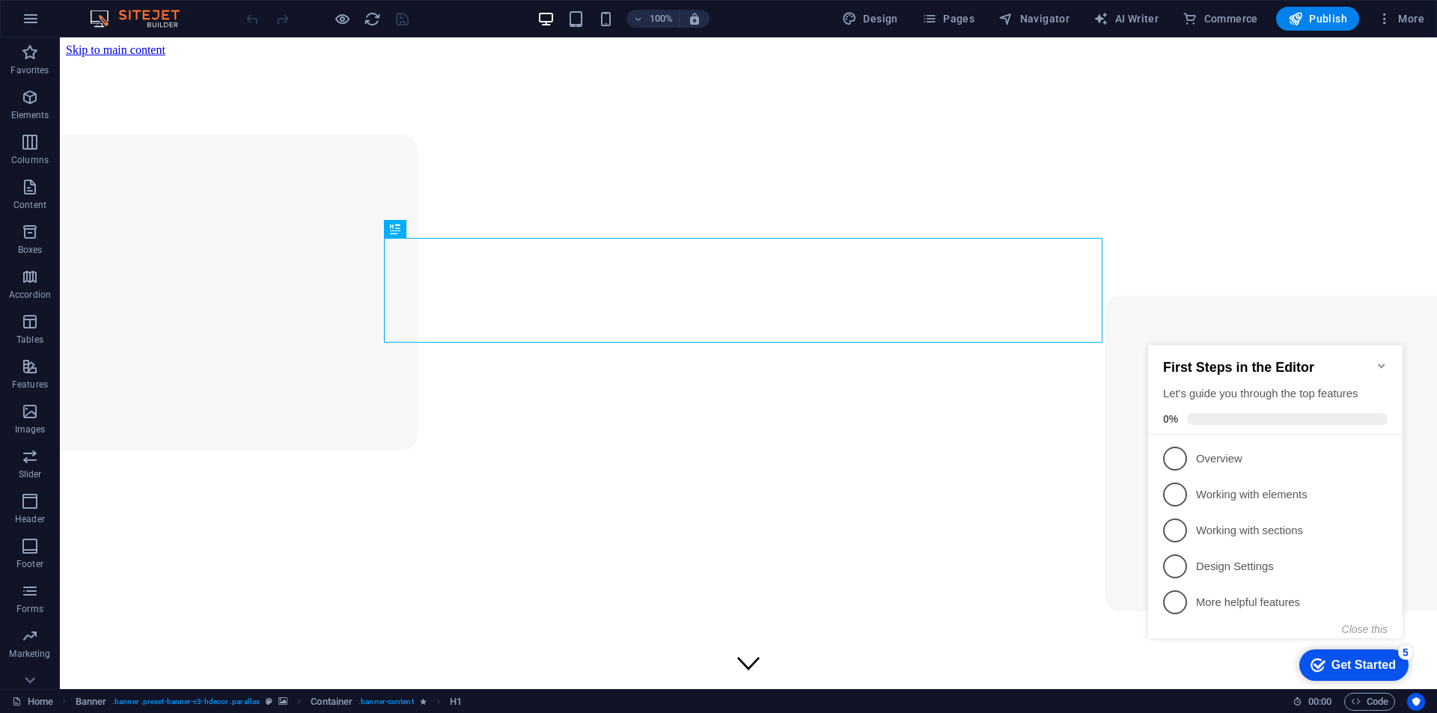
click at [1378, 360] on icon "Minimize checklist" at bounding box center [1381, 366] width 12 height 12
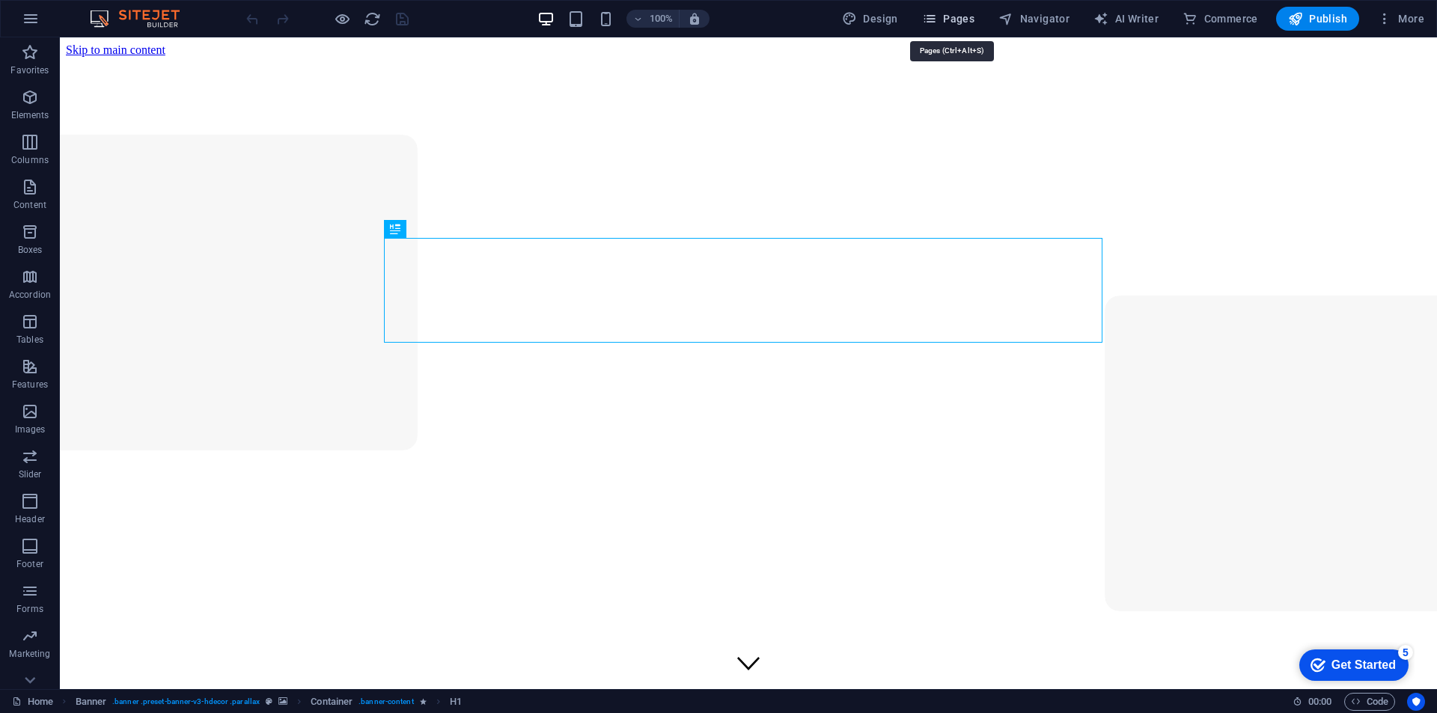
click at [962, 26] on button "Pages" at bounding box center [948, 19] width 64 height 24
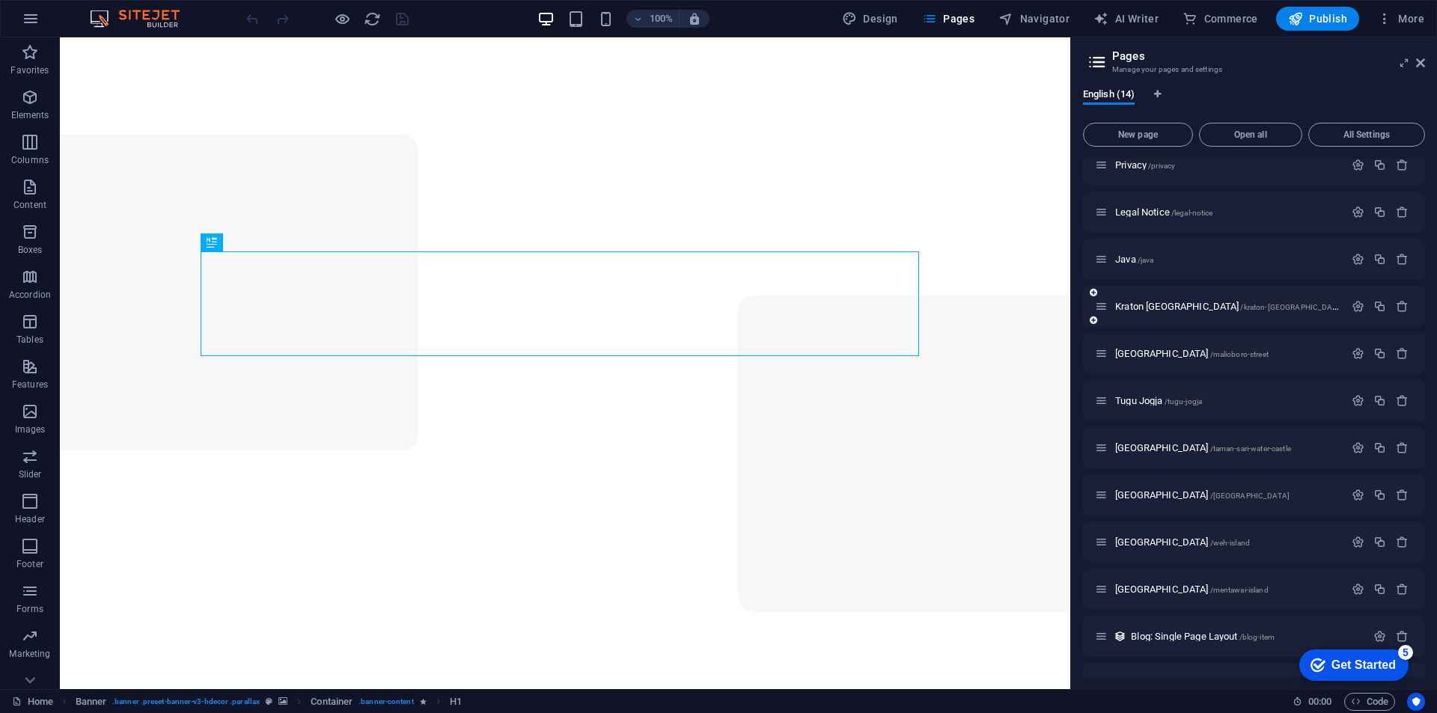
scroll to position [141, 0]
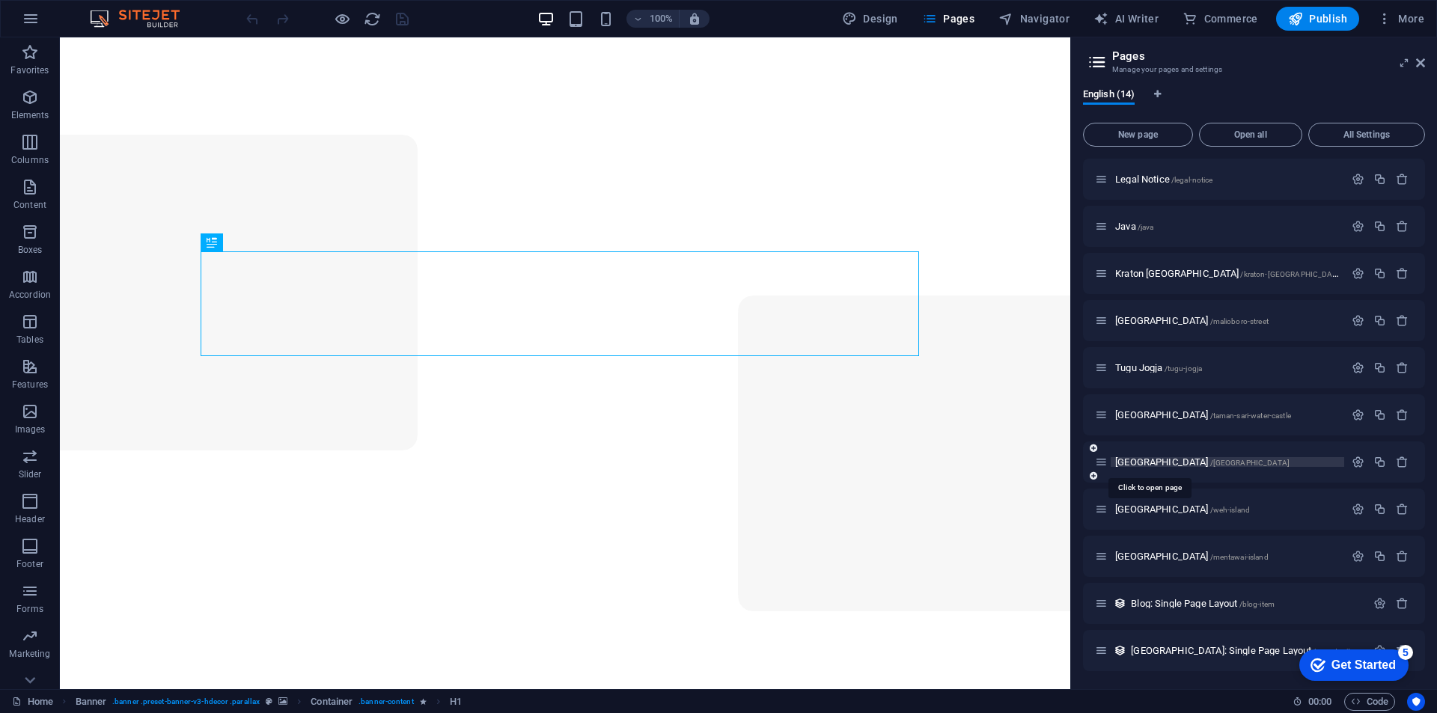
click at [1146, 462] on span "[GEOGRAPHIC_DATA] /[GEOGRAPHIC_DATA]" at bounding box center [1202, 461] width 174 height 11
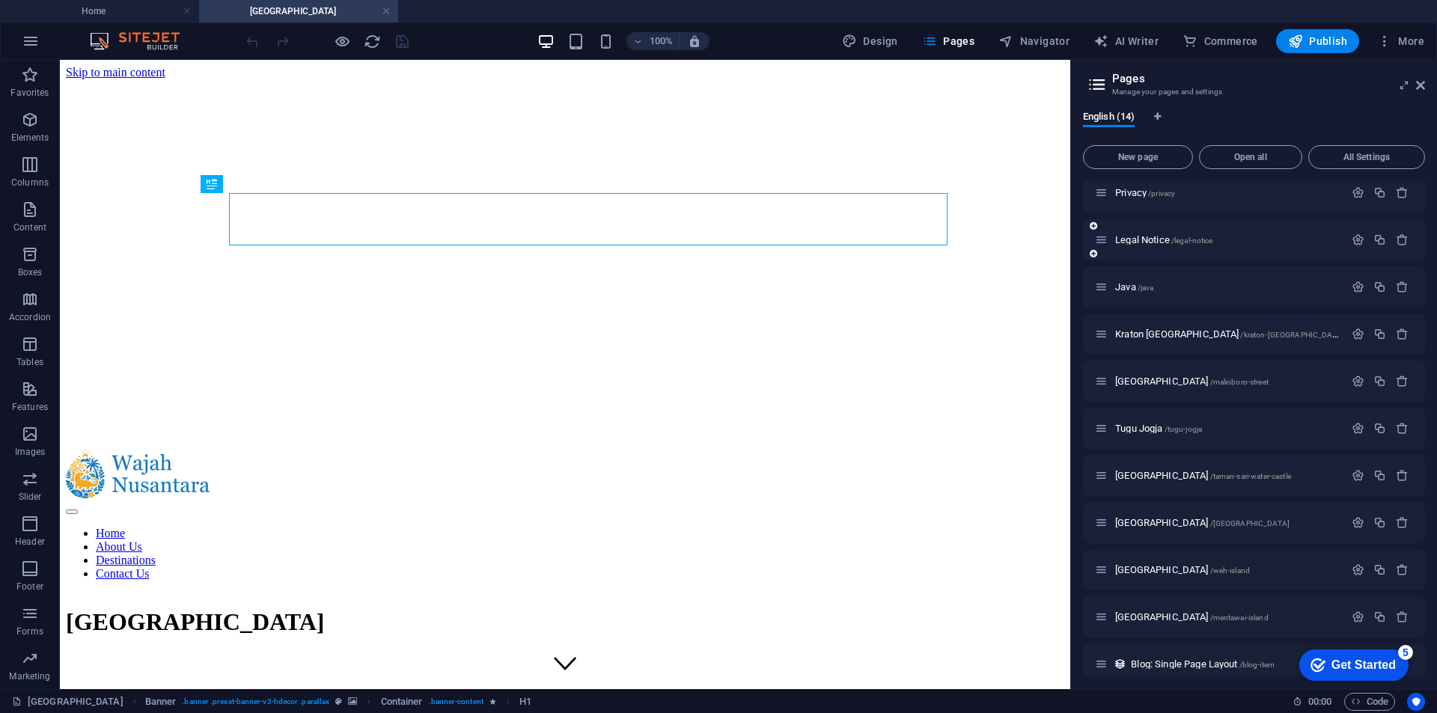
scroll to position [0, 0]
click at [1128, 282] on span "Java /java" at bounding box center [1134, 286] width 38 height 11
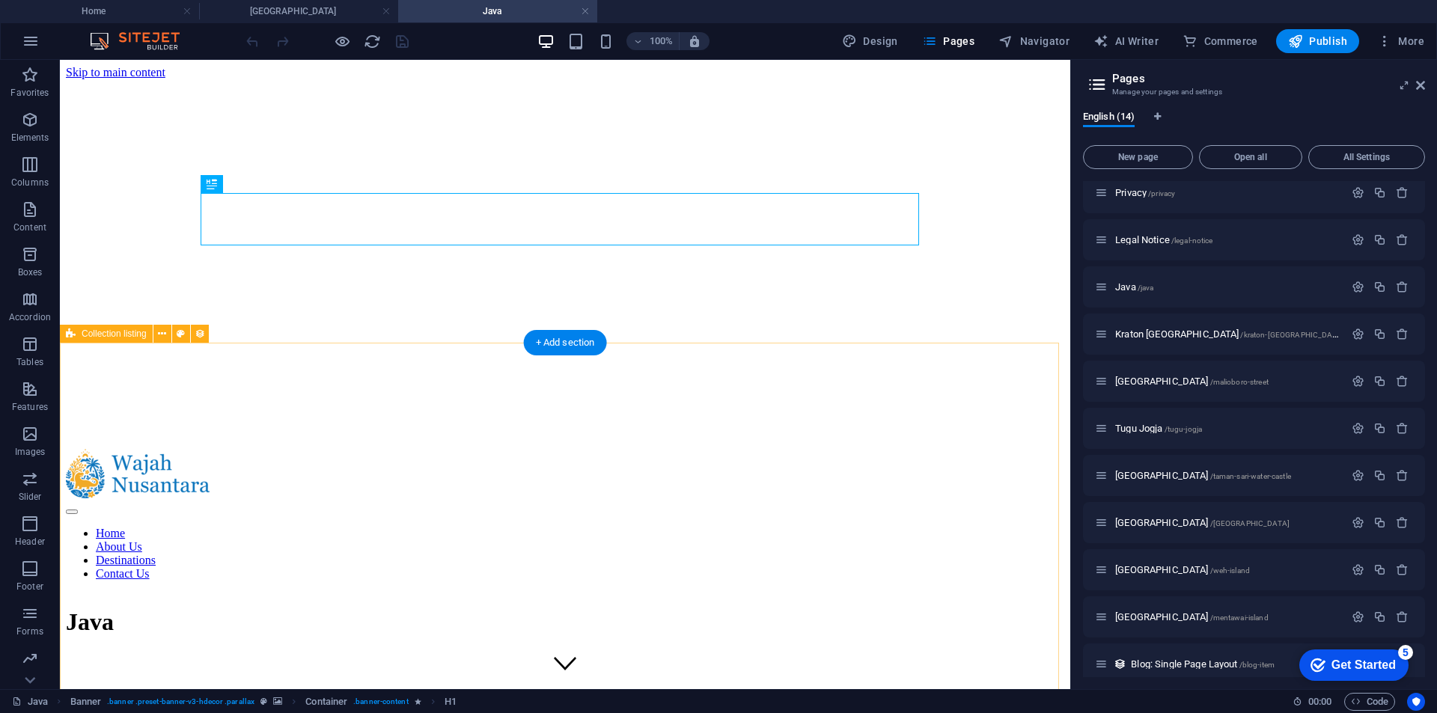
select select "68b7e71f6844915f290fc5a8"
select select "columns.publishing_date_ASC"
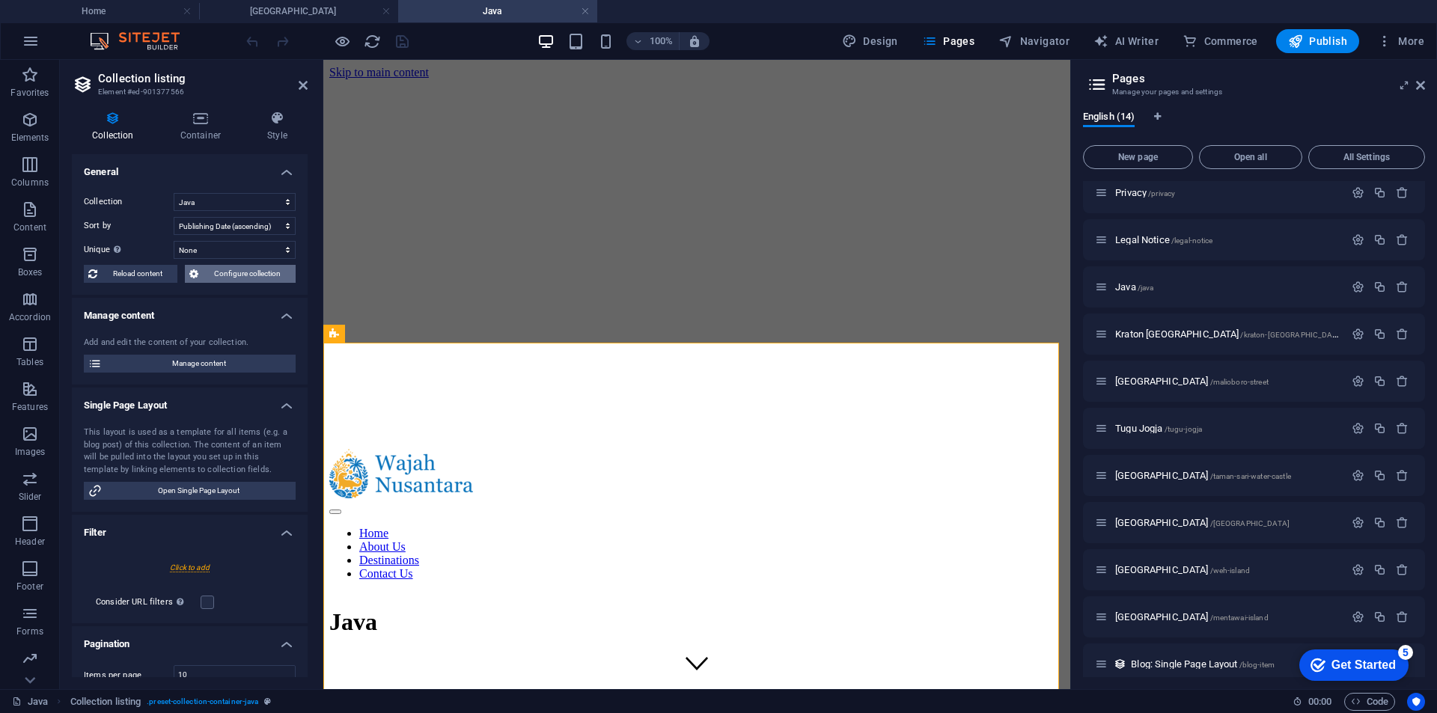
click at [228, 275] on span "Configure collection" at bounding box center [247, 274] width 88 height 18
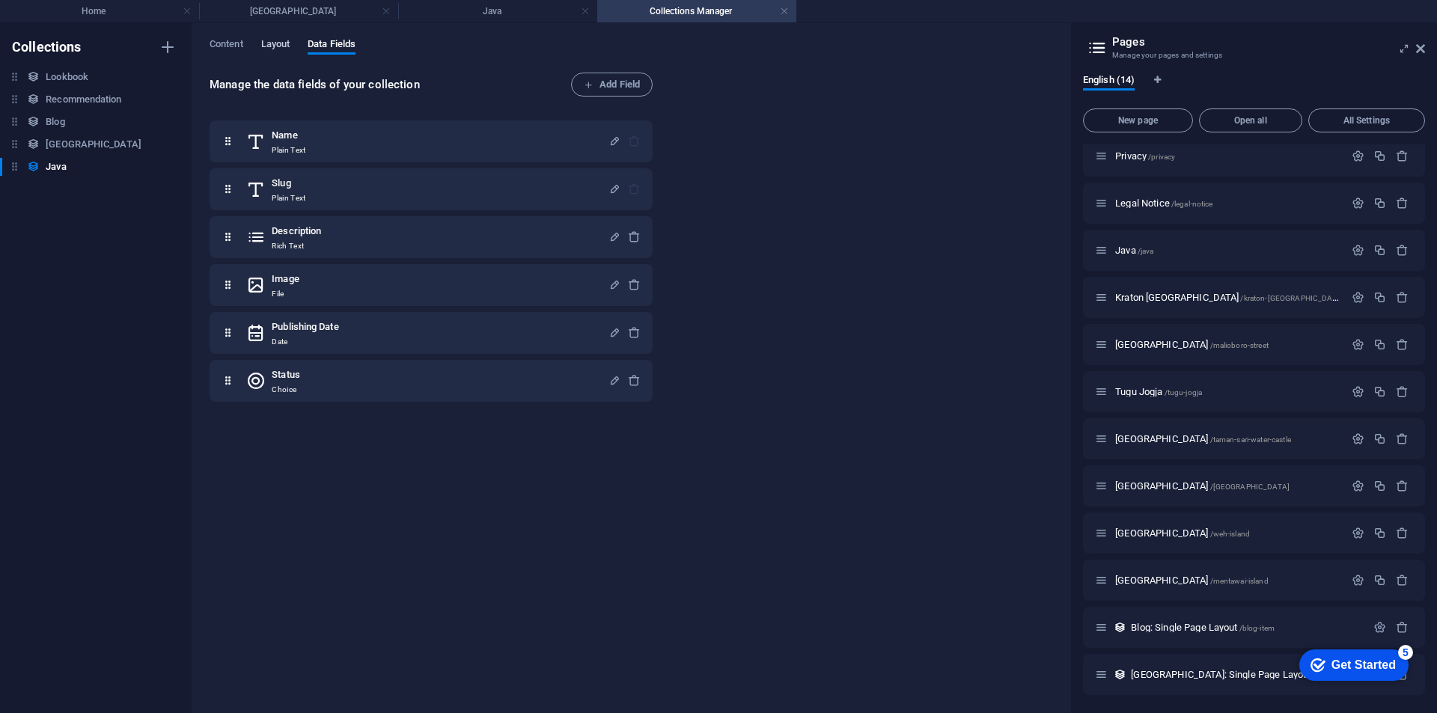
click at [289, 53] on button "Layout" at bounding box center [275, 46] width 29 height 16
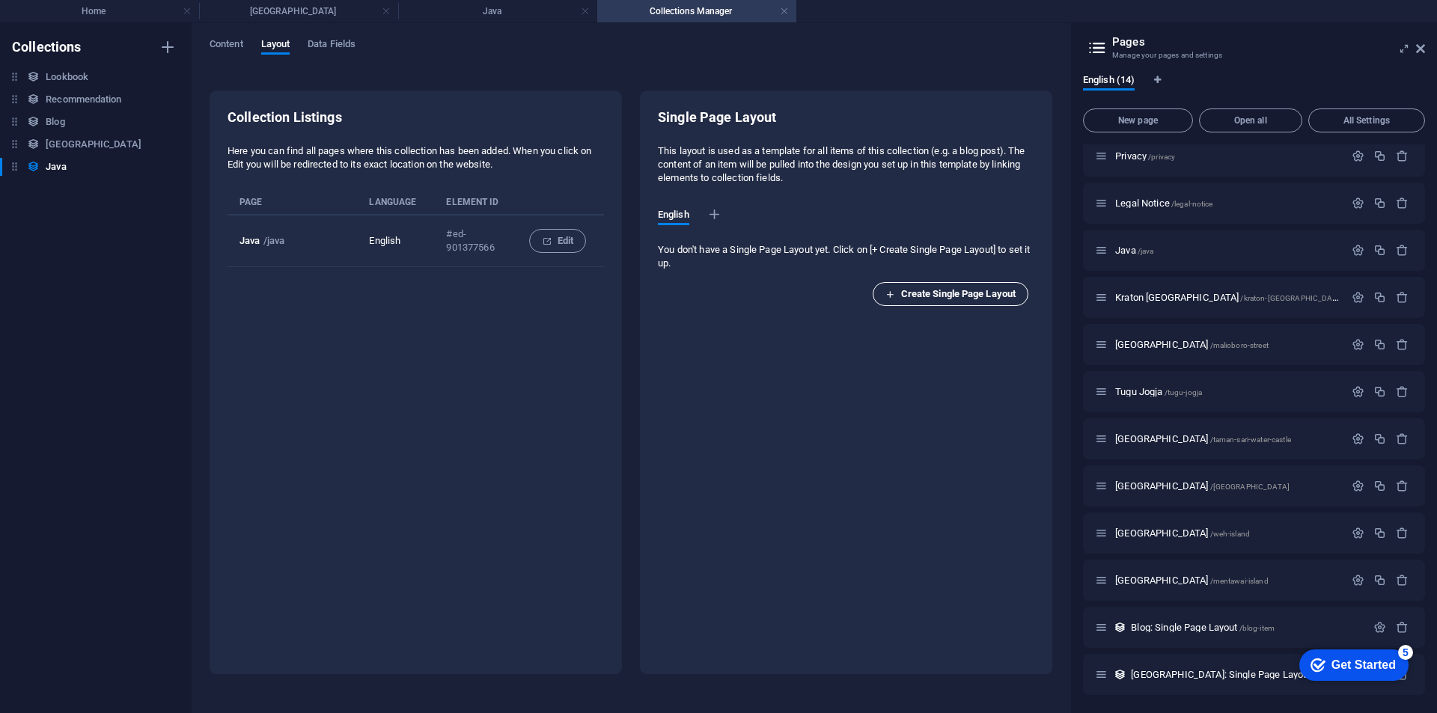
click at [959, 294] on span "Create Single Page Layout" at bounding box center [950, 294] width 130 height 18
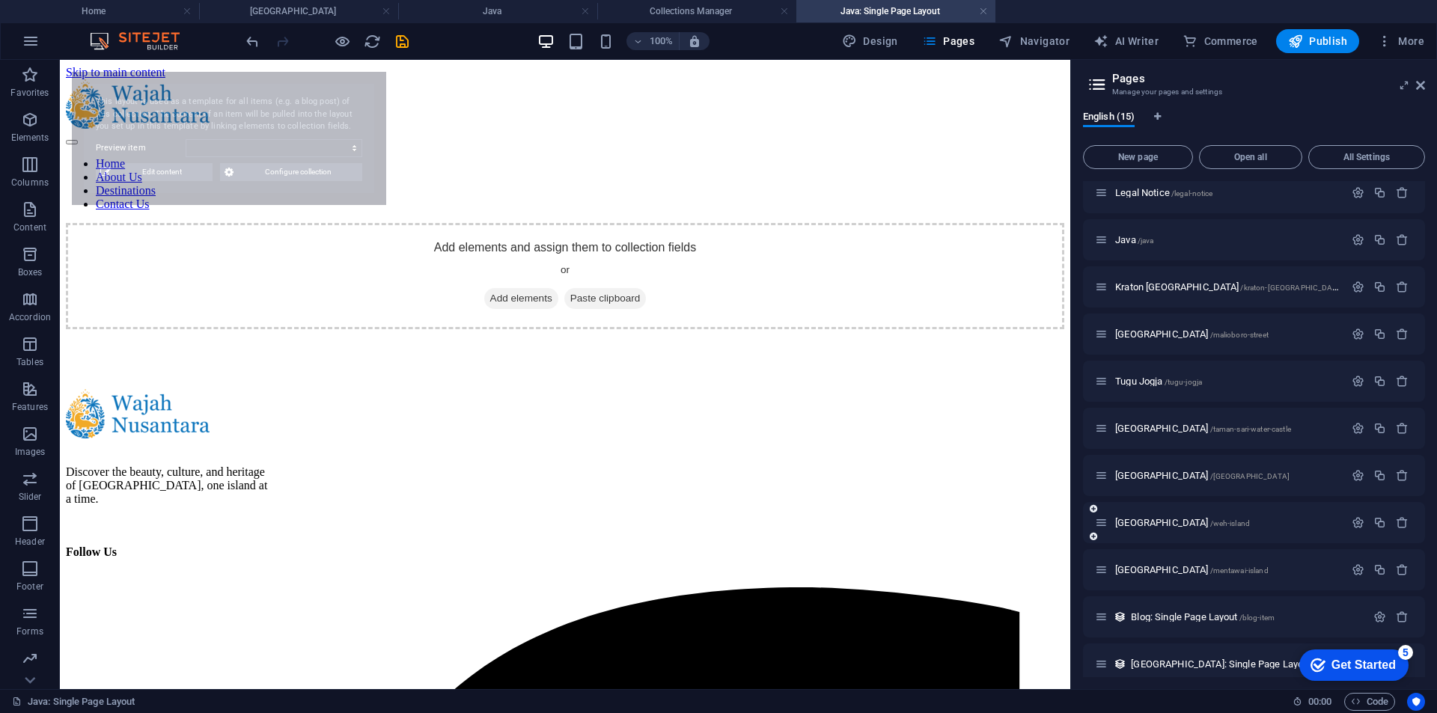
select select "68b7e71f6844915f290fc5ac"
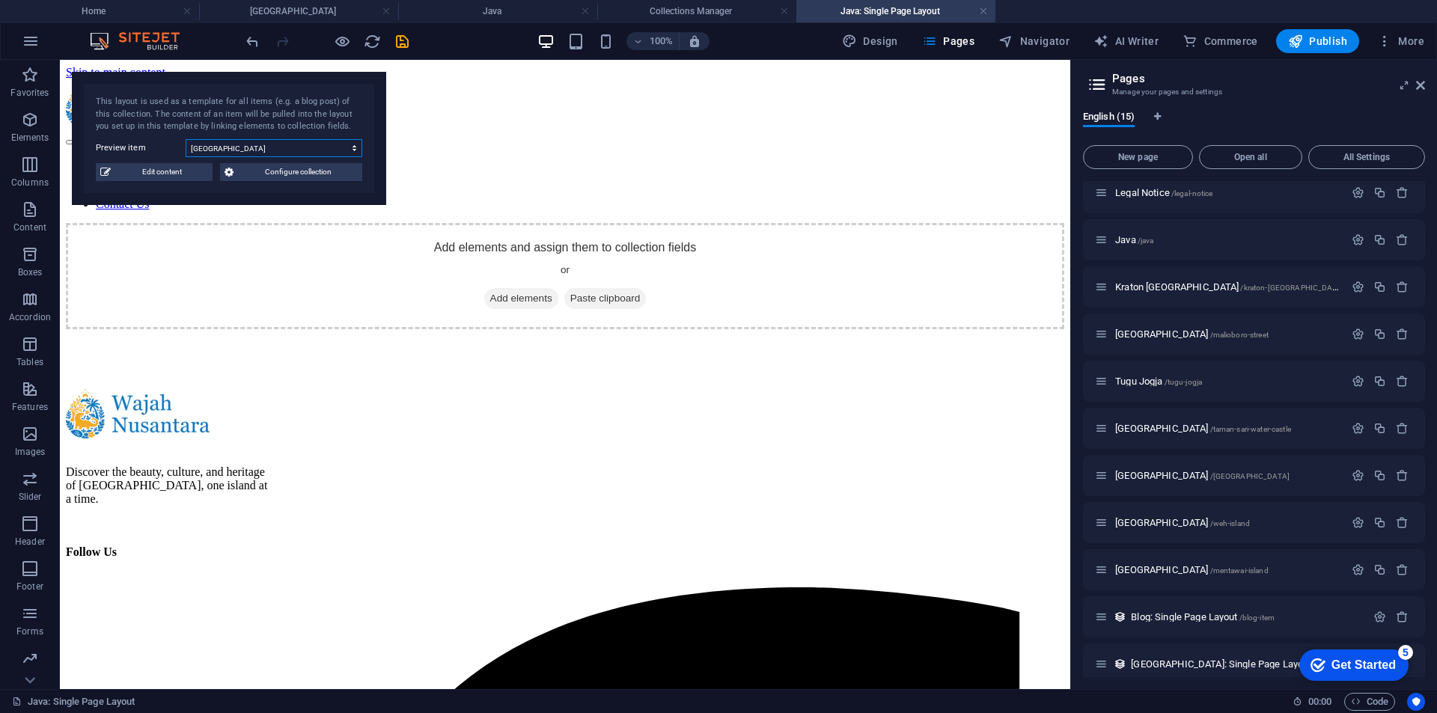
click at [285, 153] on select "[GEOGRAPHIC_DATA] [GEOGRAPHIC_DATA] [GEOGRAPHIC_DATA] [GEOGRAPHIC_DATA] [GEOGRA…" at bounding box center [274, 148] width 177 height 18
click at [322, 150] on select "[GEOGRAPHIC_DATA] [GEOGRAPHIC_DATA] [GEOGRAPHIC_DATA] [GEOGRAPHIC_DATA] [GEOGRA…" at bounding box center [274, 148] width 177 height 18
click at [1173, 429] on span "[GEOGRAPHIC_DATA] /[GEOGRAPHIC_DATA]-water-castle" at bounding box center [1203, 428] width 176 height 11
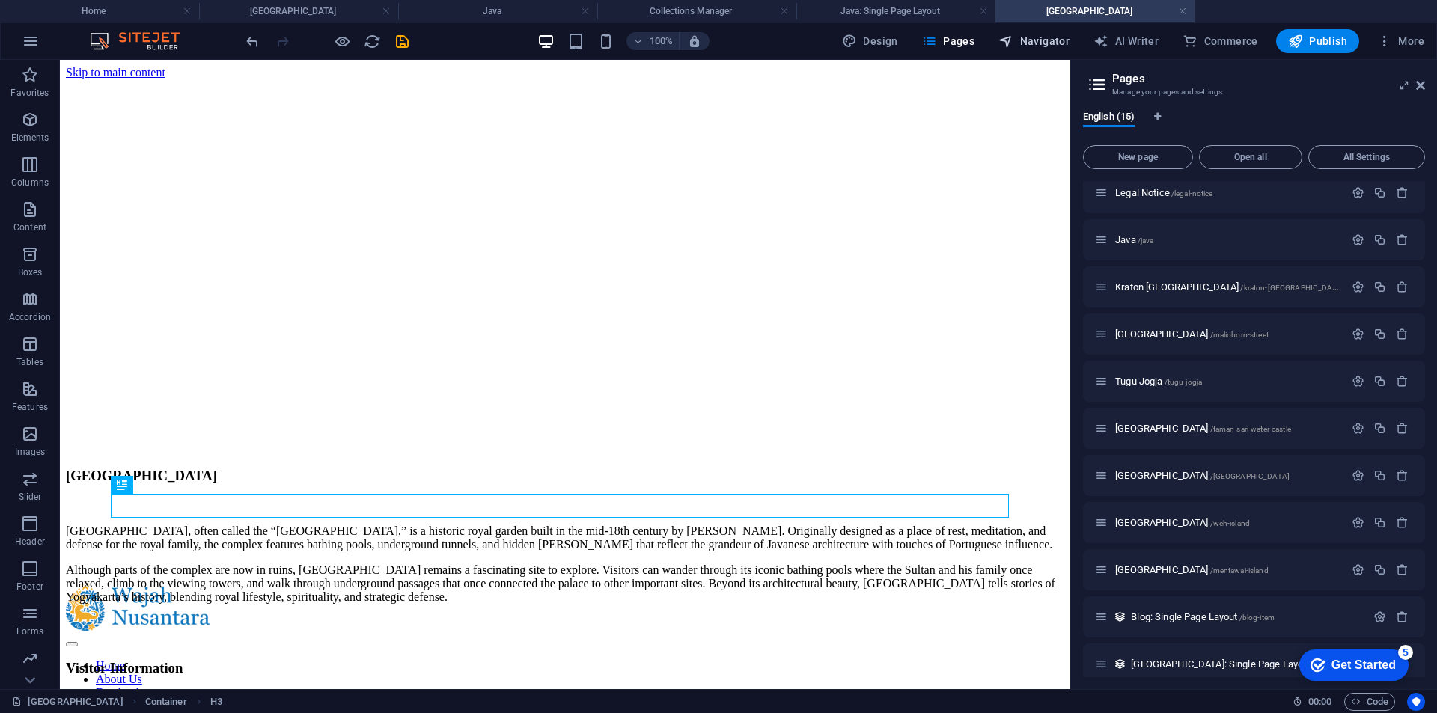
click at [1013, 48] on icon "button" at bounding box center [1005, 41] width 15 height 15
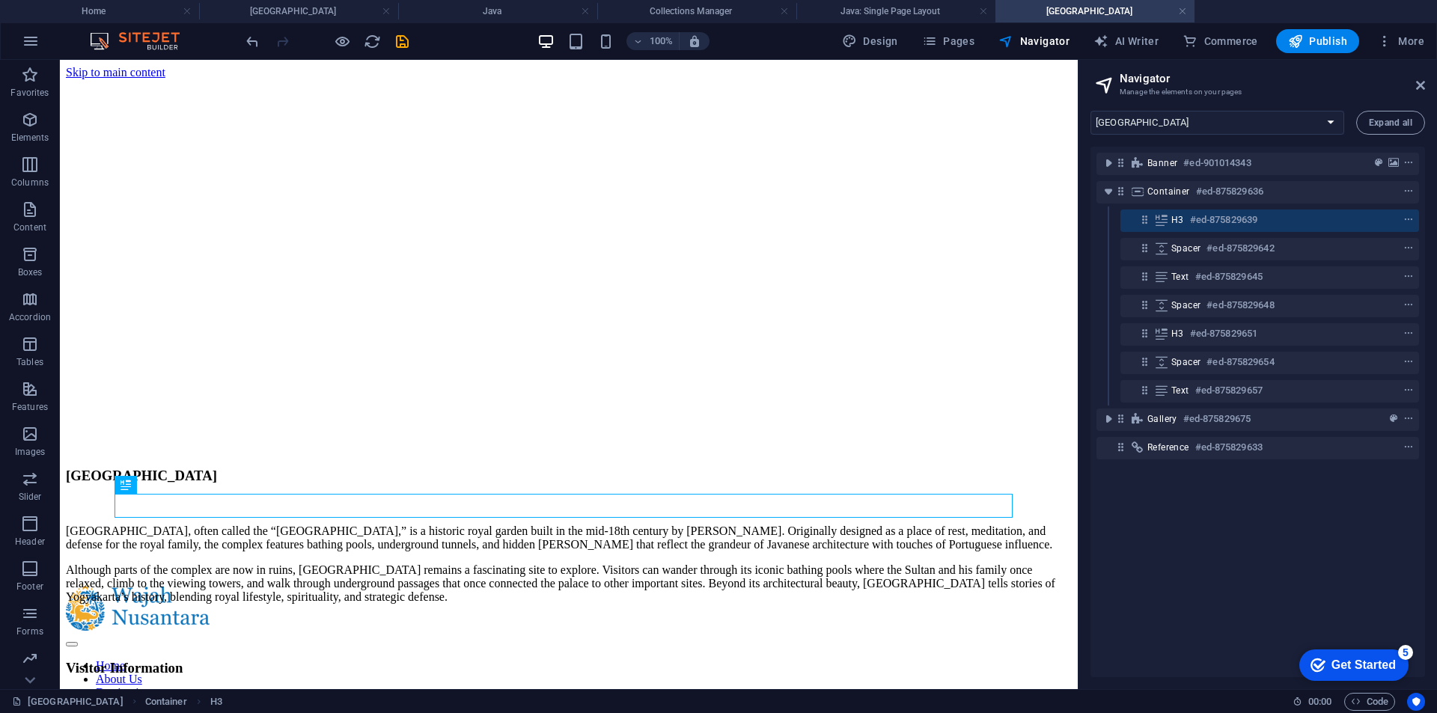
click at [1216, 515] on div "Banner #ed-901014343 Container #ed-875829636 H3 #ed-875829639 Spacer #ed-875829…" at bounding box center [1257, 412] width 334 height 531
click at [1202, 519] on div "Banner #ed-901014343 Container #ed-875829636 H3 #ed-875829639 Spacer #ed-875829…" at bounding box center [1257, 412] width 334 height 531
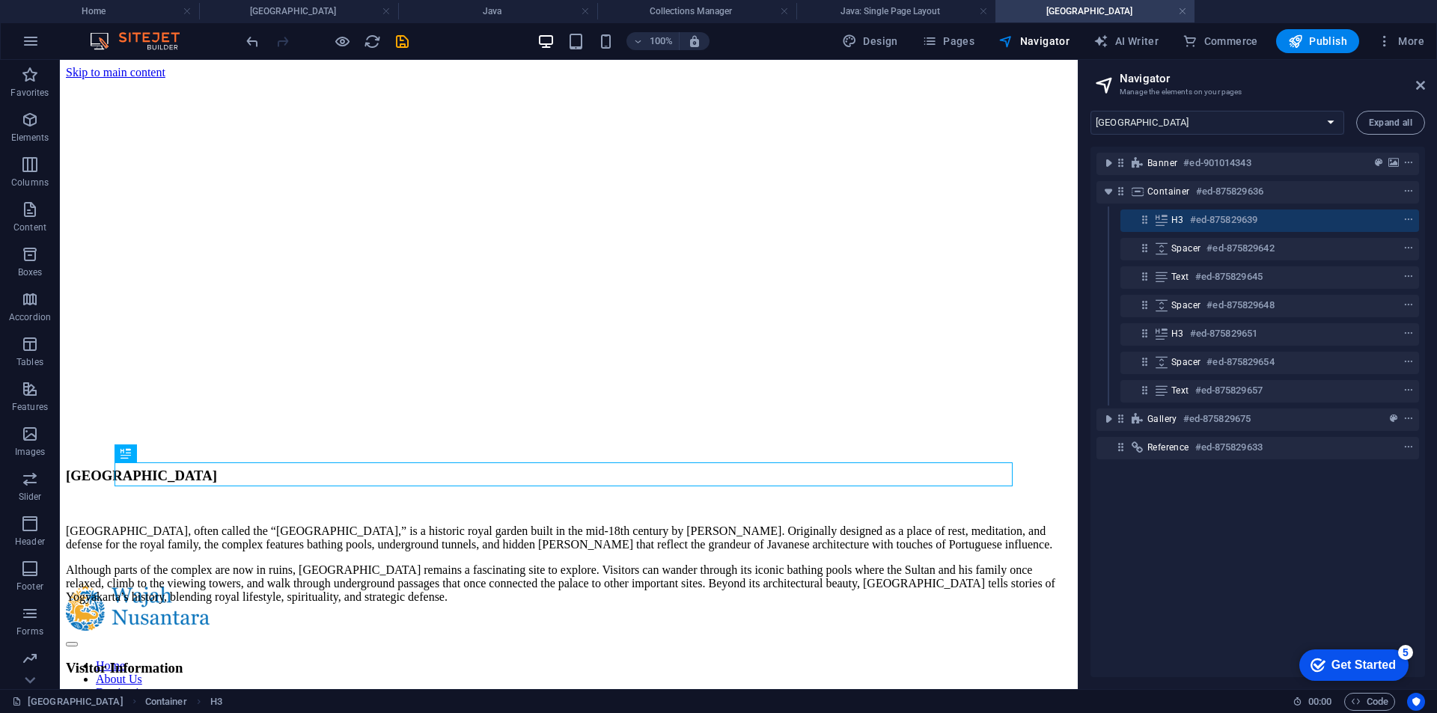
scroll to position [551, 0]
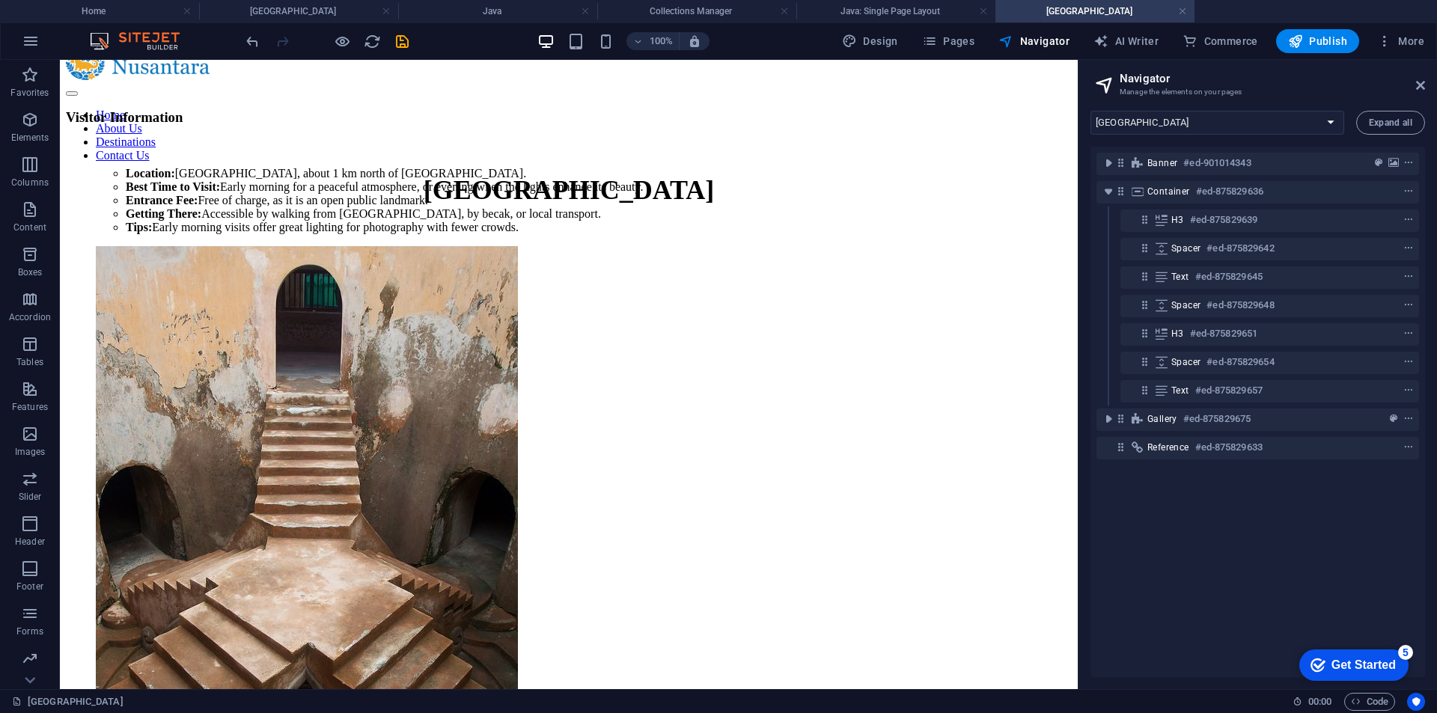
drag, startPoint x: 1196, startPoint y: 531, endPoint x: 1184, endPoint y: 507, distance: 27.4
click at [1184, 507] on div "Banner #ed-901014343 Container #ed-875829636 H3 #ed-875829639 Spacer #ed-875829…" at bounding box center [1257, 412] width 334 height 531
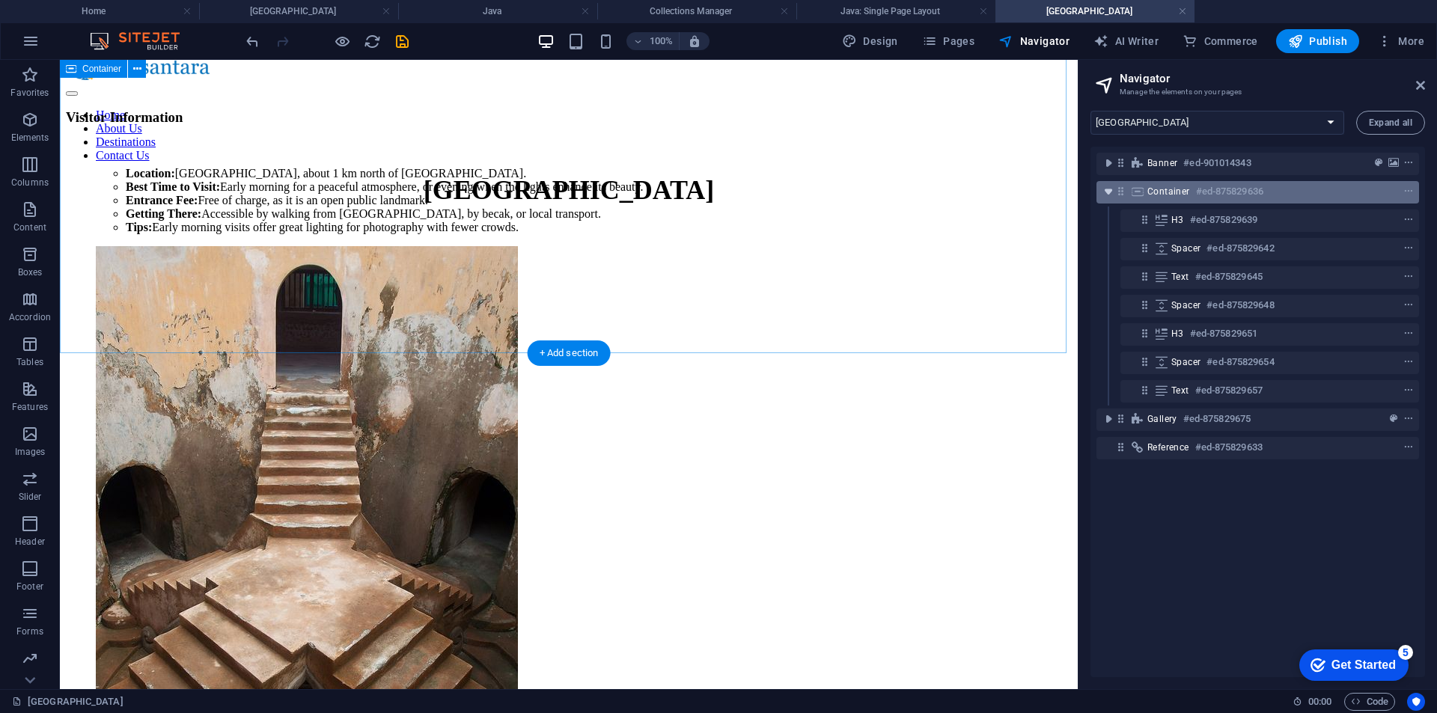
click at [1104, 190] on icon "toggle-expand" at bounding box center [1108, 191] width 15 height 15
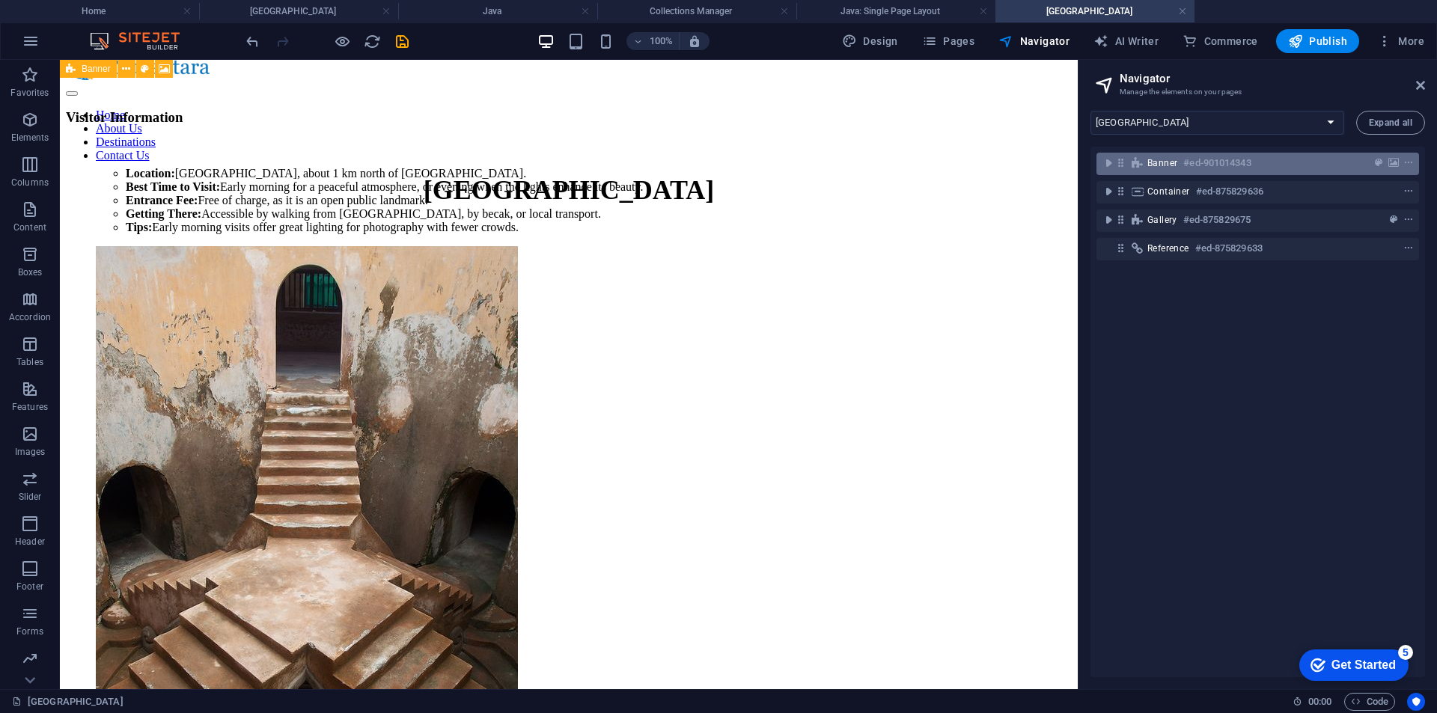
click at [1161, 171] on div "Banner #ed-901014343" at bounding box center [1245, 163] width 197 height 18
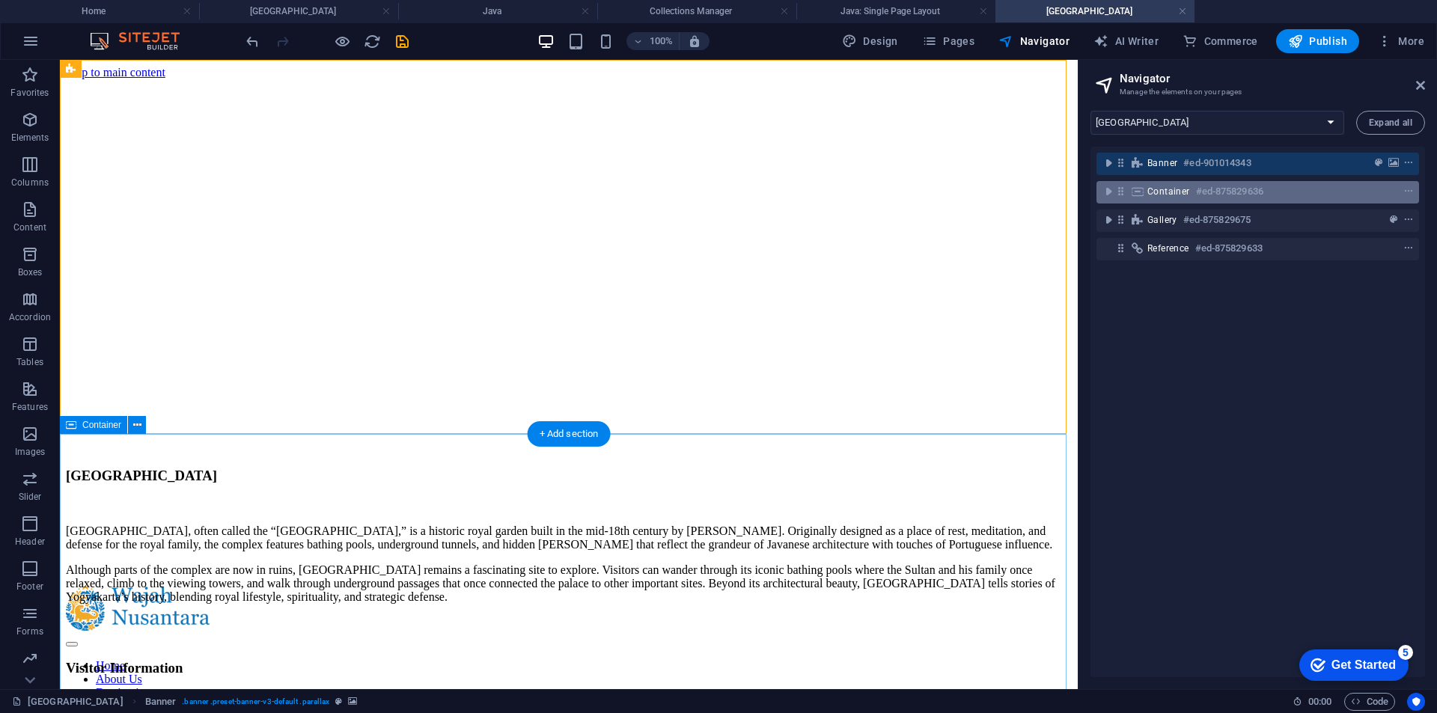
click at [1149, 190] on span "Container" at bounding box center [1168, 192] width 43 height 12
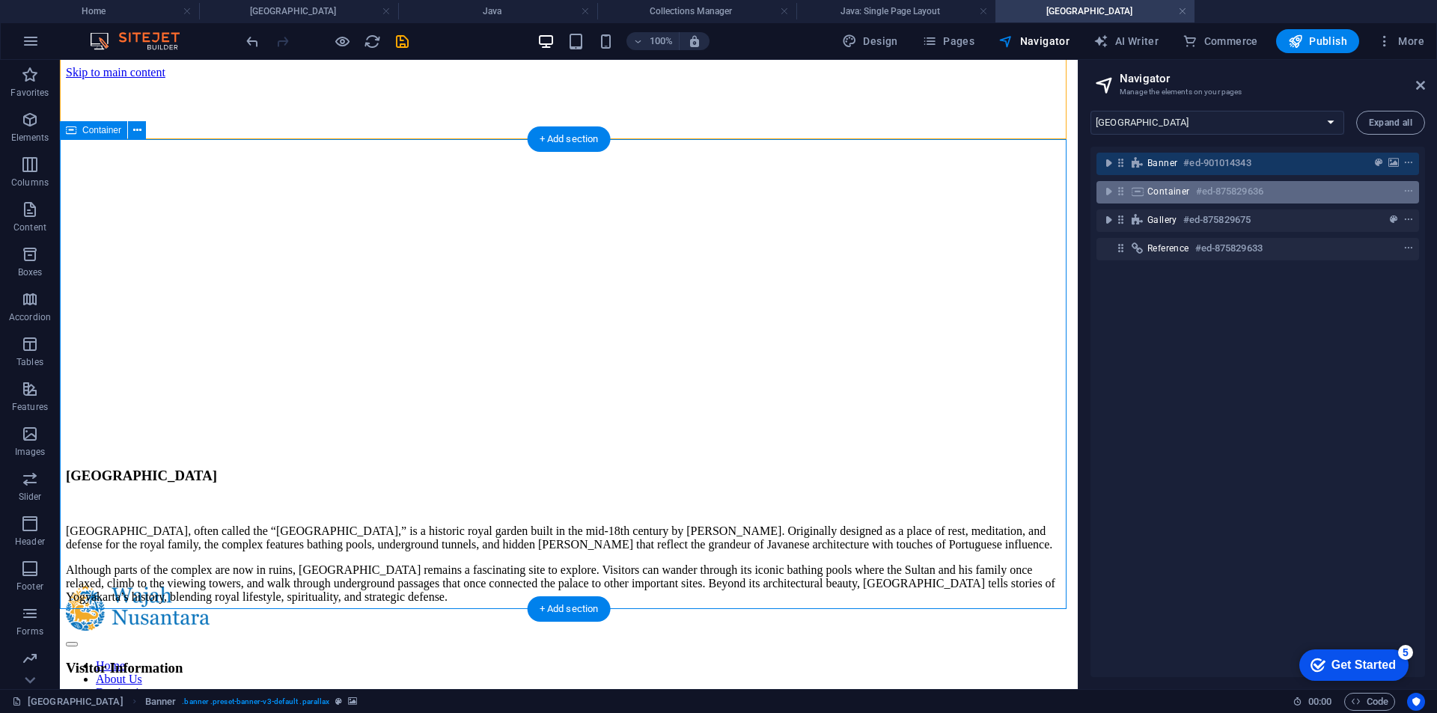
scroll to position [295, 0]
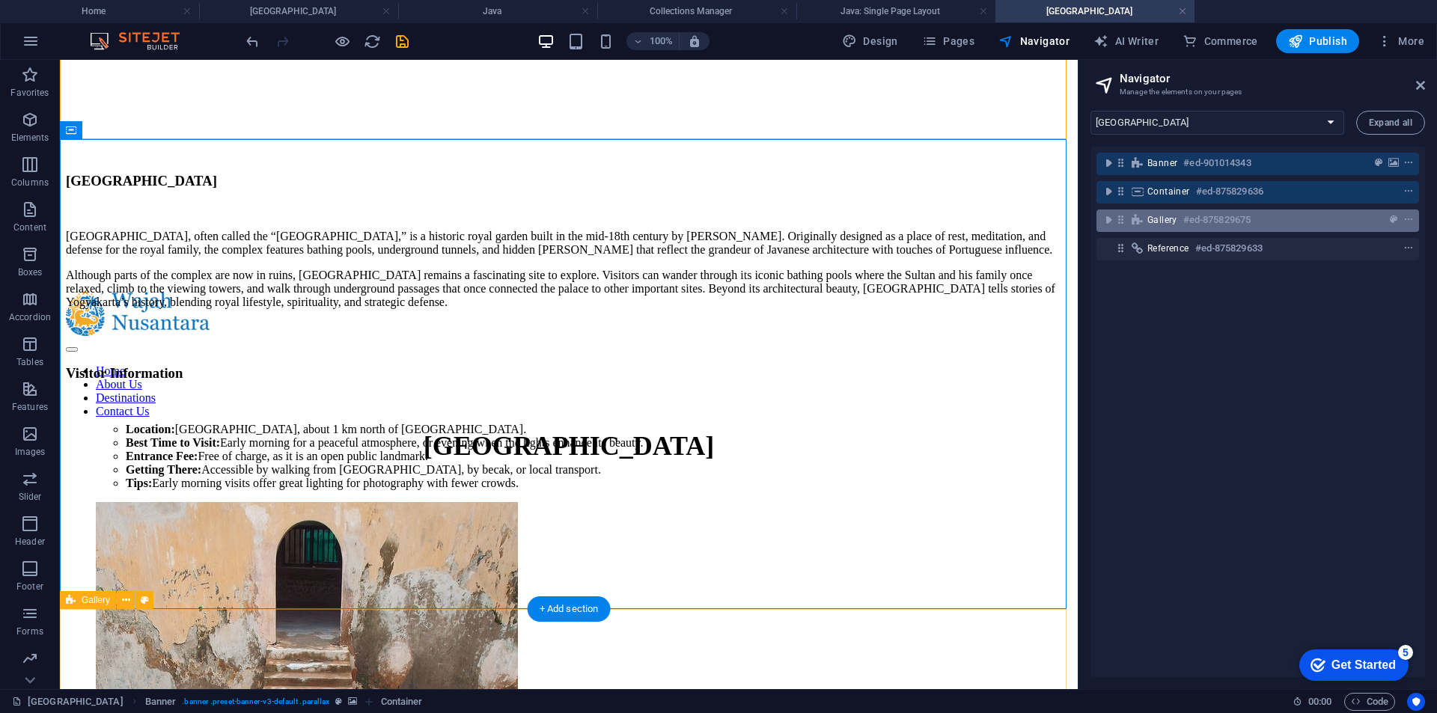
click at [1162, 213] on div "Gallery #ed-875829675" at bounding box center [1245, 220] width 197 height 18
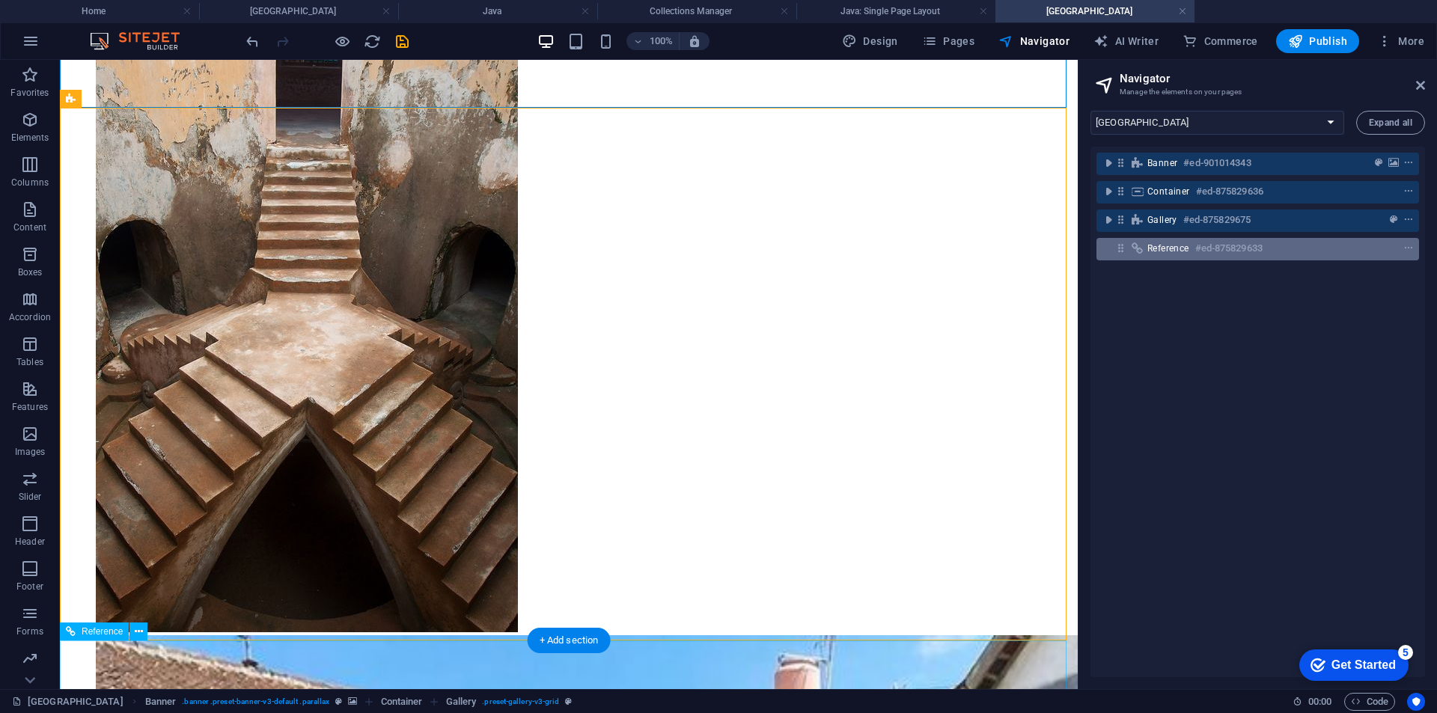
click at [1161, 244] on span "Reference" at bounding box center [1168, 248] width 42 height 12
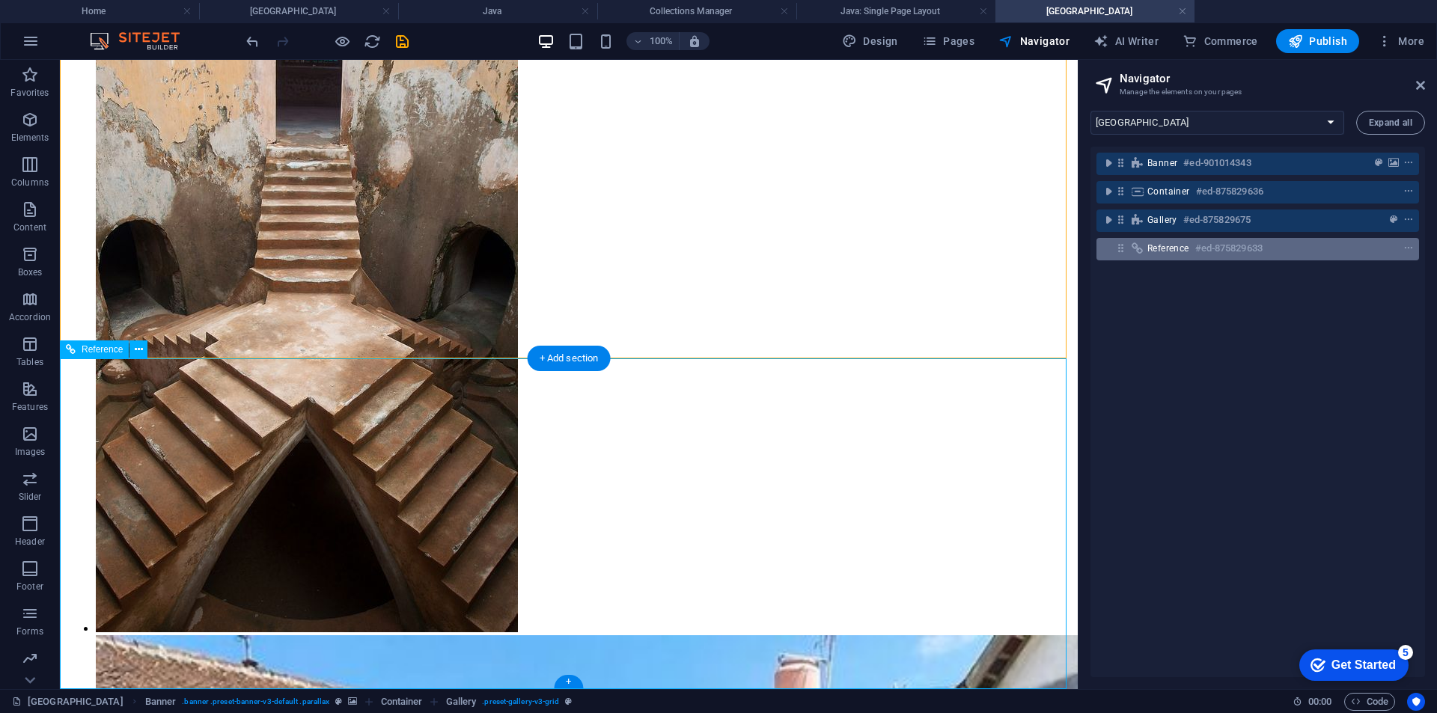
scroll to position [1078, 0]
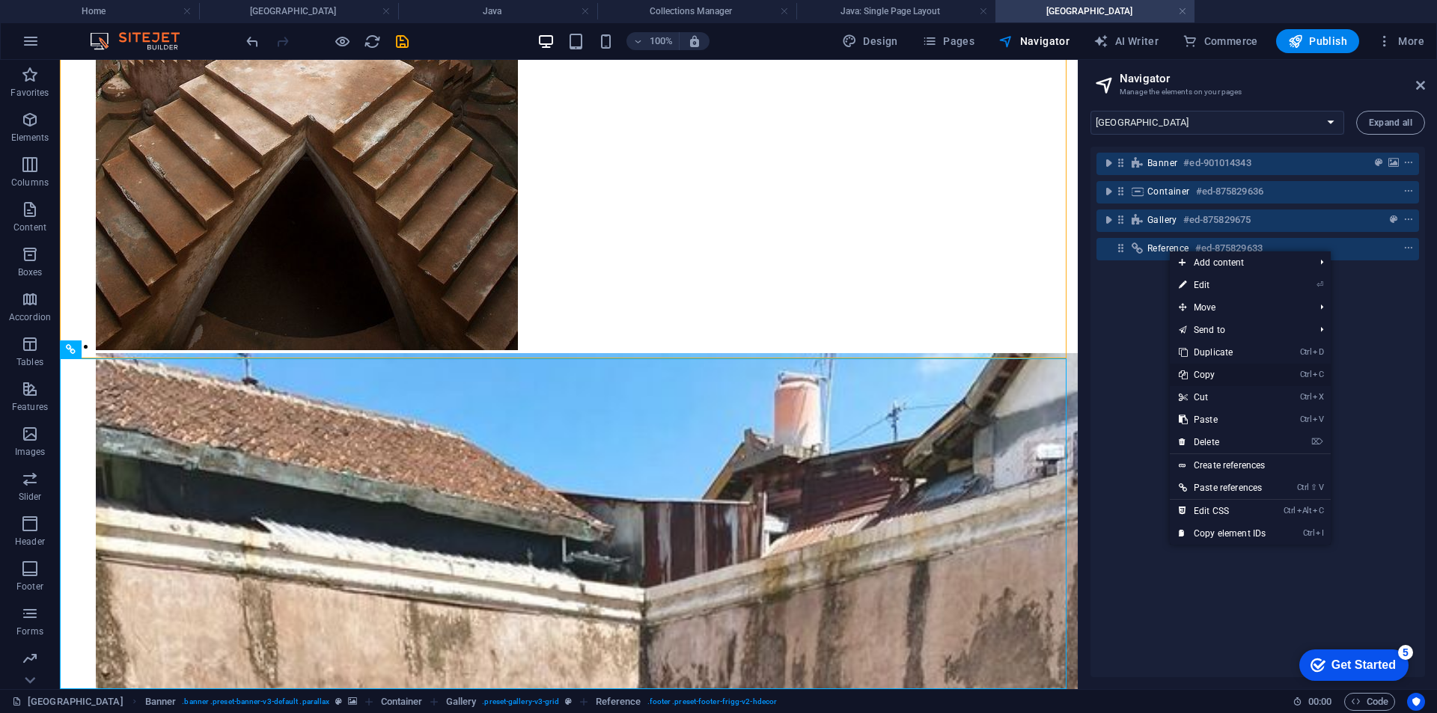
click at [1219, 372] on link "Ctrl C Copy" at bounding box center [1222, 375] width 105 height 22
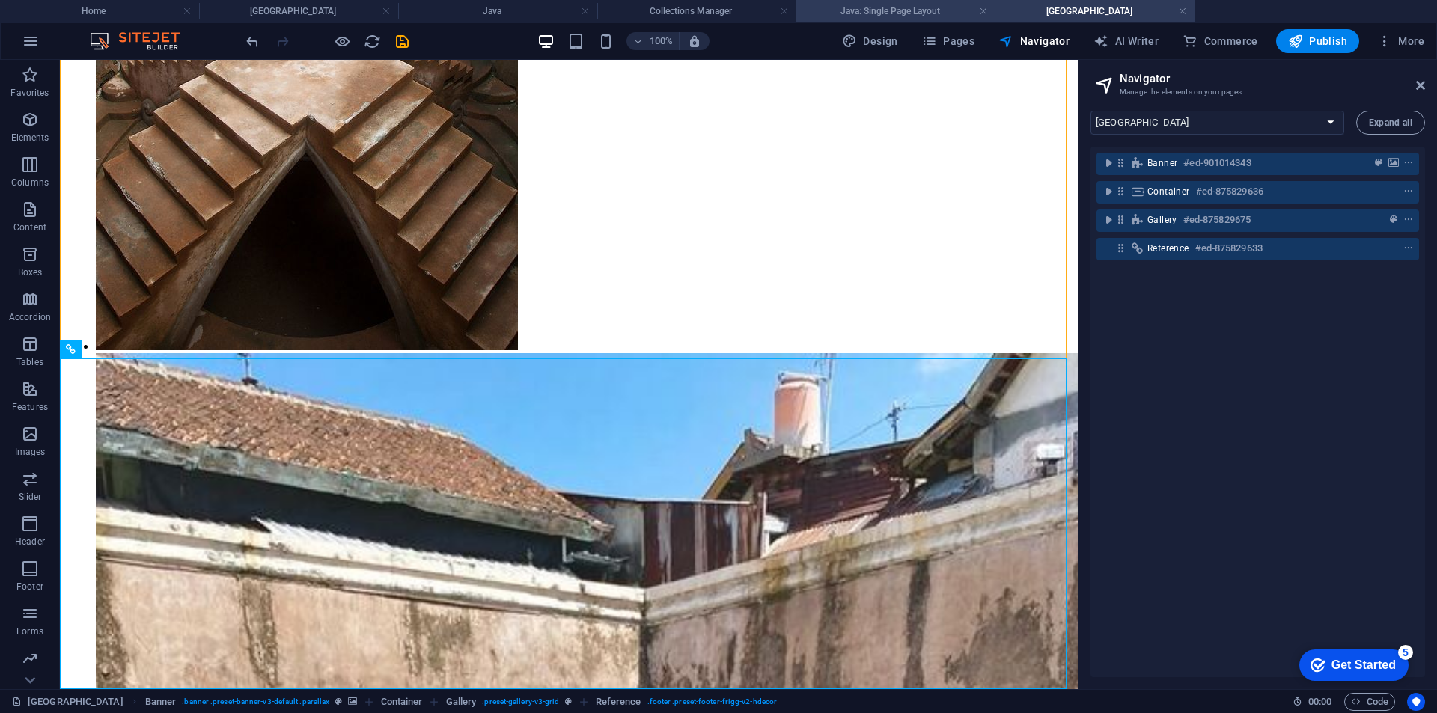
click at [893, 21] on li "Java: Single Page Layout" at bounding box center [895, 11] width 199 height 22
select select "16979024-en"
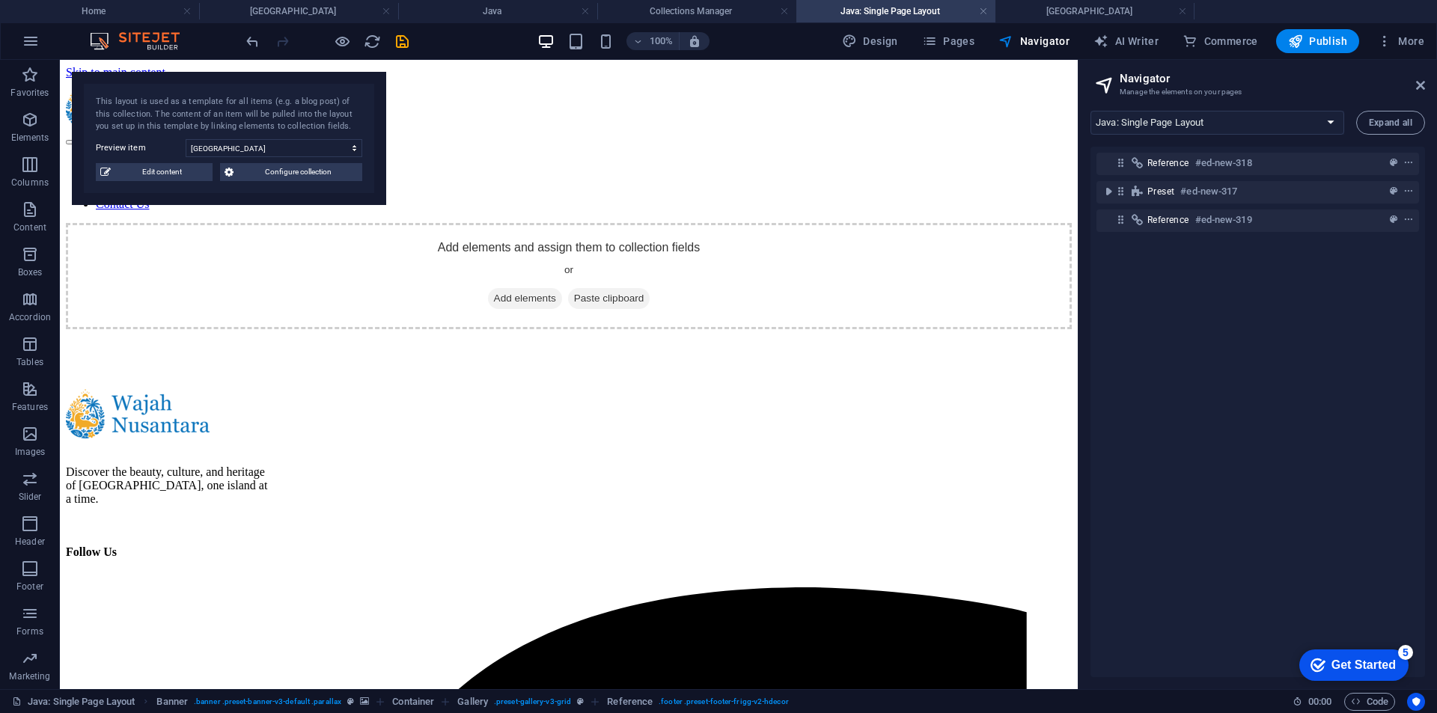
scroll to position [0, 0]
click at [1216, 291] on div "Reference #ed-new-318 Preset #ed-new-317 Reference #ed-new-319" at bounding box center [1257, 412] width 334 height 531
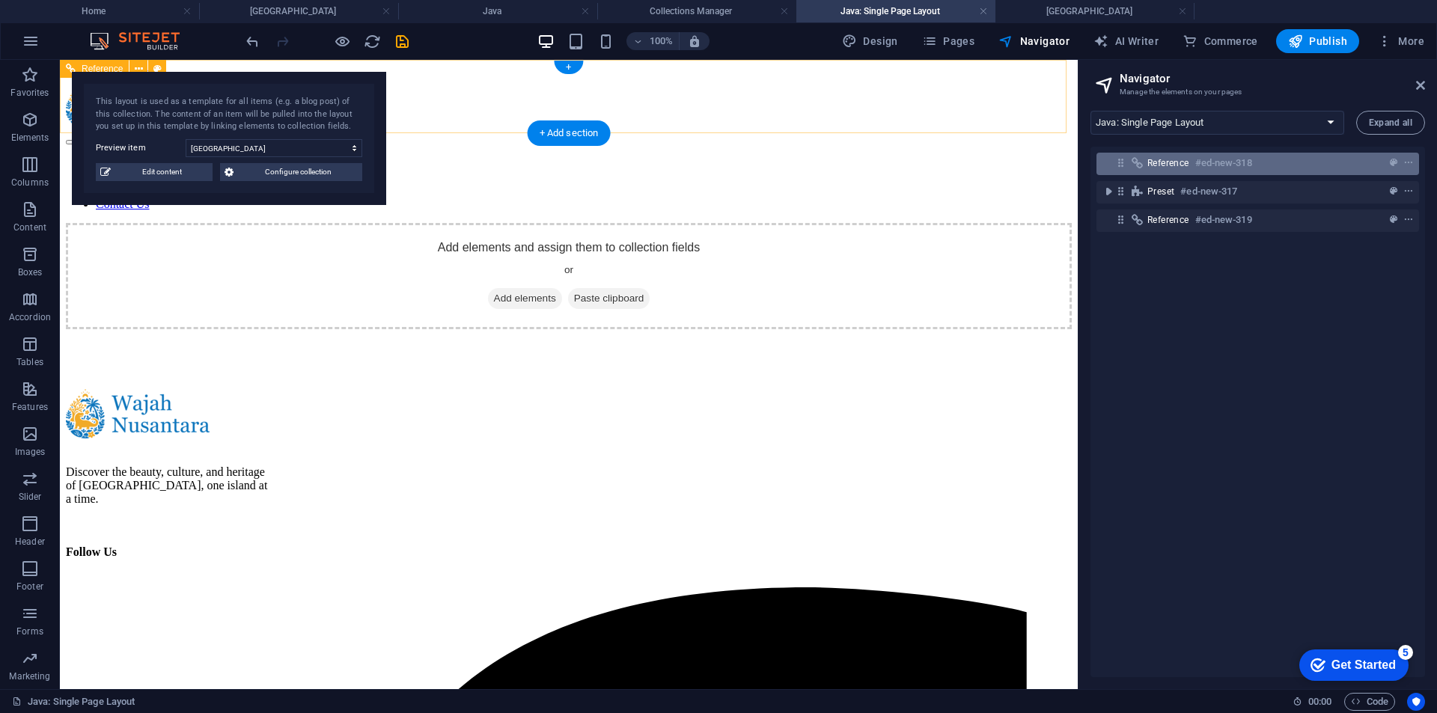
click at [1164, 164] on span "Reference" at bounding box center [1168, 163] width 42 height 12
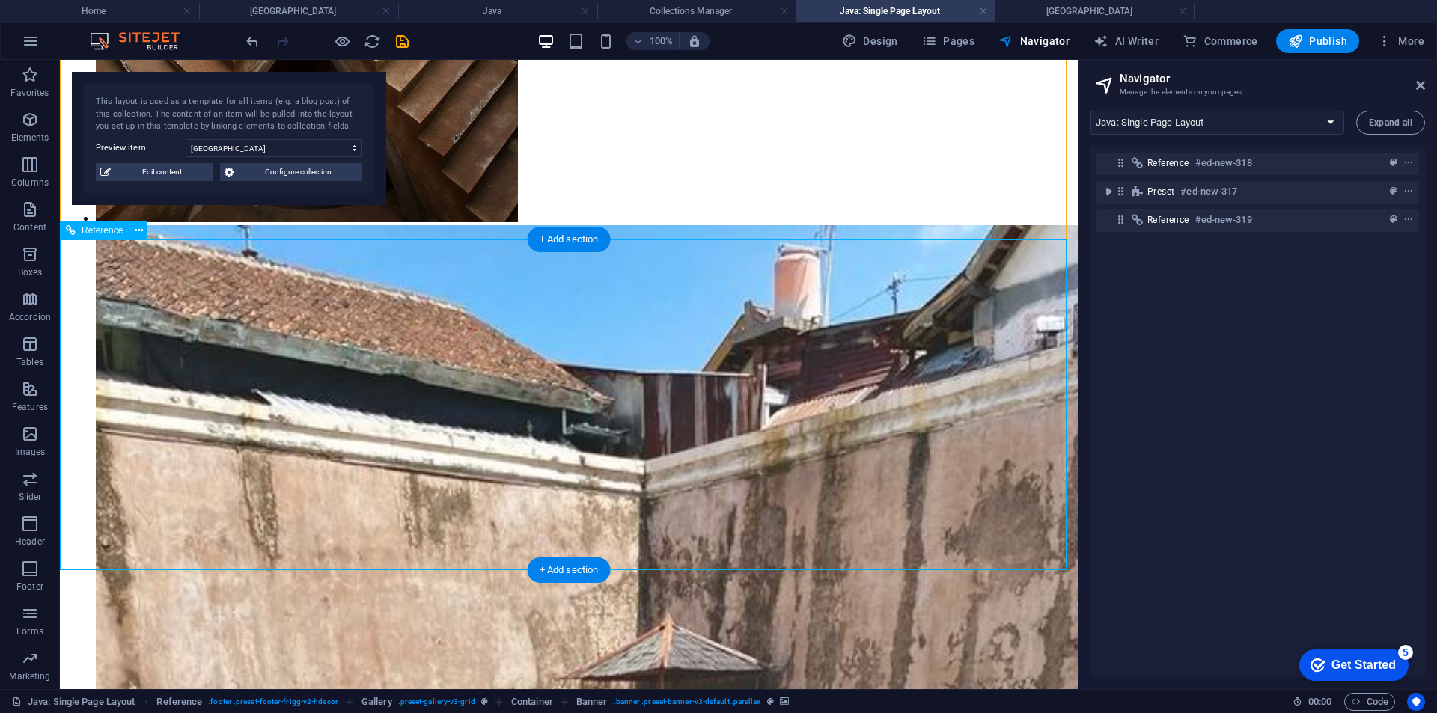
scroll to position [1496, 0]
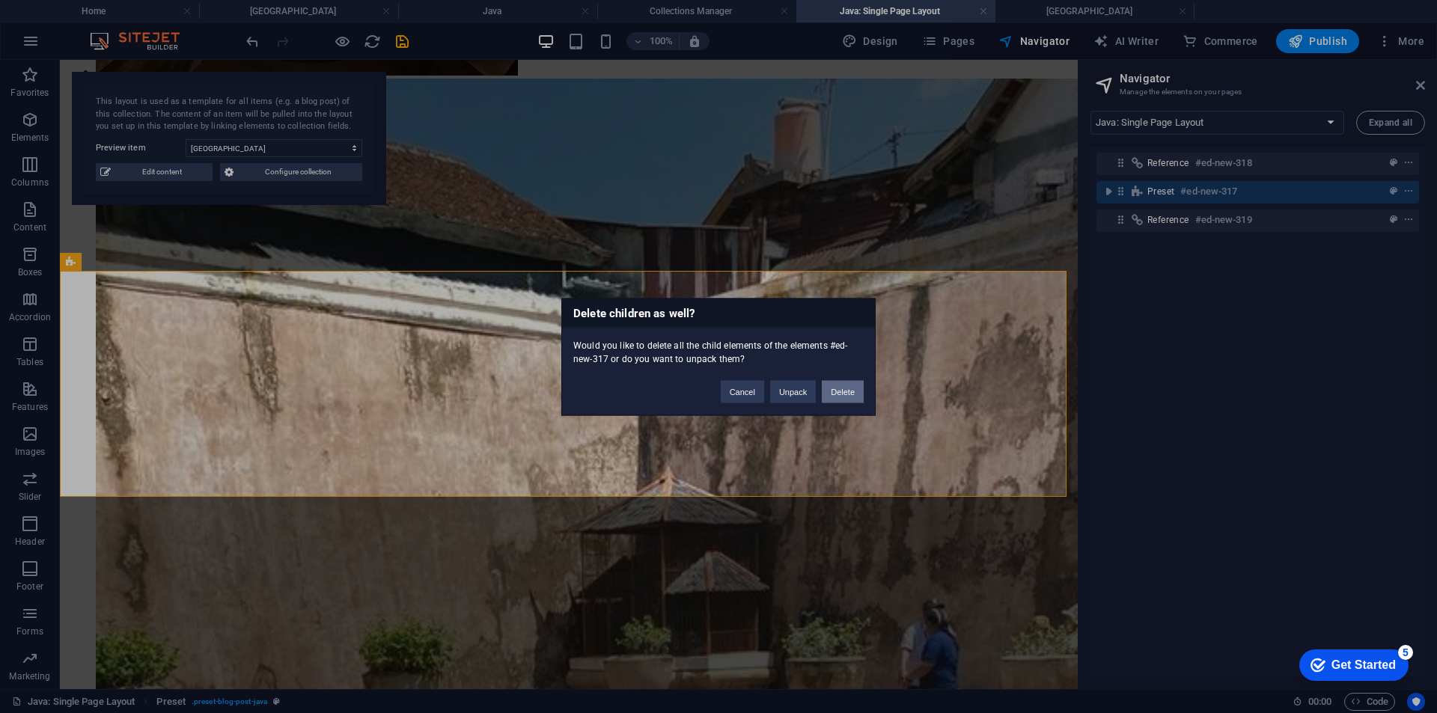
click at [852, 400] on button "Delete" at bounding box center [843, 391] width 42 height 22
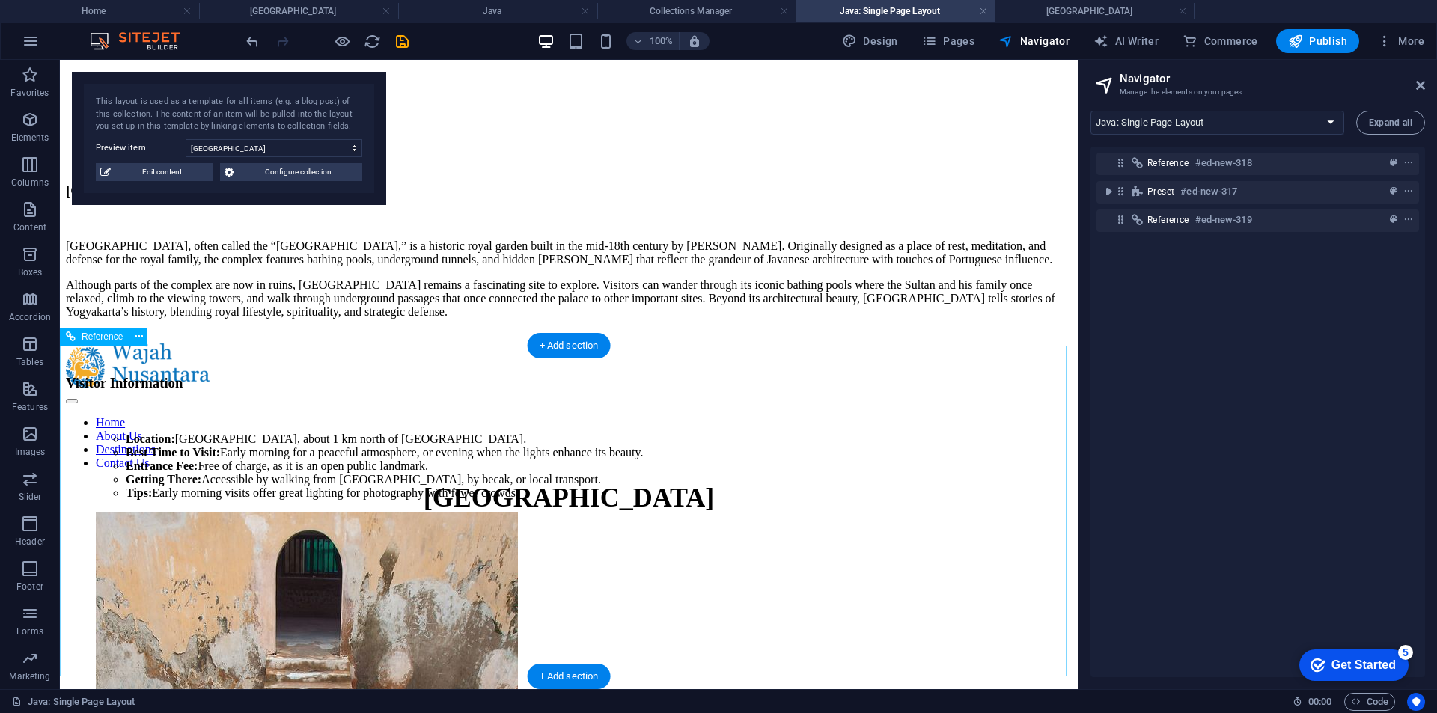
scroll to position [0, 0]
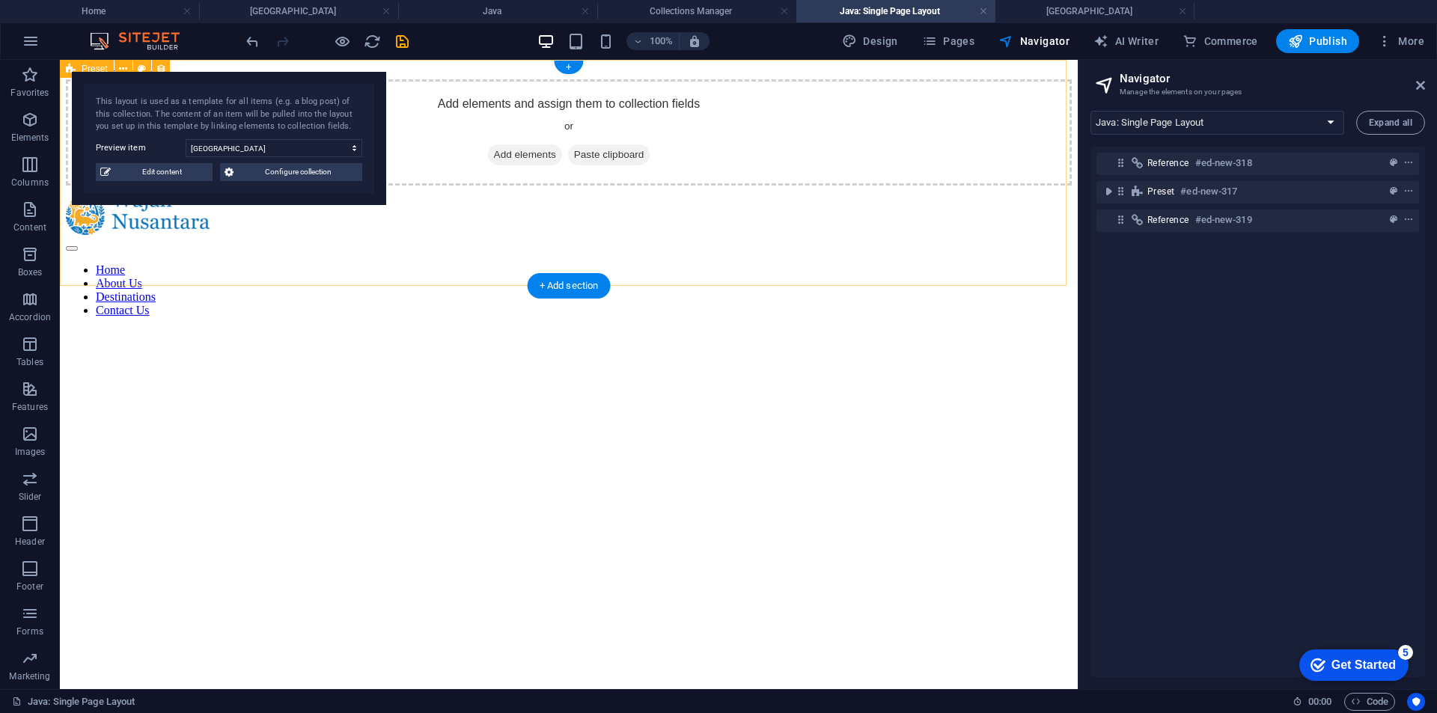
click at [1035, 186] on div "Add elements and assign them to collection fields or Add elements Paste clipboa…" at bounding box center [569, 132] width 1006 height 106
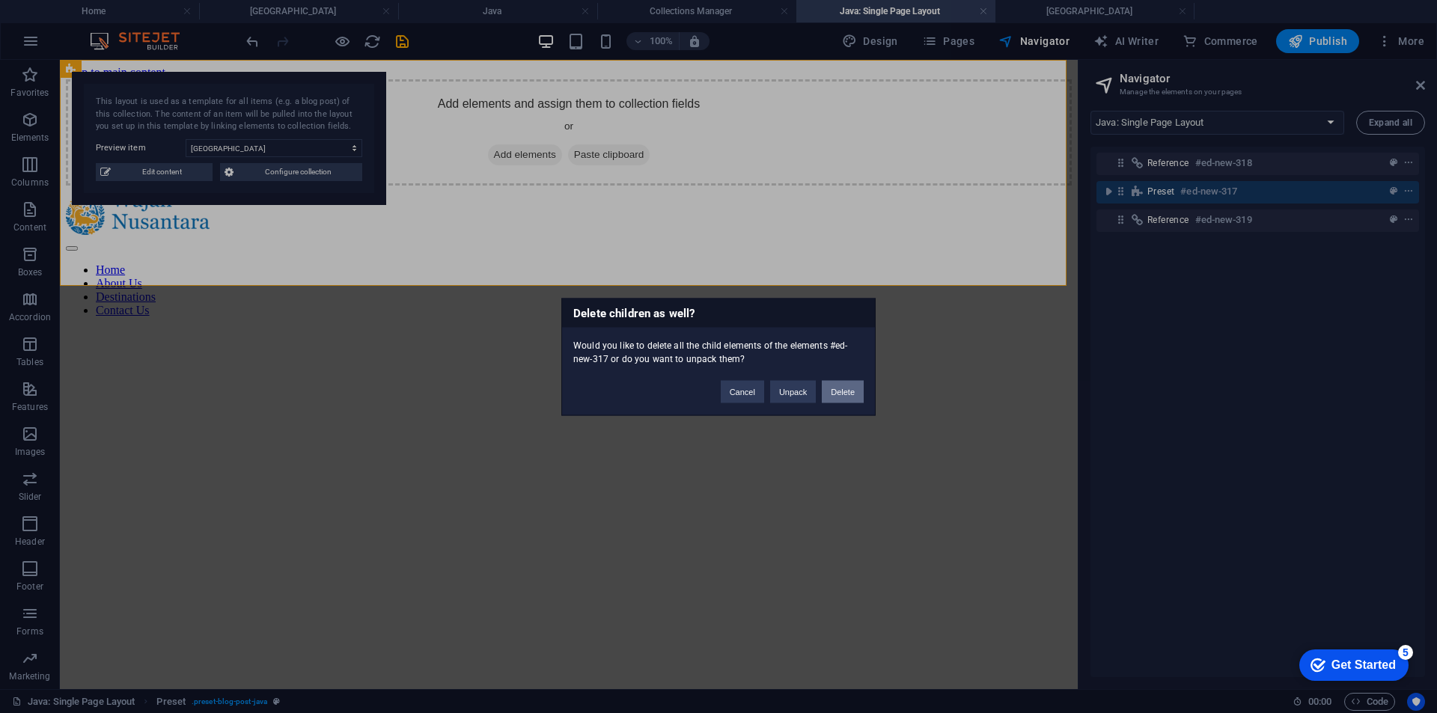
drag, startPoint x: 838, startPoint y: 385, endPoint x: 779, endPoint y: 325, distance: 84.1
click at [838, 385] on button "Delete" at bounding box center [843, 391] width 42 height 22
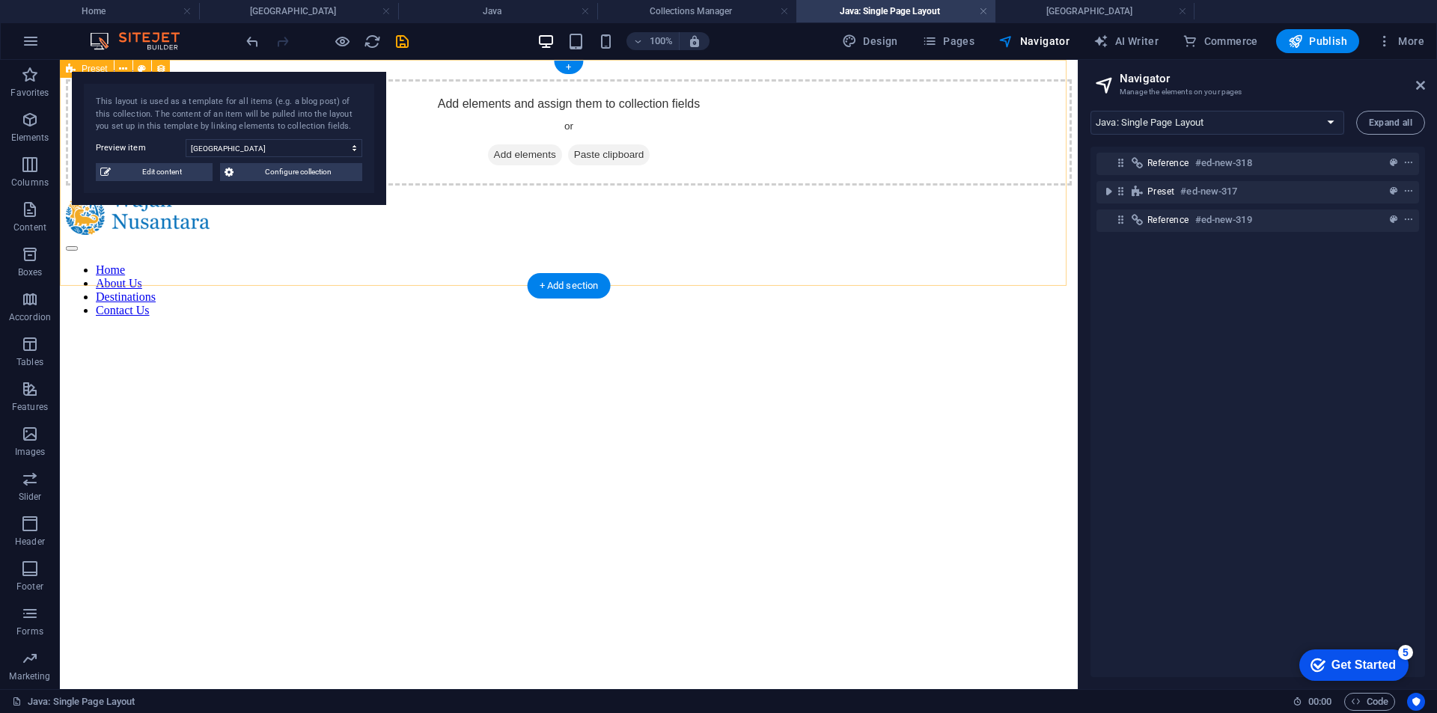
click at [922, 96] on div "Add elements and assign them to collection fields or Add elements Paste clipboa…" at bounding box center [569, 132] width 1006 height 106
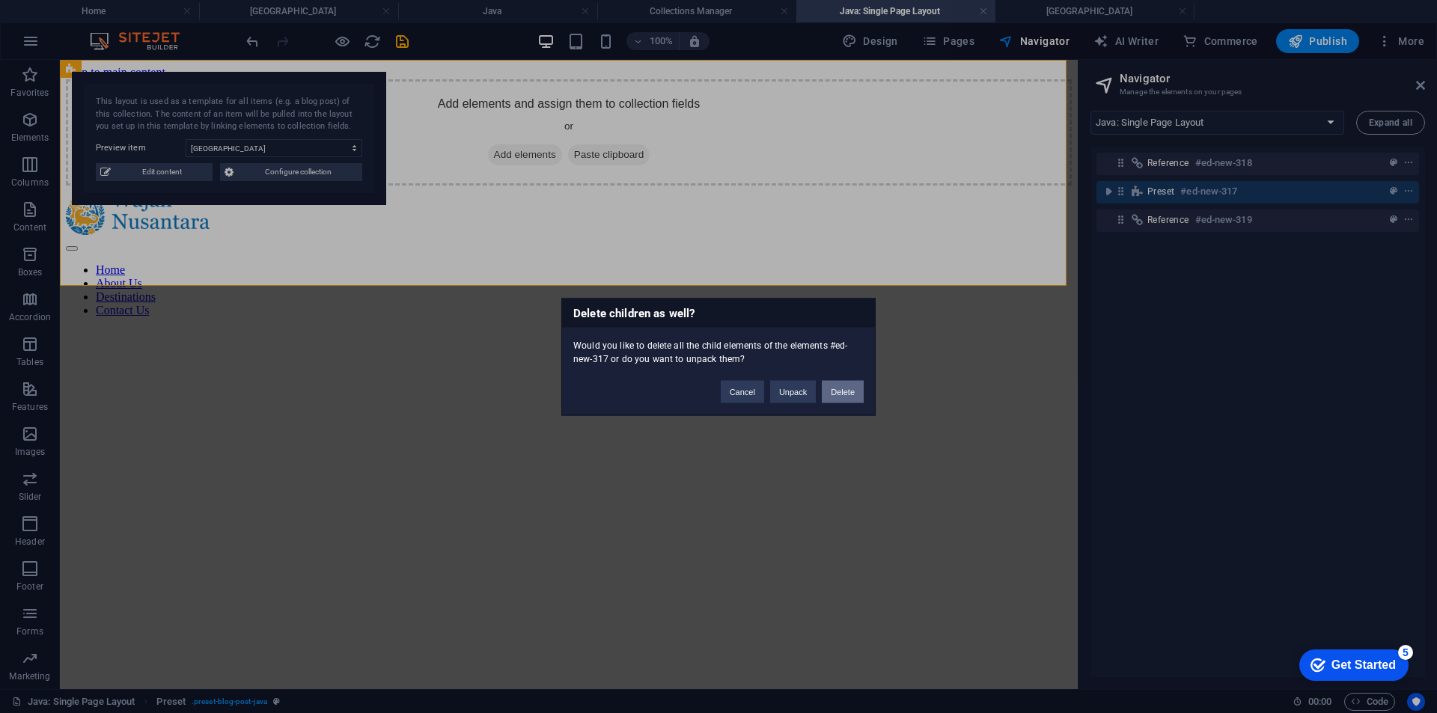
click at [845, 388] on button "Delete" at bounding box center [843, 391] width 42 height 22
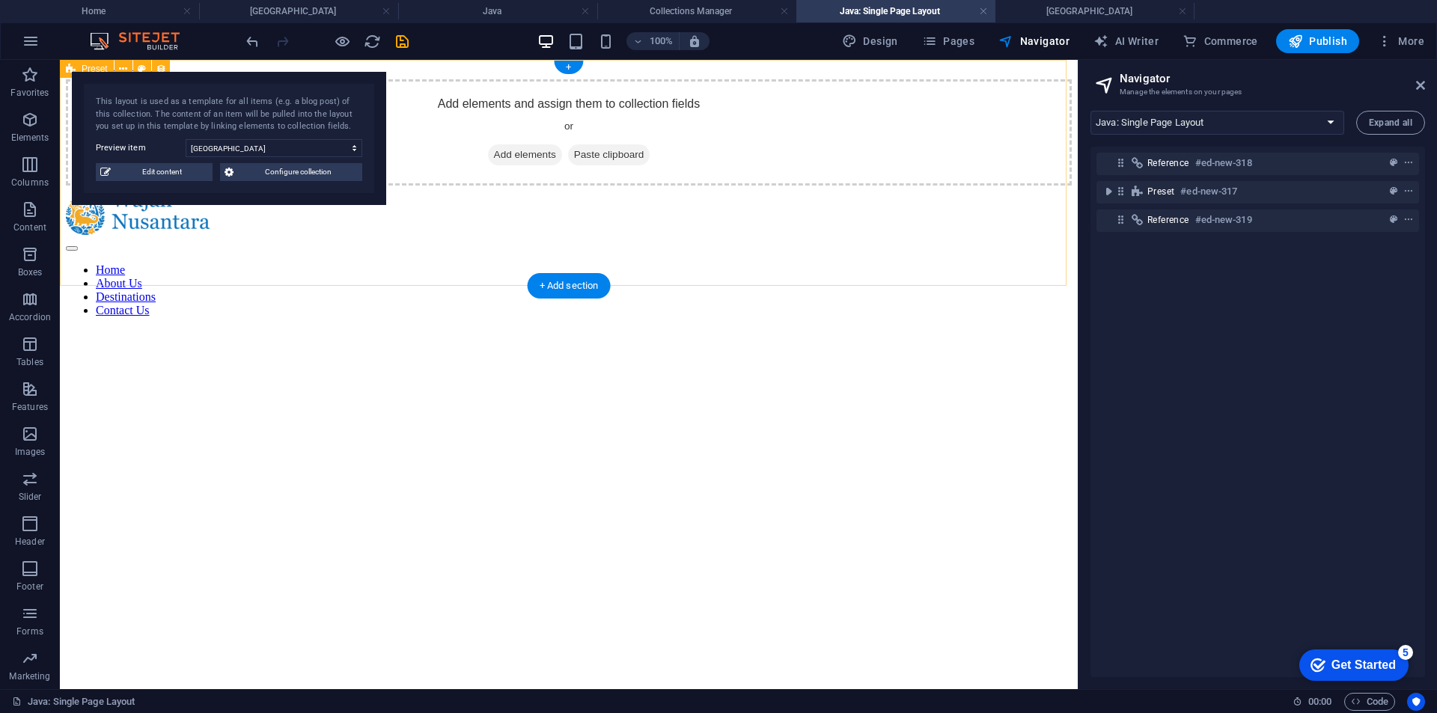
click at [862, 106] on div "Add elements and assign them to collection fields or Add elements Paste clipboa…" at bounding box center [569, 132] width 1006 height 106
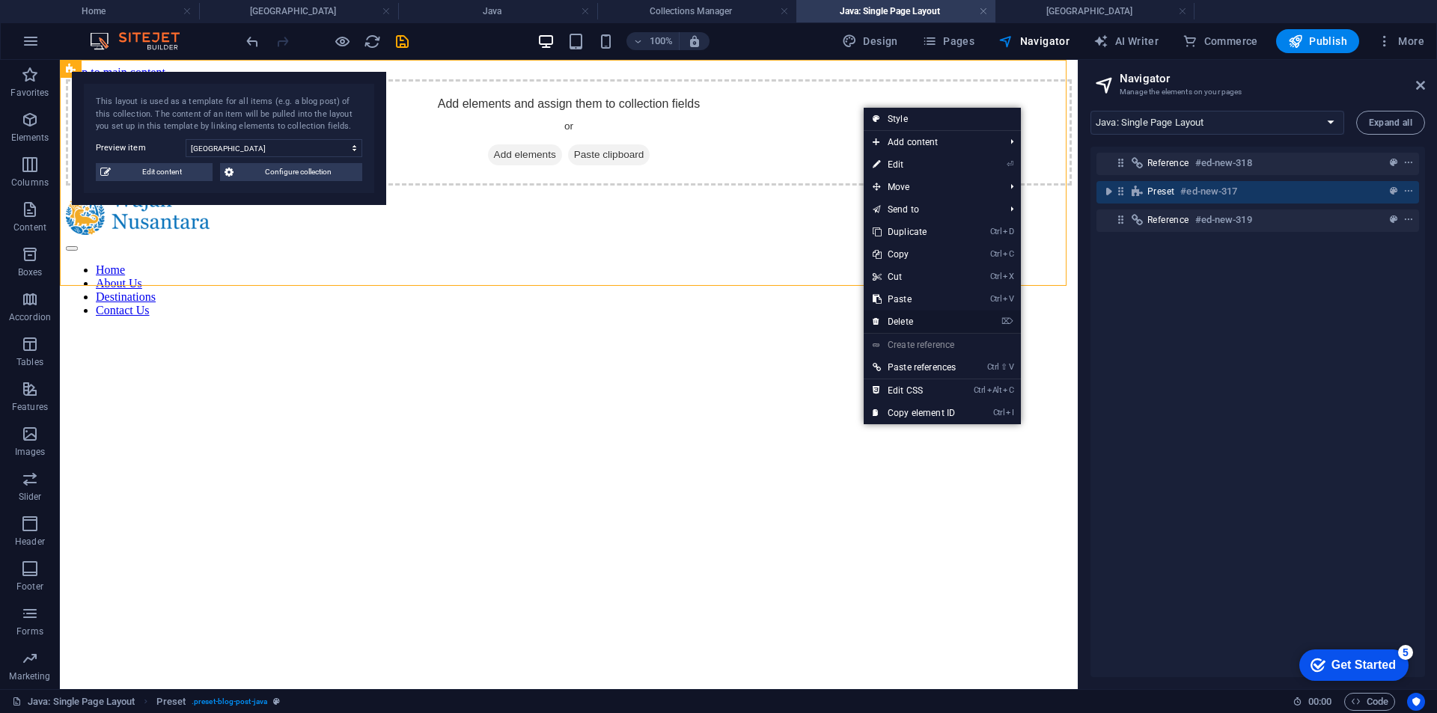
click at [908, 317] on link "⌦ Delete" at bounding box center [913, 322] width 101 height 22
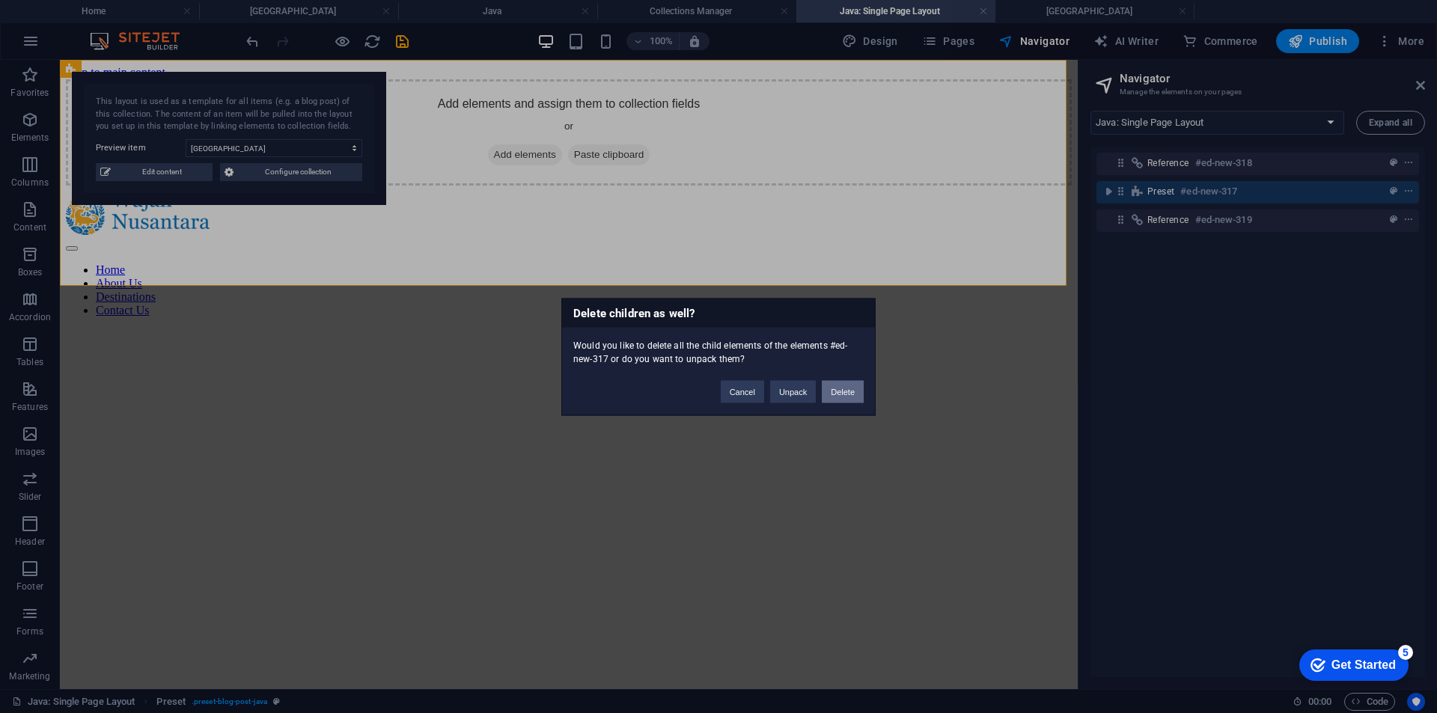
click at [830, 388] on button "Delete" at bounding box center [843, 391] width 42 height 22
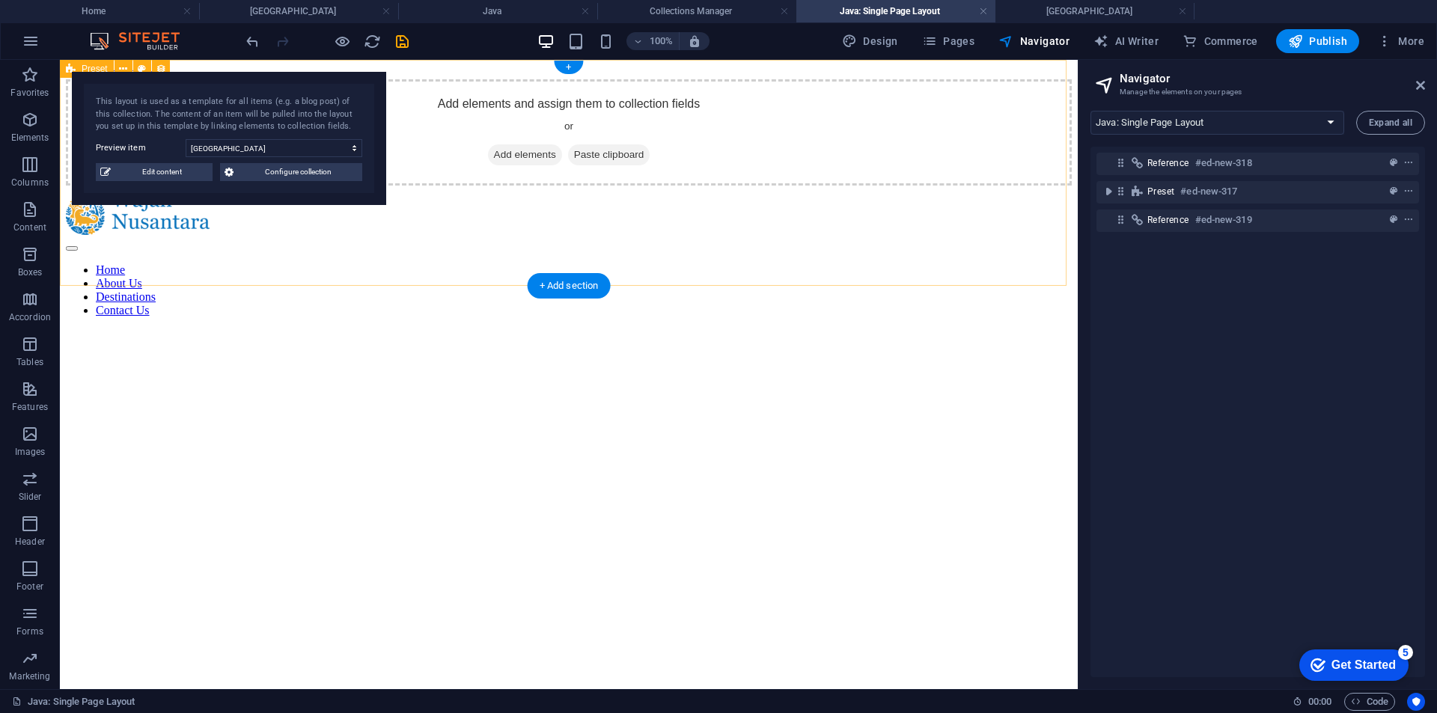
click at [809, 87] on div "Add elements and assign them to collection fields or Add elements Paste clipboa…" at bounding box center [569, 132] width 1006 height 106
click at [1110, 195] on icon "toggle-expand" at bounding box center [1108, 191] width 15 height 15
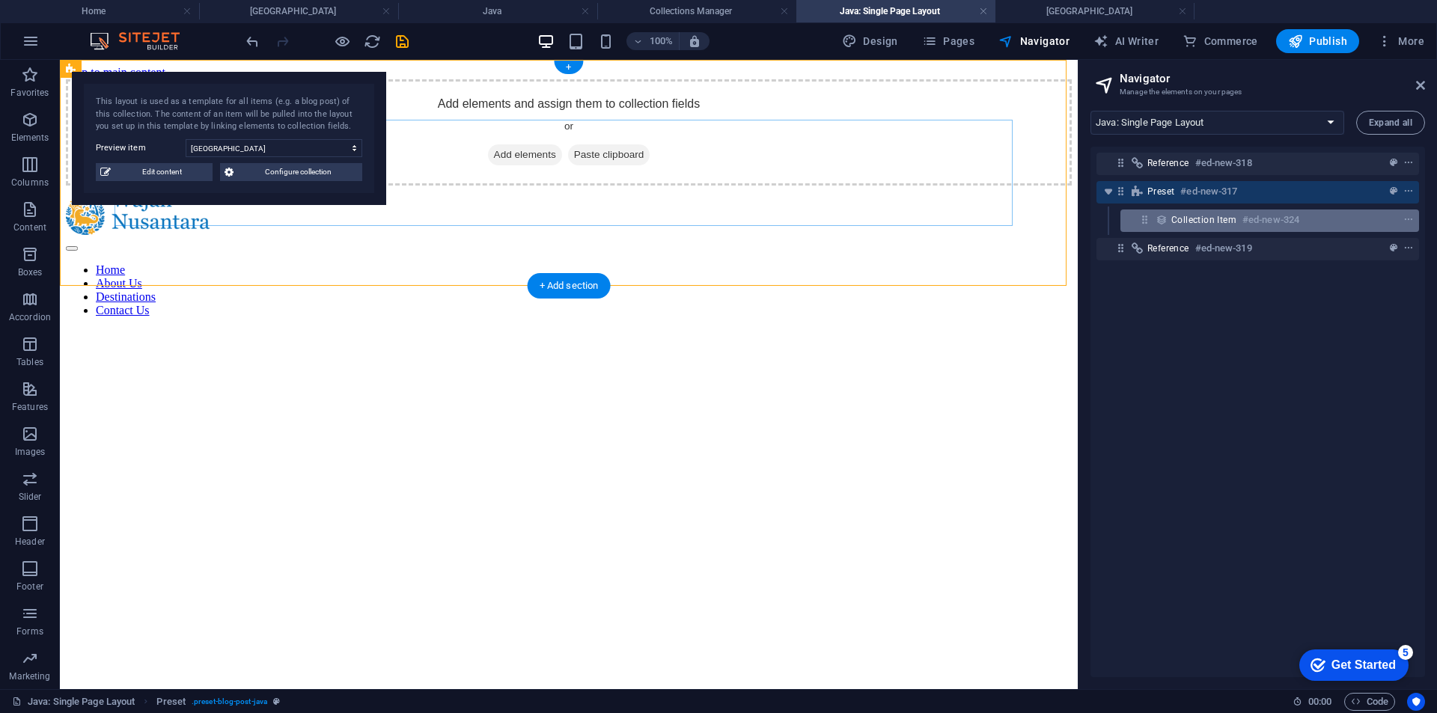
click at [1184, 217] on span "Collection item" at bounding box center [1203, 220] width 65 height 12
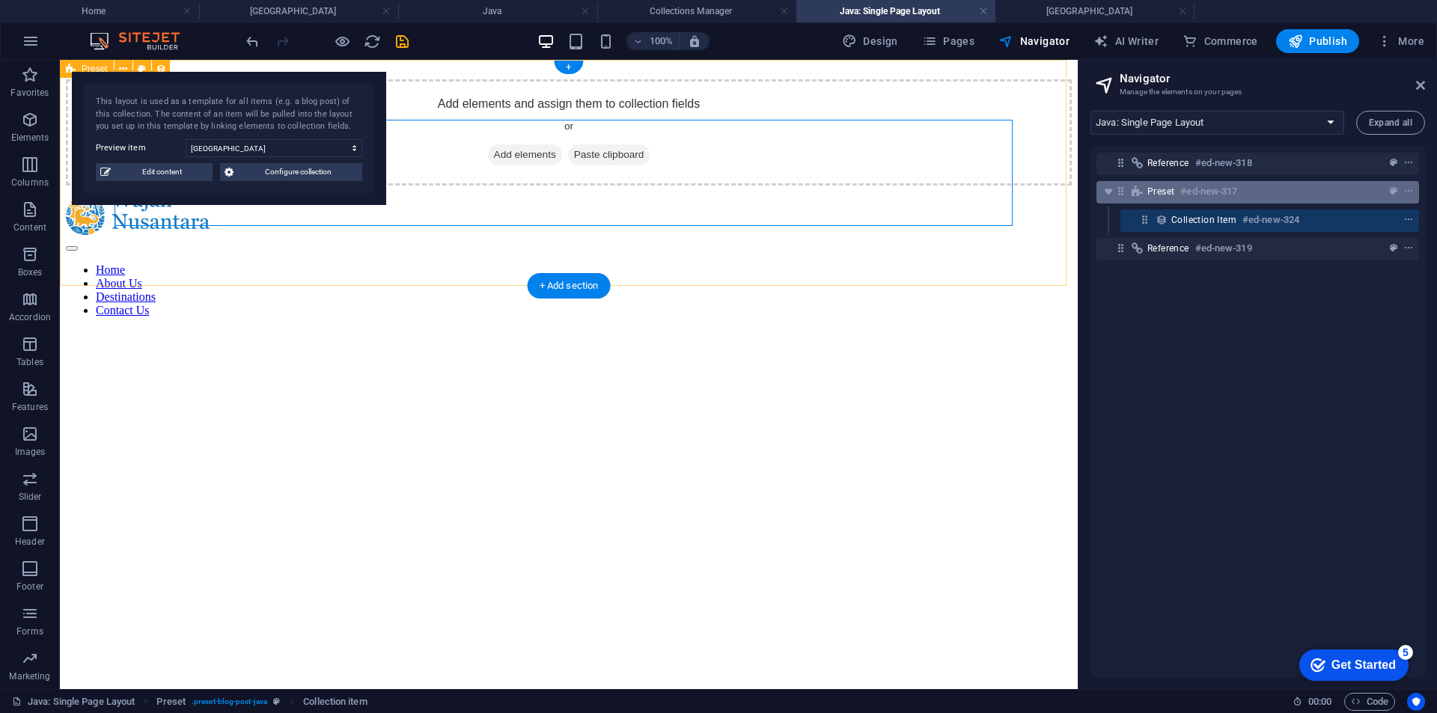
click at [1158, 197] on span "Preset" at bounding box center [1160, 192] width 27 height 12
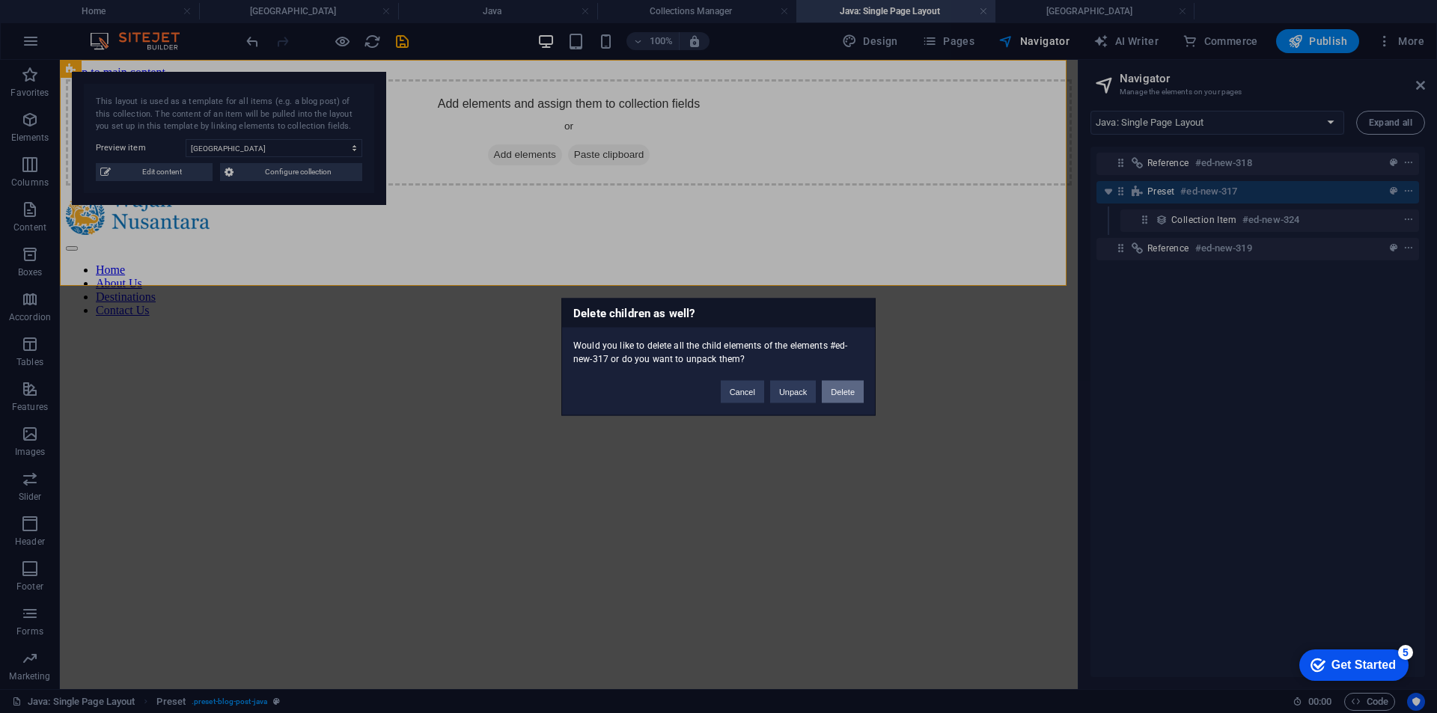
click at [841, 391] on button "Delete" at bounding box center [843, 391] width 42 height 22
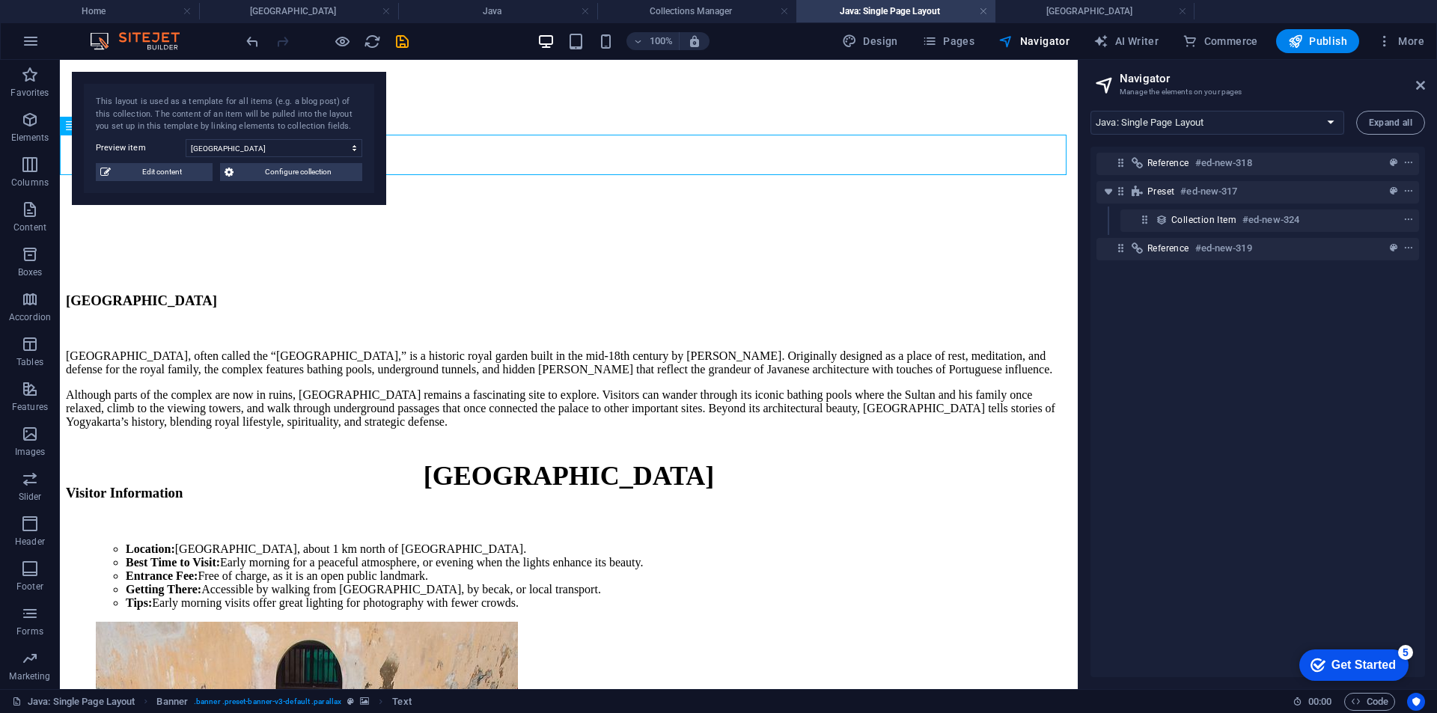
scroll to position [224, 0]
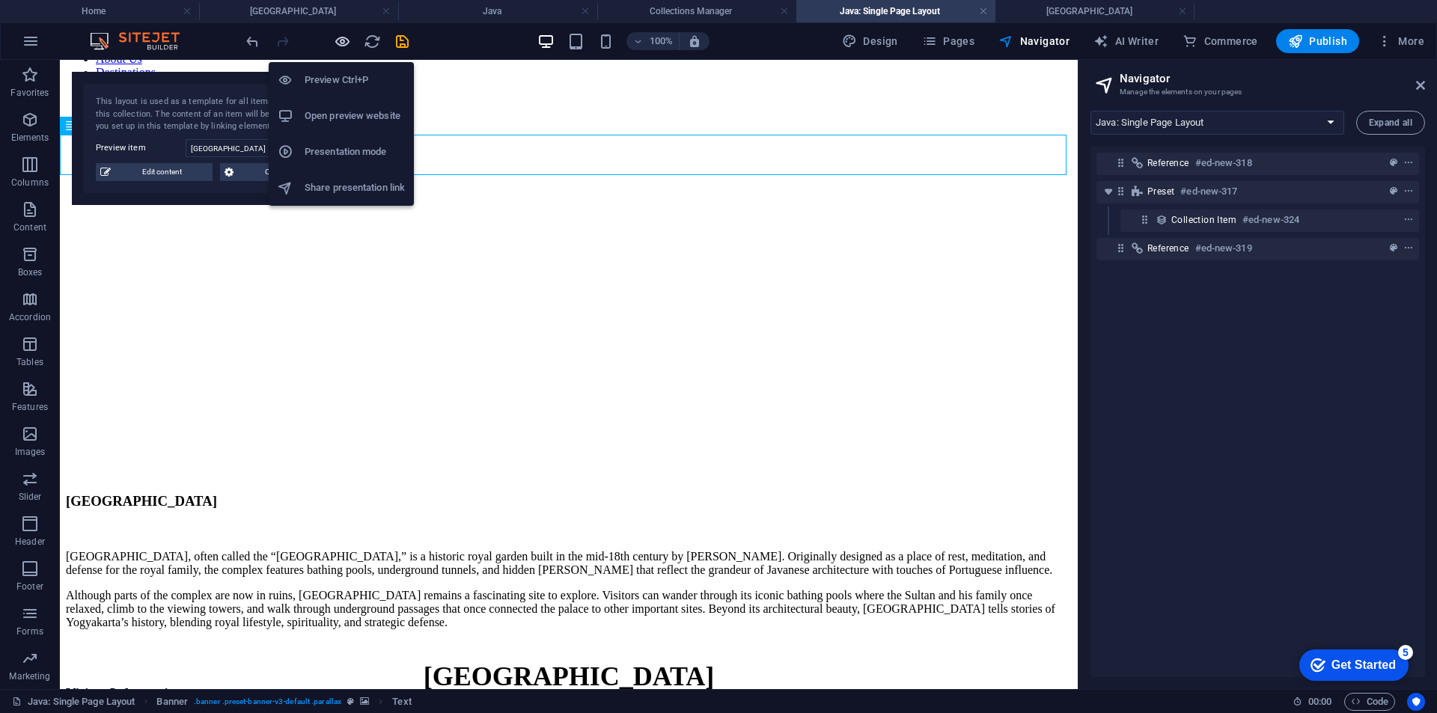
click at [346, 40] on icon "button" at bounding box center [342, 41] width 17 height 17
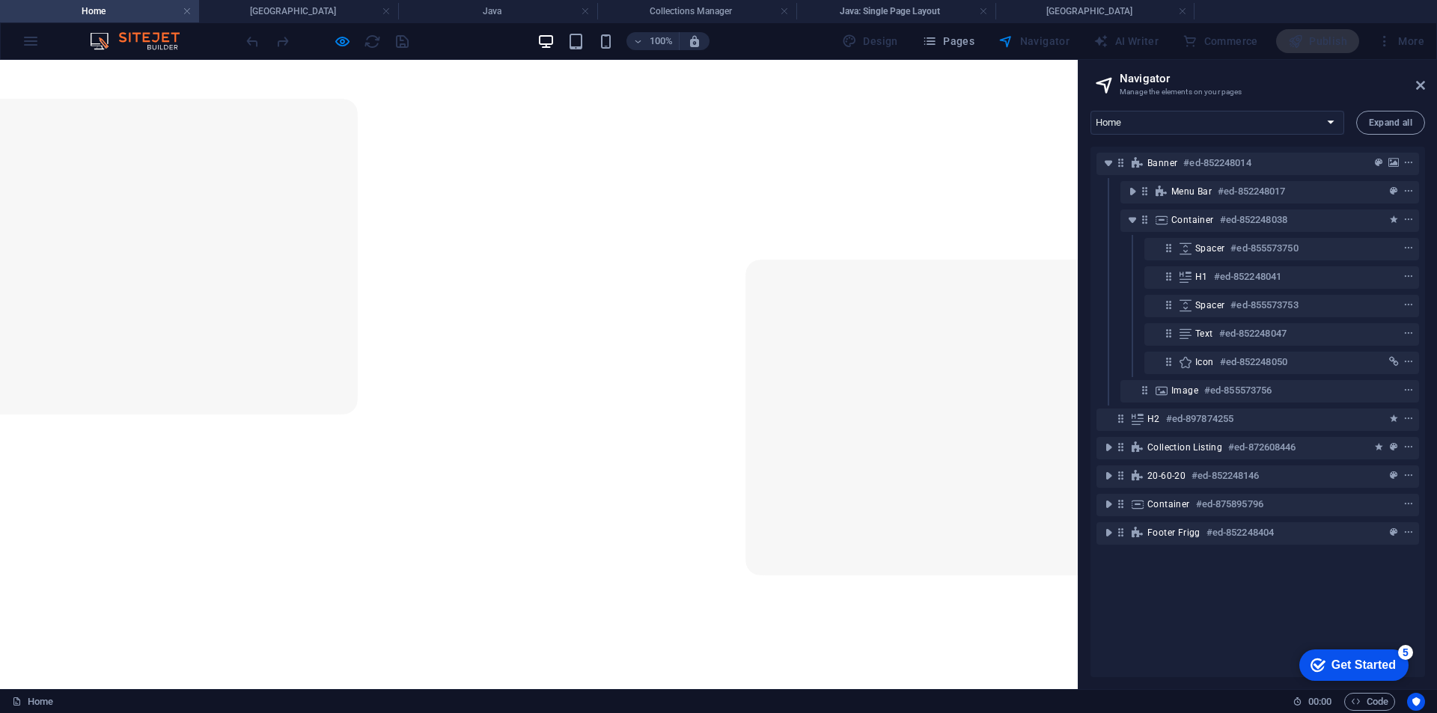
scroll to position [0, 0]
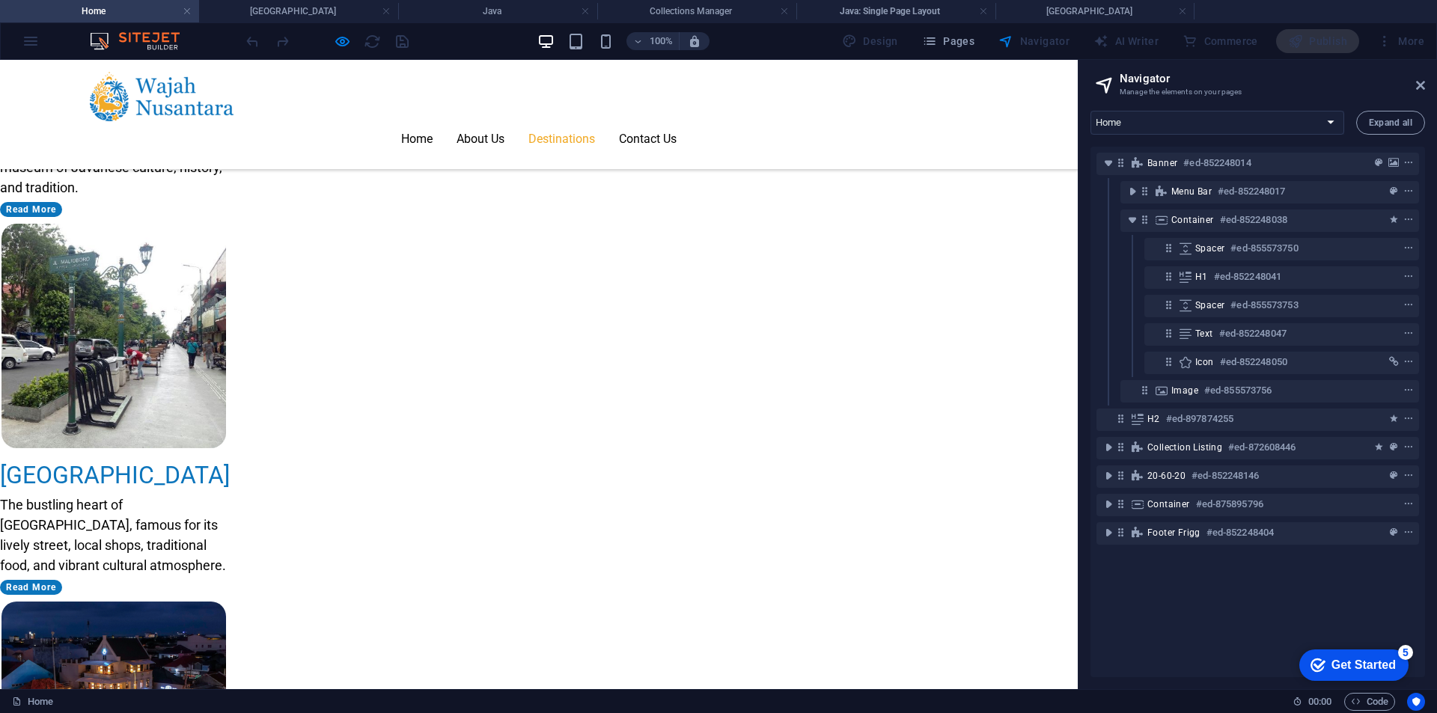
scroll to position [1772, 0]
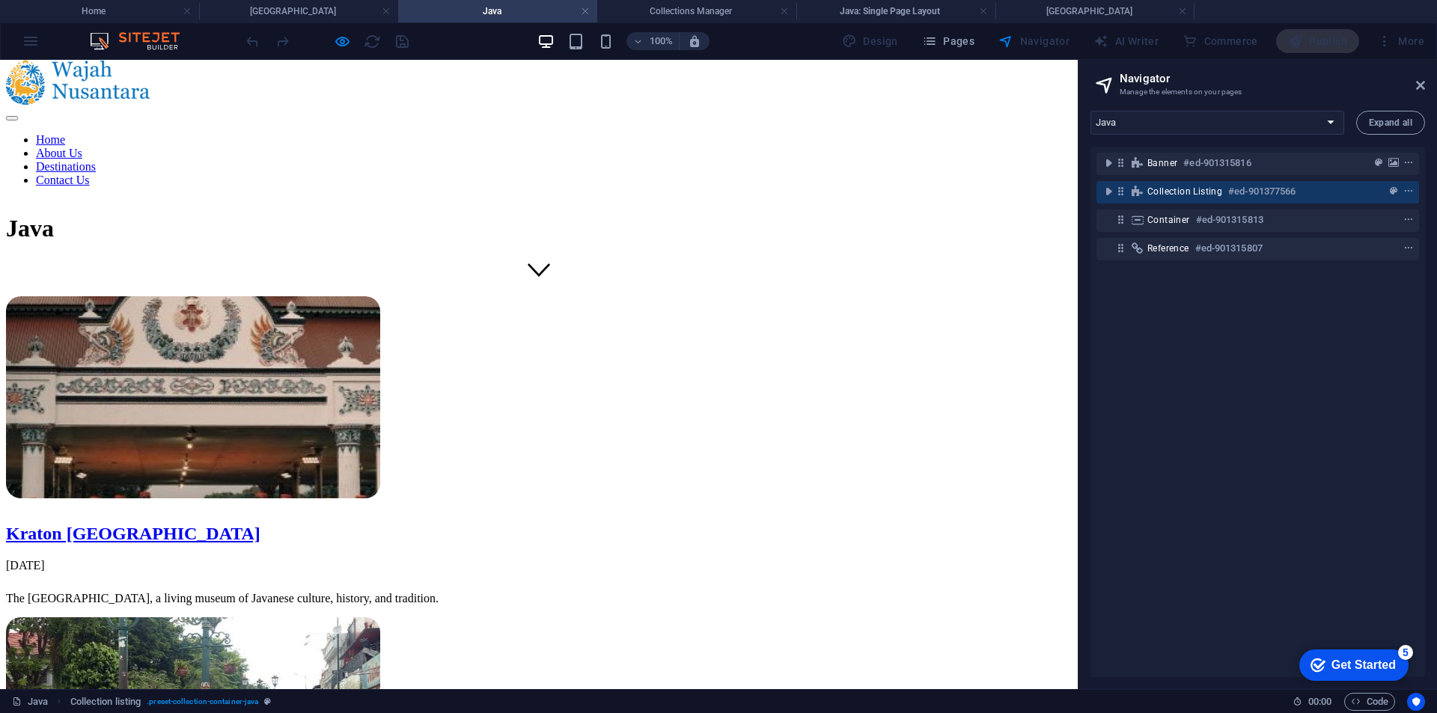
scroll to position [449, 0]
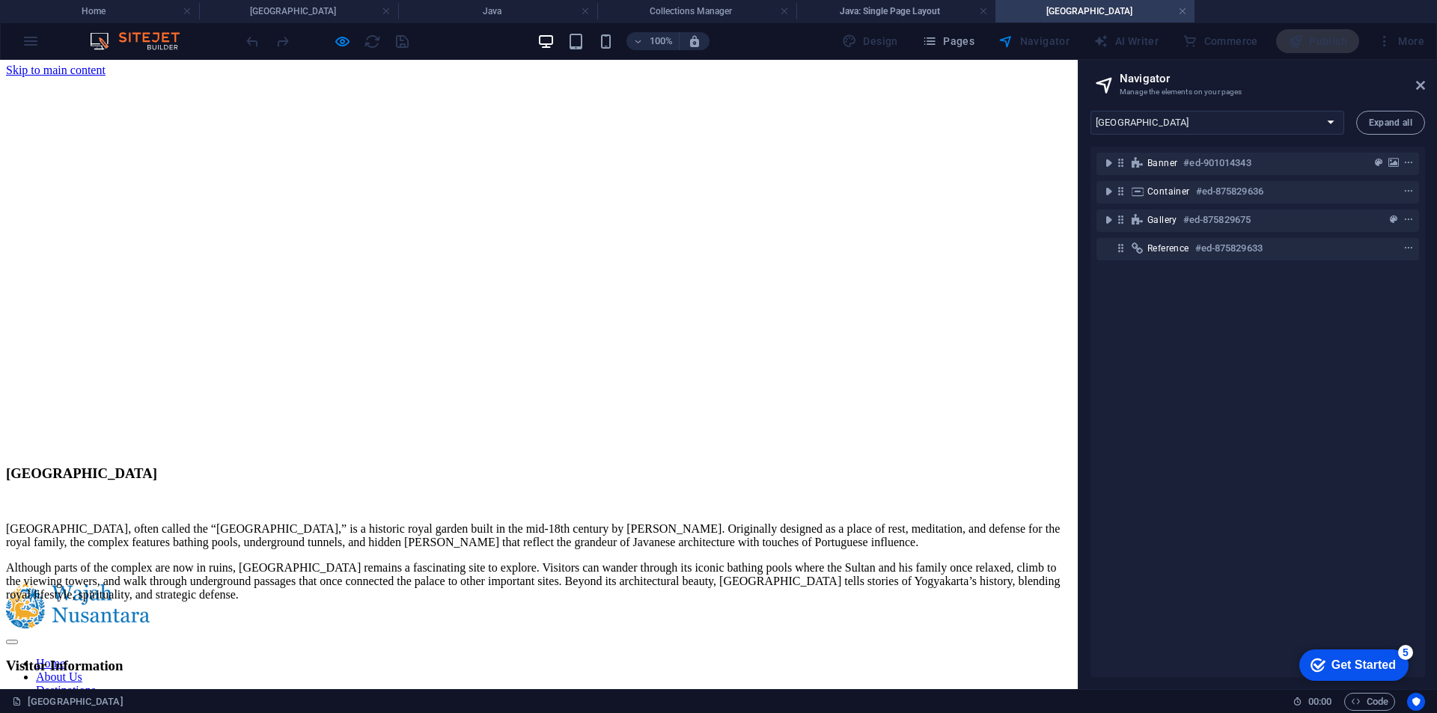
scroll to position [0, 0]
click at [476, 8] on h4 "Java" at bounding box center [497, 11] width 199 height 16
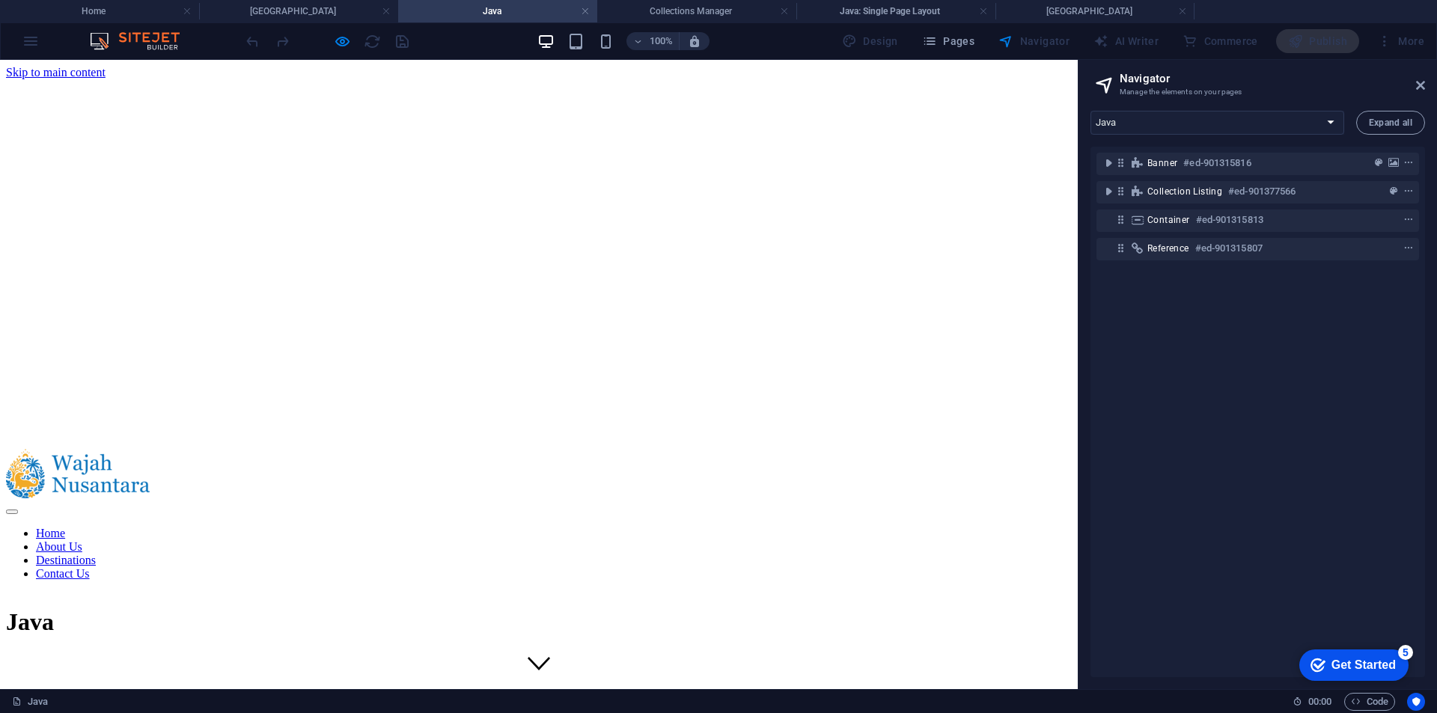
scroll to position [449, 0]
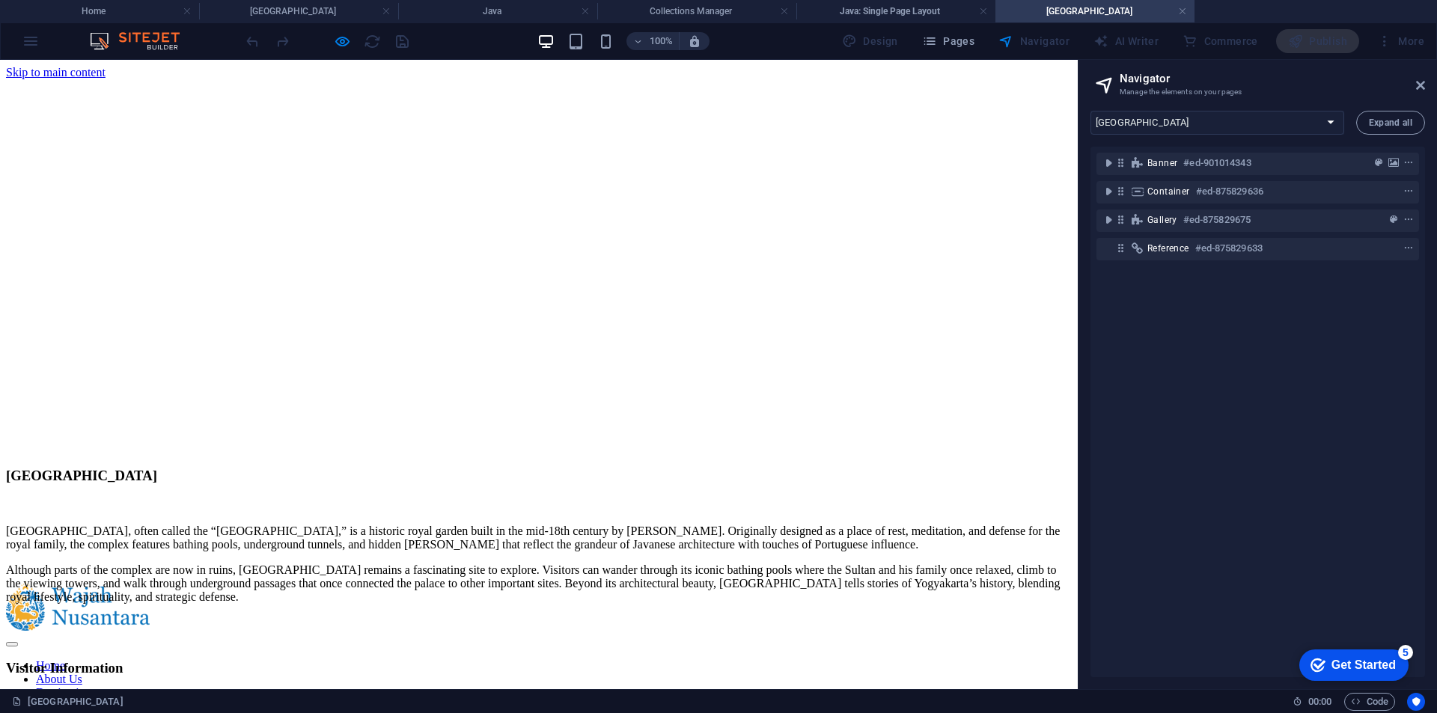
click at [741, 484] on h3 "[GEOGRAPHIC_DATA]" at bounding box center [539, 476] width 1066 height 16
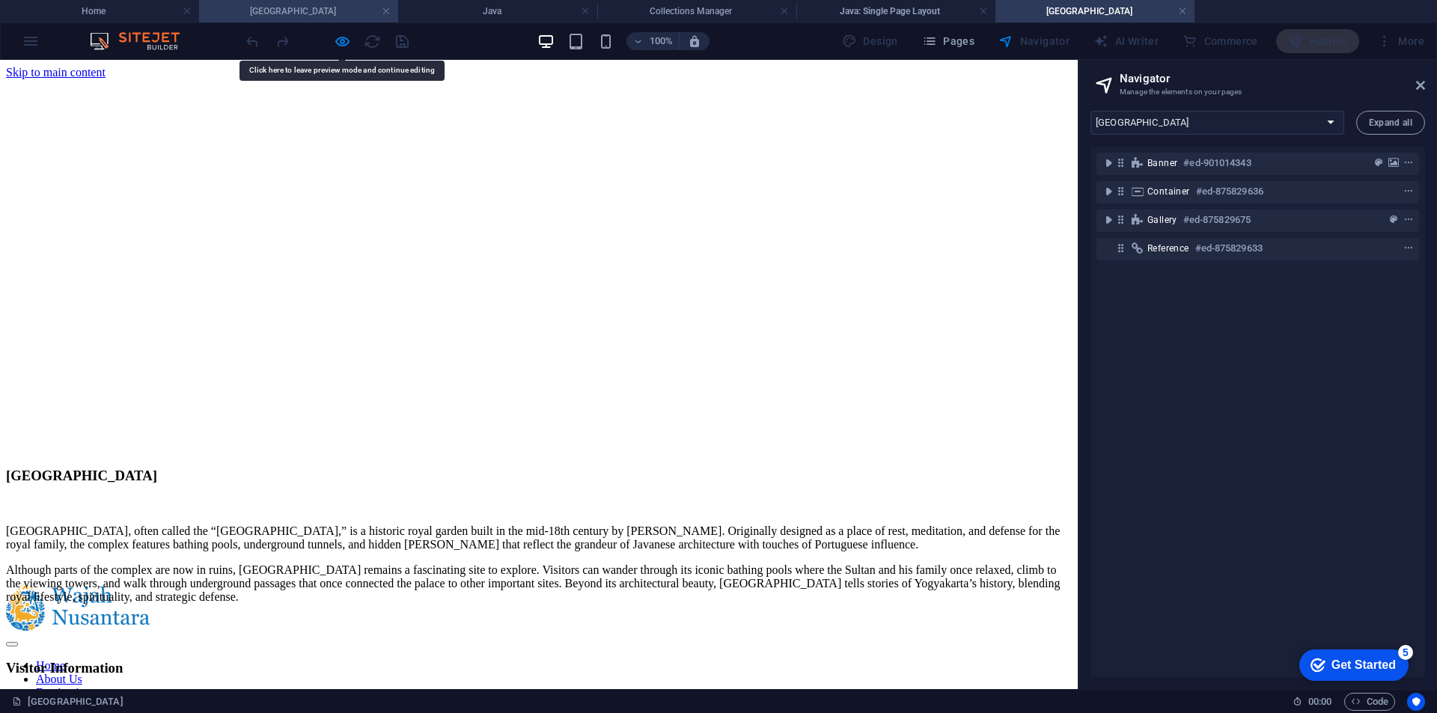
drag, startPoint x: 471, startPoint y: 11, endPoint x: 397, endPoint y: 1, distance: 74.7
click at [517, 21] on li "Java" at bounding box center [497, 11] width 199 height 22
select select "16936456-en"
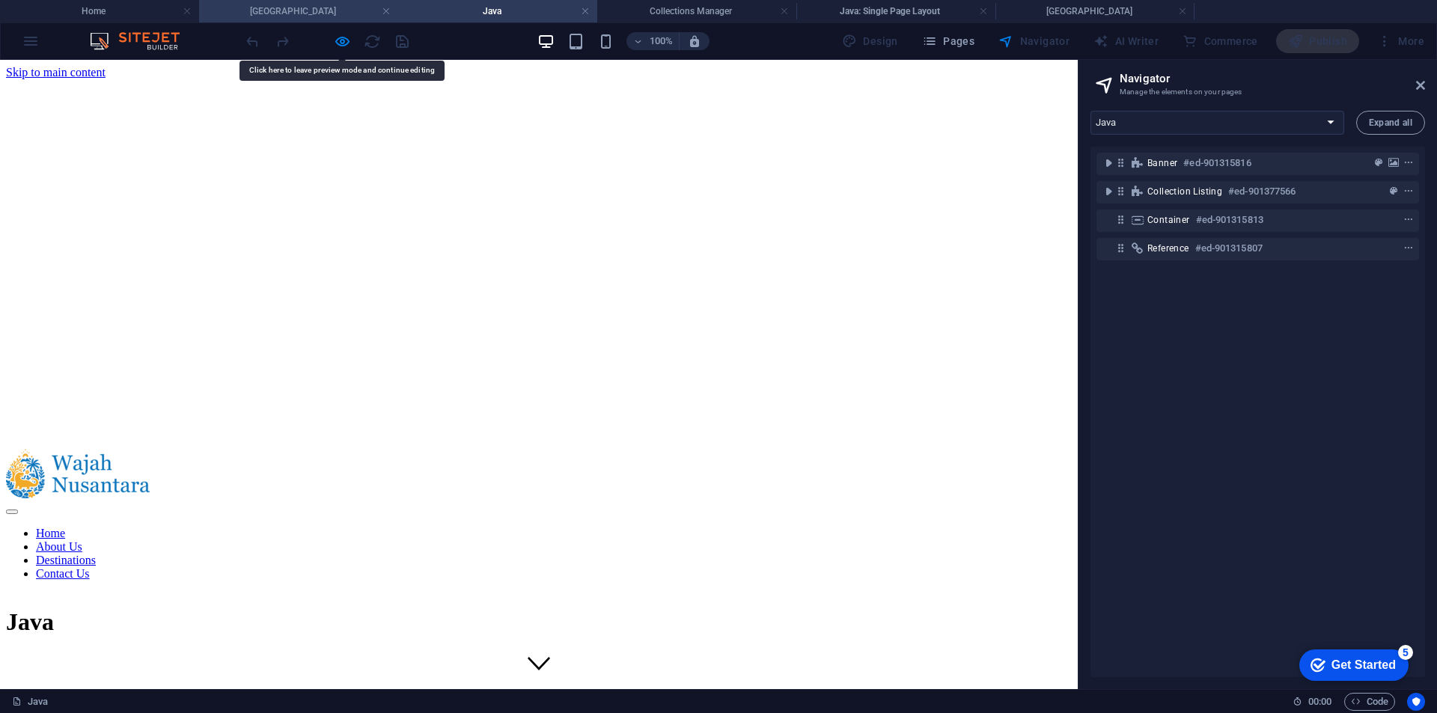
scroll to position [449, 0]
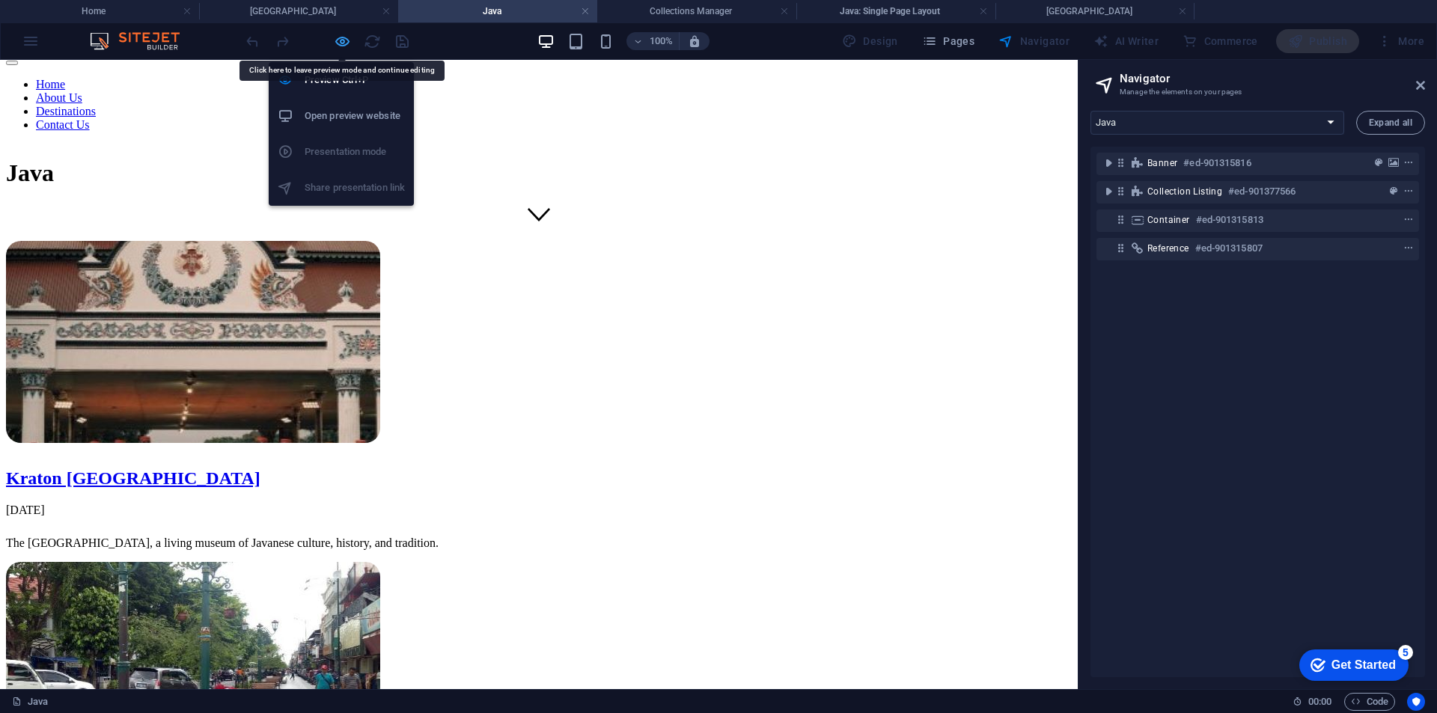
click at [337, 35] on icon "button" at bounding box center [342, 41] width 17 height 17
select select "68b7e71f6844915f290fc5a8"
select select "columns.publishing_date_ASC"
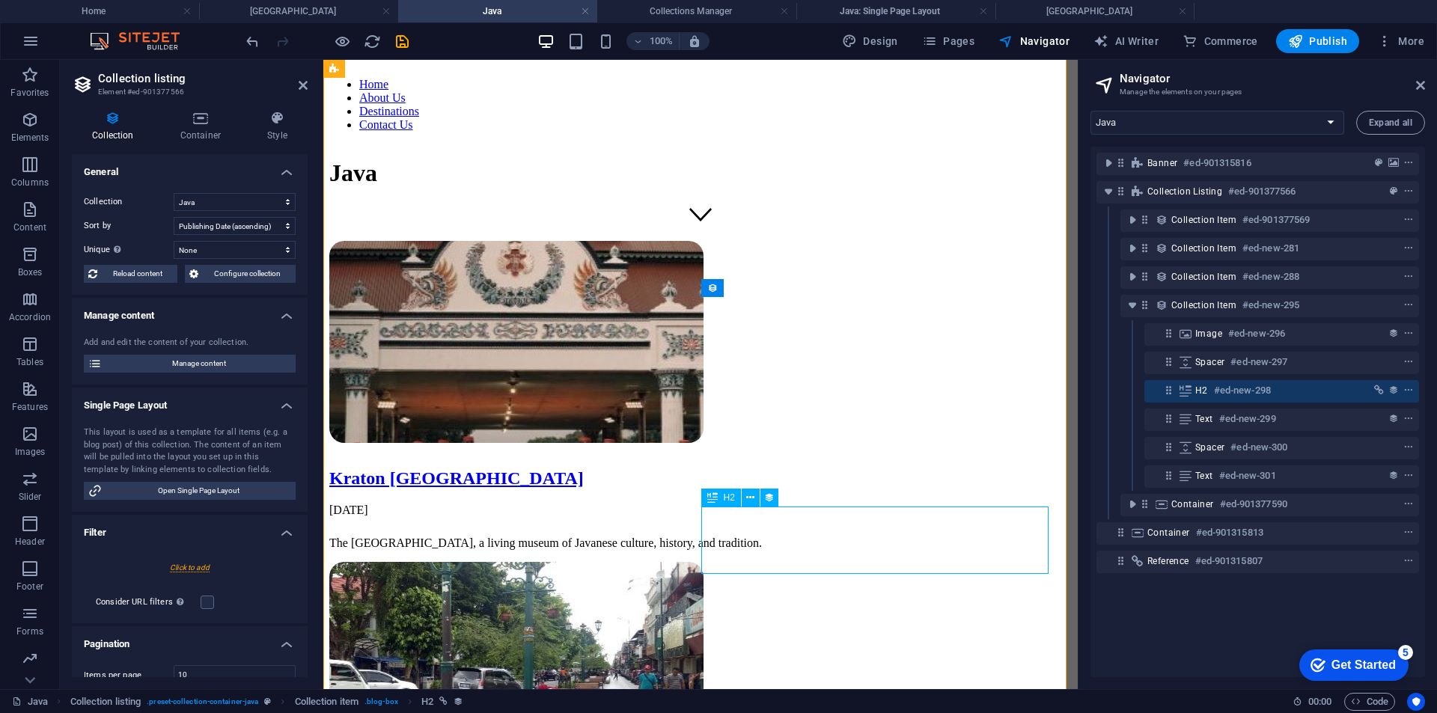
select select "name"
select select "slug"
select select
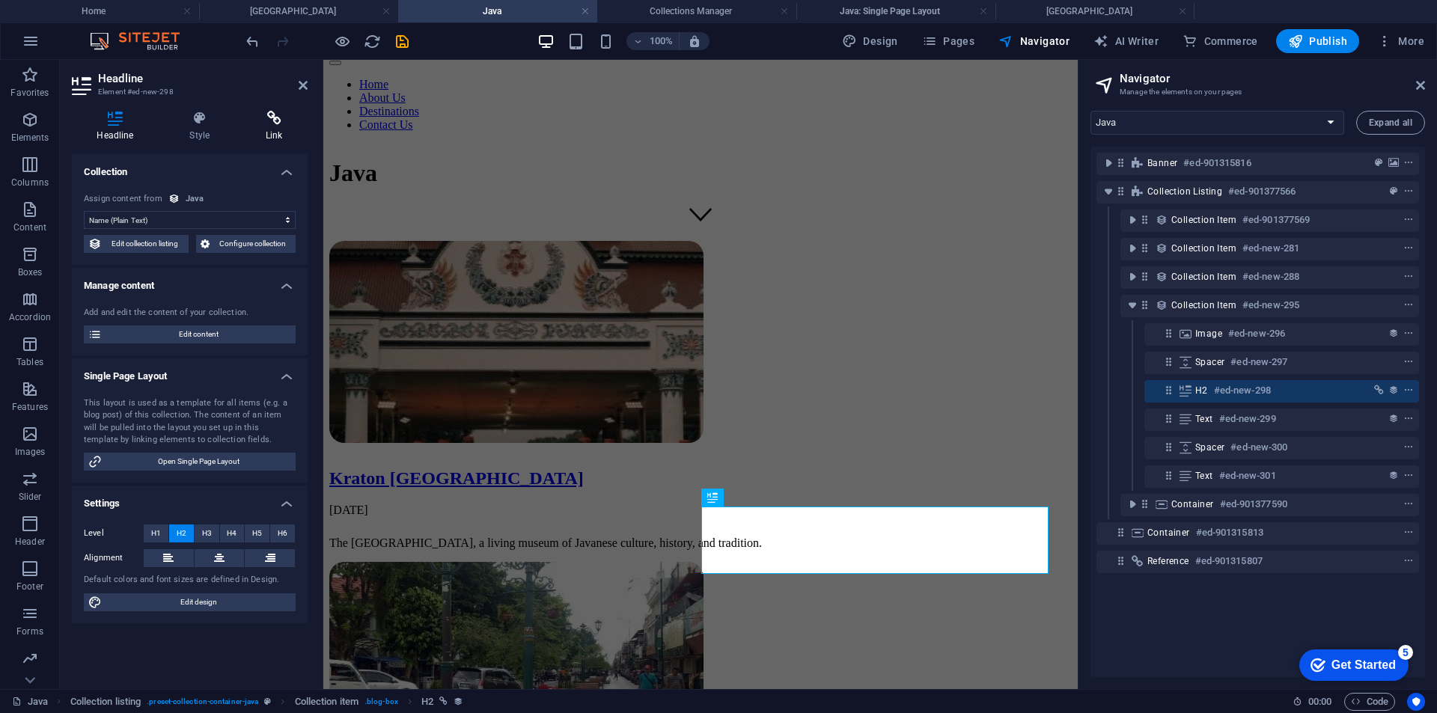
click at [270, 133] on h4 "Link" at bounding box center [274, 126] width 67 height 31
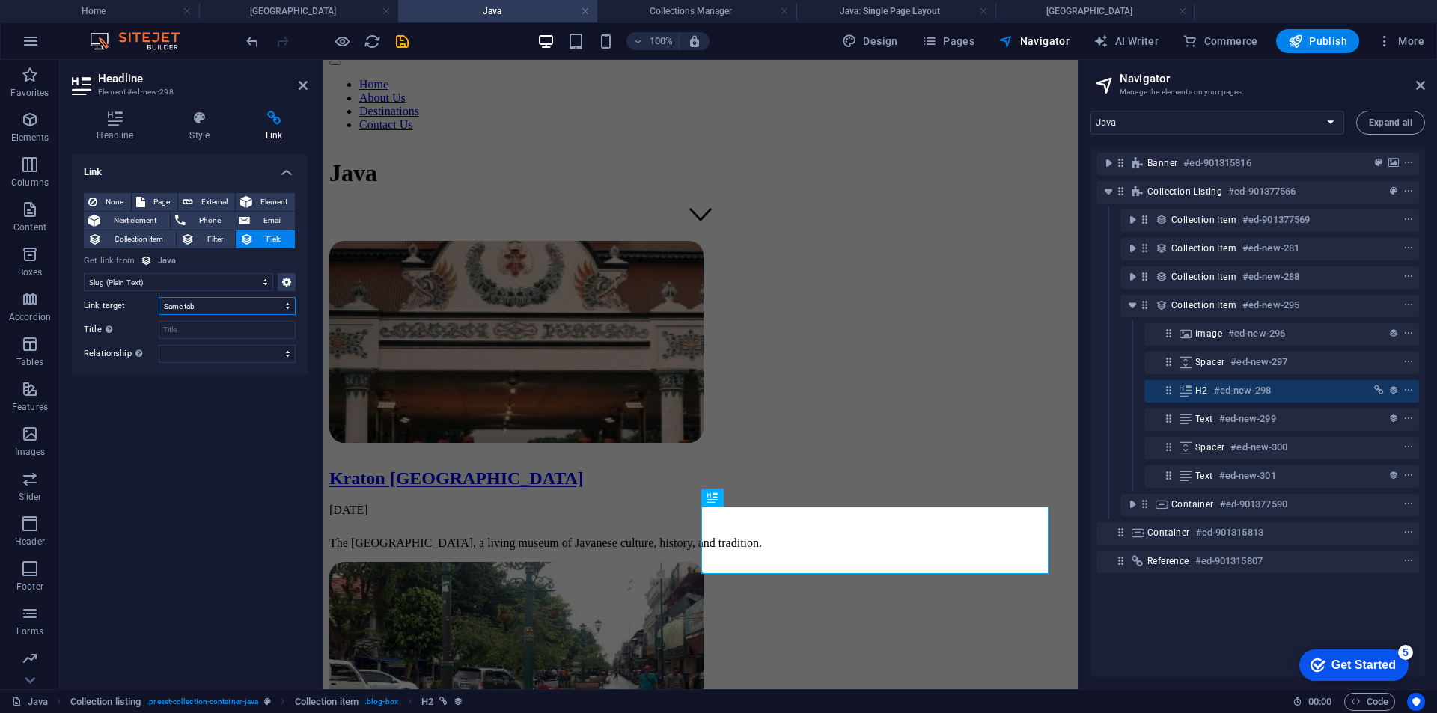
click at [236, 308] on select "New tab Same tab Overlay" at bounding box center [227, 306] width 137 height 18
click at [259, 238] on span "Field" at bounding box center [274, 239] width 32 height 18
click at [206, 281] on select "No assignment, content remains static Created at (Date) Updated at (Date) Name …" at bounding box center [178, 282] width 189 height 18
click at [661, 13] on h4 "Collections Manager" at bounding box center [696, 11] width 199 height 16
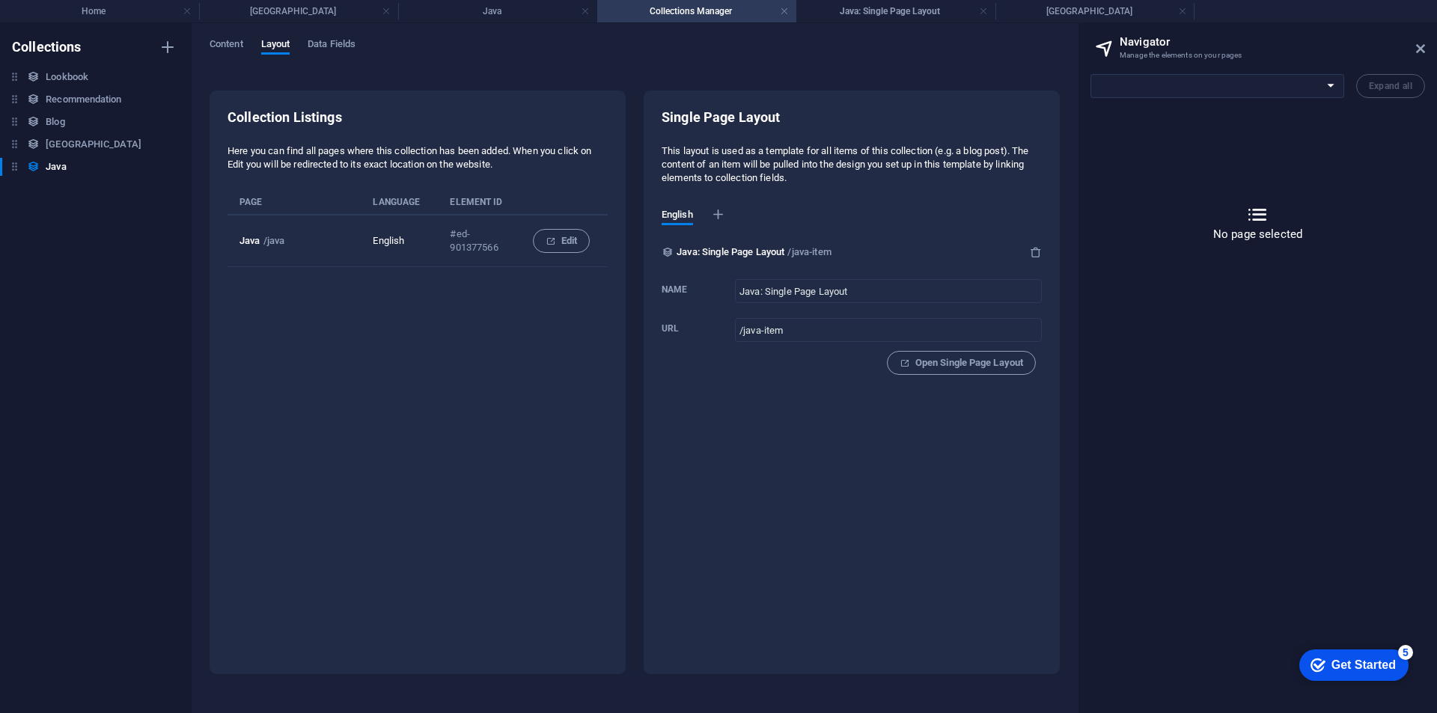
scroll to position [0, 0]
click at [524, 10] on h4 "Java" at bounding box center [497, 11] width 199 height 16
select select "16936456-en"
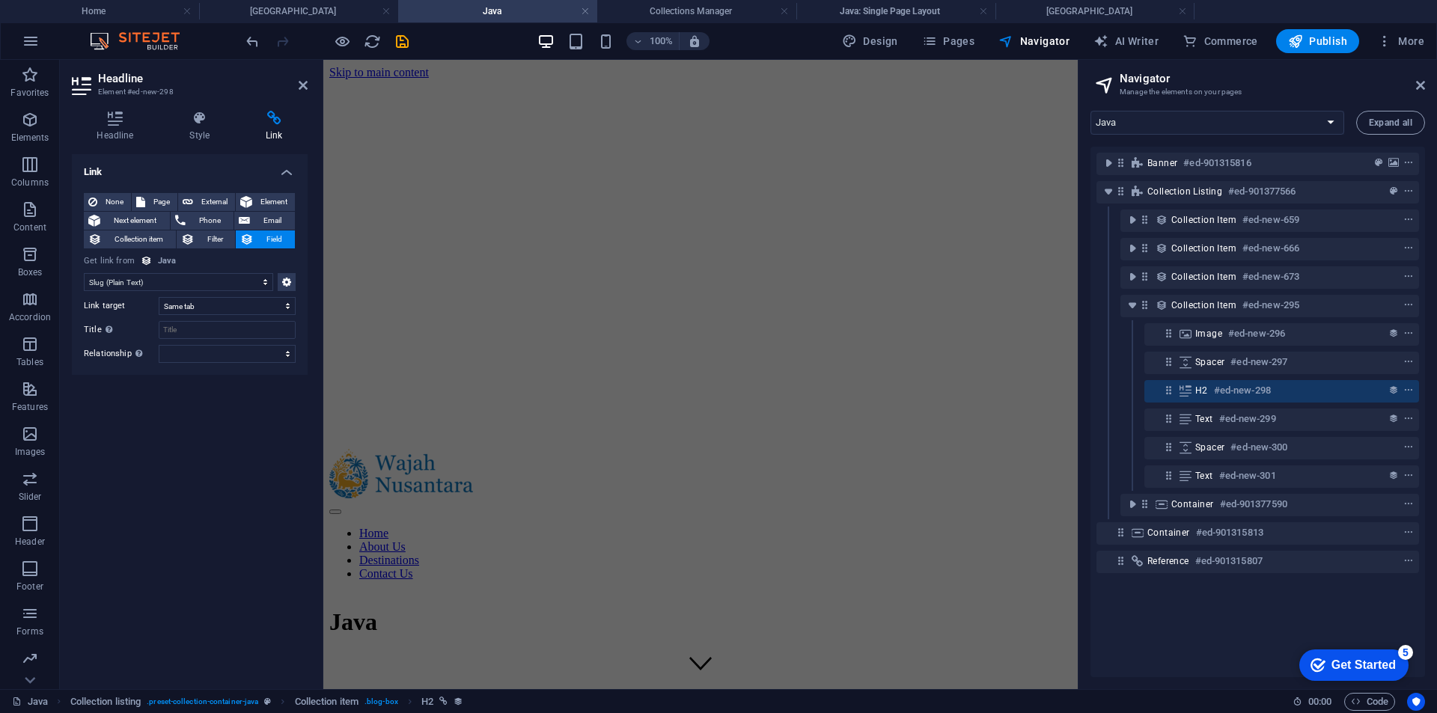
scroll to position [449, 0]
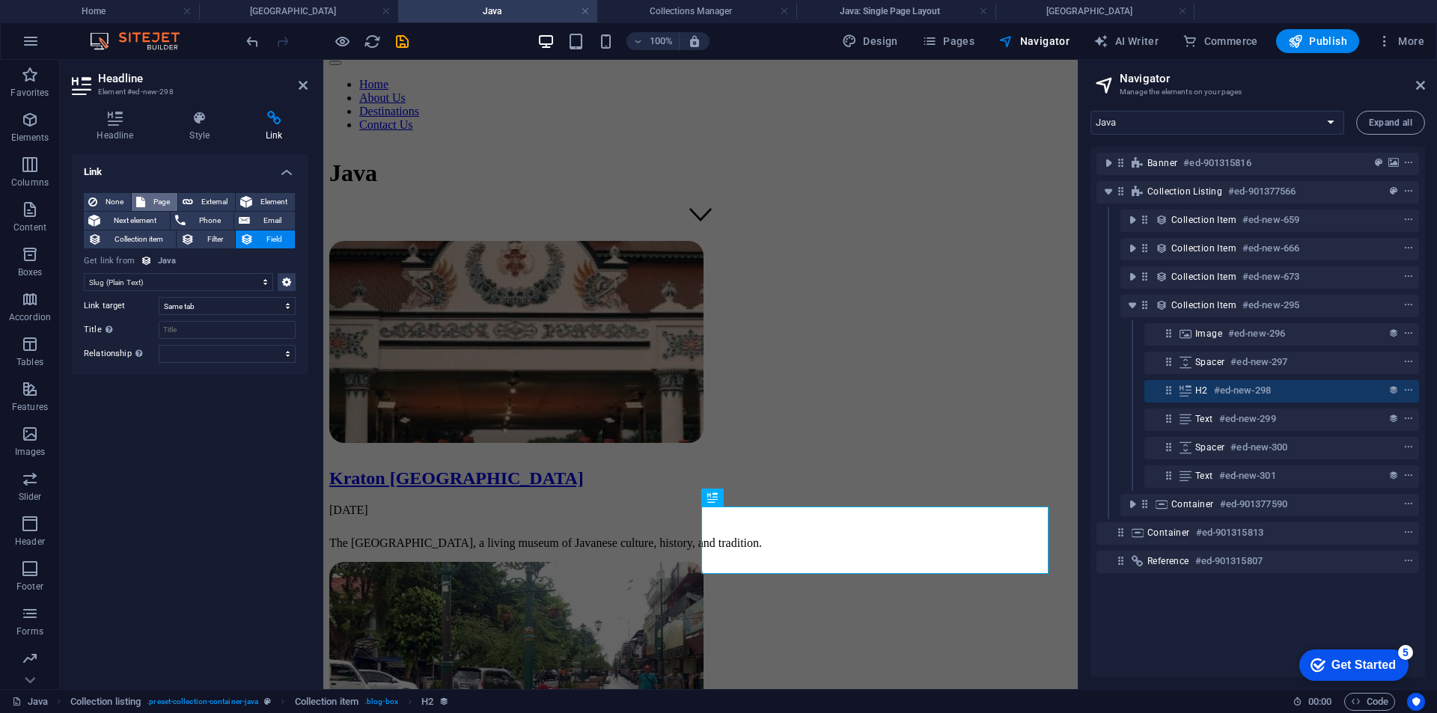
click at [161, 205] on span "Page" at bounding box center [161, 202] width 23 height 18
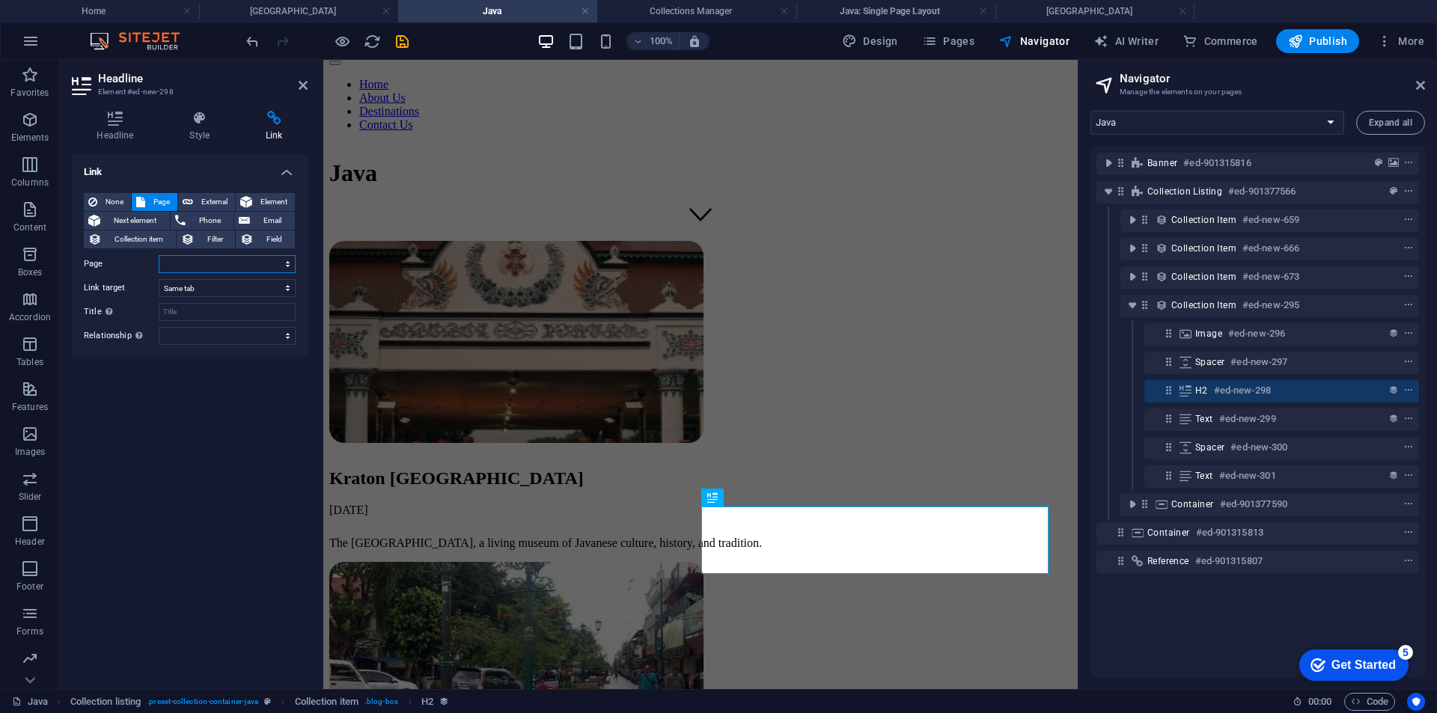
click at [230, 265] on select "Home Contact Privacy Legal Notice Java Kraton Yogyakarta Malioboro Street Tugu …" at bounding box center [227, 264] width 137 height 18
select select "8"
click at [159, 255] on select "Home Contact Privacy Legal Notice Java Kraton Yogyakarta Malioboro Street Tugu …" at bounding box center [227, 264] width 137 height 18
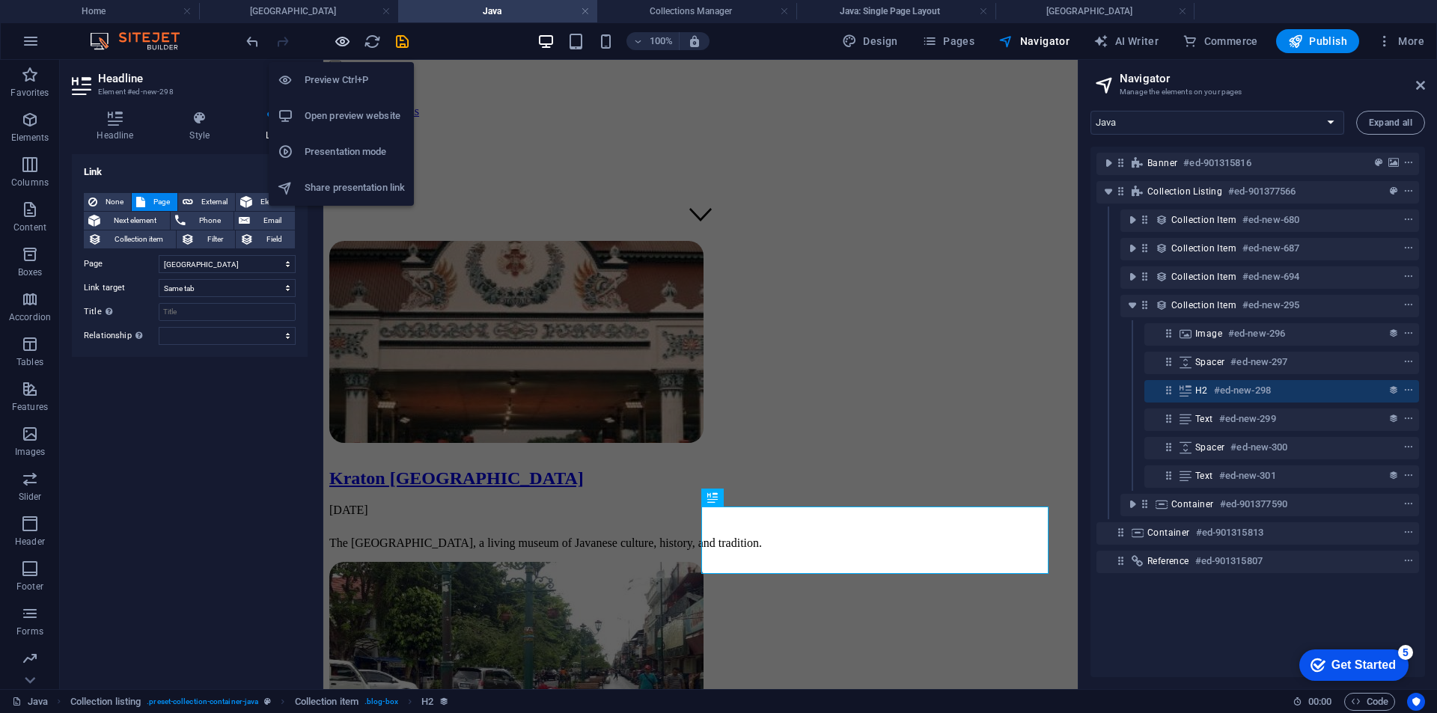
click at [350, 46] on icon "button" at bounding box center [342, 41] width 17 height 17
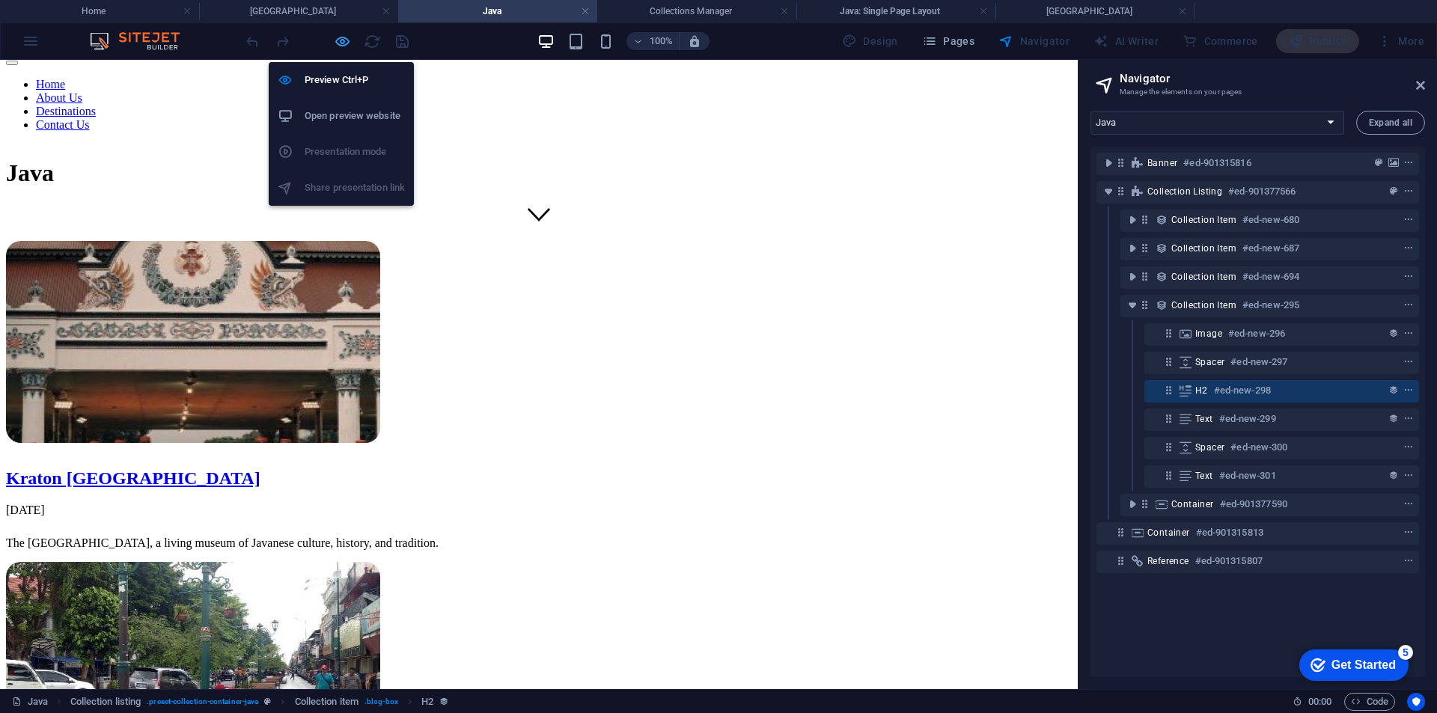
scroll to position [429, 0]
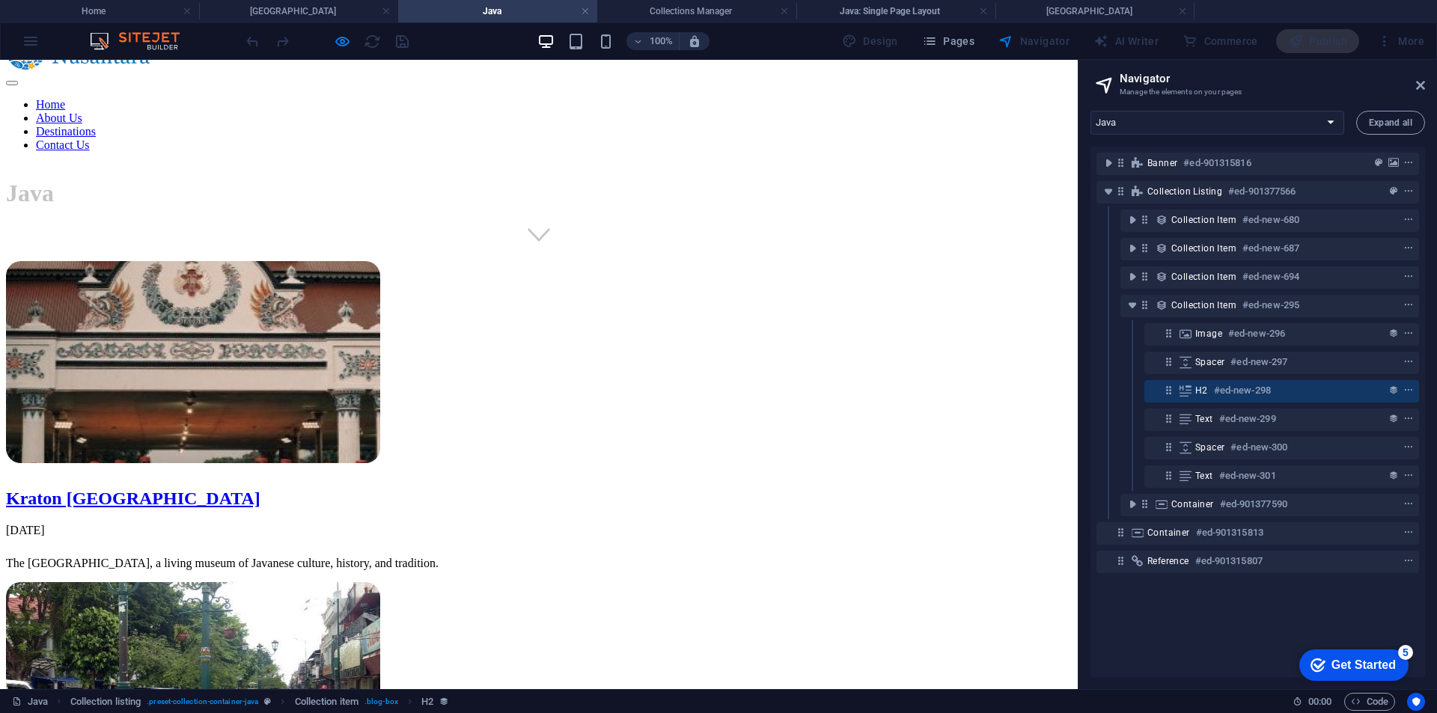
click at [217, 489] on link "Kraton [GEOGRAPHIC_DATA]" at bounding box center [133, 498] width 254 height 19
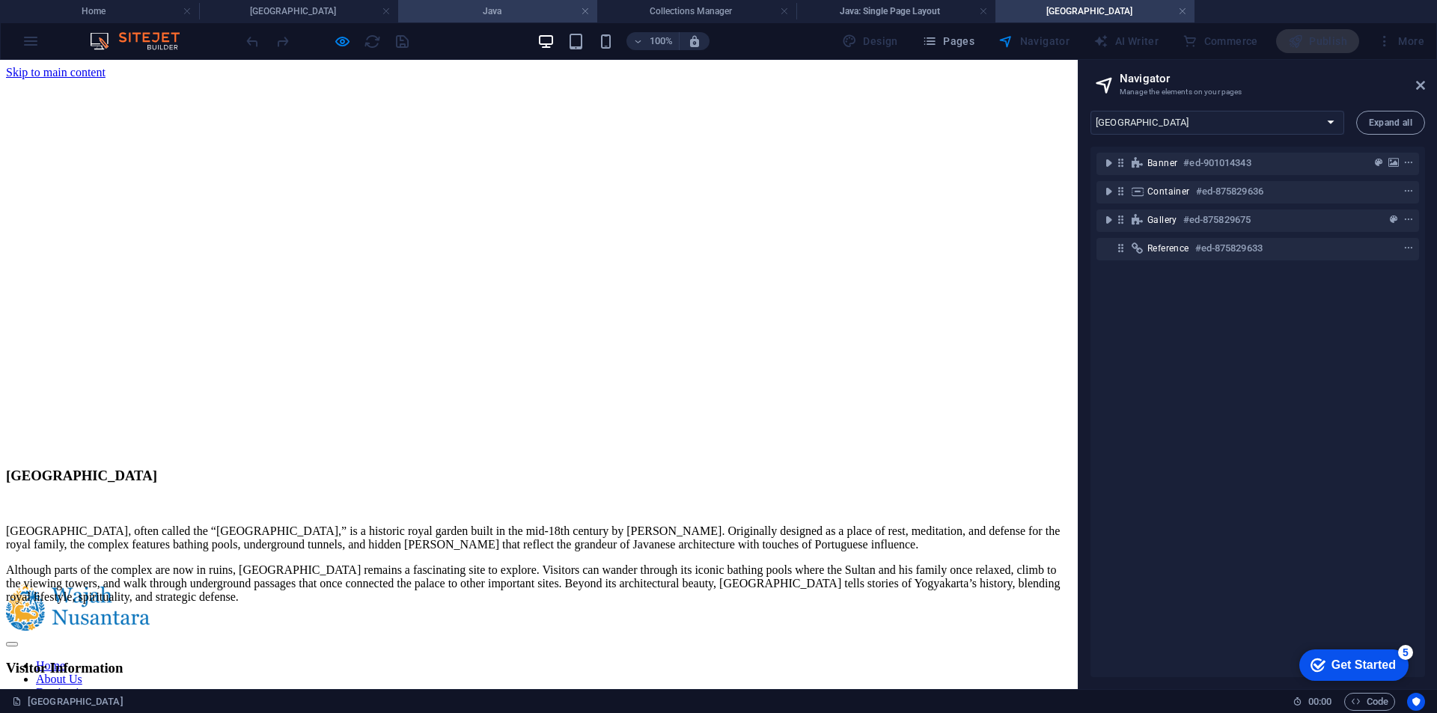
drag, startPoint x: 483, startPoint y: 7, endPoint x: 463, endPoint y: 7, distance: 19.5
click at [476, 9] on h4 "Java" at bounding box center [497, 11] width 199 height 16
select select "16936456-en"
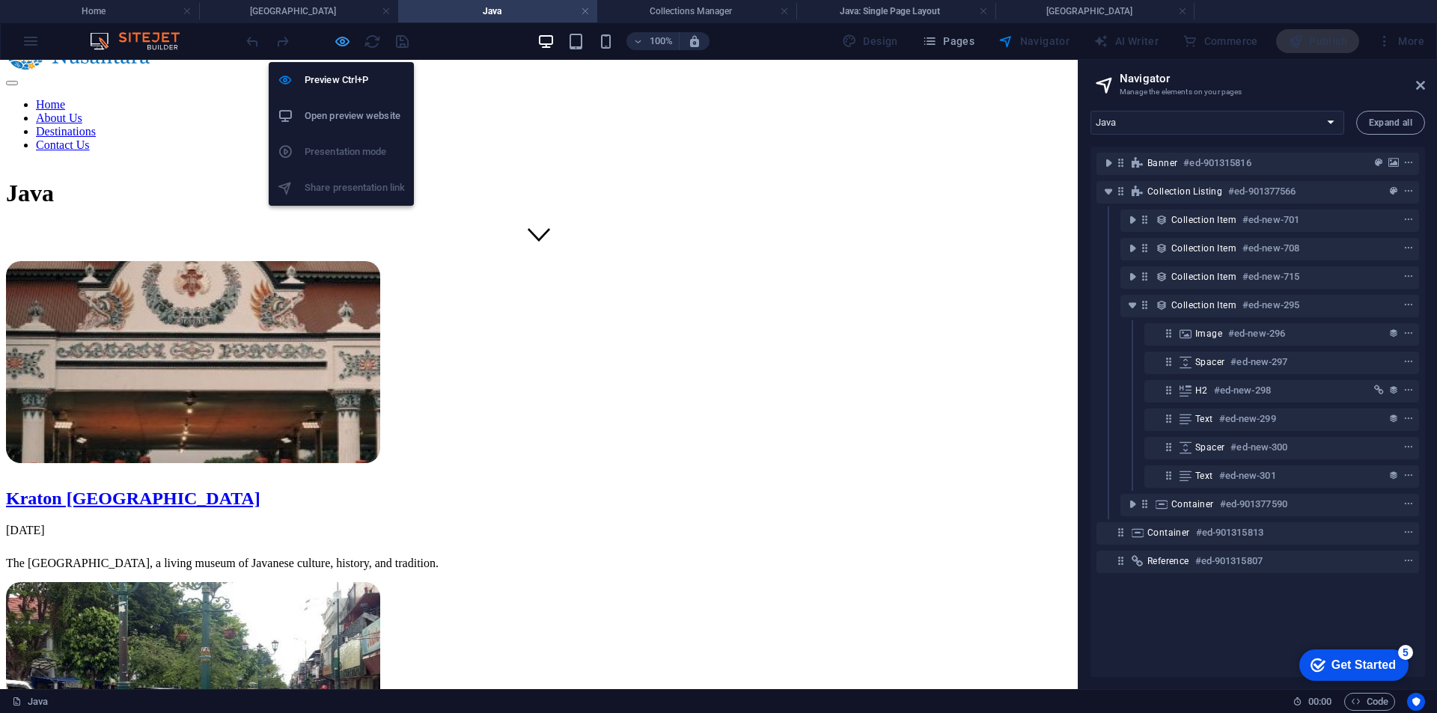
click at [341, 40] on icon "button" at bounding box center [342, 41] width 17 height 17
select select "8"
select select
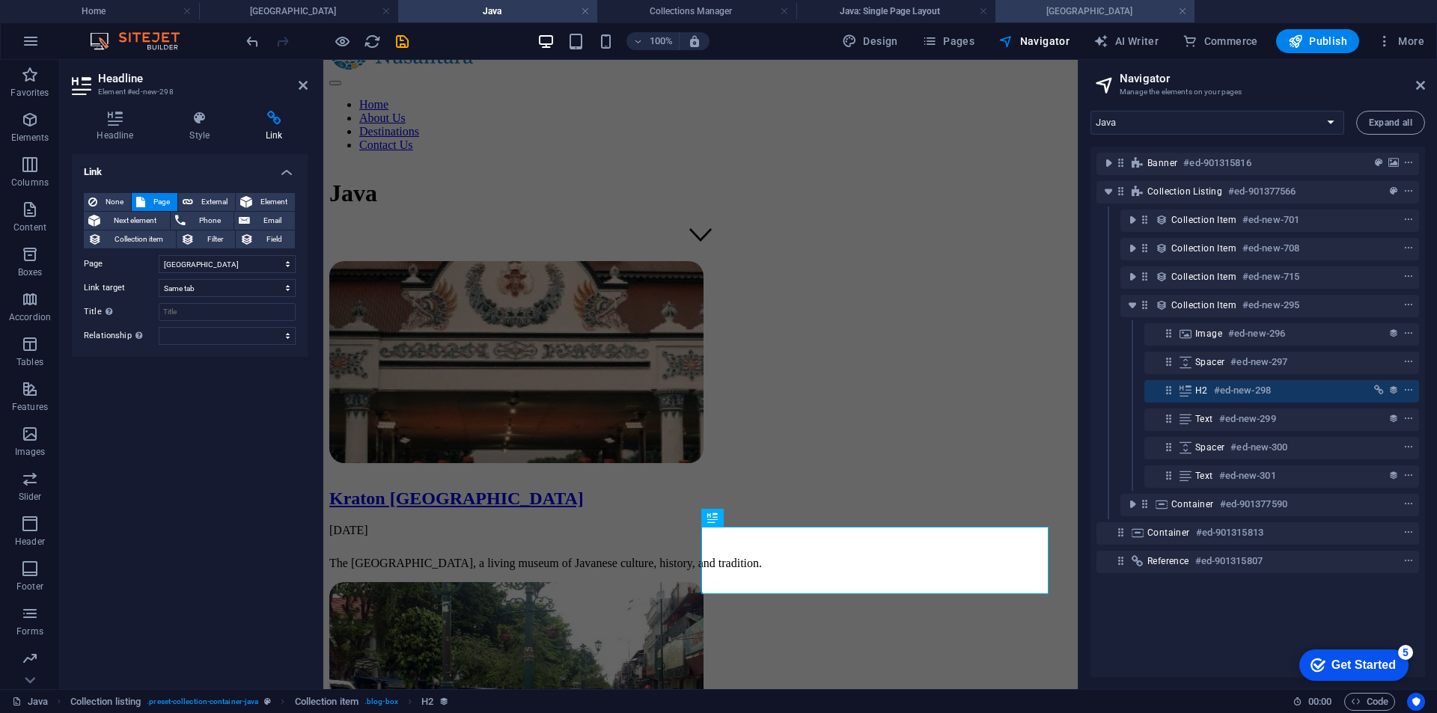
click at [1104, 10] on h4 "[GEOGRAPHIC_DATA]" at bounding box center [1094, 11] width 199 height 16
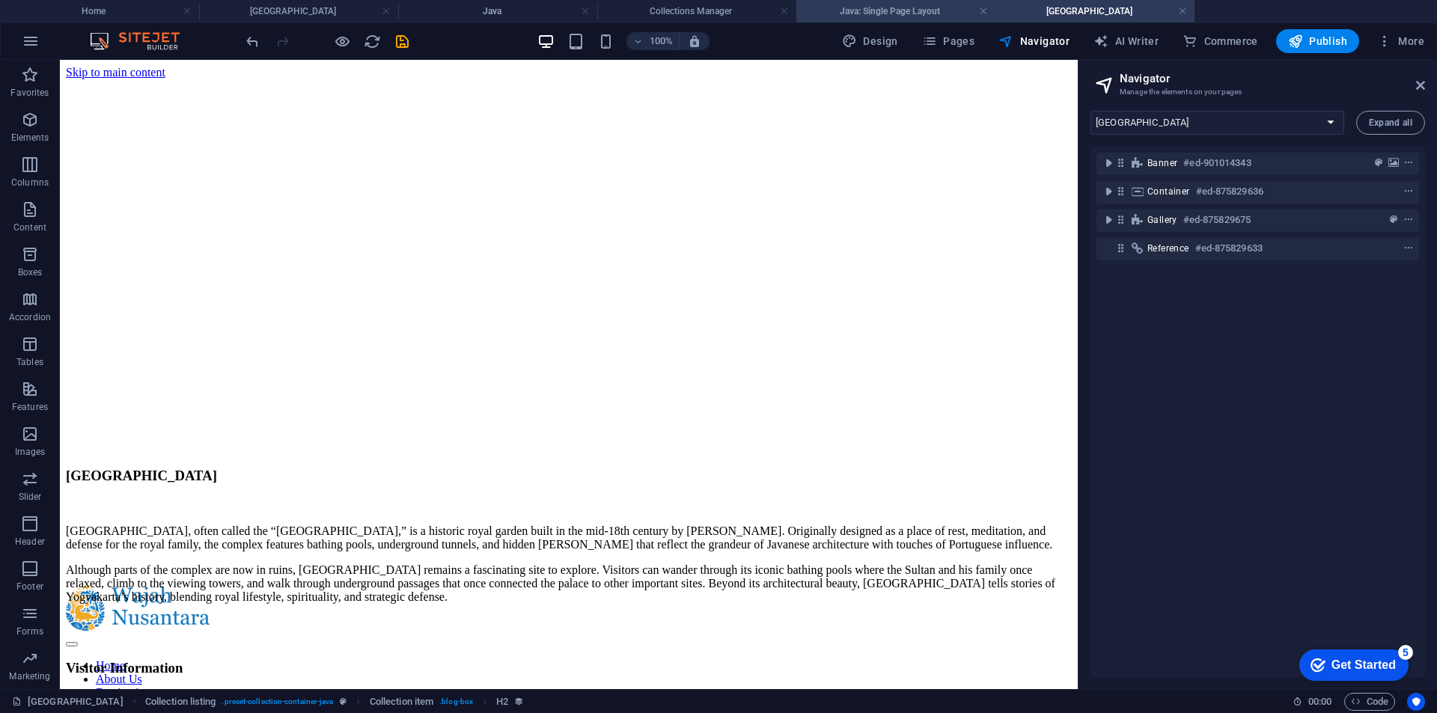
click at [859, 13] on h4 "Java: Single Page Layout" at bounding box center [895, 11] width 199 height 16
select select "16979024-en"
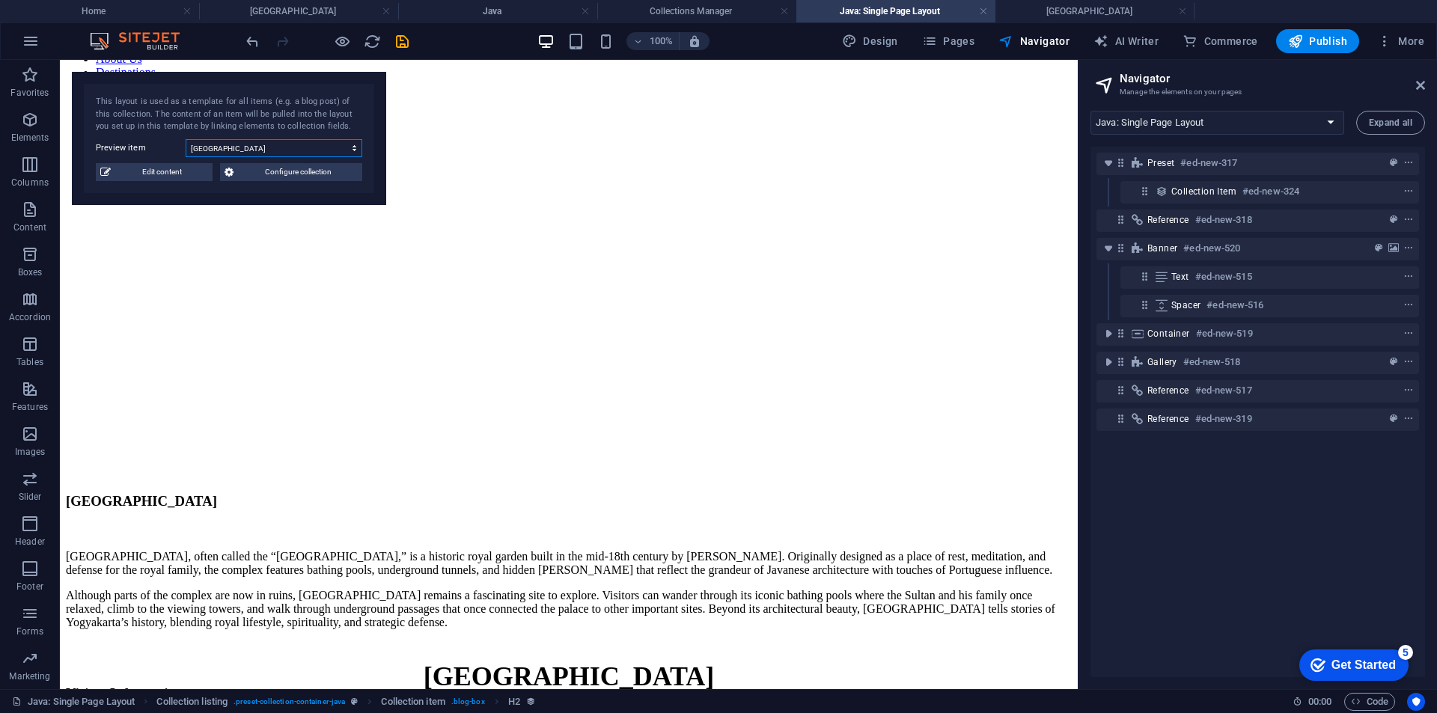
click at [304, 142] on select "Taman Sari Water Castle Malioboro Street Kraton Yogyakarta Tugu Jogja" at bounding box center [274, 148] width 177 height 18
click at [186, 139] on select "Taman Sari Water Castle Malioboro Street Kraton Yogyakarta Tugu Jogja" at bounding box center [274, 148] width 177 height 18
click at [288, 155] on select "Taman Sari Water Castle Malioboro Street Kraton Yogyakarta Tugu Jogja" at bounding box center [274, 148] width 177 height 18
select select "68b7e71f6844915f290fc5ac"
click at [186, 139] on select "Taman Sari Water Castle Malioboro Street Kraton Yogyakarta Tugu Jogja" at bounding box center [274, 148] width 177 height 18
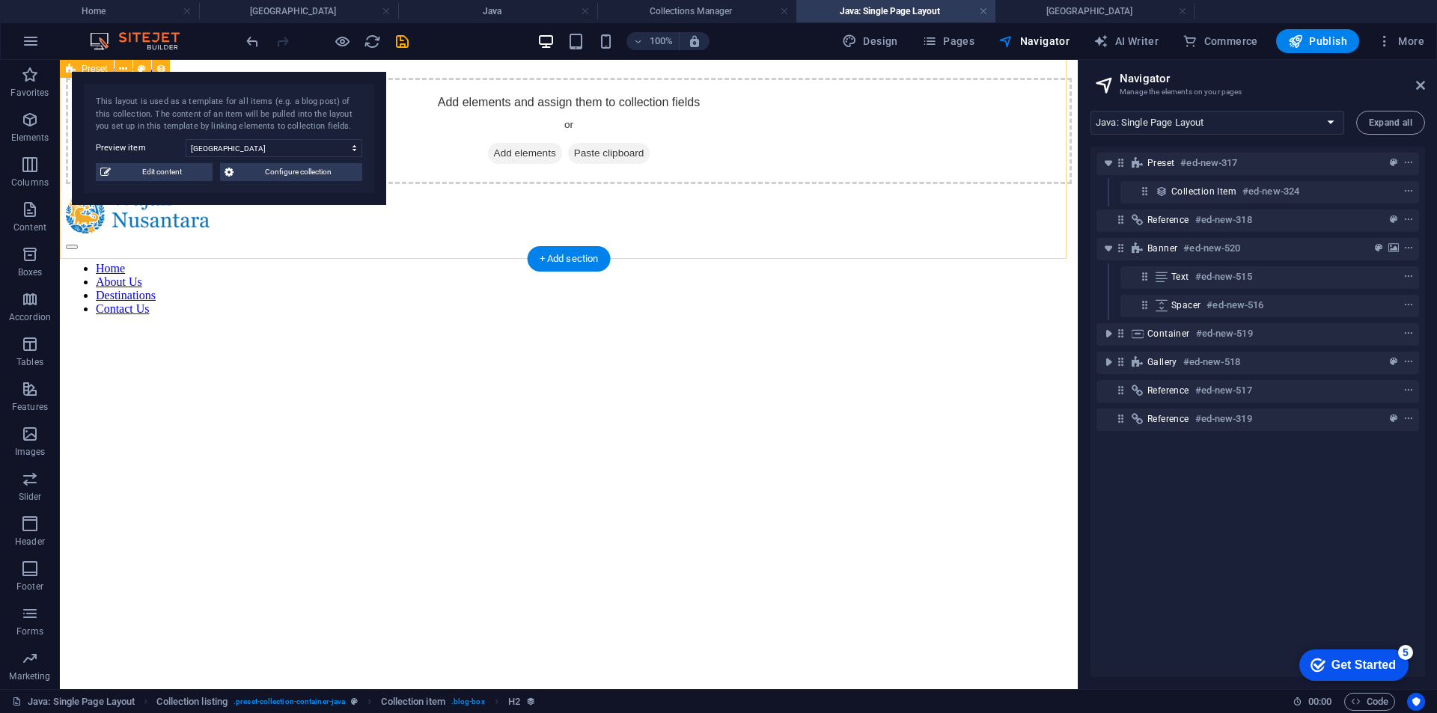
scroll to position [0, 0]
click at [1014, 186] on div "Add elements and assign them to collection fields or Add elements Paste clipboa…" at bounding box center [569, 132] width 1006 height 106
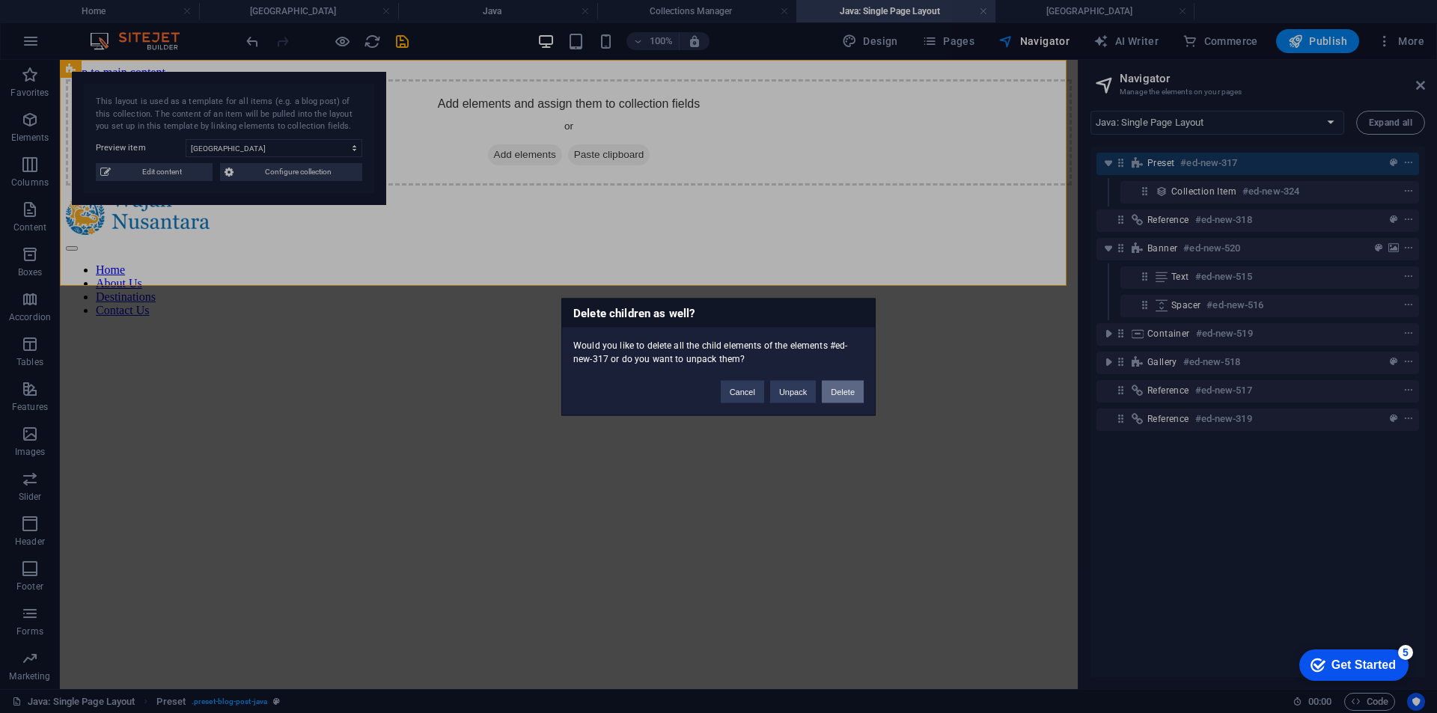
click at [847, 385] on button "Delete" at bounding box center [843, 391] width 42 height 22
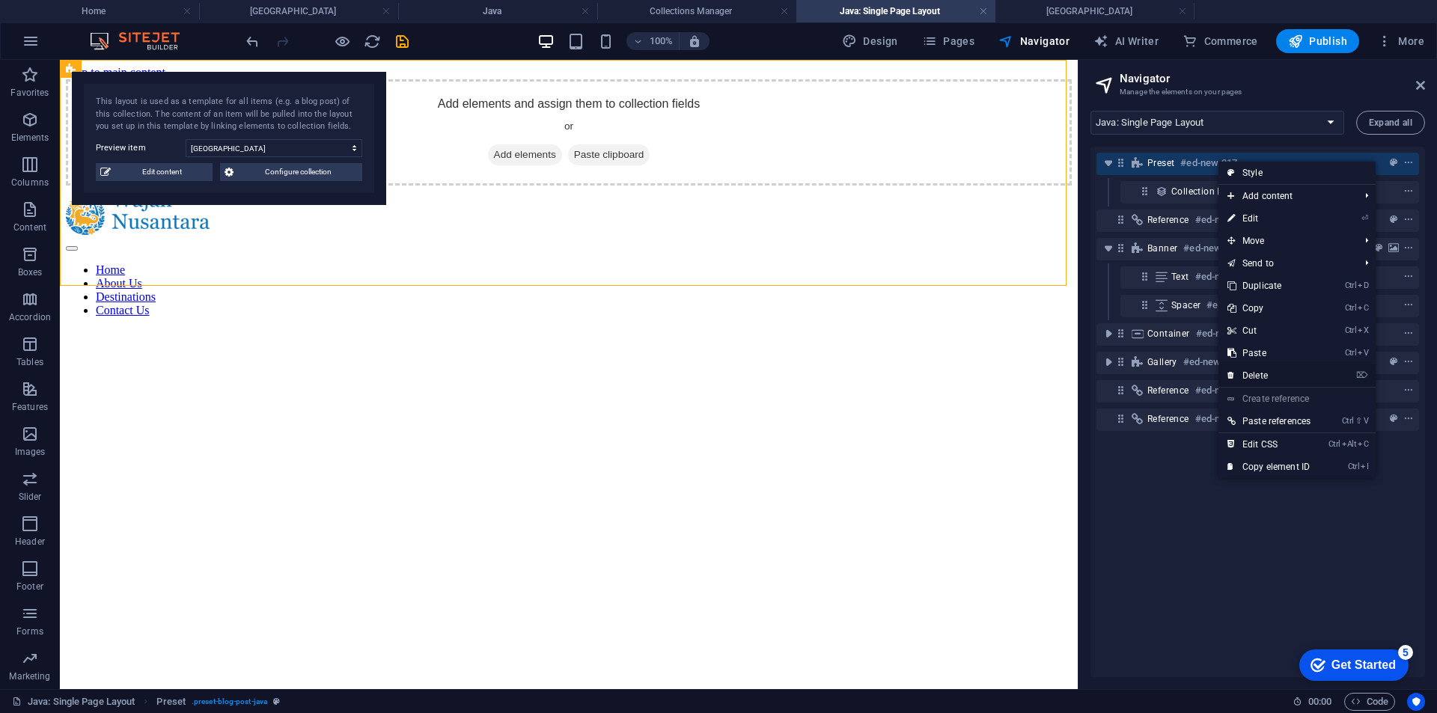
click at [1246, 368] on link "⌦ Delete" at bounding box center [1268, 375] width 101 height 22
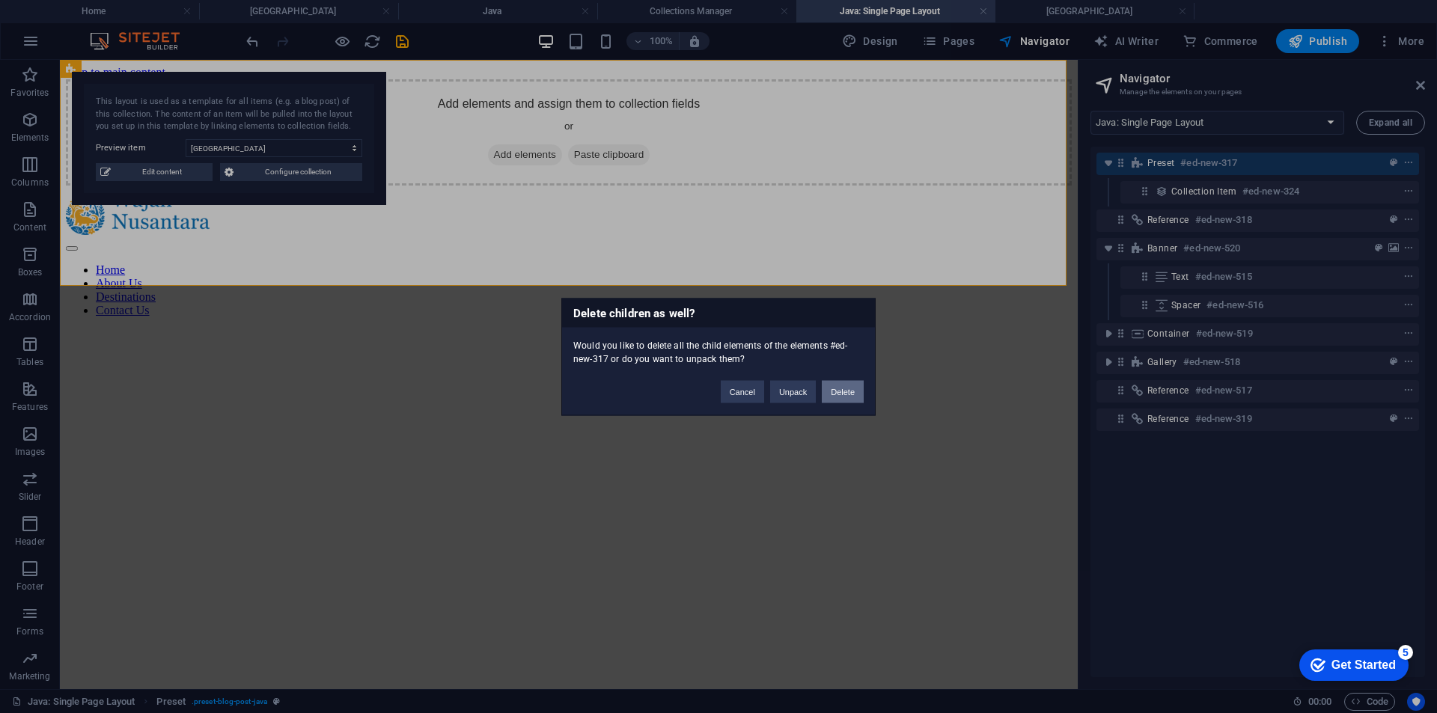
click at [840, 396] on button "Delete" at bounding box center [843, 391] width 42 height 22
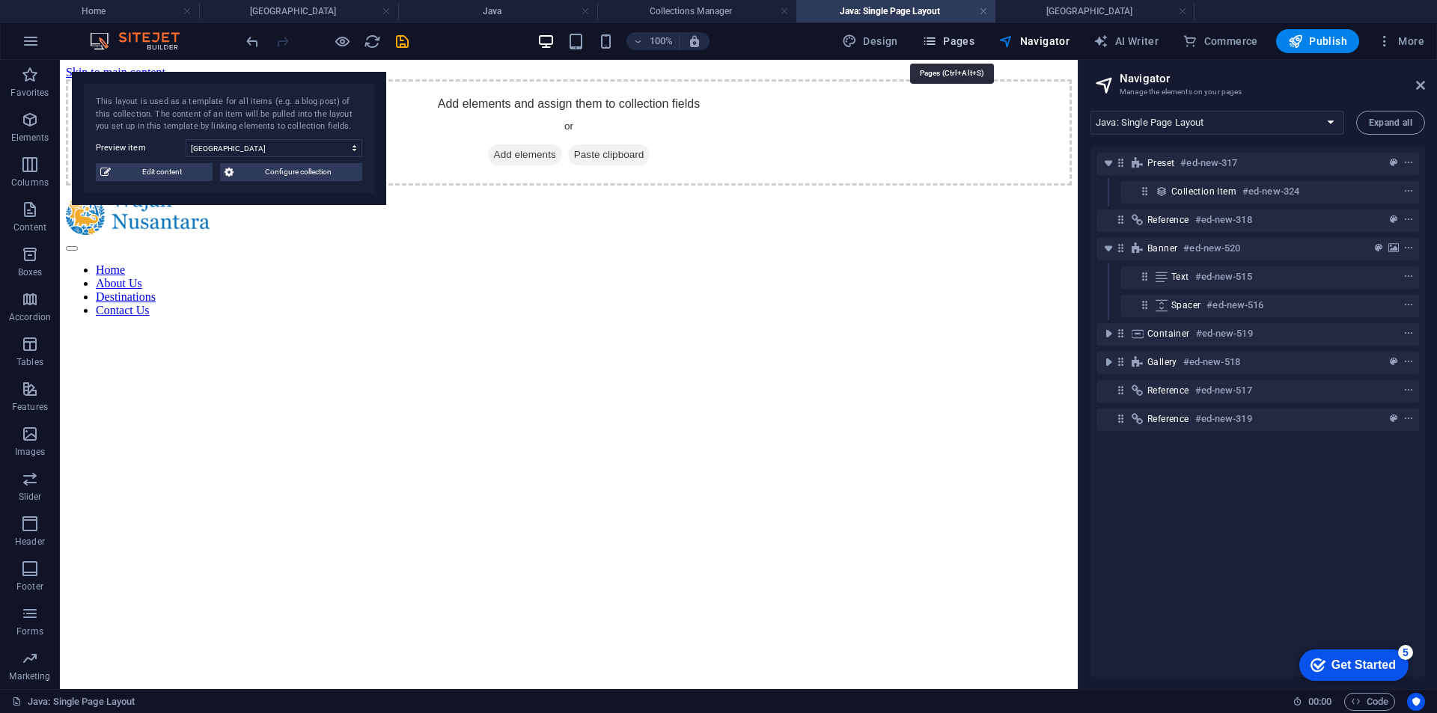
click at [972, 37] on span "Pages" at bounding box center [948, 41] width 52 height 15
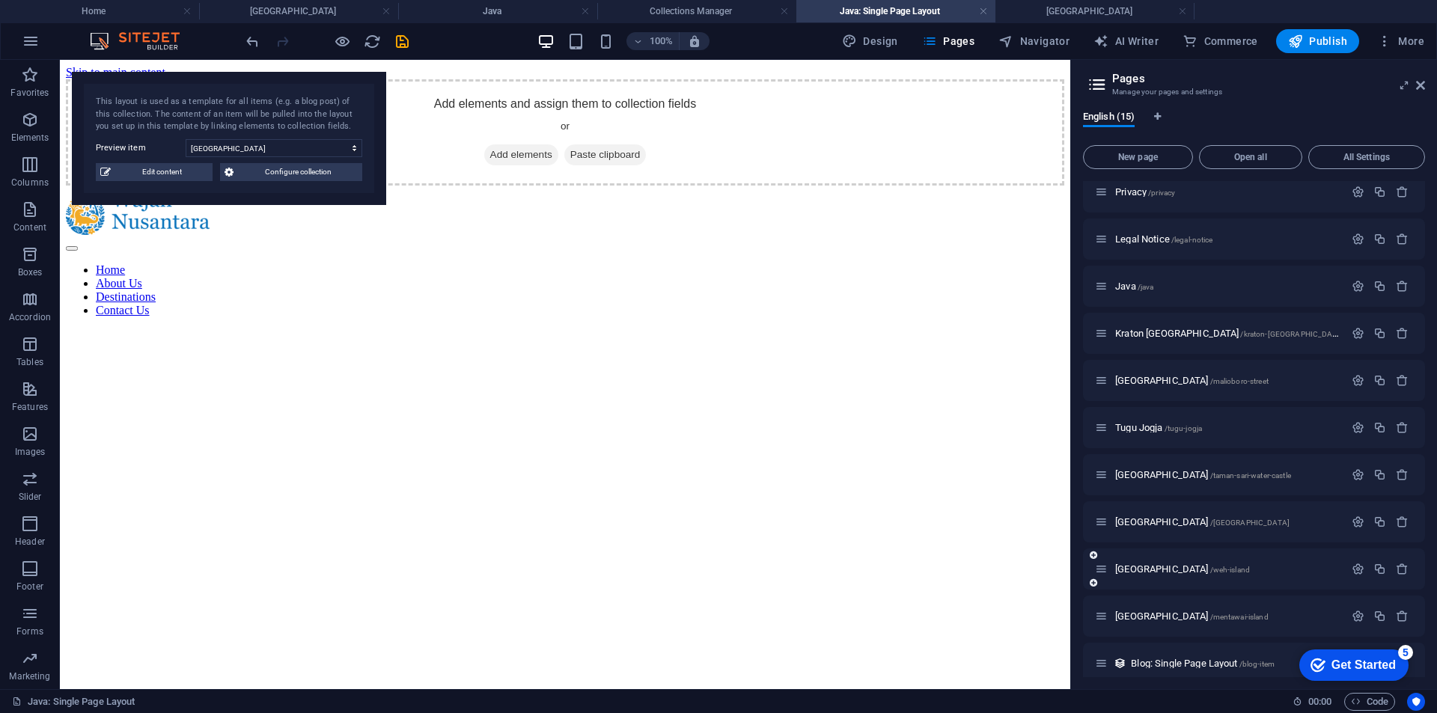
scroll to position [211, 0]
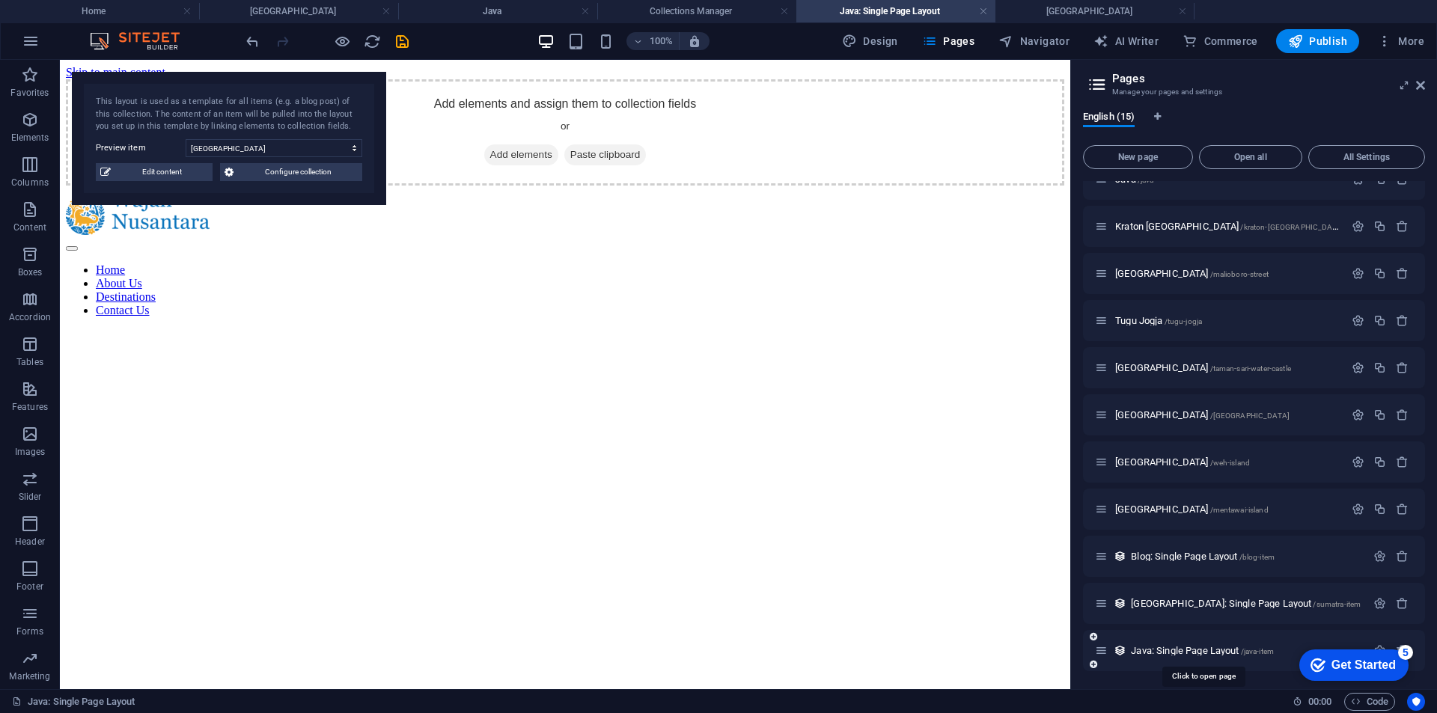
drag, startPoint x: 1183, startPoint y: 652, endPoint x: 1391, endPoint y: 634, distance: 208.8
click at [1391, 634] on div "Java: Single Page Layout /java-item" at bounding box center [1254, 650] width 342 height 41
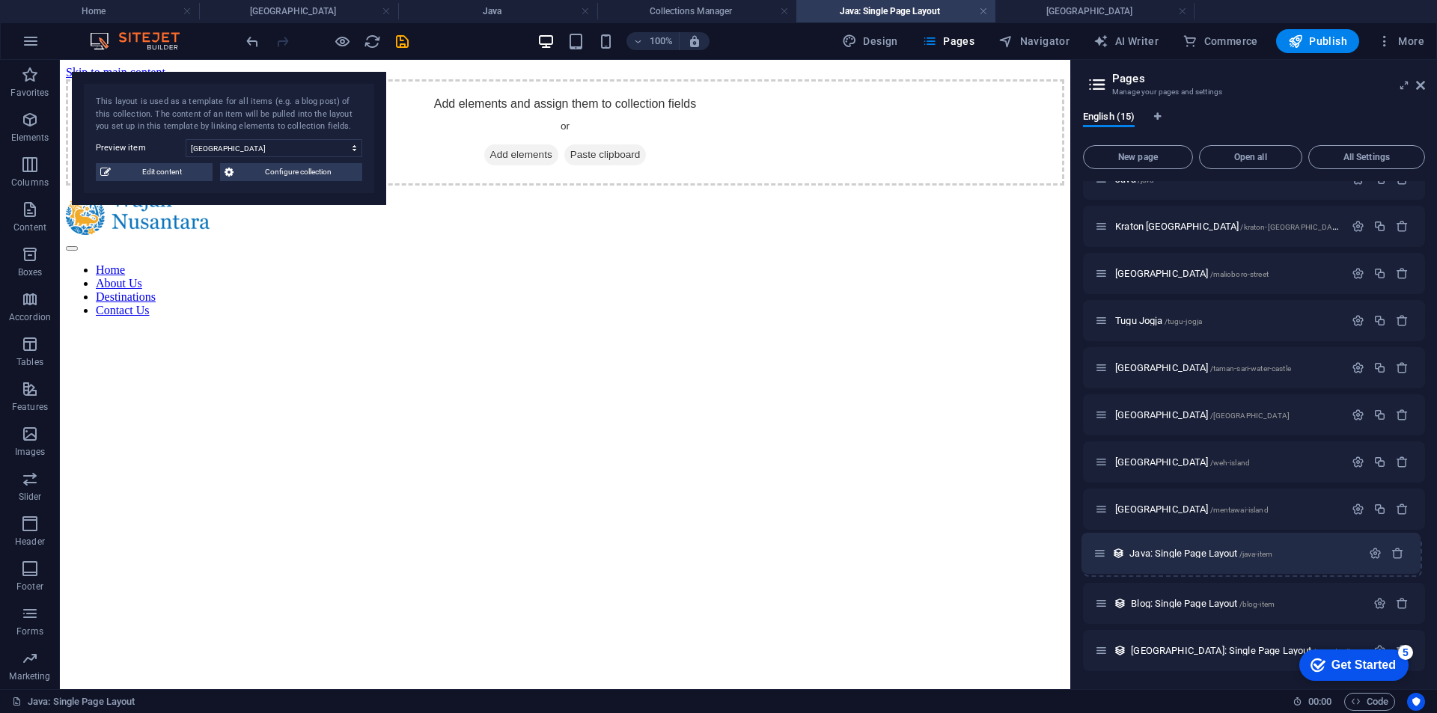
drag, startPoint x: 1096, startPoint y: 649, endPoint x: 1095, endPoint y: 543, distance: 105.5
click at [1095, 543] on div "Home / Contact /contact Privacy /privacy Legal Notice /legal-notice Java /java …" at bounding box center [1254, 320] width 342 height 701
click at [1396, 560] on icon "button" at bounding box center [1401, 556] width 13 height 13
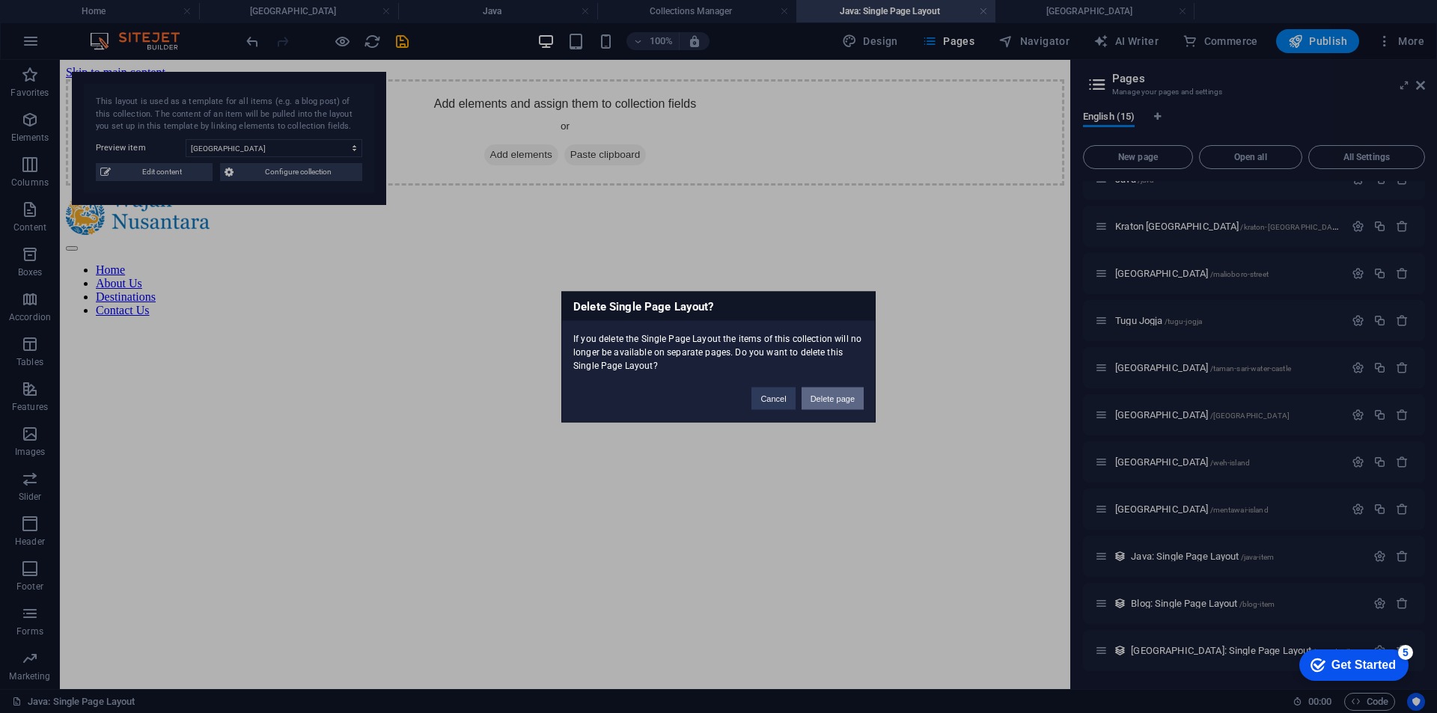
click at [852, 398] on button "Delete page" at bounding box center [832, 398] width 62 height 22
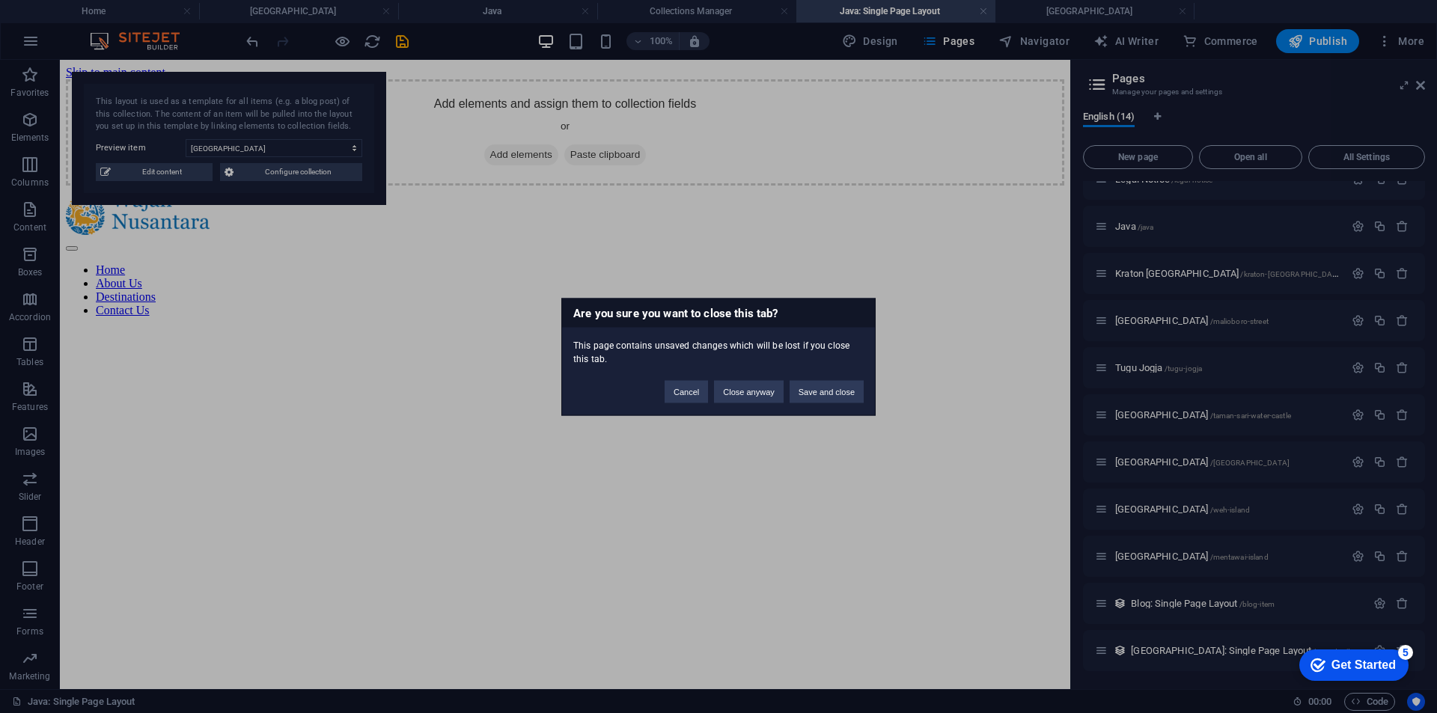
scroll to position [164, 0]
click at [750, 391] on button "Close anyway" at bounding box center [748, 391] width 69 height 22
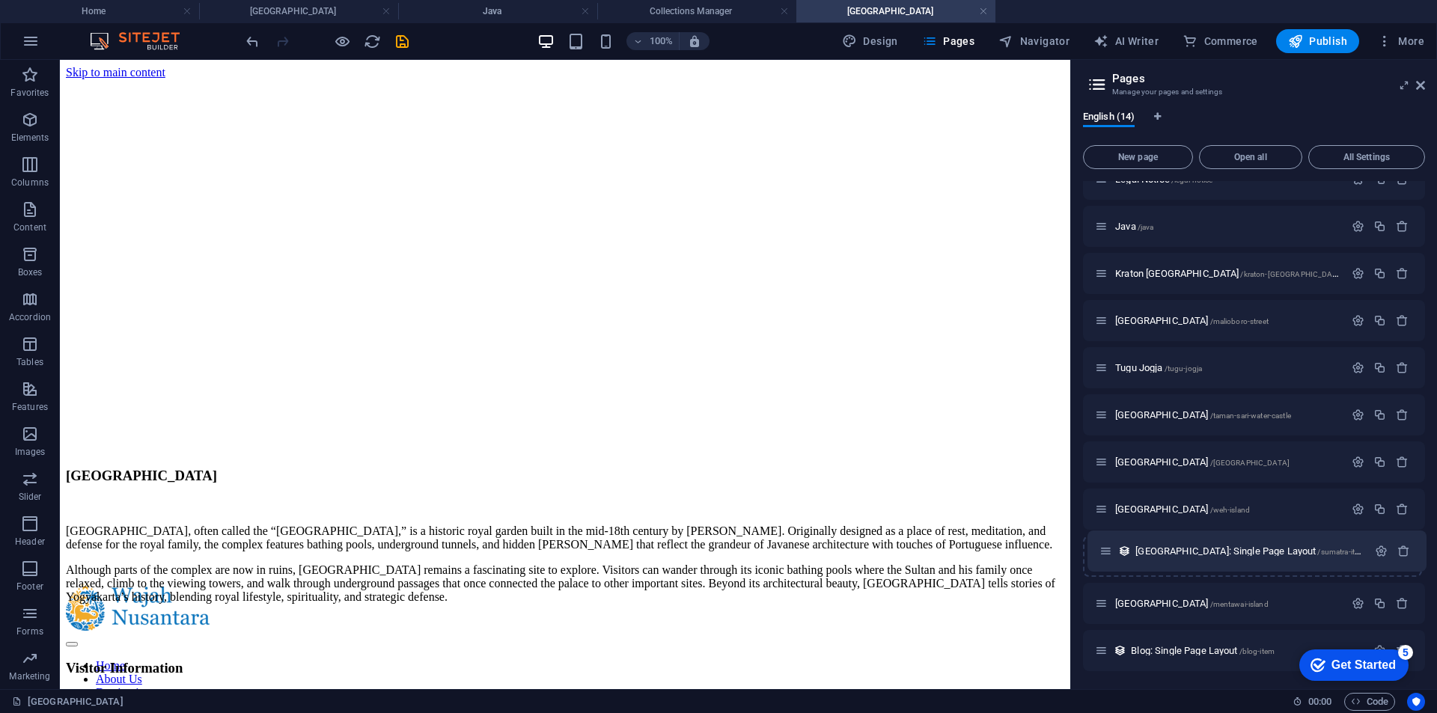
drag, startPoint x: 1102, startPoint y: 652, endPoint x: 1107, endPoint y: 538, distance: 113.8
click at [1107, 538] on div "Home / Contact /contact Privacy /privacy Legal Notice /legal-notice Java /java …" at bounding box center [1254, 344] width 342 height 654
click at [1398, 556] on icon "button" at bounding box center [1401, 556] width 13 height 13
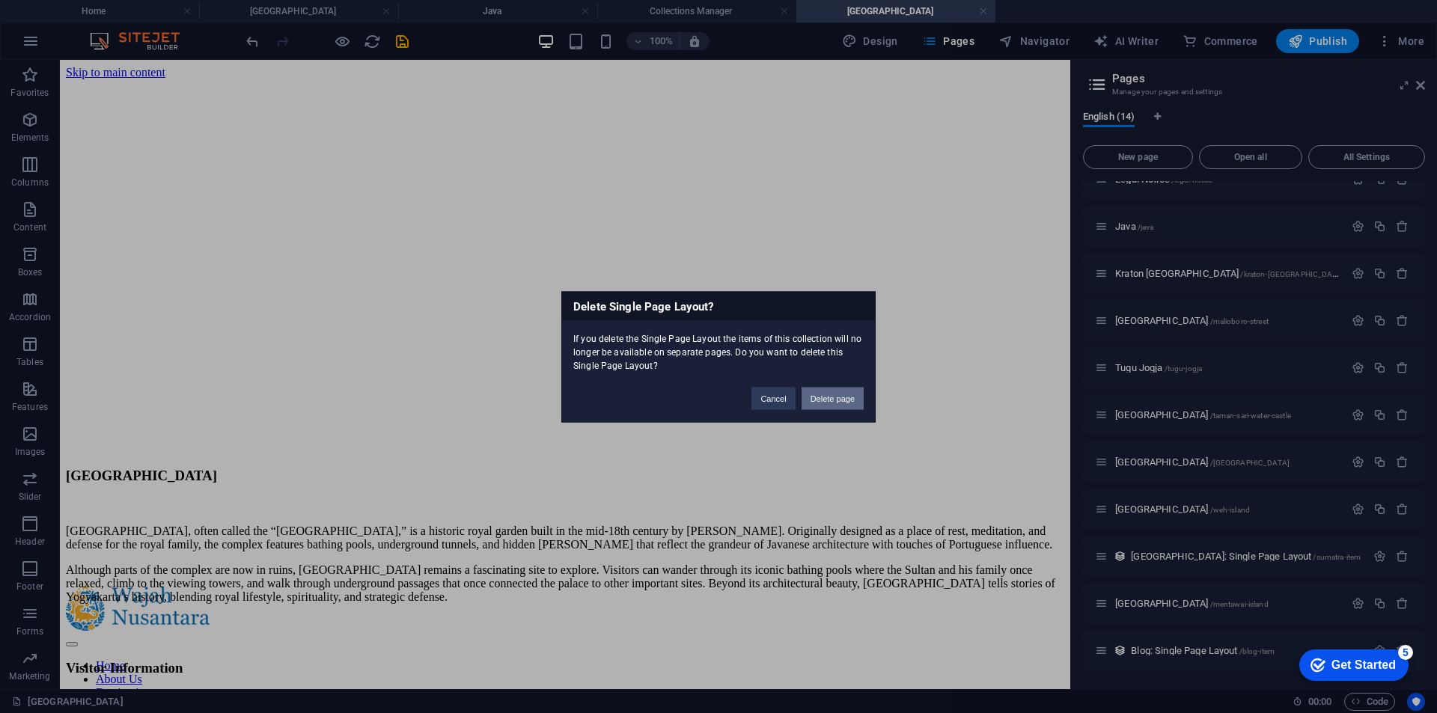
click at [822, 400] on button "Delete page" at bounding box center [832, 398] width 62 height 22
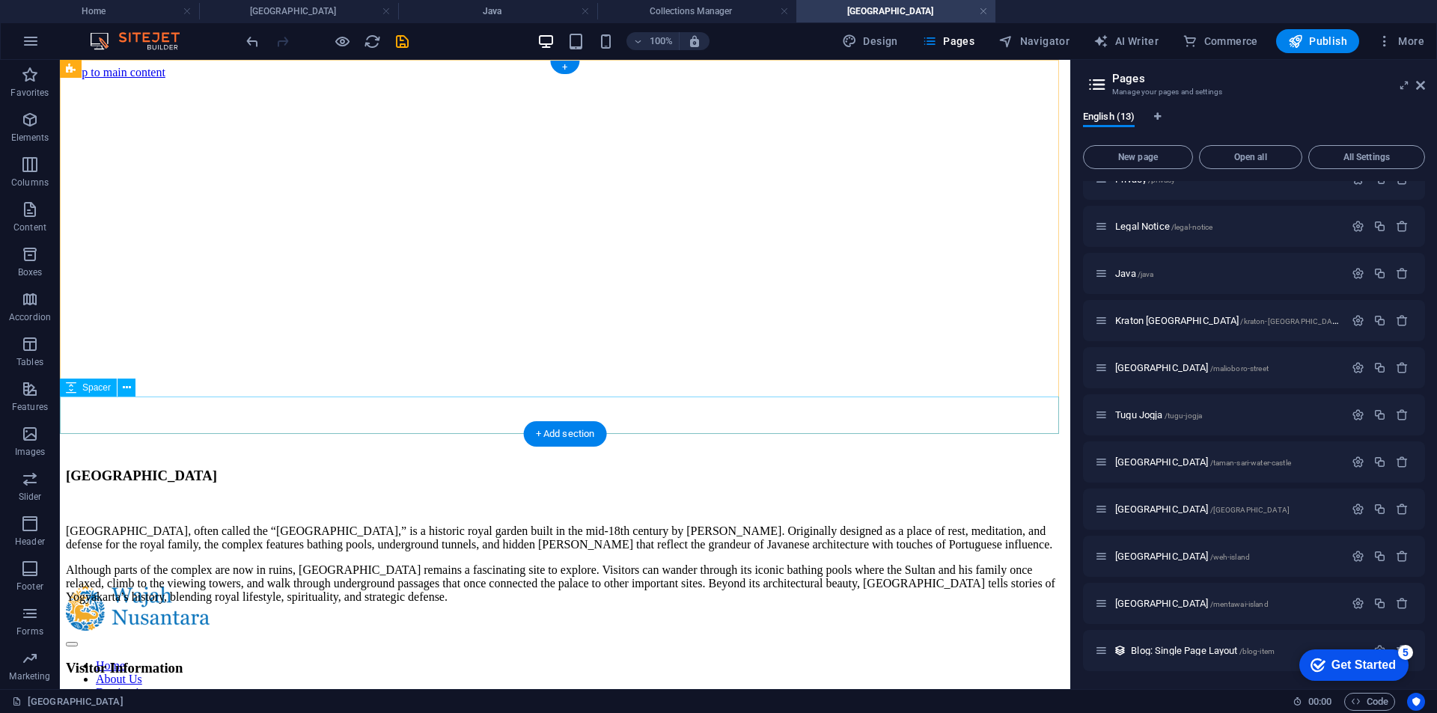
scroll to position [117, 0]
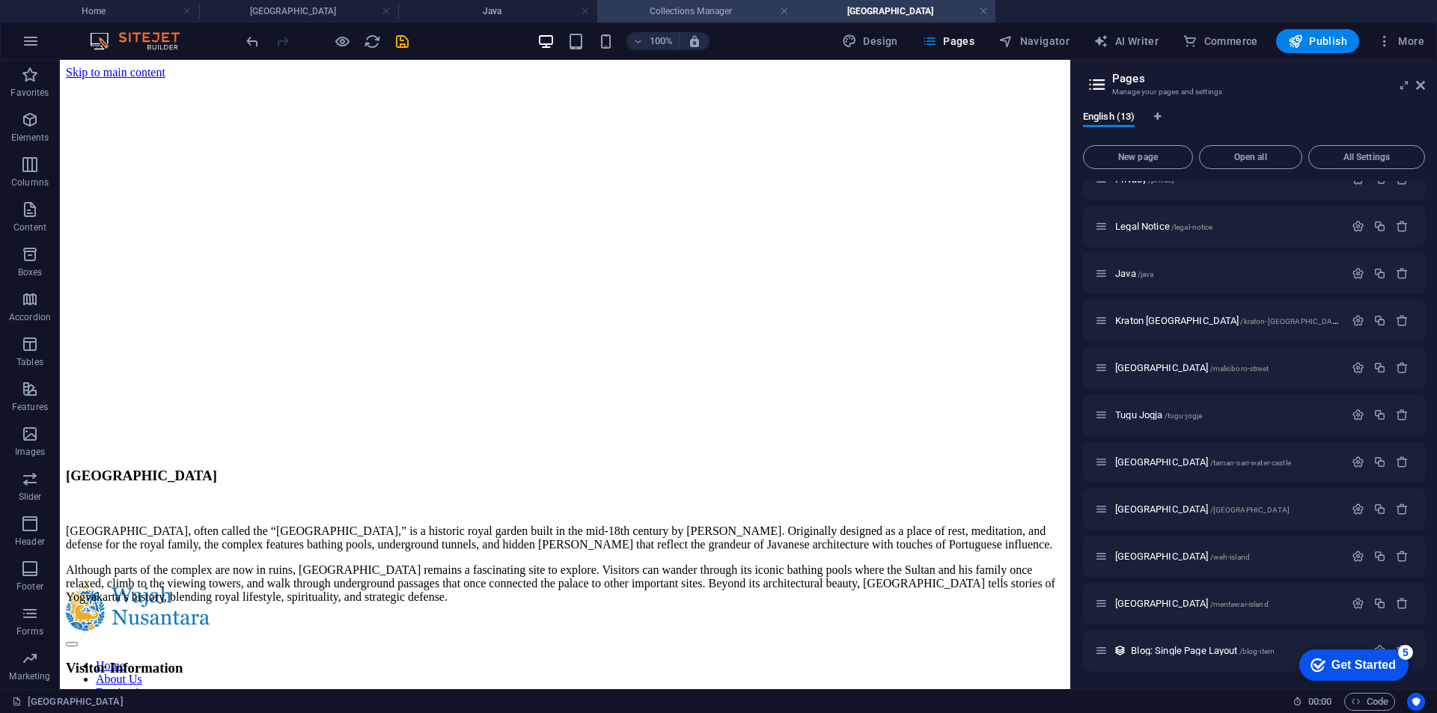
click at [673, 10] on h4 "Collections Manager" at bounding box center [696, 11] width 199 height 16
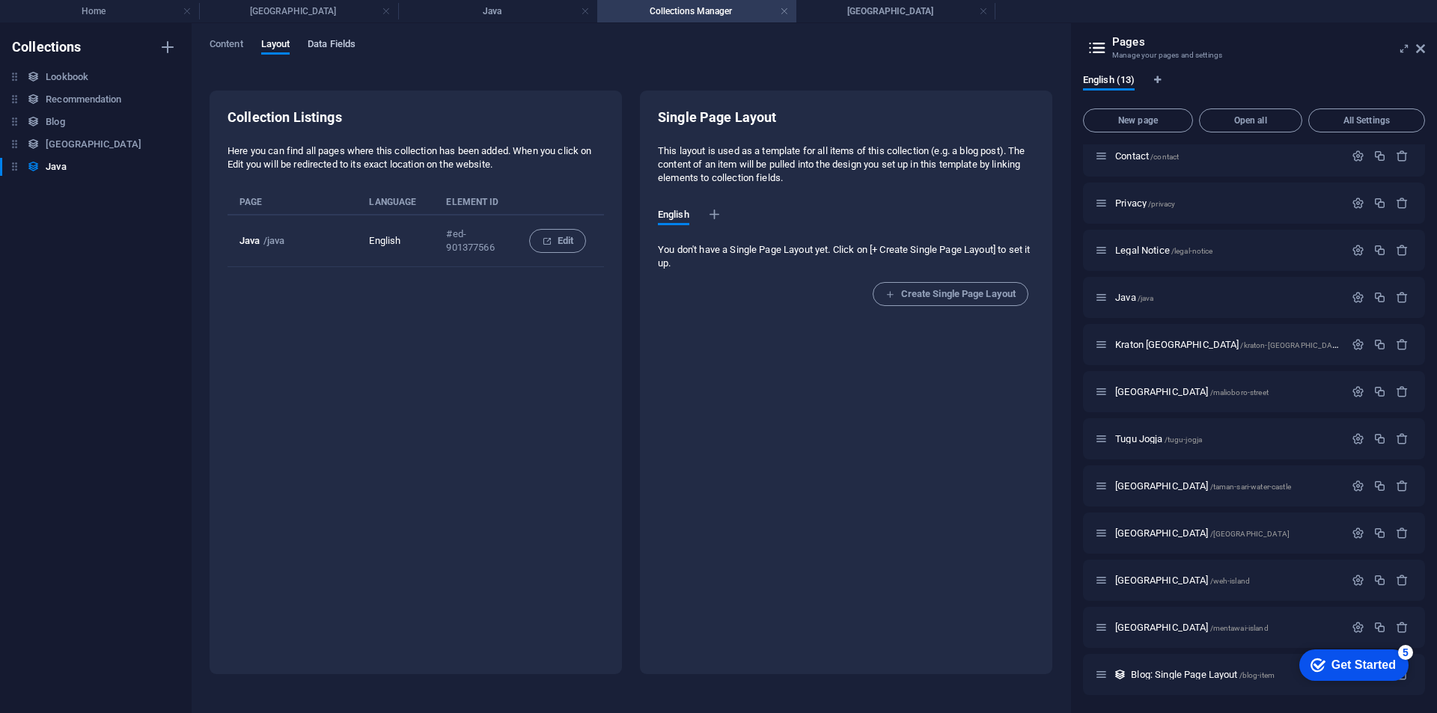
click at [312, 49] on span "Data Fields" at bounding box center [332, 45] width 48 height 21
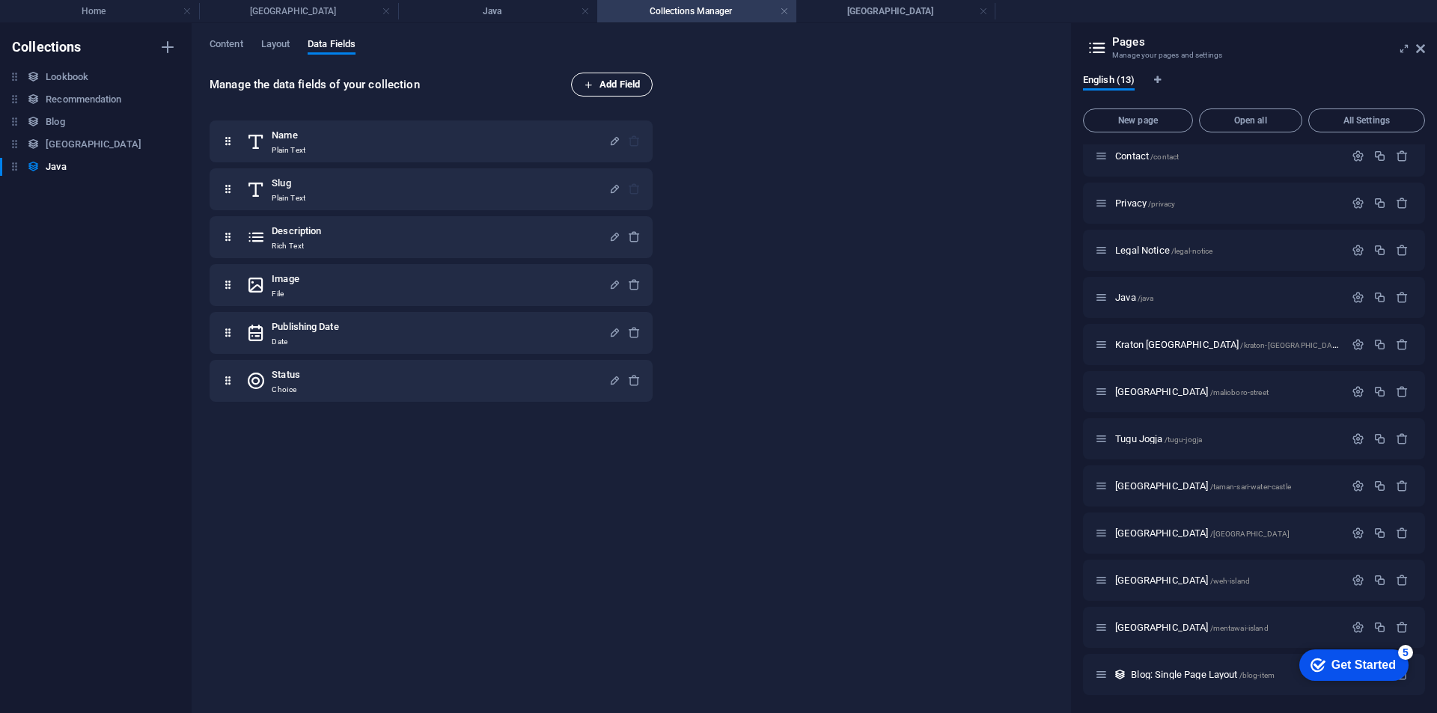
click at [618, 94] on button "Add Field" at bounding box center [612, 85] width 82 height 24
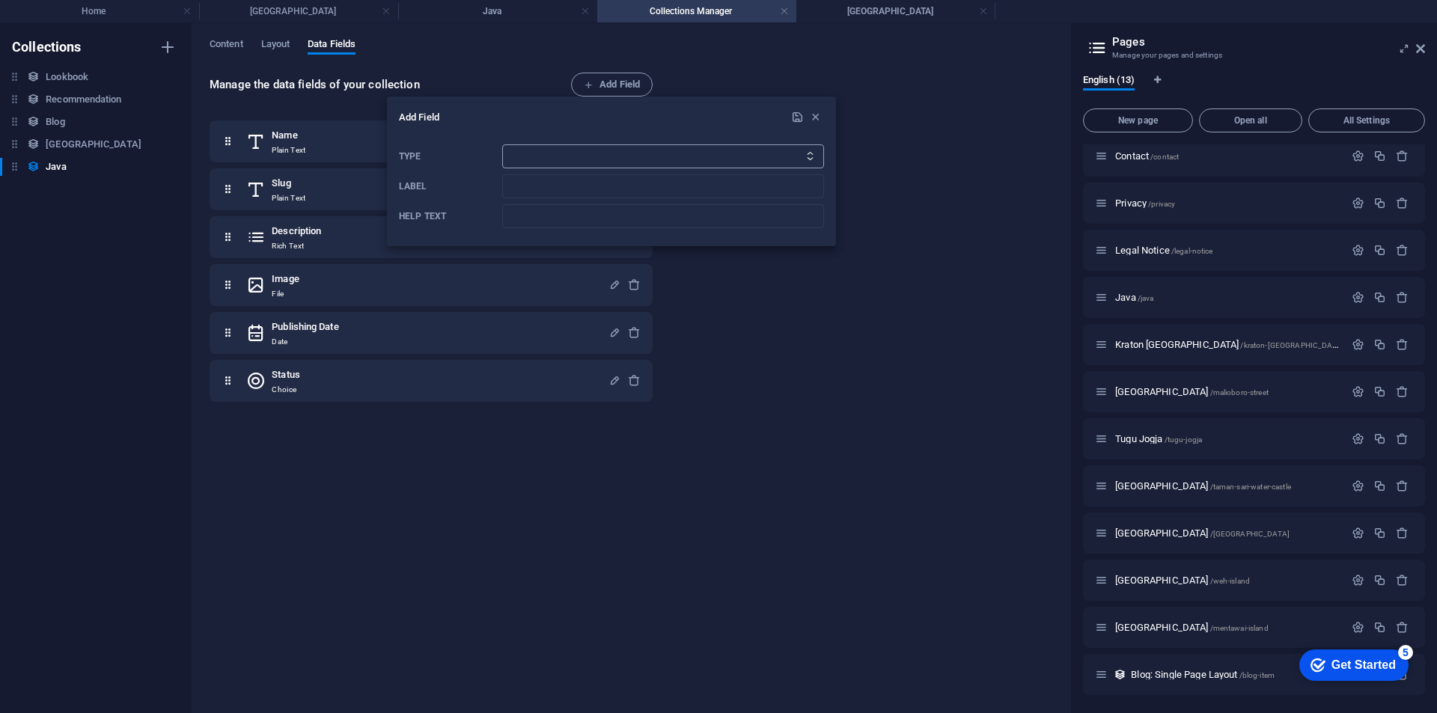
click at [599, 150] on select "Plain Text Link CMS Rich Text File Multiple Files Checkbox Choice Date Number" at bounding box center [663, 156] width 322 height 24
select select "link"
click at [502, 144] on select "Plain Text Link CMS Rich Text File Multiple Files Checkbox Choice Date Number" at bounding box center [663, 156] width 322 height 24
click at [556, 189] on input "Label" at bounding box center [663, 186] width 322 height 24
type input "Button"
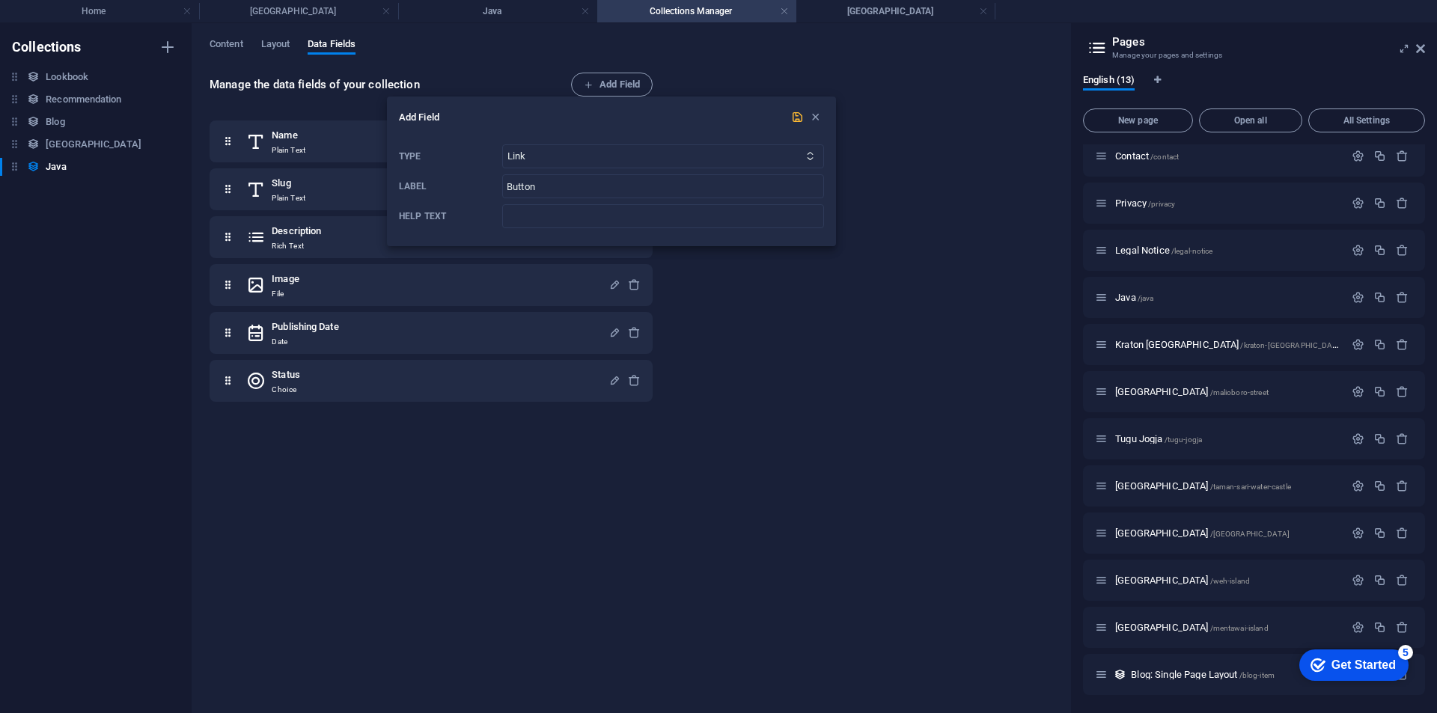
click at [793, 119] on icon "submit" at bounding box center [797, 117] width 13 height 13
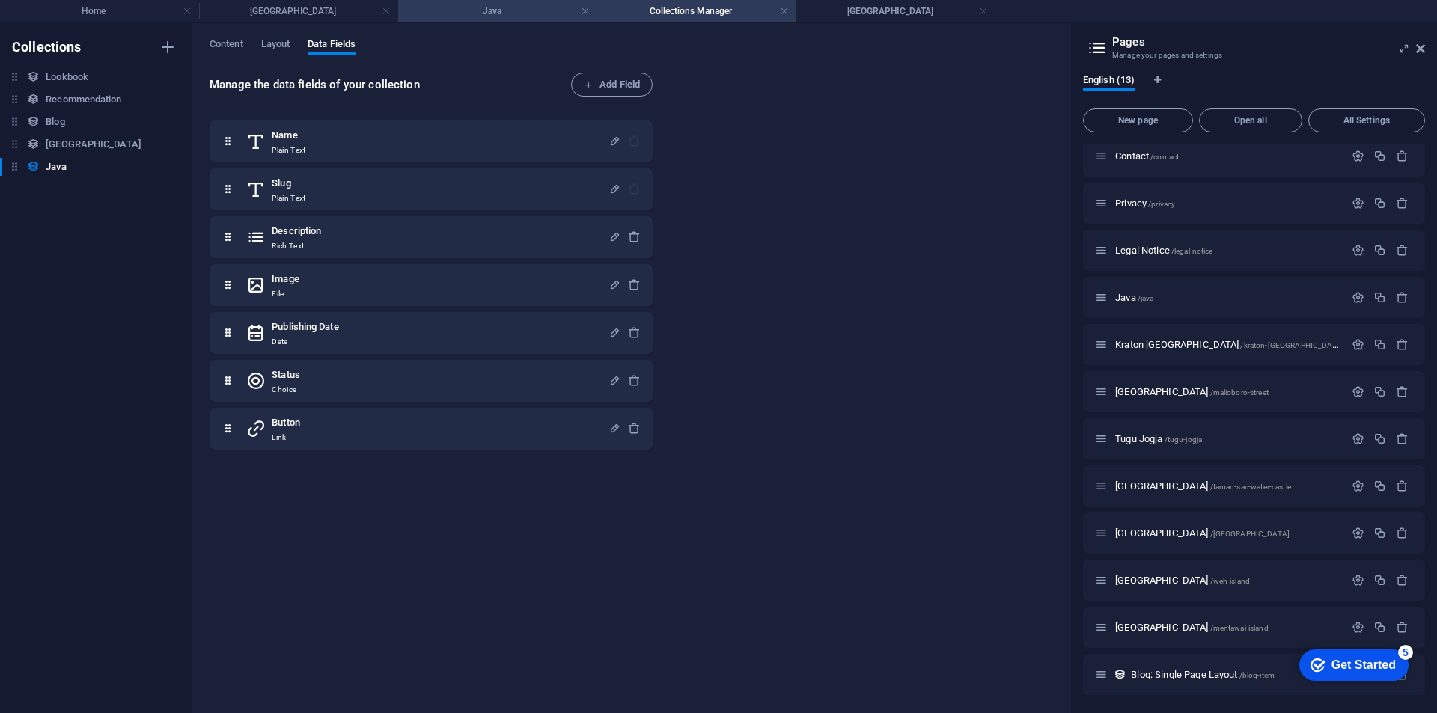
click at [485, 18] on h4 "Java" at bounding box center [497, 11] width 199 height 16
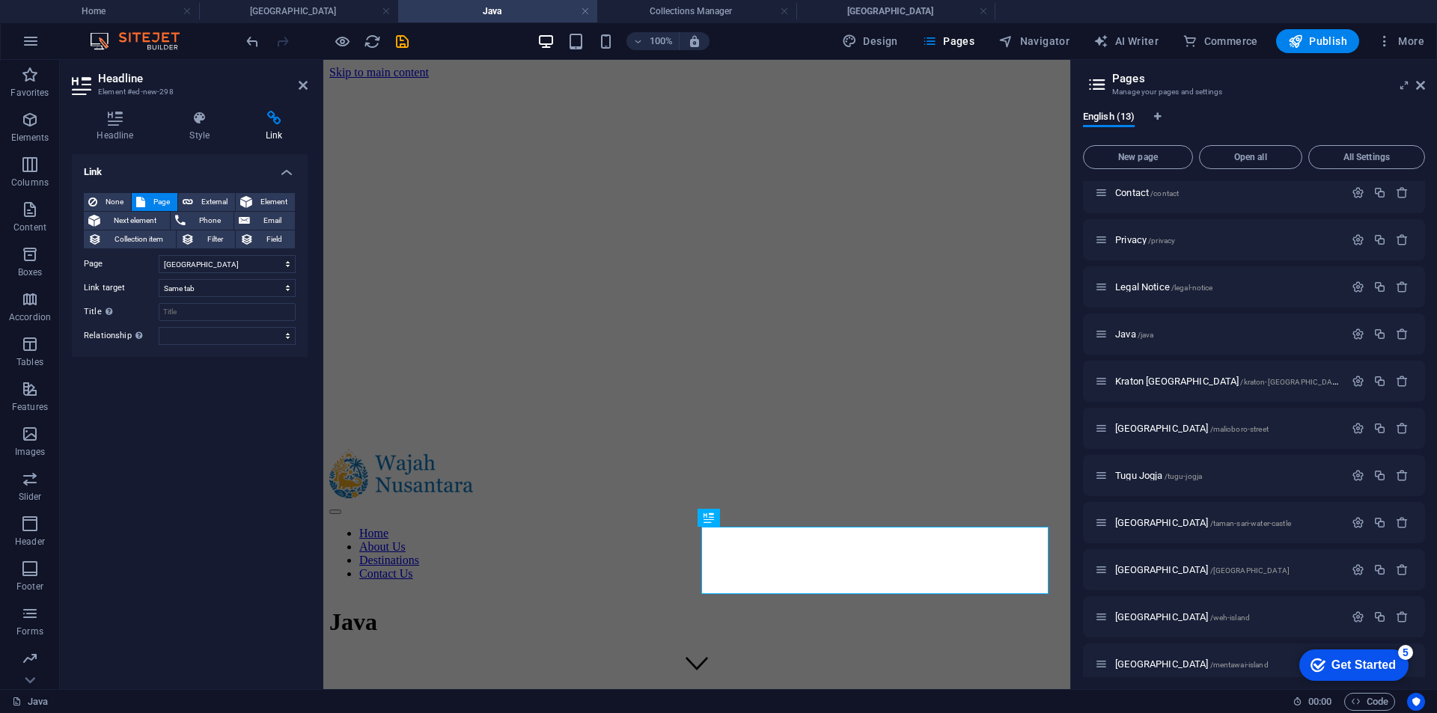
scroll to position [429, 0]
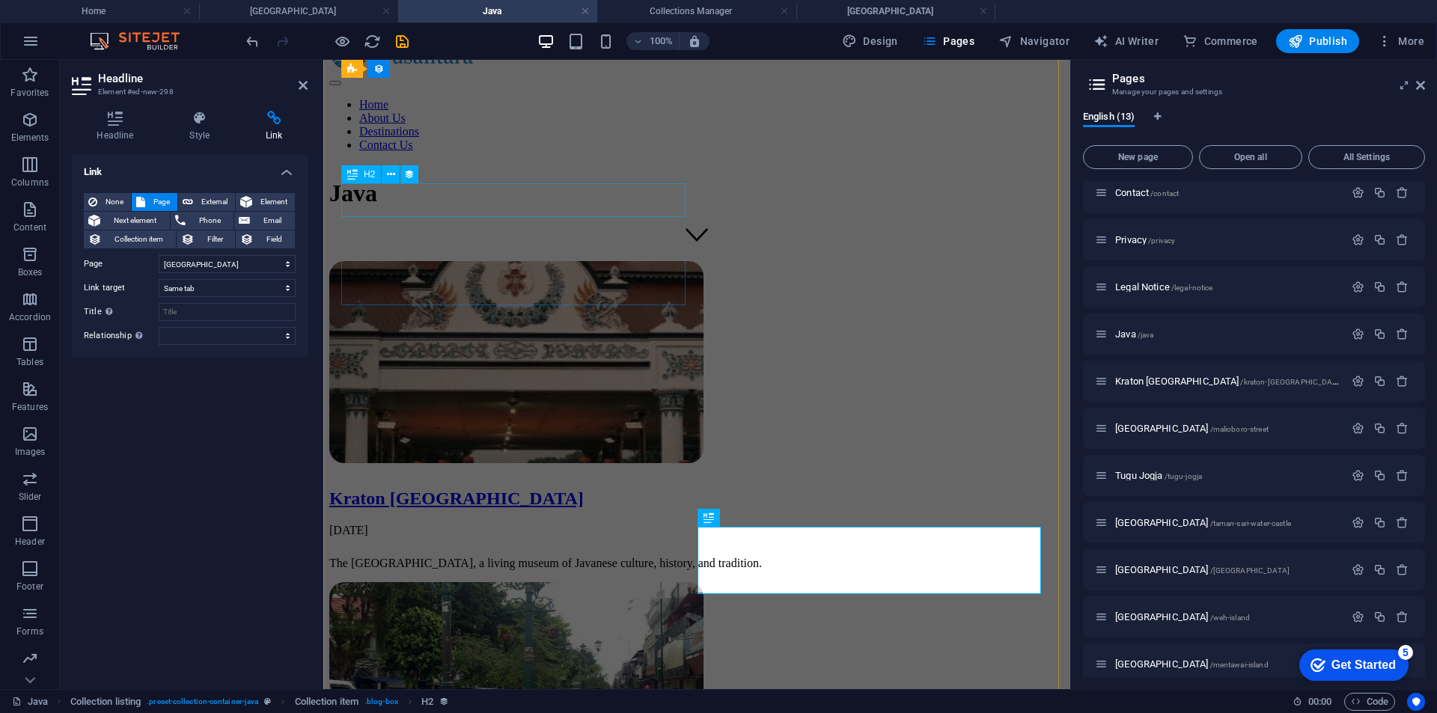
click at [487, 489] on div "Kraton [GEOGRAPHIC_DATA]" at bounding box center [696, 499] width 735 height 20
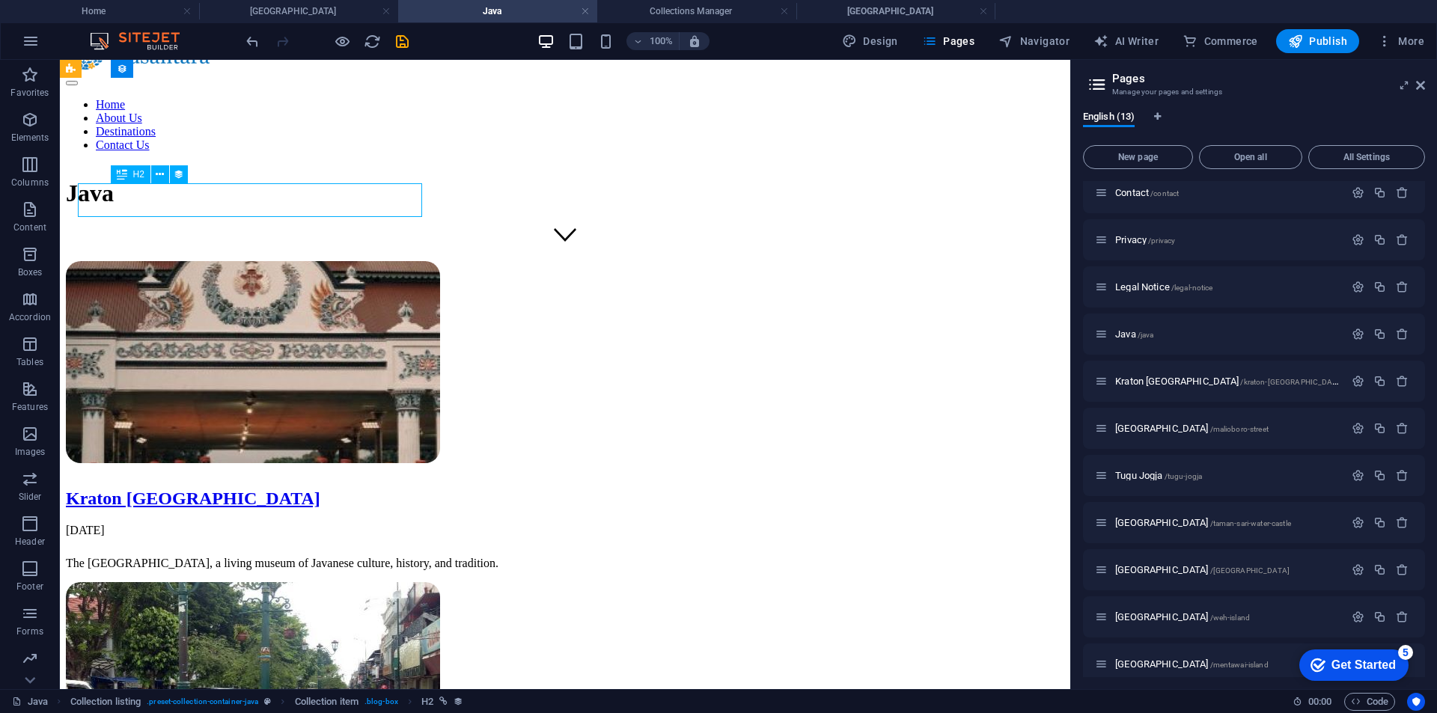
click at [486, 489] on div "Kraton [GEOGRAPHIC_DATA]" at bounding box center [565, 499] width 998 height 20
select select "name"
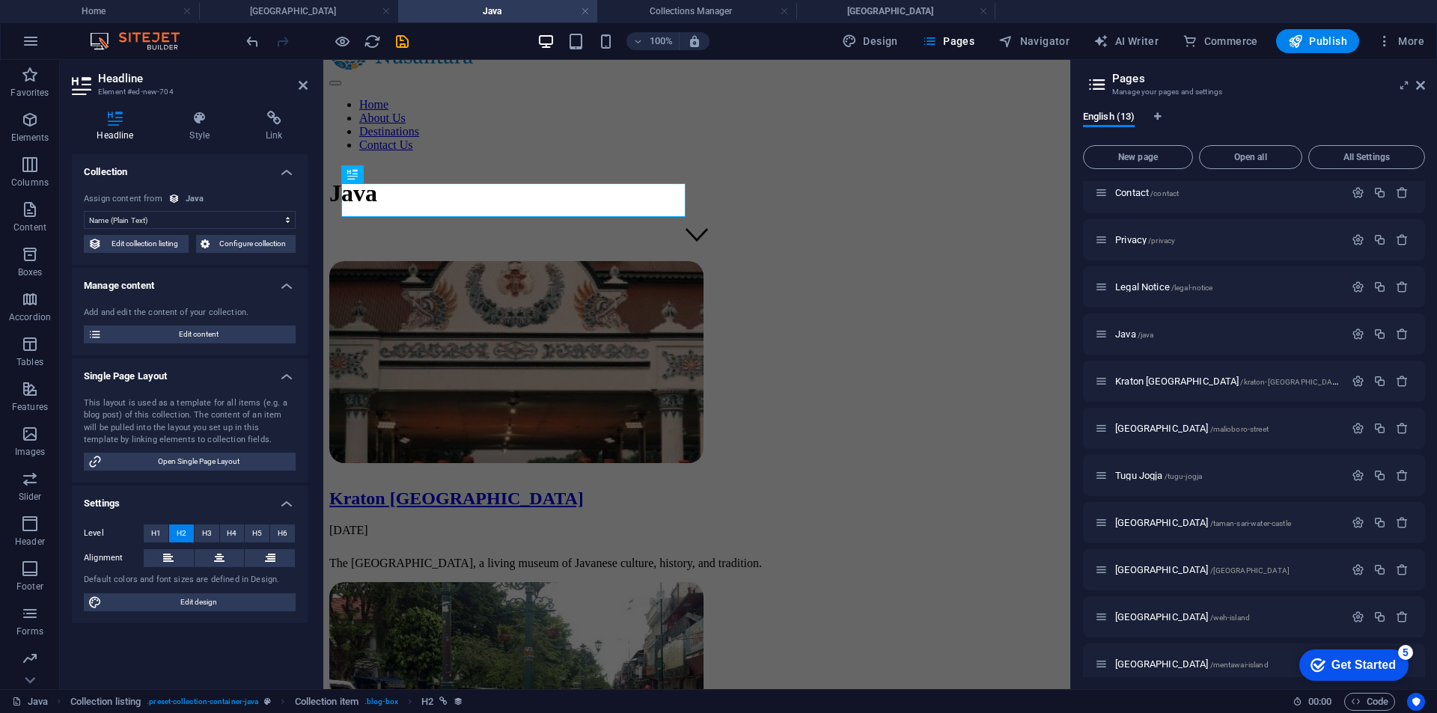
click at [1033, 47] on span "Navigator" at bounding box center [1033, 41] width 71 height 15
select select "16936456-en"
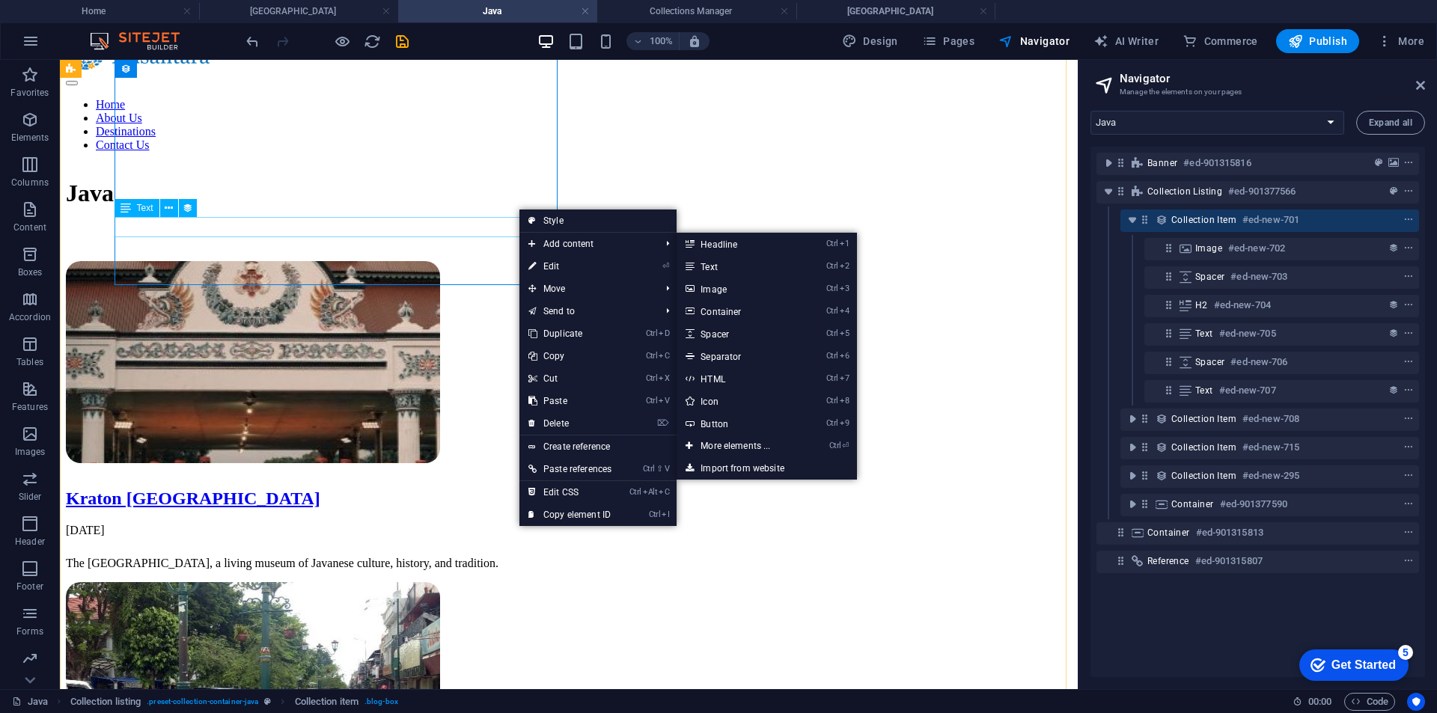
click at [394, 489] on div "Kraton [GEOGRAPHIC_DATA]" at bounding box center [569, 499] width 1006 height 20
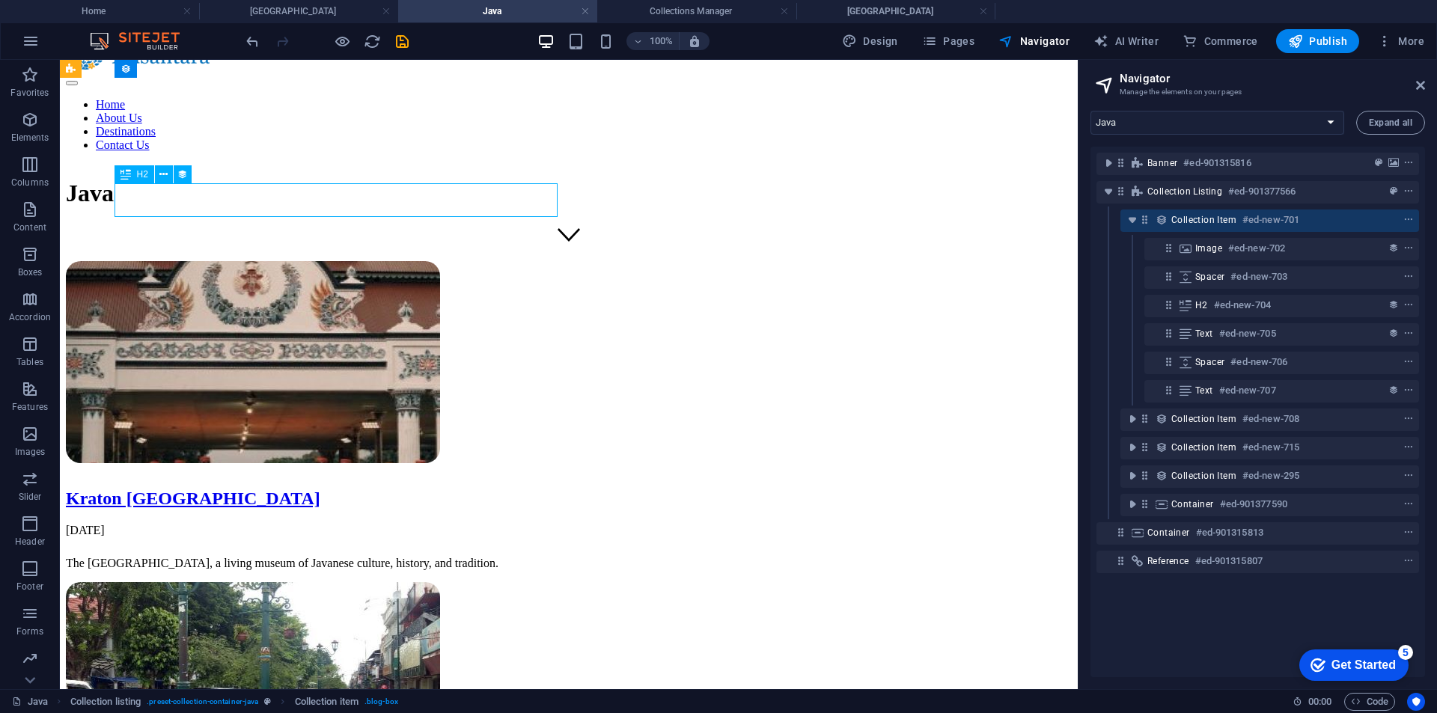
click at [394, 489] on div "Kraton [GEOGRAPHIC_DATA]" at bounding box center [569, 499] width 1006 height 20
select select "name"
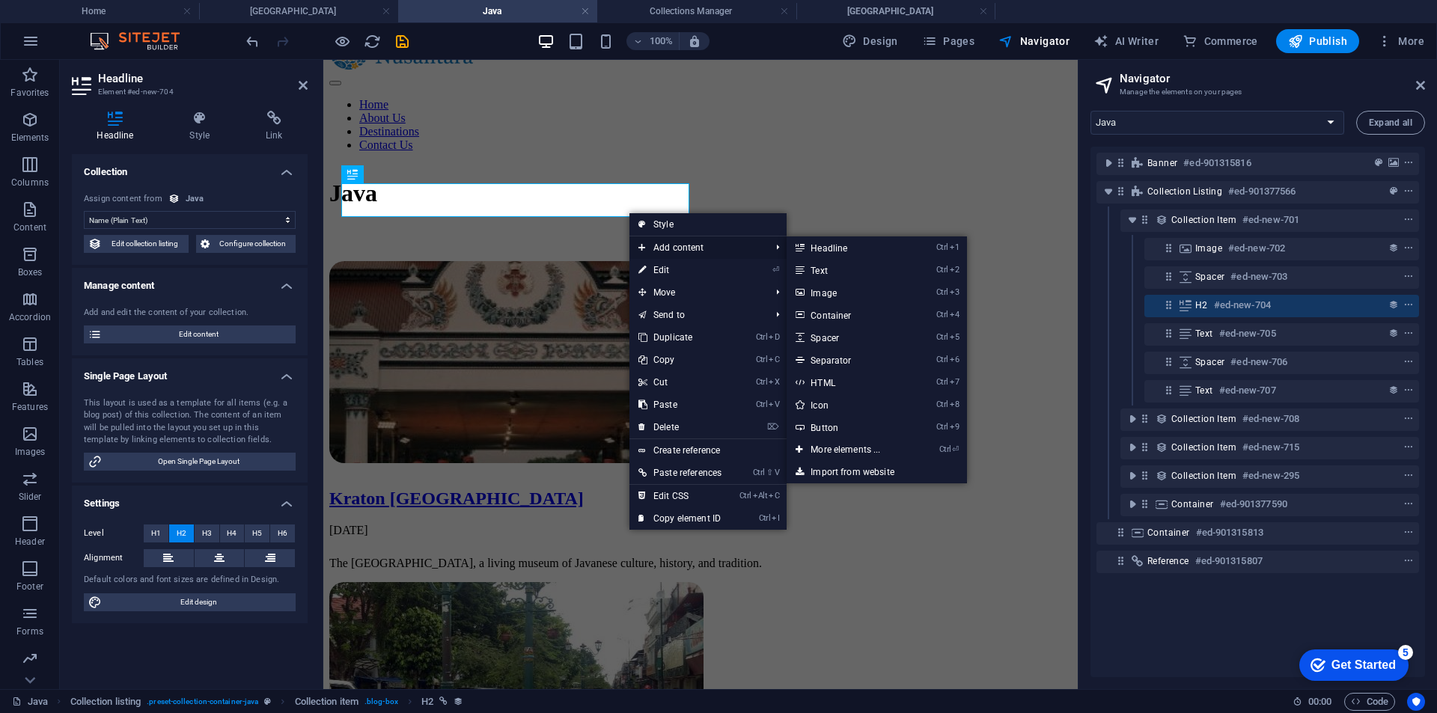
click at [670, 242] on span "Add content" at bounding box center [696, 247] width 135 height 22
click at [862, 420] on link "Ctrl 9 Button" at bounding box center [847, 427] width 123 height 22
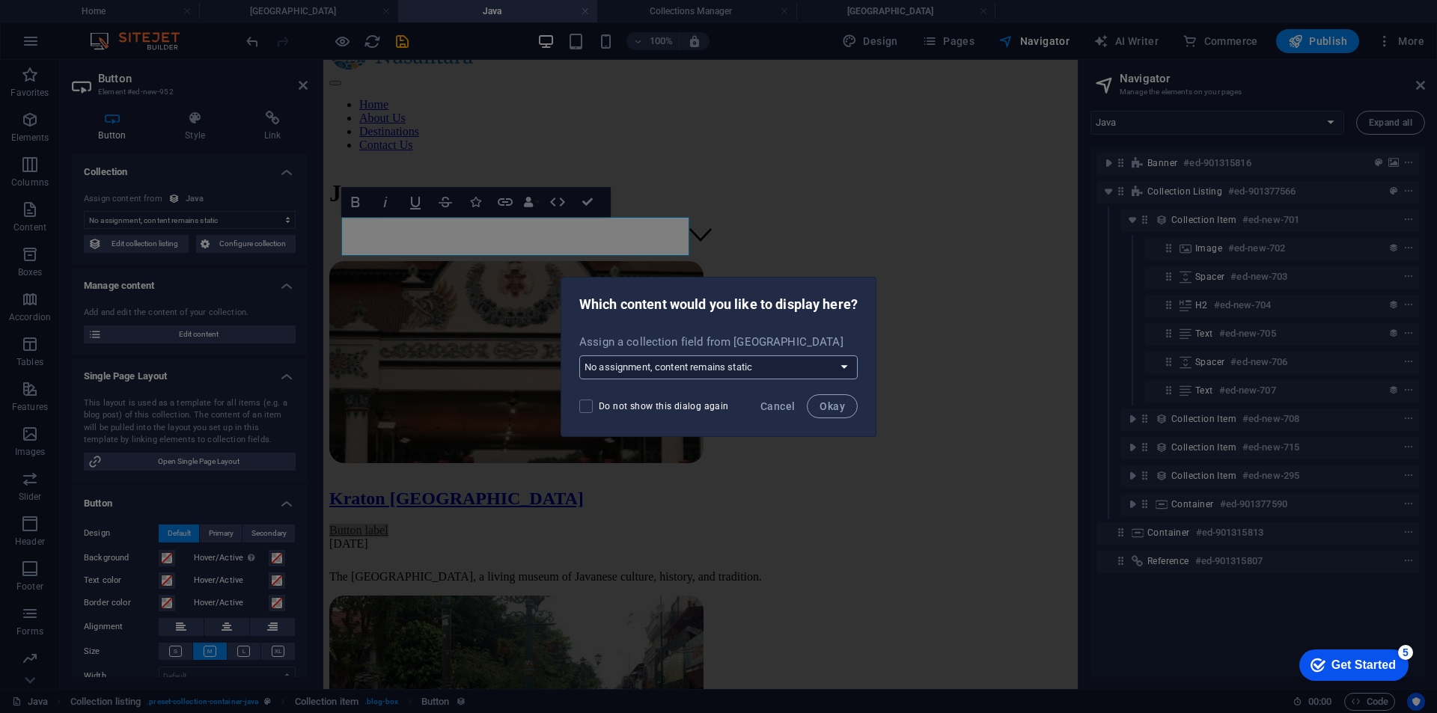
click at [750, 370] on select "No assignment, content remains static Create a new field Created at (Date) Upda…" at bounding box center [718, 367] width 278 height 24
select select "slug"
click at [579, 355] on select "No assignment, content remains static Create a new field Created at (Date) Upda…" at bounding box center [718, 367] width 278 height 24
click at [843, 405] on span "Okay" at bounding box center [831, 406] width 25 height 12
select select "slug"
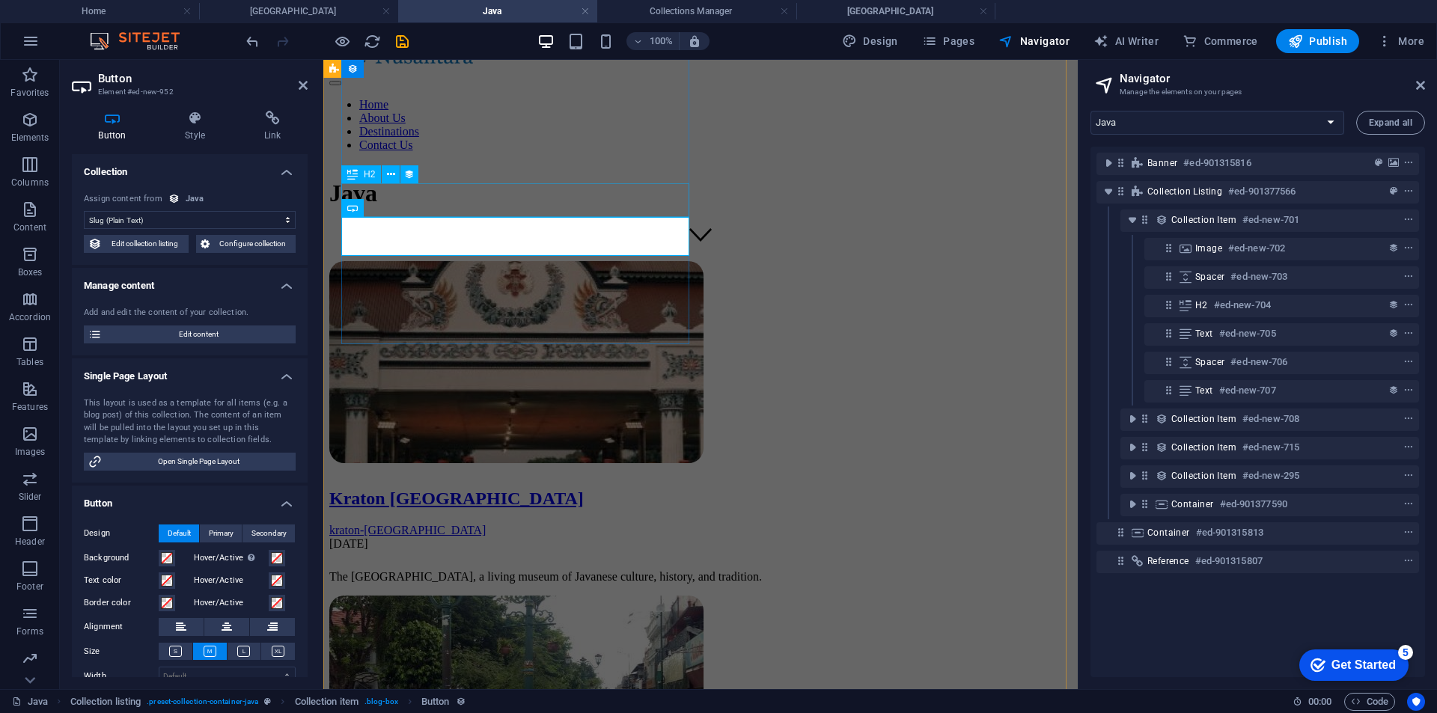
click at [652, 489] on div "Kraton [GEOGRAPHIC_DATA]" at bounding box center [700, 499] width 742 height 20
select select "name"
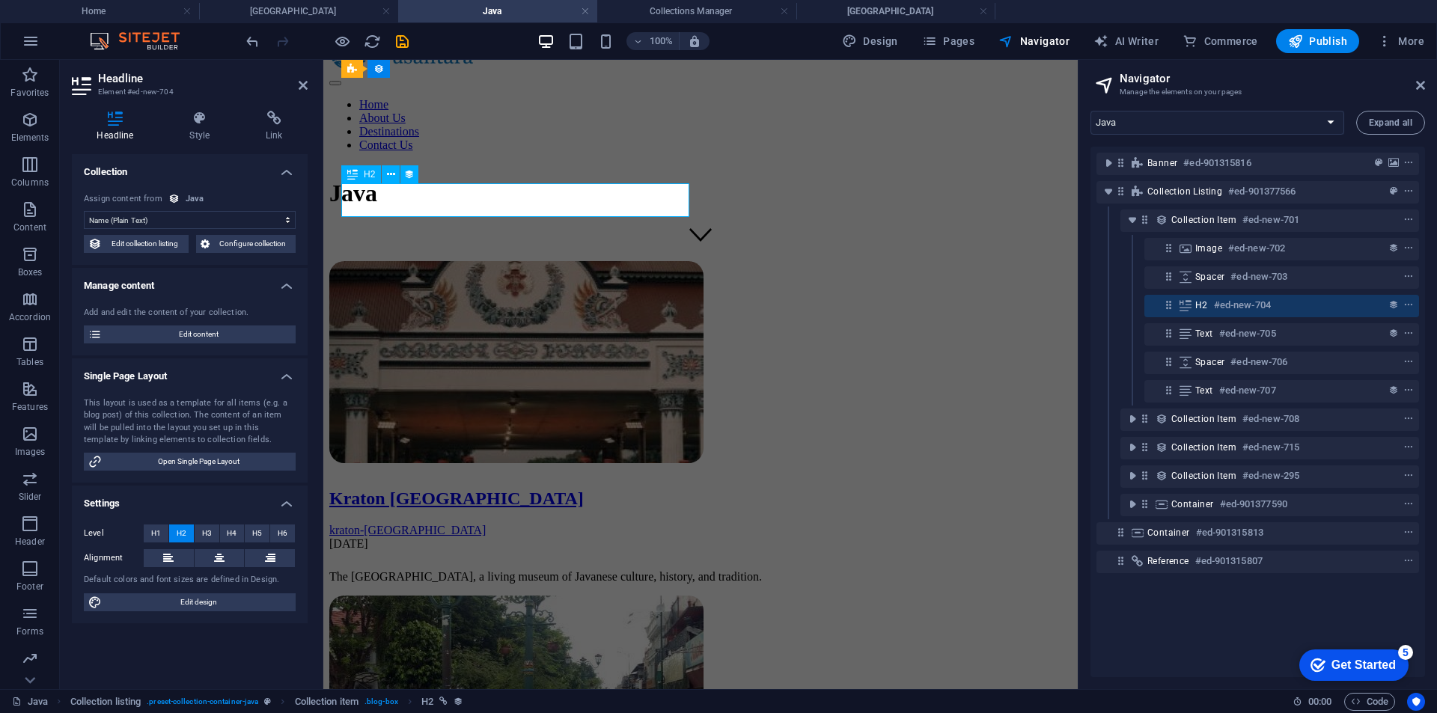
click at [652, 489] on div "Kraton [GEOGRAPHIC_DATA]" at bounding box center [700, 499] width 742 height 20
click at [282, 132] on h4 "Link" at bounding box center [274, 126] width 67 height 31
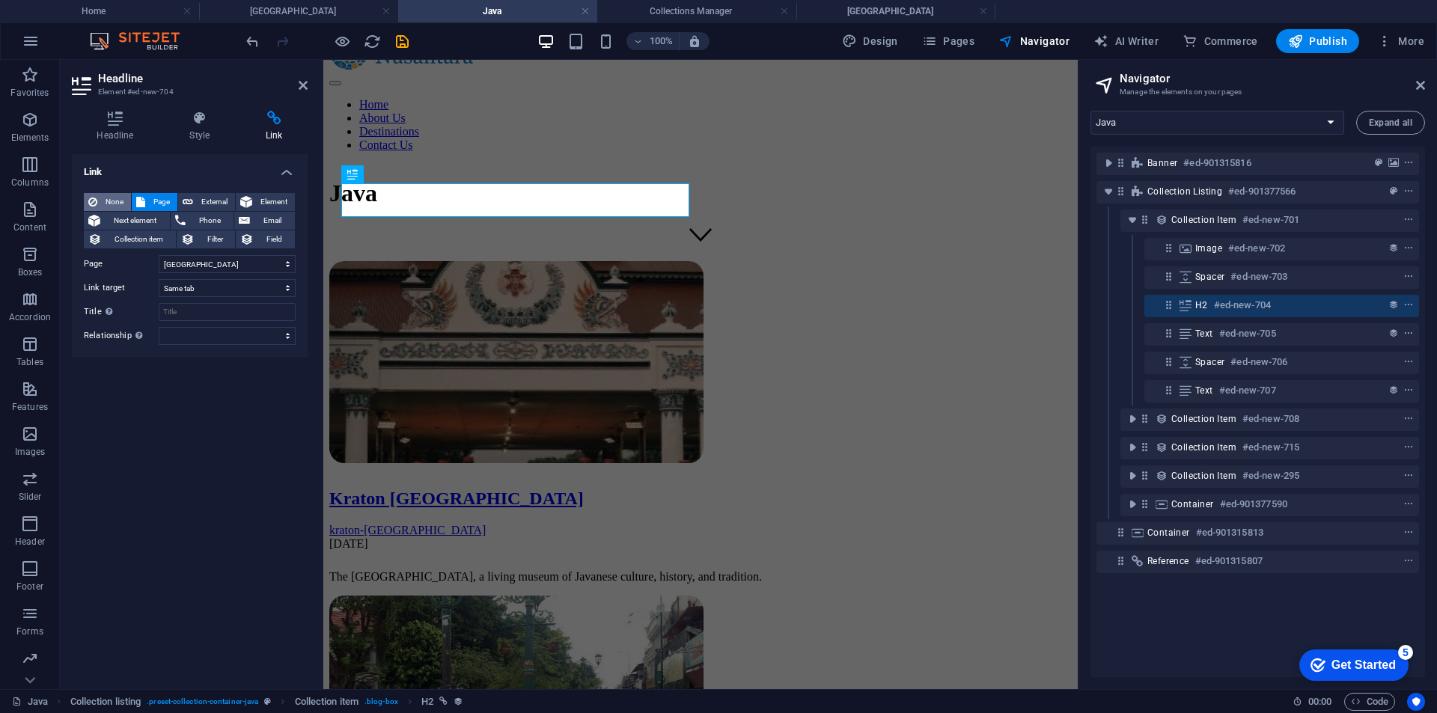
click at [106, 200] on span "None" at bounding box center [114, 202] width 25 height 18
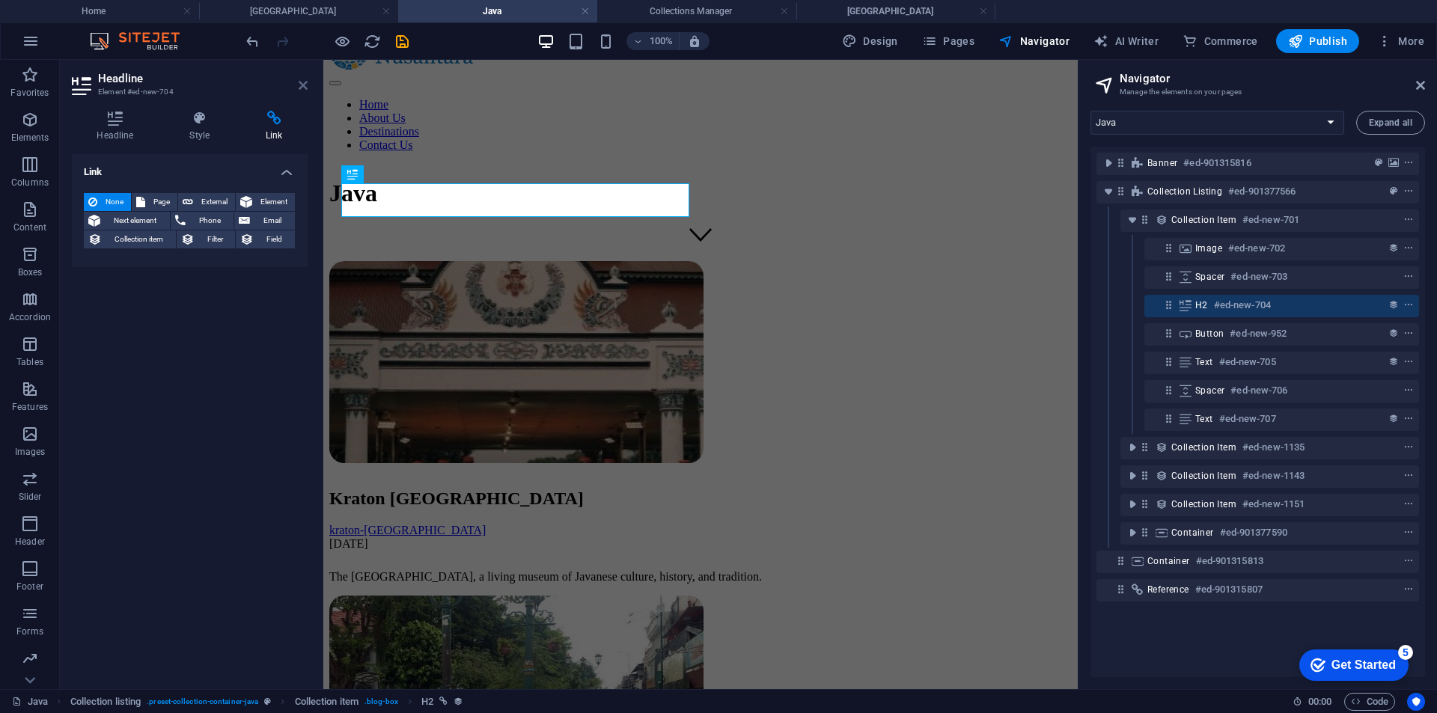
click at [302, 87] on icon at bounding box center [303, 85] width 9 height 12
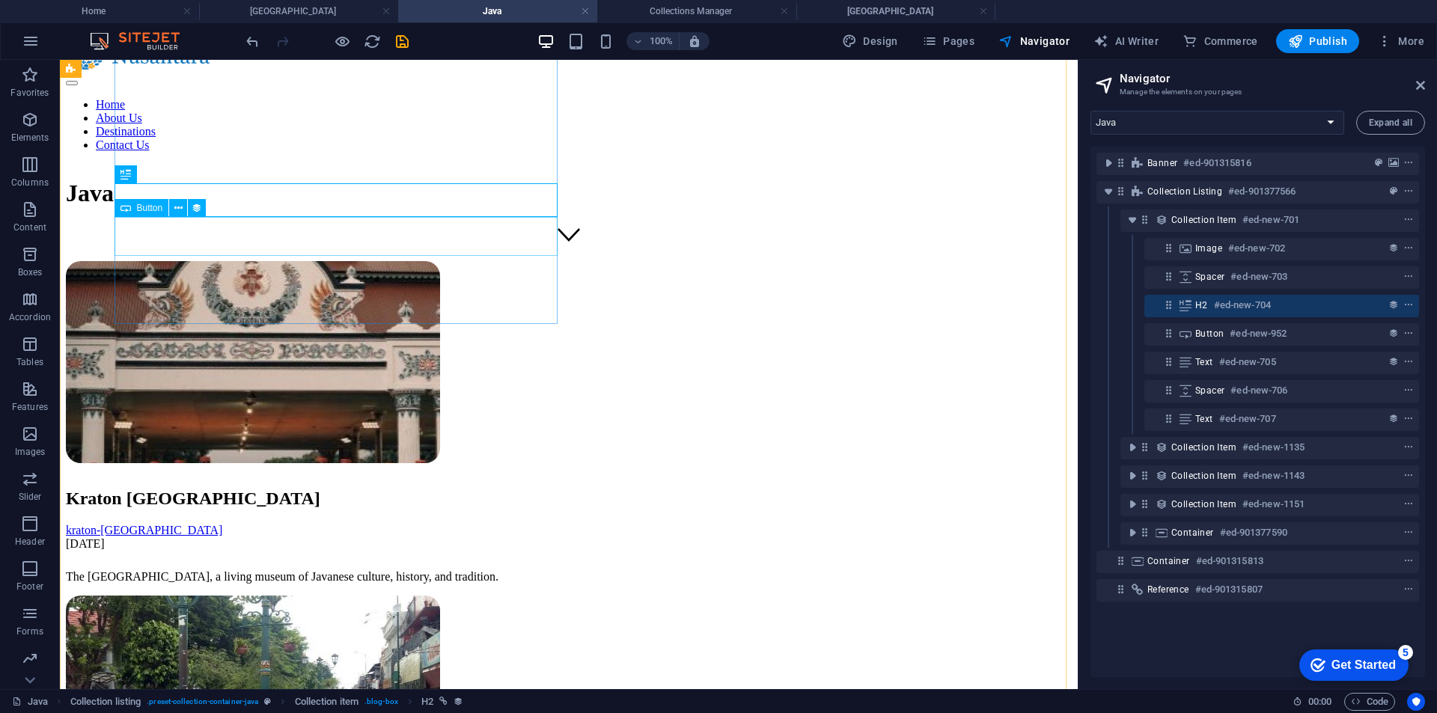
click at [272, 524] on div "kraton-yogyakarta" at bounding box center [569, 530] width 1006 height 13
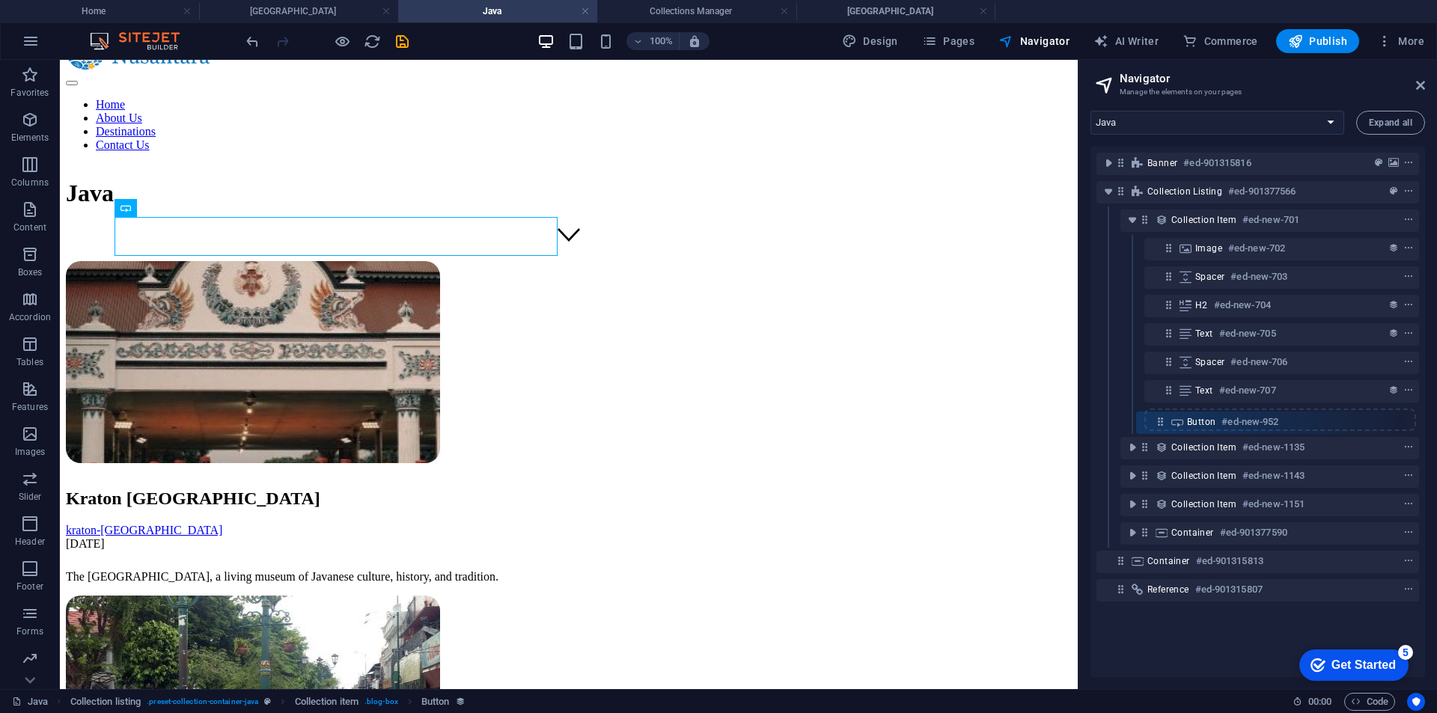
drag, startPoint x: 1170, startPoint y: 334, endPoint x: 1161, endPoint y: 426, distance: 92.5
click at [1161, 426] on div "Banner #ed-901315816 Collection listing #ed-901377566 Collection item #ed-new-7…" at bounding box center [1257, 412] width 334 height 531
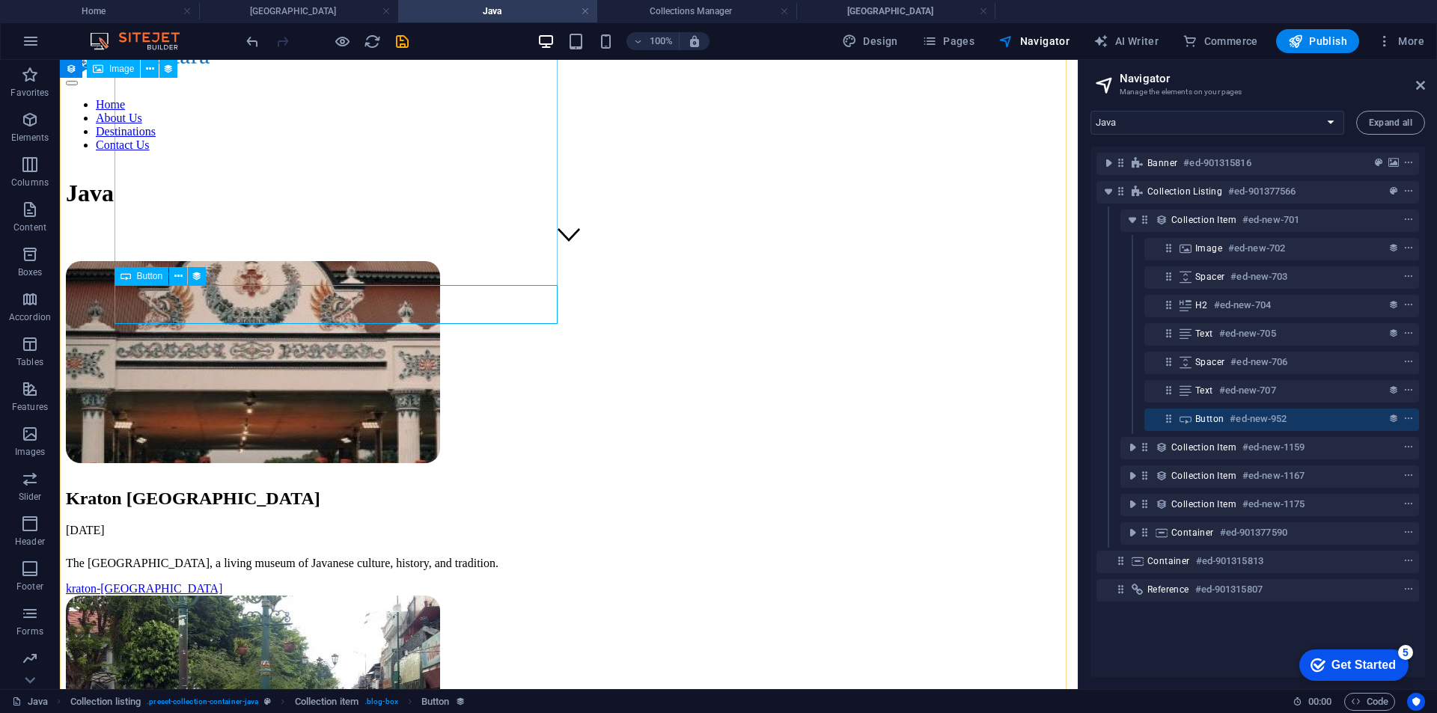
click at [1206, 415] on span "Button" at bounding box center [1209, 419] width 28 height 12
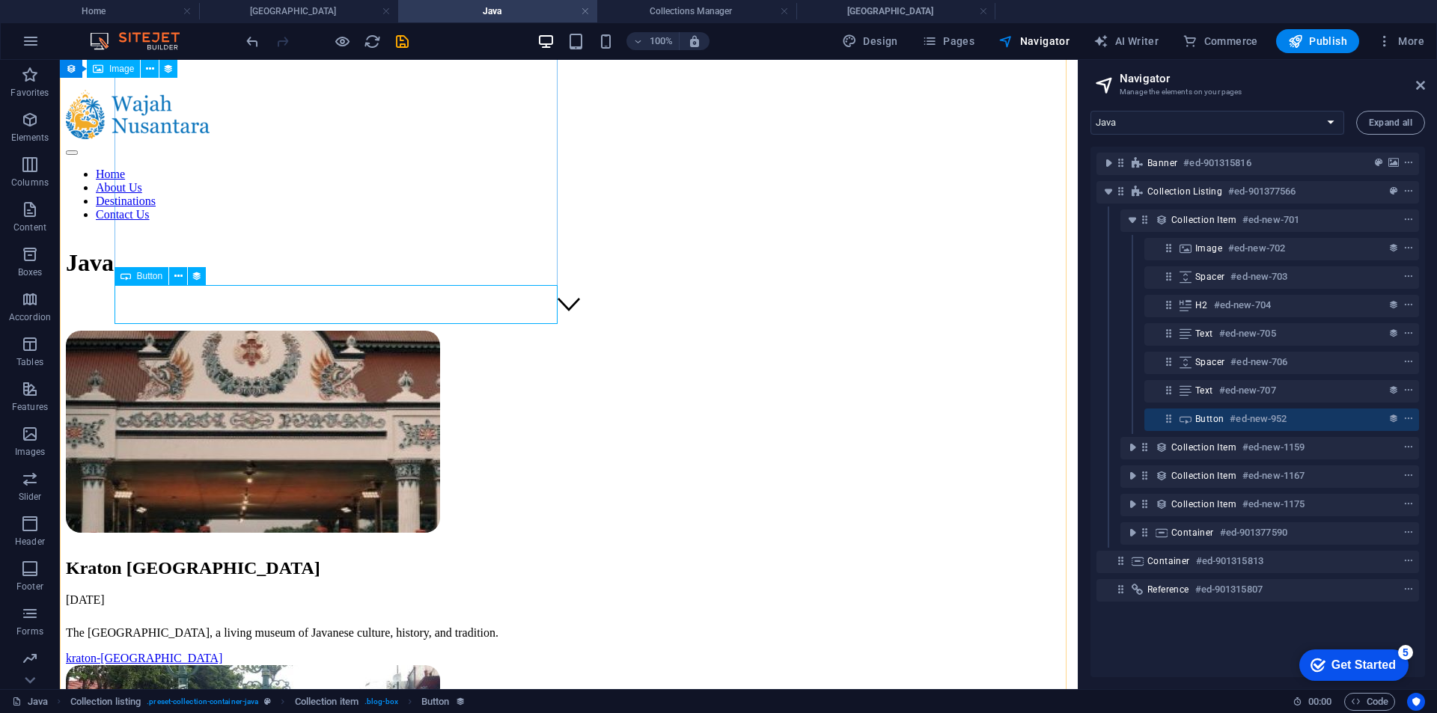
click at [1206, 415] on span "Button" at bounding box center [1209, 419] width 28 height 12
select select "slug"
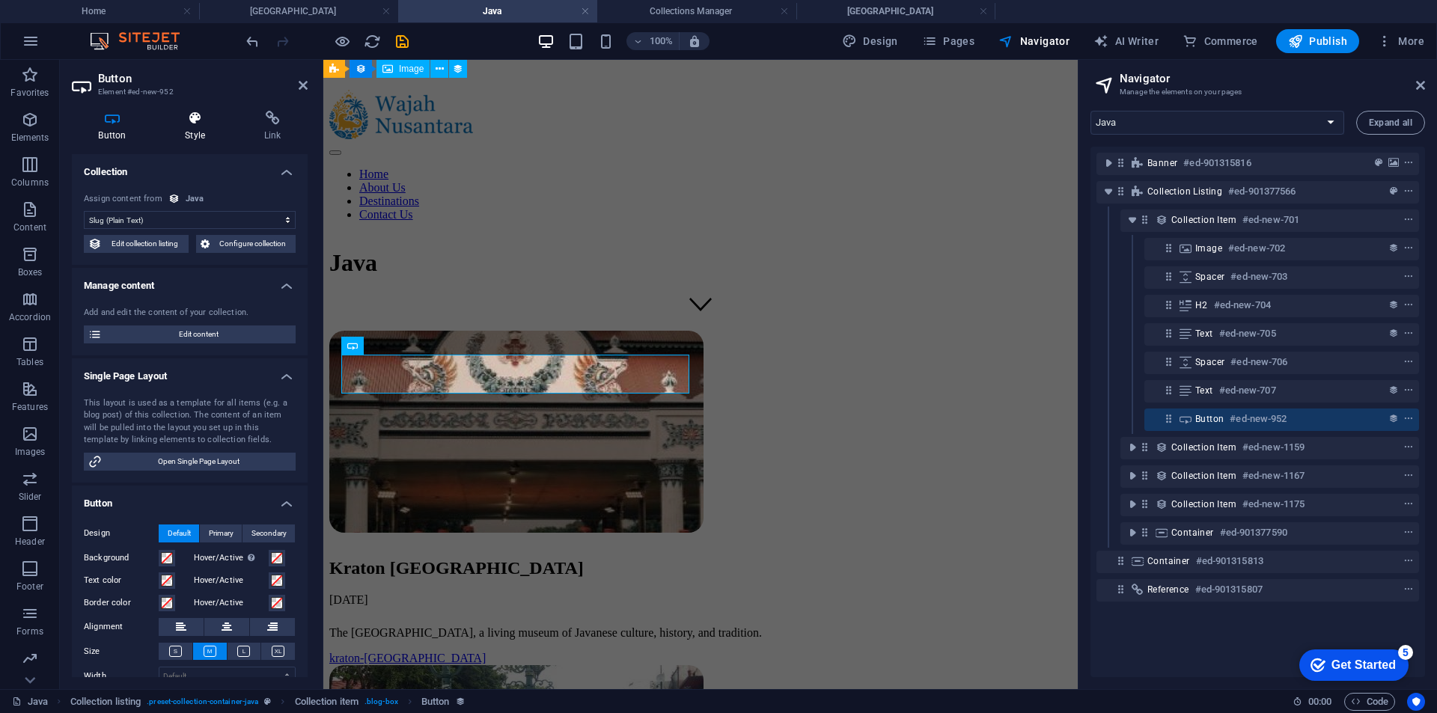
click at [179, 128] on h4 "Style" at bounding box center [198, 126] width 79 height 31
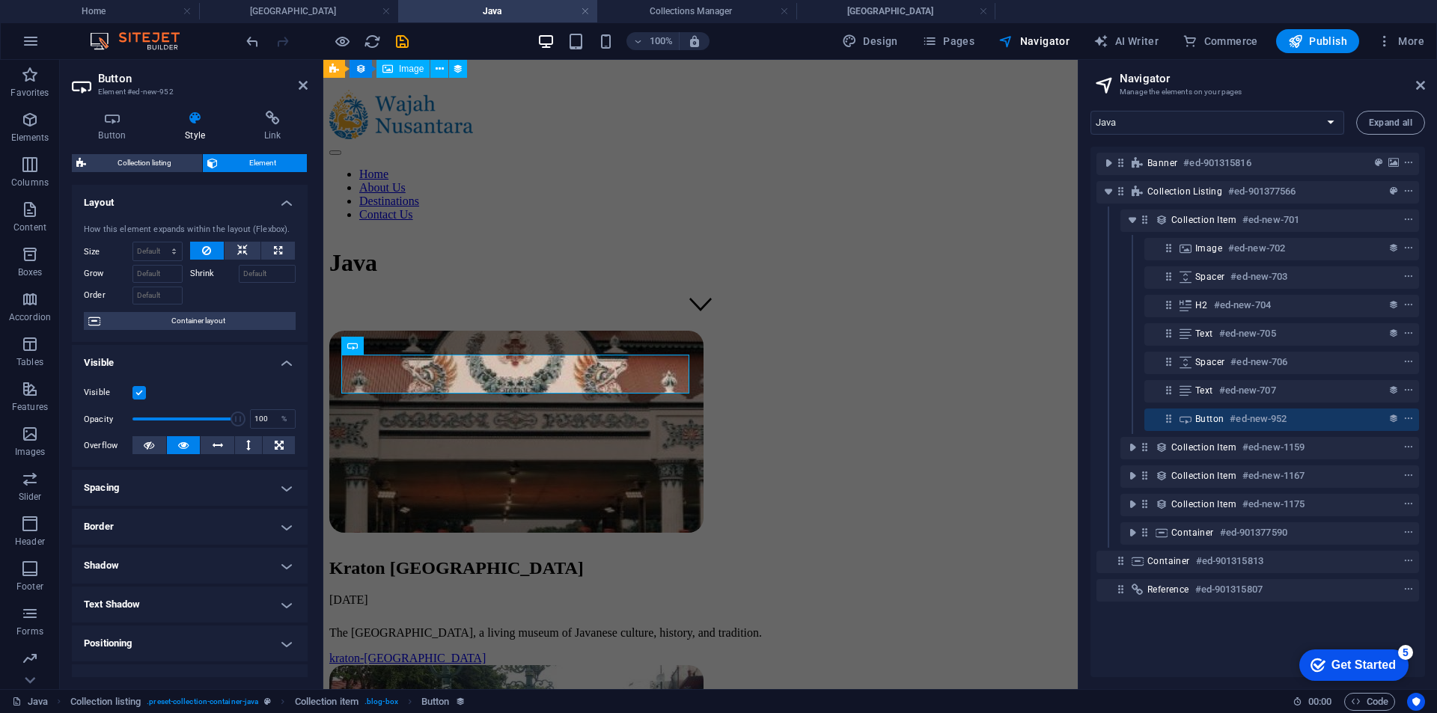
click at [265, 107] on div "Button Style Link Collection No assignment, content remains static Created at (…" at bounding box center [190, 394] width 260 height 590
click at [263, 123] on icon at bounding box center [272, 118] width 70 height 15
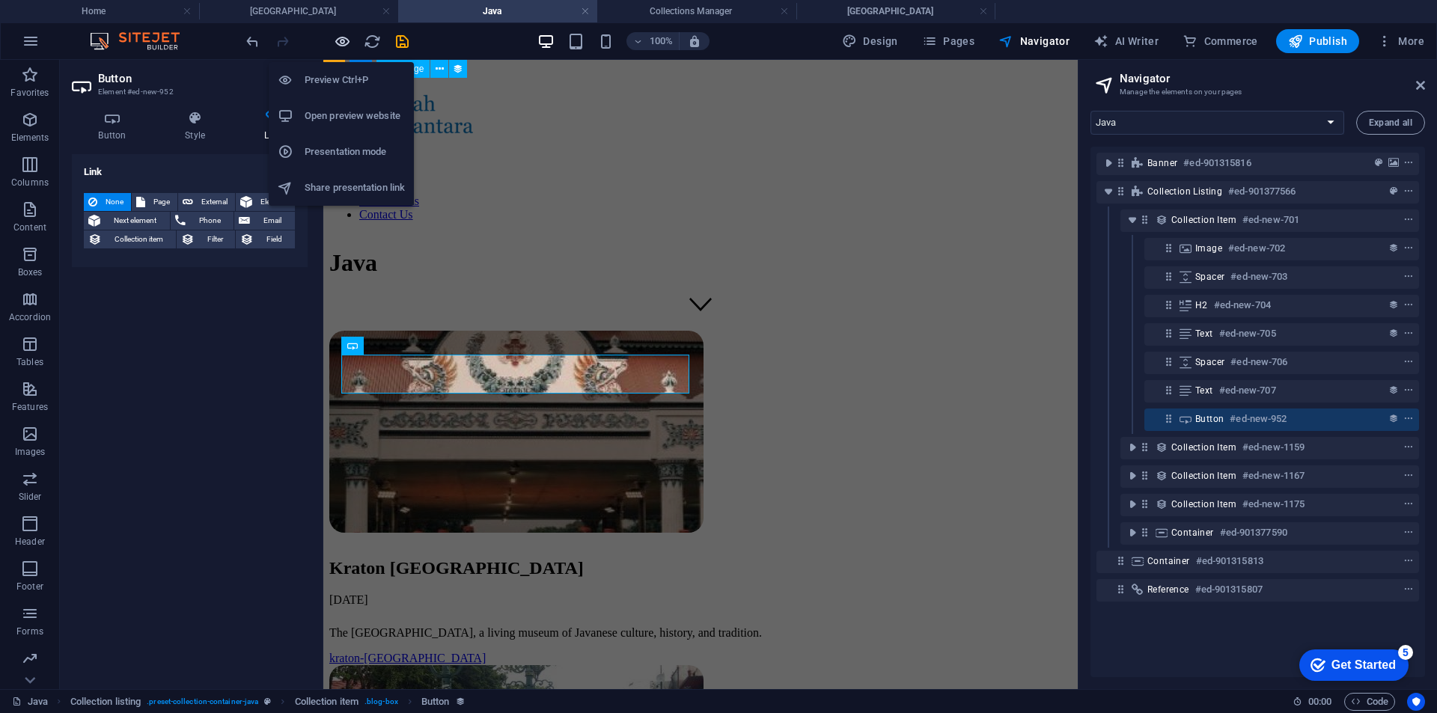
click at [343, 43] on icon "button" at bounding box center [342, 41] width 17 height 17
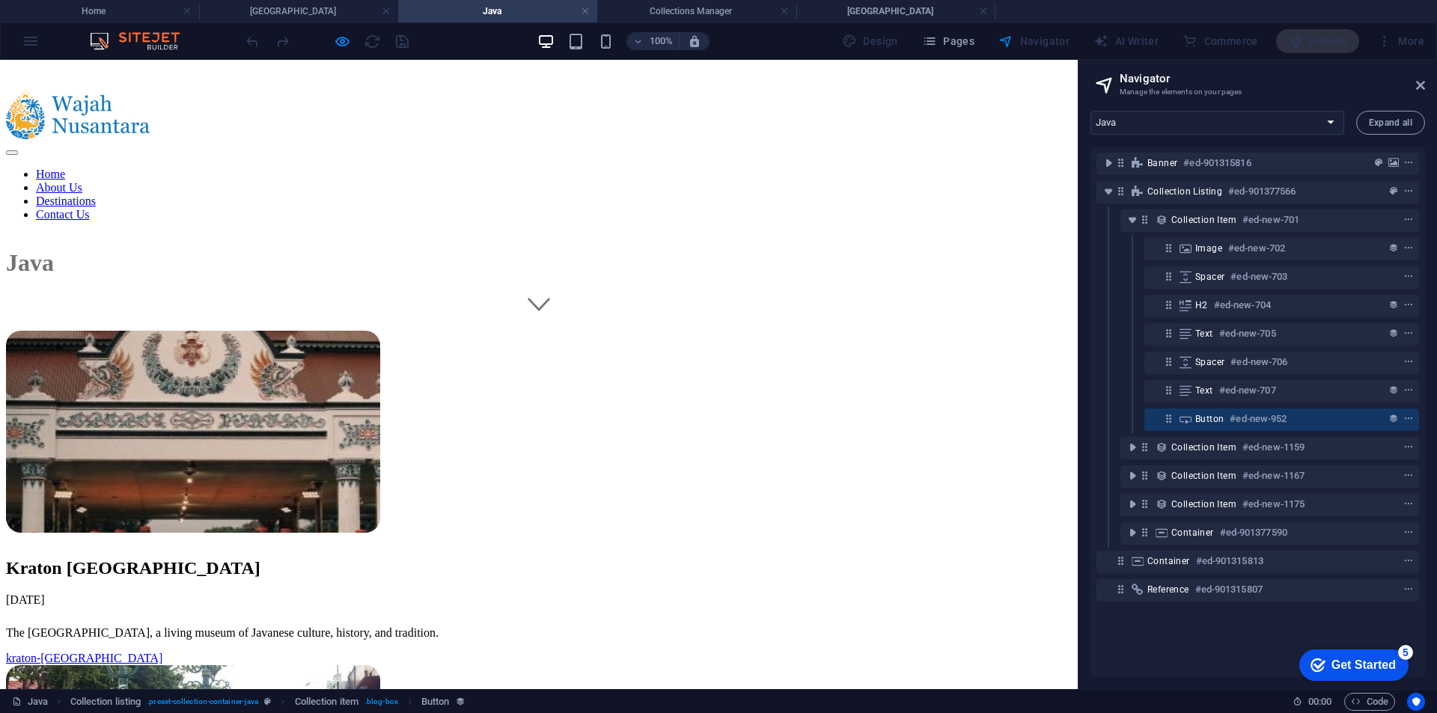
click at [162, 652] on link "kraton-yogyakarta" at bounding box center [84, 658] width 156 height 13
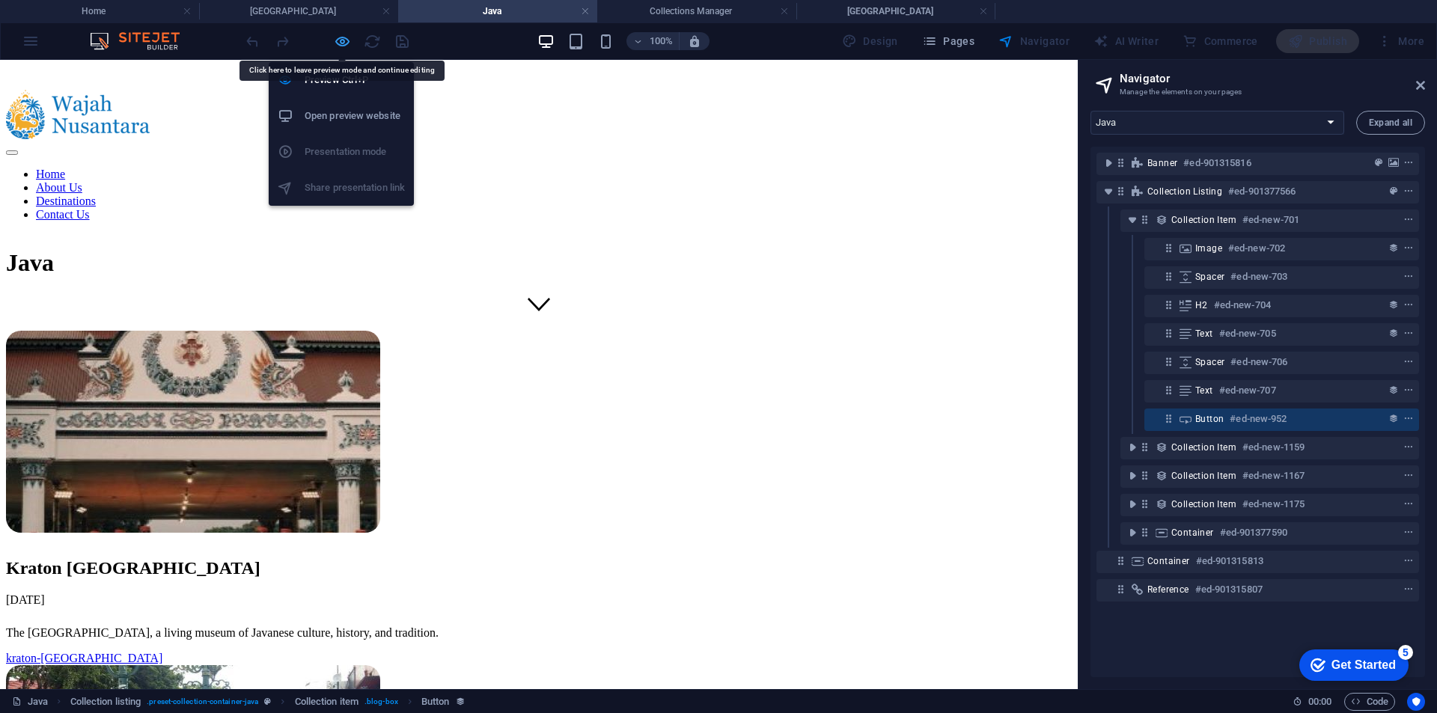
click at [338, 35] on icon "button" at bounding box center [342, 41] width 17 height 17
select select
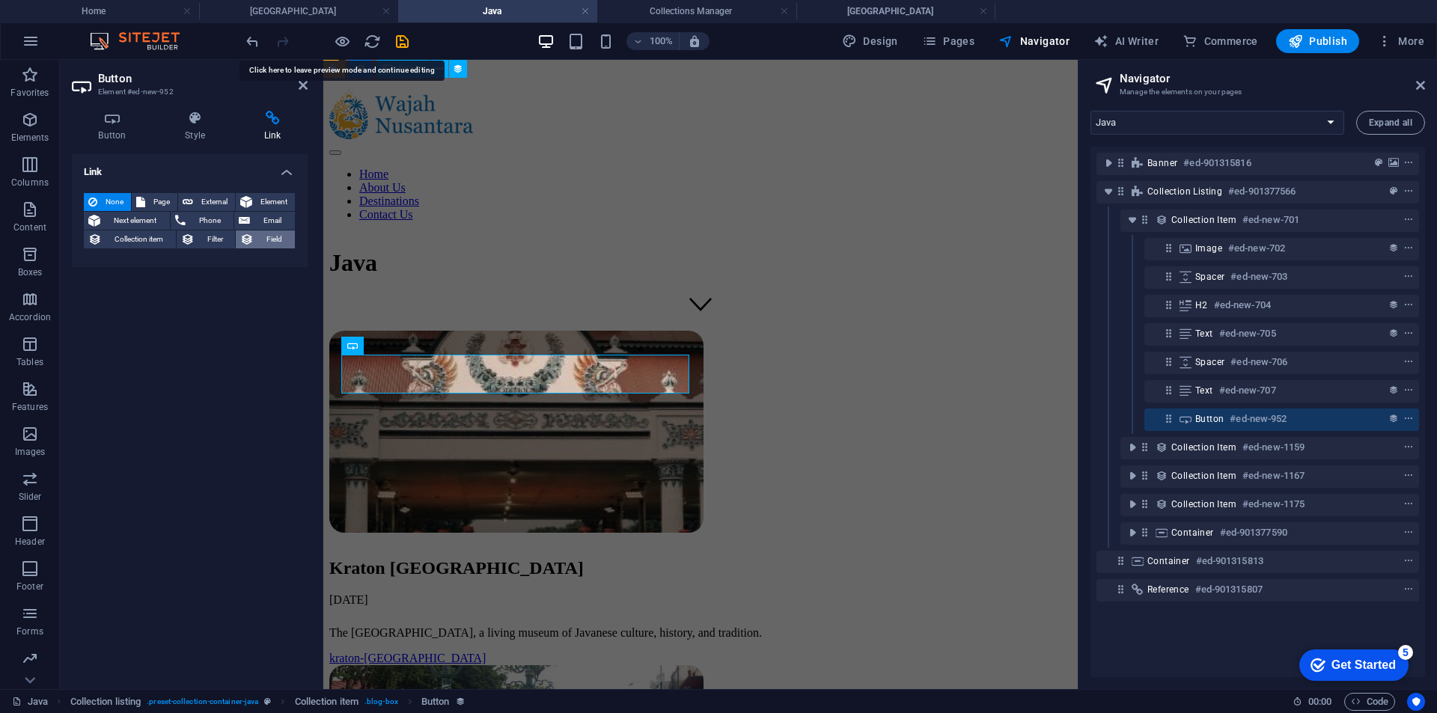
click at [271, 236] on span "Field" at bounding box center [274, 239] width 32 height 18
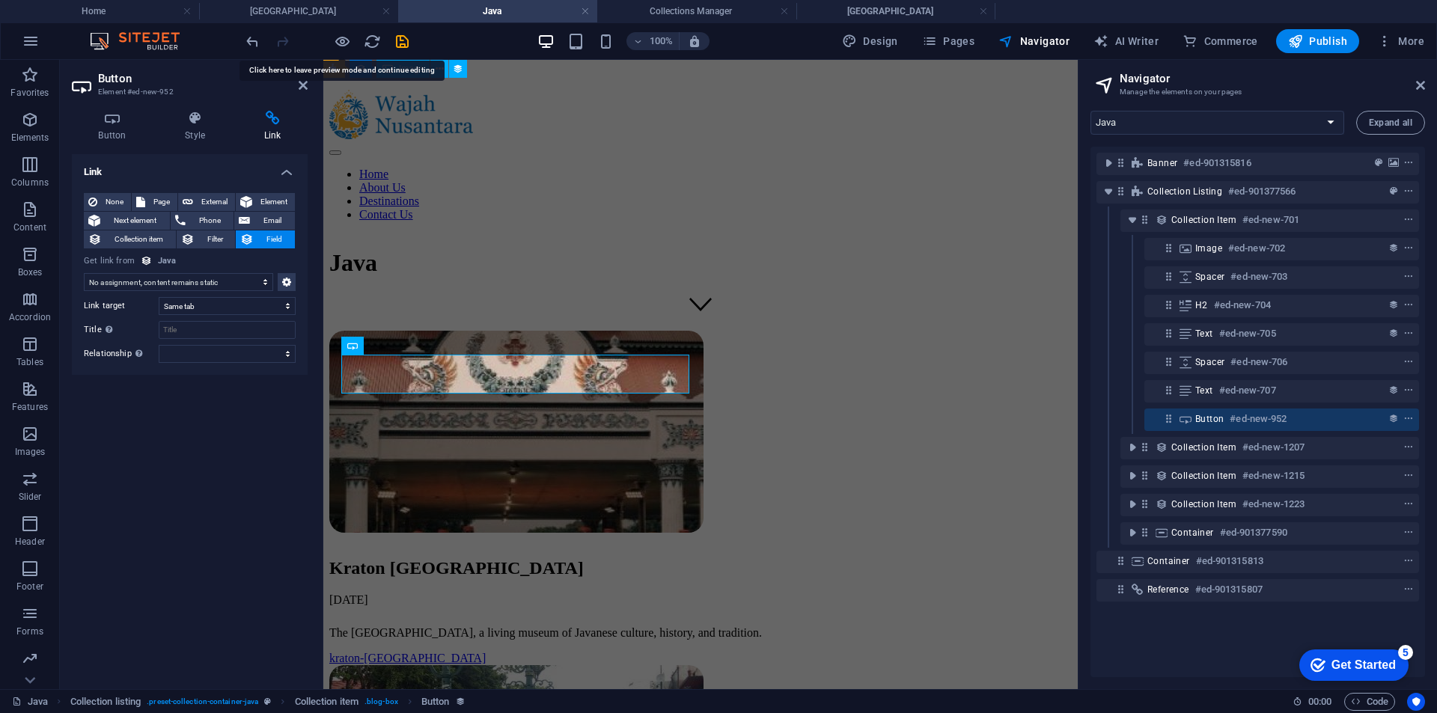
click at [198, 279] on select "No assignment, content remains static Created at (Date) Updated at (Date) Name …" at bounding box center [178, 282] width 189 height 18
select select "slug"
click at [84, 273] on select "No assignment, content remains static Created at (Date) Updated at (Date) Name …" at bounding box center [178, 282] width 189 height 18
click at [214, 419] on div "Link None Page External Element Next element Phone Email Collection item Filter…" at bounding box center [190, 415] width 236 height 523
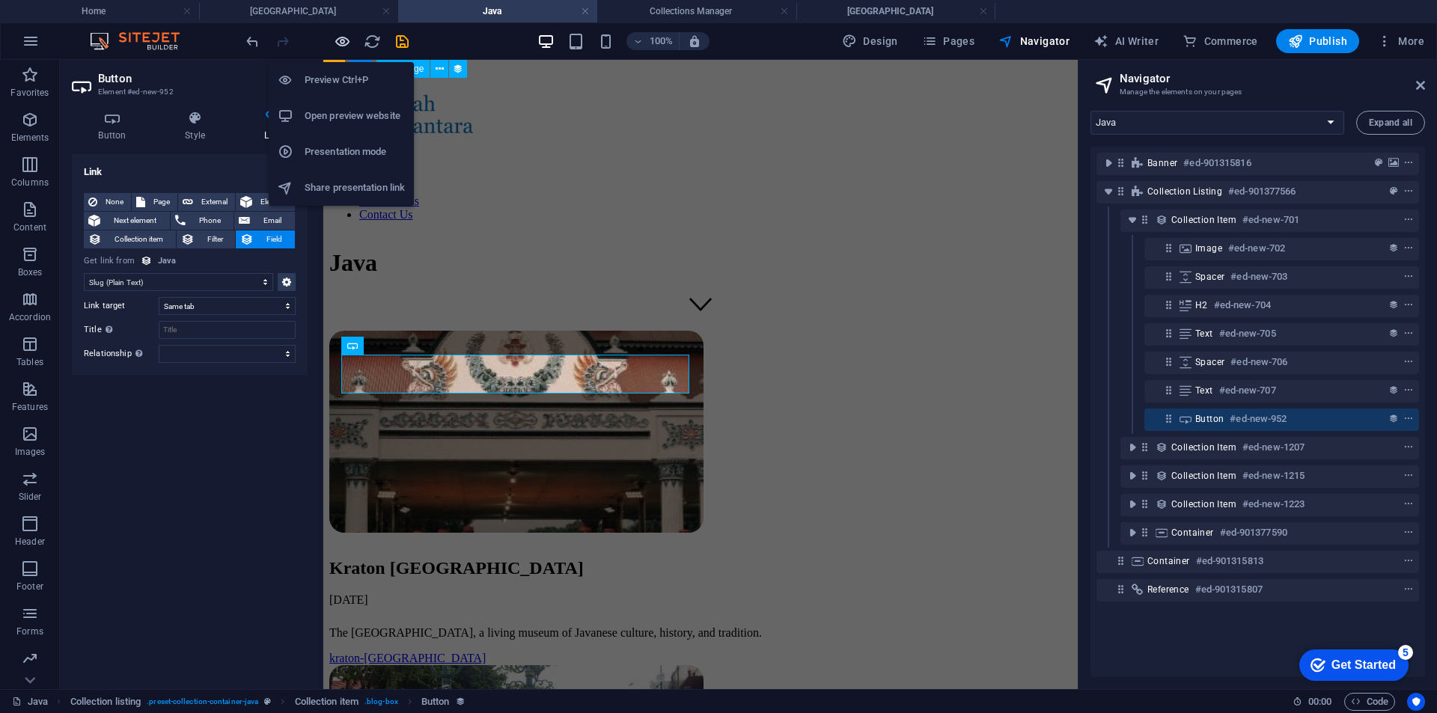
click at [343, 39] on icon "button" at bounding box center [342, 41] width 17 height 17
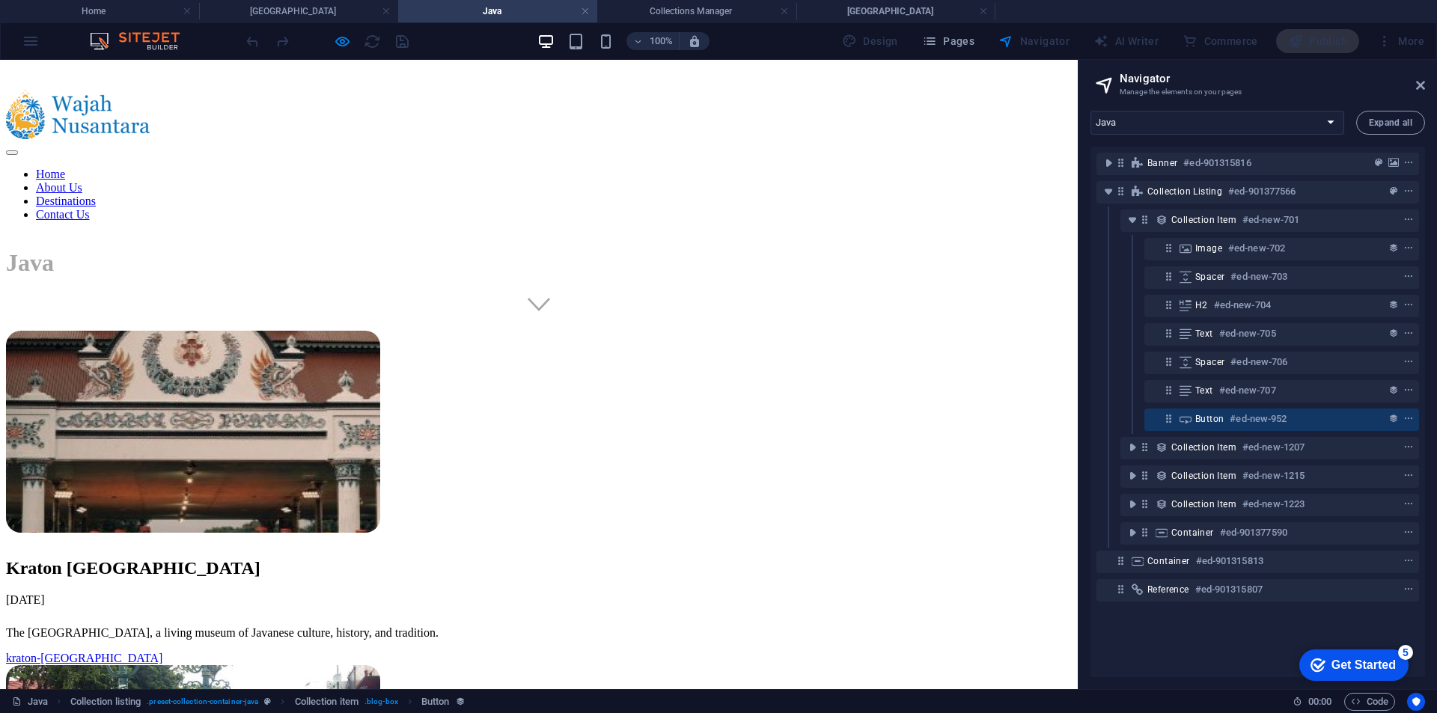
click at [162, 652] on link "kraton-yogyakarta" at bounding box center [84, 658] width 156 height 13
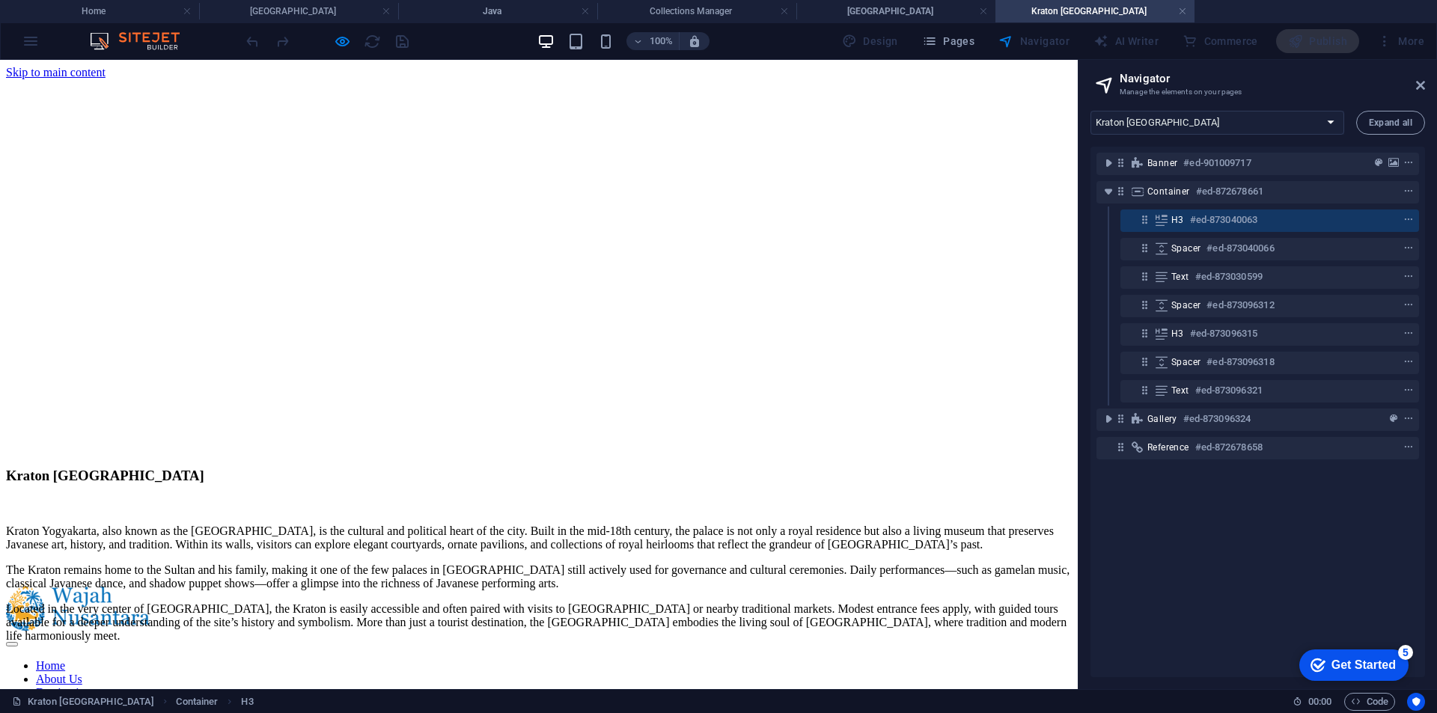
scroll to position [0, 0]
click at [1176, 7] on h4 "Kraton [GEOGRAPHIC_DATA]" at bounding box center [1094, 11] width 199 height 16
click at [925, 4] on h4 "[GEOGRAPHIC_DATA]" at bounding box center [895, 11] width 199 height 16
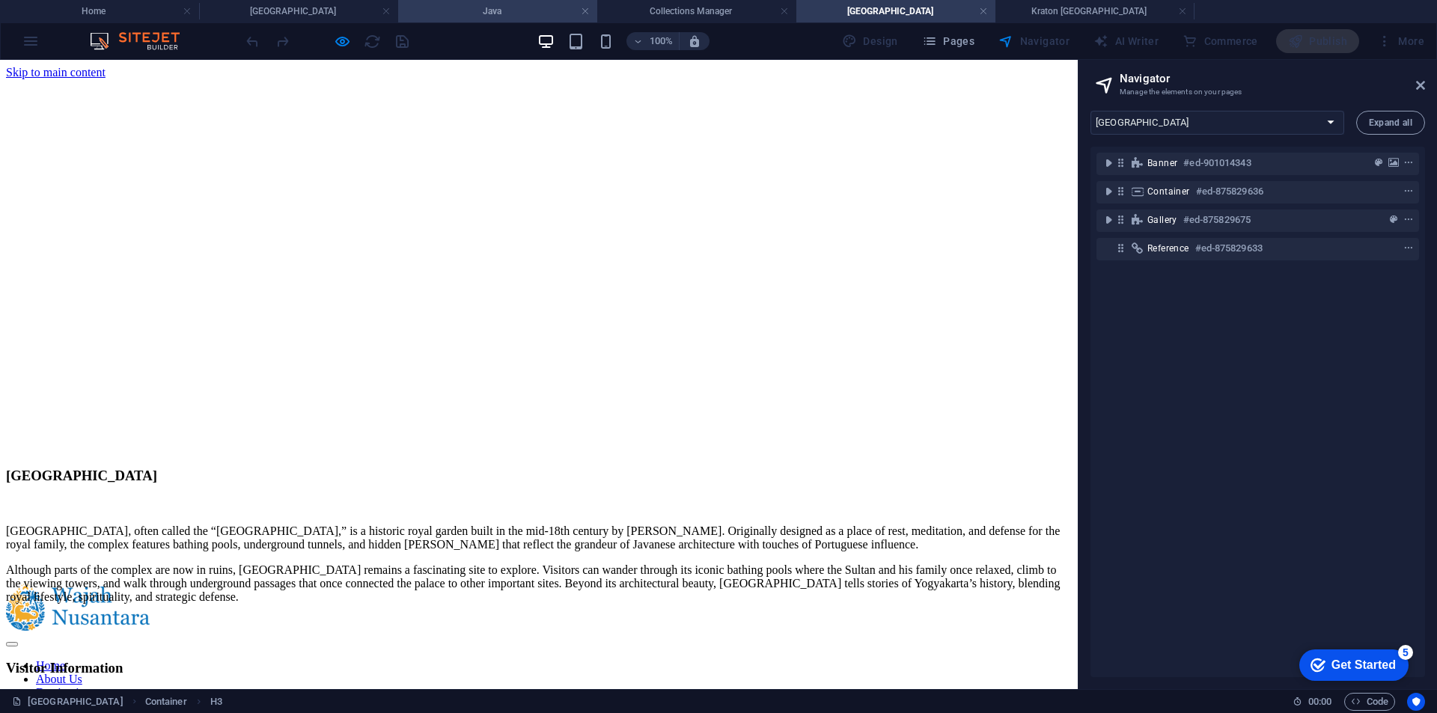
click at [478, 10] on h4 "Java" at bounding box center [497, 11] width 199 height 16
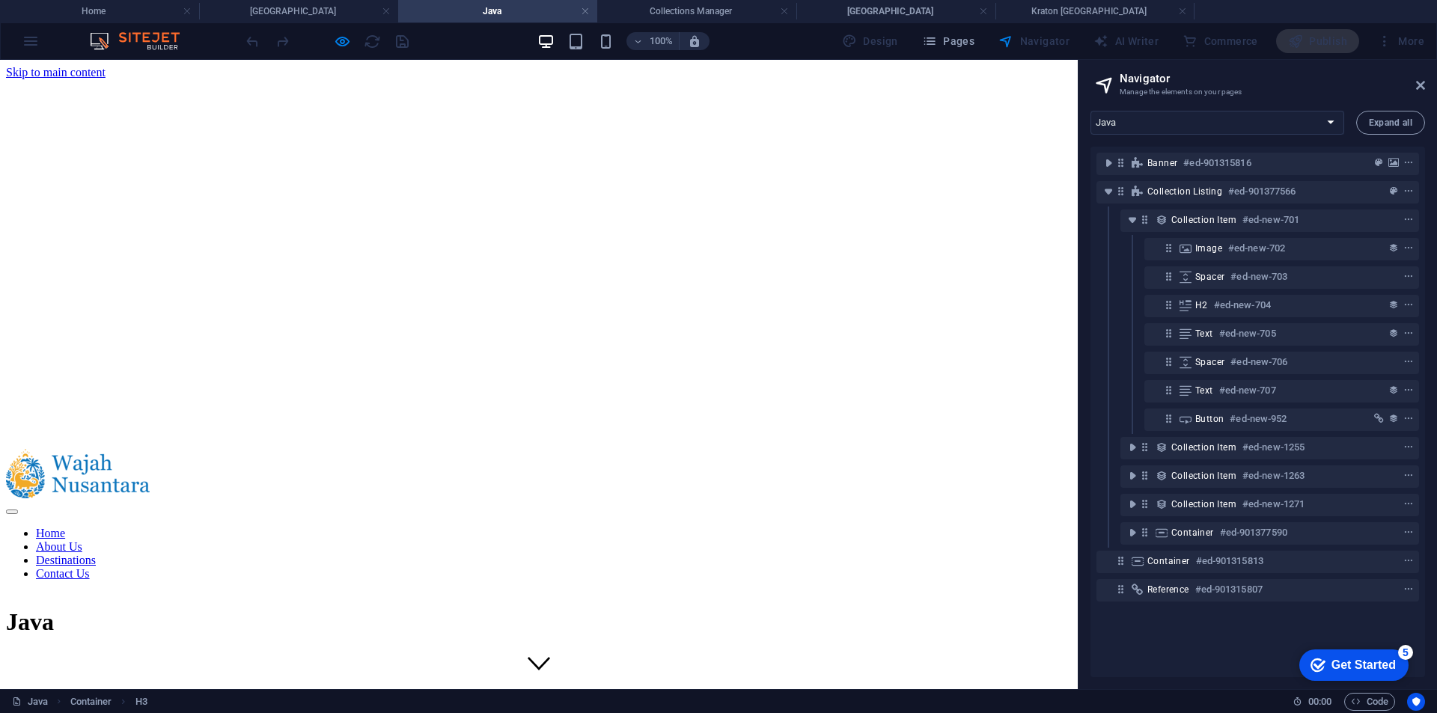
scroll to position [359, 0]
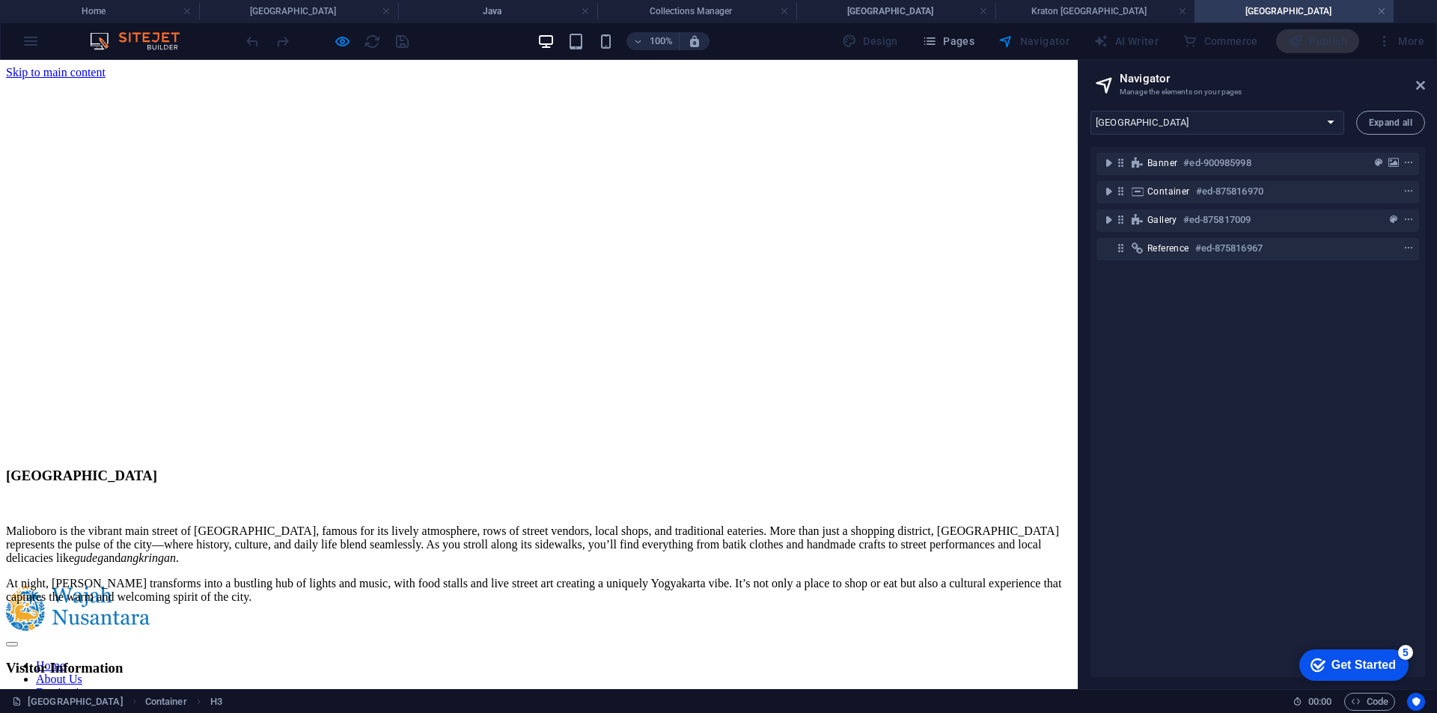
scroll to position [0, 0]
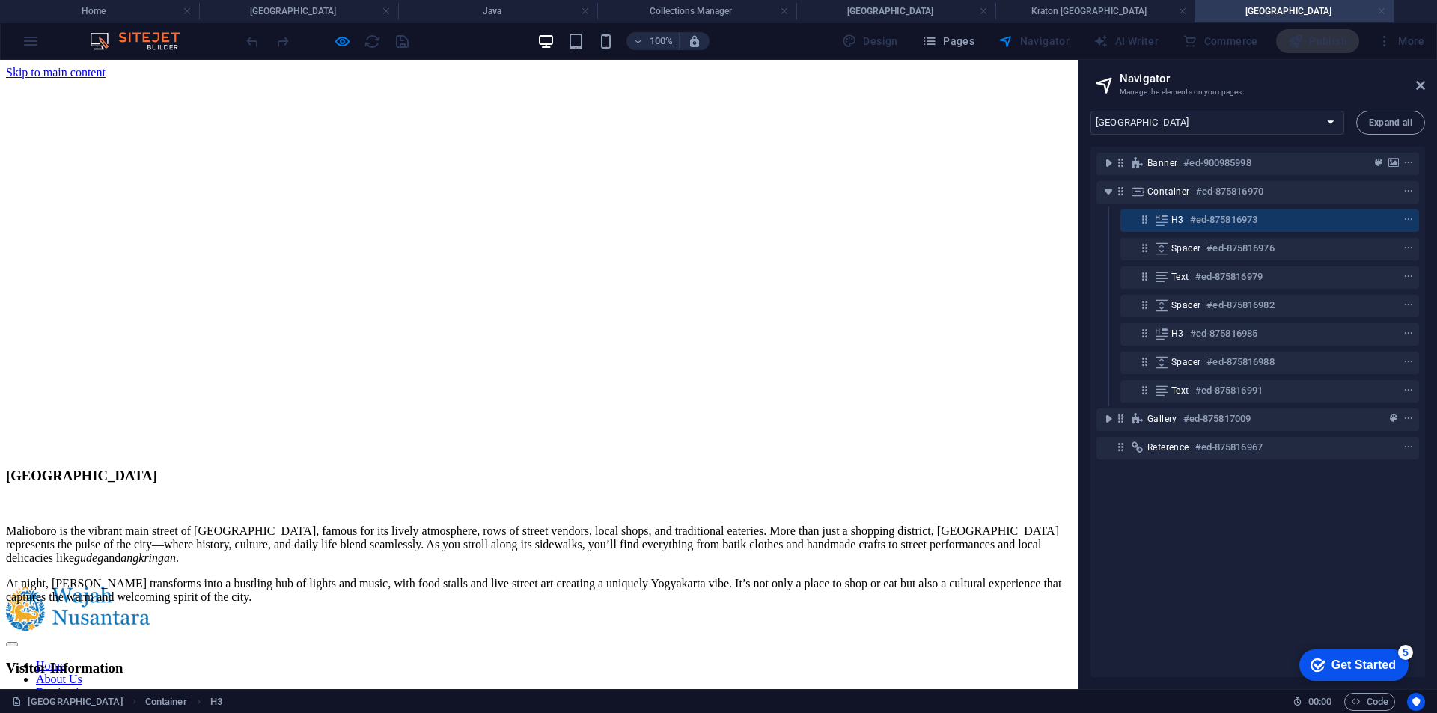
click at [1383, 7] on link at bounding box center [1381, 11] width 9 height 14
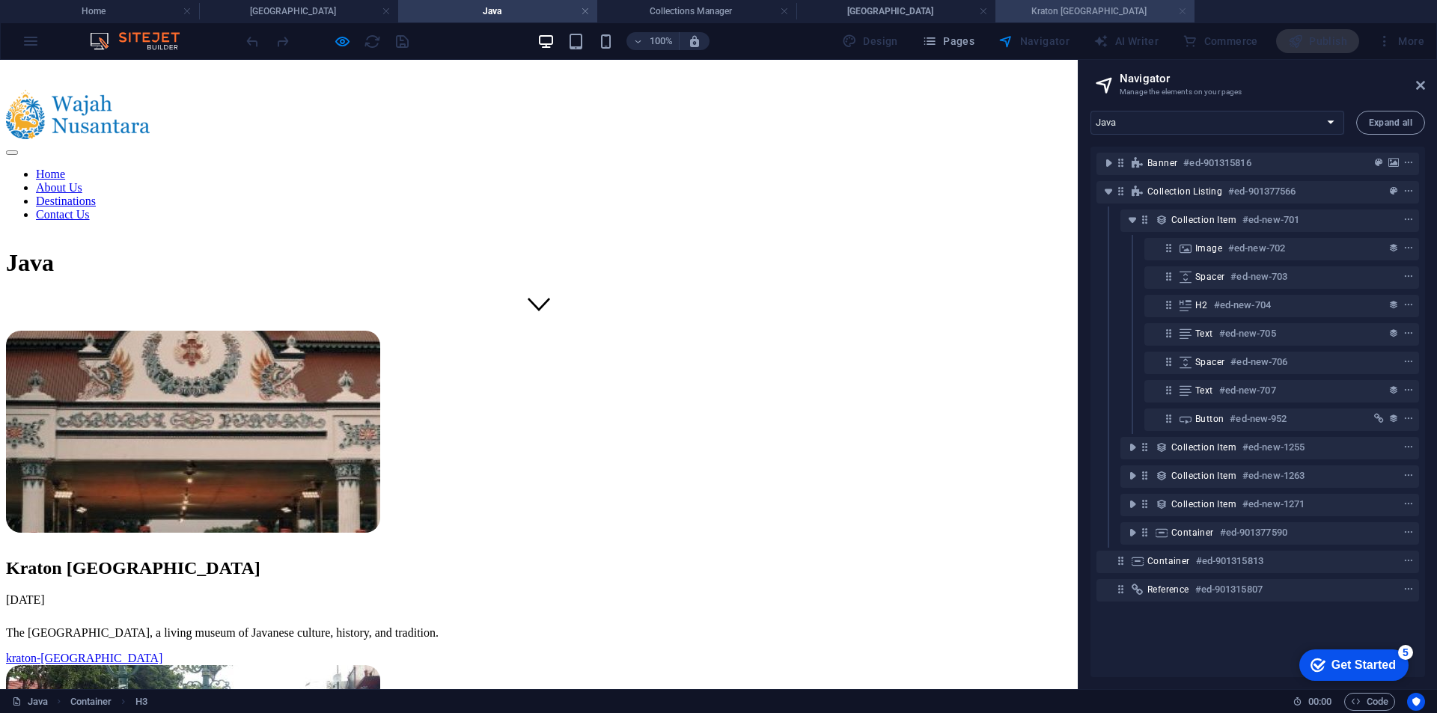
click at [1184, 10] on link at bounding box center [1182, 11] width 9 height 14
click at [162, 652] on link "kraton-yogyakarta" at bounding box center [84, 658] width 156 height 13
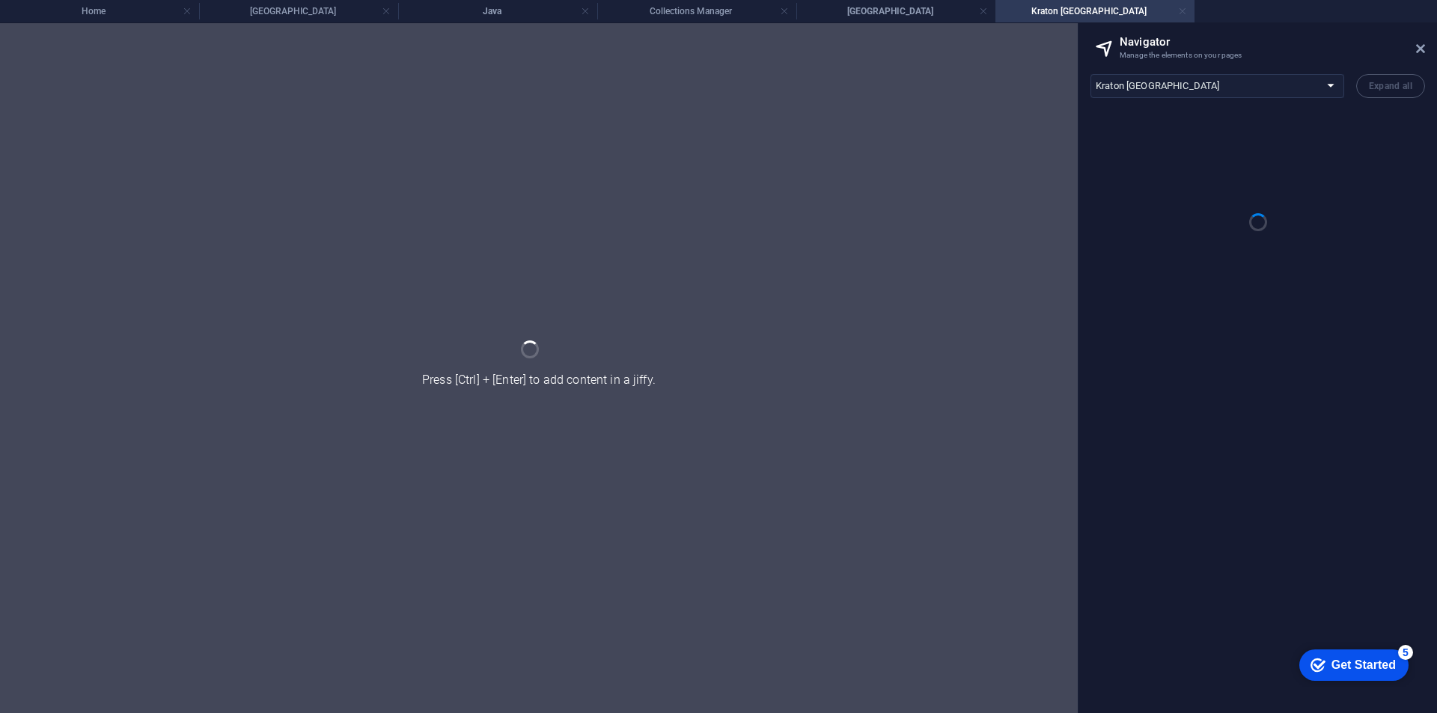
scroll to position [0, 0]
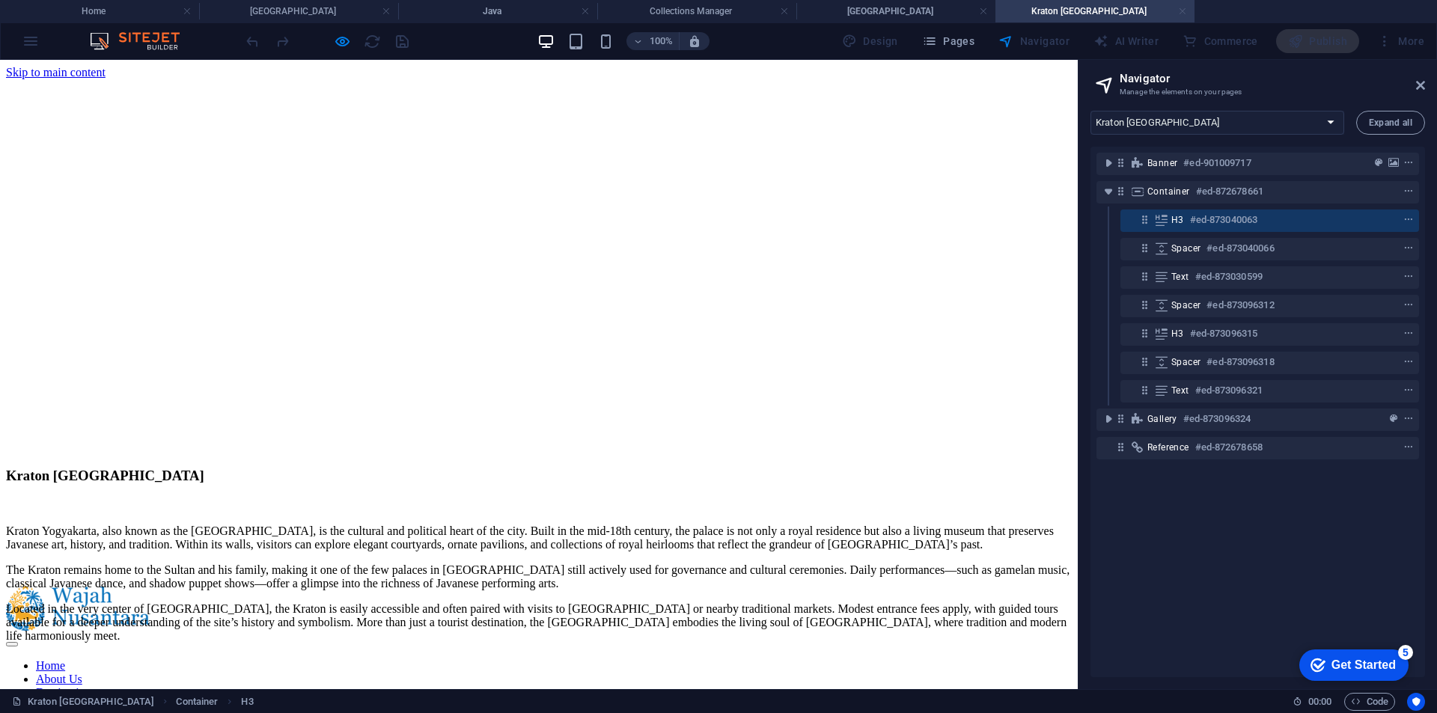
click at [1181, 13] on link at bounding box center [1182, 11] width 9 height 14
select select "16936456-en"
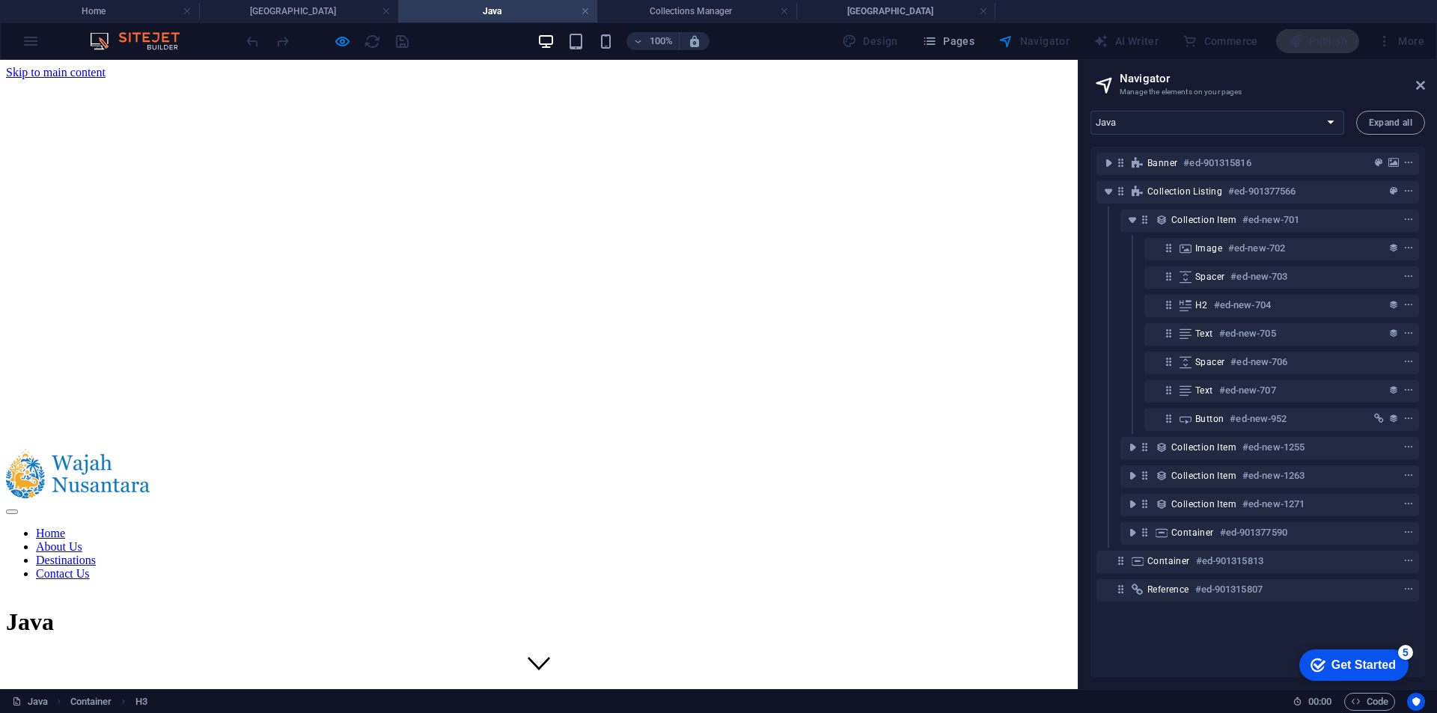
scroll to position [359, 0]
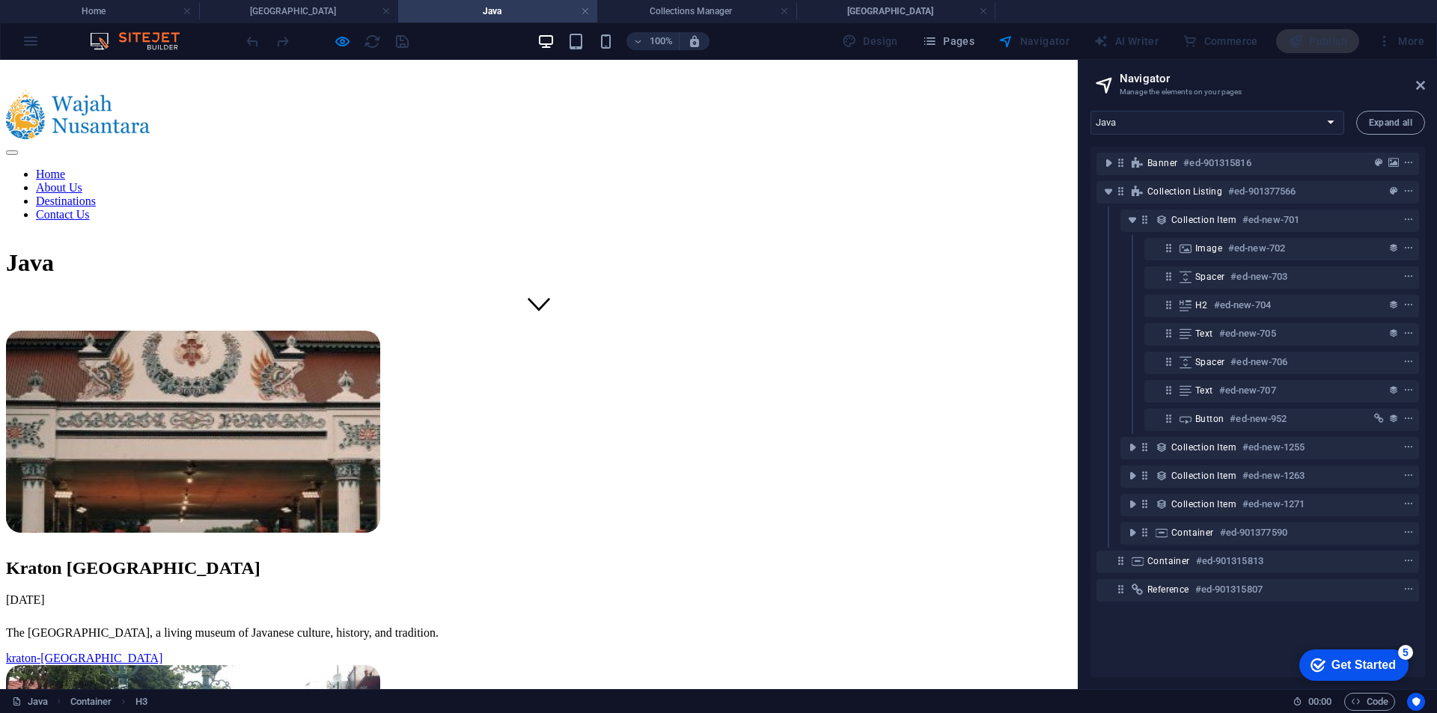
click at [351, 44] on div at bounding box center [327, 41] width 168 height 24
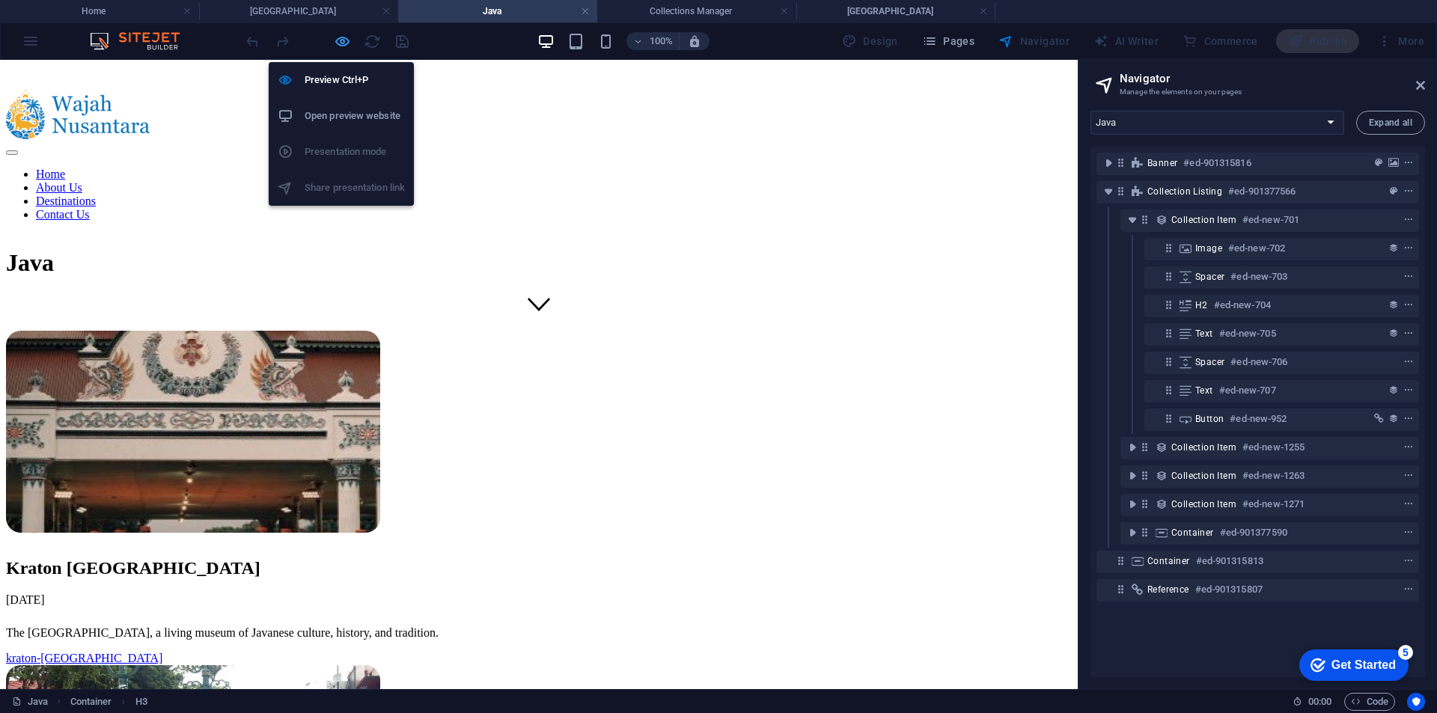
click at [341, 48] on icon "button" at bounding box center [342, 41] width 17 height 17
select select "slug"
select select
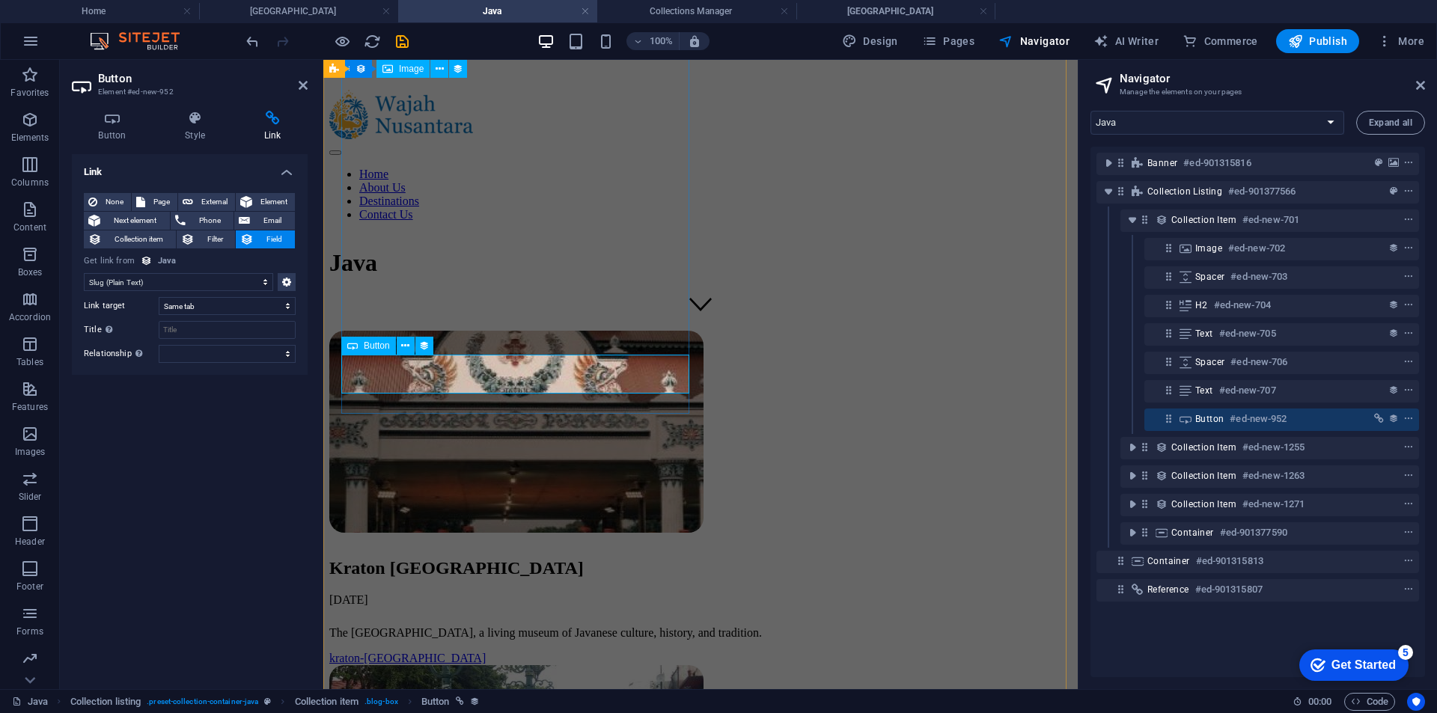
click at [442, 652] on div "kraton-yogyakarta" at bounding box center [700, 658] width 742 height 13
click at [459, 652] on div "kraton-yogyakarta" at bounding box center [700, 658] width 742 height 13
click at [438, 652] on div "kraton-yogyakarta" at bounding box center [700, 658] width 742 height 13
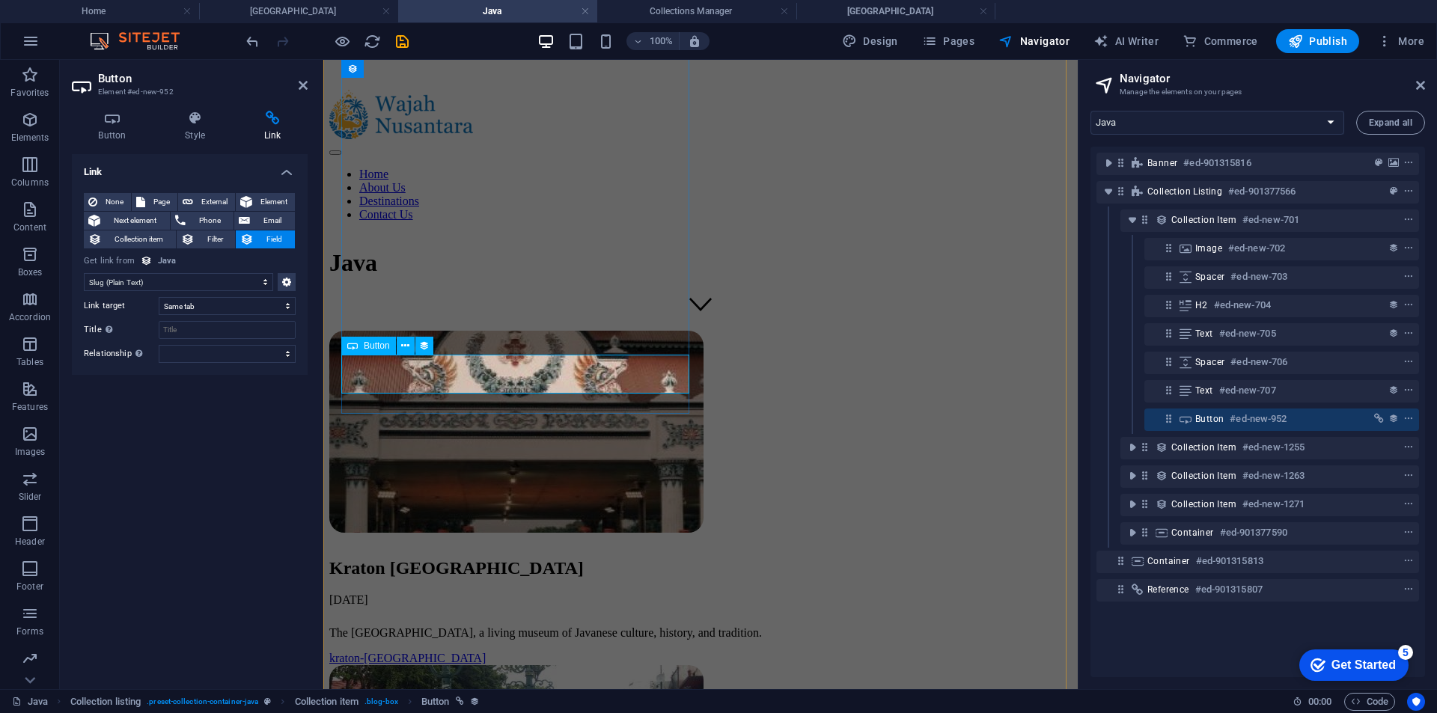
click at [438, 652] on div "kraton-yogyakarta" at bounding box center [700, 658] width 742 height 13
click at [123, 121] on icon at bounding box center [112, 118] width 81 height 15
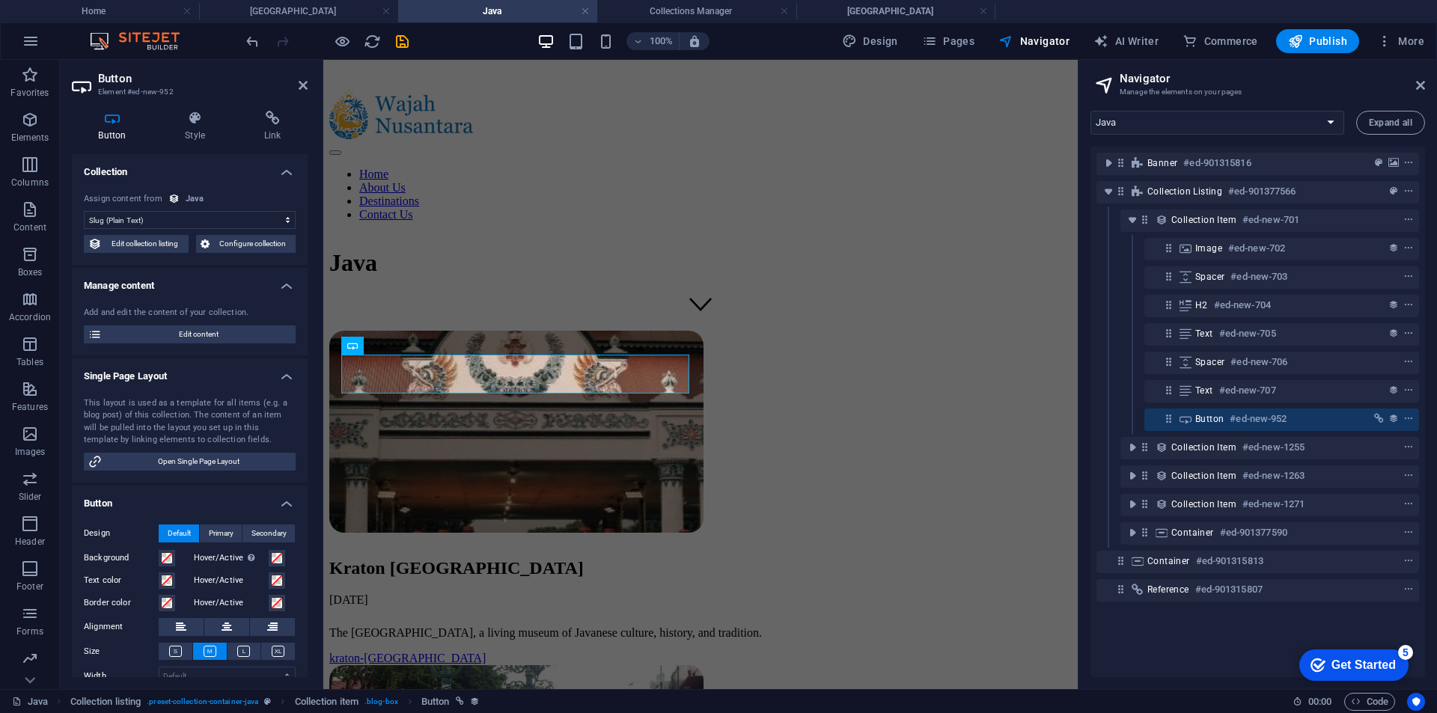
scroll to position [64, 0]
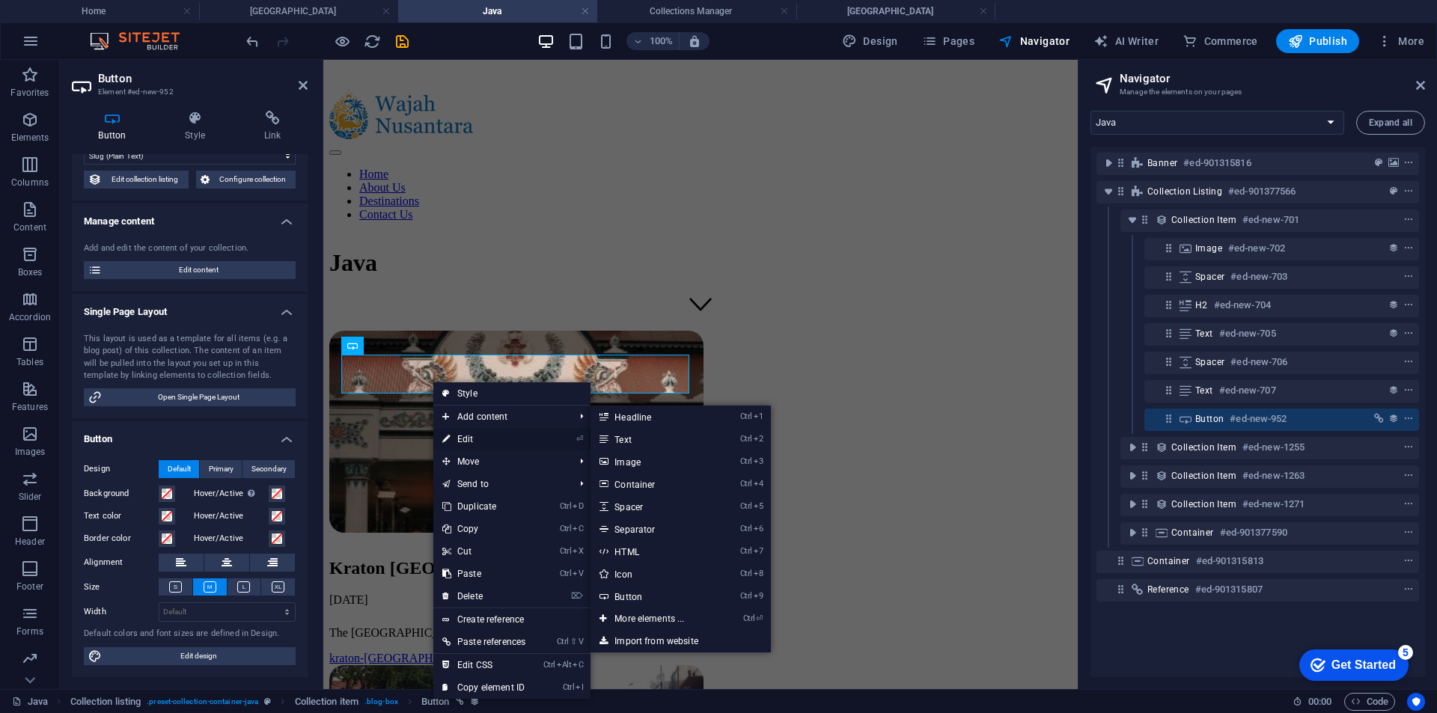
click at [469, 436] on link "⏎ Edit" at bounding box center [483, 439] width 101 height 22
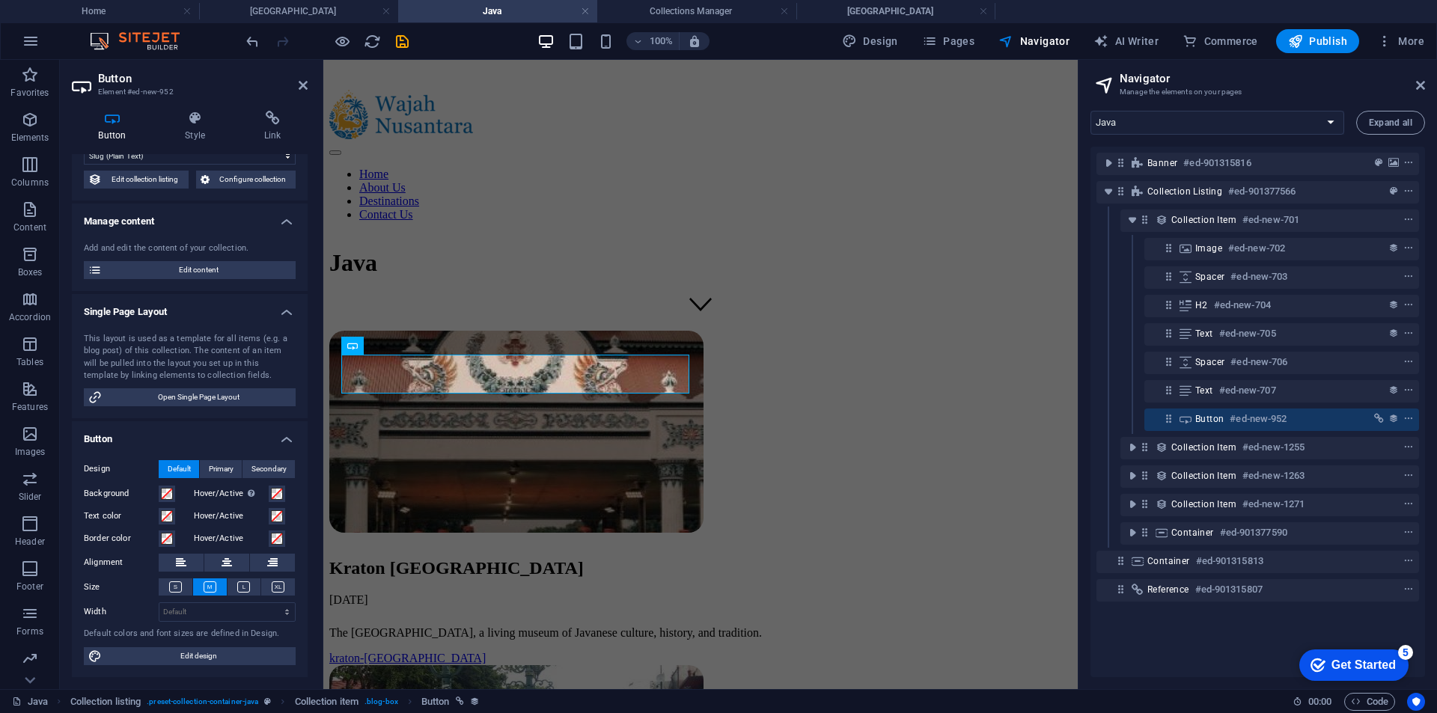
scroll to position [0, 0]
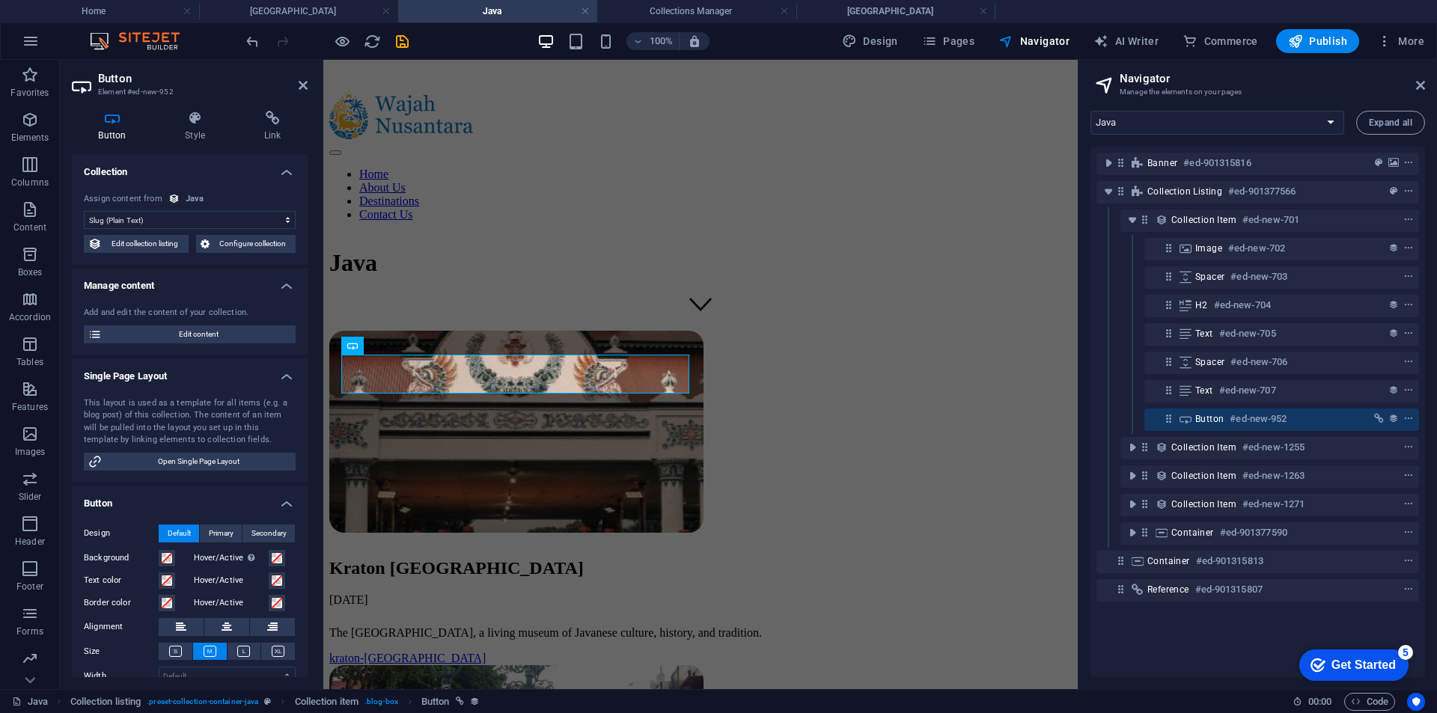
click at [181, 216] on select "No assignment, content remains static Created at (Date) Updated at (Date) Name …" at bounding box center [190, 220] width 212 height 18
drag, startPoint x: 181, startPoint y: 216, endPoint x: 189, endPoint y: 194, distance: 23.9
click at [181, 216] on select "No assignment, content remains static Created at (Date) Updated at (Date) Name …" at bounding box center [190, 220] width 212 height 18
click at [198, 126] on h4 "Style" at bounding box center [198, 126] width 79 height 31
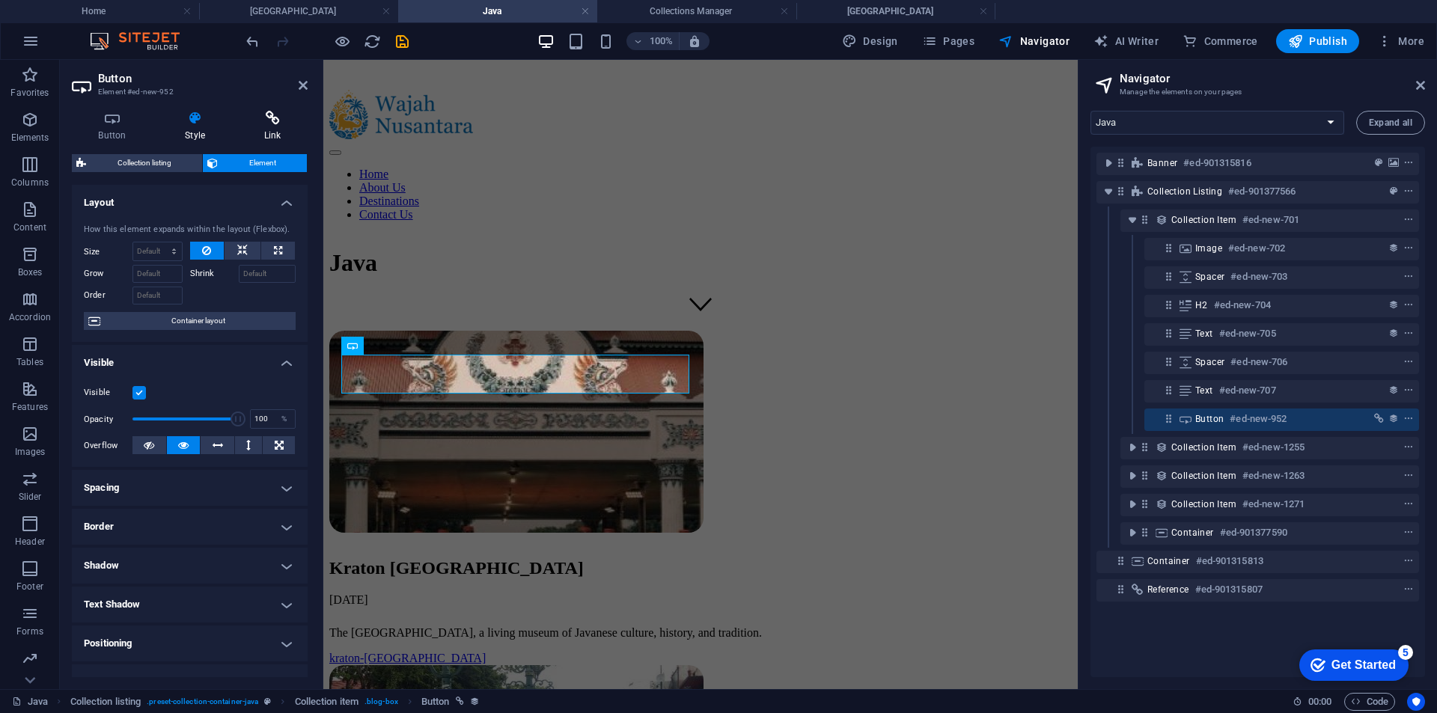
click at [269, 117] on icon at bounding box center [272, 118] width 70 height 15
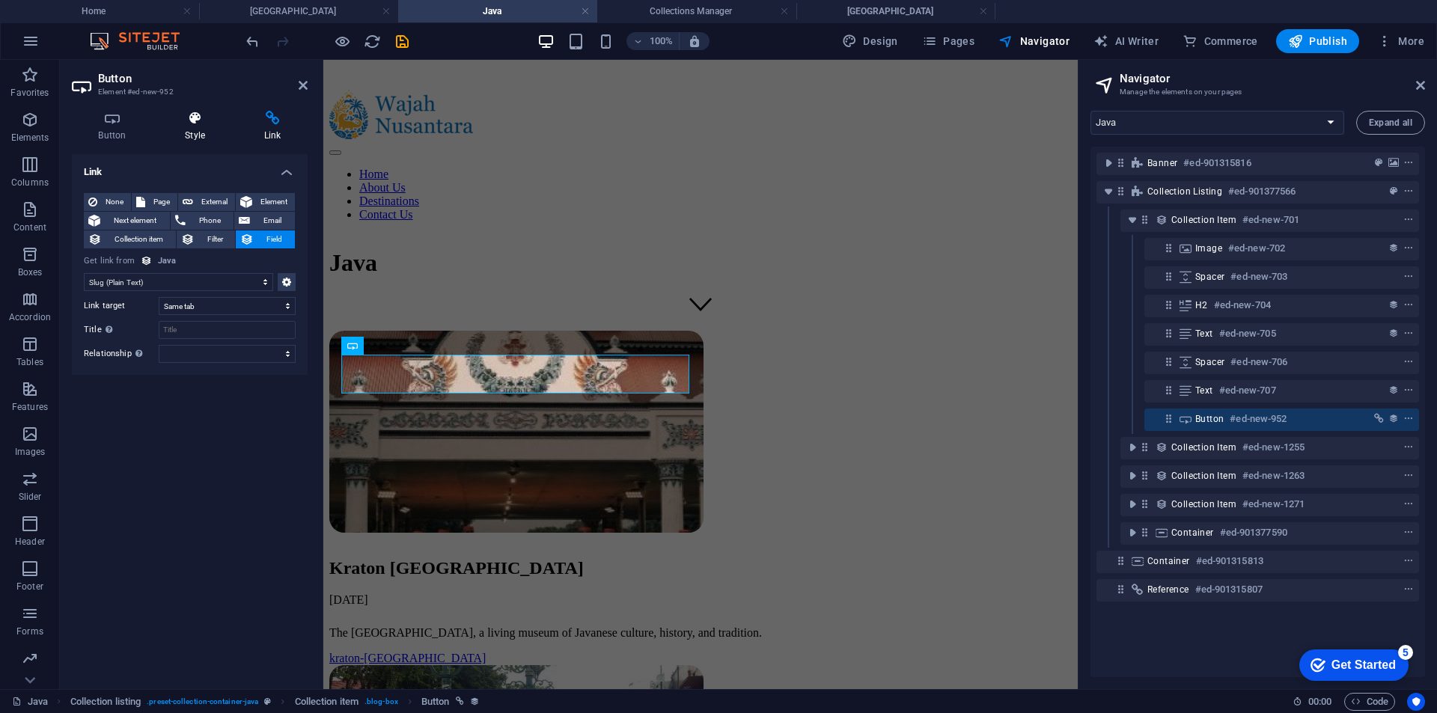
click at [206, 122] on icon at bounding box center [195, 118] width 73 height 15
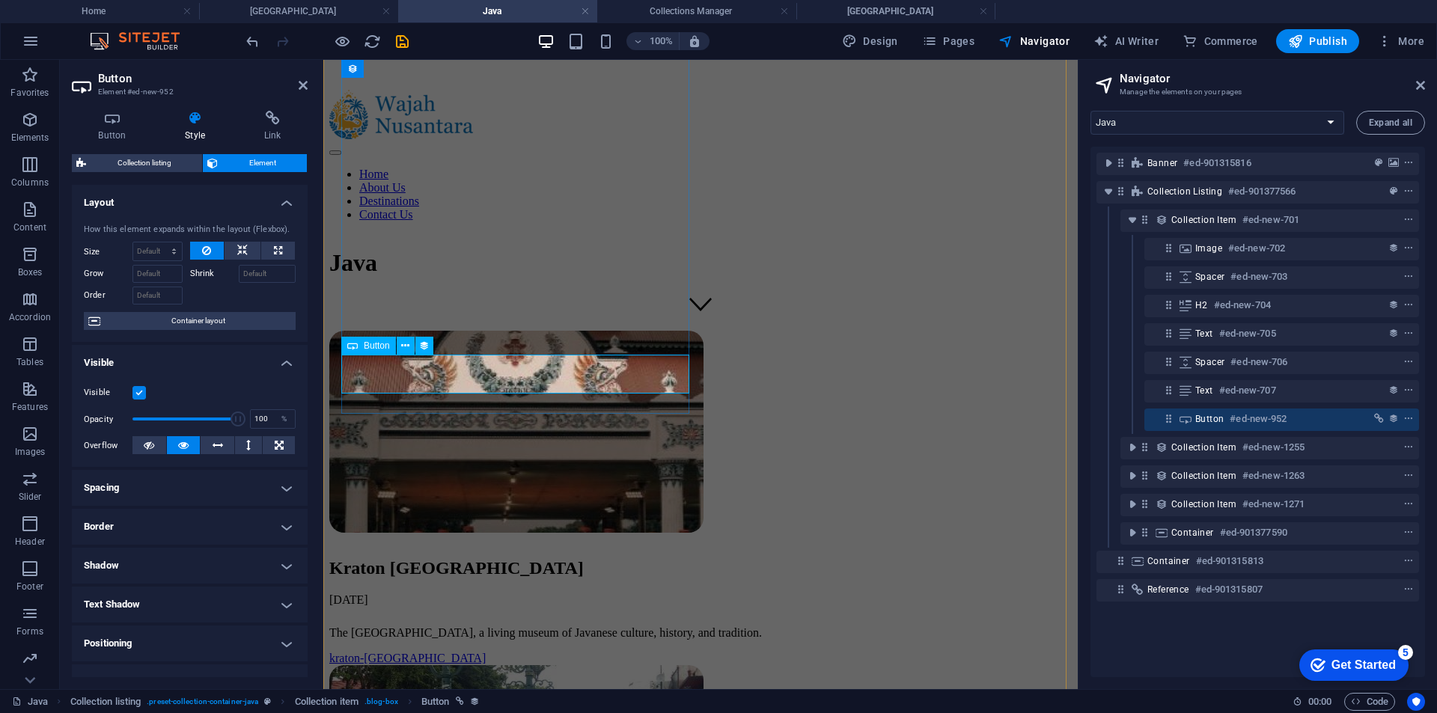
click at [478, 652] on div "kraton-yogyakarta" at bounding box center [700, 658] width 742 height 13
click at [137, 16] on h4 "Home" at bounding box center [99, 11] width 199 height 16
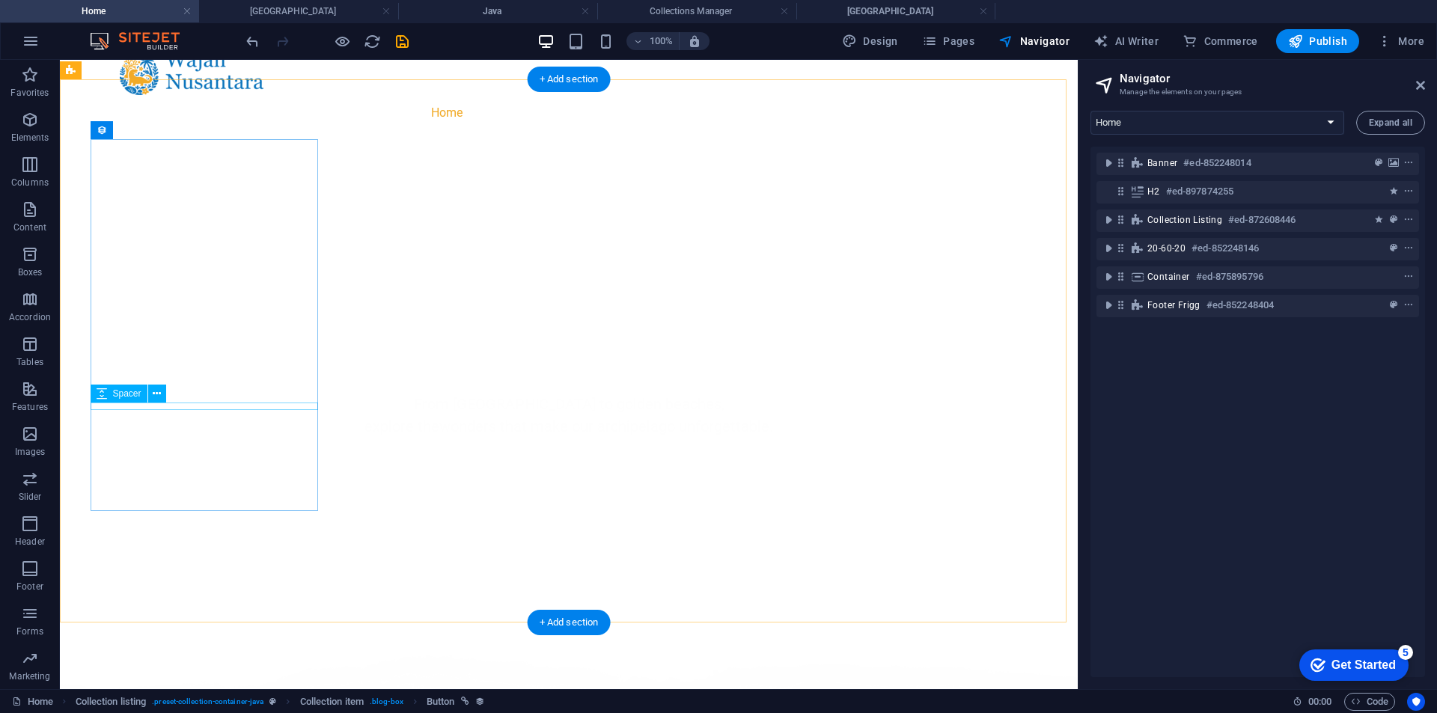
scroll to position [799, 0]
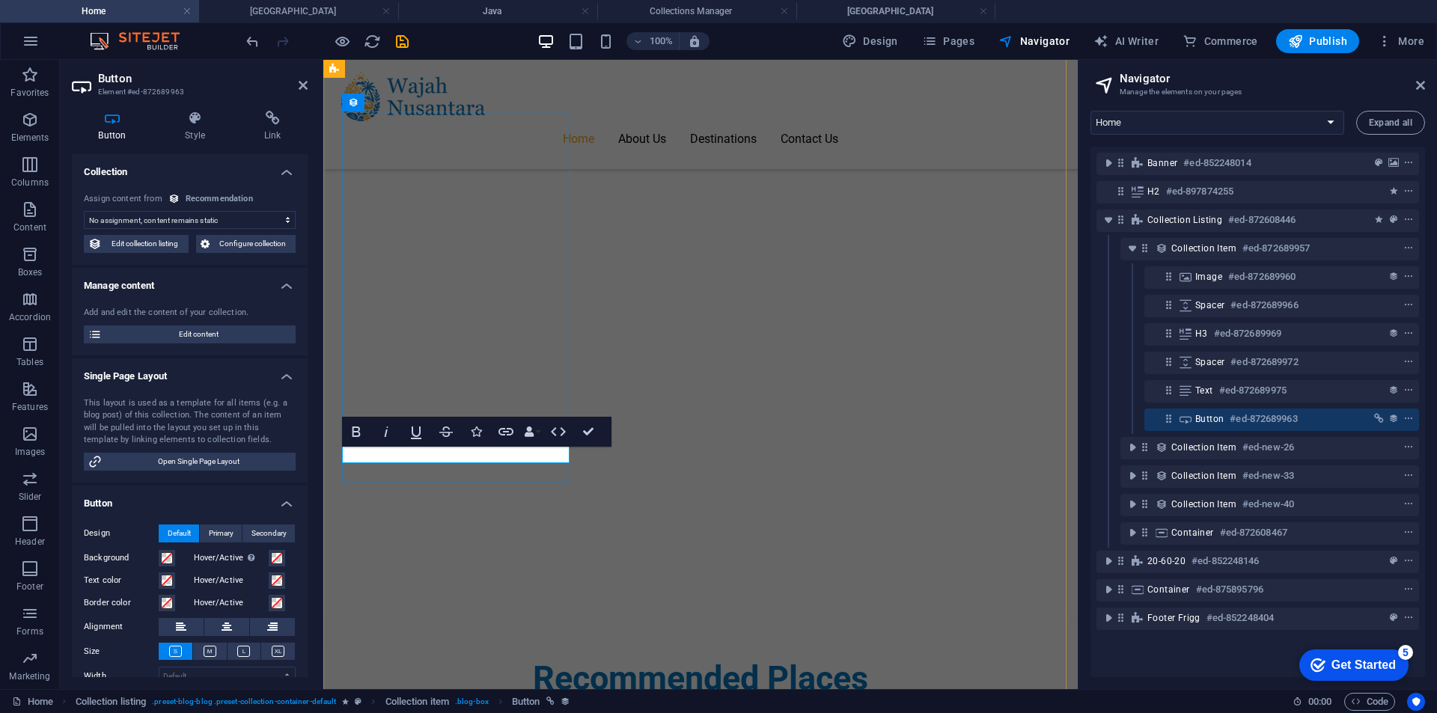
click at [325, 5] on h4 "[GEOGRAPHIC_DATA]" at bounding box center [298, 11] width 199 height 16
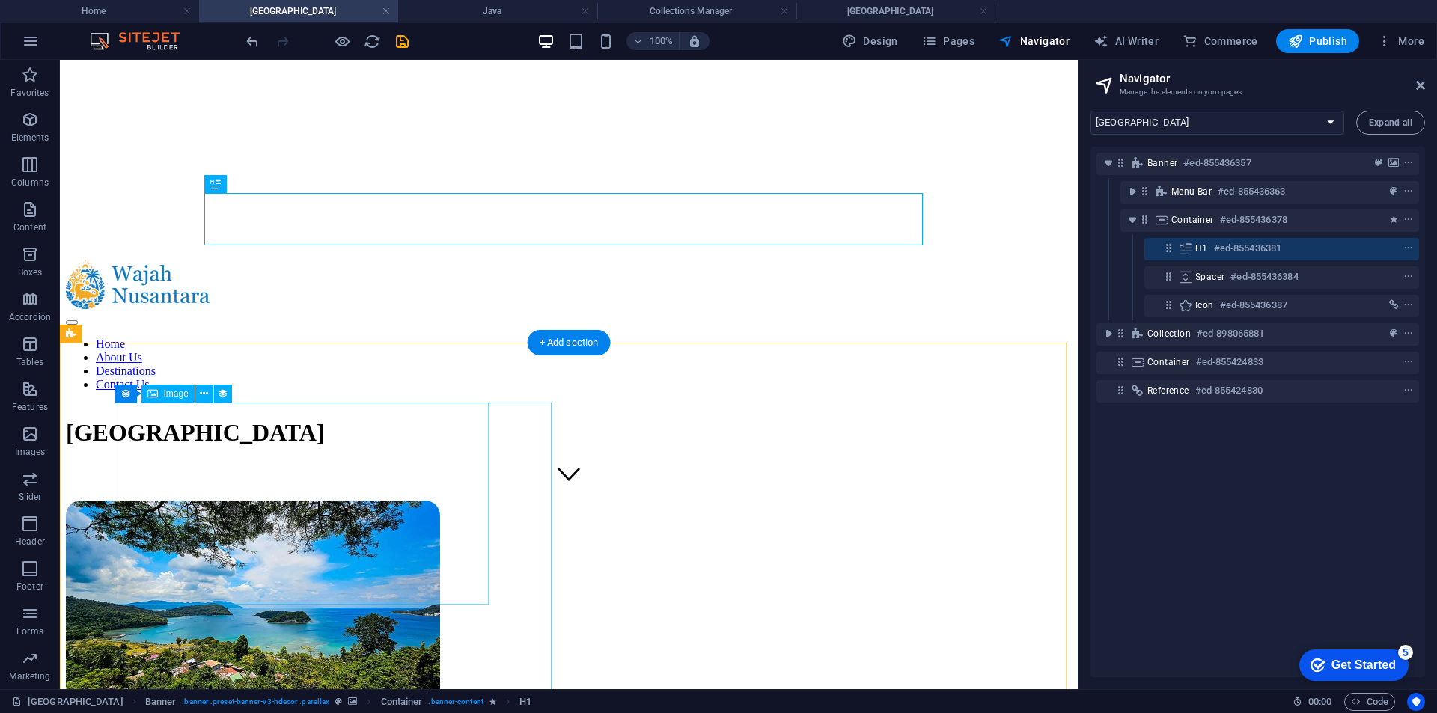
scroll to position [299, 0]
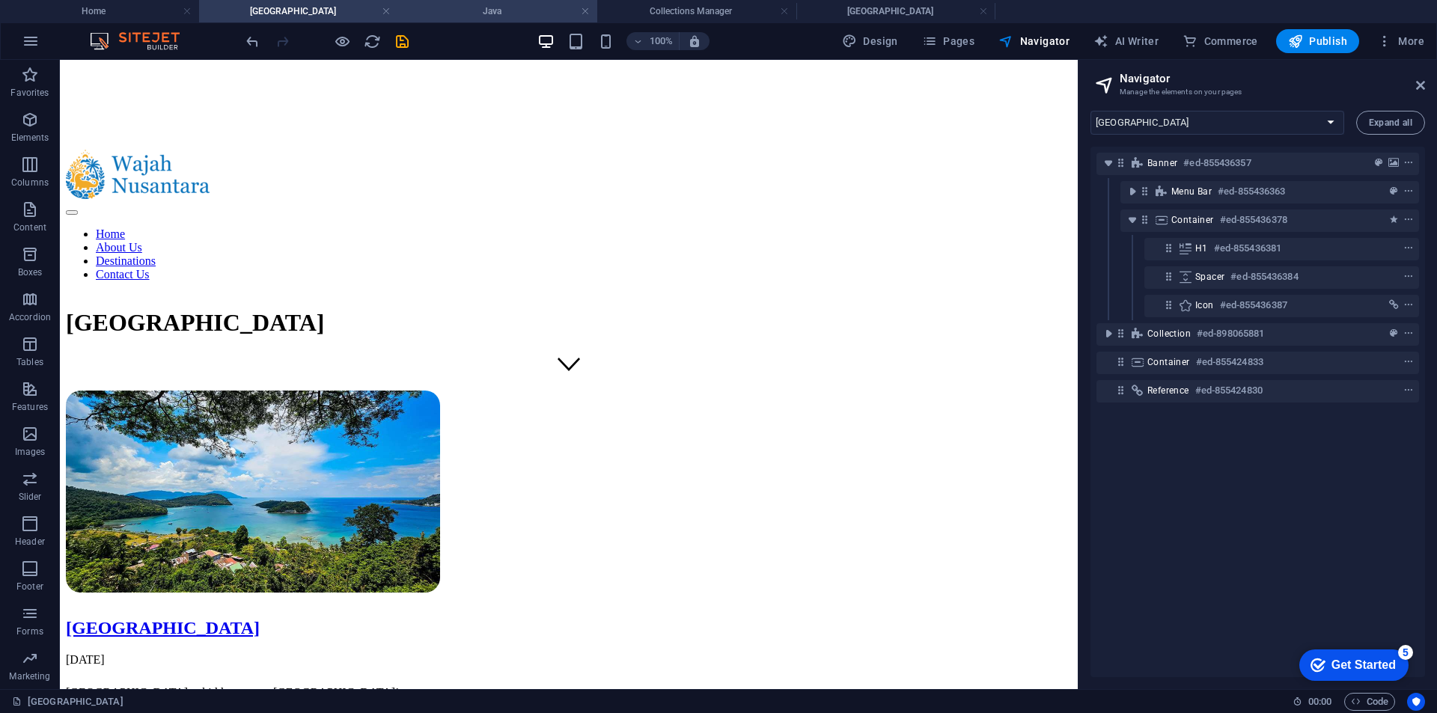
click at [502, 7] on h4 "Java" at bounding box center [497, 11] width 199 height 16
select select "16936456-en"
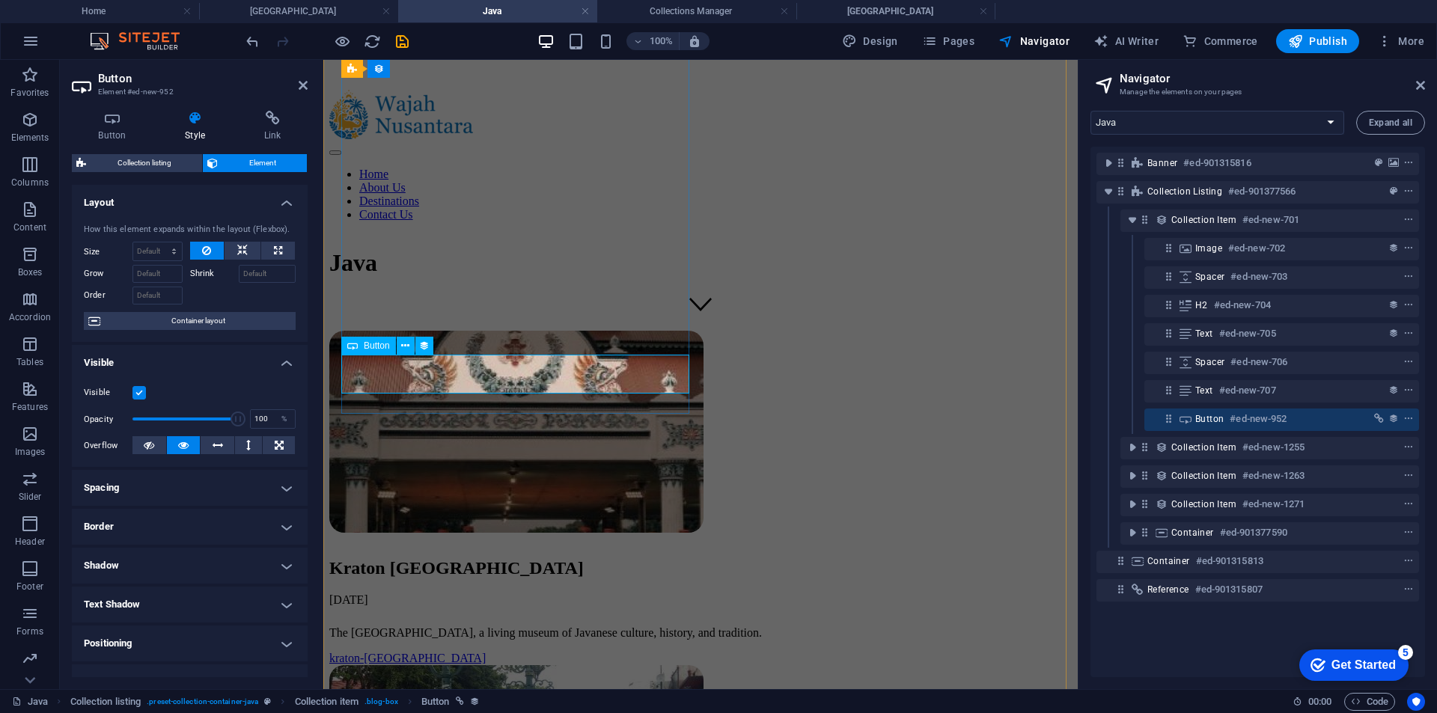
click at [510, 652] on div "kraton-yogyakarta" at bounding box center [700, 658] width 742 height 13
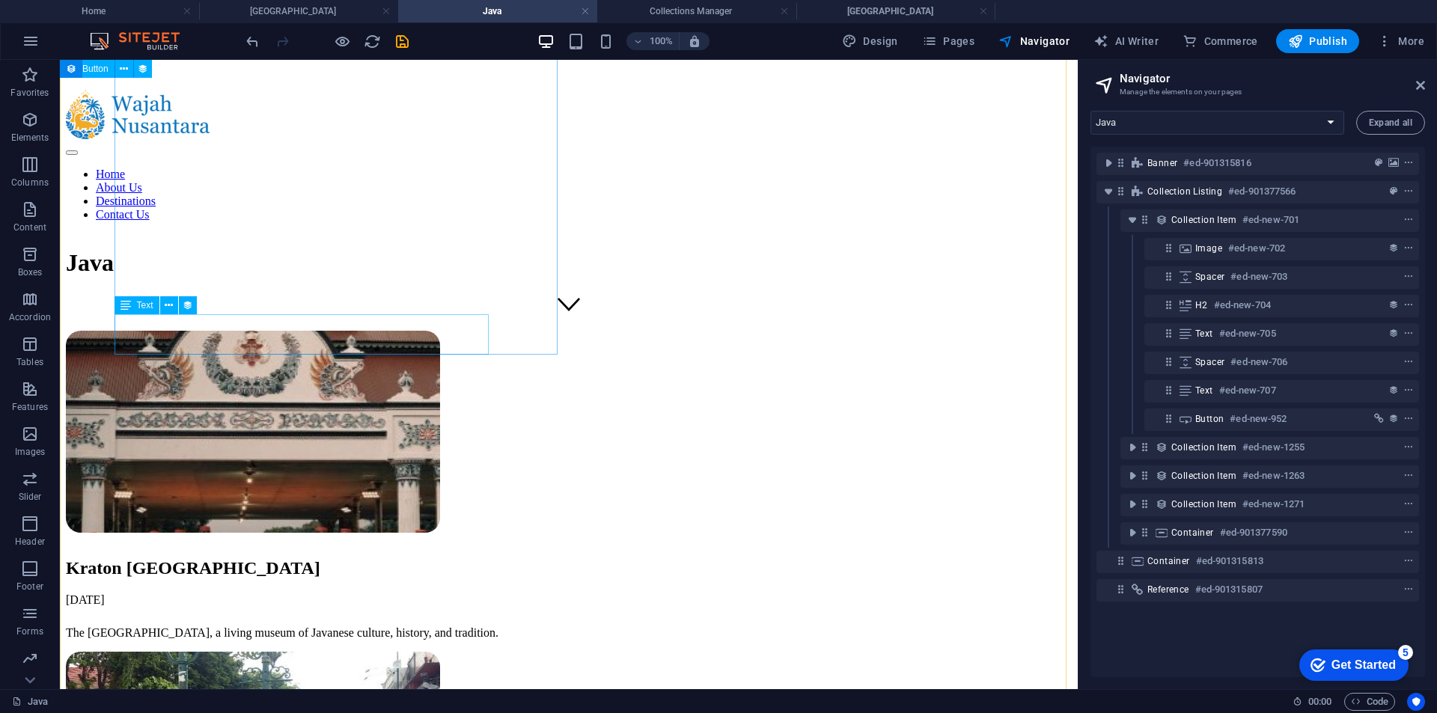
click at [353, 626] on div "The [GEOGRAPHIC_DATA], a living museum of Javanese culture, history, and tradit…" at bounding box center [569, 632] width 1006 height 13
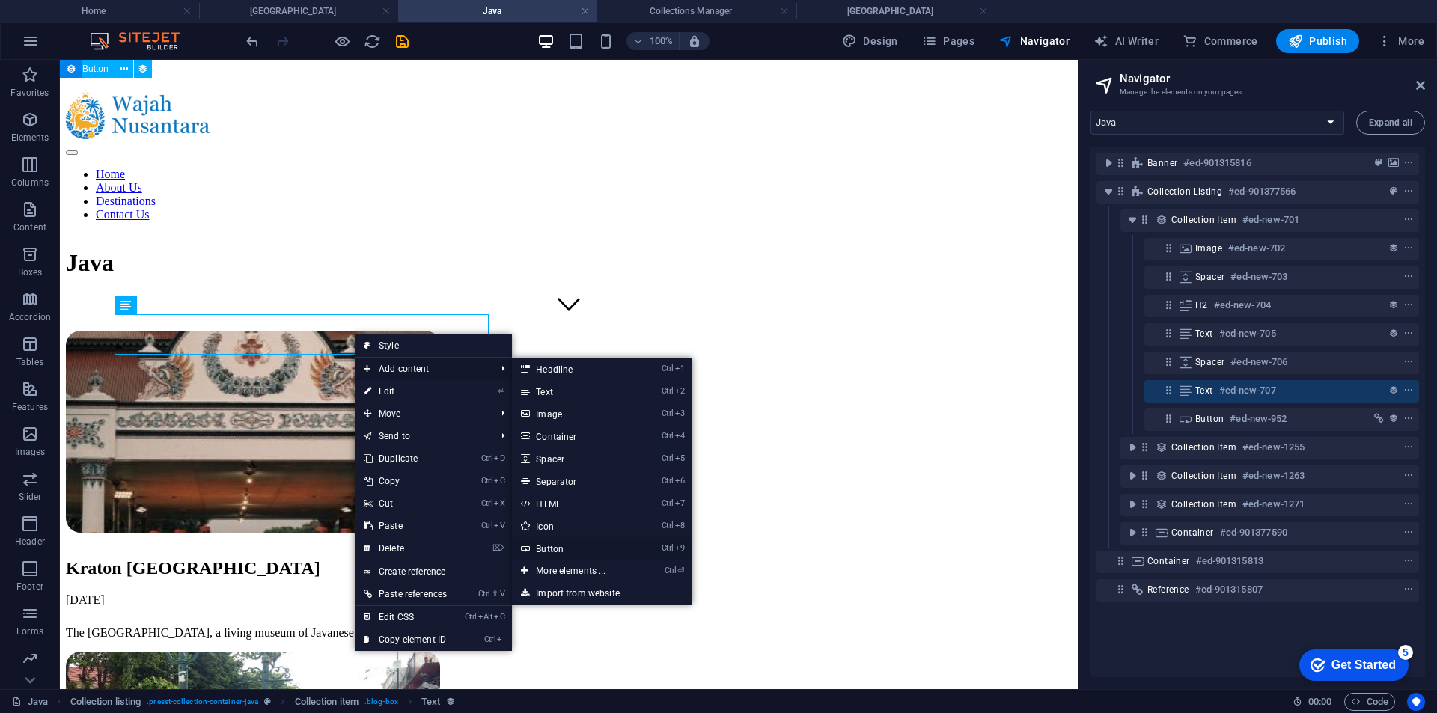
click at [557, 543] on link "Ctrl 9 Button" at bounding box center [573, 548] width 123 height 22
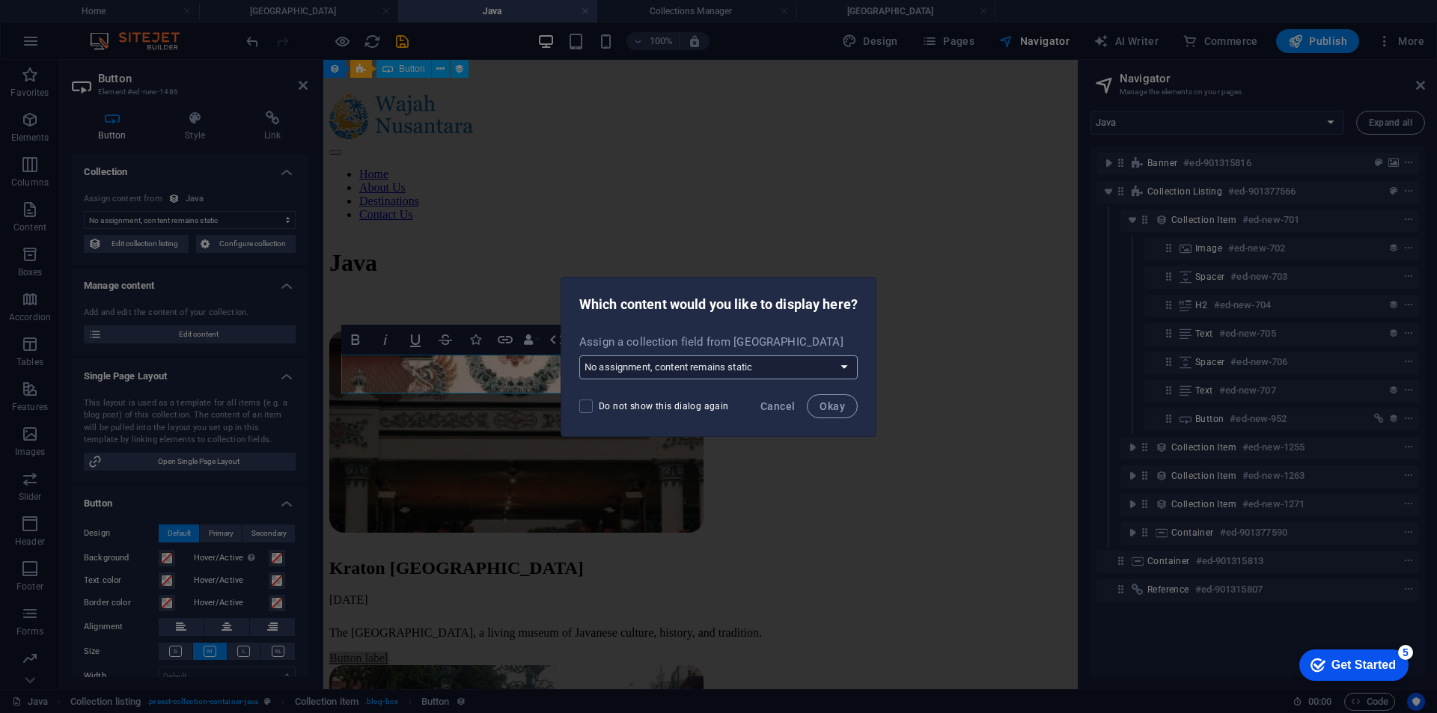
click at [728, 364] on select "No assignment, content remains static Create a new field Created at (Date) Upda…" at bounding box center [718, 367] width 278 height 24
select select "slug"
click at [579, 355] on select "No assignment, content remains static Create a new field Created at (Date) Upda…" at bounding box center [718, 367] width 278 height 24
click at [825, 409] on span "Okay" at bounding box center [831, 406] width 25 height 12
select select "slug"
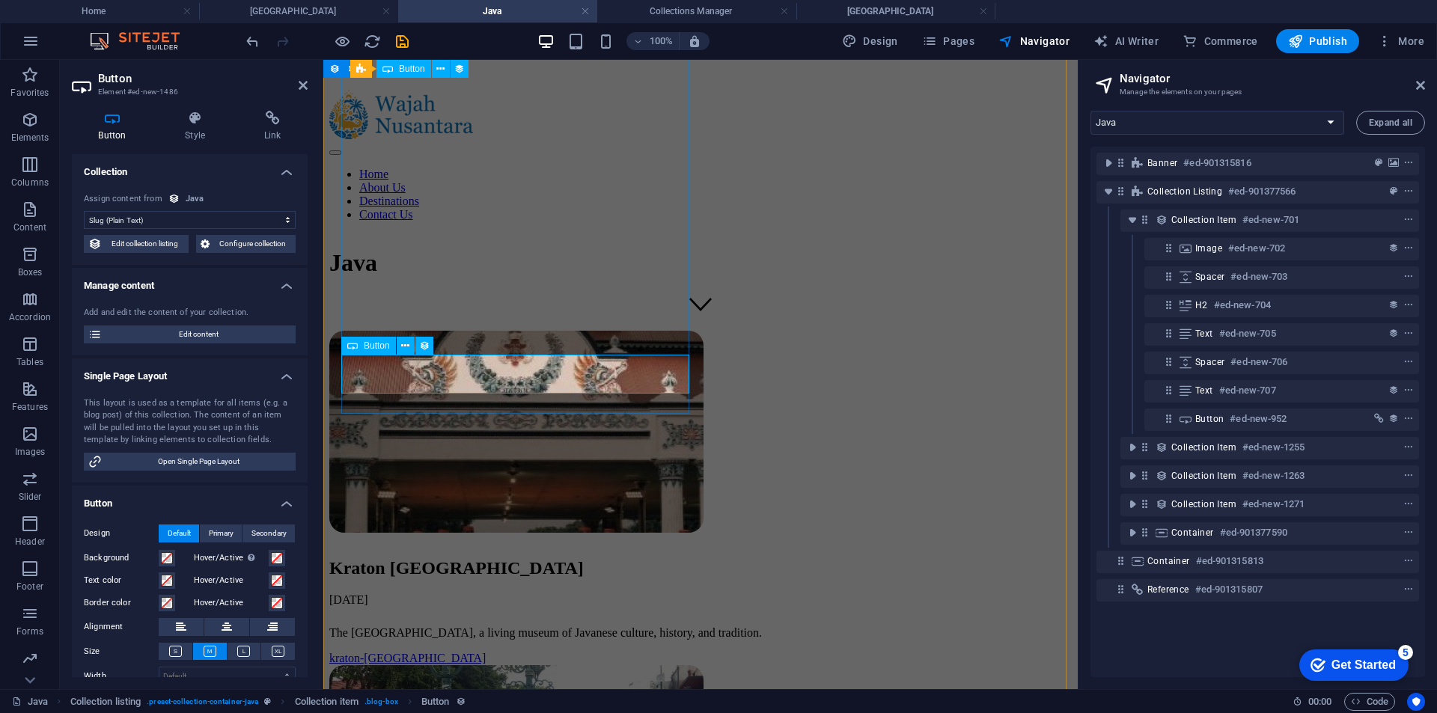
drag, startPoint x: 412, startPoint y: 364, endPoint x: 420, endPoint y: 368, distance: 8.4
click at [417, 652] on div "kraton-yogyakarta" at bounding box center [700, 658] width 742 height 13
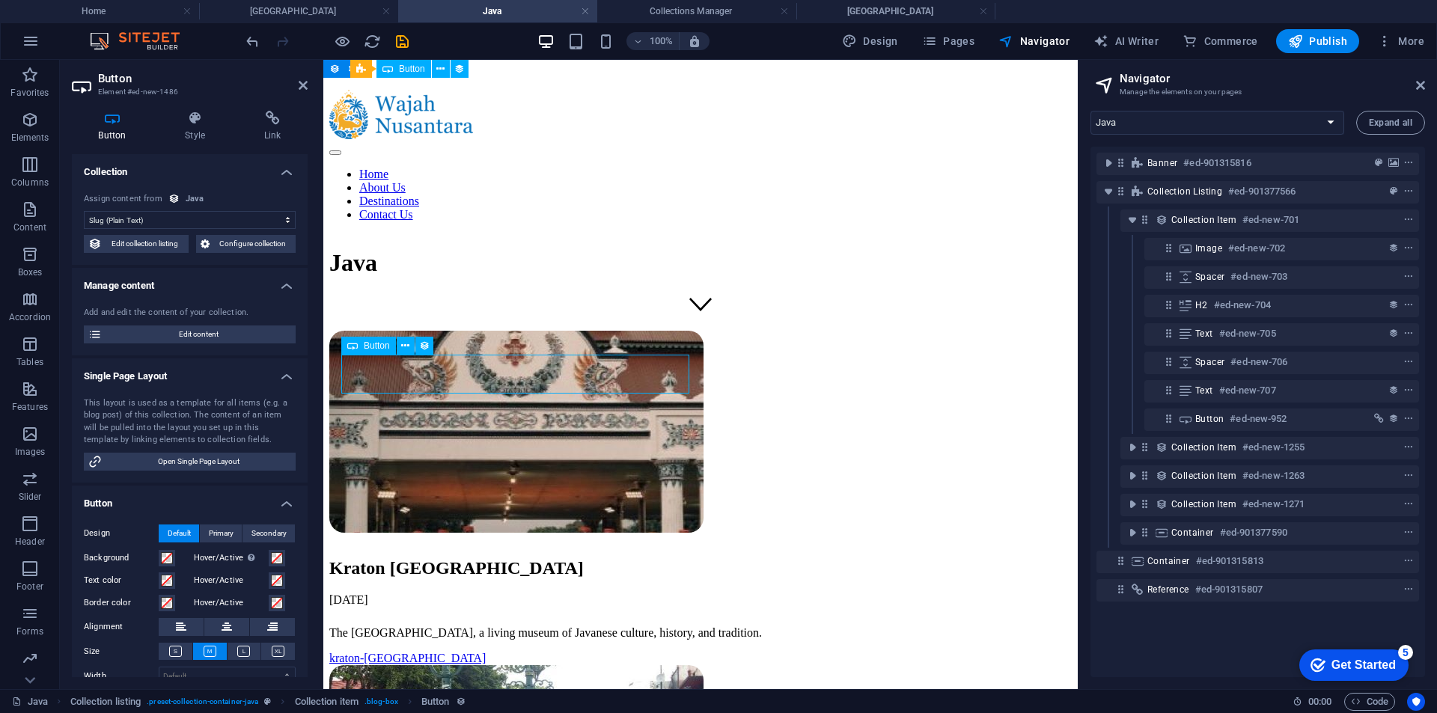
click at [421, 652] on div "kraton-yogyakarta" at bounding box center [700, 658] width 742 height 13
click at [432, 652] on div "kraton-yogyakarta" at bounding box center [700, 658] width 742 height 13
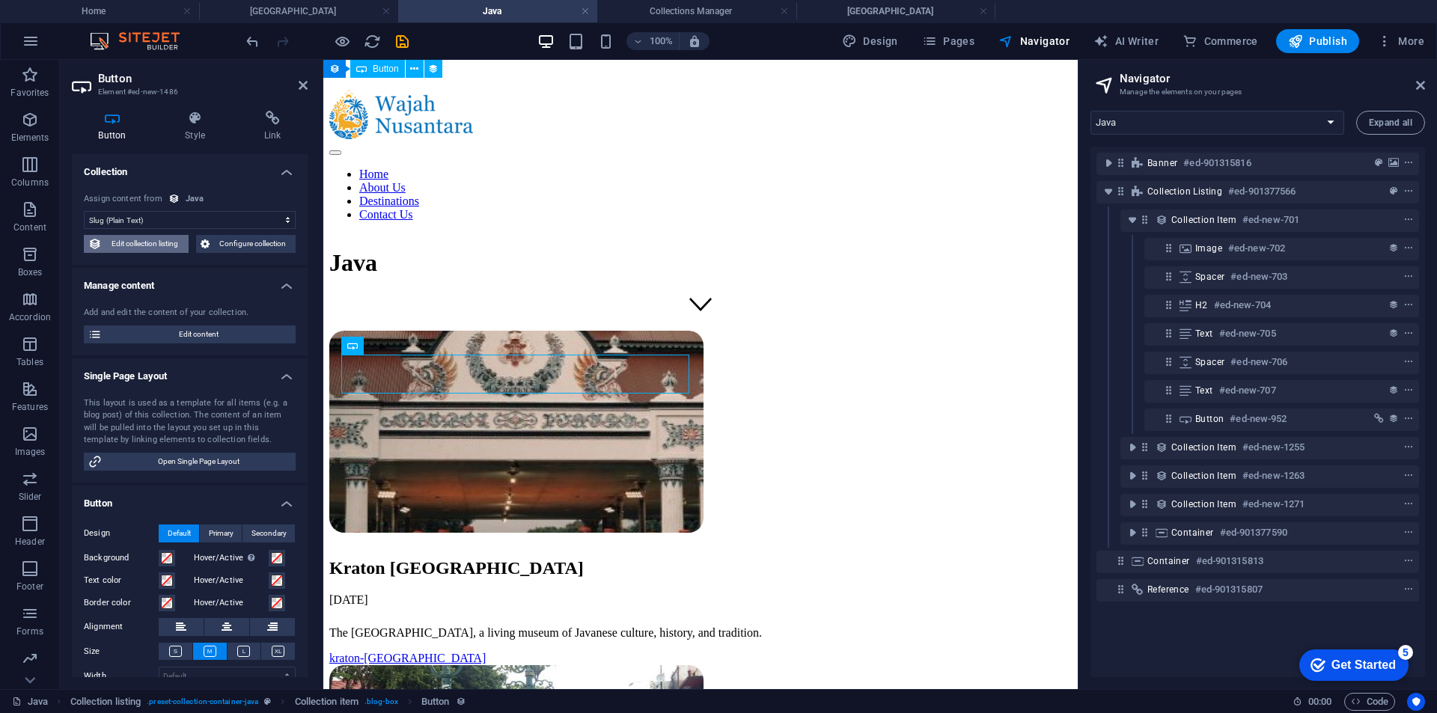
click at [164, 240] on span "Edit collection listing" at bounding box center [145, 244] width 78 height 18
select select "68b7e71f6844915f290fc5a8"
select select "columns.publishing_date_ASC"
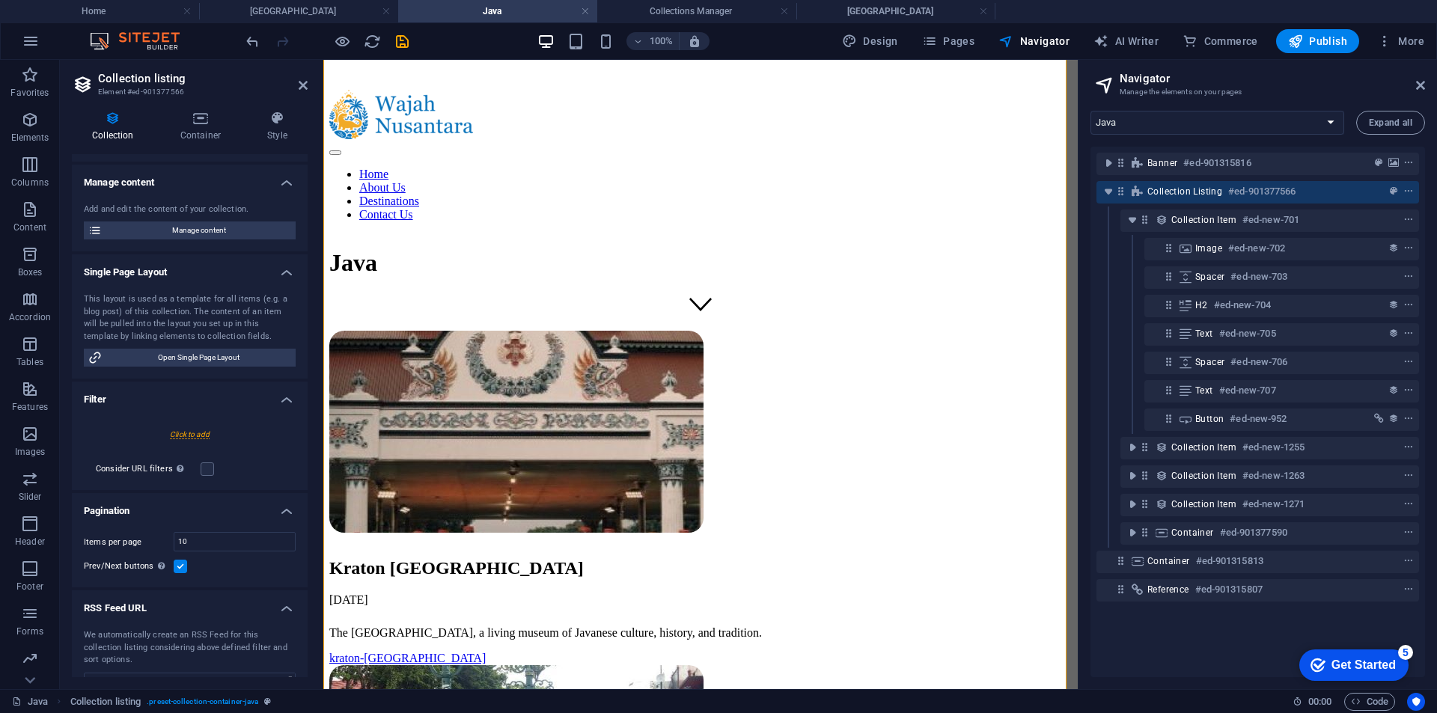
scroll to position [159, 0]
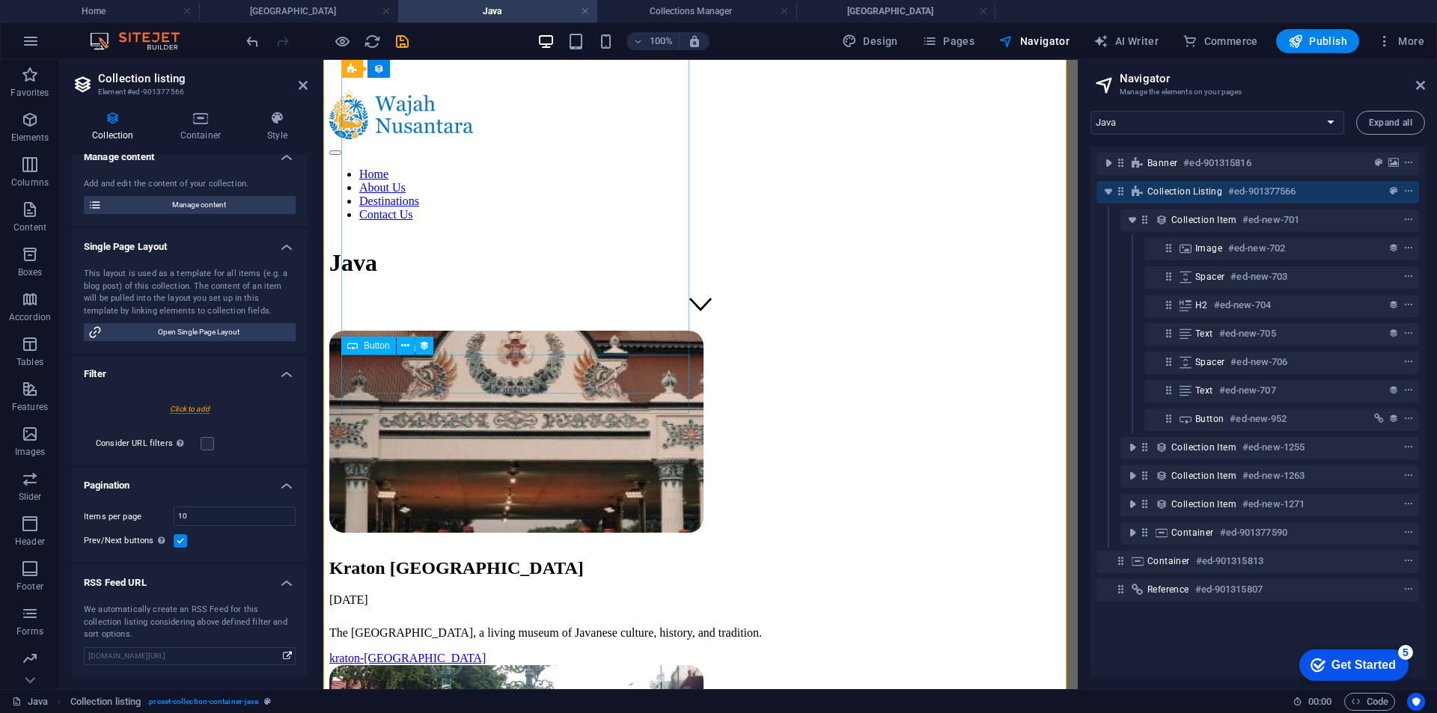
click at [455, 652] on div "kraton-yogyakarta" at bounding box center [700, 658] width 742 height 13
click at [454, 652] on div "kraton-yogyakarta" at bounding box center [700, 658] width 742 height 13
select select "slug"
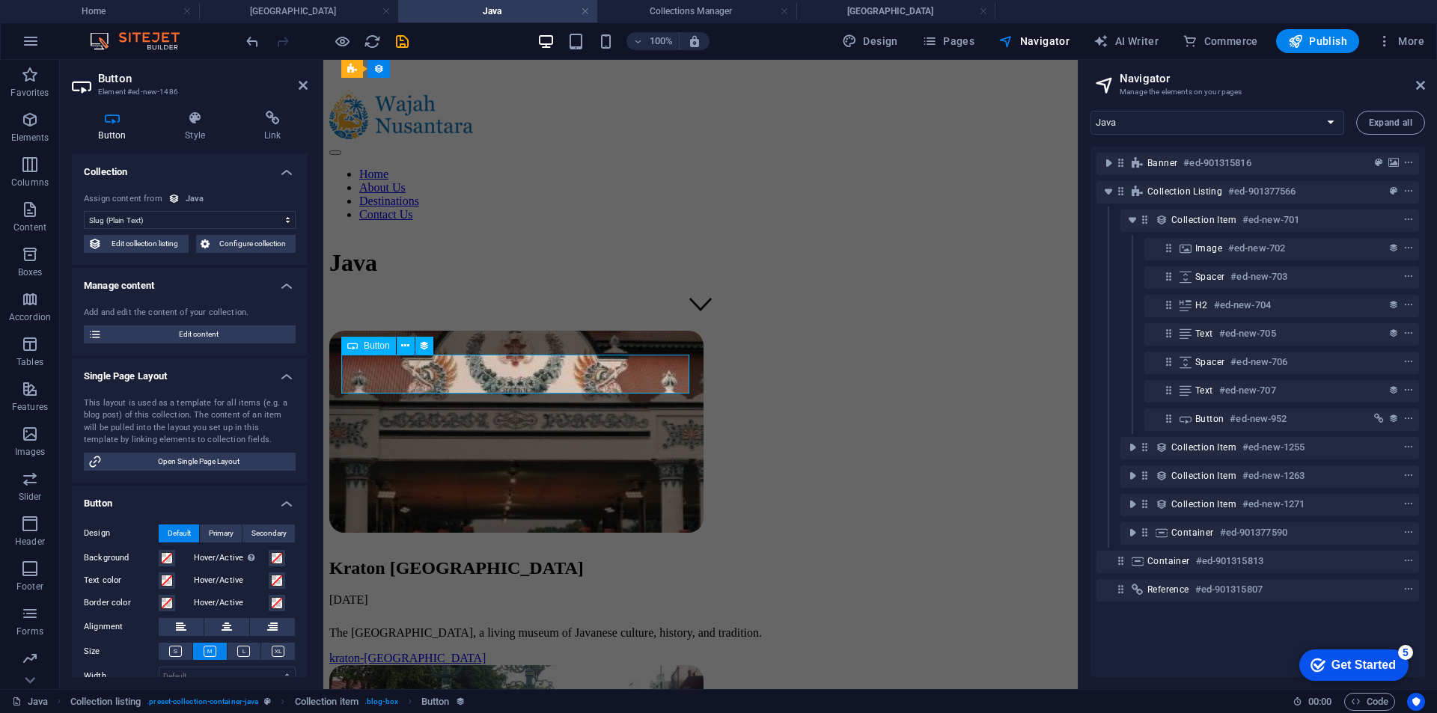
click at [452, 652] on div "kraton-yogyakarta" at bounding box center [700, 658] width 742 height 13
click at [887, 37] on span "Design" at bounding box center [870, 41] width 56 height 15
select select "px"
select select "400"
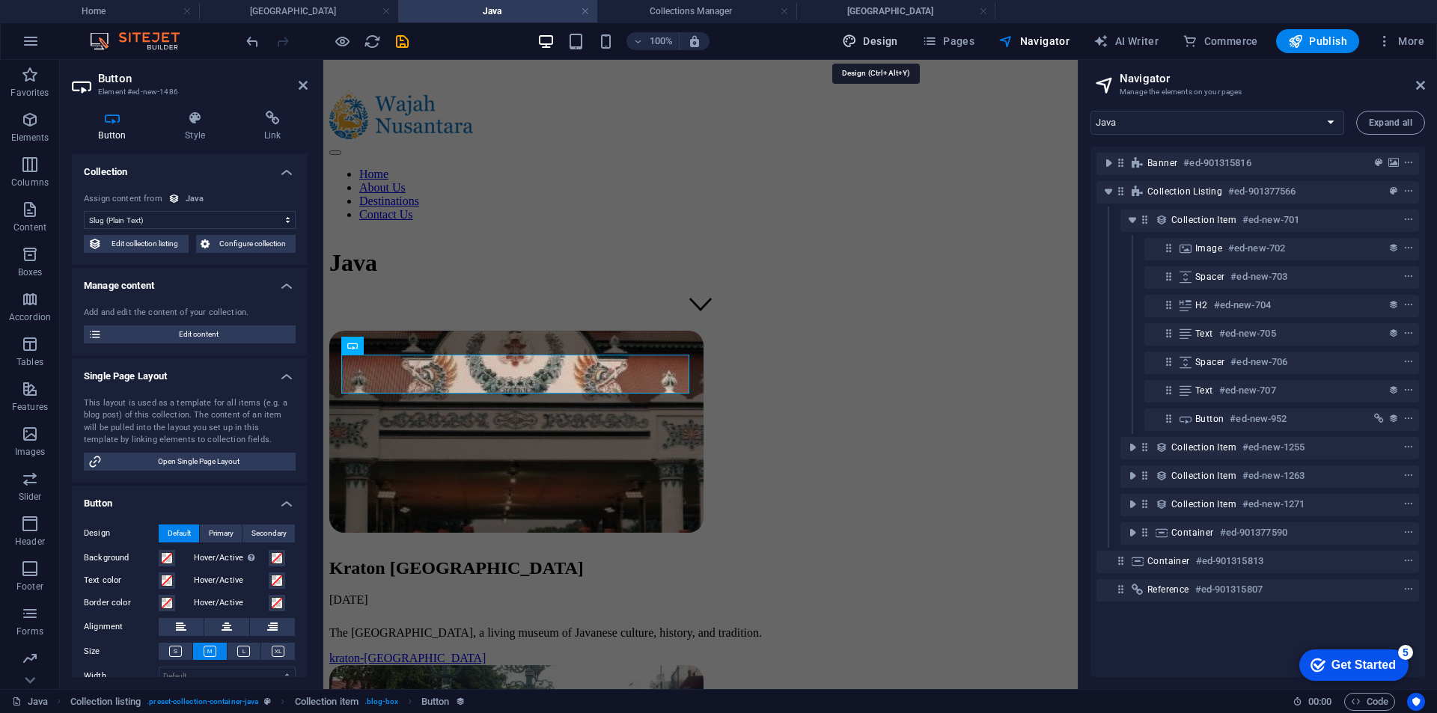
select select "px"
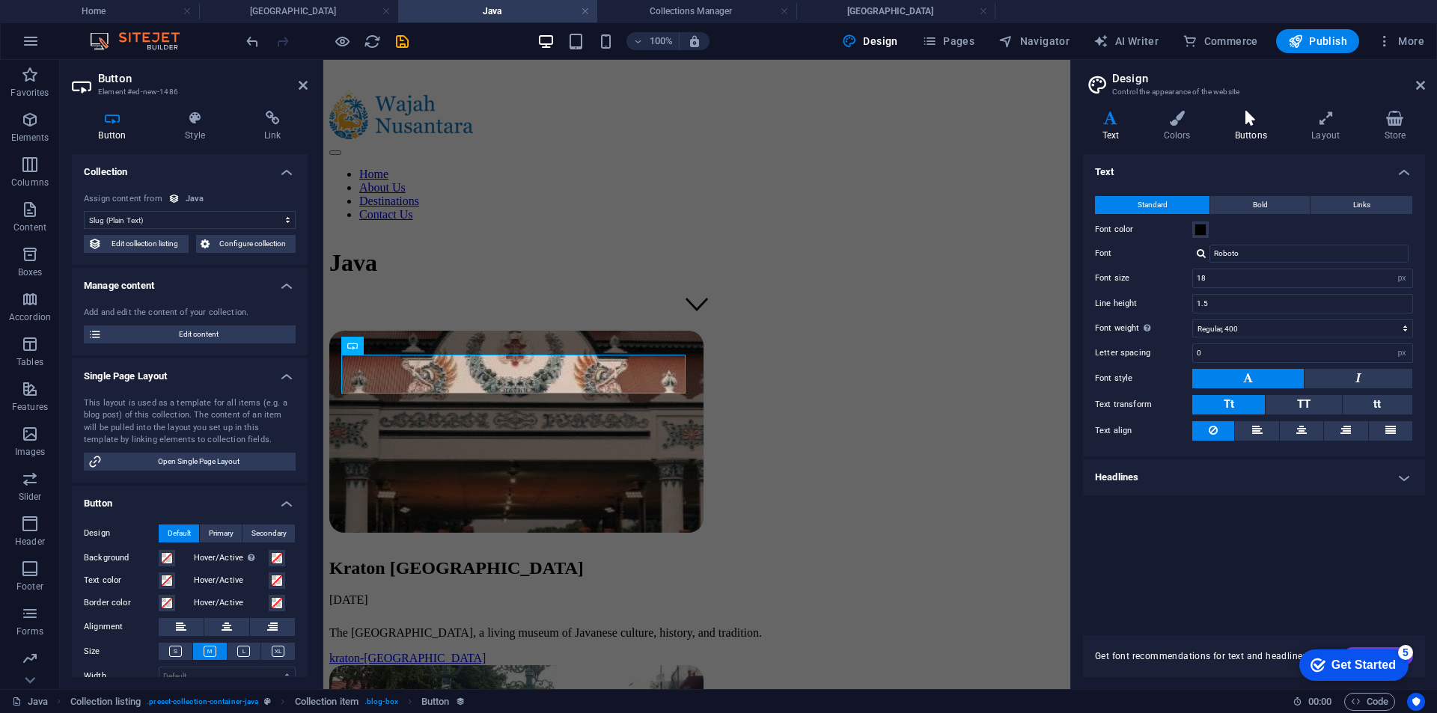
click at [1261, 111] on icon at bounding box center [1250, 118] width 70 height 15
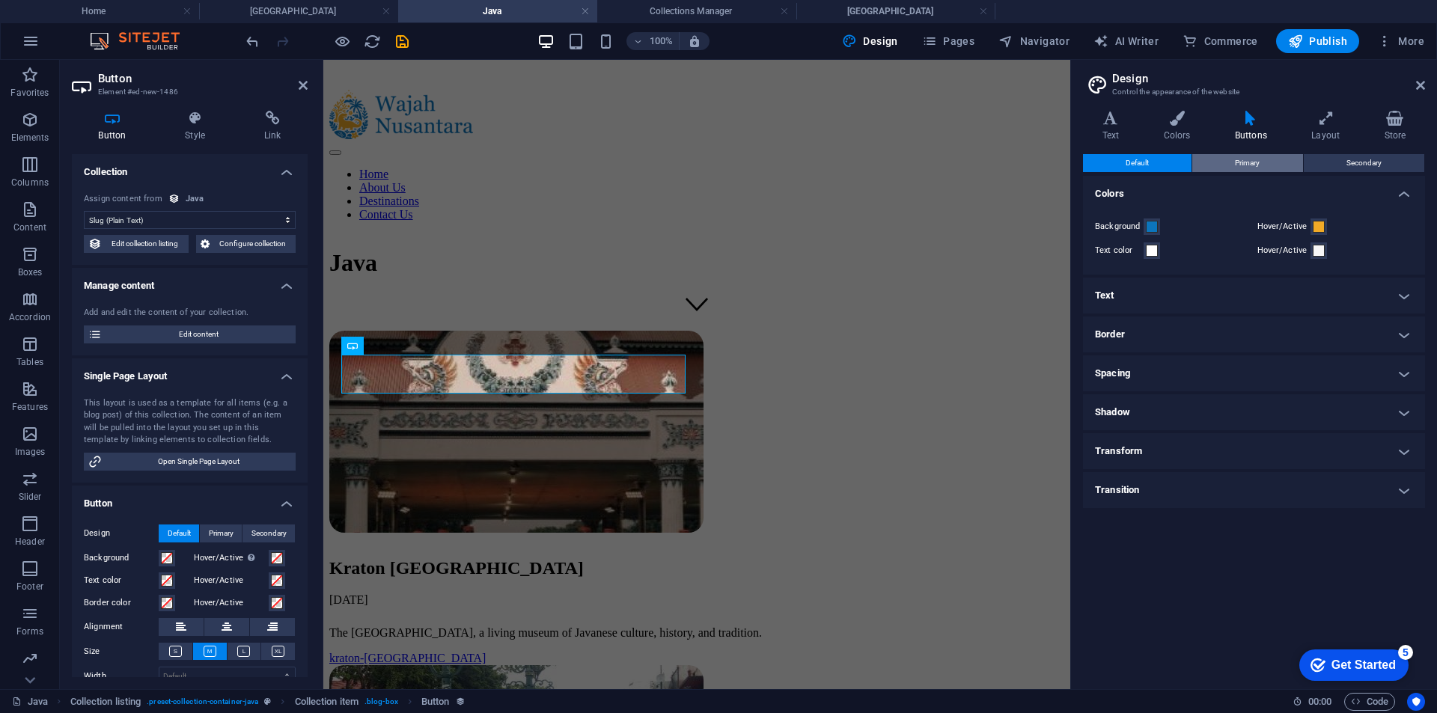
click at [1255, 157] on span "Primary" at bounding box center [1247, 163] width 25 height 18
click at [1346, 161] on span "Secondary" at bounding box center [1363, 163] width 35 height 18
click at [1125, 154] on span "Default" at bounding box center [1136, 163] width 23 height 18
click at [1245, 127] on h4 "Buttons" at bounding box center [1253, 126] width 76 height 31
click at [499, 652] on div "kraton-yogyakarta" at bounding box center [696, 658] width 735 height 13
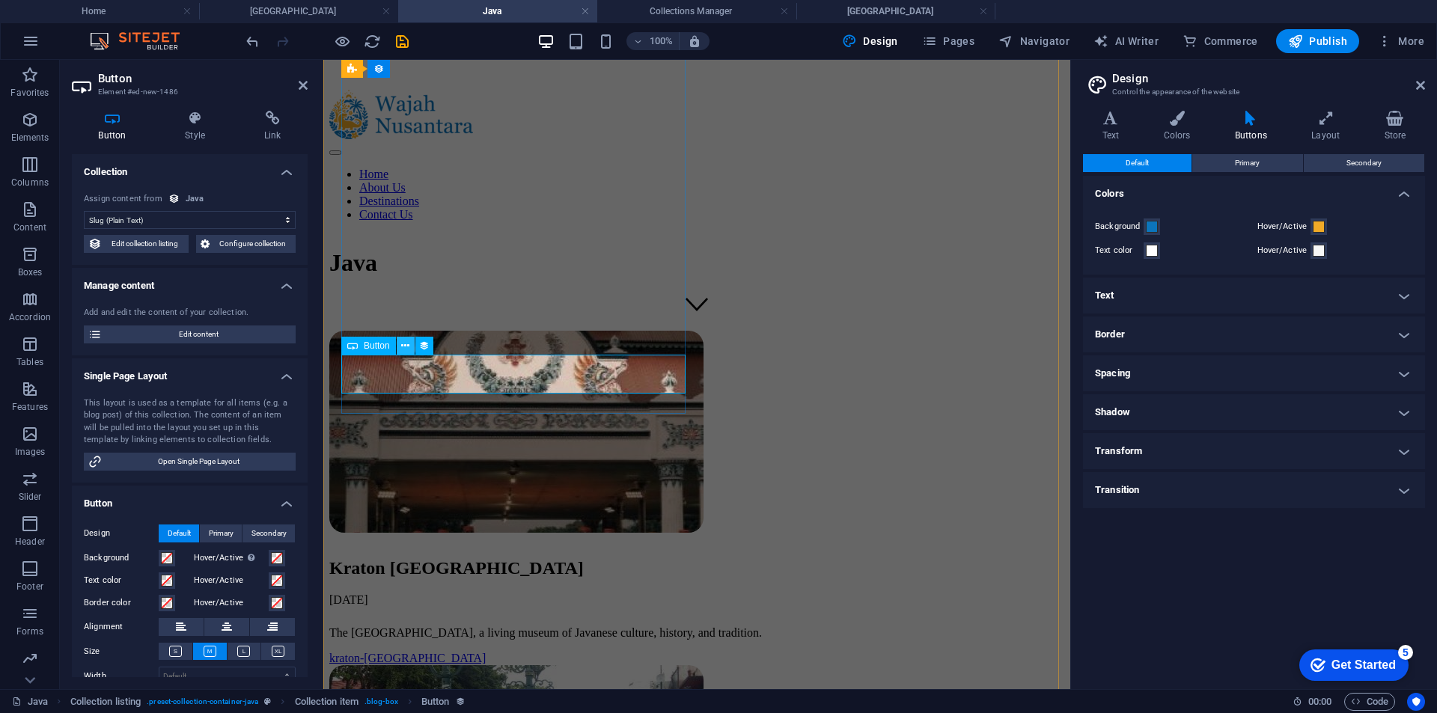
click at [404, 345] on icon at bounding box center [405, 346] width 8 height 16
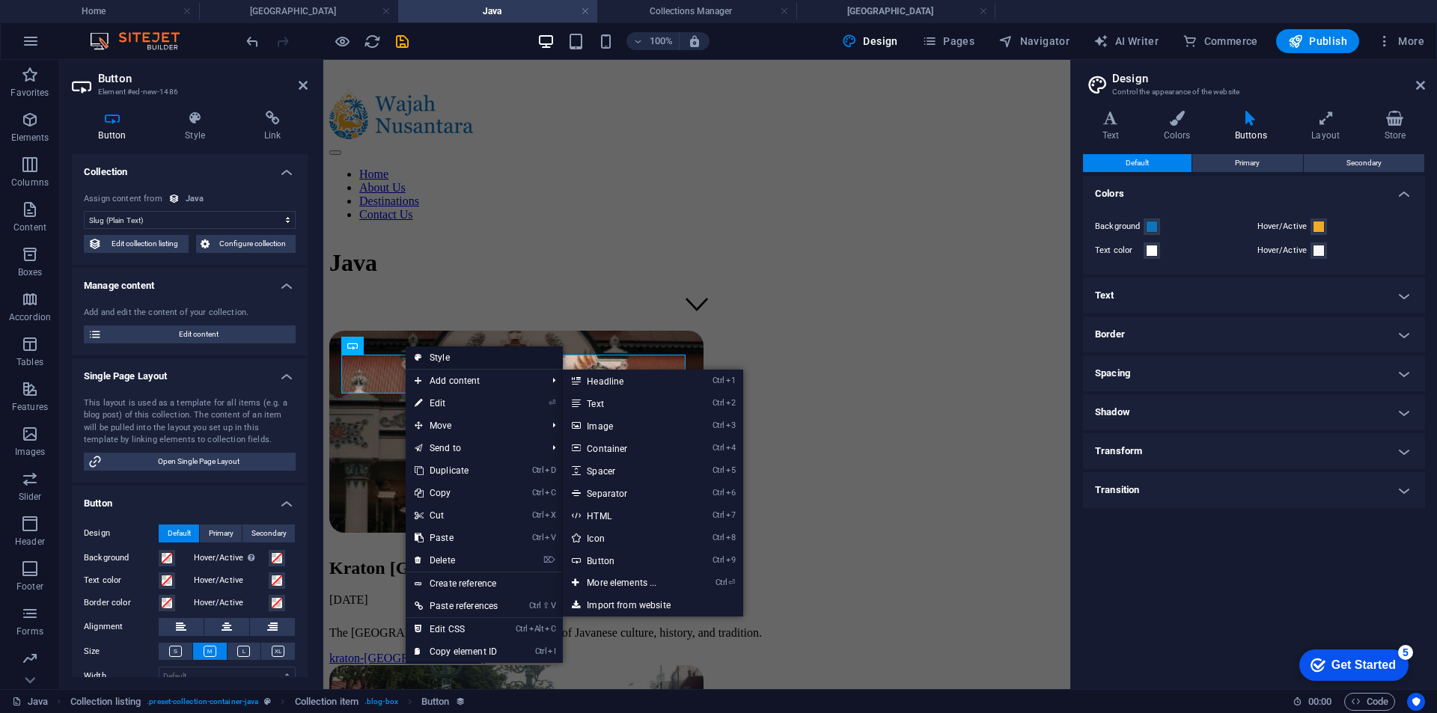
click at [447, 355] on link "Style" at bounding box center [484, 357] width 157 height 22
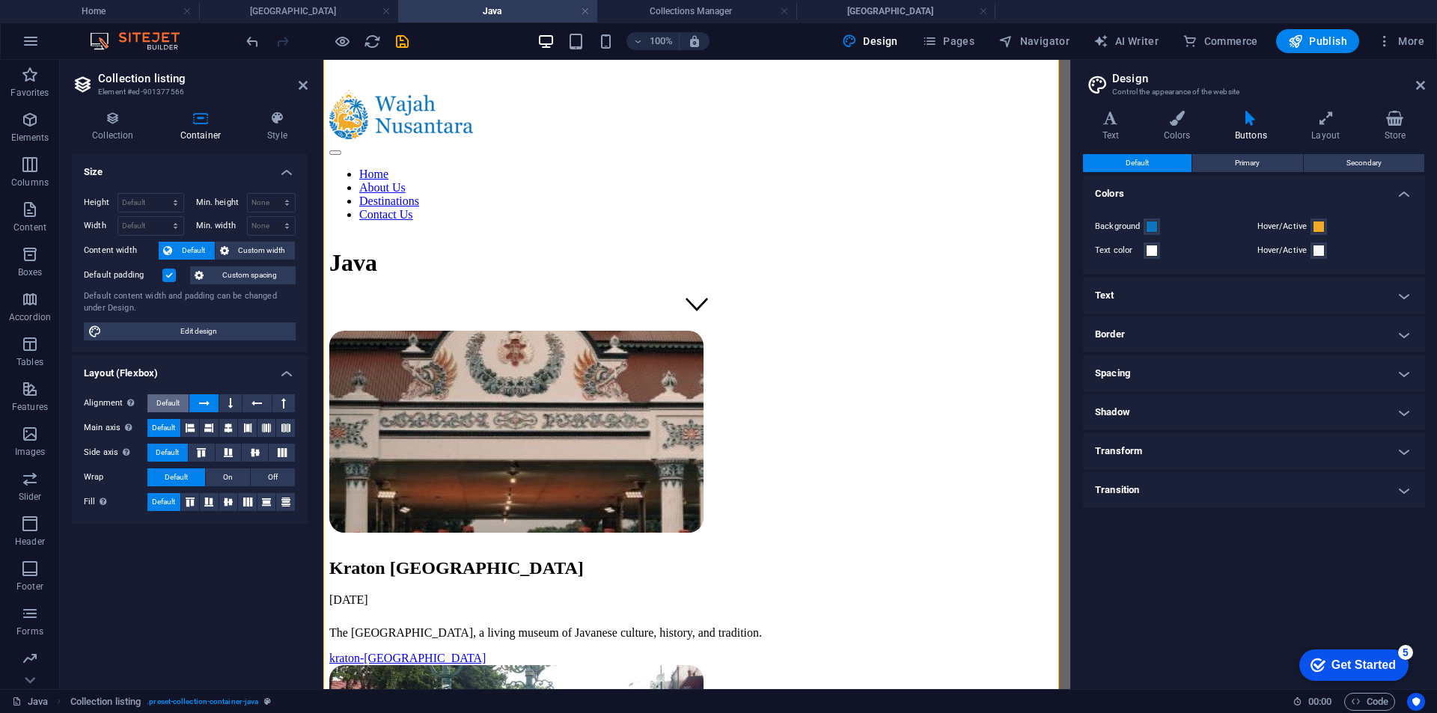
click at [182, 397] on button "Default" at bounding box center [167, 403] width 41 height 18
click at [228, 430] on icon at bounding box center [228, 428] width 9 height 18
click at [207, 403] on icon at bounding box center [204, 403] width 10 height 18
click at [257, 452] on icon at bounding box center [255, 452] width 18 height 9
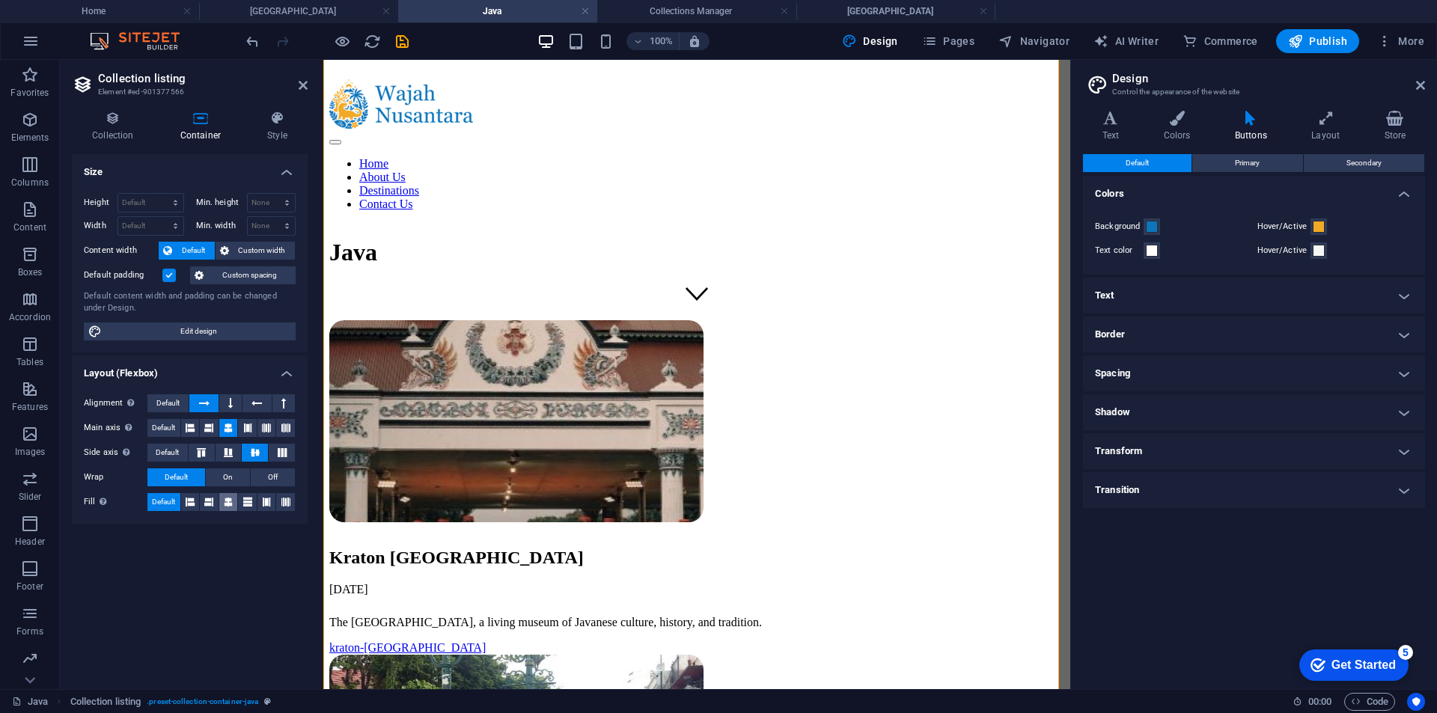
click at [227, 502] on icon at bounding box center [228, 502] width 9 height 18
click at [263, 498] on icon at bounding box center [266, 502] width 9 height 18
click at [285, 498] on icon at bounding box center [285, 502] width 9 height 18
click at [168, 502] on span "Default" at bounding box center [163, 502] width 23 height 18
click at [244, 471] on button "On" at bounding box center [228, 477] width 44 height 18
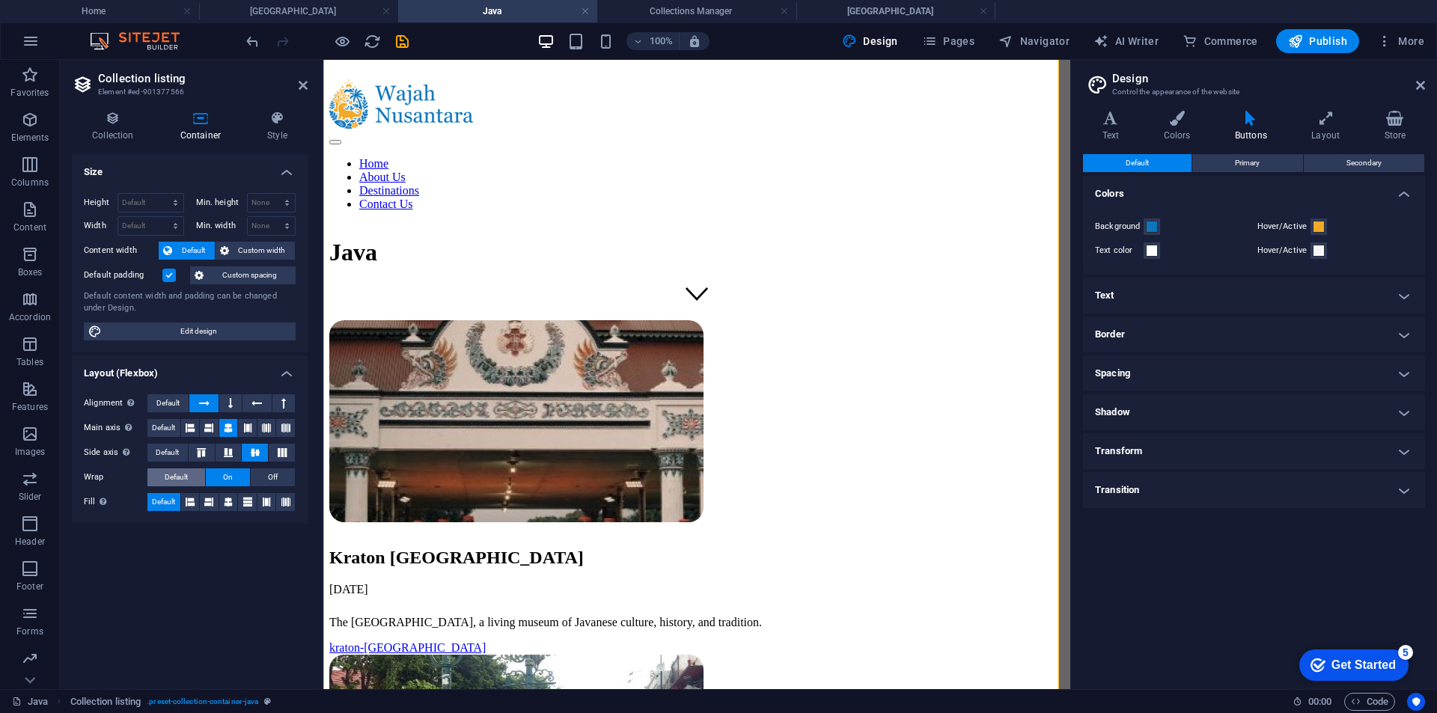
click at [192, 476] on button "Default" at bounding box center [176, 477] width 58 height 18
click at [159, 402] on span "Default" at bounding box center [167, 403] width 23 height 18
click at [163, 428] on span "Default" at bounding box center [163, 428] width 23 height 18
click at [166, 447] on span "Default" at bounding box center [167, 453] width 23 height 18
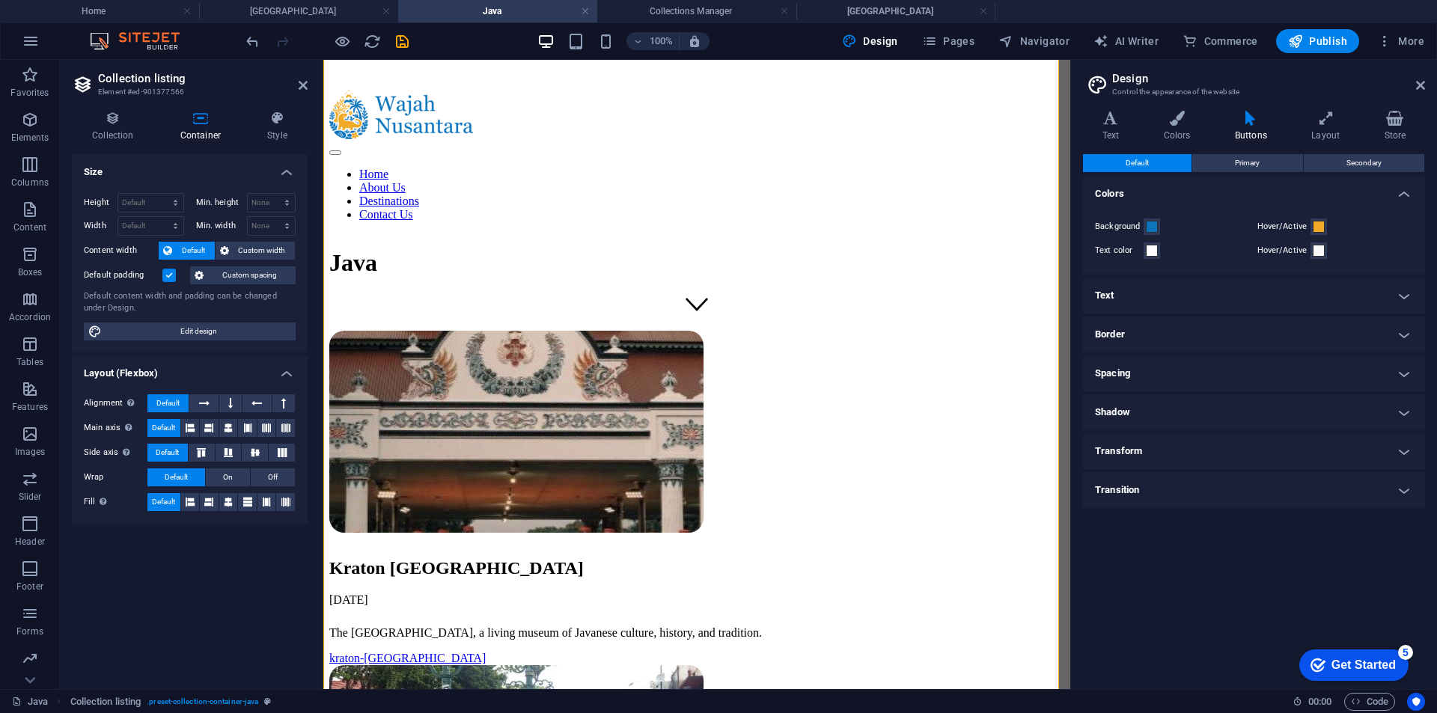
click at [165, 403] on span "Default" at bounding box center [167, 403] width 23 height 18
click at [169, 451] on span "Default" at bounding box center [167, 453] width 23 height 18
click at [191, 445] on button at bounding box center [202, 453] width 26 height 18
click at [170, 447] on span "Default" at bounding box center [167, 453] width 23 height 18
click at [134, 204] on select "Default px rem % vh vw" at bounding box center [150, 203] width 65 height 18
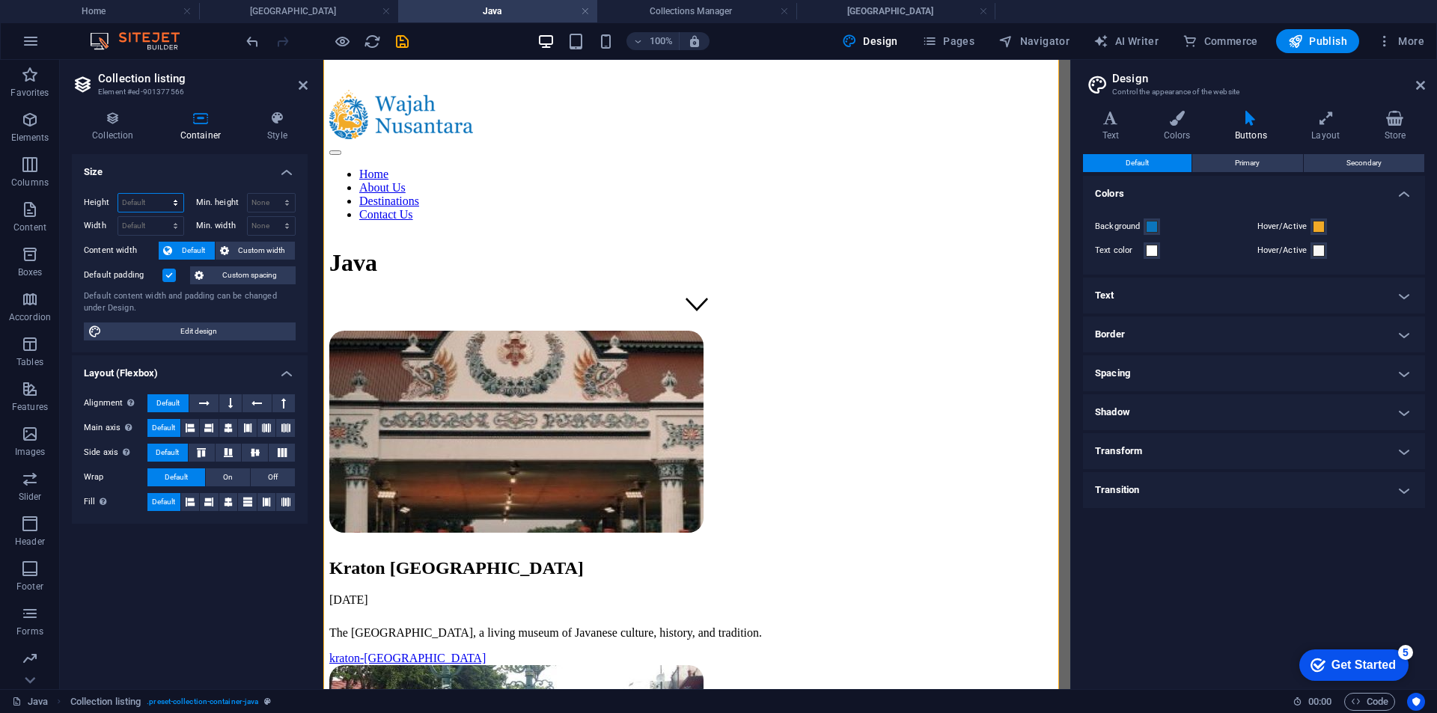
click at [134, 204] on select "Default px rem % vh vw" at bounding box center [150, 203] width 65 height 18
select select "px"
click at [162, 194] on select "Default px rem % vh vw" at bounding box center [150, 203] width 65 height 18
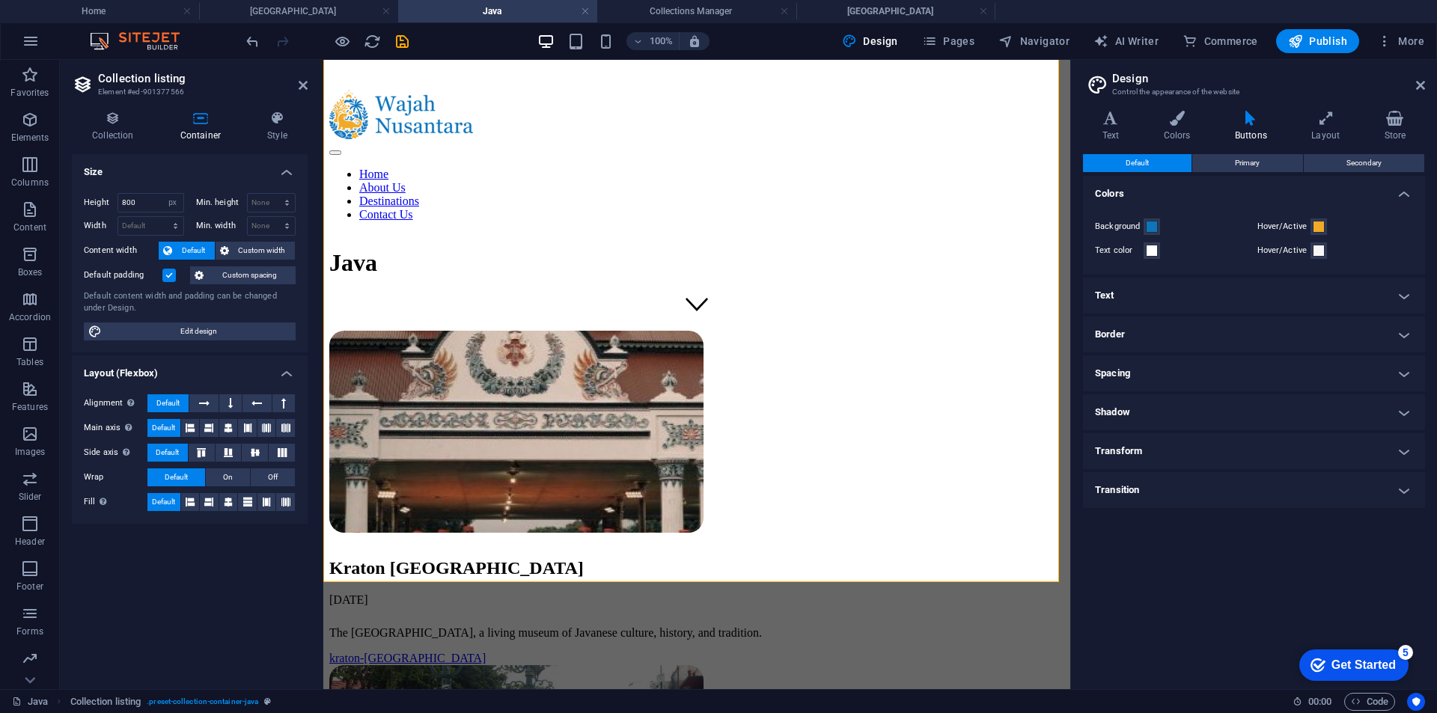
type input "1242"
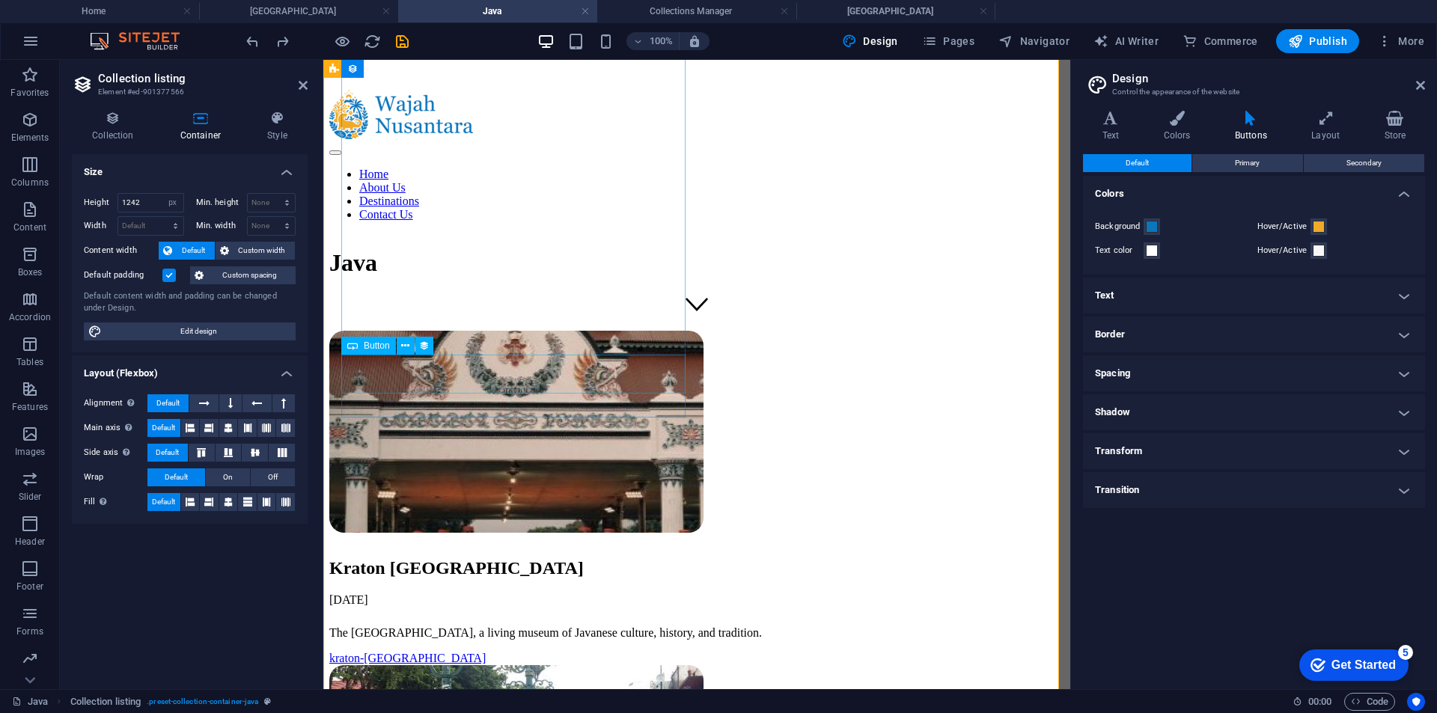
click at [498, 652] on div "kraton-yogyakarta" at bounding box center [696, 658] width 735 height 13
select select "slug"
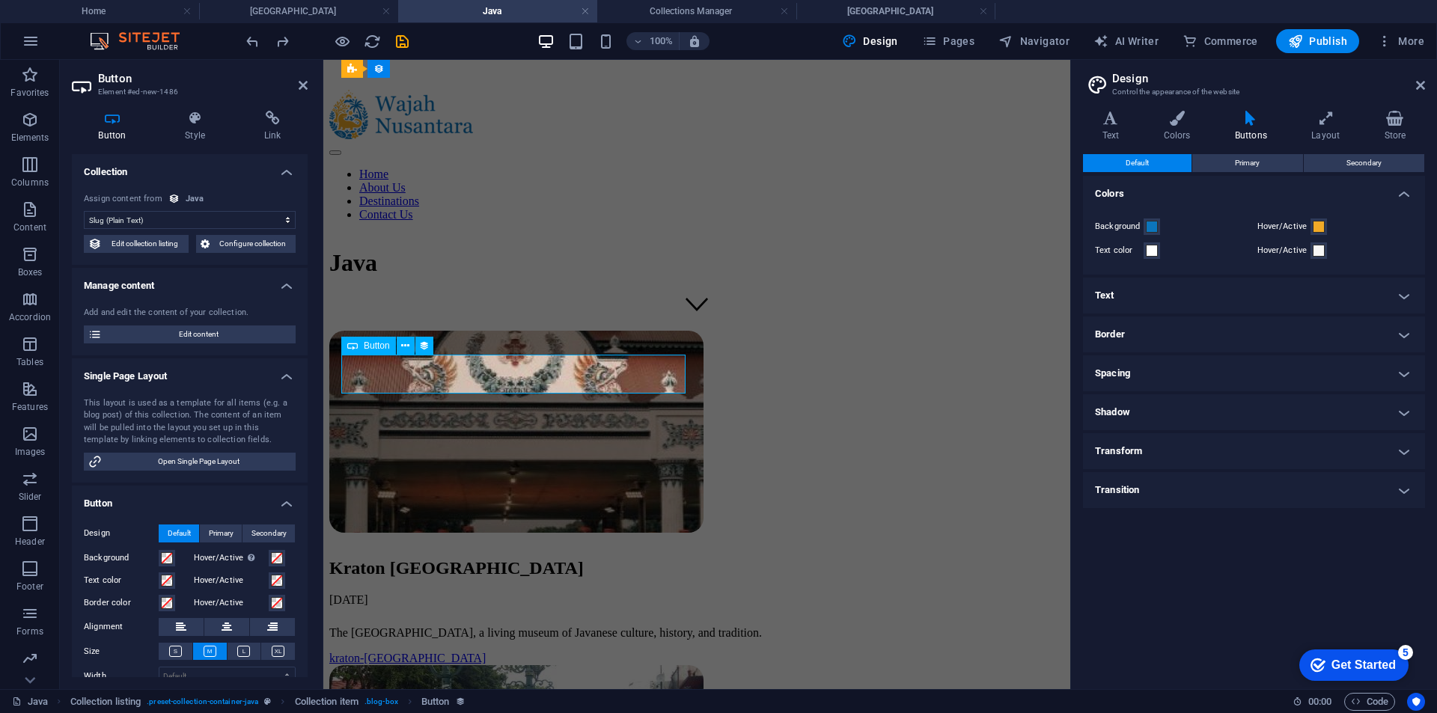
click at [498, 652] on div "kraton-yogyakarta" at bounding box center [696, 658] width 735 height 13
click at [189, 120] on icon at bounding box center [195, 118] width 73 height 15
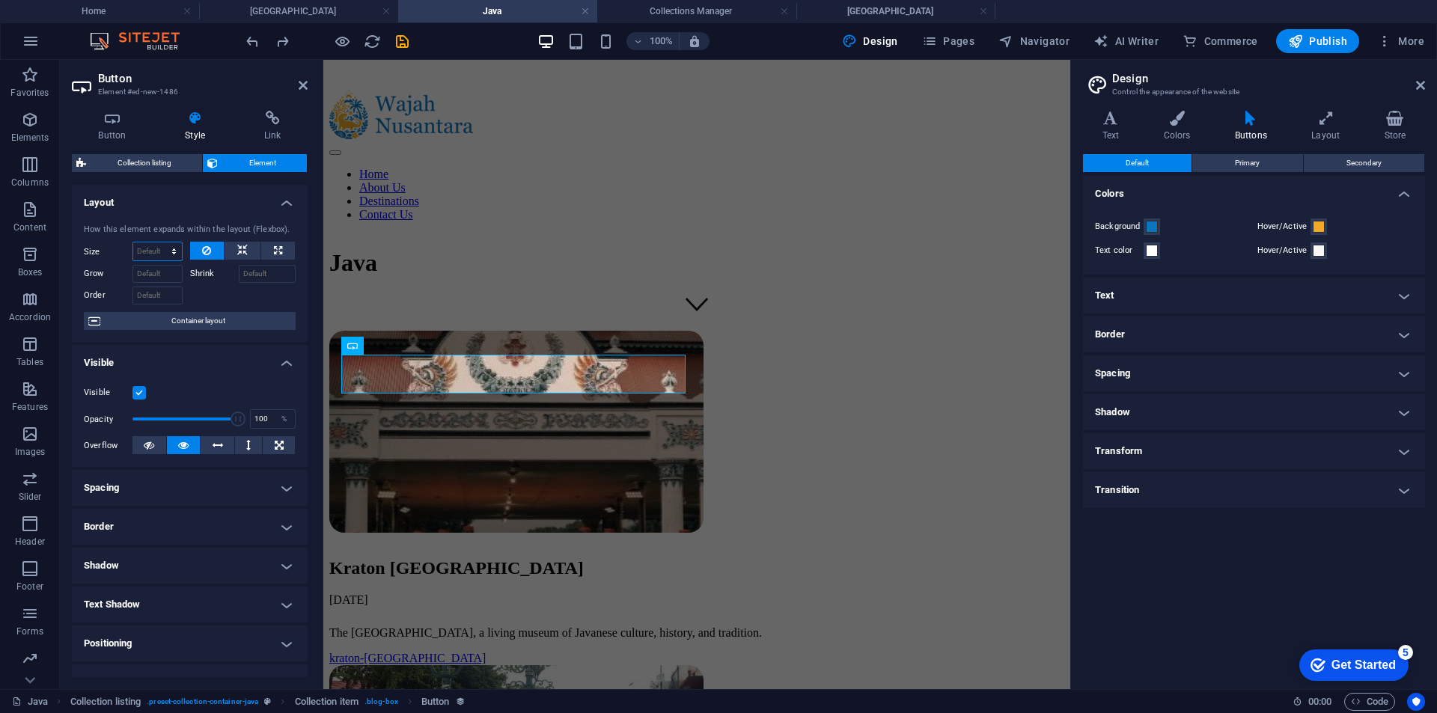
click at [167, 254] on select "Default auto px % 1/1 1/2 1/3 1/4 1/5 1/6 1/7 1/8 1/9 1/10" at bounding box center [157, 251] width 49 height 18
click at [228, 251] on button at bounding box center [242, 251] width 36 height 18
click at [233, 248] on button at bounding box center [242, 251] width 36 height 18
click at [274, 248] on icon at bounding box center [278, 251] width 8 height 18
type input "100"
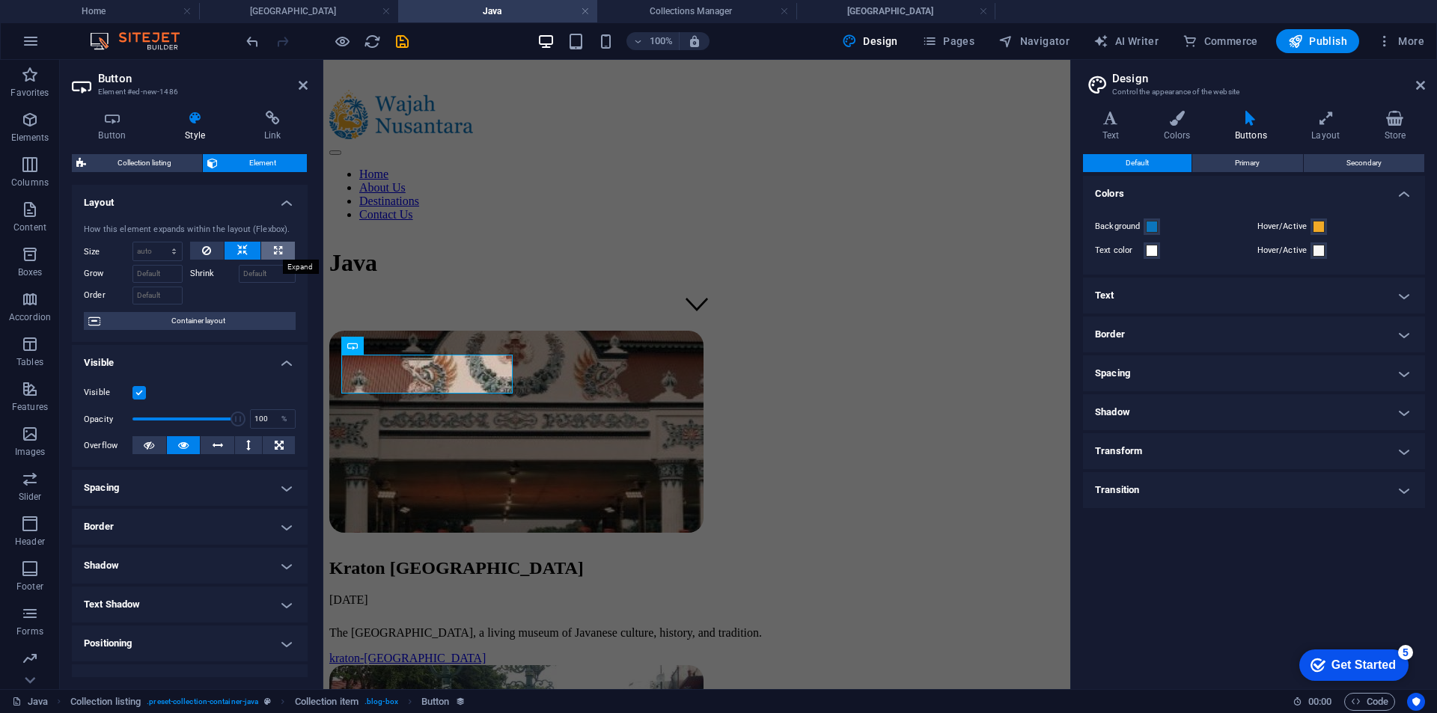
select select "%"
click at [250, 254] on button at bounding box center [242, 251] width 36 height 18
click at [298, 252] on div "How this element expands within the layout (Flexbox). Size Default auto px % 1/…" at bounding box center [190, 277] width 236 height 131
drag, startPoint x: 181, startPoint y: 250, endPoint x: 221, endPoint y: 244, distance: 40.1
click at [199, 246] on div "Size Default auto px % 1/1 1/2 1/3 1/4 1/5 1/6 1/7 1/8 1/9 1/10" at bounding box center [190, 251] width 212 height 19
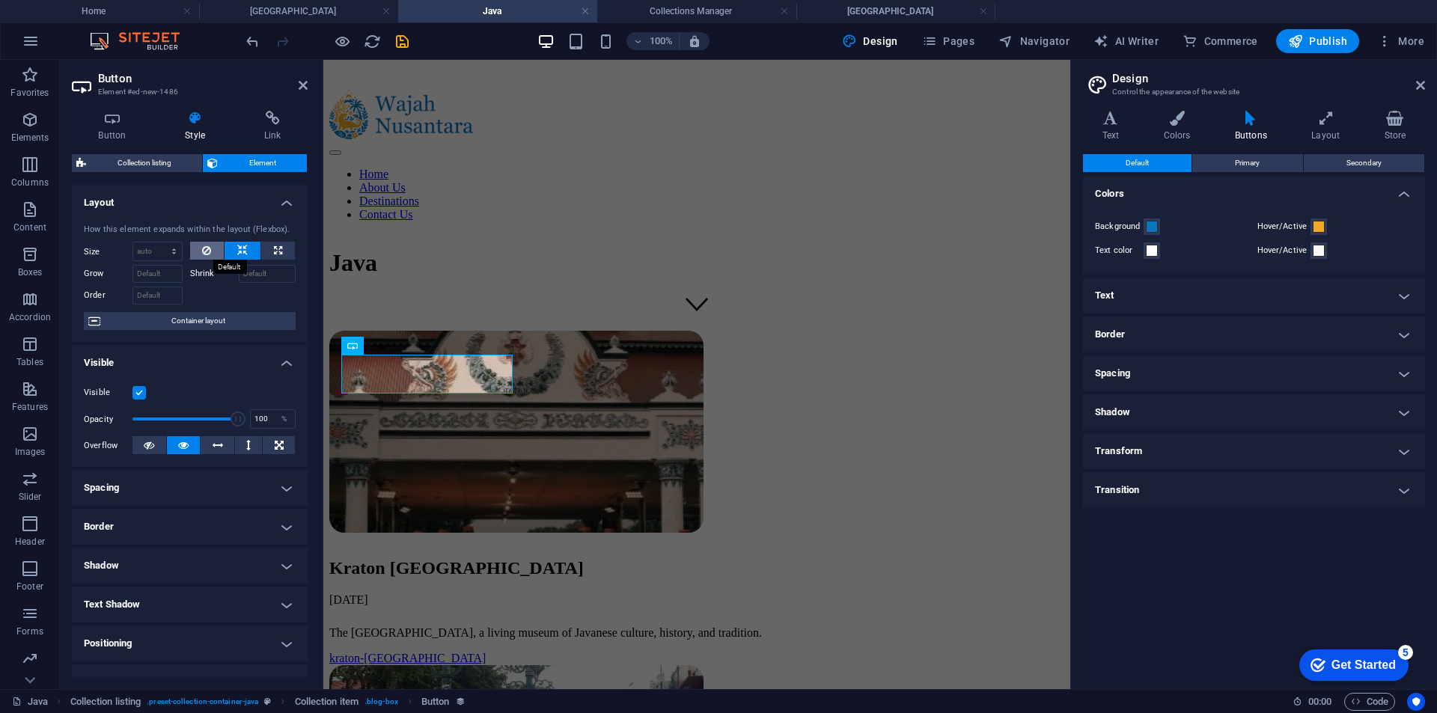
click at [221, 243] on button at bounding box center [207, 251] width 34 height 18
click at [163, 253] on select "Default auto px % 1/1 1/2 1/3 1/4 1/5 1/6 1/7 1/8 1/9 1/10" at bounding box center [157, 251] width 49 height 18
select select "%"
click at [159, 242] on select "Default auto px % 1/1 1/2 1/3 1/4 1/5 1/6 1/7 1/8 1/9 1/10" at bounding box center [157, 251] width 49 height 18
type input "50"
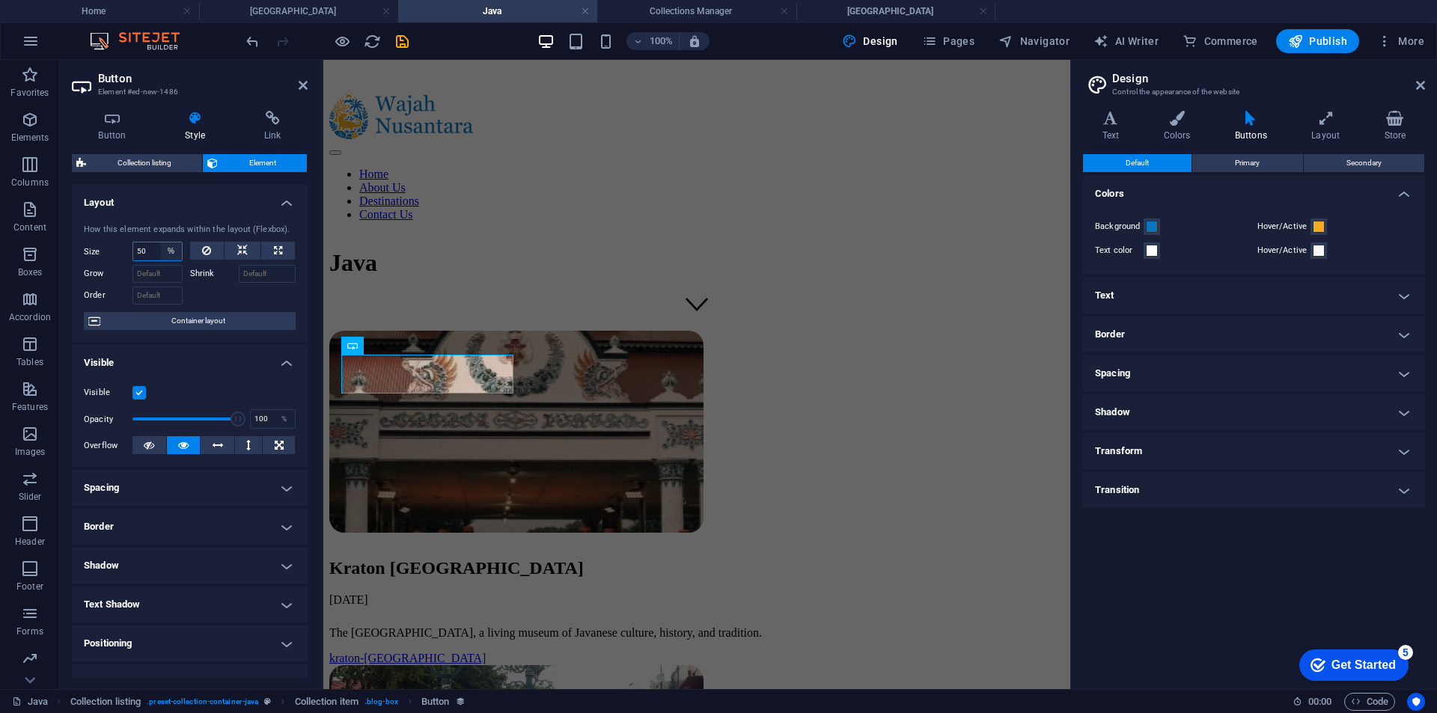
click at [166, 252] on select "Default auto px % 1/1 1/2 1/3 1/4 1/5 1/6 1/7 1/8 1/9 1/10" at bounding box center [171, 251] width 21 height 18
select select "px"
click at [161, 242] on select "Default auto px % 1/1 1/2 1/3 1/4 1/5 1/6 1/7 1/8 1/9 1/10" at bounding box center [171, 251] width 21 height 18
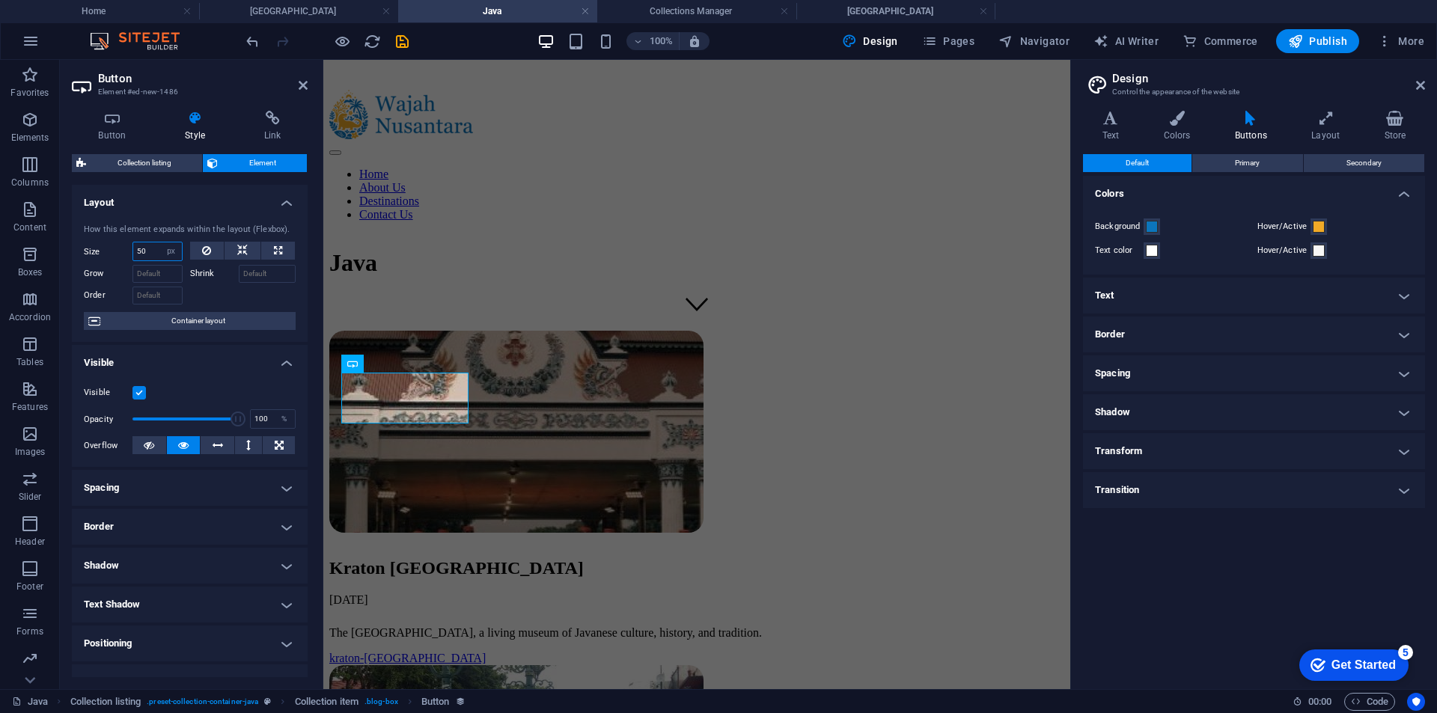
scroll to position [341, 0]
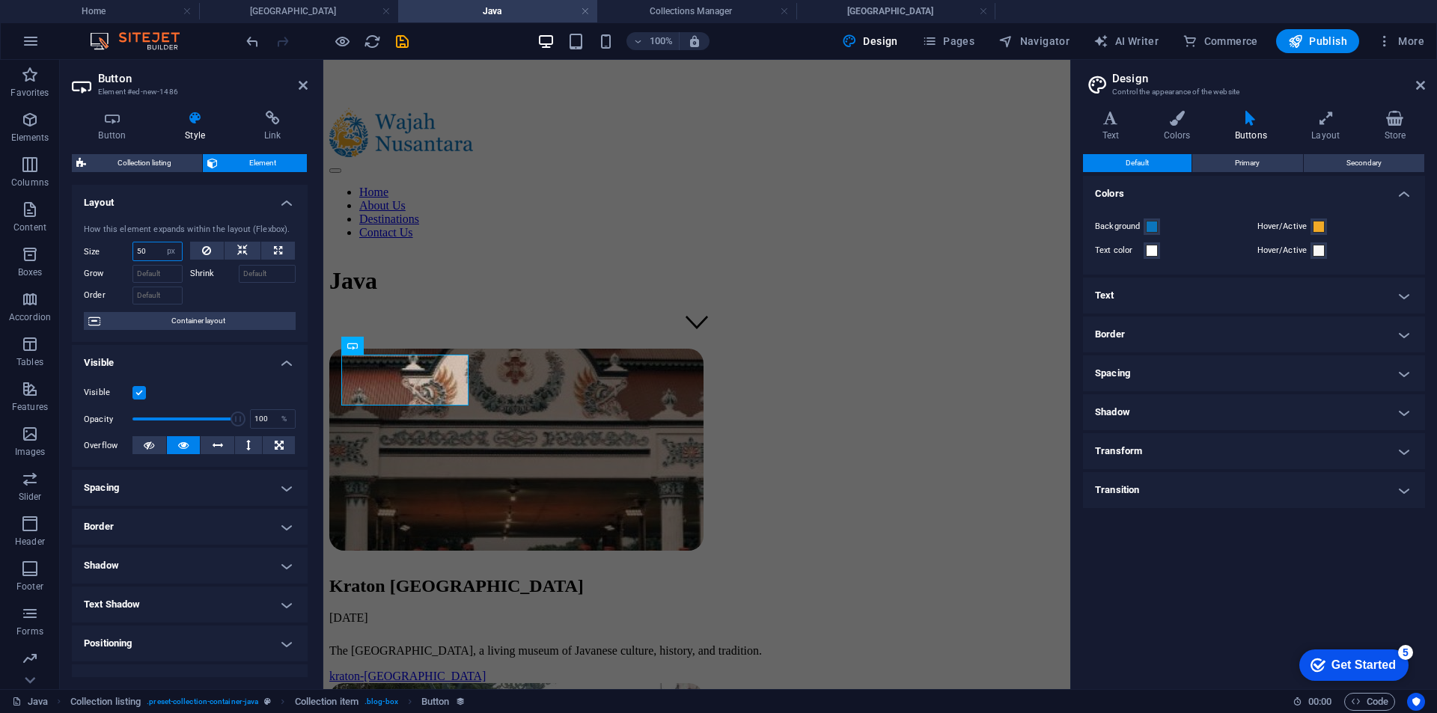
type input "2"
type input "30"
click at [144, 272] on input "Grow" at bounding box center [157, 274] width 50 height 18
click at [162, 274] on input "Grow" at bounding box center [157, 274] width 50 height 18
drag, startPoint x: 172, startPoint y: 272, endPoint x: 172, endPoint y: 284, distance: 11.2
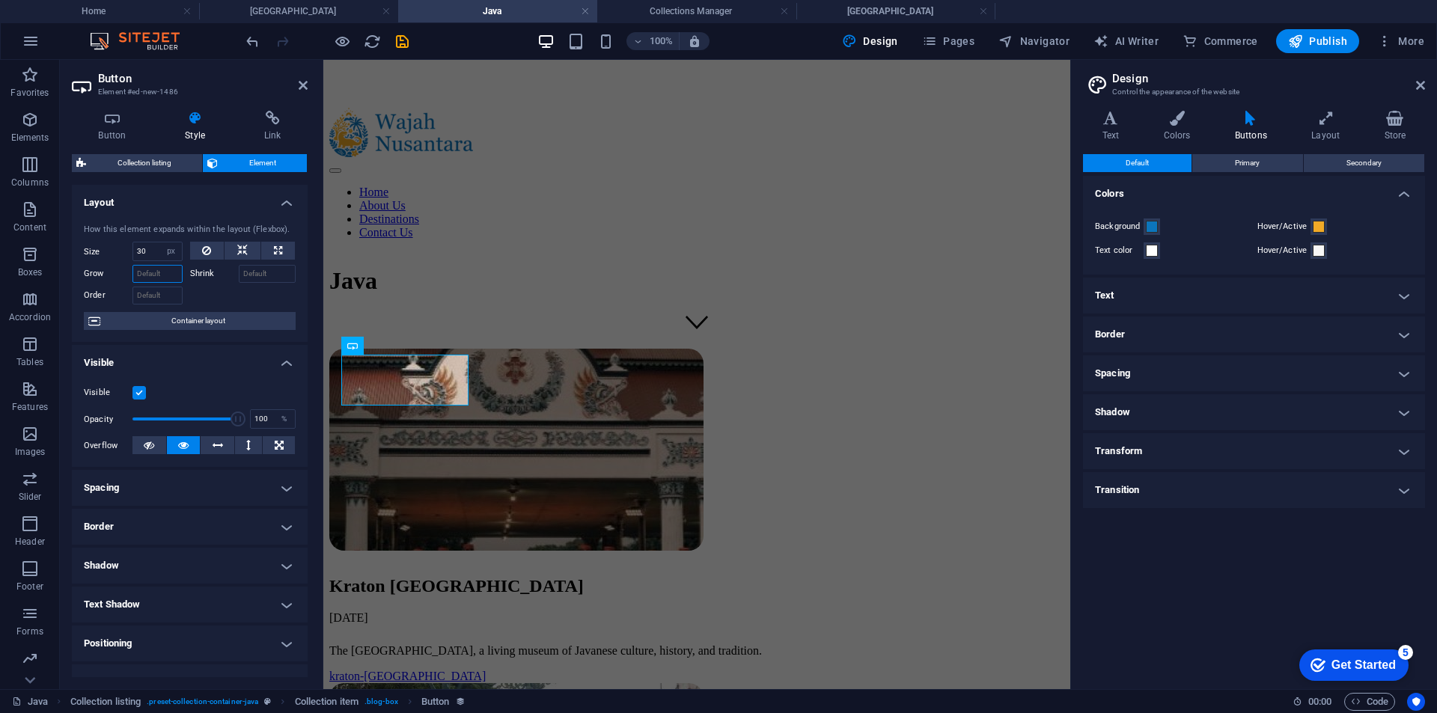
click at [173, 272] on input "Grow" at bounding box center [157, 274] width 50 height 18
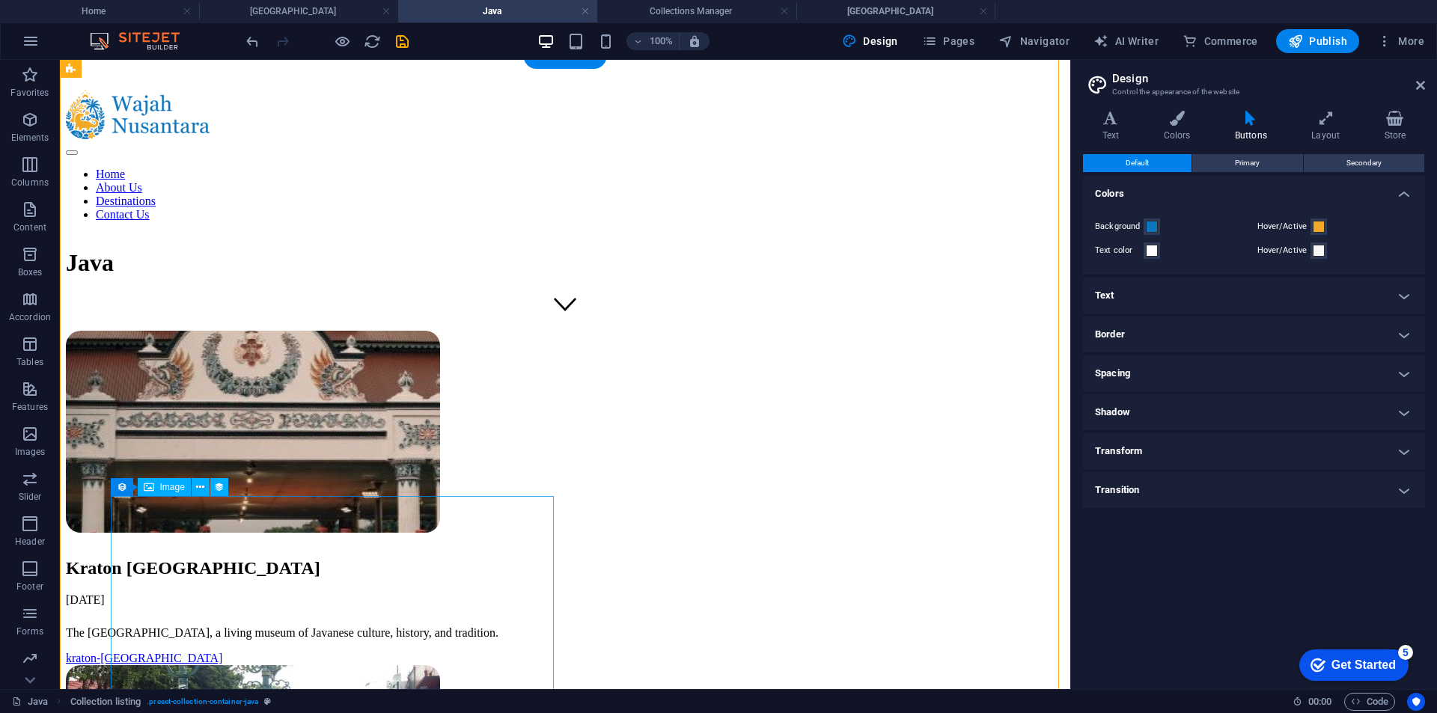
scroll to position [135, 0]
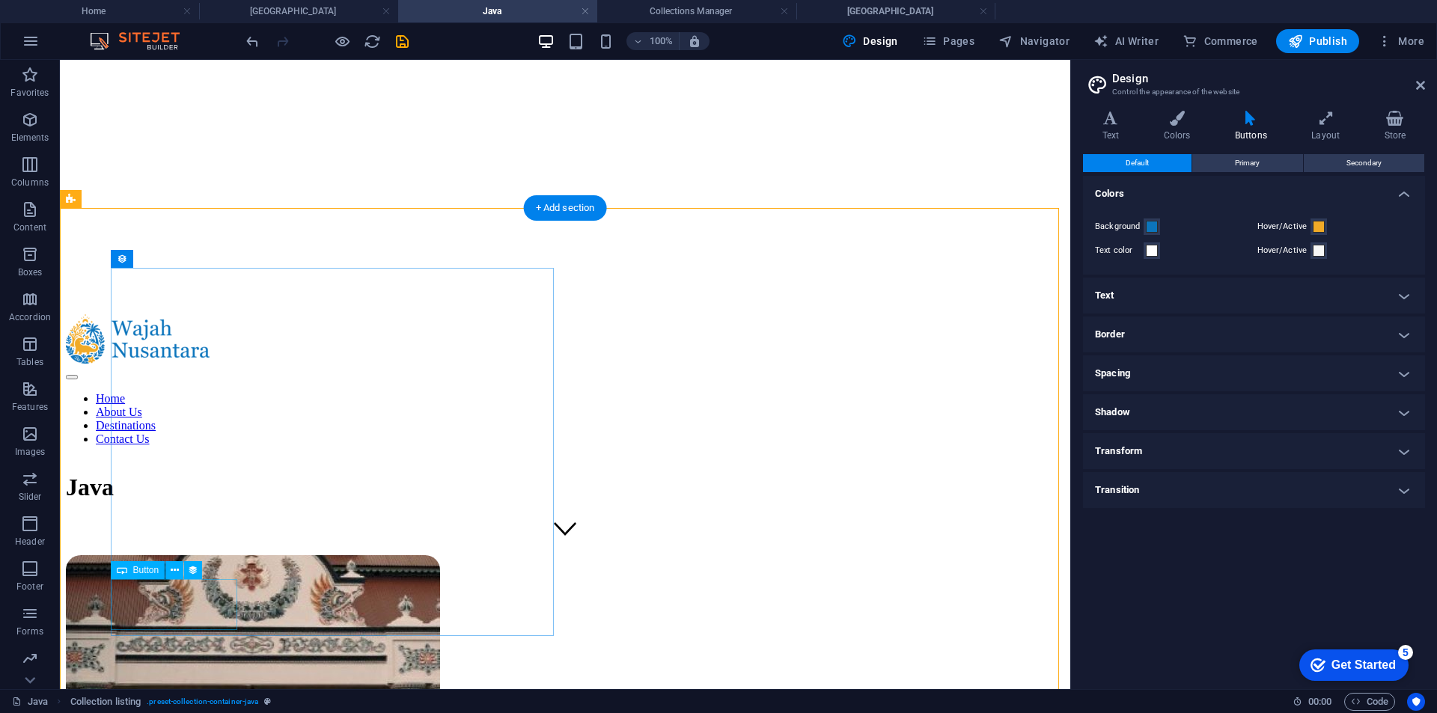
select select "px"
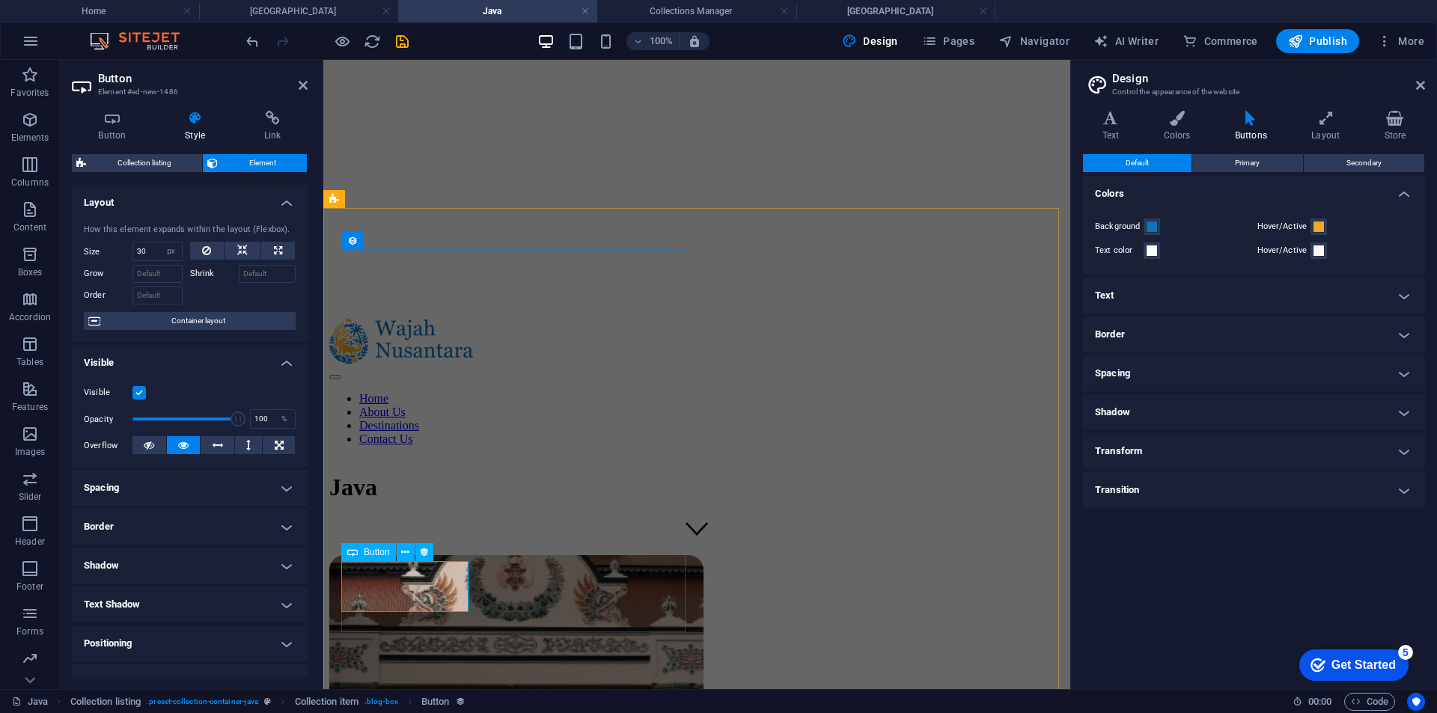
click at [165, 282] on input "Grow" at bounding box center [157, 274] width 50 height 18
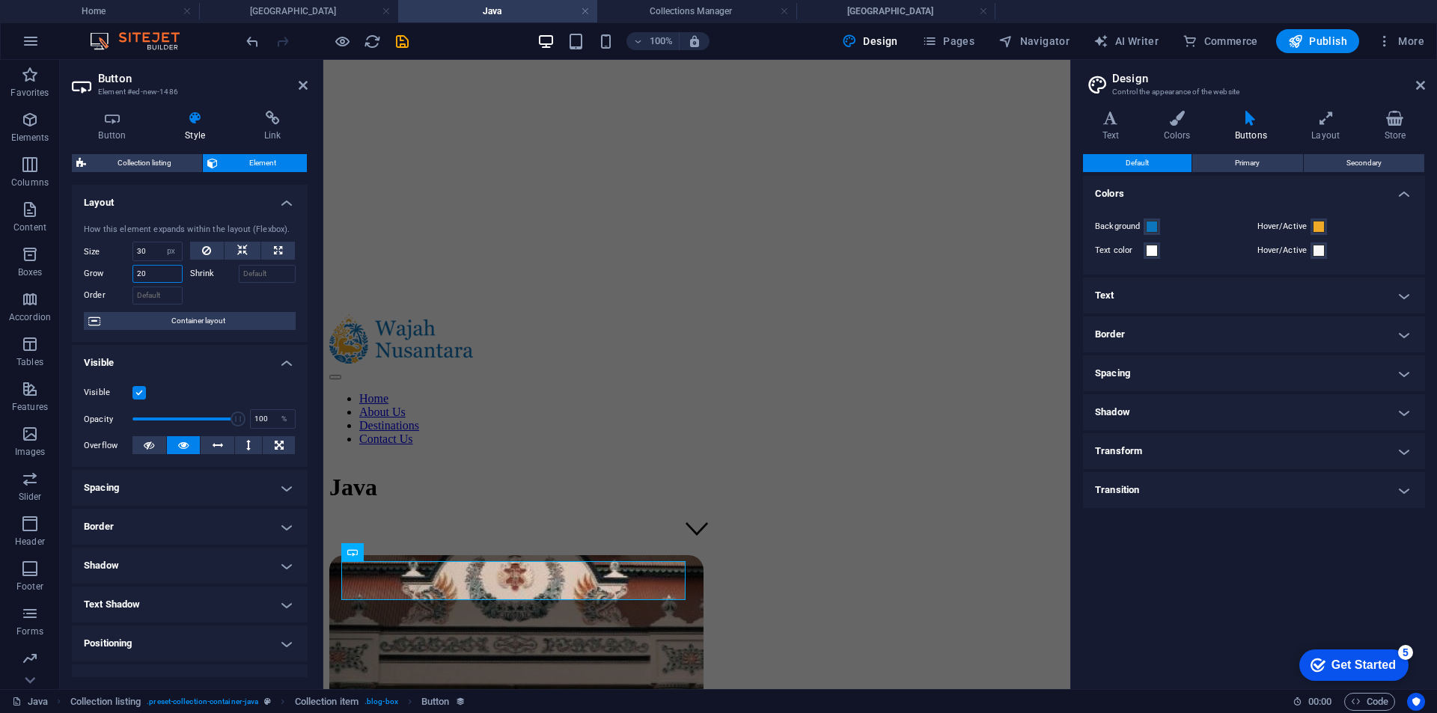
type input "20"
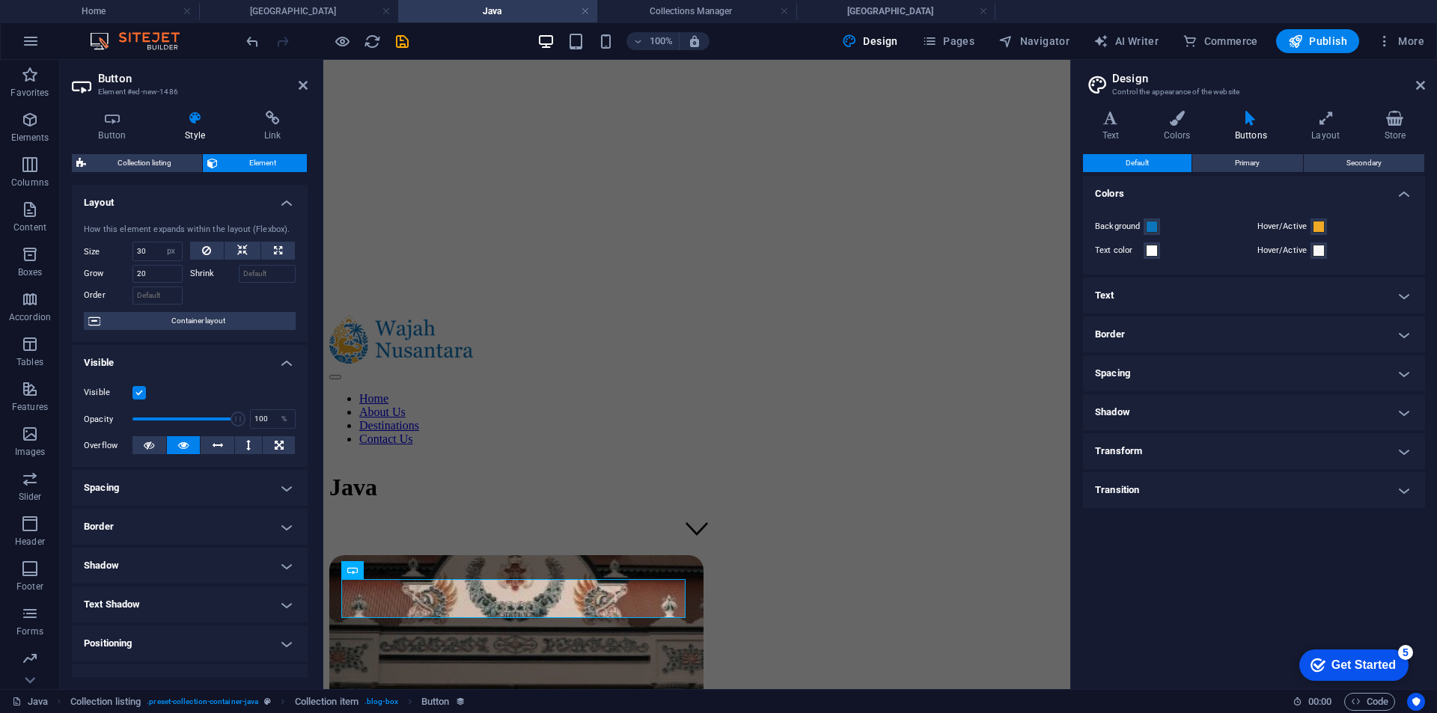
click at [349, 53] on div "100% Design Pages Navigator AI Writer Commerce Publish More" at bounding box center [718, 41] width 1435 height 36
click at [344, 51] on div at bounding box center [327, 41] width 168 height 24
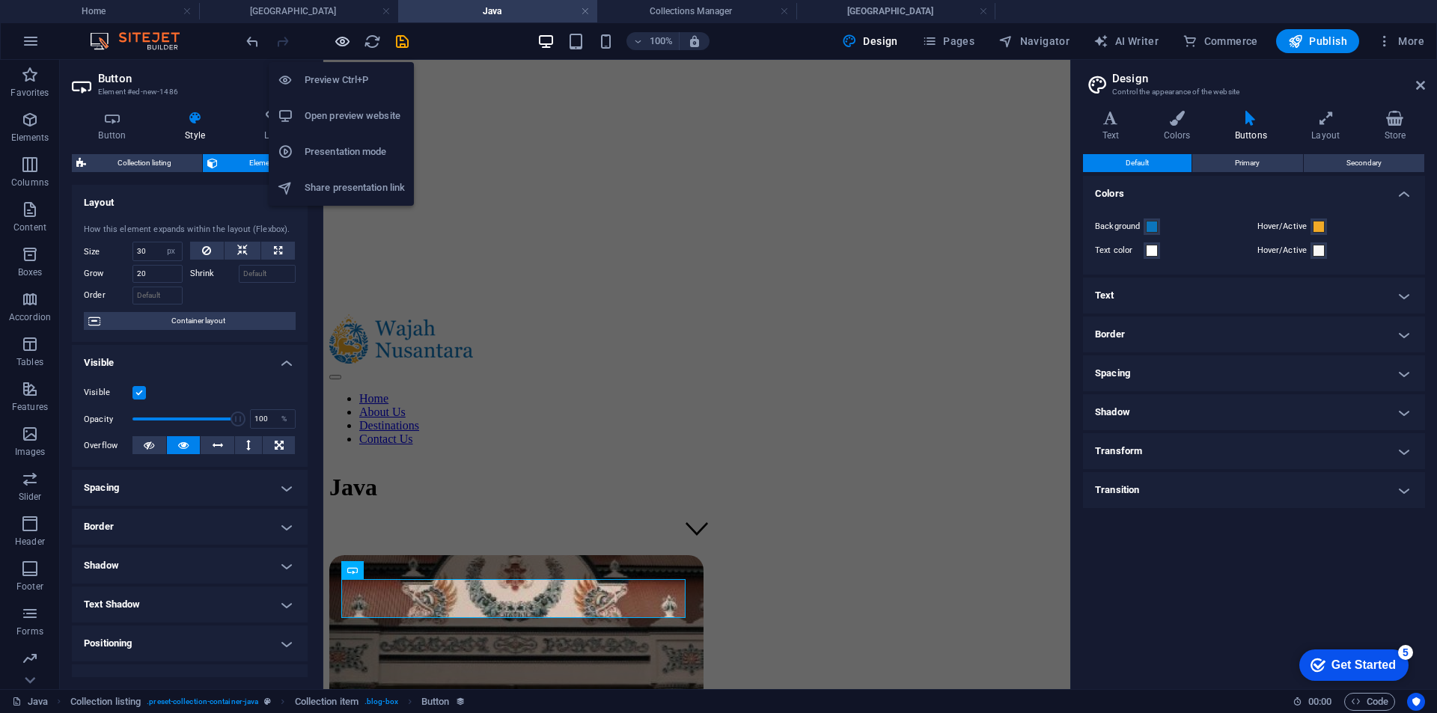
click at [337, 46] on icon "button" at bounding box center [342, 41] width 17 height 17
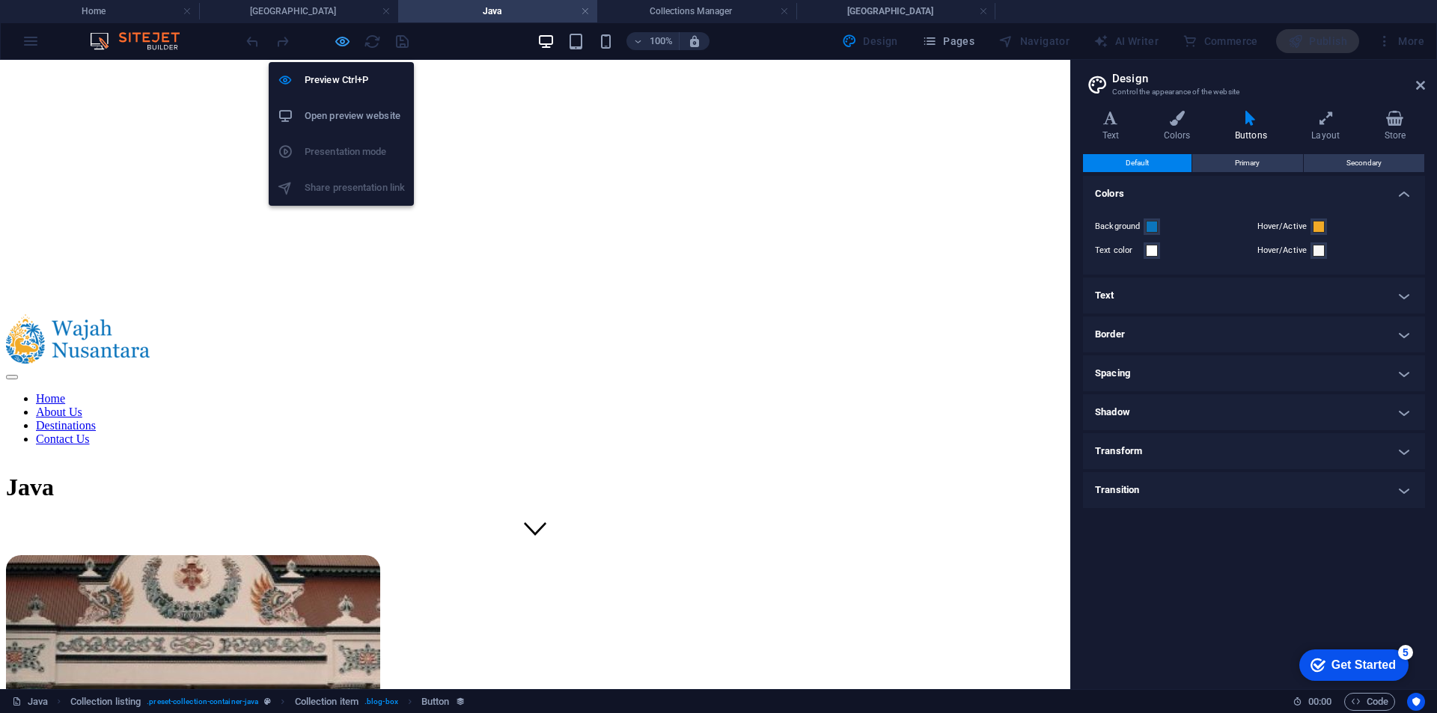
drag, startPoint x: 340, startPoint y: 37, endPoint x: 8, endPoint y: 188, distance: 364.3
click at [340, 37] on icon "button" at bounding box center [342, 41] width 17 height 17
select select "px"
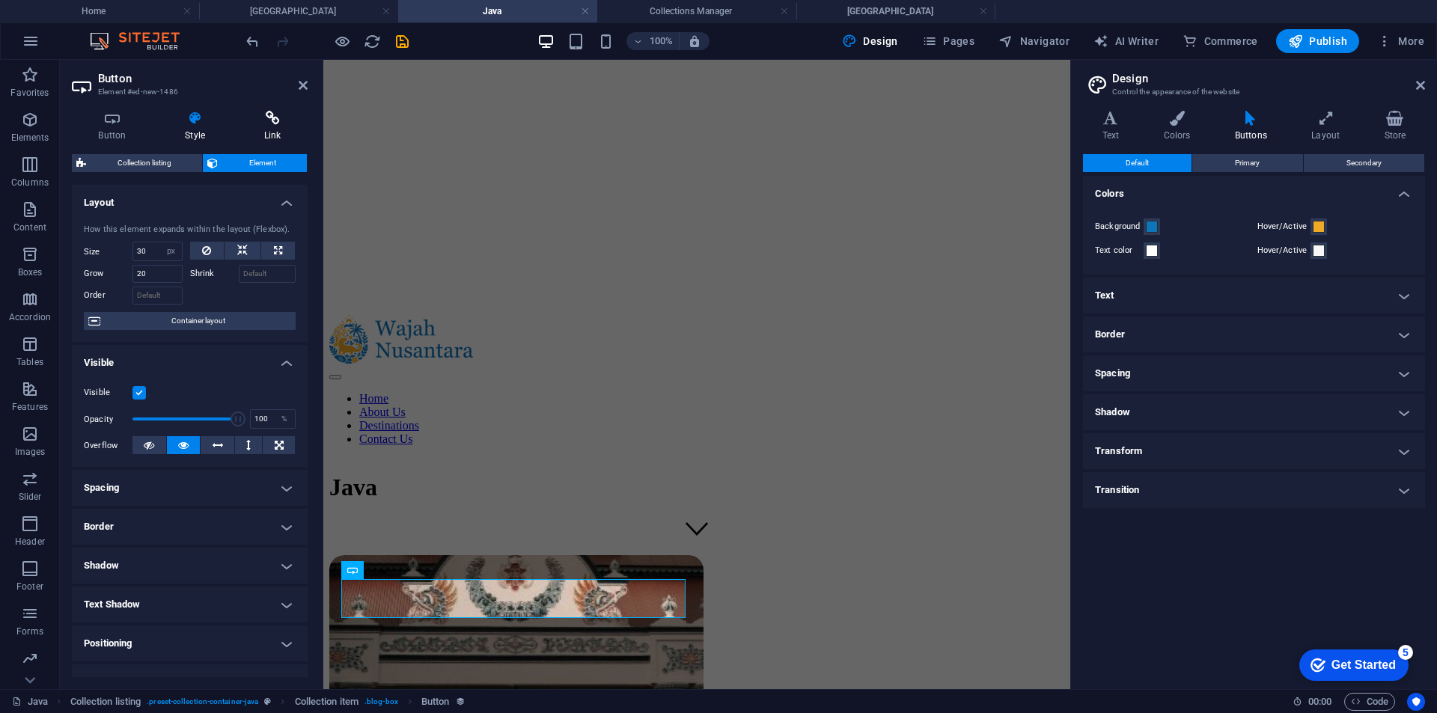
click at [260, 114] on icon at bounding box center [272, 118] width 70 height 15
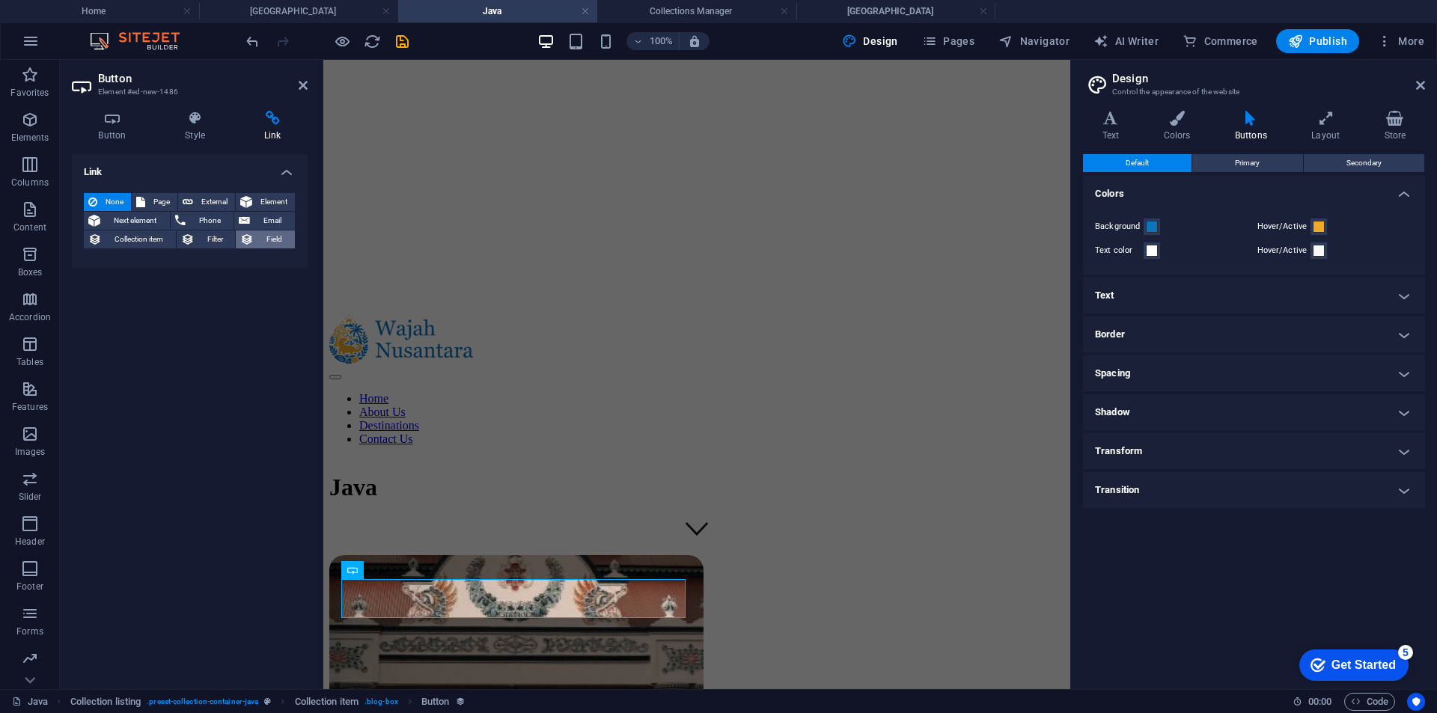
click at [254, 237] on icon at bounding box center [246, 239] width 13 height 18
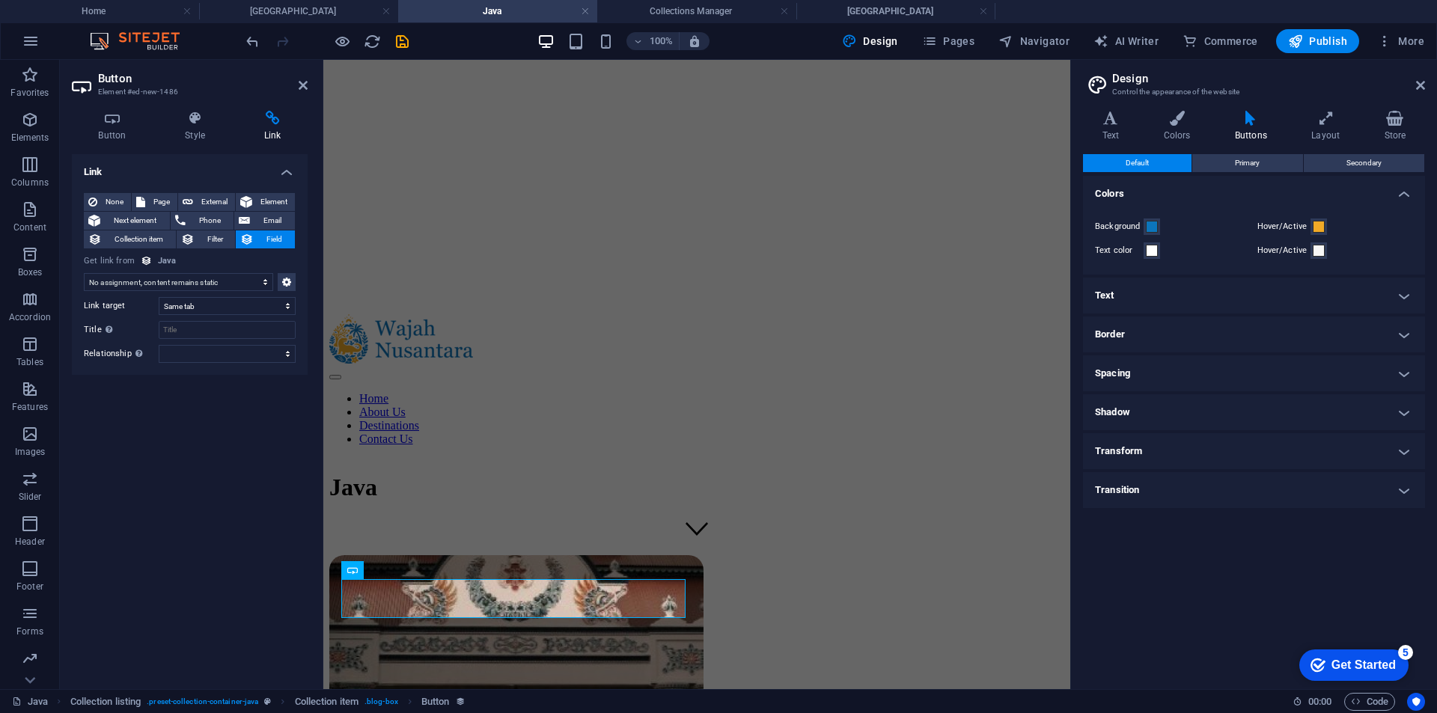
click at [198, 276] on select "No assignment, content remains static Created at (Date) Updated at (Date) Name …" at bounding box center [178, 282] width 189 height 18
select select "slug"
click at [84, 273] on select "No assignment, content remains static Created at (Date) Updated at (Date) Name …" at bounding box center [178, 282] width 189 height 18
click at [239, 411] on div "Link None Page External Element Next element Phone Email Collection item Filter…" at bounding box center [190, 415] width 236 height 523
drag, startPoint x: 304, startPoint y: 88, endPoint x: 273, endPoint y: 18, distance: 76.0
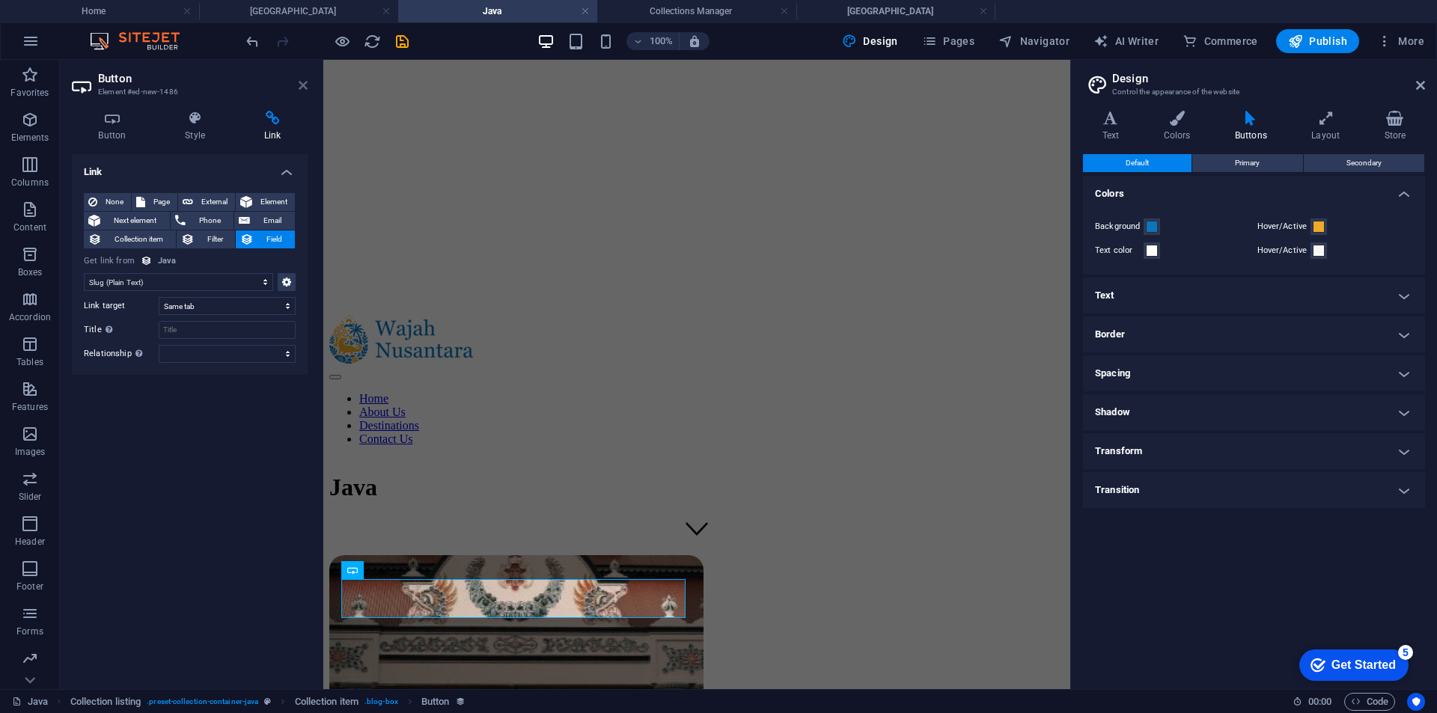
click at [304, 88] on icon at bounding box center [303, 85] width 9 height 12
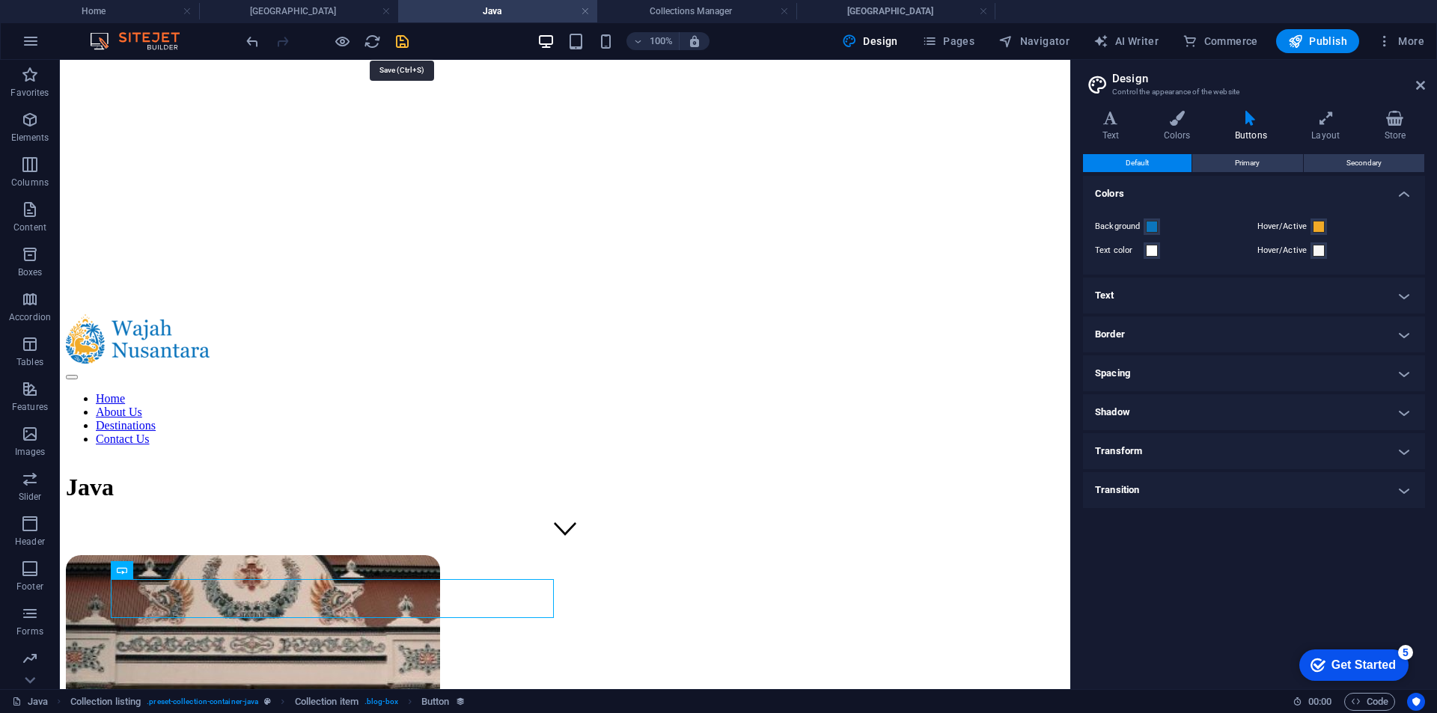
click at [401, 41] on icon "save" at bounding box center [402, 41] width 17 height 17
select select "slug"
select select
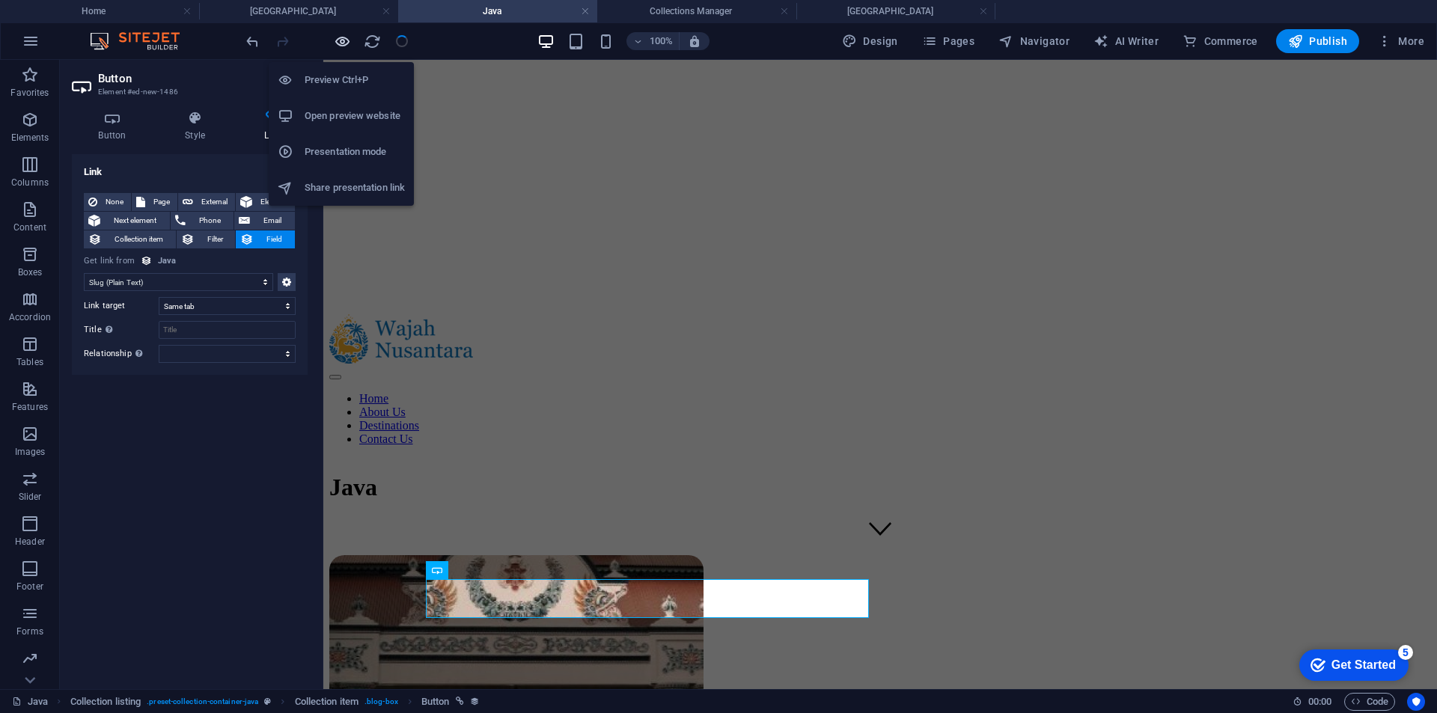
click at [343, 46] on icon "button" at bounding box center [342, 41] width 17 height 17
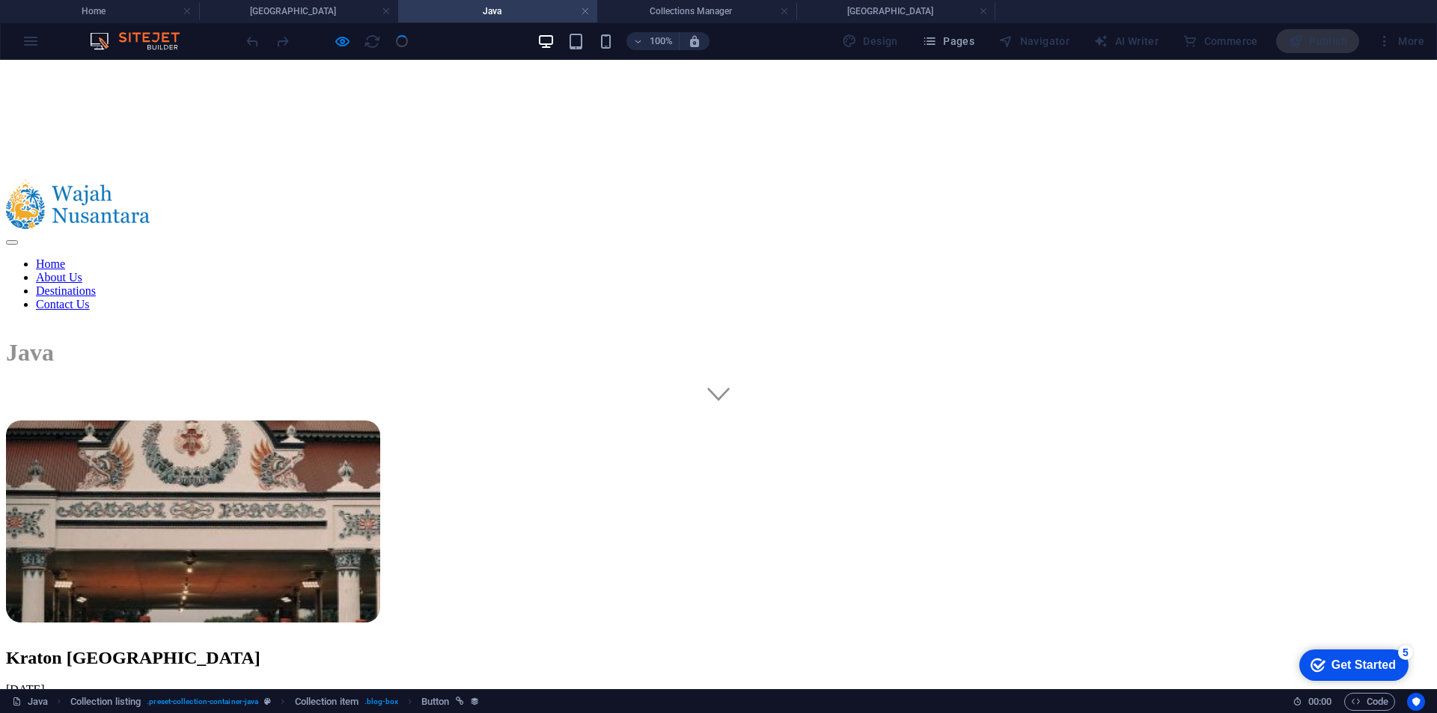
scroll to position [434, 0]
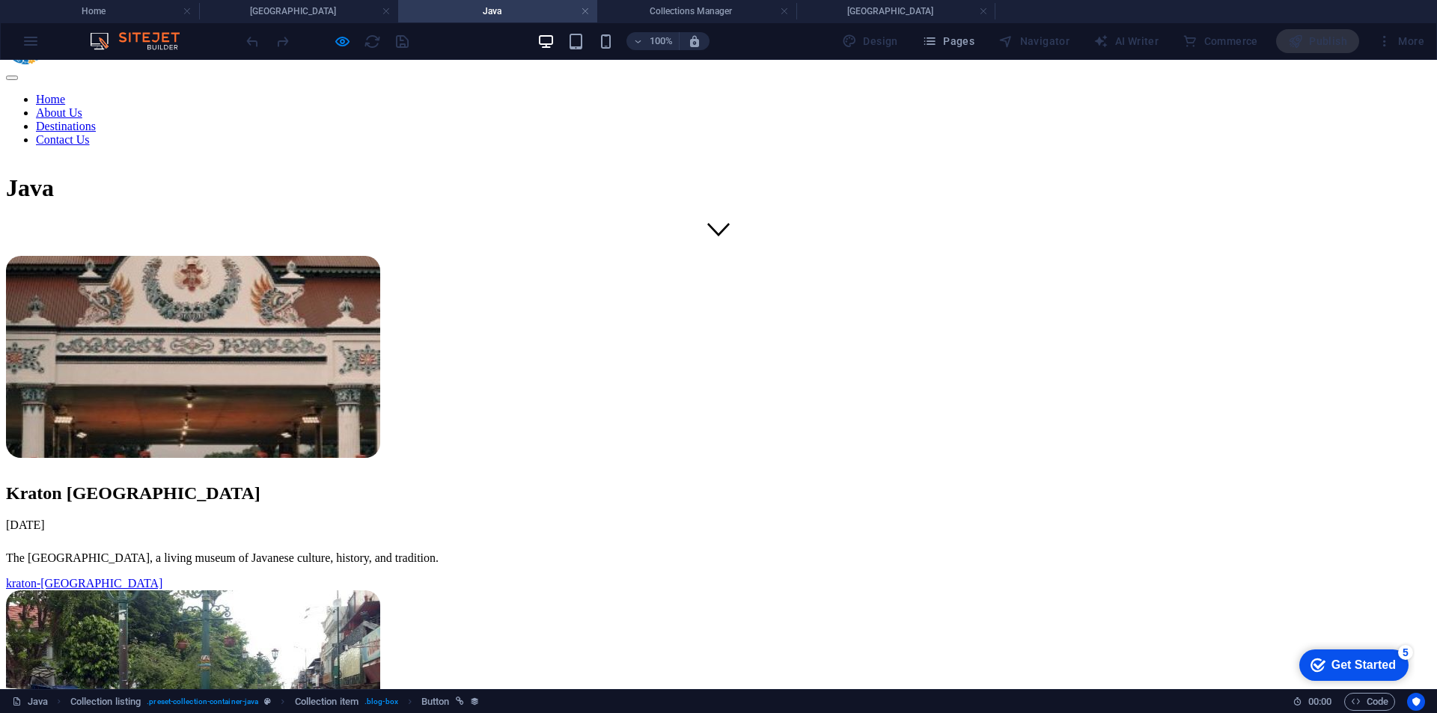
click at [162, 577] on link "kraton-yogyakarta" at bounding box center [84, 583] width 156 height 13
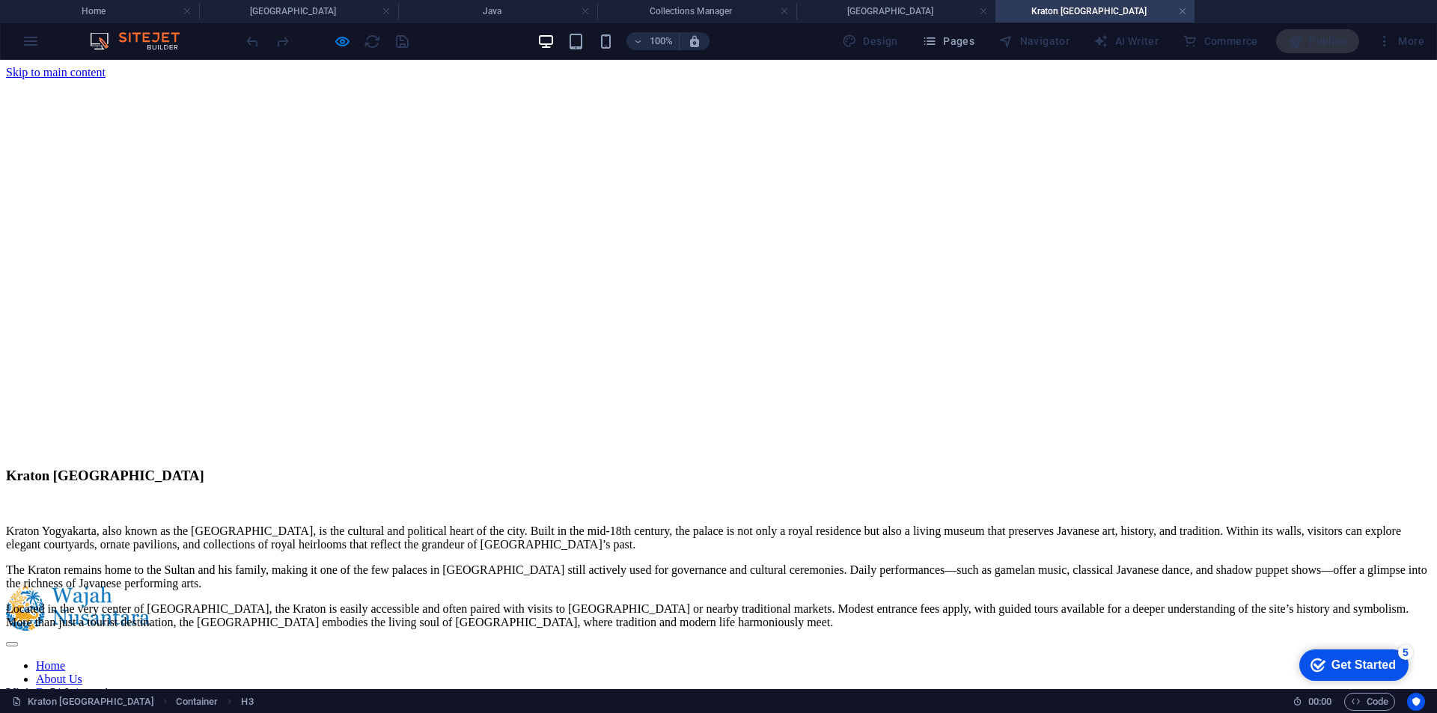
scroll to position [0, 0]
click at [1182, 14] on link at bounding box center [1182, 11] width 9 height 14
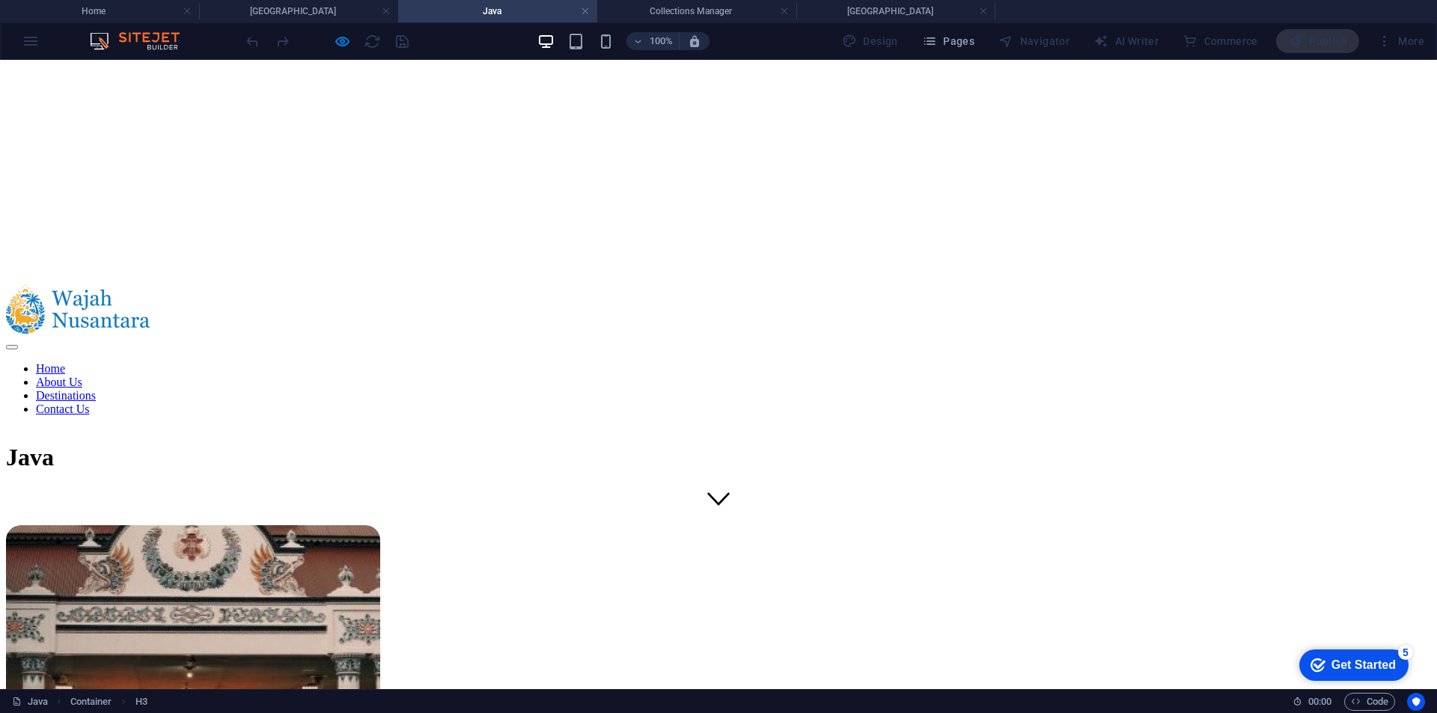
scroll to position [284, 0]
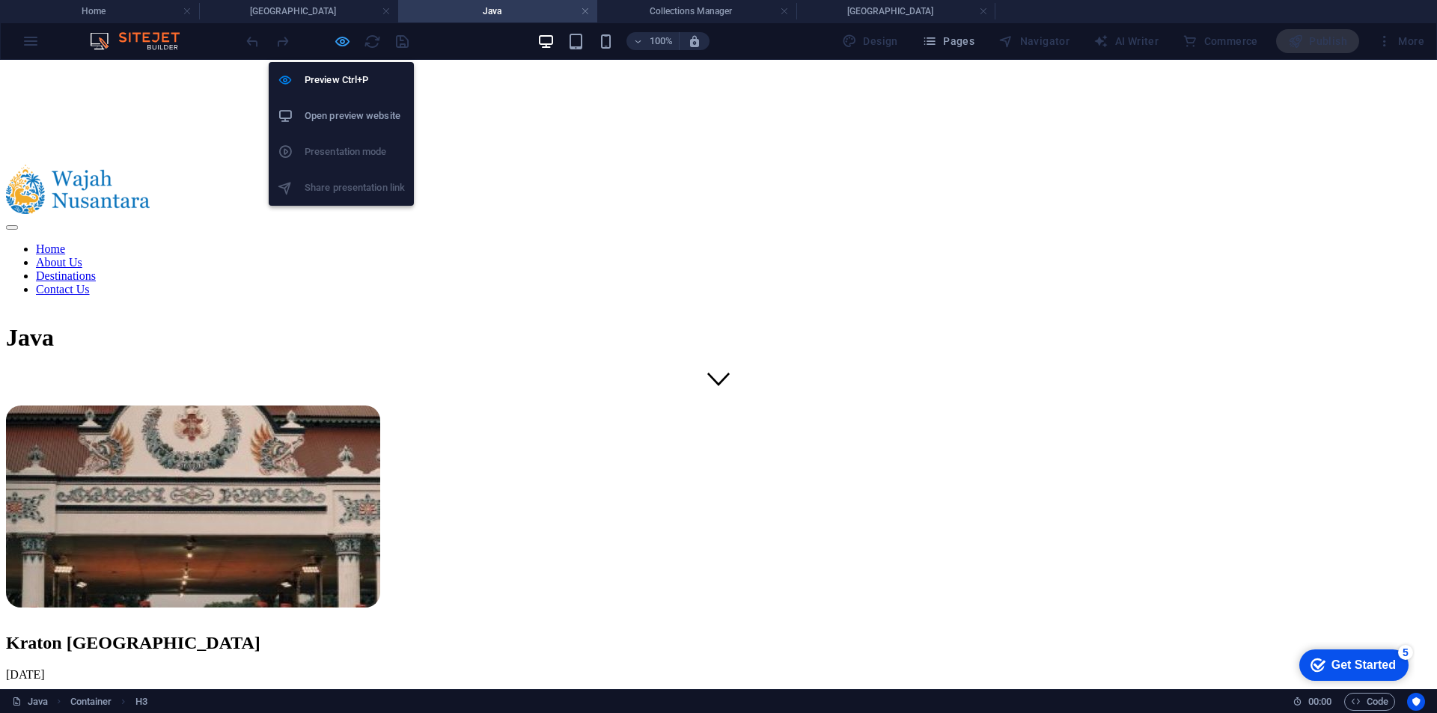
click at [340, 44] on icon "button" at bounding box center [342, 41] width 17 height 17
select select "slug"
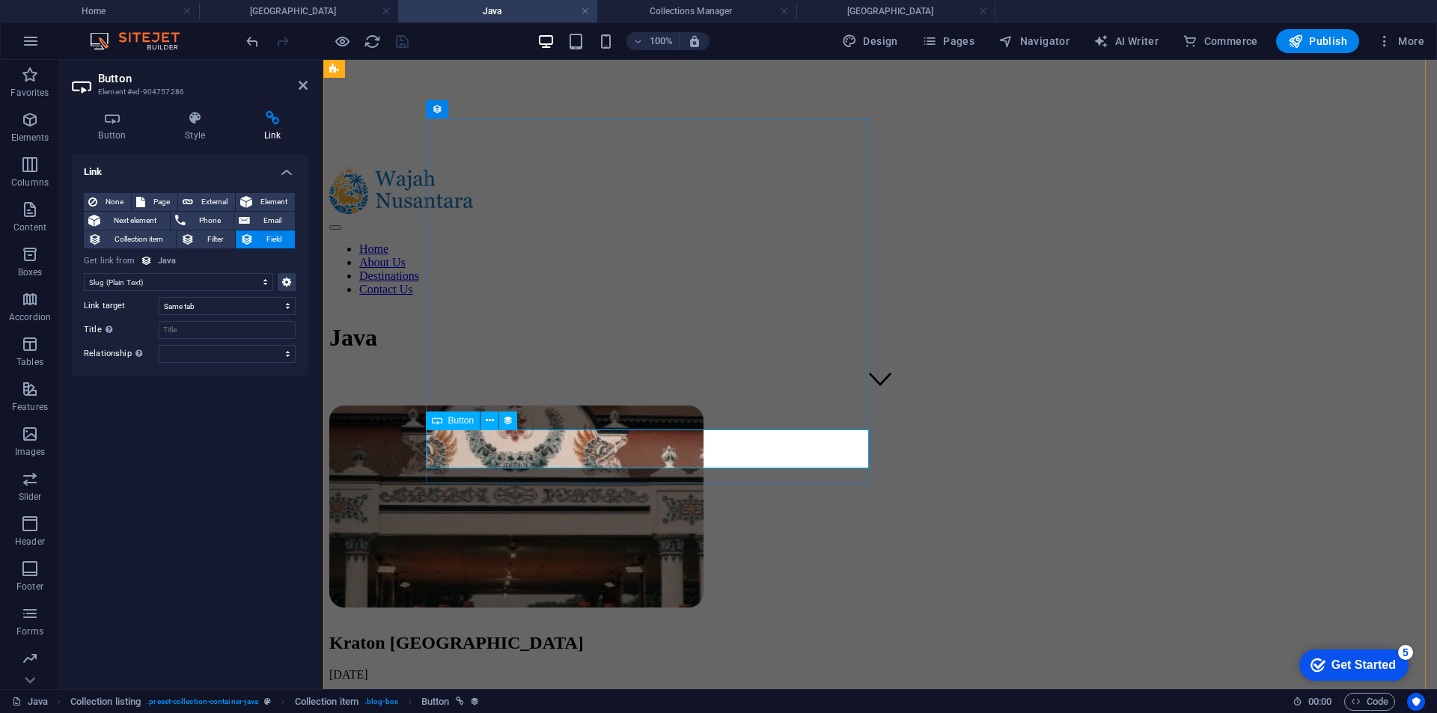
click at [200, 312] on select "New tab Same tab Overlay" at bounding box center [227, 306] width 137 height 18
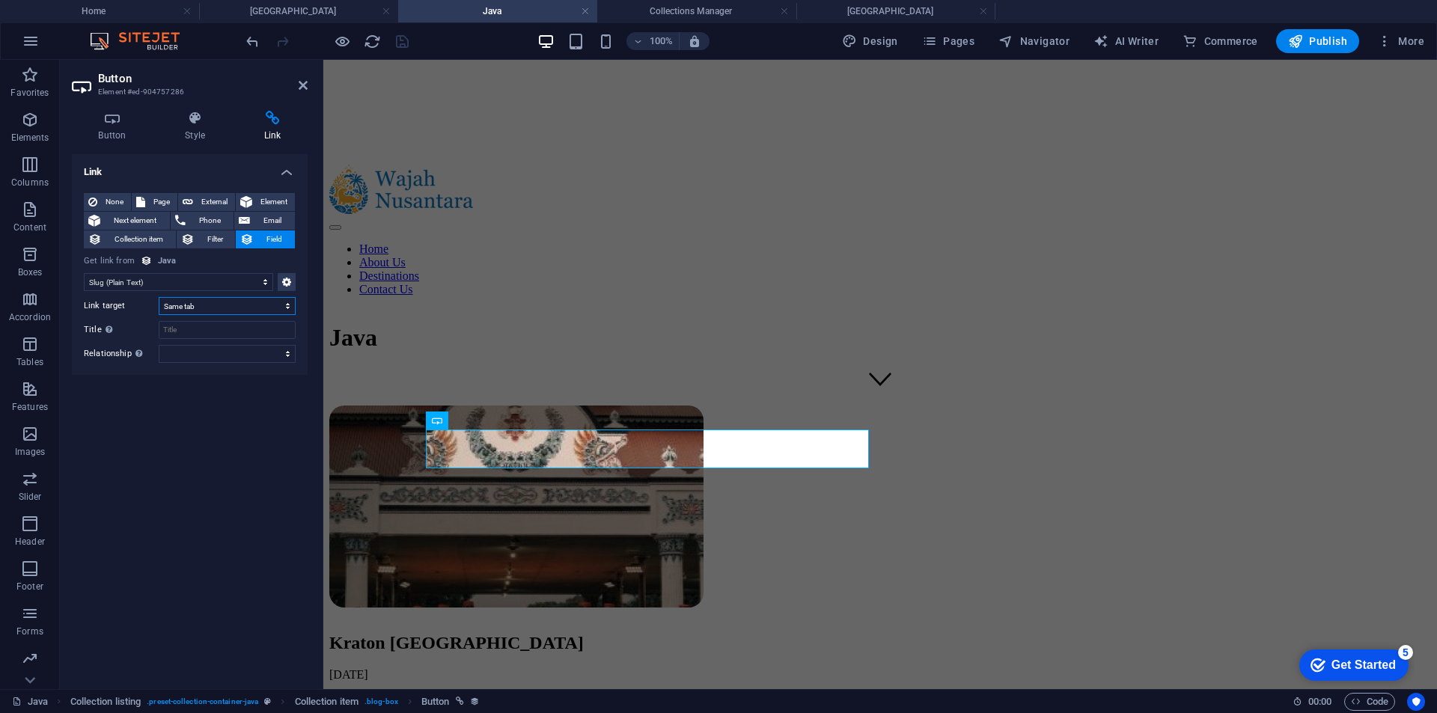
select select "overlay"
click at [159, 297] on select "New tab Same tab Overlay" at bounding box center [227, 306] width 137 height 18
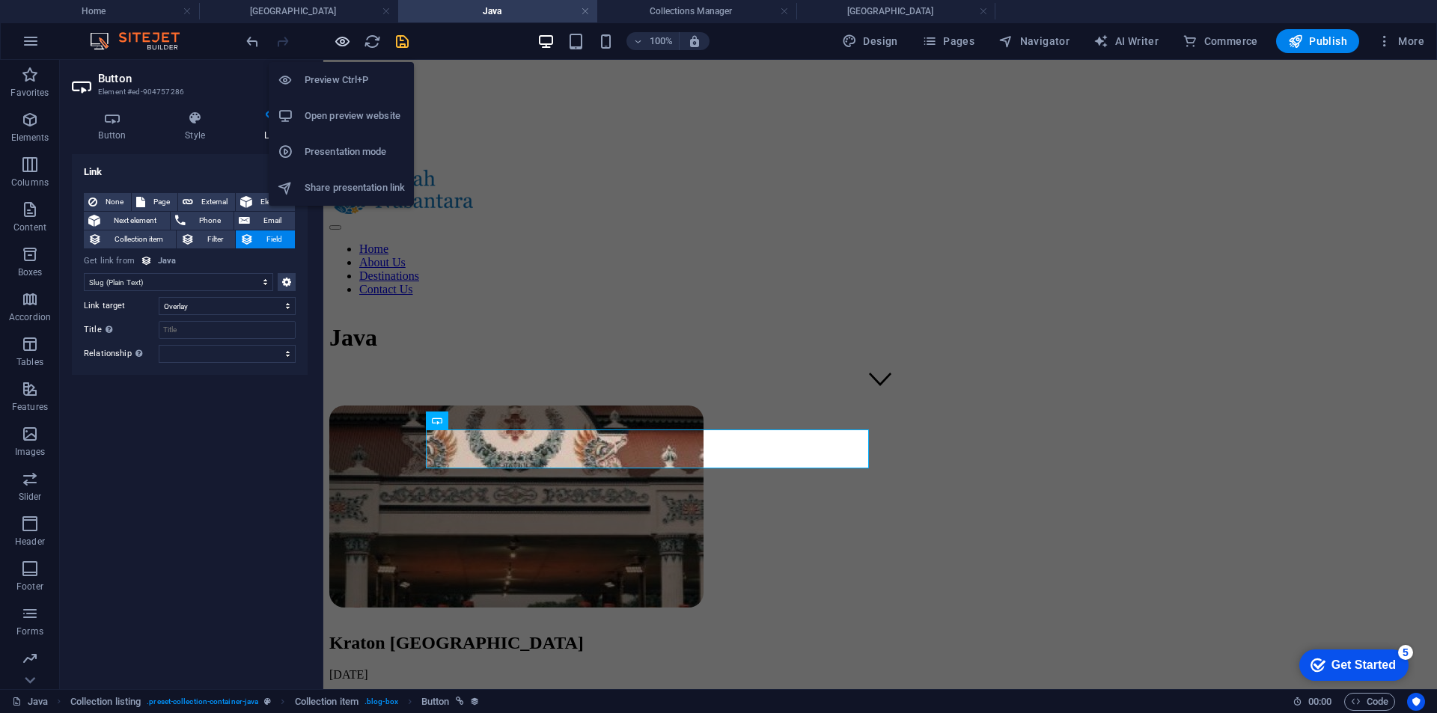
click at [340, 42] on icon "button" at bounding box center [342, 41] width 17 height 17
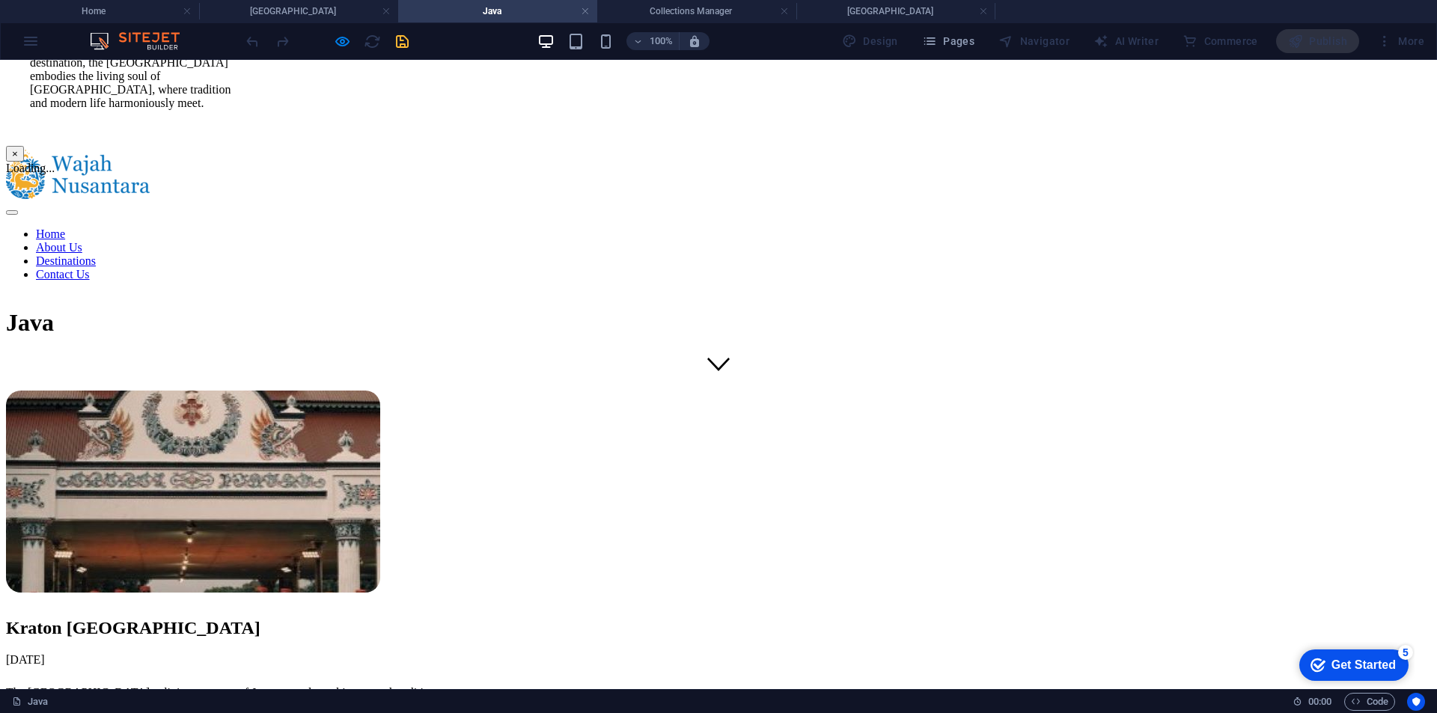
scroll to position [777, 0]
click at [24, 150] on button "×" at bounding box center [15, 154] width 18 height 16
click at [162, 712] on link "kraton-yogyakarta" at bounding box center [84, 718] width 156 height 13
drag, startPoint x: 1048, startPoint y: 168, endPoint x: 824, endPoint y: 114, distance: 230.3
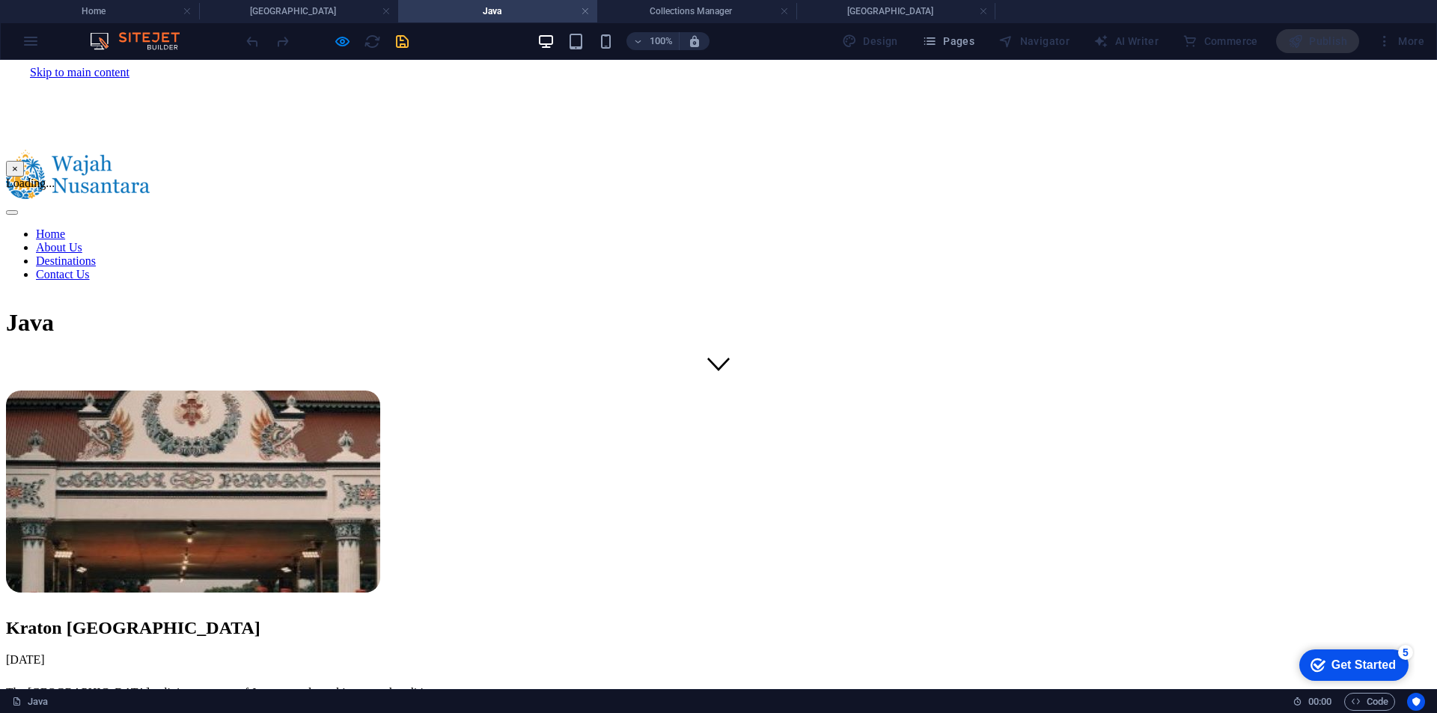
click at [24, 168] on button "×" at bounding box center [15, 169] width 18 height 16
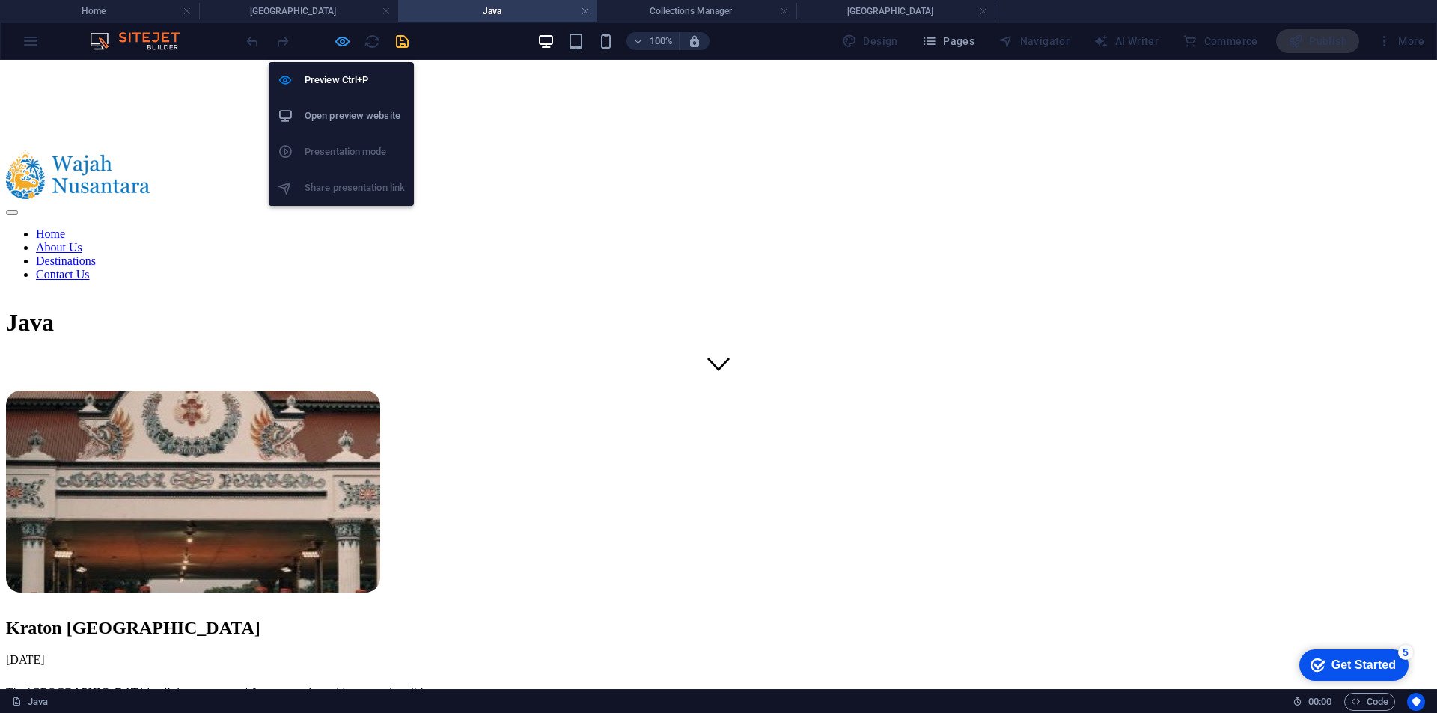
click at [343, 37] on icon "button" at bounding box center [342, 41] width 17 height 17
select select "slug"
select select "overlay"
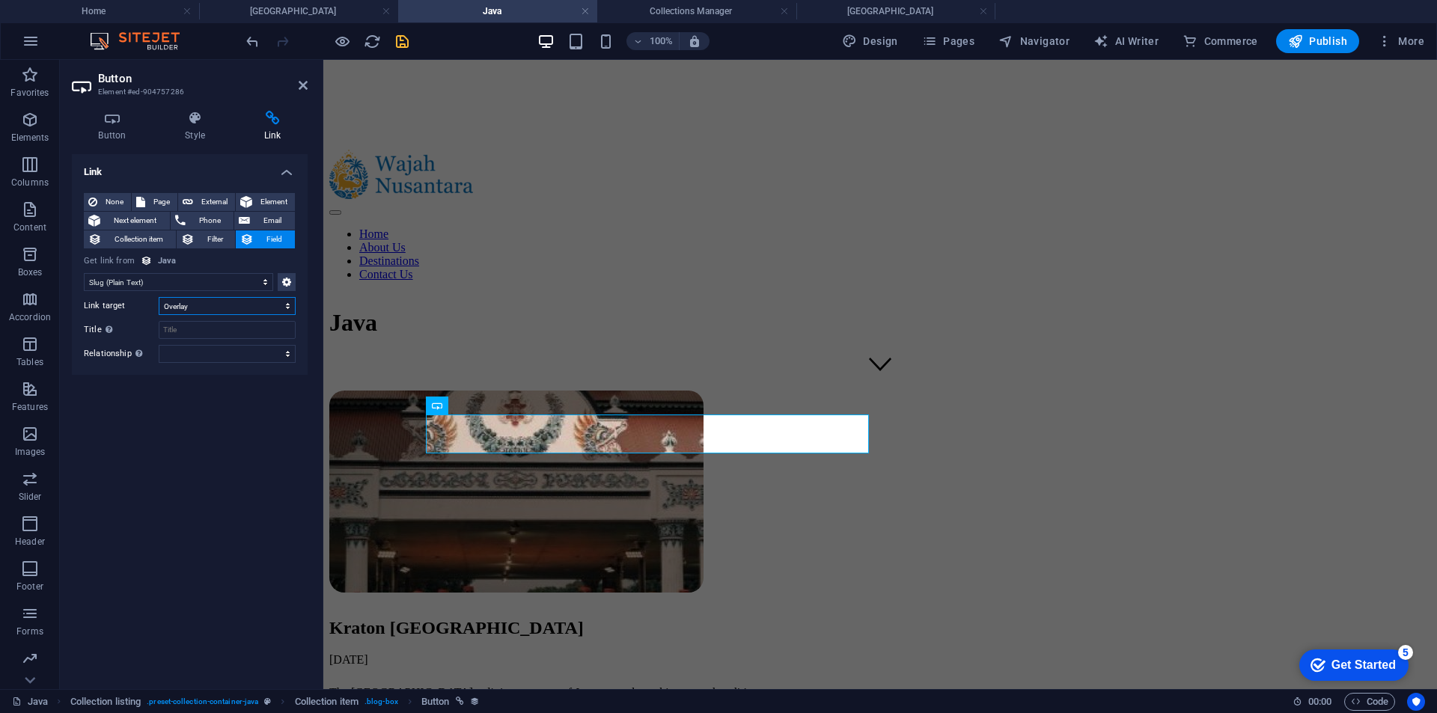
click at [233, 304] on select "New tab Same tab Overlay" at bounding box center [227, 306] width 137 height 18
select select
click at [159, 297] on select "New tab Same tab Overlay" at bounding box center [227, 306] width 137 height 18
click at [210, 281] on select "No assignment, content remains static Created at (Date) Updated at (Date) Name …" at bounding box center [178, 282] width 189 height 18
click at [84, 273] on select "No assignment, content remains static Created at (Date) Updated at (Date) Name …" at bounding box center [178, 282] width 189 height 18
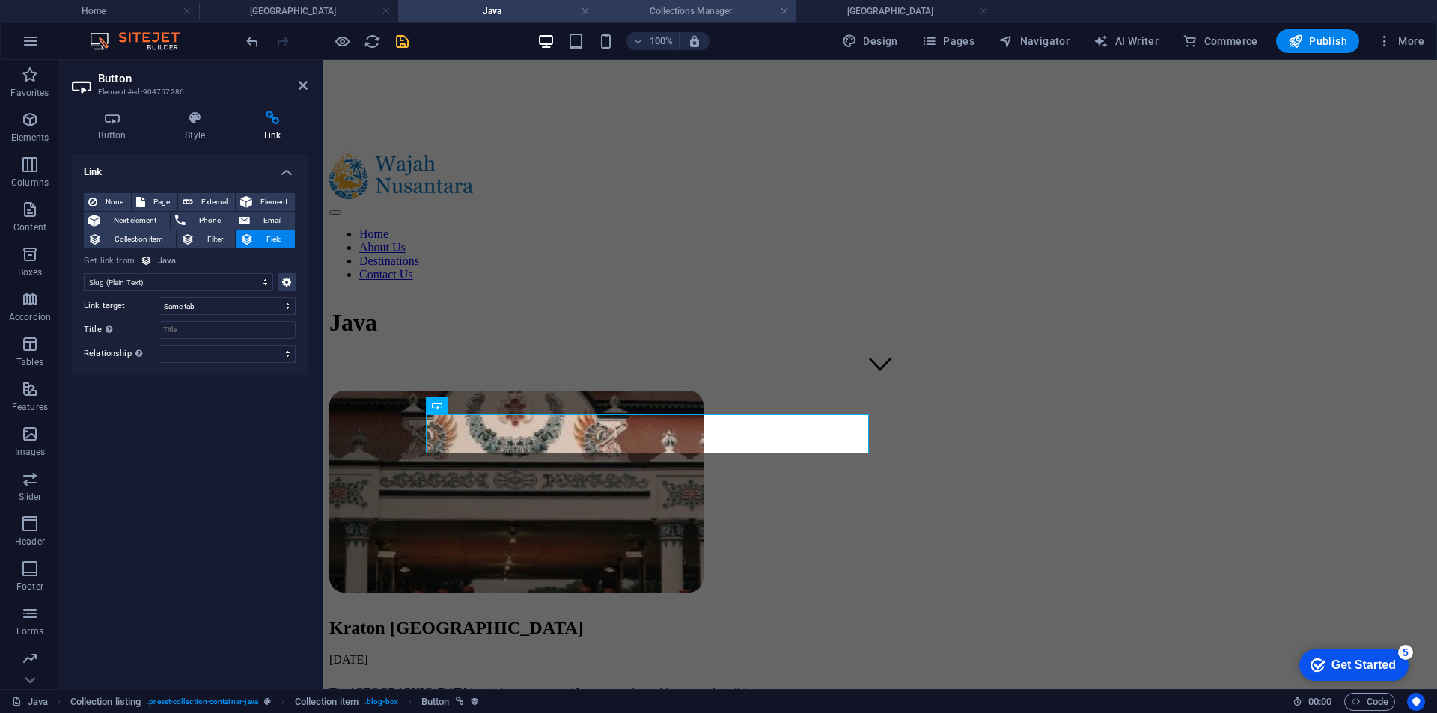
click at [692, 10] on h4 "Collections Manager" at bounding box center [696, 11] width 199 height 16
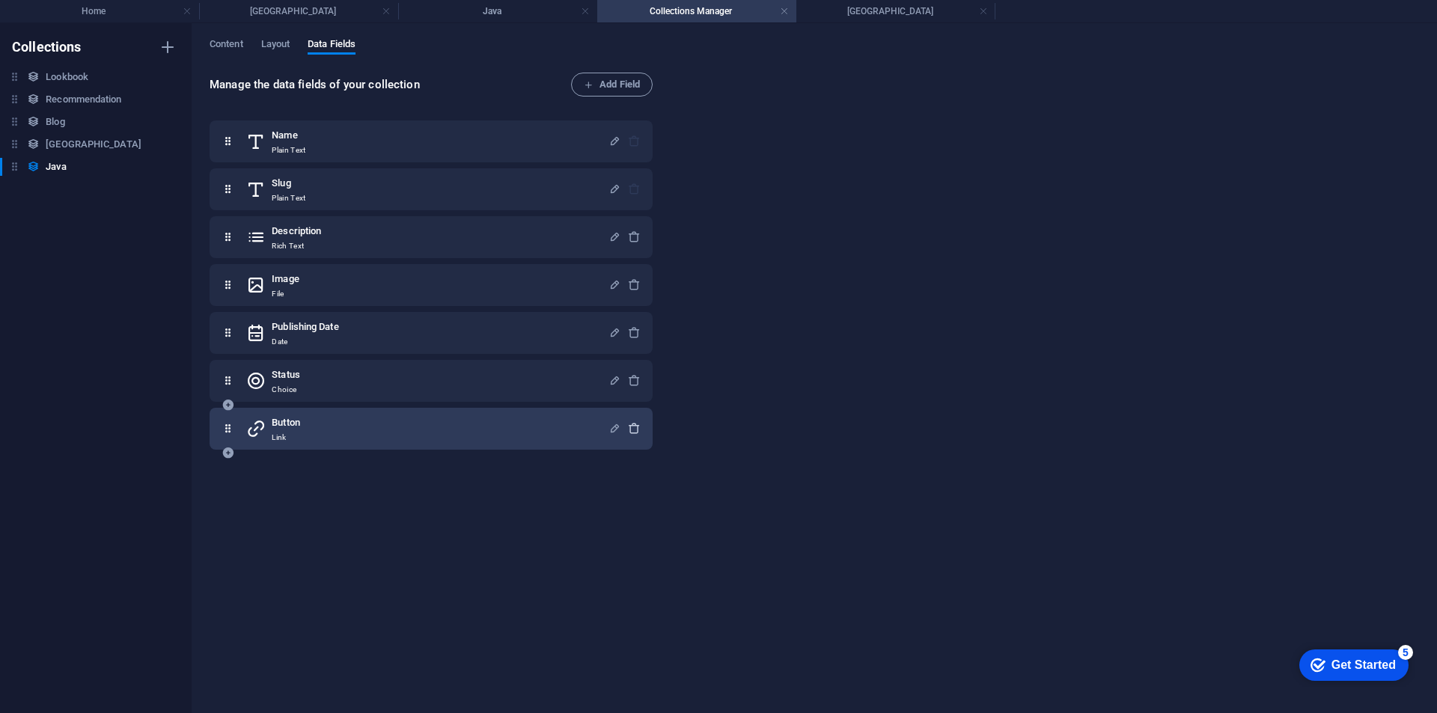
click at [632, 427] on icon "button" at bounding box center [634, 428] width 13 height 13
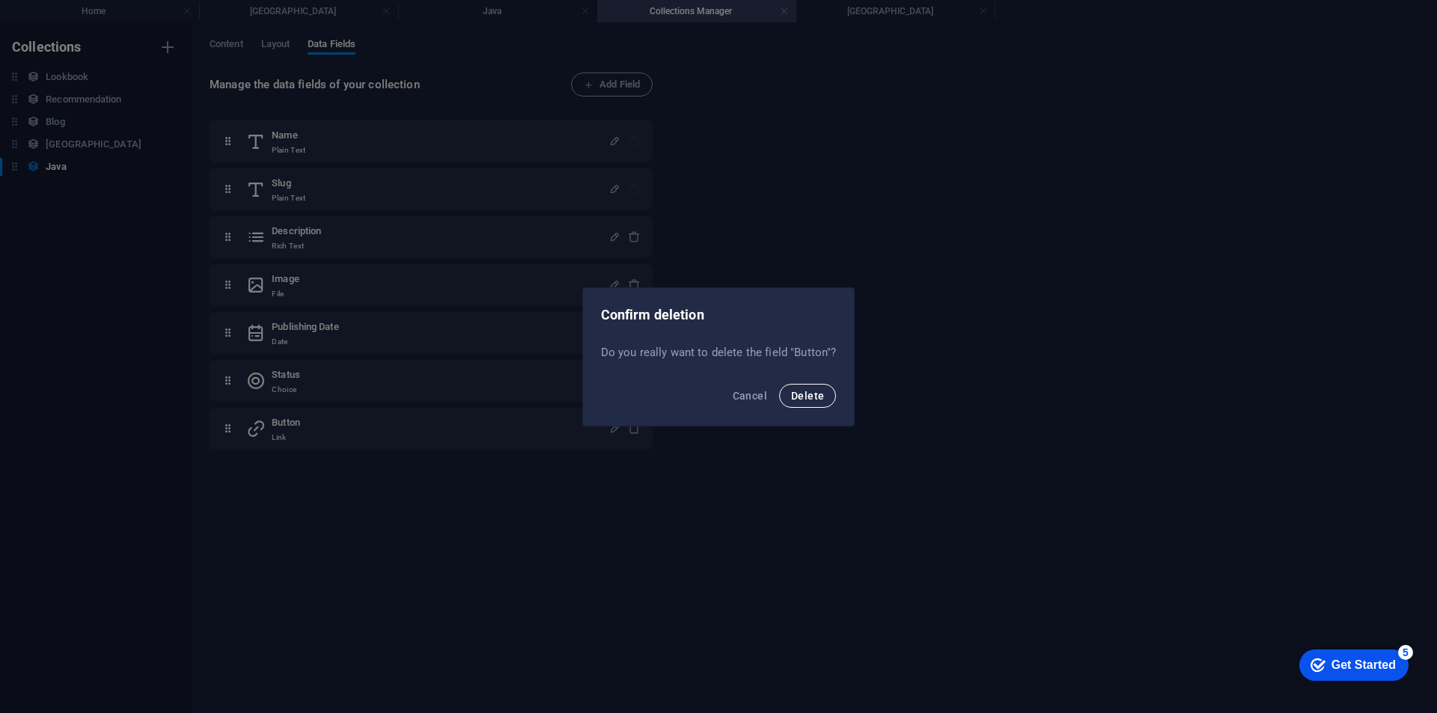
click at [802, 400] on span "Delete" at bounding box center [807, 396] width 33 height 12
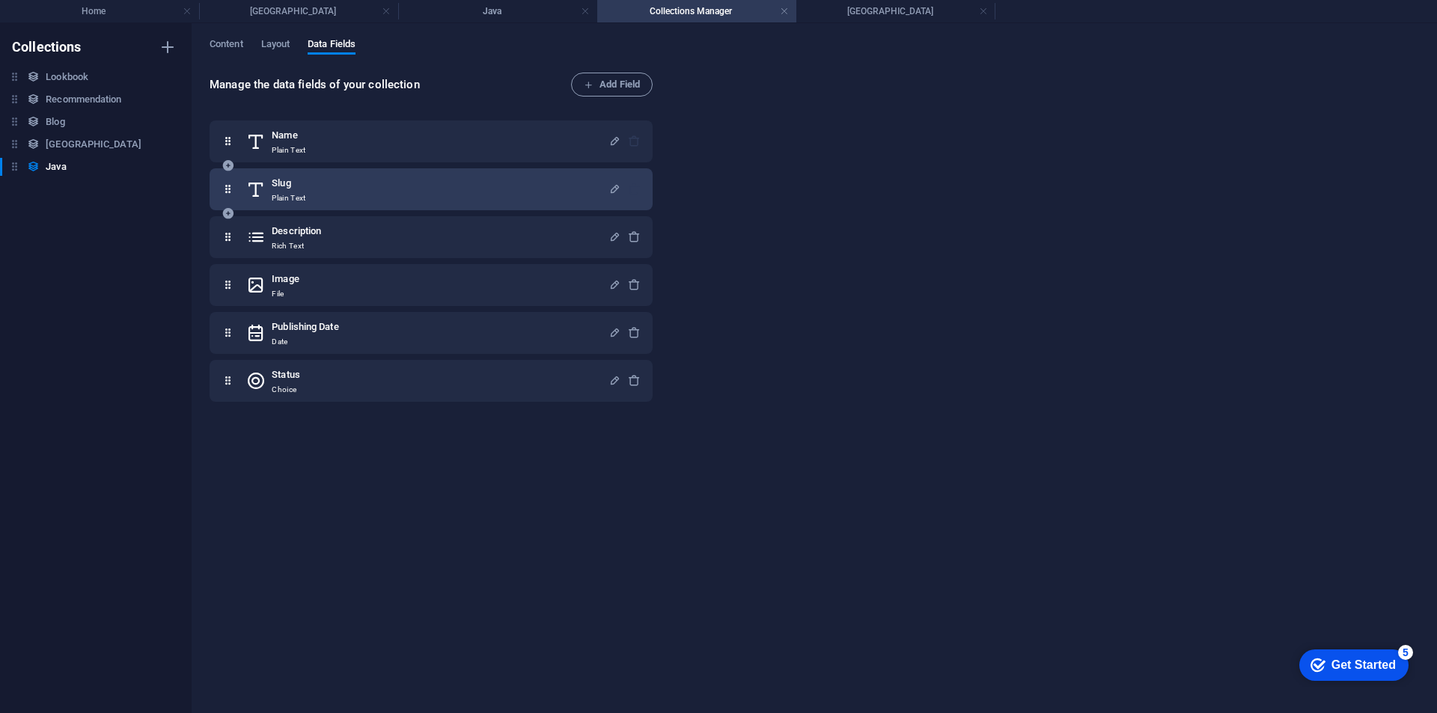
click at [374, 195] on div "Slug Plain Text" at bounding box center [427, 189] width 362 height 30
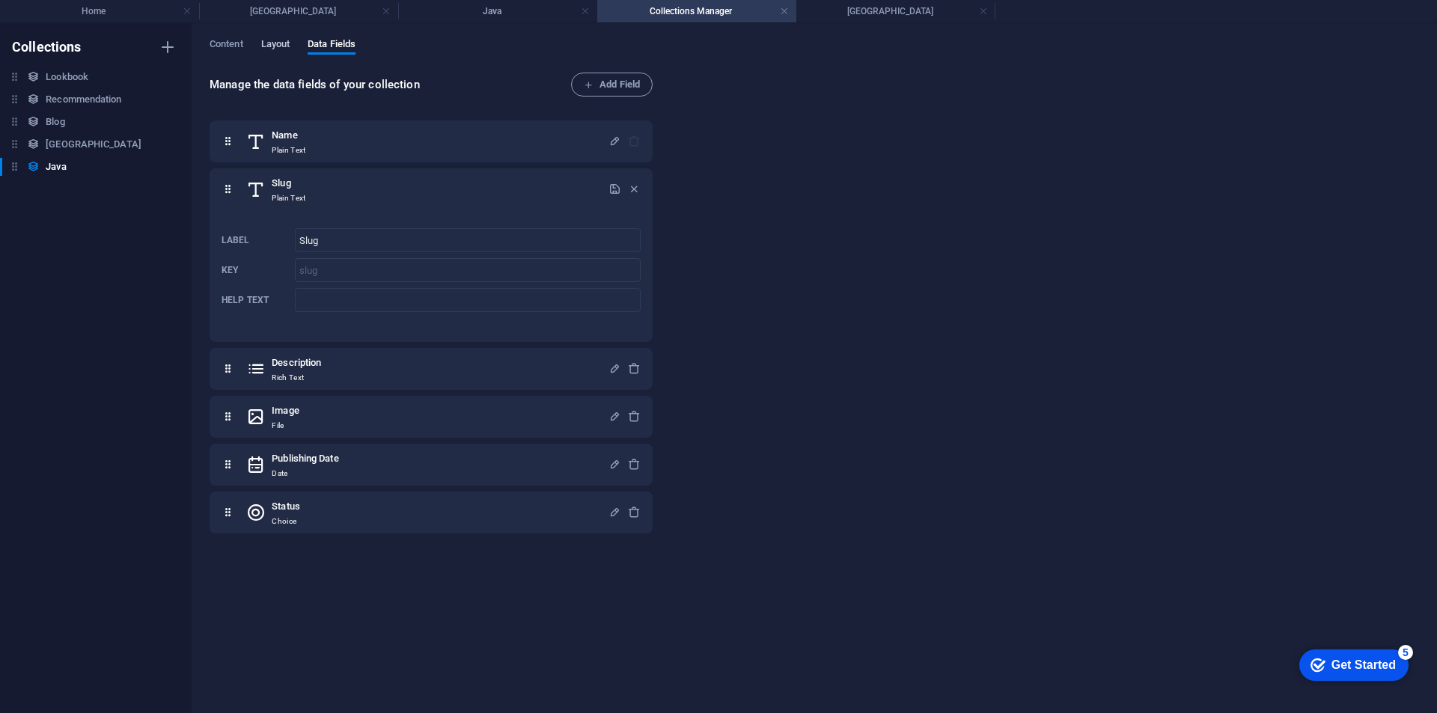
click at [278, 45] on span "Layout" at bounding box center [275, 45] width 29 height 21
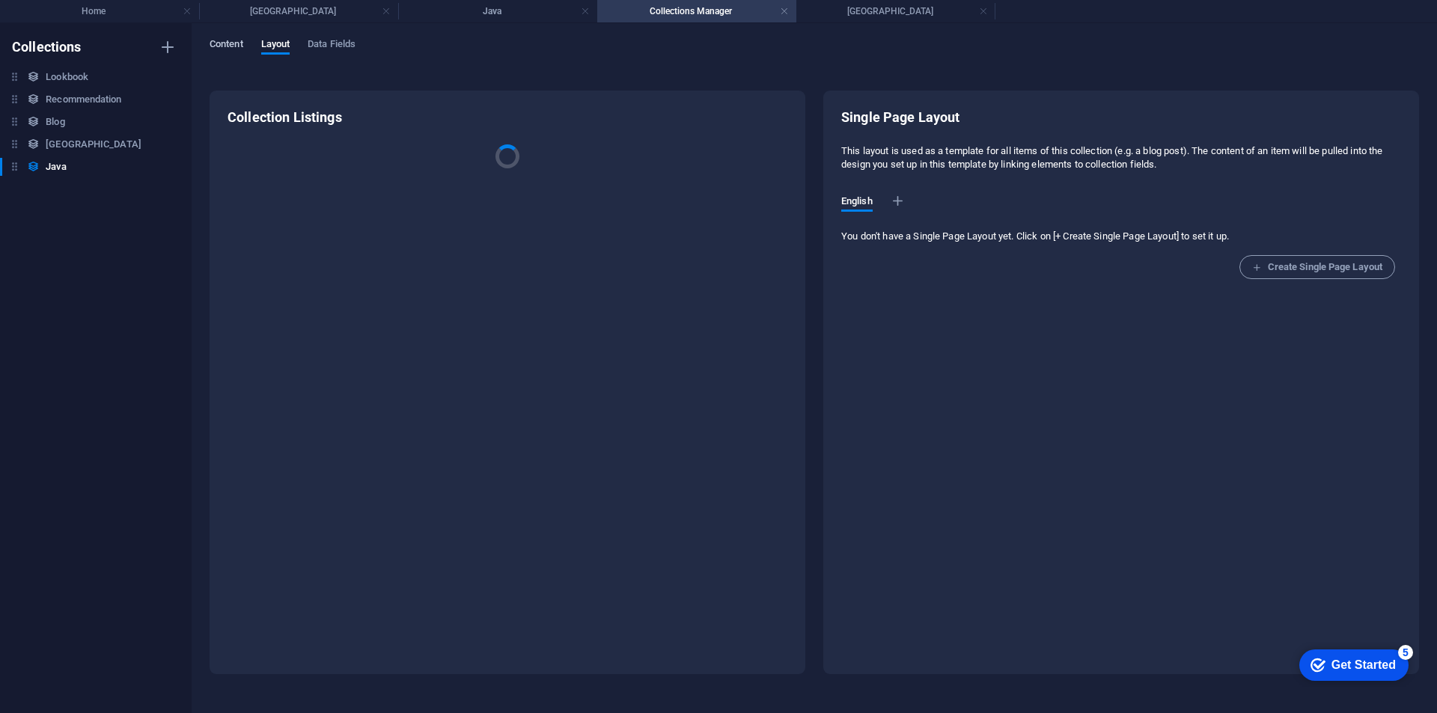
click at [227, 44] on span "Content" at bounding box center [227, 45] width 34 height 21
select select "columns.publishing_date_ASC"
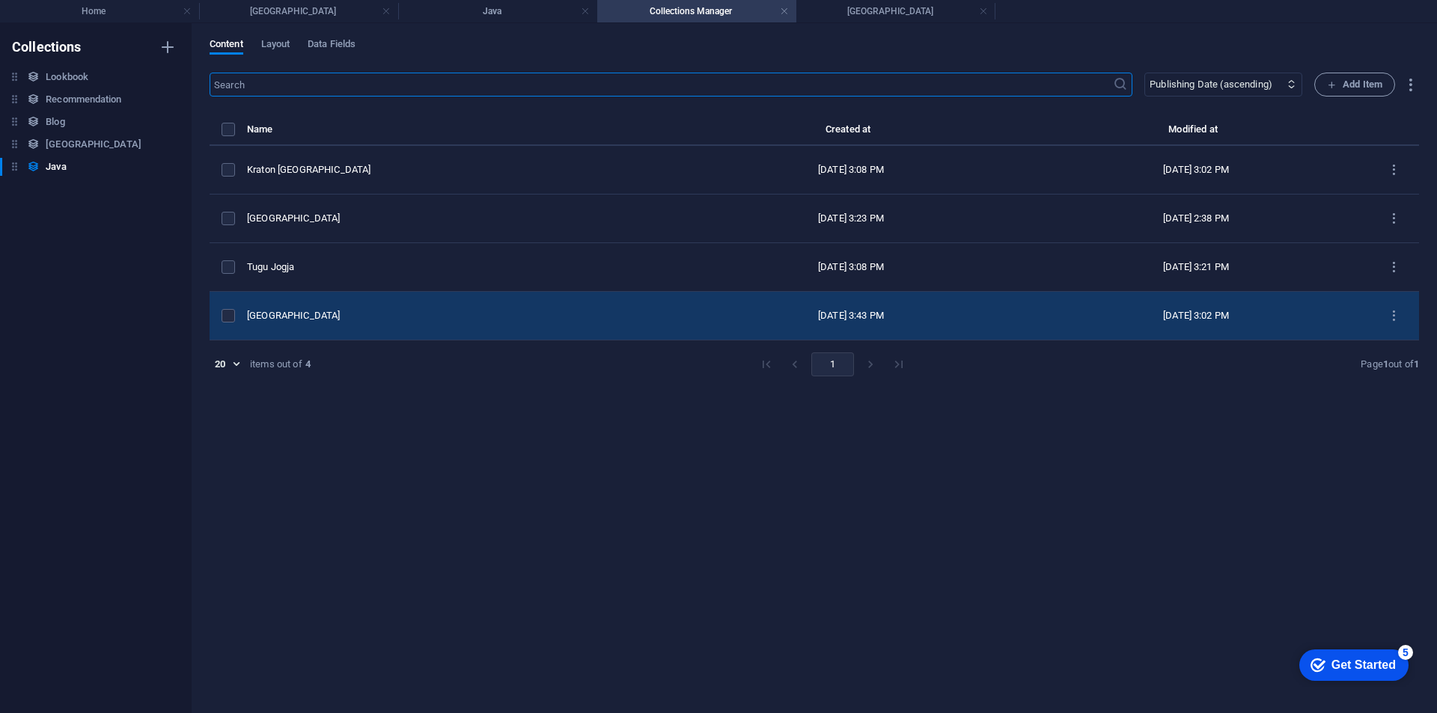
click at [392, 322] on td "[GEOGRAPHIC_DATA]" at bounding box center [463, 316] width 432 height 49
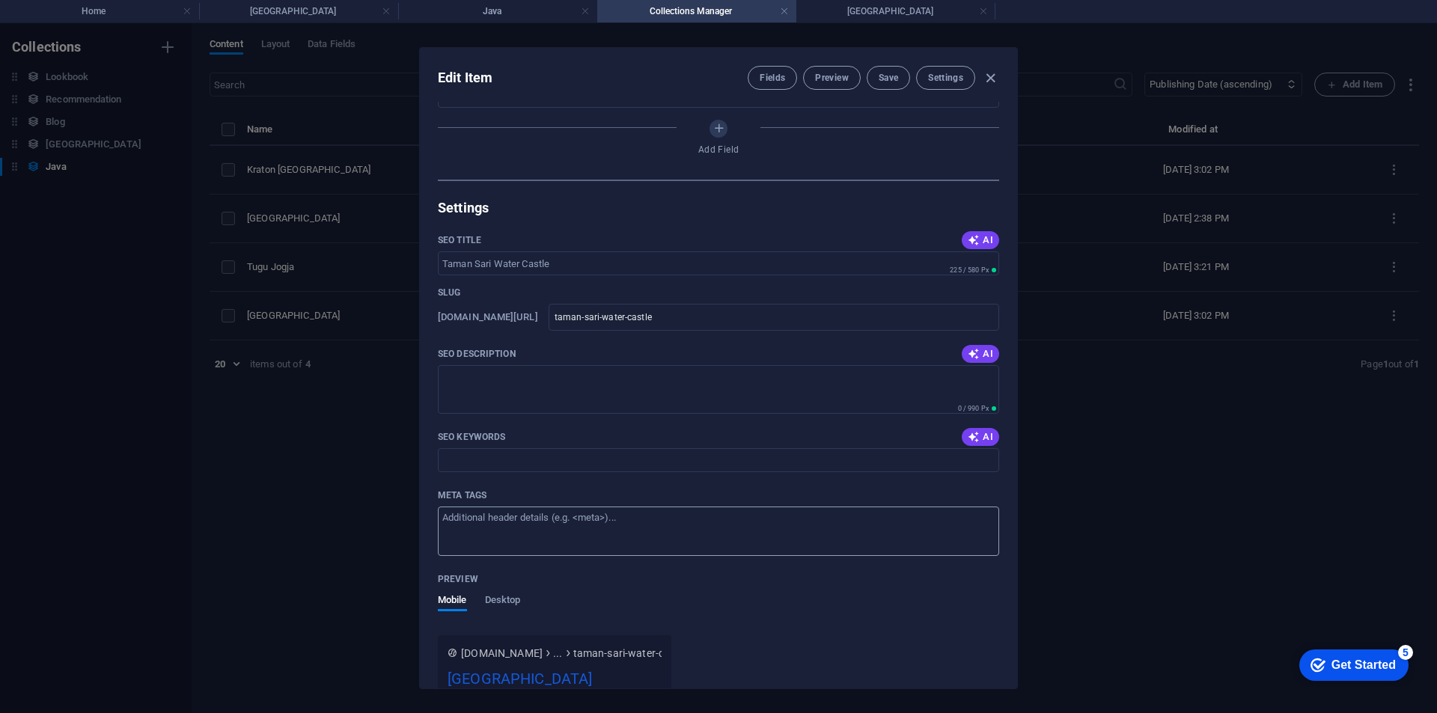
scroll to position [512, 0]
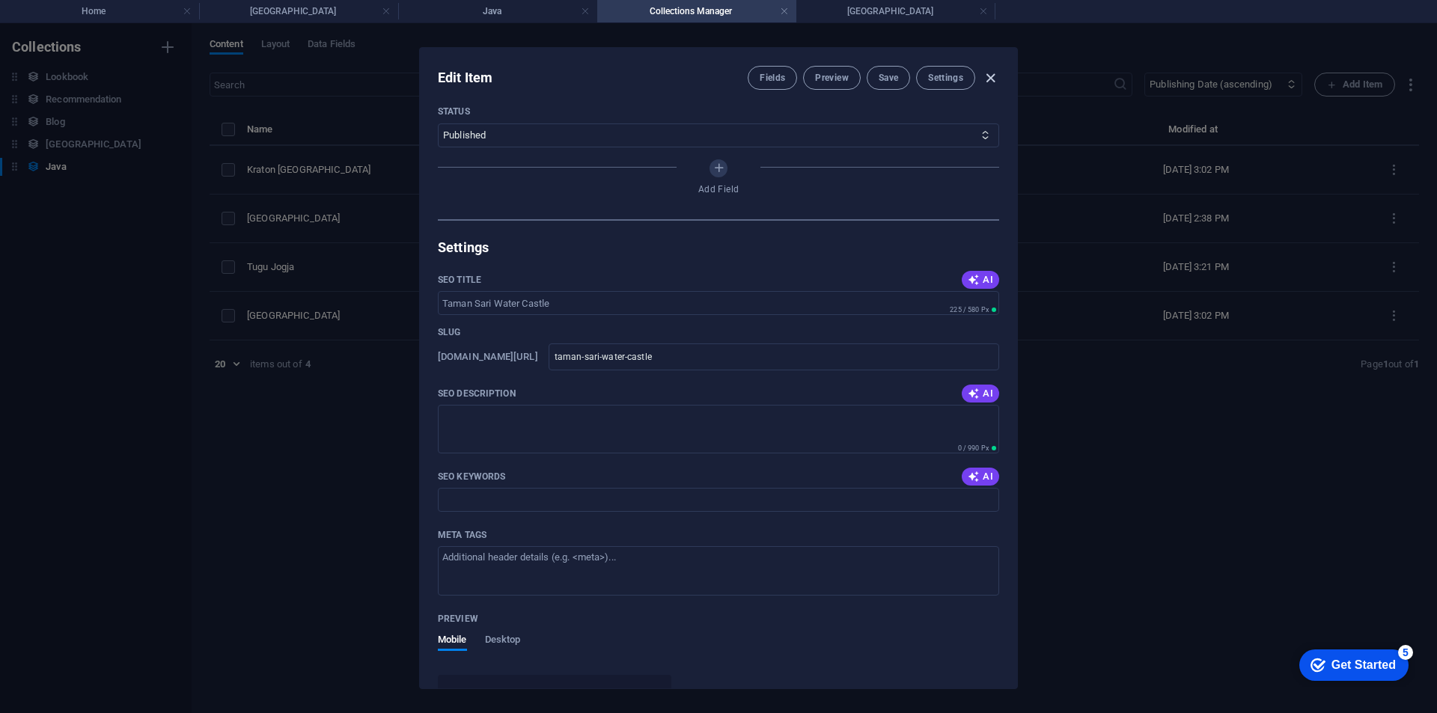
click at [985, 72] on icon "button" at bounding box center [990, 78] width 17 height 17
type input "2025-09-04"
type input "taman-sari-water-castle"
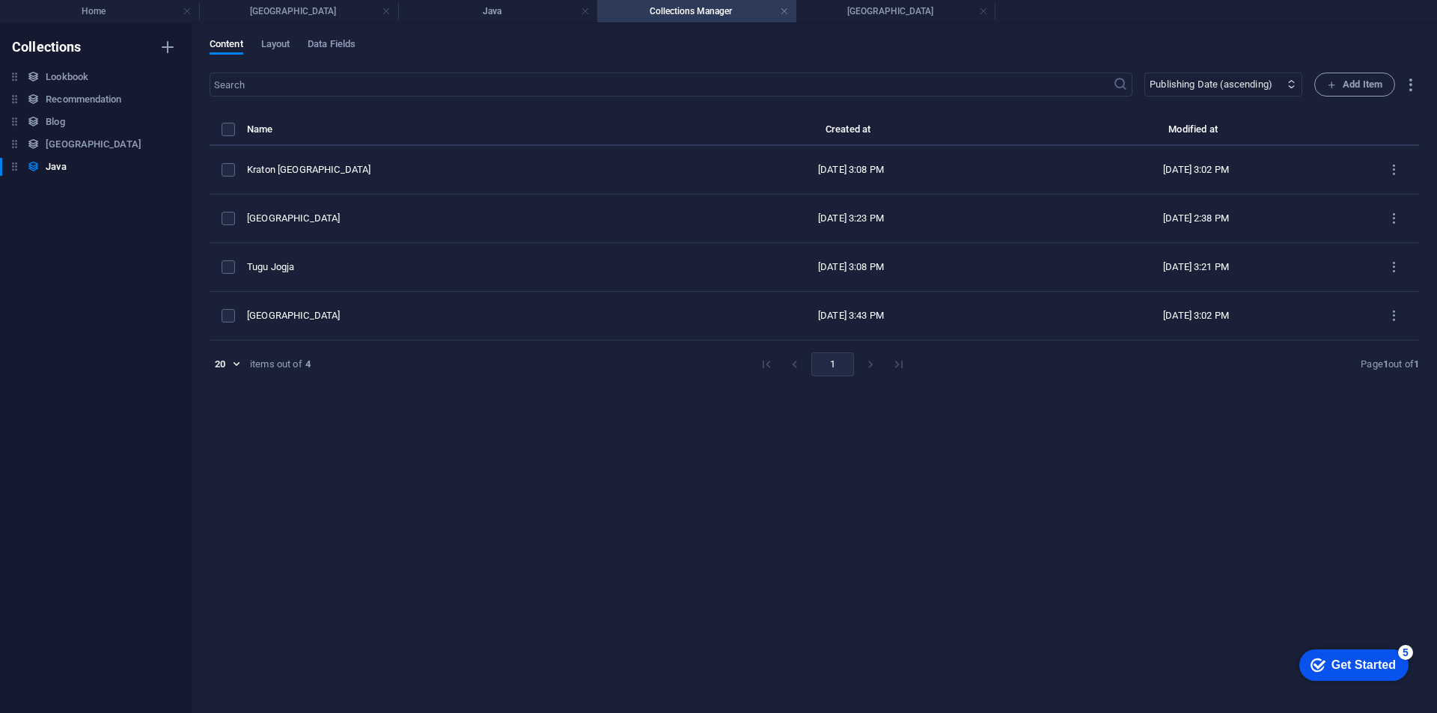
scroll to position [453, 0]
click at [449, 13] on h4 "Java" at bounding box center [497, 11] width 199 height 16
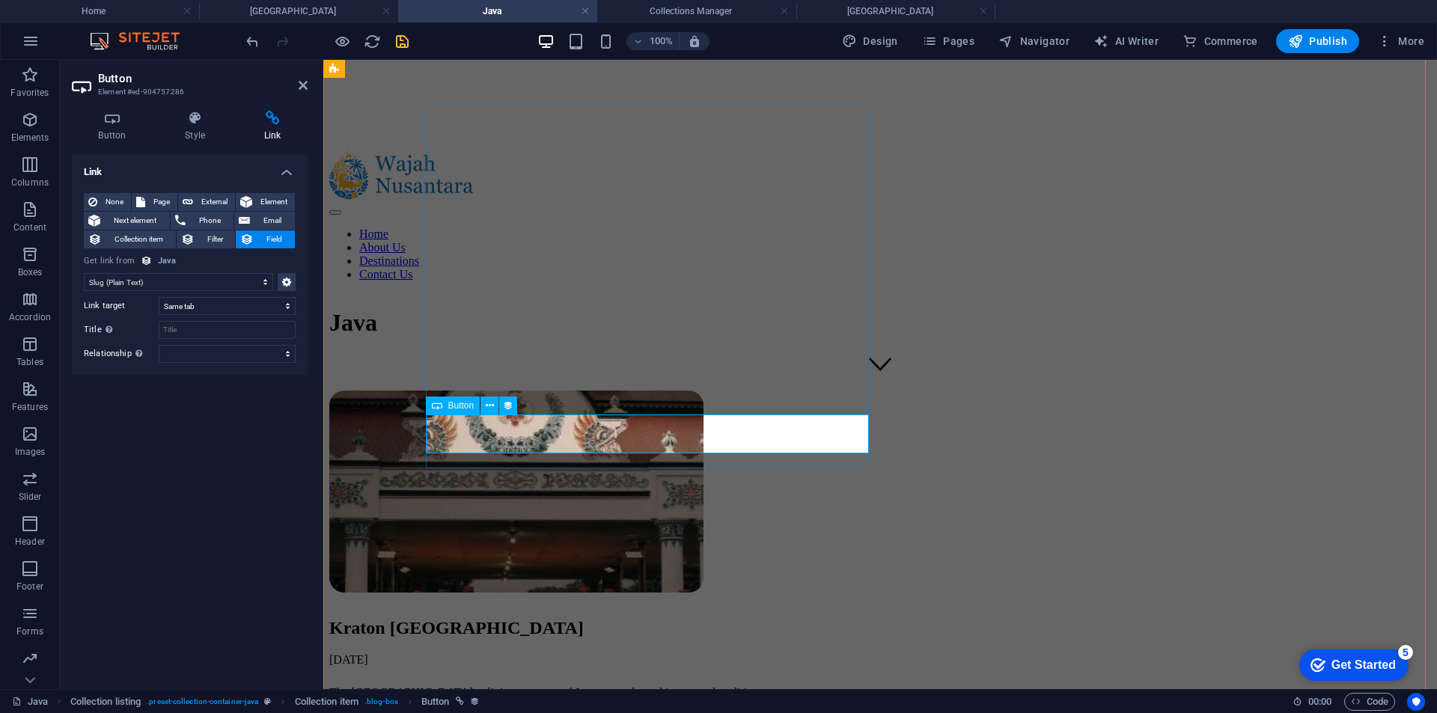
click at [566, 712] on div "kraton-yogyakarta" at bounding box center [879, 718] width 1101 height 13
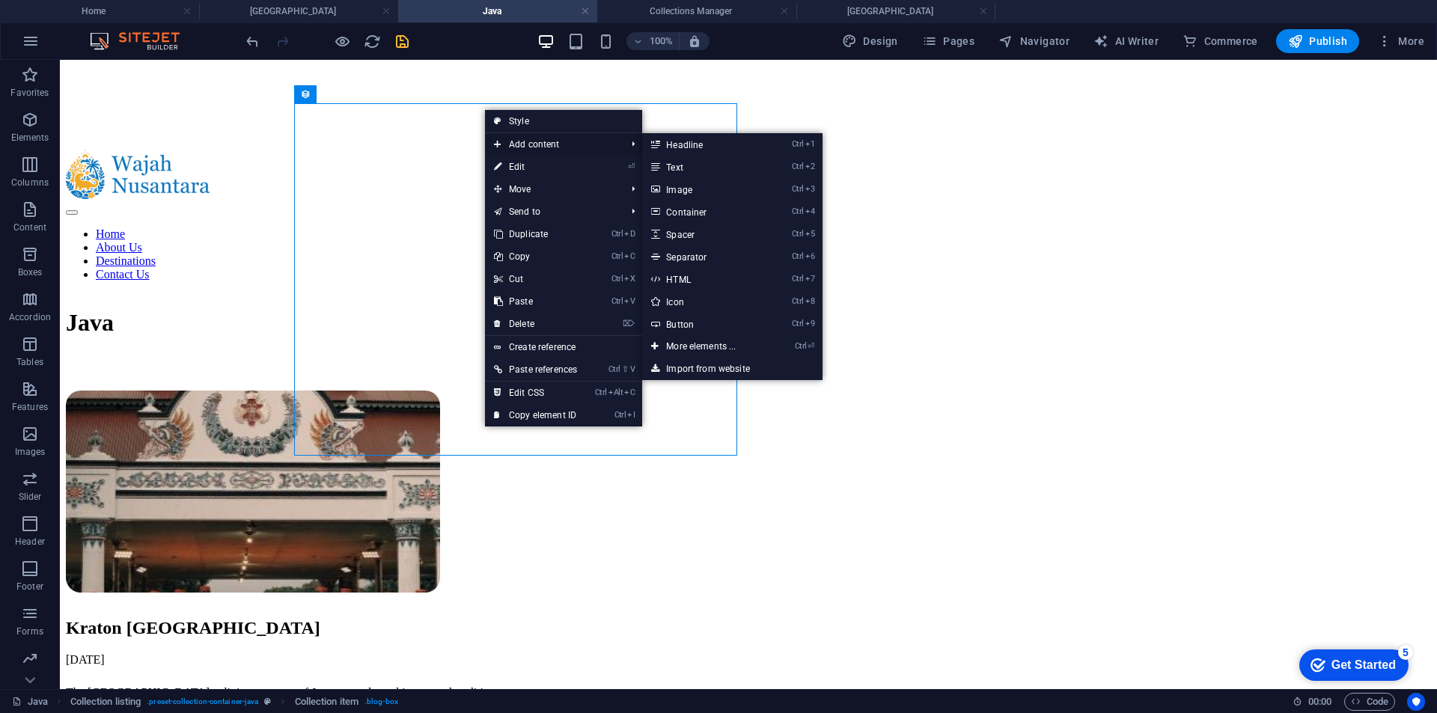
click at [554, 150] on span "Add content" at bounding box center [552, 144] width 135 height 22
click at [691, 318] on link "Ctrl 9 Button" at bounding box center [703, 324] width 123 height 22
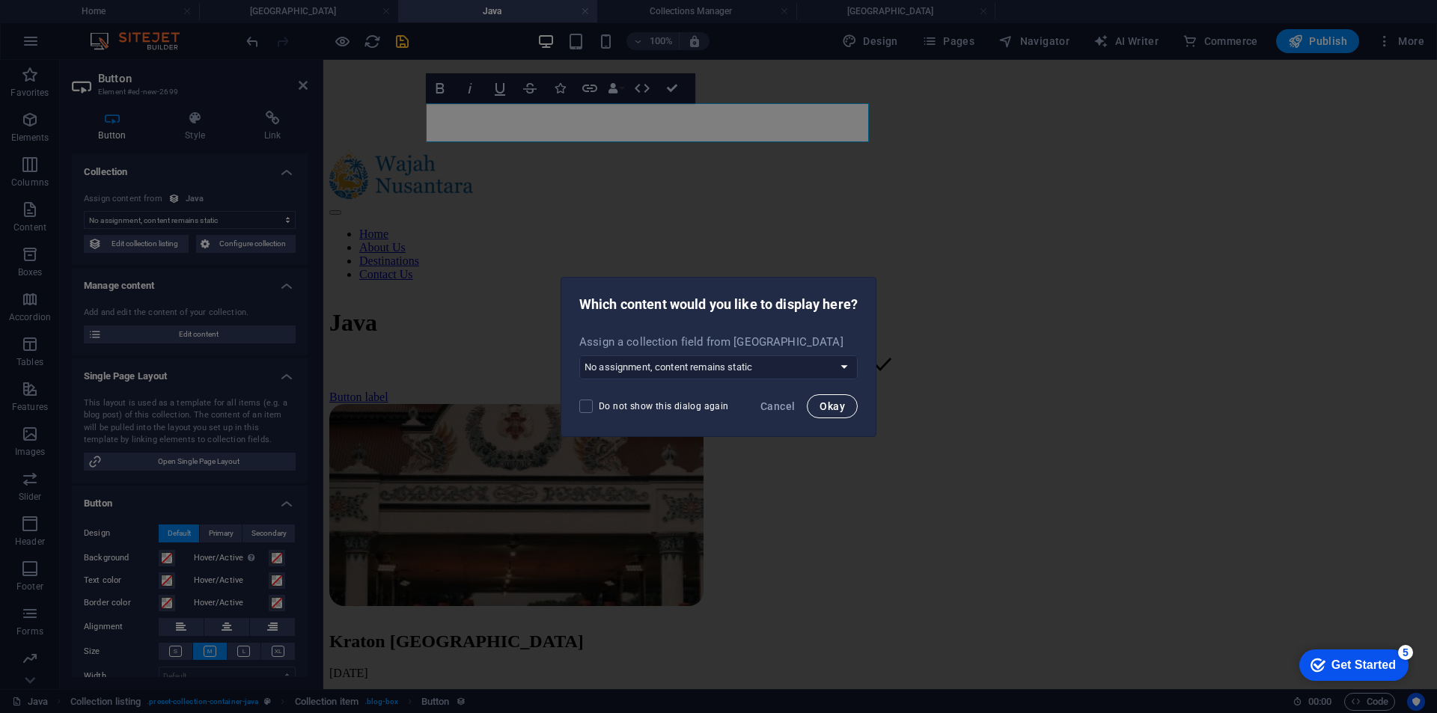
click at [825, 406] on span "Okay" at bounding box center [831, 406] width 25 height 12
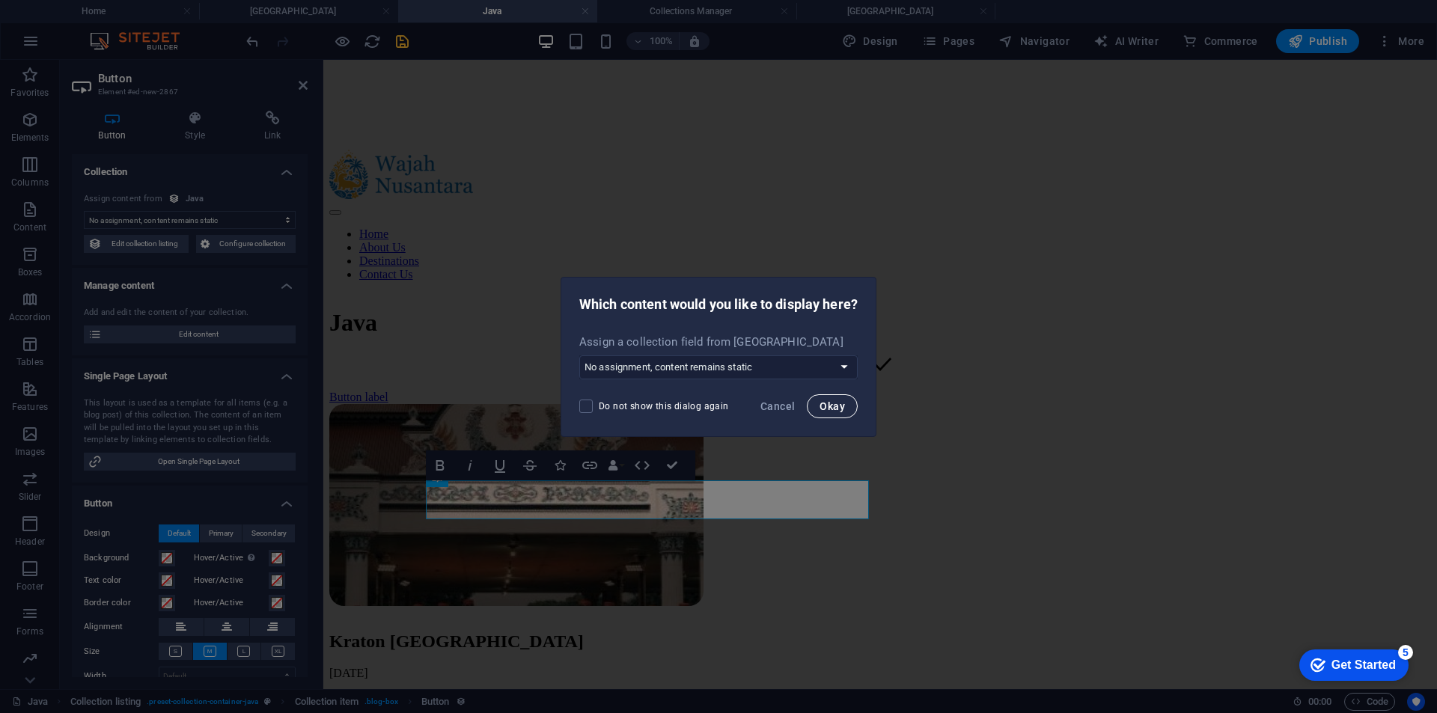
click at [822, 397] on button "Okay" at bounding box center [832, 406] width 51 height 24
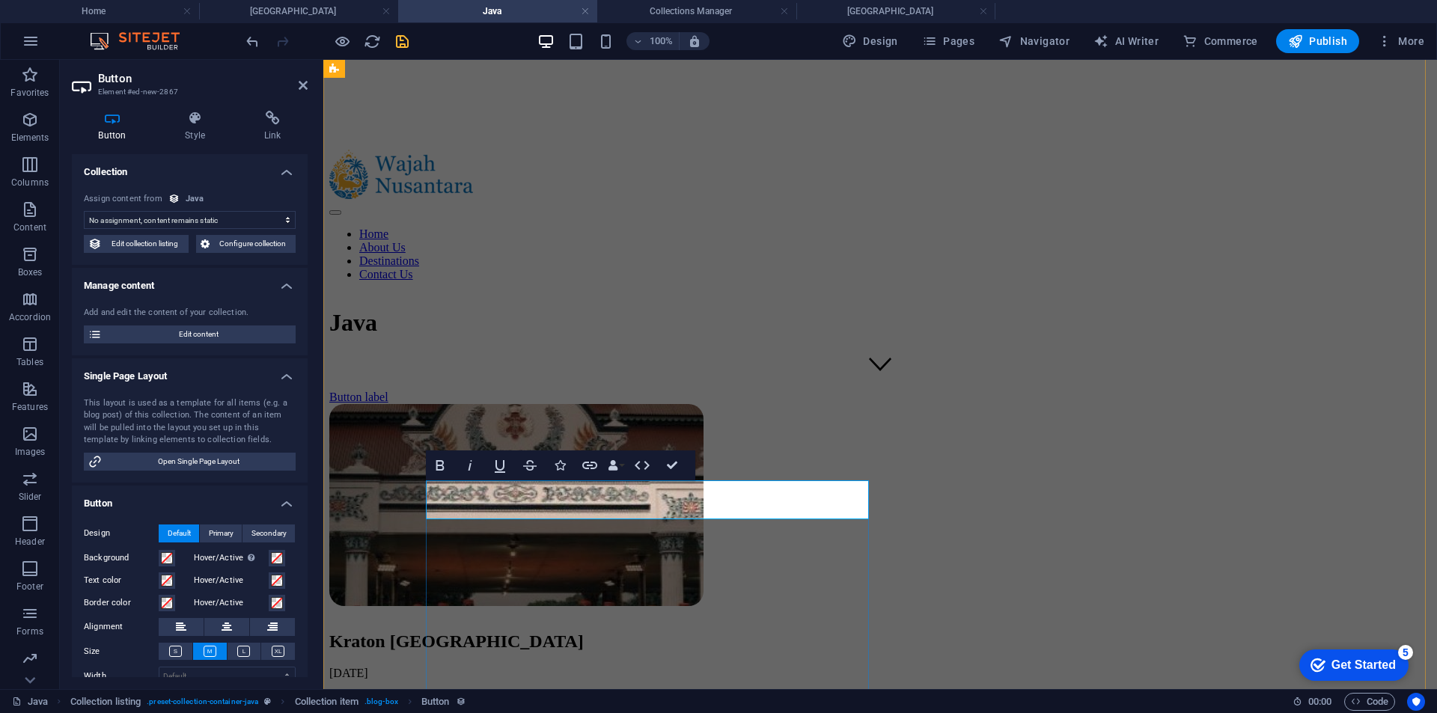
drag, startPoint x: 679, startPoint y: 461, endPoint x: 615, endPoint y: 402, distance: 87.4
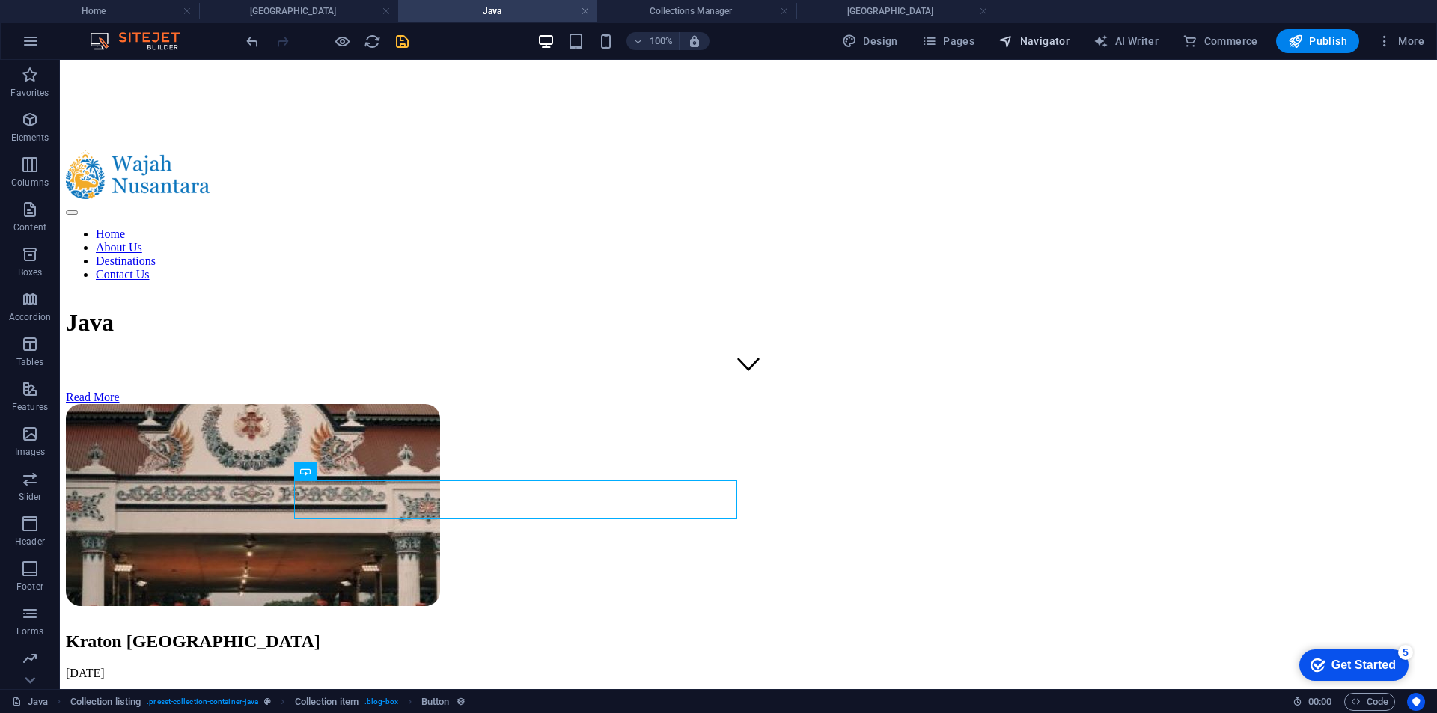
drag, startPoint x: 1036, startPoint y: 36, endPoint x: 732, endPoint y: 95, distance: 309.5
click at [1036, 36] on span "Navigator" at bounding box center [1033, 41] width 71 height 15
select select "16936456-en"
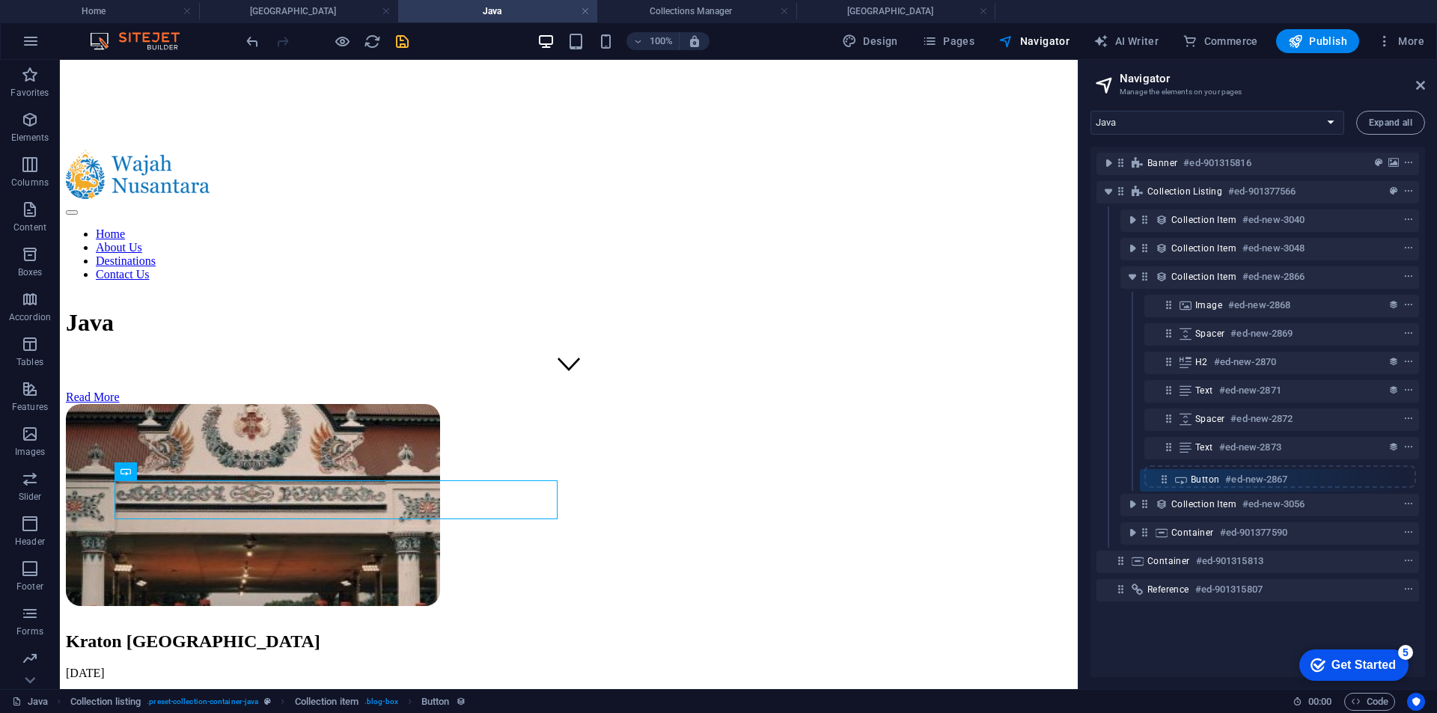
drag, startPoint x: 1170, startPoint y: 306, endPoint x: 1165, endPoint y: 484, distance: 178.1
click at [1165, 484] on div "Banner #ed-901315816 Collection listing #ed-901377566 Collection item #ed-new-3…" at bounding box center [1257, 412] width 334 height 531
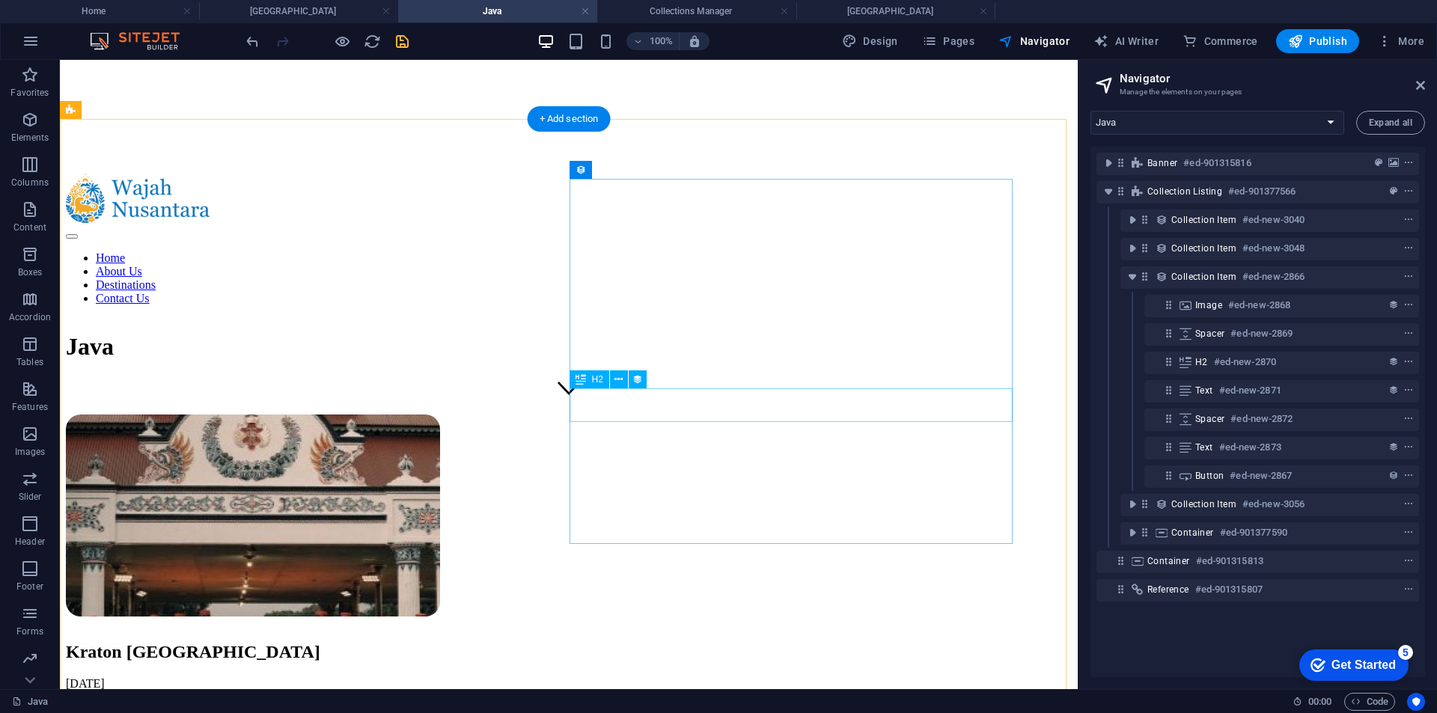
scroll to position [287, 0]
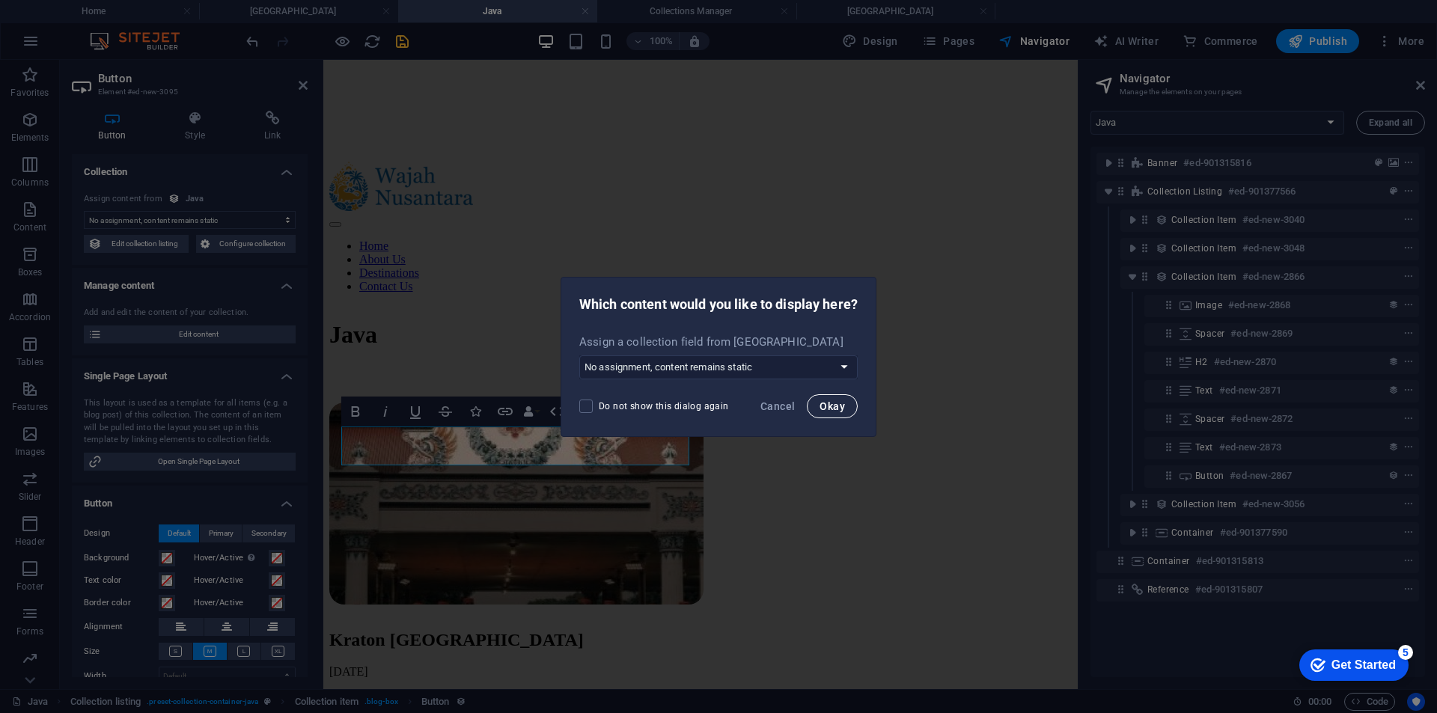
click at [822, 405] on span "Okay" at bounding box center [831, 406] width 25 height 12
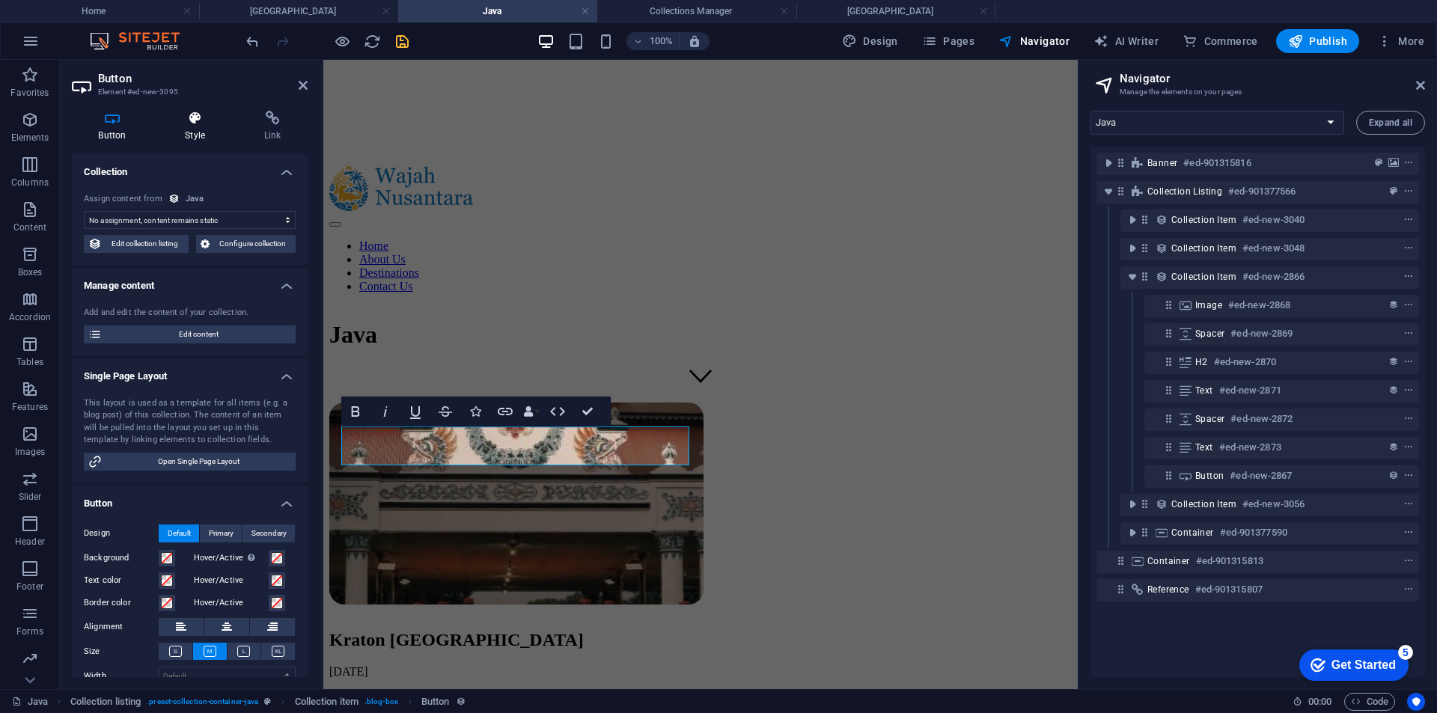
click at [197, 129] on h4 "Style" at bounding box center [198, 126] width 79 height 31
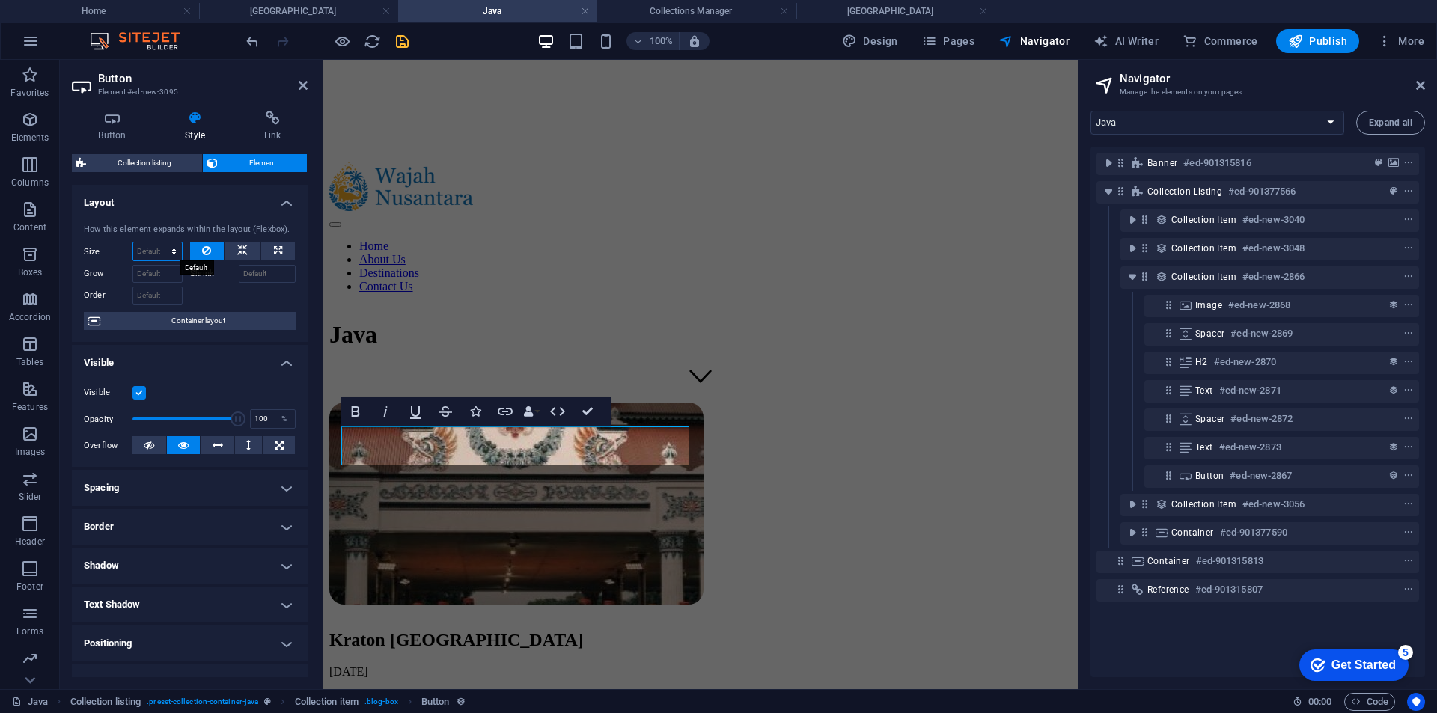
click at [165, 251] on select "Default auto px % 1/1 1/2 1/3 1/4 1/5 1/6 1/7 1/8 1/9 1/10" at bounding box center [157, 251] width 49 height 18
select select "px"
click at [159, 242] on select "Default auto px % 1/1 1/2 1/3 1/4 1/5 1/6 1/7 1/8 1/9 1/10" at bounding box center [157, 251] width 49 height 18
click at [143, 254] on input "200" at bounding box center [157, 251] width 49 height 18
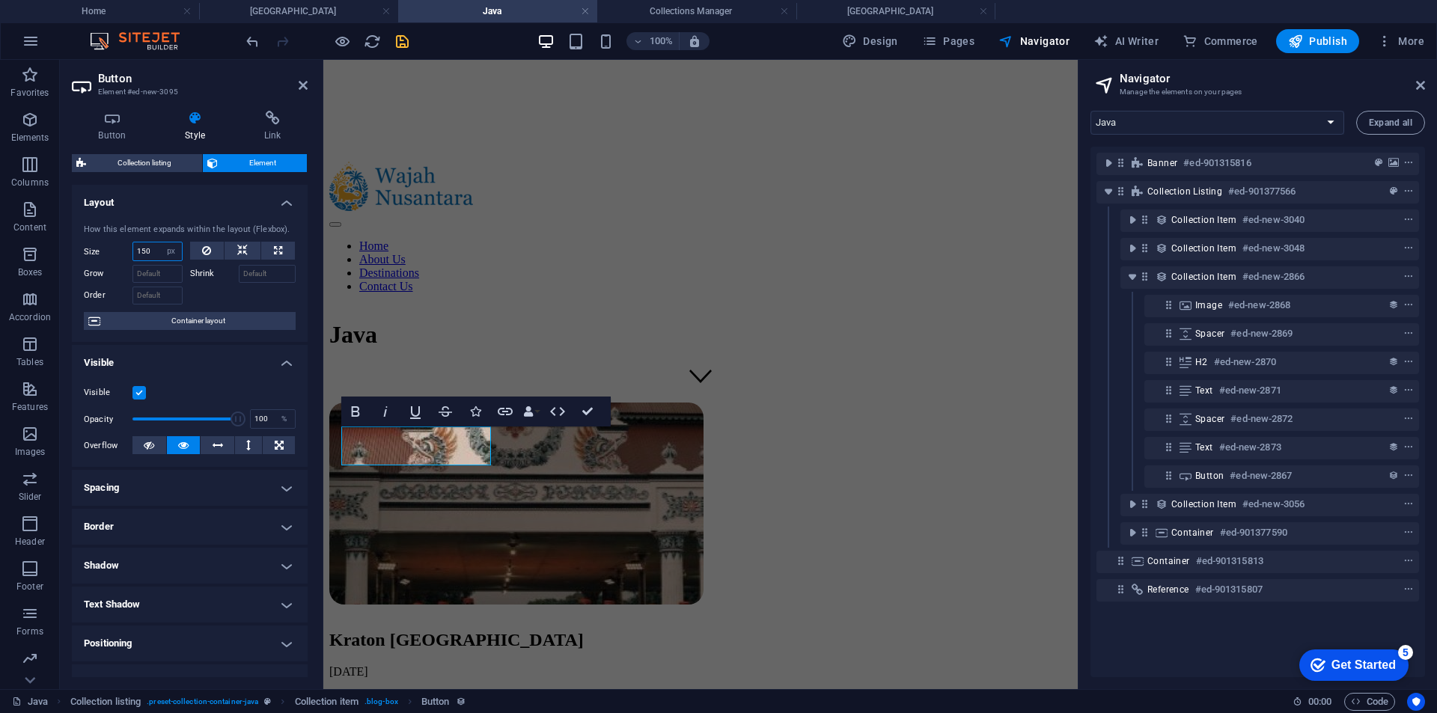
type input "150"
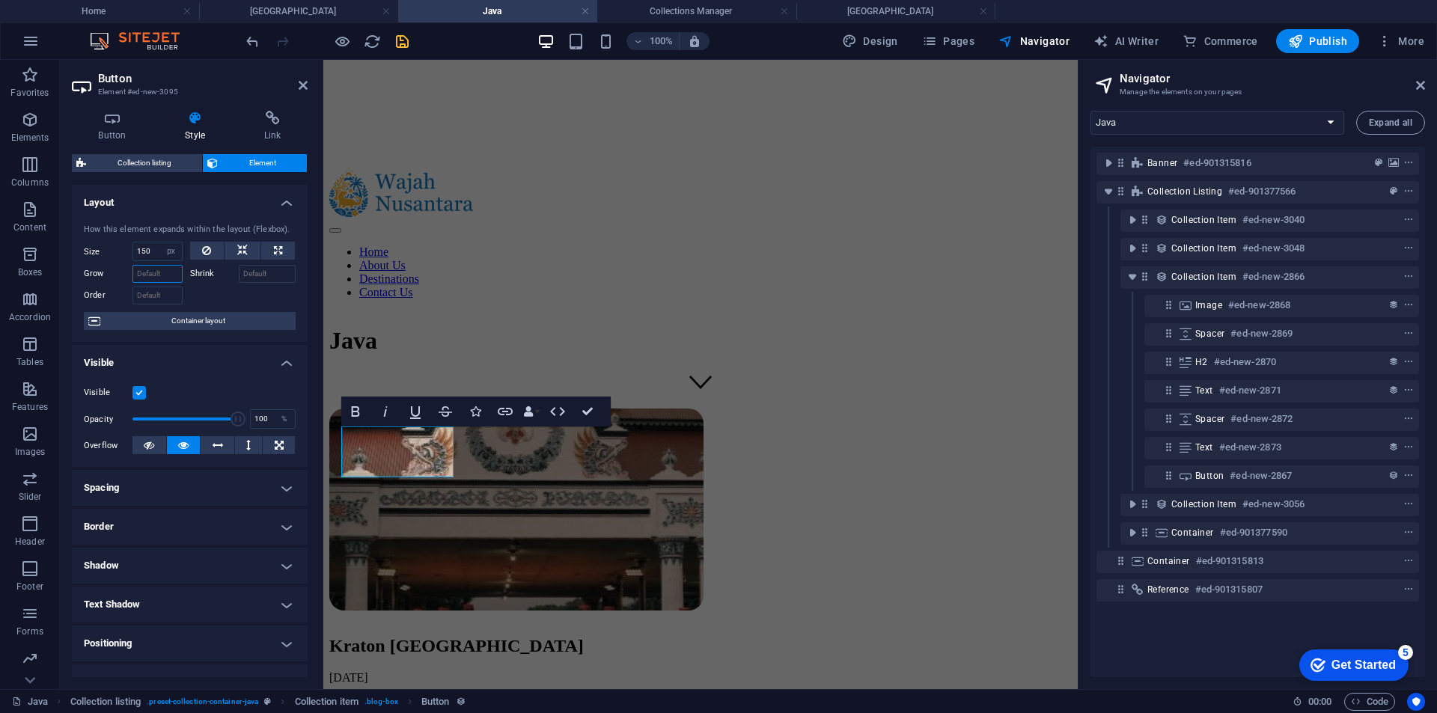
click at [144, 277] on input "Grow" at bounding box center [157, 274] width 50 height 18
type input "1"
type input "20"
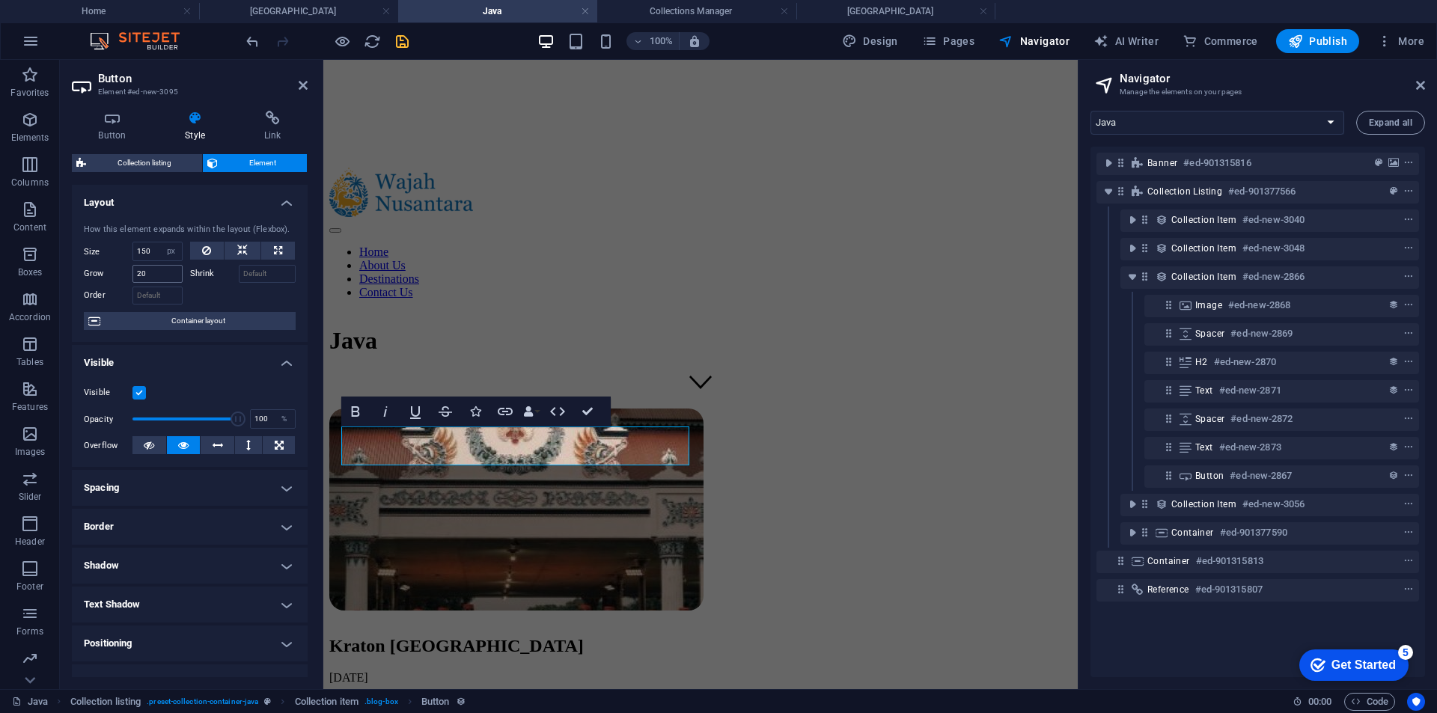
scroll to position [287, 0]
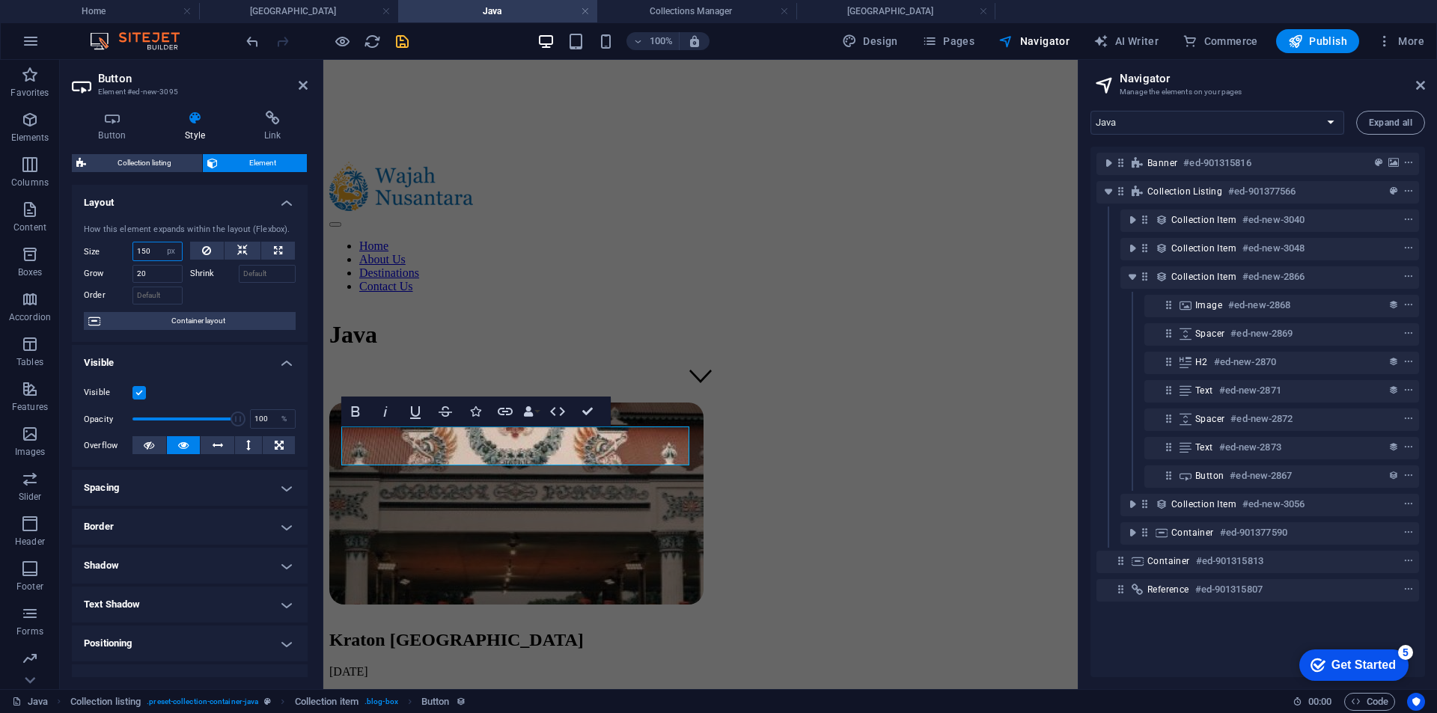
click at [157, 257] on input "150" at bounding box center [157, 251] width 49 height 18
type input "100"
click at [157, 257] on input "100" at bounding box center [157, 251] width 49 height 18
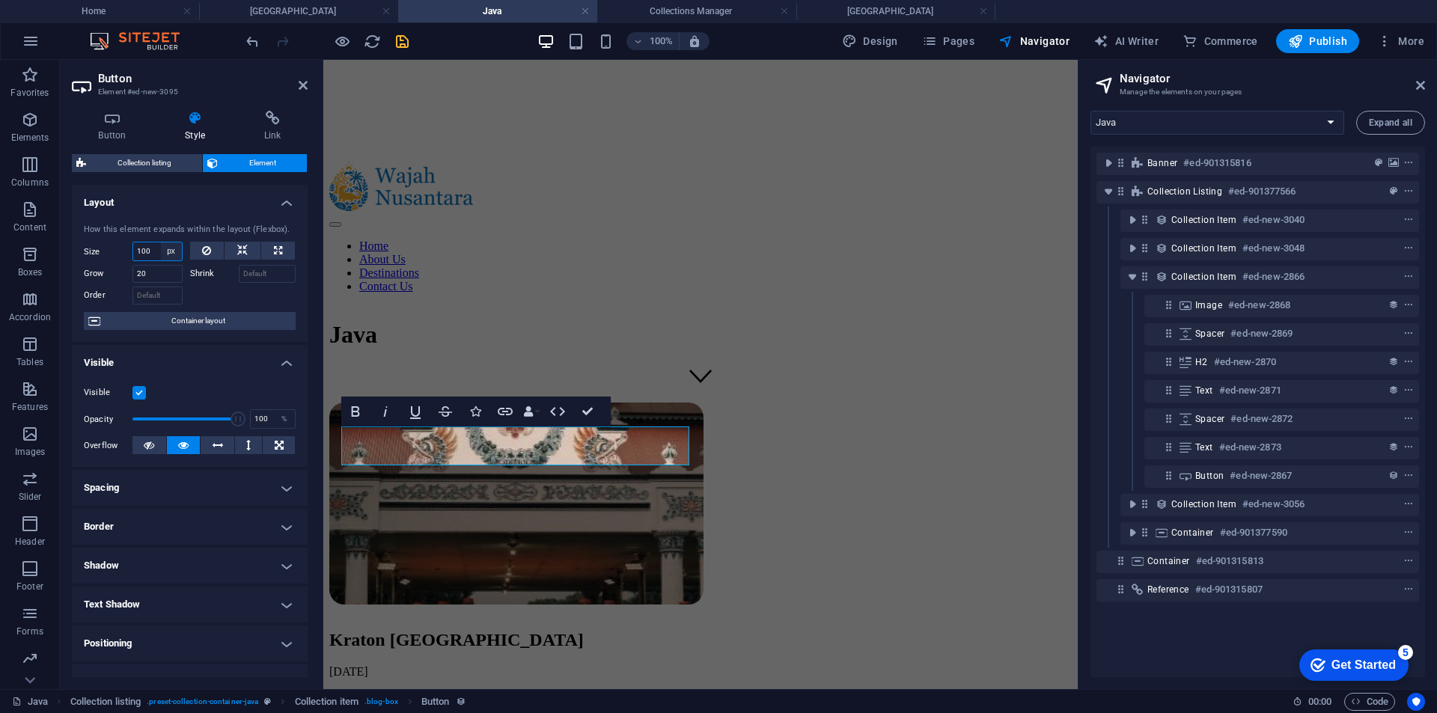
click at [171, 249] on select "Default auto px % 1/1 1/2 1/3 1/4 1/5 1/6 1/7 1/8 1/9 1/10" at bounding box center [171, 251] width 21 height 18
select select "kivt2keo6eg"
click at [161, 242] on select "Default auto px % 1/1 1/2 1/3 1/4 1/5 1/6 1/7 1/8 1/9 1/10" at bounding box center [171, 251] width 21 height 18
select select "DISABLED_OPTION_VALUE"
click at [154, 267] on input "20" at bounding box center [157, 274] width 50 height 18
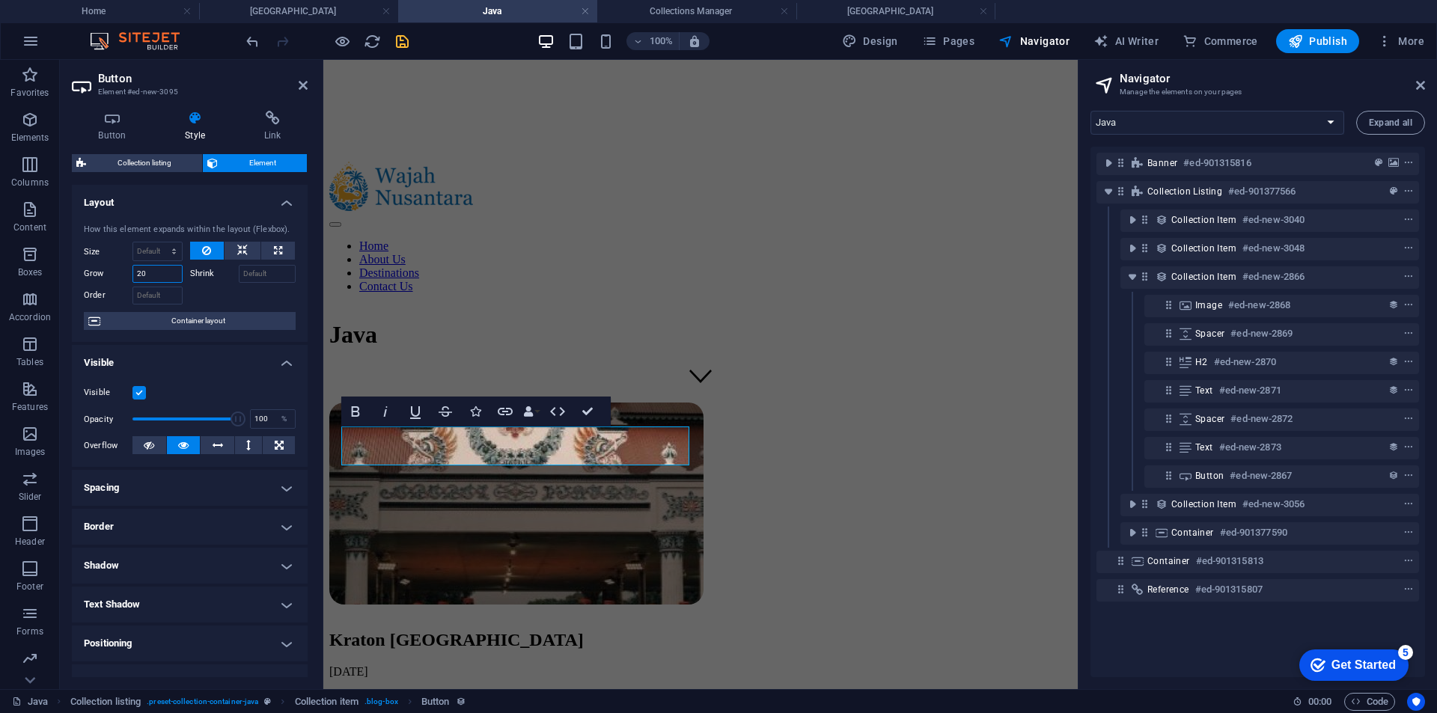
click at [154, 267] on input "20" at bounding box center [157, 274] width 50 height 18
click at [159, 274] on input "10" at bounding box center [157, 274] width 50 height 18
type input "0"
click at [159, 274] on input "0" at bounding box center [157, 274] width 50 height 18
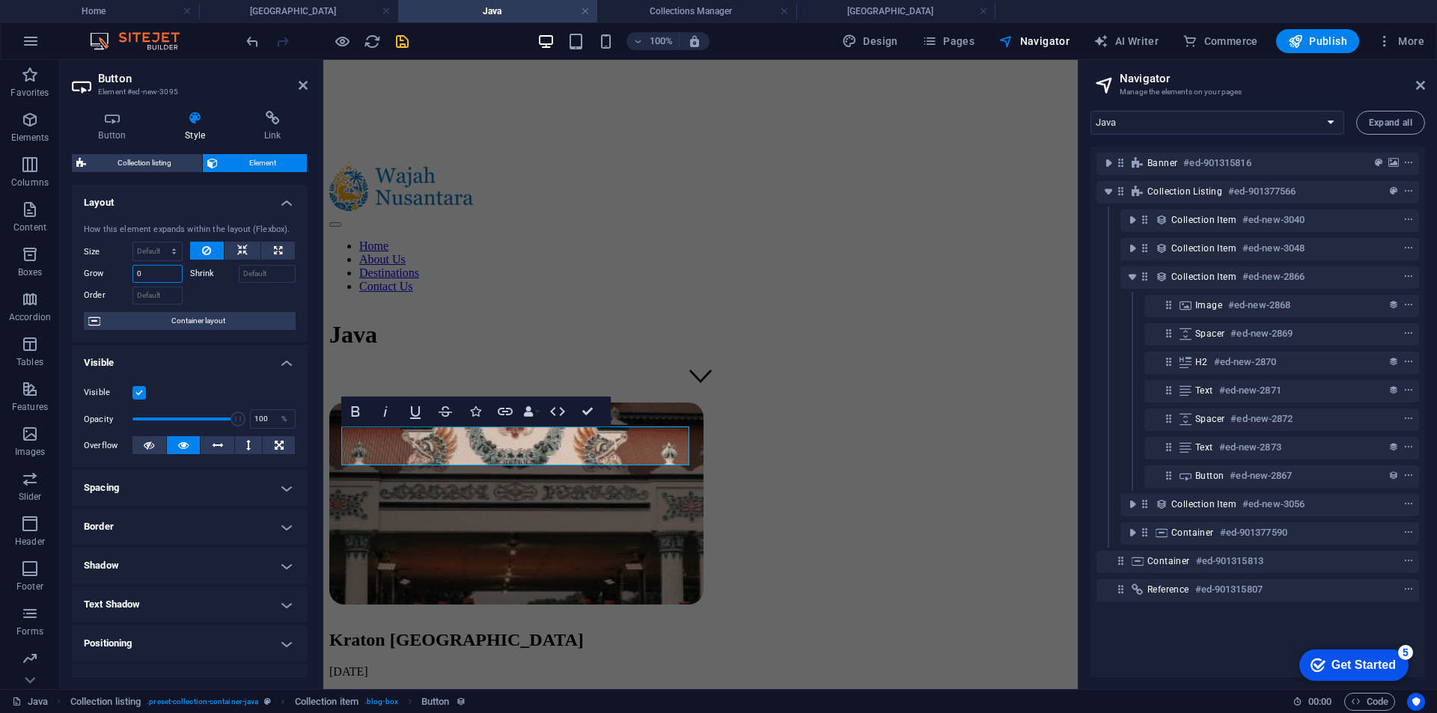
click at [159, 274] on input "0" at bounding box center [157, 274] width 50 height 18
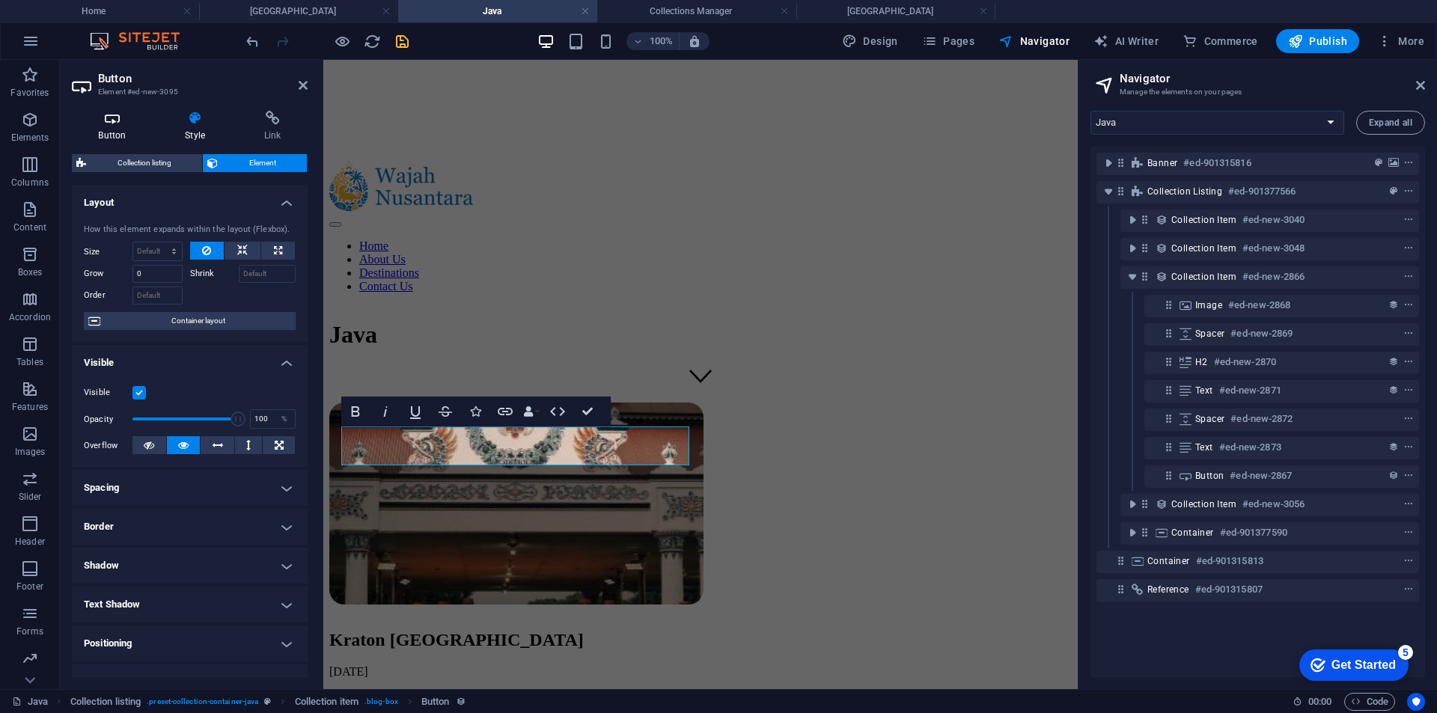
click at [98, 123] on icon at bounding box center [112, 118] width 81 height 15
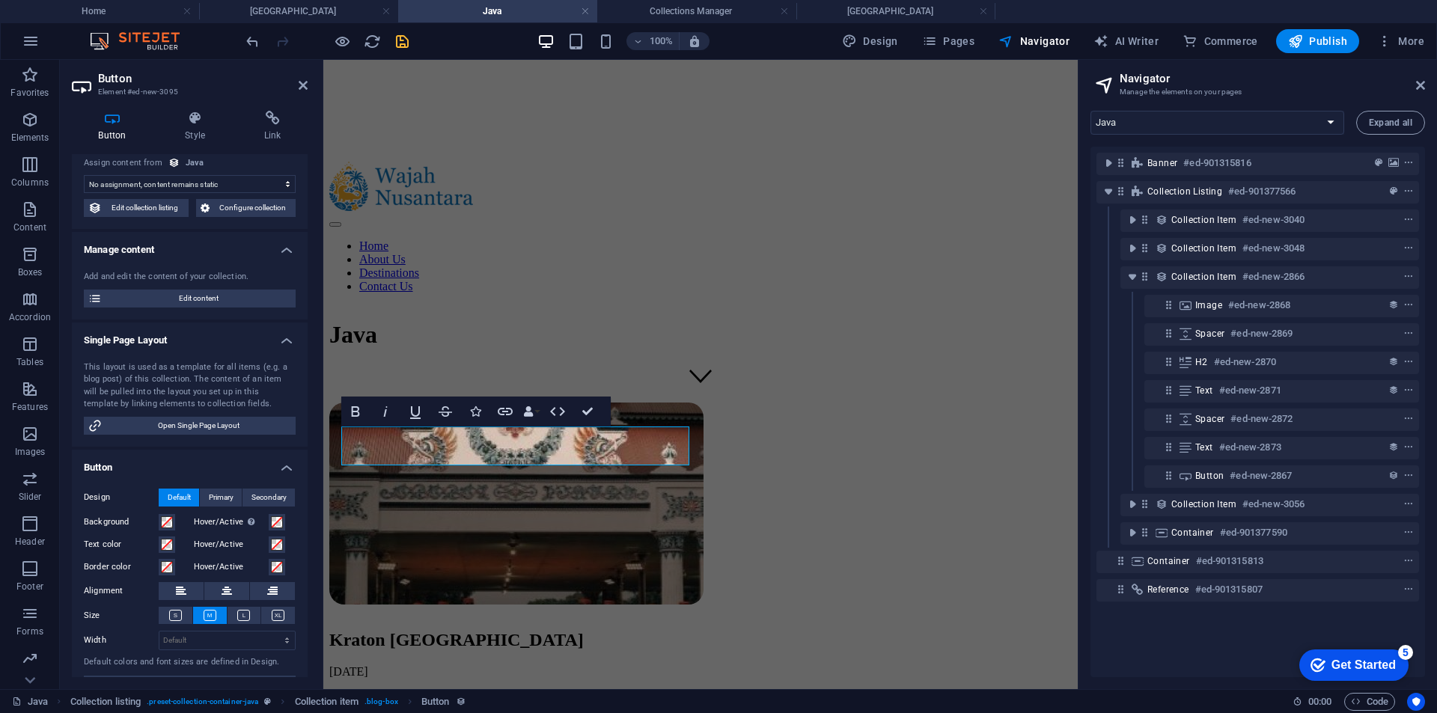
scroll to position [64, 0]
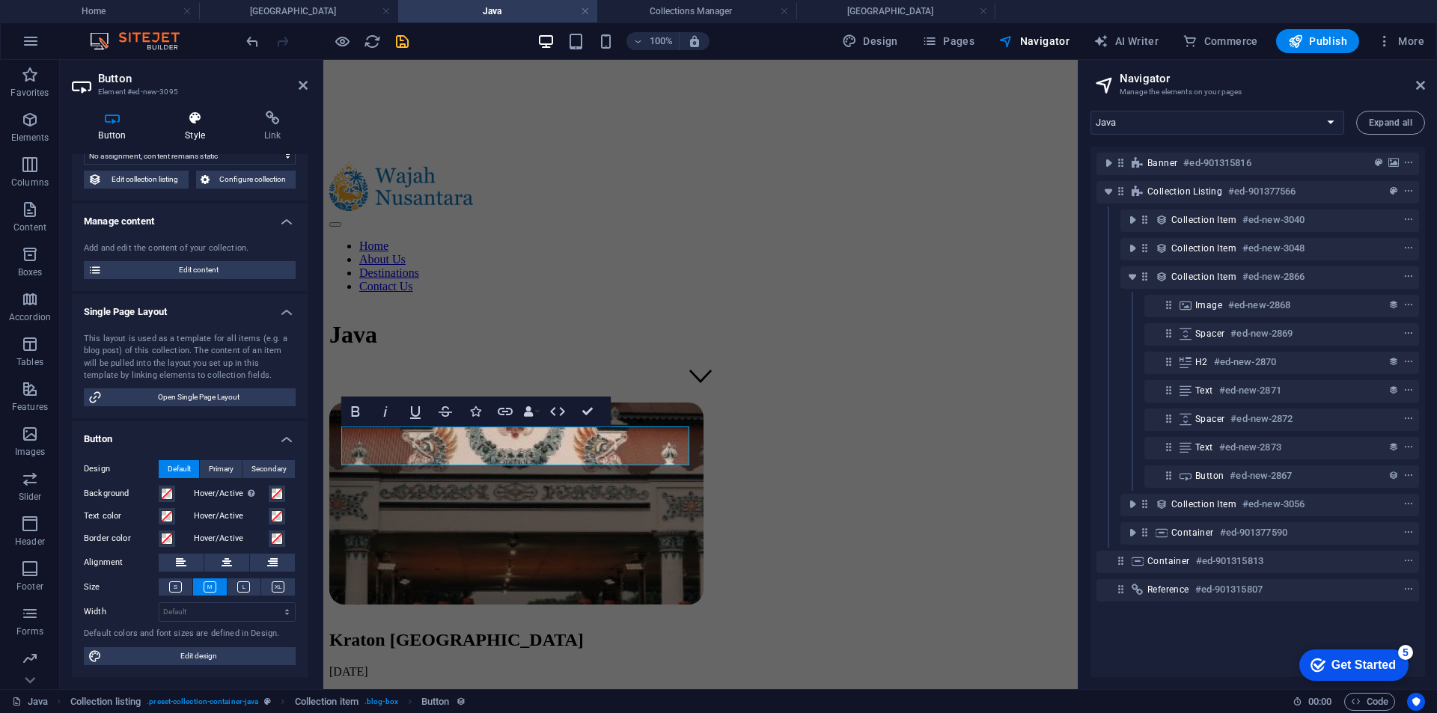
click at [201, 120] on icon at bounding box center [195, 118] width 73 height 15
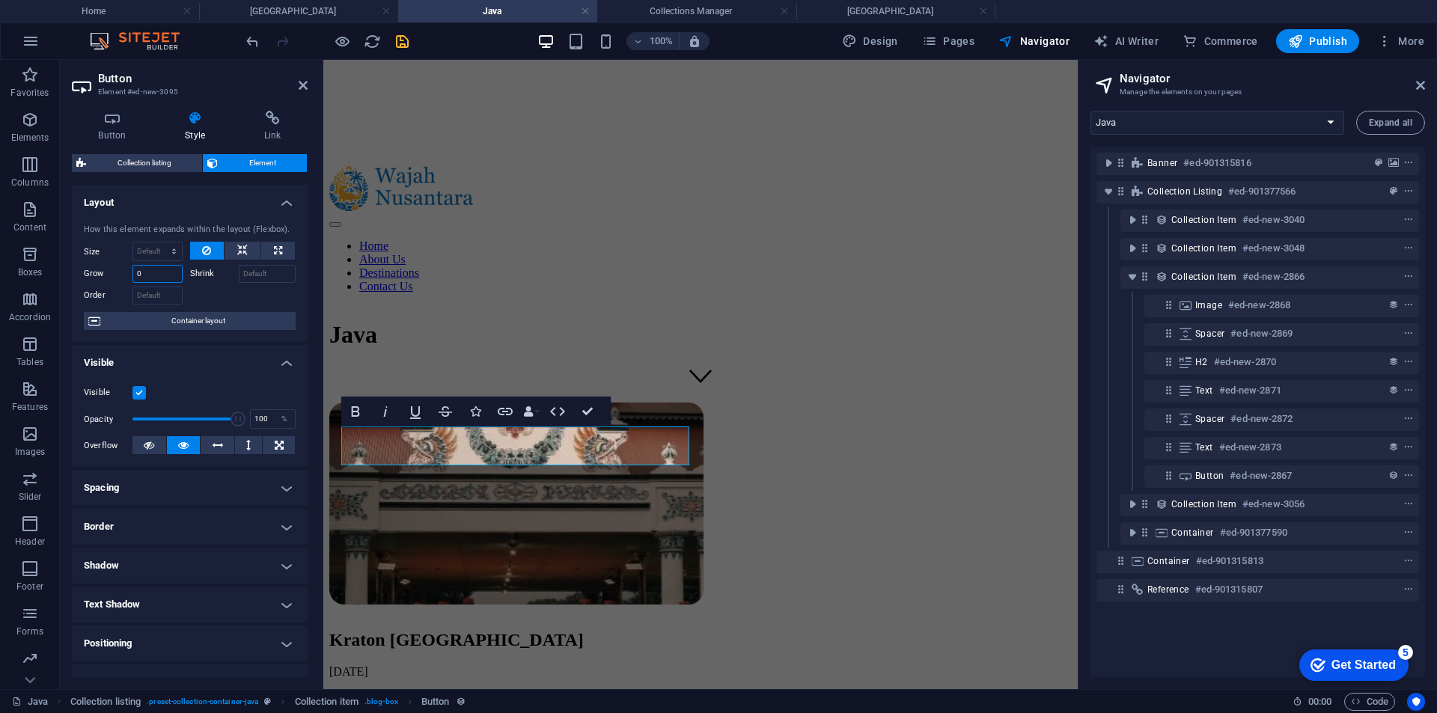
click at [173, 275] on input "0" at bounding box center [157, 274] width 50 height 18
click at [106, 117] on icon at bounding box center [112, 118] width 81 height 15
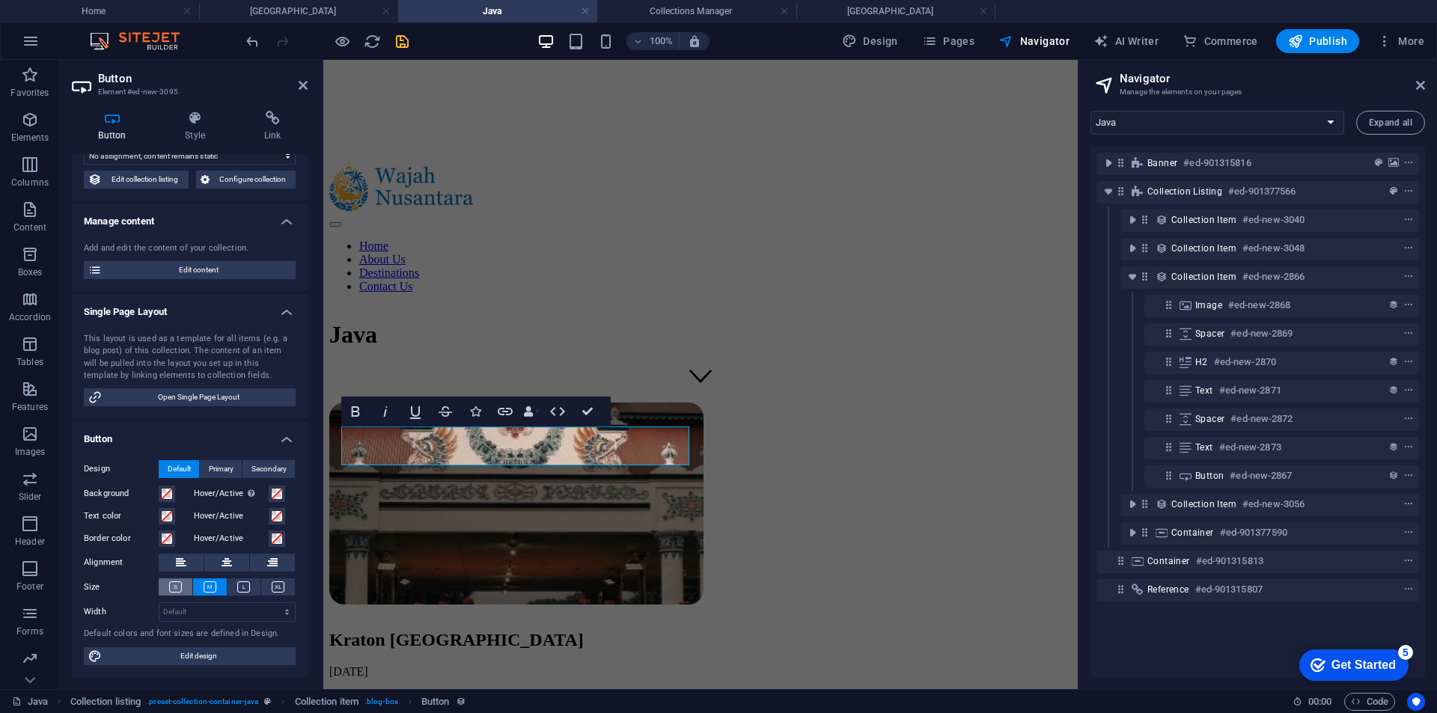
click at [172, 589] on icon at bounding box center [175, 586] width 13 height 11
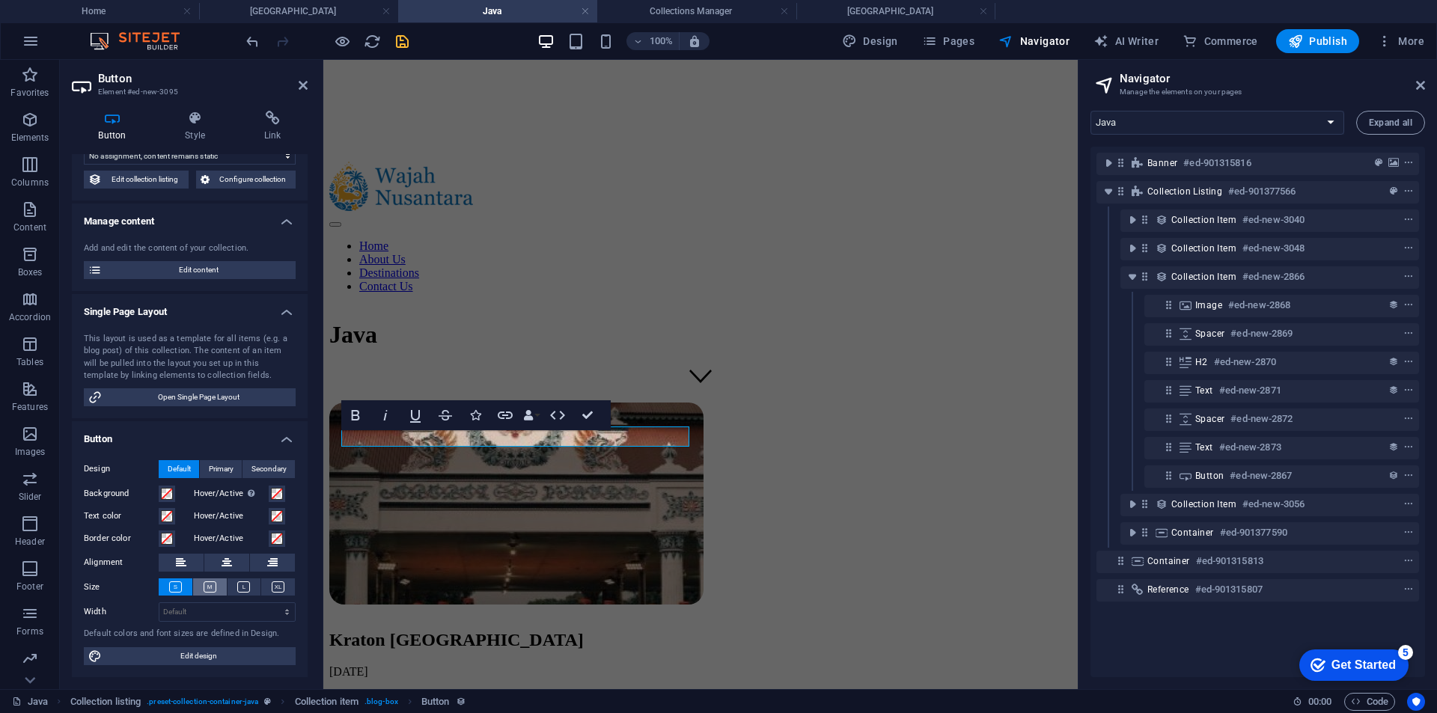
click at [207, 586] on icon at bounding box center [210, 586] width 13 height 11
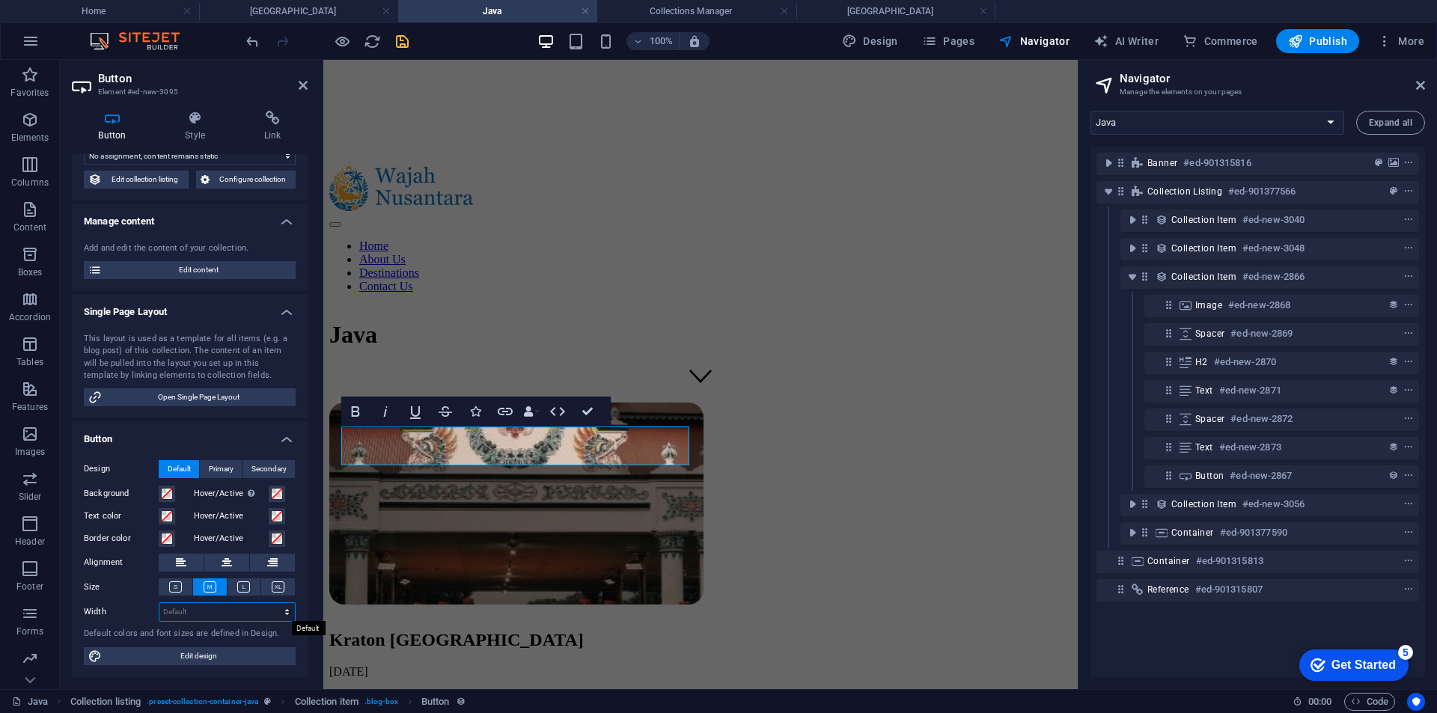
click at [188, 617] on select "Default px rem % em vh vw" at bounding box center [226, 612] width 135 height 18
select select "px"
click at [271, 603] on select "Default px rem % em vh vw" at bounding box center [226, 612] width 135 height 18
type input "150"
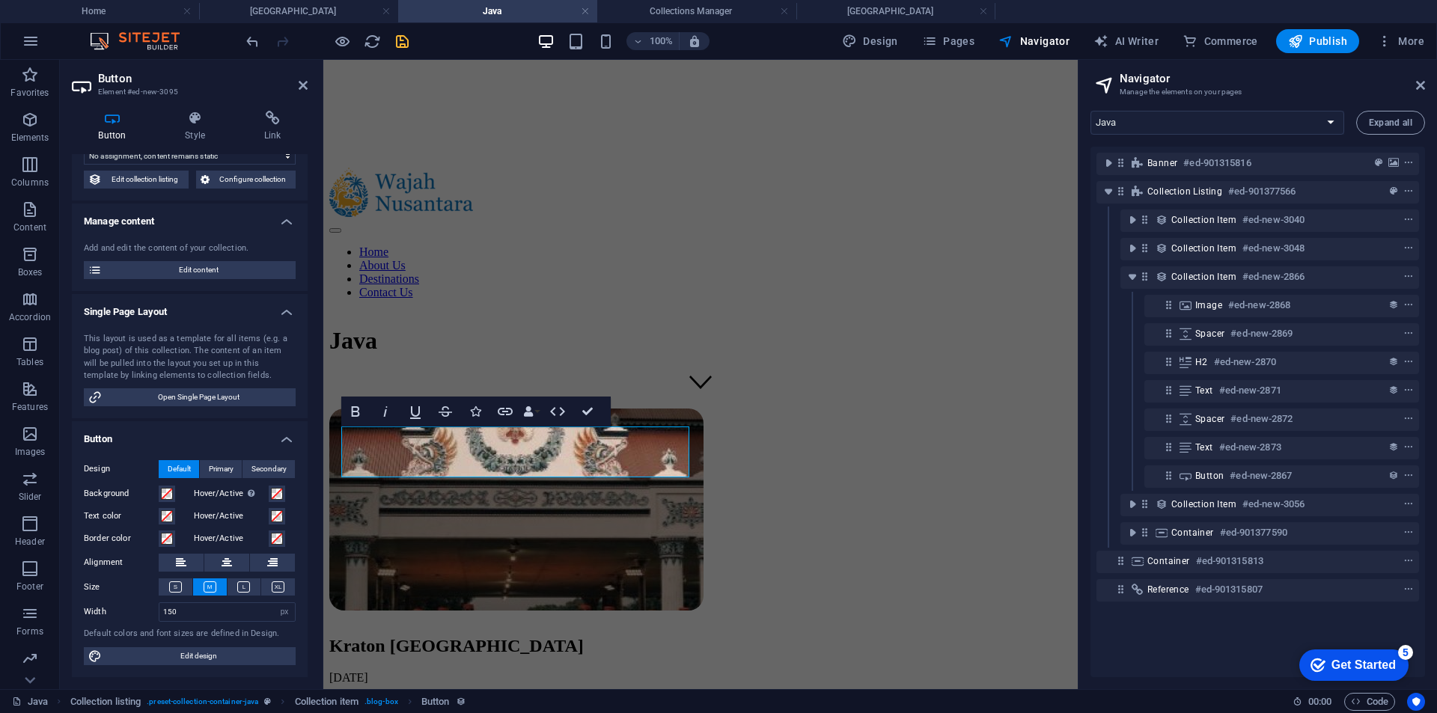
click at [201, 587] on button at bounding box center [210, 586] width 34 height 17
click at [277, 613] on select "Default px rem % em vh vw" at bounding box center [284, 612] width 21 height 18
select select "default"
click at [274, 603] on select "Default px rem % em vh vw" at bounding box center [284, 612] width 21 height 18
select select "DISABLED_OPTION_VALUE"
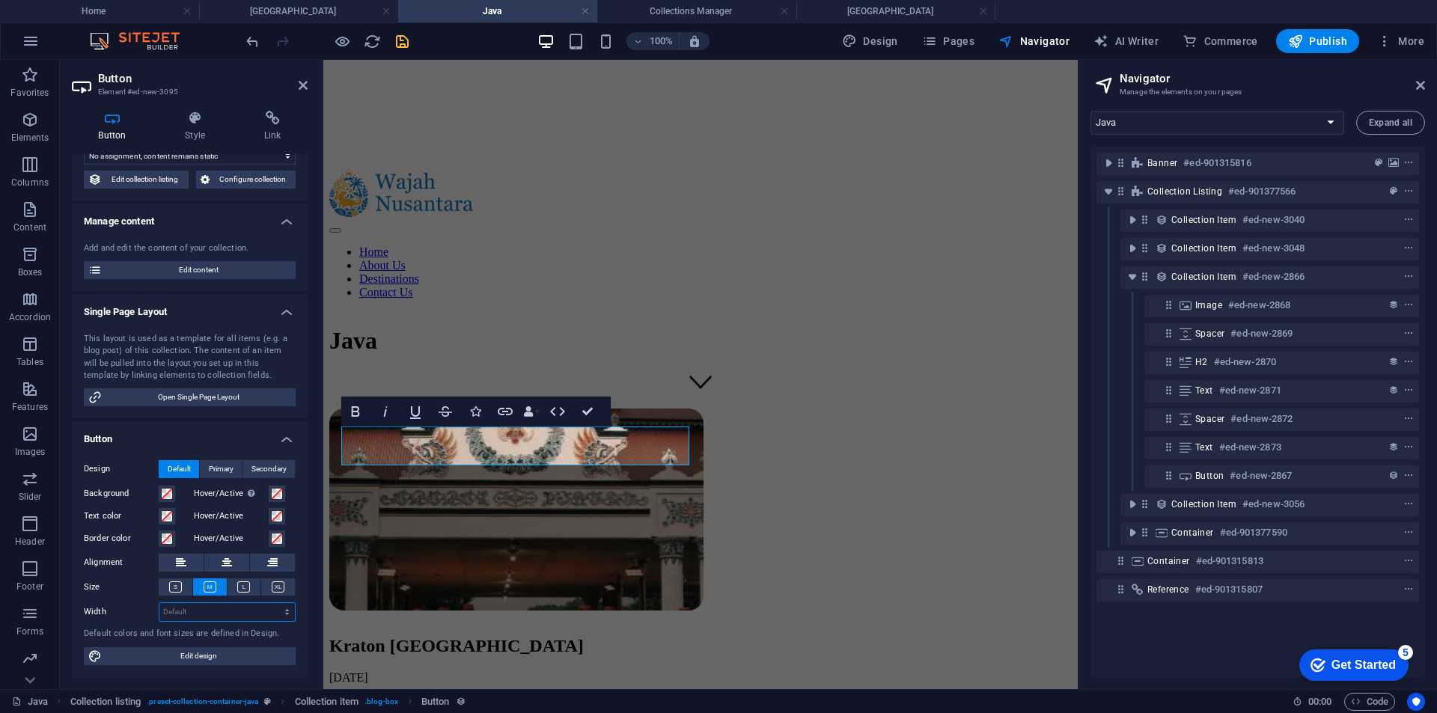
scroll to position [287, 0]
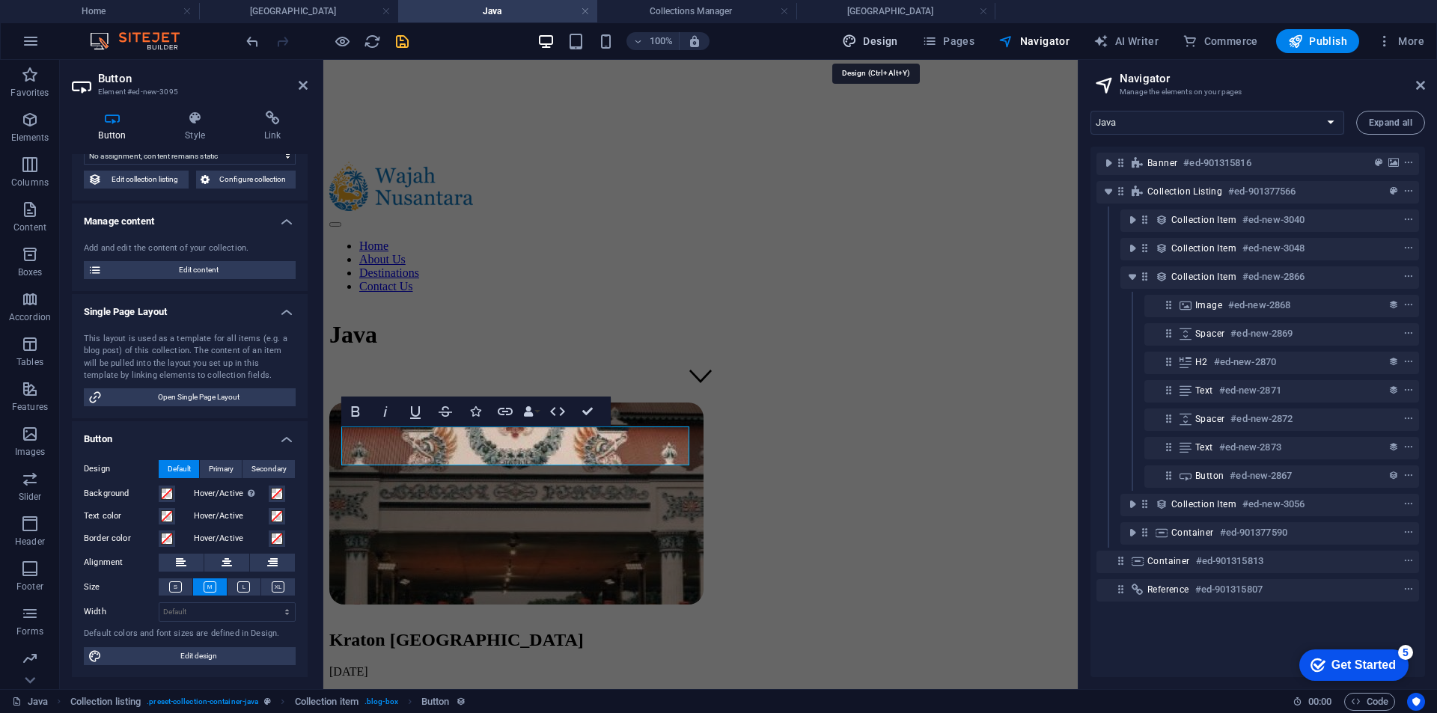
click at [904, 37] on button "Design" at bounding box center [870, 41] width 68 height 24
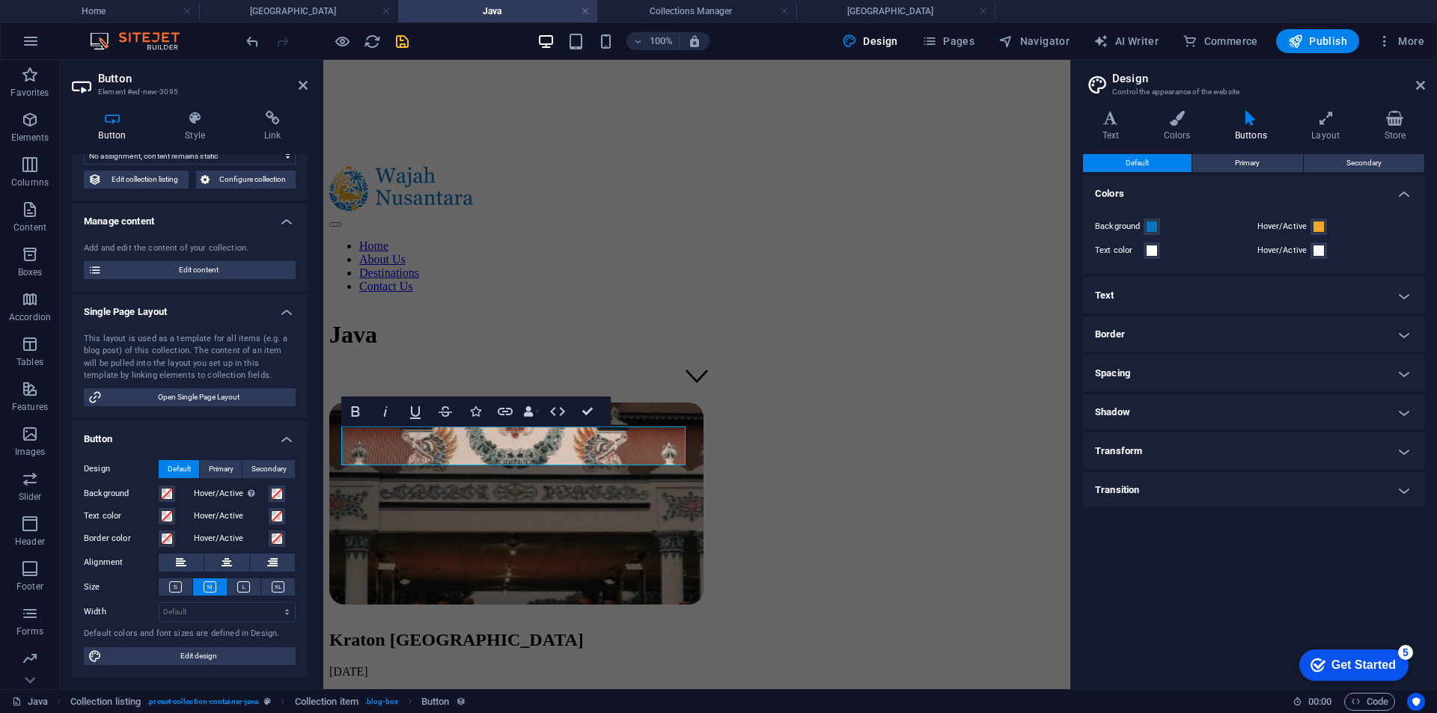
click at [1246, 120] on icon at bounding box center [1250, 118] width 70 height 15
click at [1238, 171] on span "Primary" at bounding box center [1247, 163] width 25 height 18
click at [1161, 162] on button "Default" at bounding box center [1137, 163] width 108 height 18
click at [1238, 162] on span "Primary" at bounding box center [1247, 163] width 25 height 18
click at [1133, 154] on span "Default" at bounding box center [1136, 163] width 23 height 18
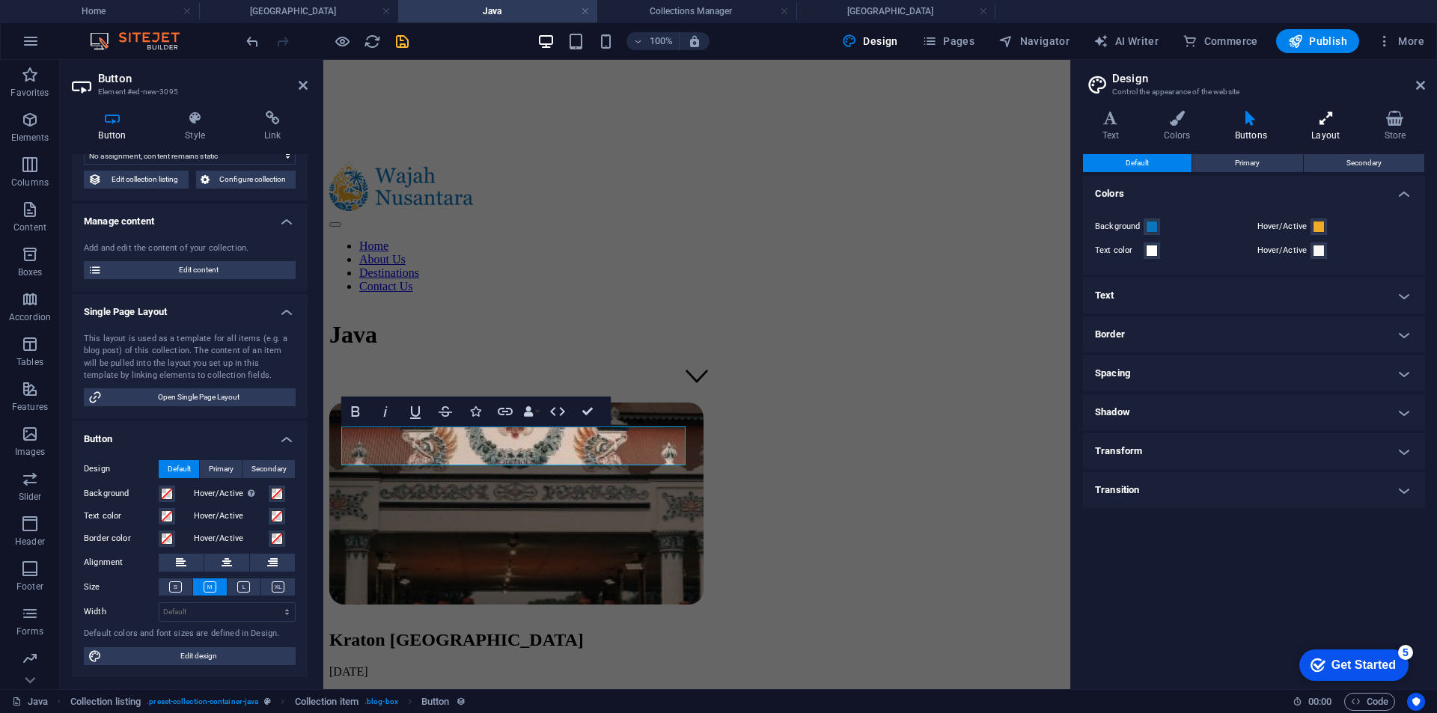
click at [1323, 126] on h4 "Layout" at bounding box center [1328, 126] width 73 height 31
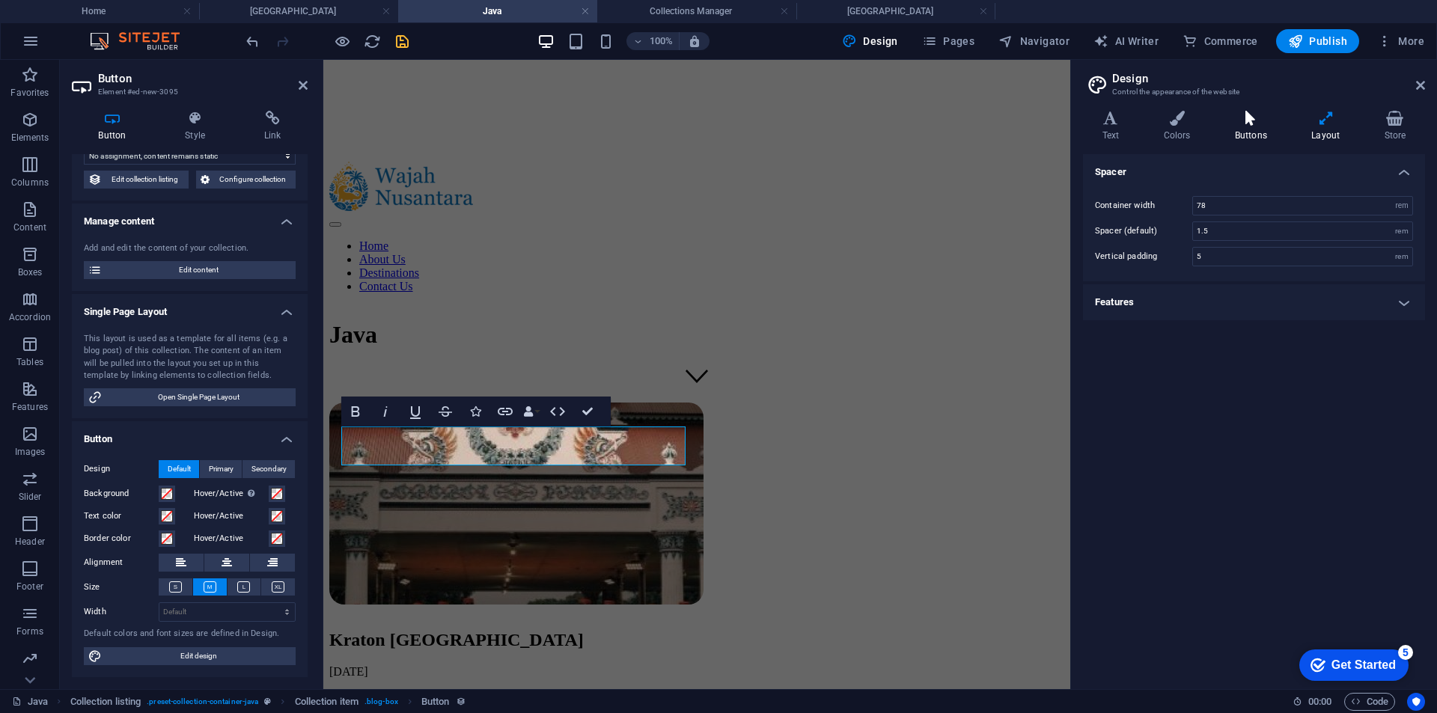
click at [1266, 127] on h4 "Buttons" at bounding box center [1253, 126] width 76 height 31
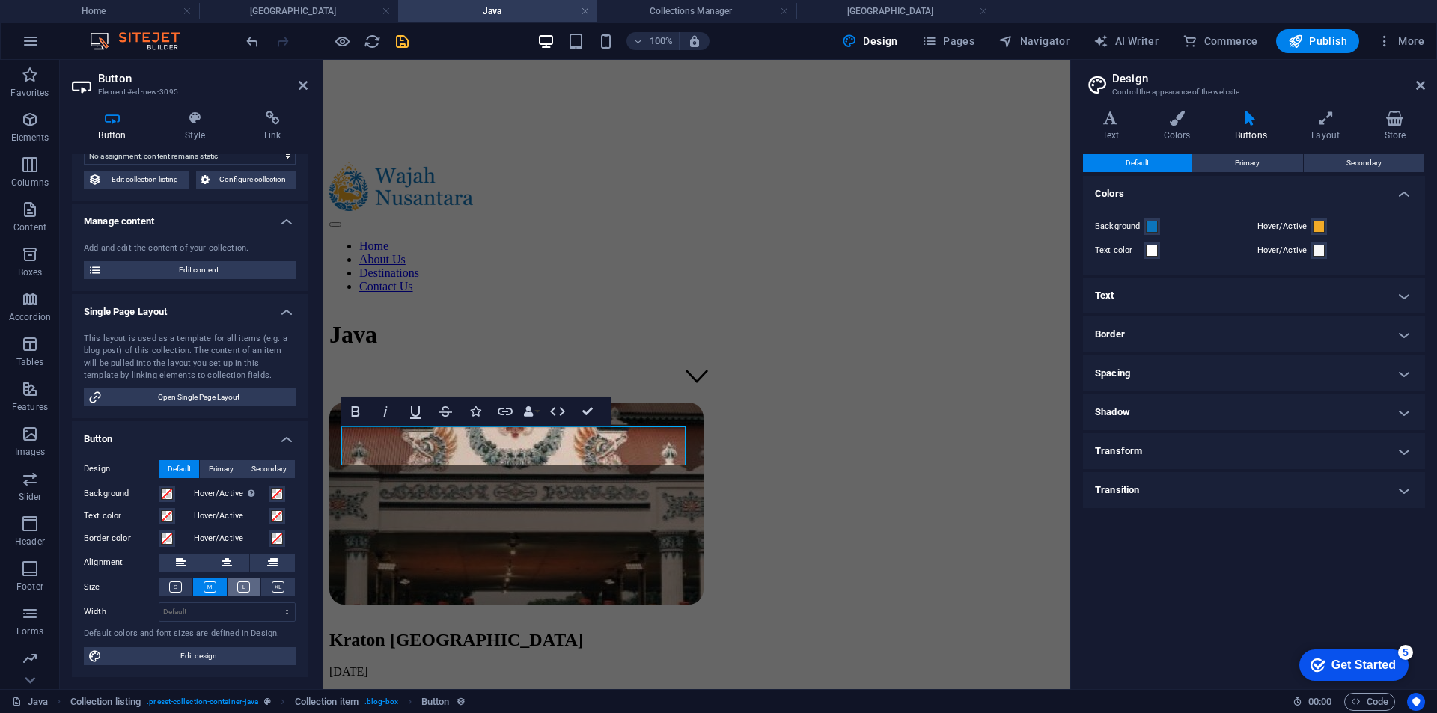
click at [241, 589] on icon at bounding box center [243, 586] width 13 height 11
click at [277, 584] on icon at bounding box center [278, 586] width 13 height 11
click at [244, 584] on icon at bounding box center [243, 586] width 13 height 11
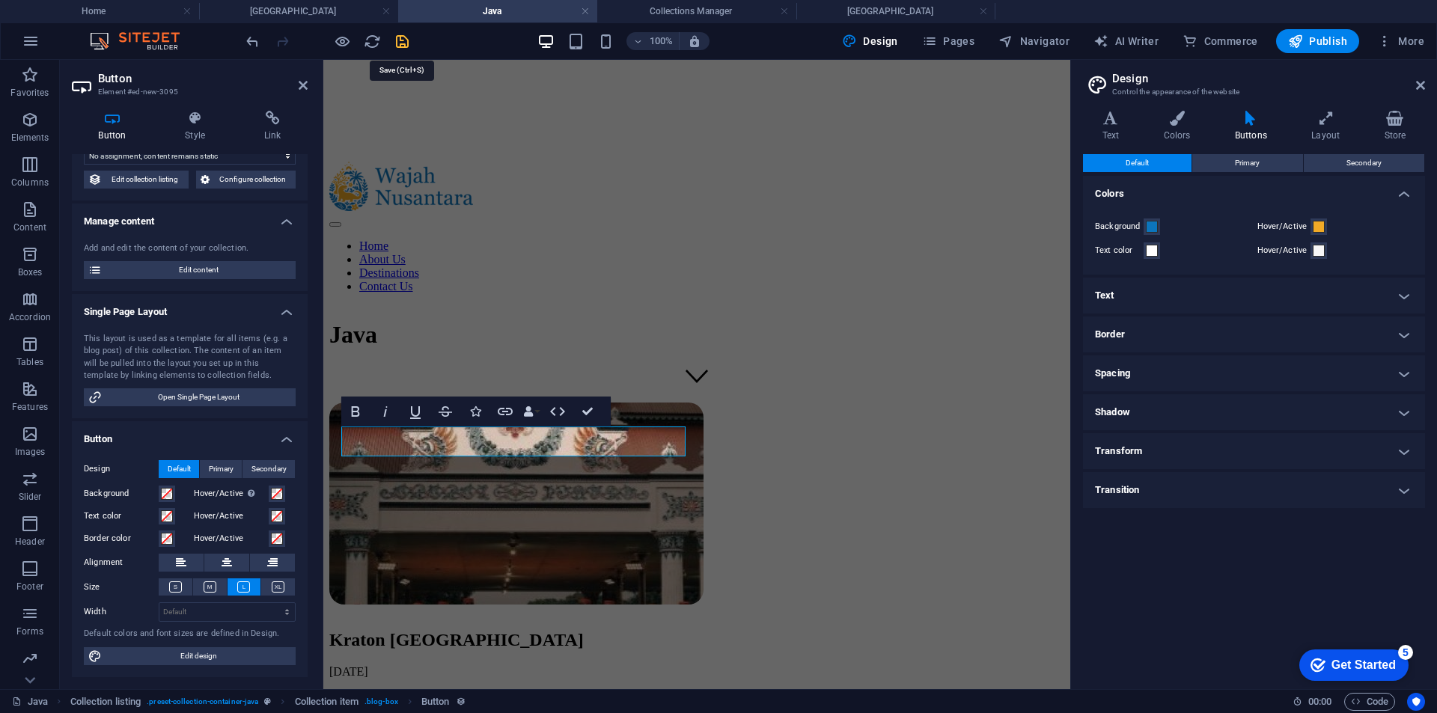
click at [397, 48] on icon "save" at bounding box center [402, 41] width 17 height 17
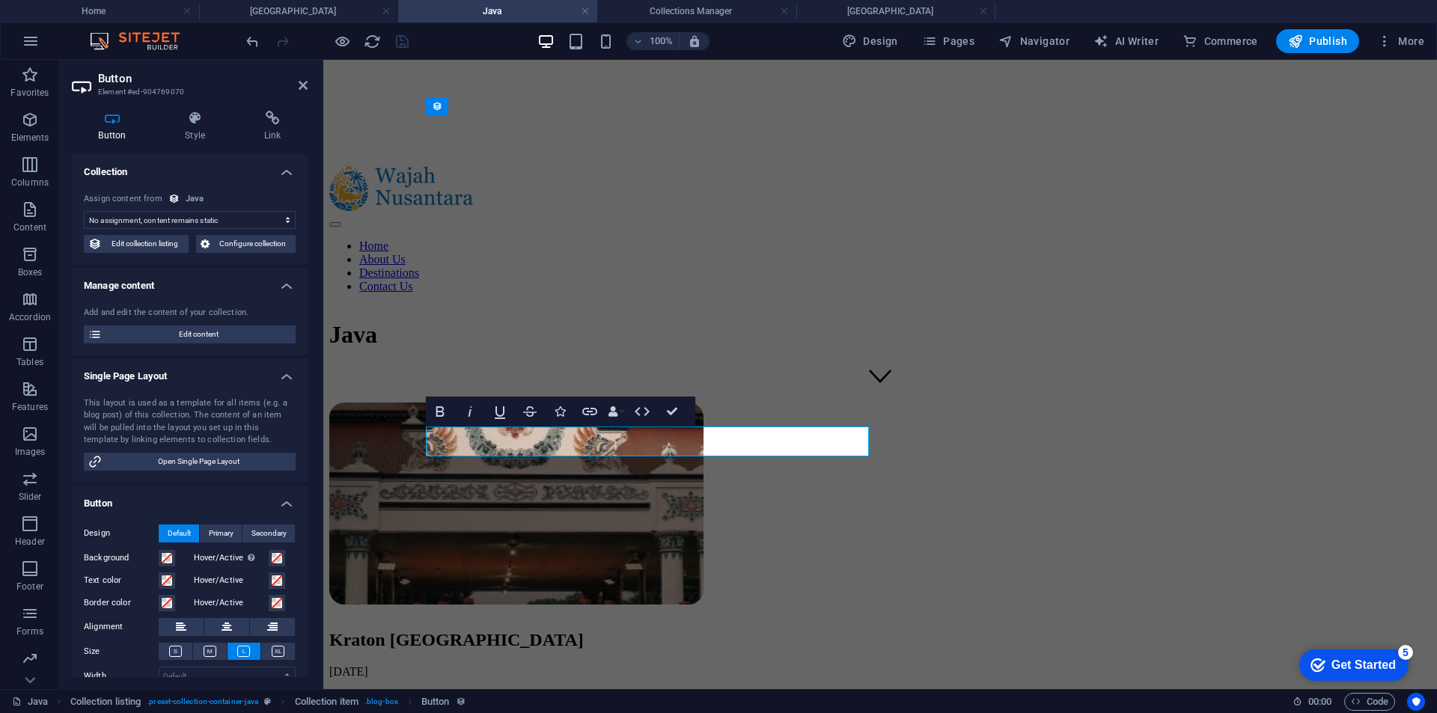
click at [258, 213] on select "No assignment, content remains static Created at (Date) Updated at (Date) Name …" at bounding box center [190, 220] width 212 height 18
select select "slug"
click at [84, 211] on select "No assignment, content remains static Created at (Date) Updated at (Date) Name …" at bounding box center [190, 220] width 212 height 18
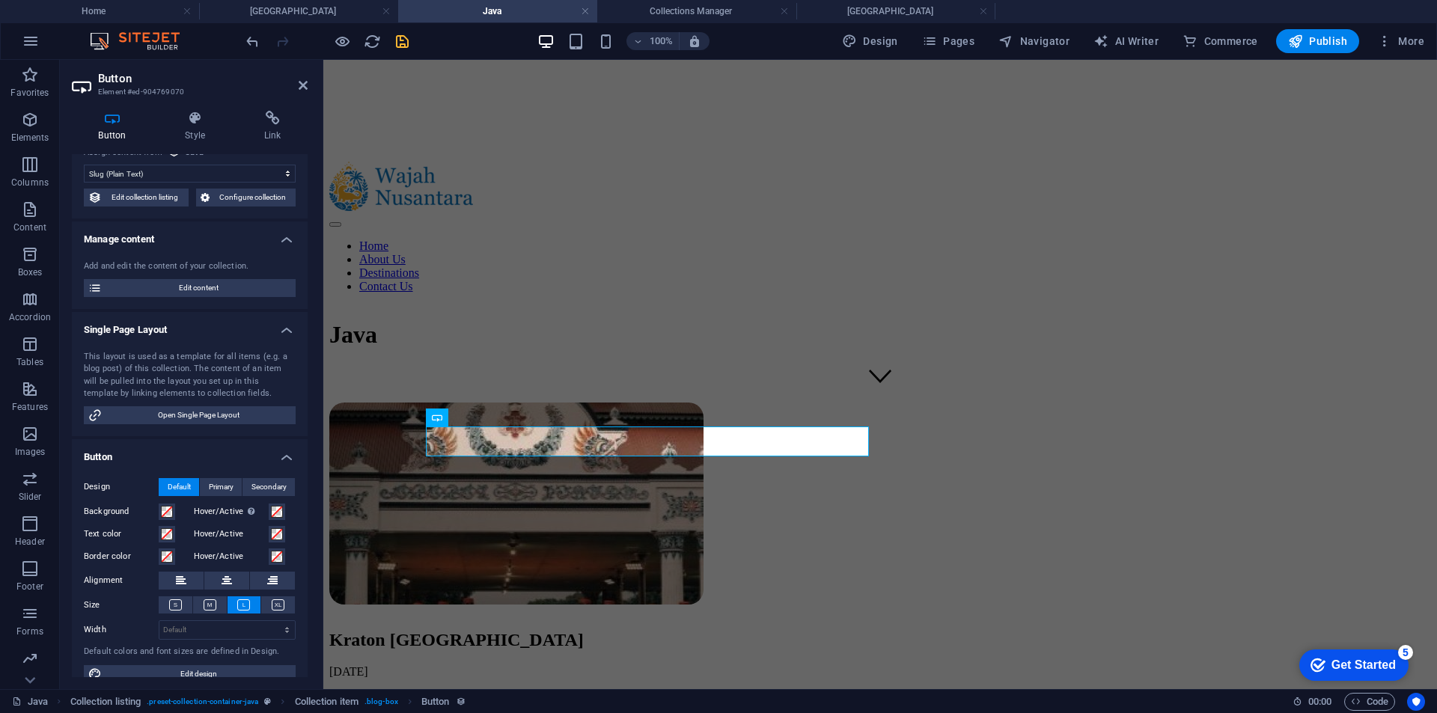
scroll to position [64, 0]
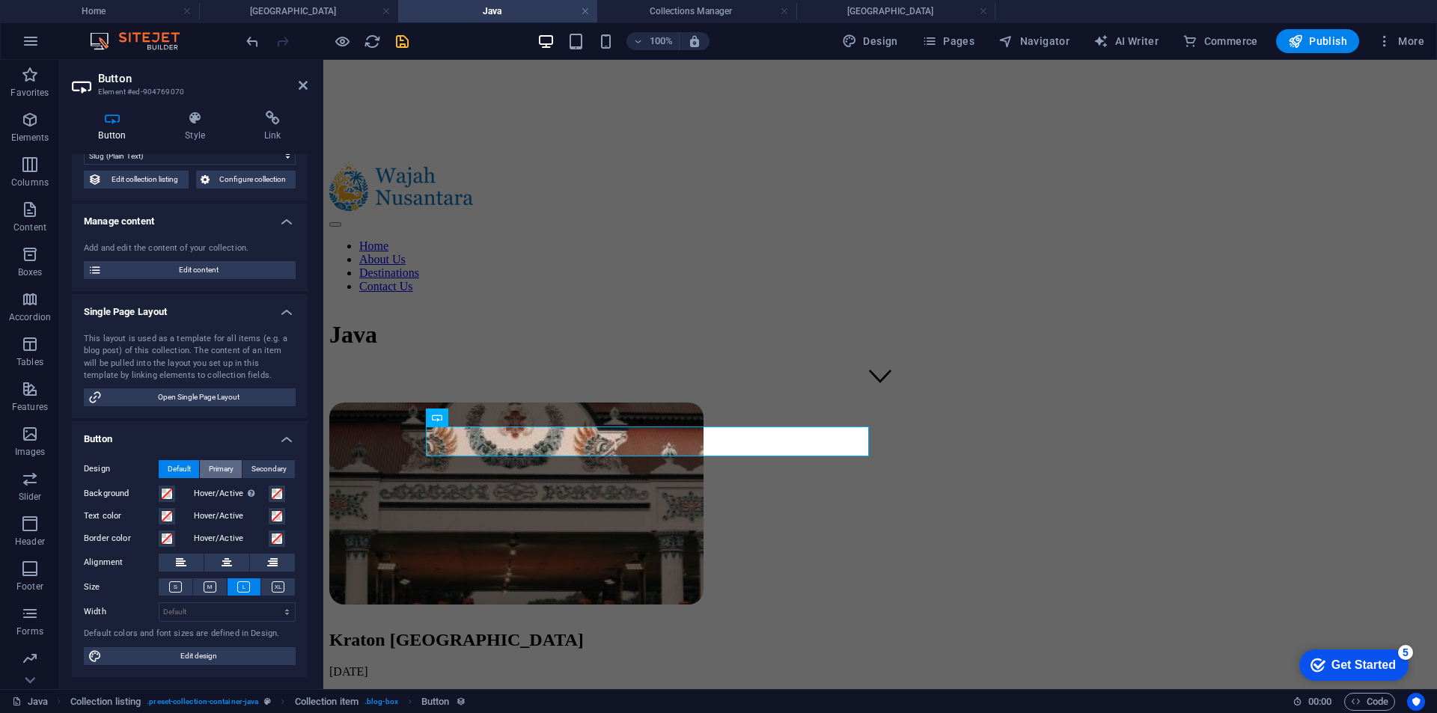
click at [224, 471] on span "Primary" at bounding box center [221, 469] width 25 height 18
click at [176, 467] on span "Default" at bounding box center [179, 469] width 23 height 18
click at [214, 566] on button at bounding box center [226, 563] width 45 height 18
click at [171, 561] on button at bounding box center [181, 563] width 45 height 18
click at [192, 611] on select "Default px rem % em vh vw" at bounding box center [226, 612] width 135 height 18
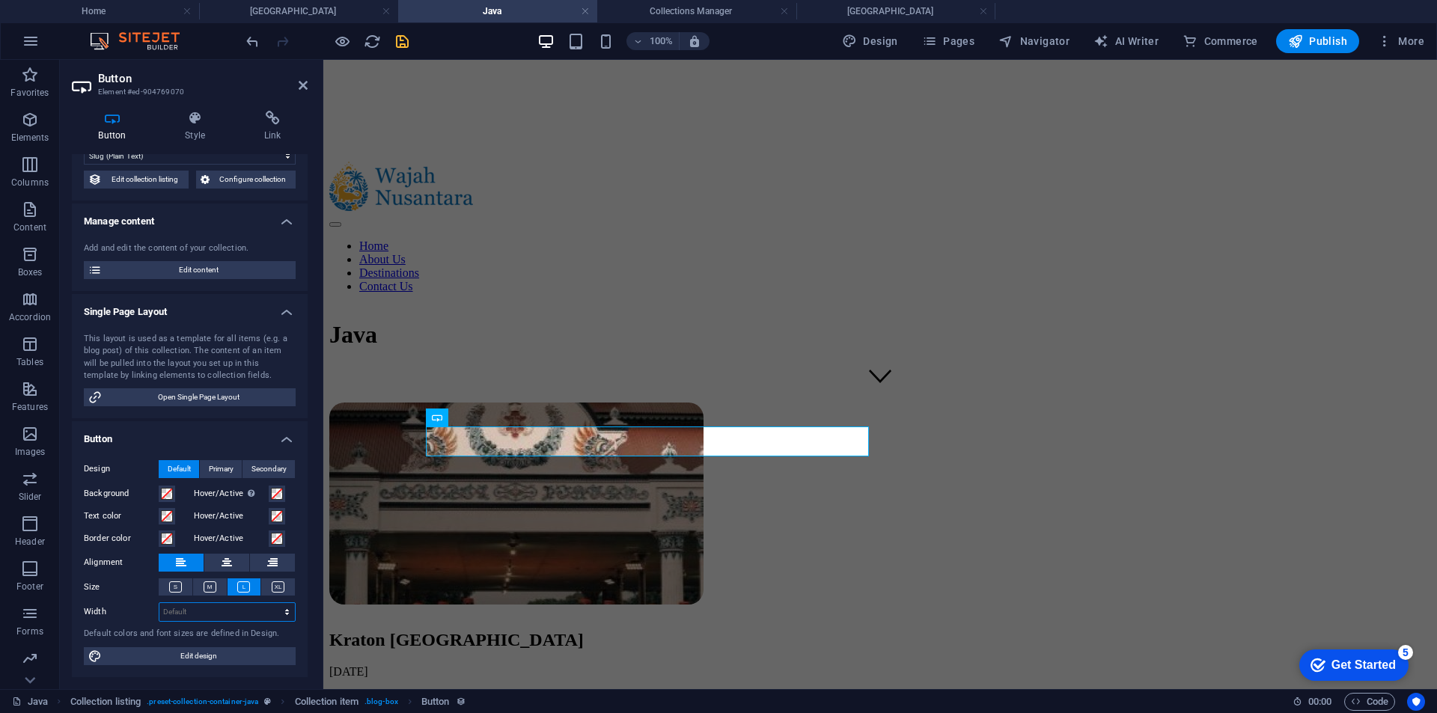
click at [192, 611] on select "Default px rem % em vh vw" at bounding box center [226, 612] width 135 height 18
click at [163, 658] on span "Edit design" at bounding box center [198, 656] width 185 height 18
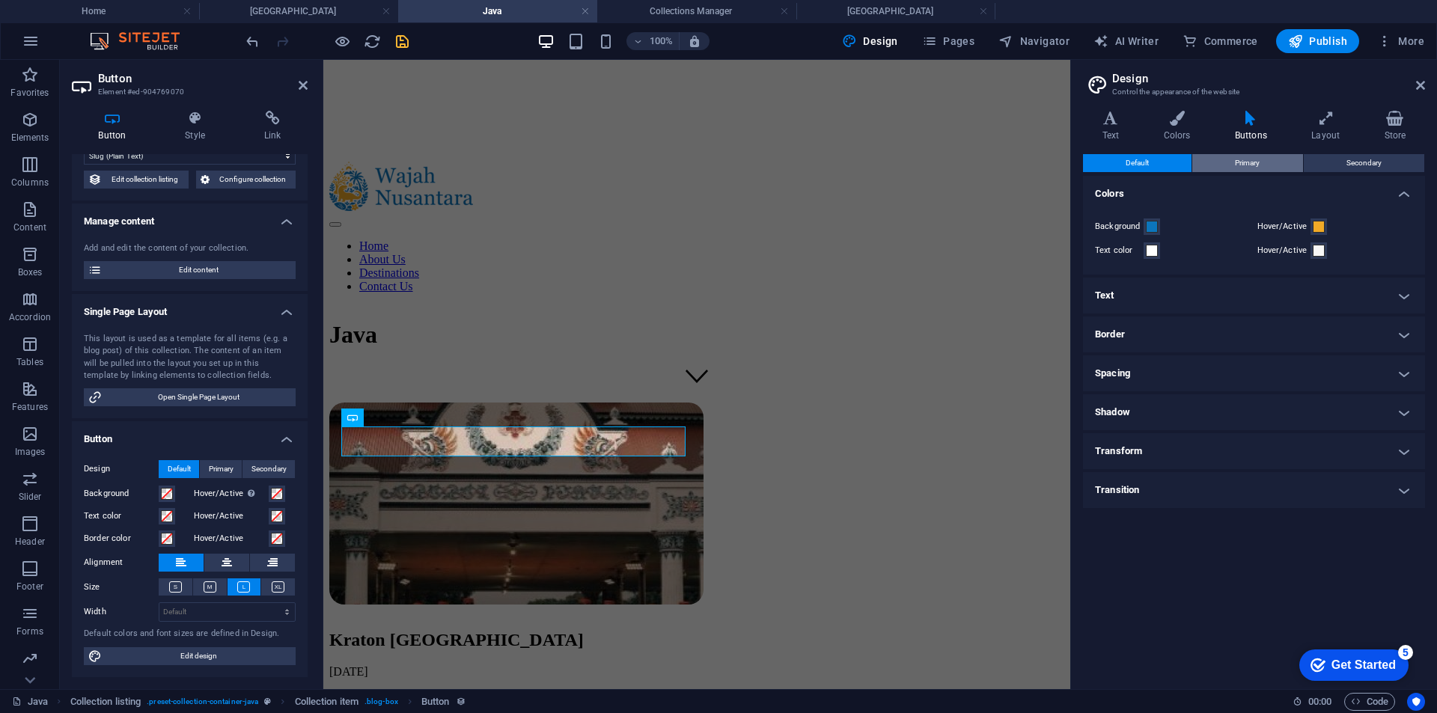
click at [1237, 166] on span "Primary" at bounding box center [1247, 163] width 25 height 18
click at [1161, 165] on button "Default" at bounding box center [1137, 163] width 108 height 18
click at [265, 117] on icon at bounding box center [272, 118] width 70 height 15
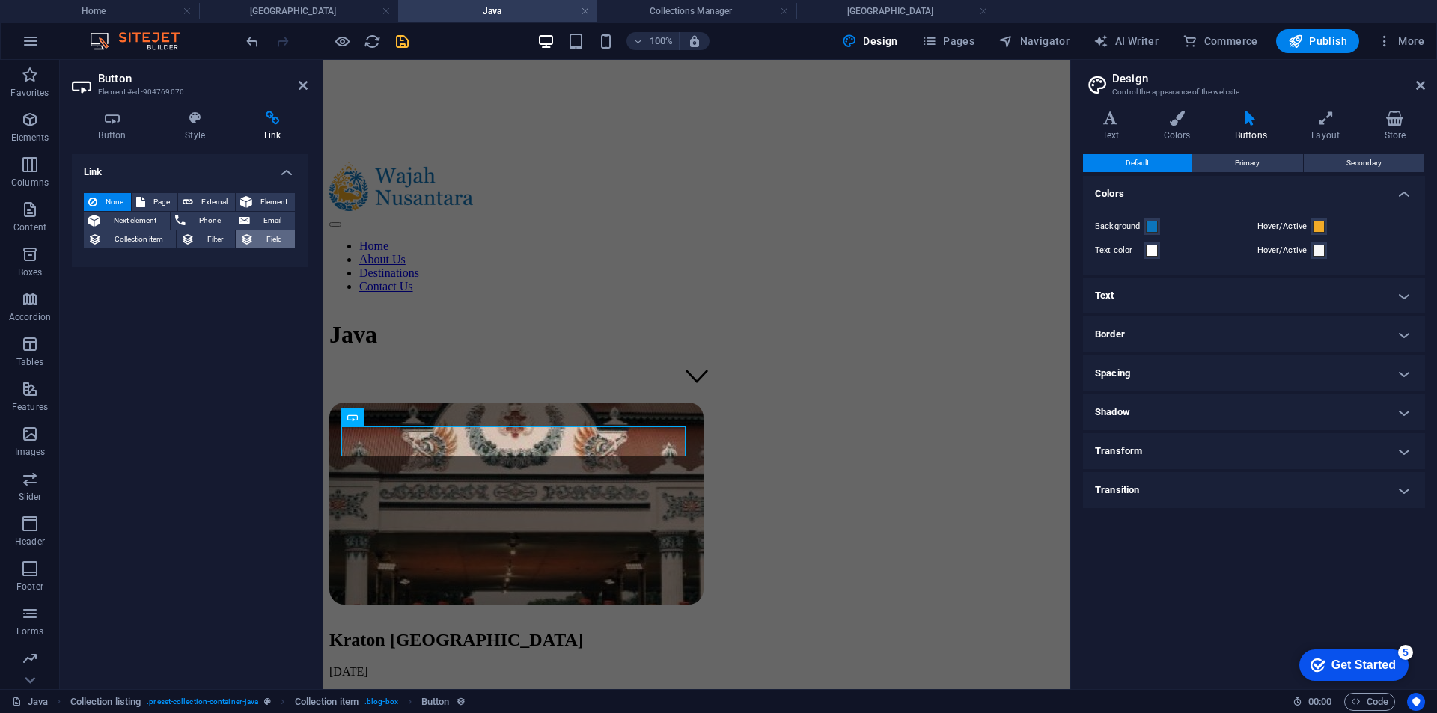
click at [275, 239] on span "Field" at bounding box center [274, 239] width 32 height 18
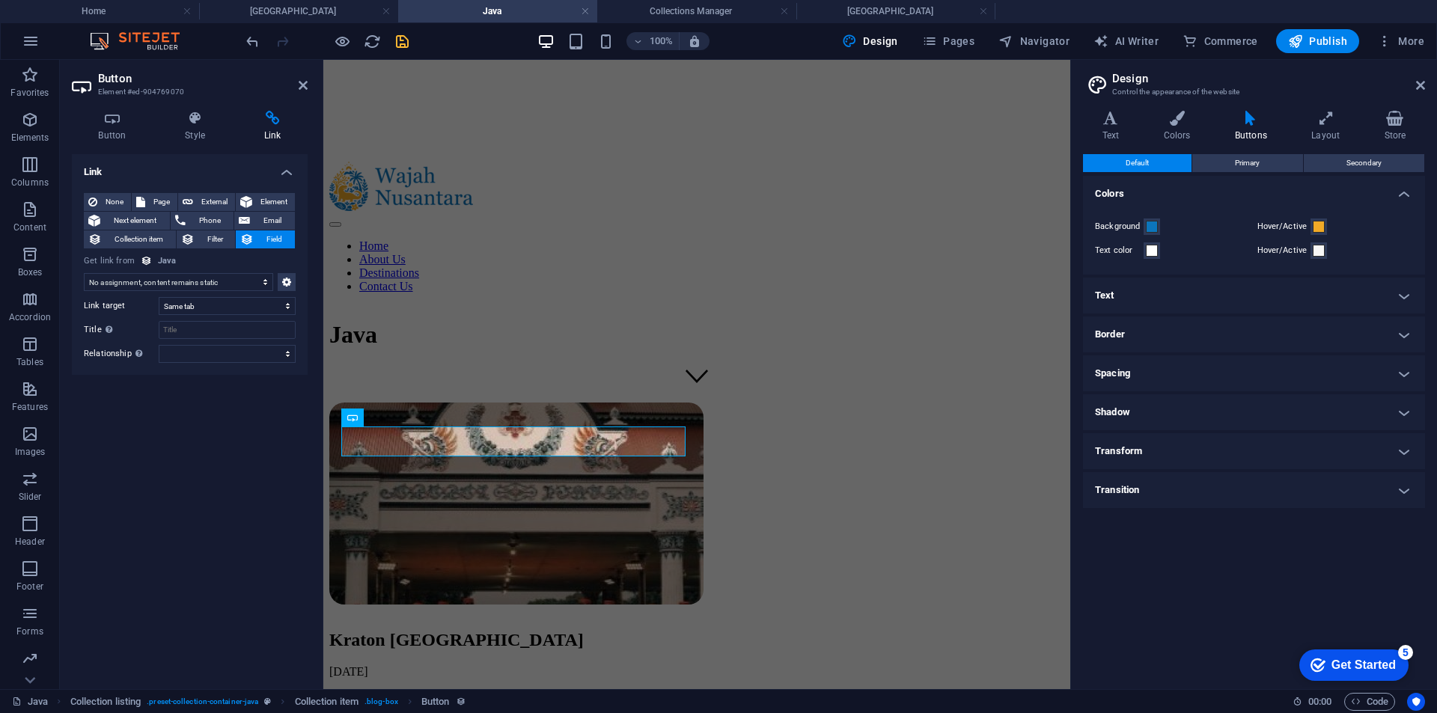
click at [211, 278] on select "No assignment, content remains static Created at (Date) Updated at (Date) Name …" at bounding box center [178, 282] width 189 height 18
select select "slug"
click at [84, 273] on select "No assignment, content remains static Created at (Date) Updated at (Date) Name …" at bounding box center [178, 282] width 189 height 18
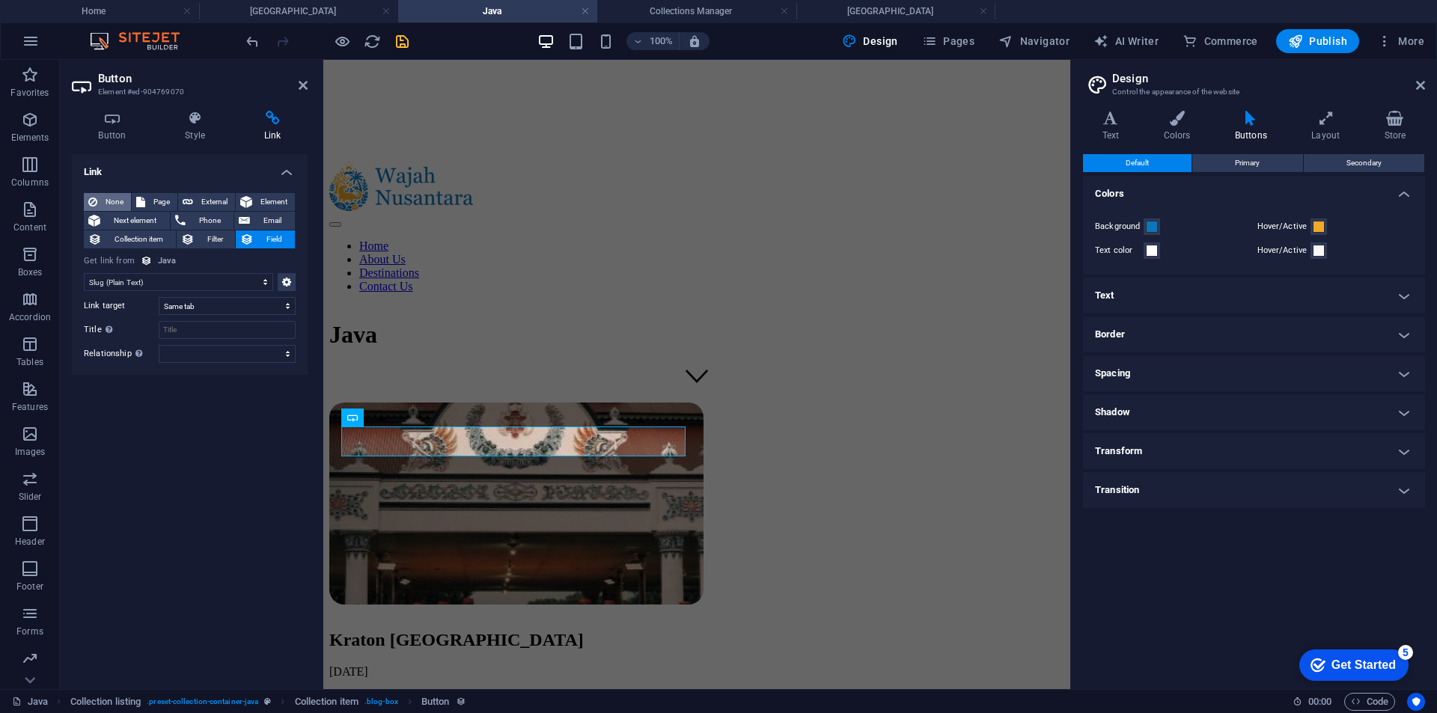
click at [116, 201] on span "None" at bounding box center [114, 202] width 25 height 18
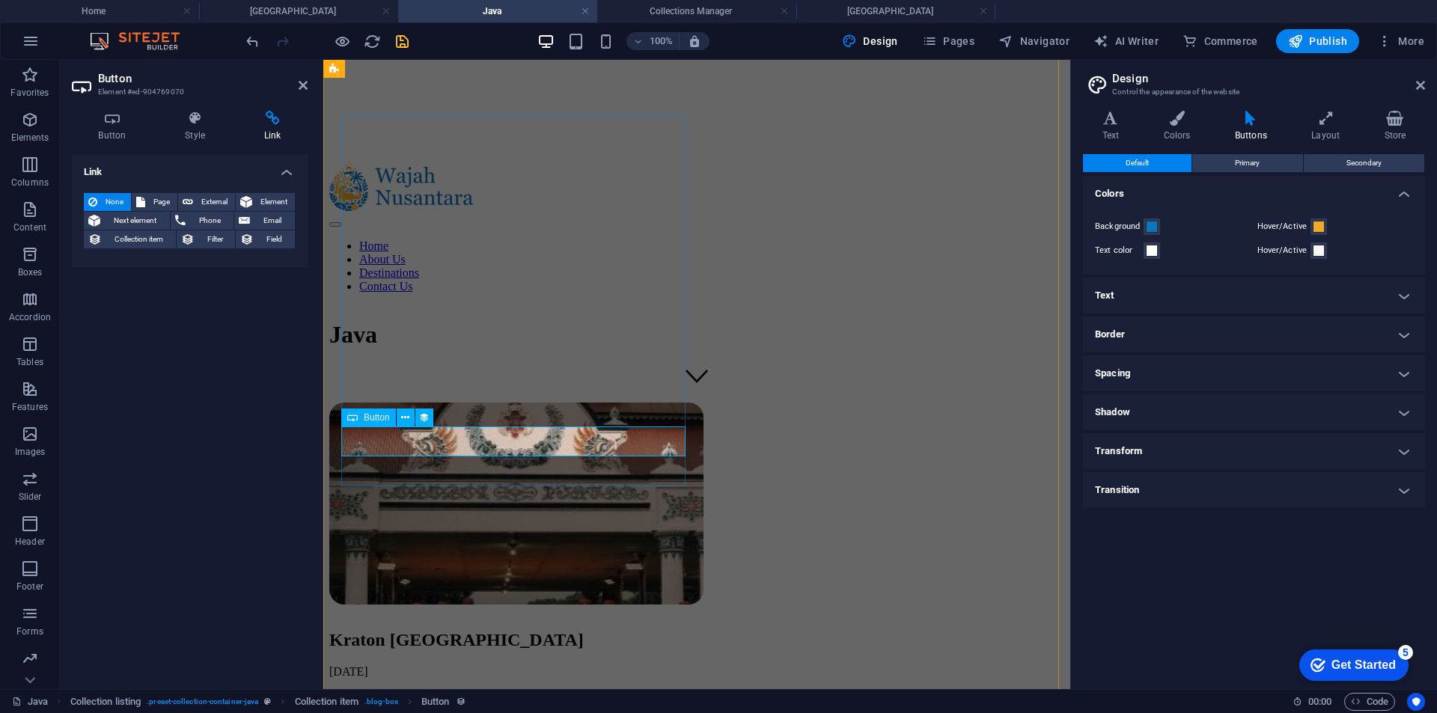
click at [303, 86] on icon at bounding box center [303, 85] width 9 height 12
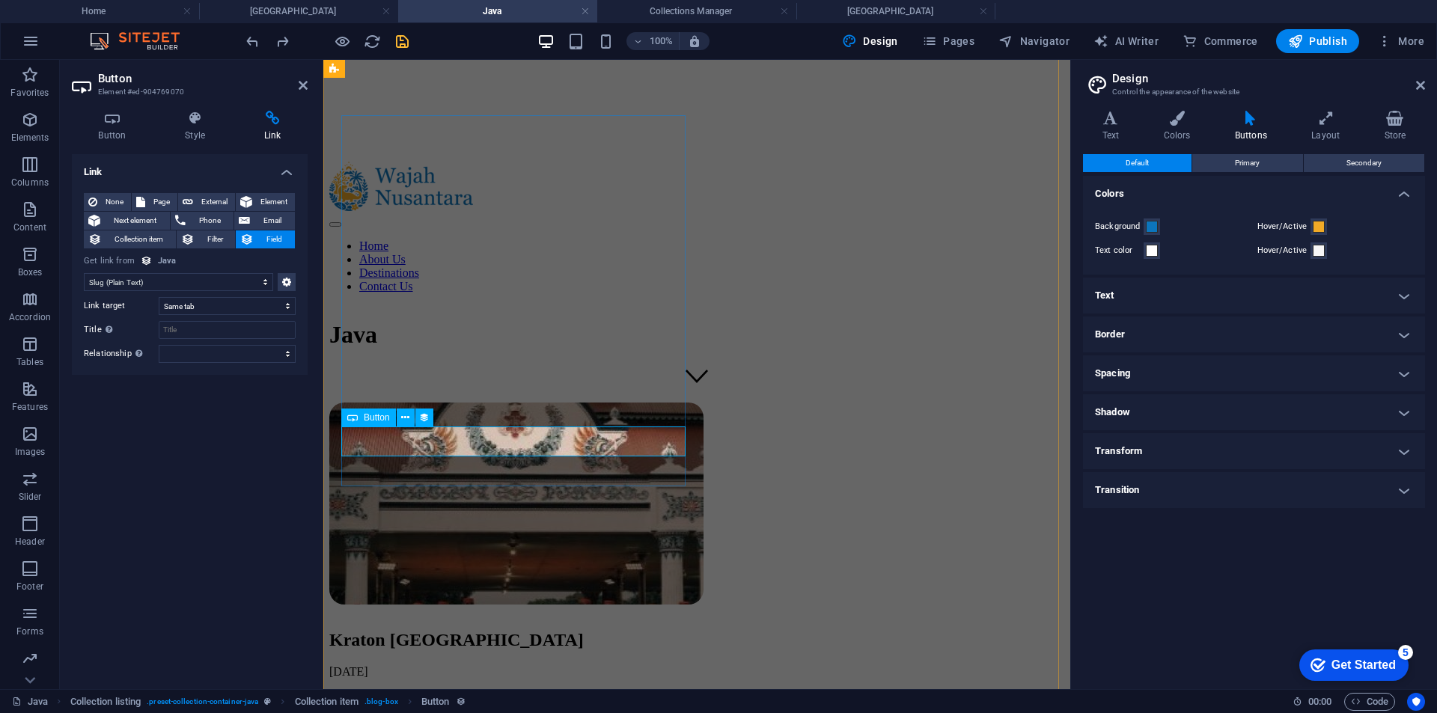
select select "remainStatic"
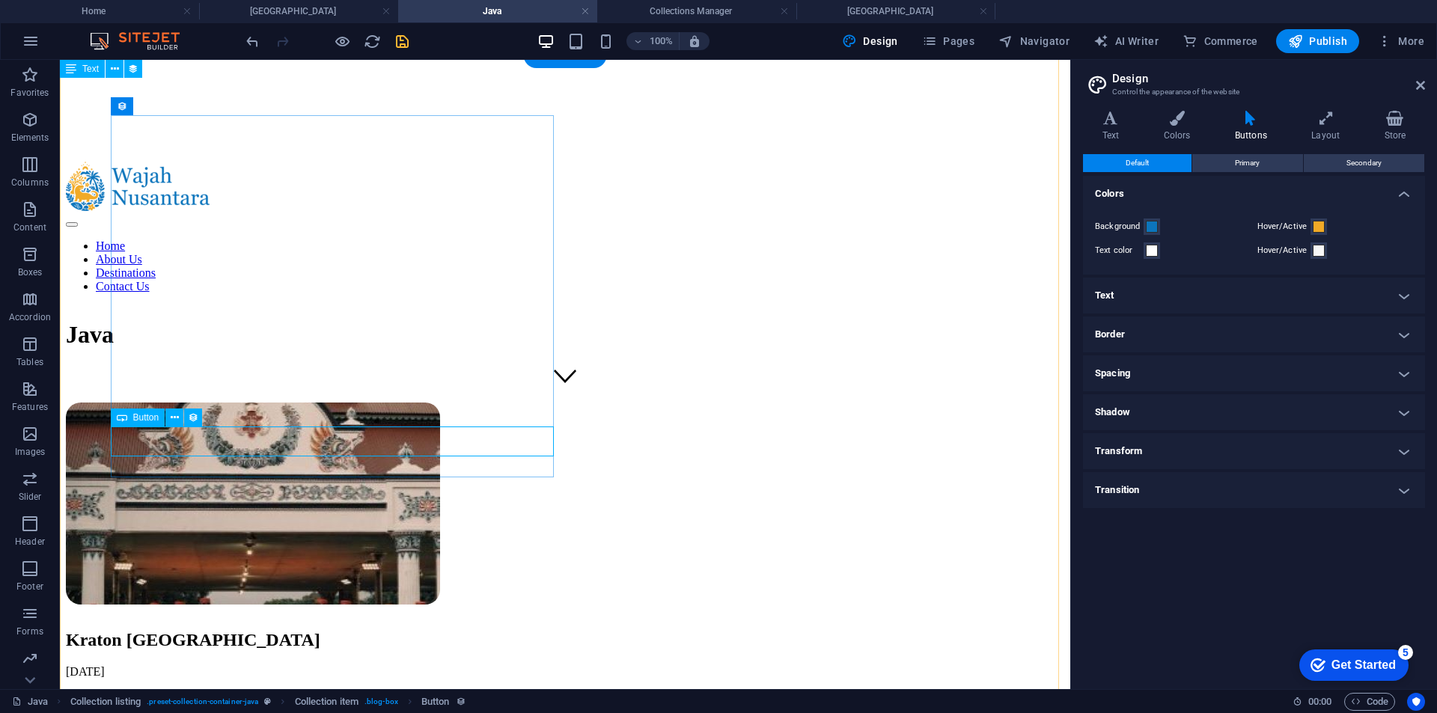
select select
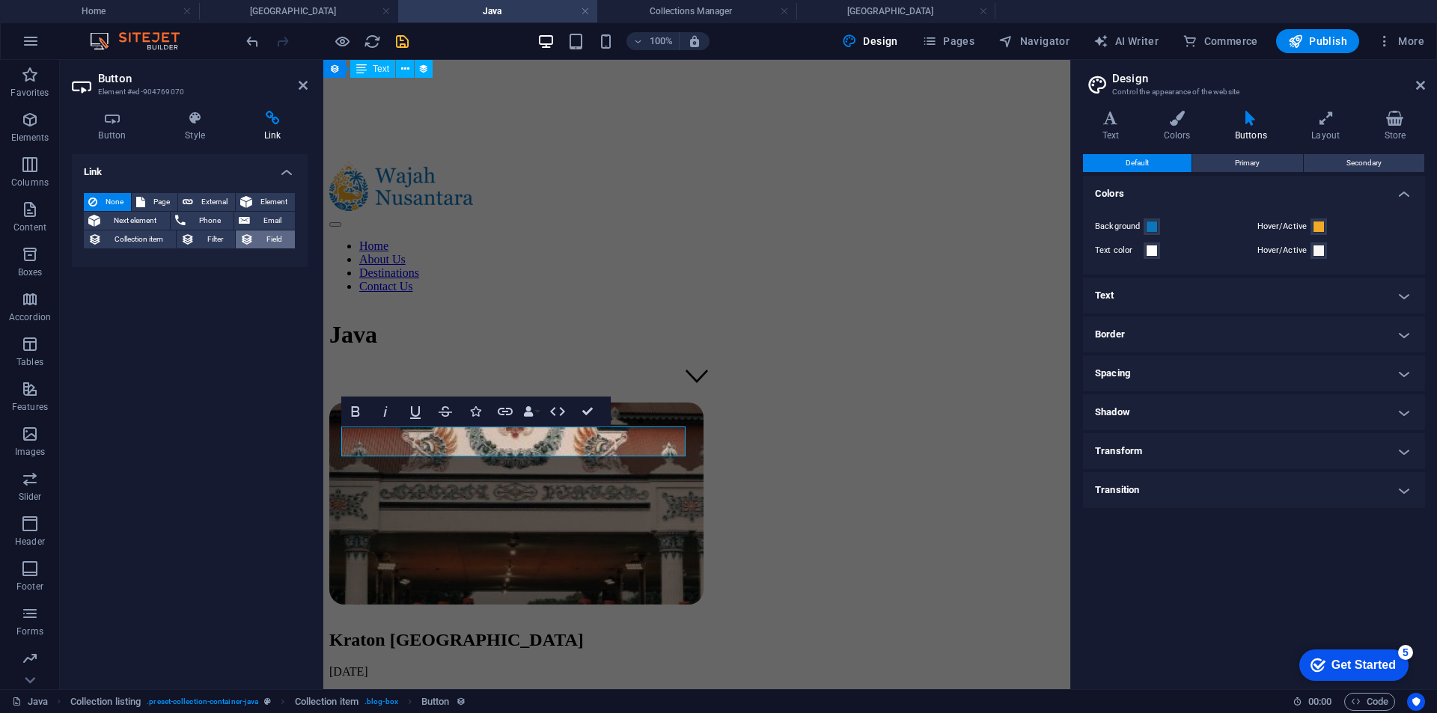
click at [275, 236] on span "Field" at bounding box center [274, 239] width 32 height 18
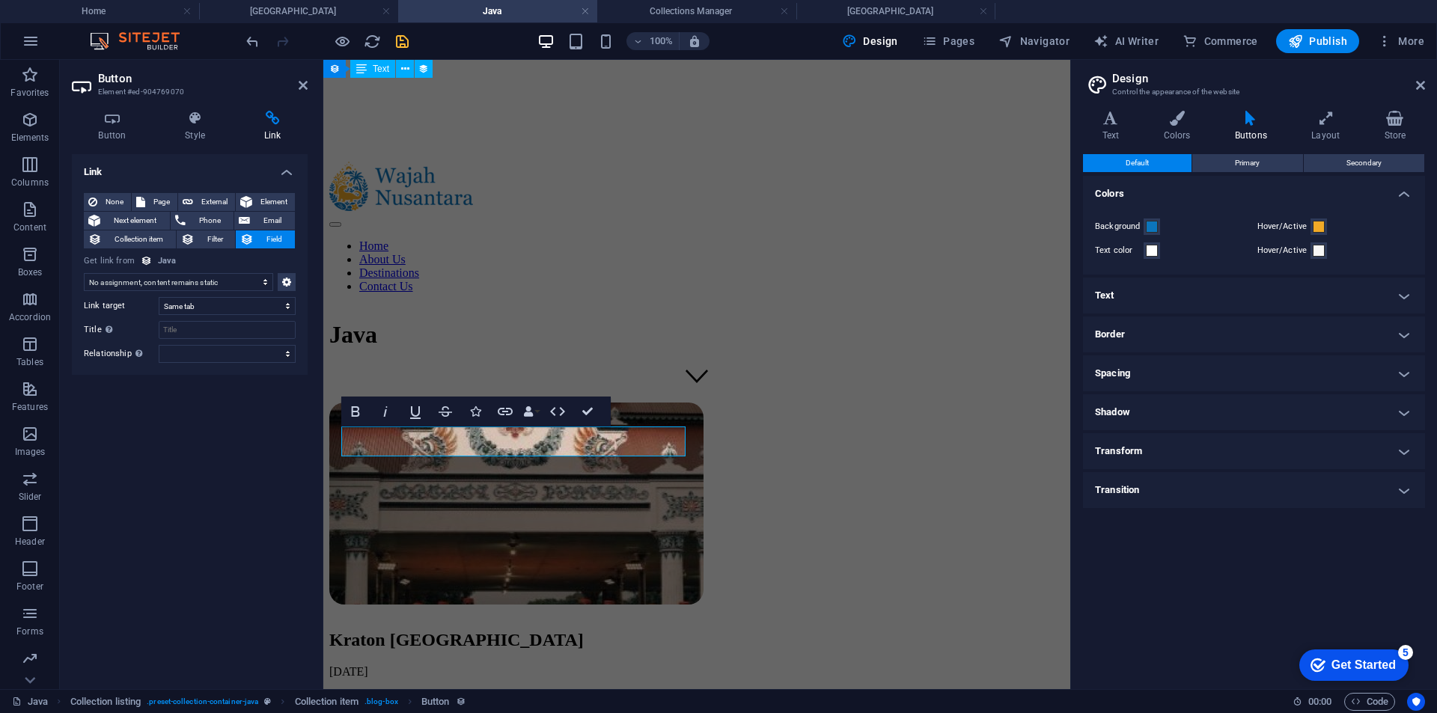
click at [183, 281] on select "No assignment, content remains static Created at (Date) Updated at (Date) Name …" at bounding box center [178, 282] width 189 height 18
select select "slug"
click at [84, 273] on select "No assignment, content remains static Created at (Date) Updated at (Date) Name …" at bounding box center [178, 282] width 189 height 18
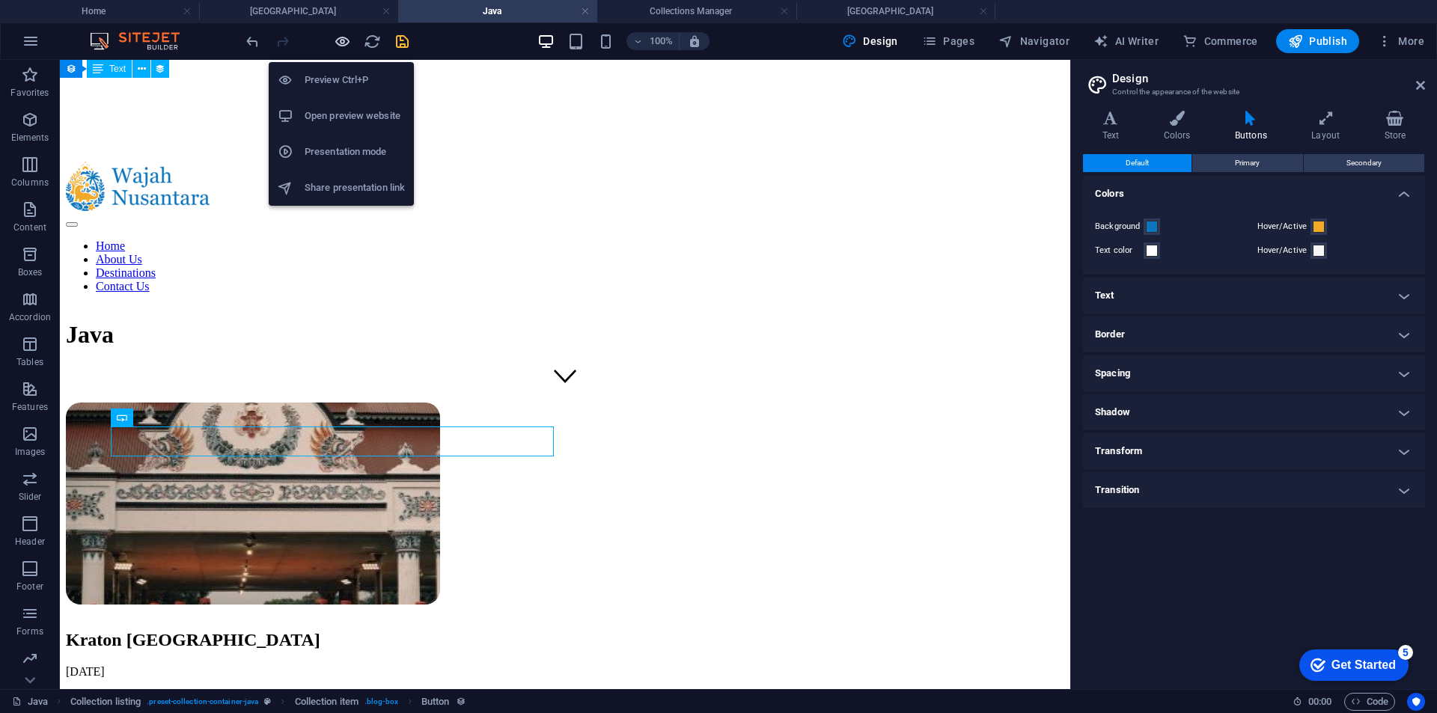
click at [345, 40] on icon "button" at bounding box center [342, 41] width 17 height 17
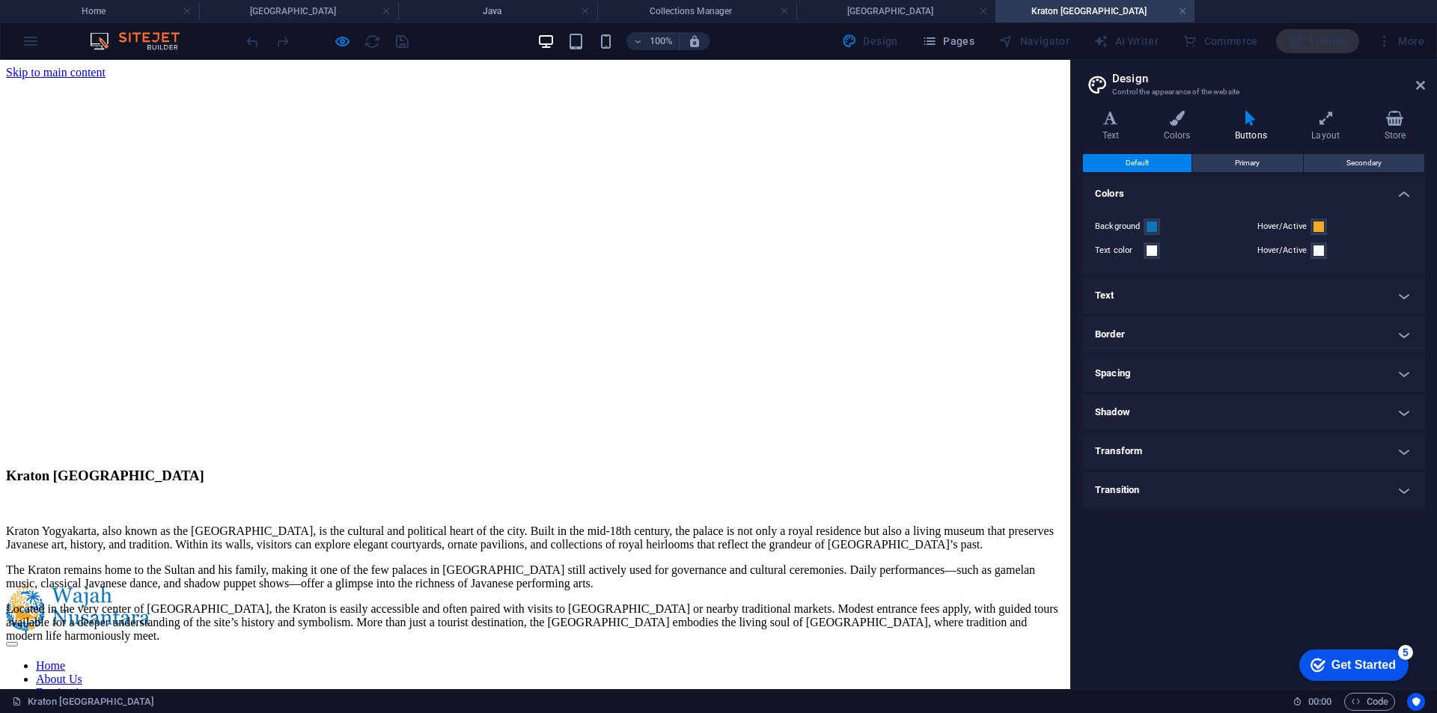
scroll to position [0, 0]
click at [1177, 10] on h4 "Kraton [GEOGRAPHIC_DATA]" at bounding box center [1094, 11] width 199 height 16
click at [1184, 8] on link at bounding box center [1182, 11] width 9 height 14
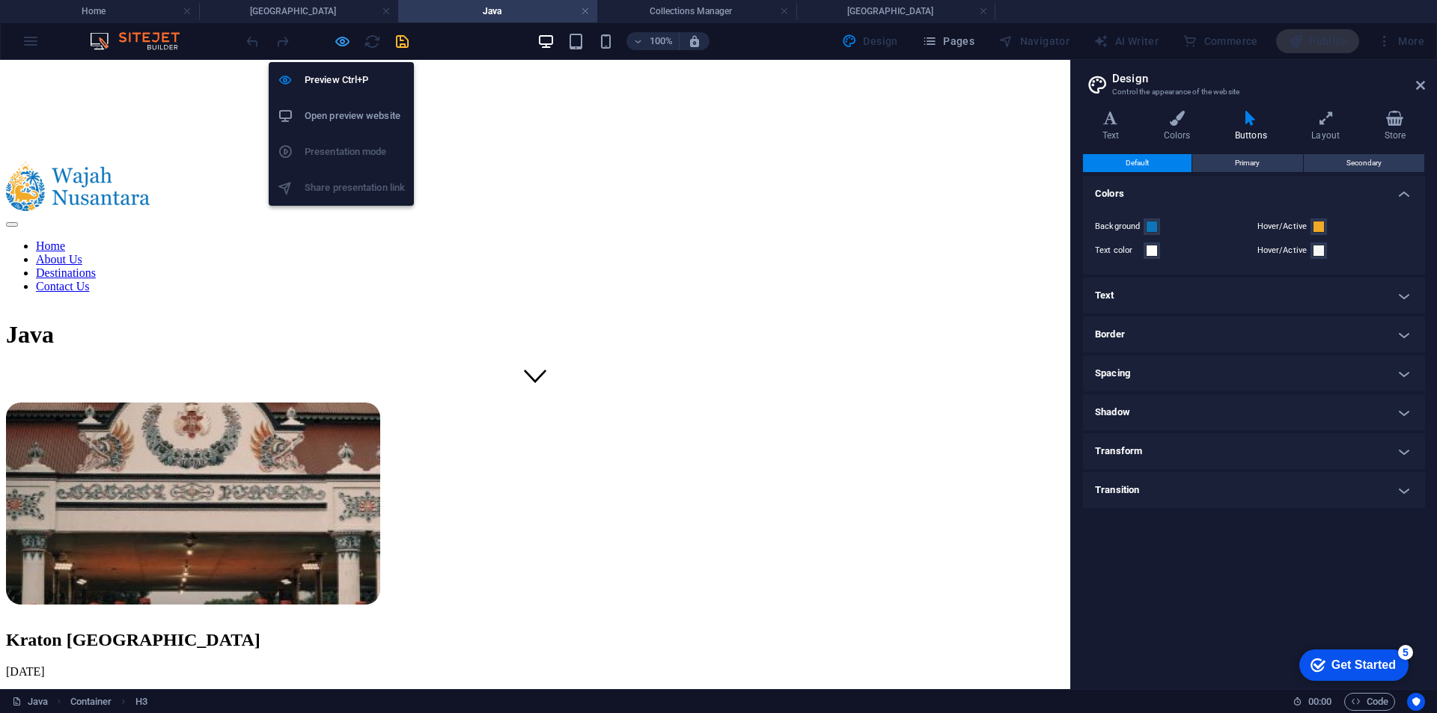
click at [346, 34] on icon "button" at bounding box center [342, 41] width 17 height 17
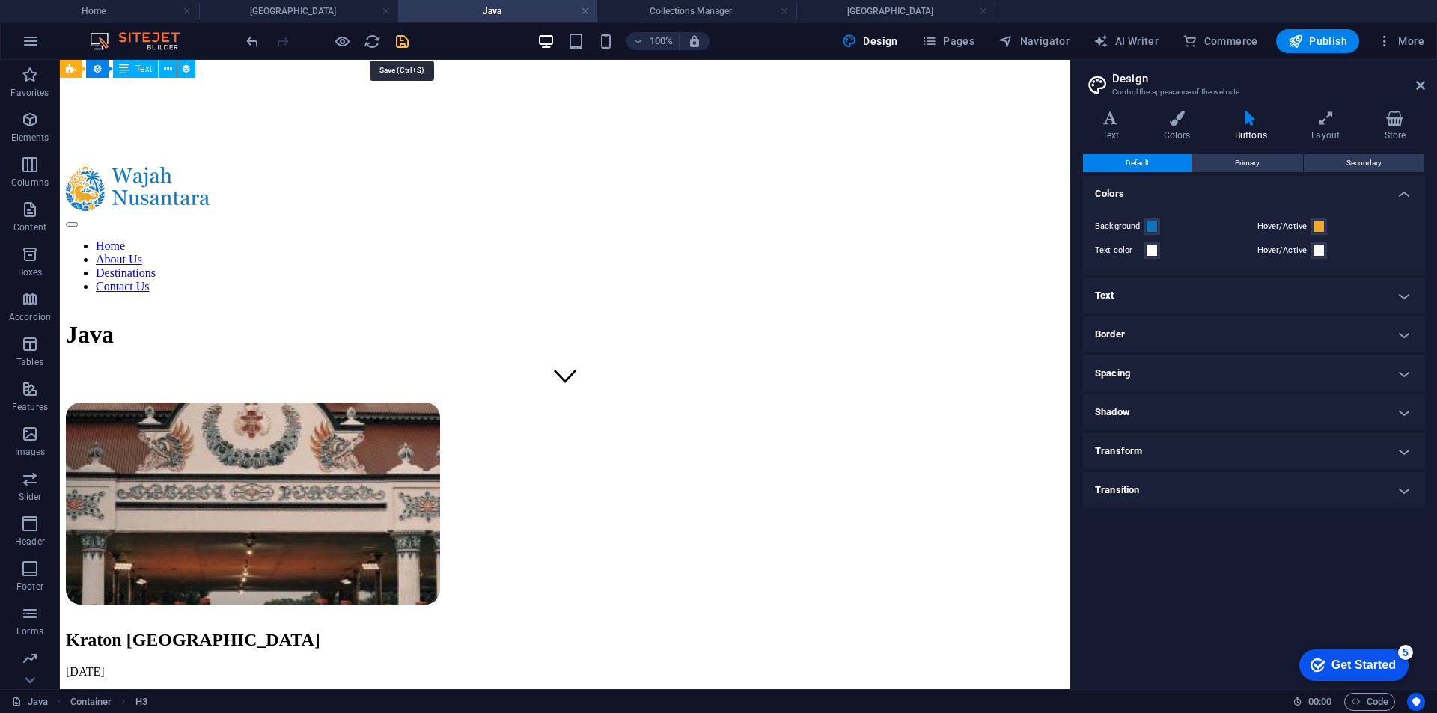
click at [405, 39] on icon "save" at bounding box center [402, 41] width 17 height 17
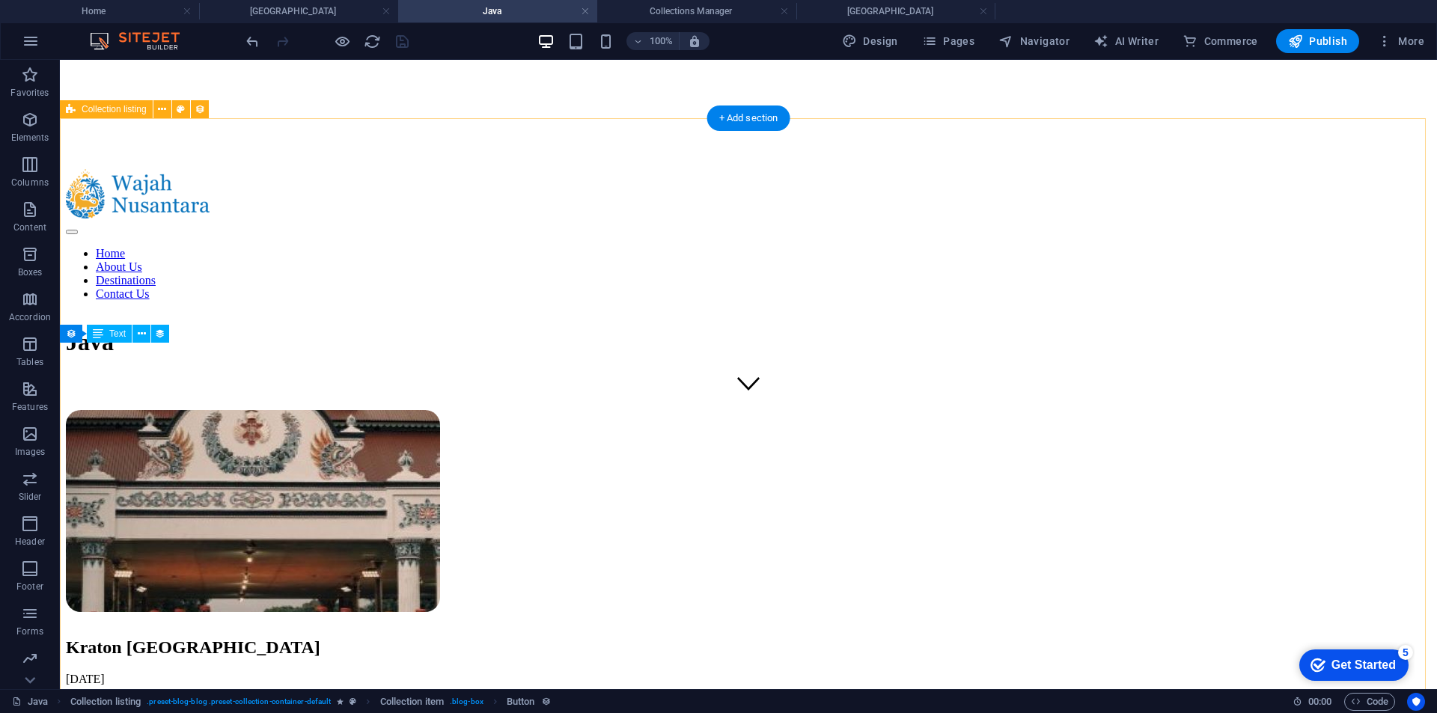
scroll to position [449, 0]
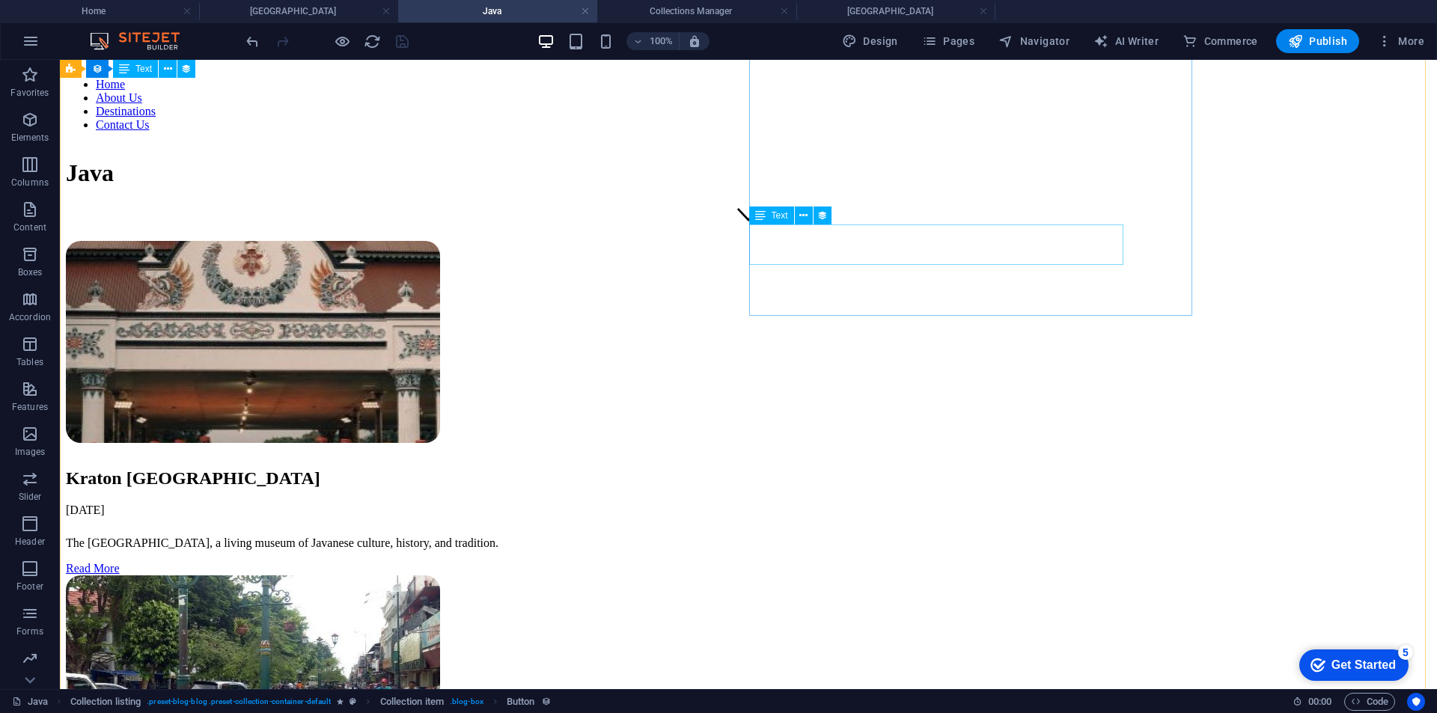
select select "description"
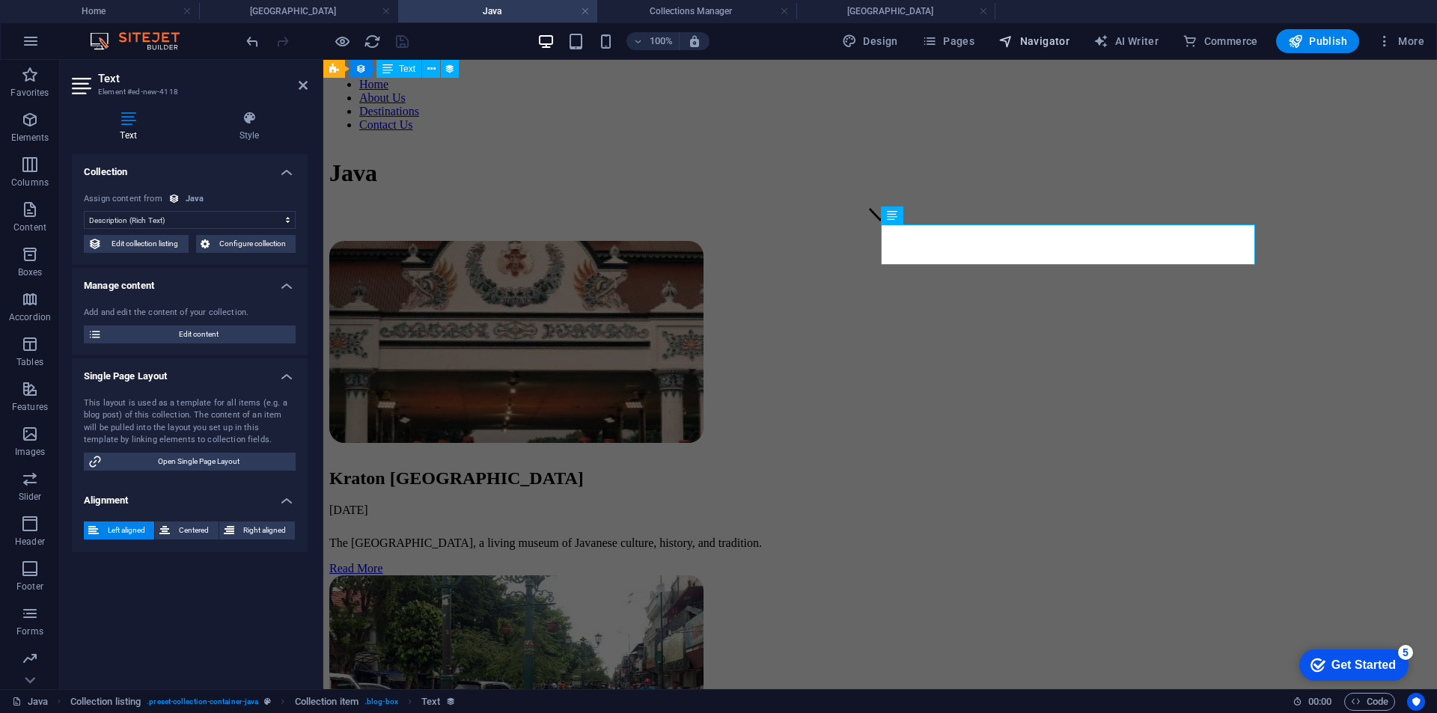
click at [1033, 43] on span "Navigator" at bounding box center [1033, 41] width 71 height 15
select select "16936456-en"
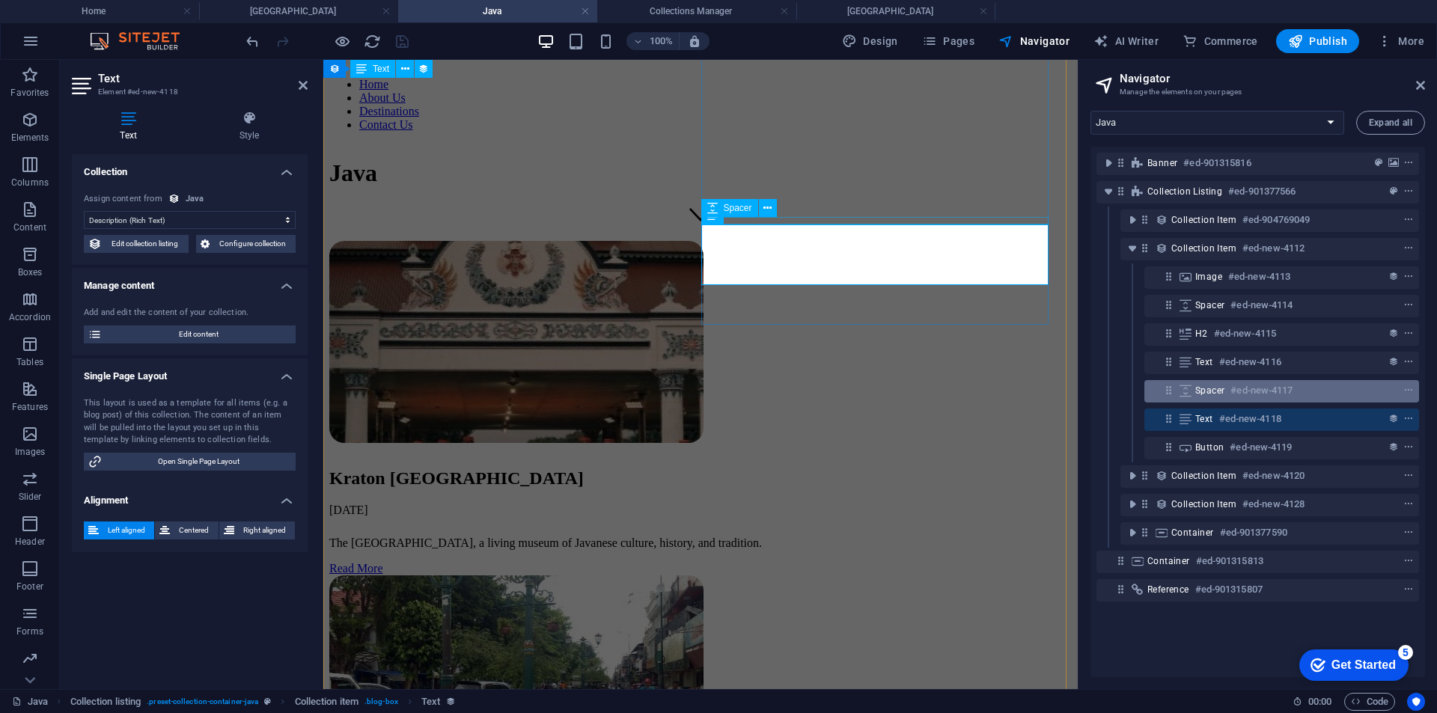
click at [1164, 393] on icon at bounding box center [1168, 390] width 13 height 13
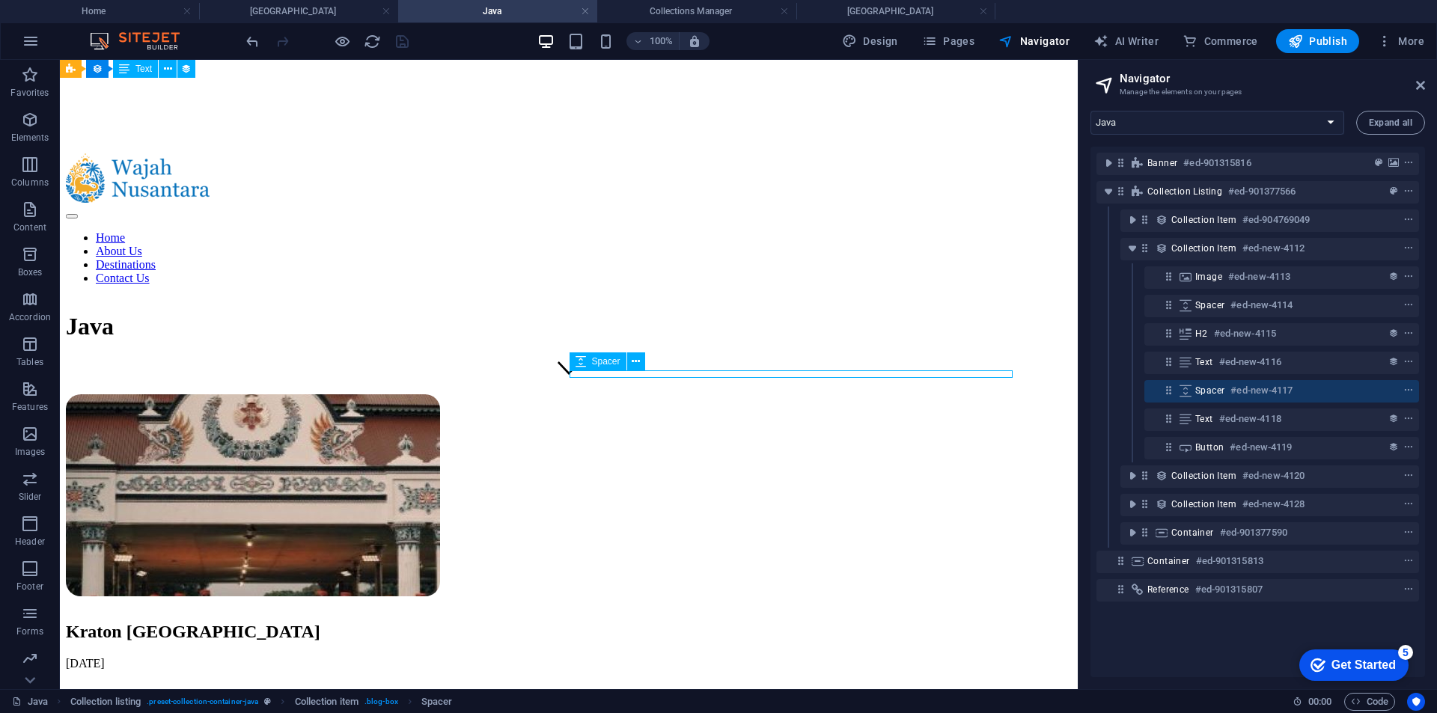
click at [1194, 391] on div "Spacer #ed-new-4117" at bounding box center [1281, 391] width 275 height 22
click at [1311, 384] on div "Spacer #ed-new-4117" at bounding box center [1269, 391] width 149 height 18
click at [1311, 385] on div "Spacer #ed-new-4117" at bounding box center [1269, 391] width 149 height 18
select select "px"
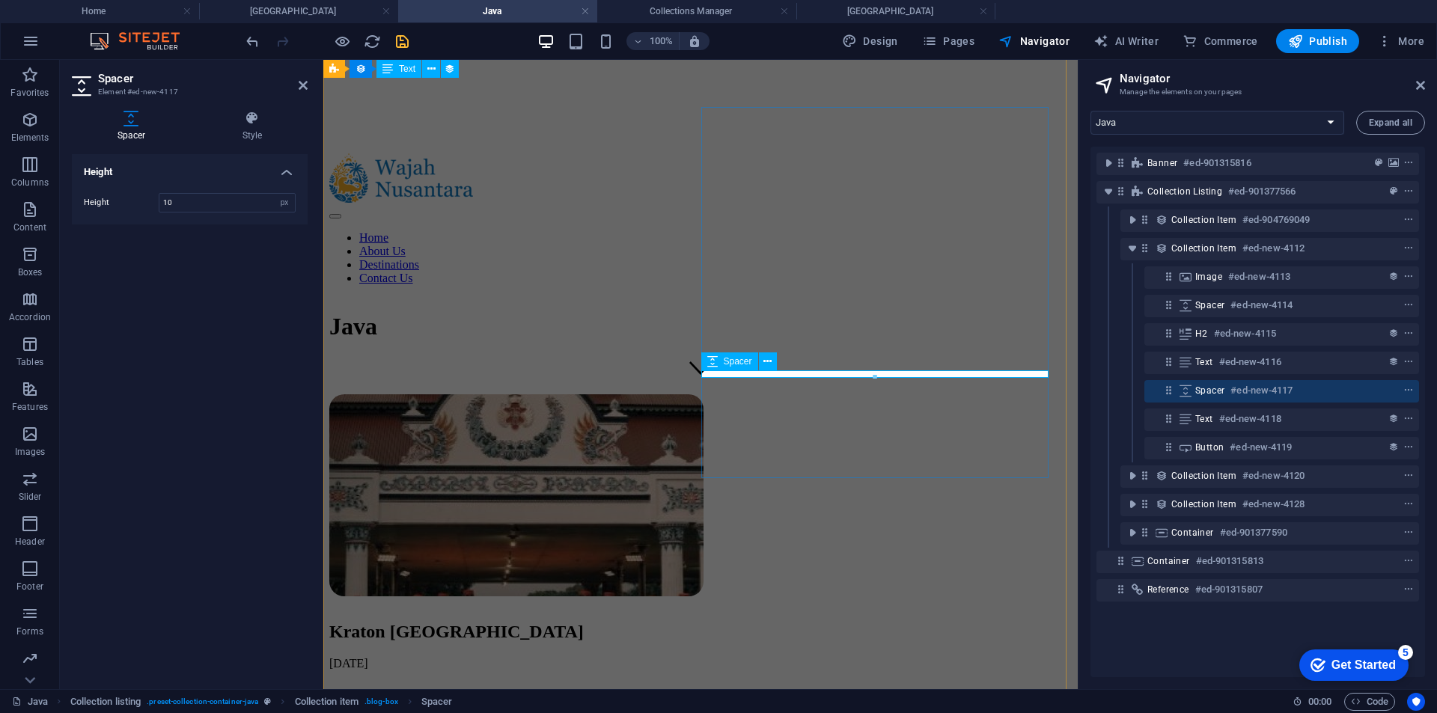
click at [1170, 394] on icon at bounding box center [1168, 390] width 13 height 13
click at [1172, 395] on icon at bounding box center [1168, 390] width 13 height 13
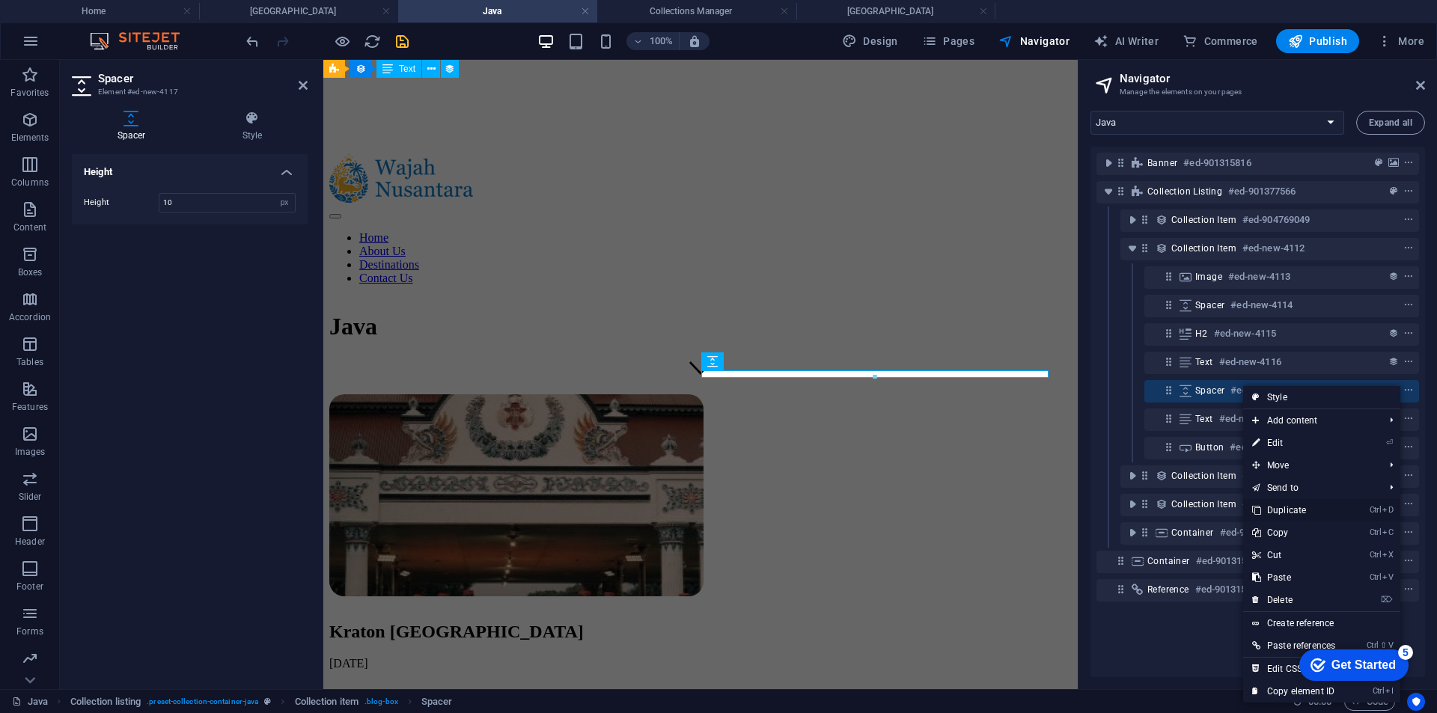
click at [1298, 506] on link "Ctrl D Duplicate" at bounding box center [1293, 510] width 101 height 22
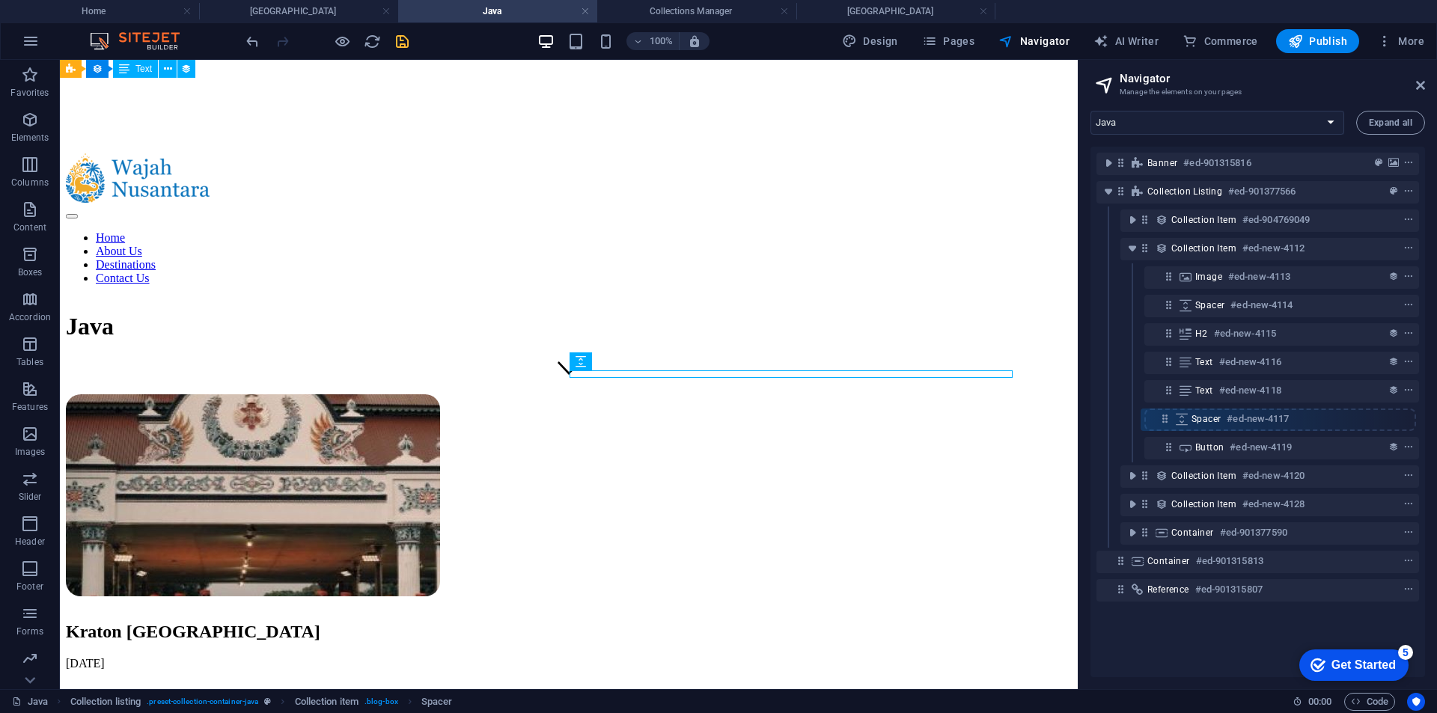
drag, startPoint x: 1173, startPoint y: 394, endPoint x: 1167, endPoint y: 427, distance: 34.1
click at [1167, 427] on div "Banner #ed-901315816 Collection listing #ed-901377566 Collection item #ed-90476…" at bounding box center [1257, 412] width 334 height 531
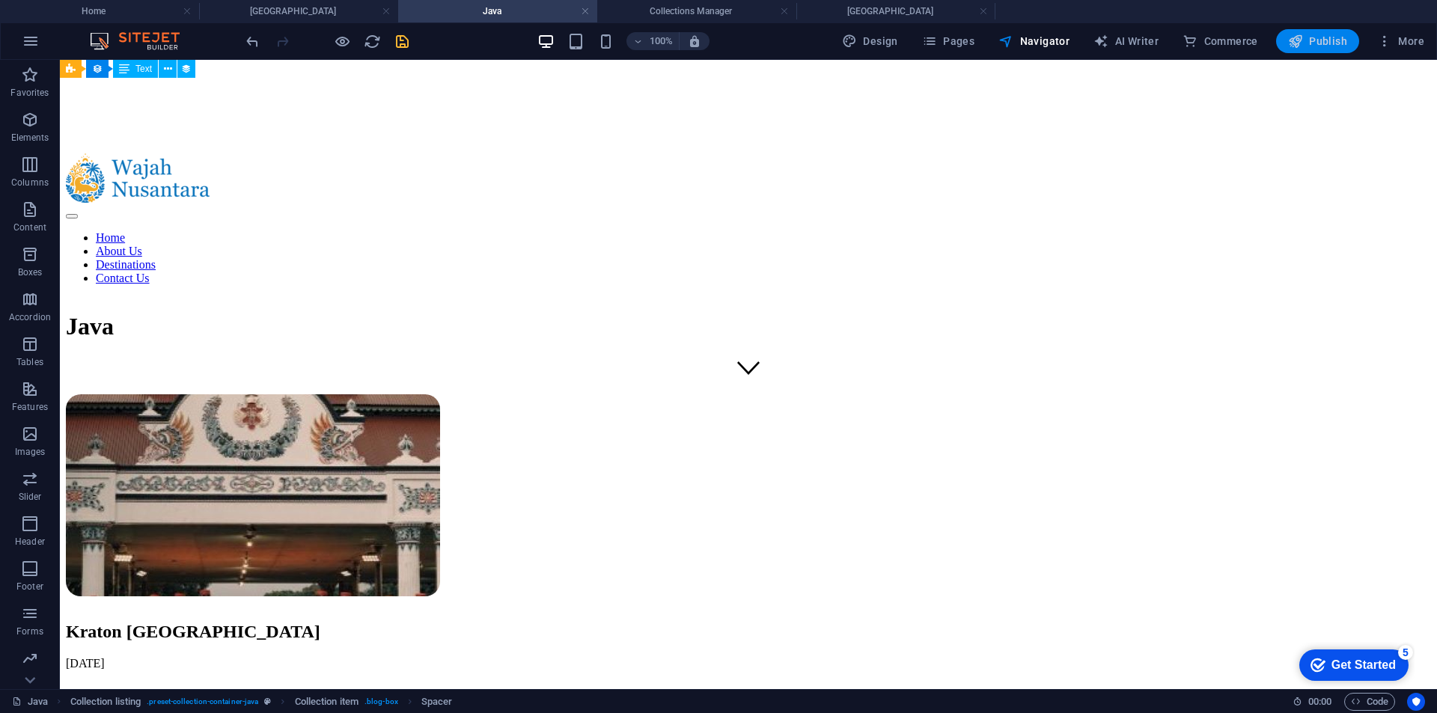
click at [1340, 35] on span "Publish" at bounding box center [1317, 41] width 59 height 15
click at [403, 39] on icon "save" at bounding box center [402, 41] width 17 height 17
click at [1332, 42] on span "Publish" at bounding box center [1317, 41] width 59 height 15
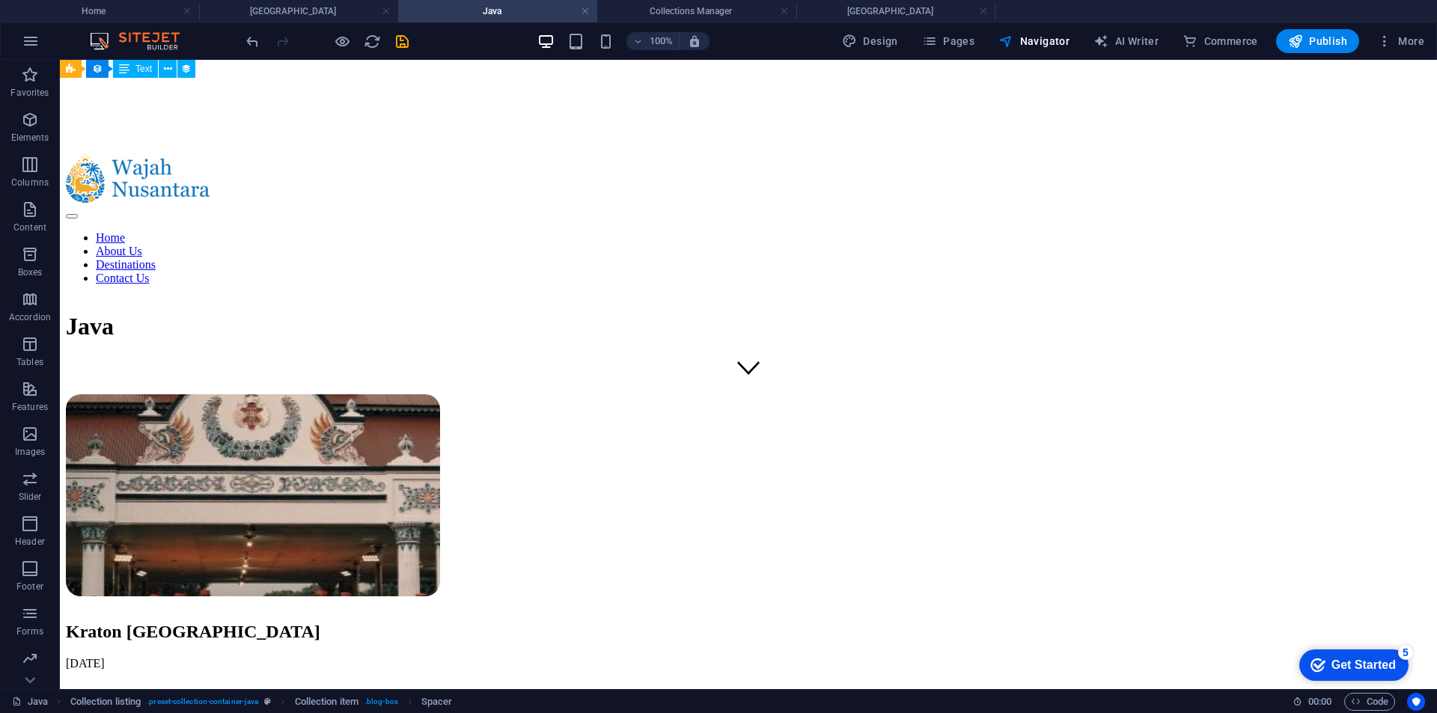
click at [1274, 35] on div "Design Pages Navigator AI Writer Commerce Publish More" at bounding box center [1133, 41] width 594 height 24
click at [1297, 35] on icon "button" at bounding box center [1295, 41] width 15 height 15
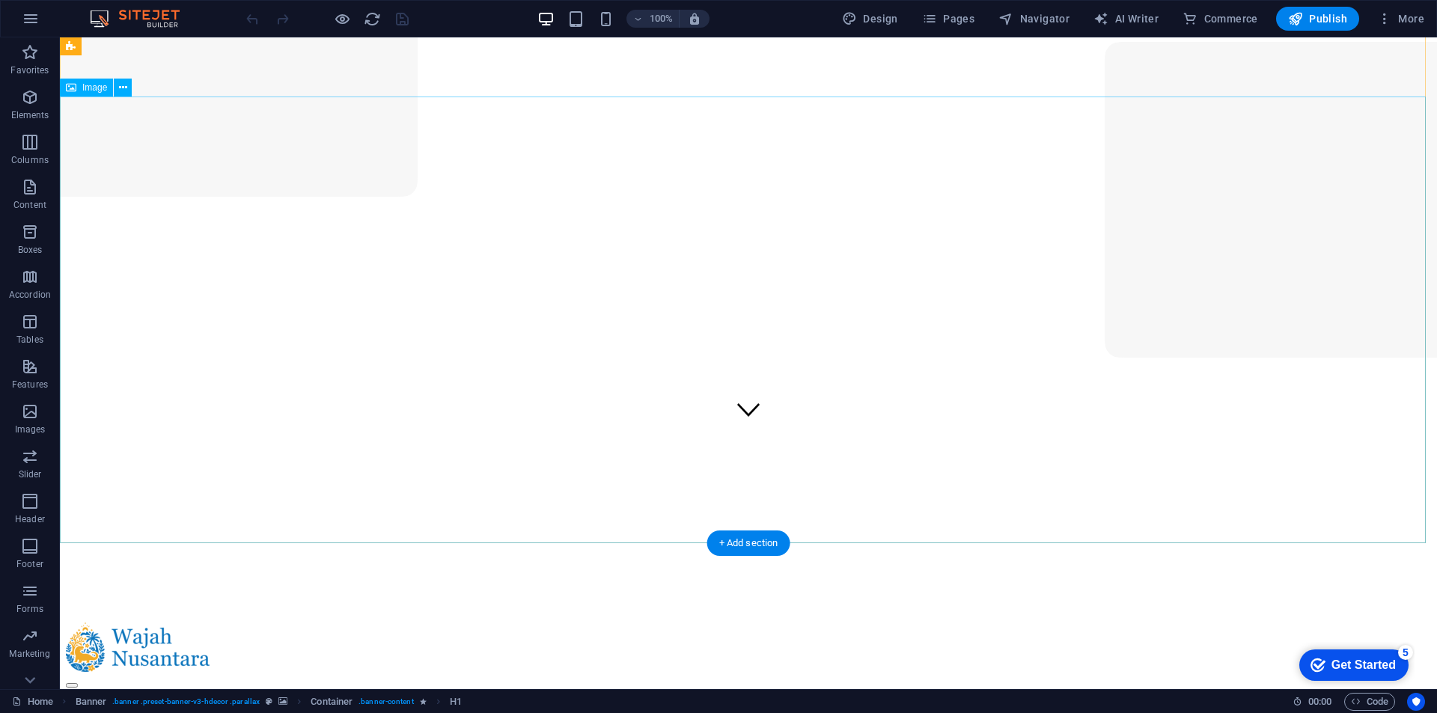
scroll to position [150, 0]
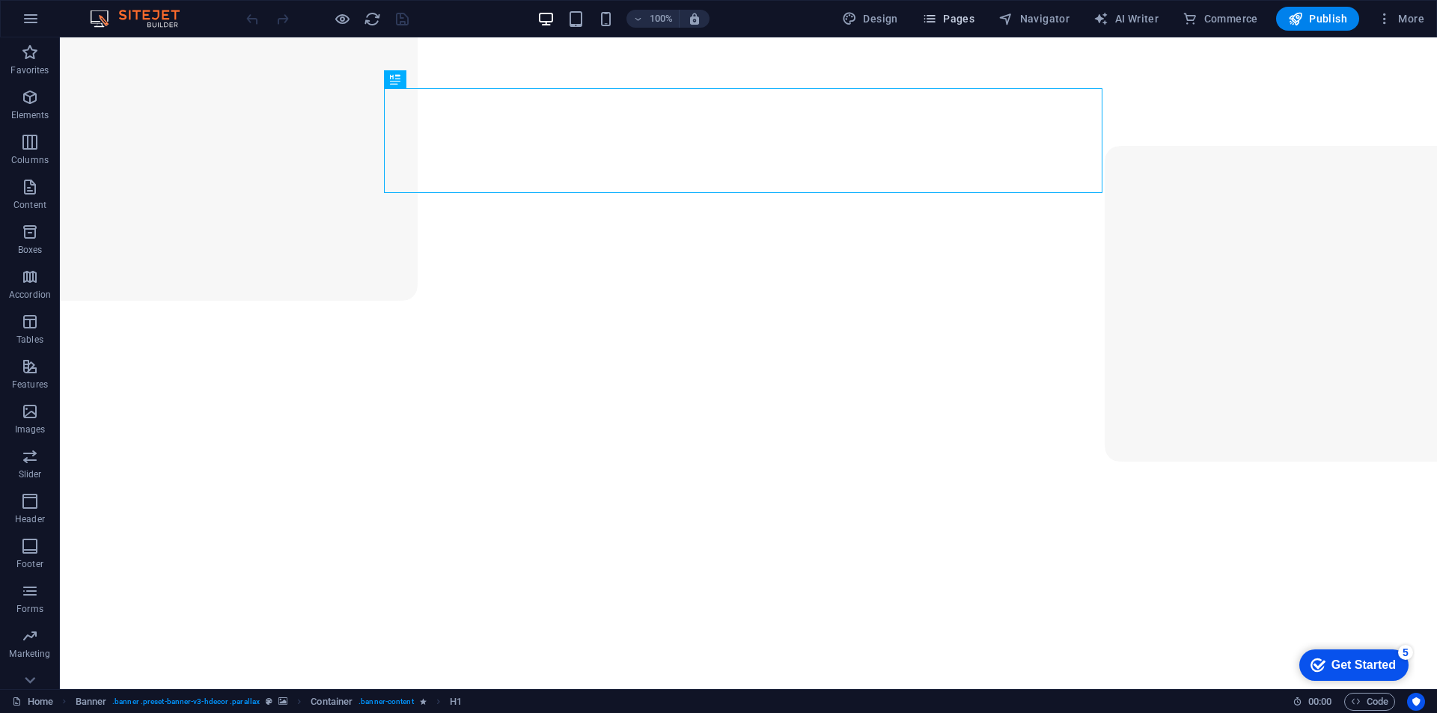
click at [943, 13] on span "Pages" at bounding box center [948, 18] width 52 height 15
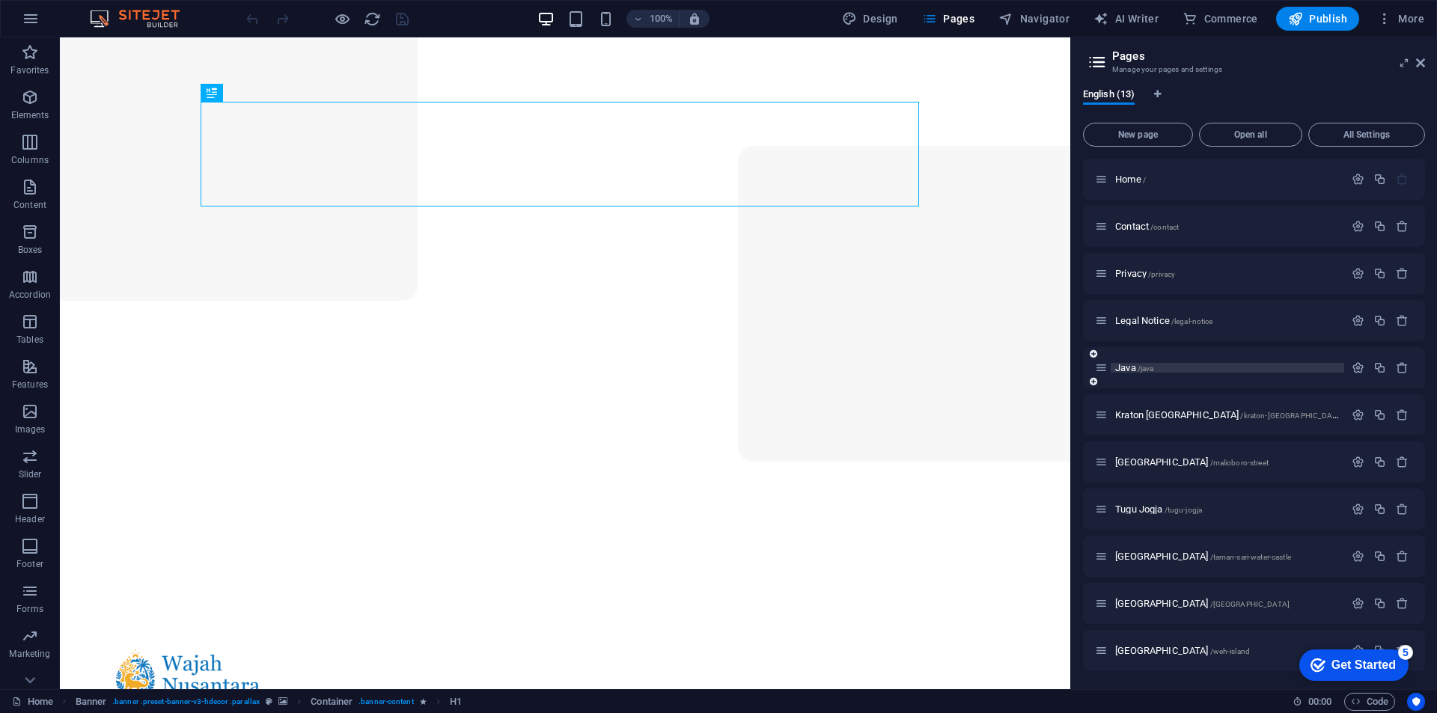
click at [1167, 365] on p "Java /java" at bounding box center [1227, 368] width 224 height 10
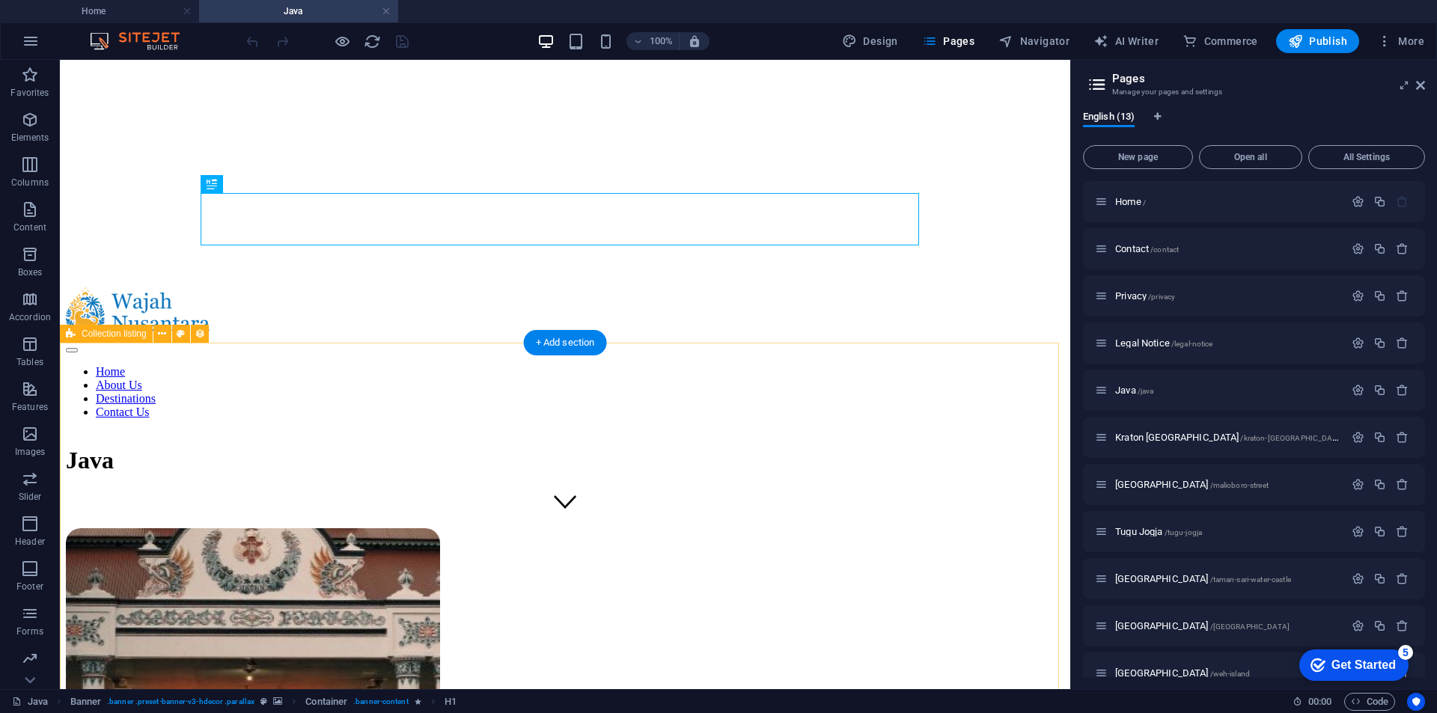
scroll to position [299, 0]
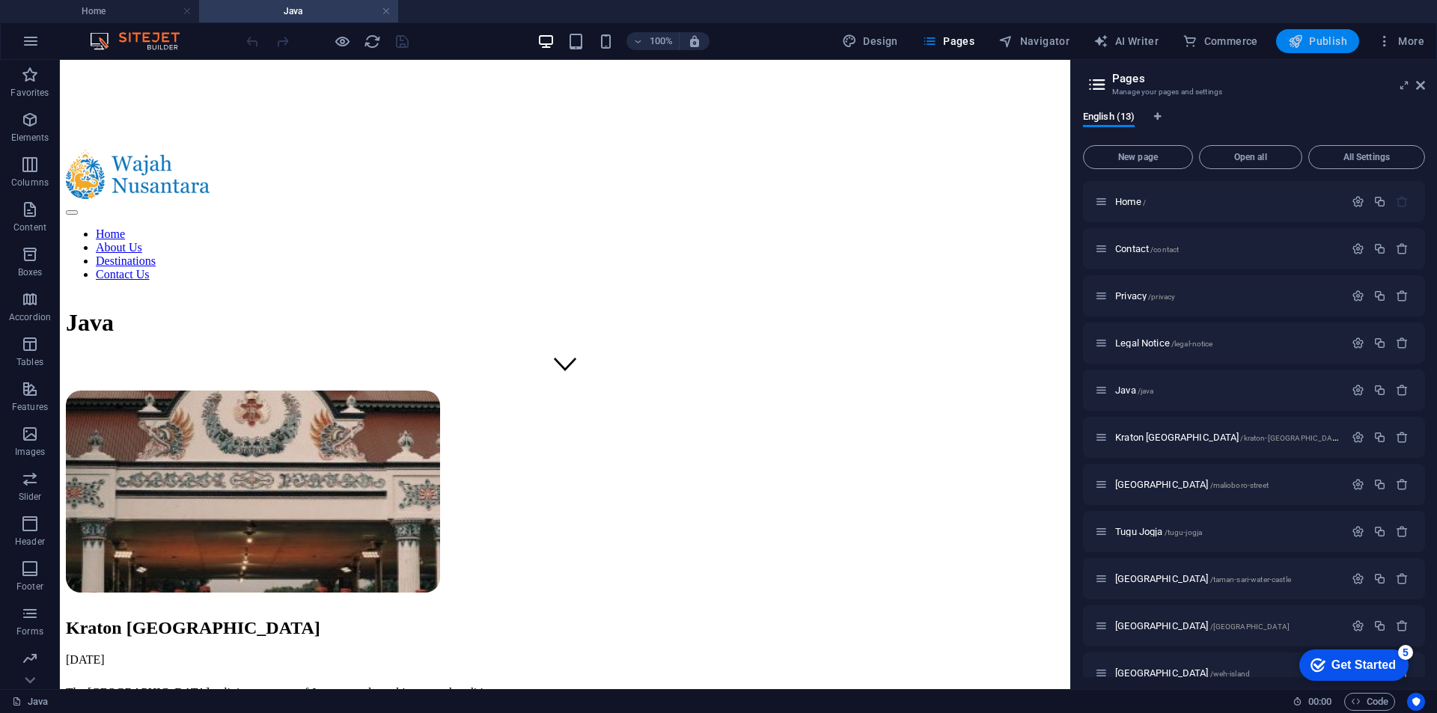
click at [1293, 41] on icon "button" at bounding box center [1295, 41] width 15 height 15
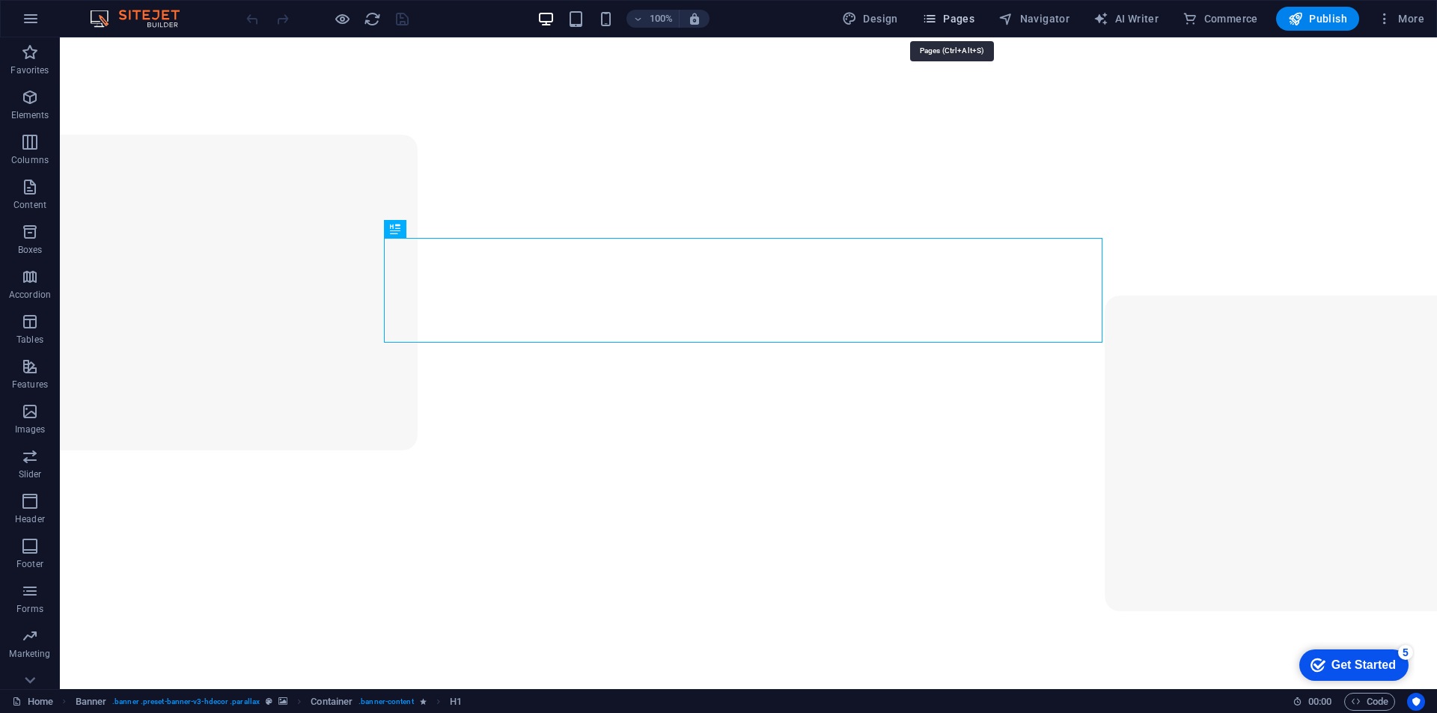
click at [960, 21] on span "Pages" at bounding box center [948, 18] width 52 height 15
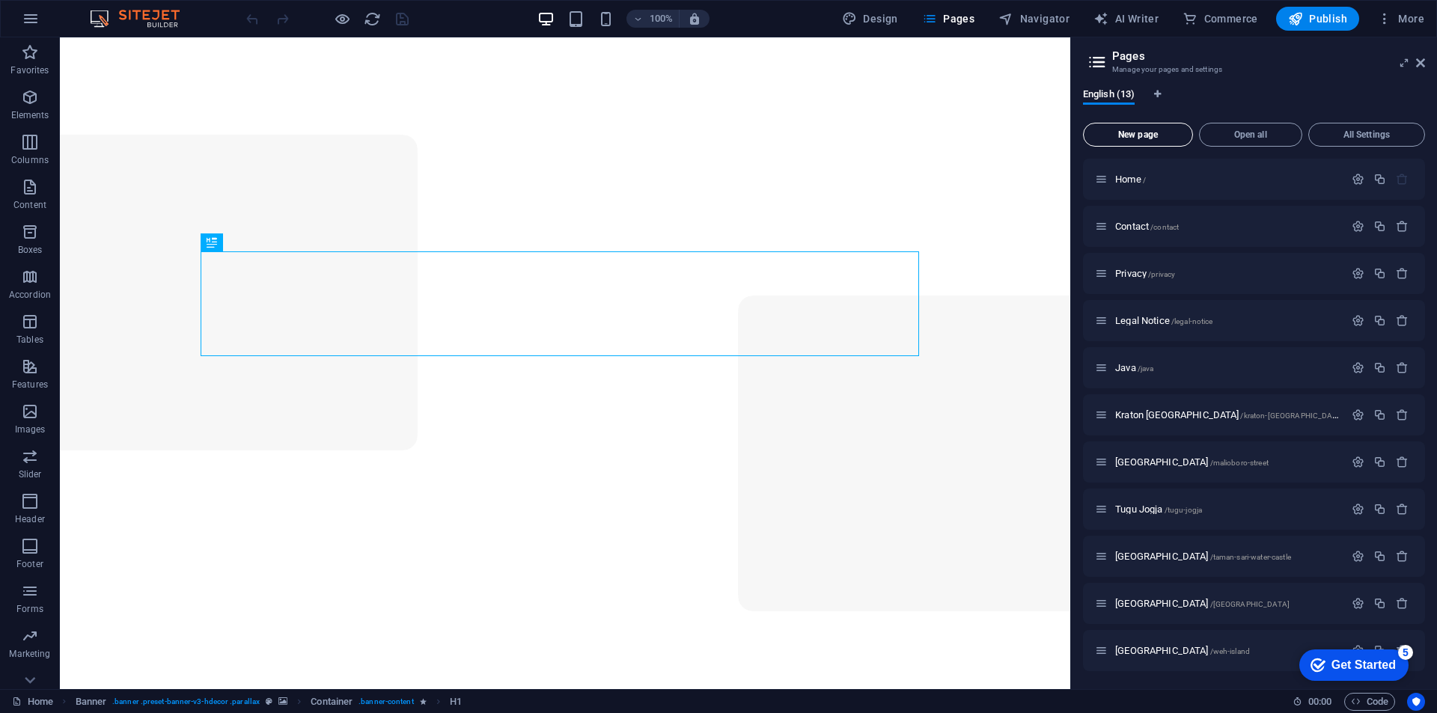
click at [1161, 134] on span "New page" at bounding box center [1137, 134] width 97 height 9
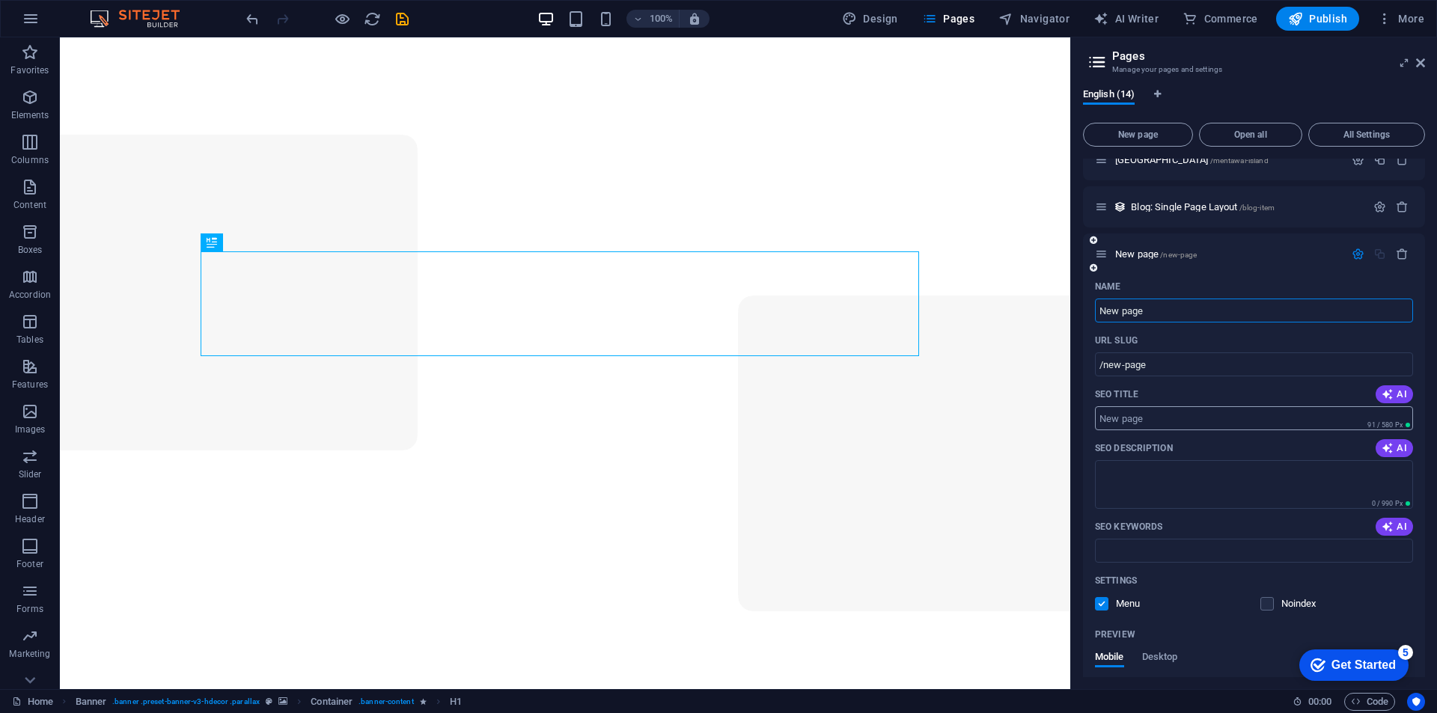
scroll to position [513, 0]
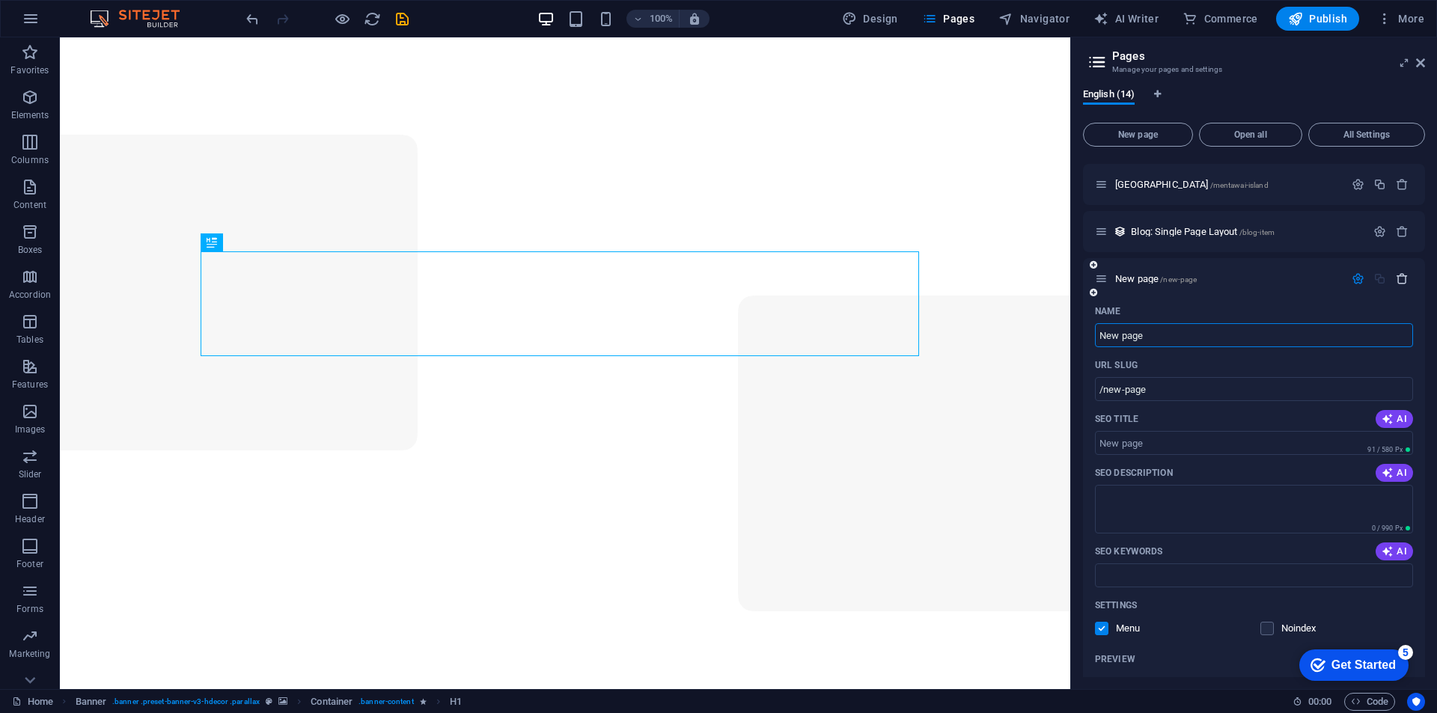
click at [1397, 279] on icon "button" at bounding box center [1401, 278] width 13 height 13
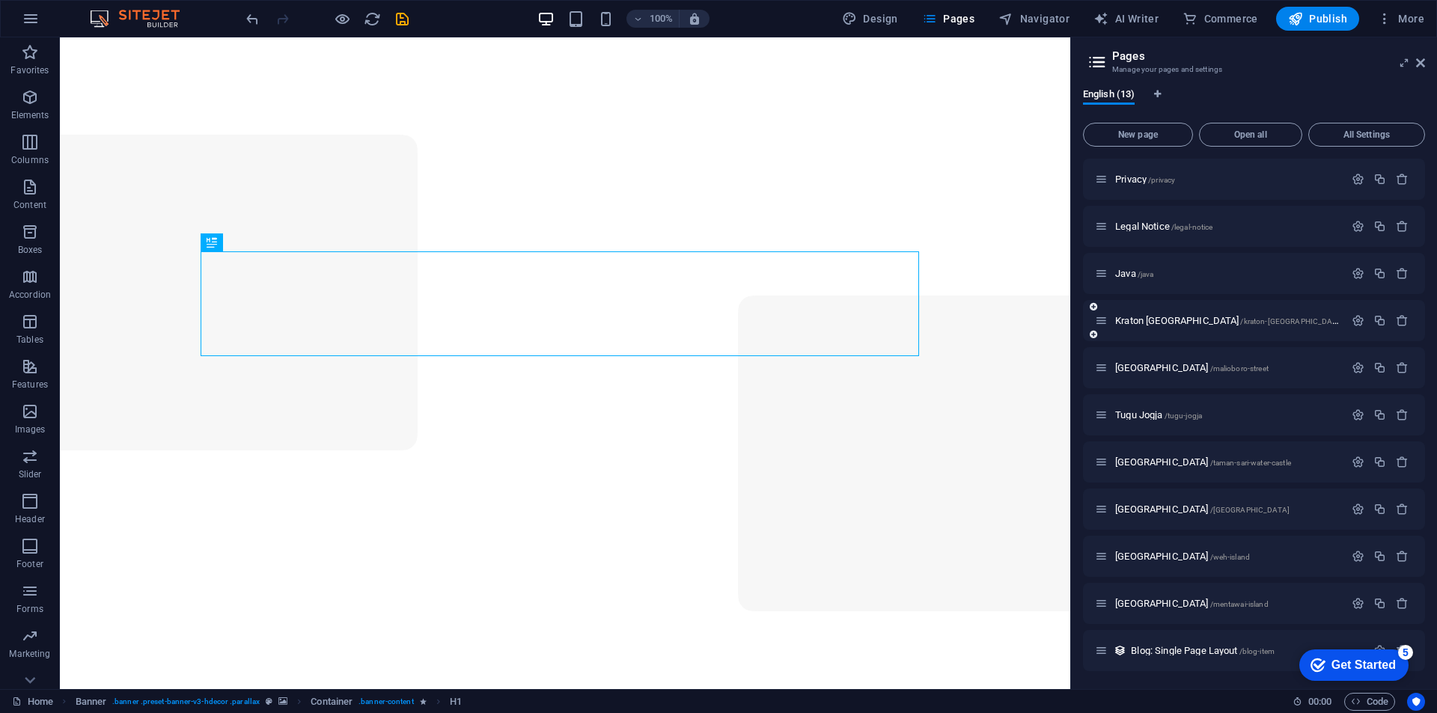
scroll to position [94, 0]
click at [1139, 275] on span "/java" at bounding box center [1145, 274] width 16 height 8
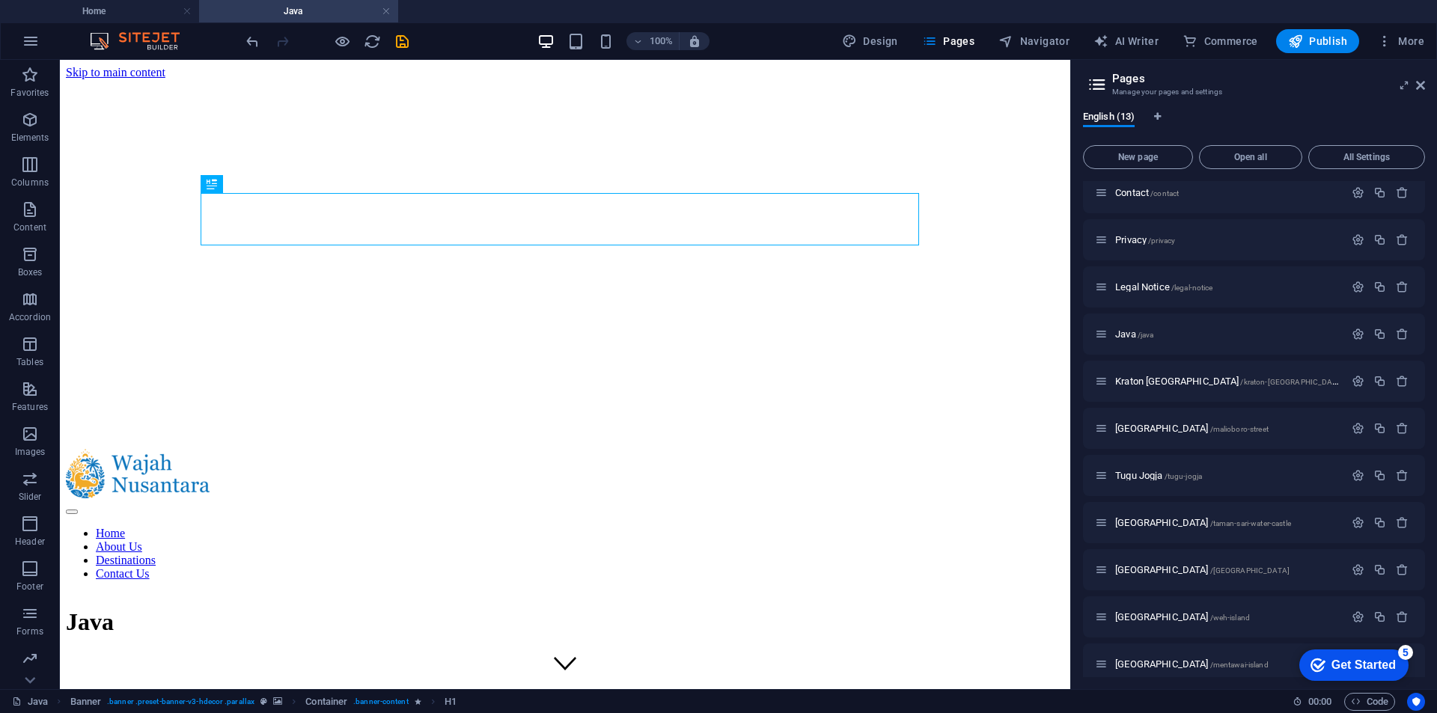
scroll to position [0, 0]
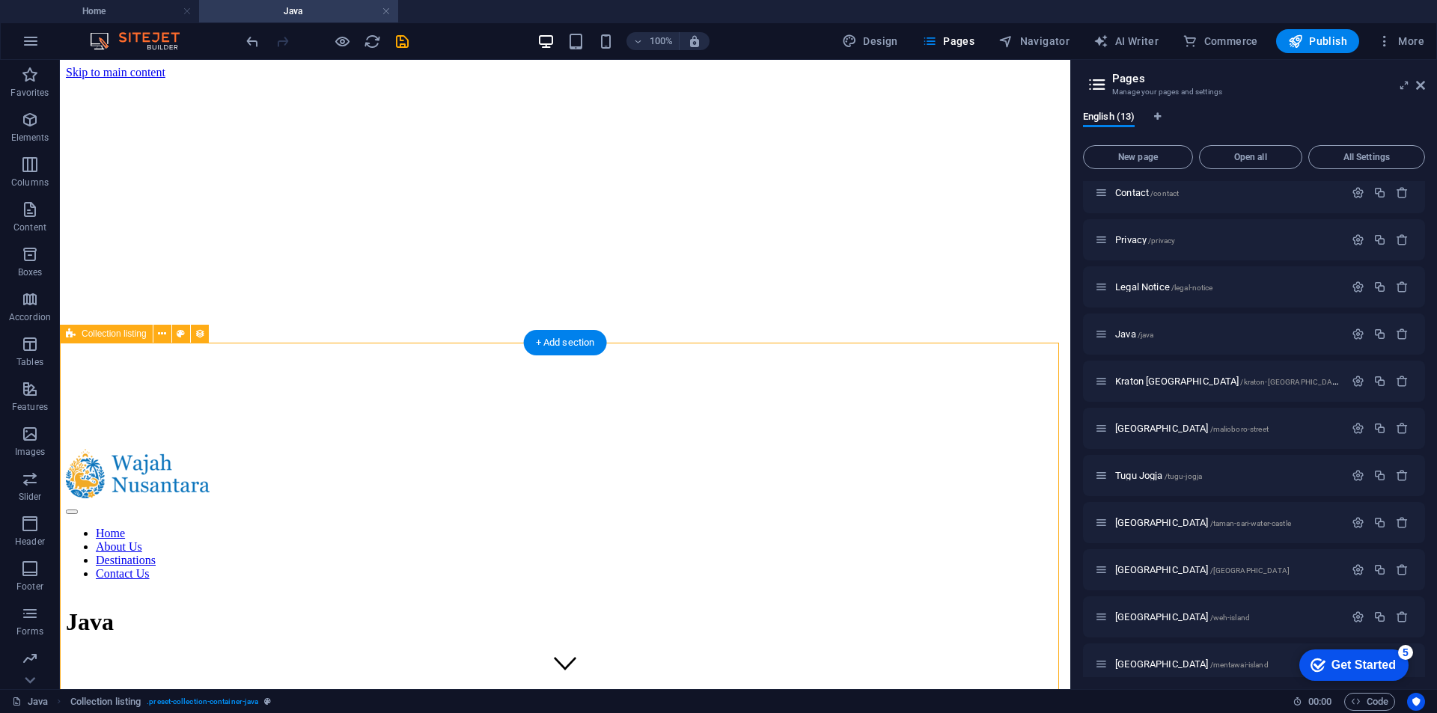
select select "68b7e71f6844915f290fc5a8"
select select "columns.publishing_date_ASC"
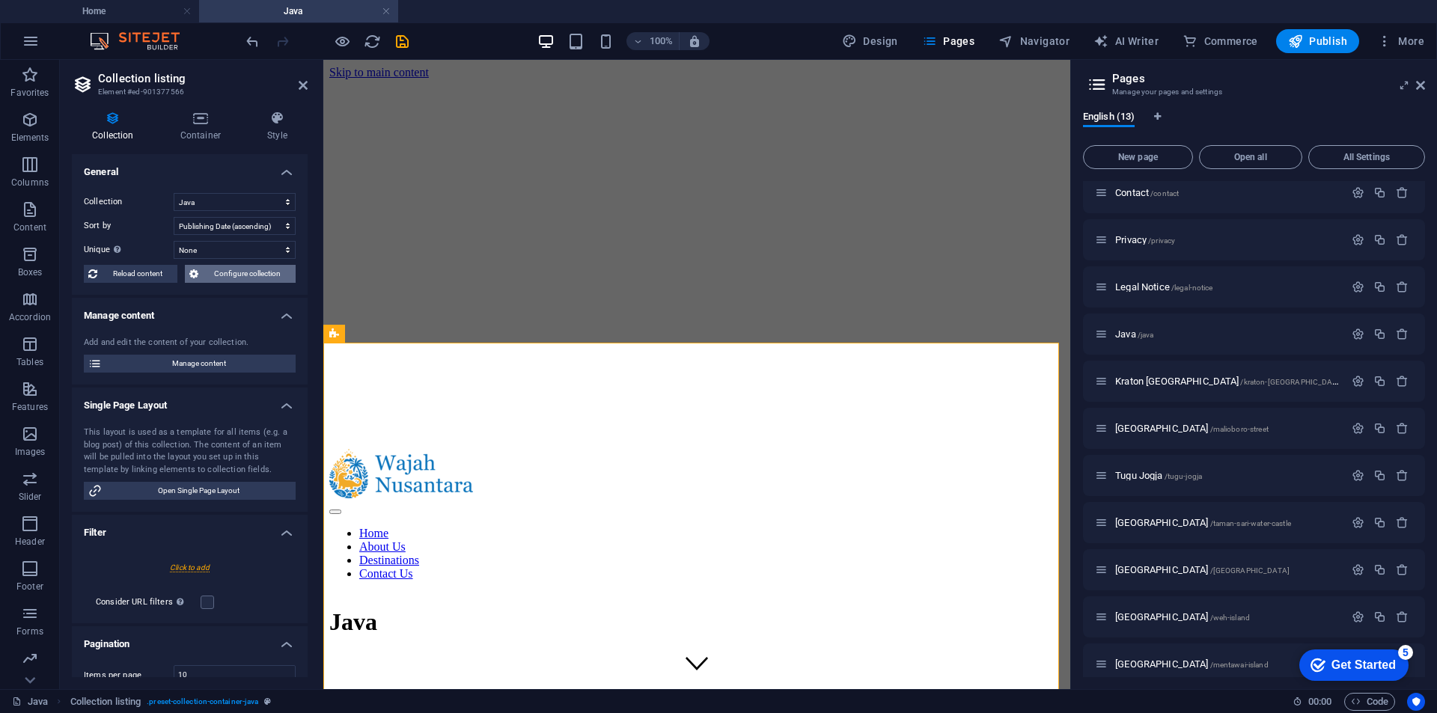
click at [239, 269] on span "Configure collection" at bounding box center [247, 274] width 88 height 18
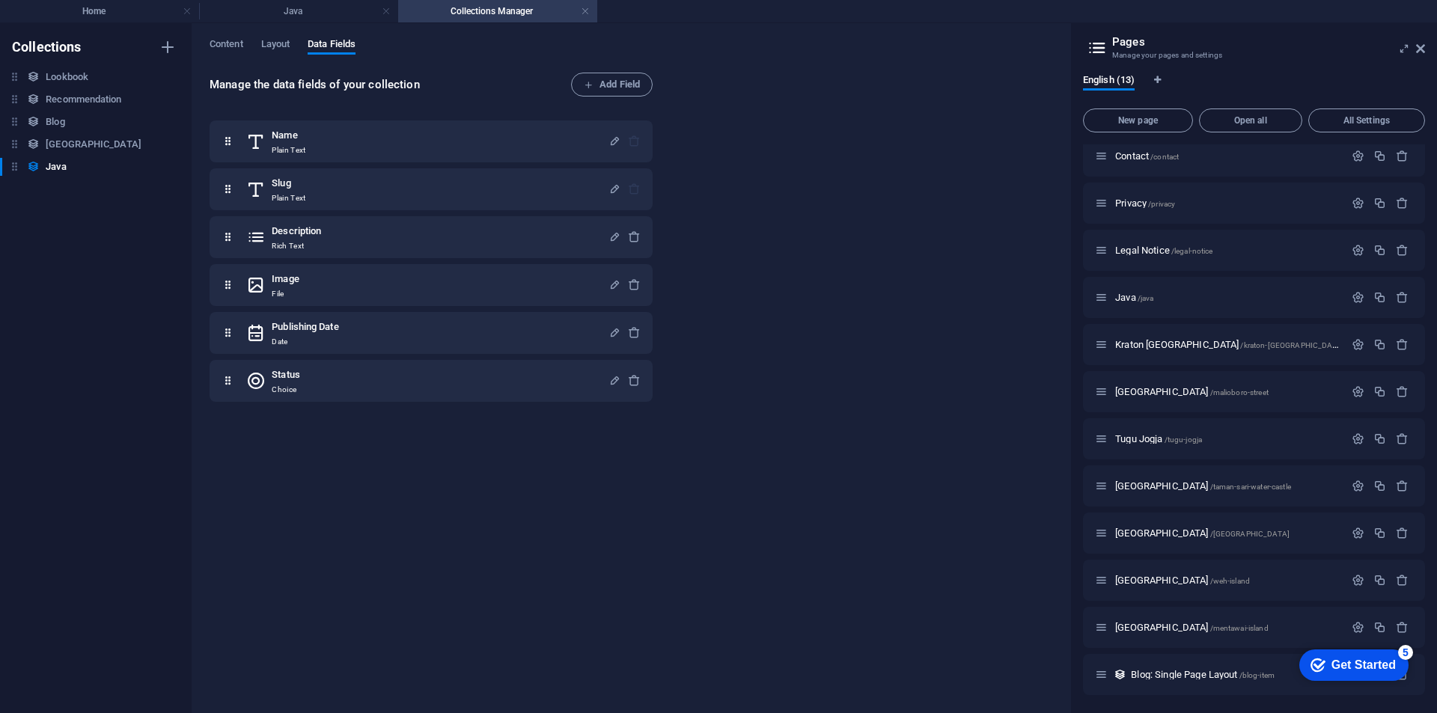
click at [231, 37] on div "Content Layout Data Fields Manage the data fields of your collection Add Field …" at bounding box center [631, 368] width 878 height 690
click at [233, 39] on span "Content" at bounding box center [227, 45] width 34 height 21
select select "columns.publishing_date_ASC"
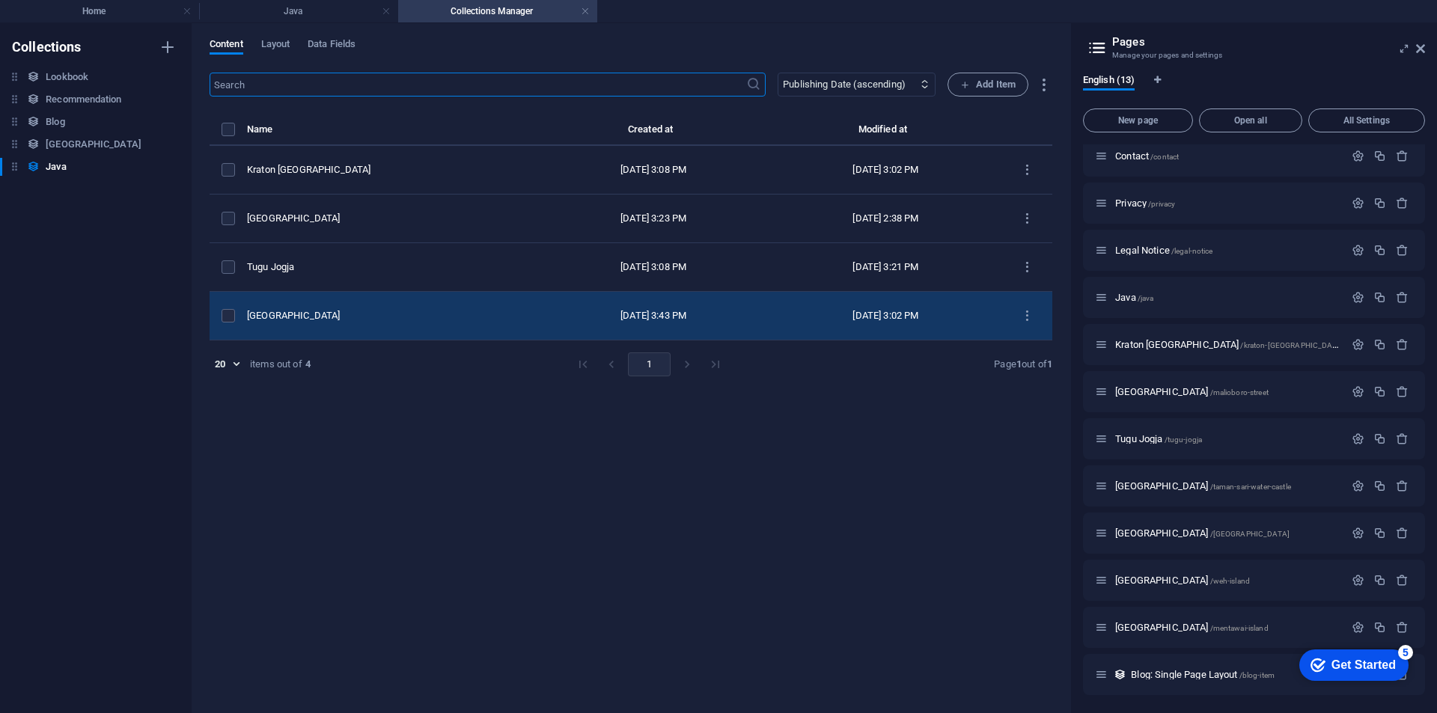
click at [451, 313] on div "[GEOGRAPHIC_DATA]" at bounding box center [386, 315] width 278 height 13
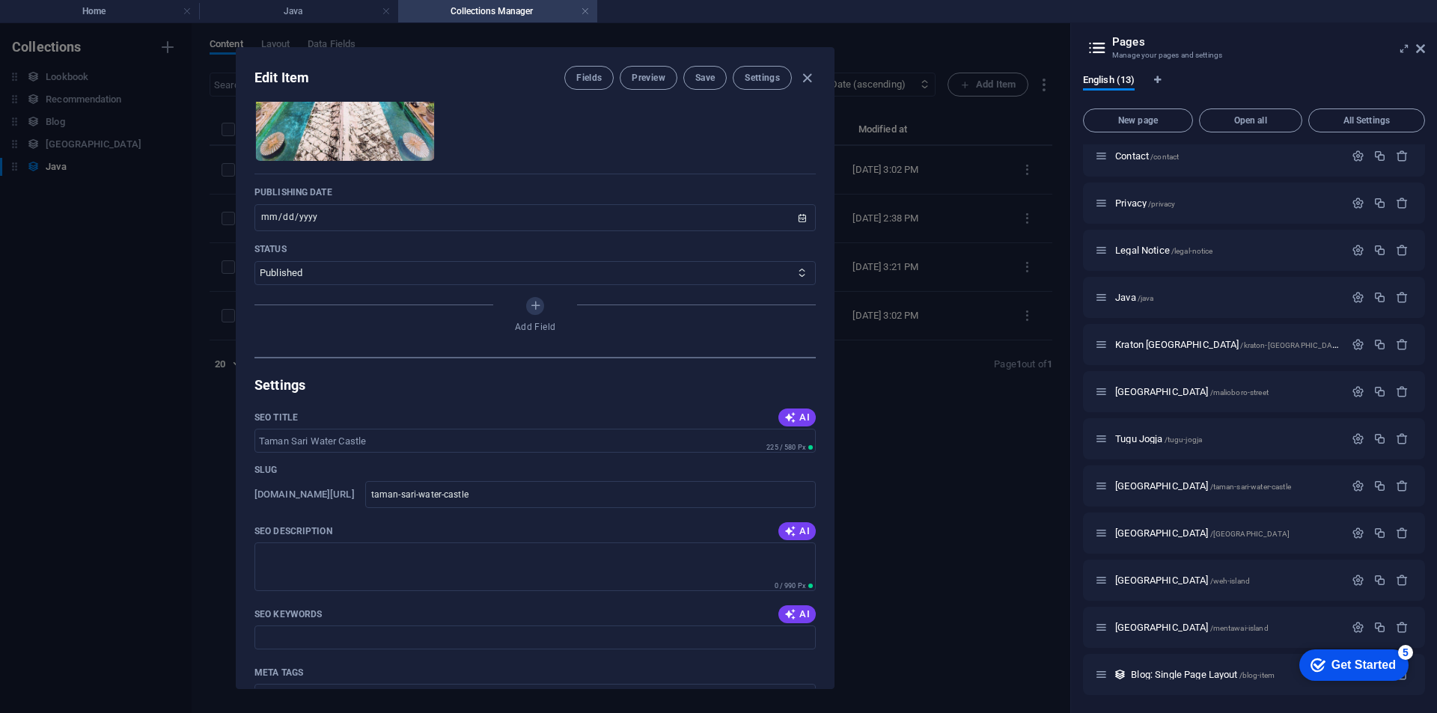
scroll to position [449, 0]
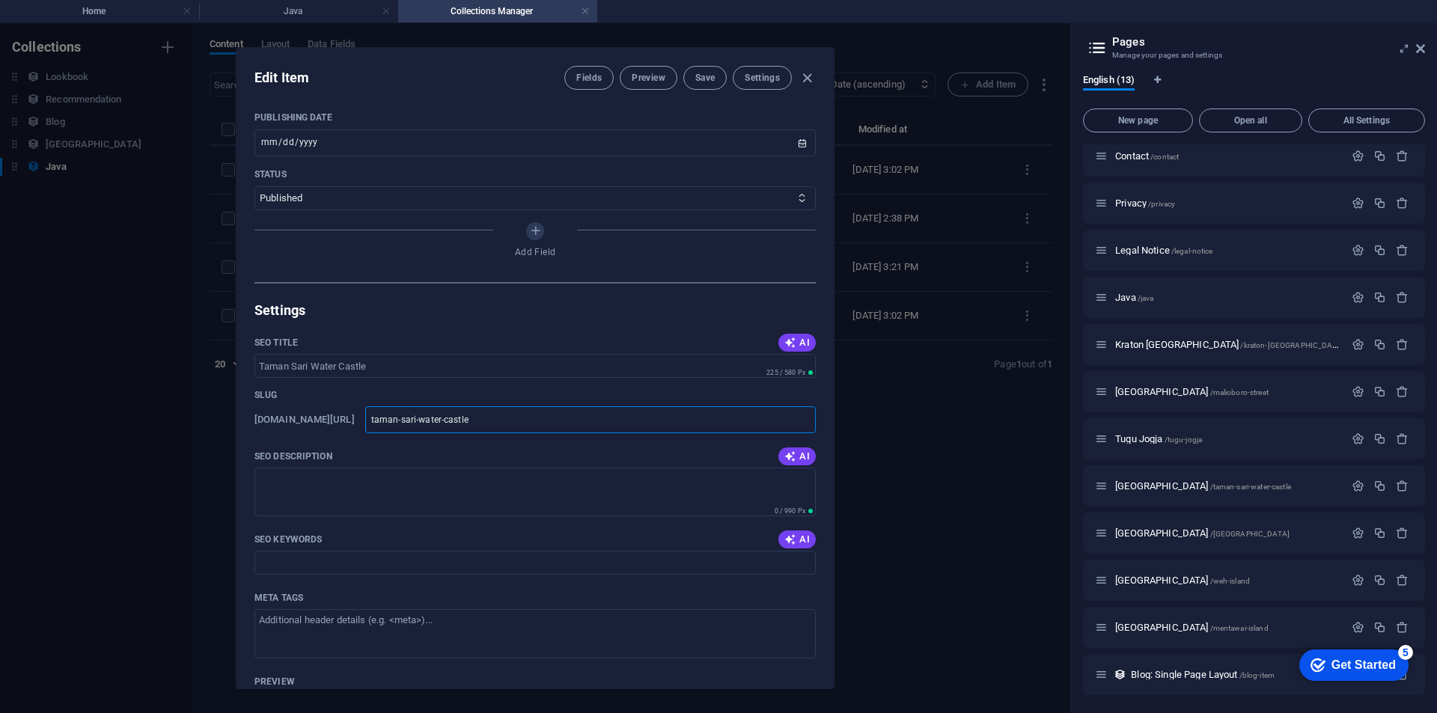
click at [560, 424] on input "taman-sari-water-castle" at bounding box center [590, 419] width 450 height 27
type input "taman-sari-water-castle"
type input "taman-sari-water-castles"
type input "taman-sari-water-castle"
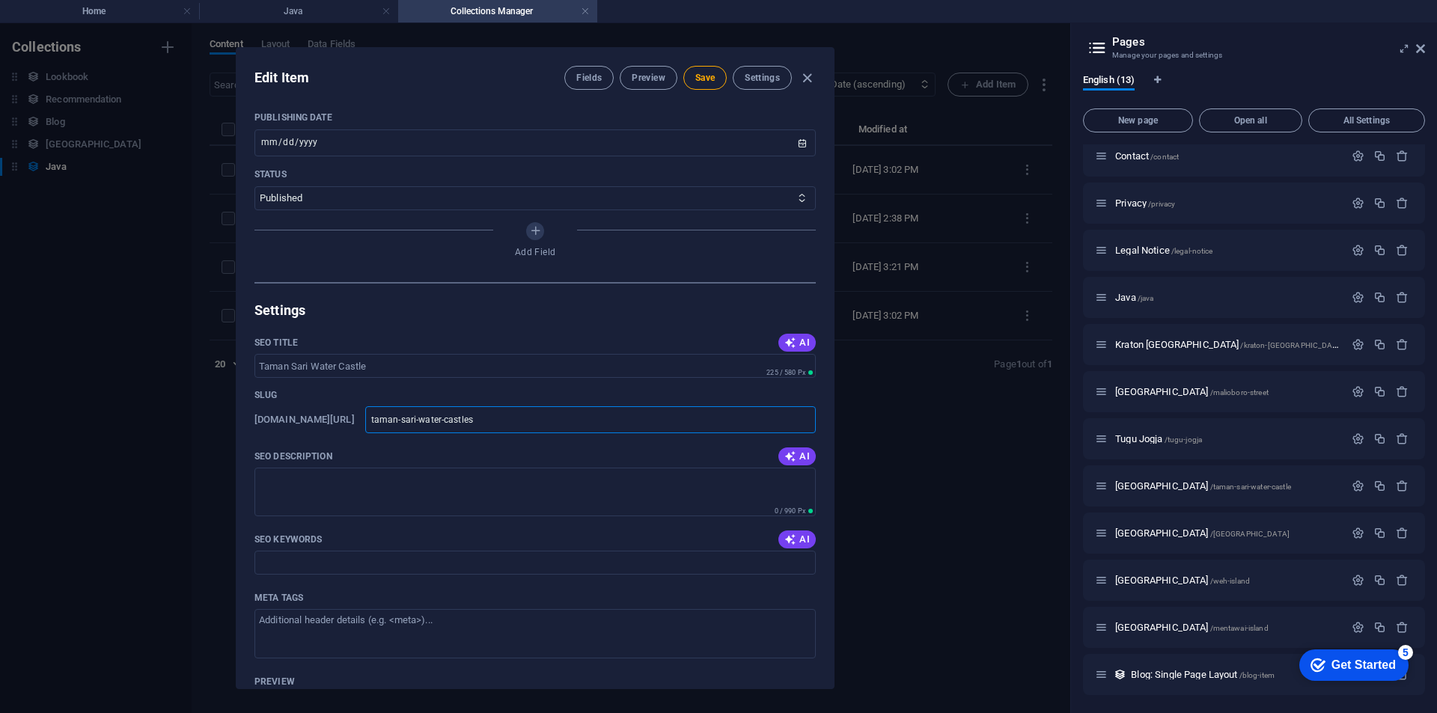
type input "taman-sari-water-castle"
type input "taman-sari-water-castles"
type input "taman-sari-water-castle"
type input "staman-sari-water-castle"
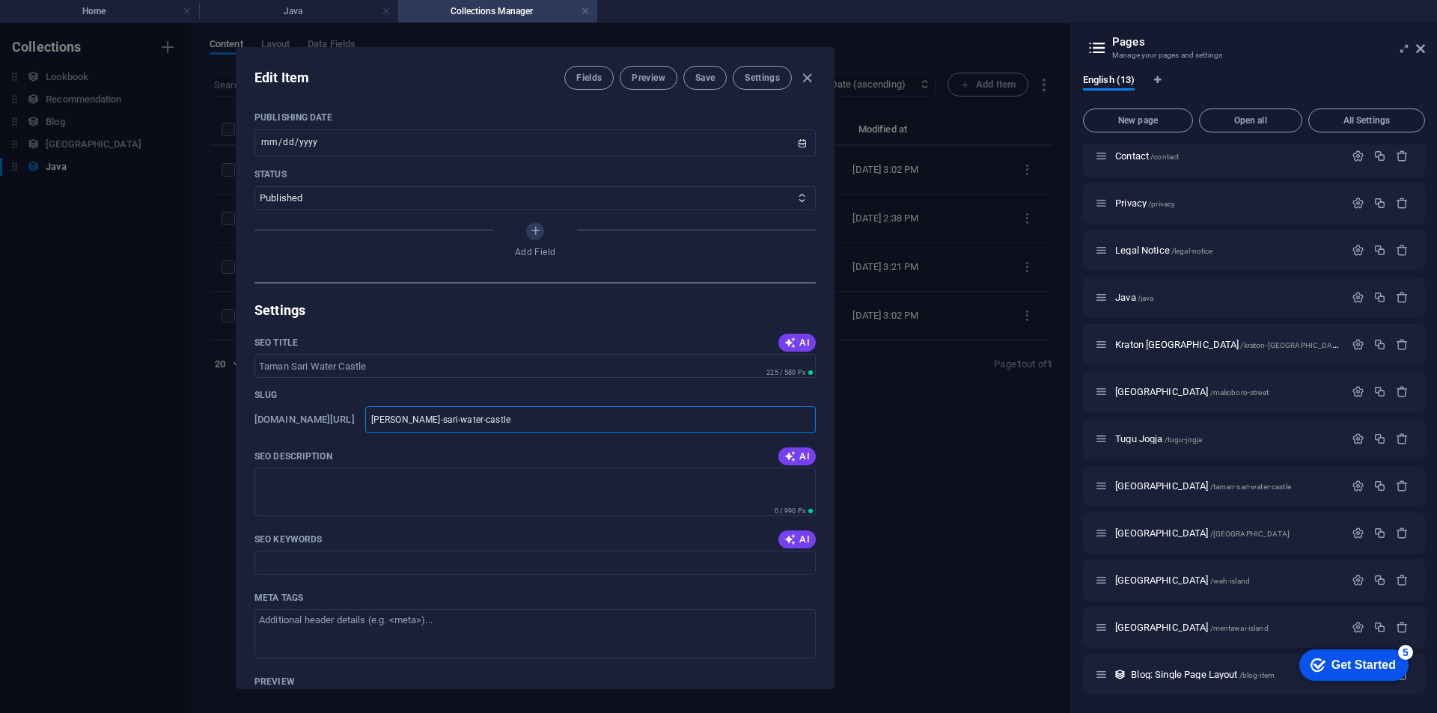
type input "sktaman-sari-water-castle"
type input "skdtaman-sari-water-castle"
type input "skdataman-sari-water-castle"
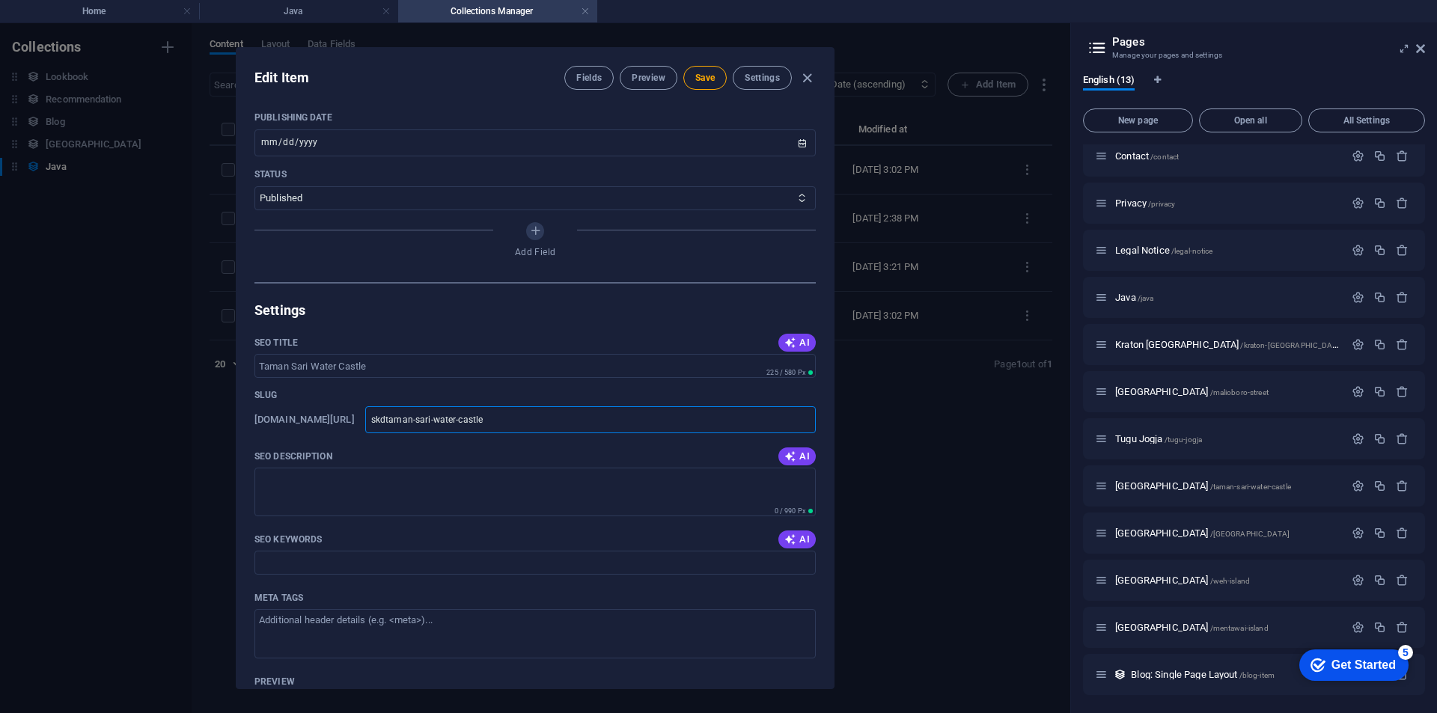
type input "skdataman-sari-water-castle"
type input "skda-taman-sari-water-castle"
type input "skdataman-sari-water-castle"
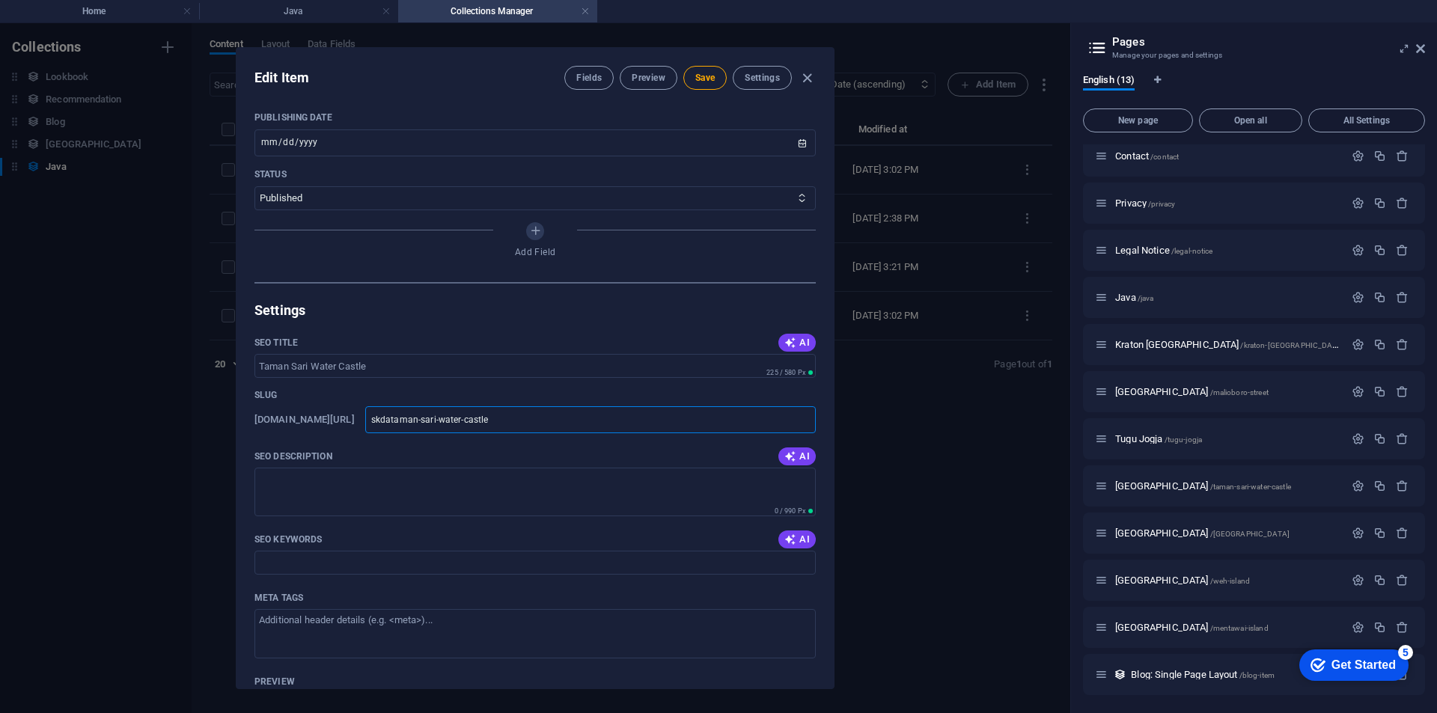
type input "skdtaman-sari-water-castle"
type input "sktaman-sari-water-castle"
type input "staman-sari-water-castle"
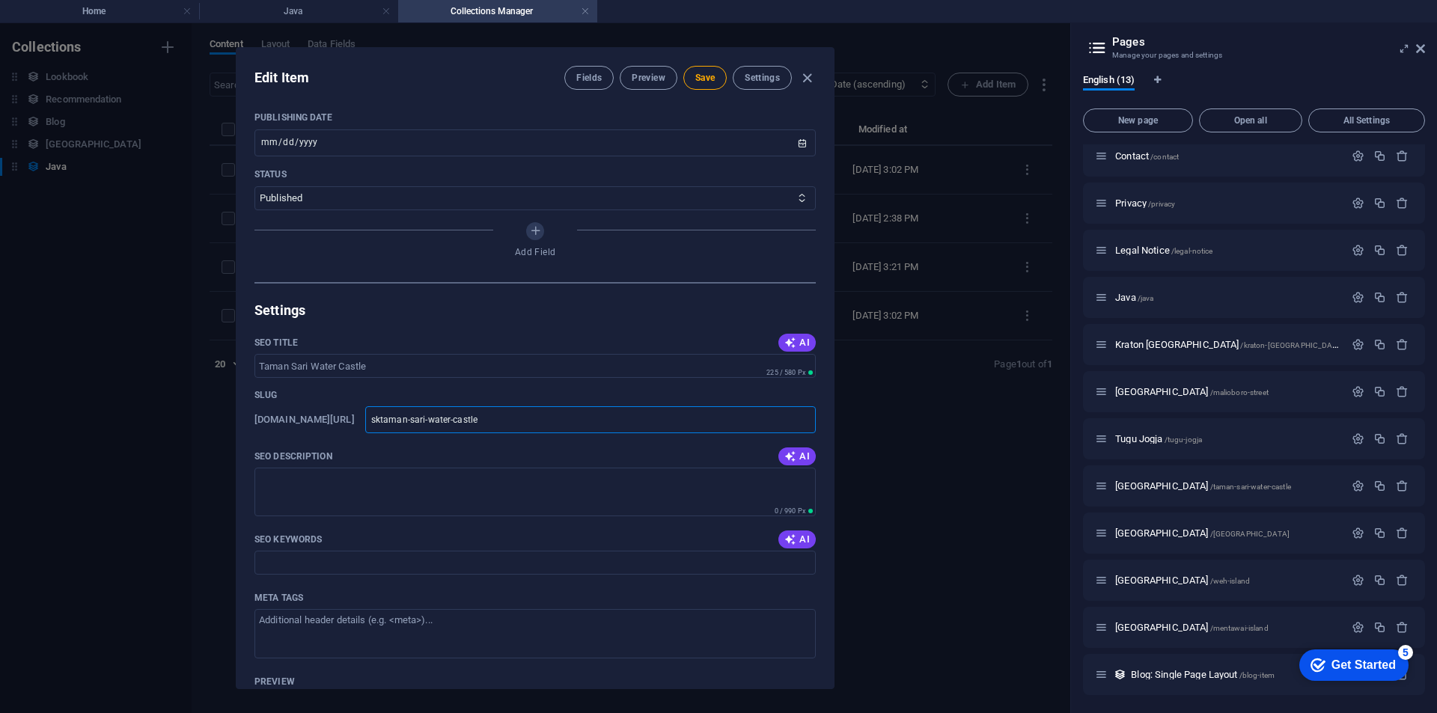
type input "staman-sari-water-castle"
type input "taman-sari-water-castle"
type input "taman-sari-water-castle3"
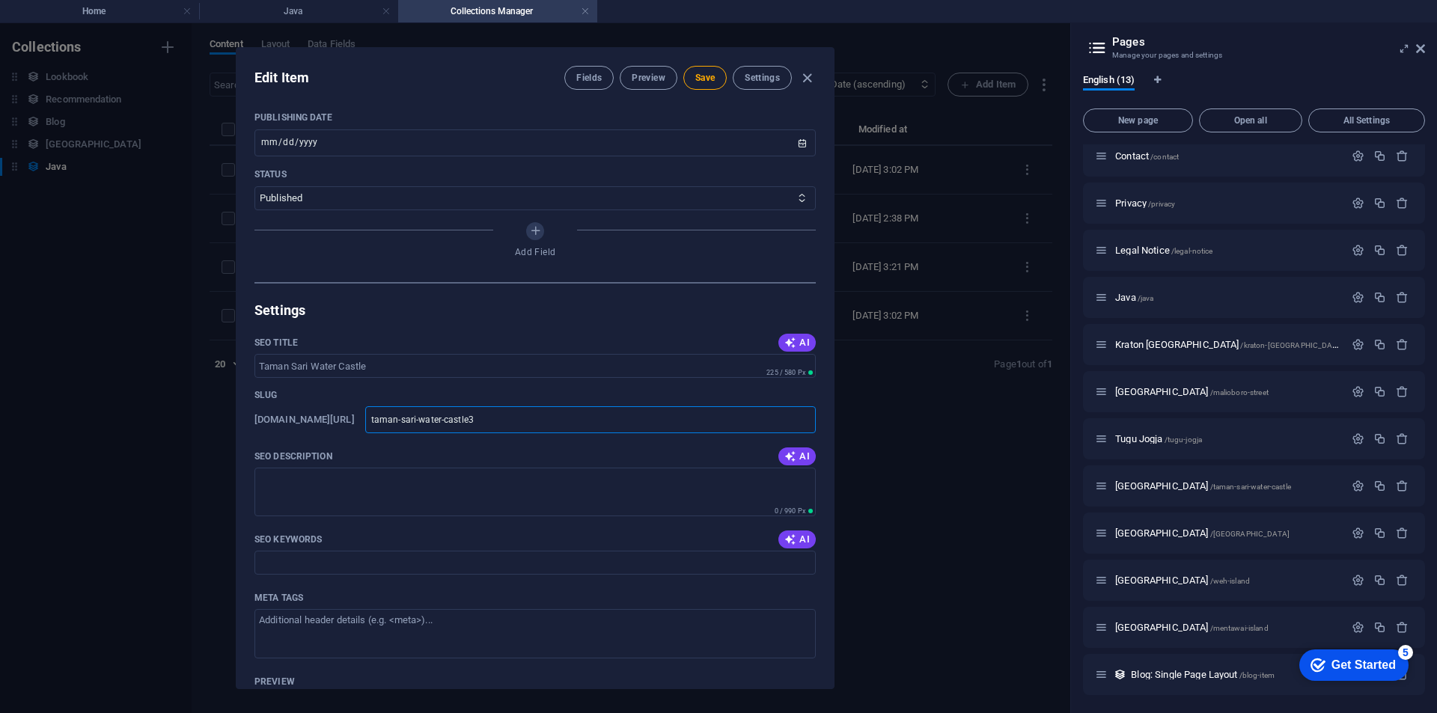
type input "taman-sari-water-castle-3"
type input "taman-sari-water-castle"
type input "taman-sari-water-castle2"
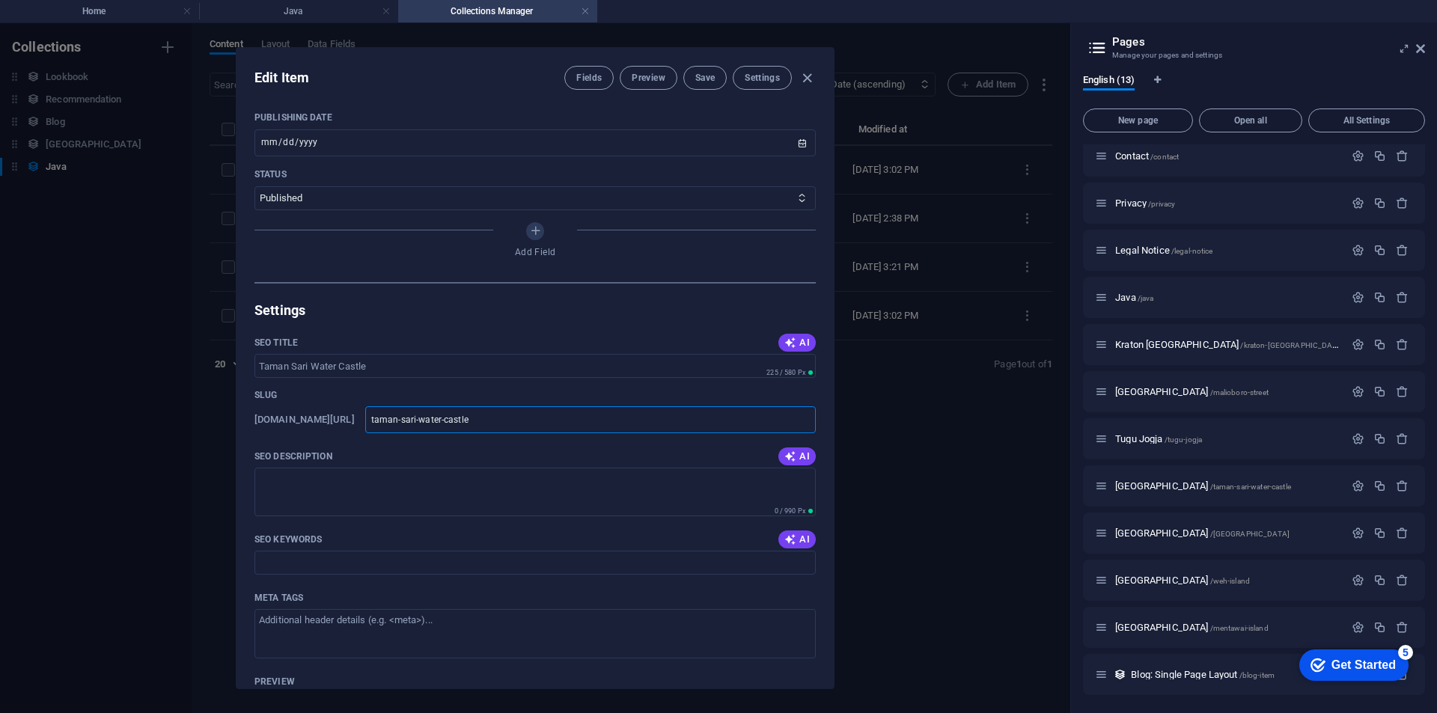
type input "taman-sari-water-castle2"
type input "taman-sari-water-castle-2"
click at [698, 79] on span "Save" at bounding box center [704, 78] width 19 height 12
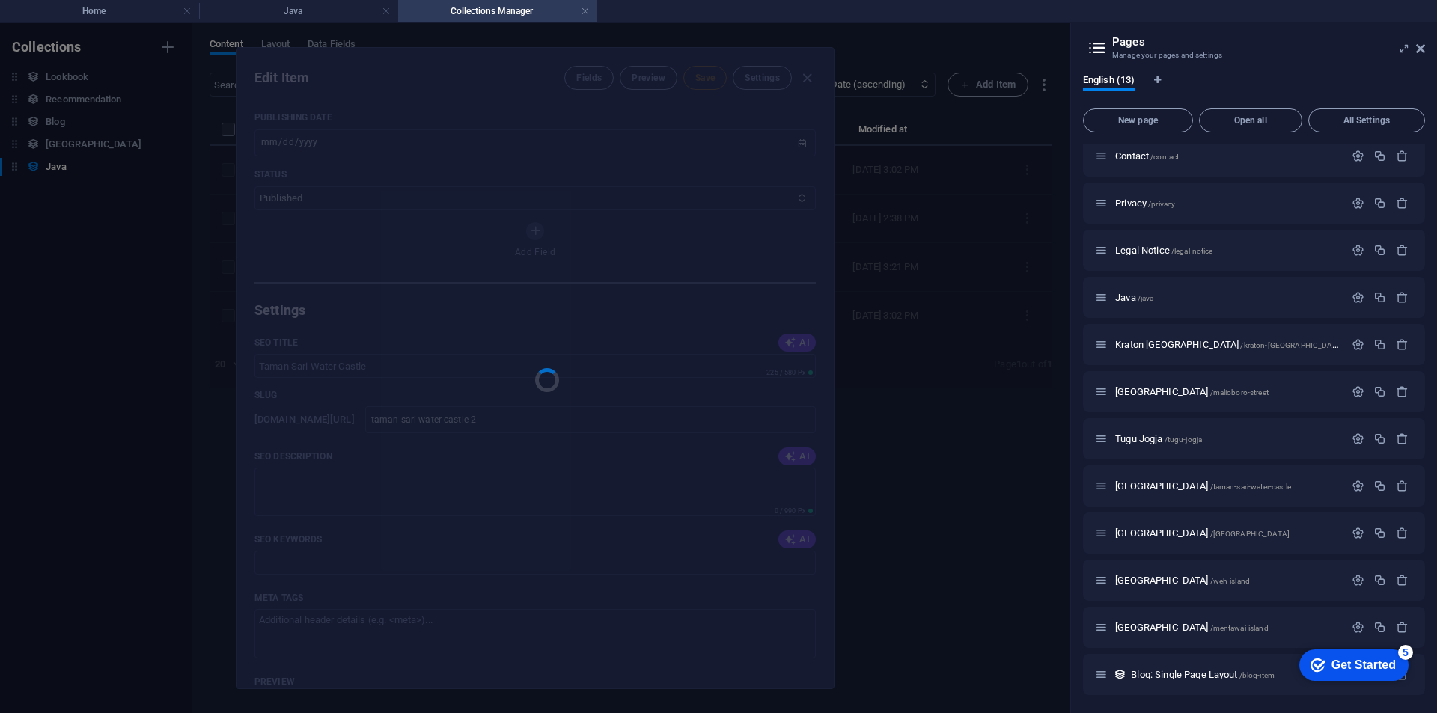
type input "taman-sari-water-castle-2"
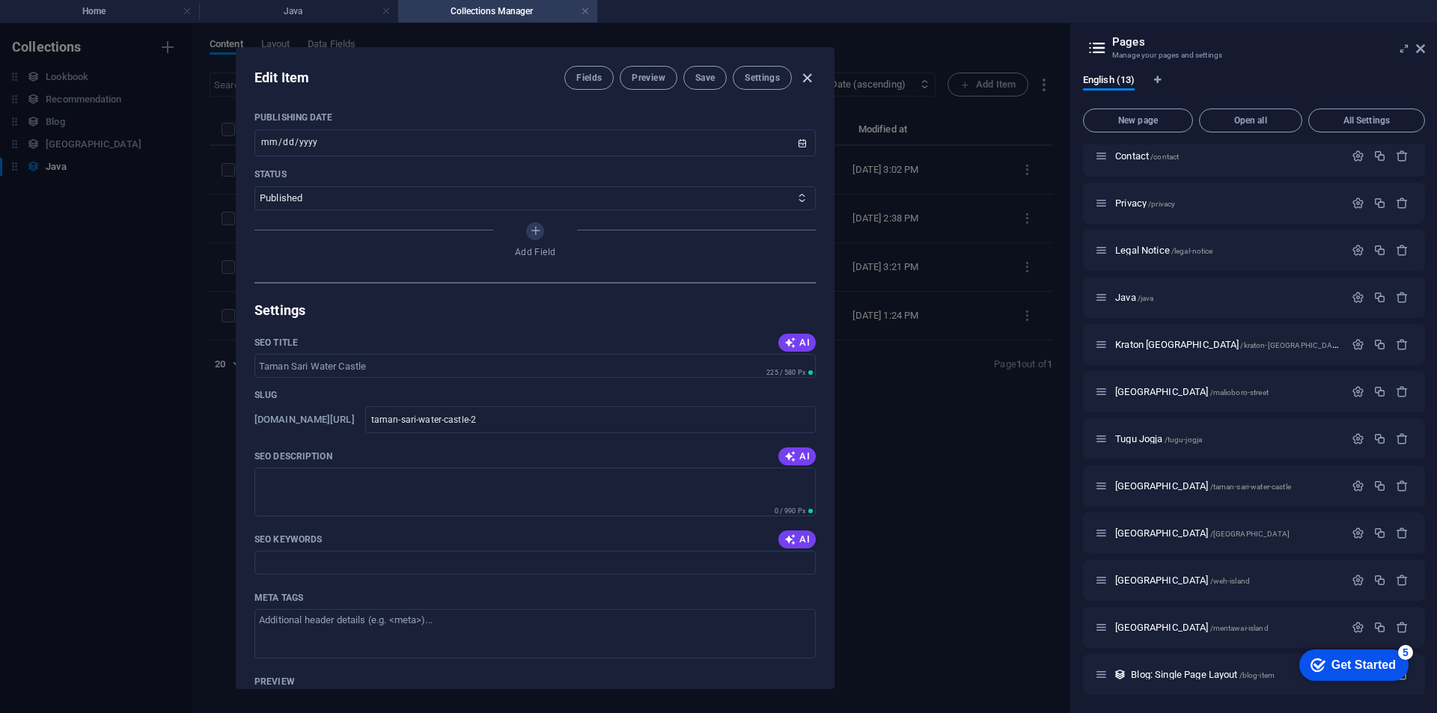
click at [813, 79] on icon "button" at bounding box center [806, 78] width 17 height 17
type input "[DATE]"
type input "taman-sari-water-castle-2"
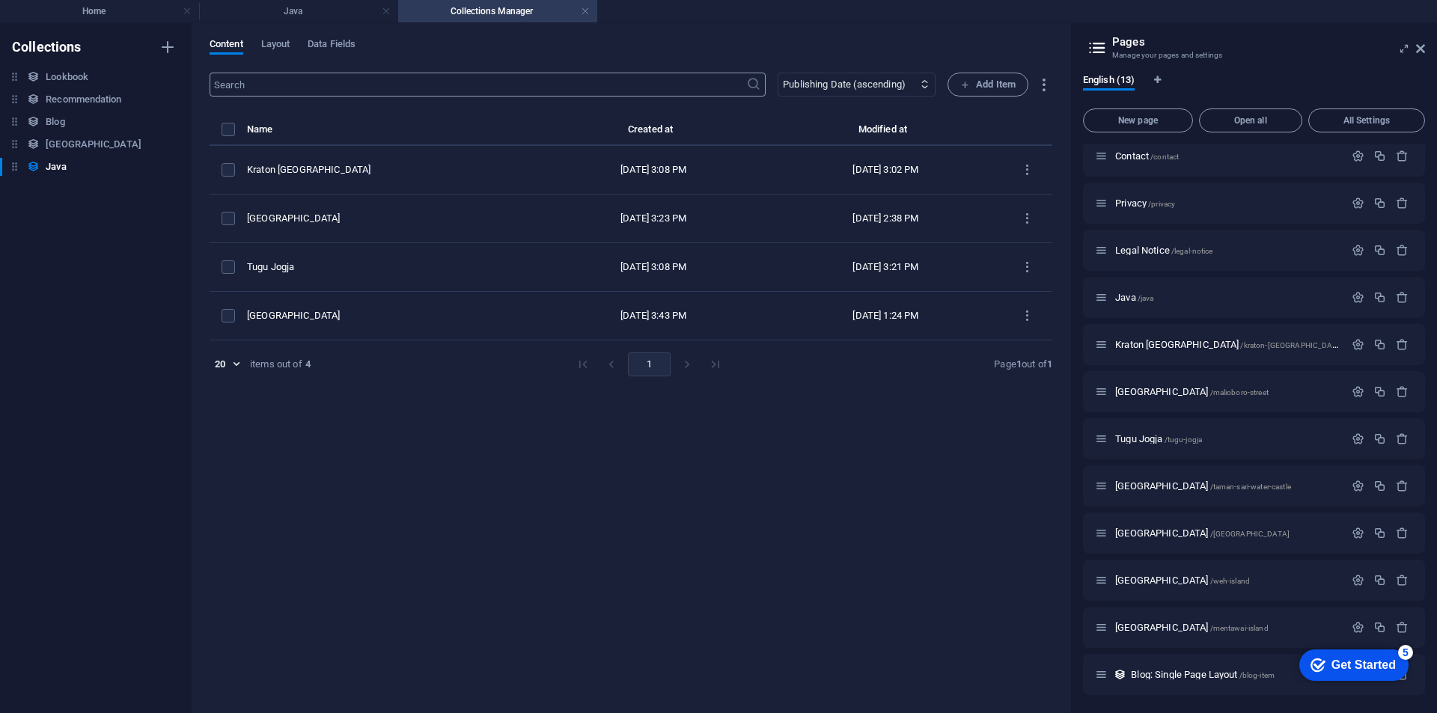
scroll to position [390, 0]
click at [1188, 489] on span "[GEOGRAPHIC_DATA] /[GEOGRAPHIC_DATA]-water-castle" at bounding box center [1203, 485] width 176 height 11
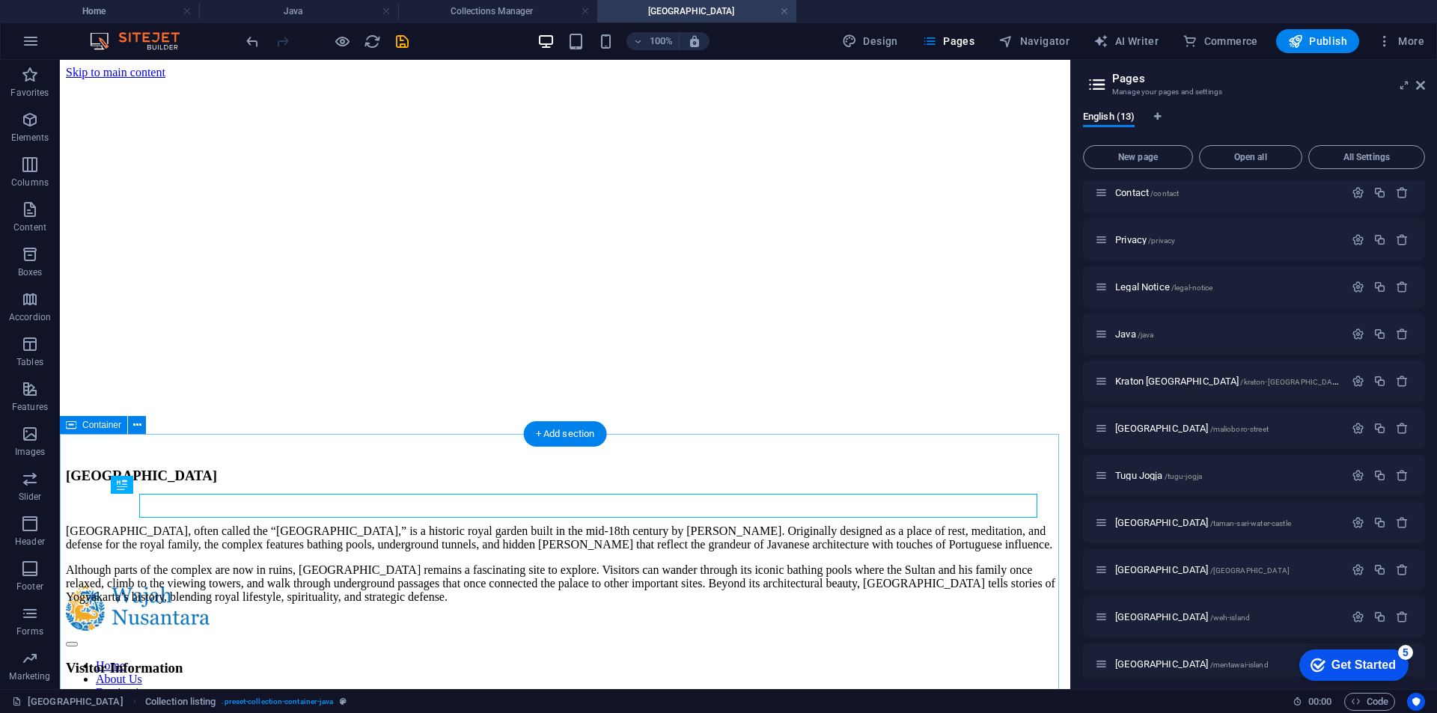
scroll to position [0, 0]
click at [1352, 523] on icon "button" at bounding box center [1357, 522] width 13 height 13
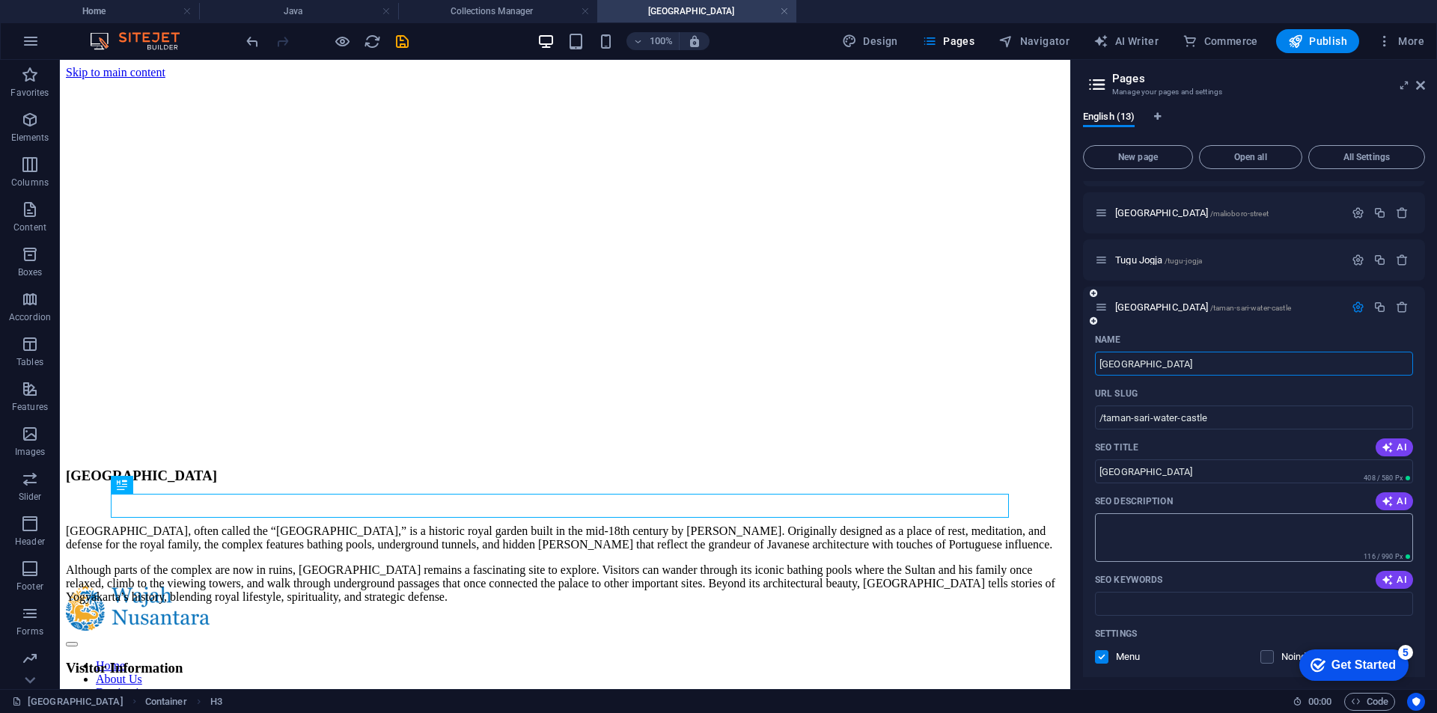
scroll to position [281, 0]
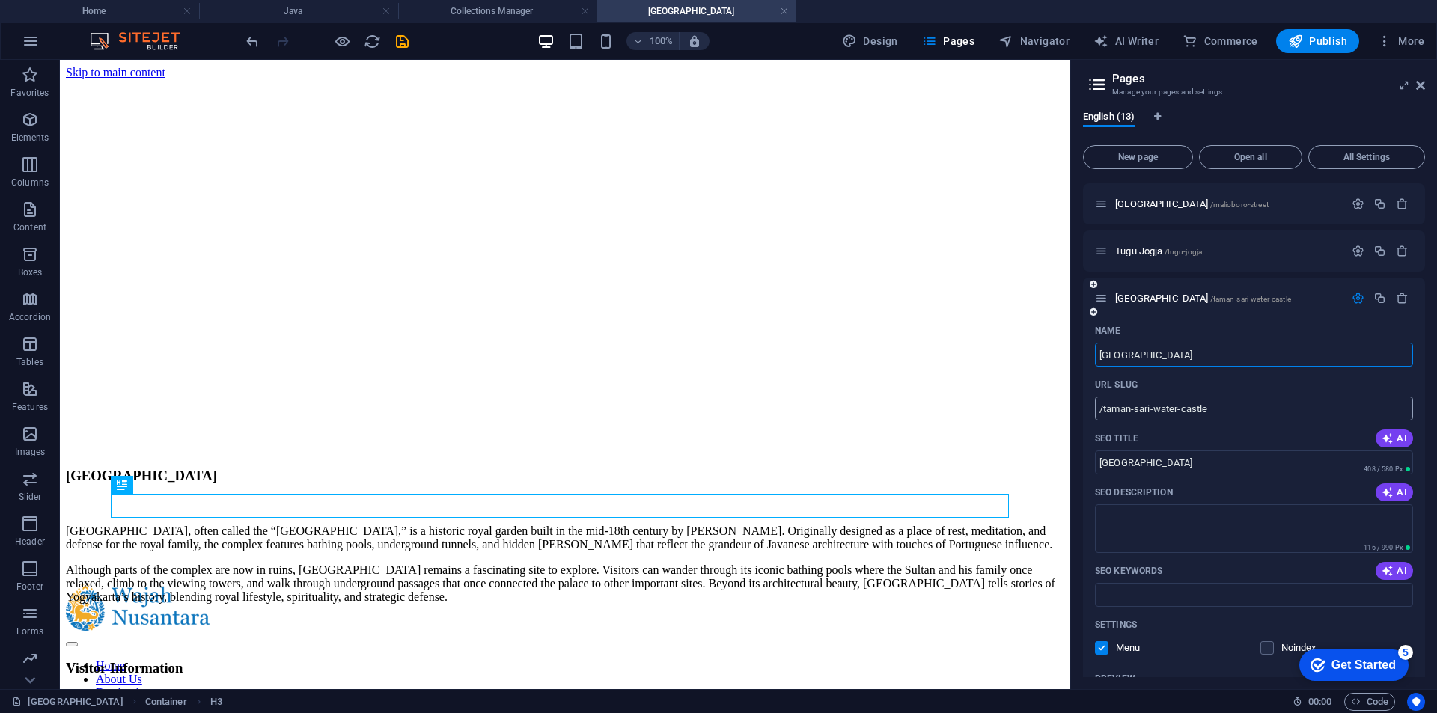
click at [1225, 406] on input "/taman-sari-water-castle" at bounding box center [1254, 409] width 318 height 24
click at [1242, 385] on div "URL SLUG" at bounding box center [1254, 385] width 318 height 24
click at [1240, 409] on input "/taman-sari-water-castle-2" at bounding box center [1254, 409] width 318 height 24
type input "/taman-sari-water-castle"
click at [1377, 302] on icon "button" at bounding box center [1379, 298] width 13 height 13
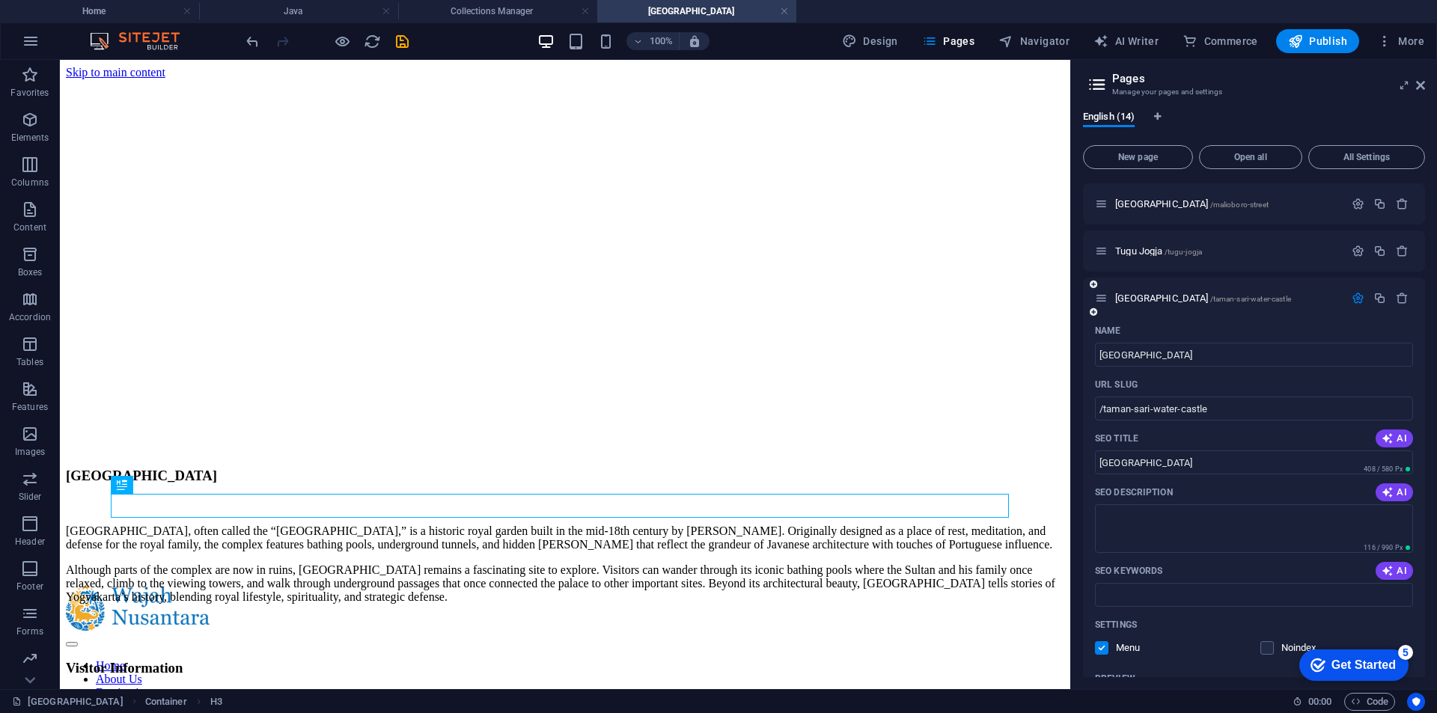
scroll to position [832, 0]
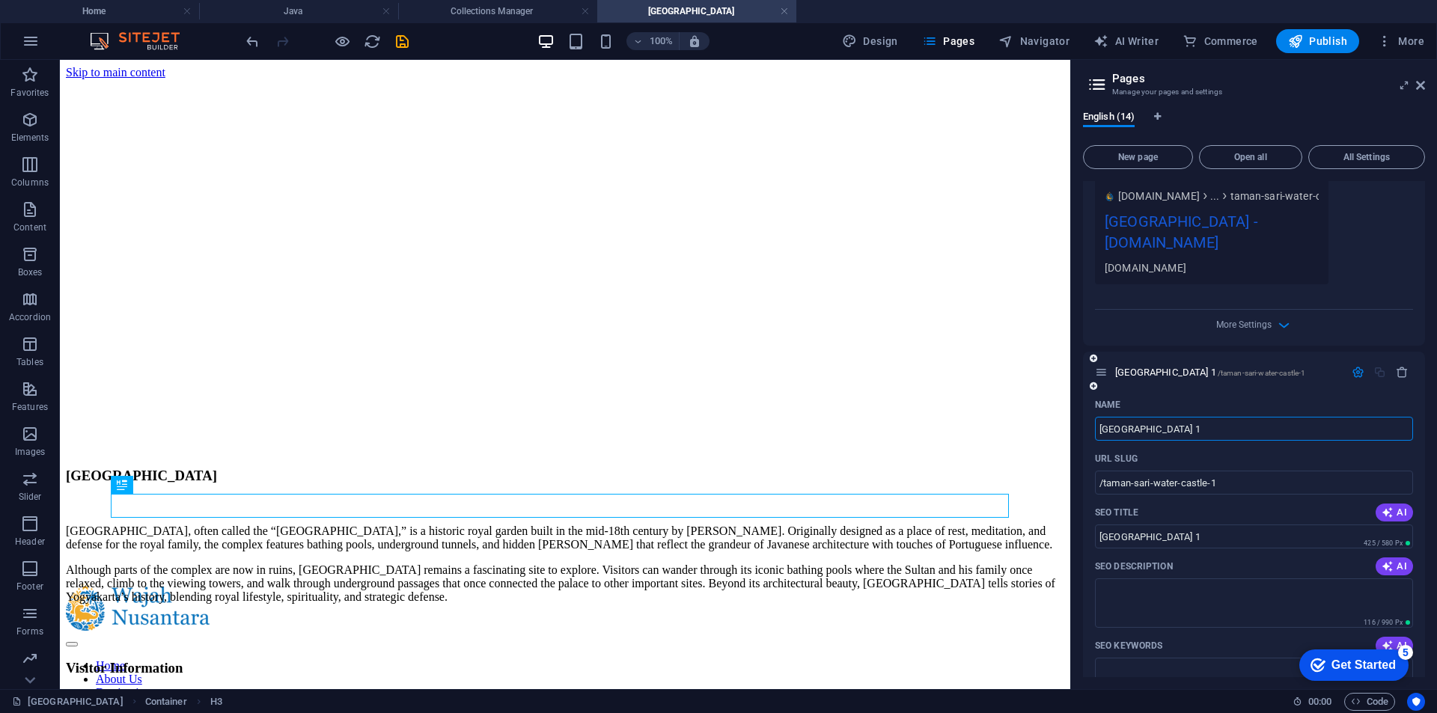
click at [1237, 432] on input "Taman Sari Water Castle 1" at bounding box center [1254, 429] width 318 height 24
type input "Taman Sari Water Castle 2"
type input "/taman-sari-water-castle-2"
type input "Taman Sari Water Castle 2"
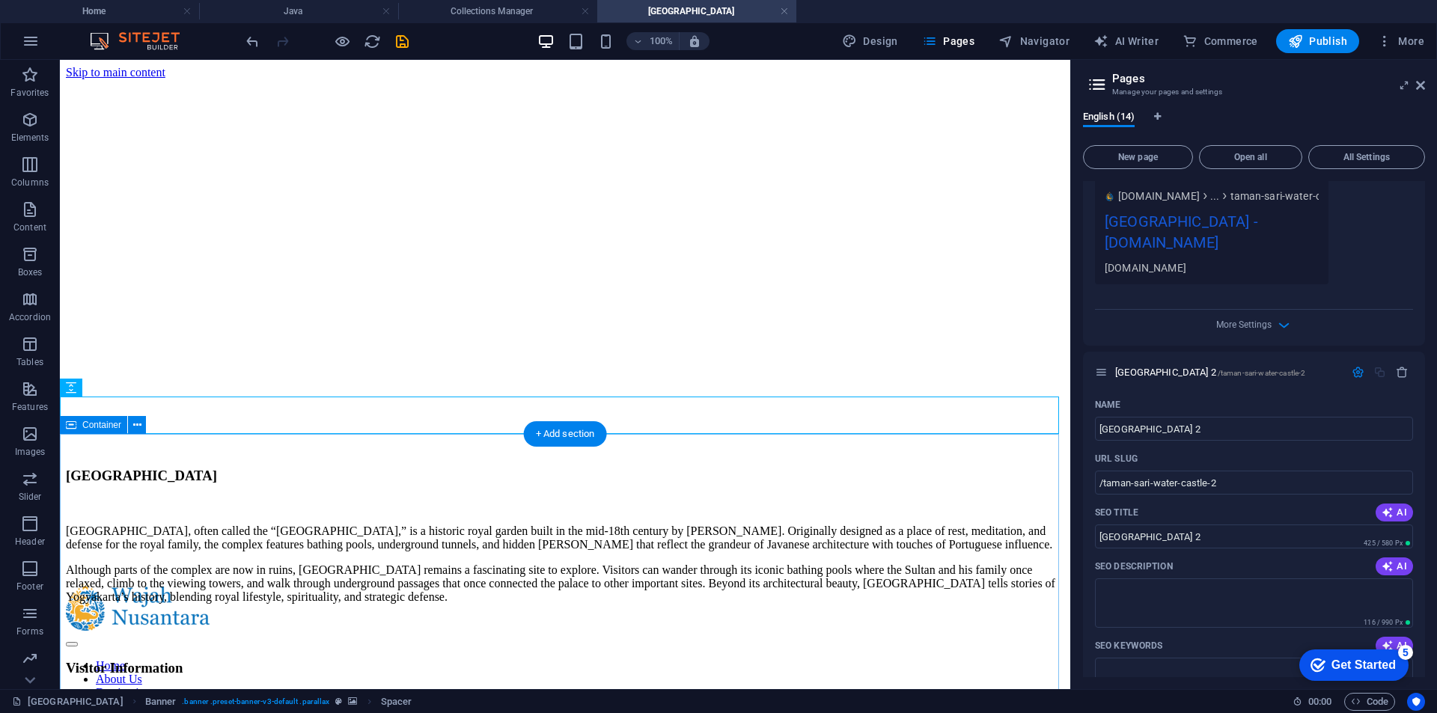
click at [926, 468] on div "Taman Sari Water Castle Taman Sari, often called the “Water Castle,” is a histo…" at bounding box center [565, 626] width 998 height 317
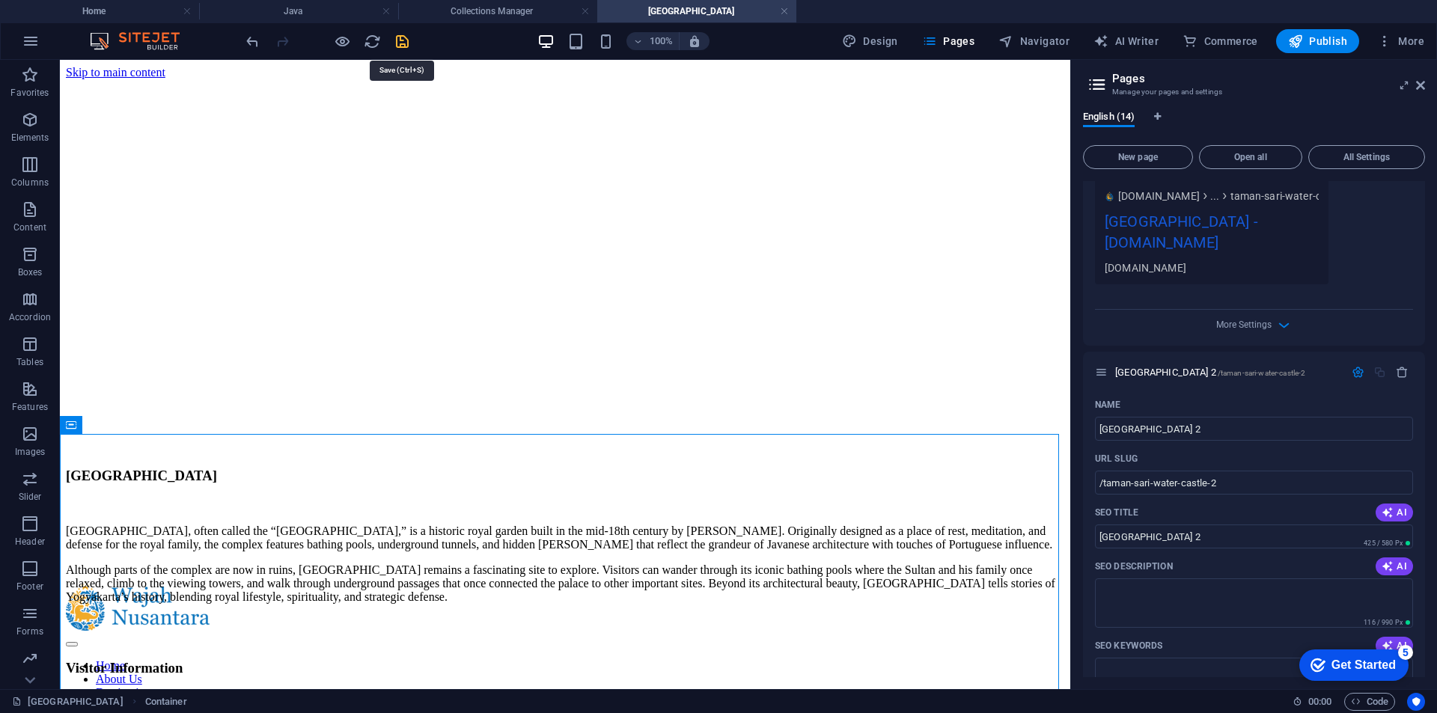
click at [408, 37] on icon "save" at bounding box center [402, 41] width 17 height 17
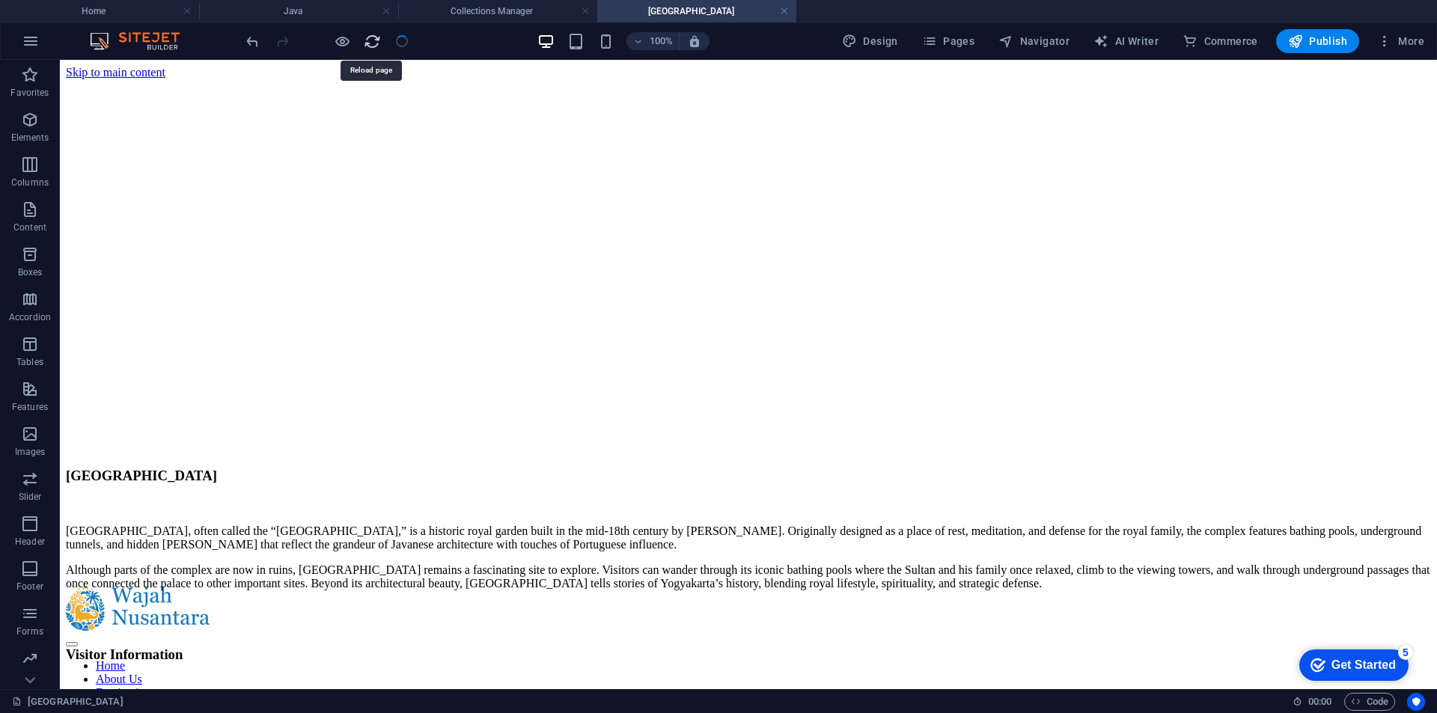
click at [366, 43] on icon "reload" at bounding box center [372, 41] width 17 height 17
click at [369, 46] on icon "reload" at bounding box center [372, 41] width 17 height 17
click at [374, 48] on icon "reload" at bounding box center [372, 41] width 17 height 17
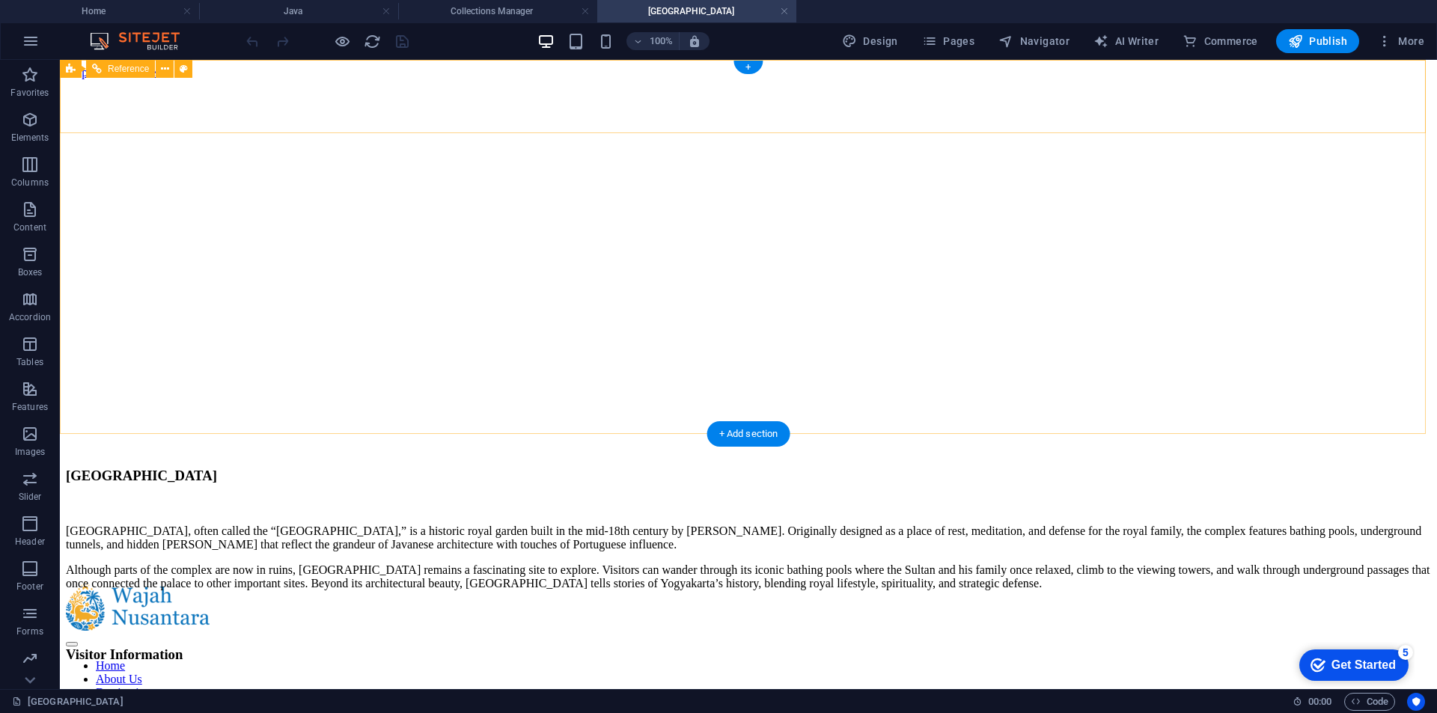
click at [848, 659] on nav "Home About Us Destinations Contact Us" at bounding box center [748, 686] width 1365 height 54
click at [846, 659] on nav "Home About Us Destinations Contact Us" at bounding box center [748, 686] width 1365 height 54
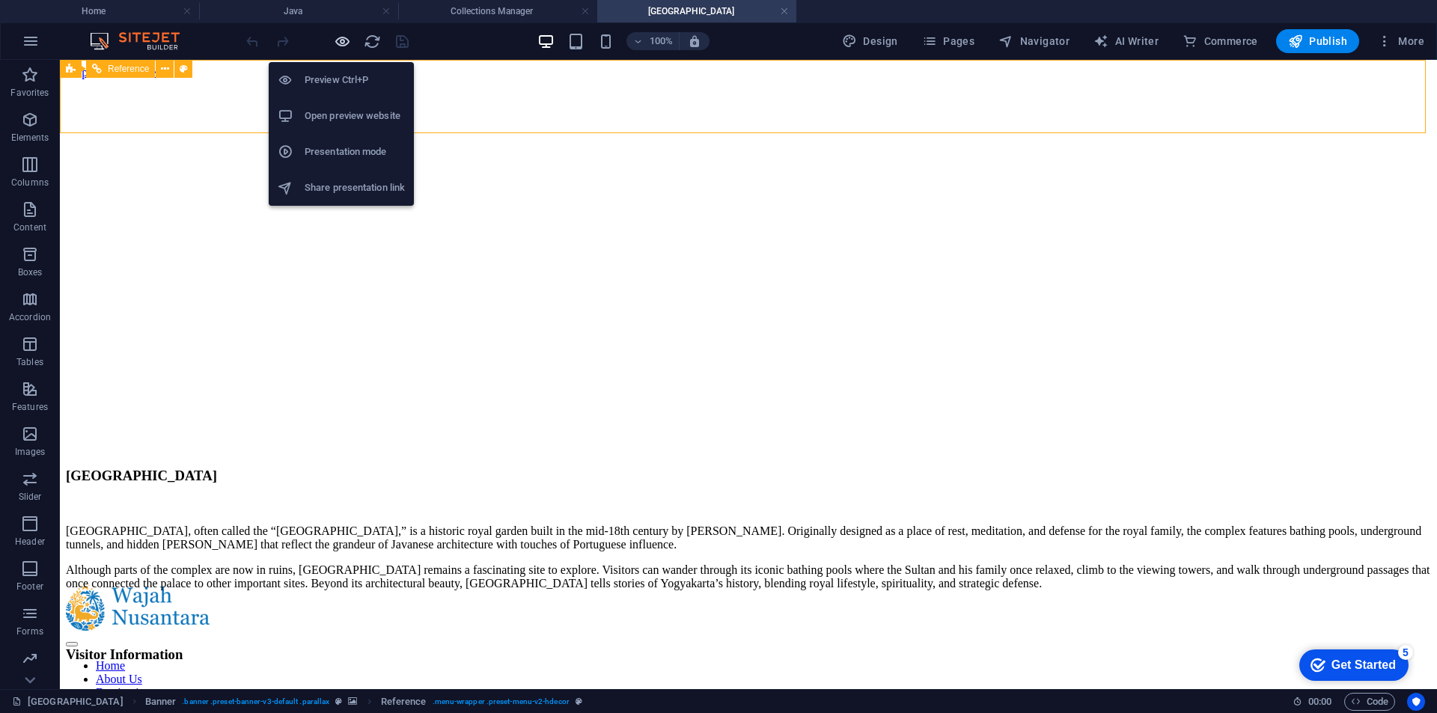
click at [343, 43] on icon "button" at bounding box center [342, 41] width 17 height 17
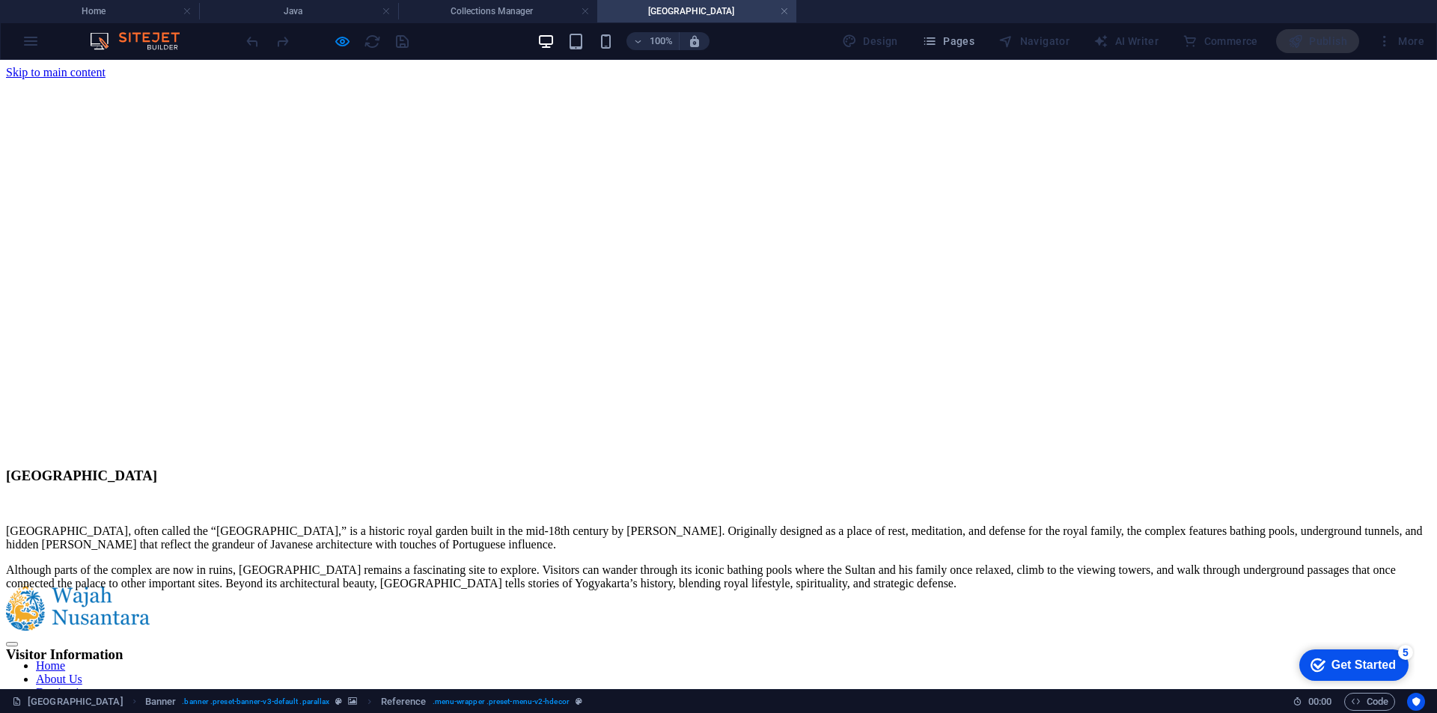
click at [96, 686] on link "Destinations" at bounding box center [66, 692] width 60 height 13
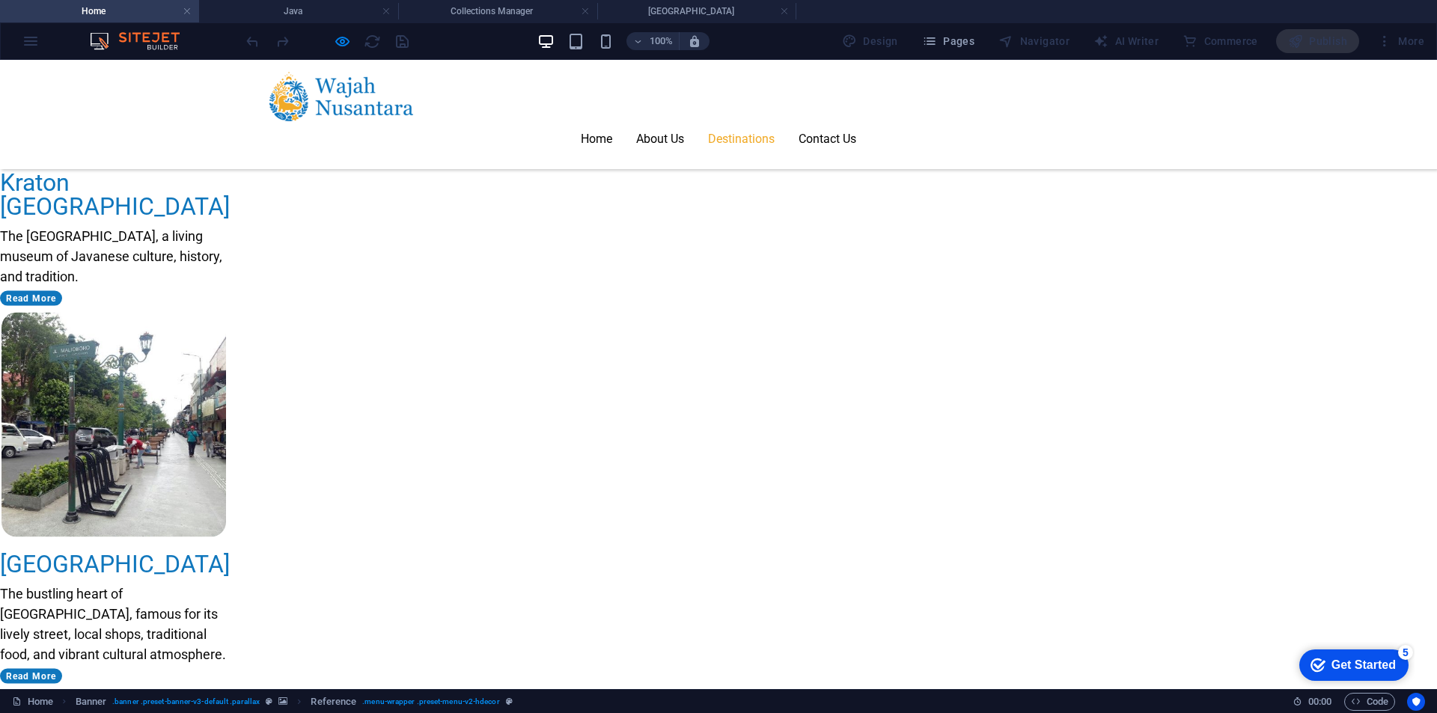
scroll to position [1889, 0]
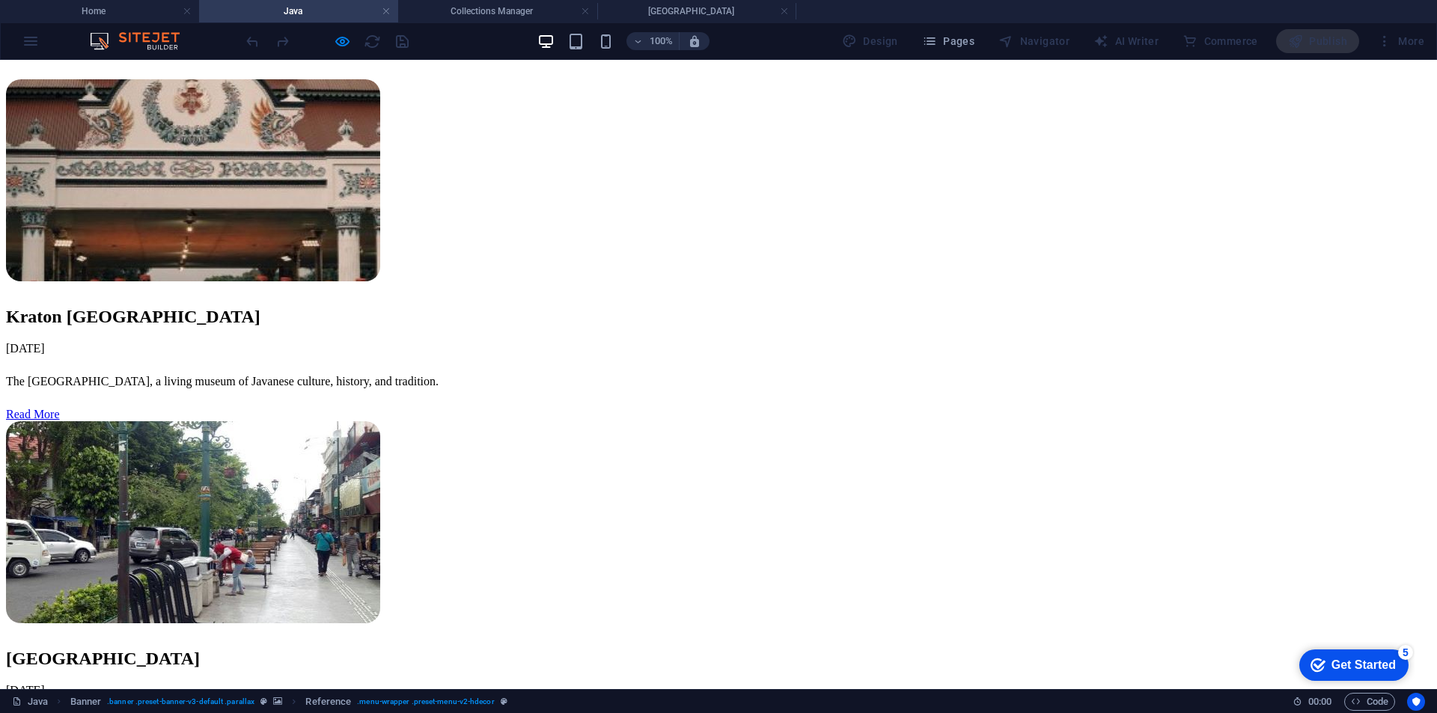
scroll to position [673, 0]
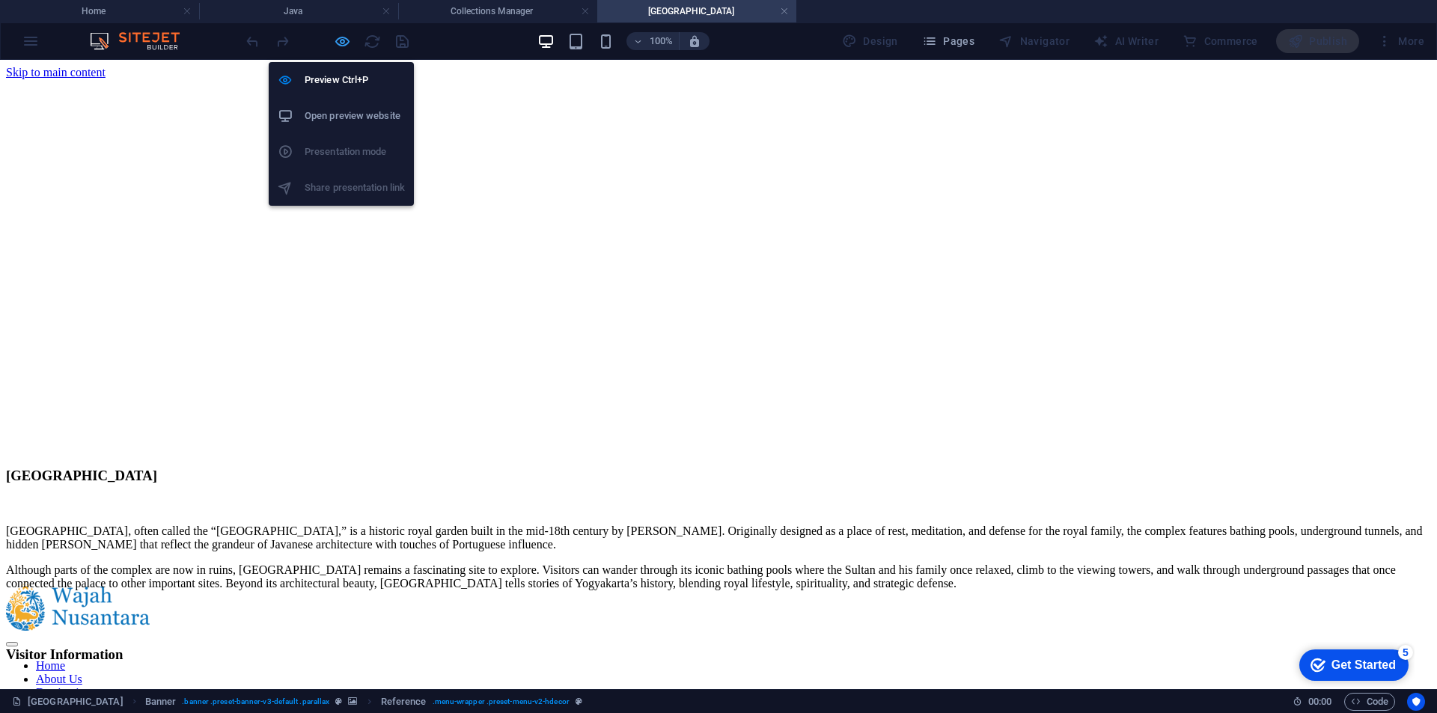
click at [343, 48] on icon "button" at bounding box center [342, 41] width 17 height 17
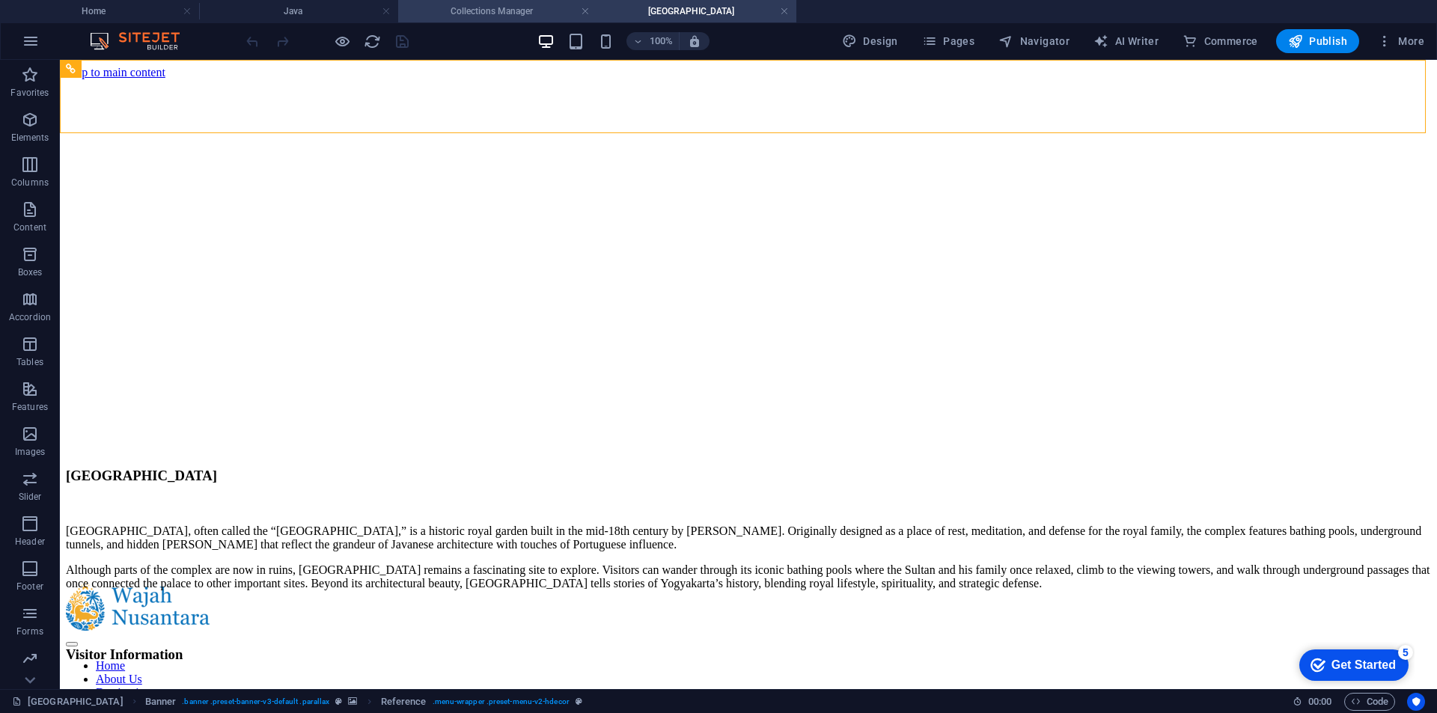
click at [492, 13] on h4 "Collections Manager" at bounding box center [497, 11] width 199 height 16
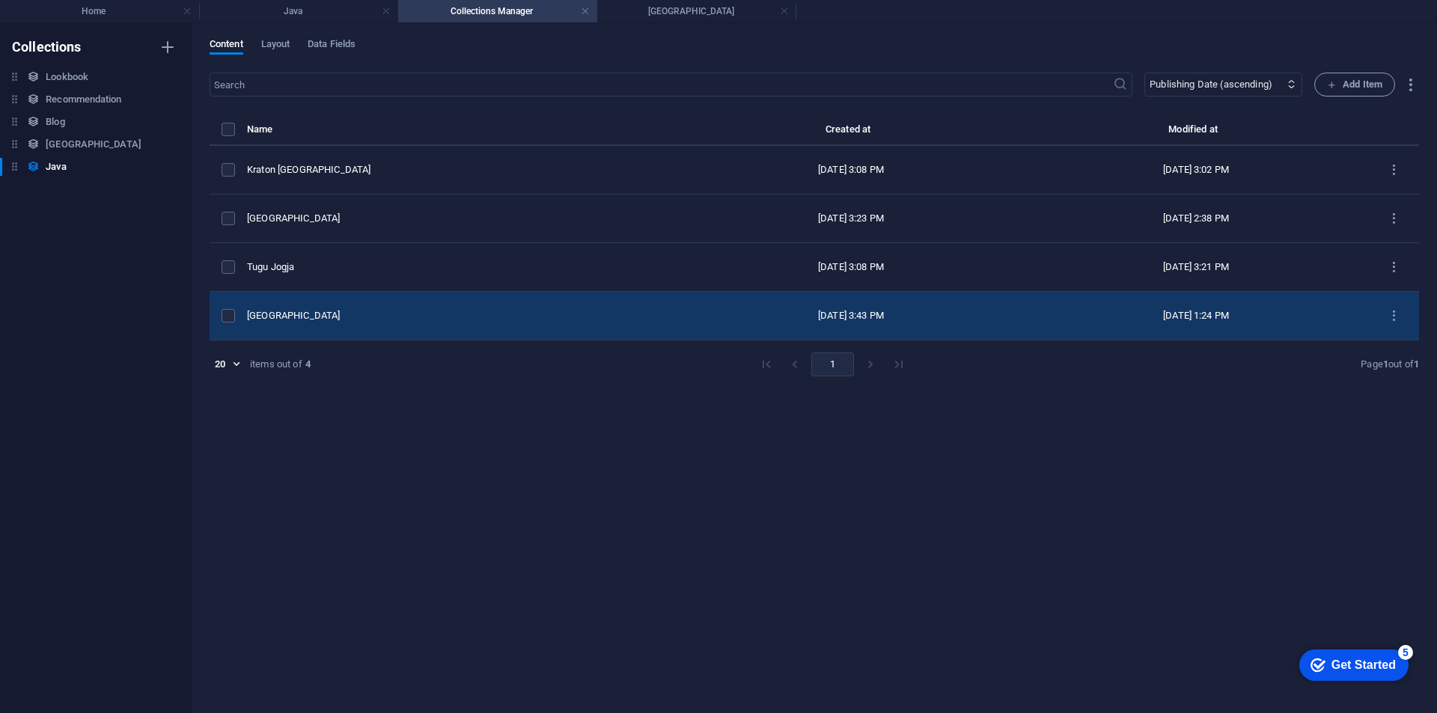
click at [518, 314] on div "[GEOGRAPHIC_DATA]" at bounding box center [457, 315] width 420 height 13
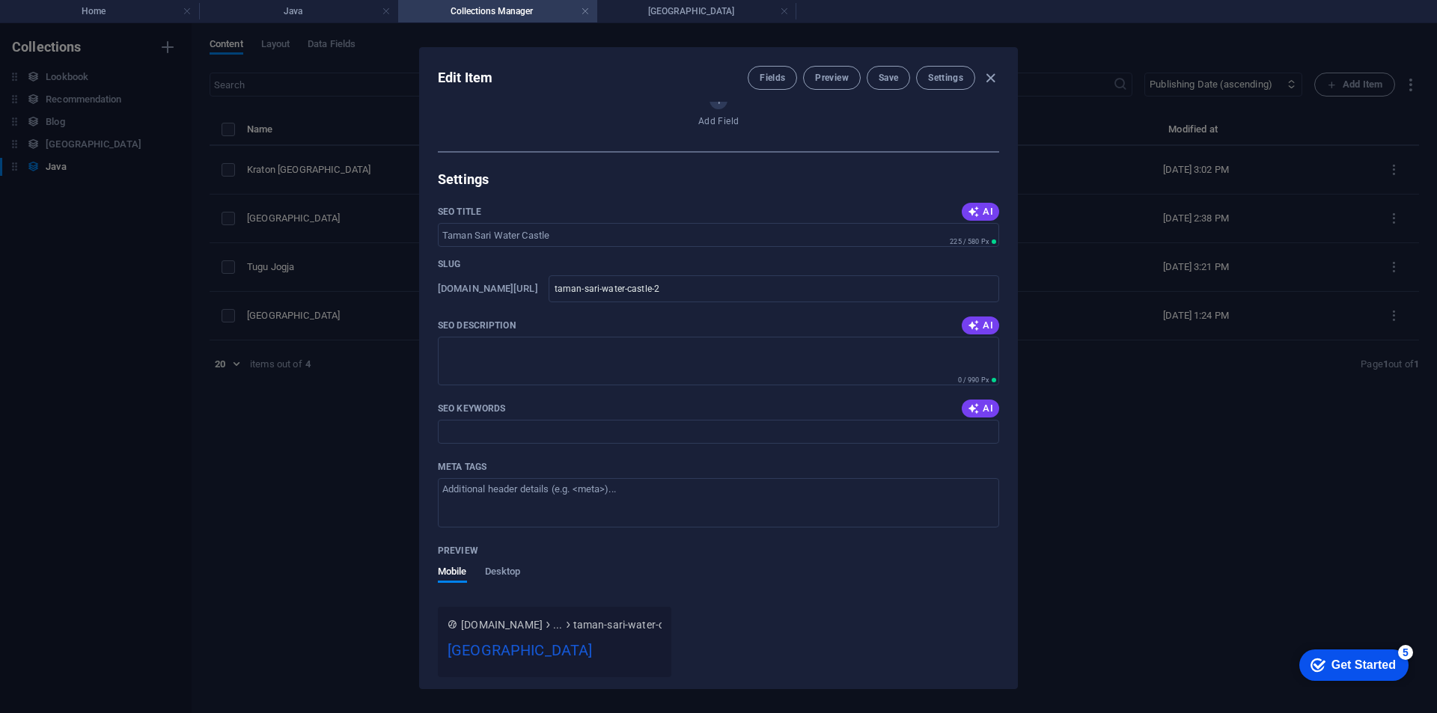
scroll to position [524, 0]
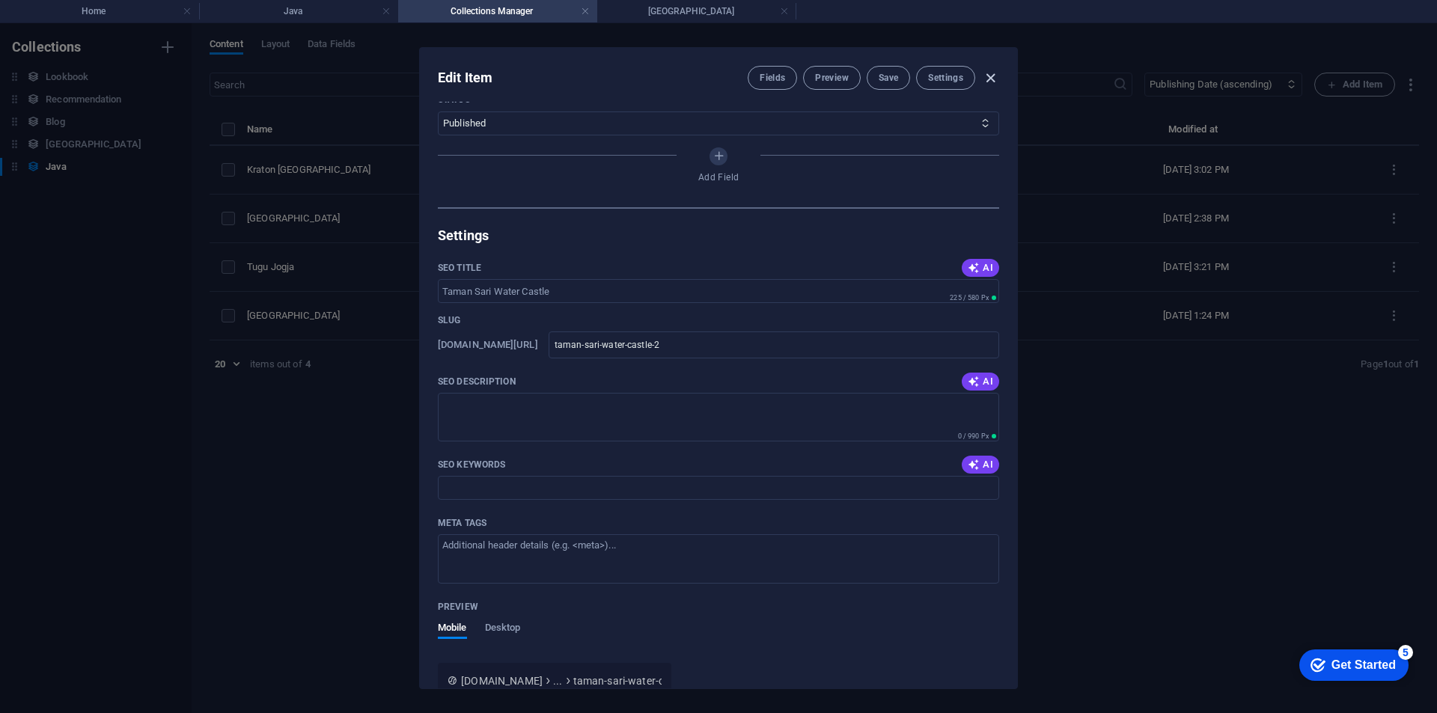
click at [991, 75] on icon "button" at bounding box center [990, 78] width 17 height 17
type input "[DATE]"
type input "taman-sari-water-castle-2"
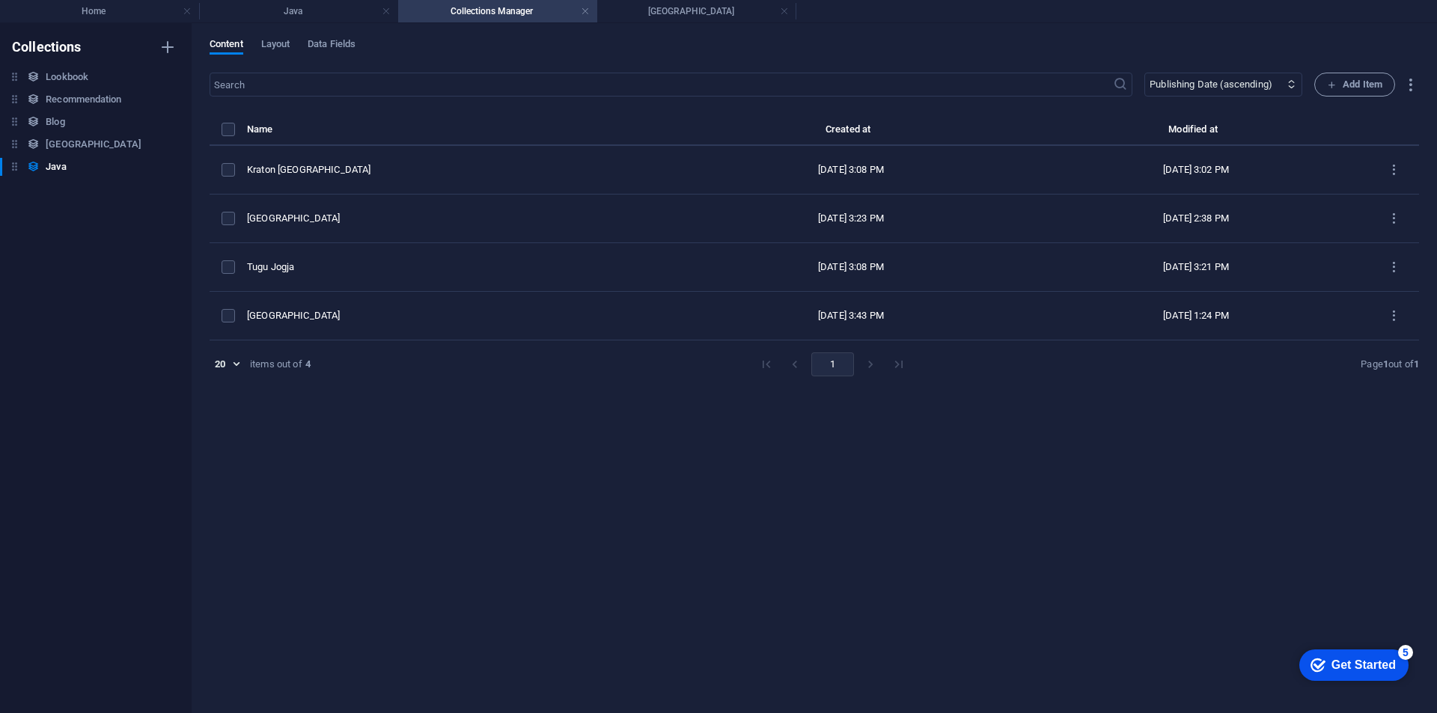
scroll to position [465, 0]
click at [334, 17] on h4 "Java" at bounding box center [298, 11] width 199 height 16
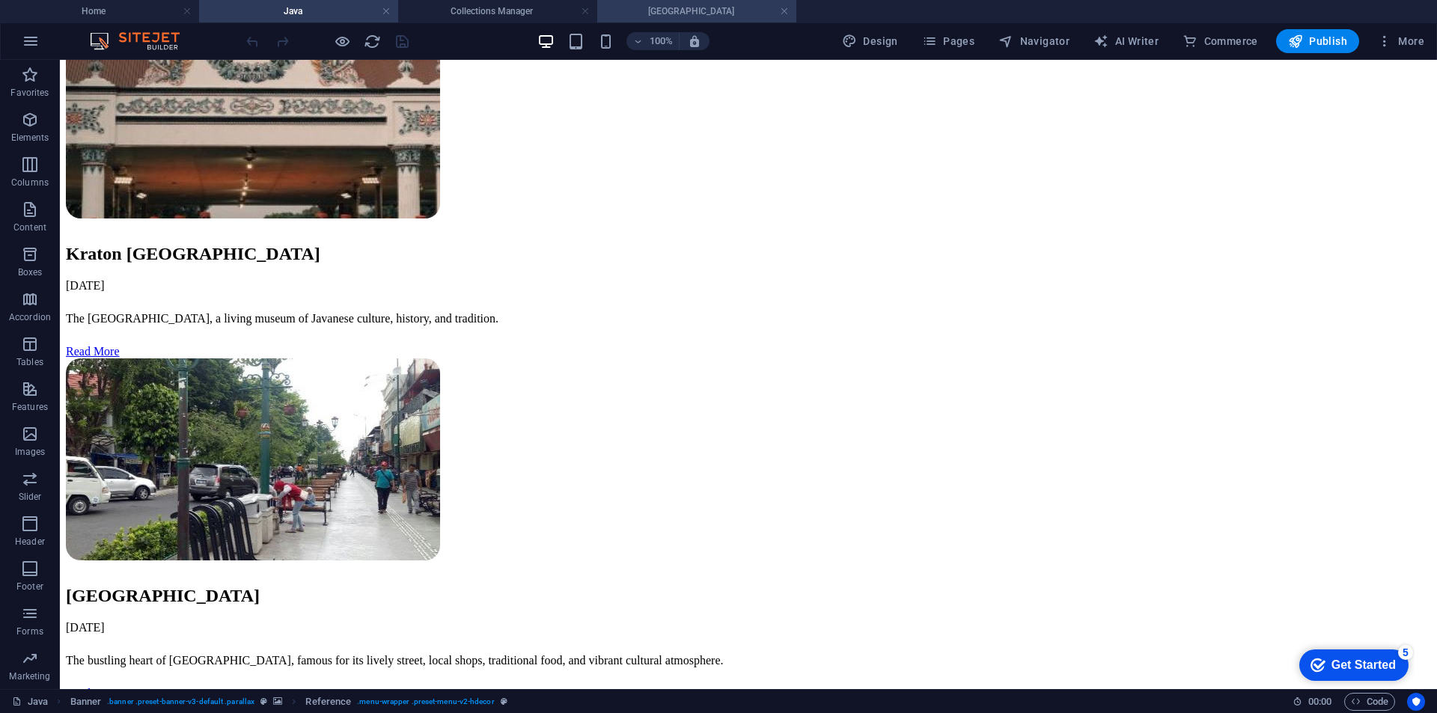
click at [643, 9] on h4 "[GEOGRAPHIC_DATA]" at bounding box center [696, 11] width 199 height 16
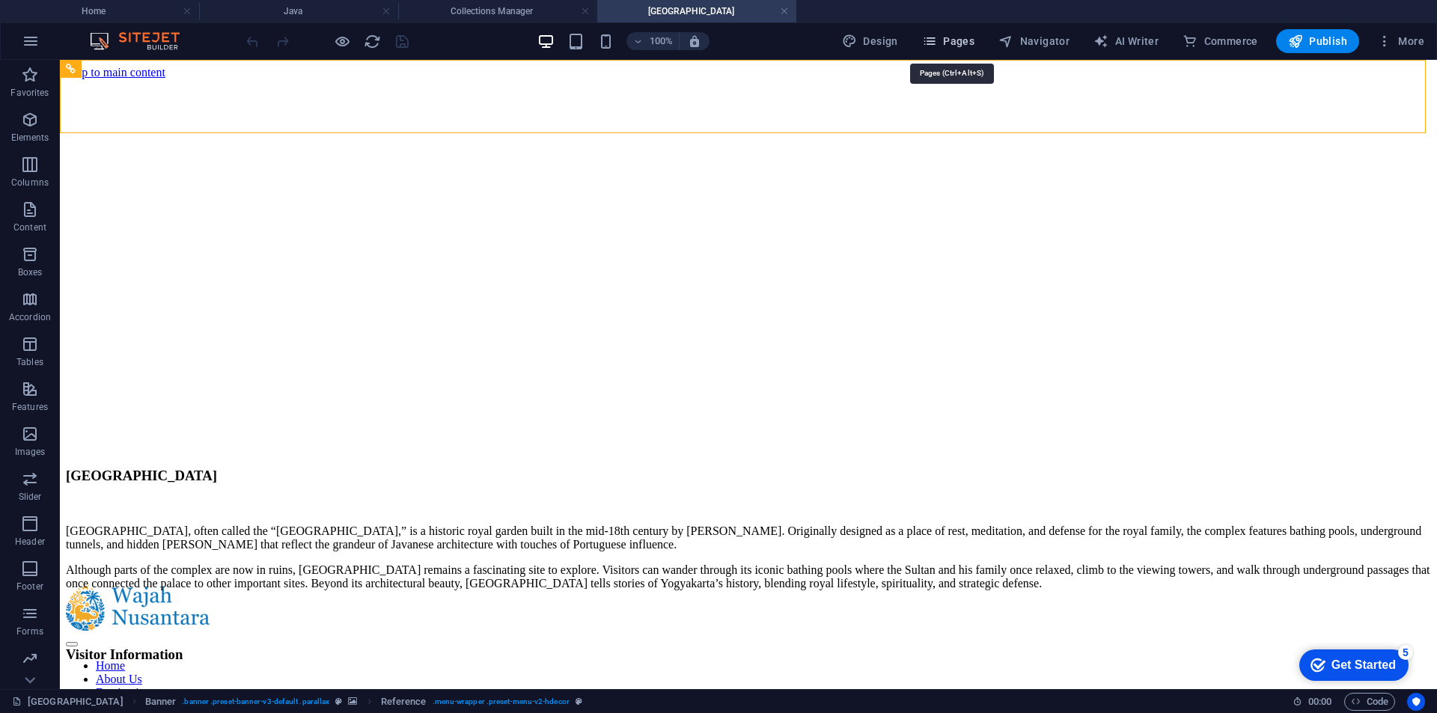
click at [964, 38] on span "Pages" at bounding box center [948, 41] width 52 height 15
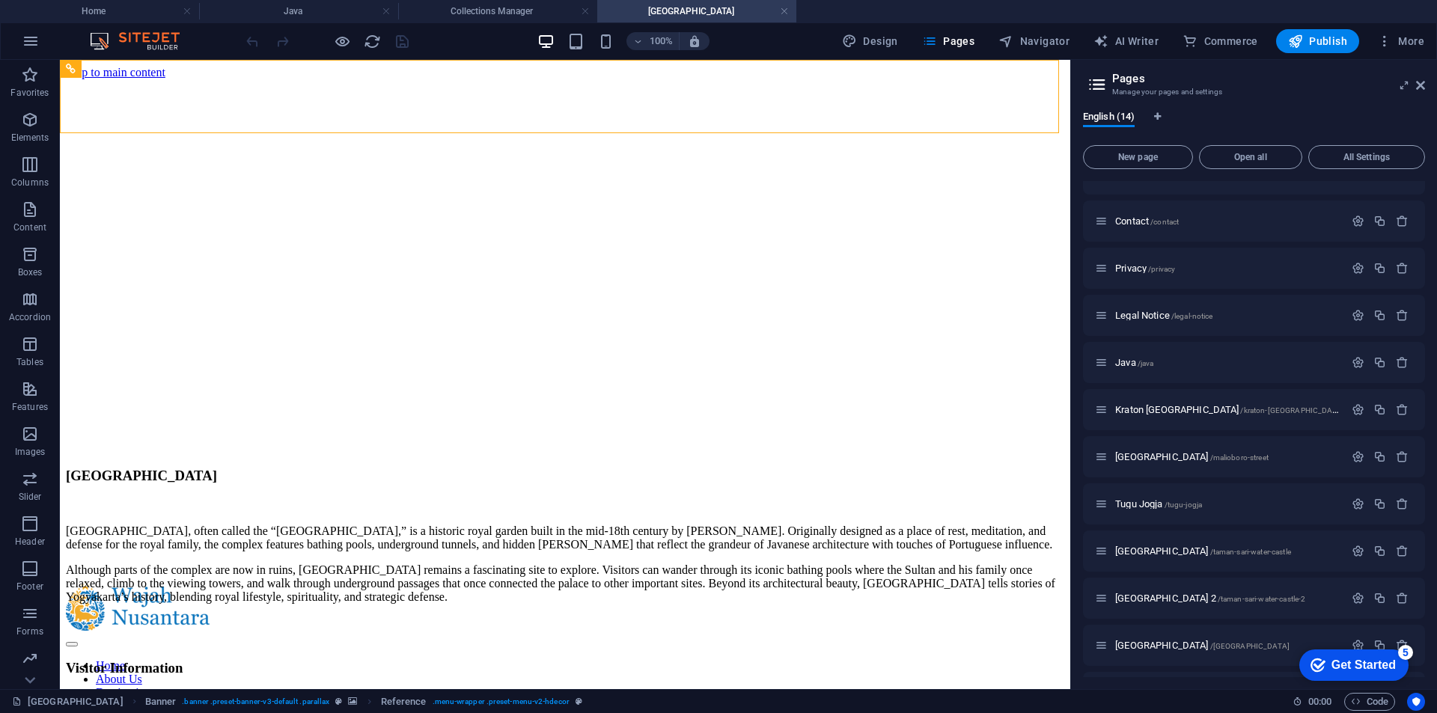
scroll to position [75, 0]
click at [1396, 554] on icon "button" at bounding box center [1401, 551] width 13 height 13
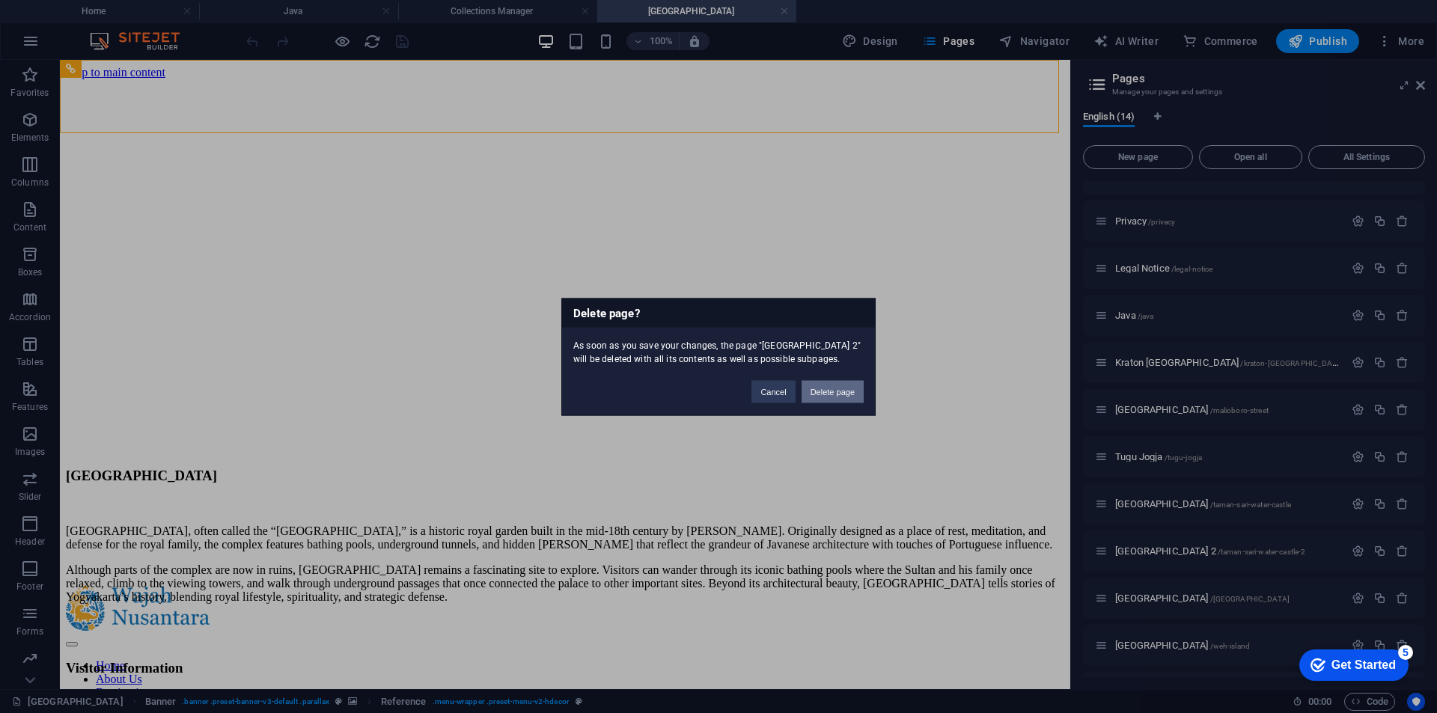
click at [833, 397] on button "Delete page" at bounding box center [832, 391] width 62 height 22
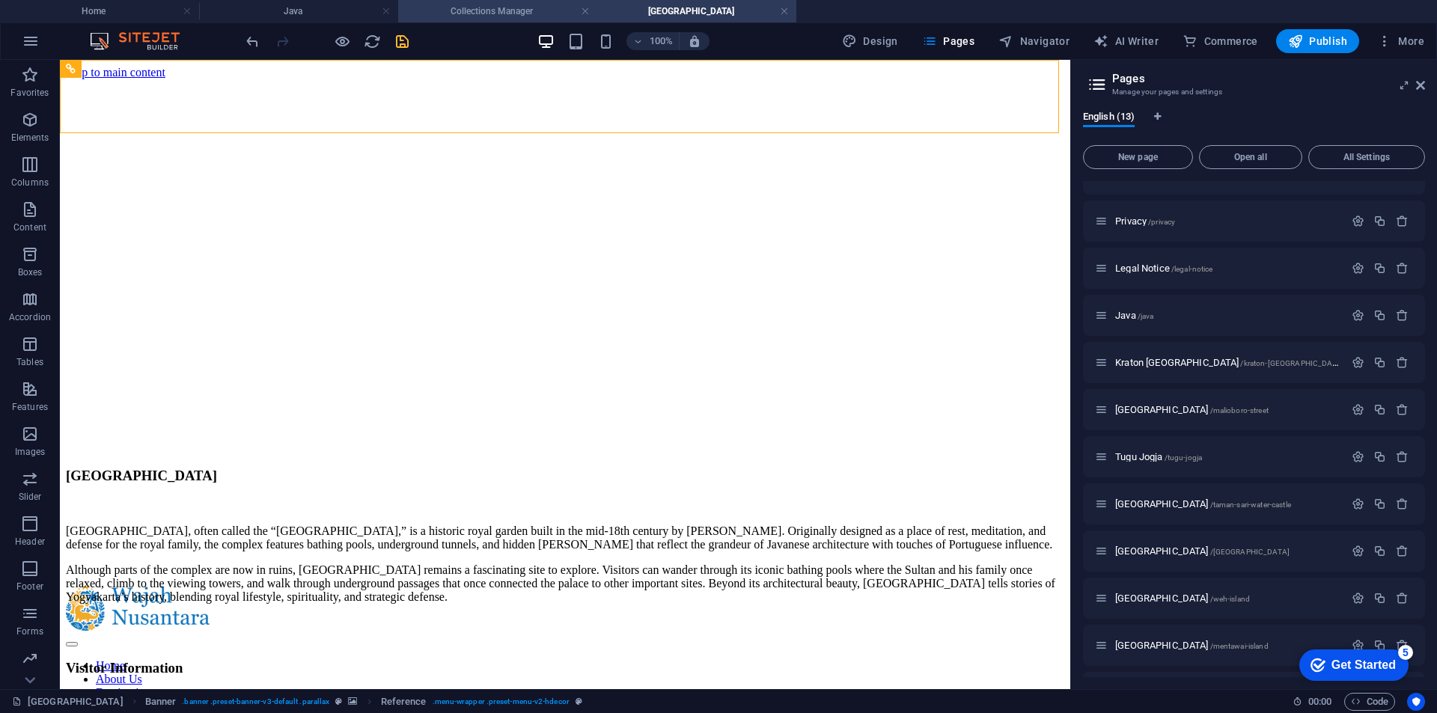
click at [522, 8] on h4 "Collections Manager" at bounding box center [497, 11] width 199 height 16
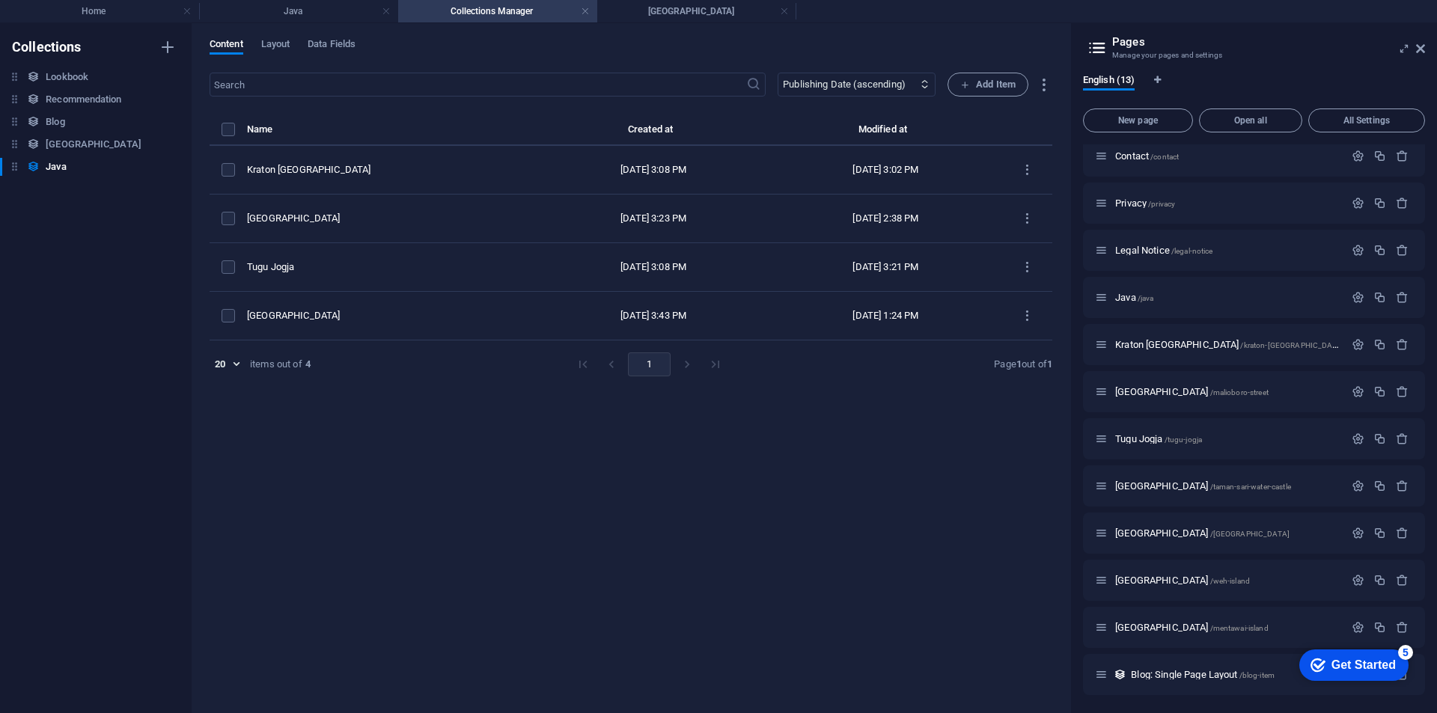
scroll to position [56, 0]
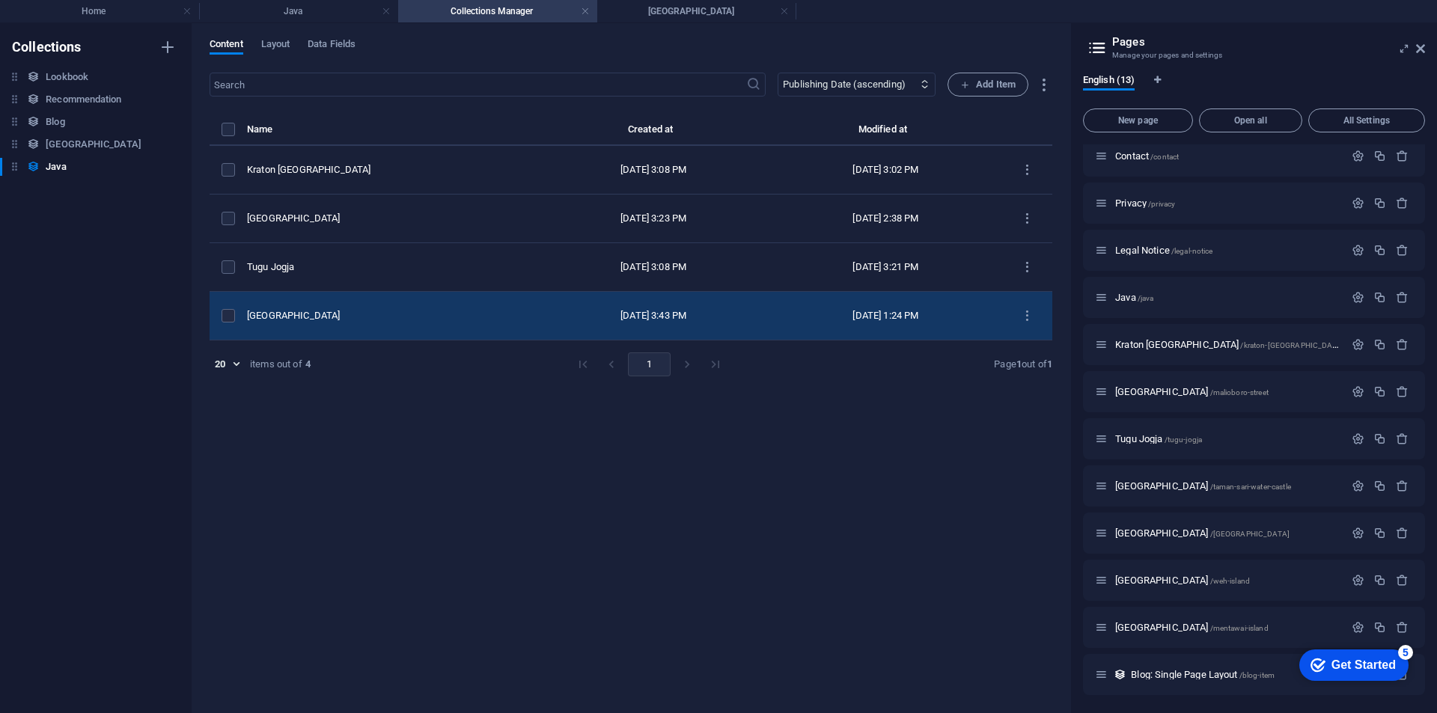
click at [464, 303] on td "[GEOGRAPHIC_DATA]" at bounding box center [392, 316] width 290 height 49
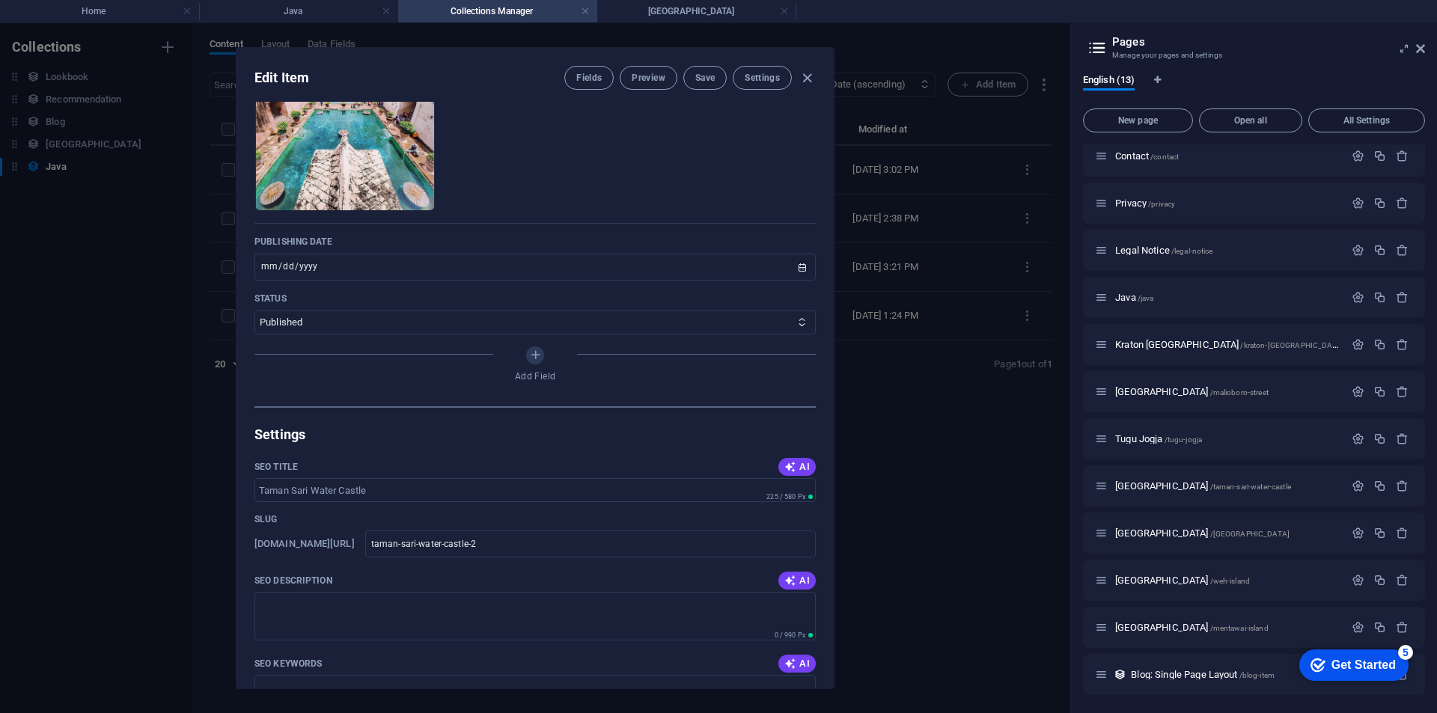
scroll to position [524, 0]
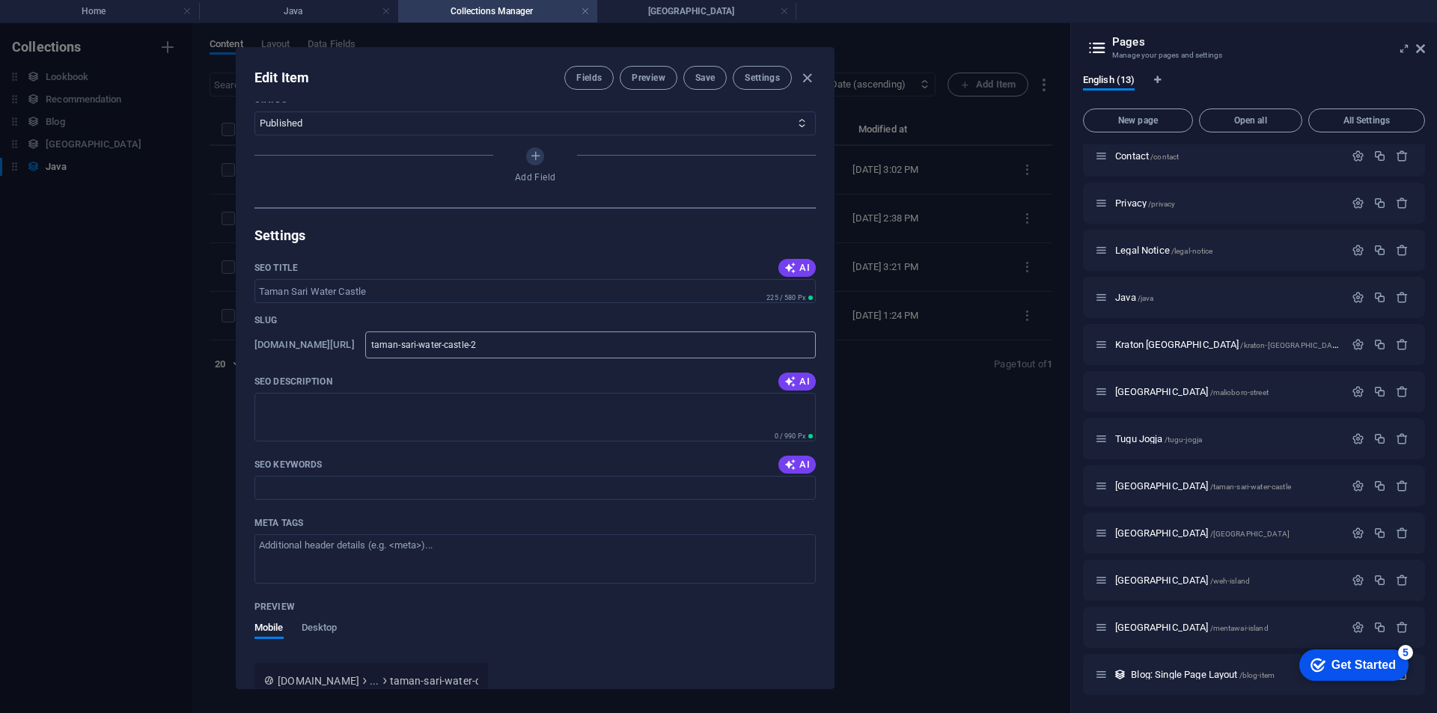
click at [584, 347] on input "taman-sari-water-castle-2" at bounding box center [590, 344] width 450 height 27
type input "taman-sari-water-castle"
type input "taman-sari-water-castl"
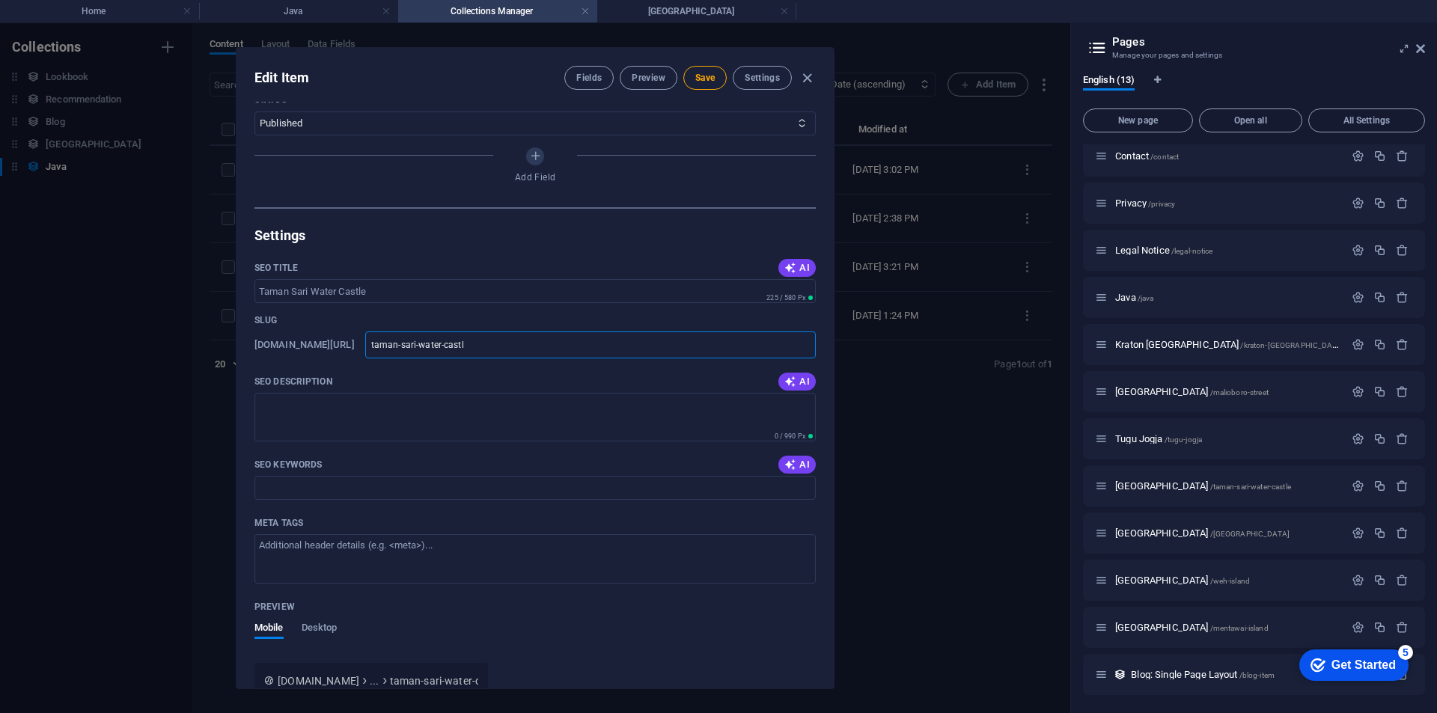
type input "taman-sari-water-castle"
click at [706, 82] on span "Save" at bounding box center [704, 78] width 19 height 12
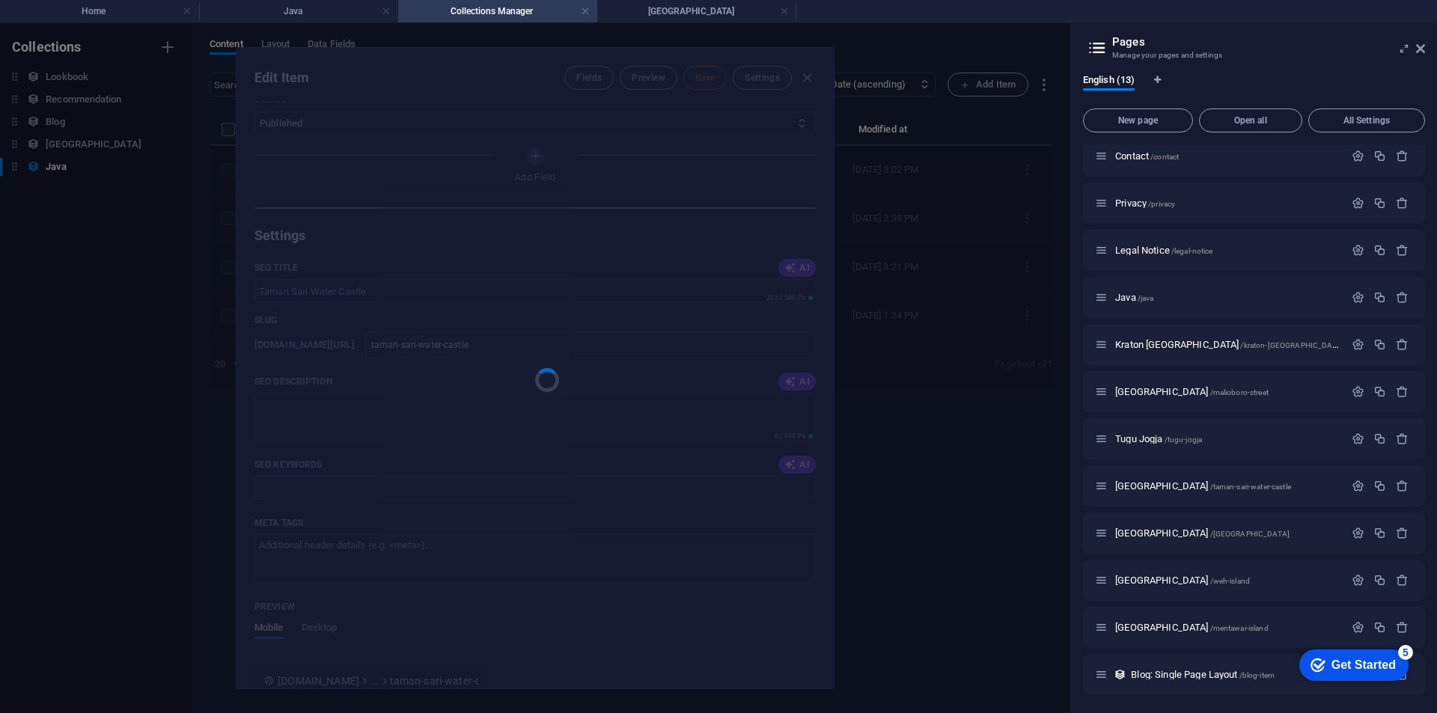
type input "taman-sari-water-castle"
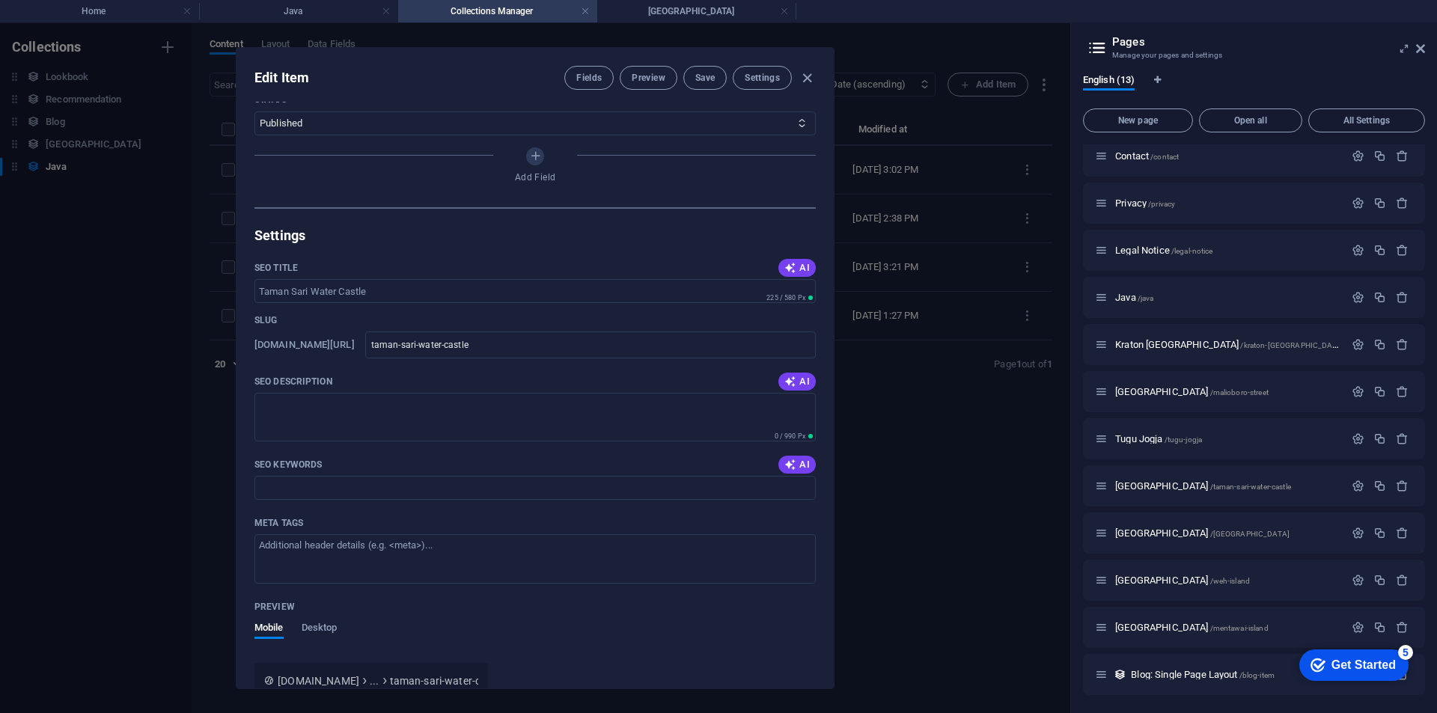
click at [805, 77] on icon "button" at bounding box center [806, 78] width 17 height 17
type input "[DATE]"
type input "taman-sari-water-castle"
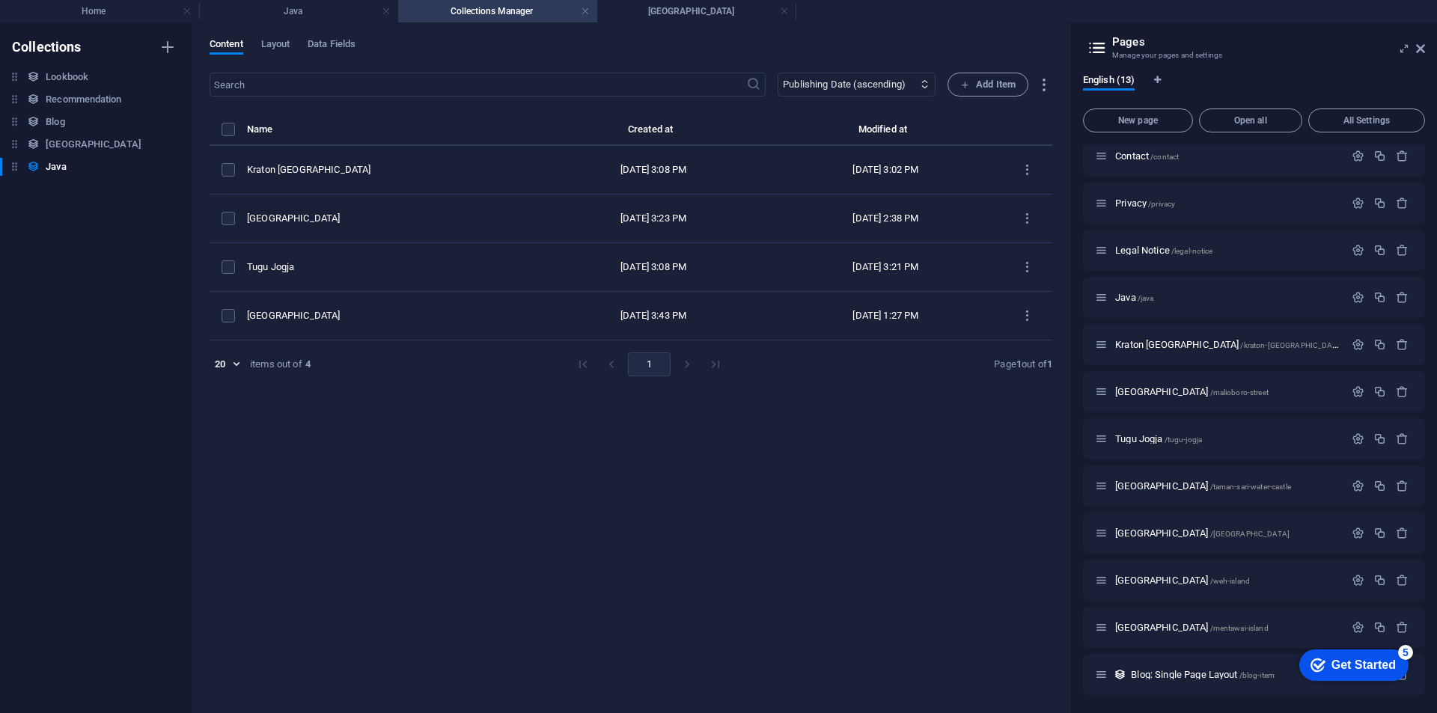
scroll to position [465, 0]
click at [1356, 480] on icon "button" at bounding box center [1357, 486] width 13 height 13
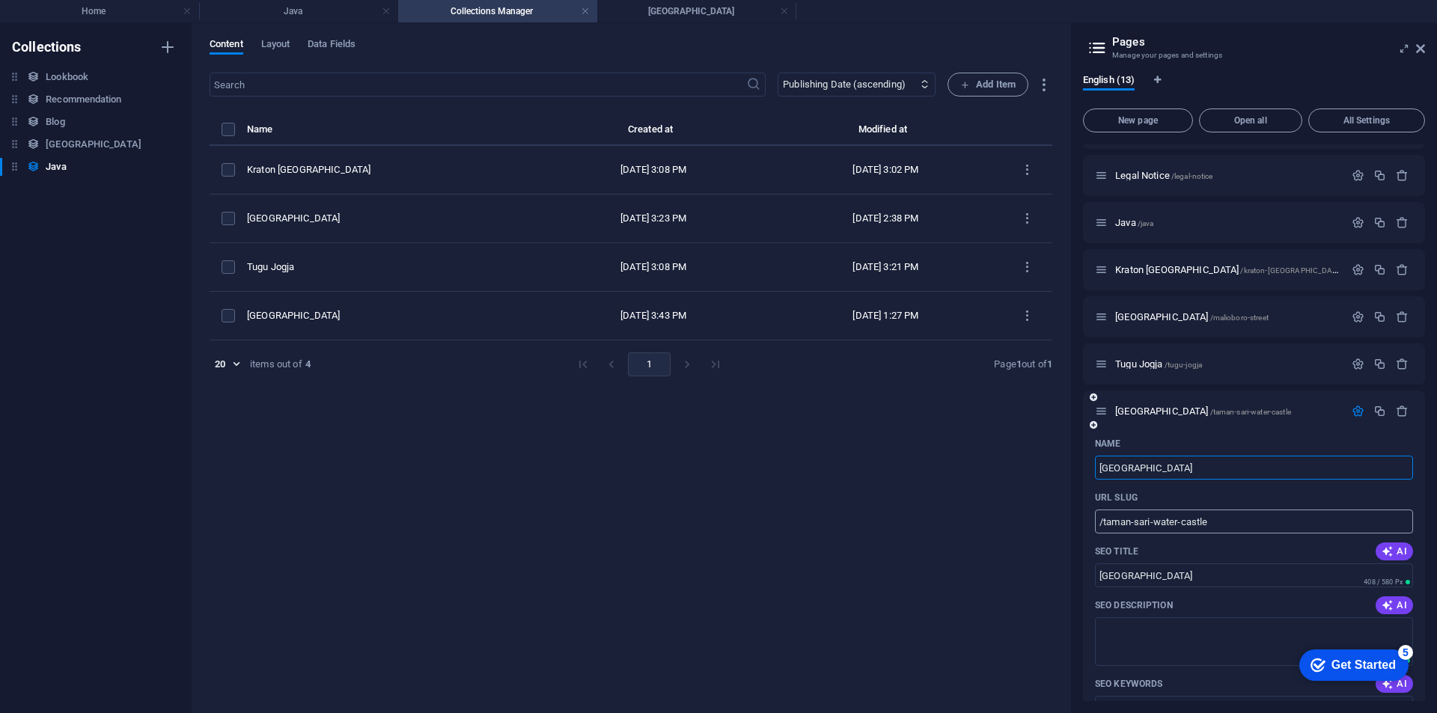
scroll to position [206, 0]
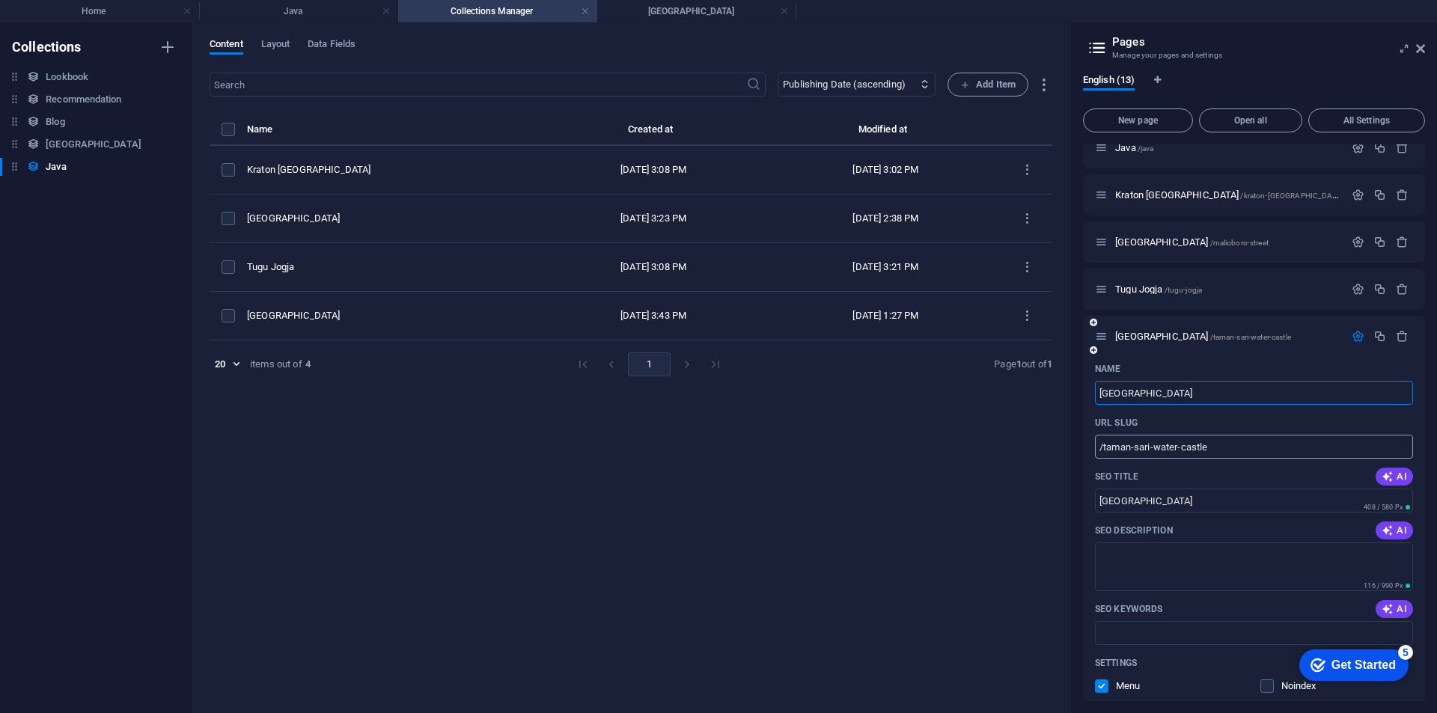
click at [1099, 450] on input "/taman-sari-water-castle" at bounding box center [1254, 447] width 318 height 24
type input "/java/taman-sari-water-castle"
click at [1351, 342] on icon "button" at bounding box center [1357, 336] width 13 height 13
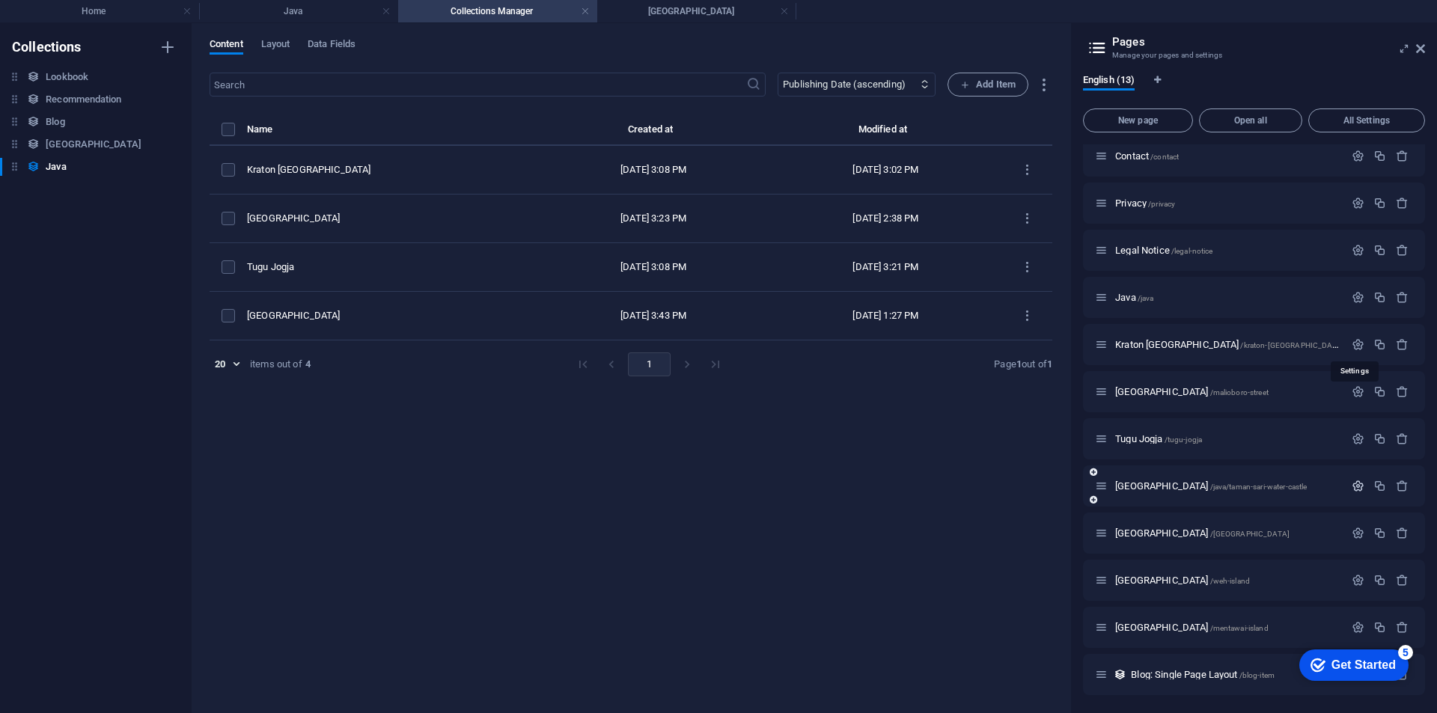
scroll to position [56, 0]
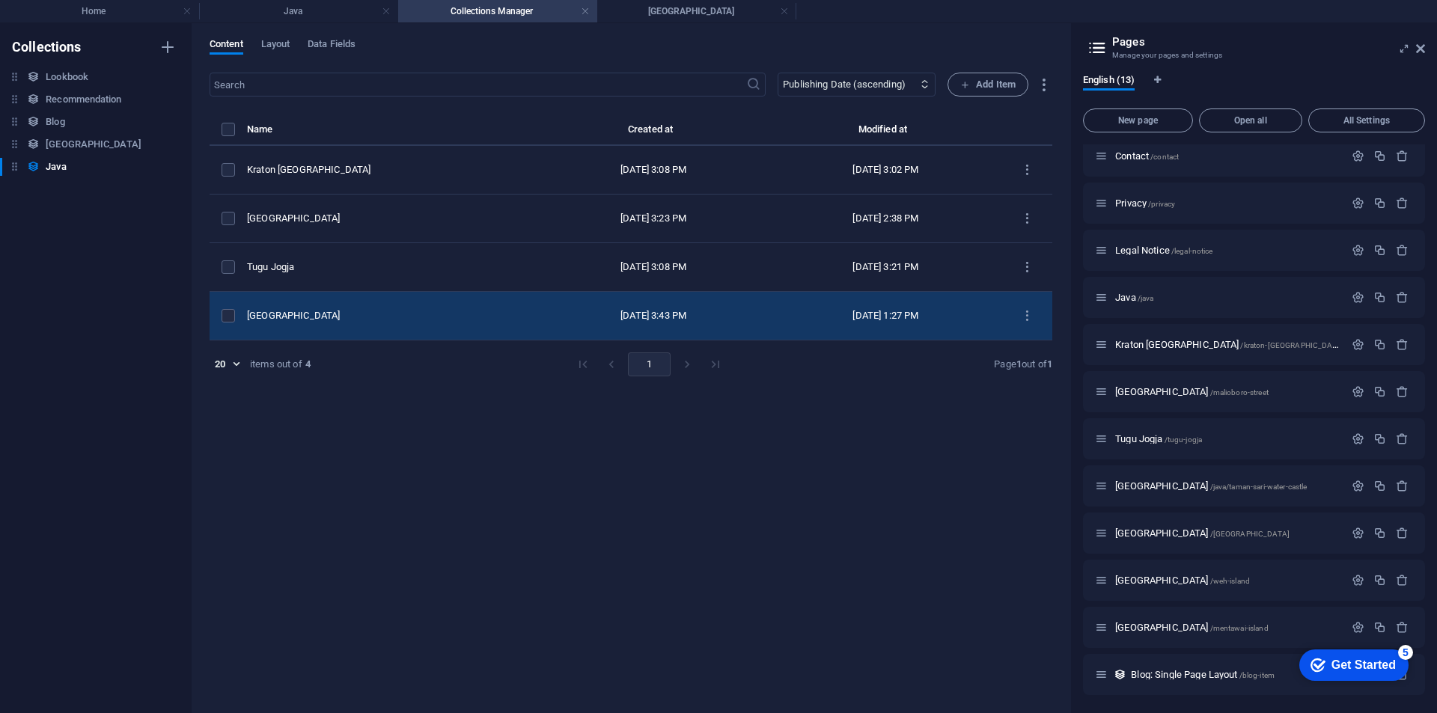
click at [431, 323] on td "[GEOGRAPHIC_DATA]" at bounding box center [392, 316] width 290 height 49
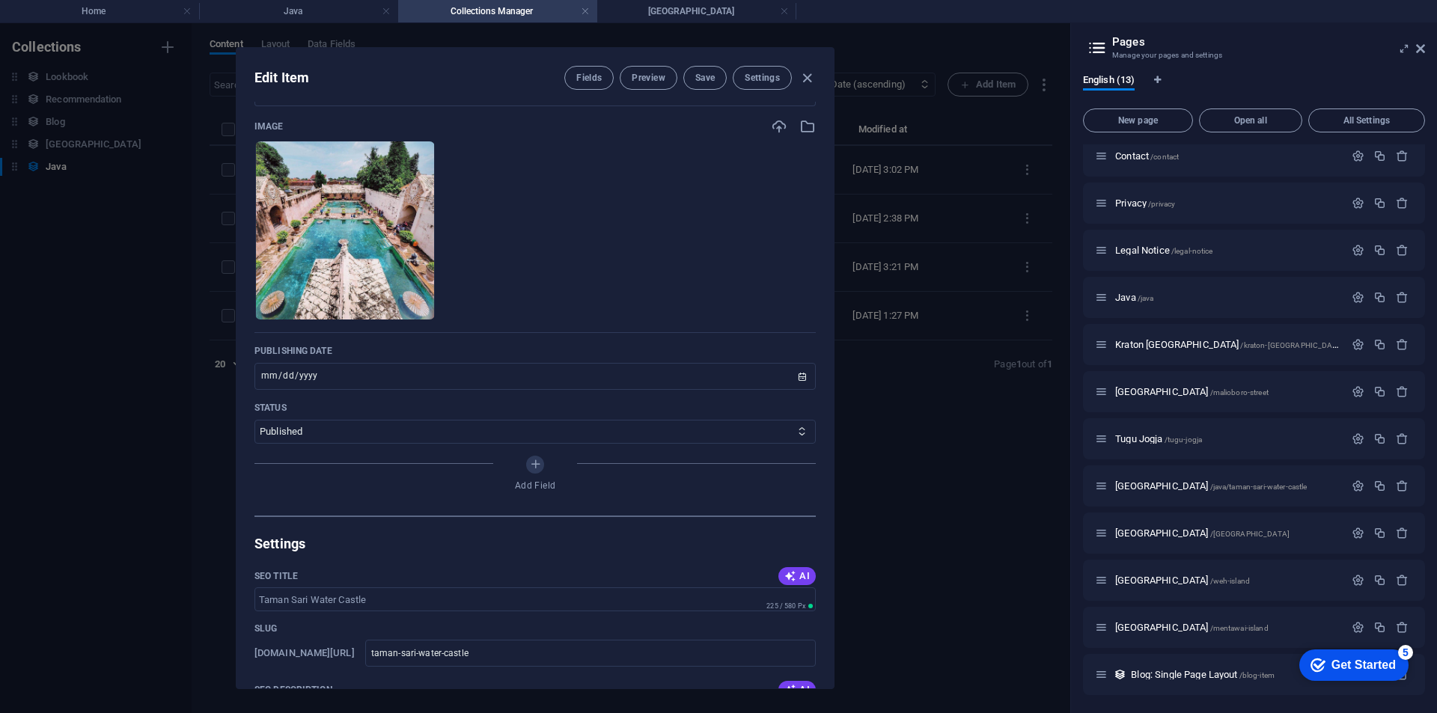
scroll to position [299, 0]
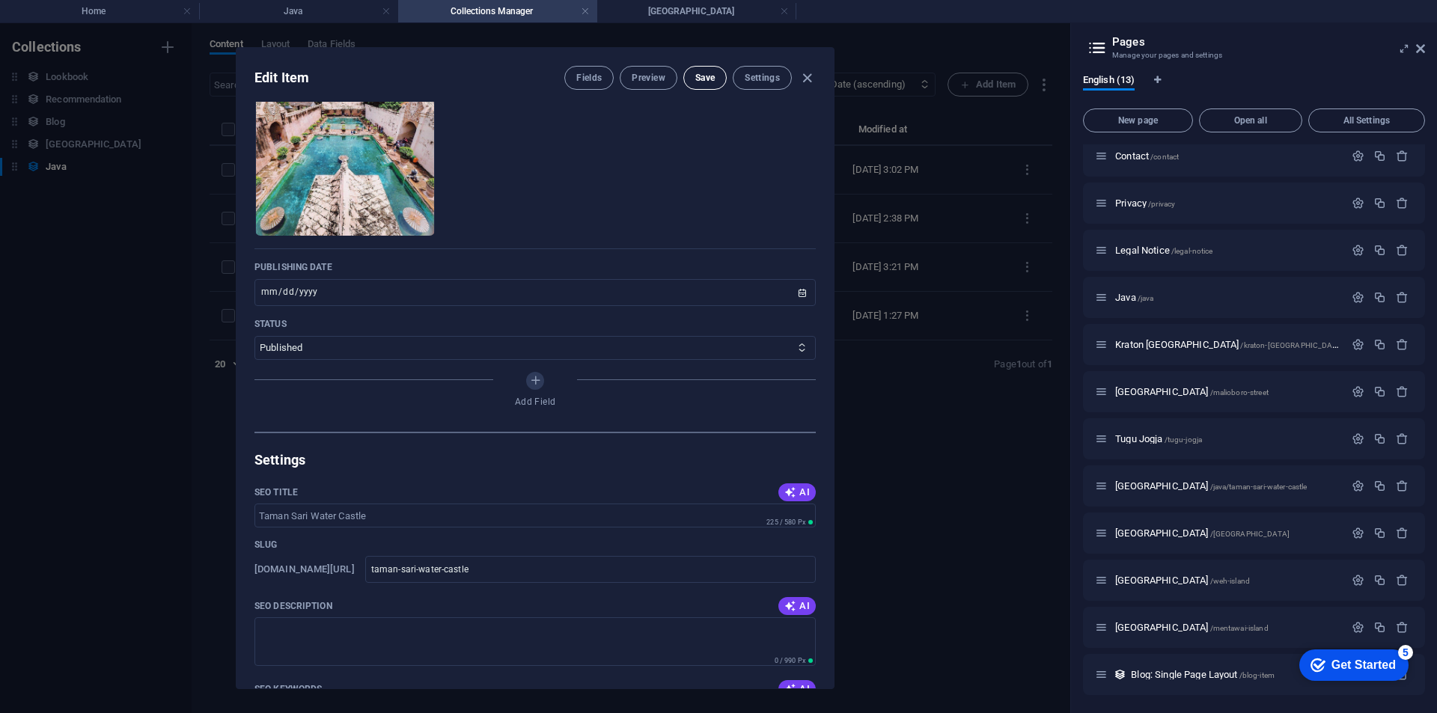
click at [705, 71] on button "Save" at bounding box center [704, 78] width 43 height 24
click at [807, 78] on icon "button" at bounding box center [806, 78] width 17 height 17
type input "[DATE]"
type input "taman-sari-water-castle"
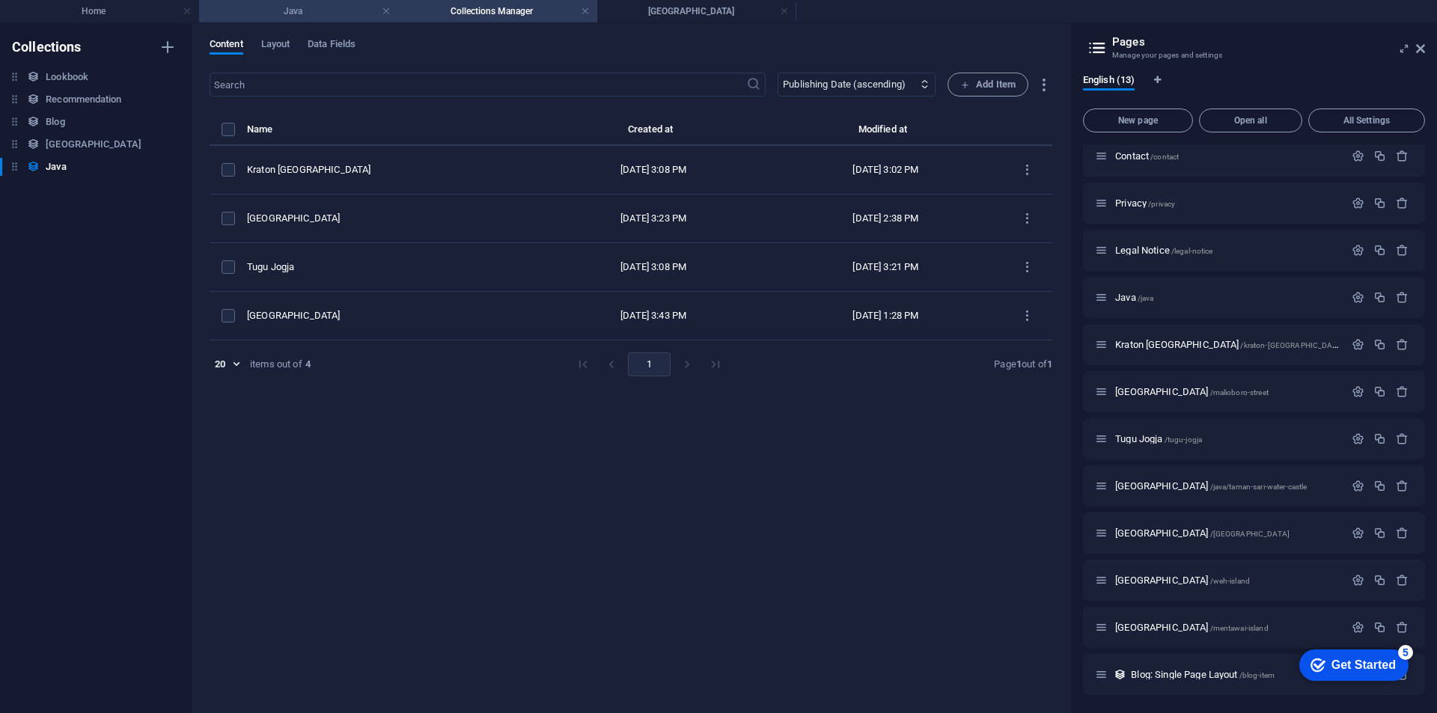
click at [315, 1] on li "Java" at bounding box center [298, 11] width 199 height 22
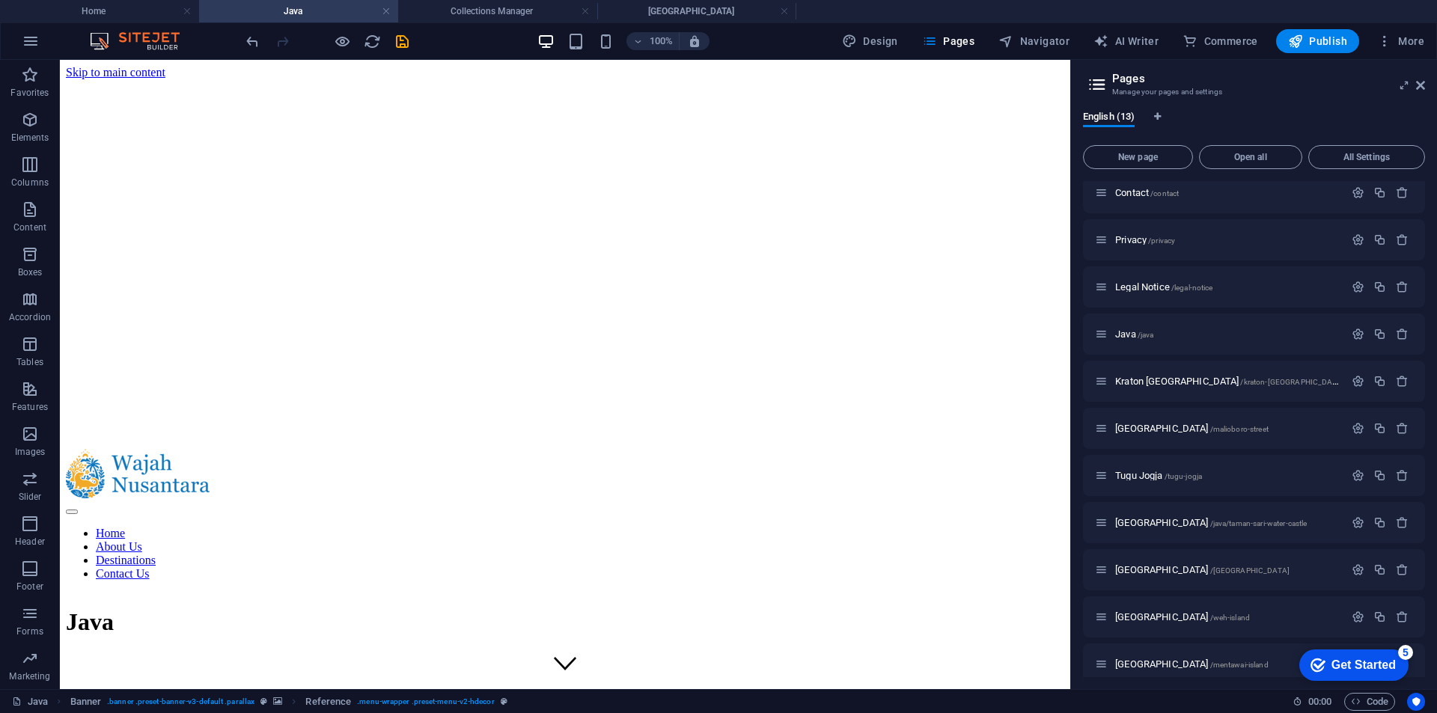
scroll to position [673, 0]
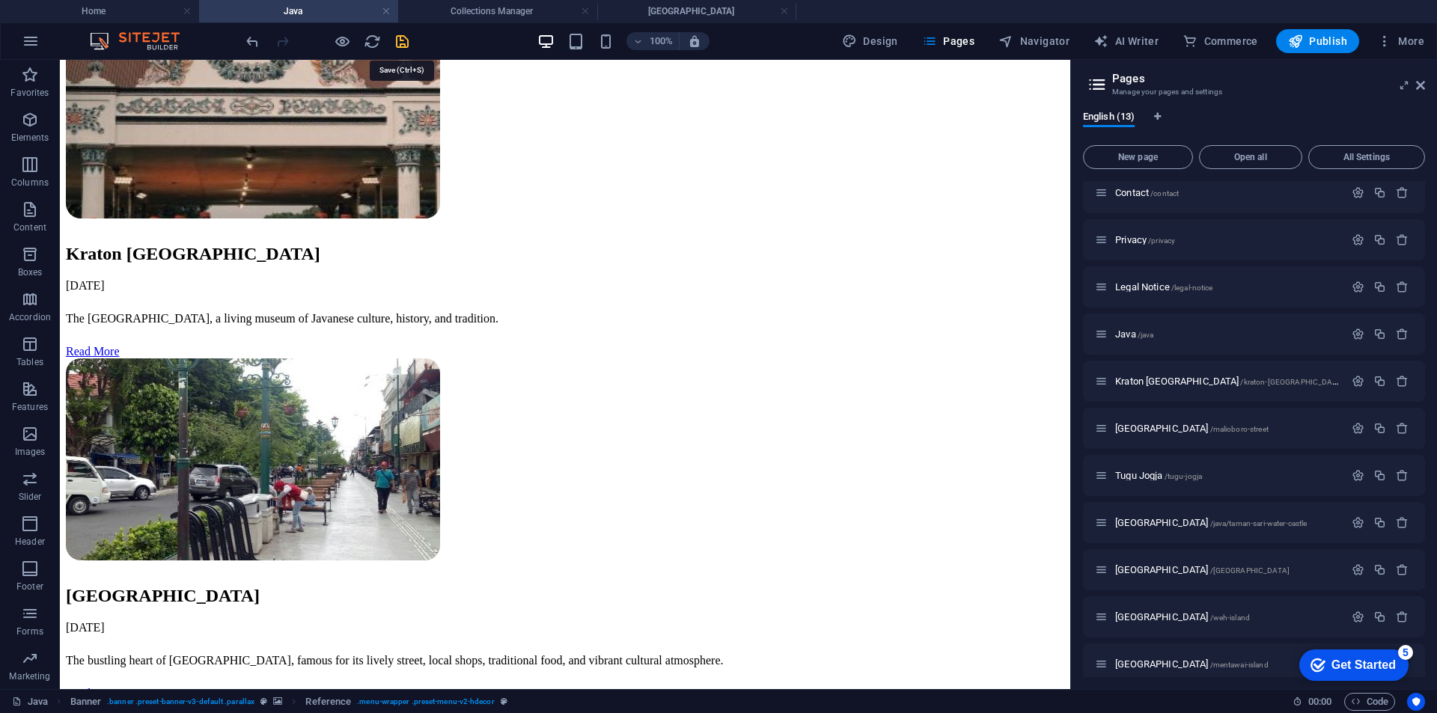
click at [401, 47] on icon "save" at bounding box center [402, 41] width 17 height 17
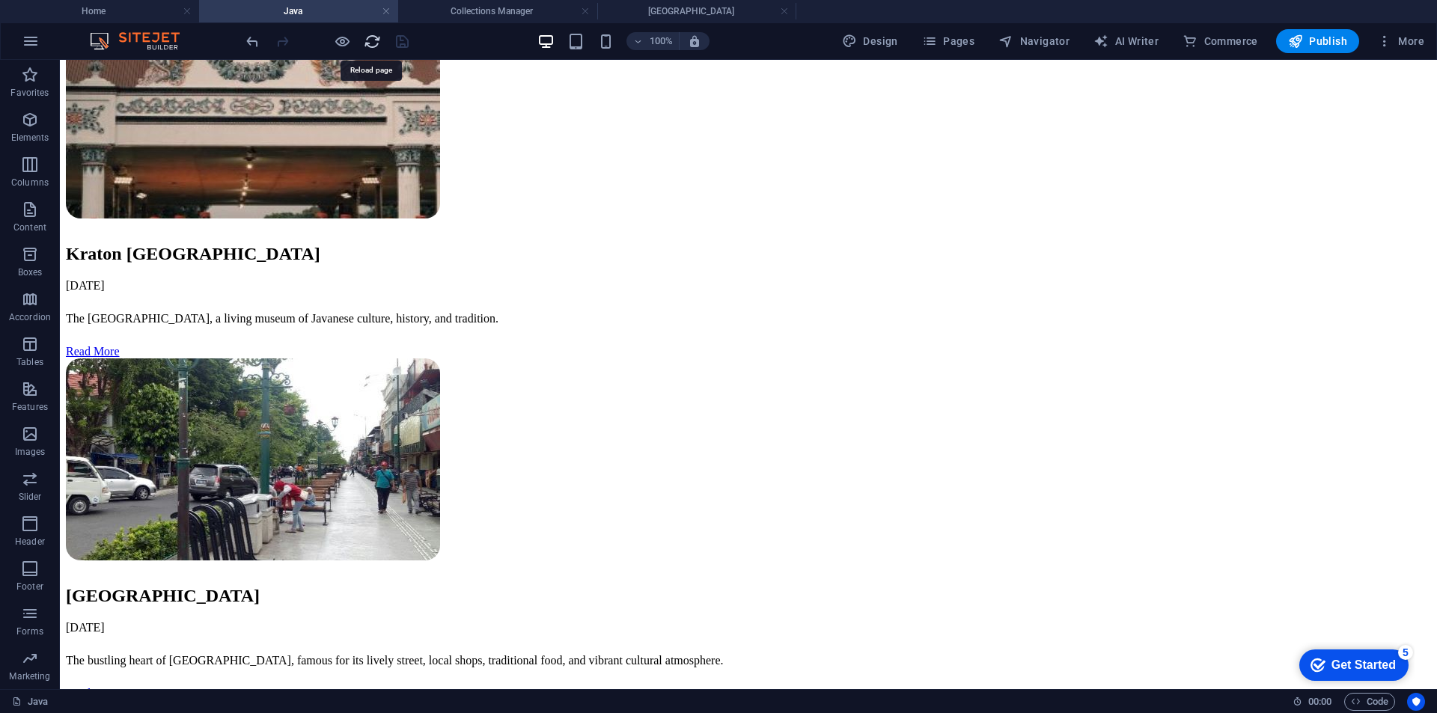
click at [369, 42] on icon "reload" at bounding box center [372, 41] width 17 height 17
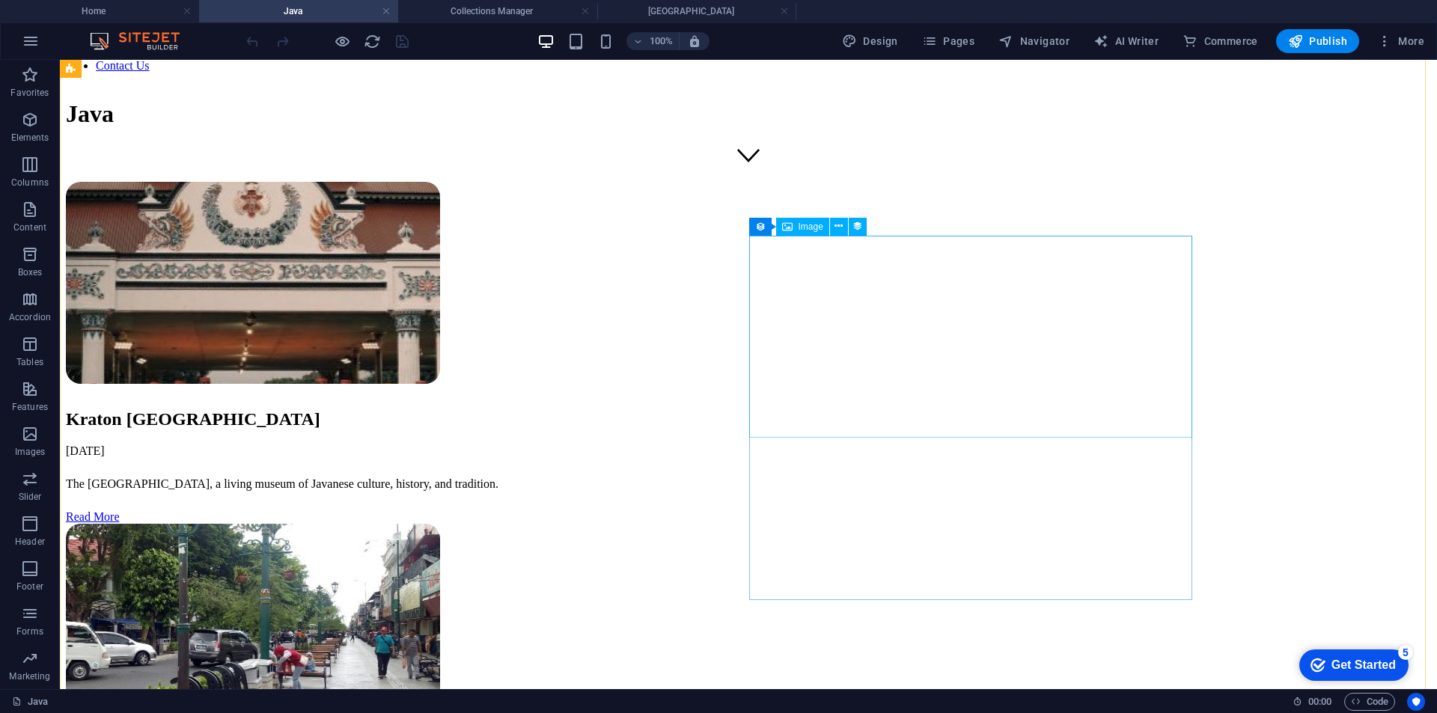
scroll to position [599, 0]
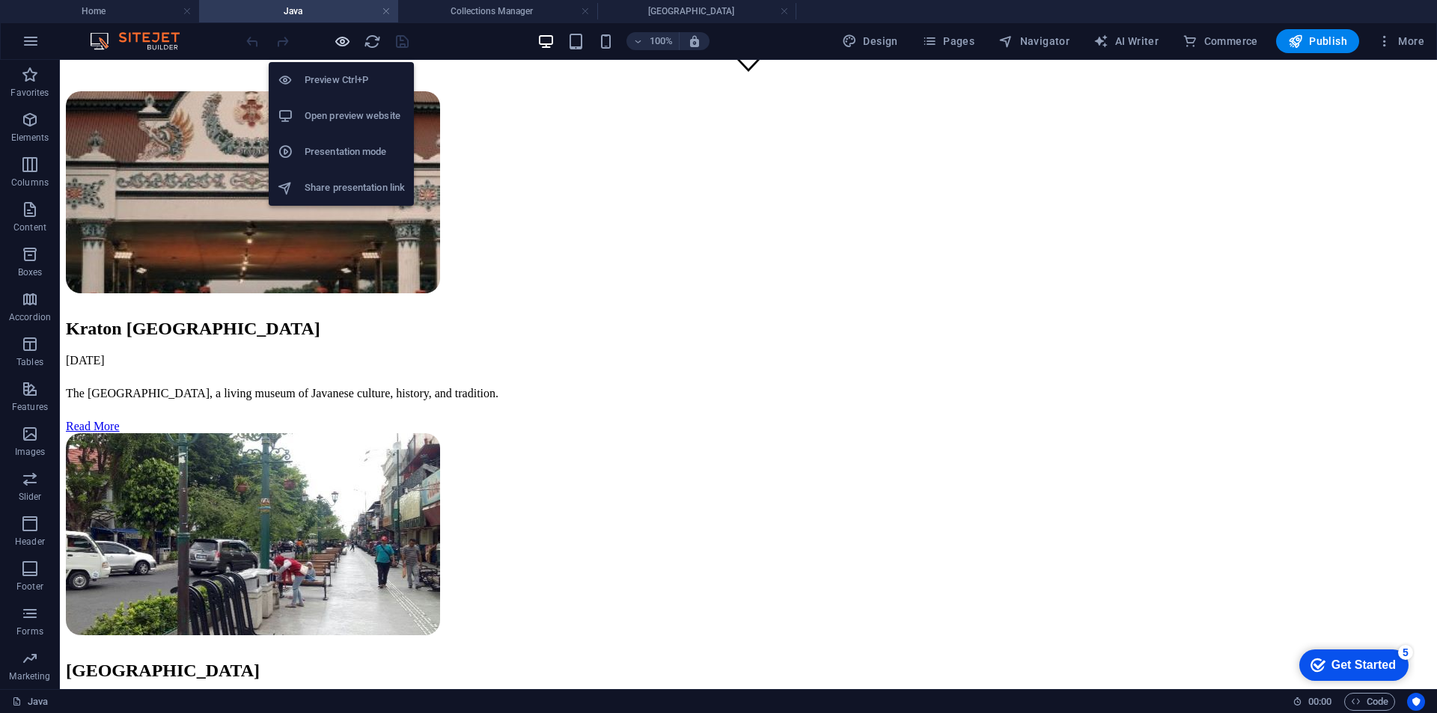
click at [344, 40] on icon "button" at bounding box center [342, 41] width 17 height 17
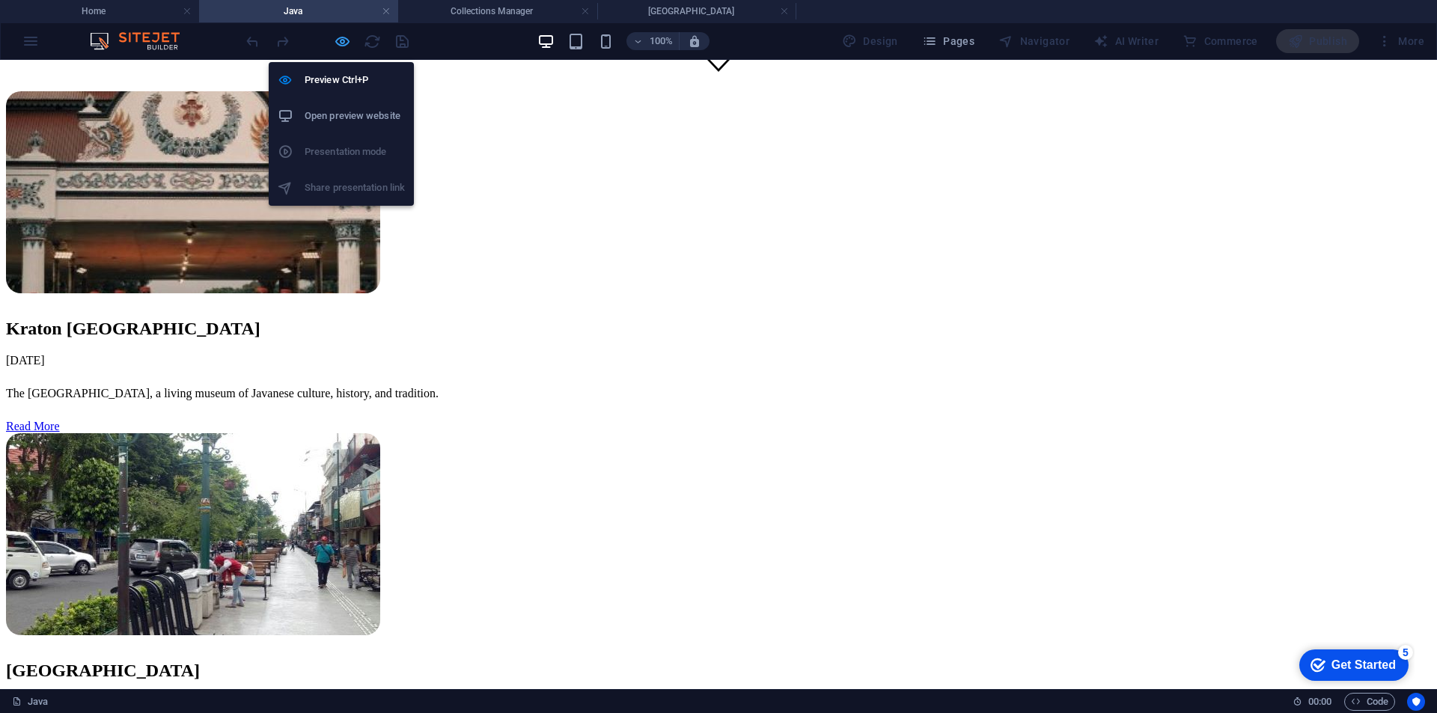
click at [346, 41] on icon "button" at bounding box center [342, 41] width 17 height 17
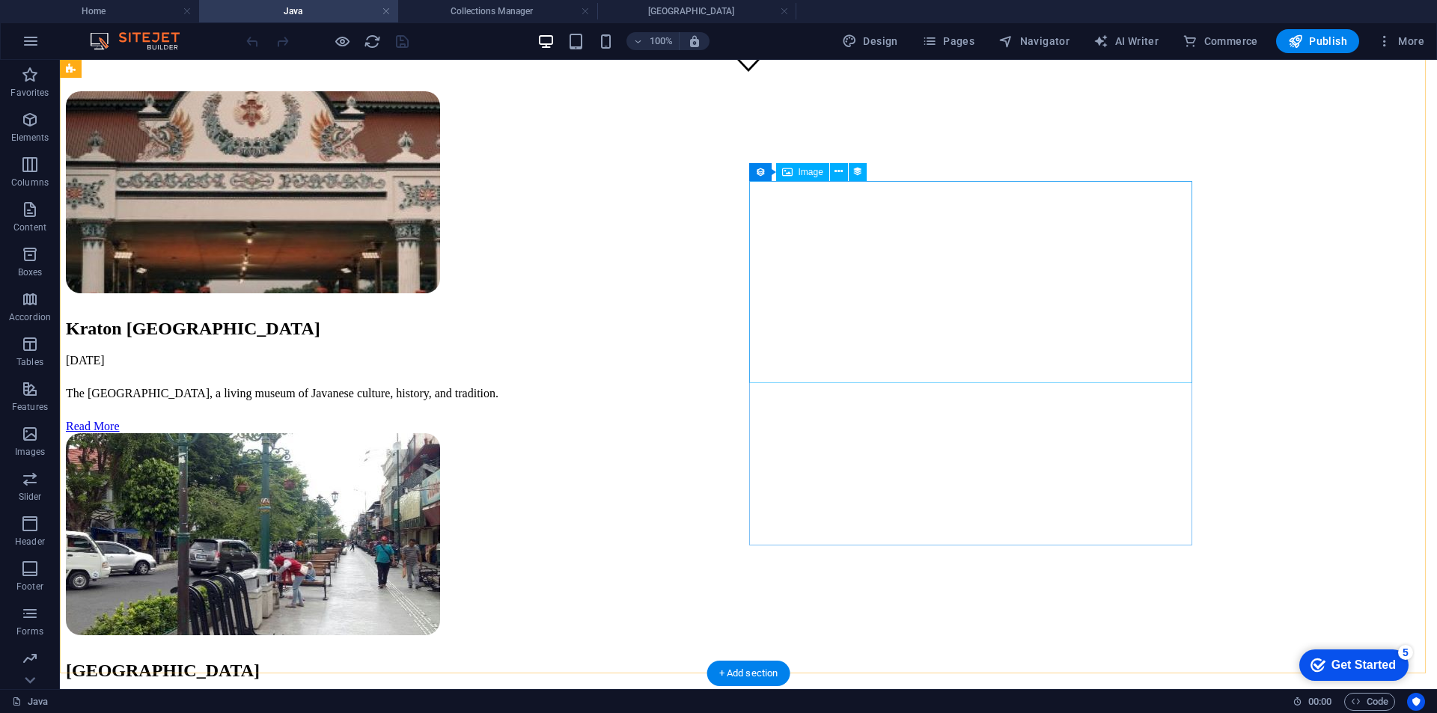
select select "image"
select select "px"
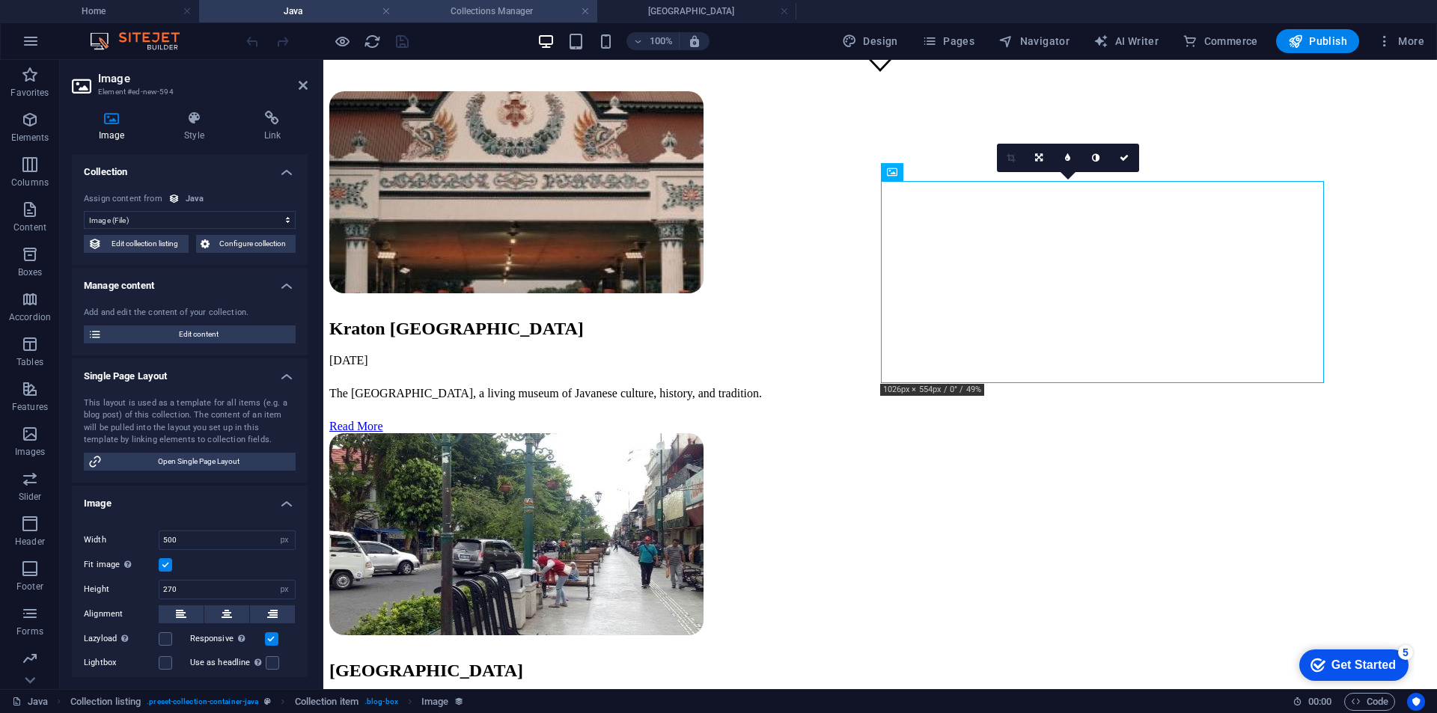
click at [498, 9] on h4 "Collections Manager" at bounding box center [497, 11] width 199 height 16
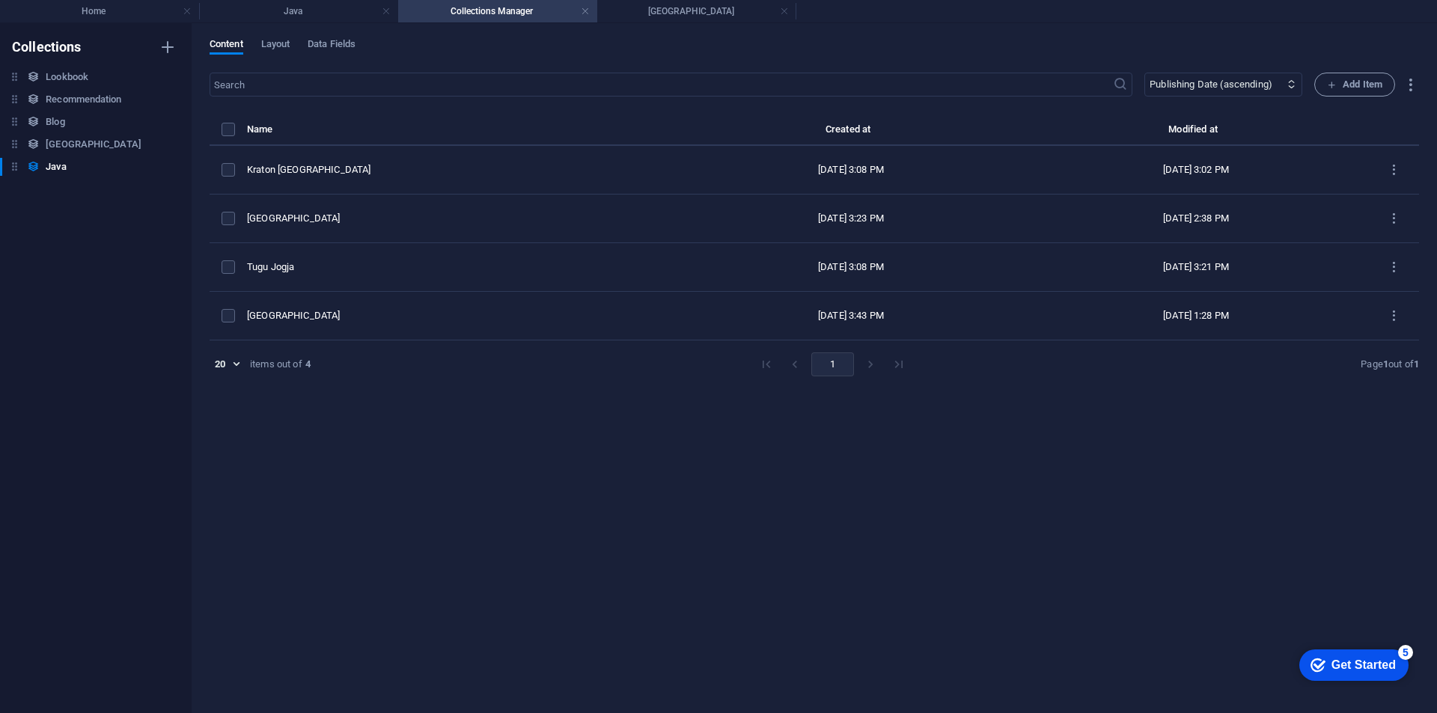
scroll to position [0, 0]
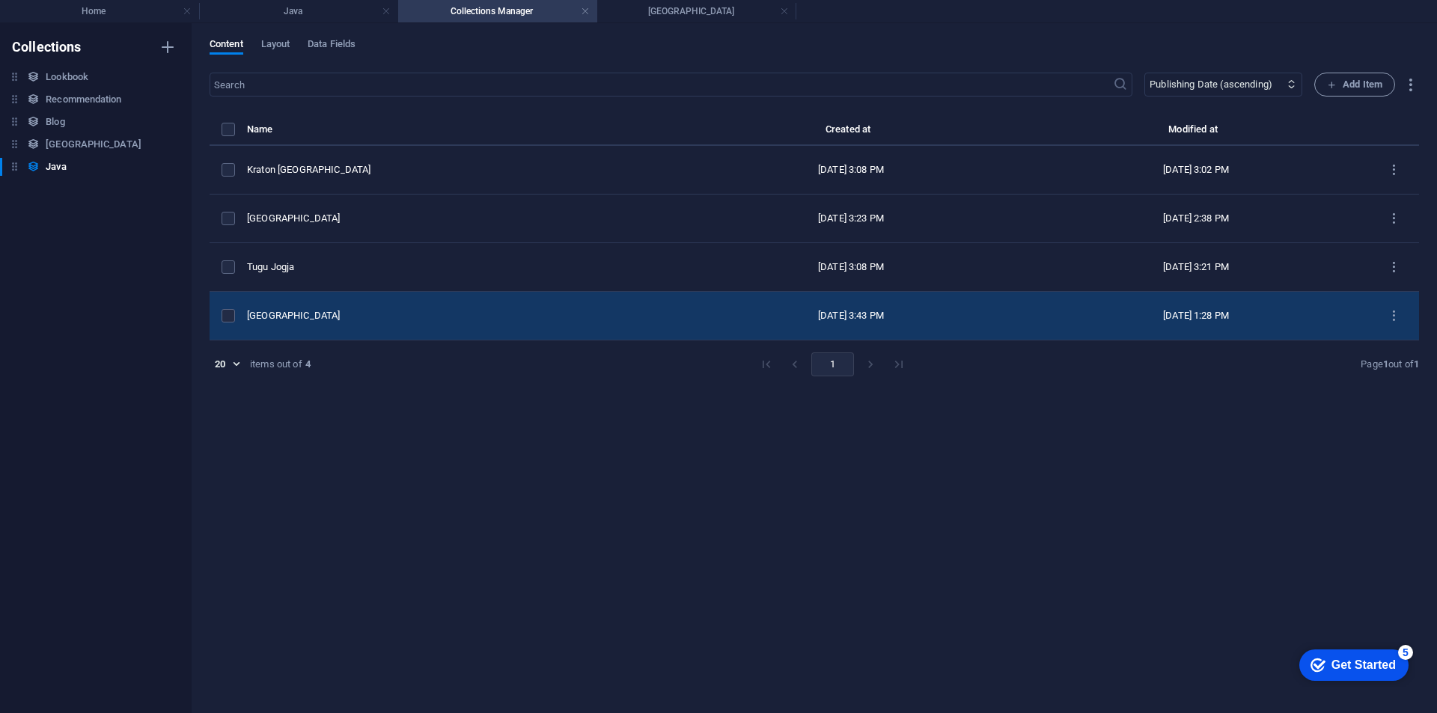
click at [506, 299] on td "[GEOGRAPHIC_DATA]" at bounding box center [463, 316] width 432 height 49
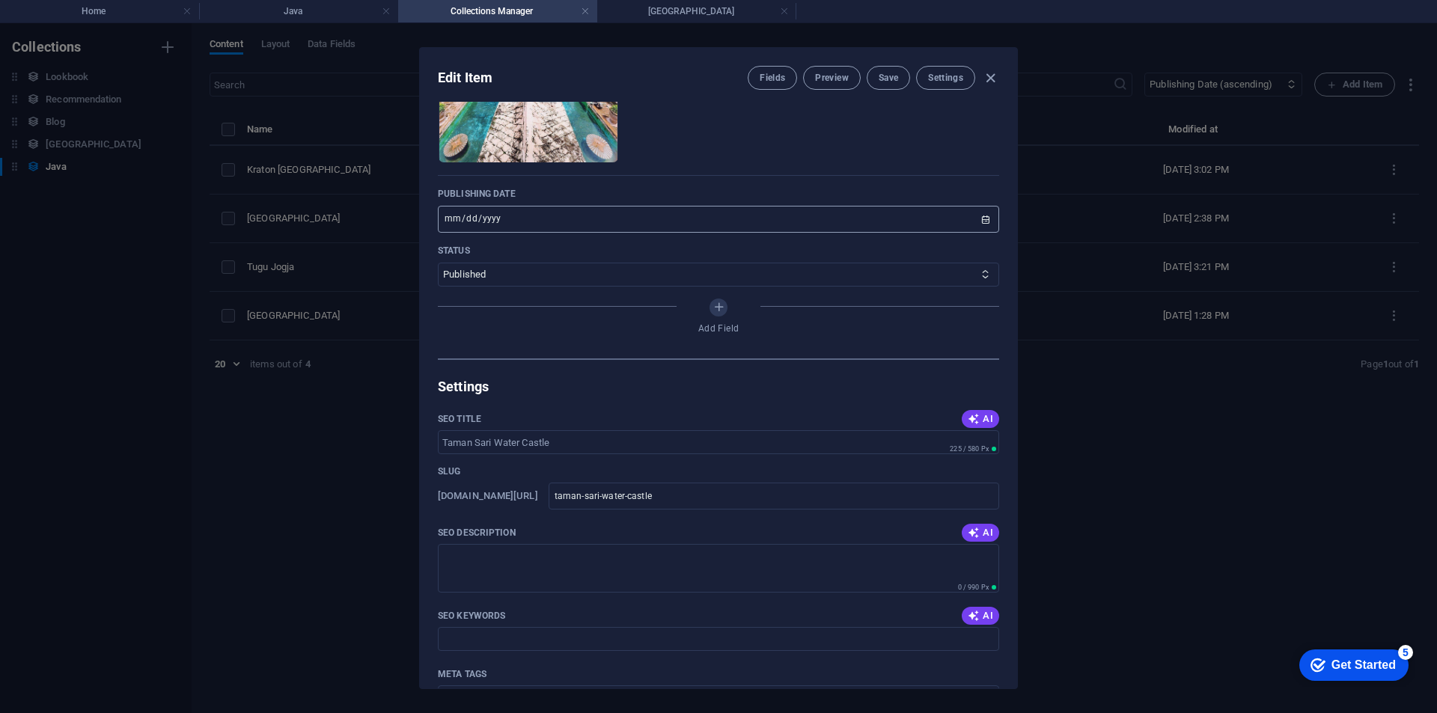
scroll to position [374, 0]
click at [648, 7] on h4 "[GEOGRAPHIC_DATA]" at bounding box center [696, 11] width 199 height 16
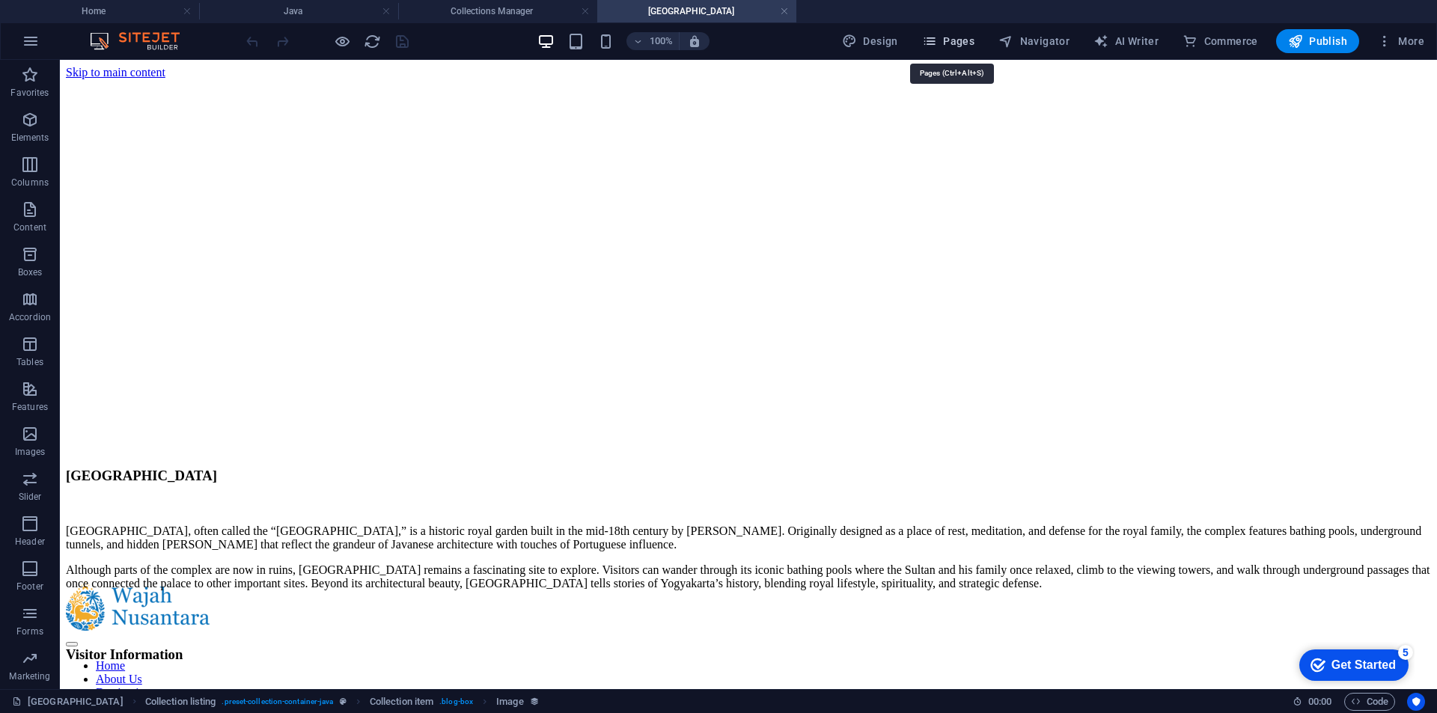
click at [948, 43] on span "Pages" at bounding box center [948, 41] width 52 height 15
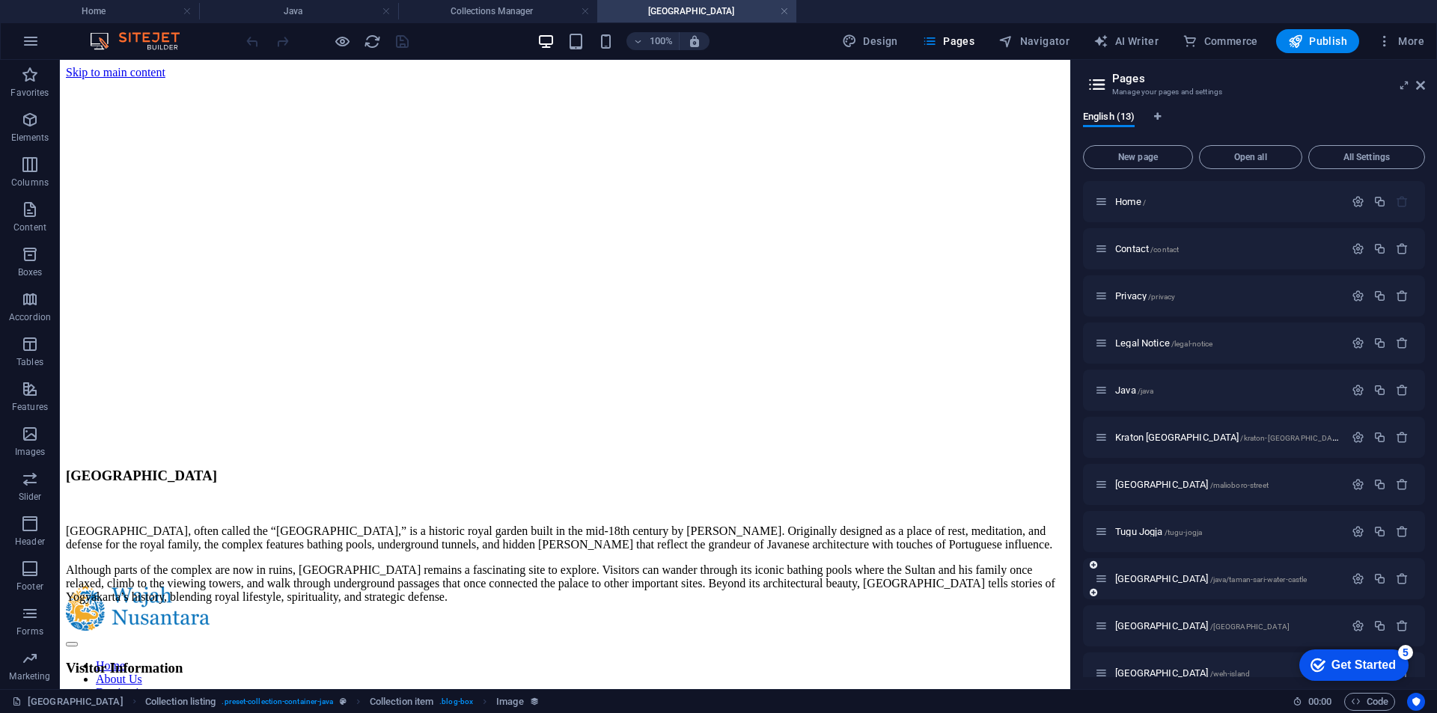
scroll to position [75, 0]
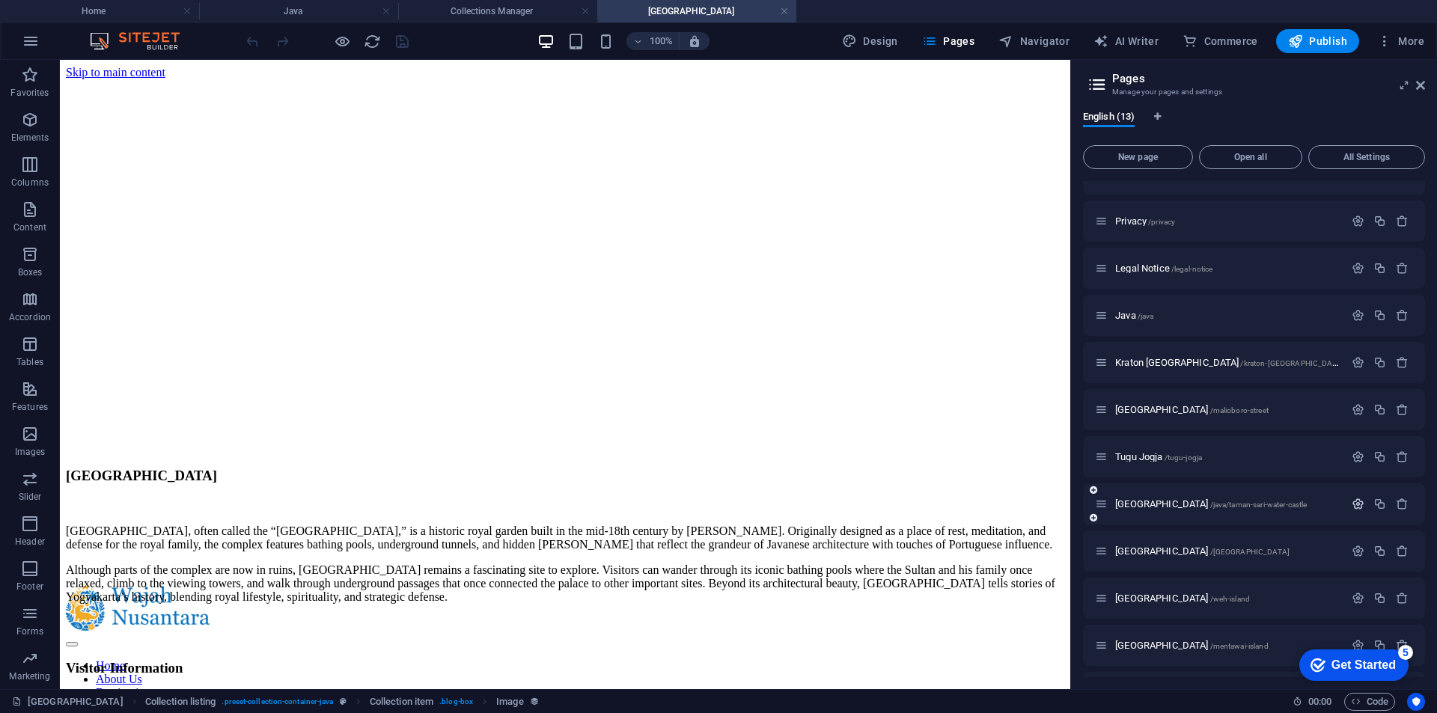
click at [1351, 506] on icon "button" at bounding box center [1357, 504] width 13 height 13
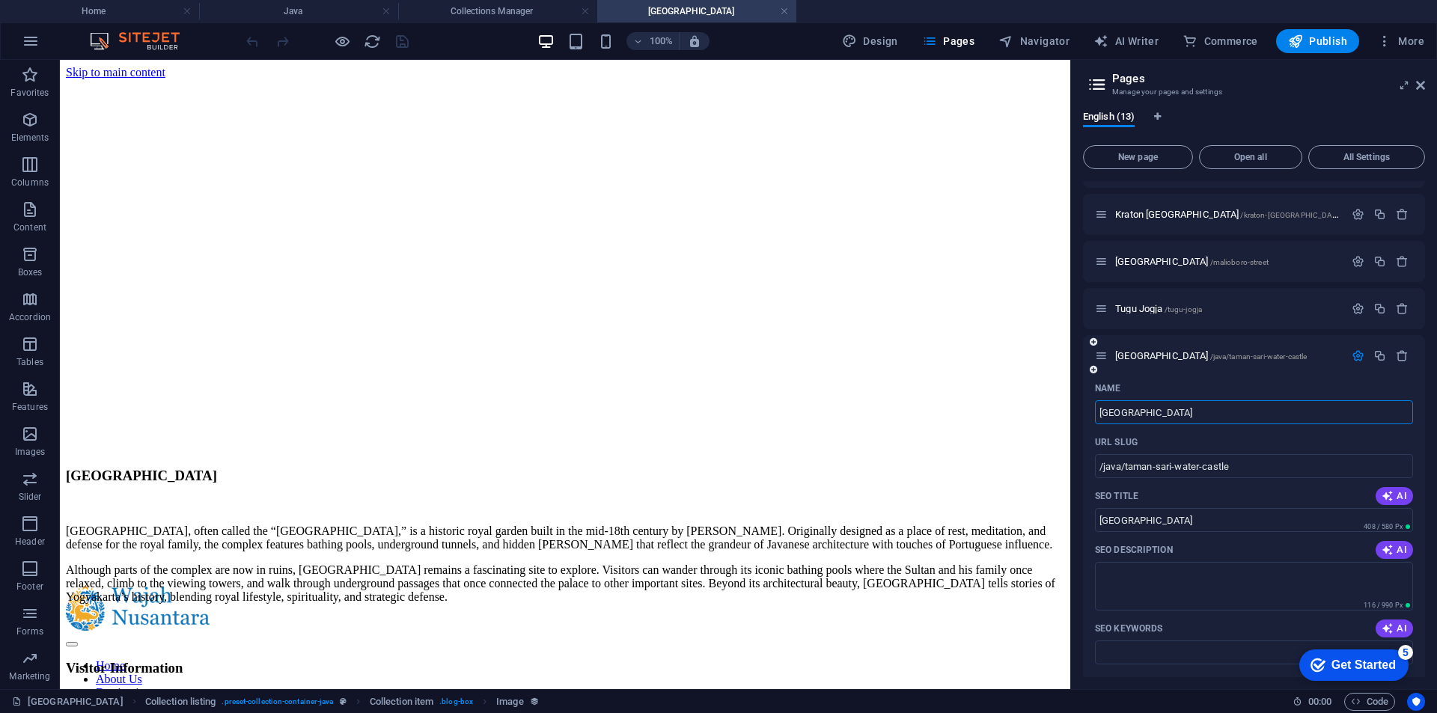
scroll to position [224, 0]
click at [1124, 464] on input "/java/taman-sari-water-castle" at bounding box center [1254, 465] width 318 height 24
click at [467, 7] on h4 "Collections Manager" at bounding box center [497, 11] width 199 height 16
type input "/taman-sari-water-castle"
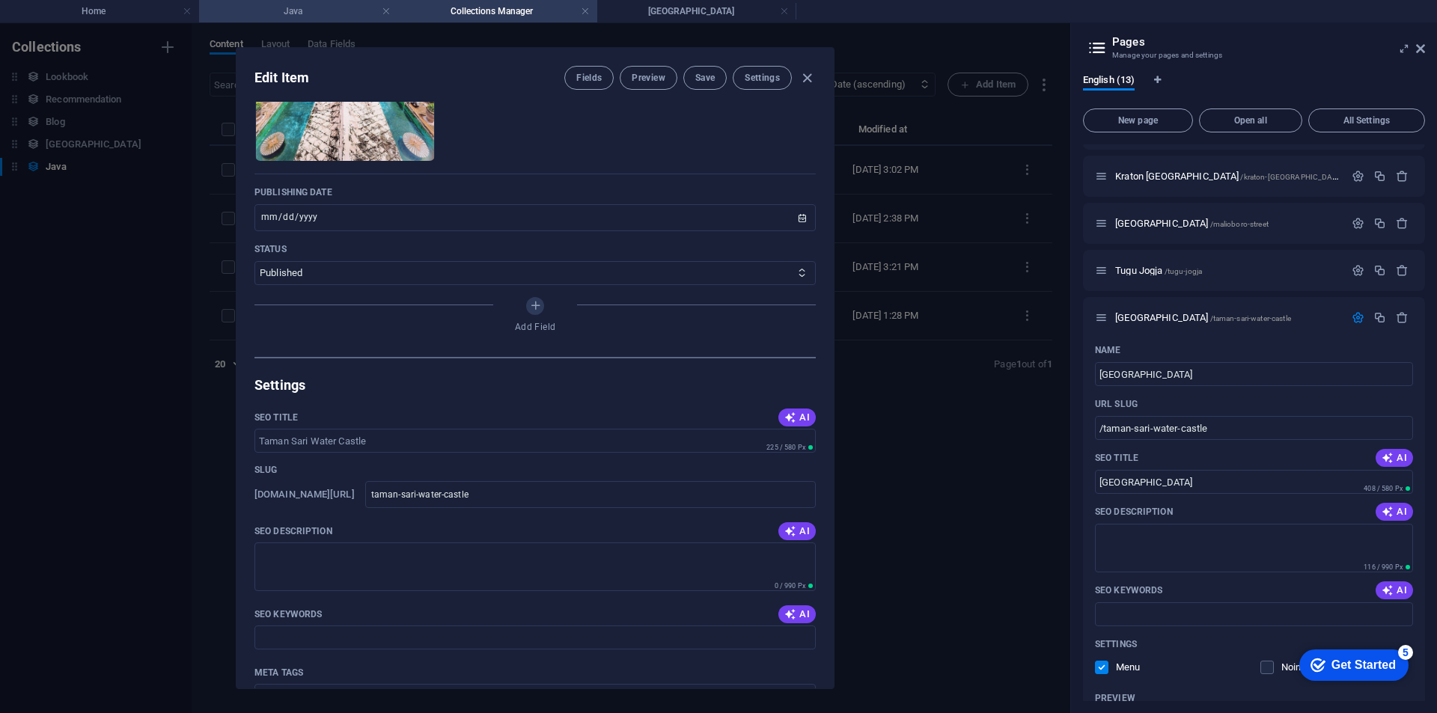
click at [319, 9] on h4 "Java" at bounding box center [298, 11] width 199 height 16
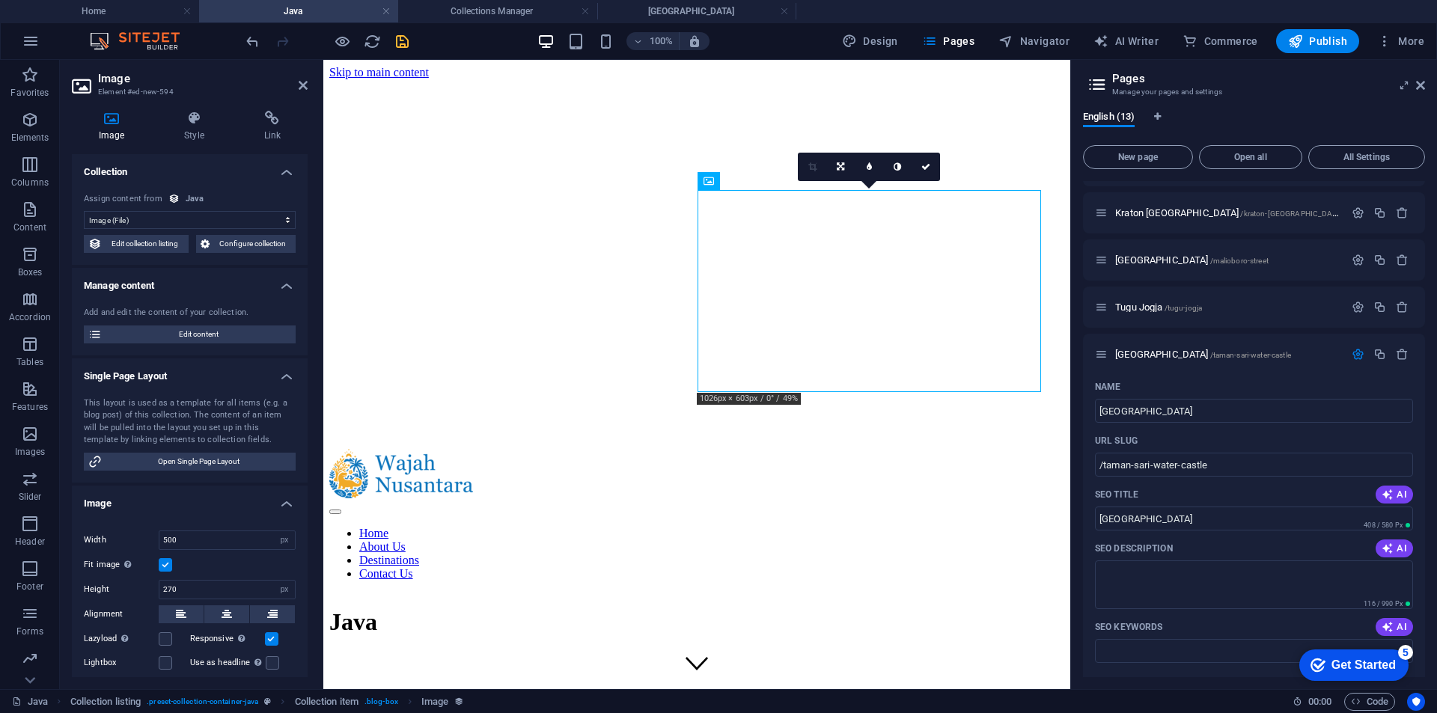
scroll to position [599, 0]
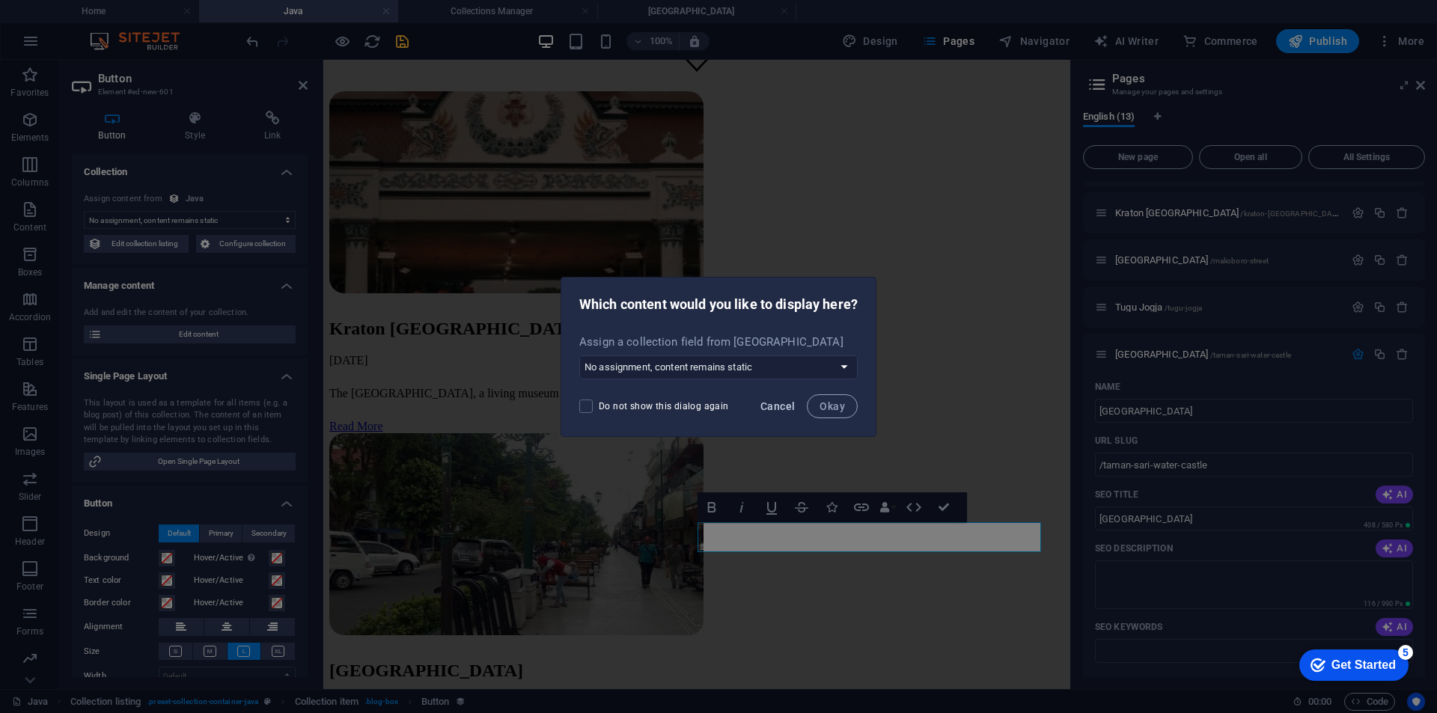
click at [786, 406] on span "Cancel" at bounding box center [777, 406] width 34 height 12
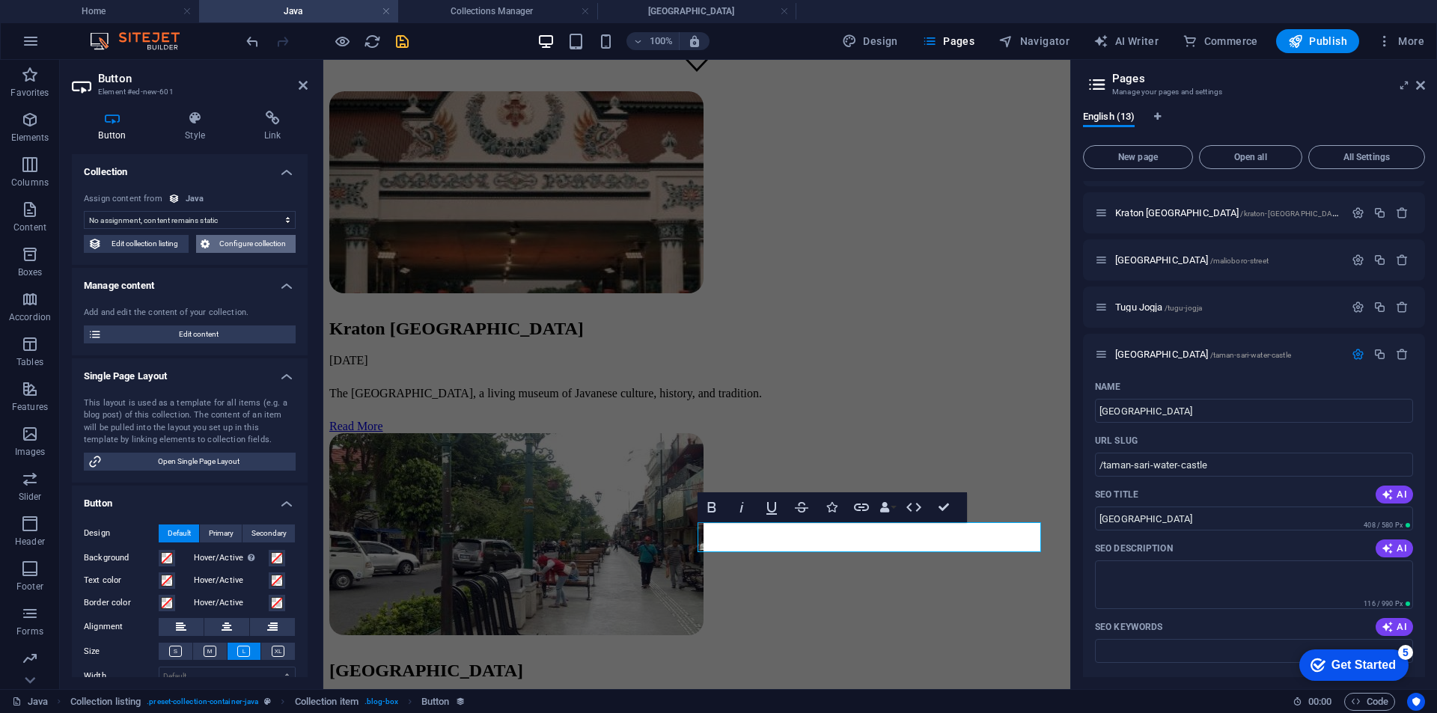
click at [199, 247] on button "Configure collection" at bounding box center [246, 244] width 100 height 18
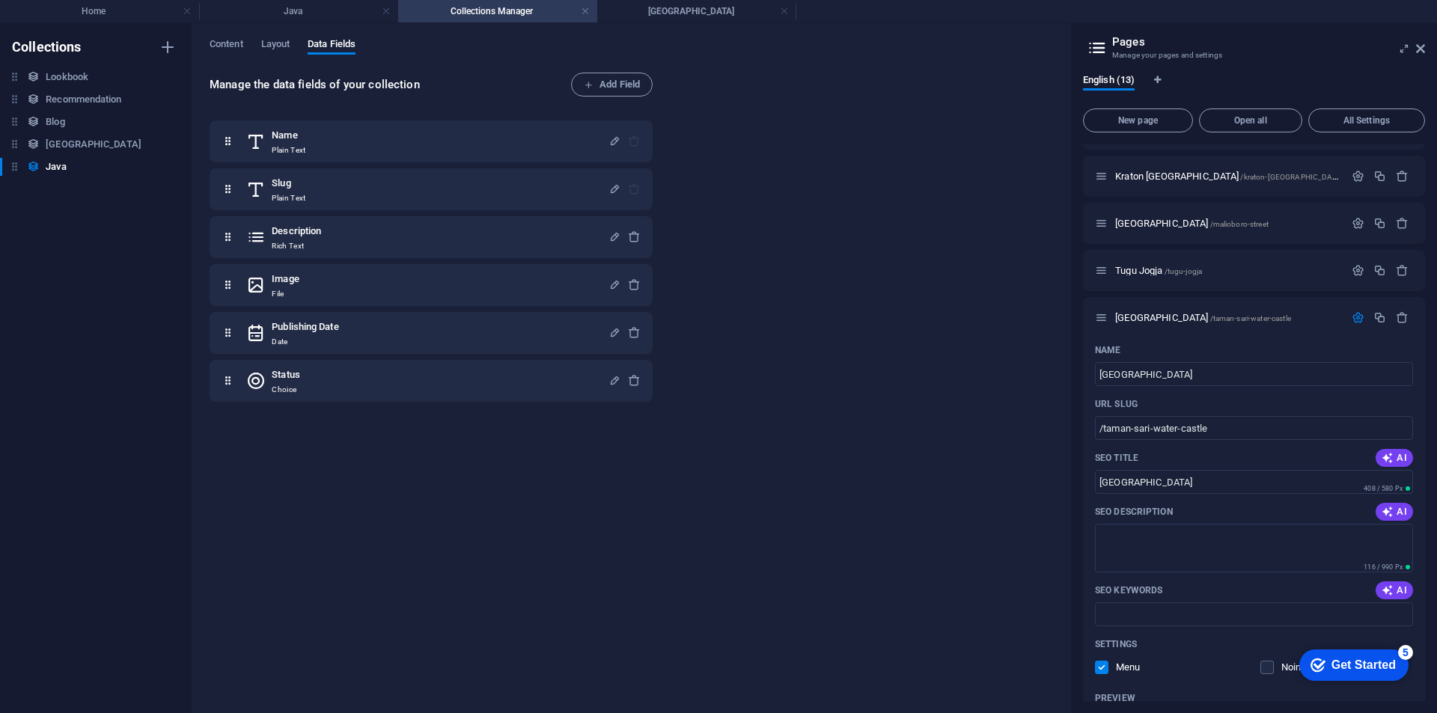
click at [361, 212] on div "Name Plain Text Slug Plain Text Description Rich Text Image File Publishing Dat…" at bounding box center [431, 260] width 443 height 281
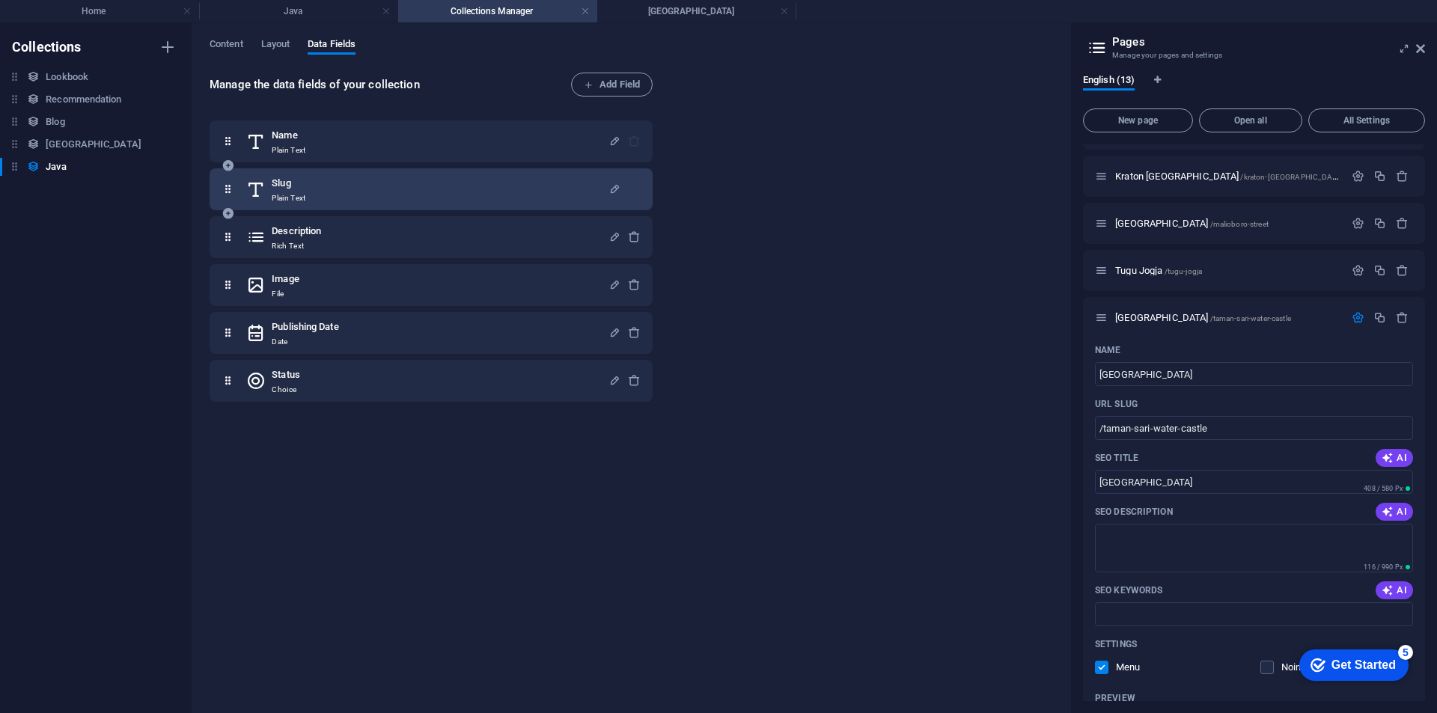
click at [349, 193] on div "Slug Plain Text" at bounding box center [427, 189] width 362 height 30
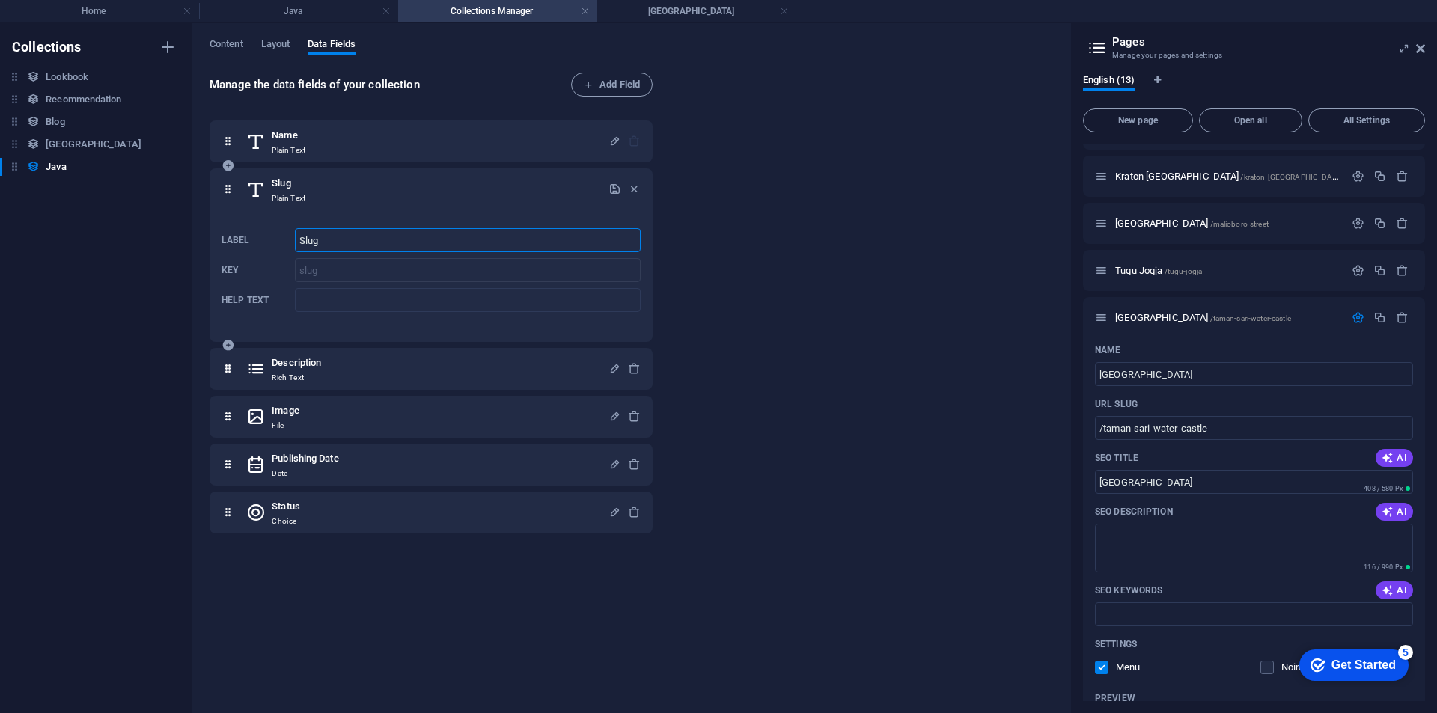
click at [358, 248] on input "Slug" at bounding box center [468, 240] width 346 height 24
click at [224, 49] on span "Content" at bounding box center [227, 45] width 34 height 21
select select "columns.publishing_date_ASC"
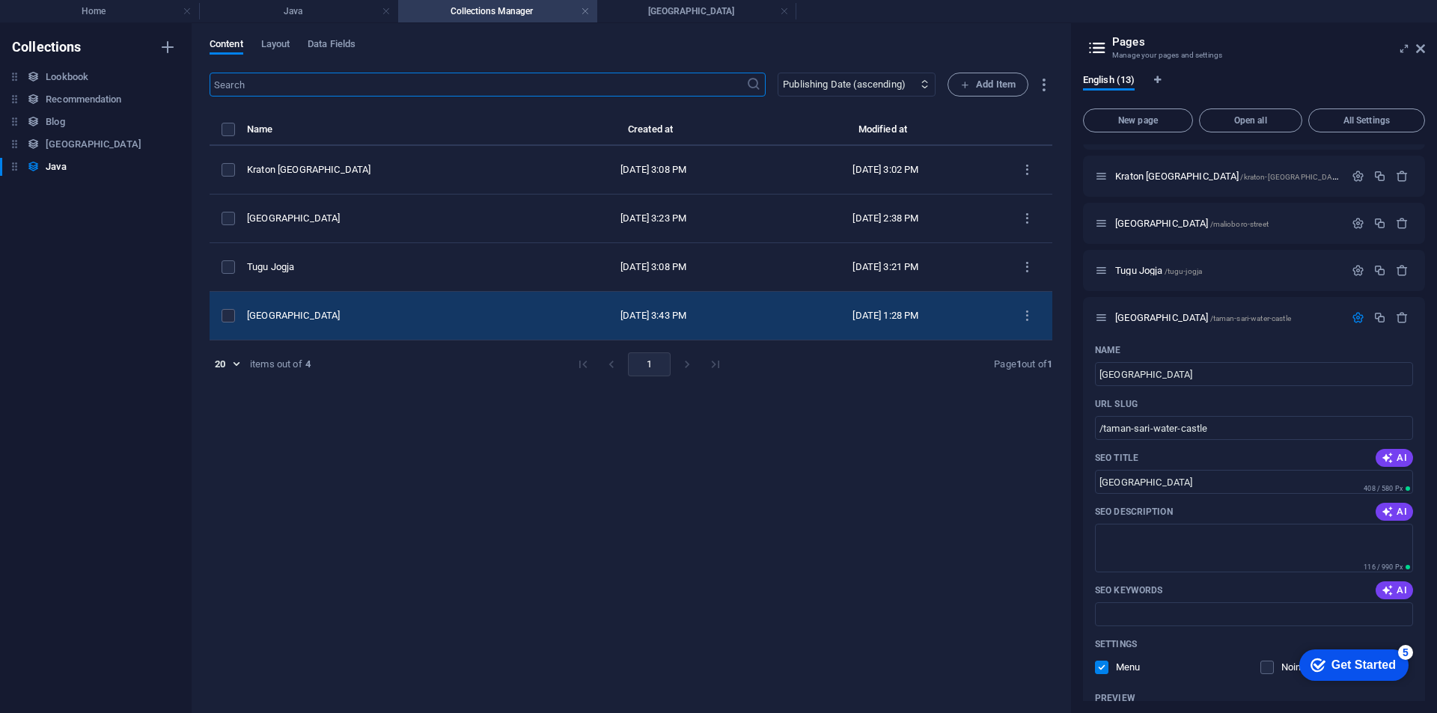
click at [431, 311] on div "[GEOGRAPHIC_DATA]" at bounding box center [386, 315] width 278 height 13
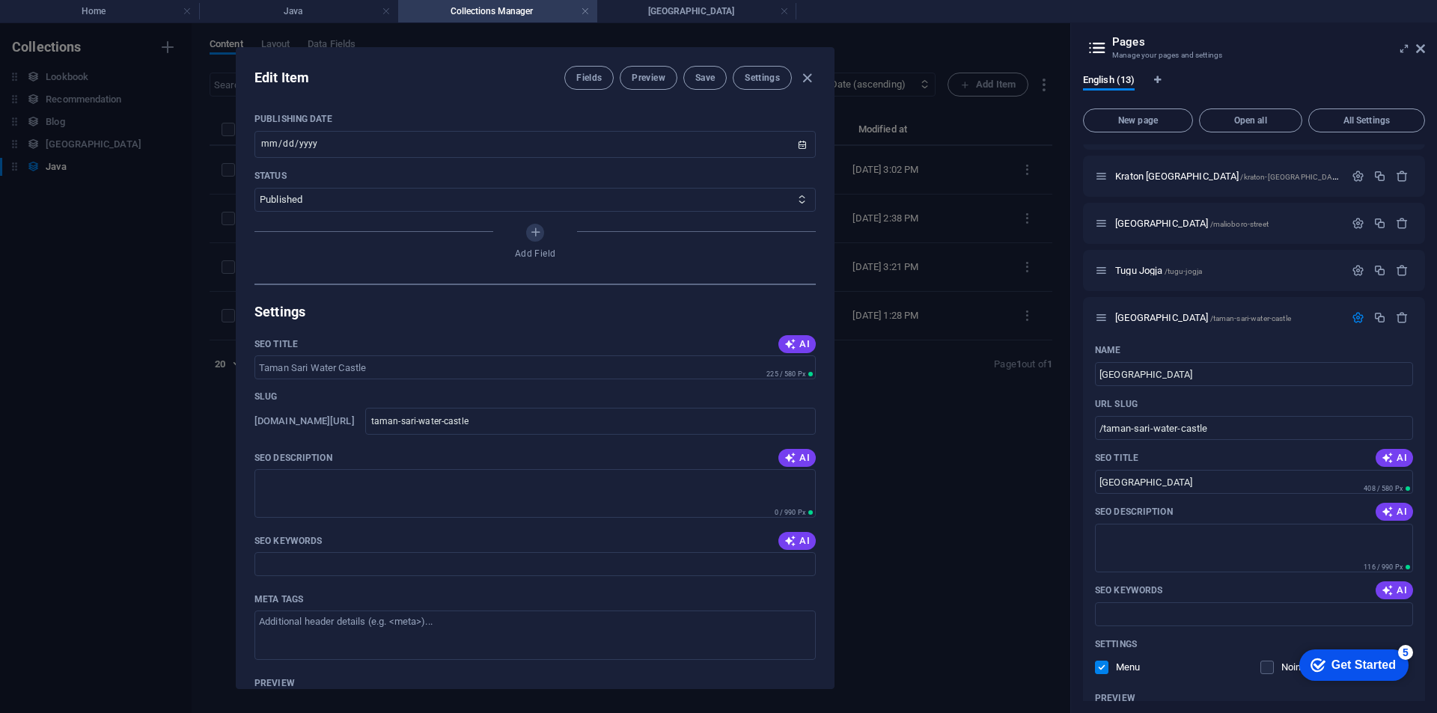
scroll to position [449, 0]
click at [295, 6] on h4 "Java" at bounding box center [298, 11] width 199 height 16
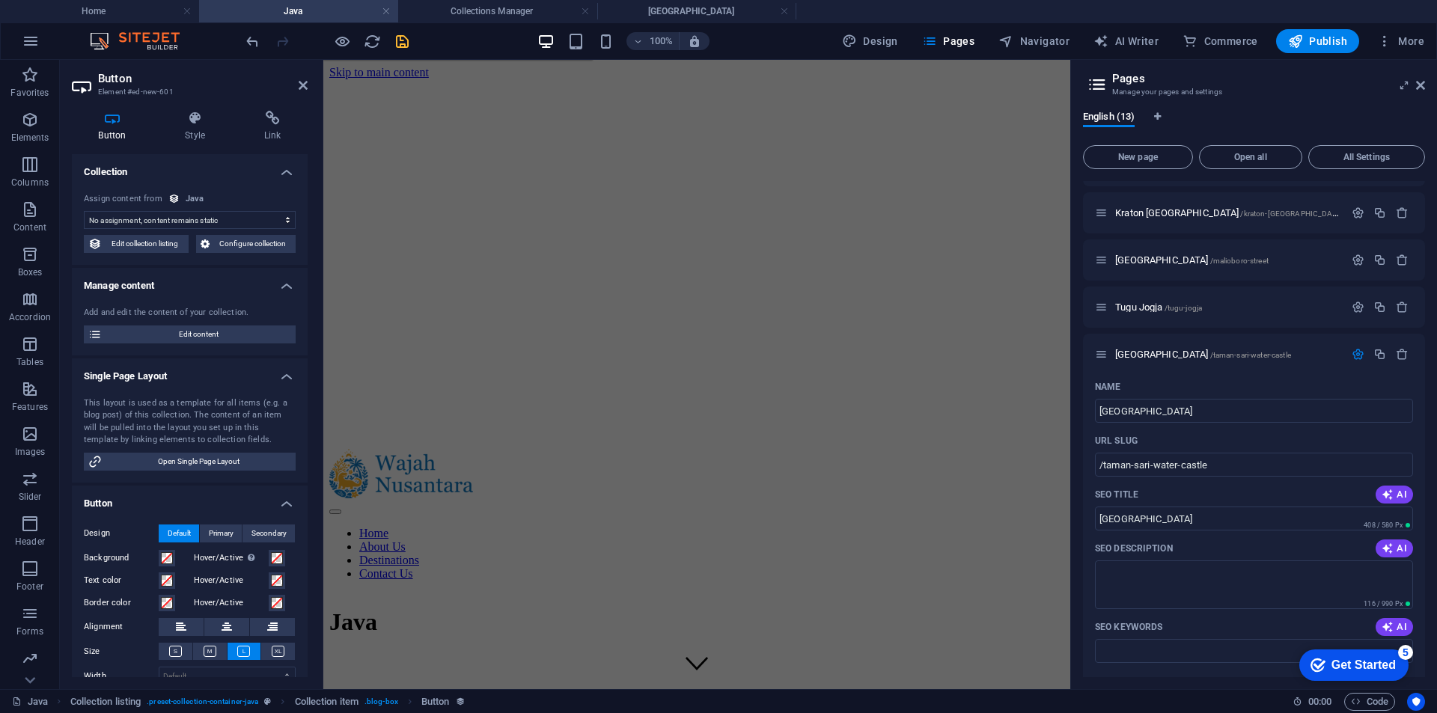
scroll to position [599, 0]
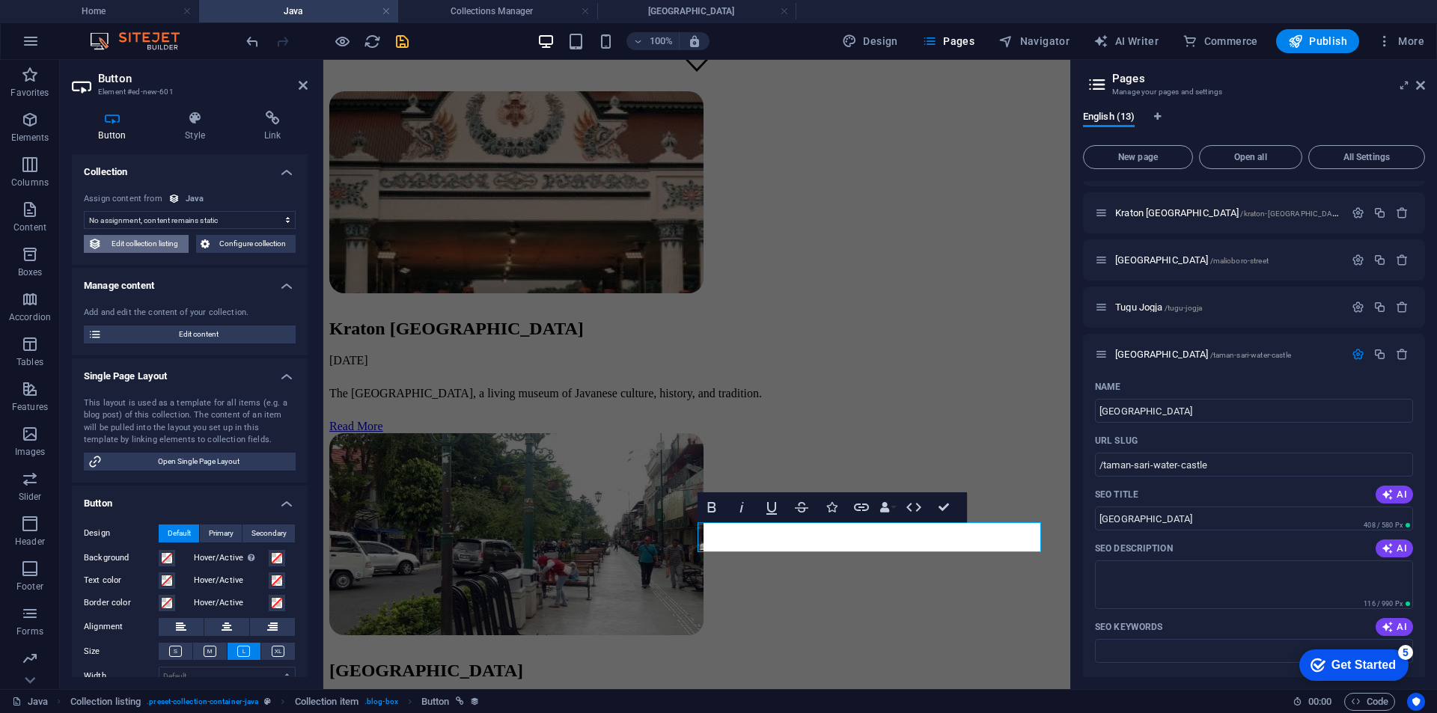
click at [174, 245] on span "Edit collection listing" at bounding box center [145, 244] width 78 height 18
select select "68b7e71f6844915f290fc5a8"
select select "columns.publishing_date_ASC"
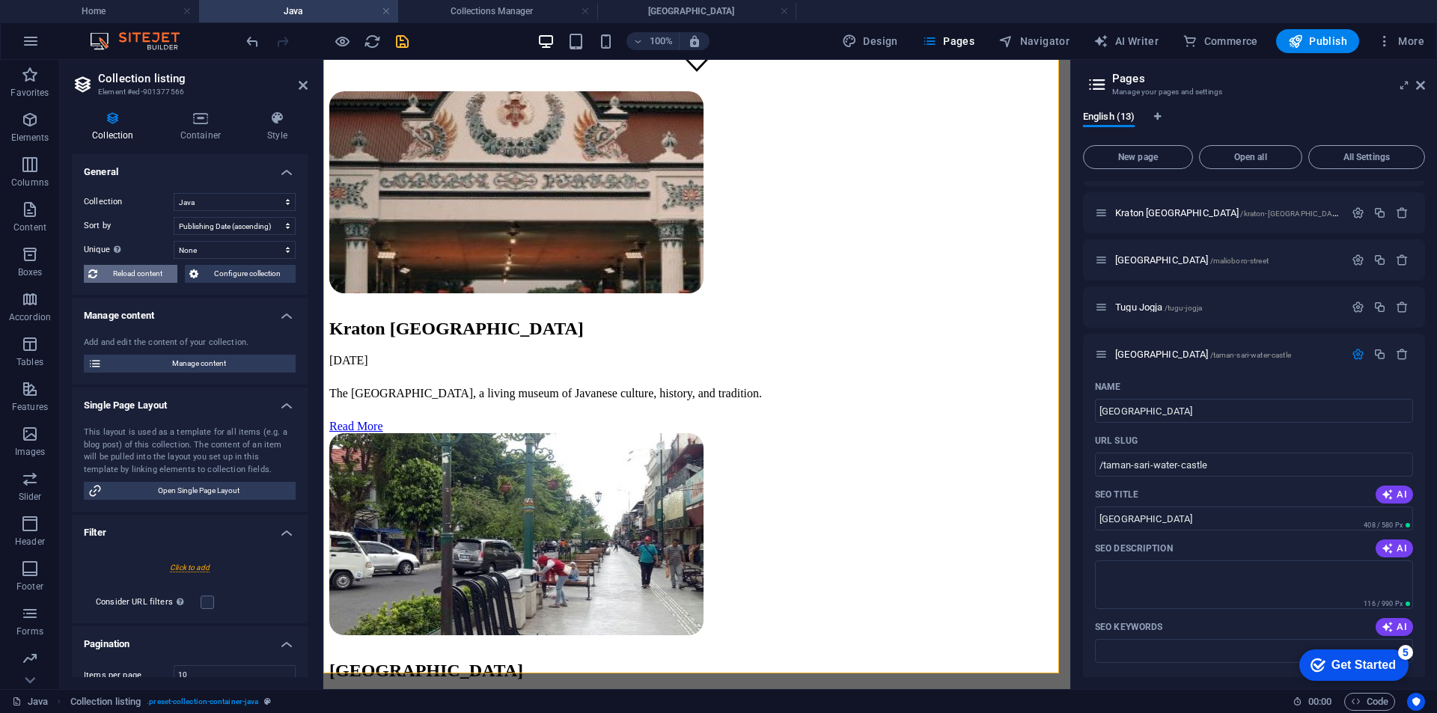
click at [144, 272] on span "Reload content" at bounding box center [137, 274] width 71 height 18
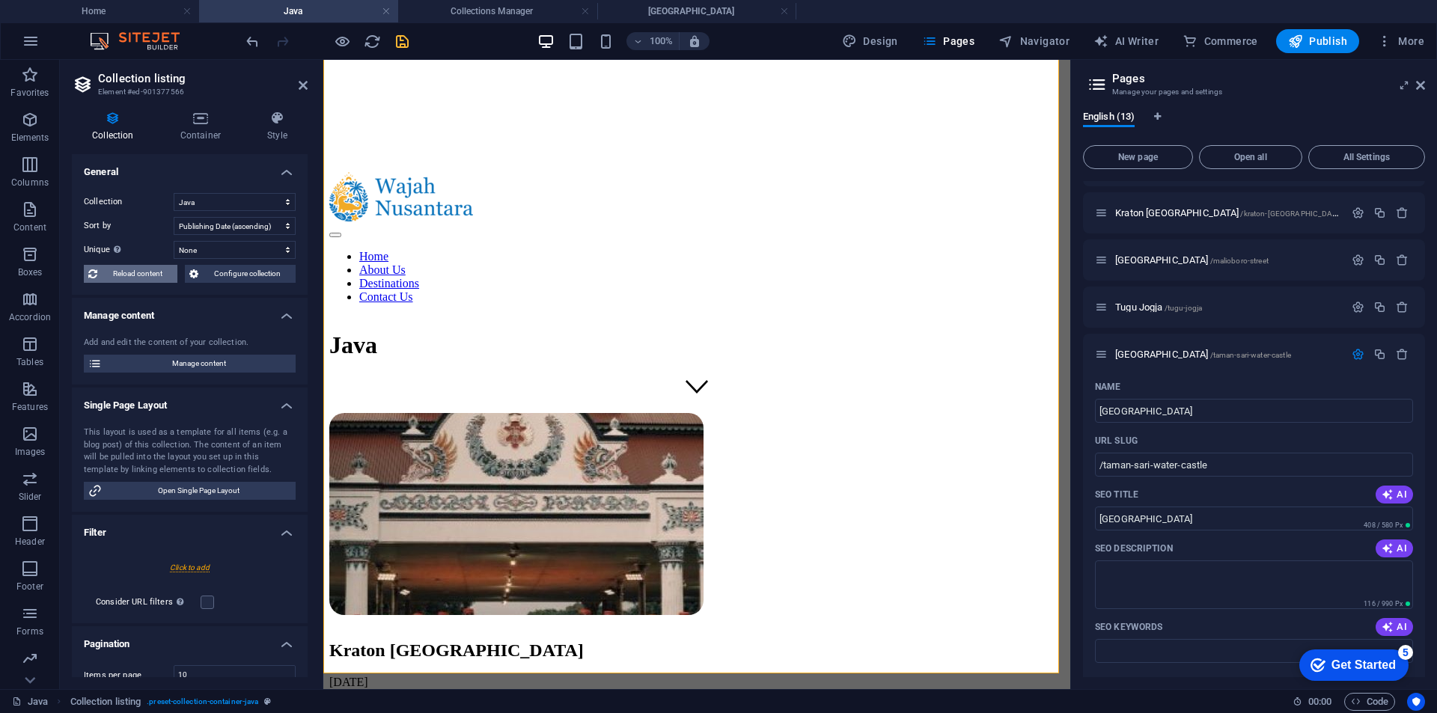
select select "68b7e71f6844915f290fc5a8"
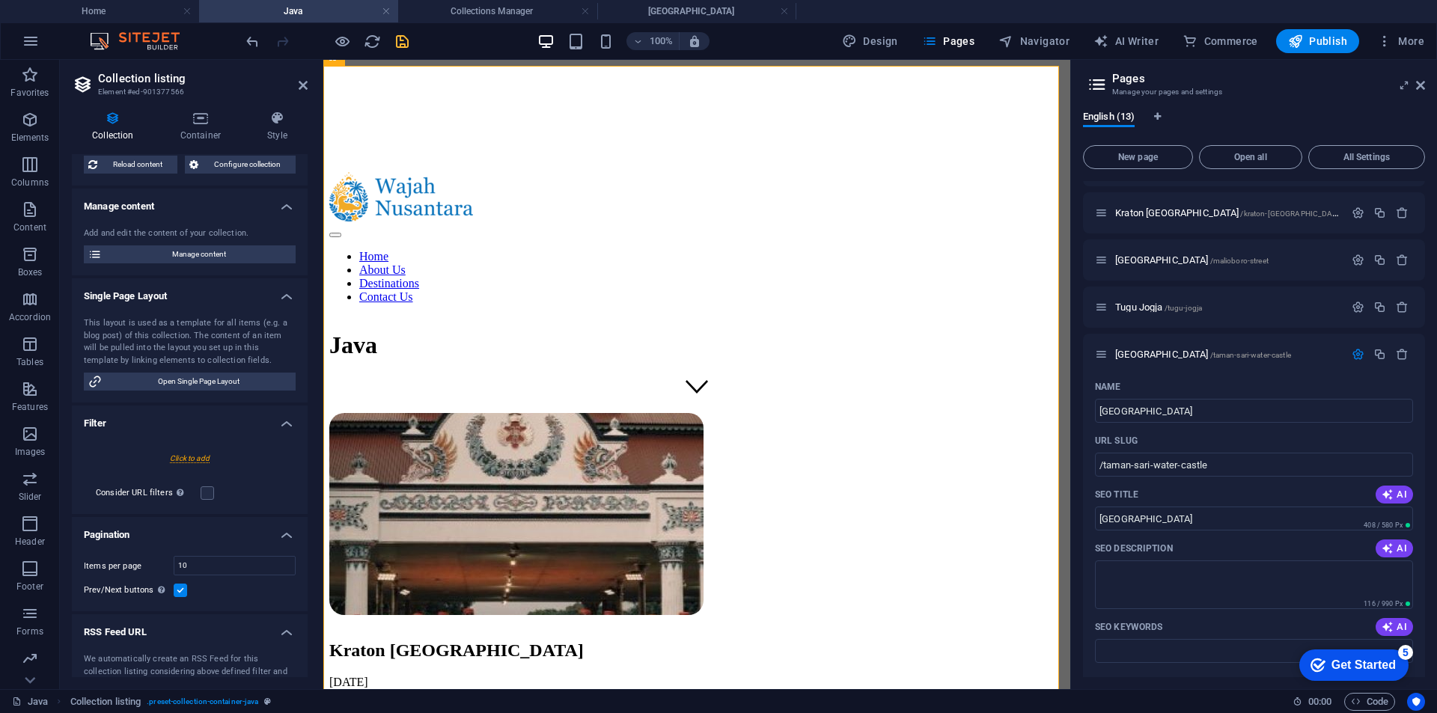
scroll to position [84, 0]
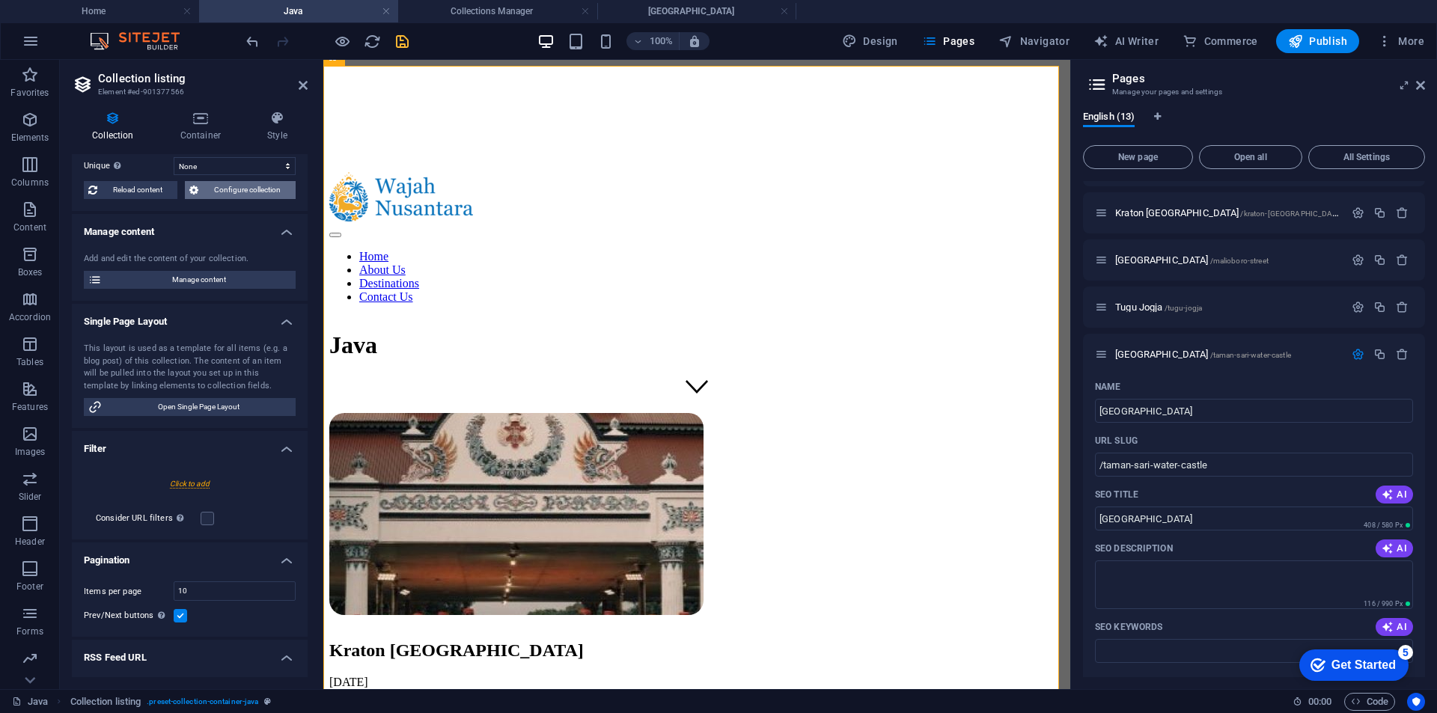
click at [224, 187] on span "Configure collection" at bounding box center [247, 190] width 88 height 18
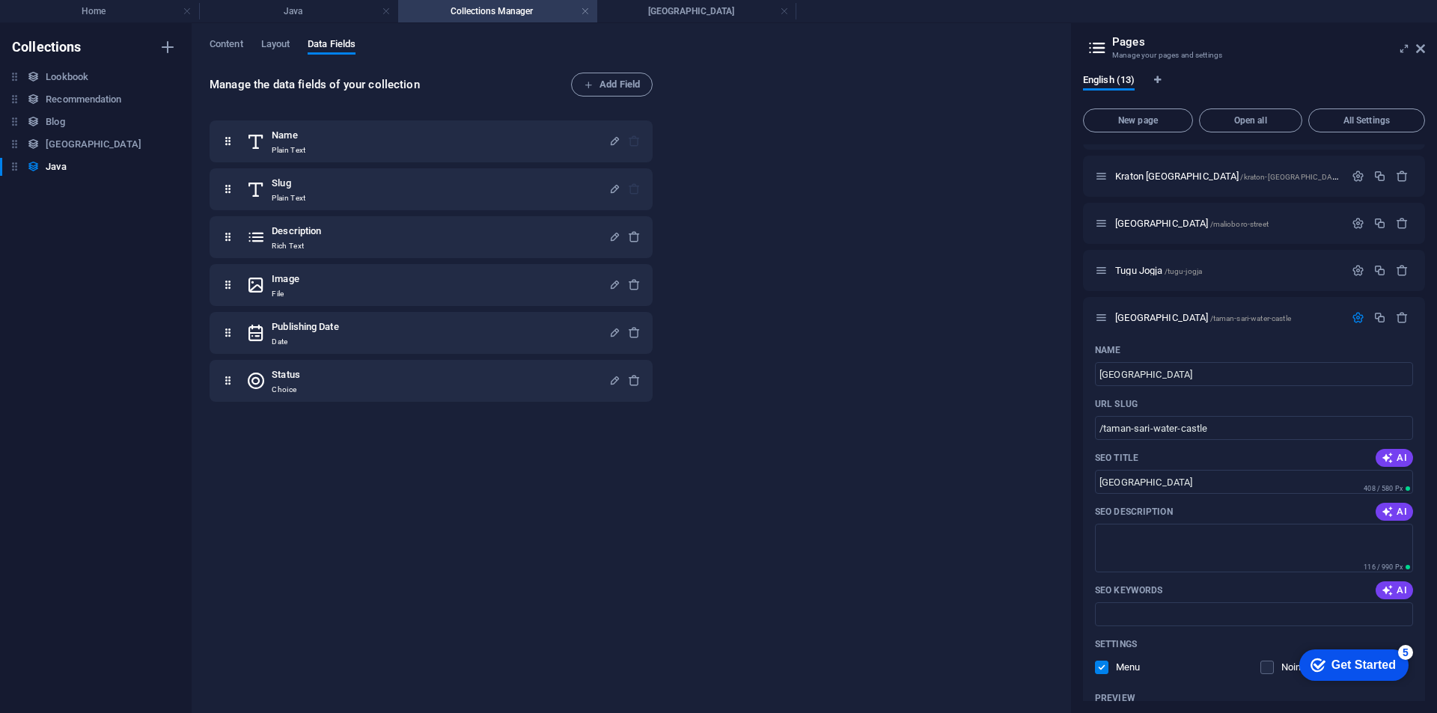
scroll to position [0, 0]
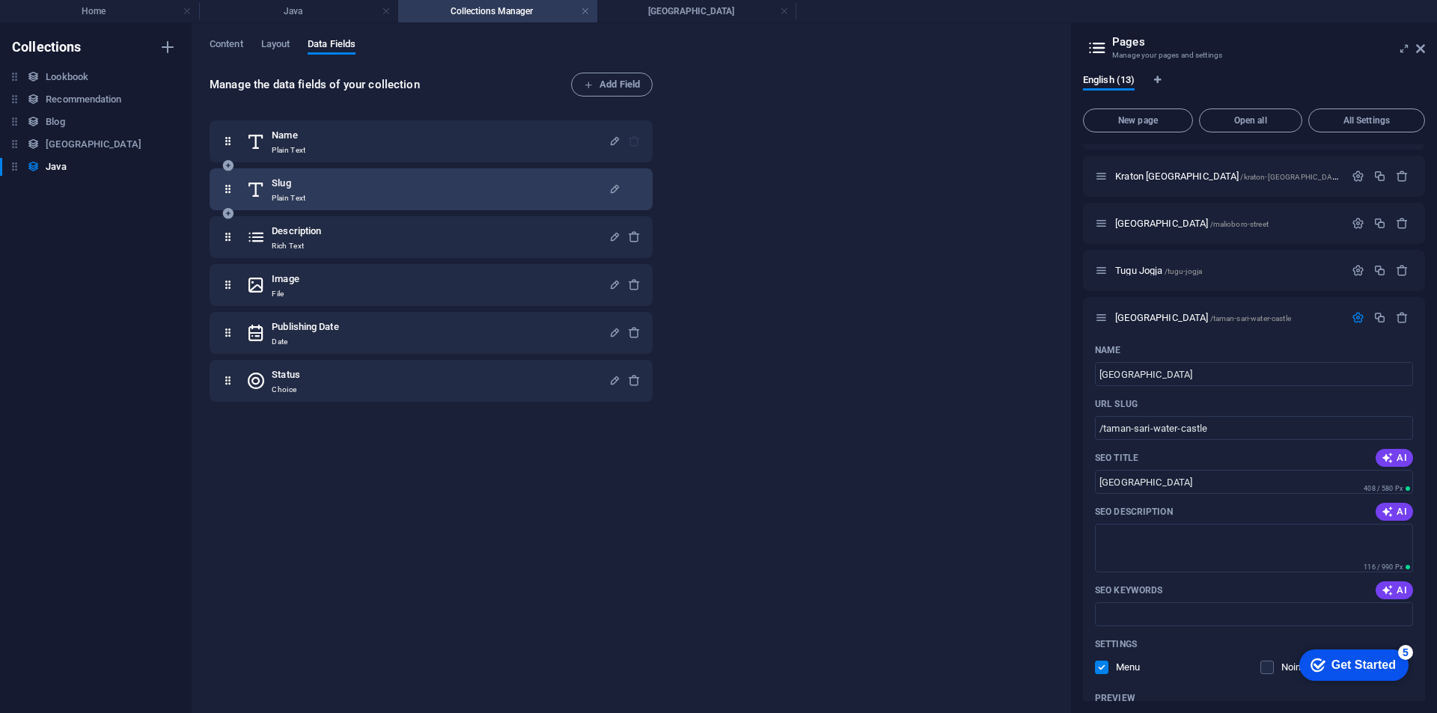
click at [352, 194] on div "Slug Plain Text" at bounding box center [427, 189] width 362 height 30
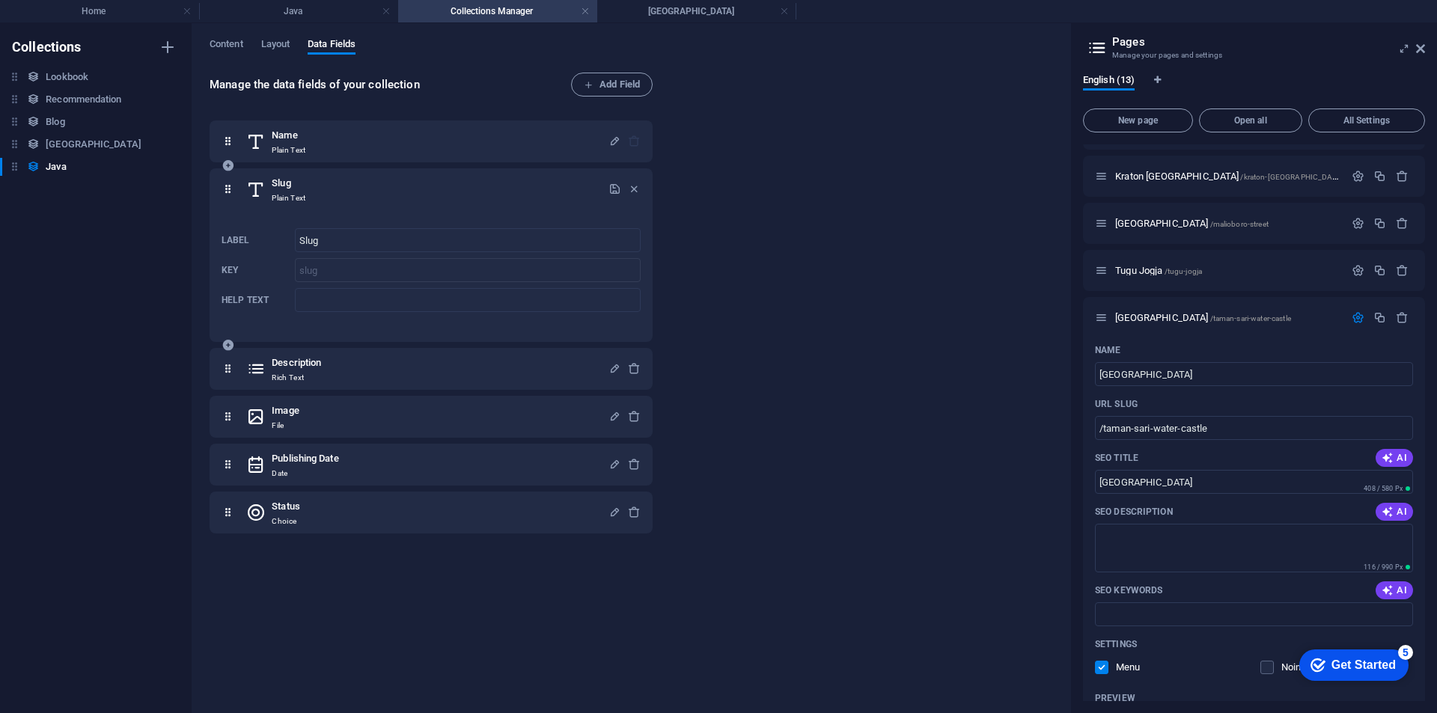
click at [402, 191] on div "Slug Plain Text" at bounding box center [427, 189] width 362 height 30
click at [325, 182] on div "Slug Plain Text" at bounding box center [427, 189] width 362 height 30
click at [113, 4] on h4 "Home" at bounding box center [99, 11] width 199 height 16
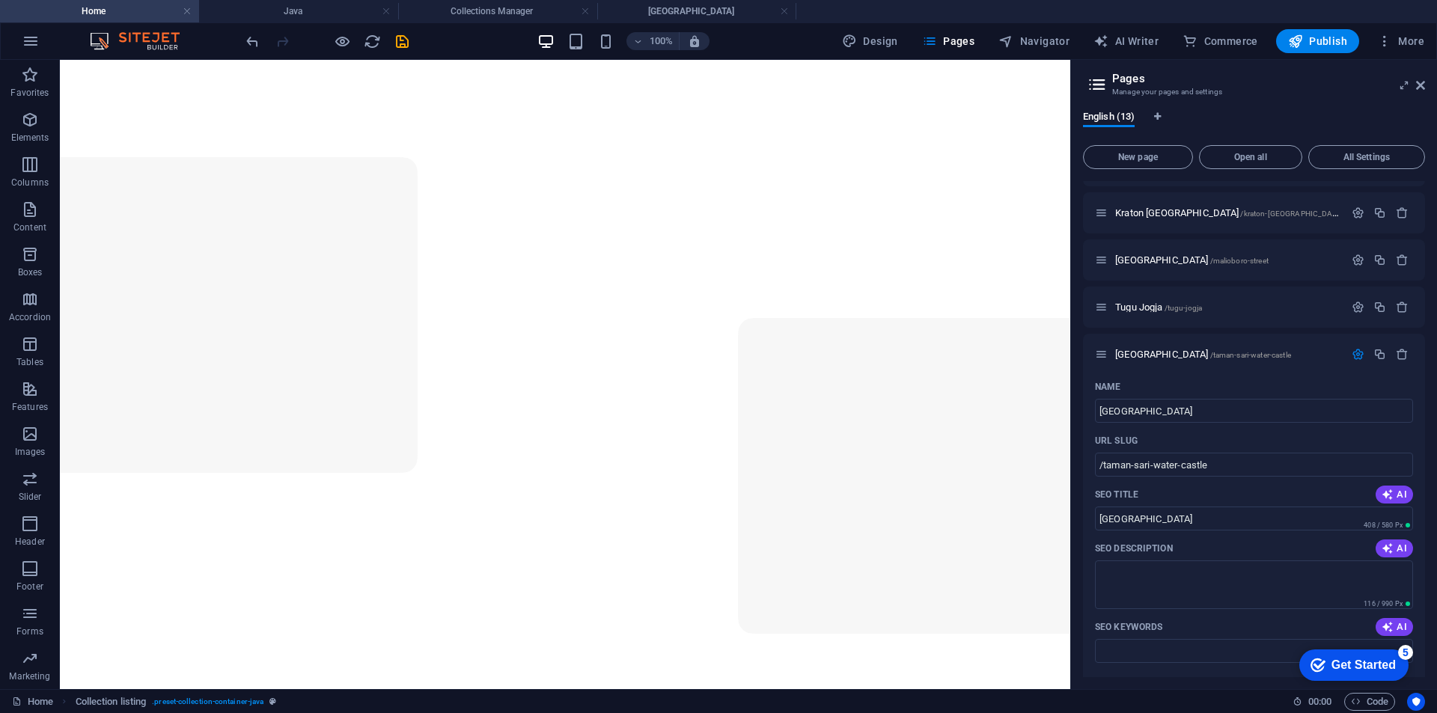
scroll to position [1889, 0]
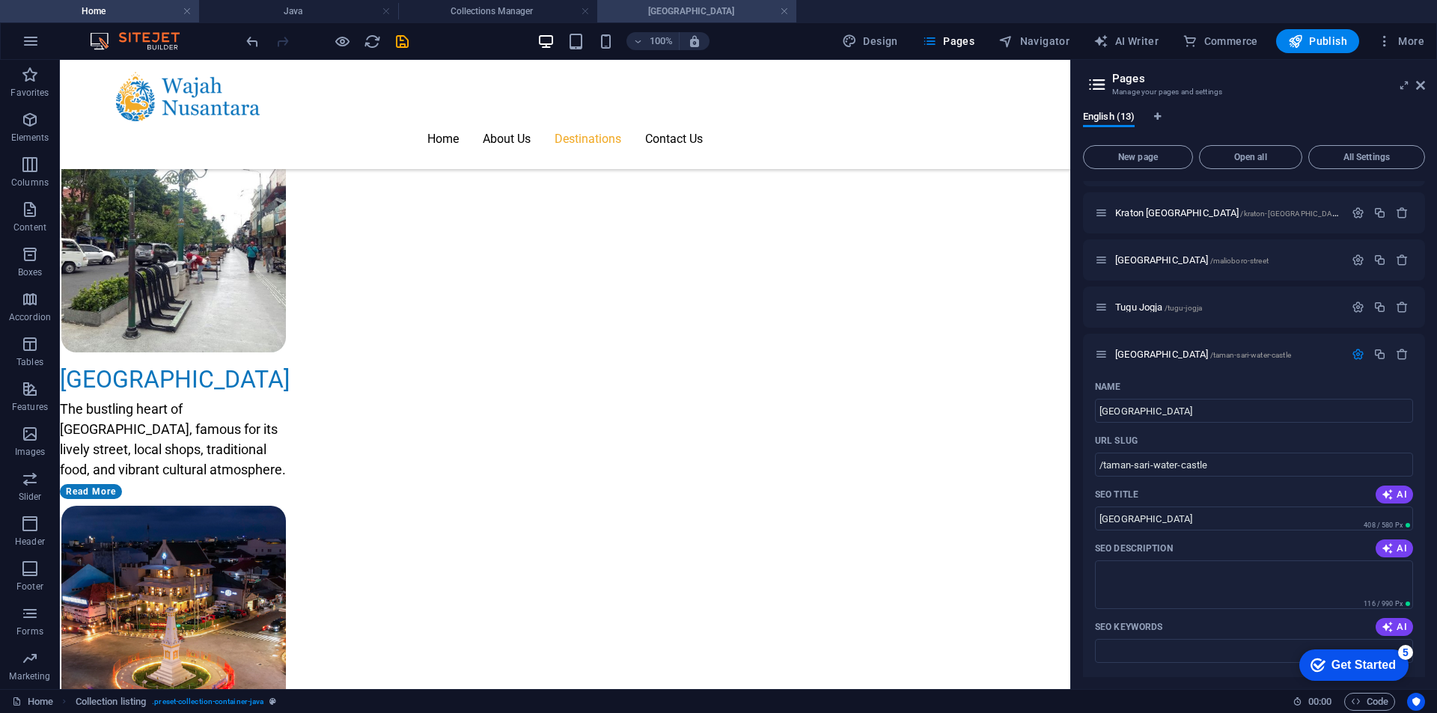
click at [700, 6] on h4 "[GEOGRAPHIC_DATA]" at bounding box center [696, 11] width 199 height 16
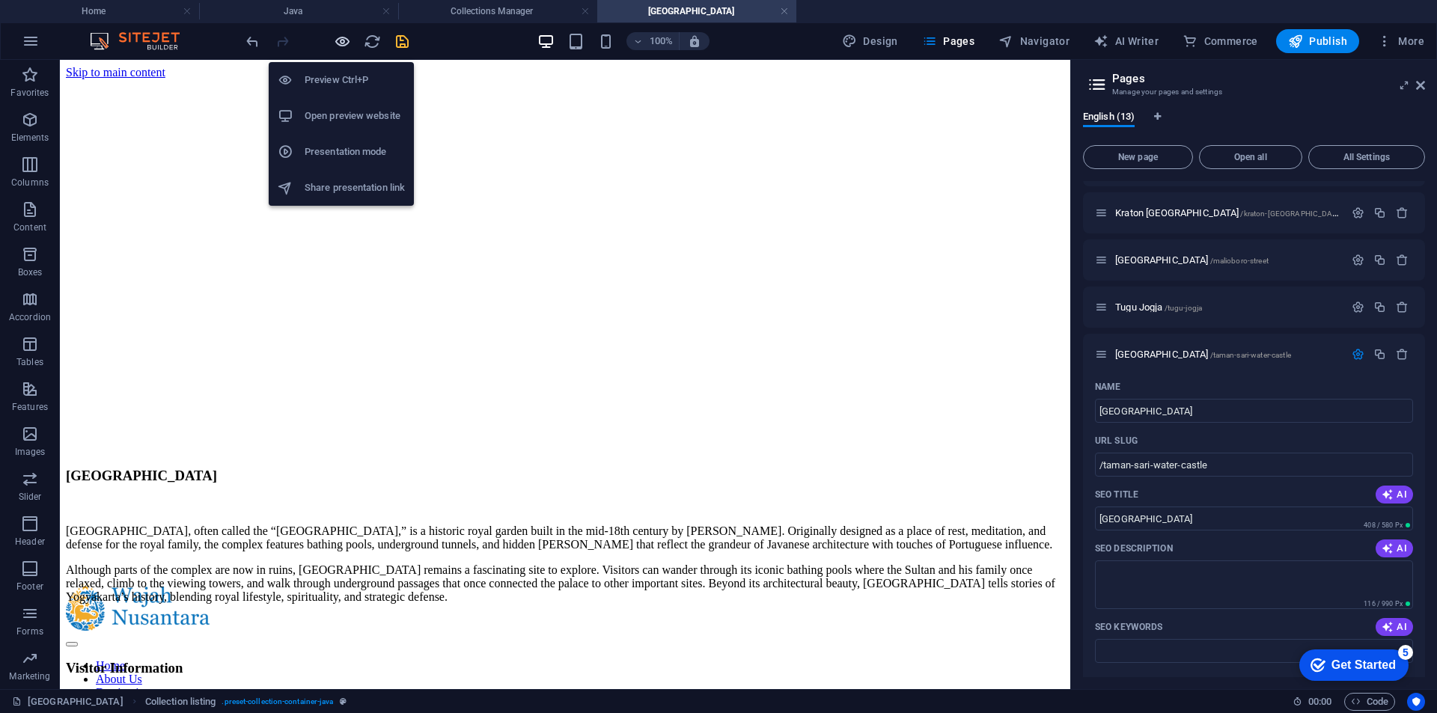
click at [342, 43] on icon "button" at bounding box center [342, 41] width 17 height 17
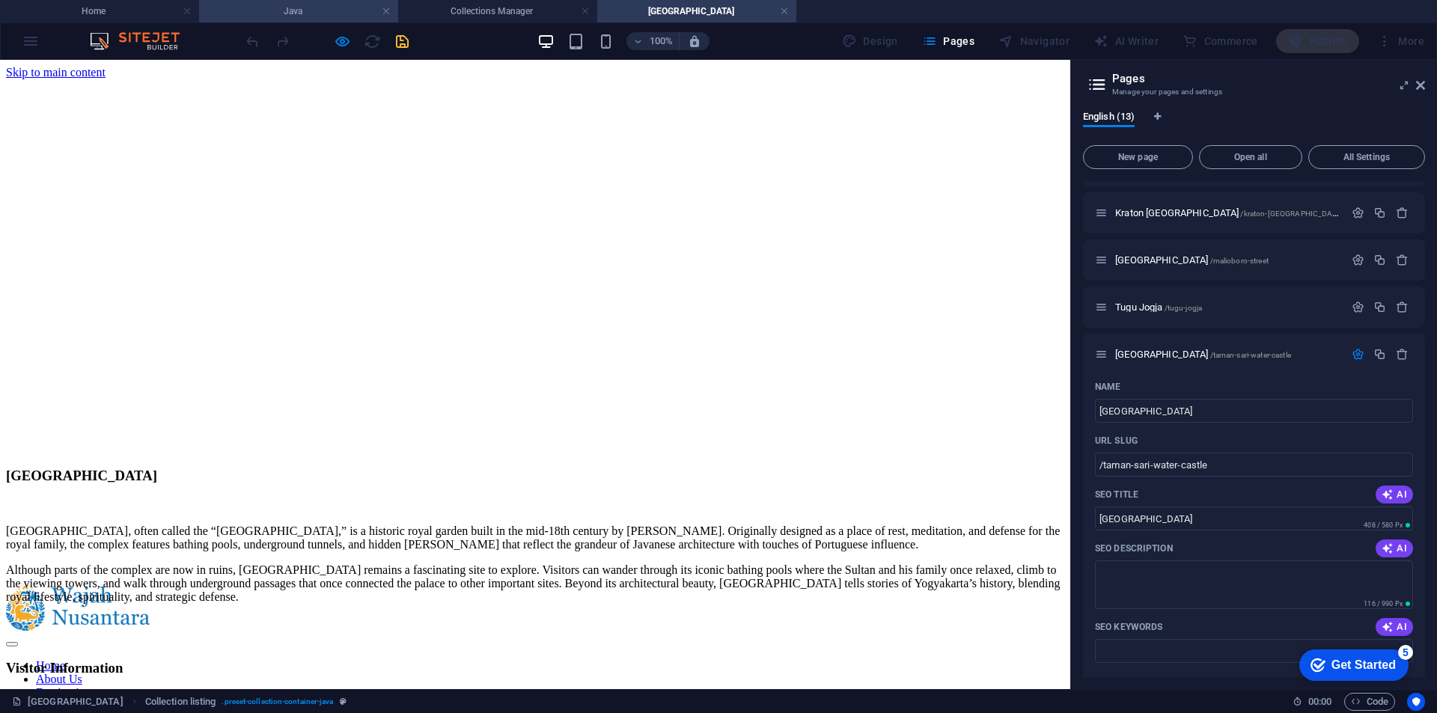
click at [320, 16] on h4 "Java" at bounding box center [298, 11] width 199 height 16
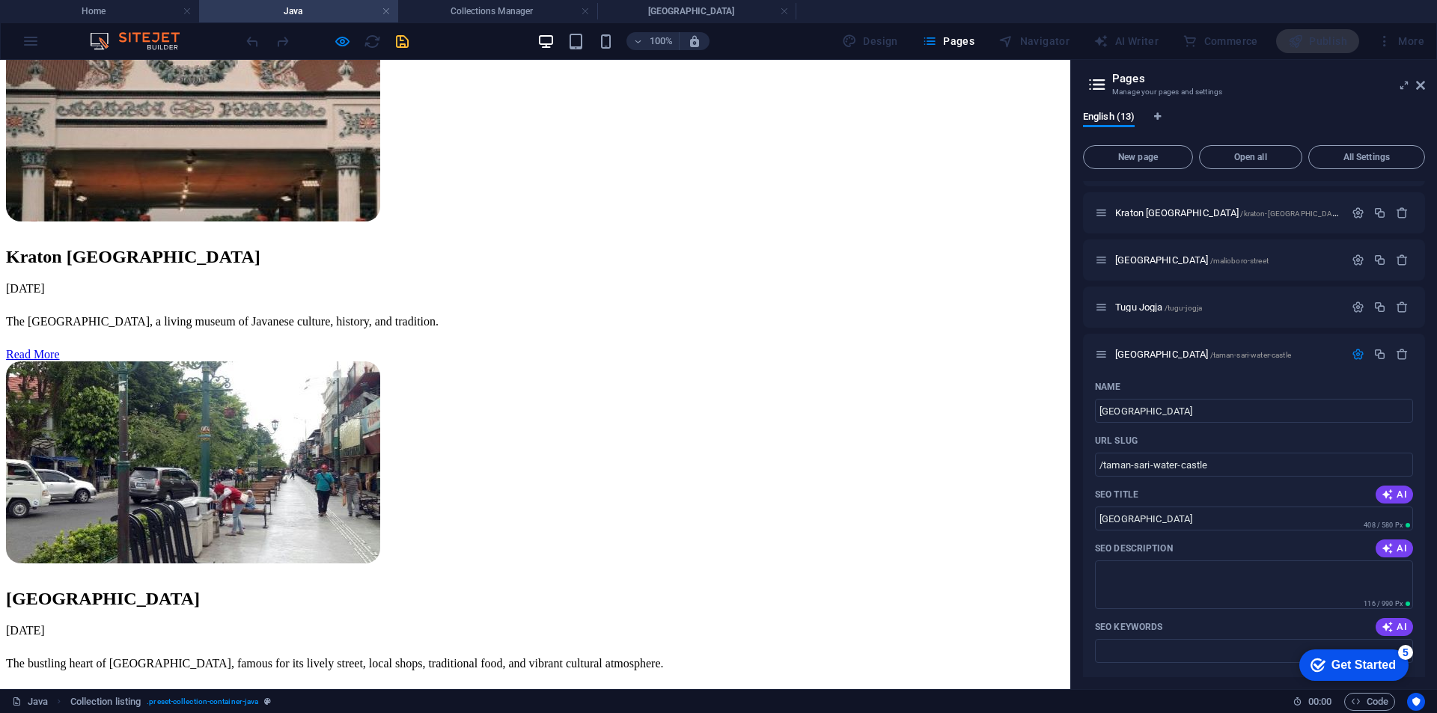
scroll to position [726, 0]
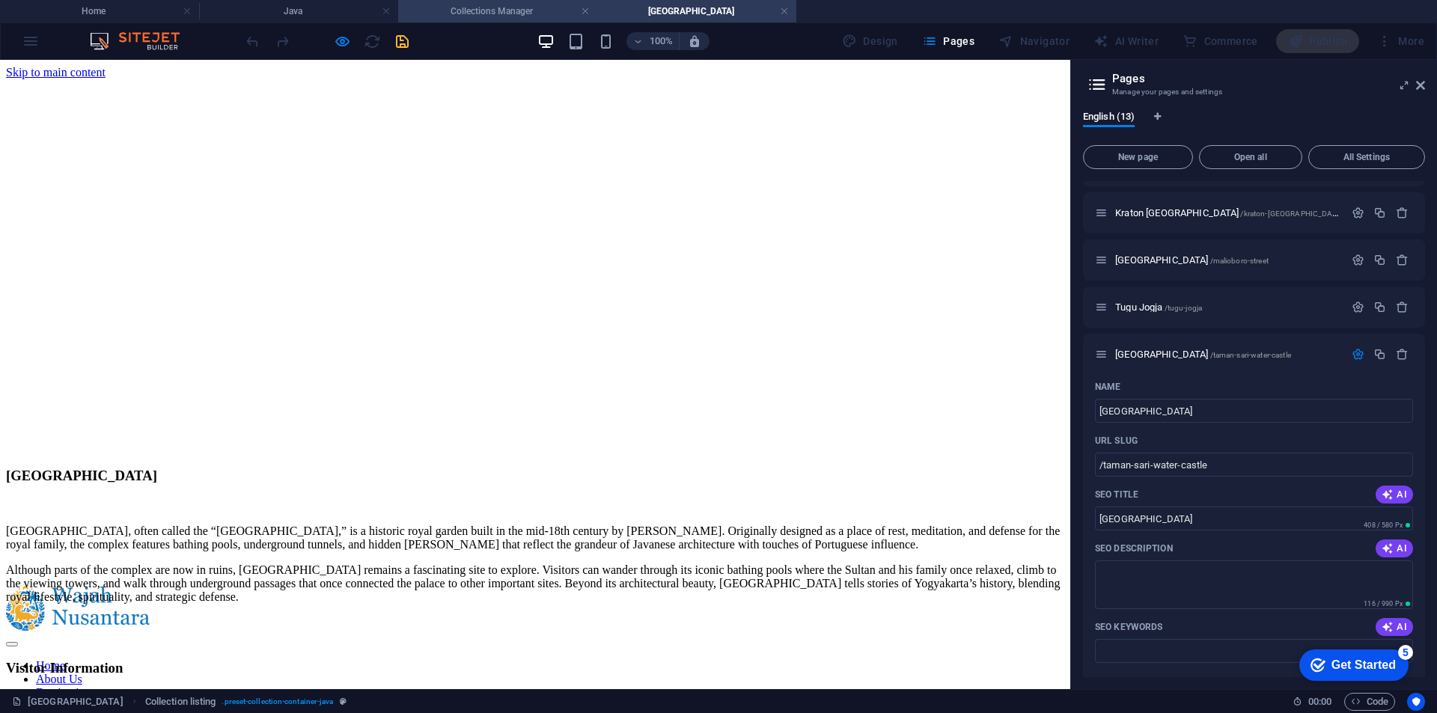
click at [463, 3] on h4 "Collections Manager" at bounding box center [497, 11] width 199 height 16
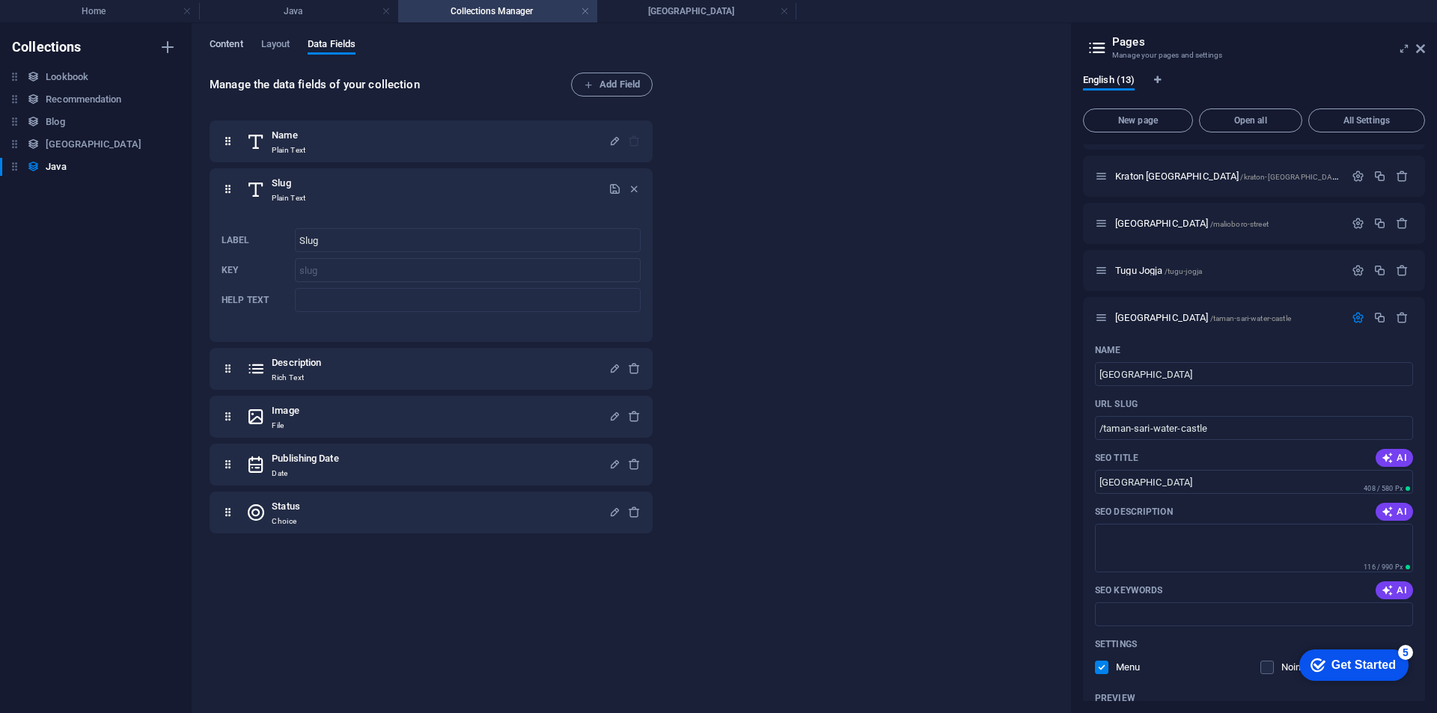
click at [237, 40] on span "Content" at bounding box center [227, 45] width 34 height 21
select select "columns.publishing_date_ASC"
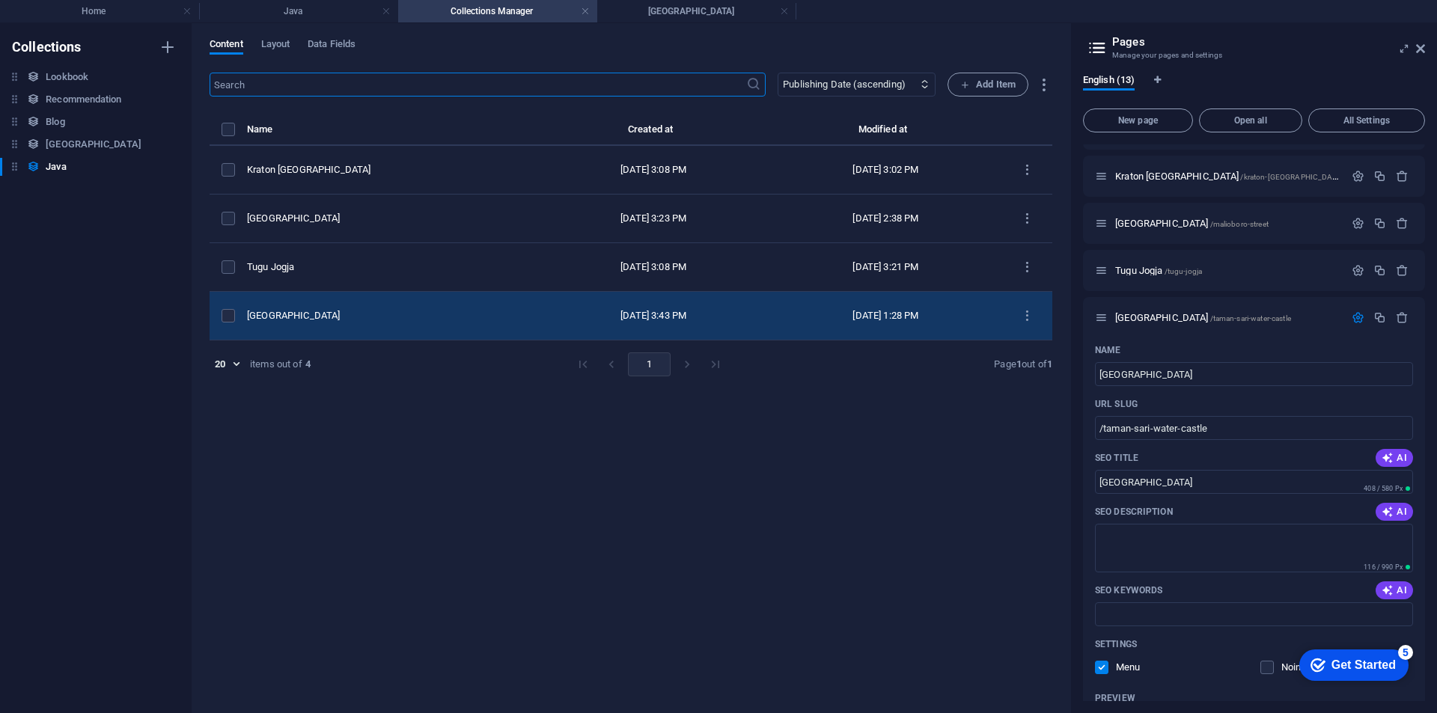
click at [397, 304] on td "[GEOGRAPHIC_DATA]" at bounding box center [392, 316] width 290 height 49
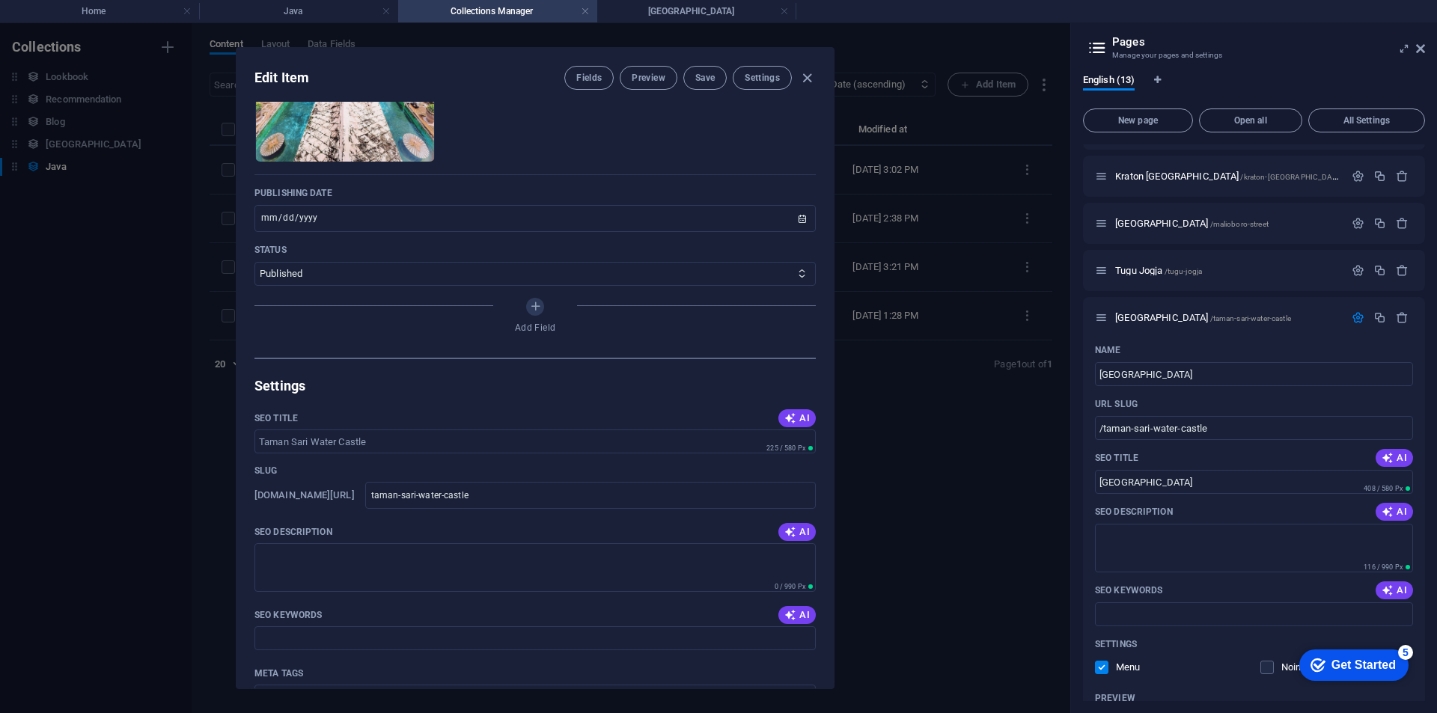
scroll to position [374, 0]
click at [427, 495] on input "taman-sari-water-castle" at bounding box center [590, 494] width 450 height 27
type input "wtaman-sari-water-castle"
type input "wwtaman-sari-water-castle"
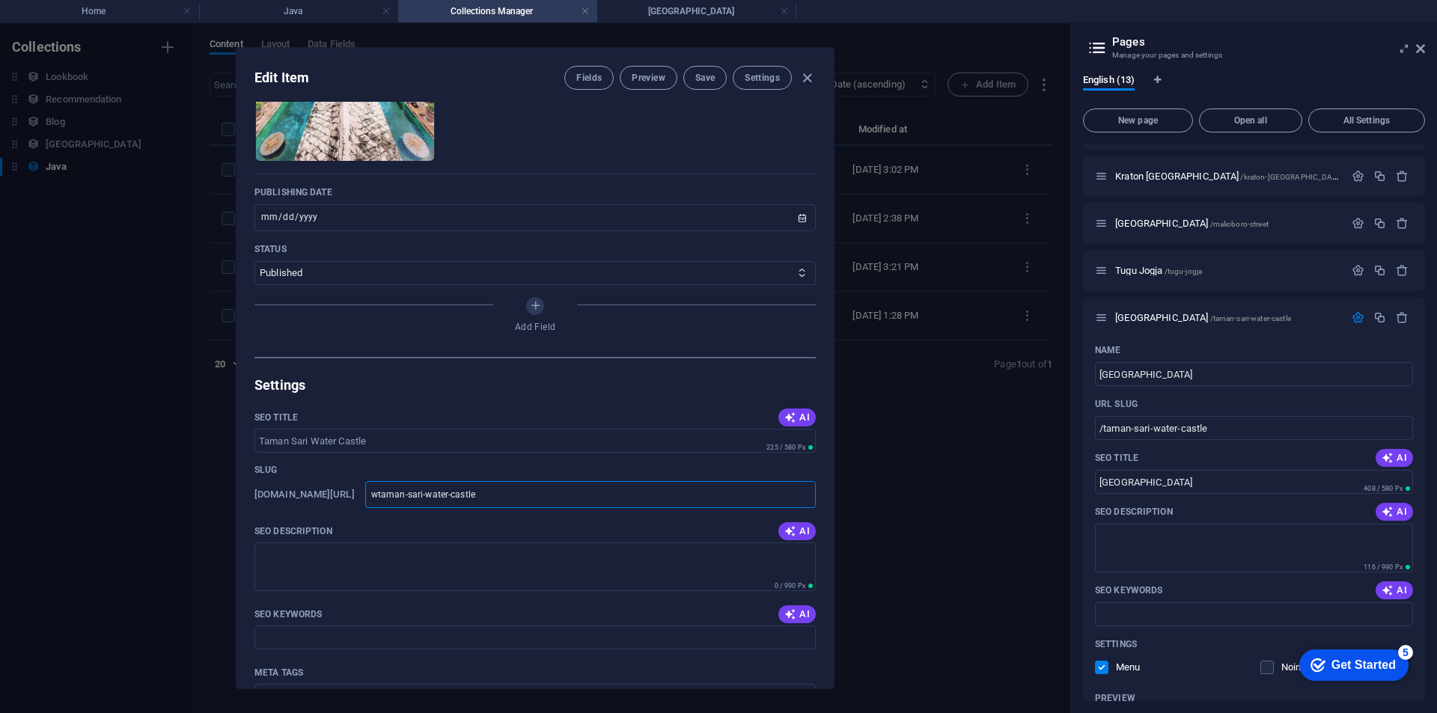
type input "wwtaman-sari-water-castle"
type input "wwwtaman-sari-water-castle"
type input "www-taman-sari-water-castle"
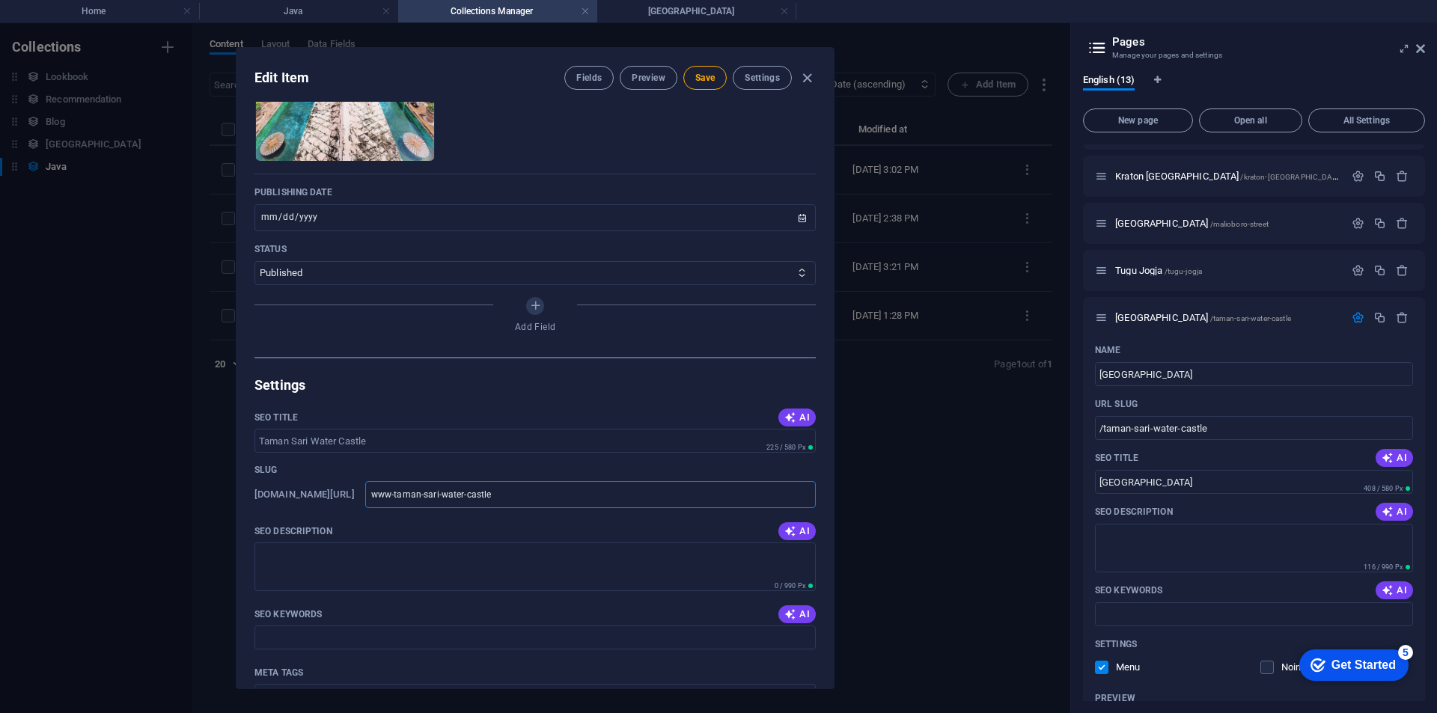
type input "www-taman-sari-water-castl"
type input "taman-sari-water-castl"
click at [546, 484] on input "taman-sari-water-castl" at bounding box center [590, 494] width 450 height 27
type input "taman-sari-water-castl"
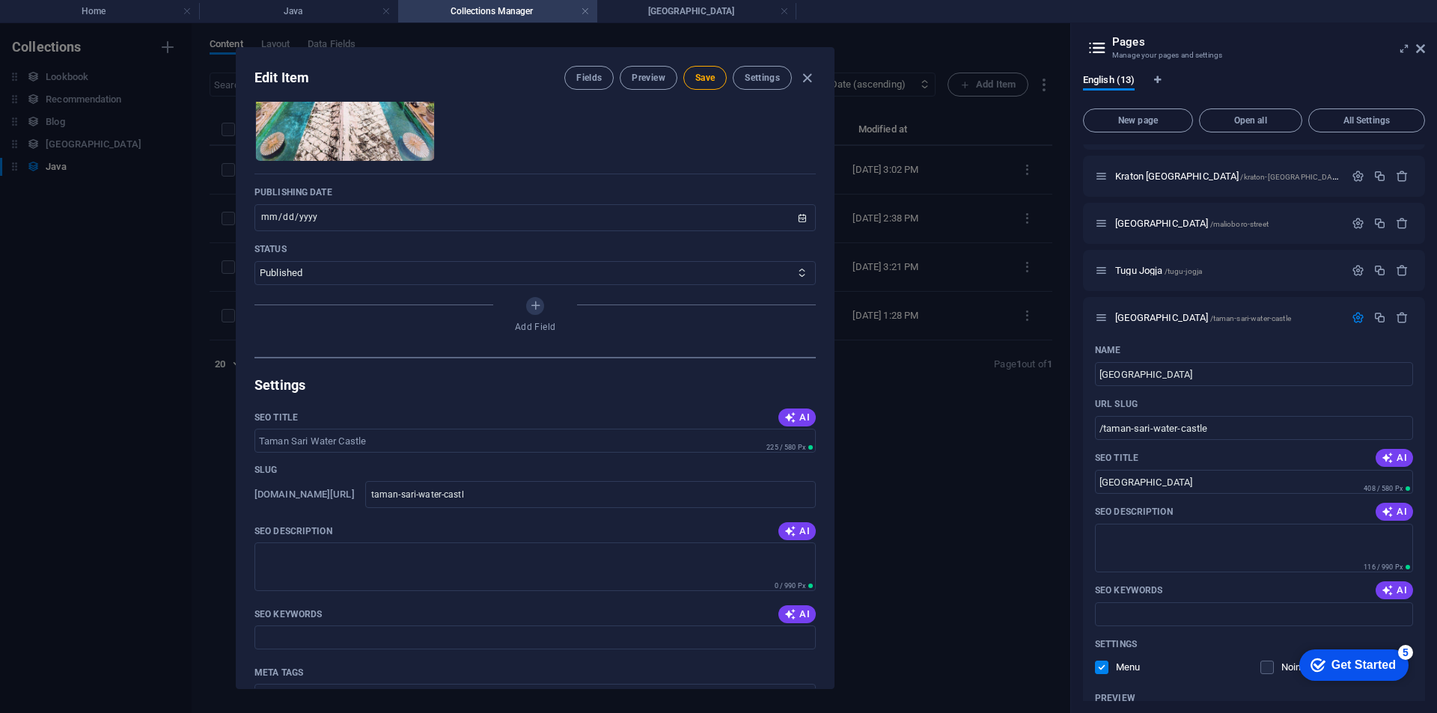
click at [531, 473] on div "Slug" at bounding box center [534, 470] width 561 height 22
click at [530, 498] on input "taman-sari-water-castl" at bounding box center [590, 494] width 450 height 27
type input "taman-sari-water-castle"
click at [523, 469] on div "Slug" at bounding box center [534, 470] width 561 height 22
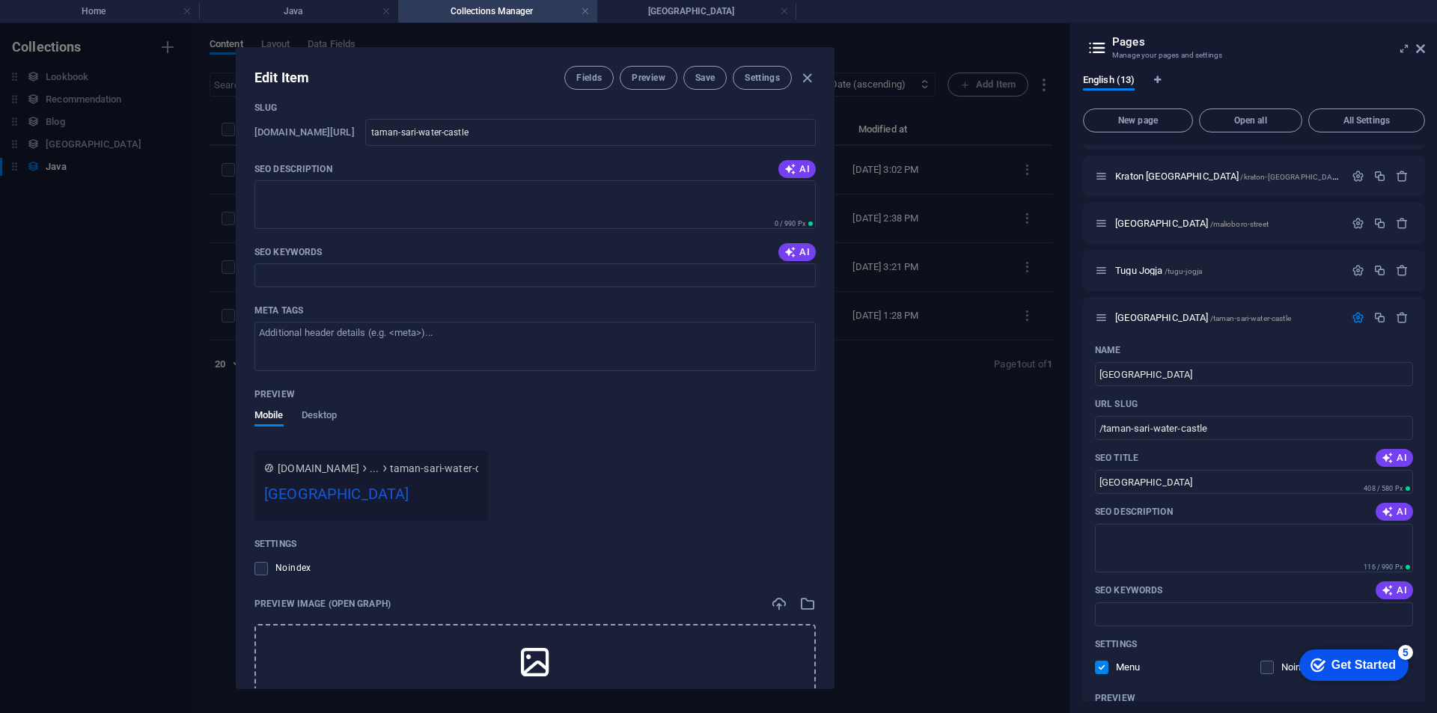
scroll to position [886, 0]
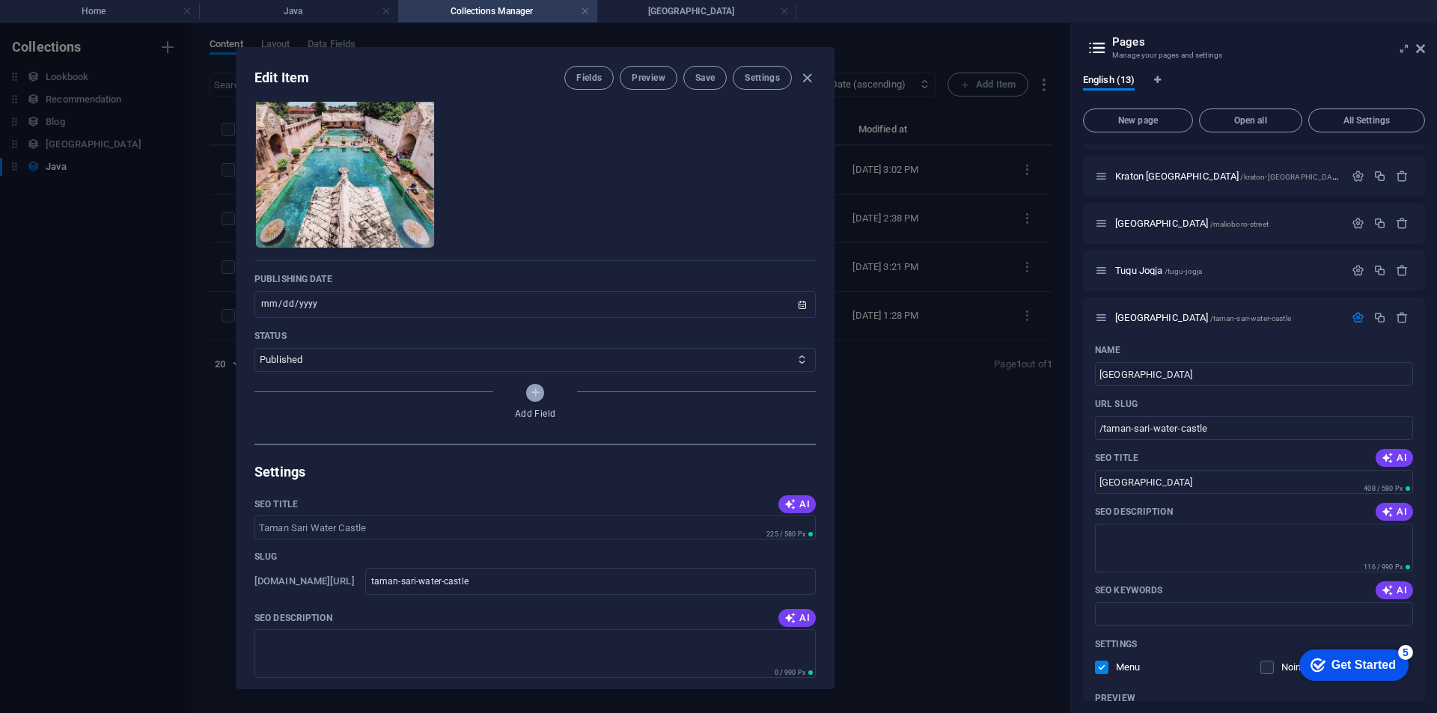
click at [531, 400] on button "Add Field" at bounding box center [535, 393] width 18 height 18
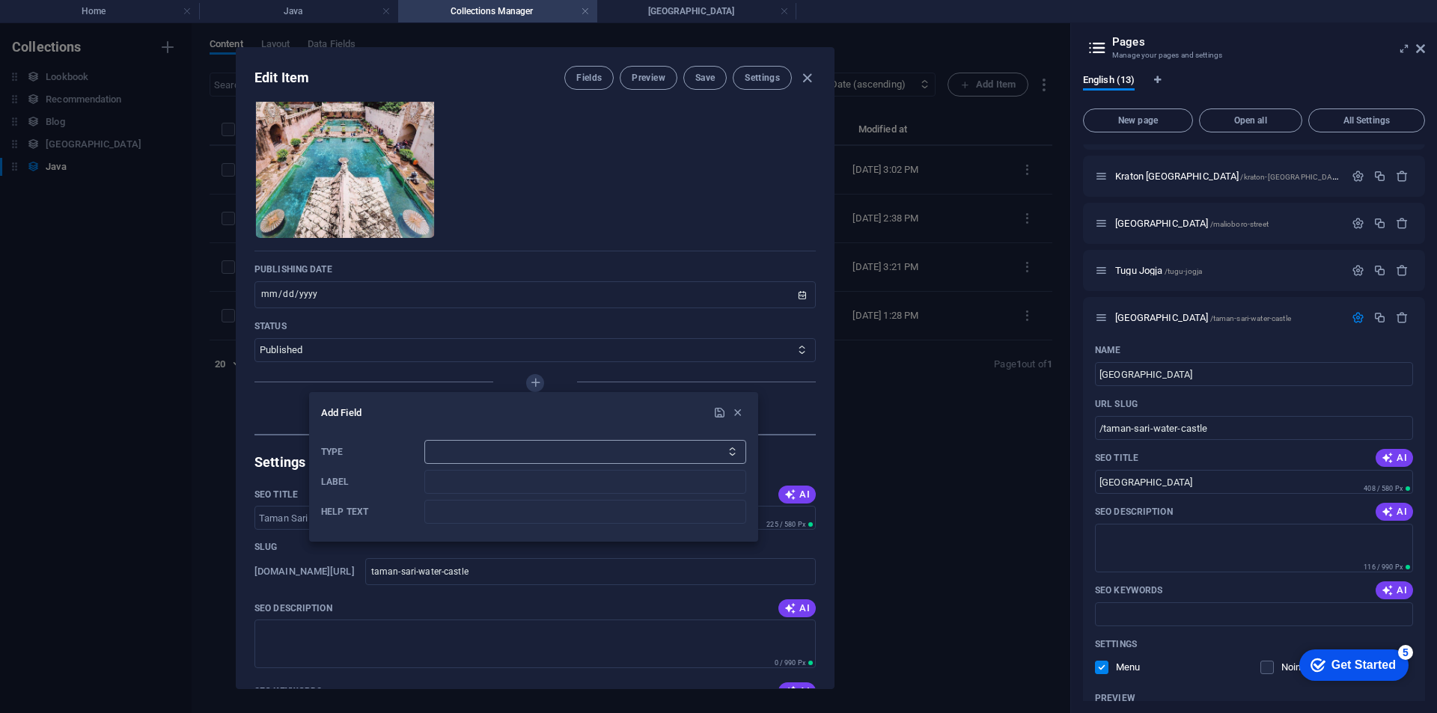
click at [635, 453] on select "Plain Text Link CMS Rich Text File Multiple Files Checkbox Choice Date Number" at bounding box center [585, 452] width 322 height 24
select select "link"
click at [424, 440] on select "Plain Text Link CMS Rich Text File Multiple Files Checkbox Choice Date Number" at bounding box center [585, 452] width 322 height 24
click at [597, 478] on input "Label" at bounding box center [585, 482] width 322 height 24
click at [525, 477] on input "Label" at bounding box center [585, 482] width 322 height 24
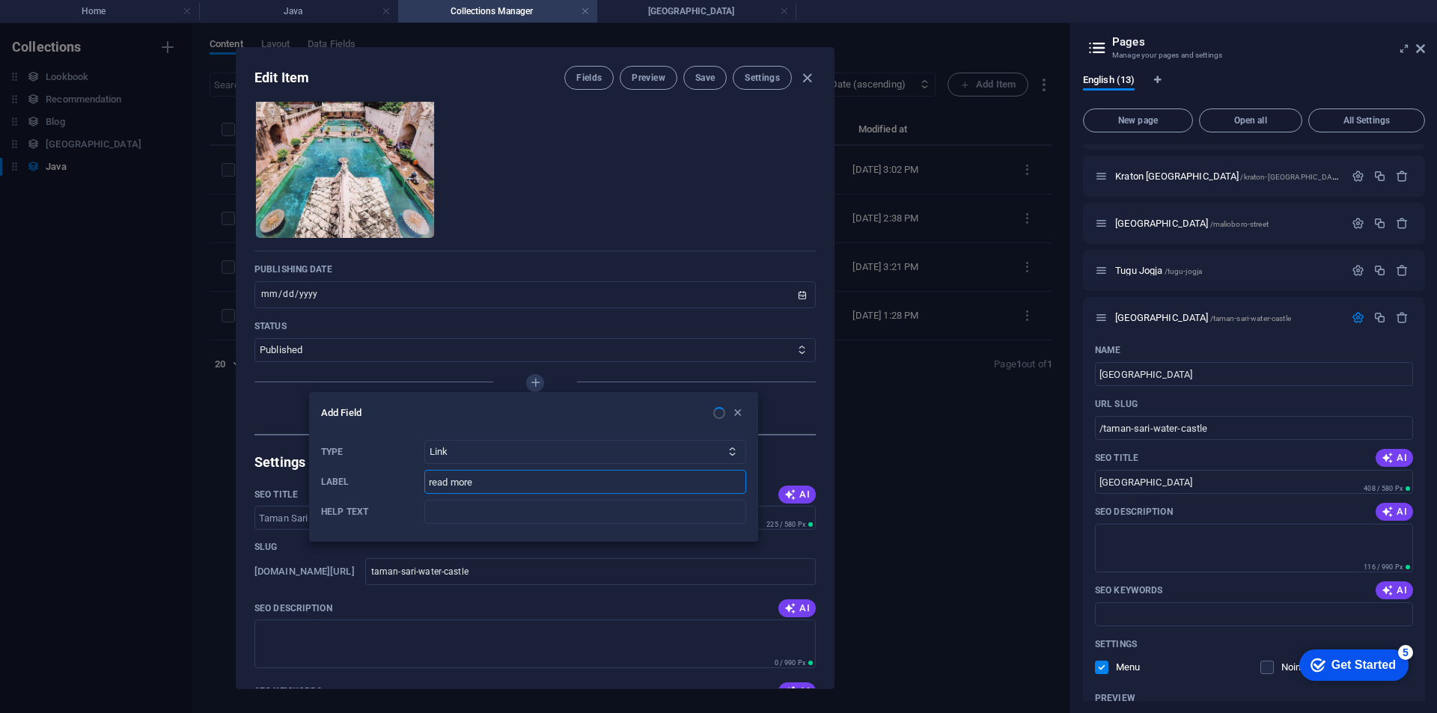
type input "read more"
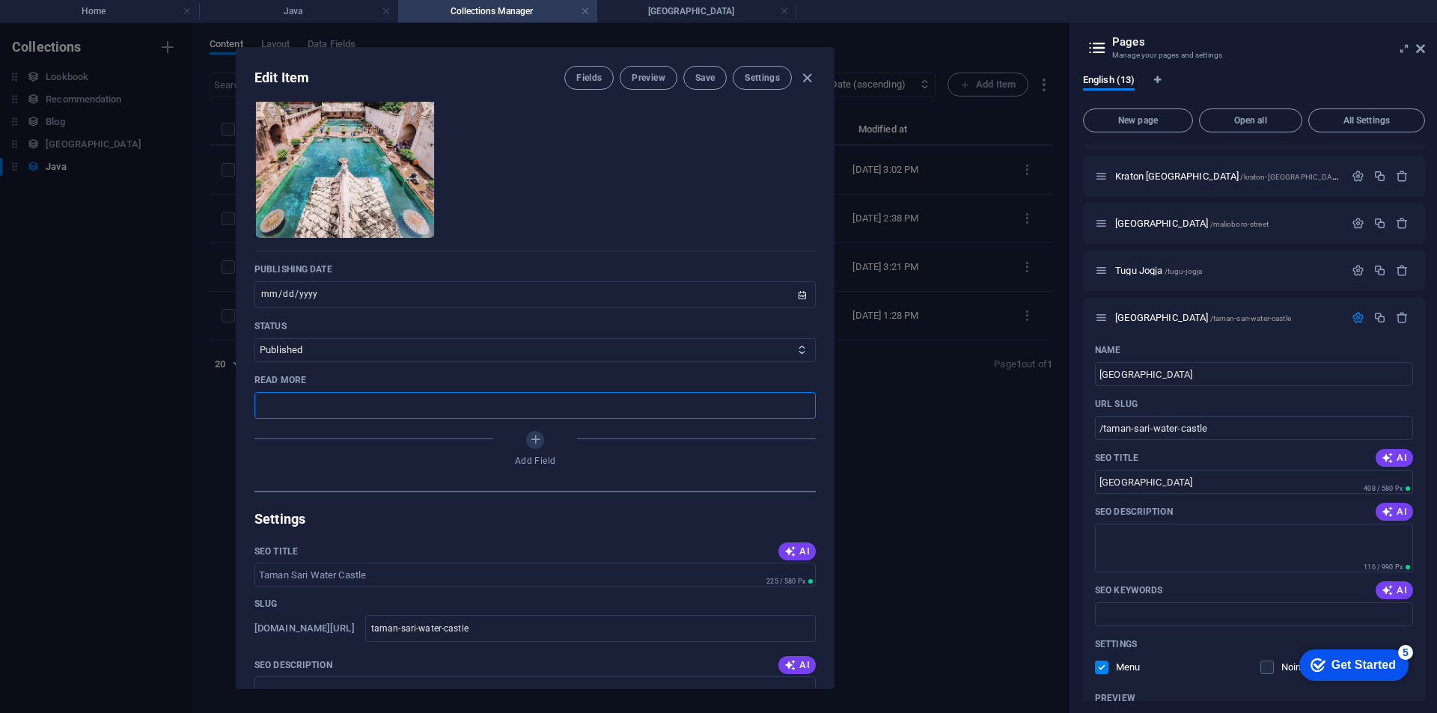
click at [551, 403] on input "text" at bounding box center [534, 405] width 561 height 27
drag, startPoint x: 618, startPoint y: 407, endPoint x: 591, endPoint y: 82, distance: 326.6
click at [591, 82] on span "Fields" at bounding box center [588, 78] width 25 height 12
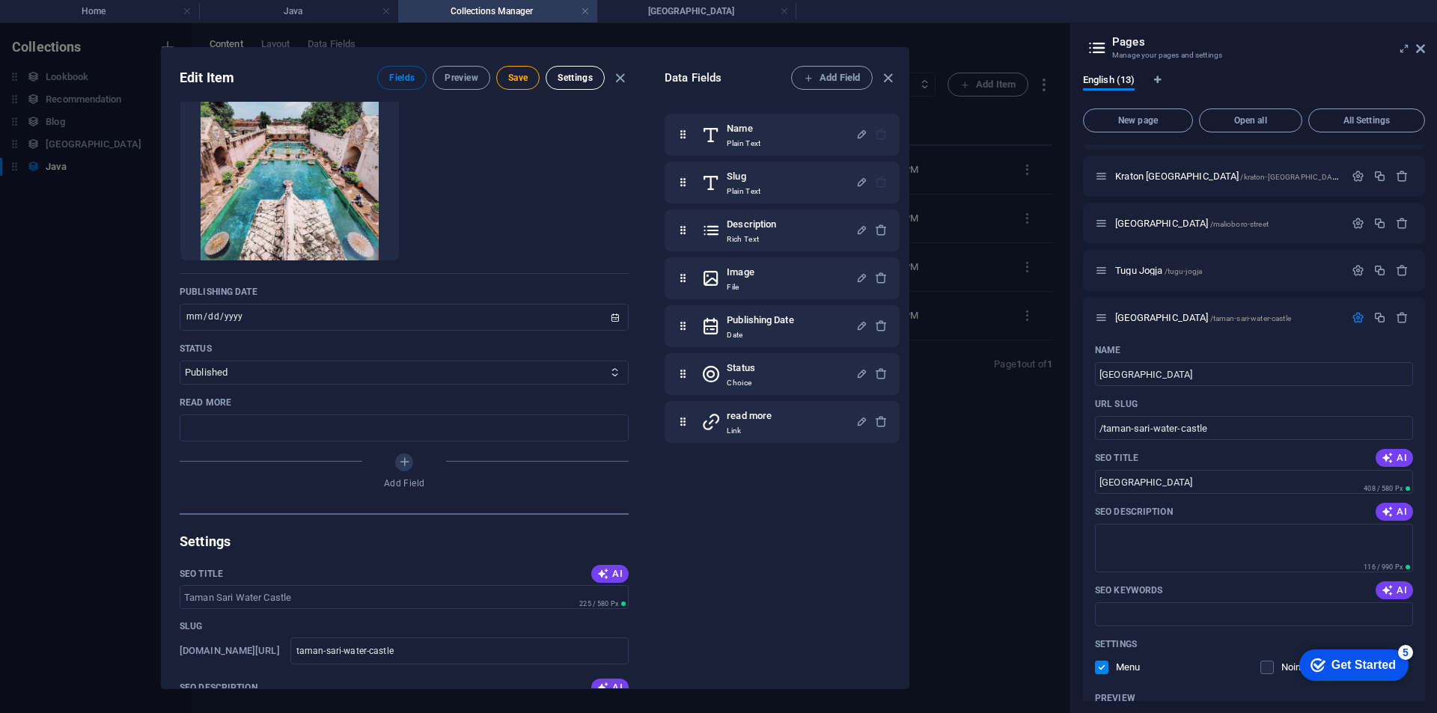
scroll to position [320, 0]
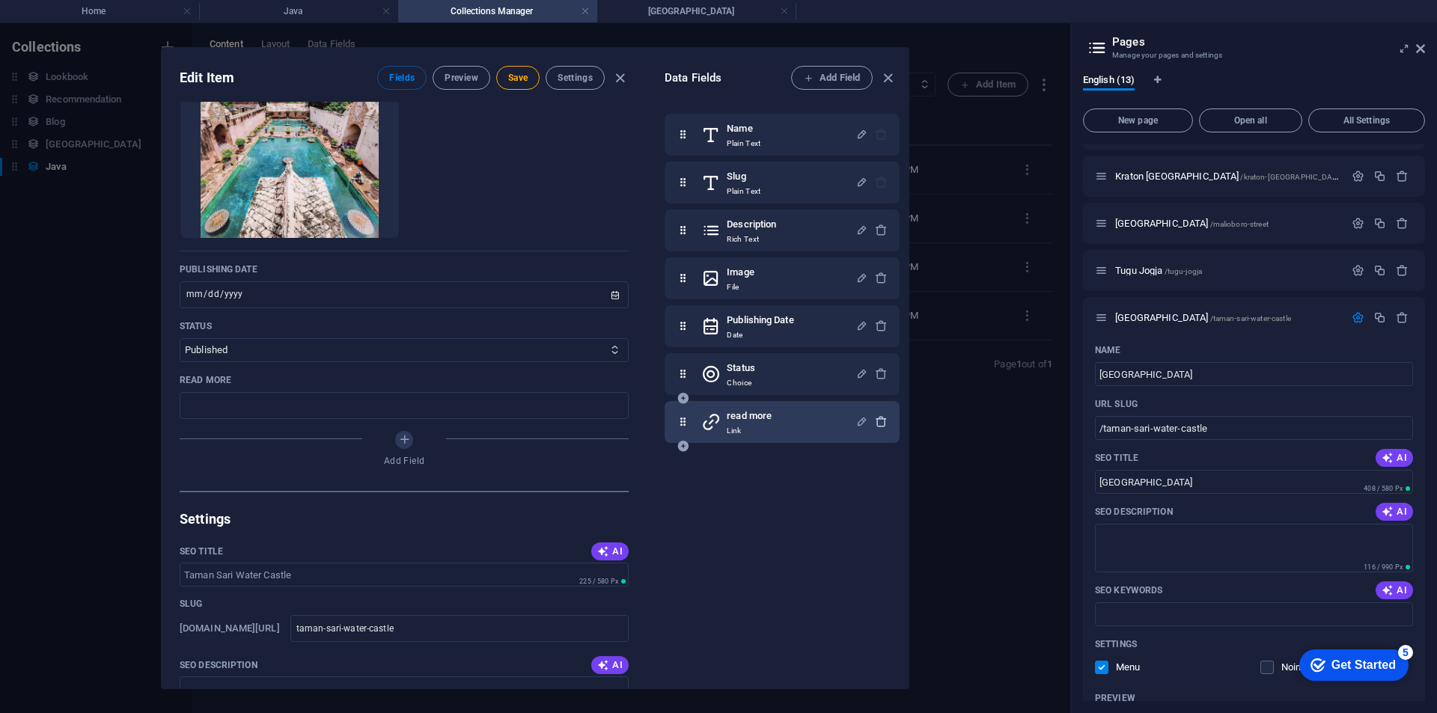
click at [877, 415] on icon "button" at bounding box center [881, 421] width 13 height 13
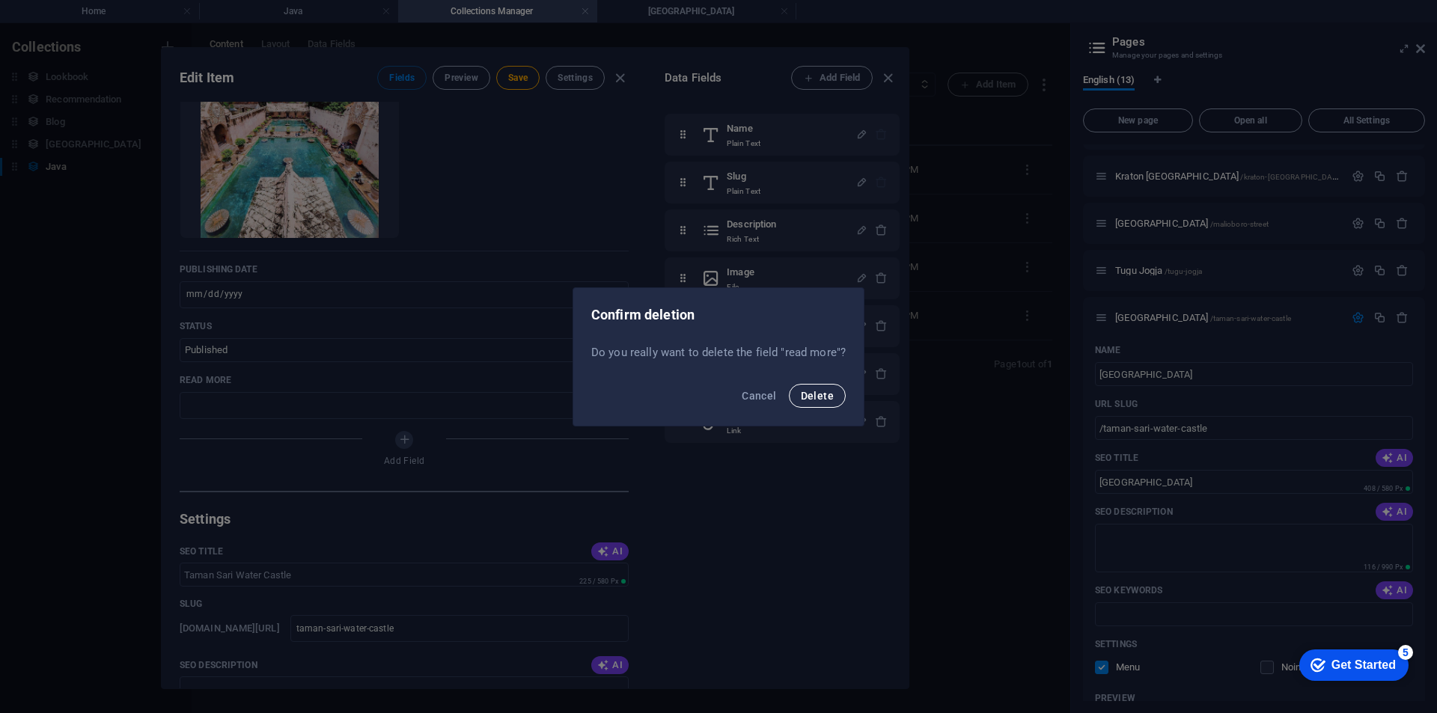
click at [799, 394] on button "Delete" at bounding box center [817, 396] width 57 height 24
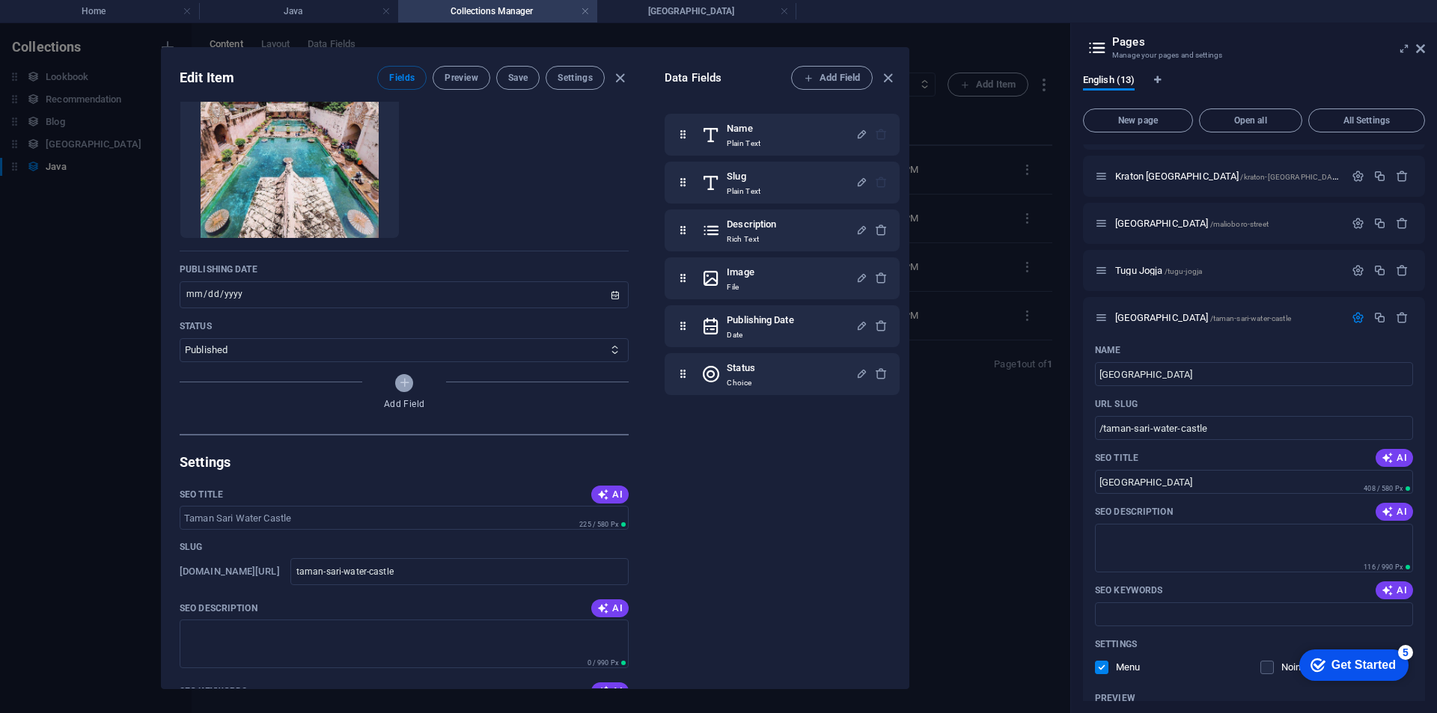
click at [406, 378] on icon "Add Field" at bounding box center [404, 382] width 13 height 13
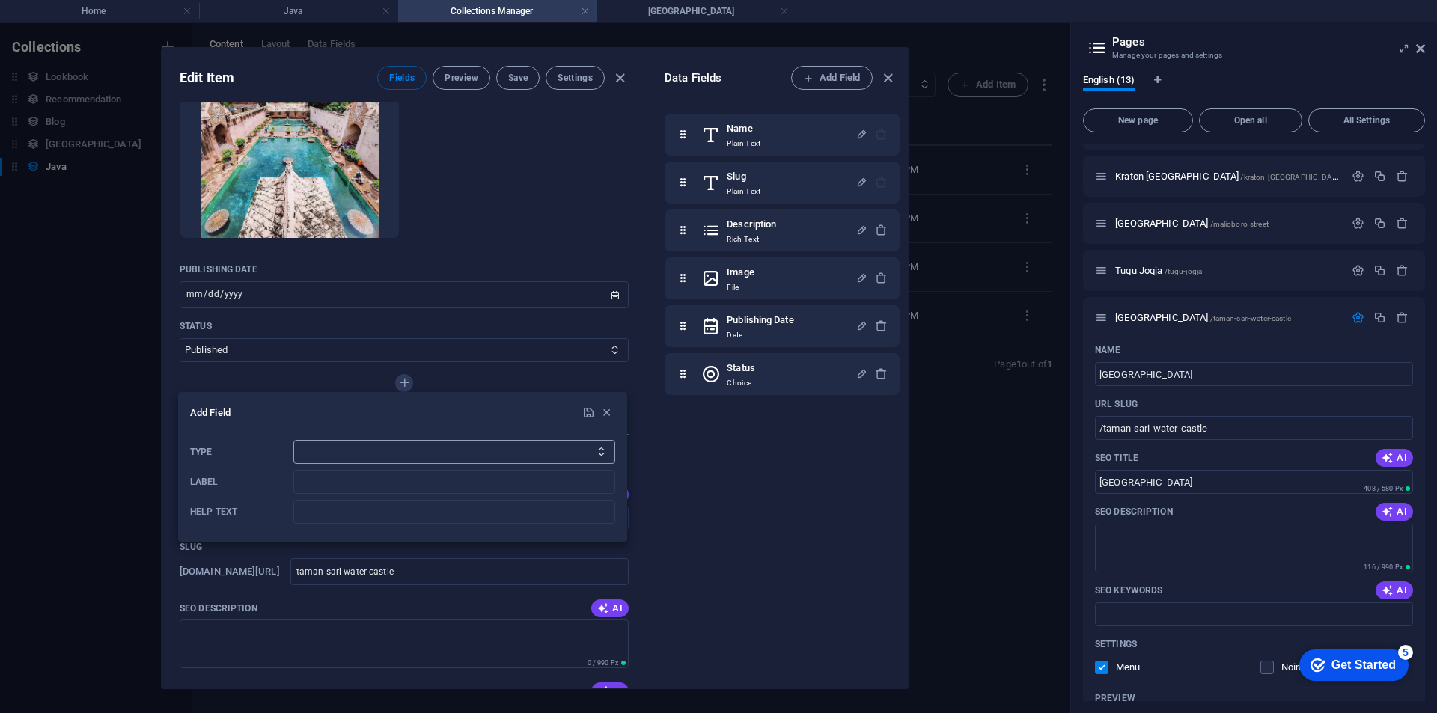
click at [347, 444] on select "Plain Text Link CMS Rich Text File Multiple Files Checkbox Choice Date Number" at bounding box center [454, 452] width 322 height 24
click at [507, 197] on div at bounding box center [718, 356] width 1437 height 713
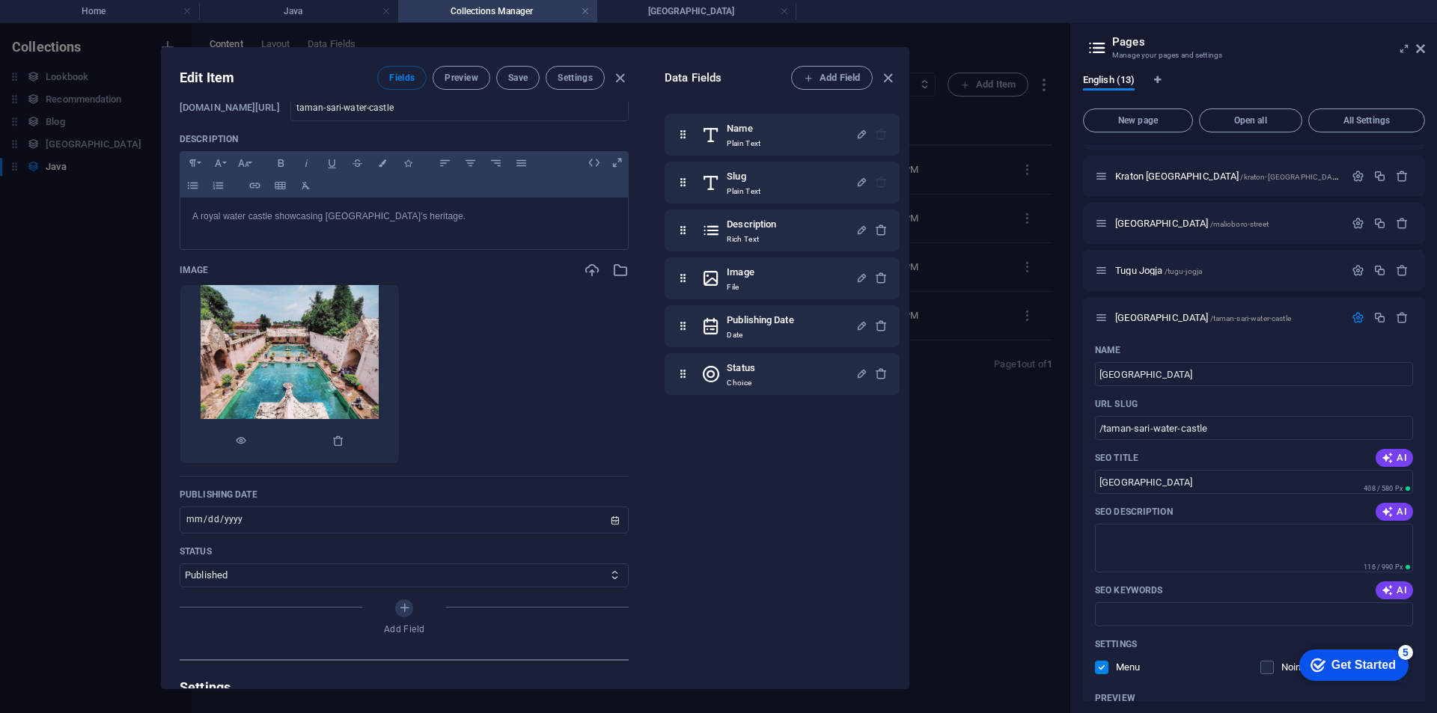
scroll to position [0, 0]
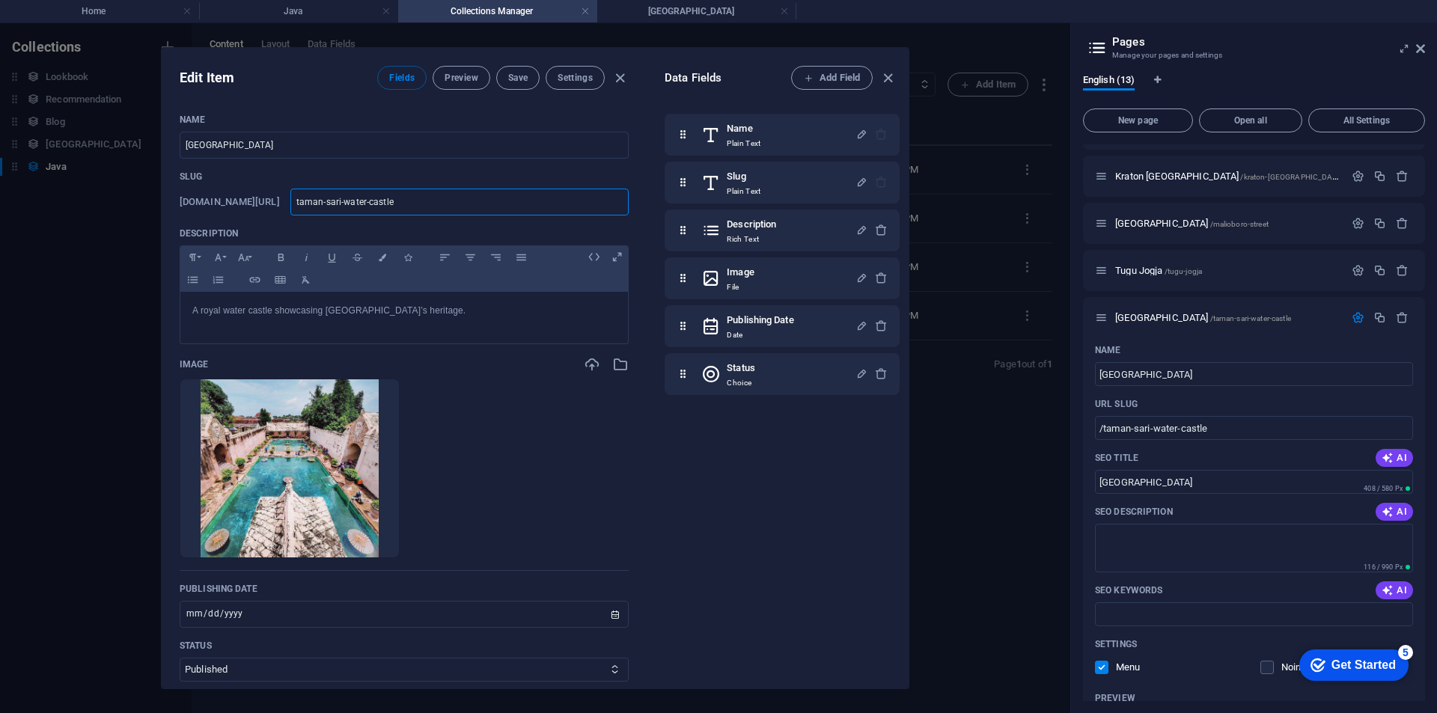
click at [350, 201] on input "taman-sari-water-castle" at bounding box center [459, 202] width 338 height 27
type input "jtaman-sari-water-castle"
type input "jataman-sari-water-castle"
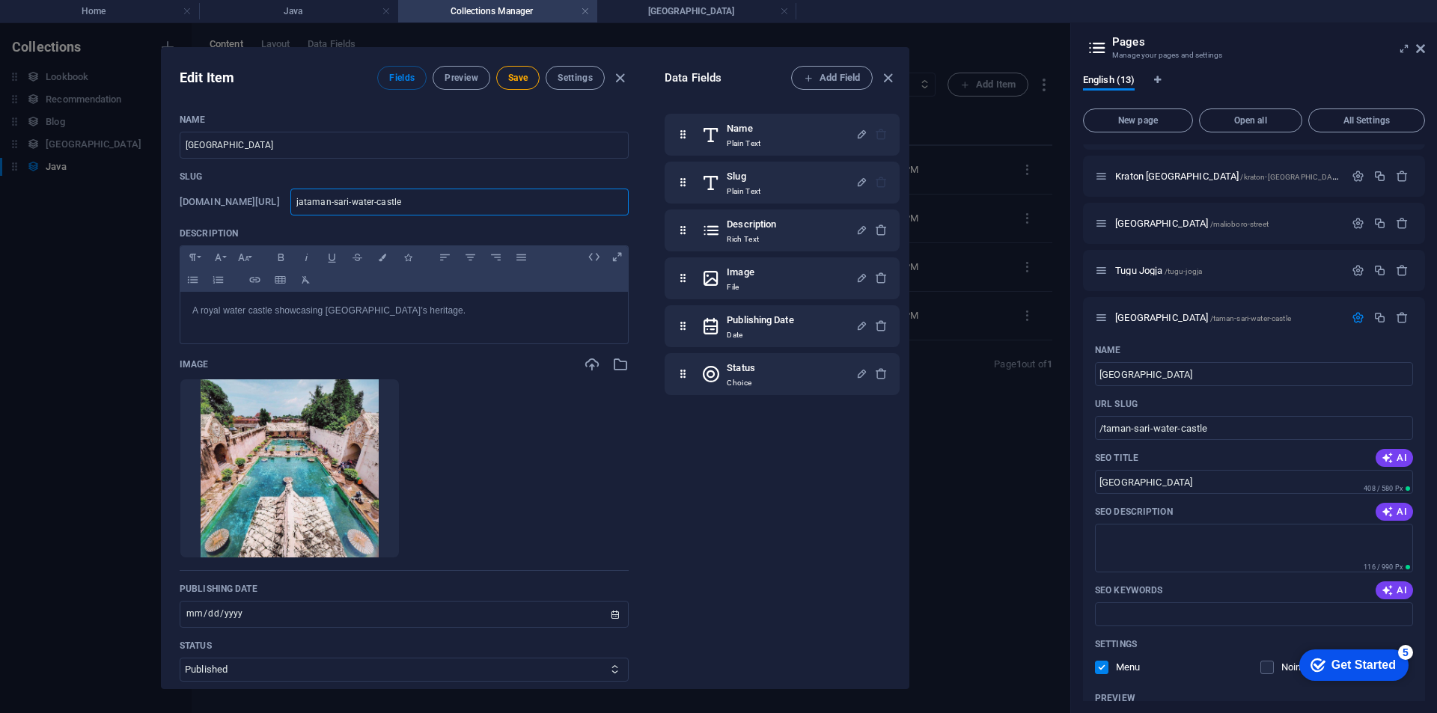
type input "javtaman-sari-water-castle"
type input "javataman-sari-water-castle"
type input "java/taman-sari-water-castle"
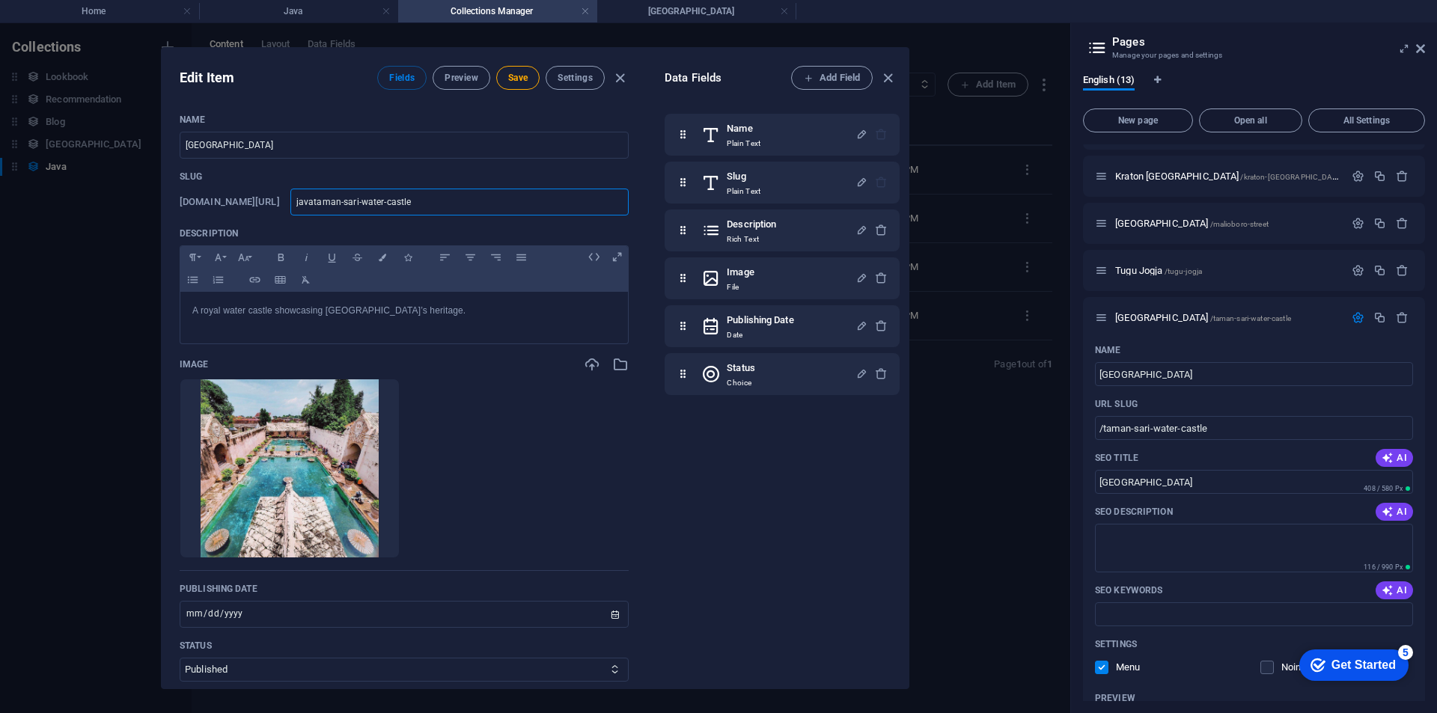
type input "java/taman-sari-water-castle"
type input "java-taman-sari-water-castle"
click at [514, 82] on span "Save" at bounding box center [517, 78] width 19 height 12
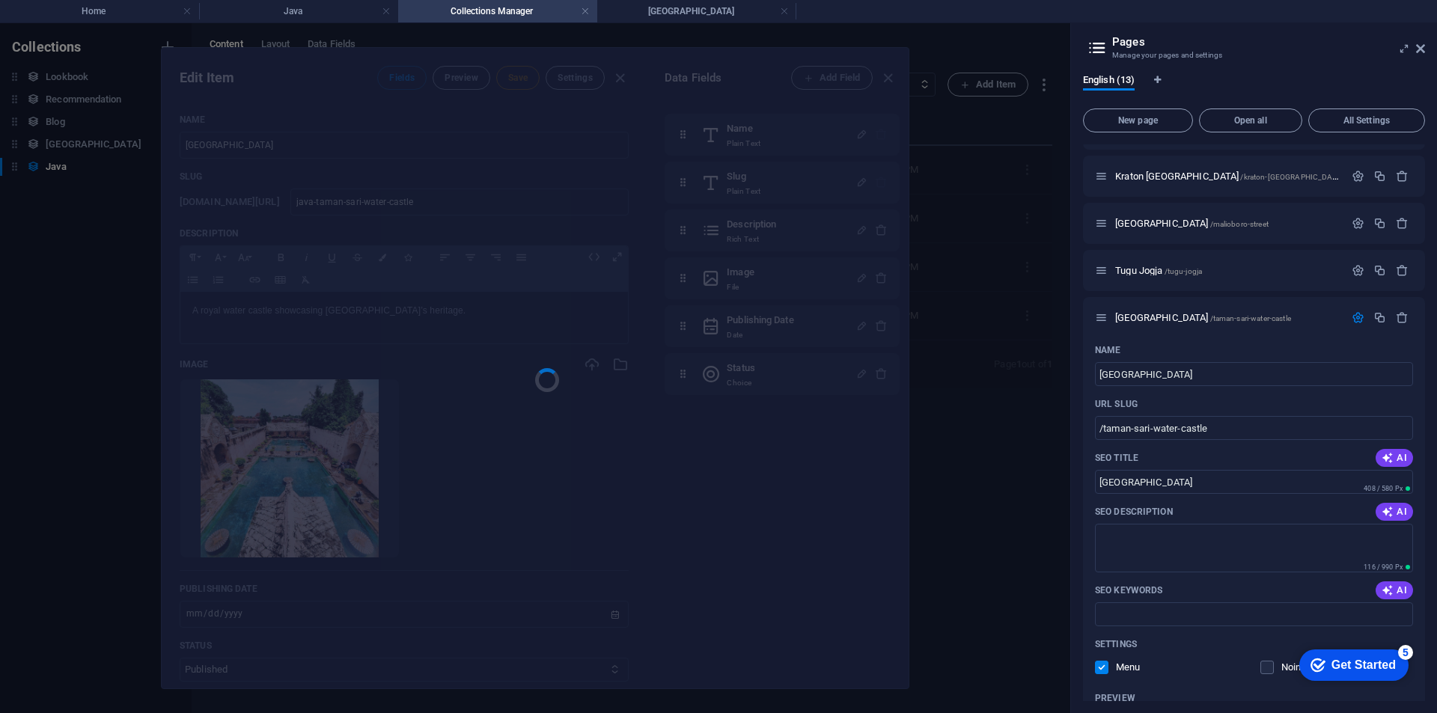
type input "java-taman-sari-water-castle"
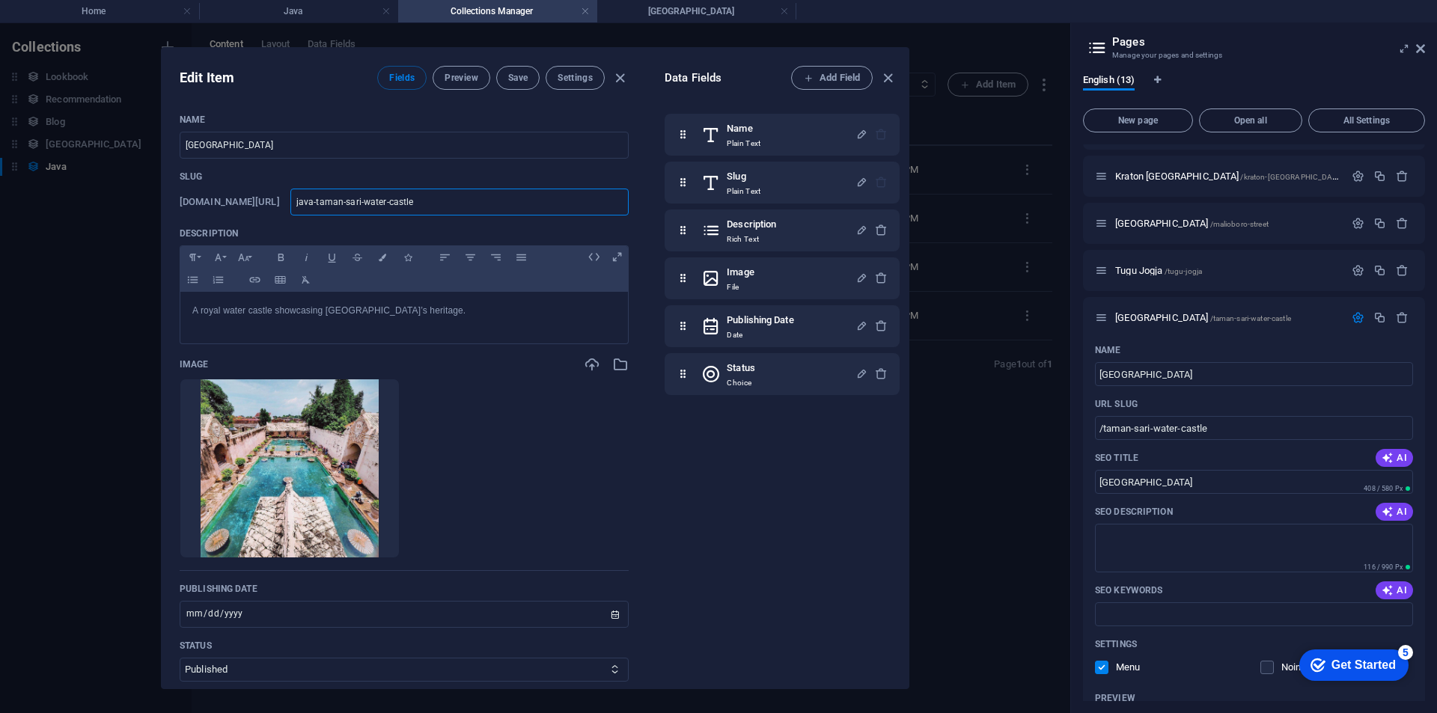
click at [368, 203] on input "java-taman-sari-water-castle" at bounding box center [459, 202] width 338 height 27
type input "javataman-sari-water-castle"
type input "java/taman-sari-water-castle"
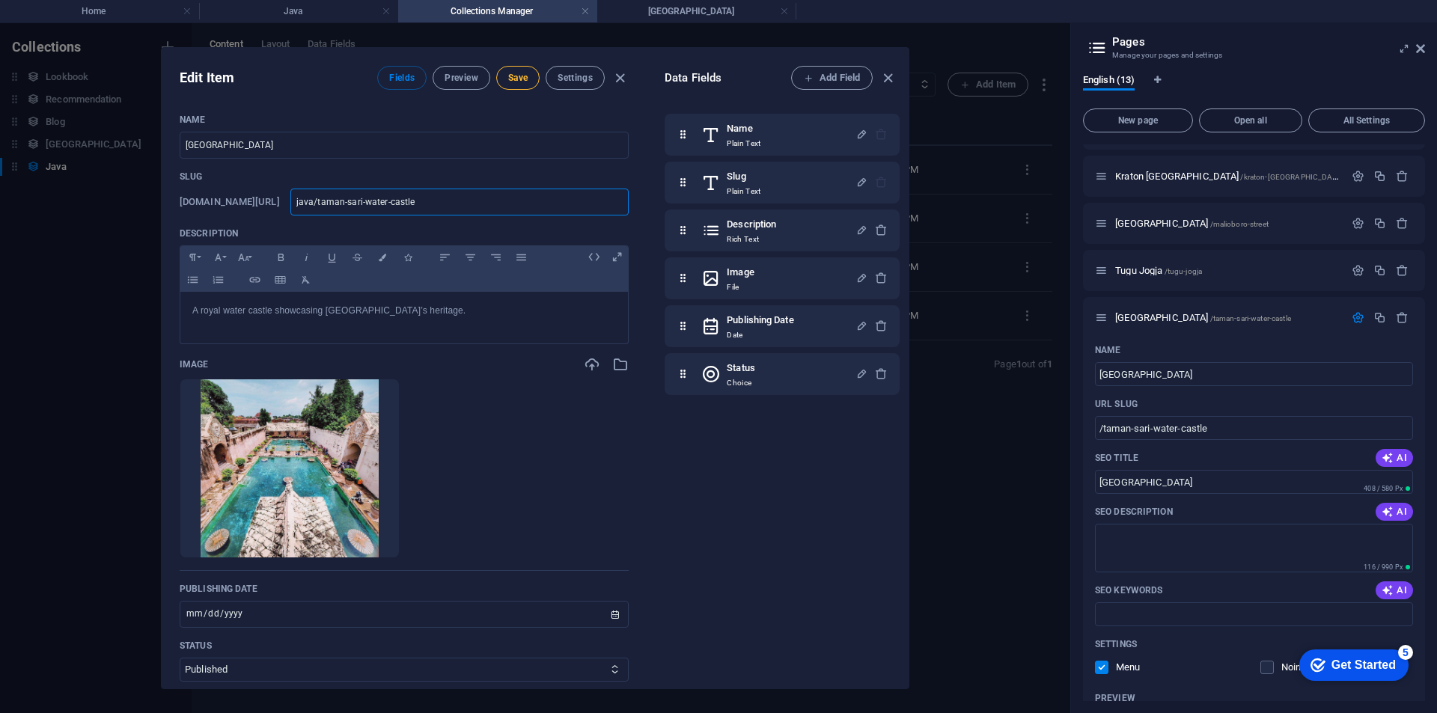
type input "java-taman-sari-water-castle"
click at [516, 78] on span "Save" at bounding box center [517, 78] width 19 height 12
click at [368, 200] on input "java-taman-sari-water-castle" at bounding box center [459, 202] width 338 height 27
type input "javataman-sari-water-castle"
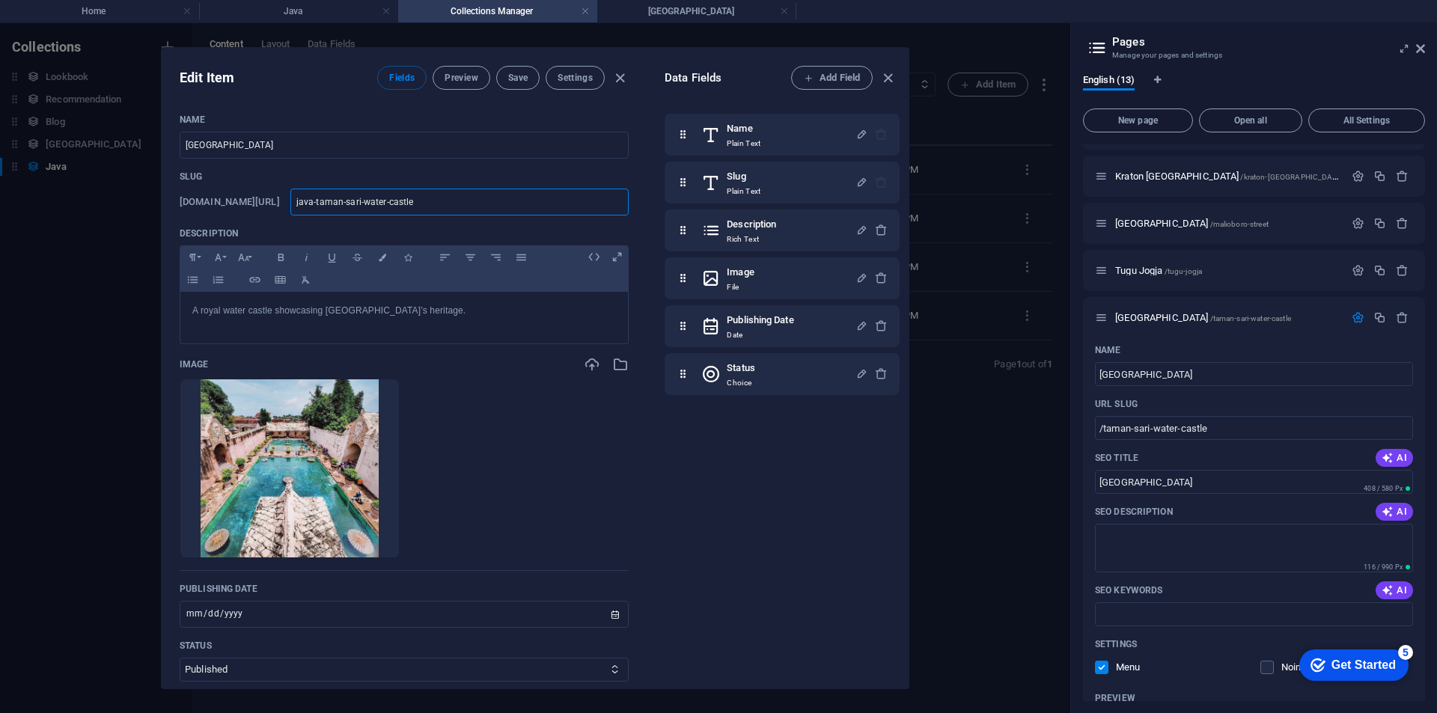
type input "javataman-sari-water-castle"
type input "javtaman-sari-water-castle"
type input "jataman-sari-water-castle"
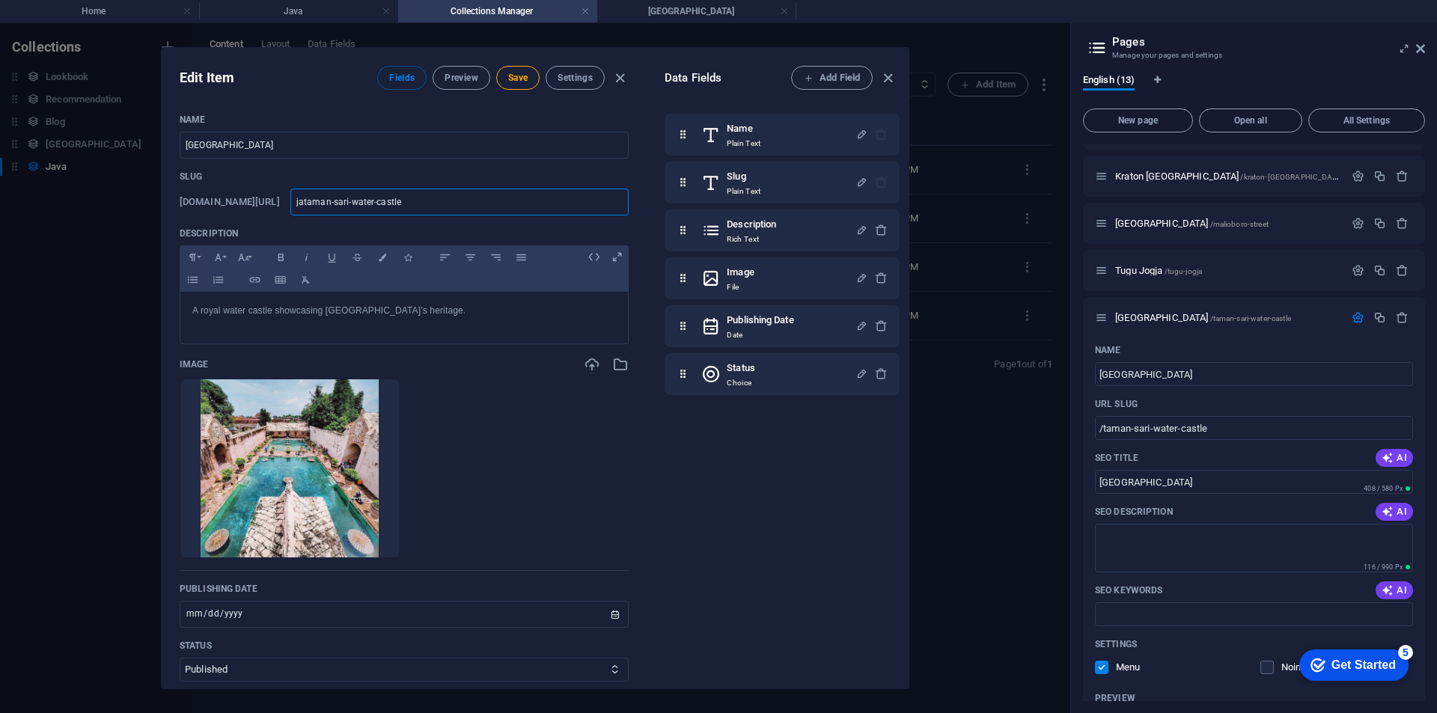
type input "jtaman-sari-water-castle"
type input "taman-sari-water-castle"
type input "jtaman-sari-water-castle"
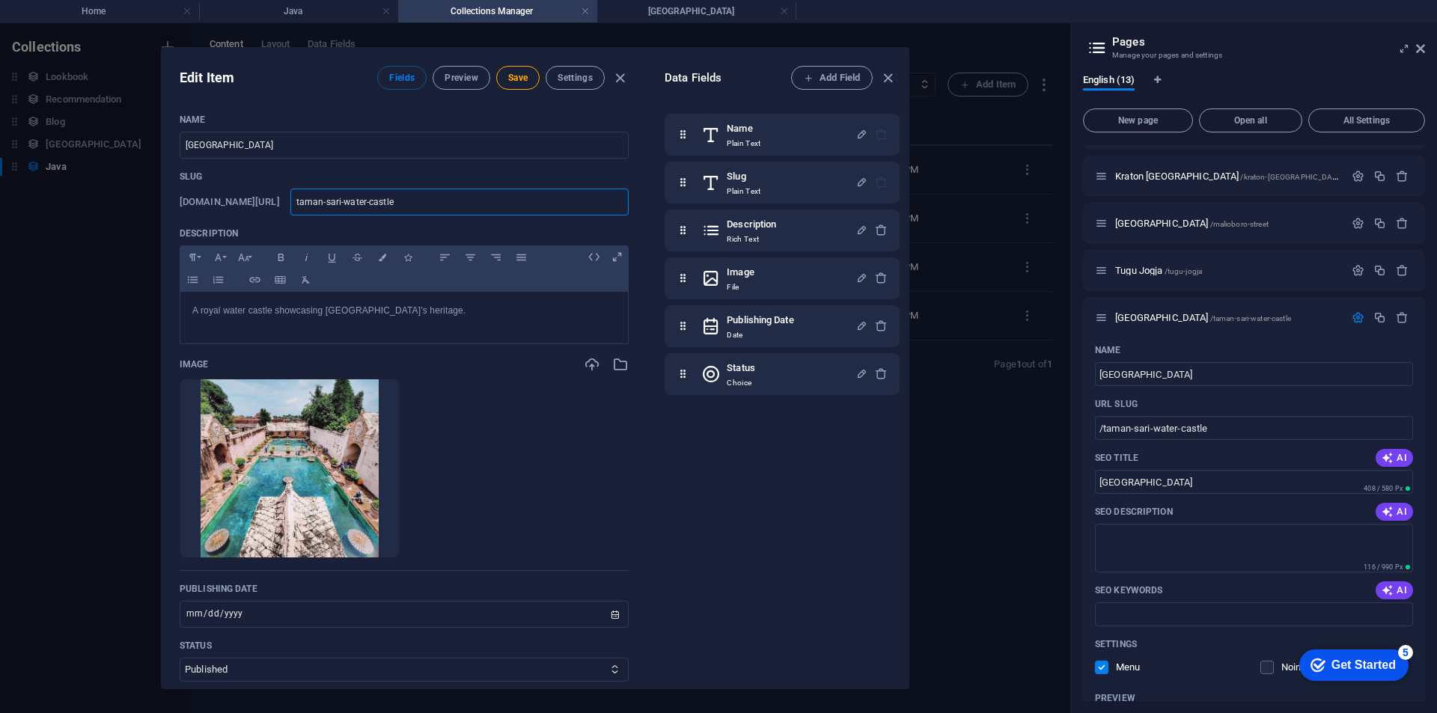
type input "jtaman-sari-water-castle"
type input "jntaman-sari-water-castle"
type input "jnktaman-sari-water-castle"
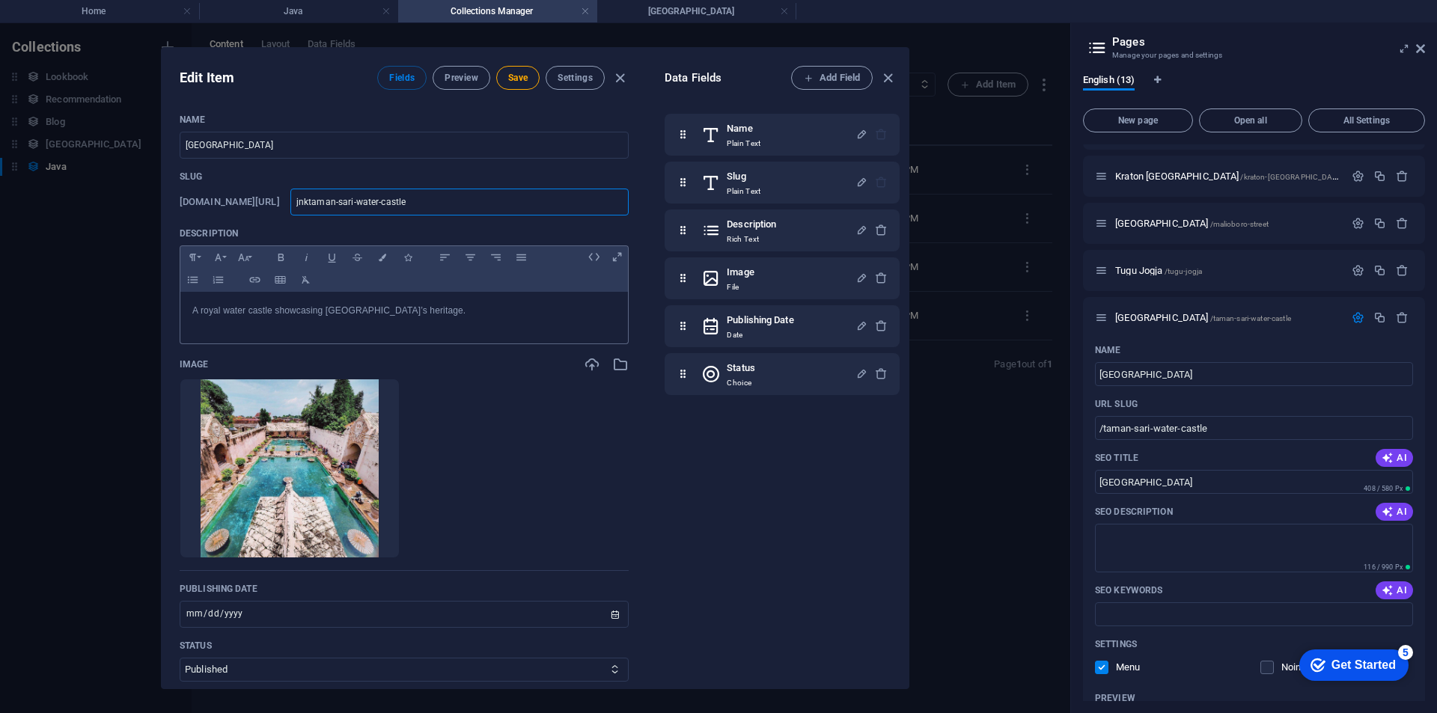
type input "jntaman-sari-water-castle"
type input "jtaman-sari-water-castle"
type input "taman-sari-water-castle"
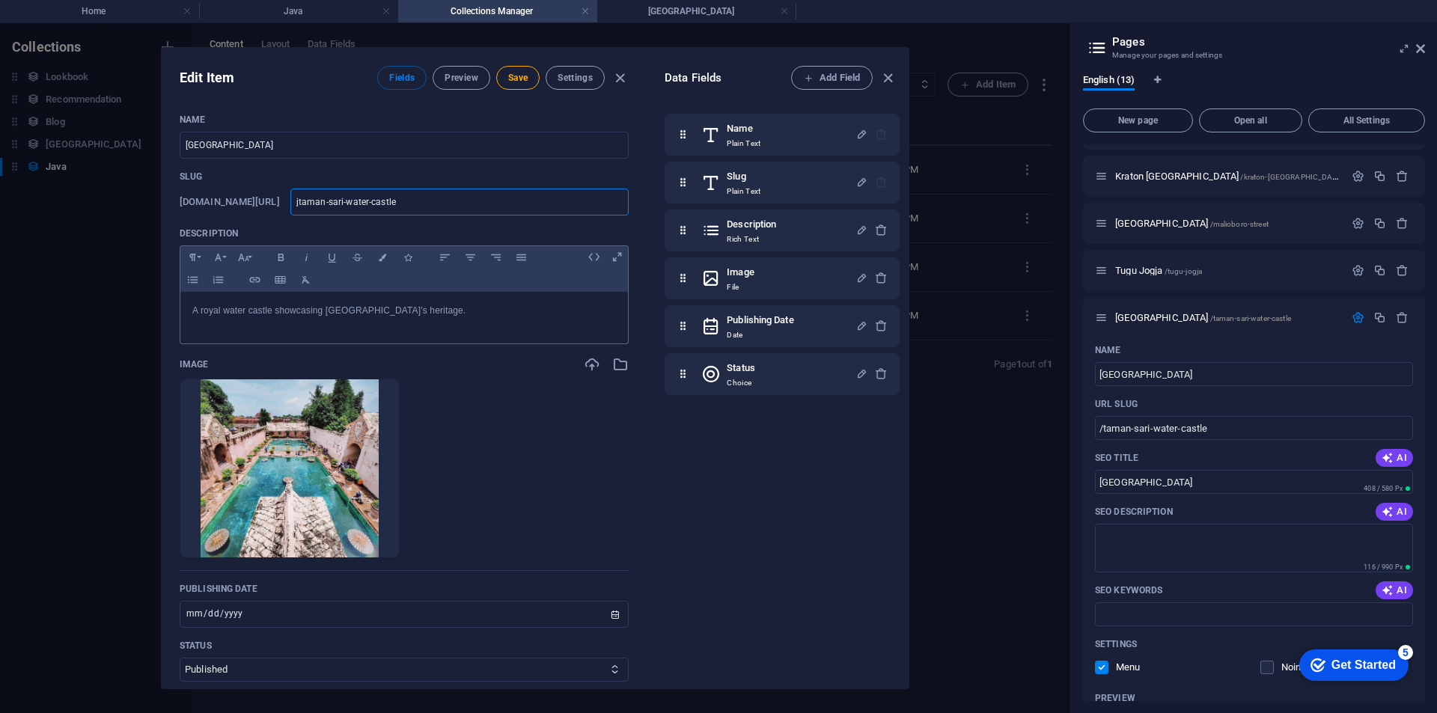
type input "taman-sari-water-castle"
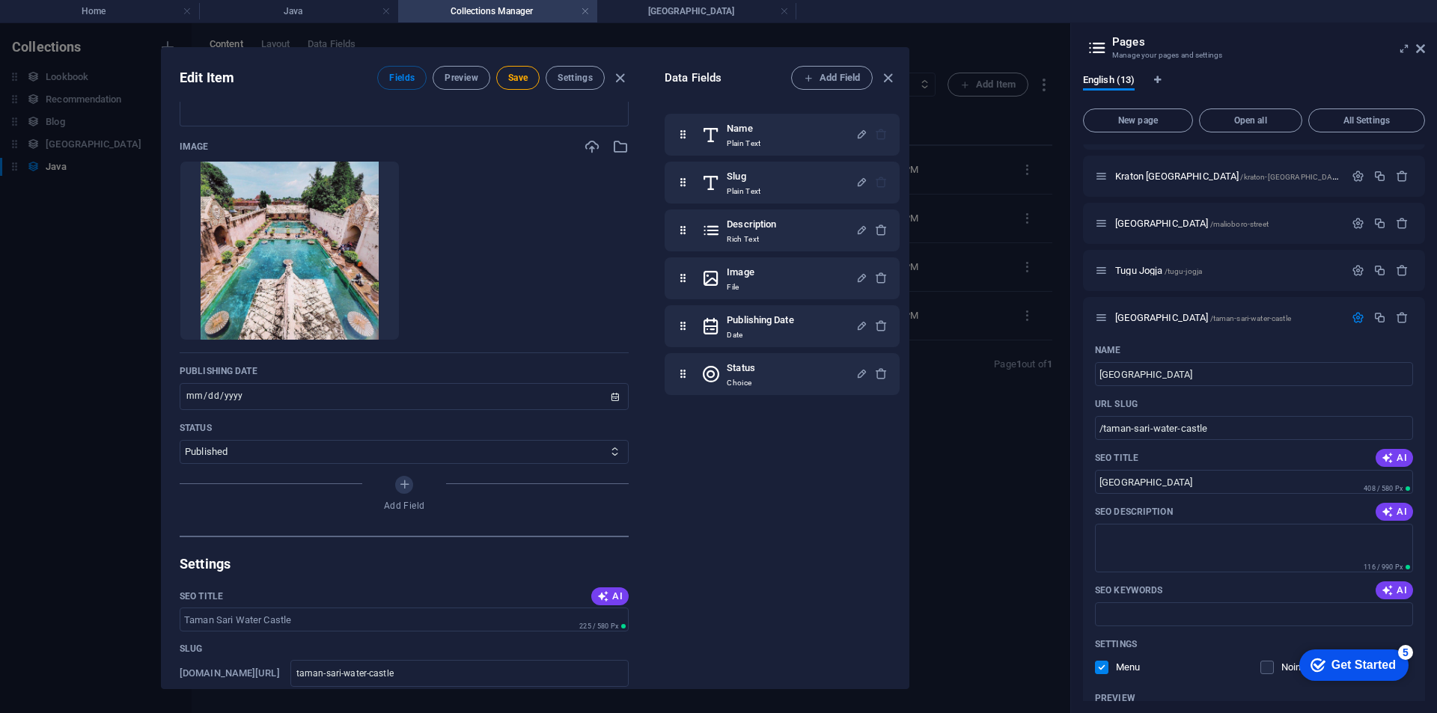
scroll to position [299, 0]
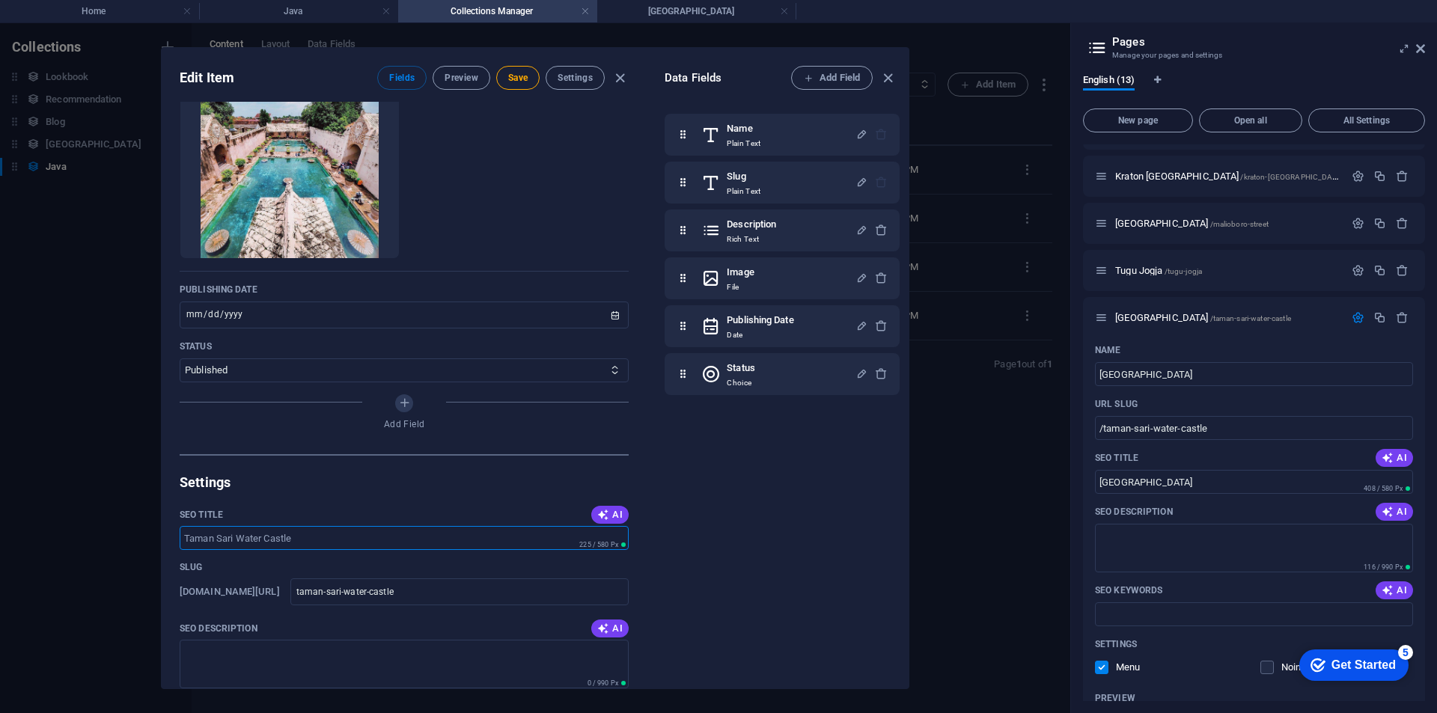
click at [396, 545] on input "SEO Title" at bounding box center [404, 538] width 449 height 24
click at [415, 501] on div "Name Taman Sari Water Castle ​ Slug www.example.com/example-page/ taman-sari-wa…" at bounding box center [404, 395] width 485 height 587
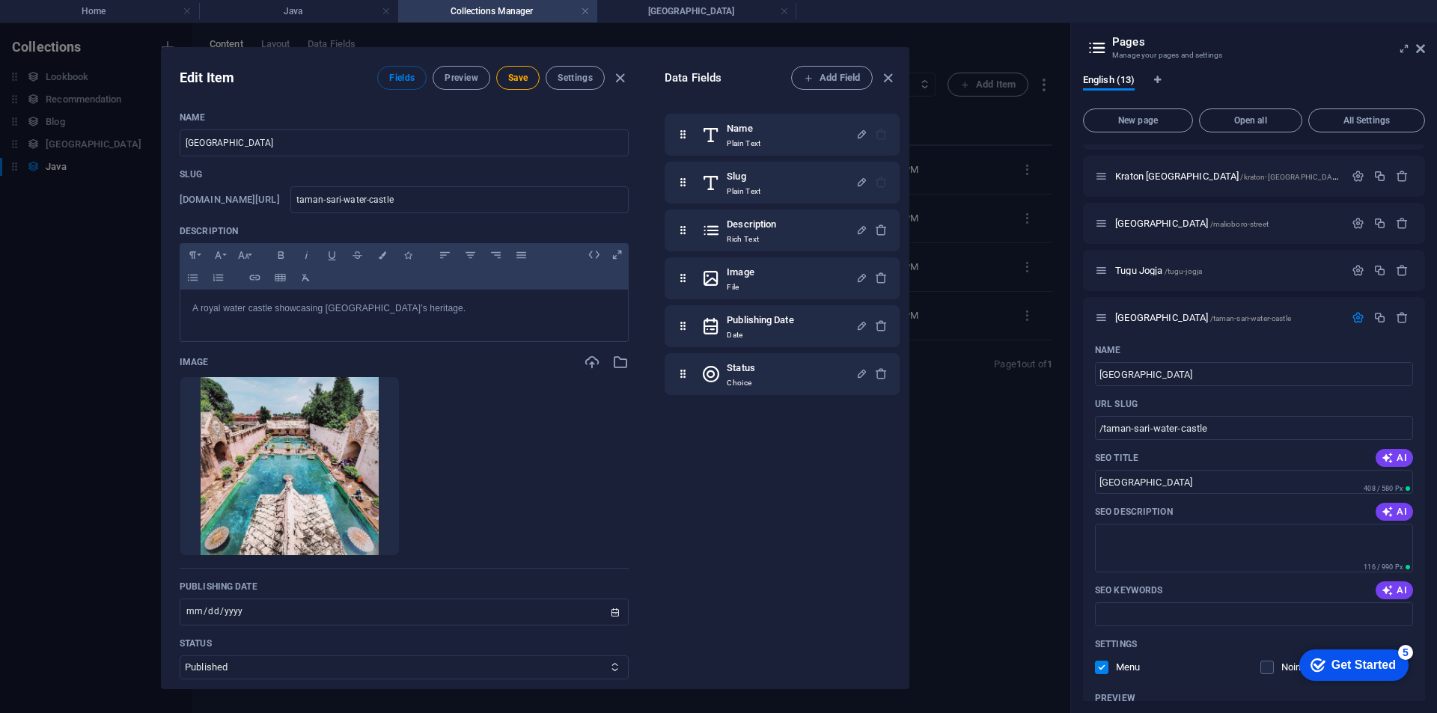
scroll to position [0, 0]
click at [465, 201] on input "taman-sari-water-castle" at bounding box center [459, 202] width 338 height 27
click at [441, 76] on button "Preview" at bounding box center [460, 78] width 57 height 24
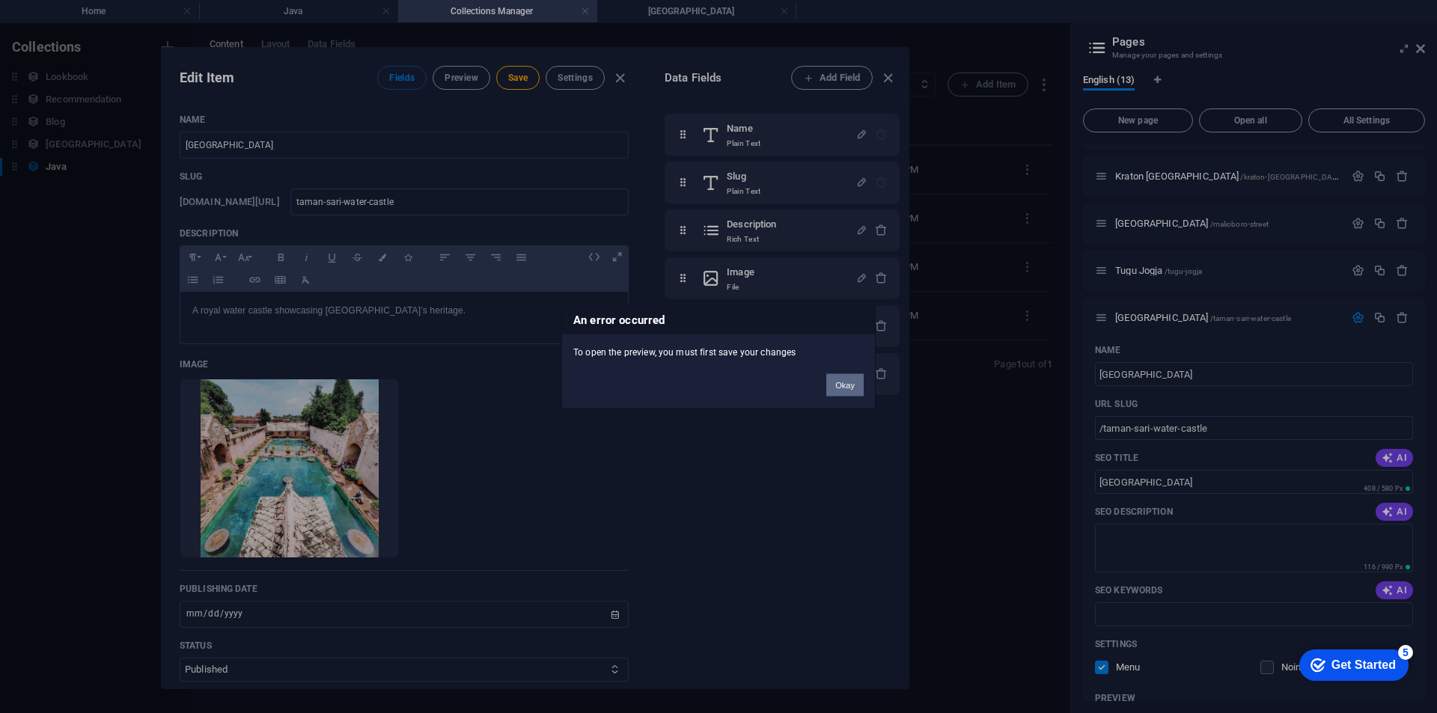
click at [859, 385] on button "Okay" at bounding box center [844, 384] width 37 height 22
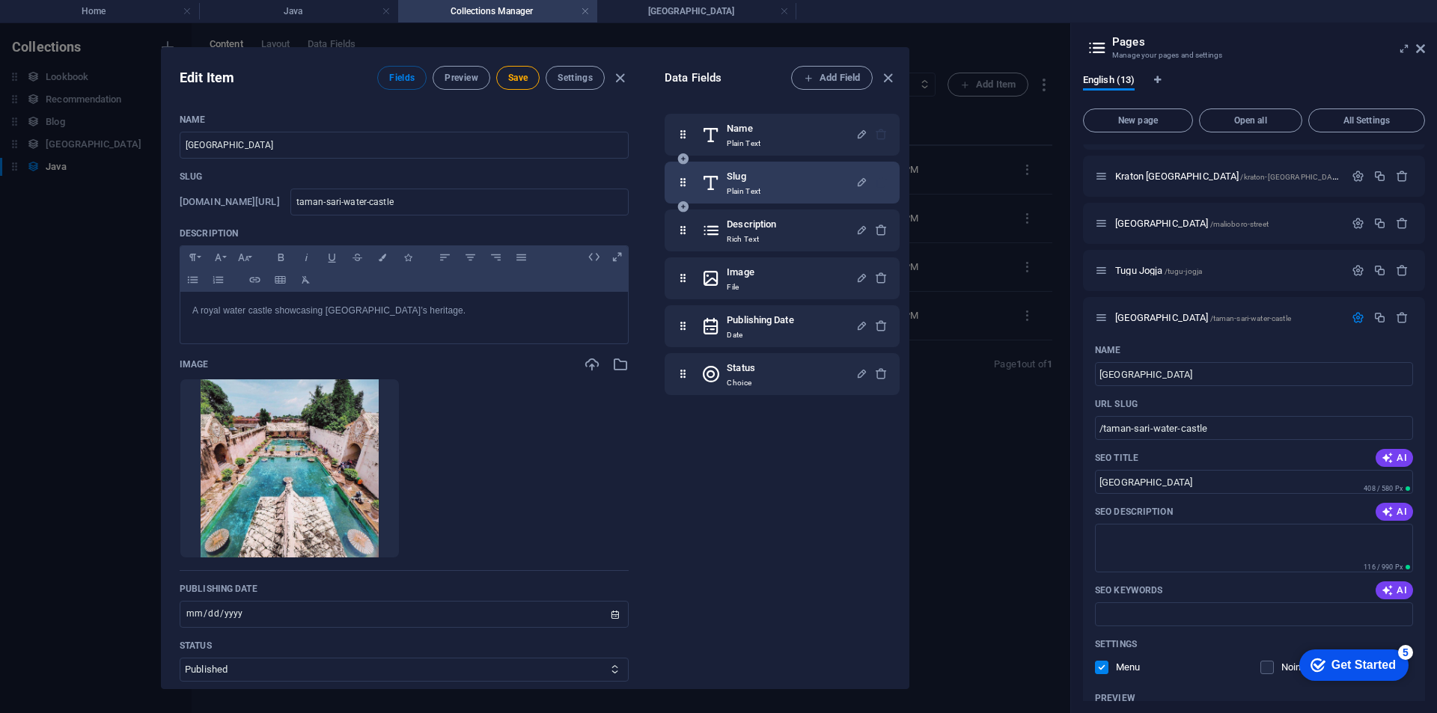
click at [746, 194] on p "Plain Text" at bounding box center [744, 192] width 34 height 12
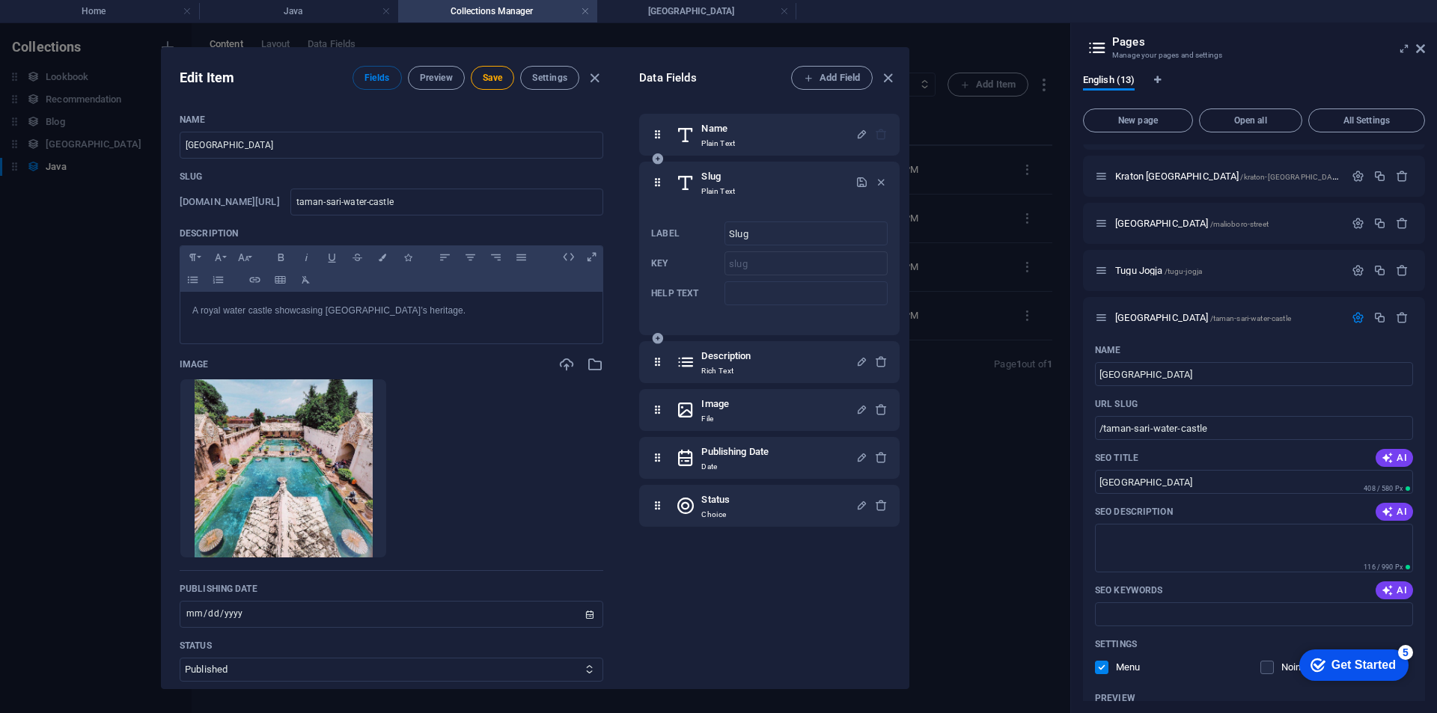
click at [735, 193] on p "Plain Text" at bounding box center [718, 192] width 34 height 12
drag, startPoint x: 735, startPoint y: 193, endPoint x: 698, endPoint y: 196, distance: 36.8
click at [698, 196] on div "Slug Plain Text" at bounding box center [766, 183] width 180 height 30
click at [501, 209] on input "taman-sari-water-castle" at bounding box center [447, 202] width 314 height 27
click at [885, 71] on icon "button" at bounding box center [887, 78] width 17 height 17
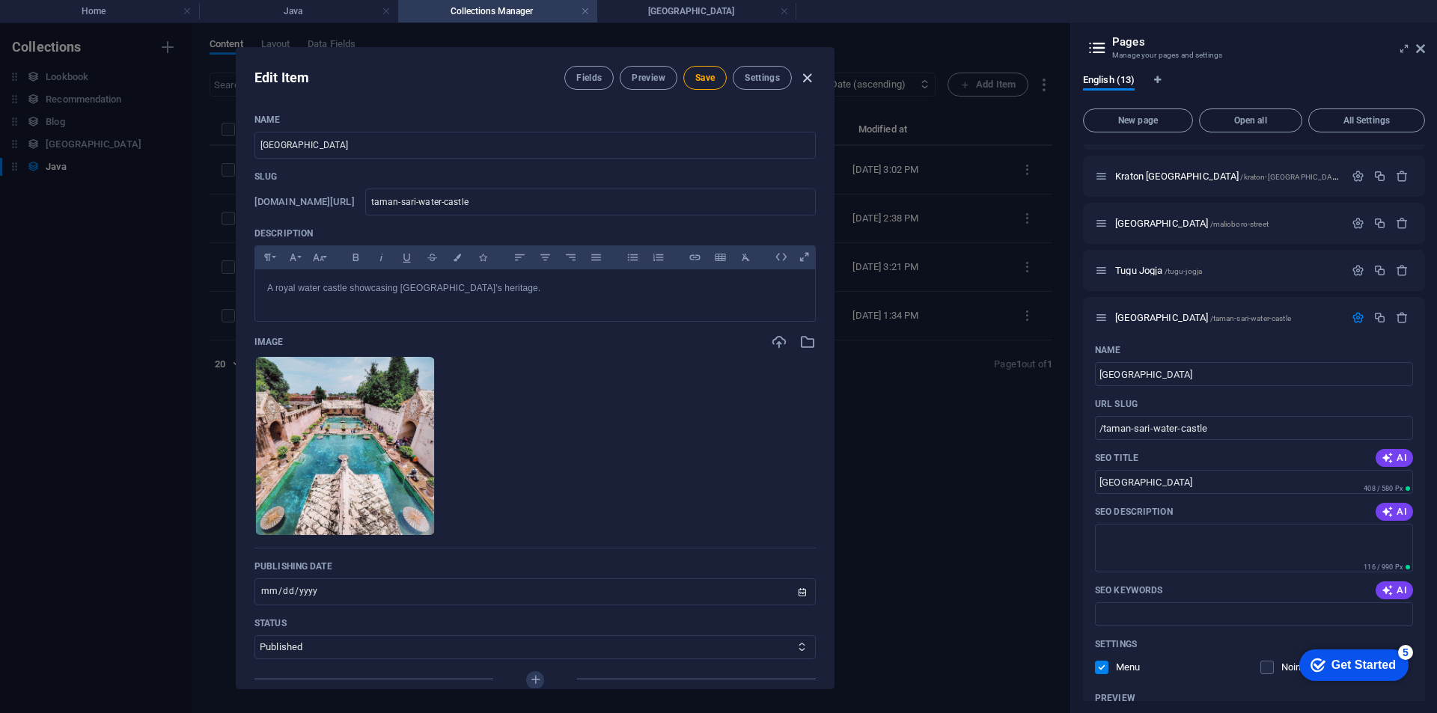
click at [804, 75] on icon "button" at bounding box center [806, 78] width 17 height 17
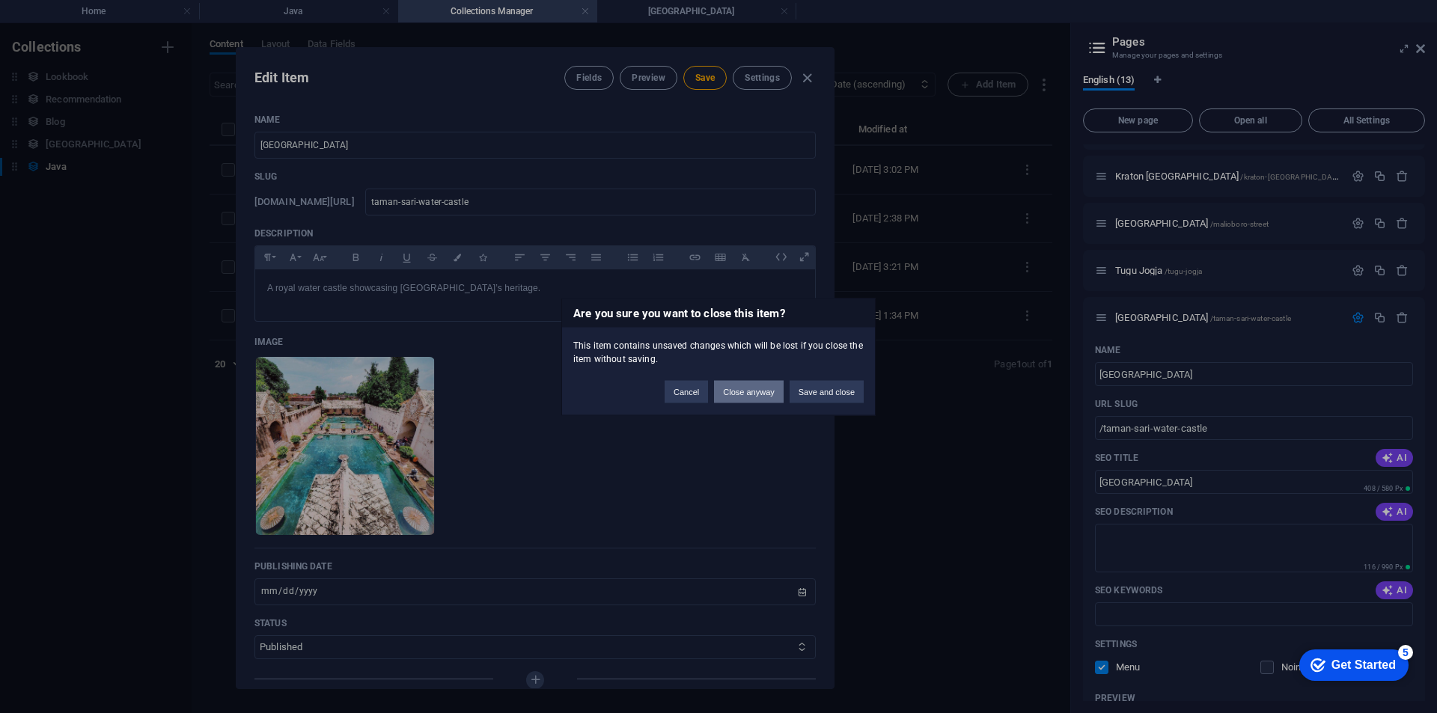
click at [757, 385] on button "Close anyway" at bounding box center [748, 391] width 69 height 22
type input "java-taman-sari-water-castle"
type input "2025-09-04"
type input "java-taman-sari-water-castle"
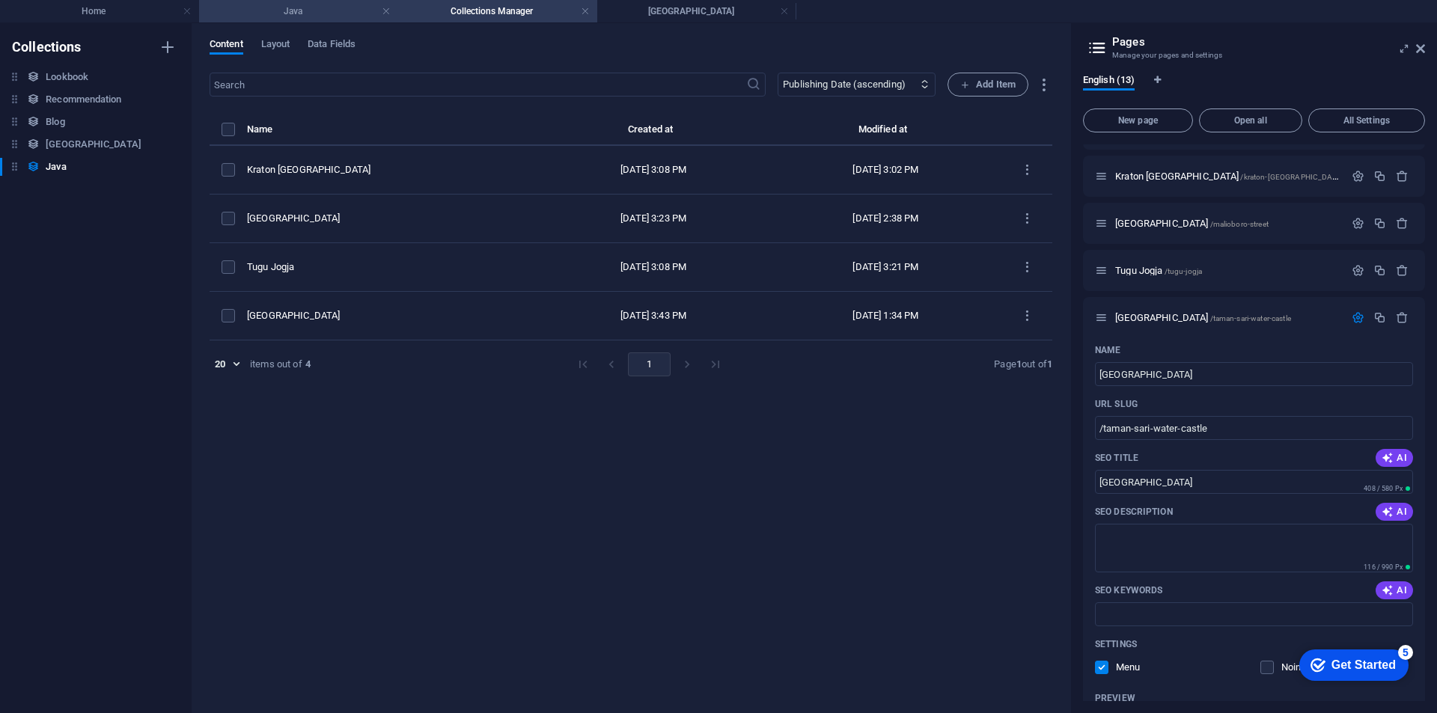
click at [270, 12] on h4 "Java" at bounding box center [298, 11] width 199 height 16
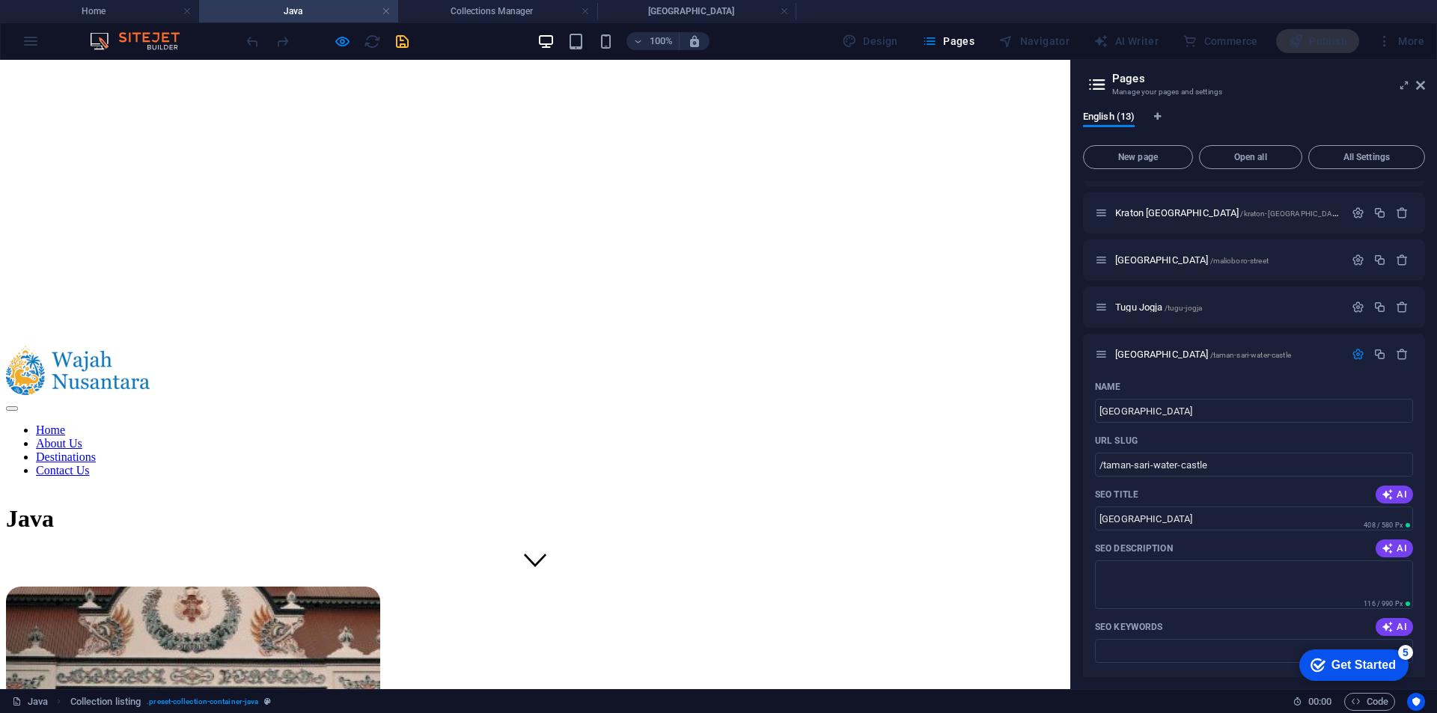
scroll to position [224, 0]
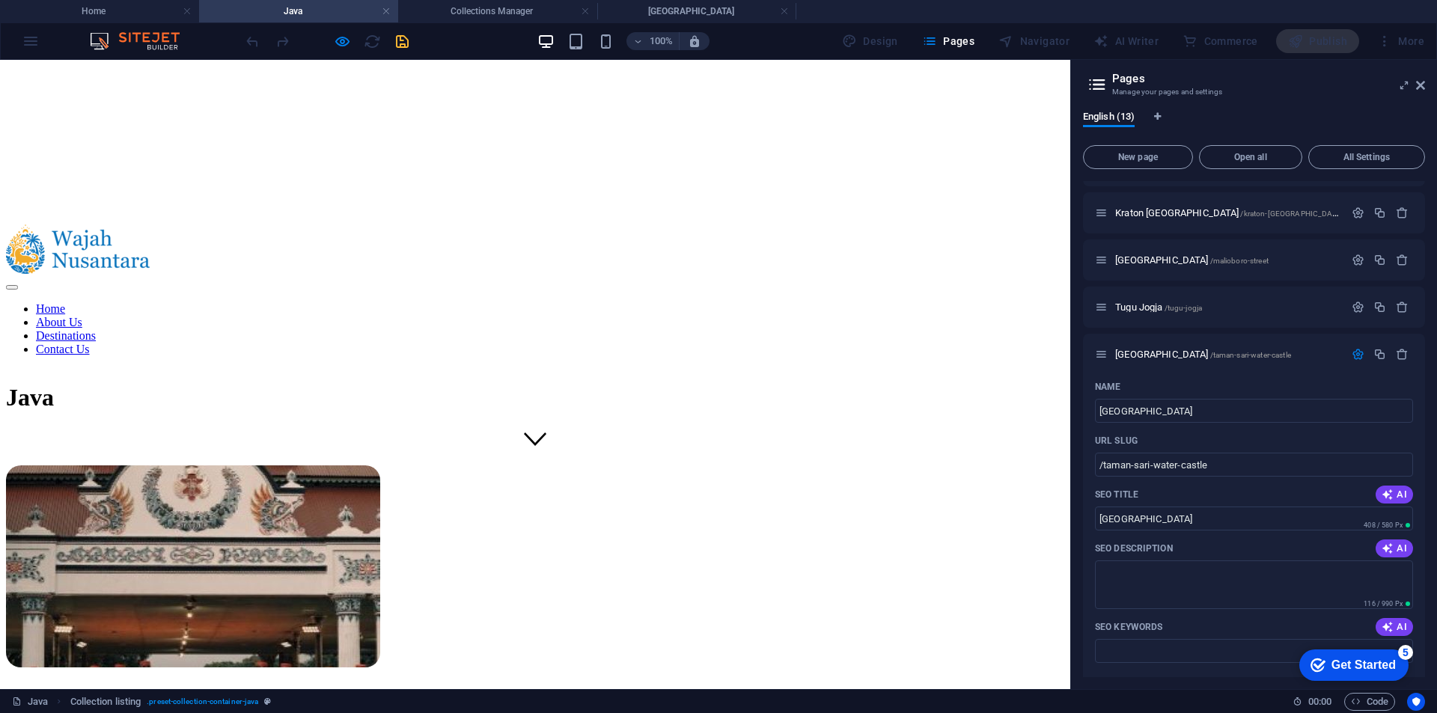
click at [1017, 36] on div "Navigator" at bounding box center [1033, 41] width 83 height 24
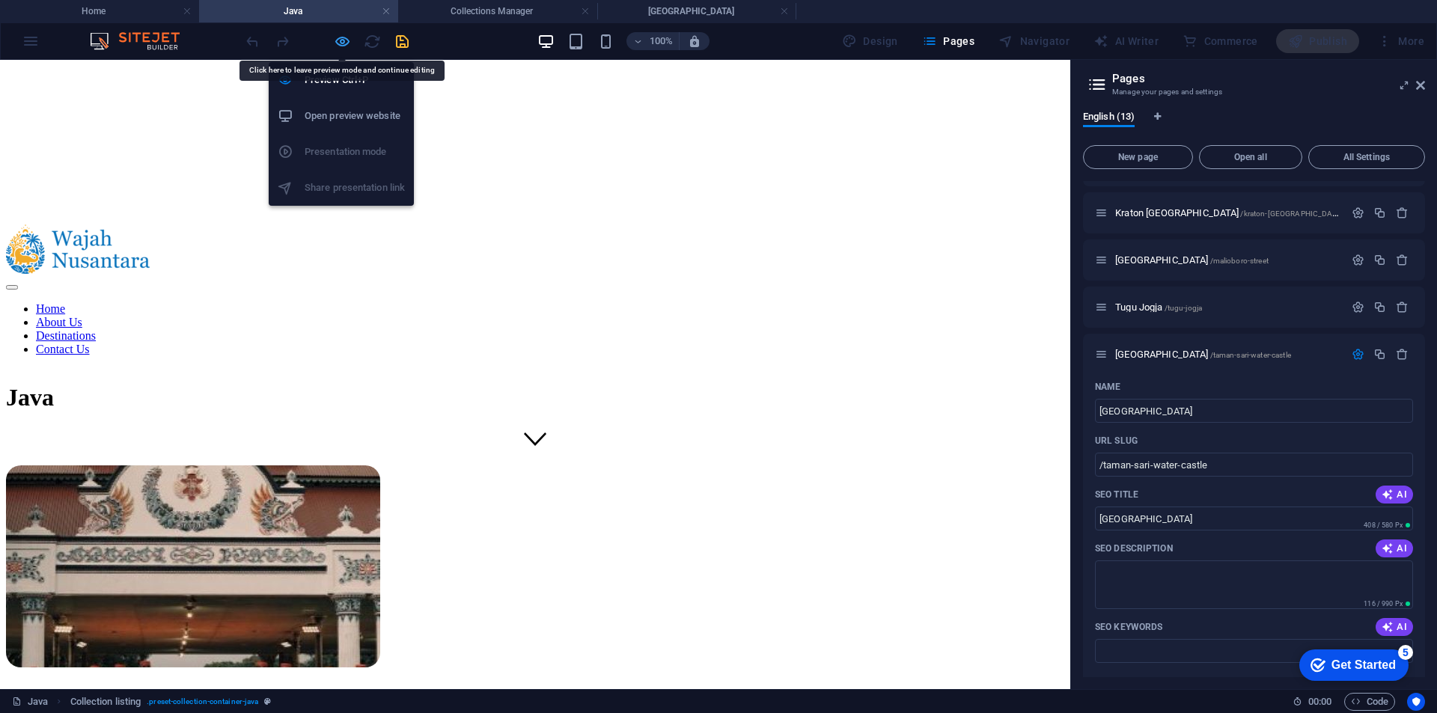
click at [343, 43] on icon "button" at bounding box center [342, 41] width 17 height 17
select select "68b7e71f6844915f290fc5a8"
select select "columns.publishing_date_ASC"
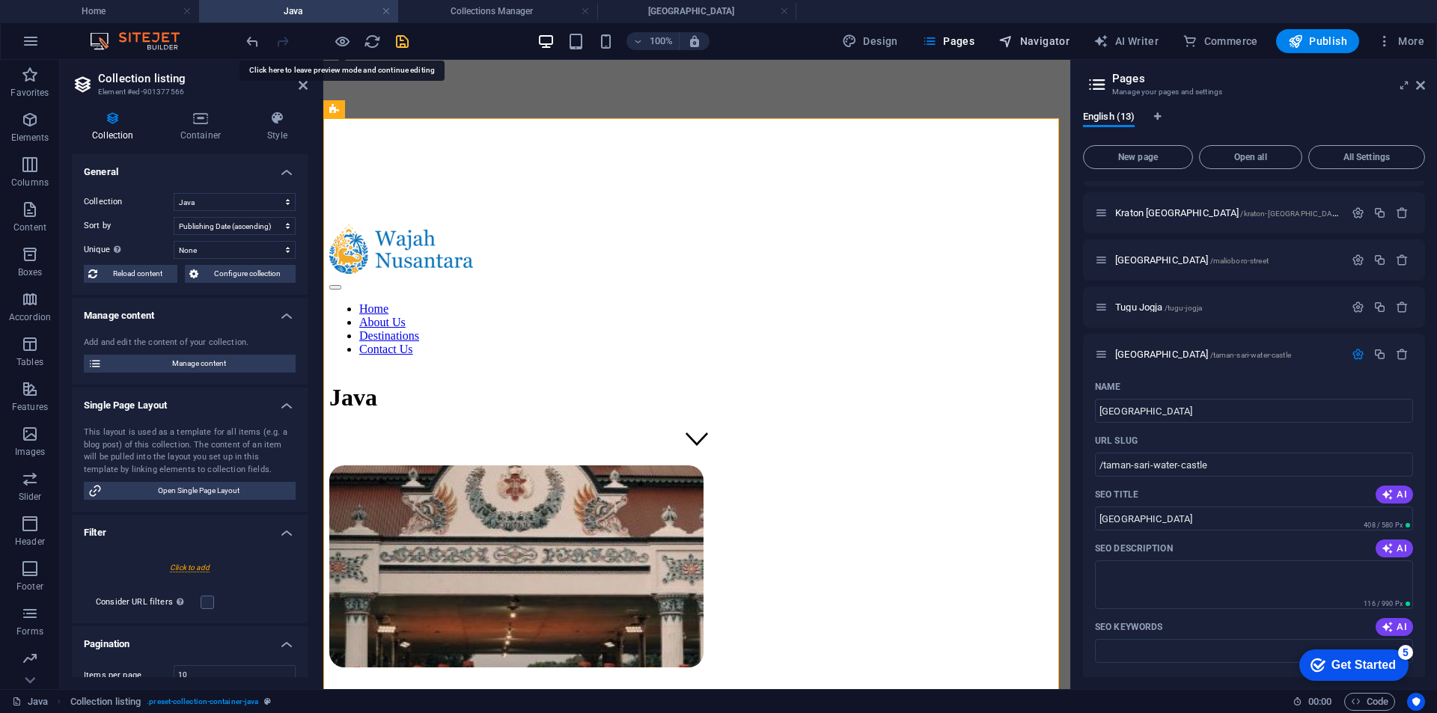
click at [1058, 41] on span "Navigator" at bounding box center [1033, 41] width 71 height 15
select select "16936456-en"
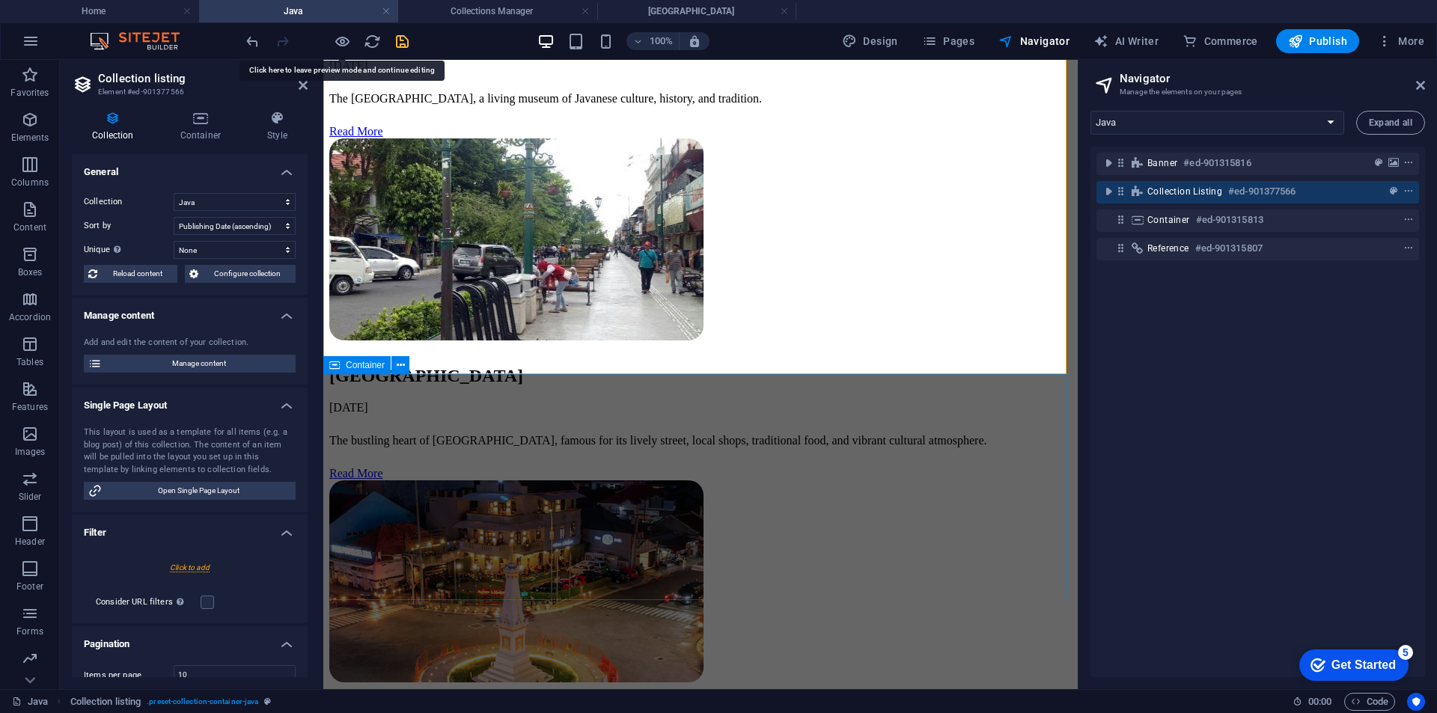
scroll to position [898, 0]
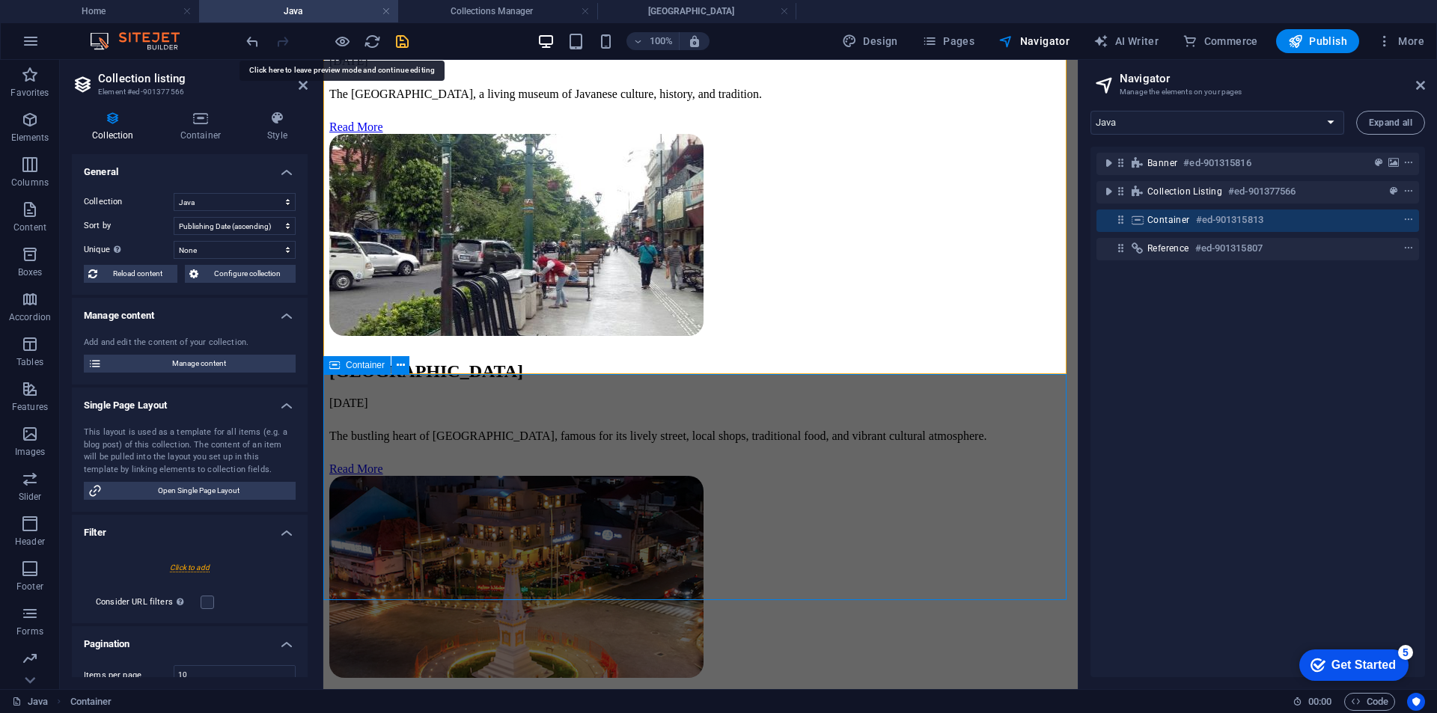
scroll to position [889, 0]
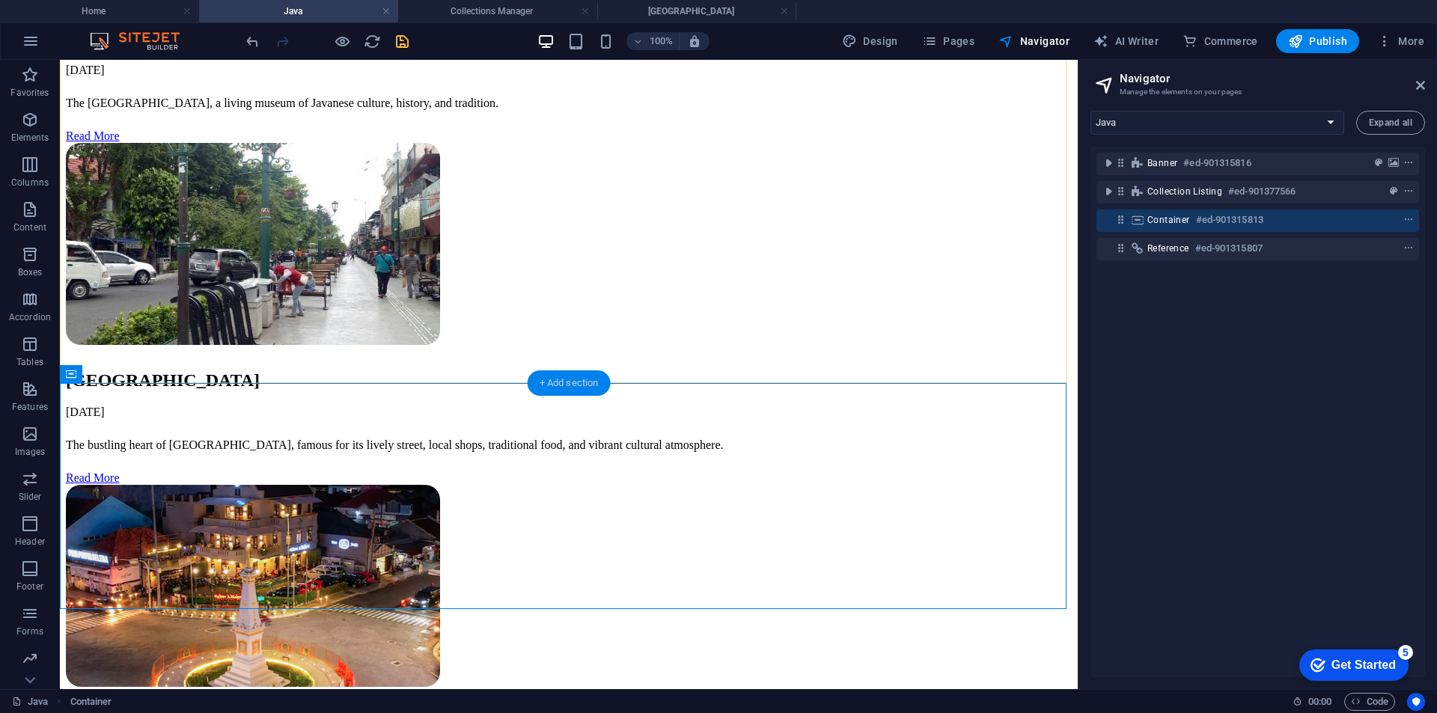
click at [574, 380] on div "+ Add section" at bounding box center [569, 382] width 83 height 25
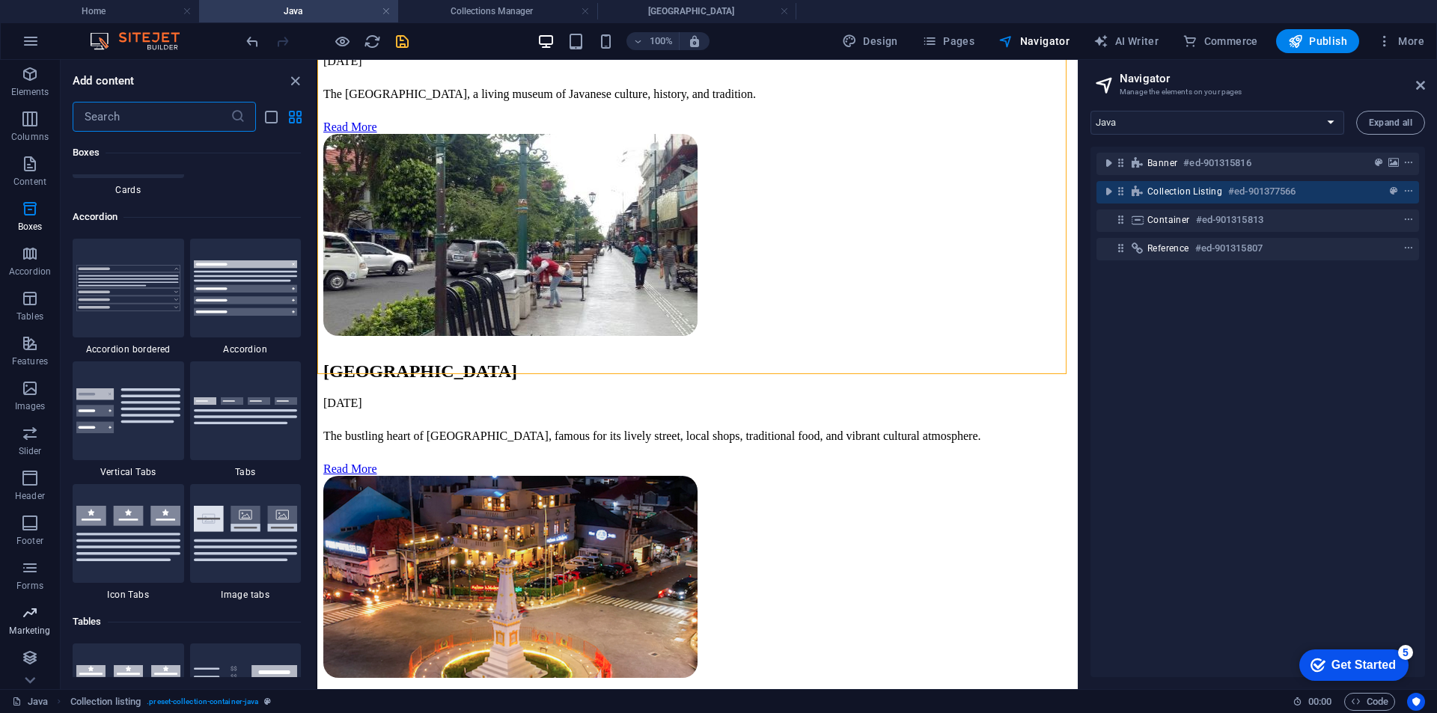
scroll to position [89, 0]
click at [23, 626] on p "Collections" at bounding box center [30, 632] width 46 height 12
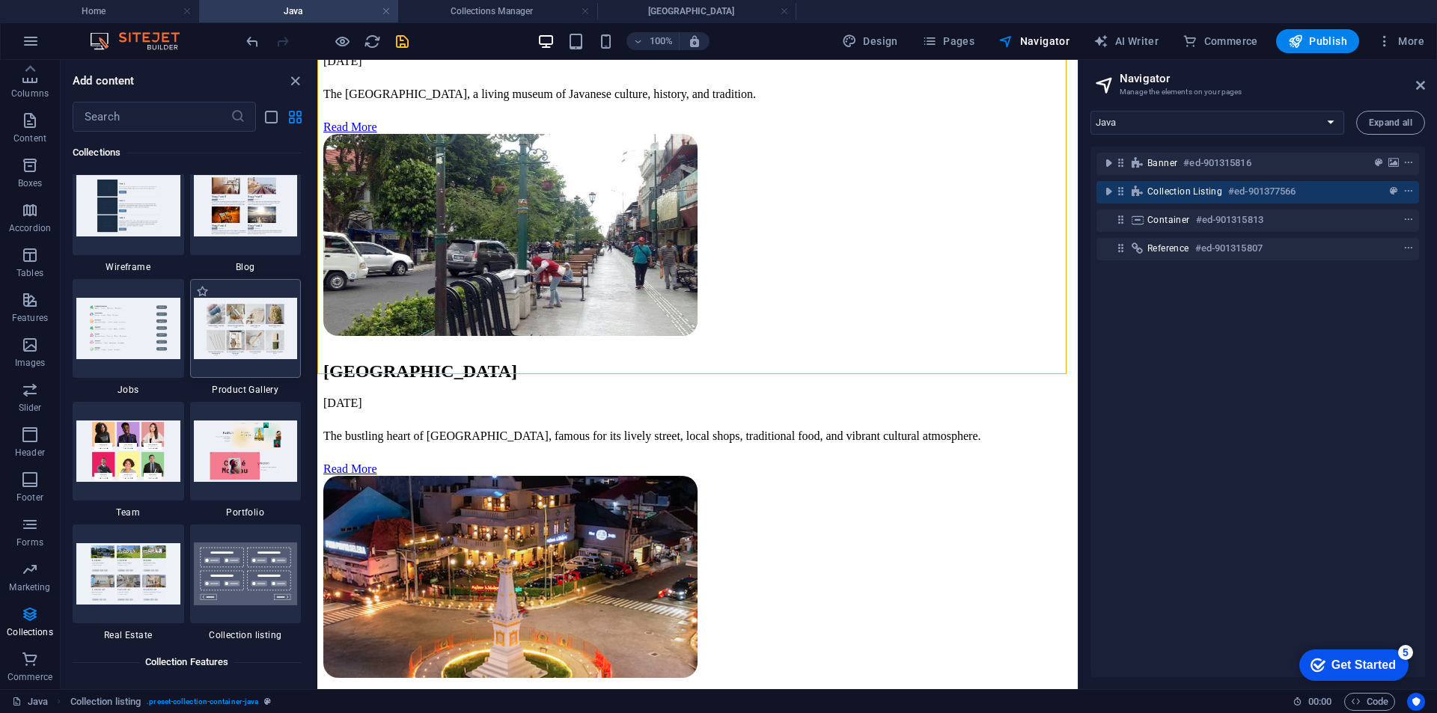
scroll to position [13772, 0]
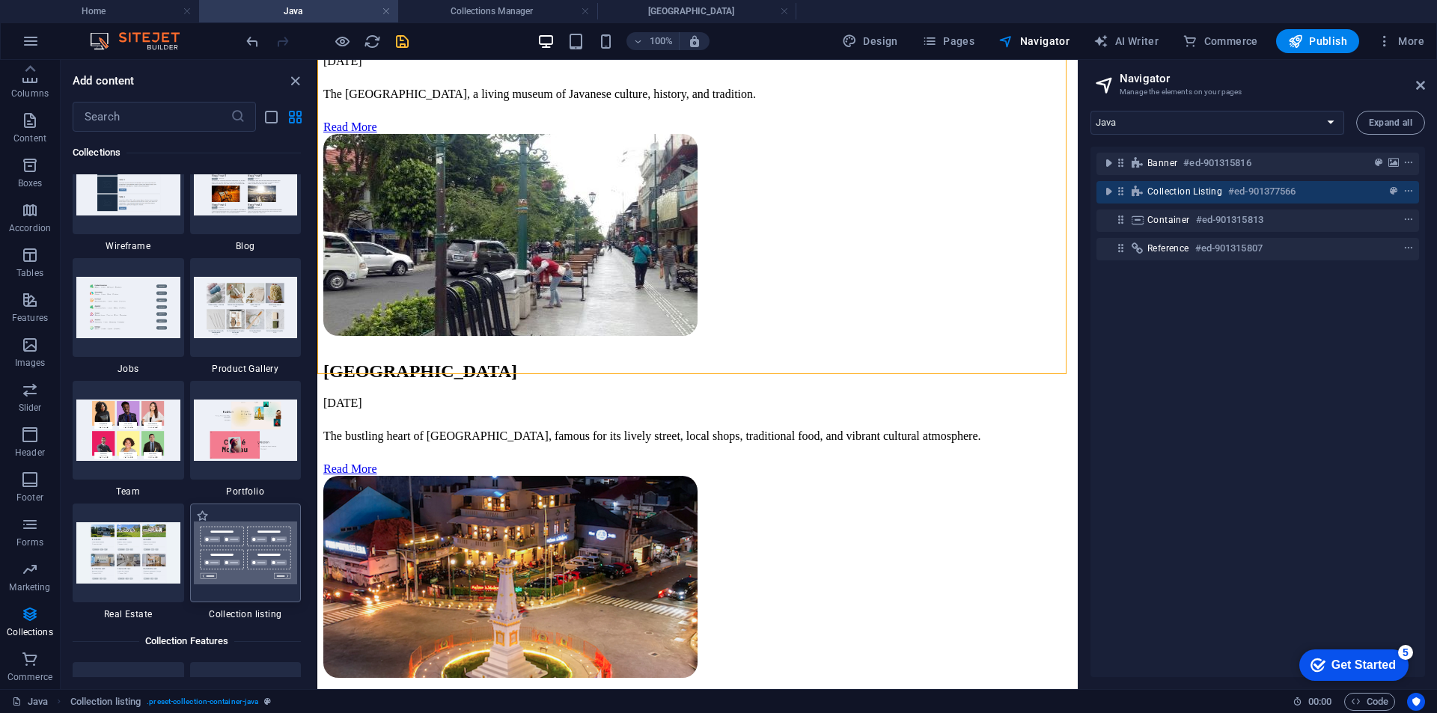
click at [250, 570] on img at bounding box center [246, 553] width 104 height 63
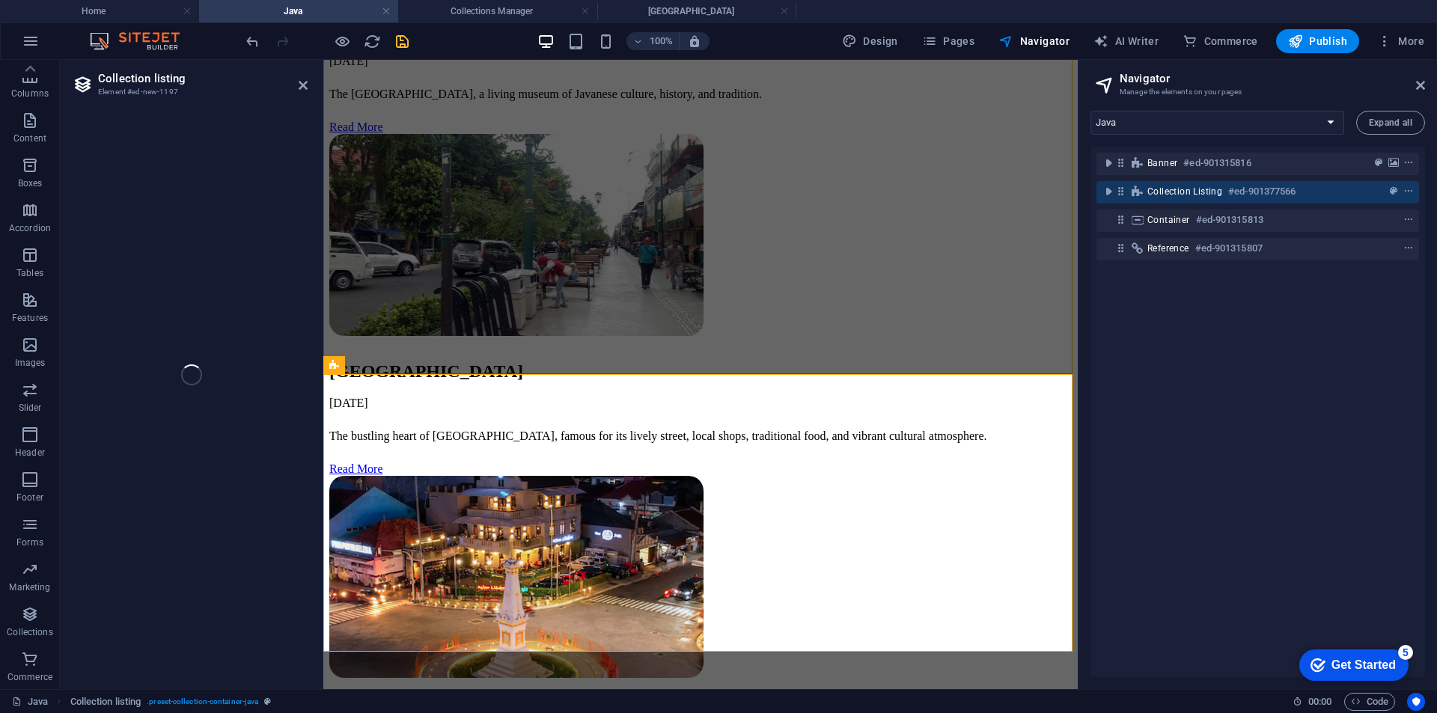
select select
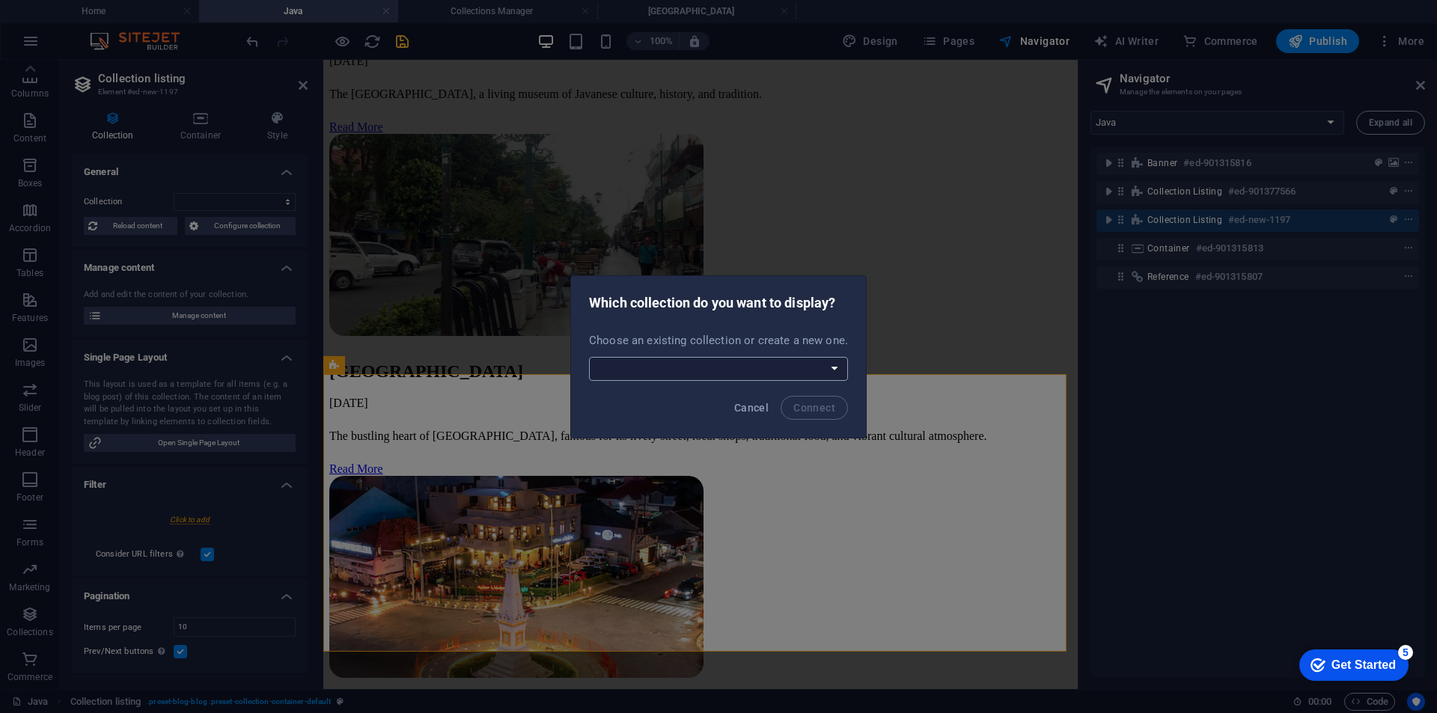
click at [810, 373] on select "Blog Java Lookbook Recommendation Sumatra Create a new collection" at bounding box center [718, 369] width 259 height 24
select select "--createNew--"
click at [590, 357] on select "Blog Java Lookbook Recommendation Sumatra Create a new collection" at bounding box center [718, 369] width 259 height 24
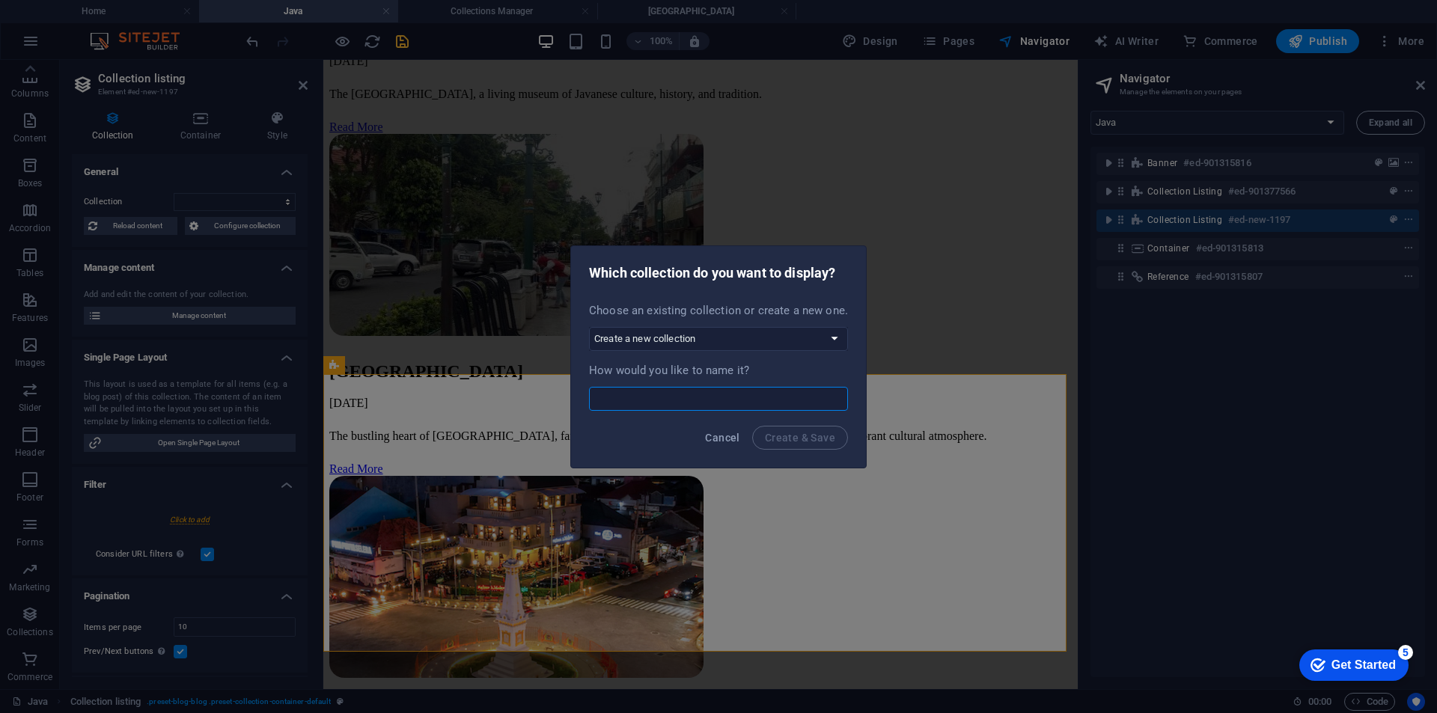
click at [691, 395] on input "text" at bounding box center [718, 399] width 259 height 24
type input "Java2"
click at [815, 432] on span "Create & Save" at bounding box center [800, 438] width 70 height 12
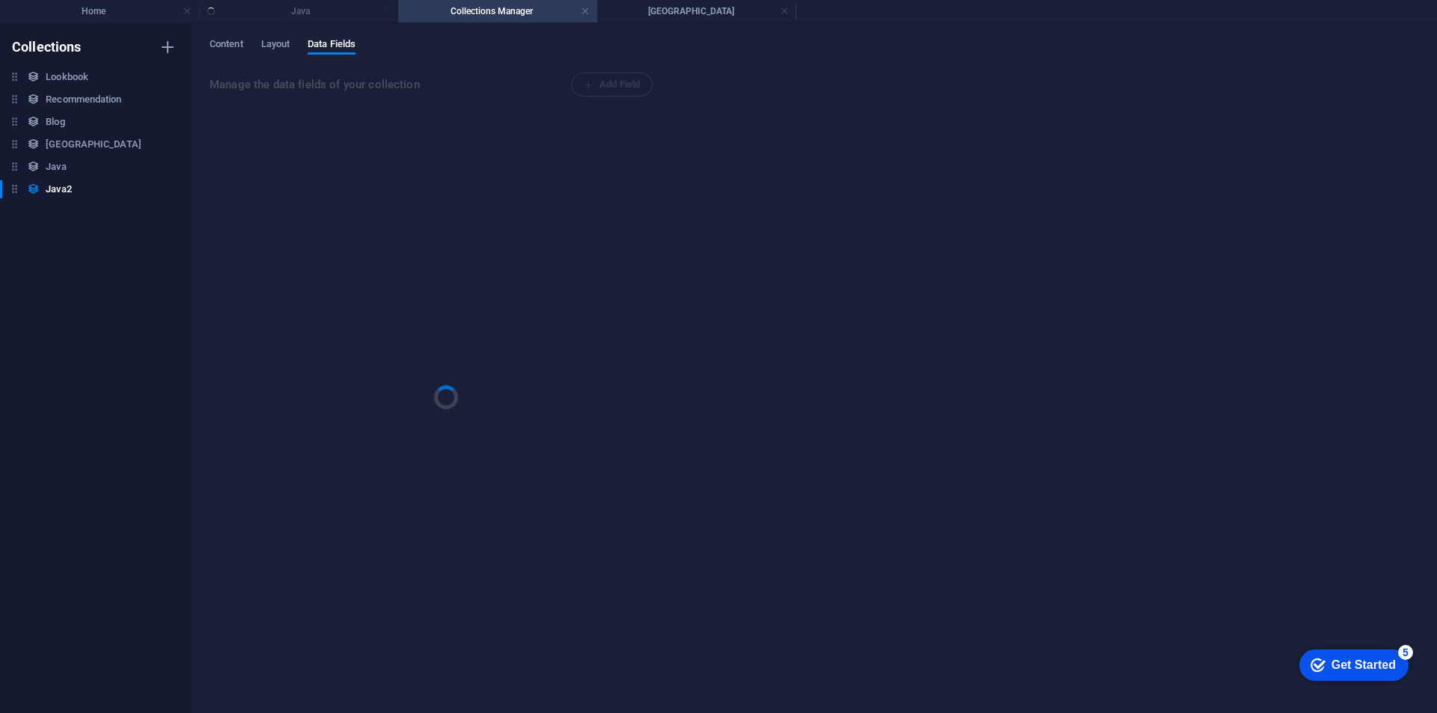
scroll to position [0, 0]
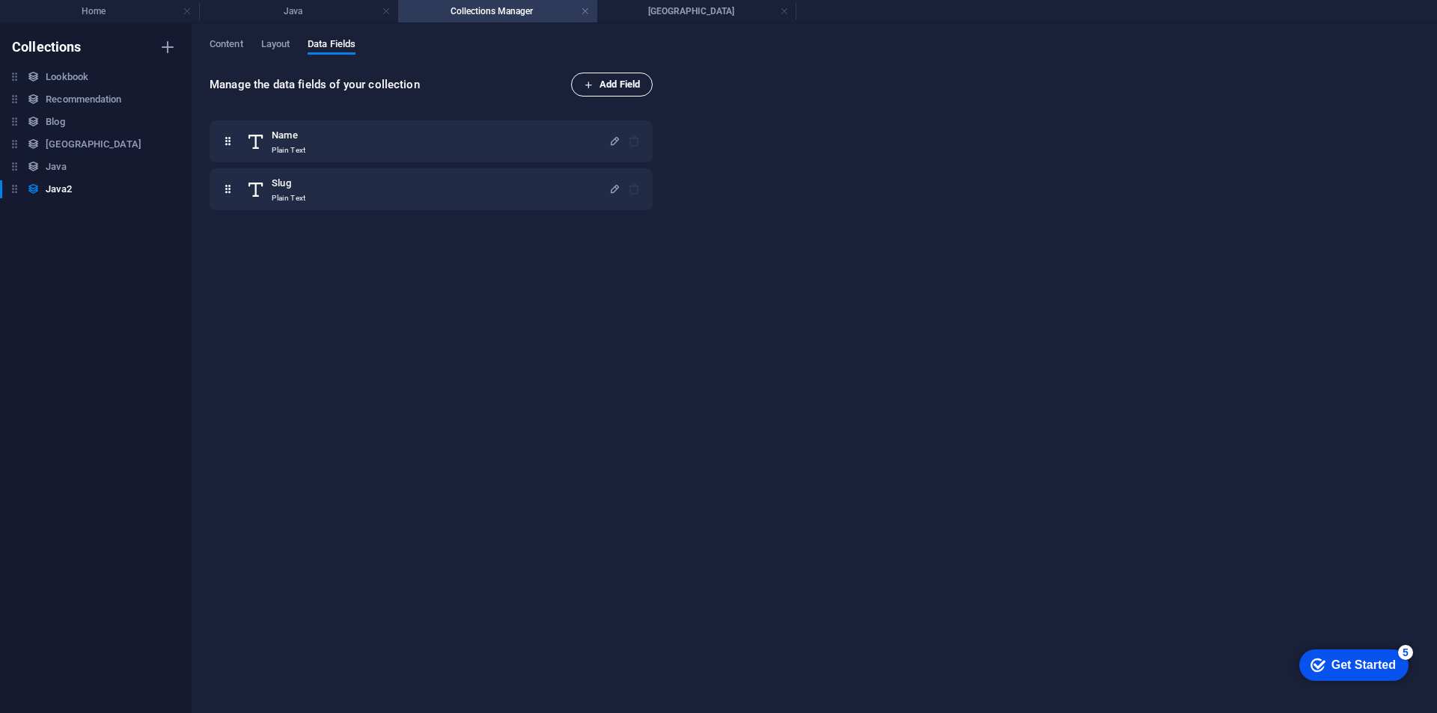
click at [605, 85] on span "Add Field" at bounding box center [612, 85] width 56 height 18
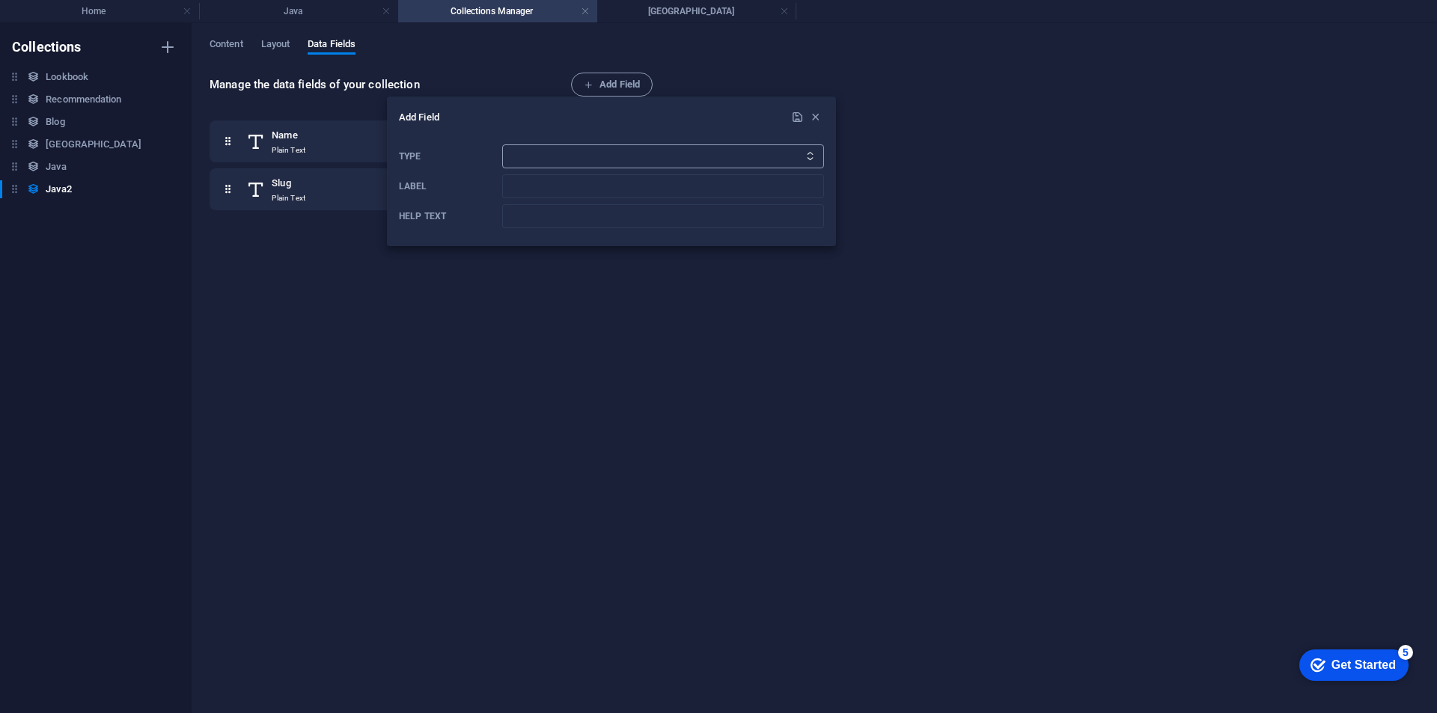
click at [561, 148] on select "Plain Text Link CMS Rich Text File Multiple Files Checkbox Choice Date Number" at bounding box center [663, 156] width 322 height 24
select select "editor"
click at [502, 144] on select "Plain Text Link CMS Rich Text File Multiple Files Checkbox Choice Date Number" at bounding box center [663, 156] width 322 height 24
click at [532, 189] on input "Label" at bounding box center [663, 186] width 322 height 24
type input "F"
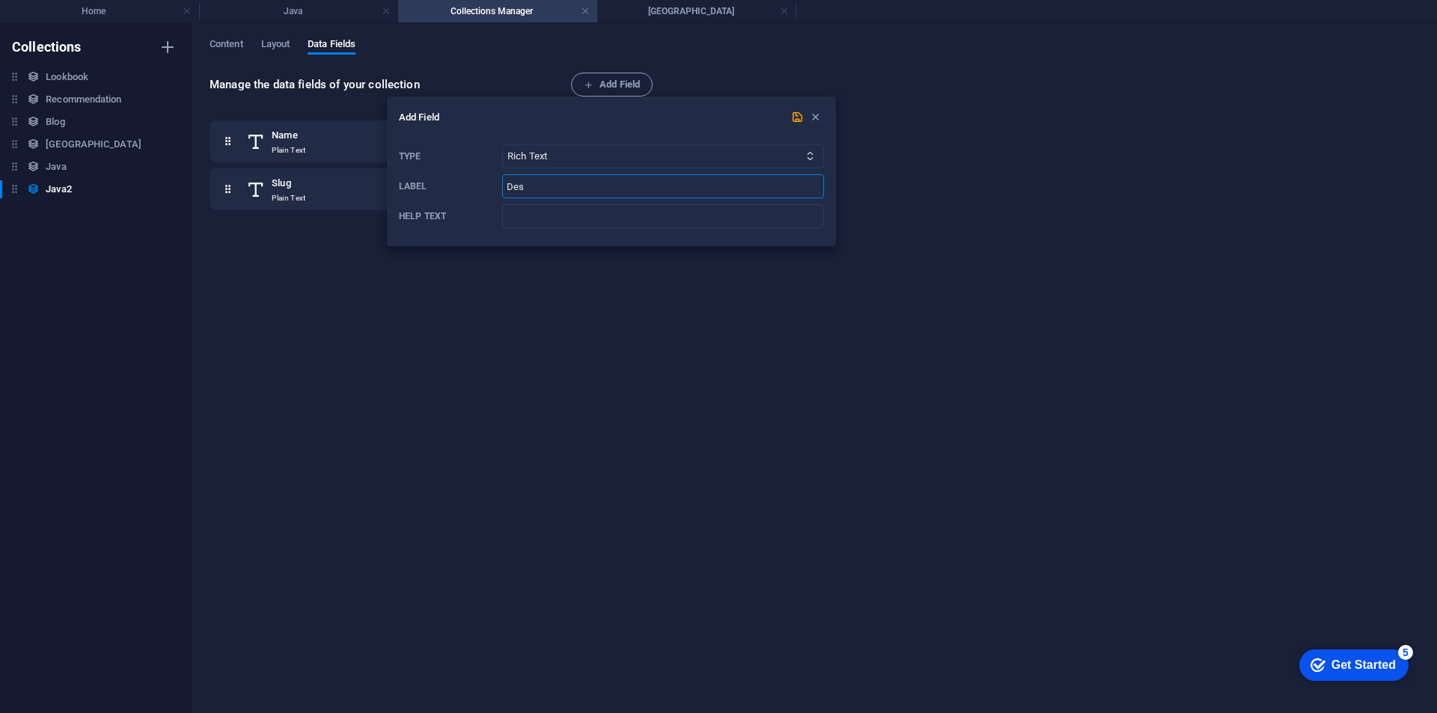
type input "Deskripsi"
click at [791, 117] on icon "submit" at bounding box center [797, 117] width 13 height 13
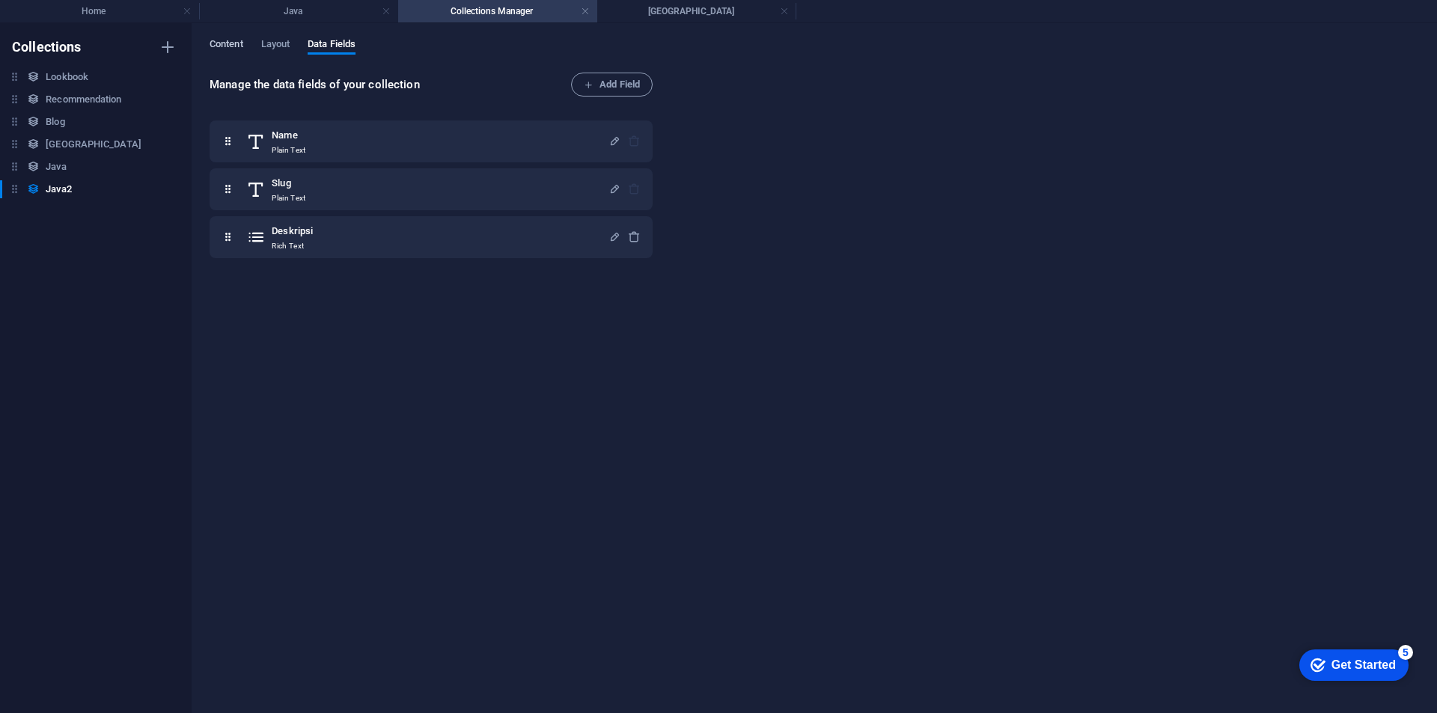
click at [237, 43] on span "Content" at bounding box center [227, 45] width 34 height 21
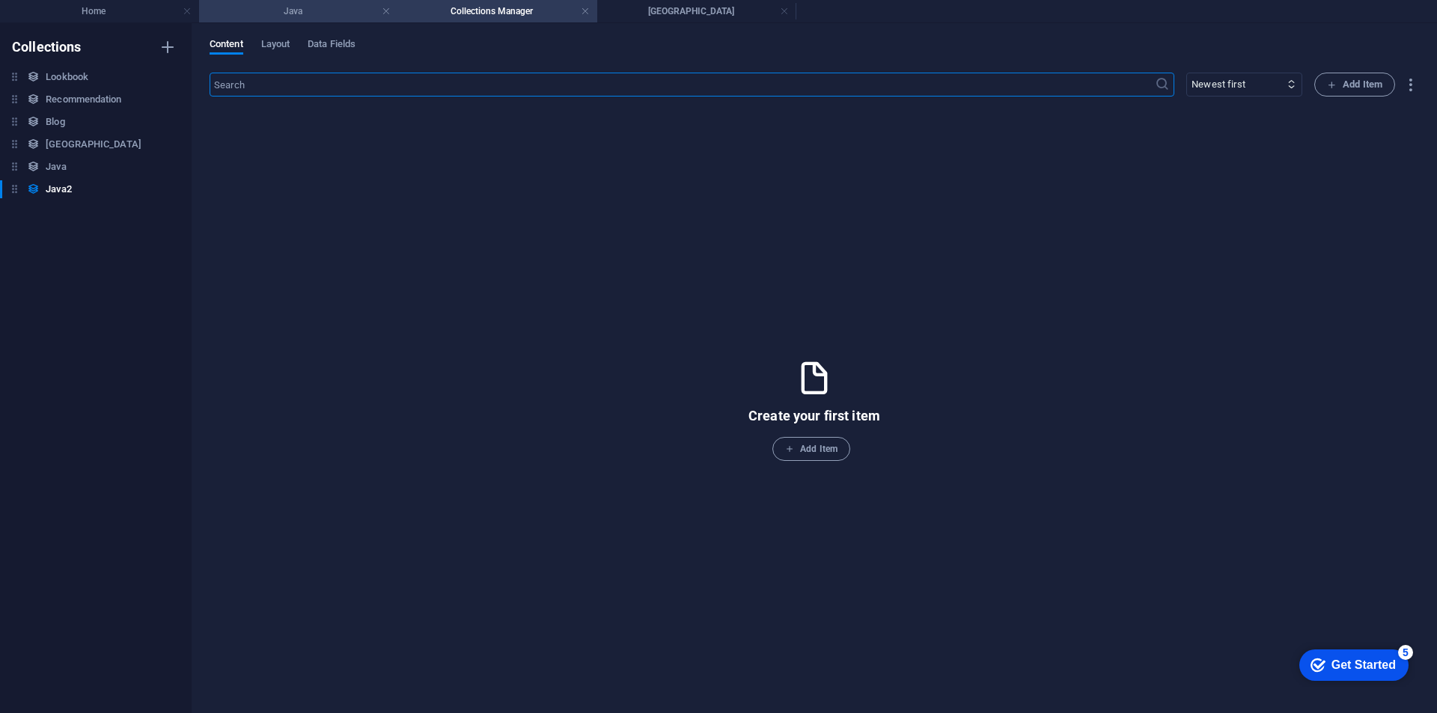
click at [284, 10] on h4 "Java" at bounding box center [298, 11] width 199 height 16
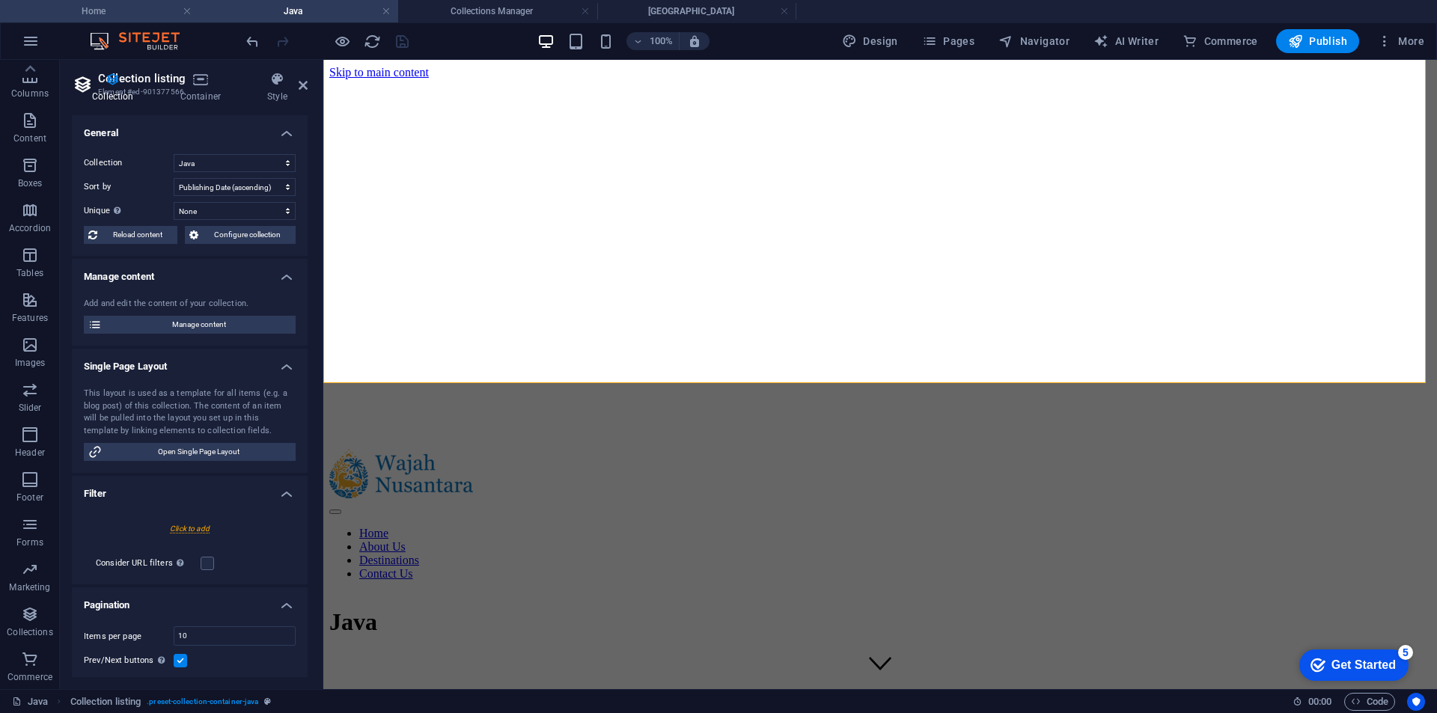
scroll to position [889, 0]
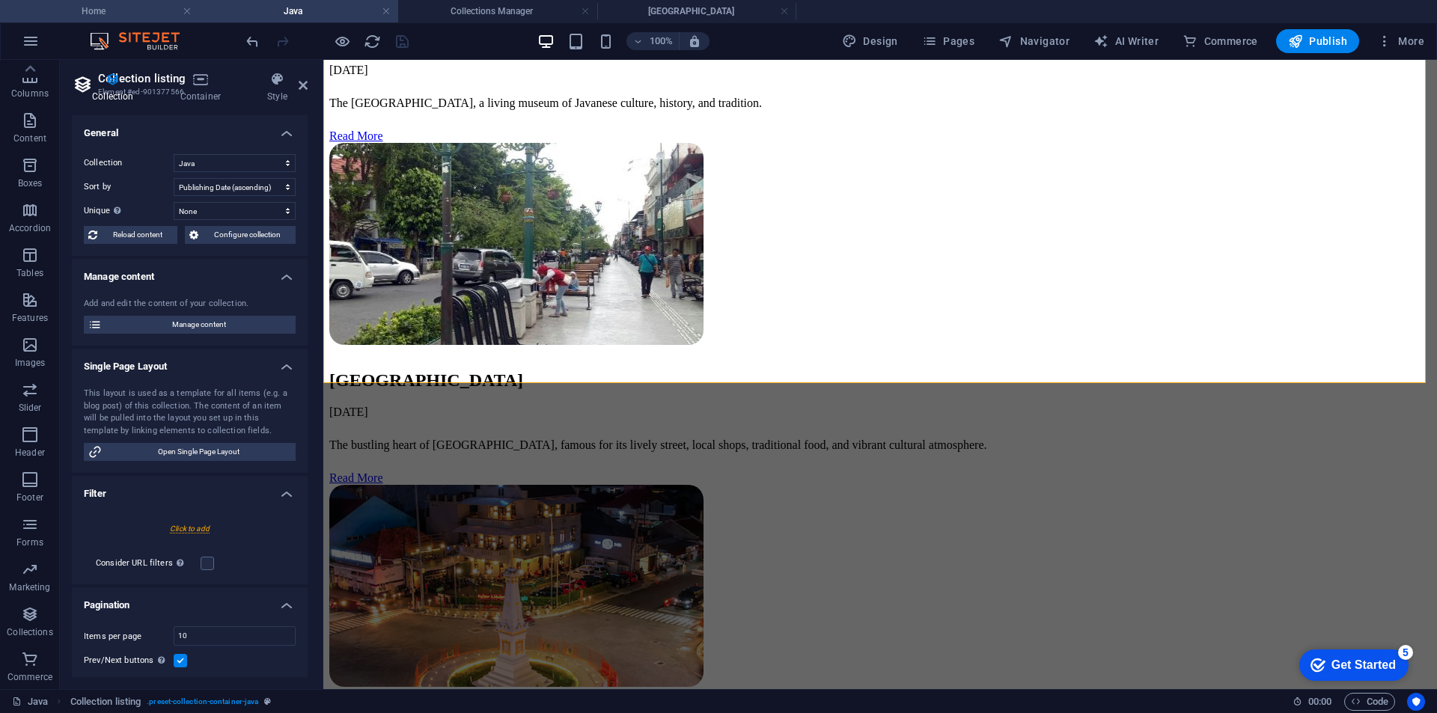
click at [119, 14] on h4 "Home" at bounding box center [99, 11] width 199 height 16
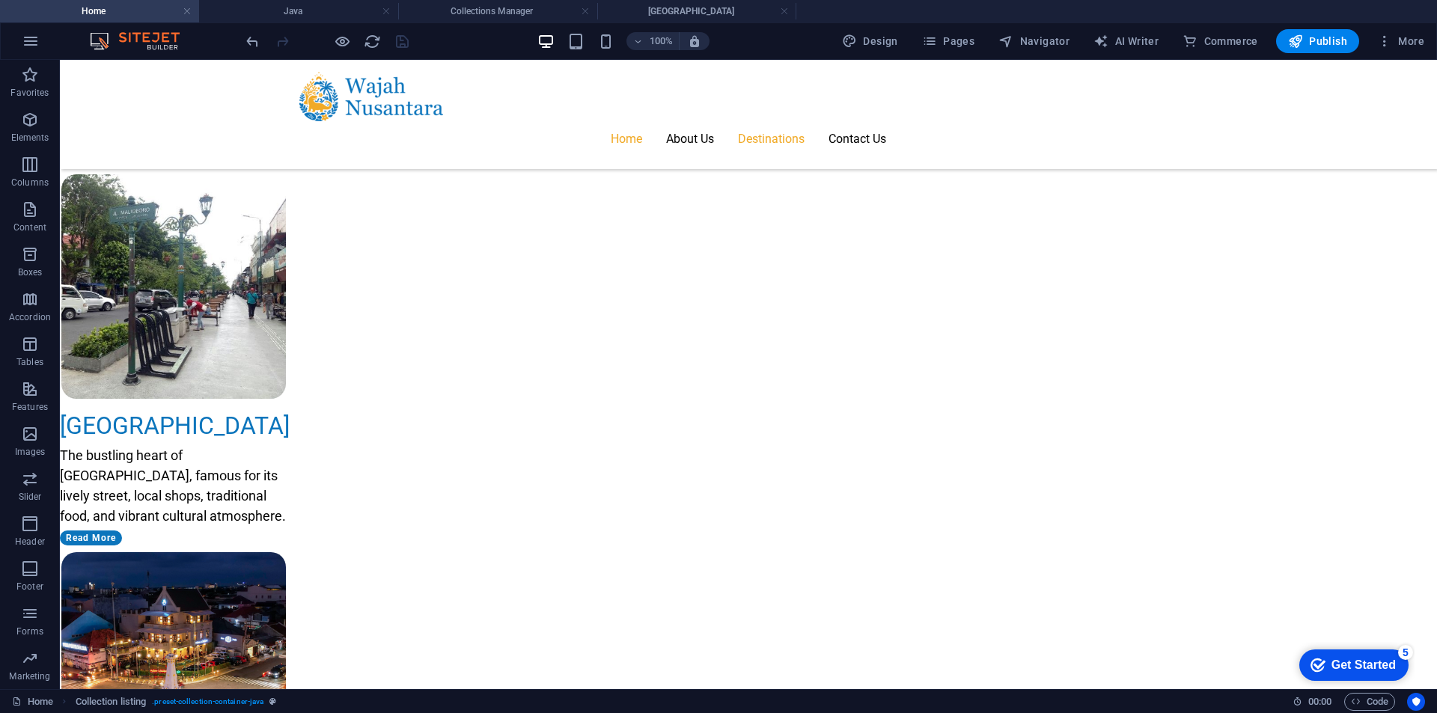
scroll to position [0, 0]
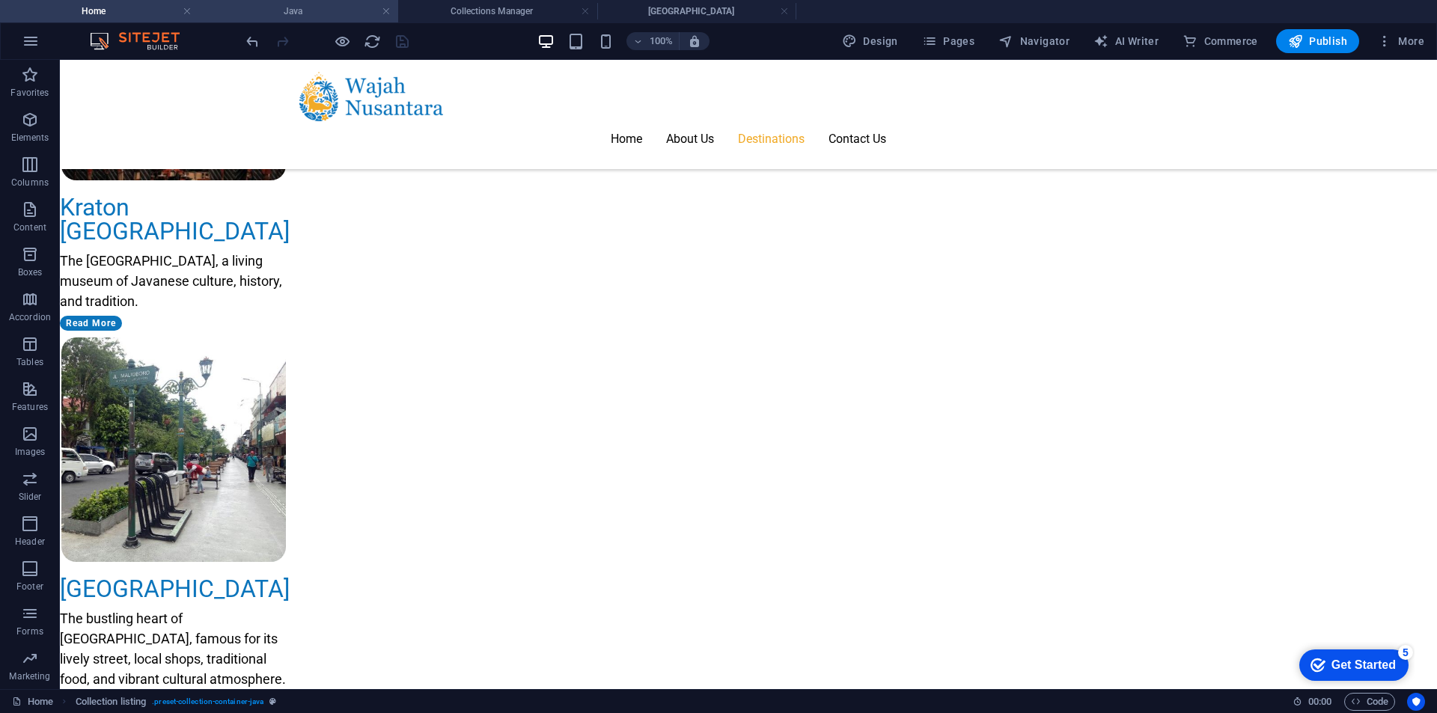
click at [337, 7] on h4 "Java" at bounding box center [298, 11] width 199 height 16
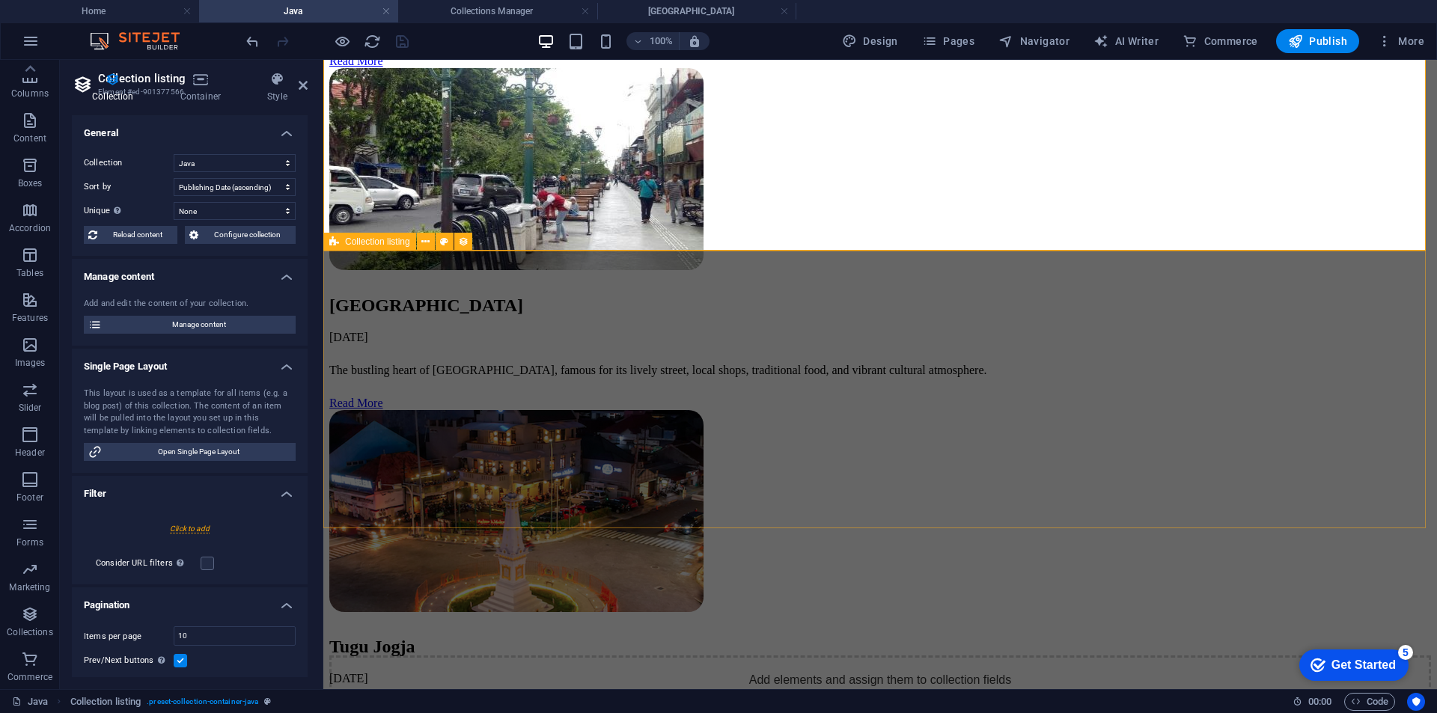
scroll to position [1188, 0]
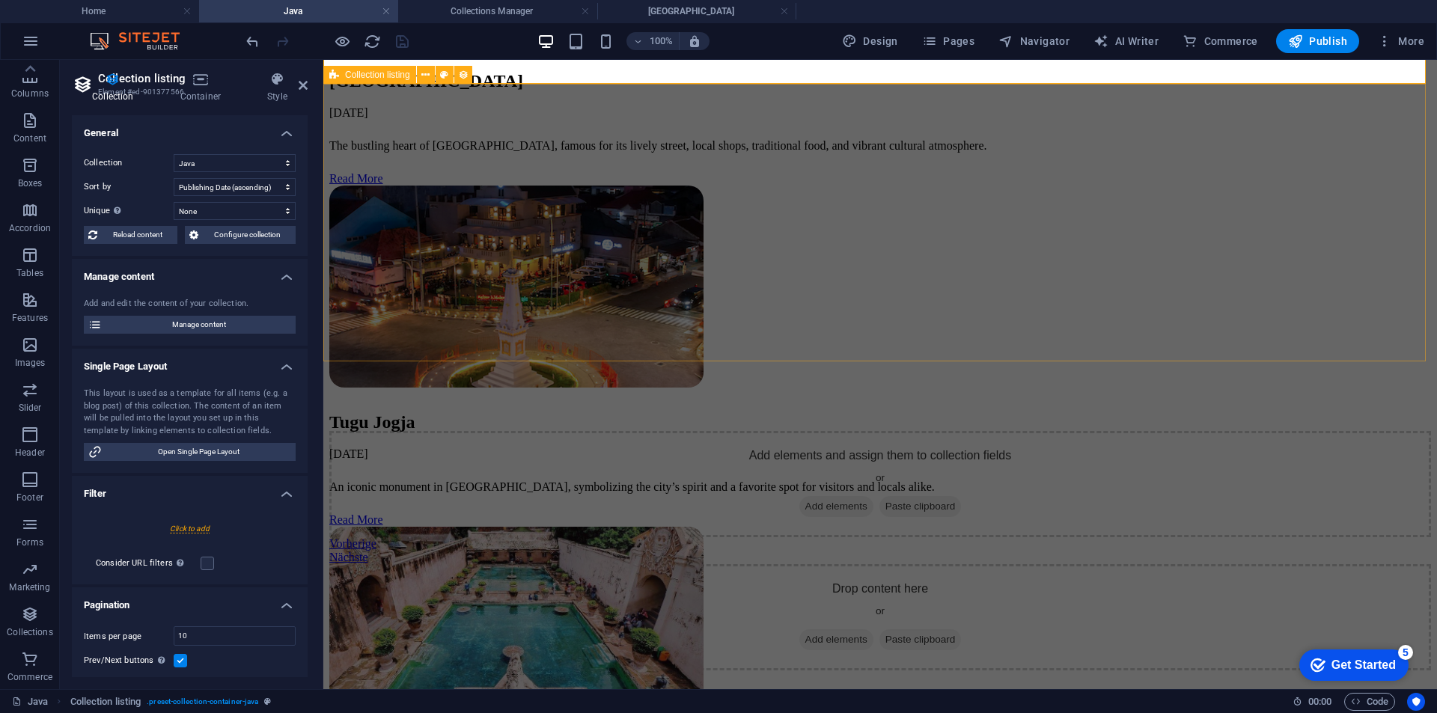
click at [980, 431] on div "Add elements and assign them to collection fields or Add elements Paste clipboa…" at bounding box center [879, 497] width 1101 height 133
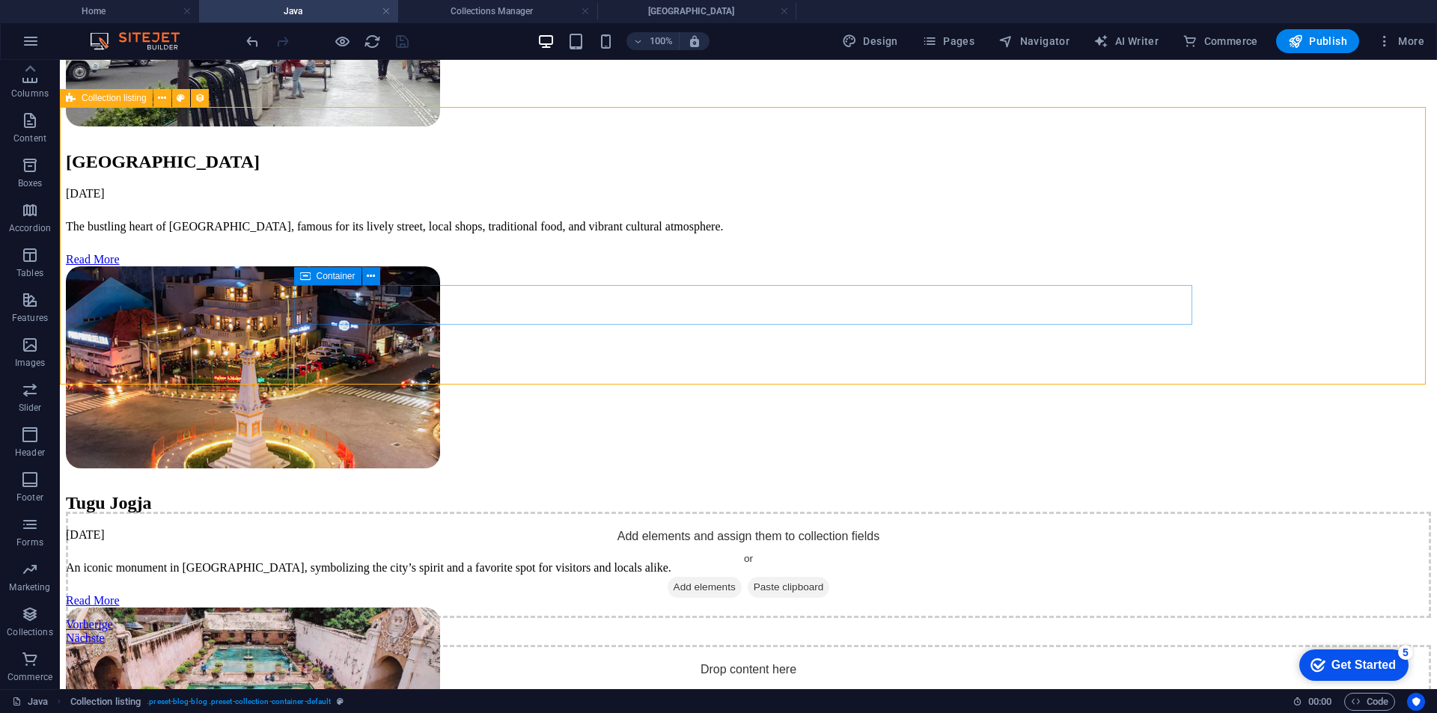
scroll to position [1039, 0]
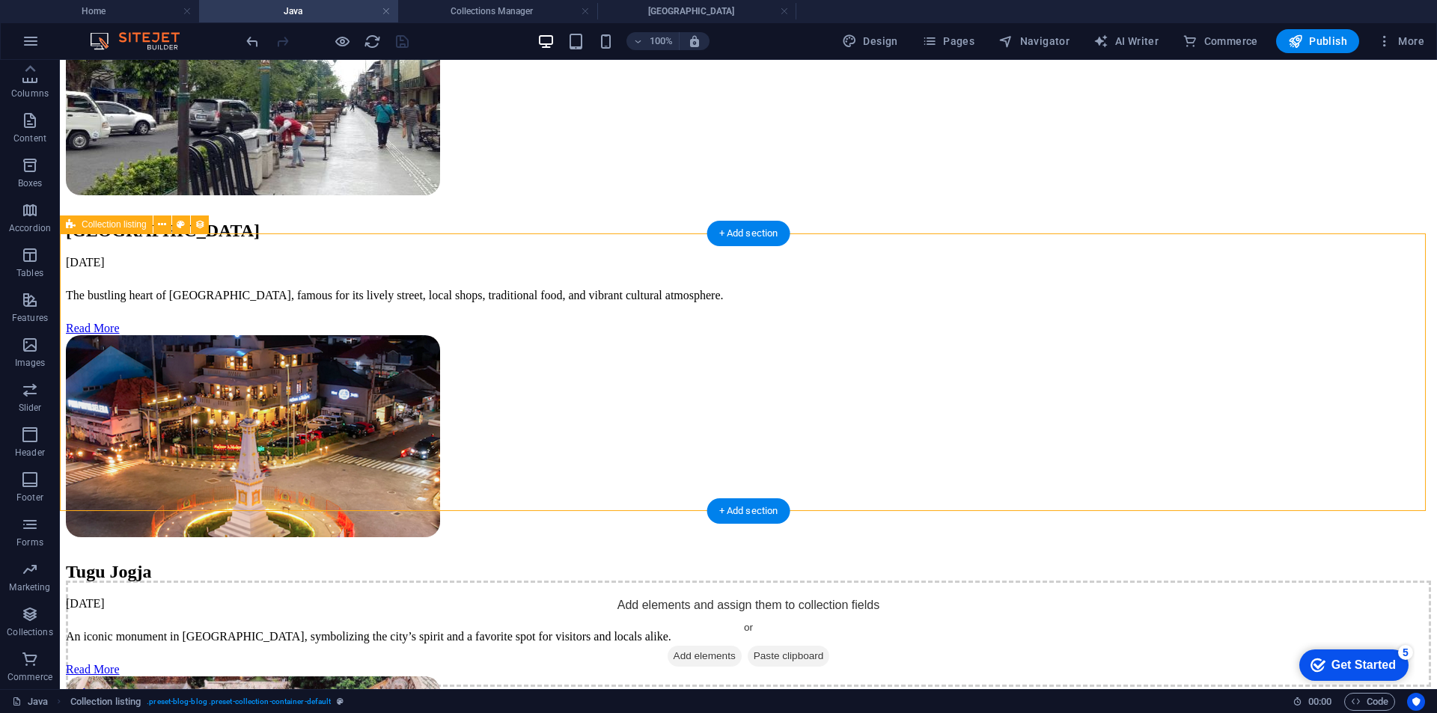
click at [967, 581] on div "Add elements and assign them to collection fields or Add elements Paste clipboa…" at bounding box center [748, 647] width 1365 height 133
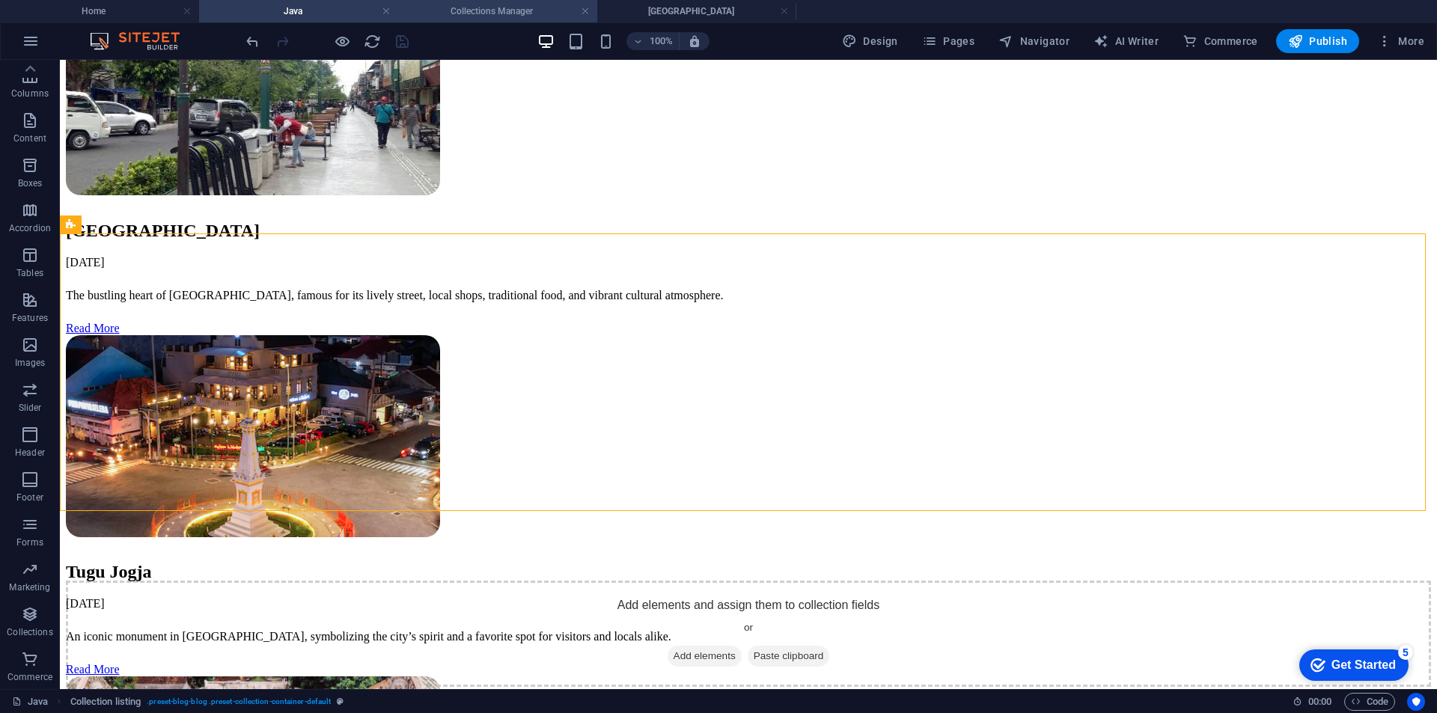
click at [464, 18] on h4 "Collections Manager" at bounding box center [497, 11] width 199 height 16
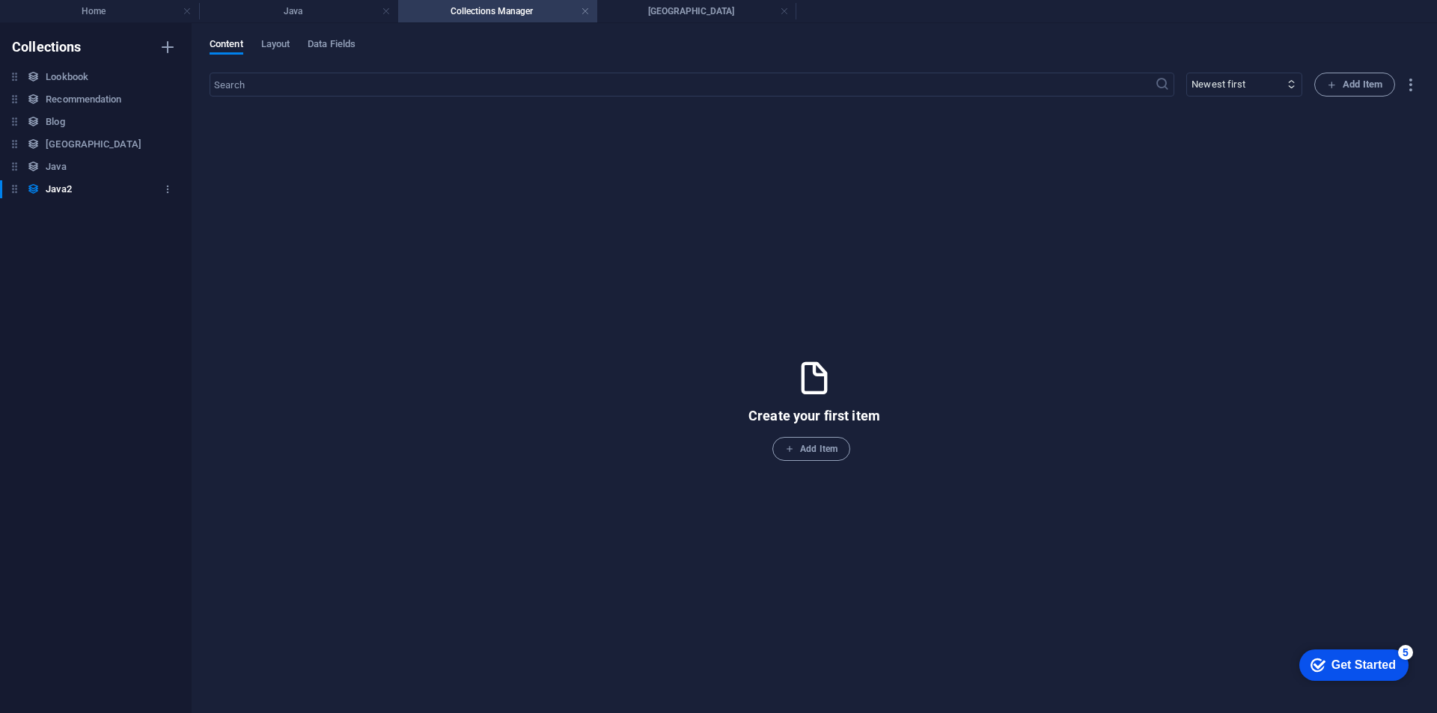
click at [64, 189] on h6 "Java2" at bounding box center [58, 189] width 25 height 18
click at [320, 52] on button "Data Fields" at bounding box center [332, 46] width 48 height 16
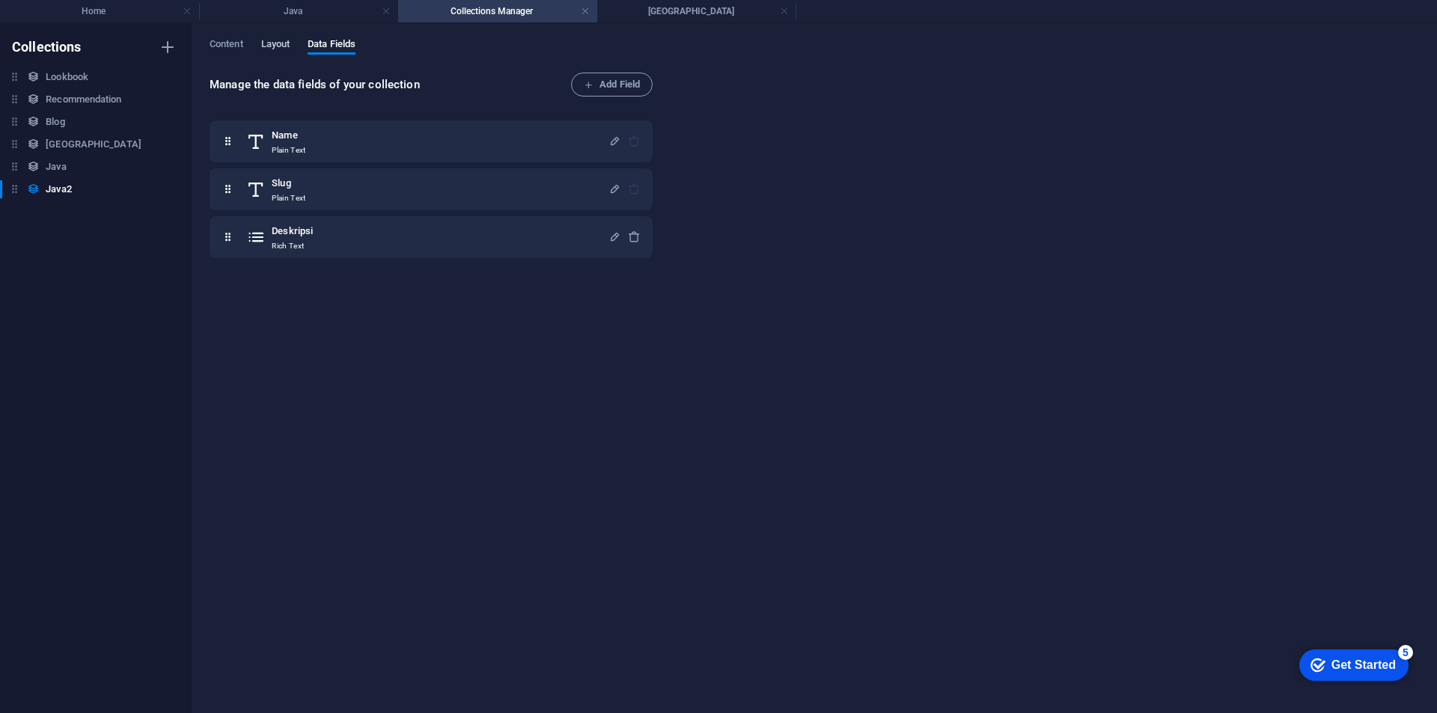
click at [284, 49] on span "Layout" at bounding box center [275, 45] width 29 height 21
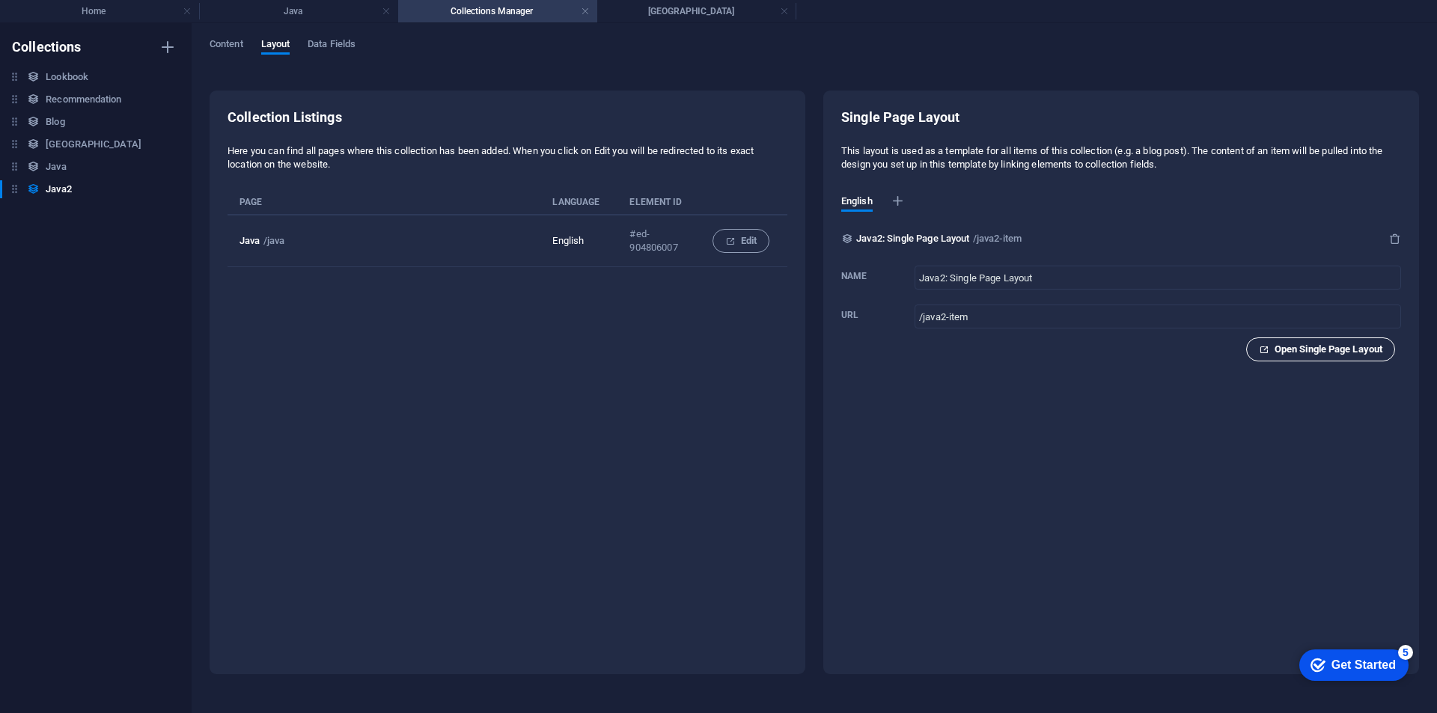
click at [1304, 352] on span "Open Single Page Layout" at bounding box center [1320, 349] width 123 height 18
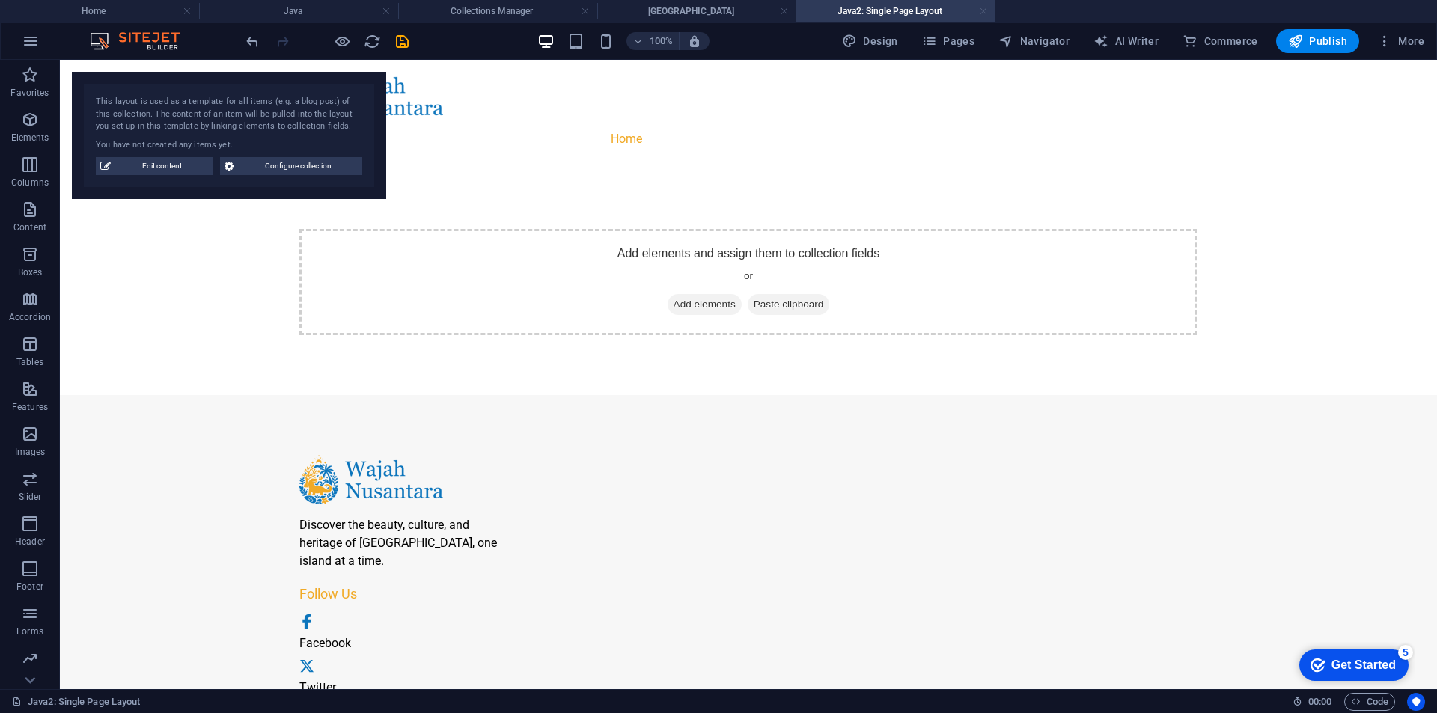
click at [984, 6] on link at bounding box center [983, 11] width 9 height 14
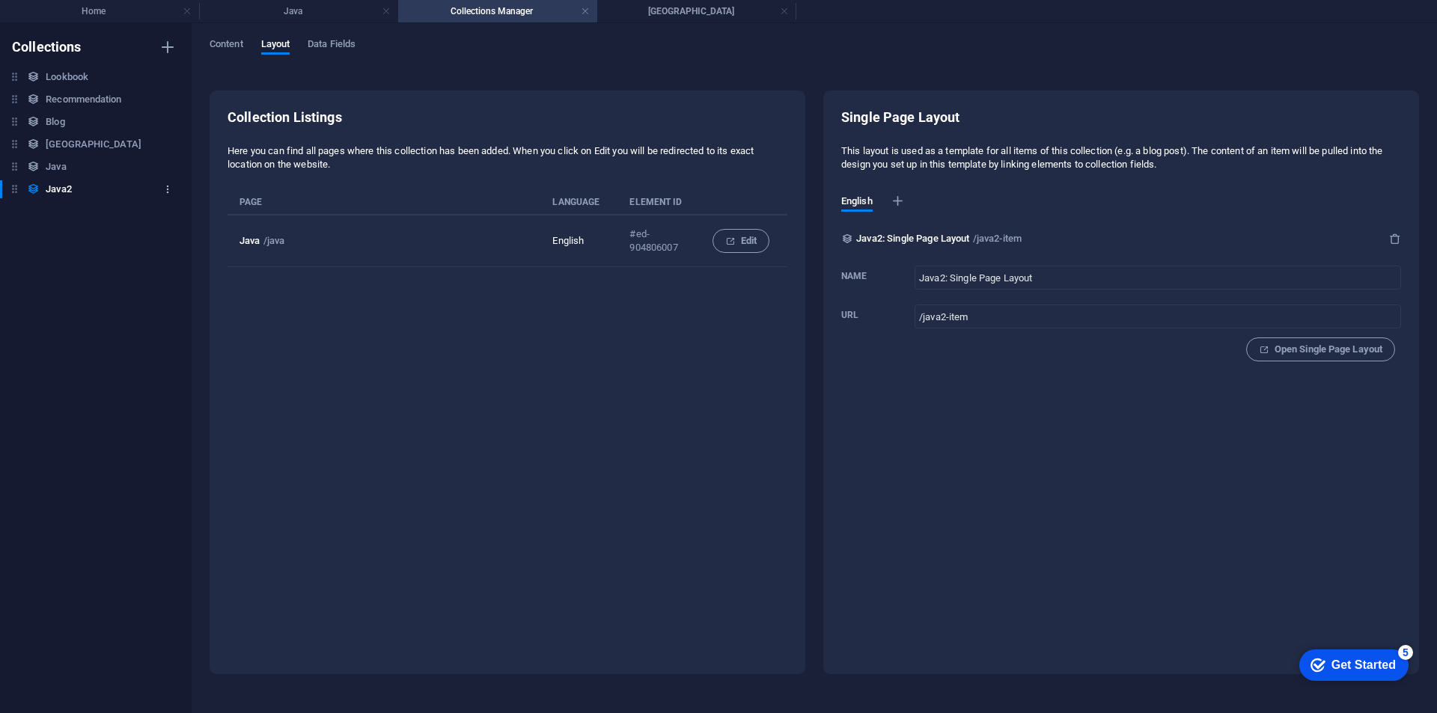
click at [164, 192] on icon "button" at bounding box center [167, 189] width 10 height 10
click at [183, 282] on h6 "Delete" at bounding box center [180, 291] width 40 height 18
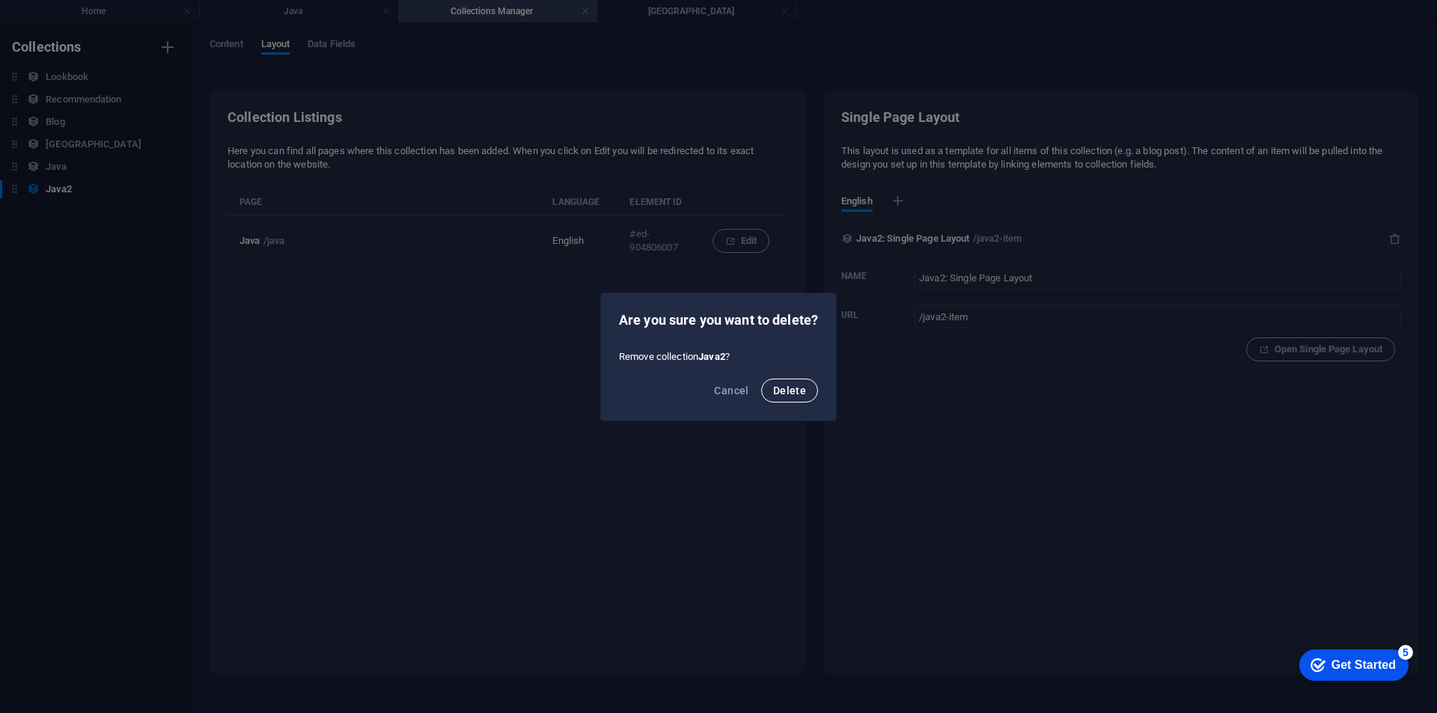
click at [808, 389] on button "Delete" at bounding box center [789, 391] width 57 height 24
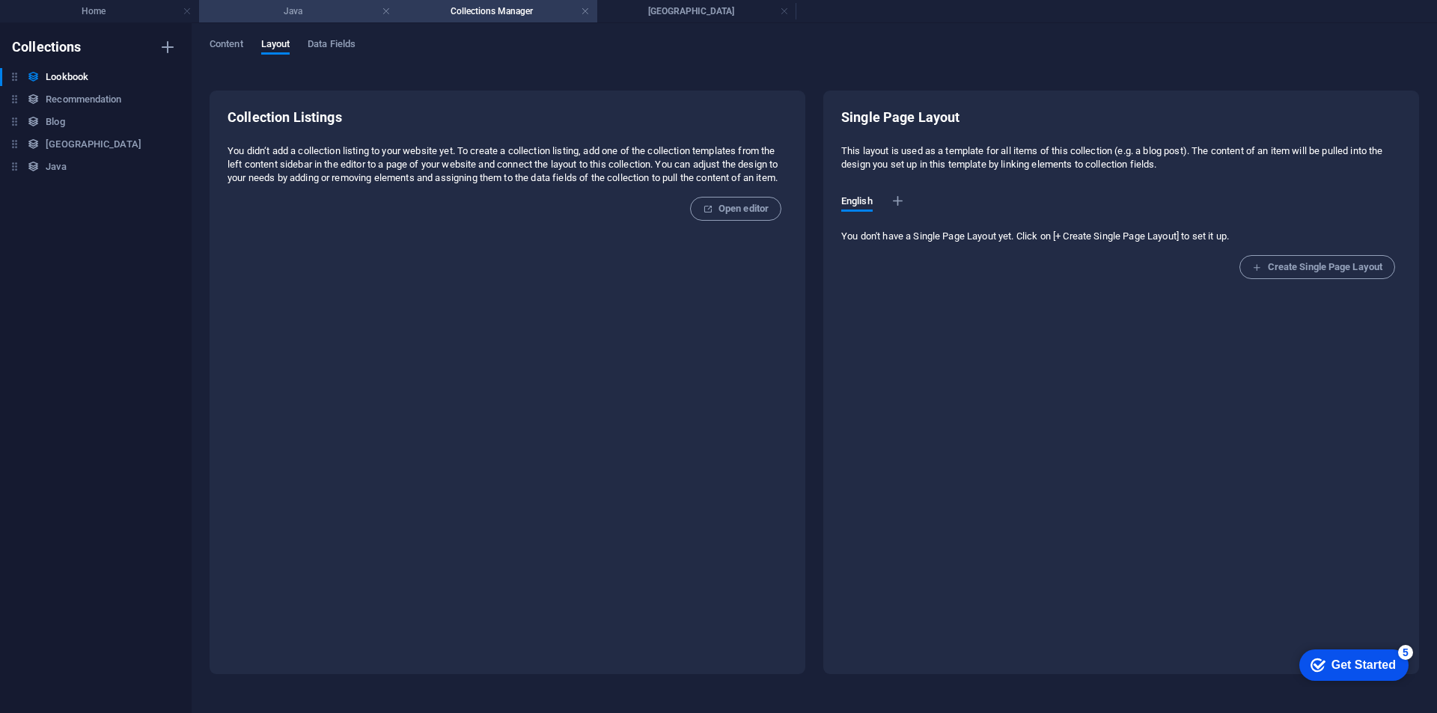
click at [292, 16] on h4 "Java" at bounding box center [298, 11] width 199 height 16
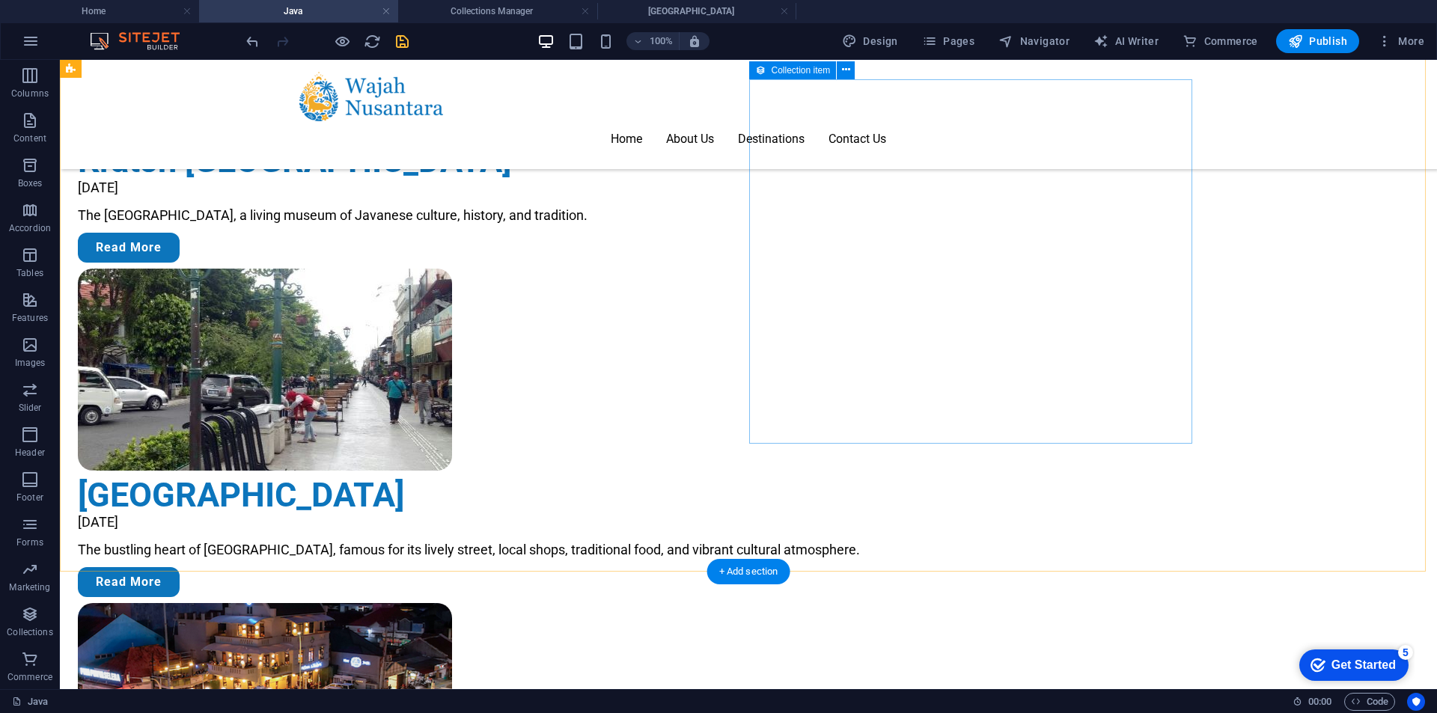
scroll to position [1039, 0]
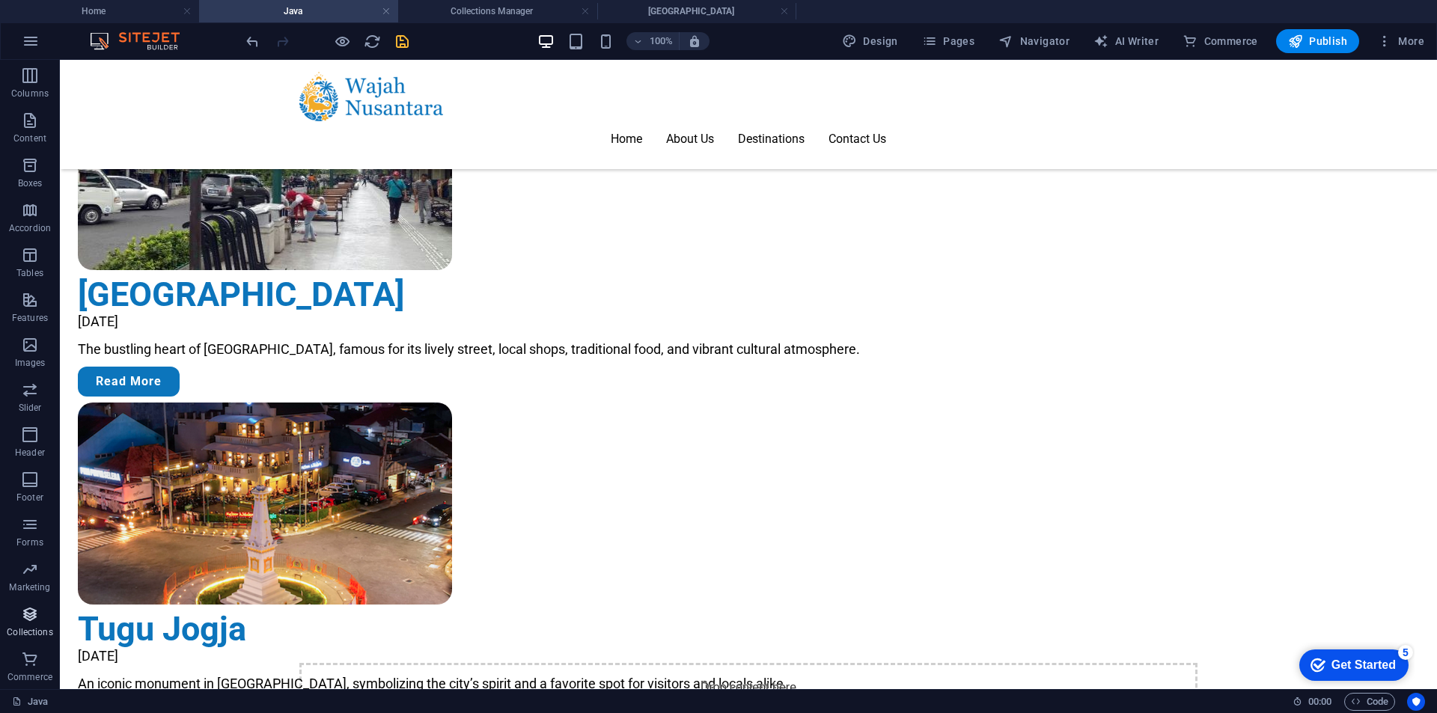
click at [21, 617] on icon "button" at bounding box center [30, 614] width 18 height 18
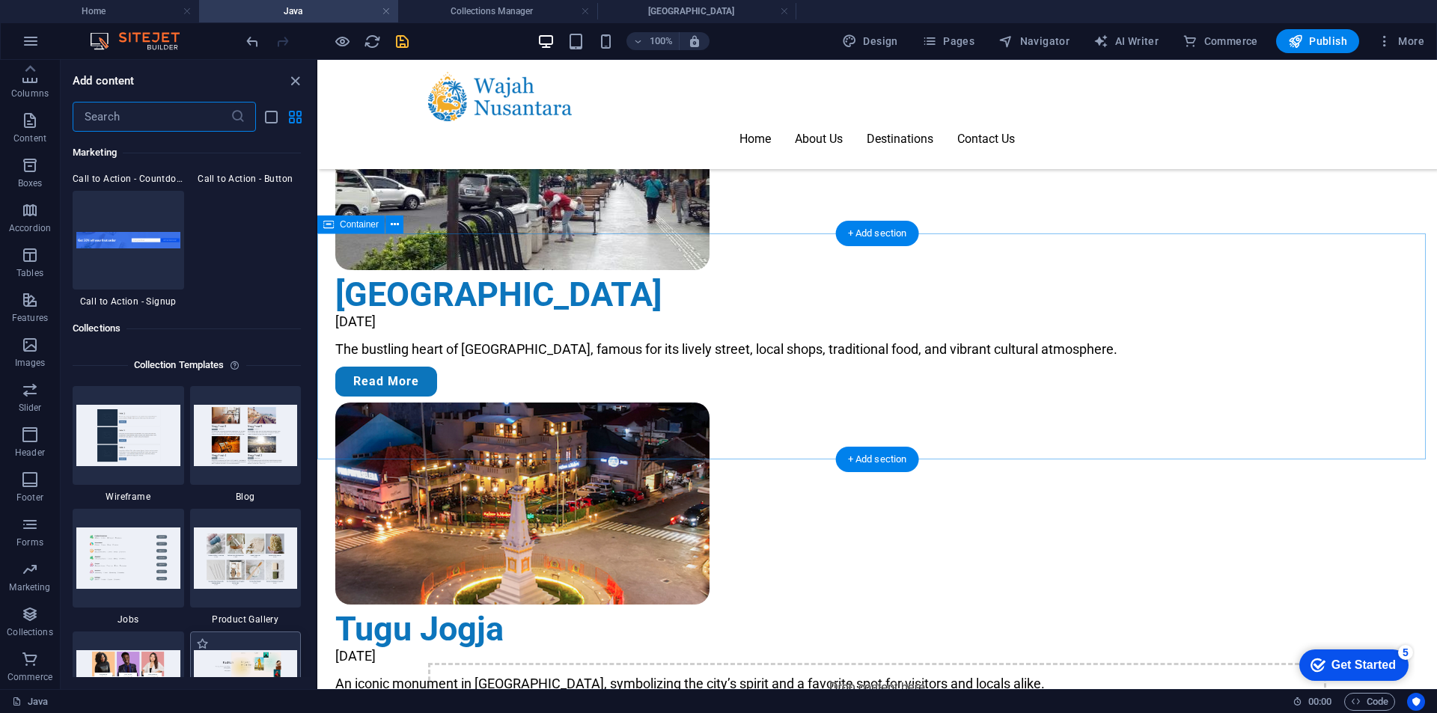
scroll to position [13697, 0]
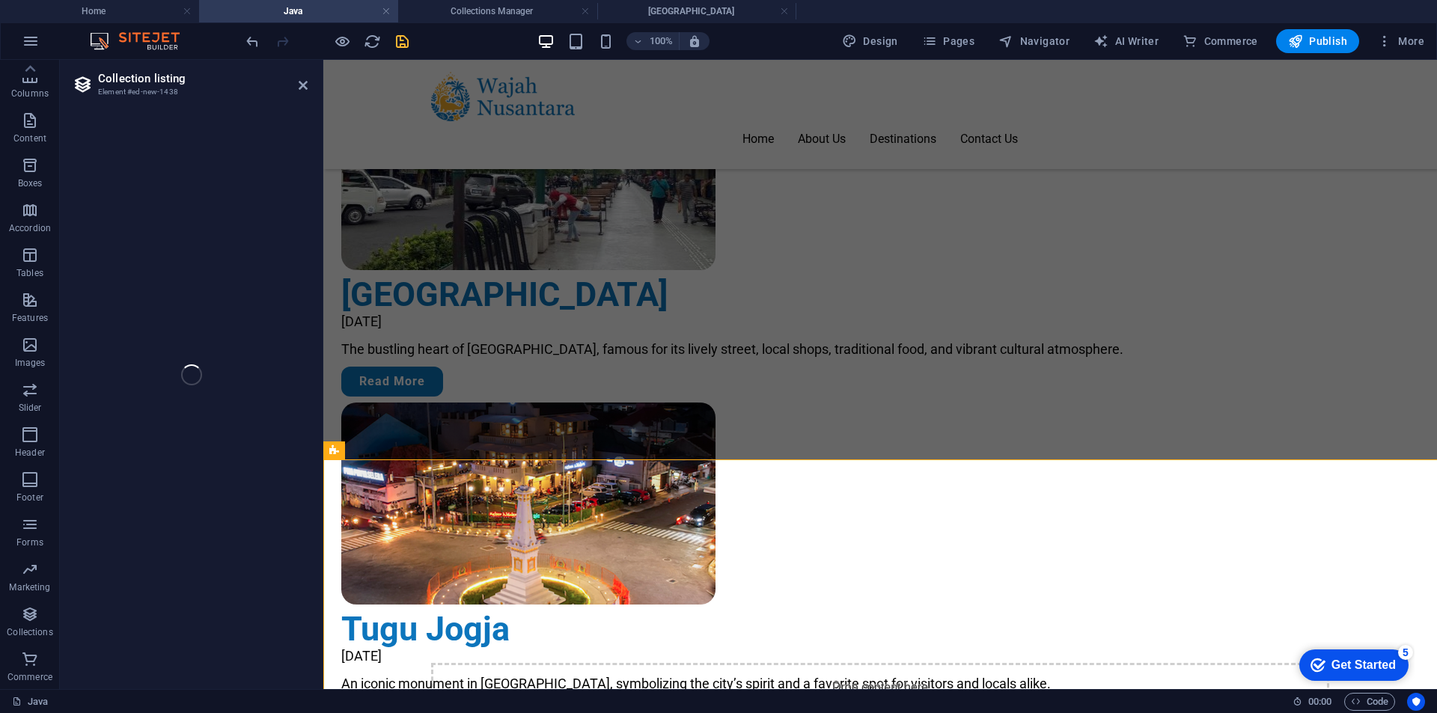
select select
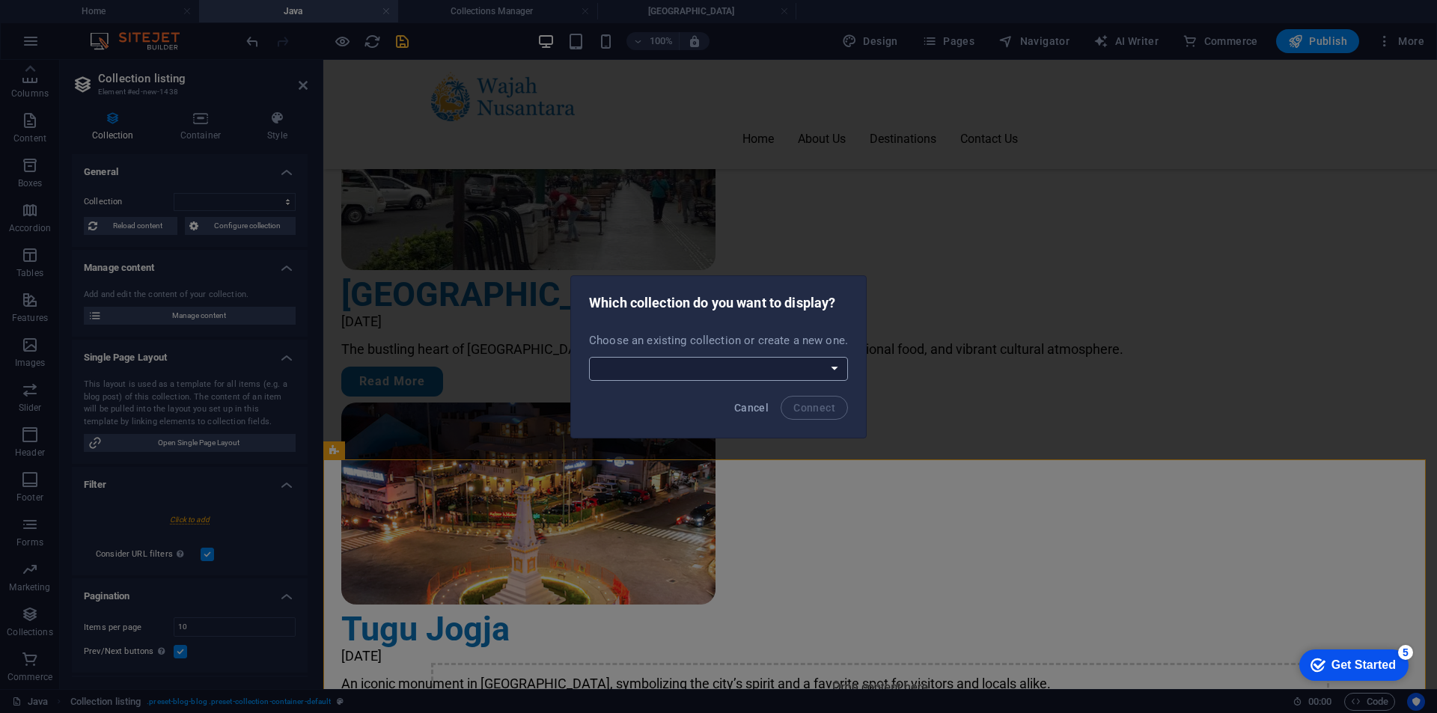
click at [771, 371] on select "Blog Java Lookbook Recommendation Sumatra Create a new collection" at bounding box center [718, 369] width 259 height 24
select select "--createNew--"
click at [590, 357] on select "Blog Java Lookbook Recommendation Sumatra Create a new collection" at bounding box center [718, 369] width 259 height 24
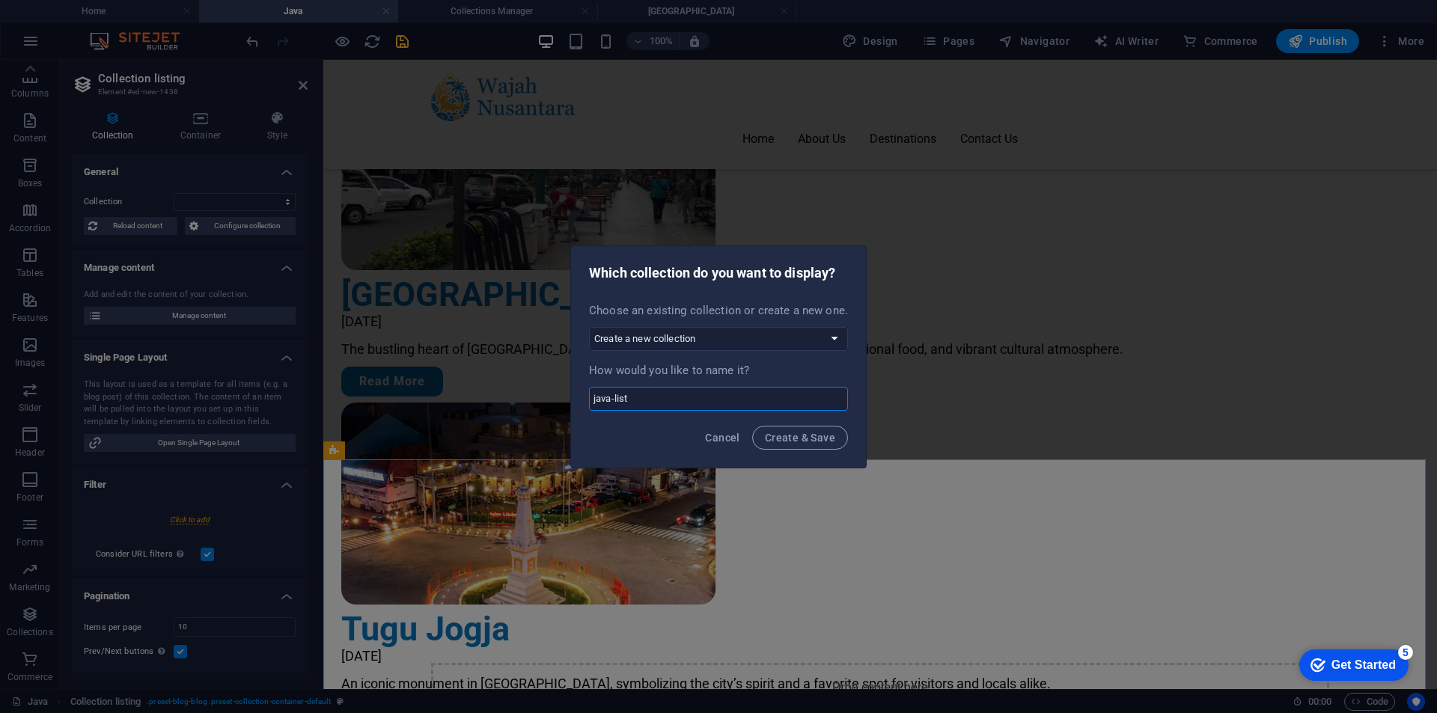
type input "java-list"
click at [786, 437] on span "Create & Save" at bounding box center [800, 438] width 70 height 12
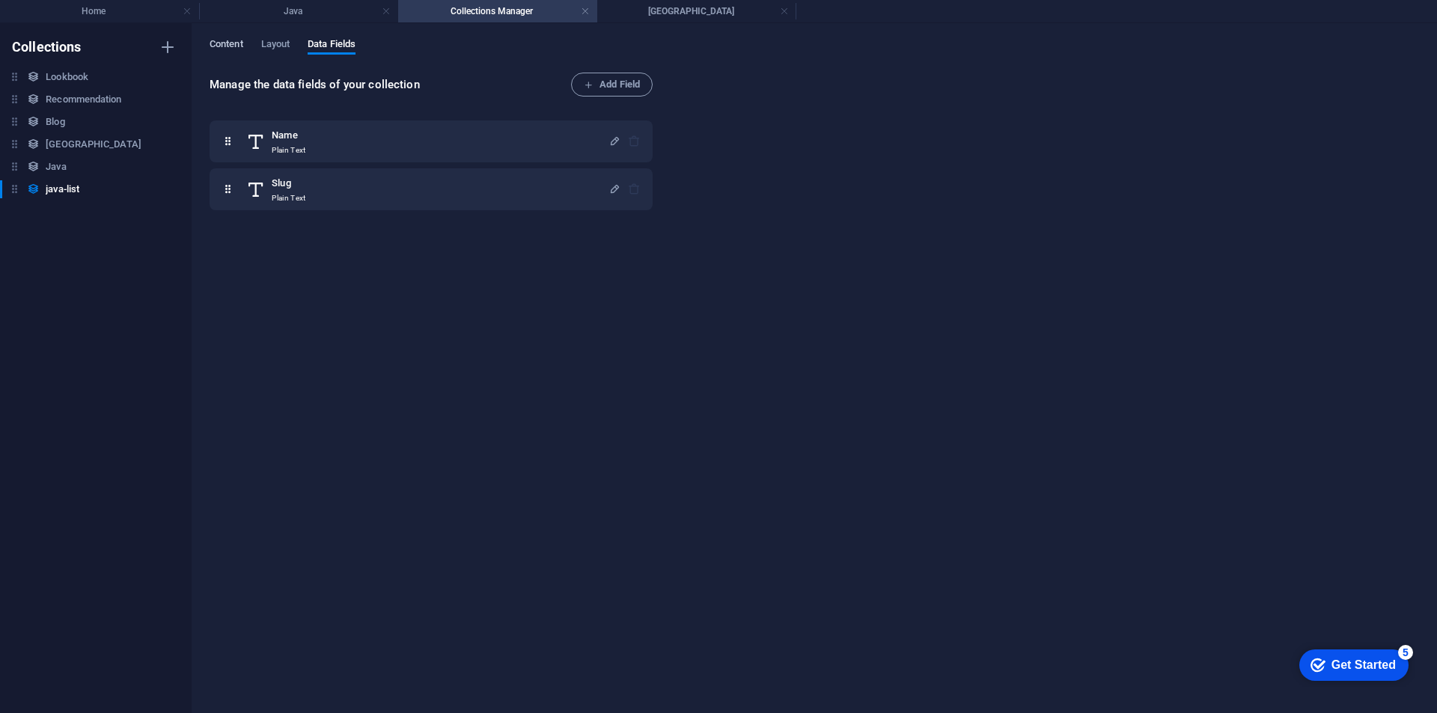
click at [227, 40] on span "Content" at bounding box center [227, 45] width 34 height 21
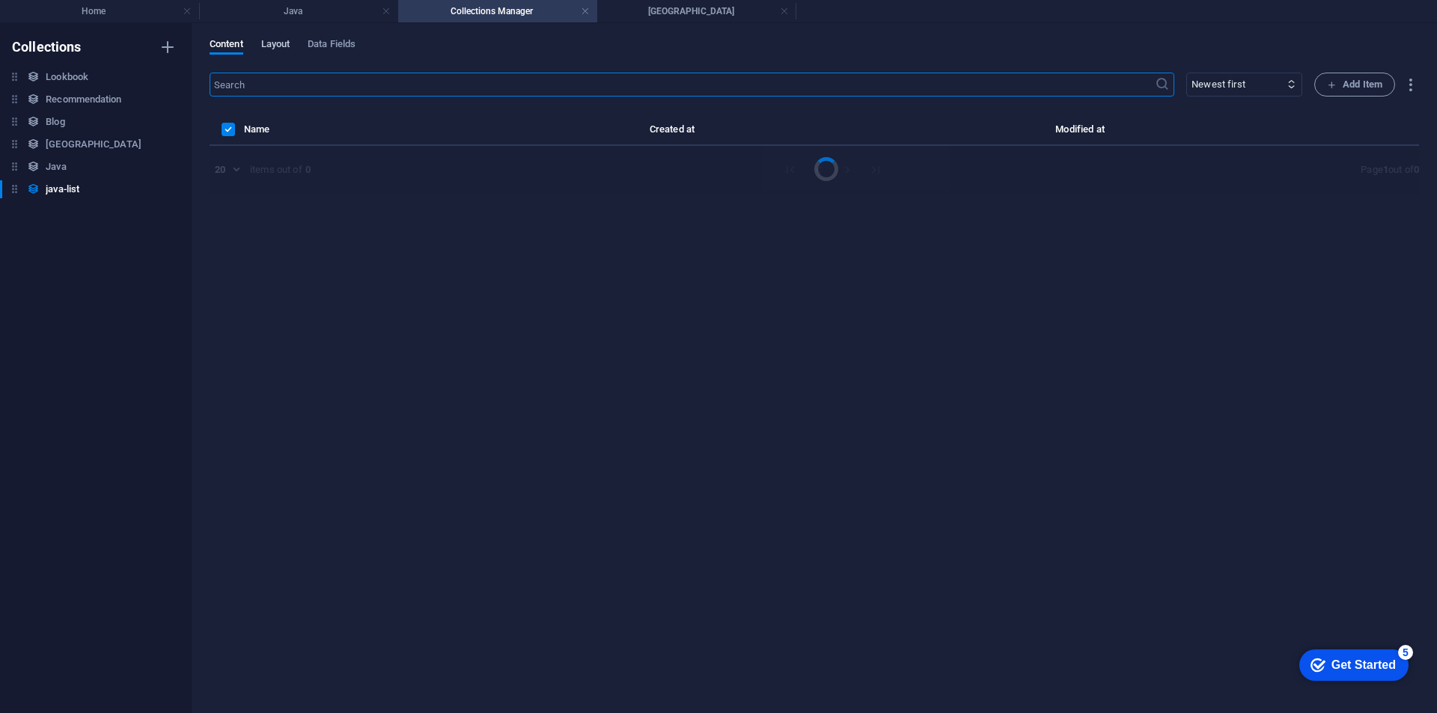
click at [286, 43] on span "Layout" at bounding box center [275, 45] width 29 height 21
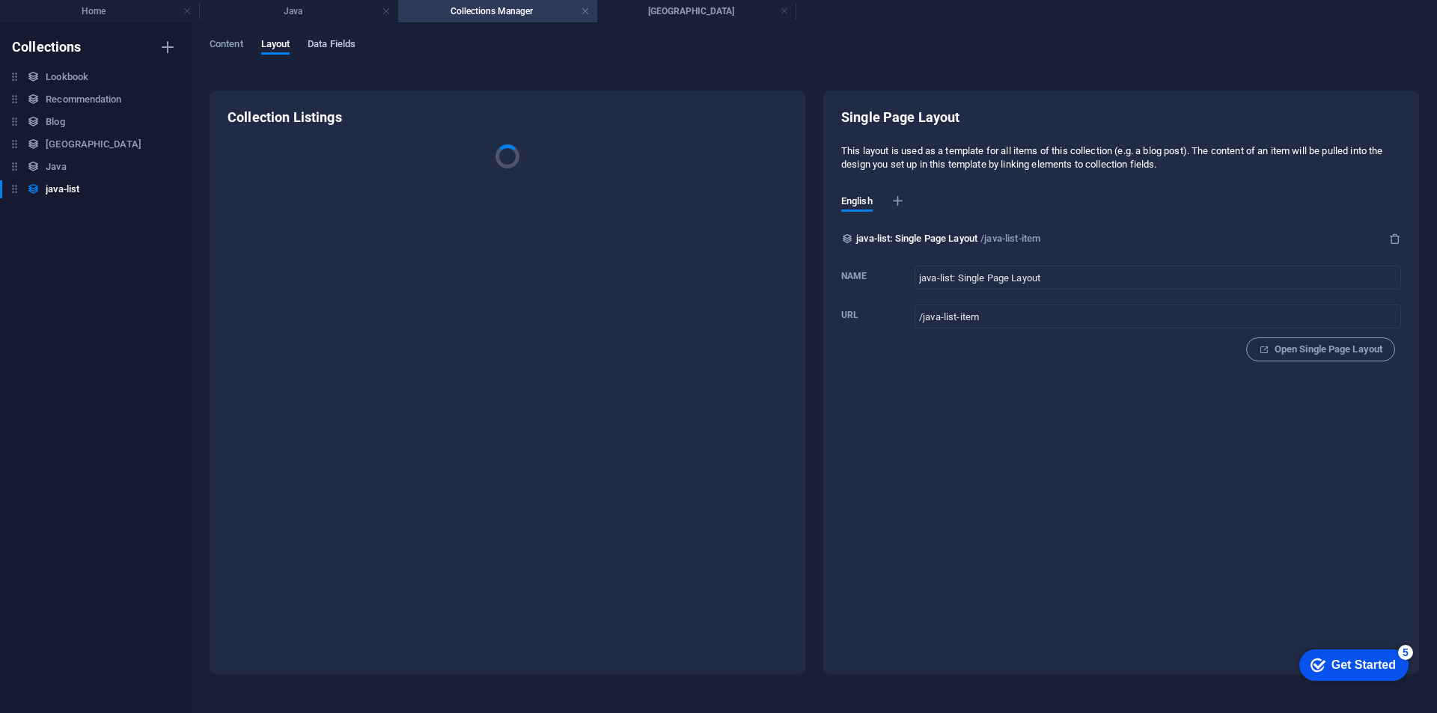
click at [340, 46] on span "Data Fields" at bounding box center [332, 45] width 48 height 21
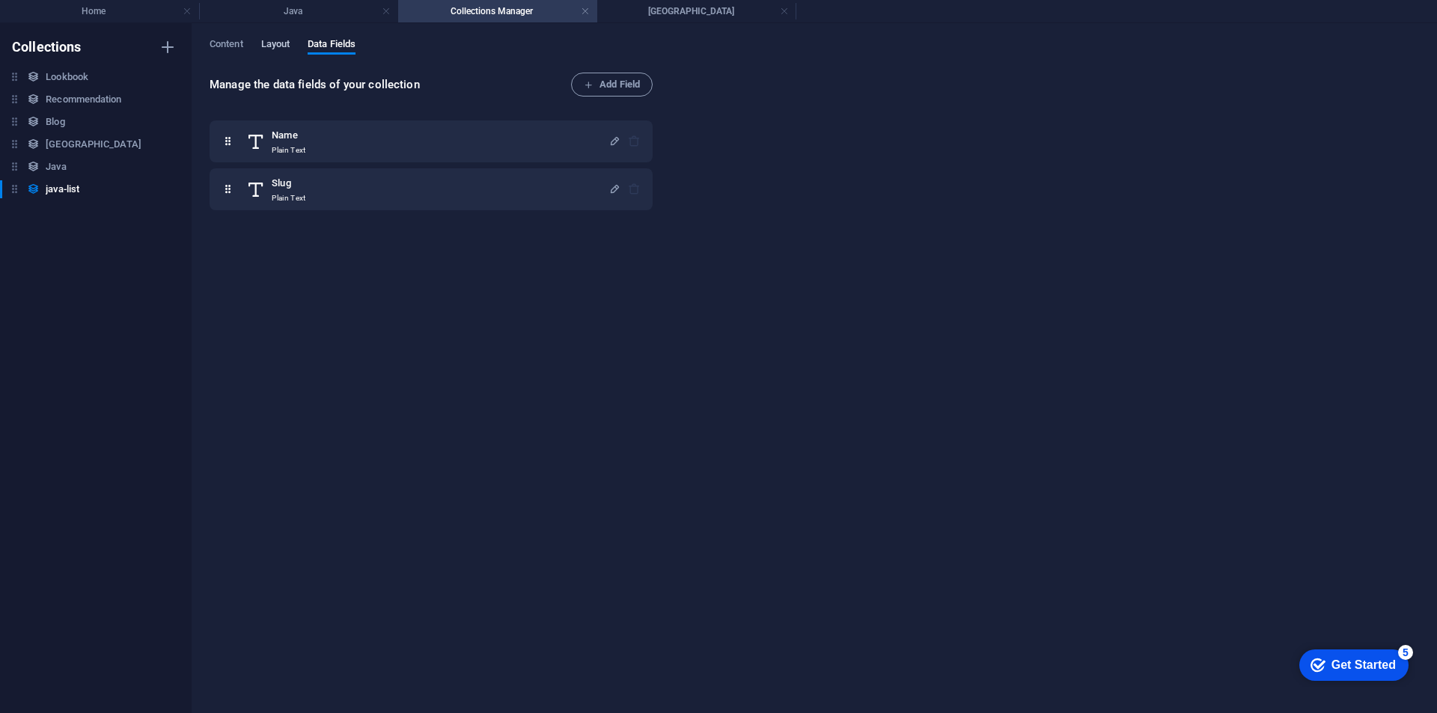
click at [288, 49] on span "Layout" at bounding box center [275, 45] width 29 height 21
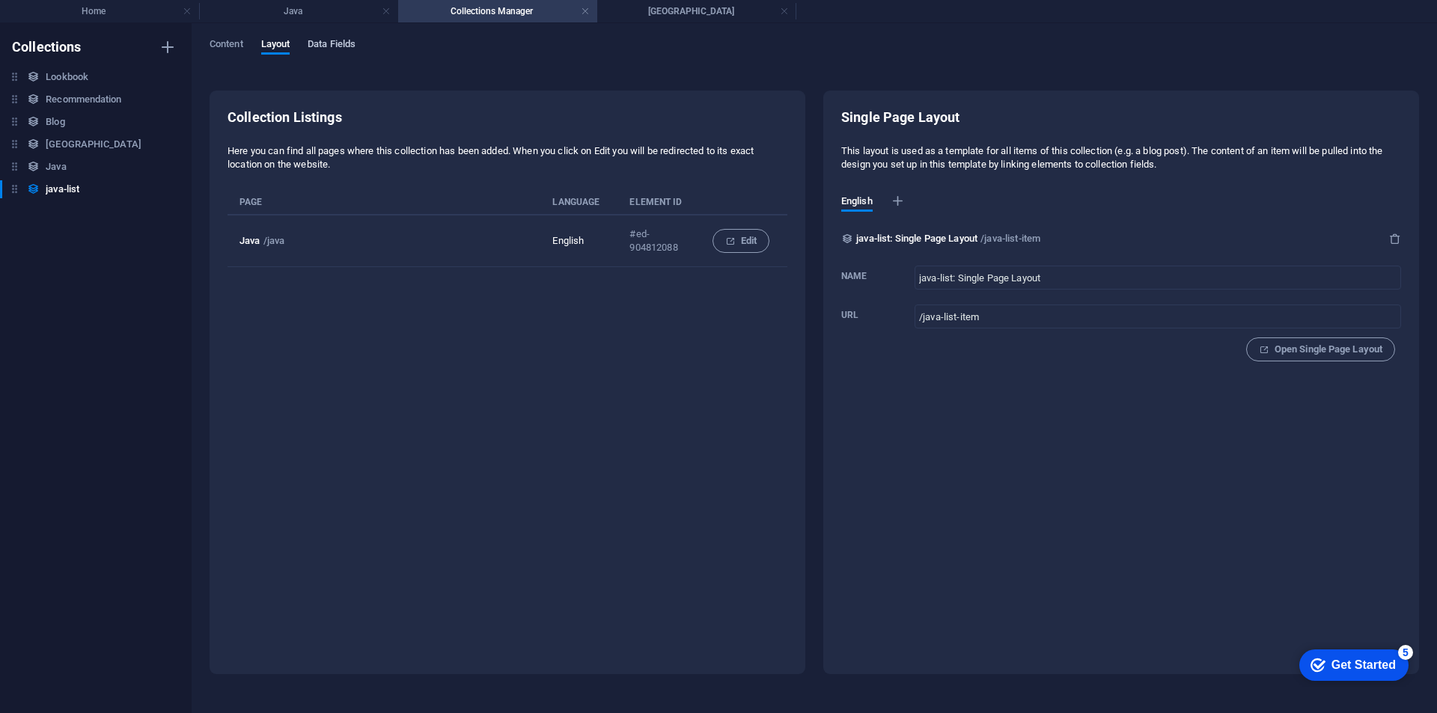
click at [354, 42] on span "Data Fields" at bounding box center [332, 45] width 48 height 21
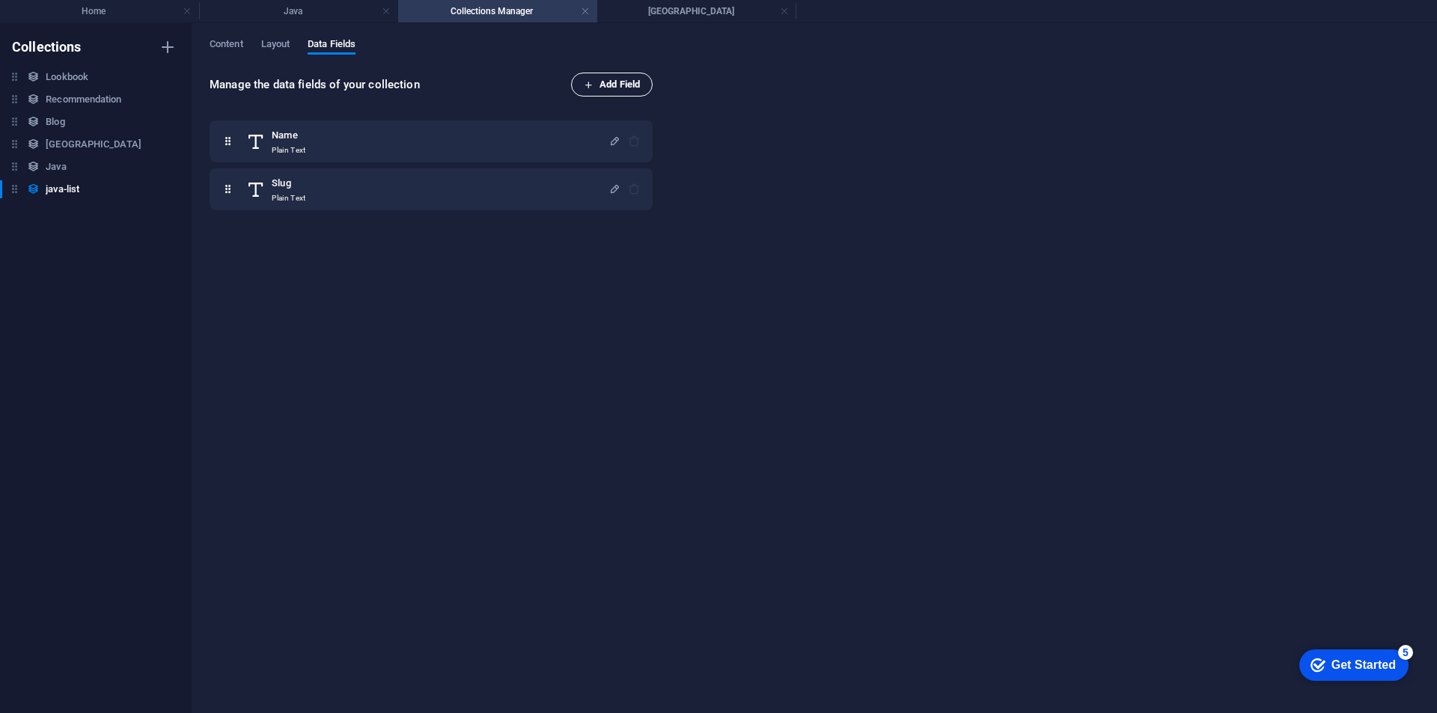
click at [614, 85] on span "Add Field" at bounding box center [612, 85] width 56 height 18
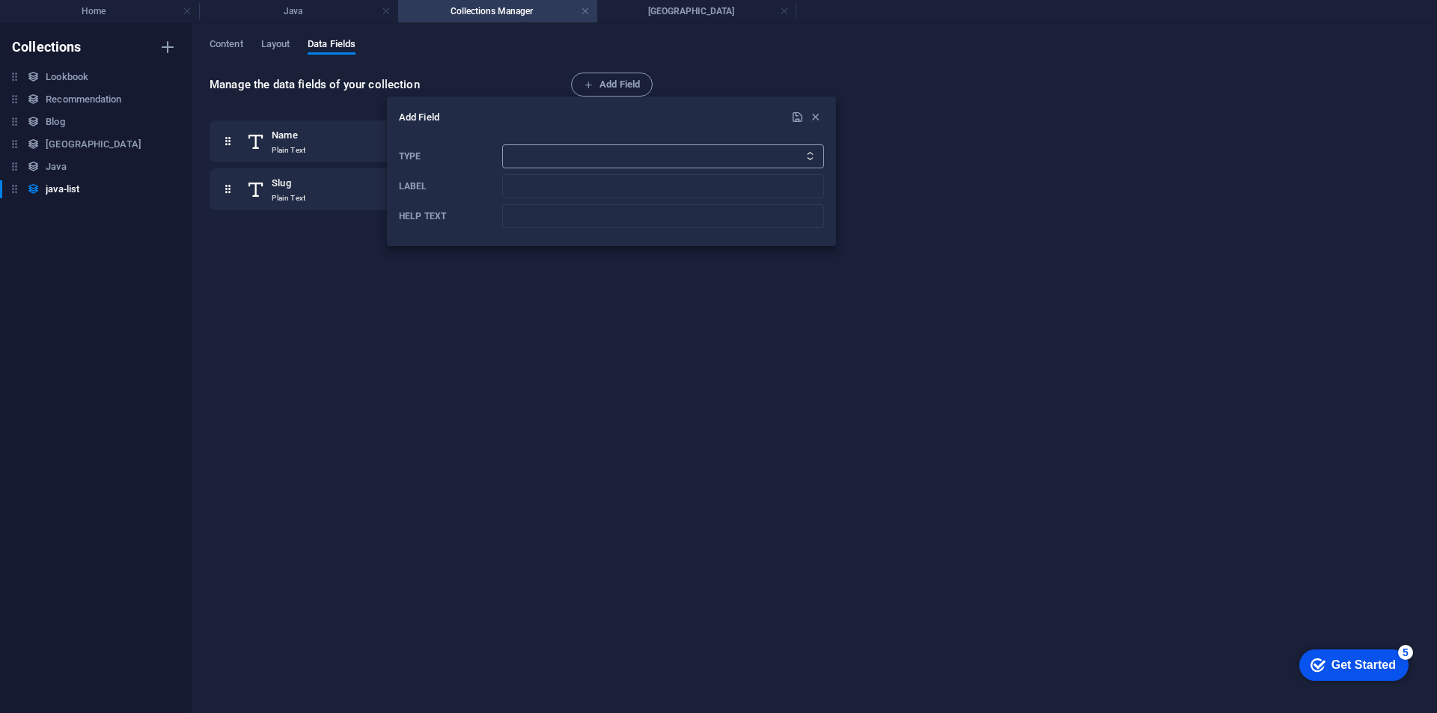
click at [548, 146] on select "Plain Text Link CMS Rich Text File Multiple Files Checkbox Choice Date Number" at bounding box center [663, 156] width 322 height 24
select select "editor"
click at [502, 144] on select "Plain Text Link CMS Rich Text File Multiple Files Checkbox Choice Date Number" at bounding box center [663, 156] width 322 height 24
click at [533, 194] on input "Label" at bounding box center [663, 186] width 322 height 24
type input "Deskripsi"
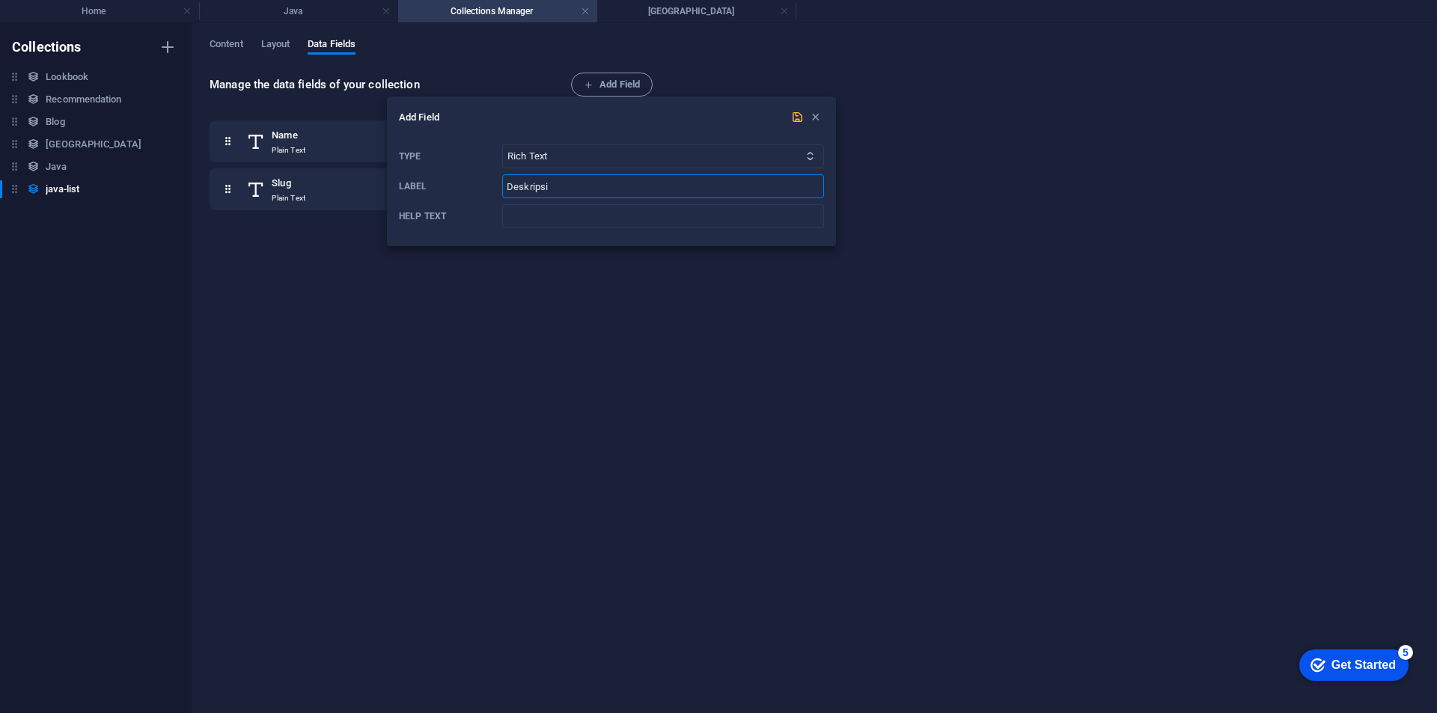
click at [789, 117] on span "submit" at bounding box center [797, 117] width 18 height 13
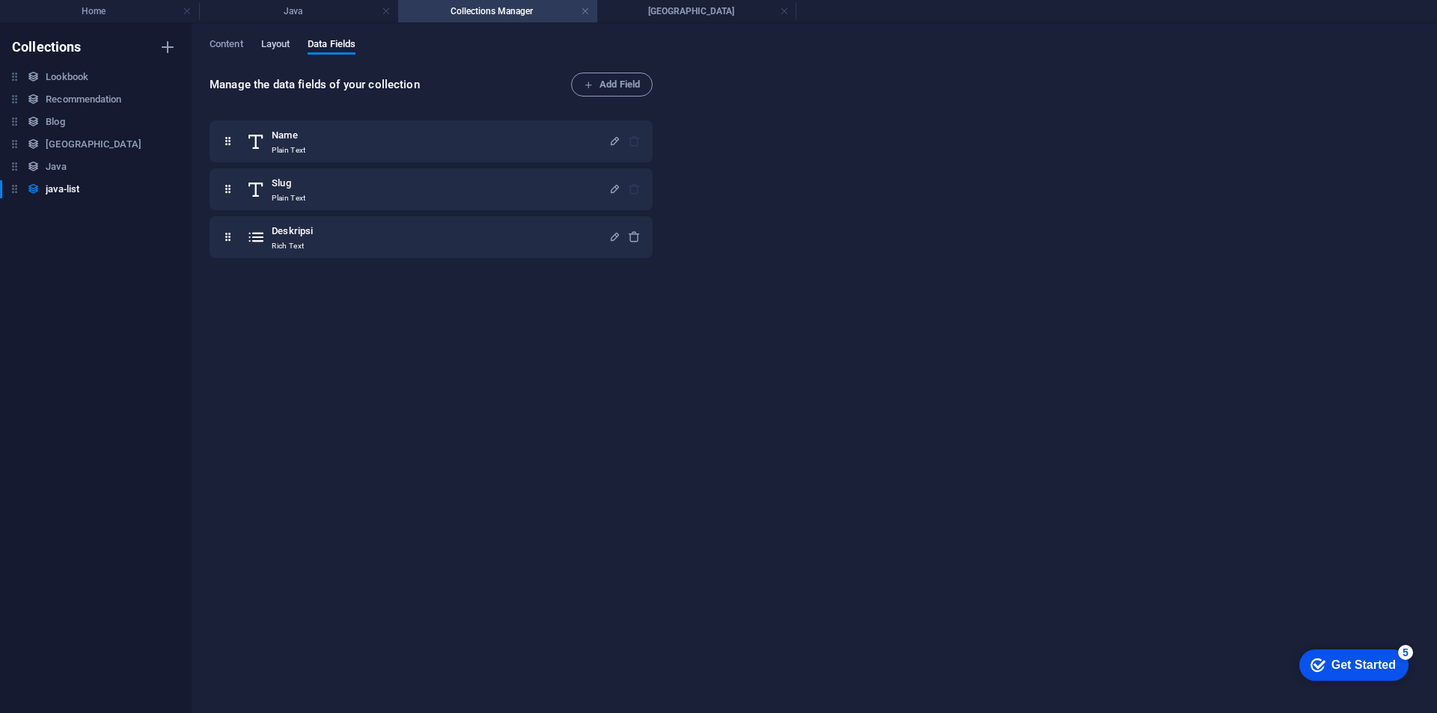
click at [284, 43] on span "Layout" at bounding box center [275, 45] width 29 height 21
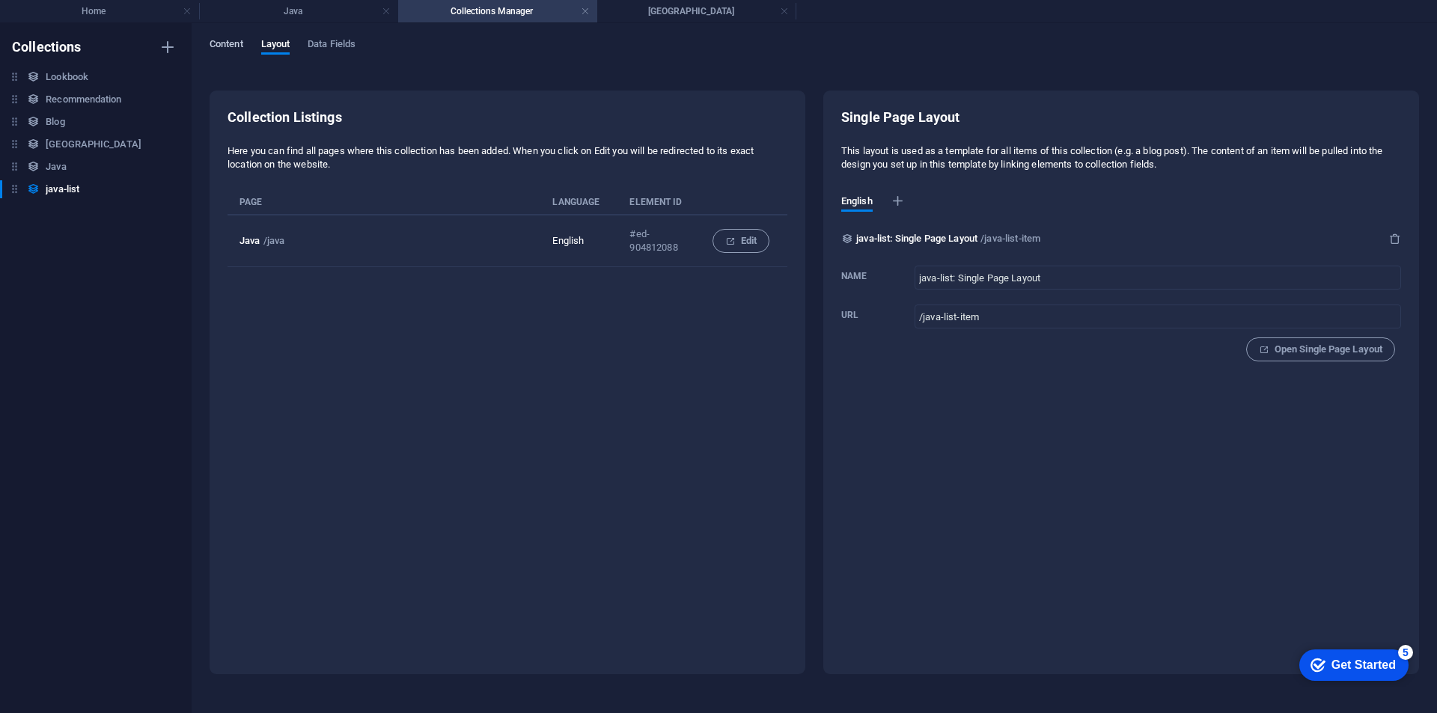
click at [228, 38] on span "Content" at bounding box center [227, 45] width 34 height 21
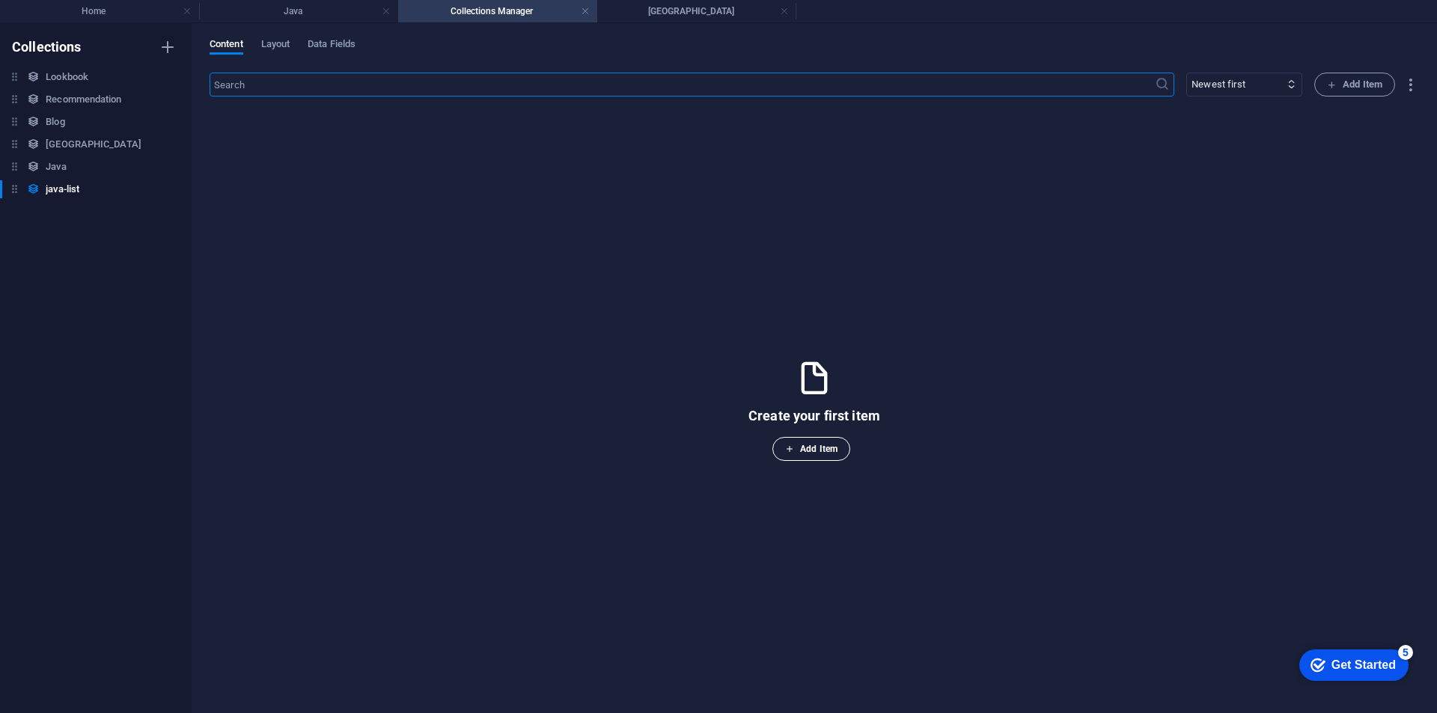
click at [827, 444] on span "Add Item" at bounding box center [811, 449] width 52 height 18
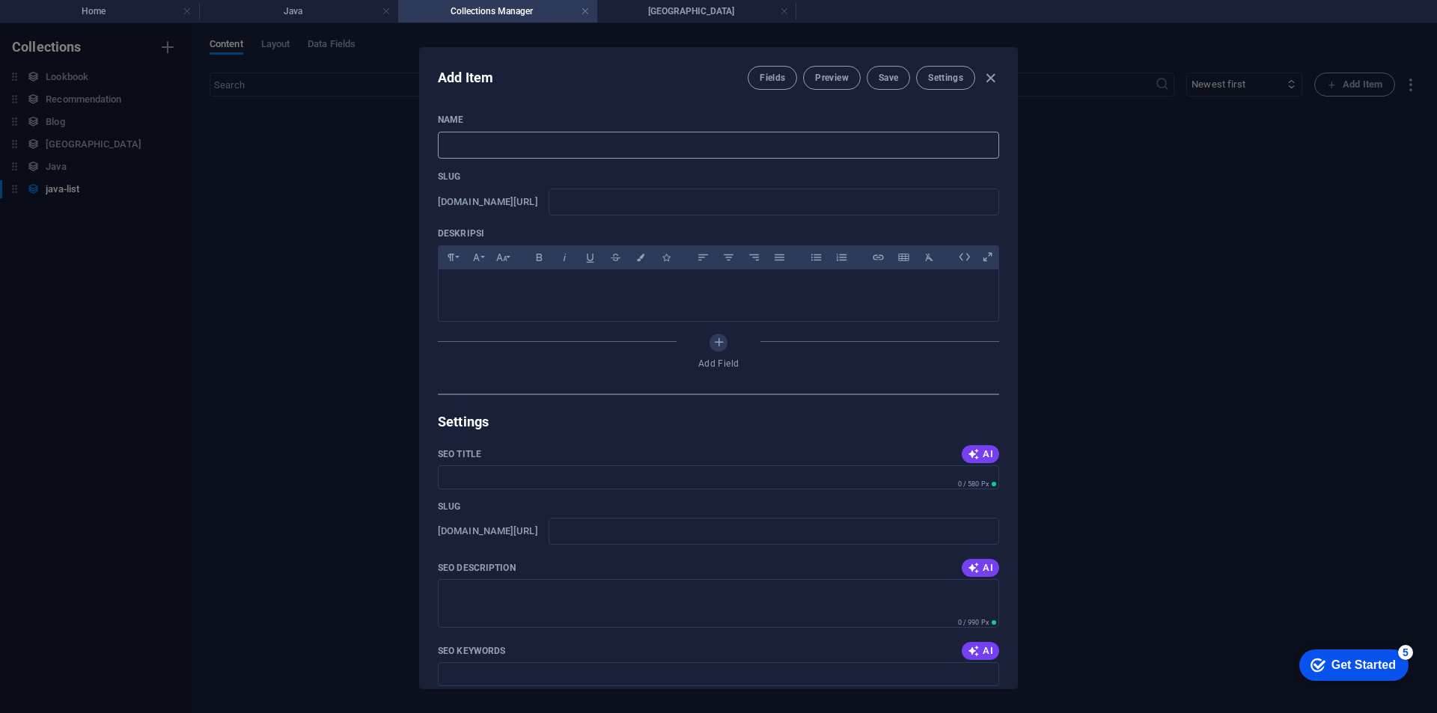
click at [515, 137] on input "text" at bounding box center [718, 145] width 561 height 27
type input "ska"
type input "skaj"
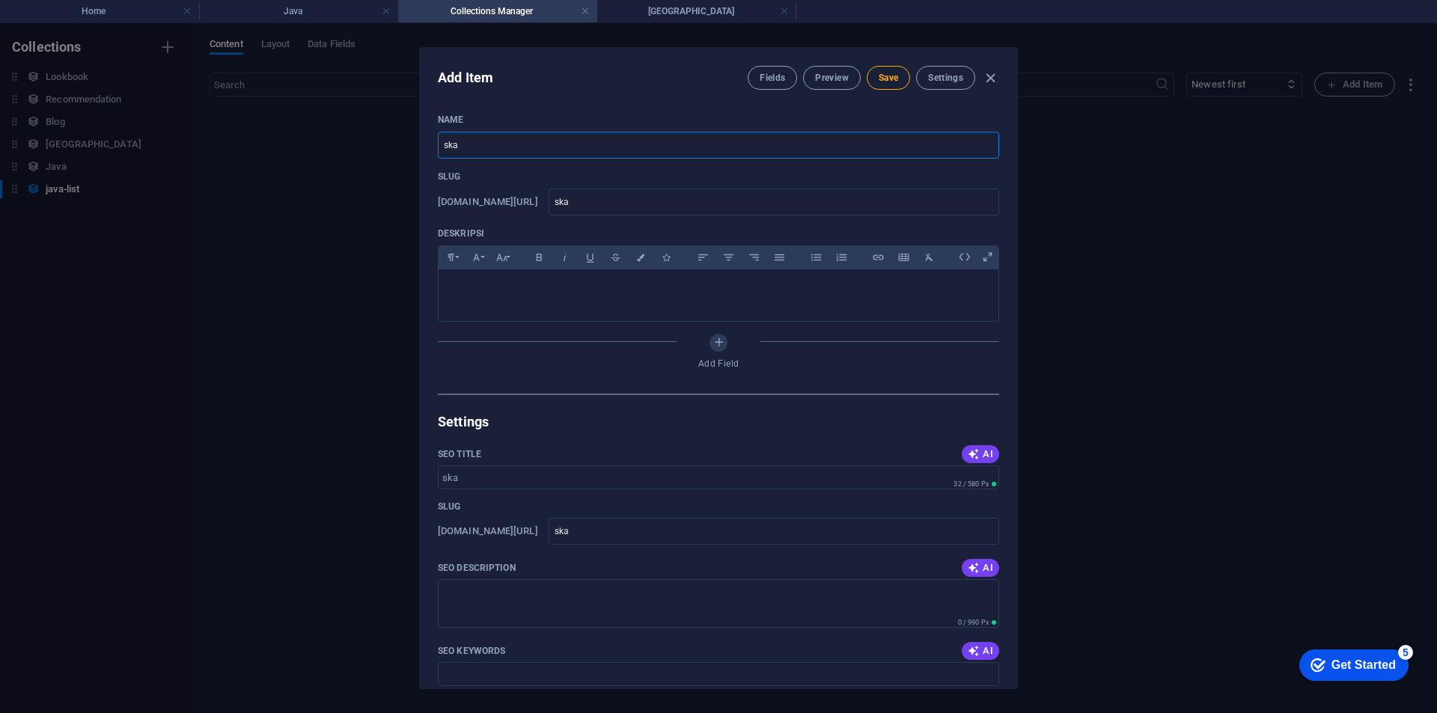
type input "skaj"
type input "skajd"
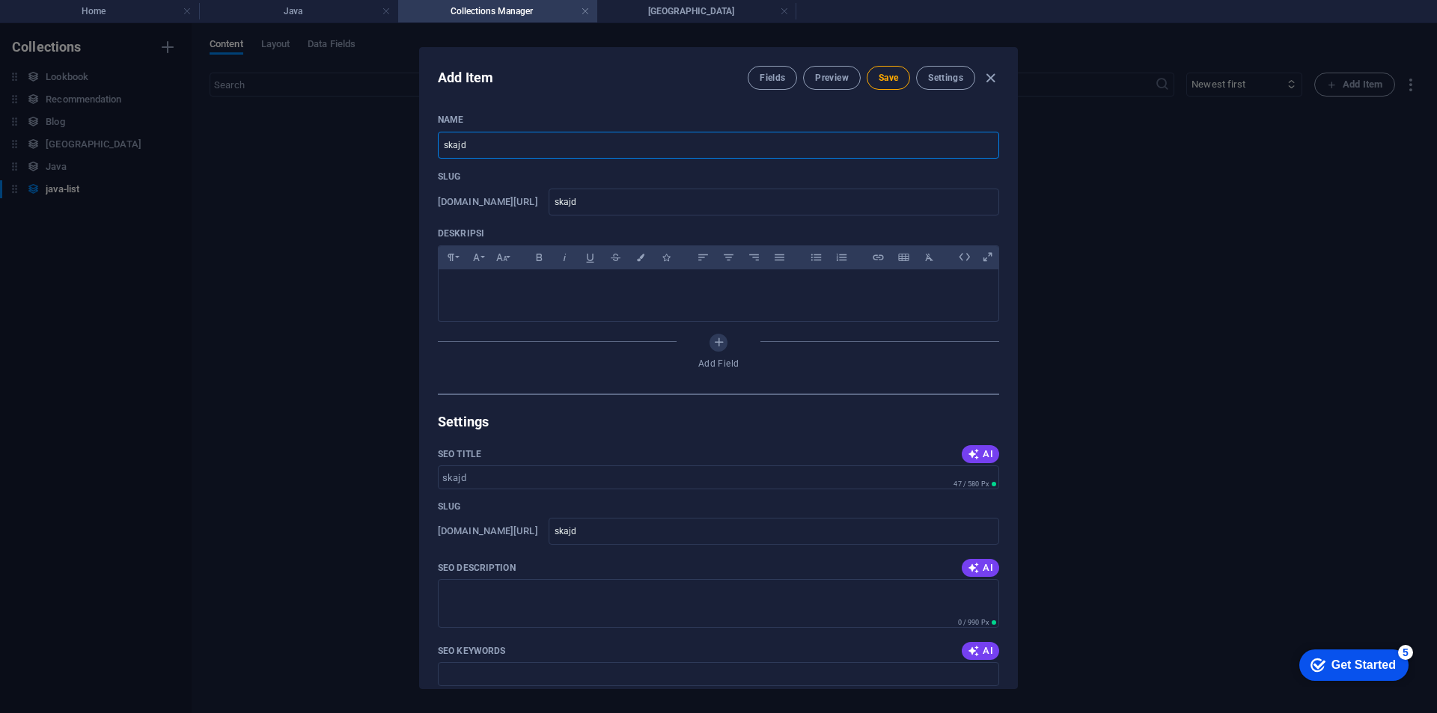
type input "skajdj"
type input "skajdjs"
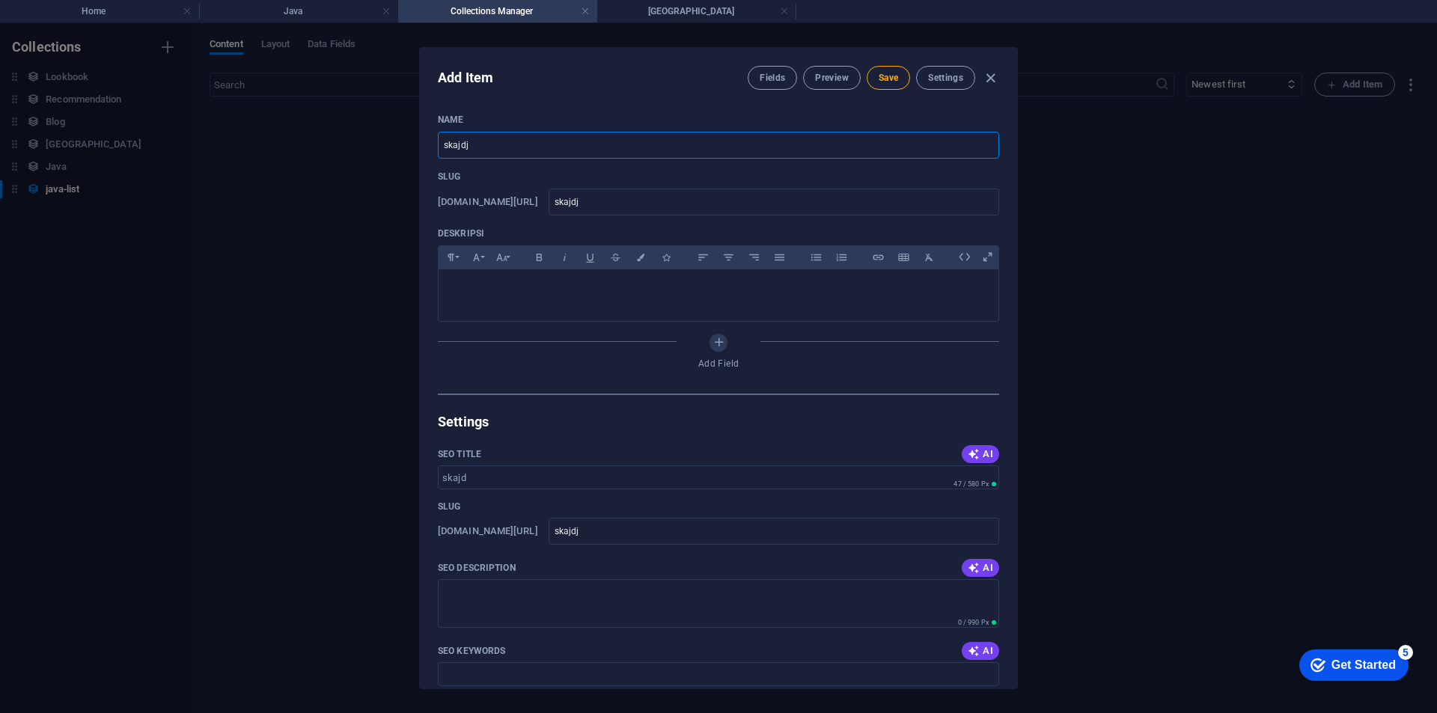
type input "skajdjs"
type input "skajdjsd"
drag, startPoint x: 884, startPoint y: 80, endPoint x: 611, endPoint y: 150, distance: 282.0
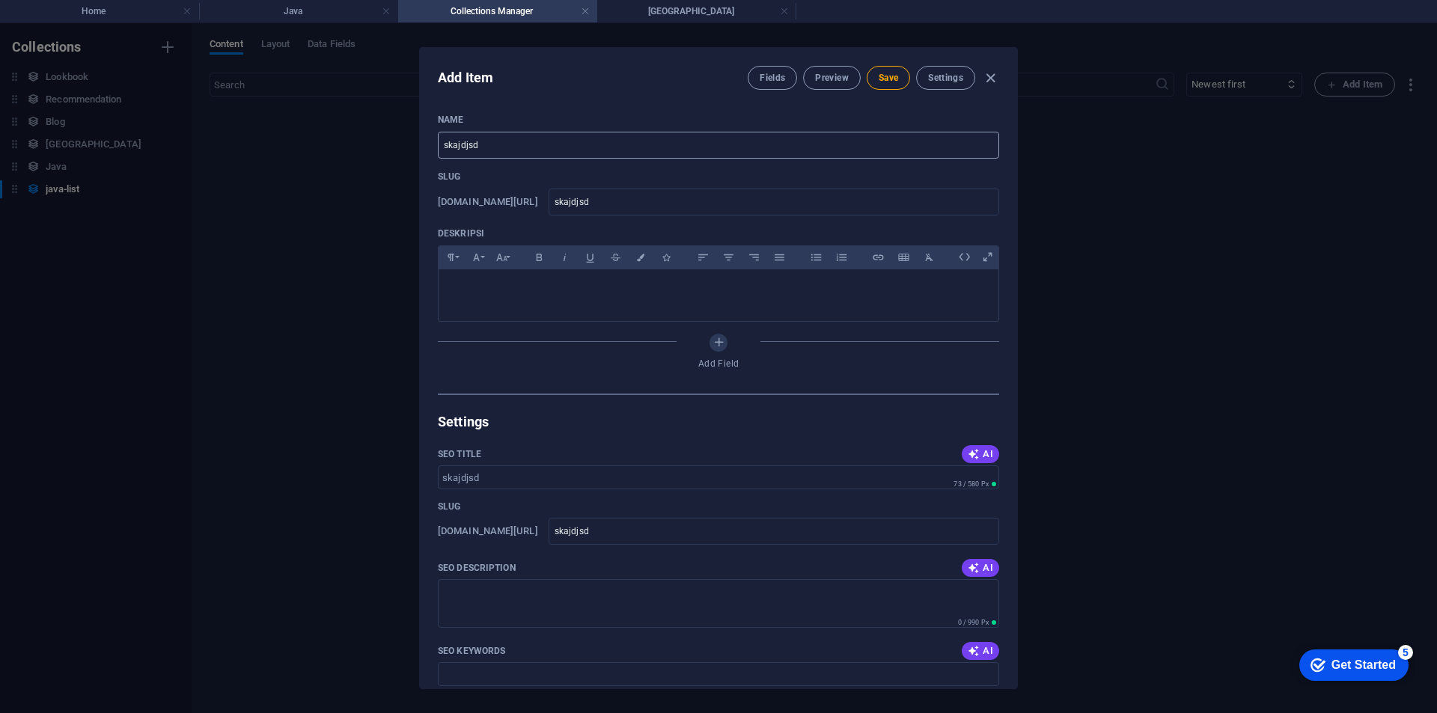
click at [665, 226] on div "Add Item Fields Preview Save Settings Name skajdjsd ​ Slug www.example.com/java…" at bounding box center [718, 368] width 597 height 640
click at [600, 141] on input "skajdjsd" at bounding box center [718, 145] width 561 height 27
type input "t"
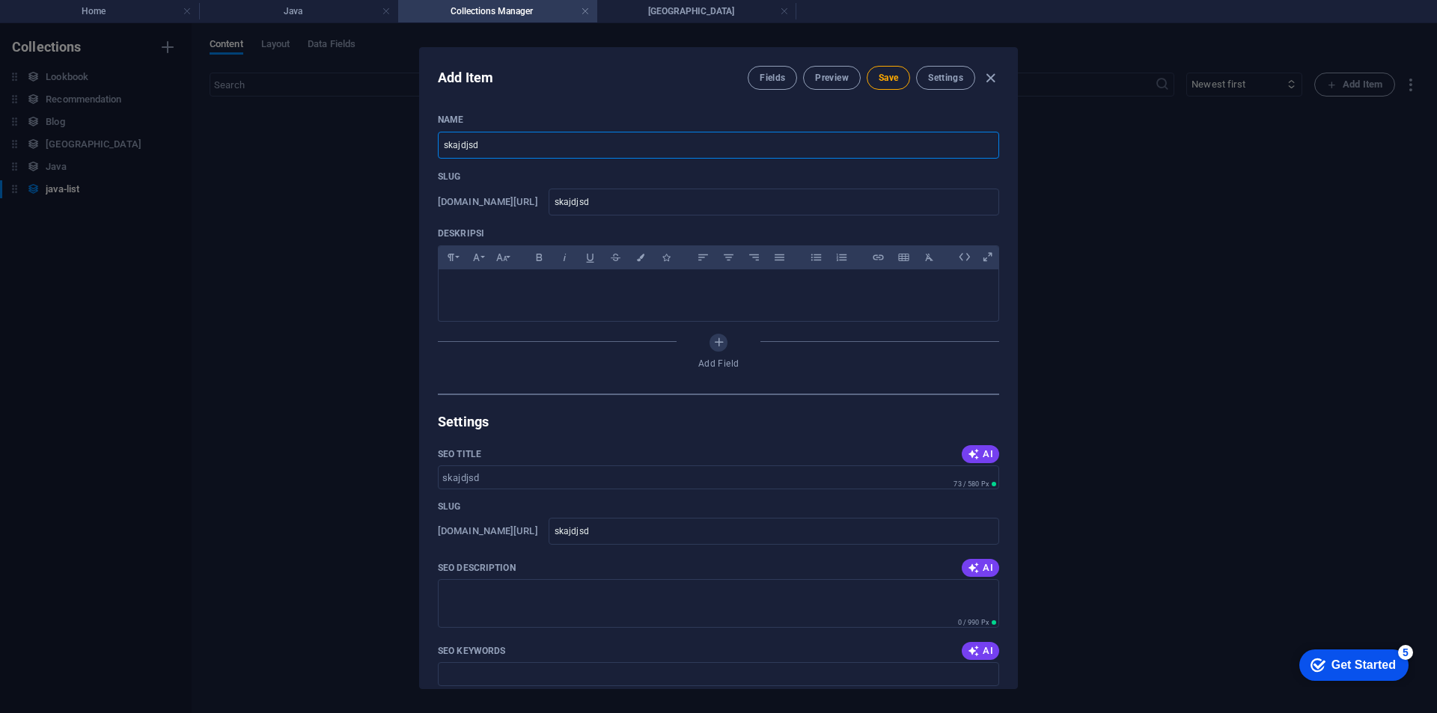
type input "t"
type input "tr"
type input "tri"
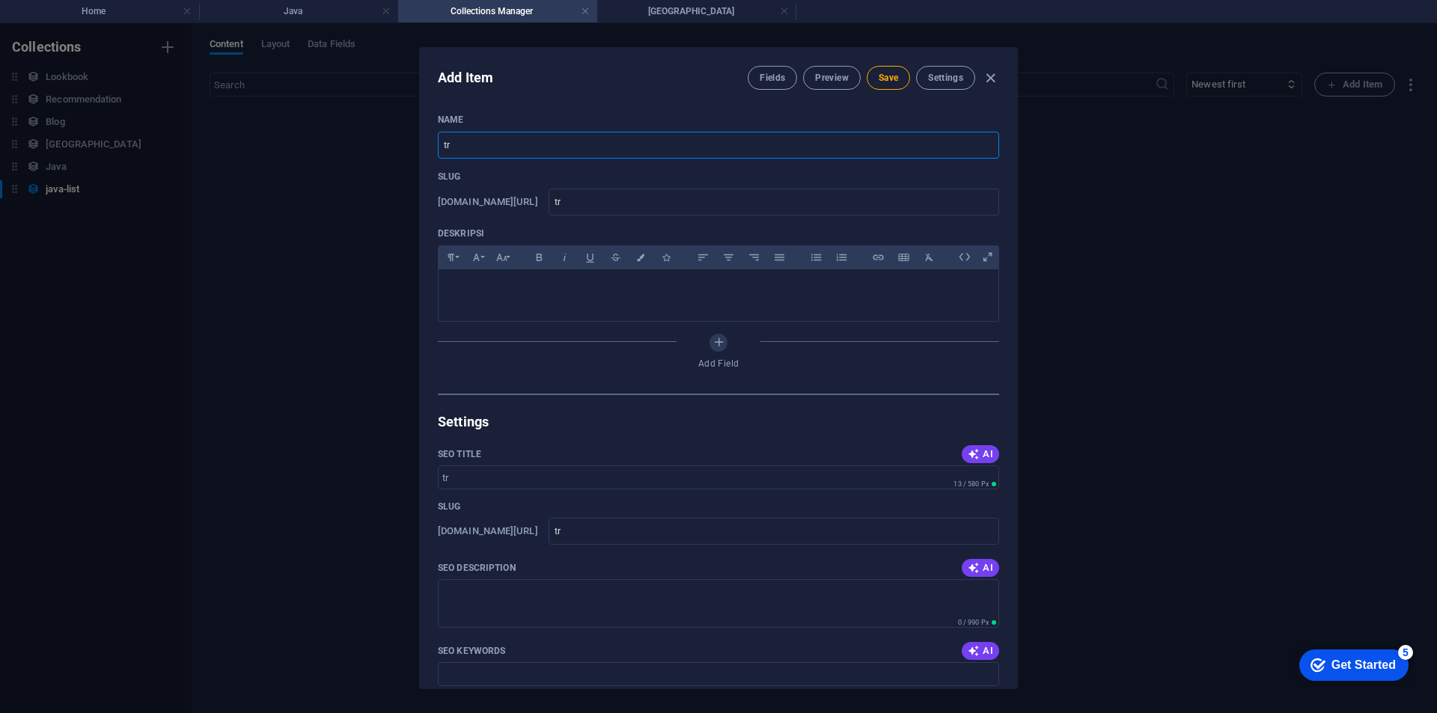
type input "tri"
type input "tris"
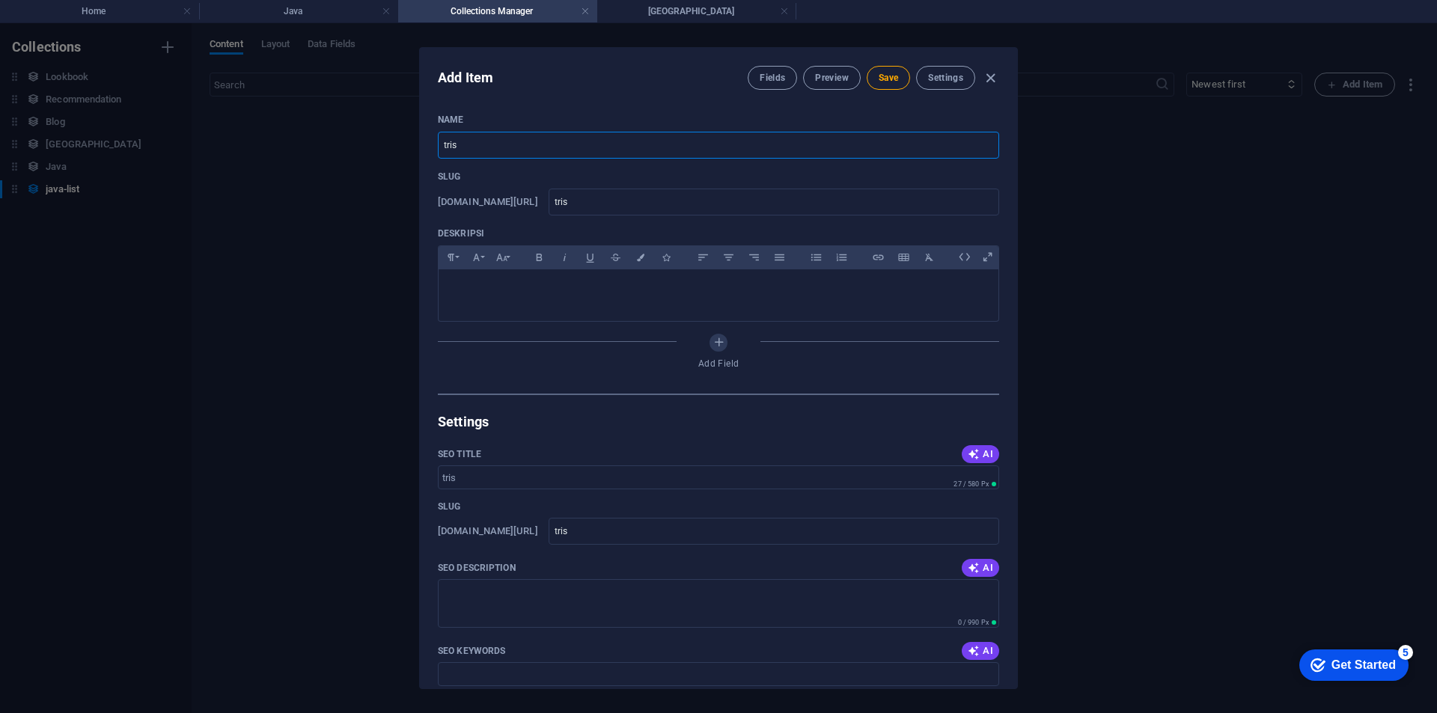
type input "trisi"
type input "trisik"
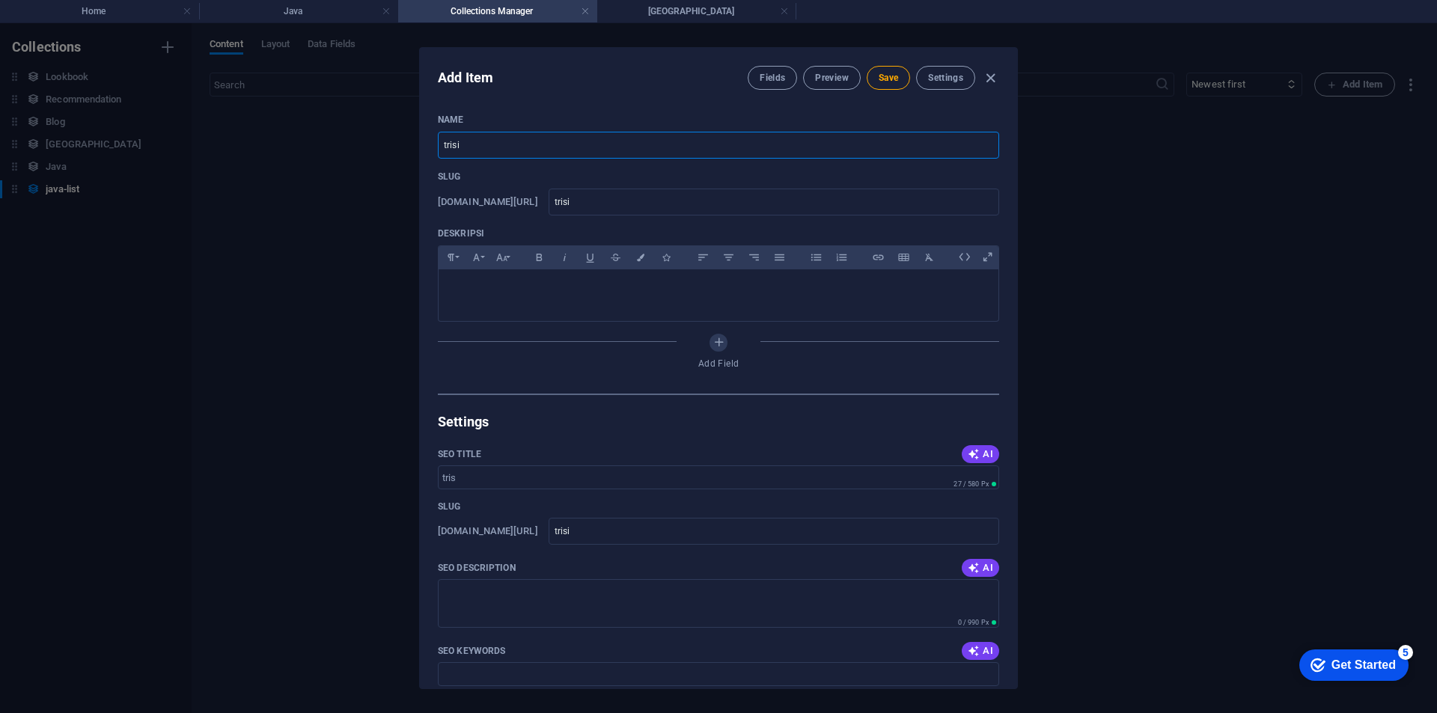
type input "trisik"
click at [880, 84] on button "Save" at bounding box center [887, 78] width 43 height 24
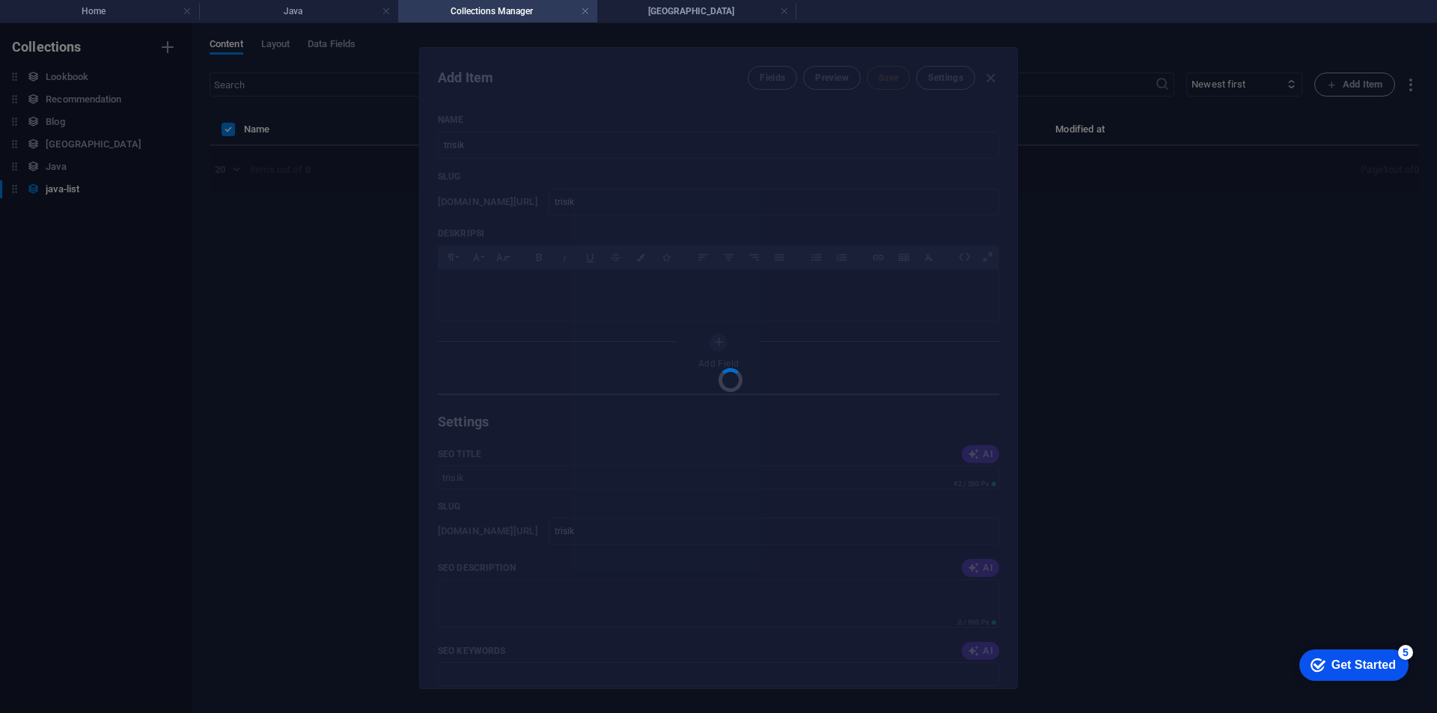
type input "trisik"
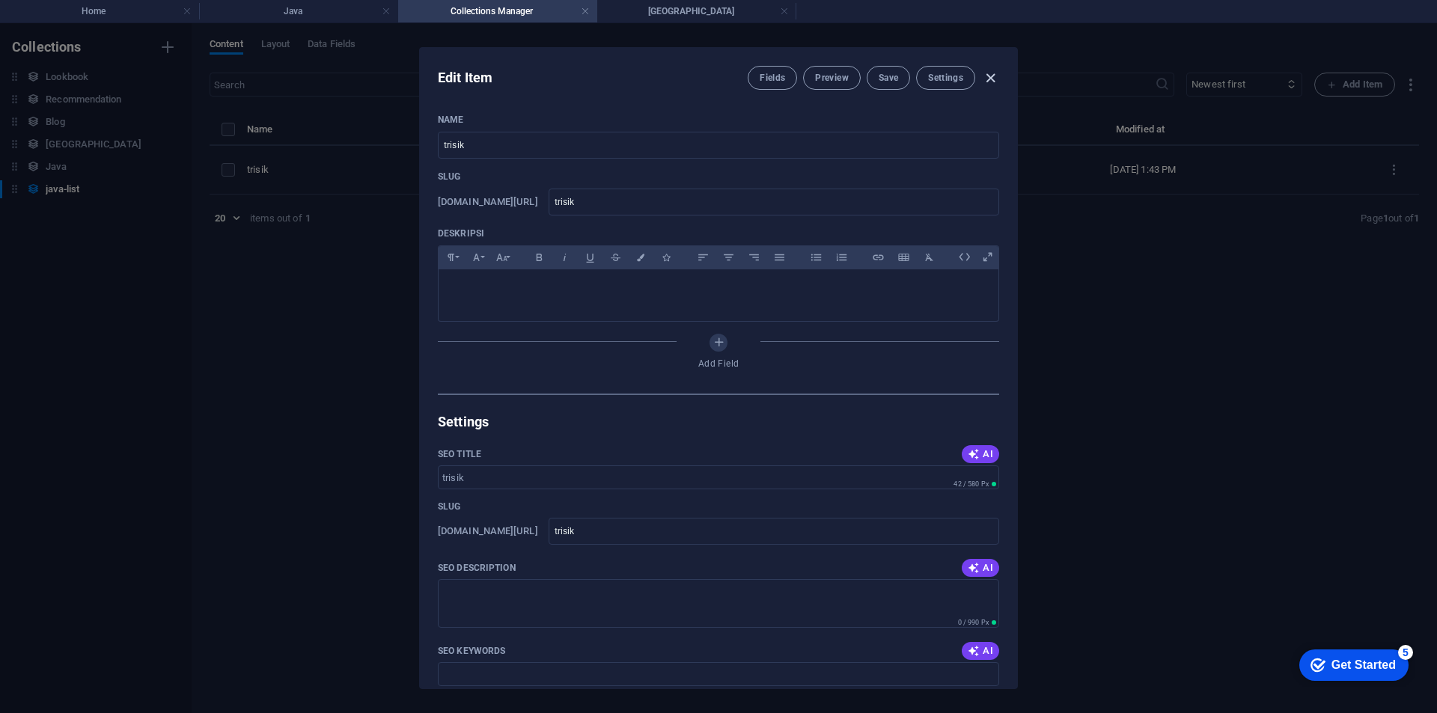
click at [991, 76] on icon "button" at bounding box center [990, 78] width 17 height 17
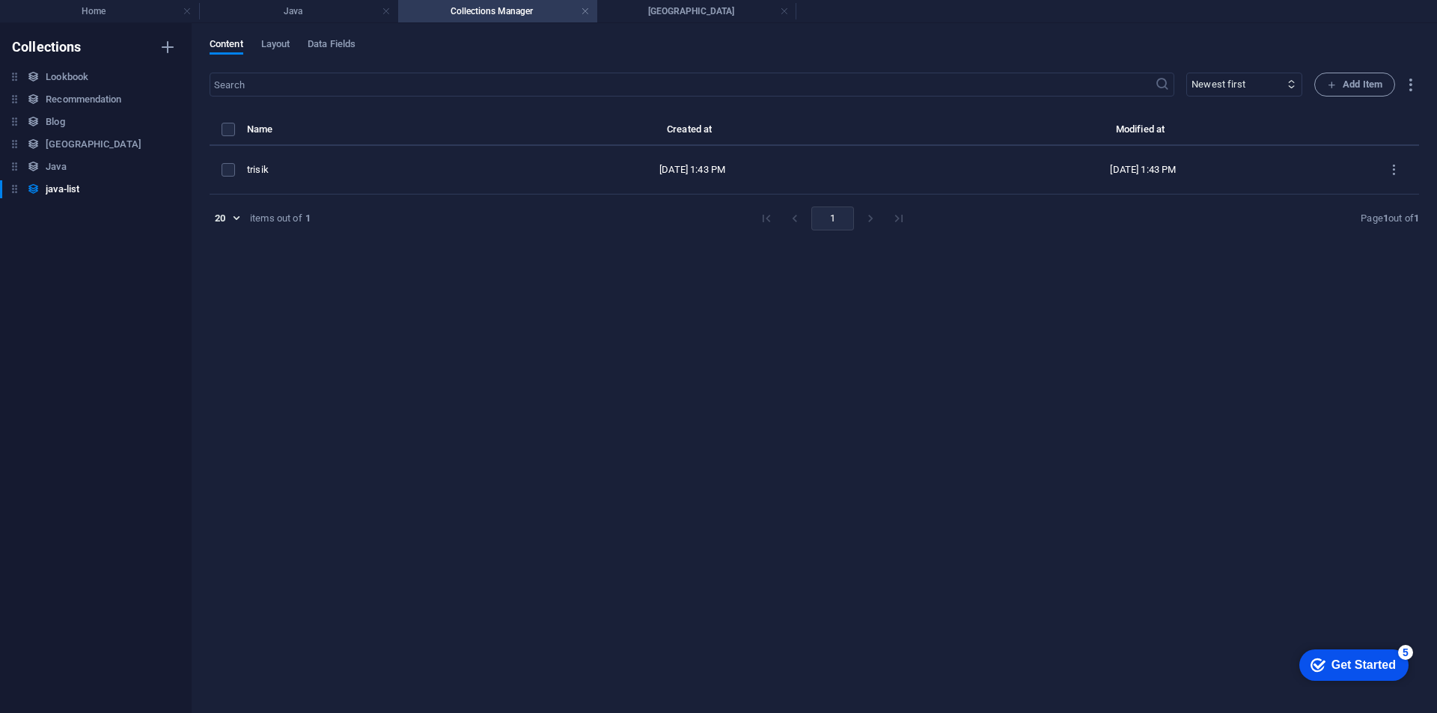
type input "trisik"
click at [290, 49] on span "Layout" at bounding box center [275, 45] width 29 height 21
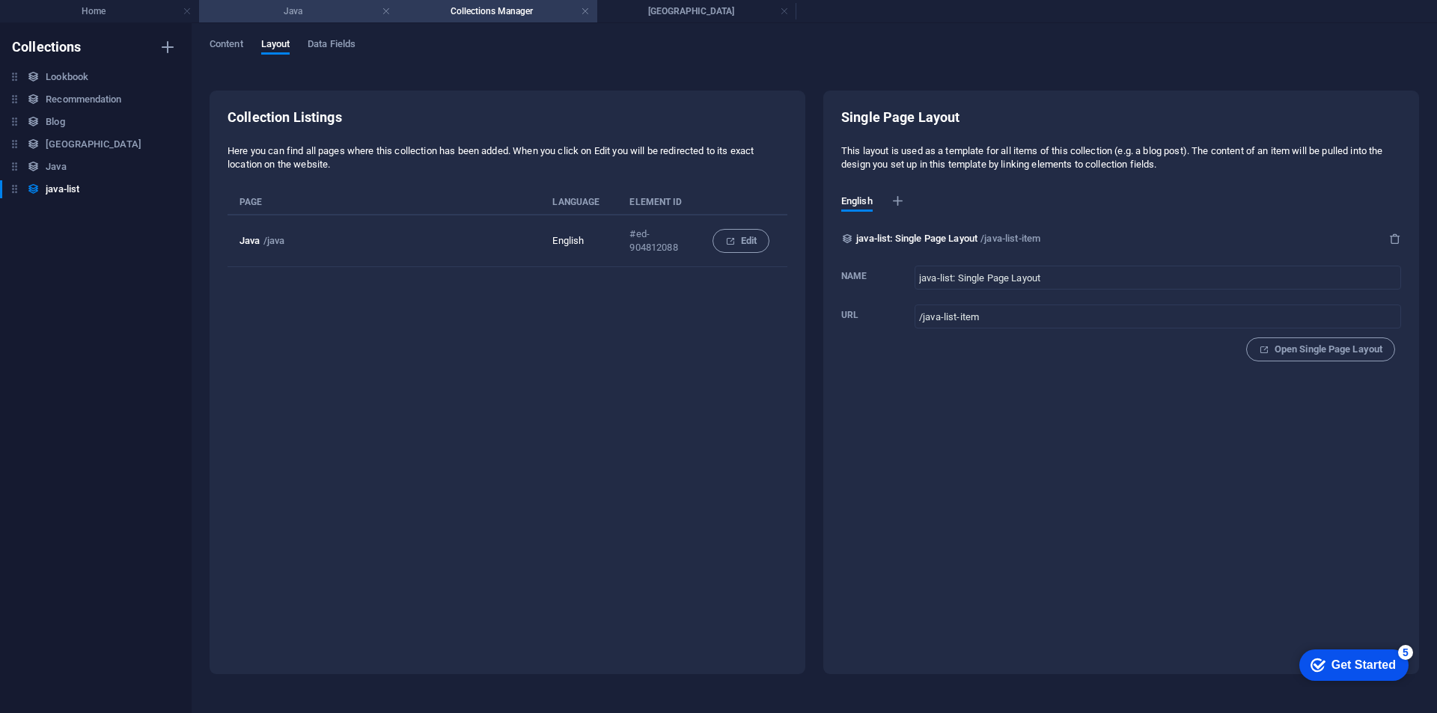
click at [328, 12] on h4 "Java" at bounding box center [298, 11] width 199 height 16
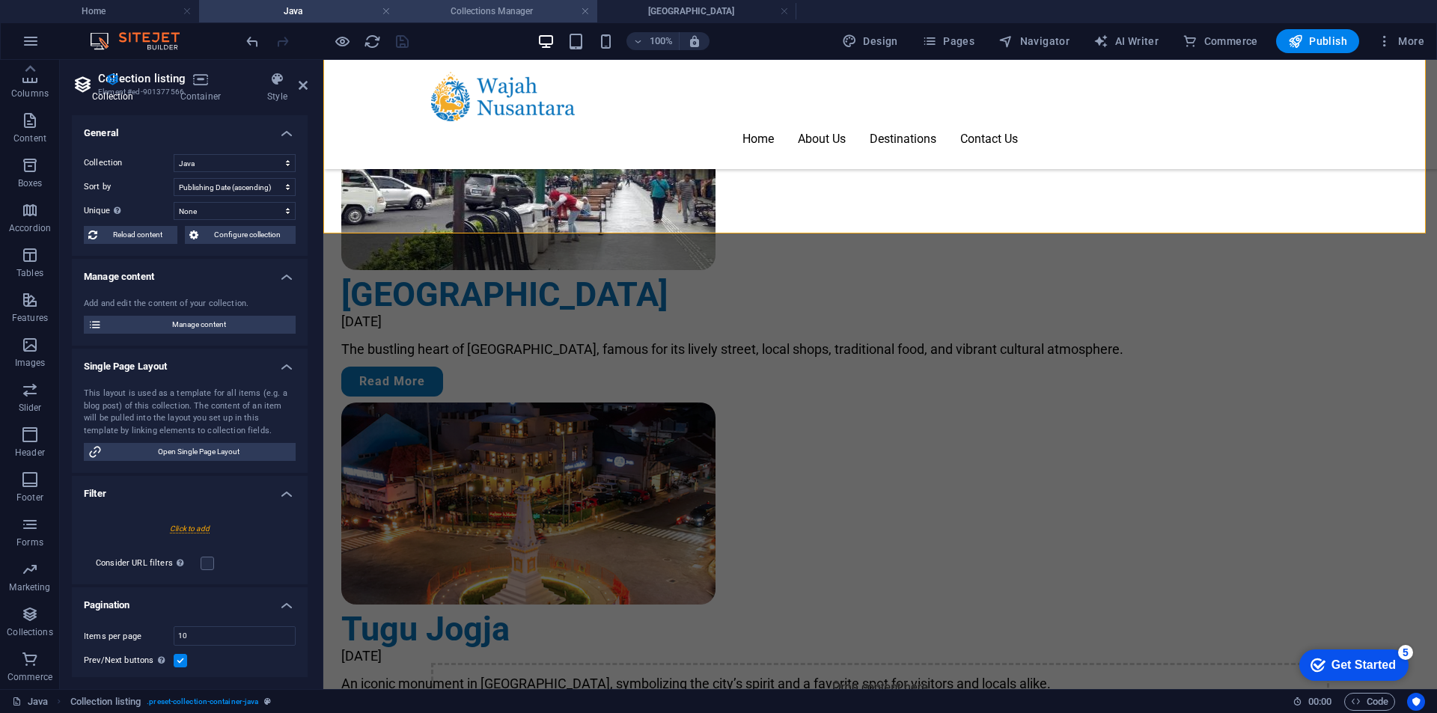
click at [493, 12] on h4 "Collections Manager" at bounding box center [497, 11] width 199 height 16
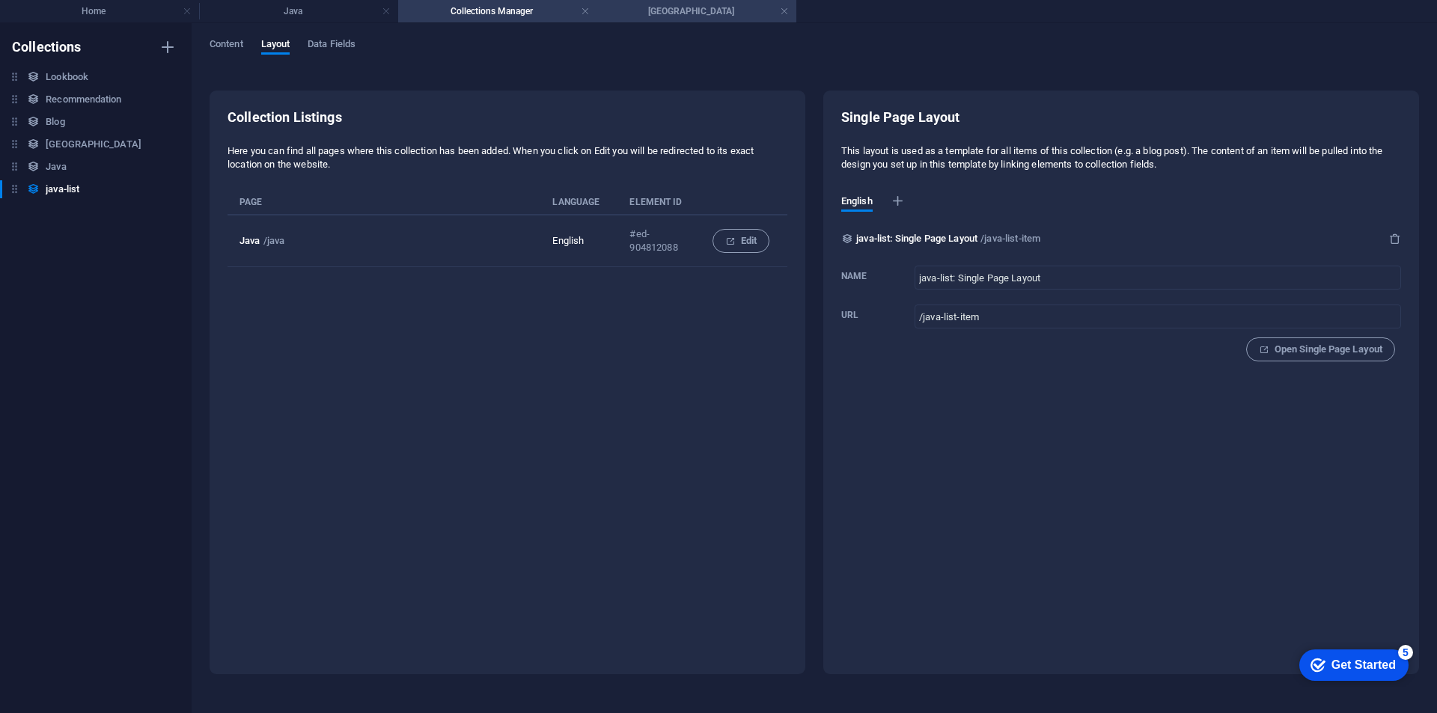
scroll to position [0, 0]
drag, startPoint x: 290, startPoint y: 19, endPoint x: 703, endPoint y: 28, distance: 413.1
click at [342, 11] on h4 "Java" at bounding box center [298, 11] width 199 height 16
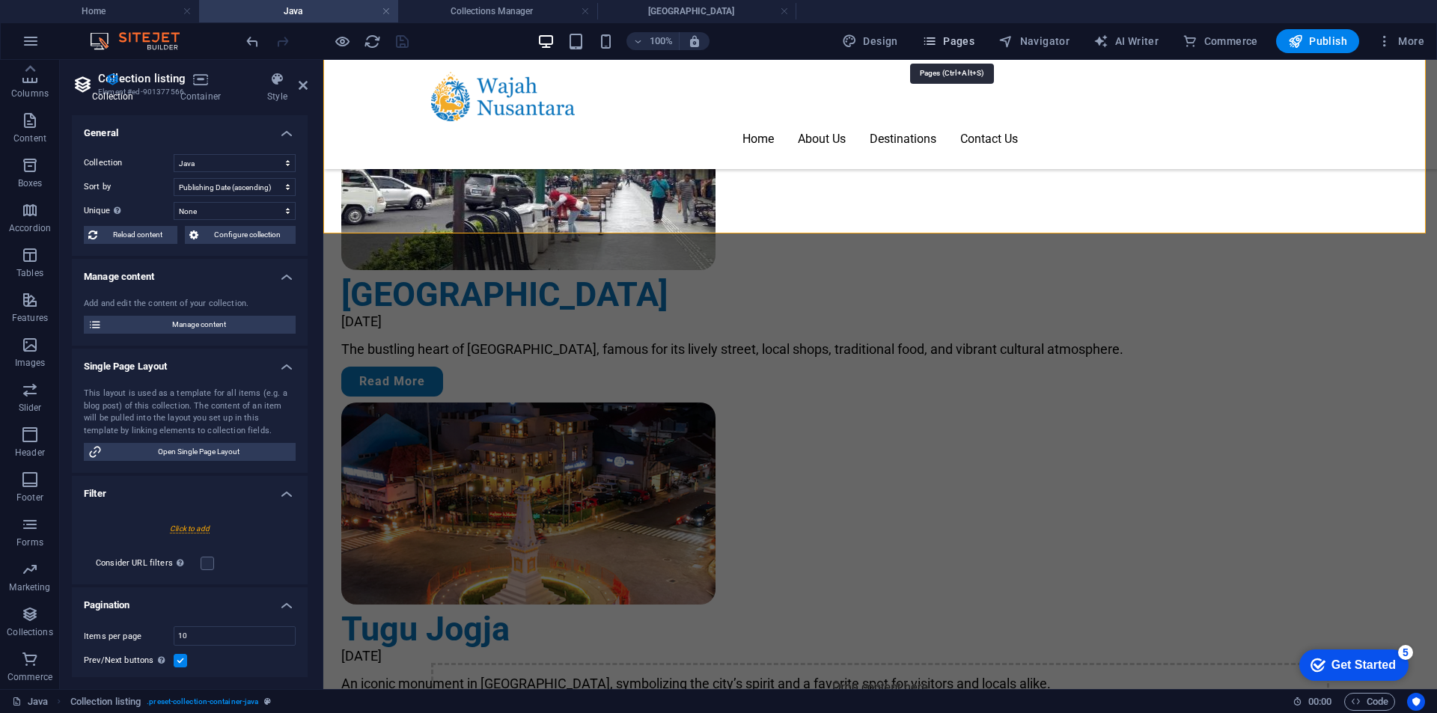
click at [964, 41] on span "Pages" at bounding box center [948, 41] width 52 height 15
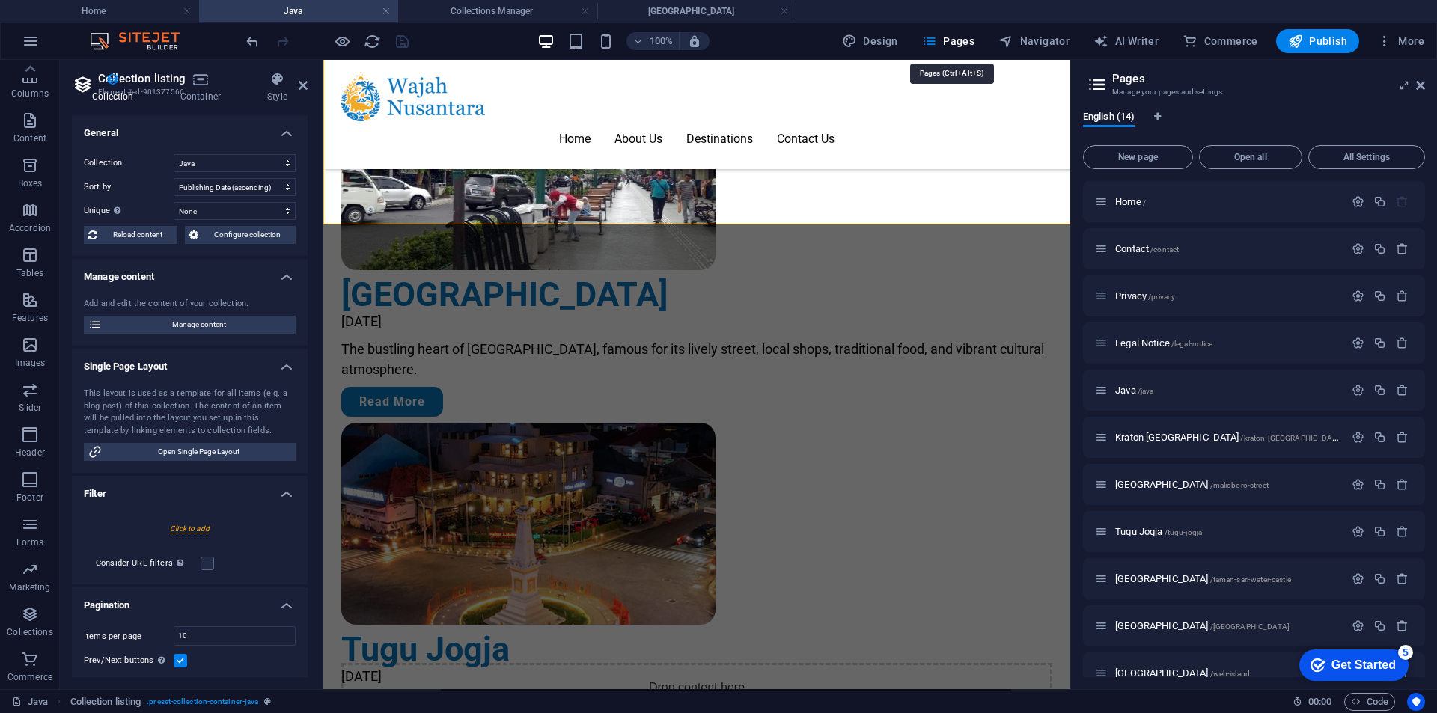
scroll to position [1048, 0]
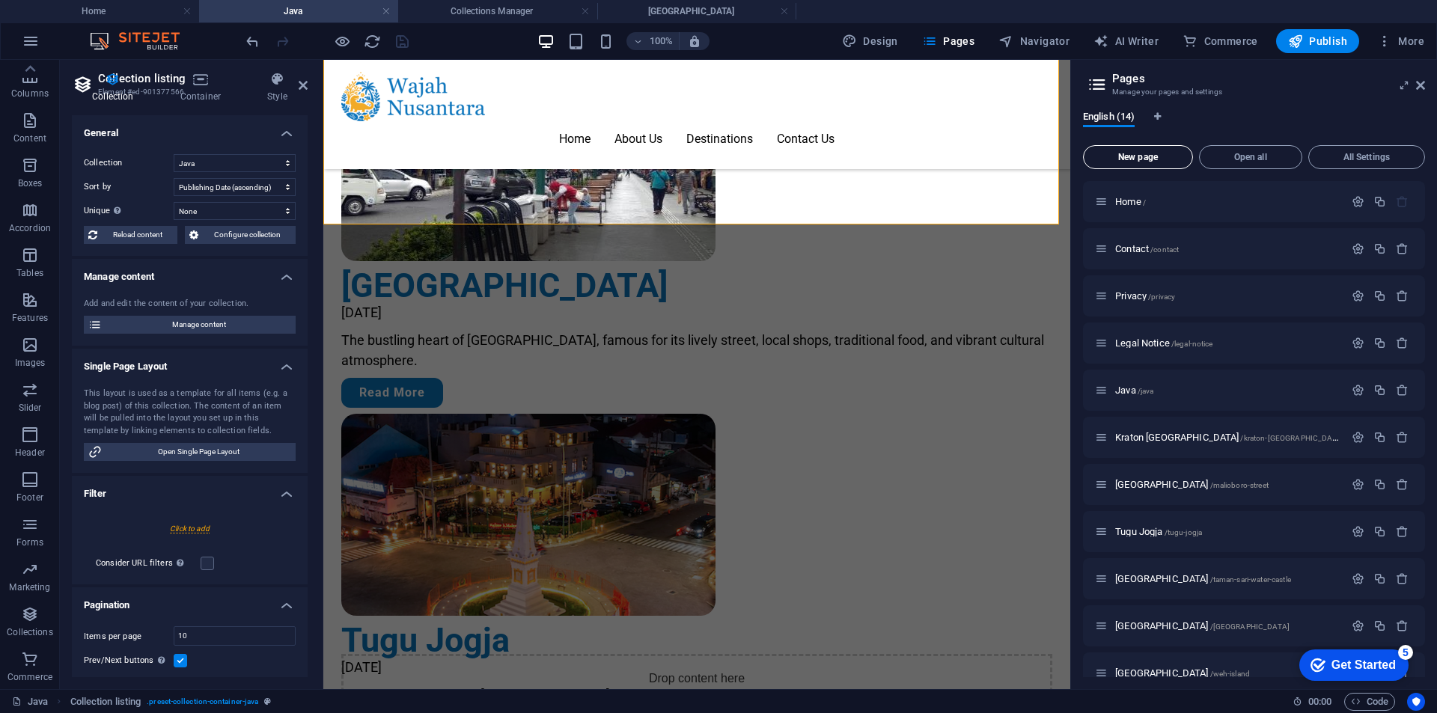
click at [1146, 155] on span "New page" at bounding box center [1137, 157] width 97 height 9
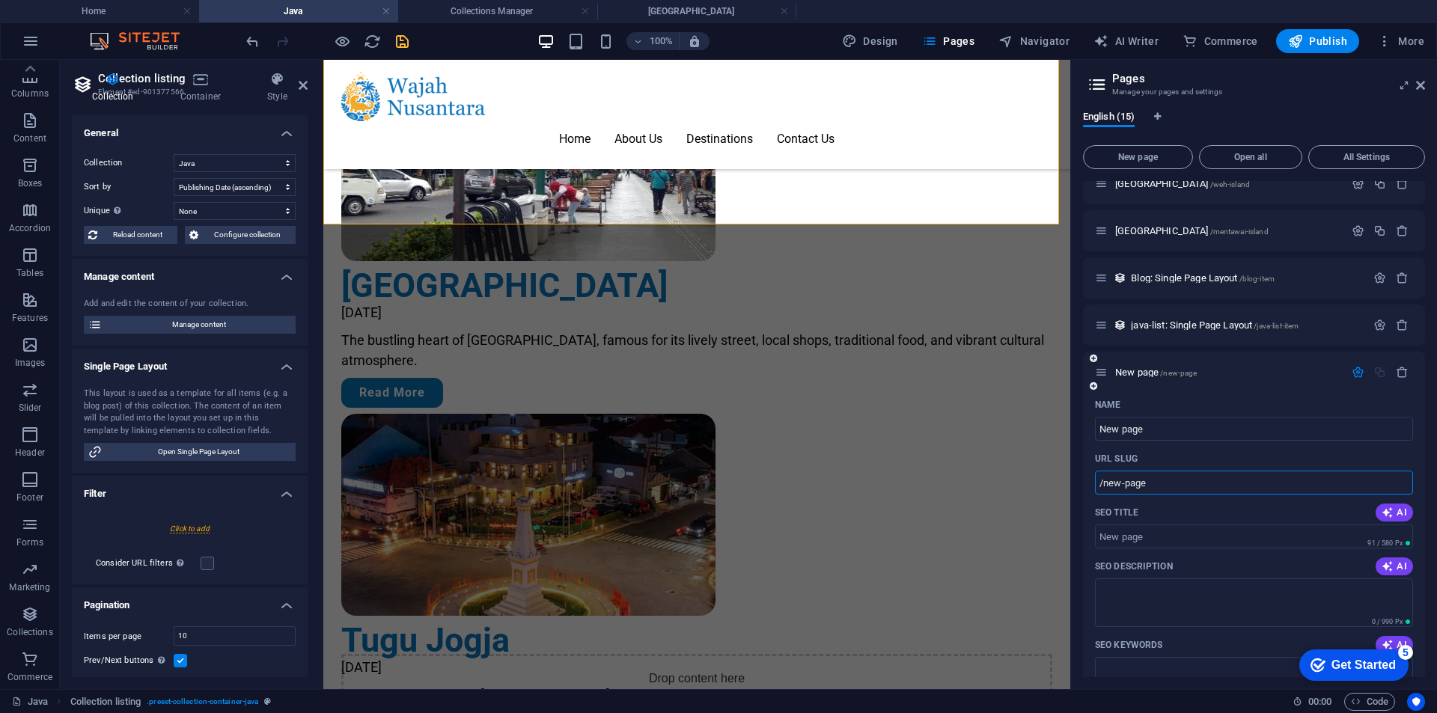
click at [1208, 484] on input "/new-page" at bounding box center [1254, 483] width 318 height 24
type input "/java/trisik"
click at [1165, 435] on input "New page" at bounding box center [1254, 429] width 318 height 24
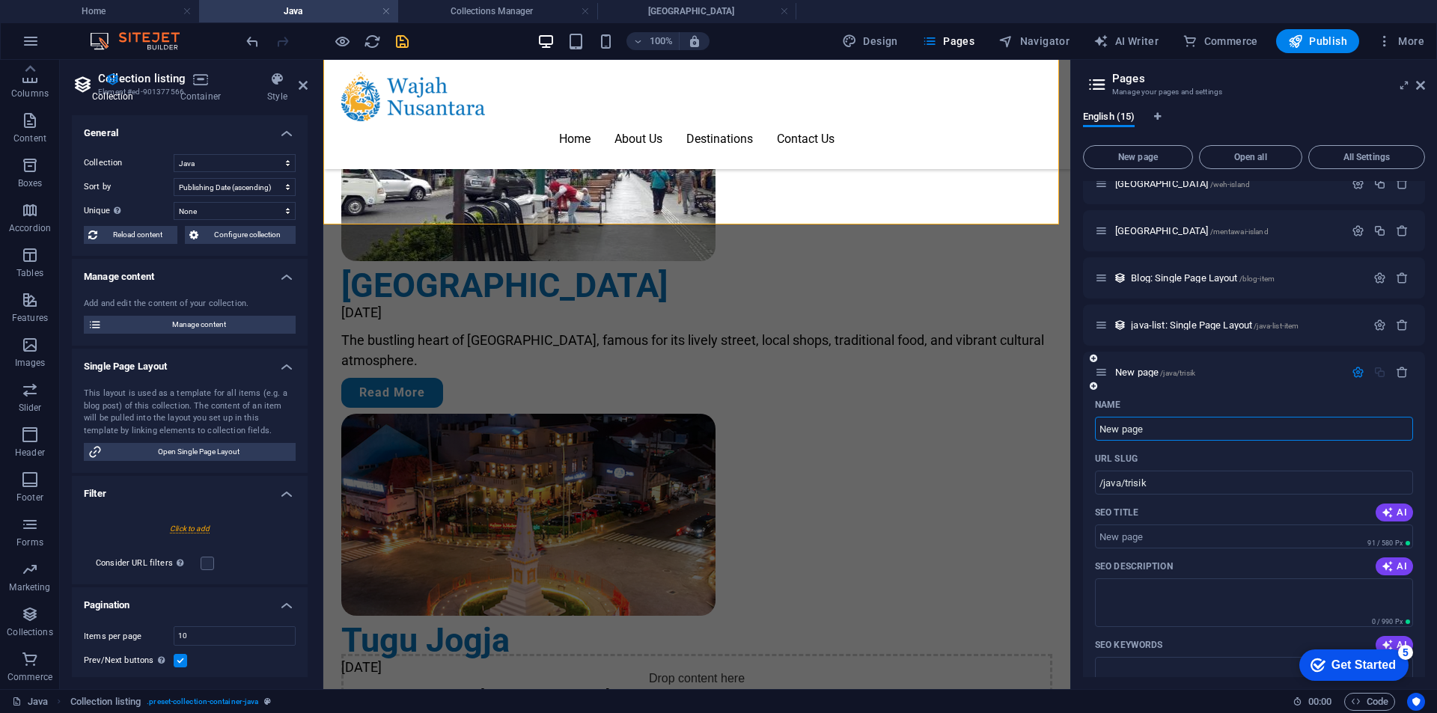
click at [1165, 435] on input "New page" at bounding box center [1254, 429] width 318 height 24
type input "Trisik"
click at [1351, 371] on icon "button" at bounding box center [1357, 372] width 13 height 13
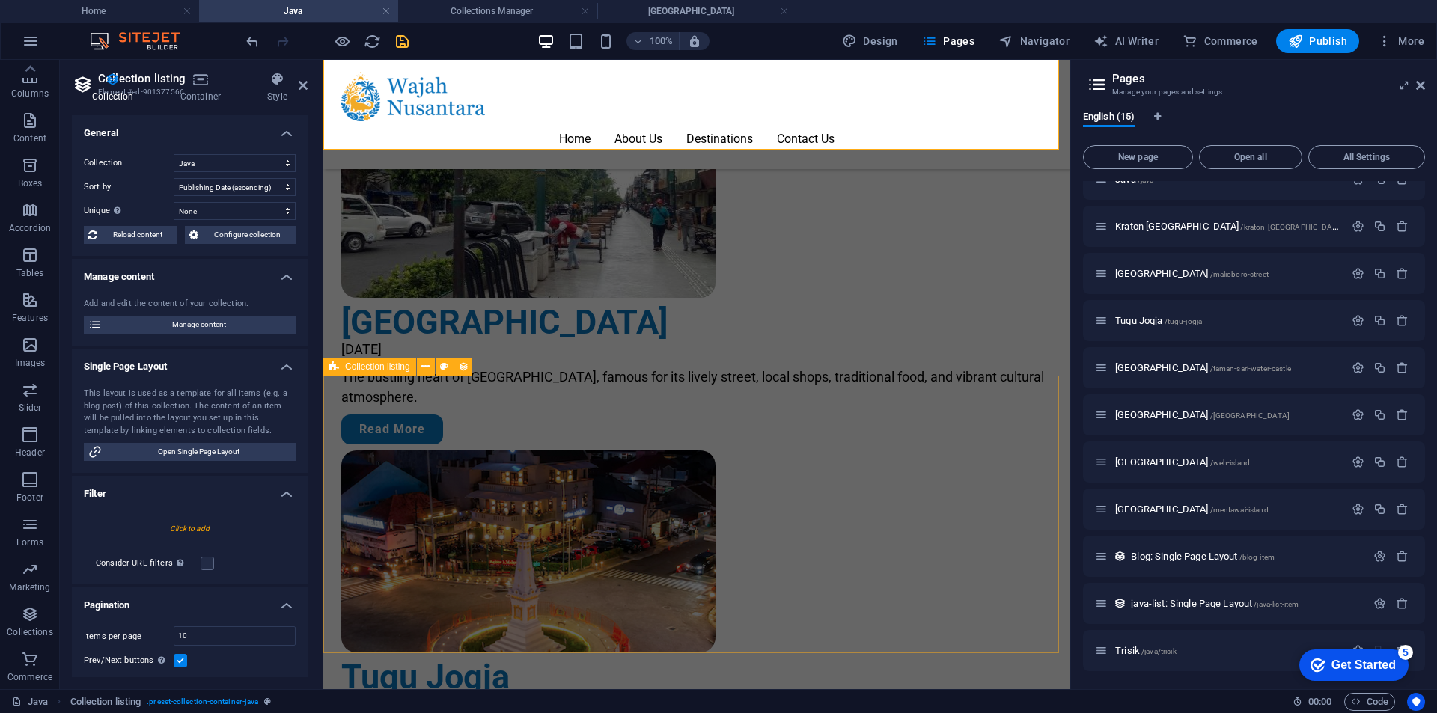
scroll to position [1122, 0]
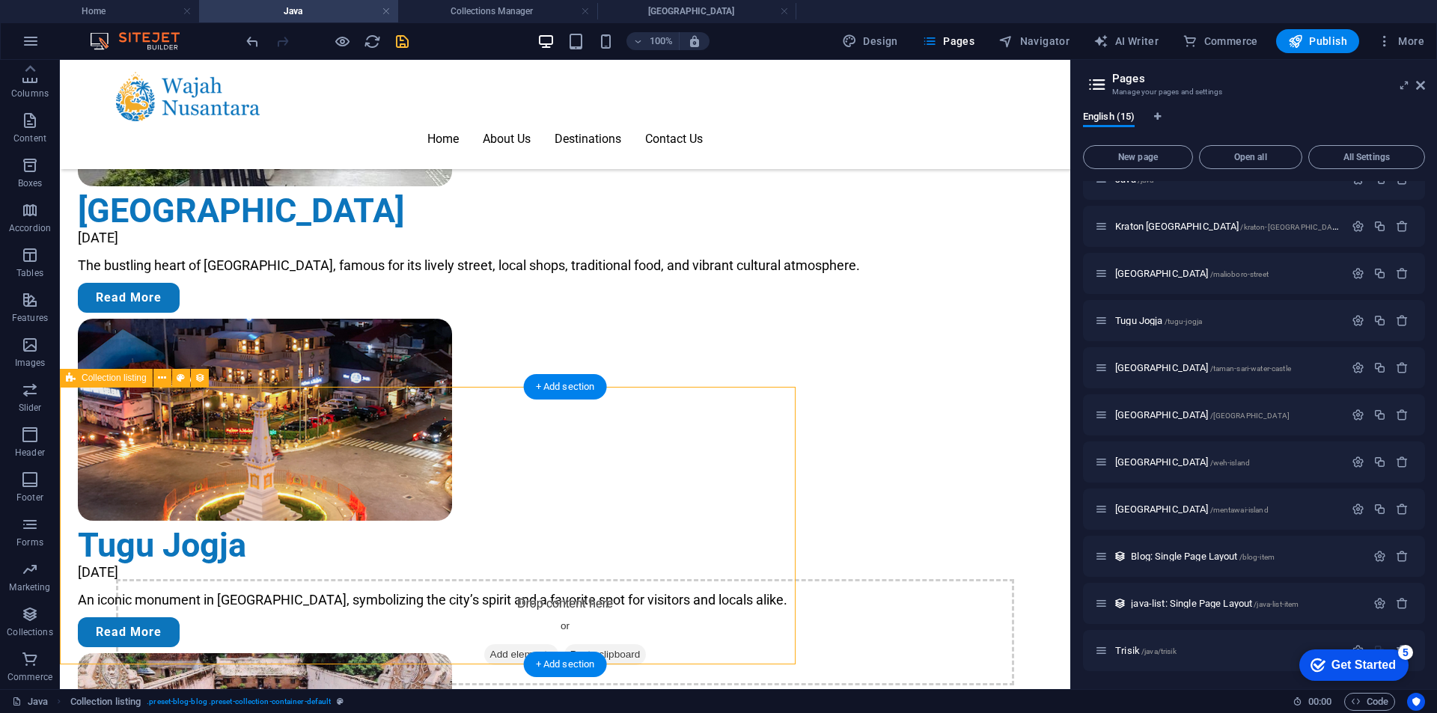
scroll to position [1111, 0]
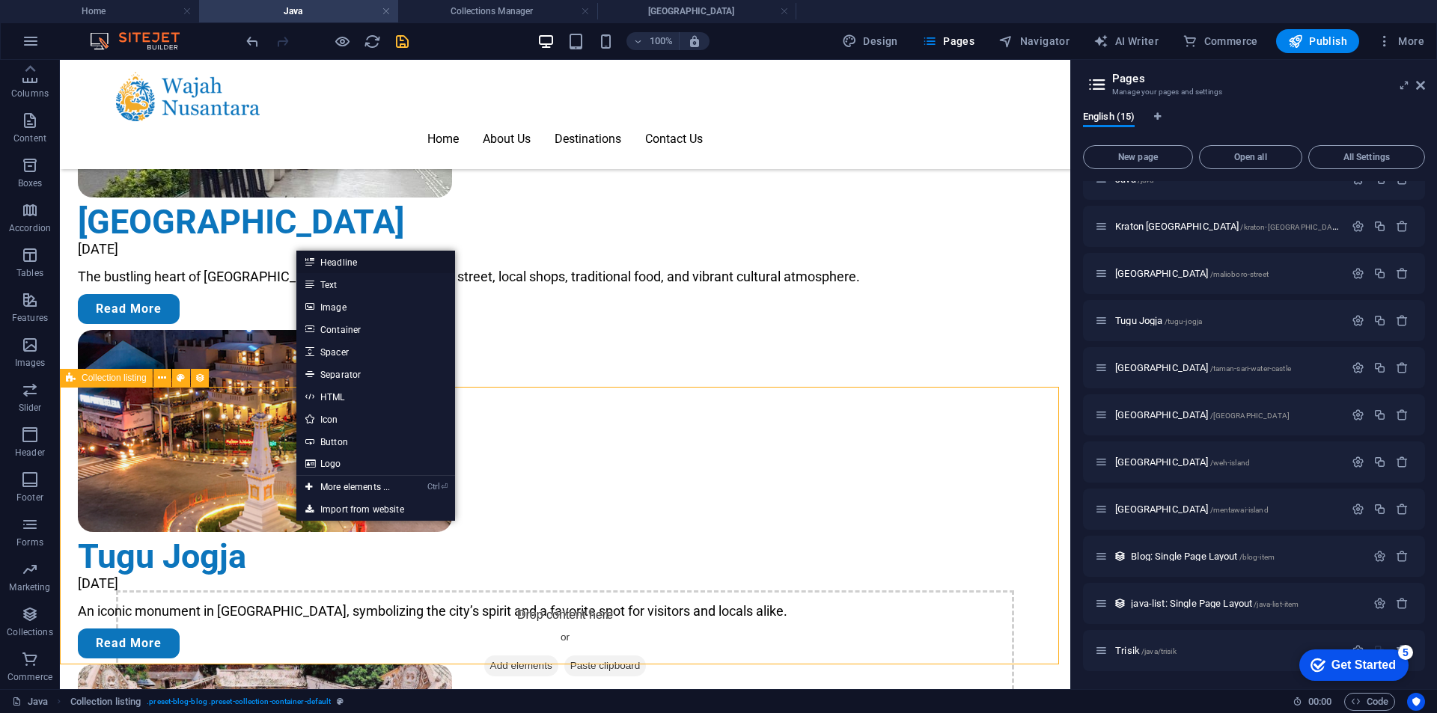
click at [349, 263] on link "Headline" at bounding box center [375, 262] width 159 height 22
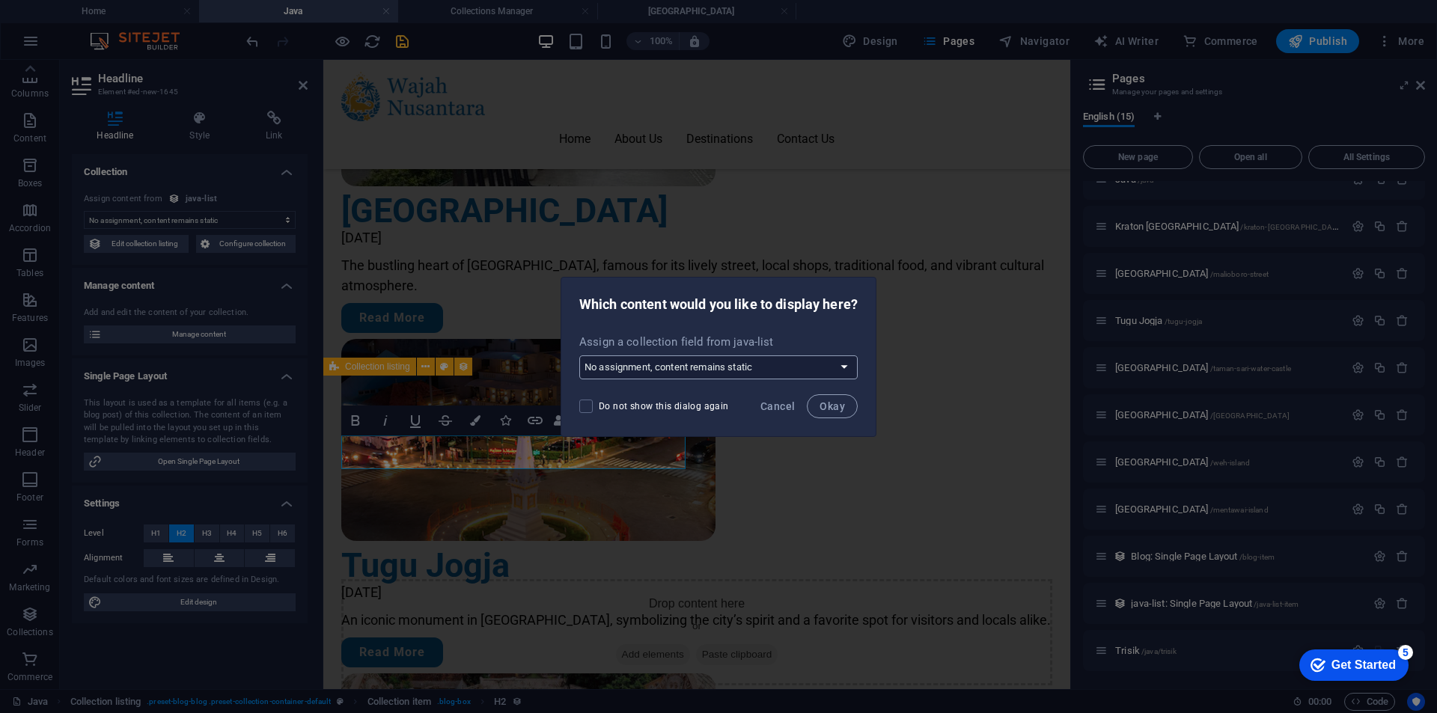
click at [774, 364] on select "No assignment, content remains static Create a new field Created at (Date) Upda…" at bounding box center [718, 367] width 278 height 24
select select "name"
click at [579, 355] on select "No assignment, content remains static Create a new field Created at (Date) Upda…" at bounding box center [718, 367] width 278 height 24
click at [842, 412] on span "Okay" at bounding box center [831, 406] width 25 height 12
select select "name"
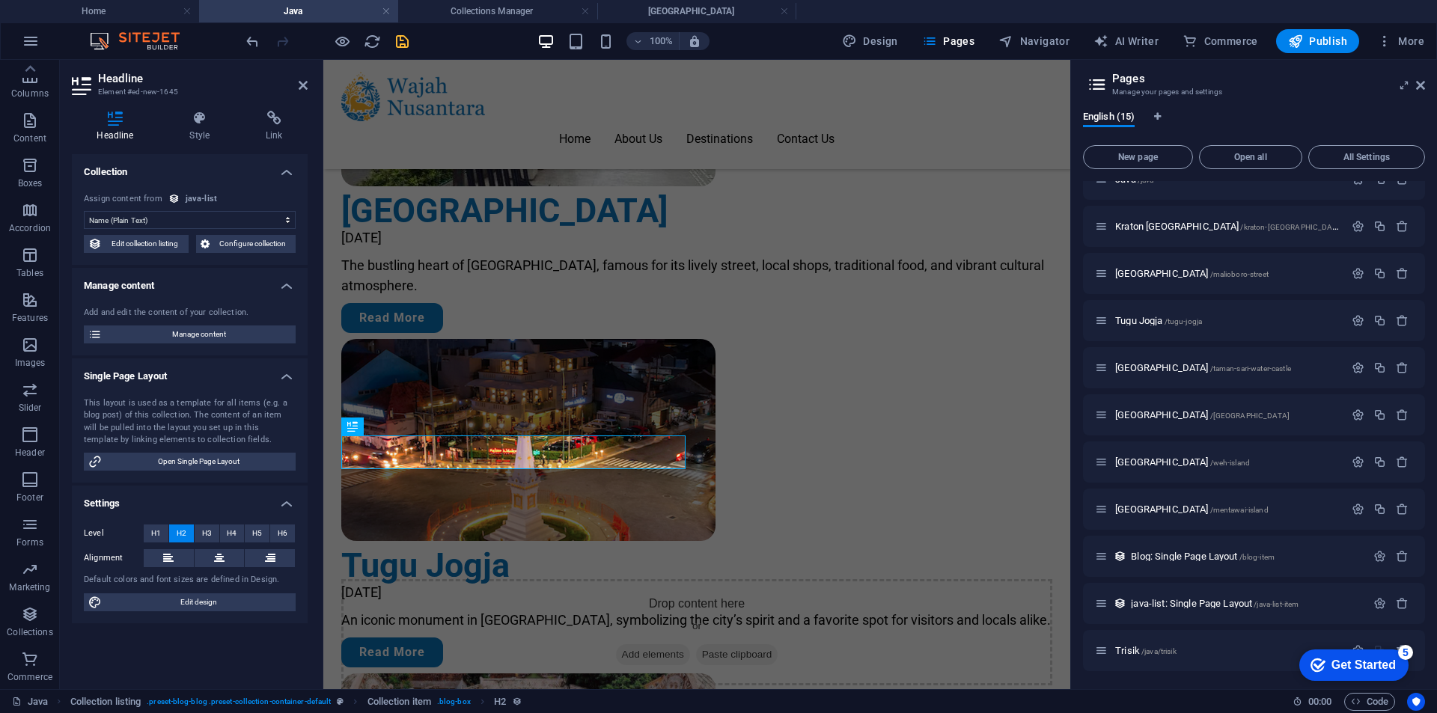
click at [230, 215] on select "No assignment, content remains static Created at (Date) Updated at (Date) Name …" at bounding box center [190, 220] width 212 height 18
click at [229, 215] on select "No assignment, content remains static Created at (Date) Updated at (Date) Name …" at bounding box center [190, 220] width 212 height 18
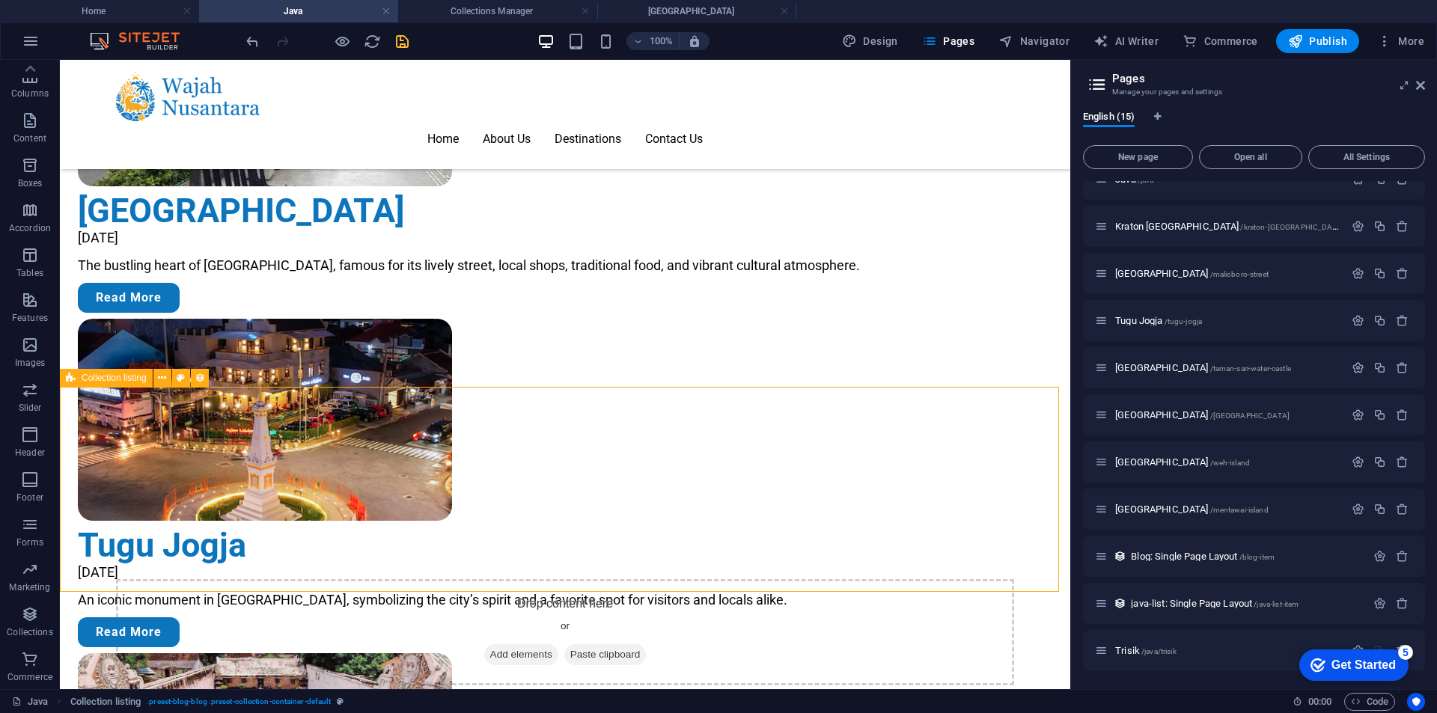
scroll to position [1111, 0]
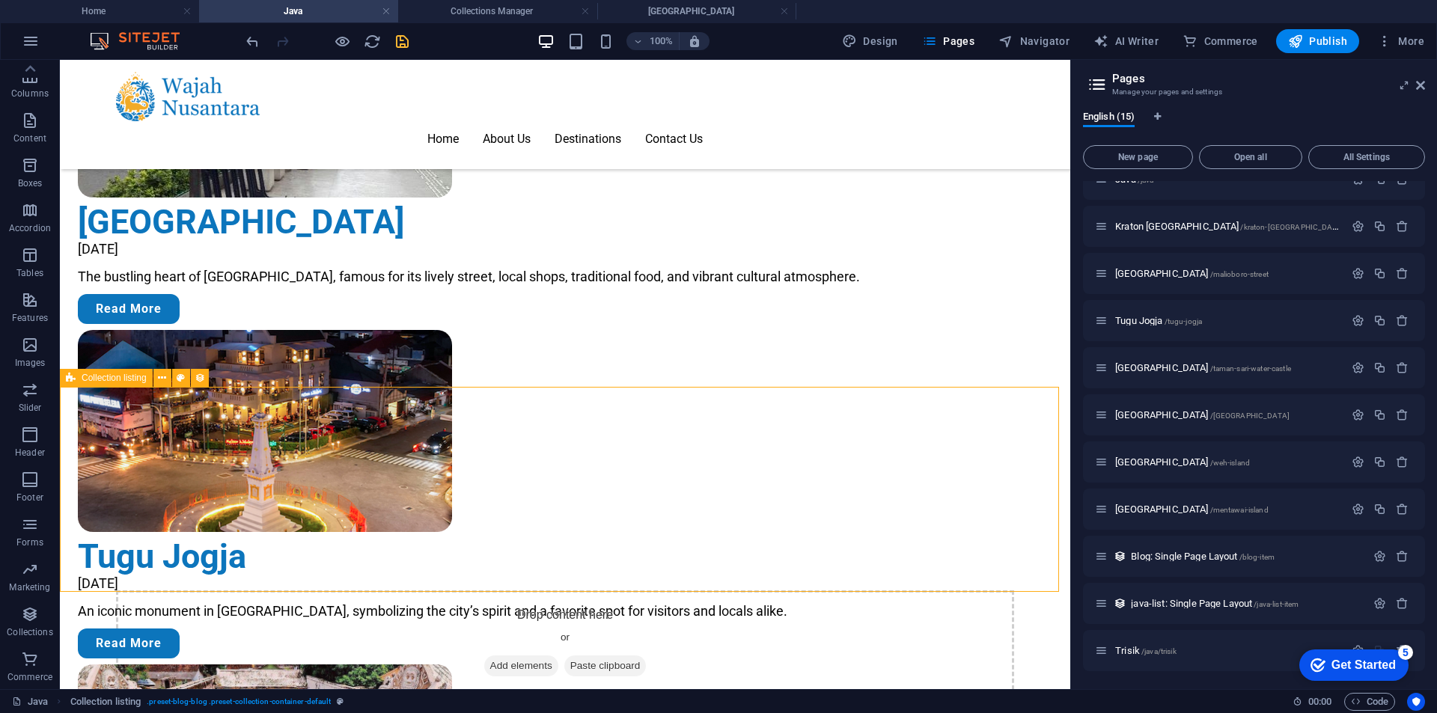
select select "68b934ac20223486e501c6e2"
select select "createdAt_DESC"
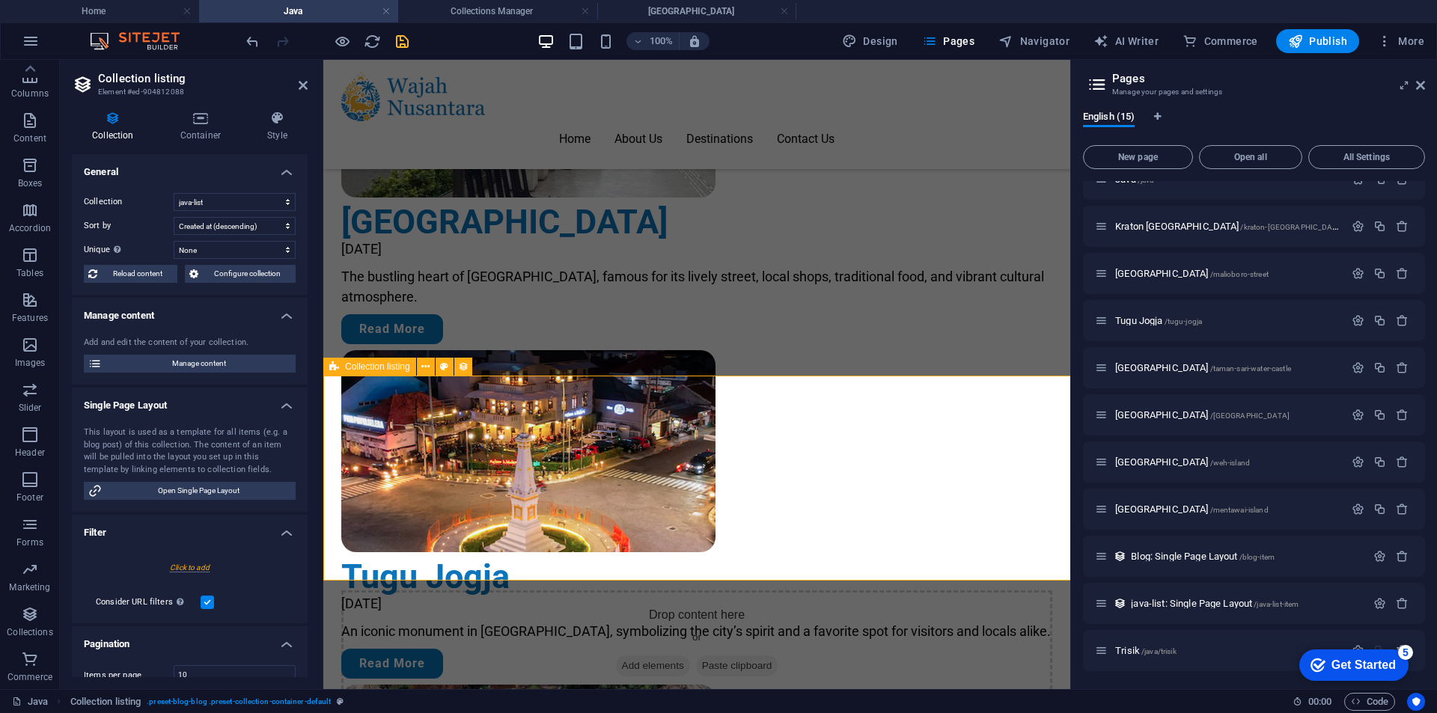
scroll to position [1122, 0]
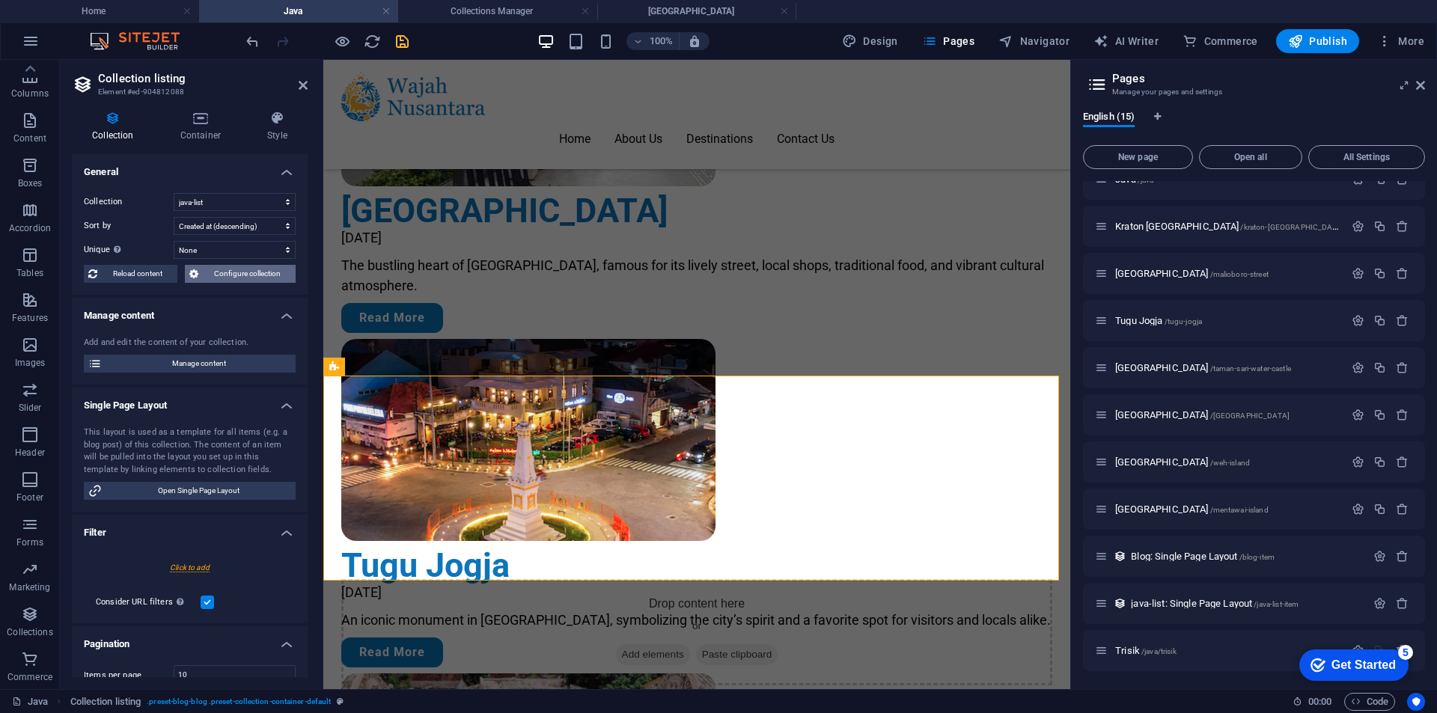
click at [248, 278] on span "Configure collection" at bounding box center [247, 274] width 88 height 18
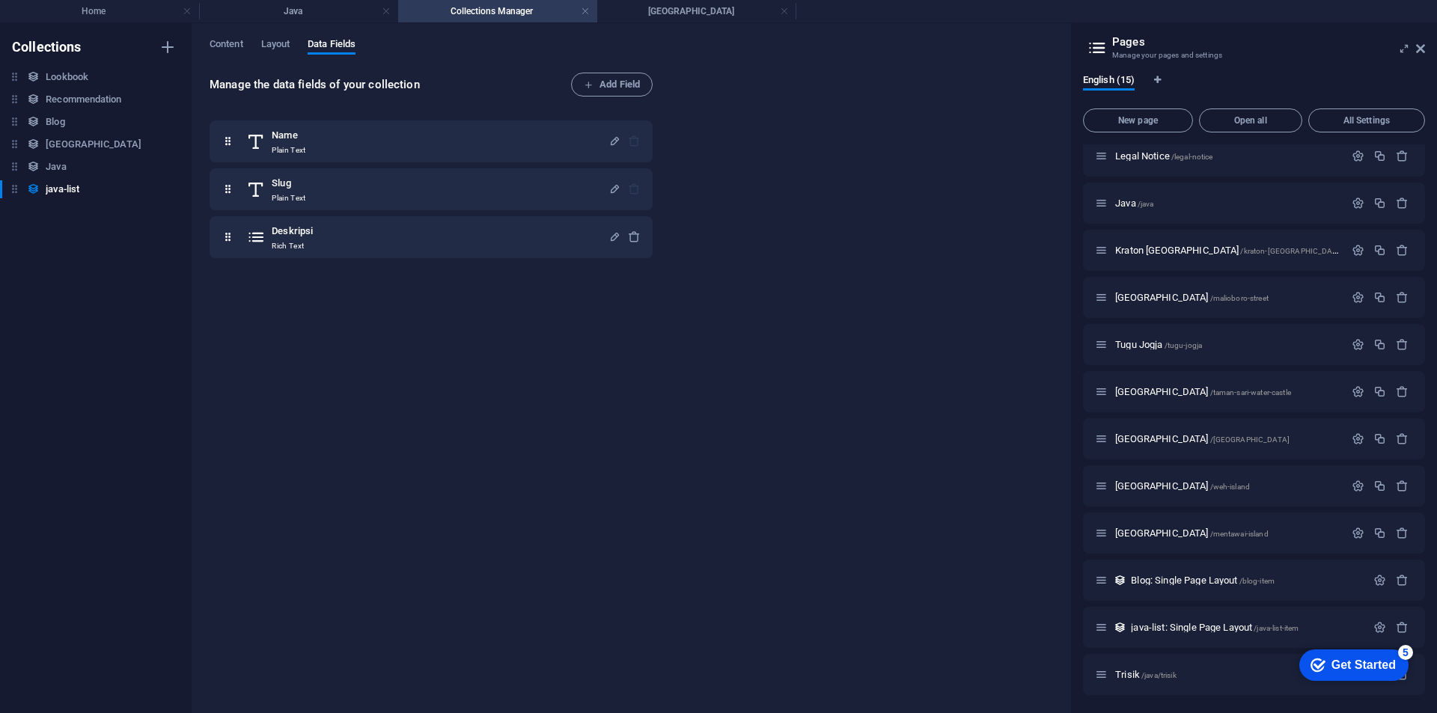
scroll to position [150, 0]
click at [221, 44] on span "Content" at bounding box center [227, 45] width 34 height 21
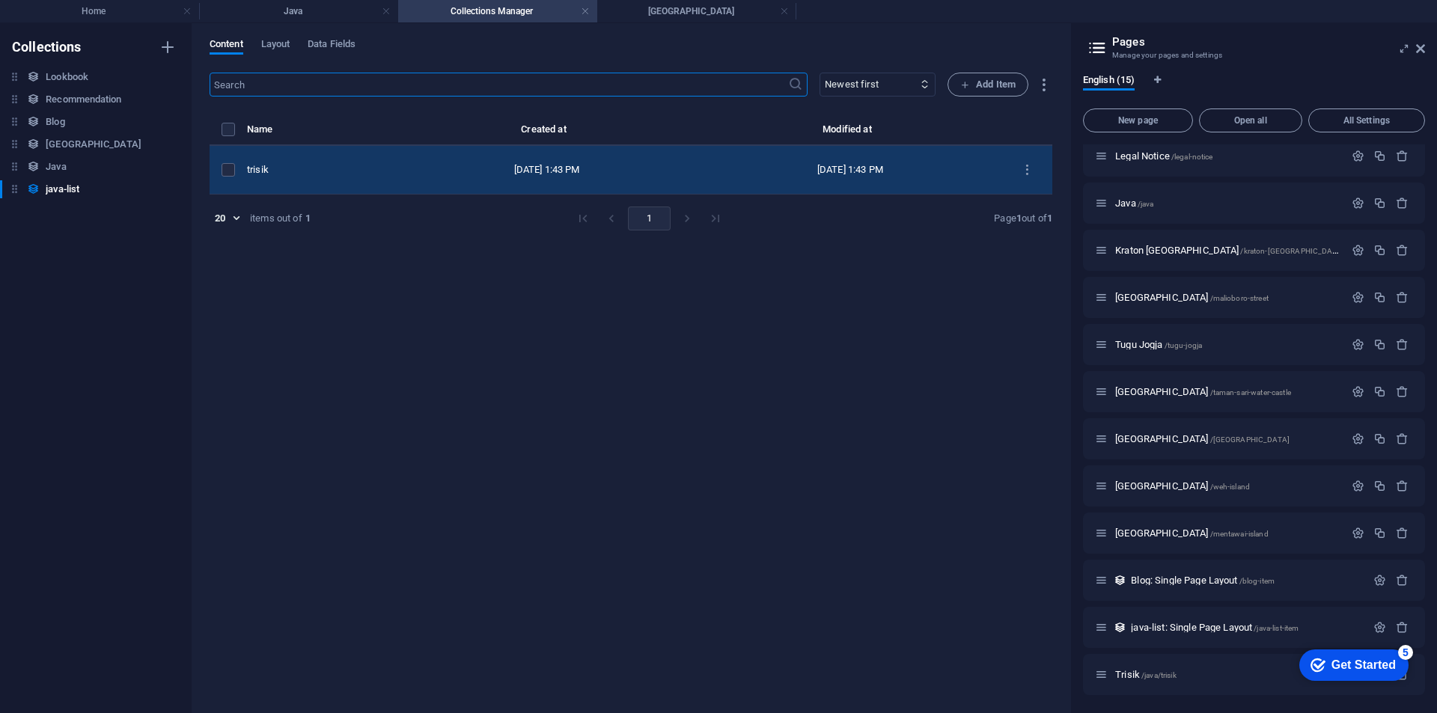
click at [359, 170] on div "trisik" at bounding box center [315, 169] width 136 height 13
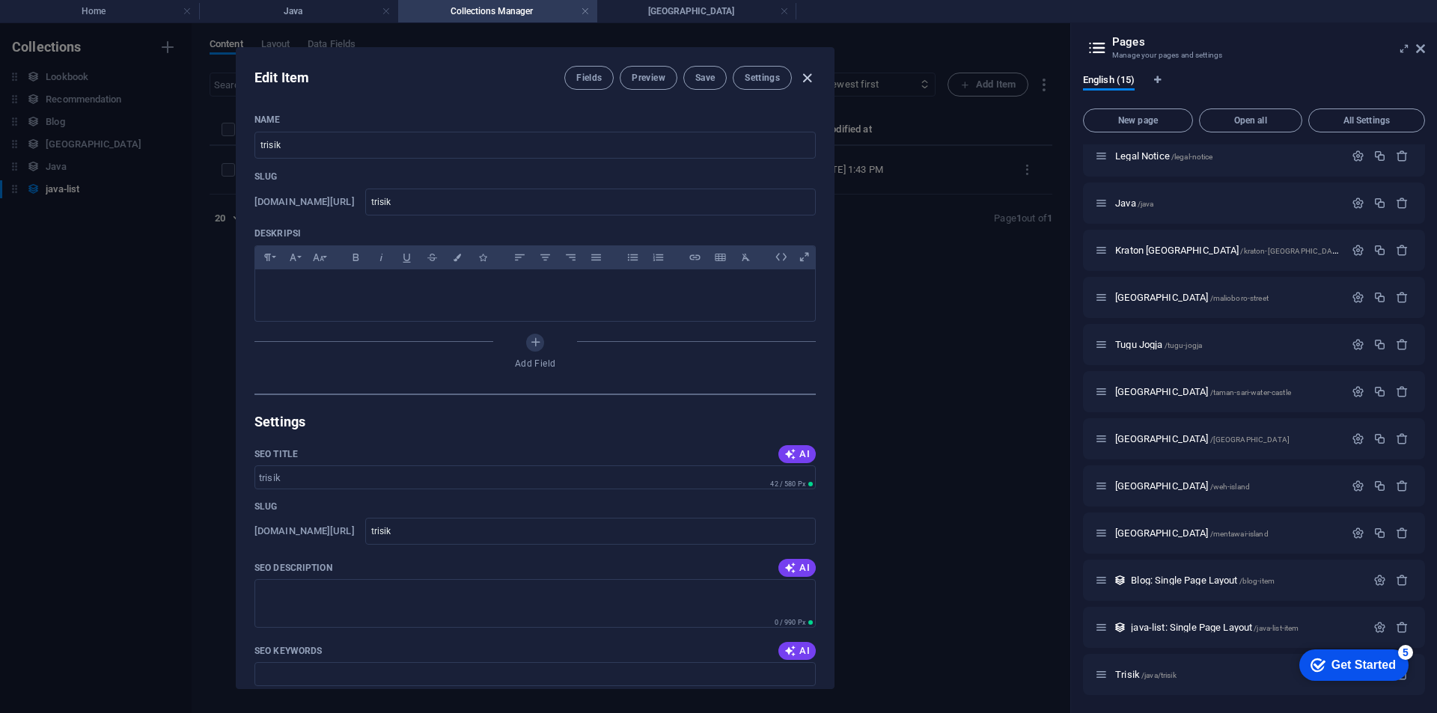
click at [806, 73] on icon "button" at bounding box center [806, 78] width 17 height 17
type input "trisik"
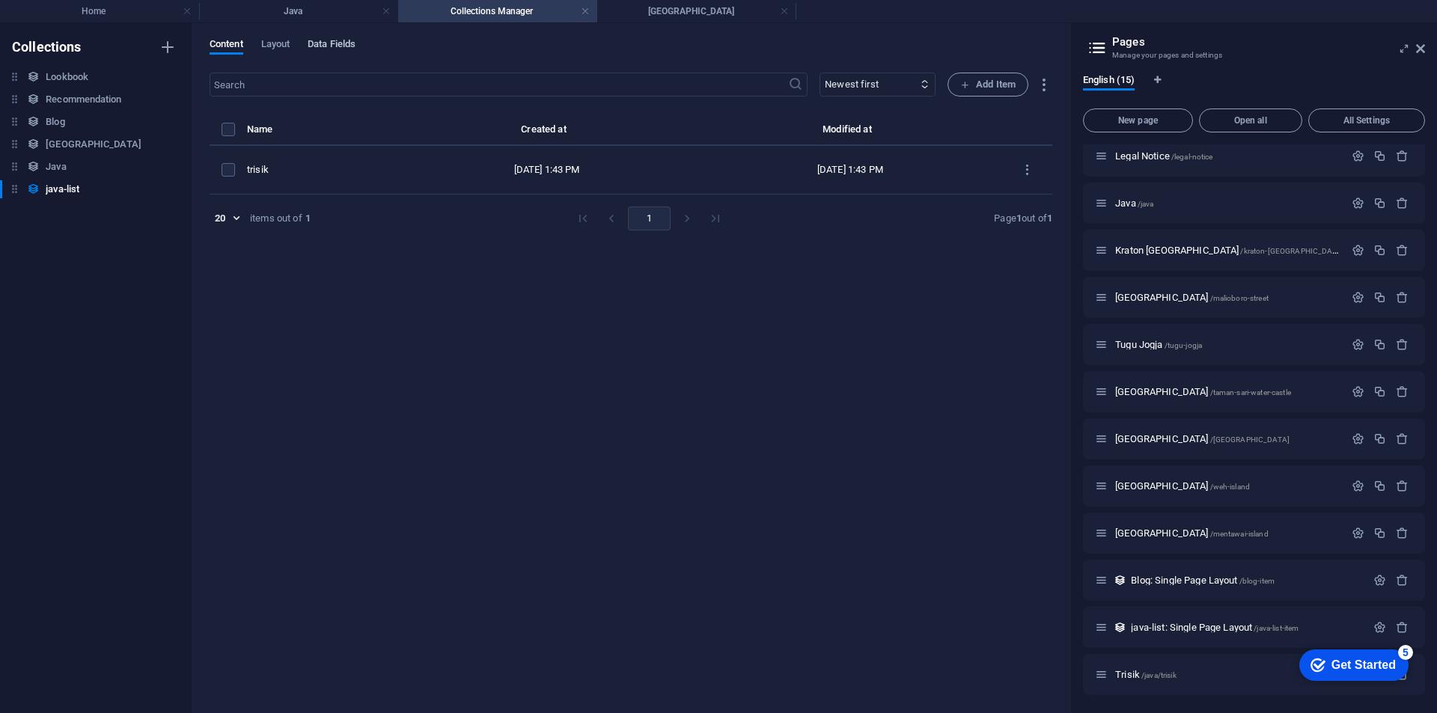
click at [331, 41] on span "Data Fields" at bounding box center [332, 45] width 48 height 21
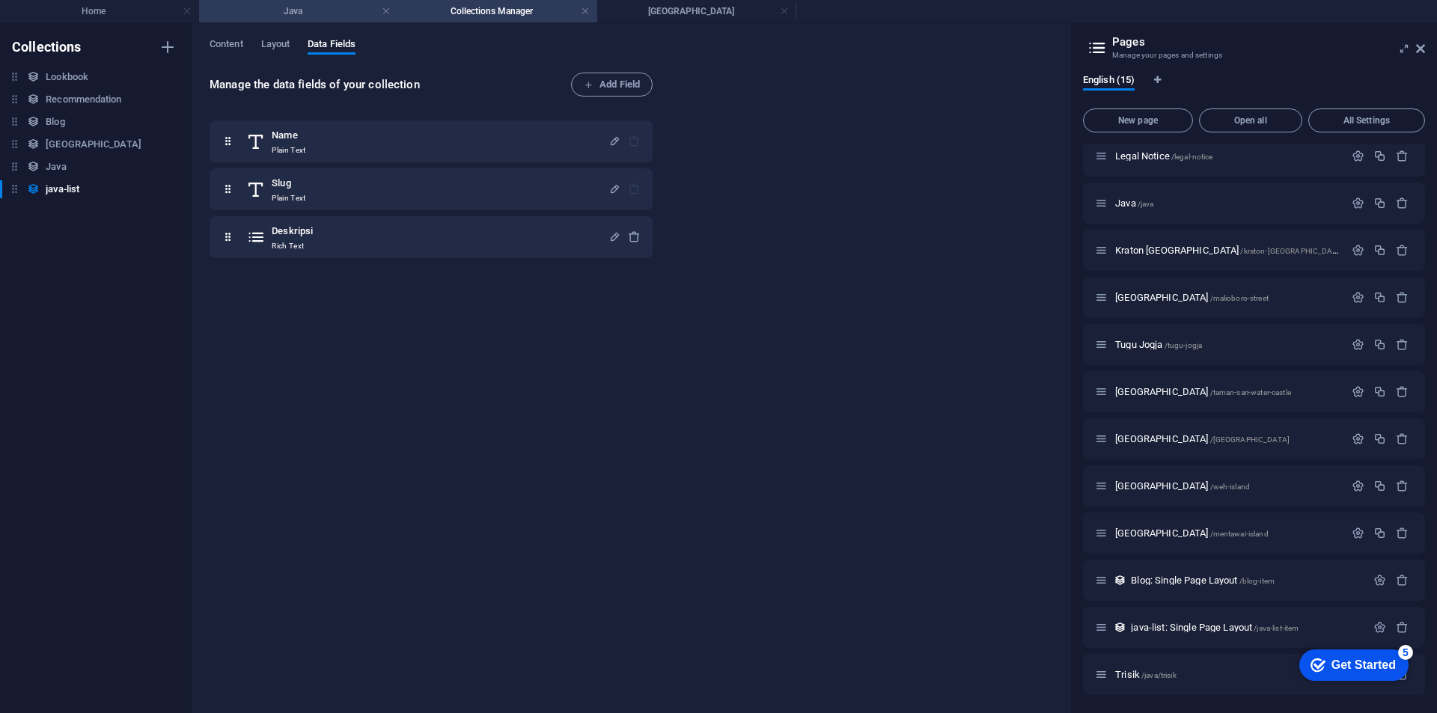
click at [309, 14] on h4 "Java" at bounding box center [298, 11] width 199 height 16
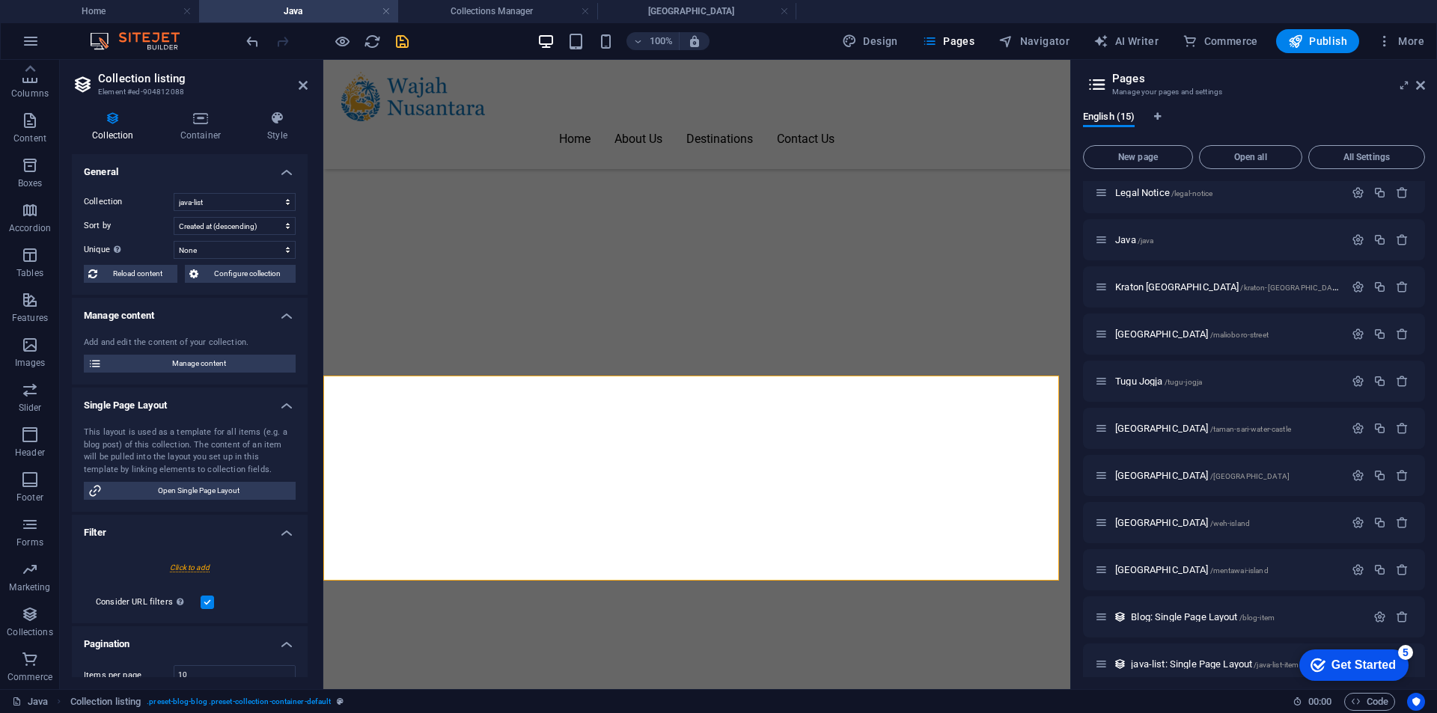
scroll to position [1122, 0]
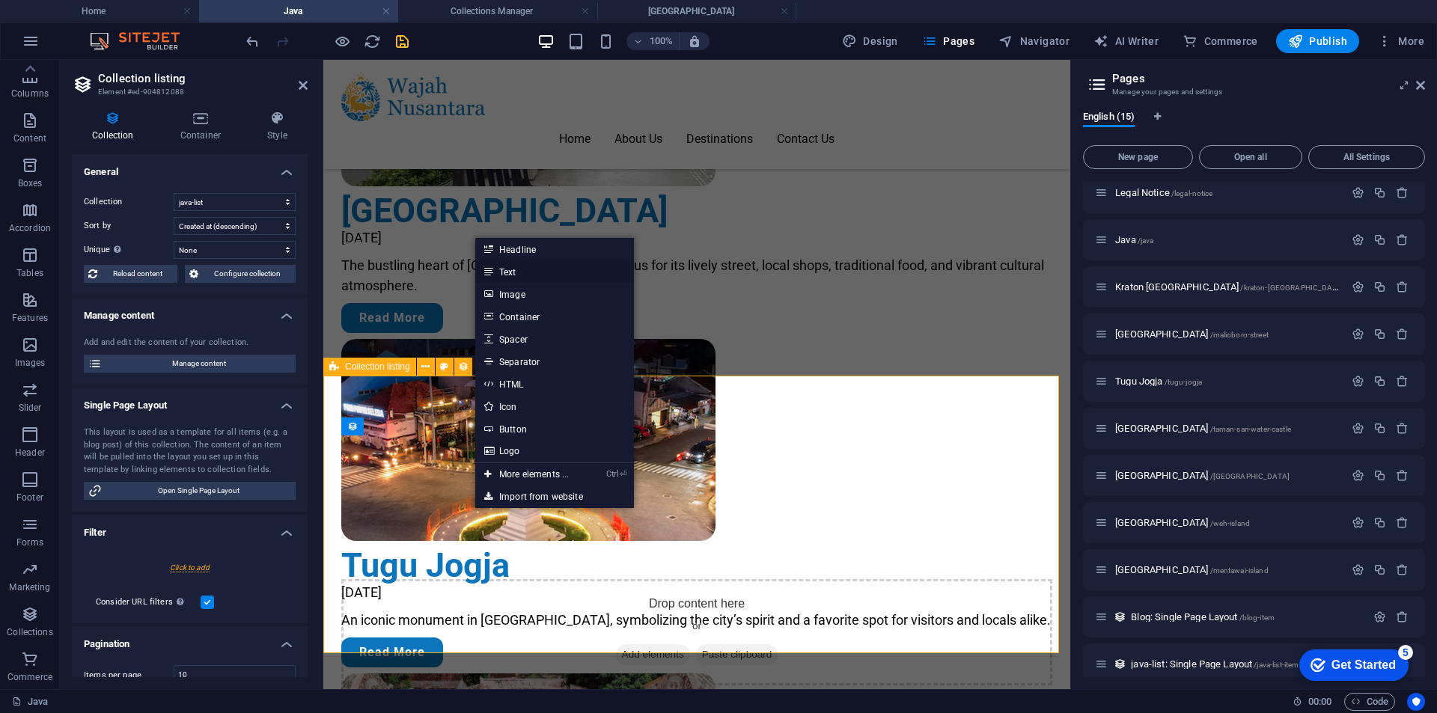
click at [524, 265] on link "Text" at bounding box center [554, 271] width 159 height 22
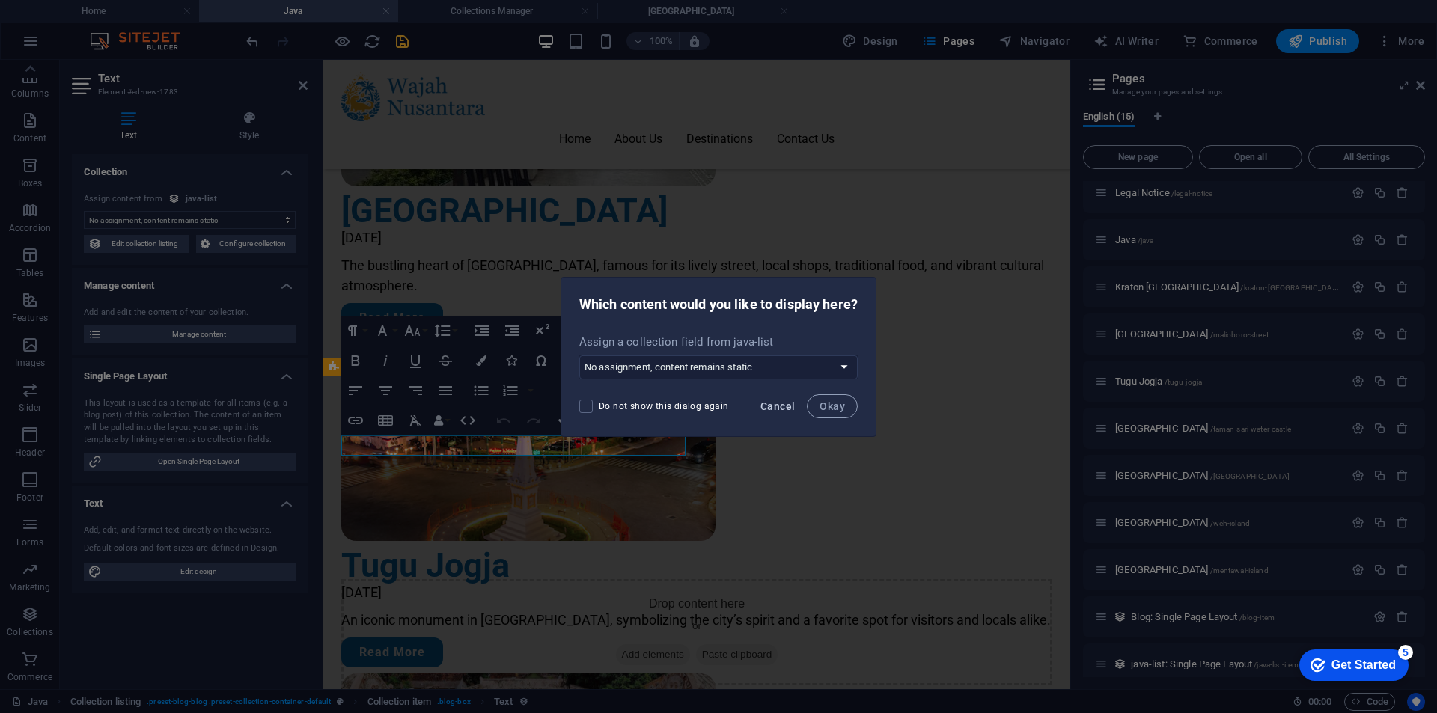
click at [773, 405] on span "Cancel" at bounding box center [777, 406] width 34 height 12
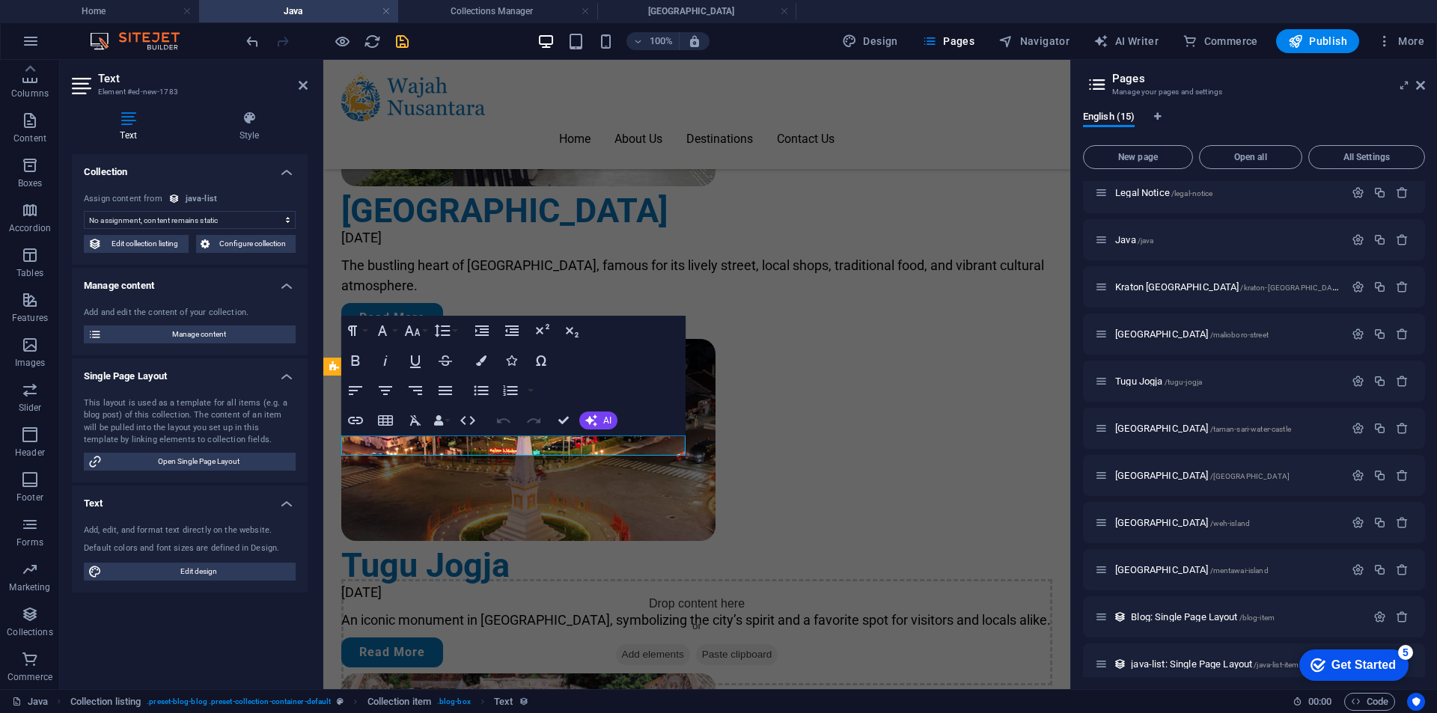
click at [240, 221] on select "No assignment, content remains static Created at (Date) Updated at (Date) Name …" at bounding box center [190, 220] width 212 height 18
click at [196, 198] on div "java-list" at bounding box center [201, 199] width 31 height 13
select select "68b934ac20223486e501c6e2"
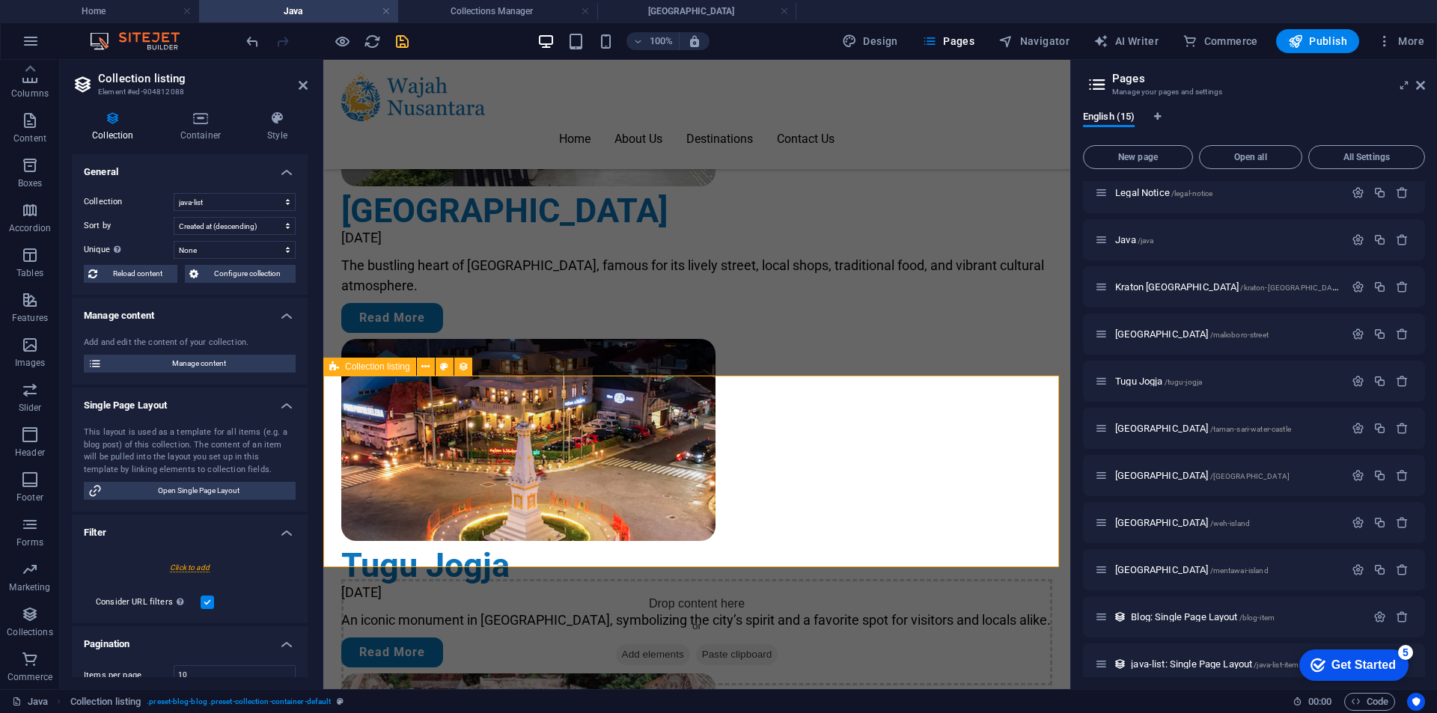
click at [217, 200] on select "Blog Java Lookbook Recommendation Sumatra java-list" at bounding box center [235, 202] width 122 height 18
click at [487, 19] on h4 "Collections Manager" at bounding box center [497, 11] width 199 height 16
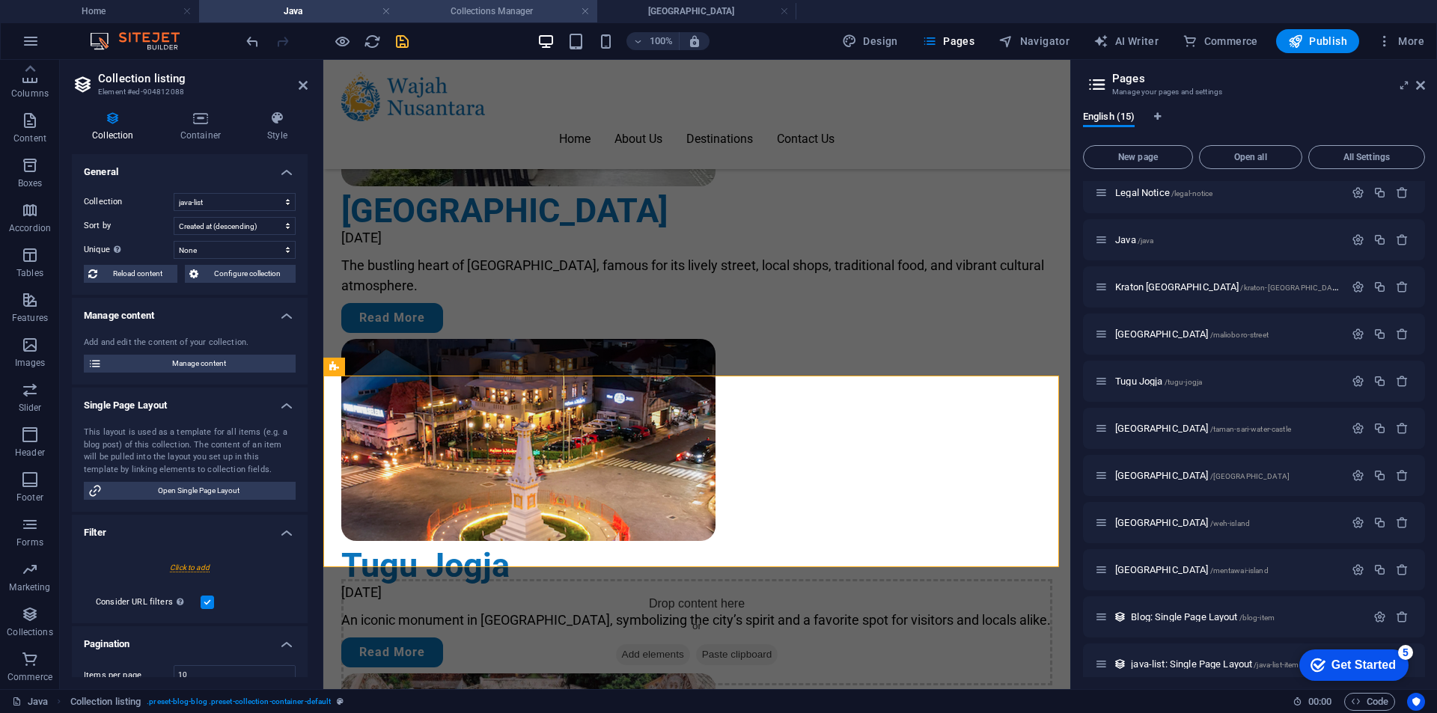
scroll to position [0, 0]
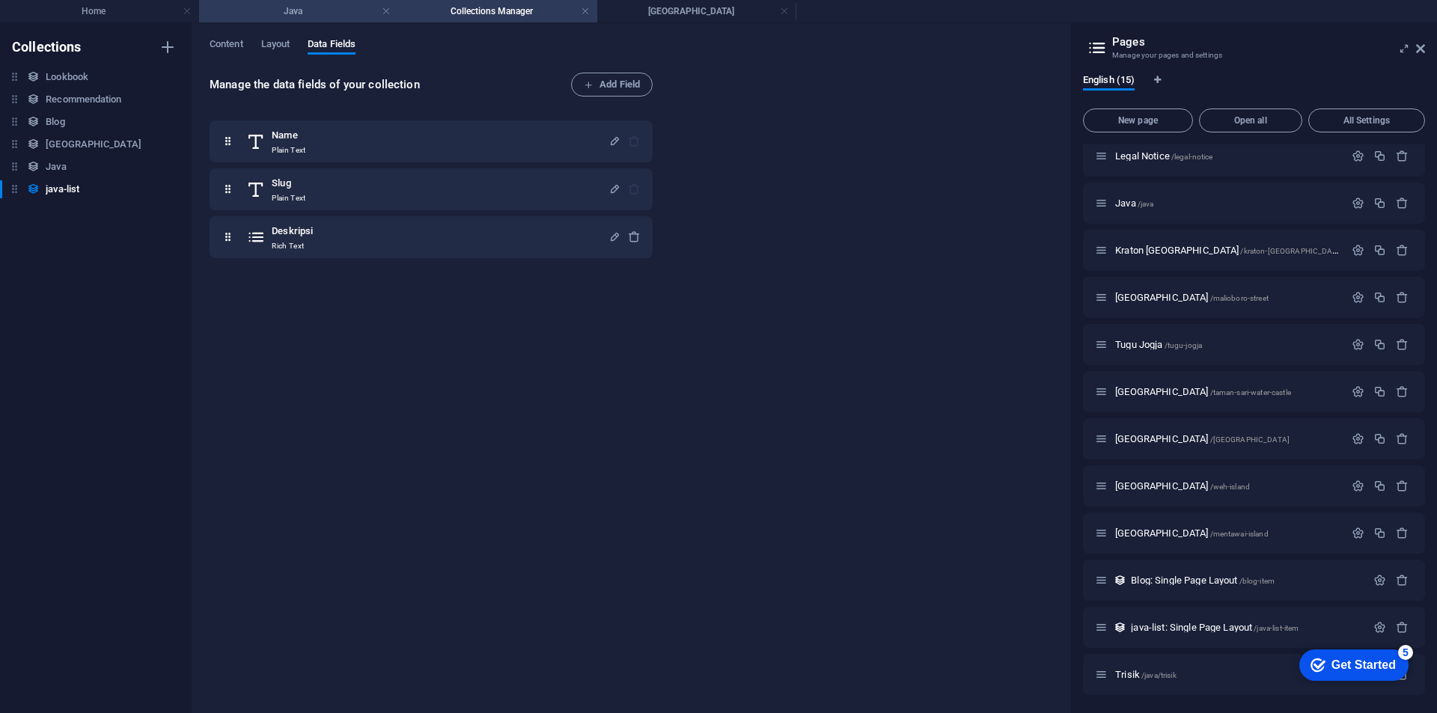
click at [328, 21] on li "Java" at bounding box center [298, 11] width 199 height 22
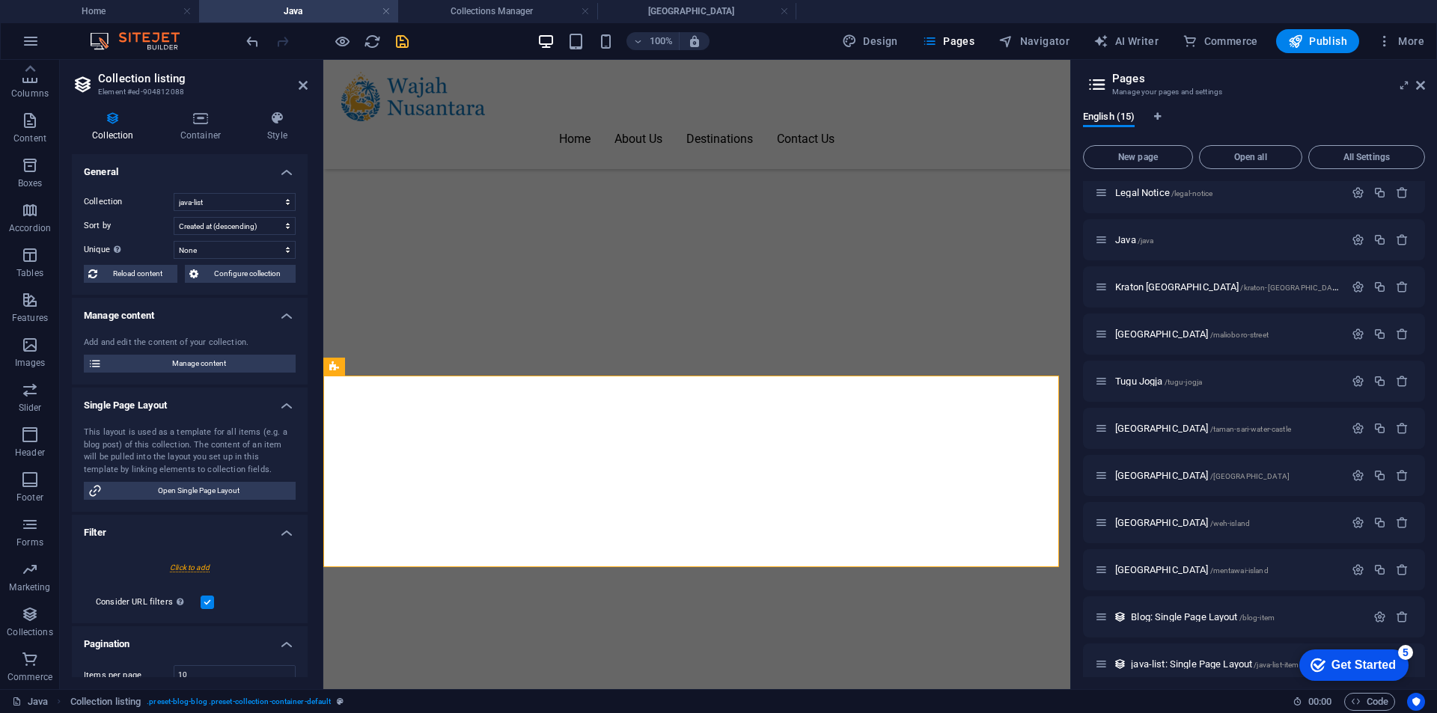
scroll to position [1122, 0]
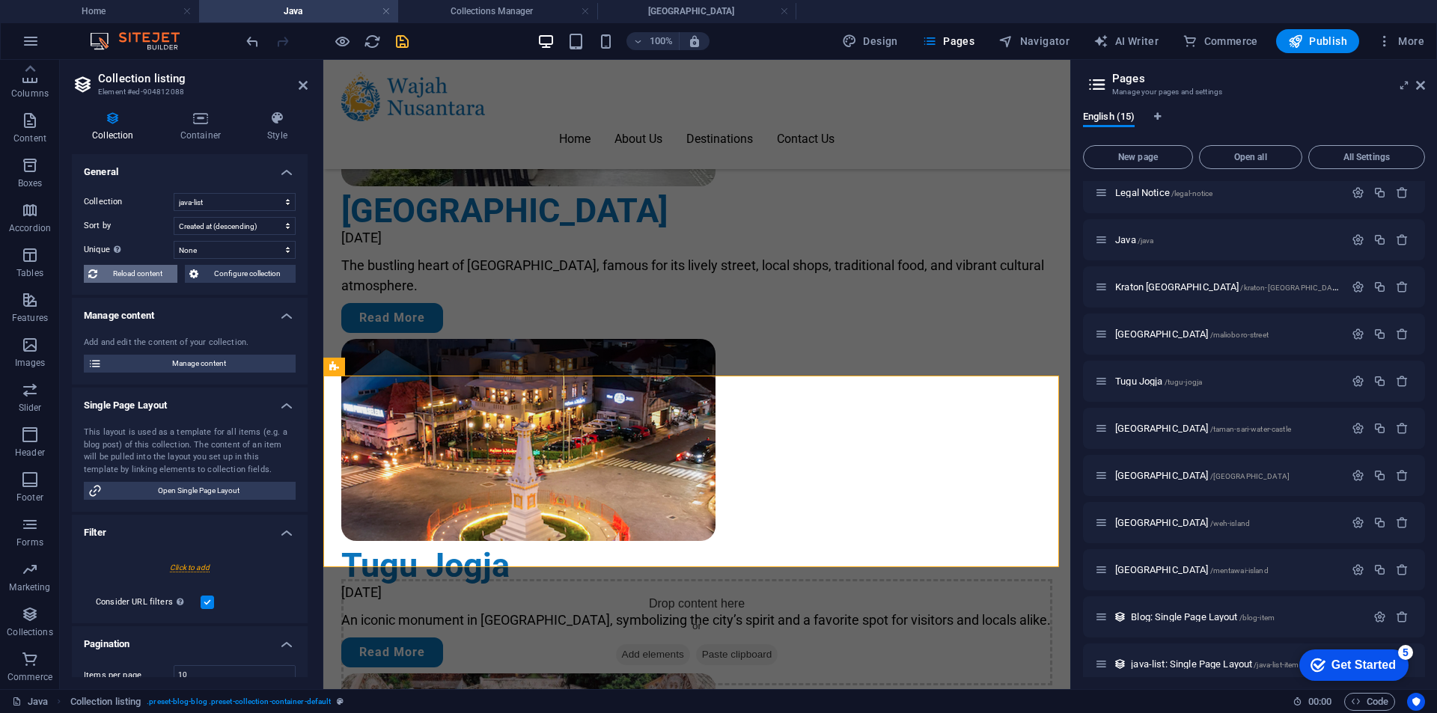
click at [134, 275] on span "Reload content" at bounding box center [137, 274] width 71 height 18
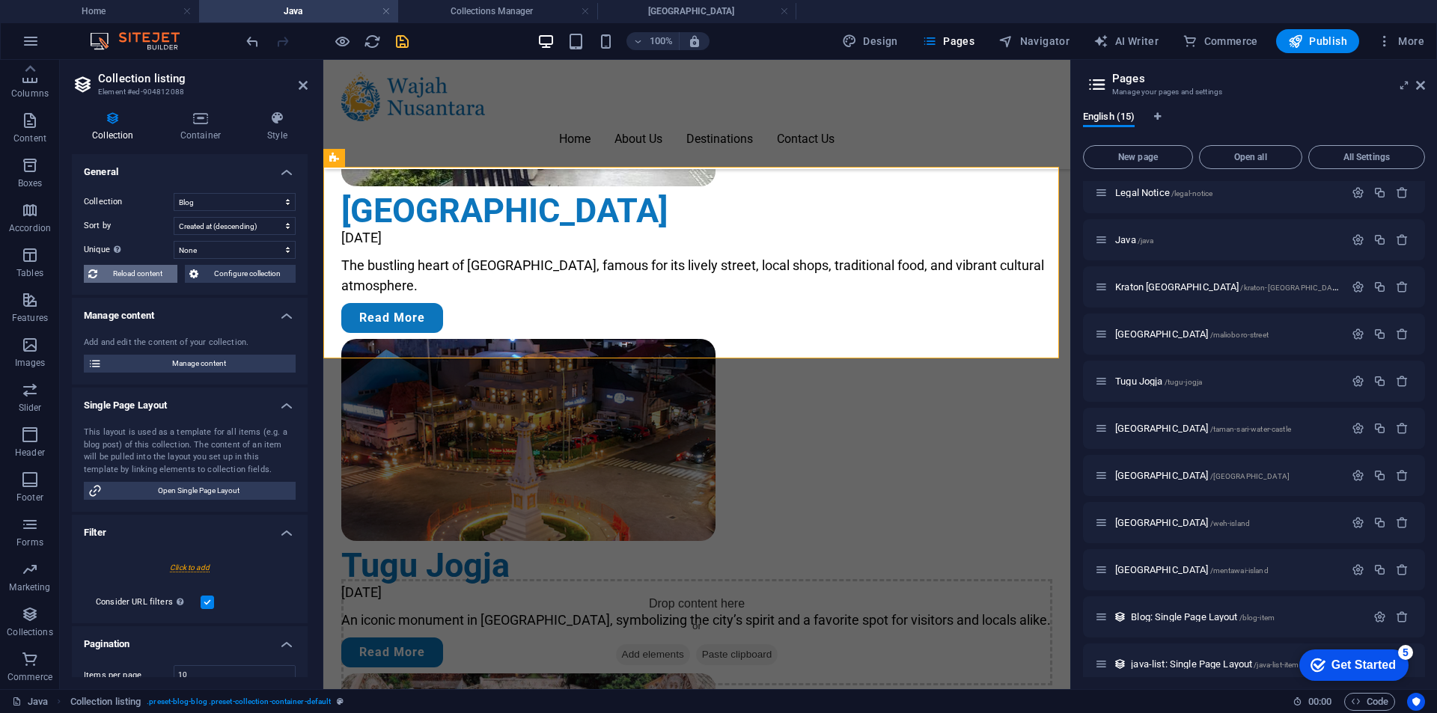
scroll to position [1331, 0]
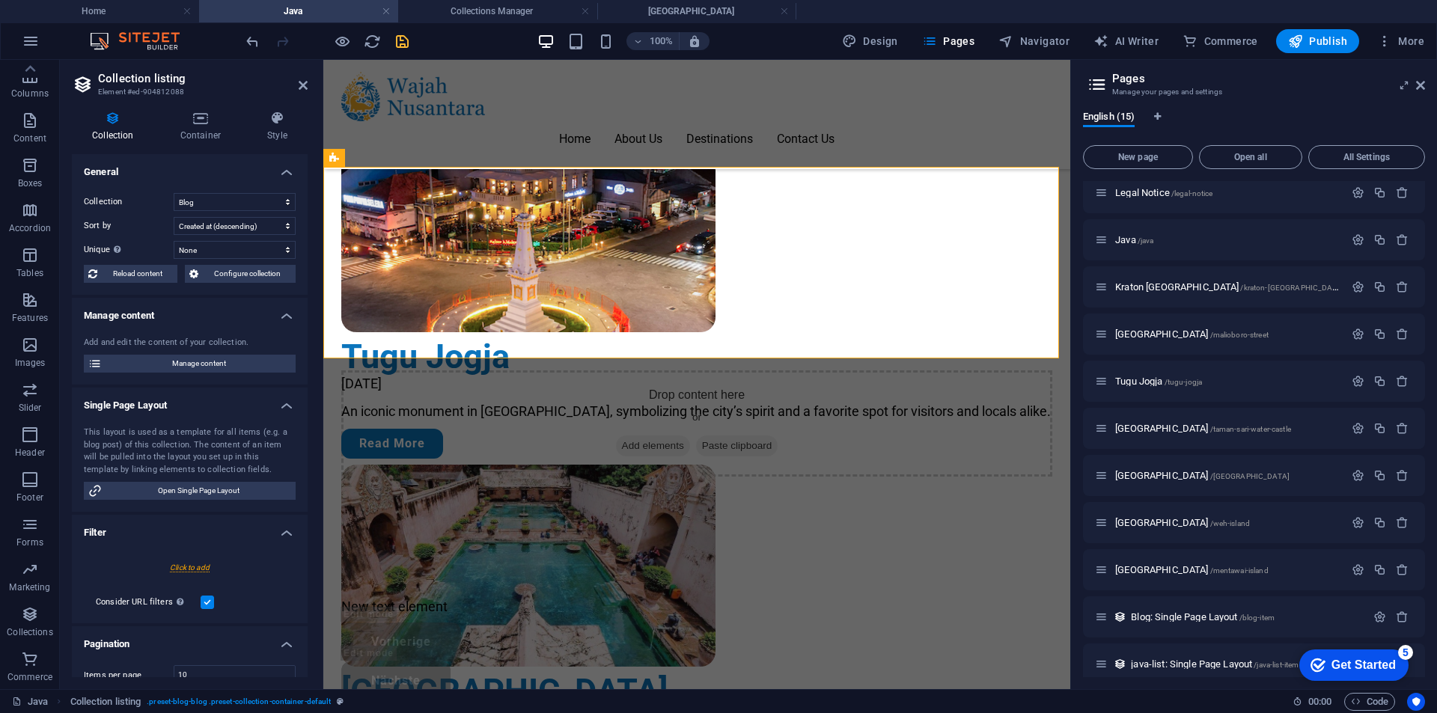
select select "createdAt_DESC"
click at [401, 596] on div "New text element" at bounding box center [696, 606] width 711 height 20
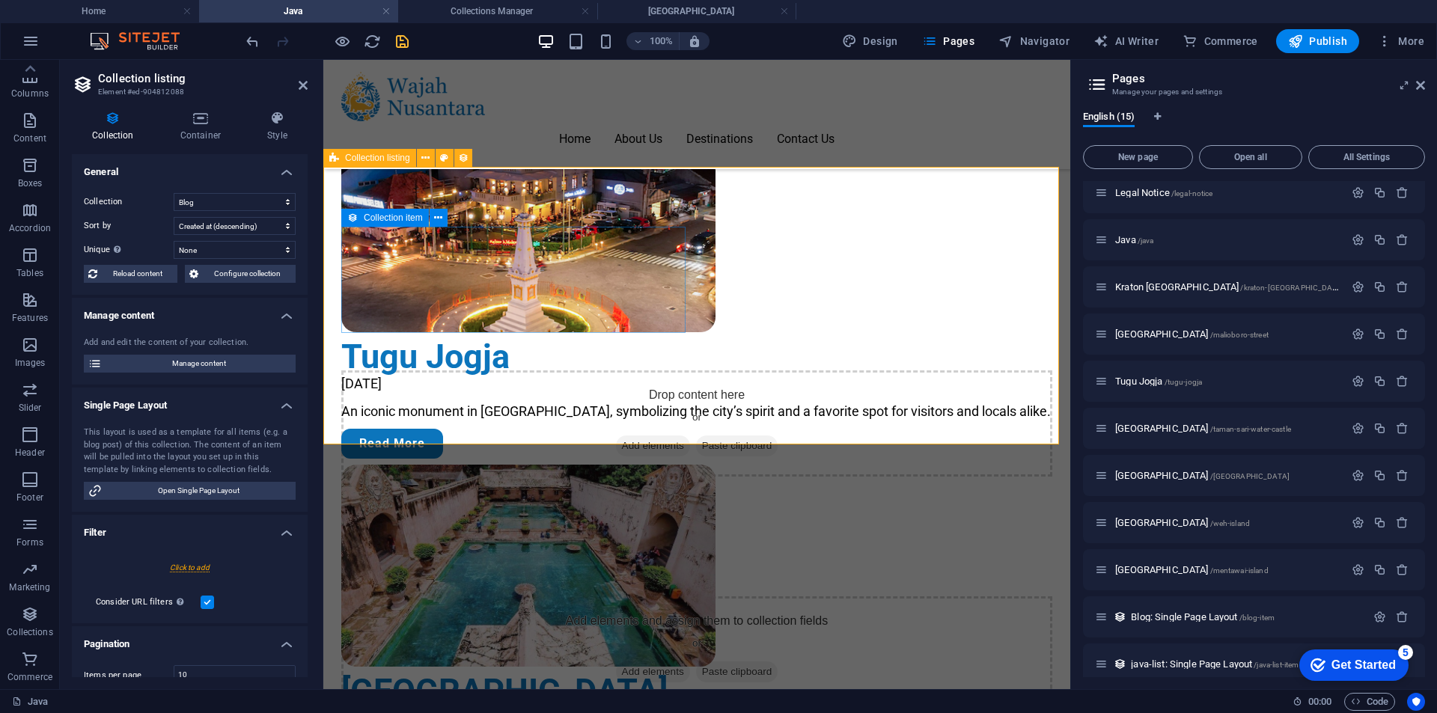
click at [616, 661] on span "Add elements" at bounding box center [653, 671] width 74 height 21
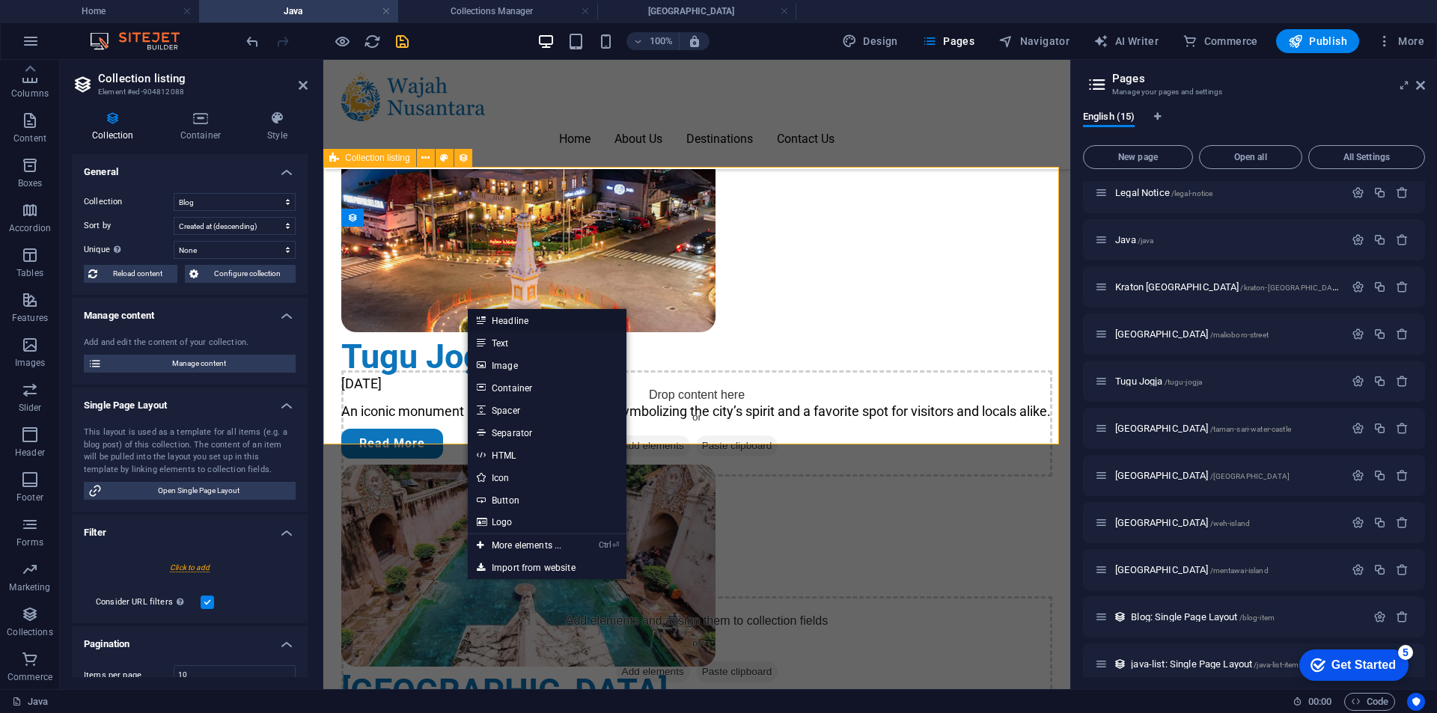
click at [516, 323] on link "Headline" at bounding box center [547, 320] width 159 height 22
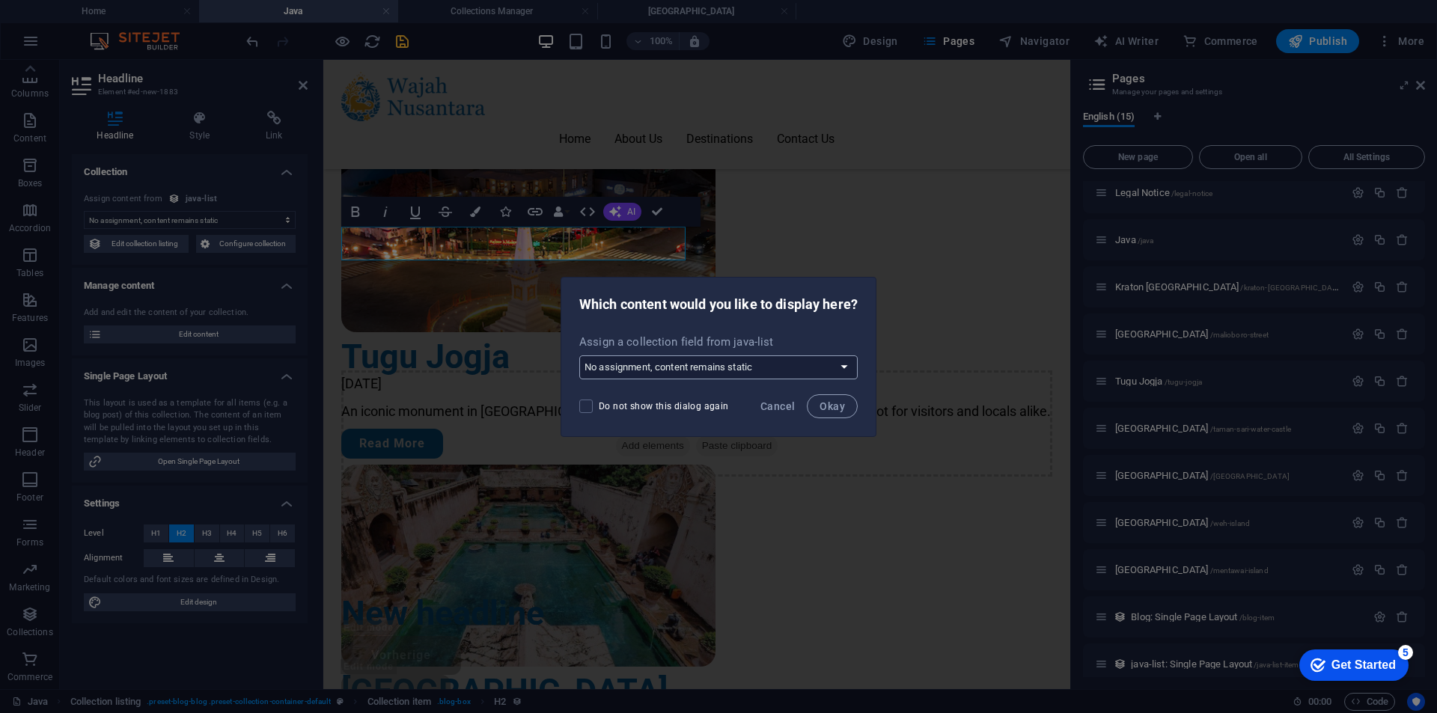
click at [682, 372] on select "No assignment, content remains static Create a new field Created at (Date) Upda…" at bounding box center [718, 367] width 278 height 24
select select "name"
click at [579, 355] on select "No assignment, content remains static Create a new field Created at (Date) Upda…" at bounding box center [718, 367] width 278 height 24
click at [830, 412] on button "Okay" at bounding box center [832, 406] width 51 height 24
select select "name"
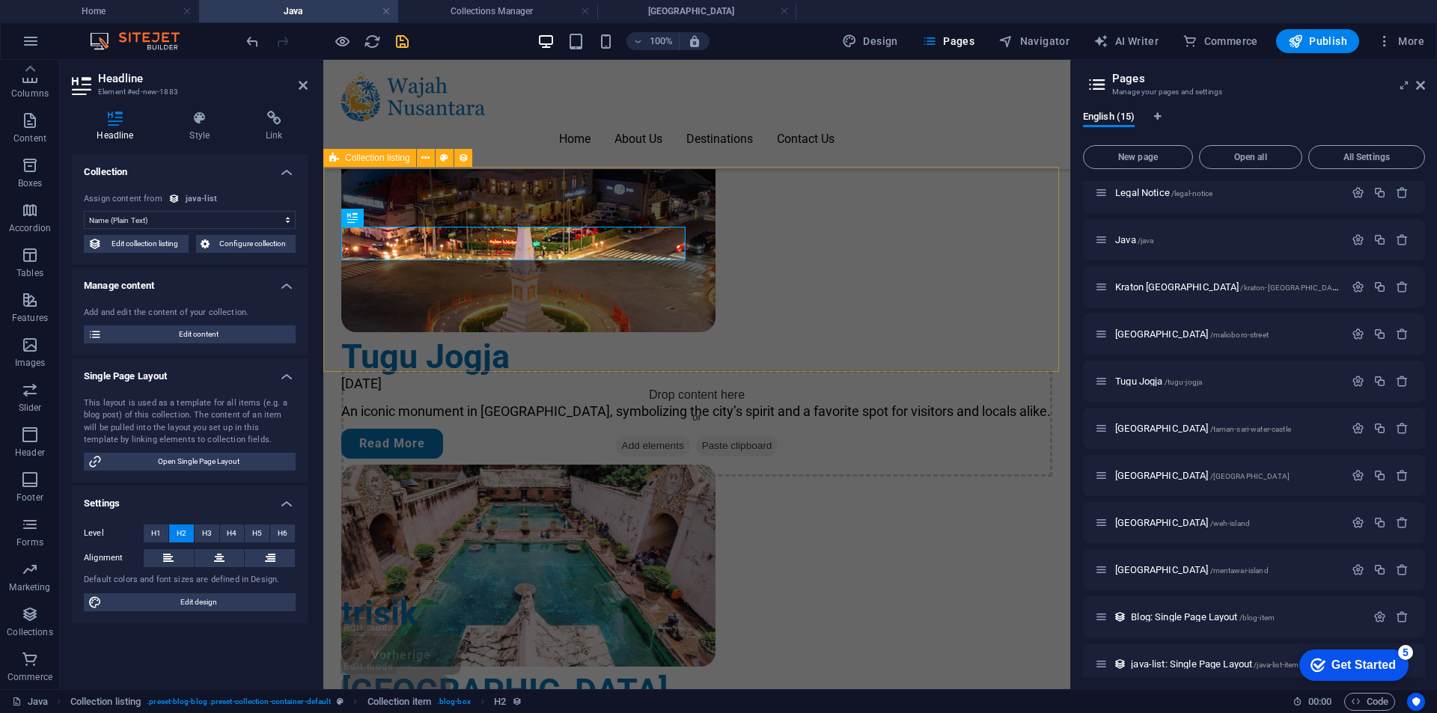
click at [723, 536] on div "trisik Vorherige Nächste" at bounding box center [696, 654] width 747 height 237
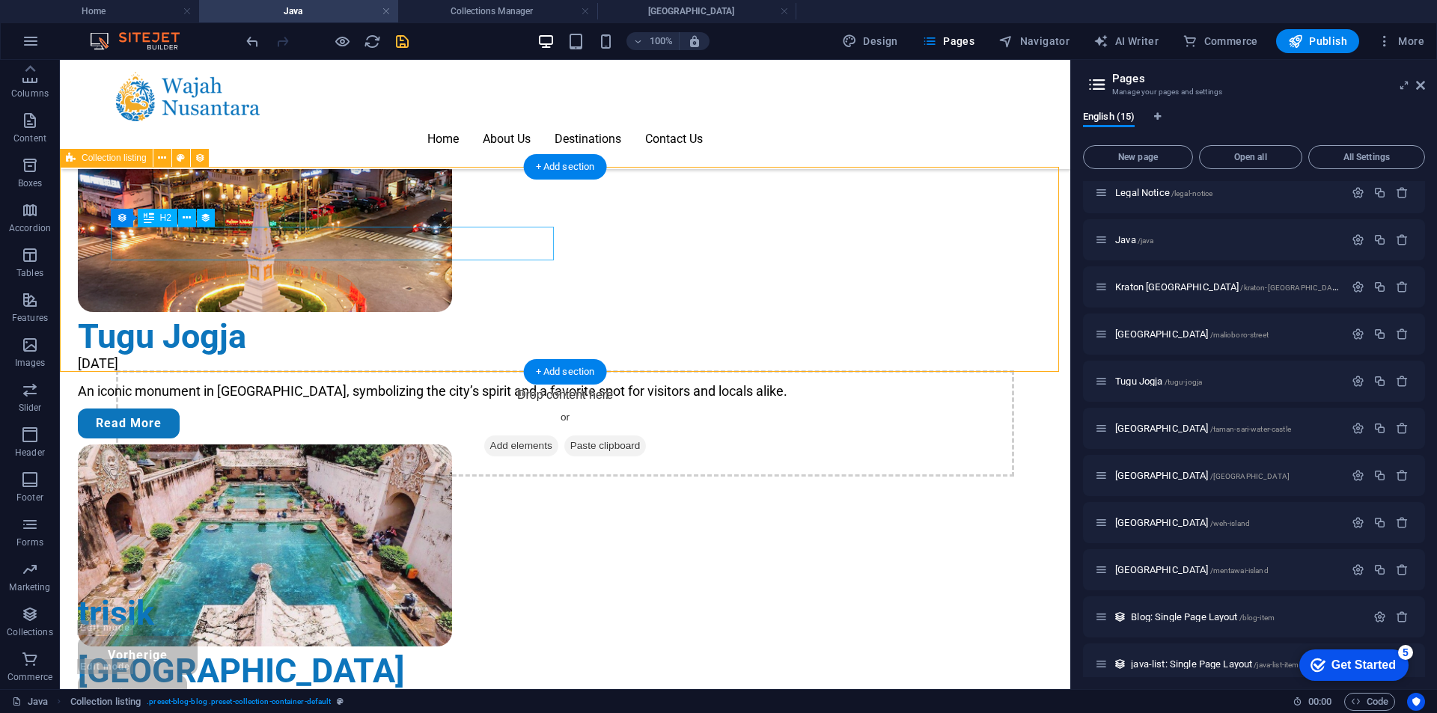
click at [242, 596] on div "trisik" at bounding box center [527, 613] width 898 height 34
select select "name"
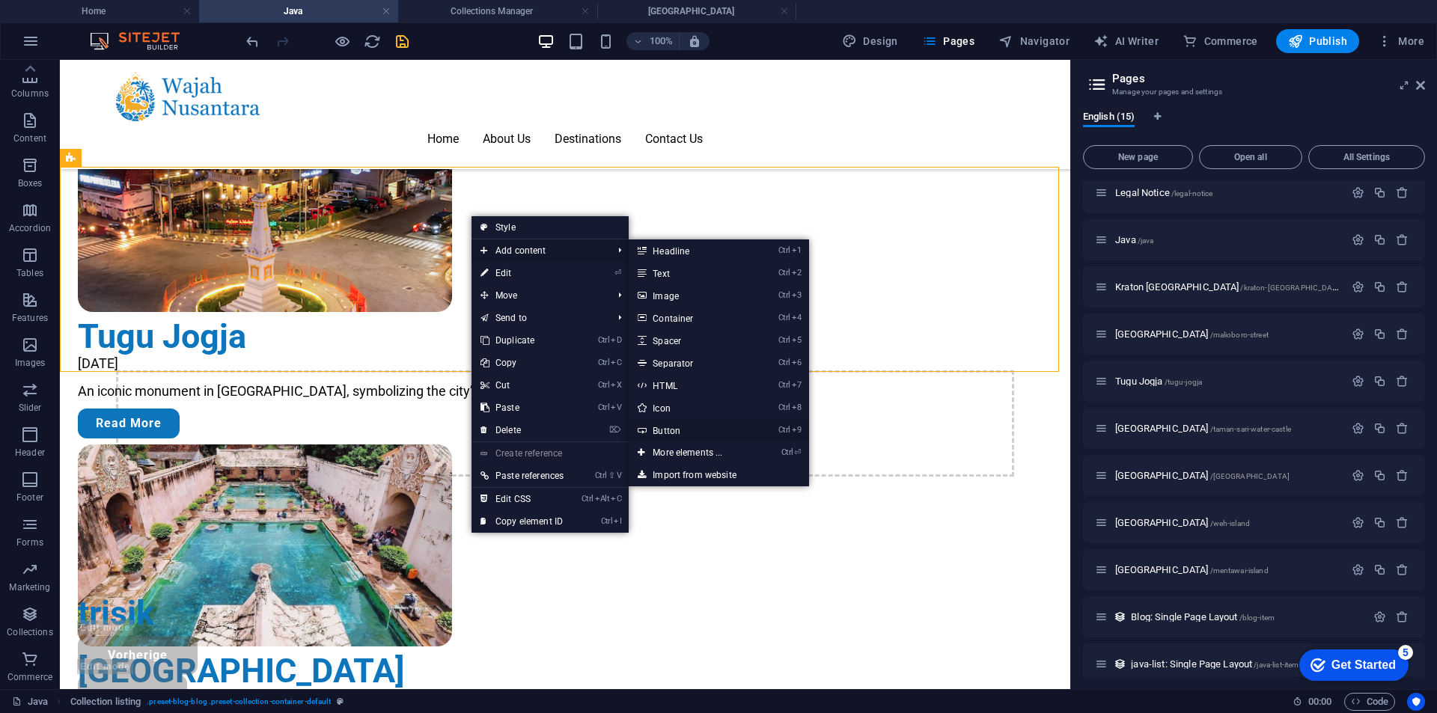
click at [678, 426] on link "Ctrl 9 Button" at bounding box center [690, 430] width 123 height 22
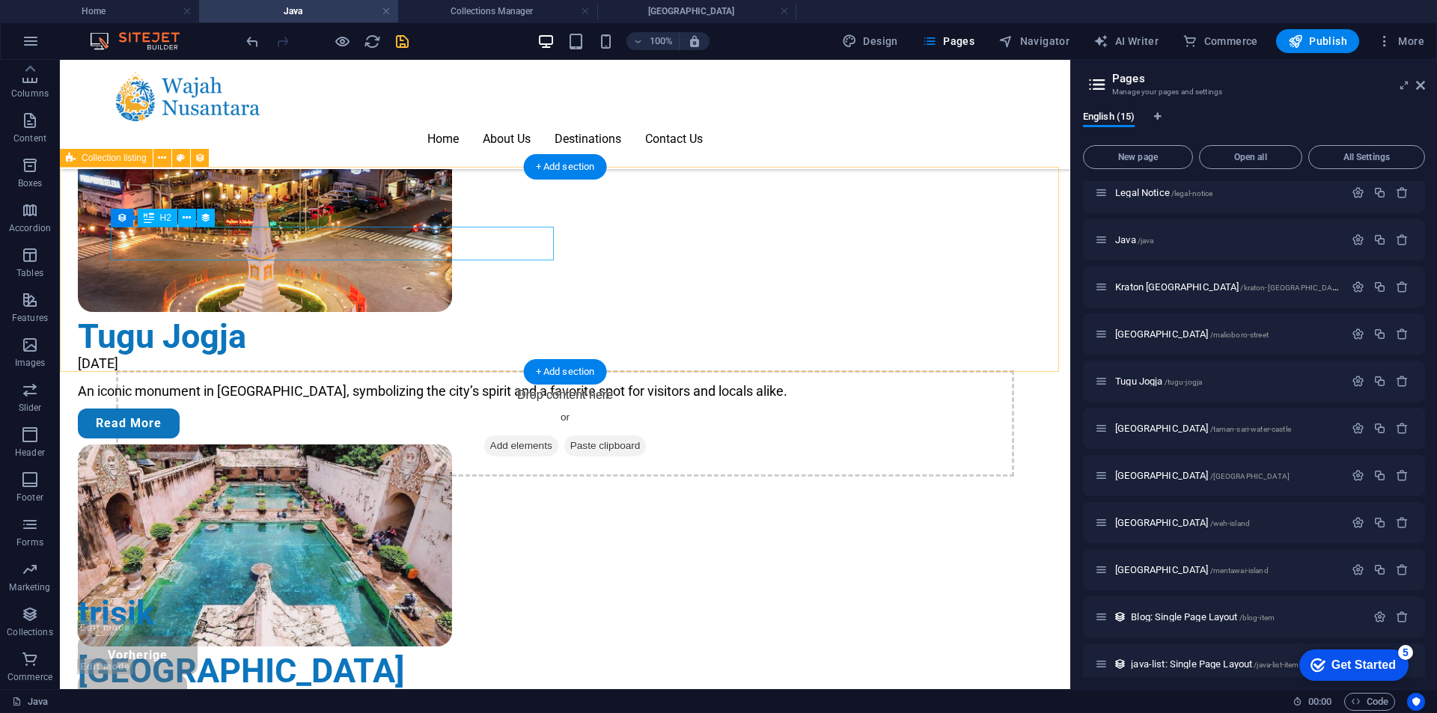
click at [263, 596] on div "trisik" at bounding box center [527, 613] width 898 height 34
select select "name"
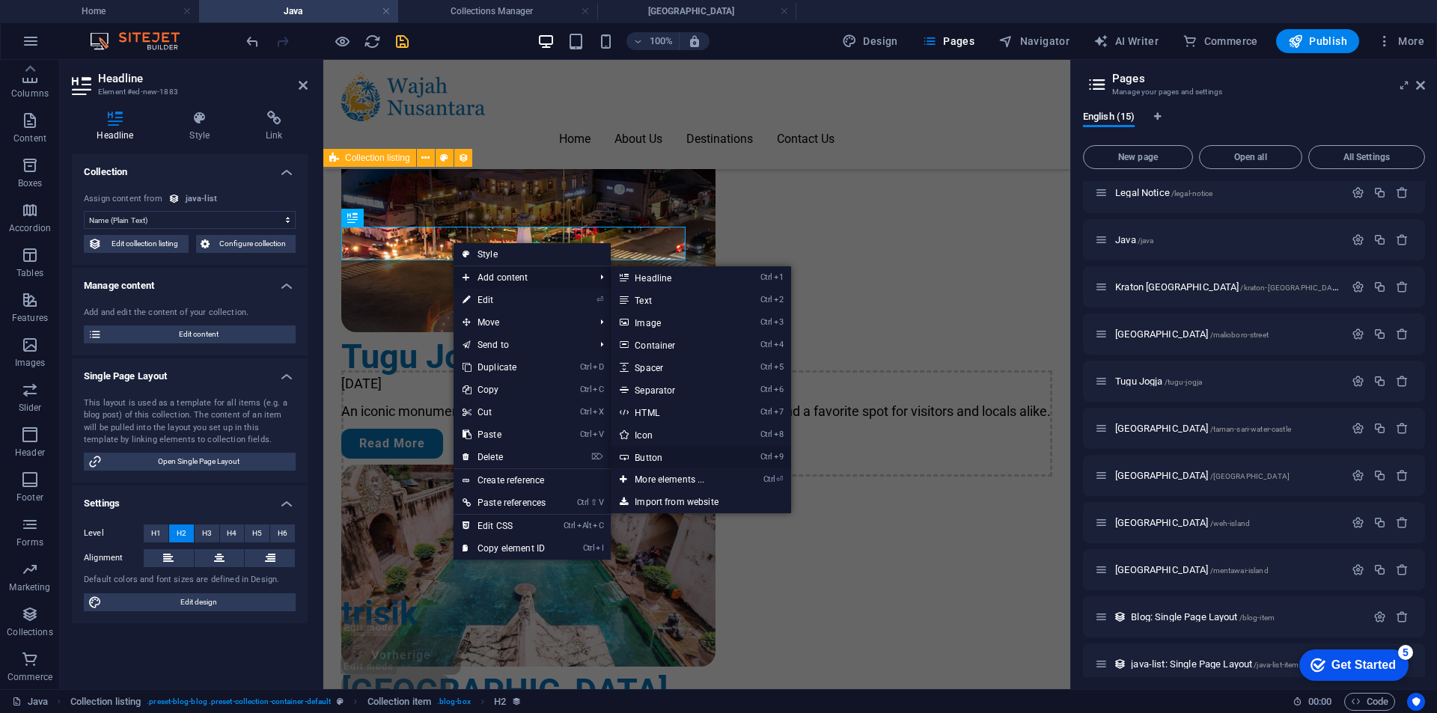
click at [656, 447] on link "Ctrl 9 Button" at bounding box center [672, 457] width 123 height 22
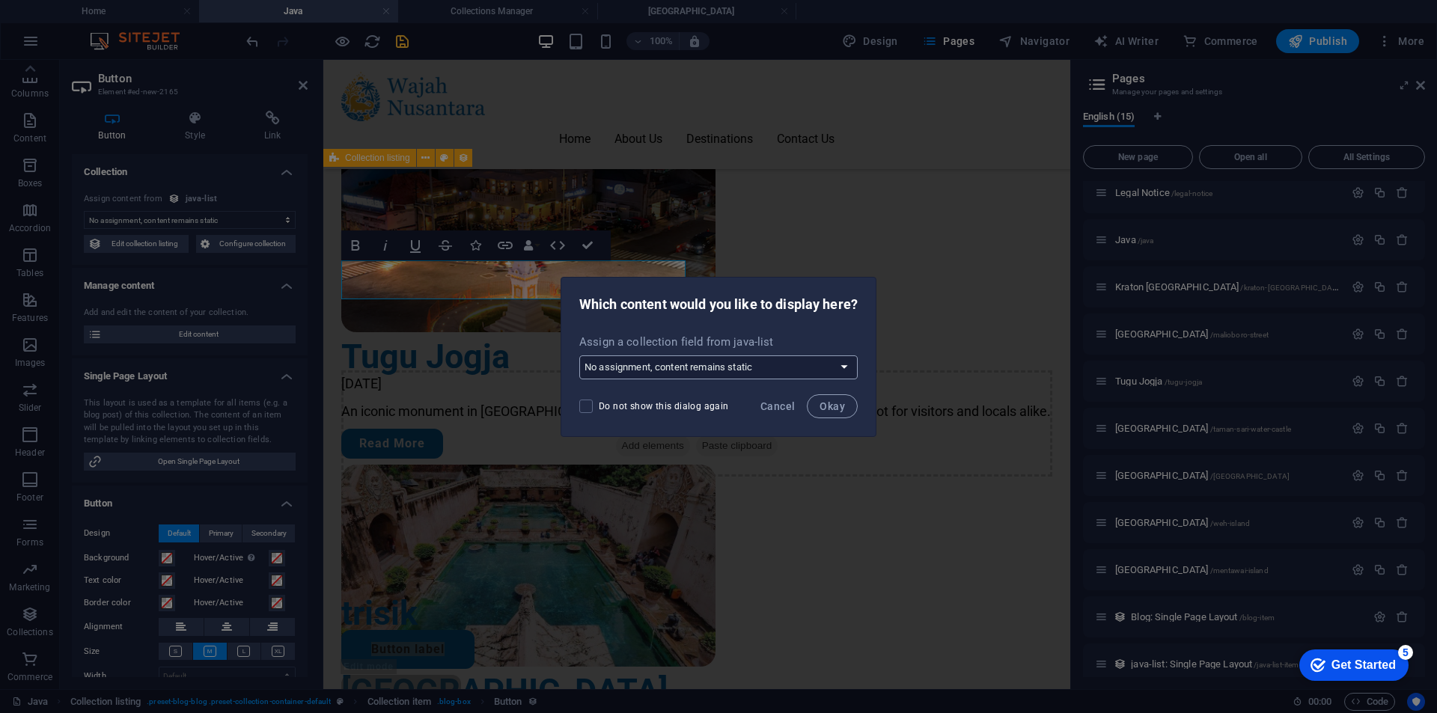
click at [777, 369] on select "No assignment, content remains static Create a new field Created at (Date) Upda…" at bounding box center [718, 367] width 278 height 24
select select "slug"
click at [579, 355] on select "No assignment, content remains static Create a new field Created at (Date) Upda…" at bounding box center [718, 367] width 278 height 24
click at [828, 403] on span "Okay" at bounding box center [831, 406] width 25 height 12
select select "slug"
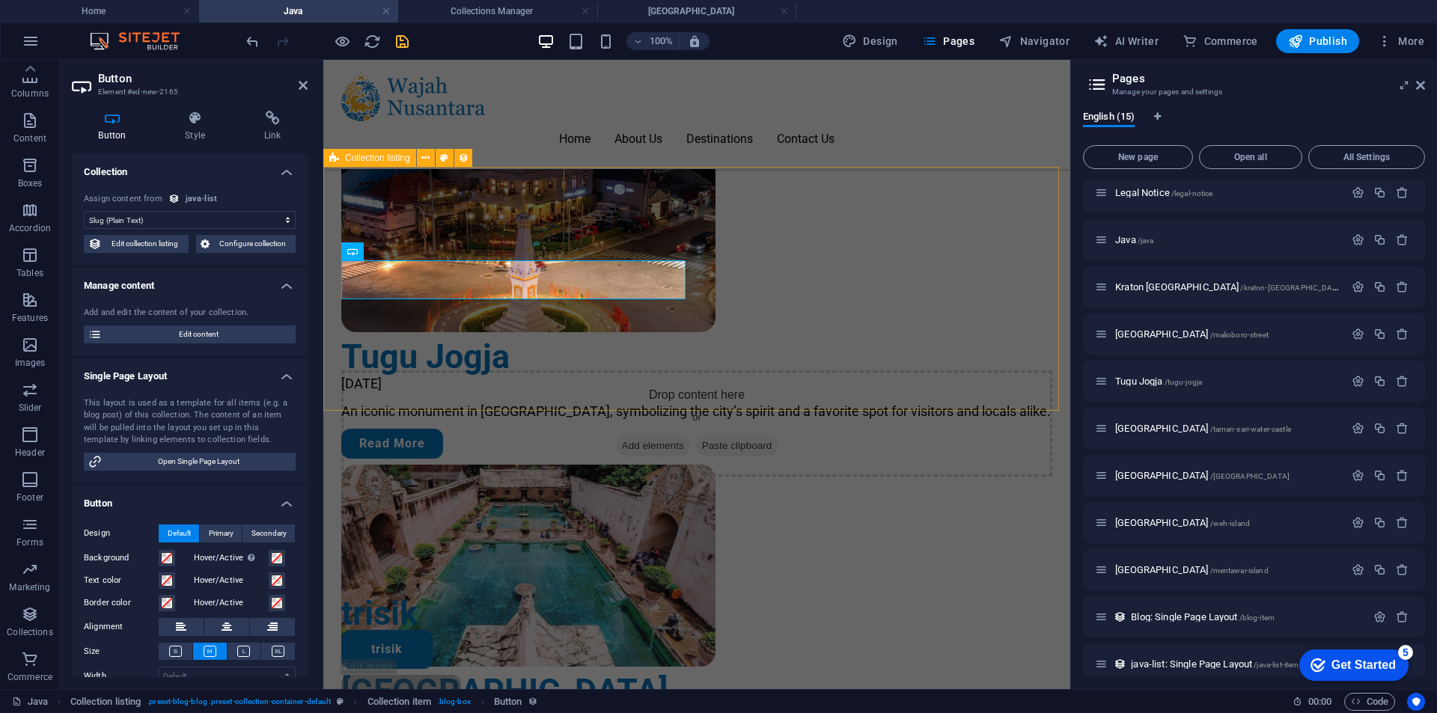
click at [797, 536] on div "trisik trisik Vorherige Nächste" at bounding box center [696, 674] width 747 height 276
select select "68b934ac20223486e501c6e2"
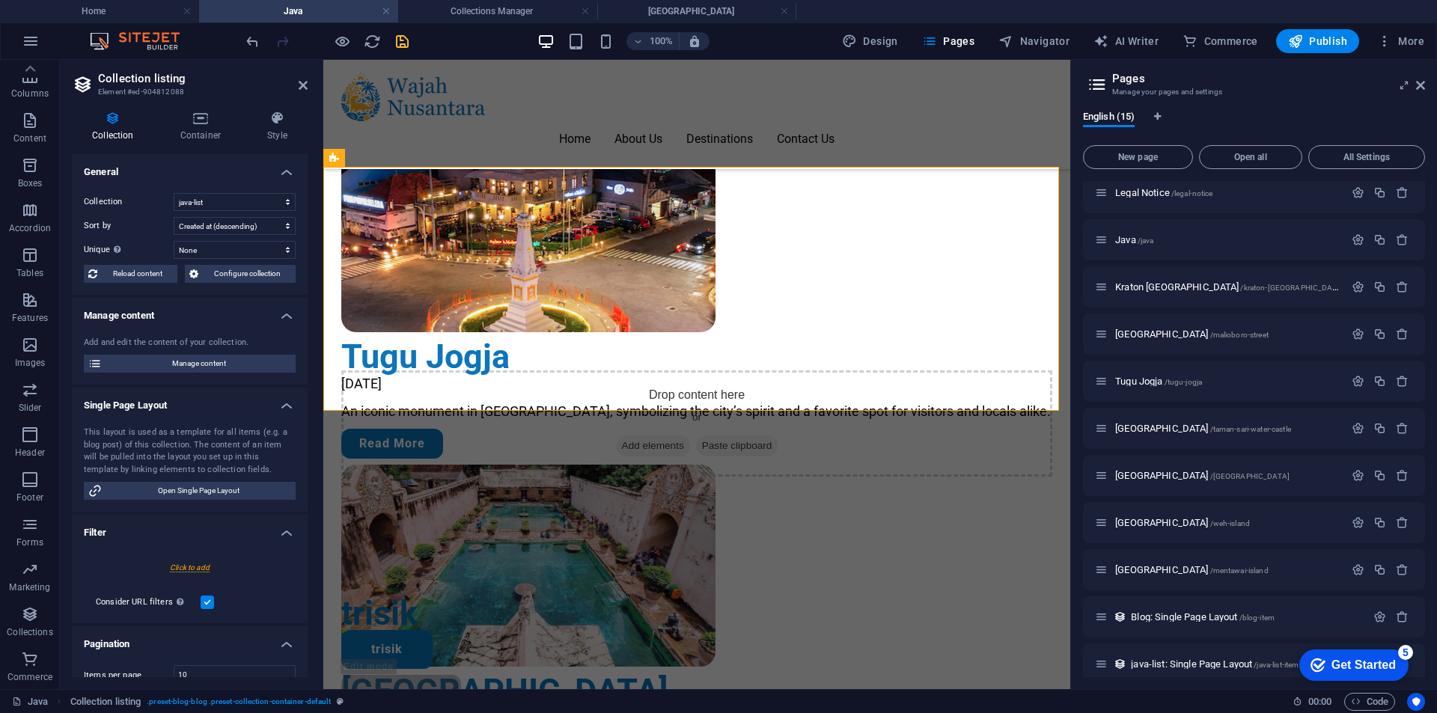
click at [394, 37] on icon "save" at bounding box center [402, 41] width 17 height 17
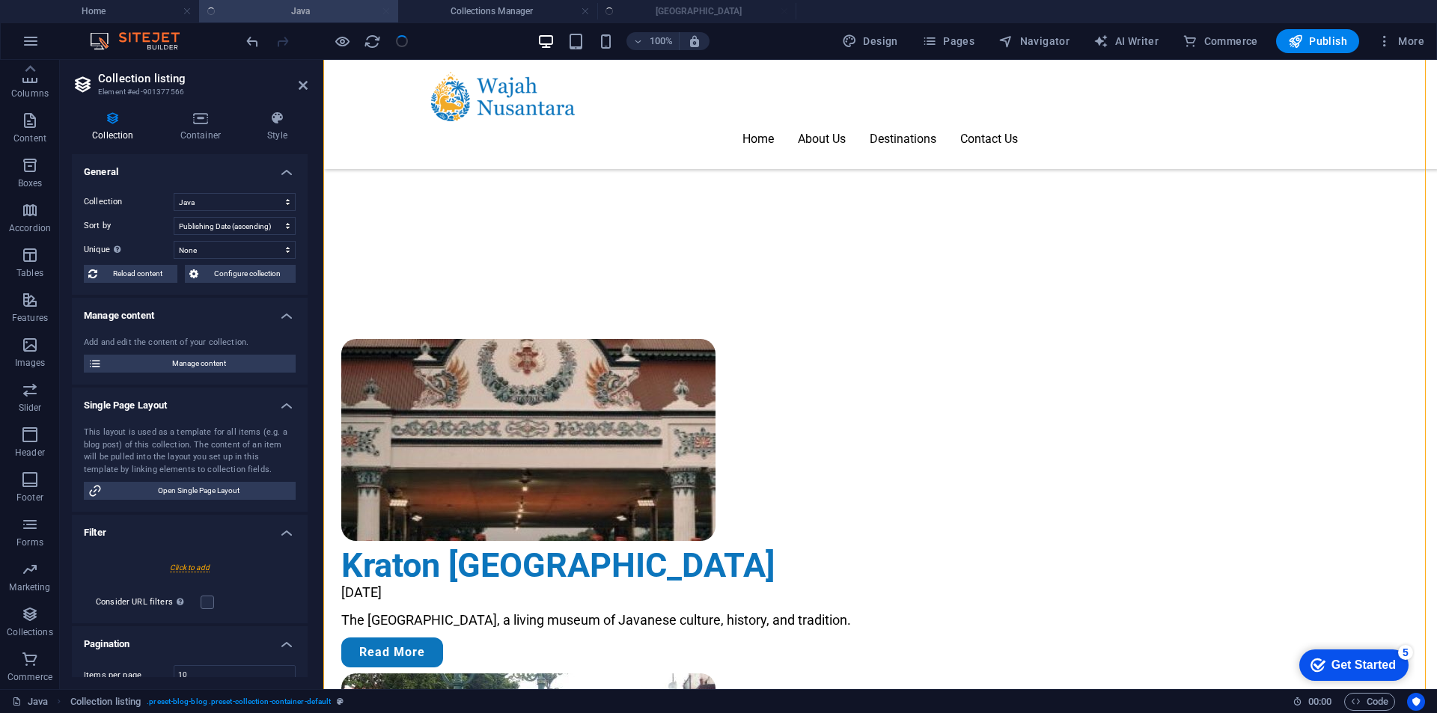
click at [393, 37] on div at bounding box center [327, 41] width 168 height 24
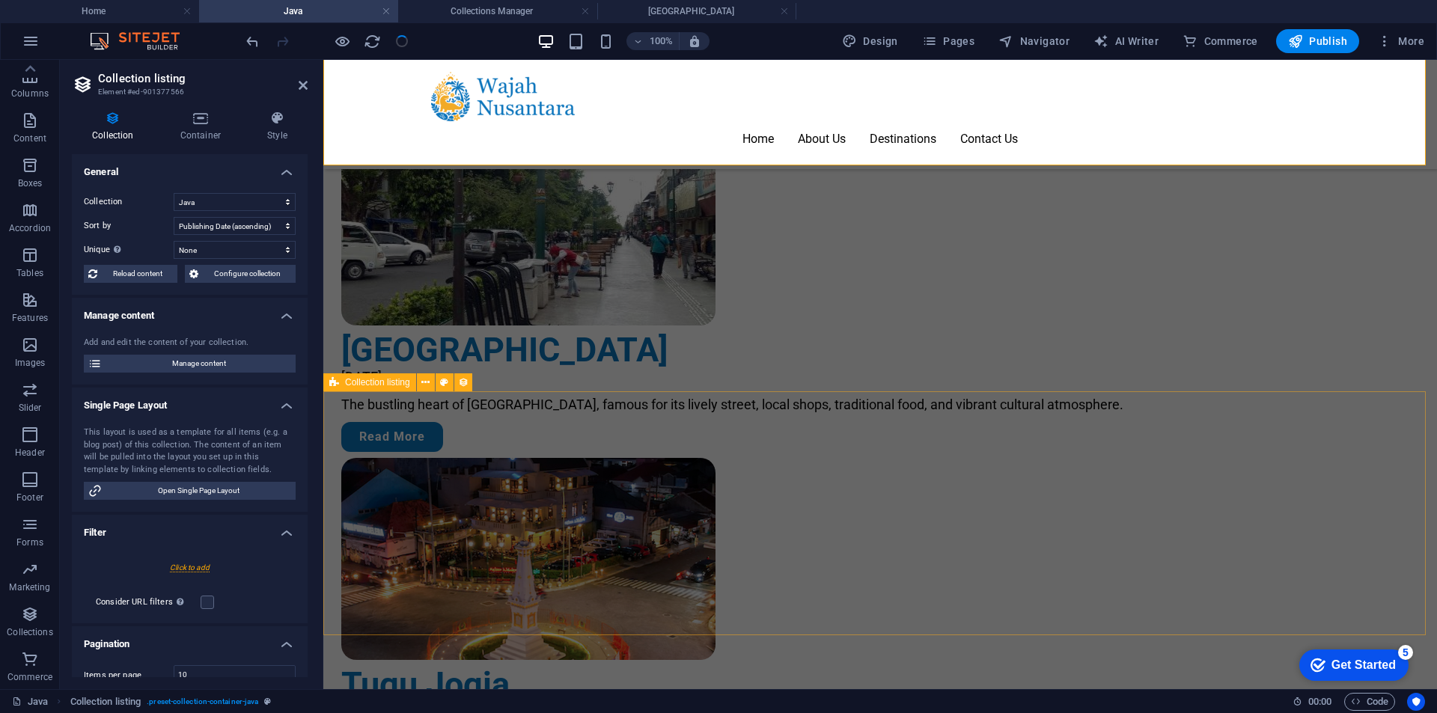
scroll to position [1107, 0]
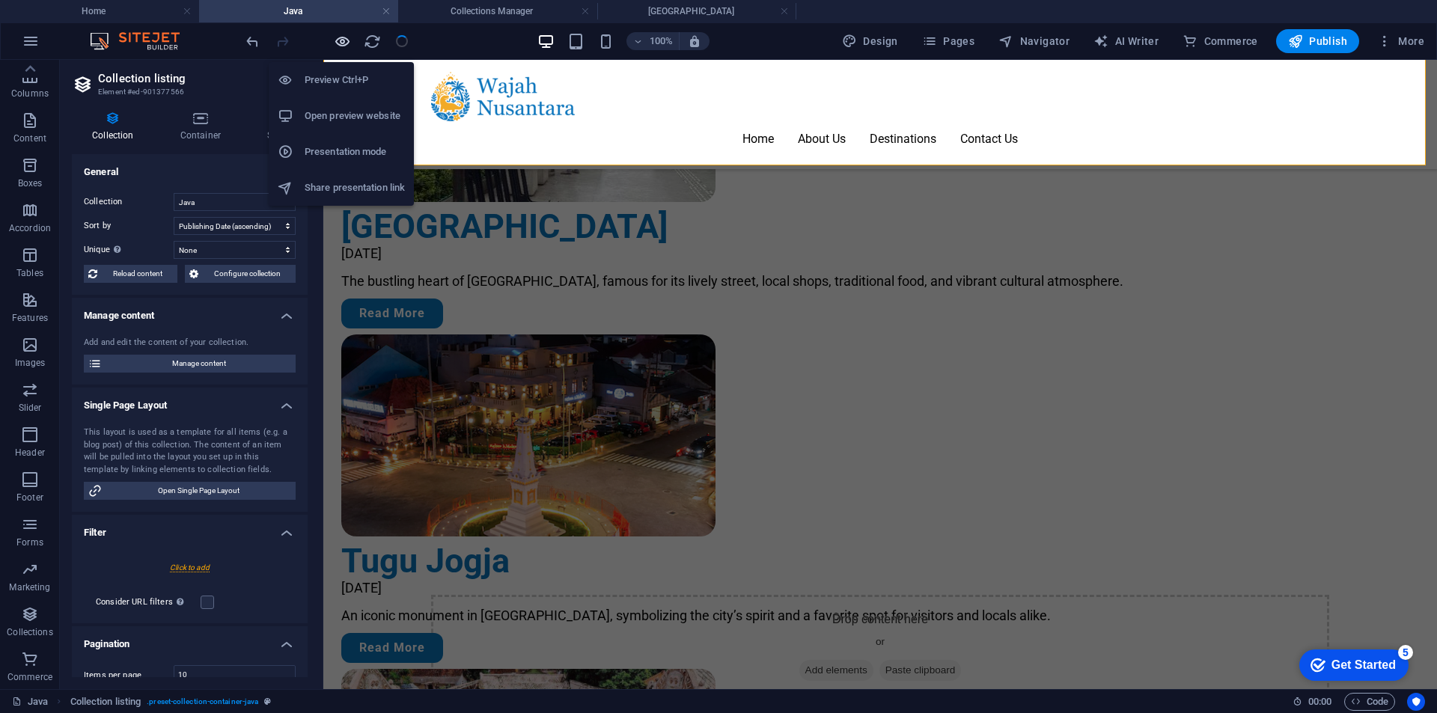
click at [349, 40] on icon "button" at bounding box center [342, 41] width 17 height 17
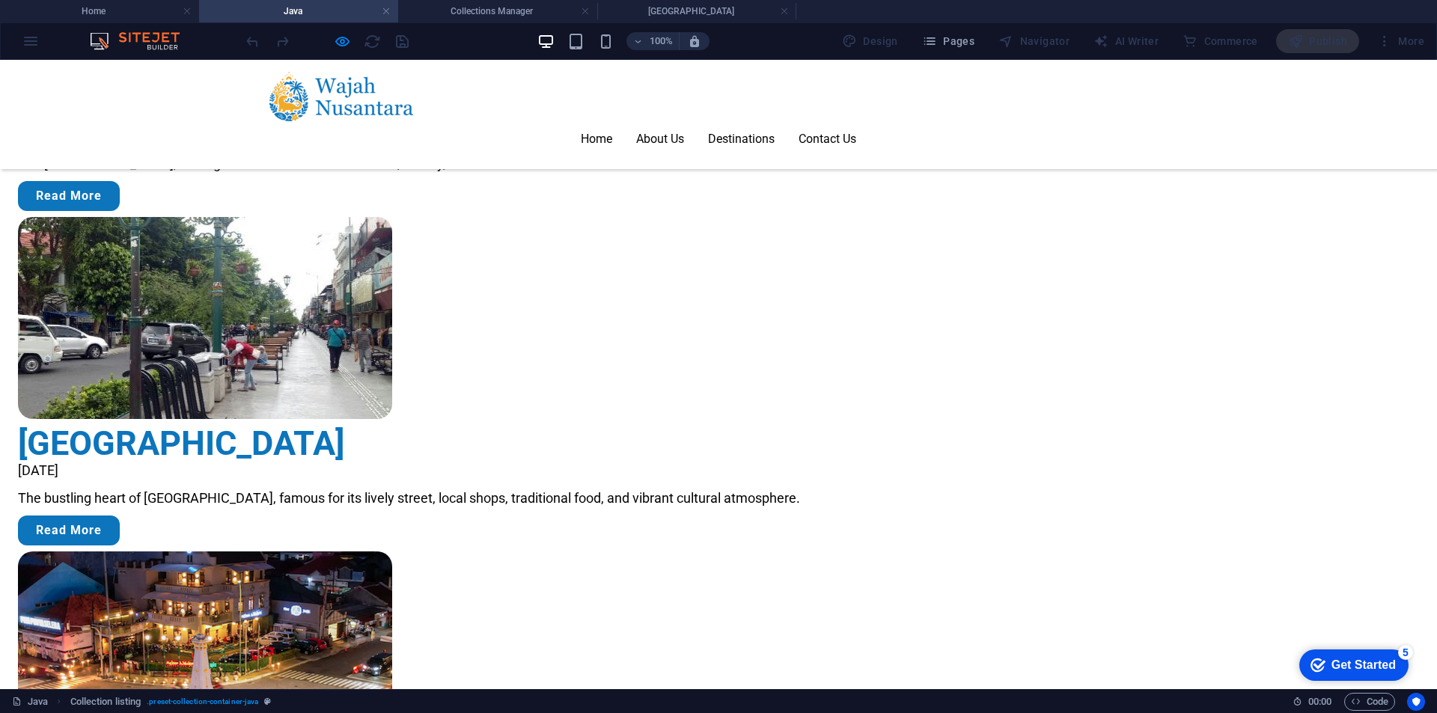
scroll to position [1032, 0]
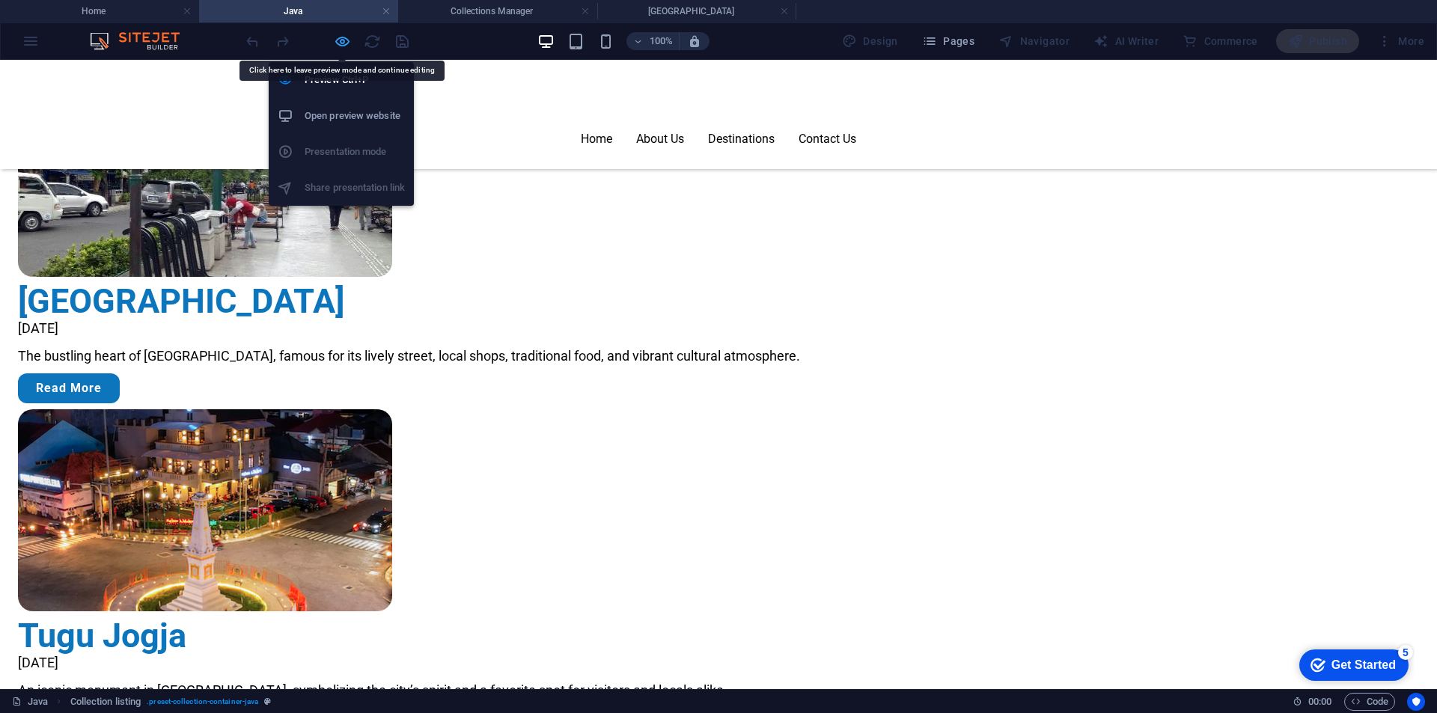
click at [334, 43] on icon "button" at bounding box center [342, 41] width 17 height 17
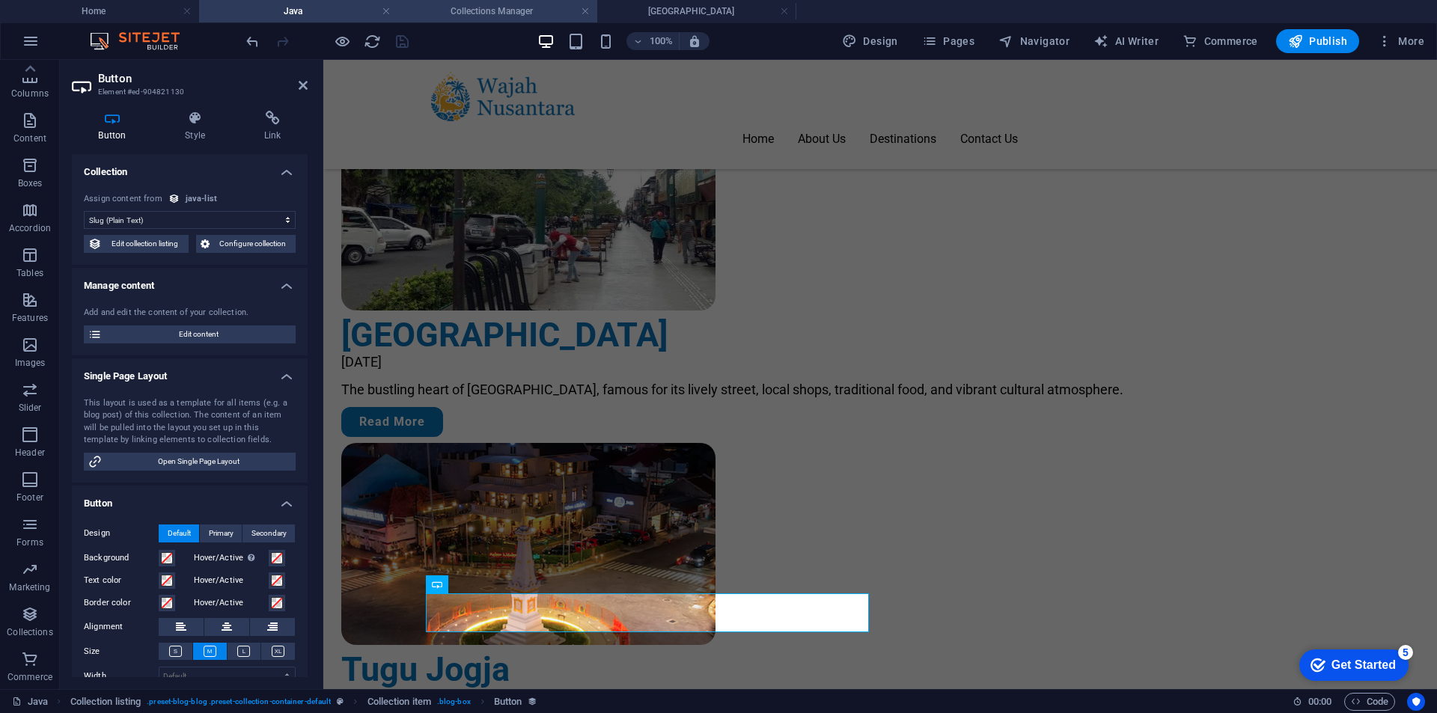
click at [492, 18] on h4 "Collections Manager" at bounding box center [497, 11] width 199 height 16
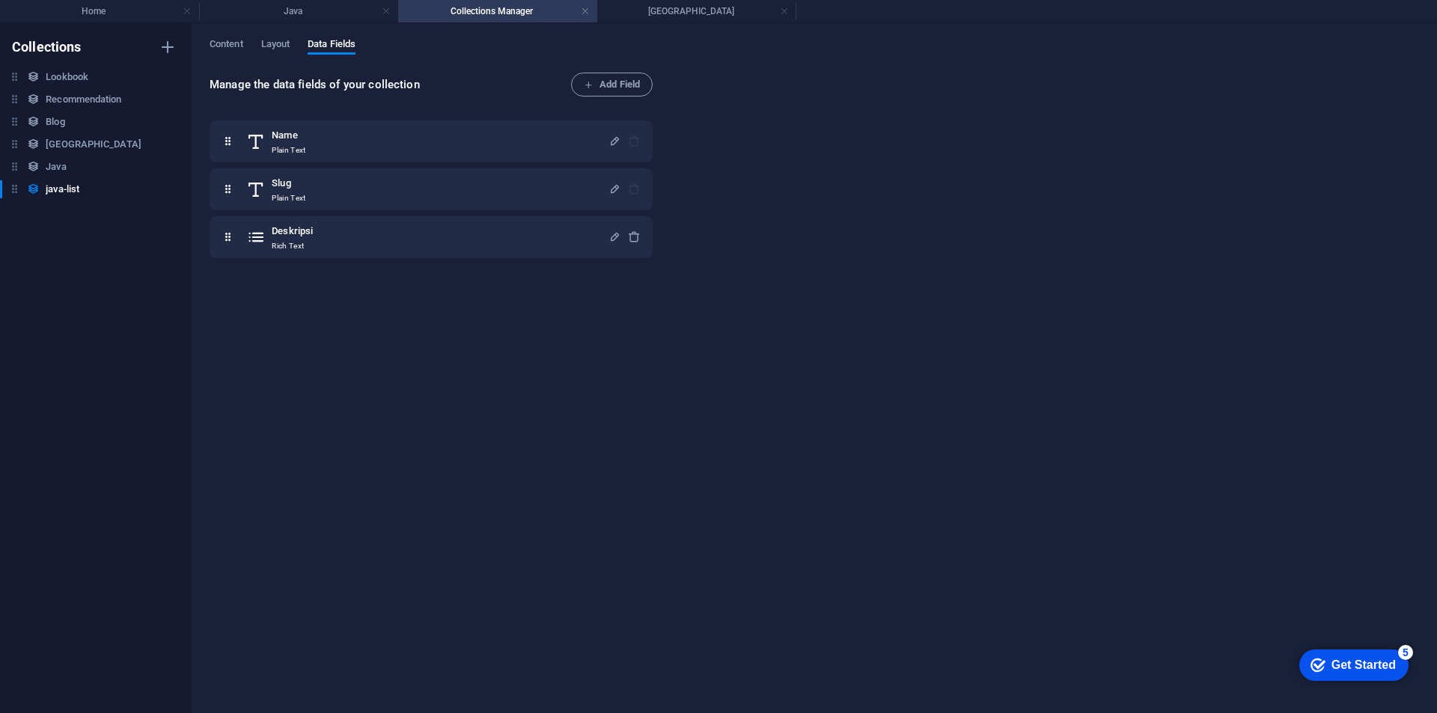
scroll to position [0, 0]
drag, startPoint x: 230, startPoint y: 40, endPoint x: 242, endPoint y: 46, distance: 14.1
click at [228, 40] on span "Content" at bounding box center [227, 45] width 34 height 21
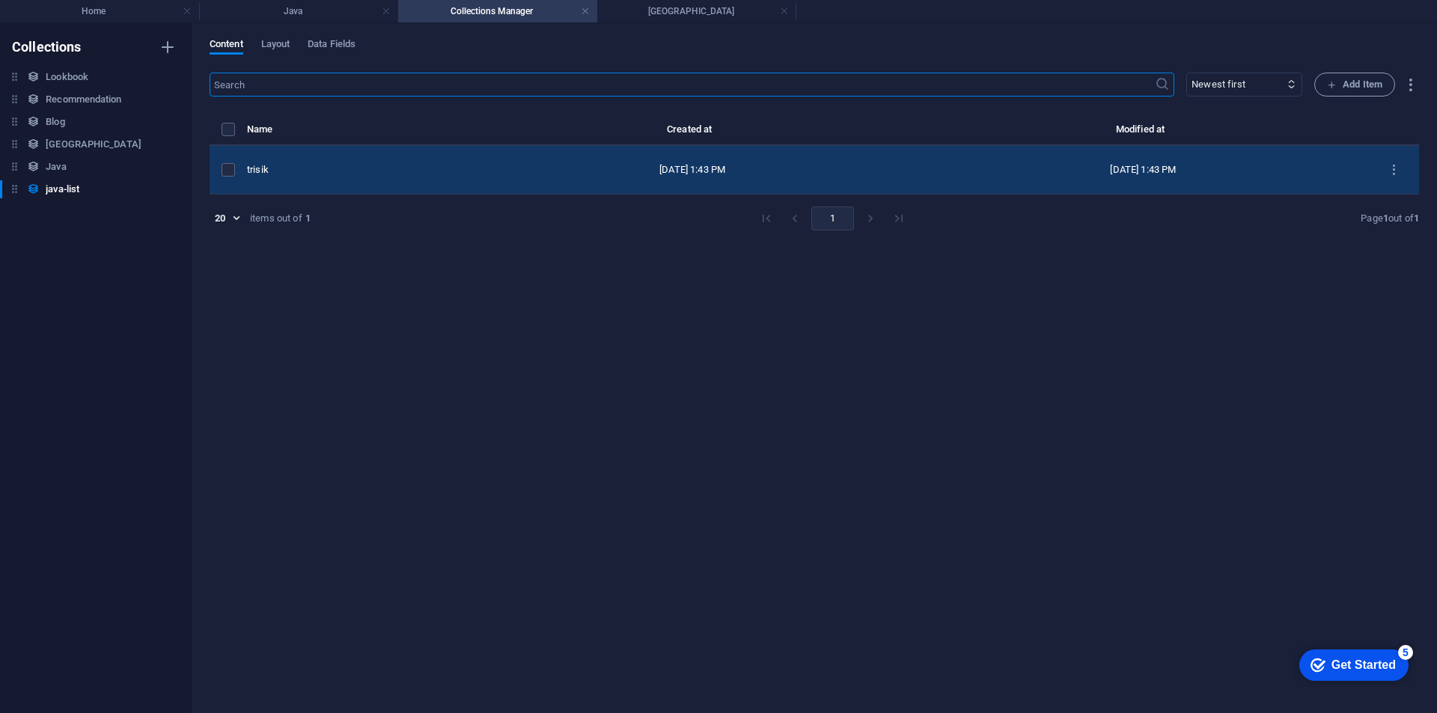
click at [408, 165] on div "trisik" at bounding box center [351, 169] width 208 height 13
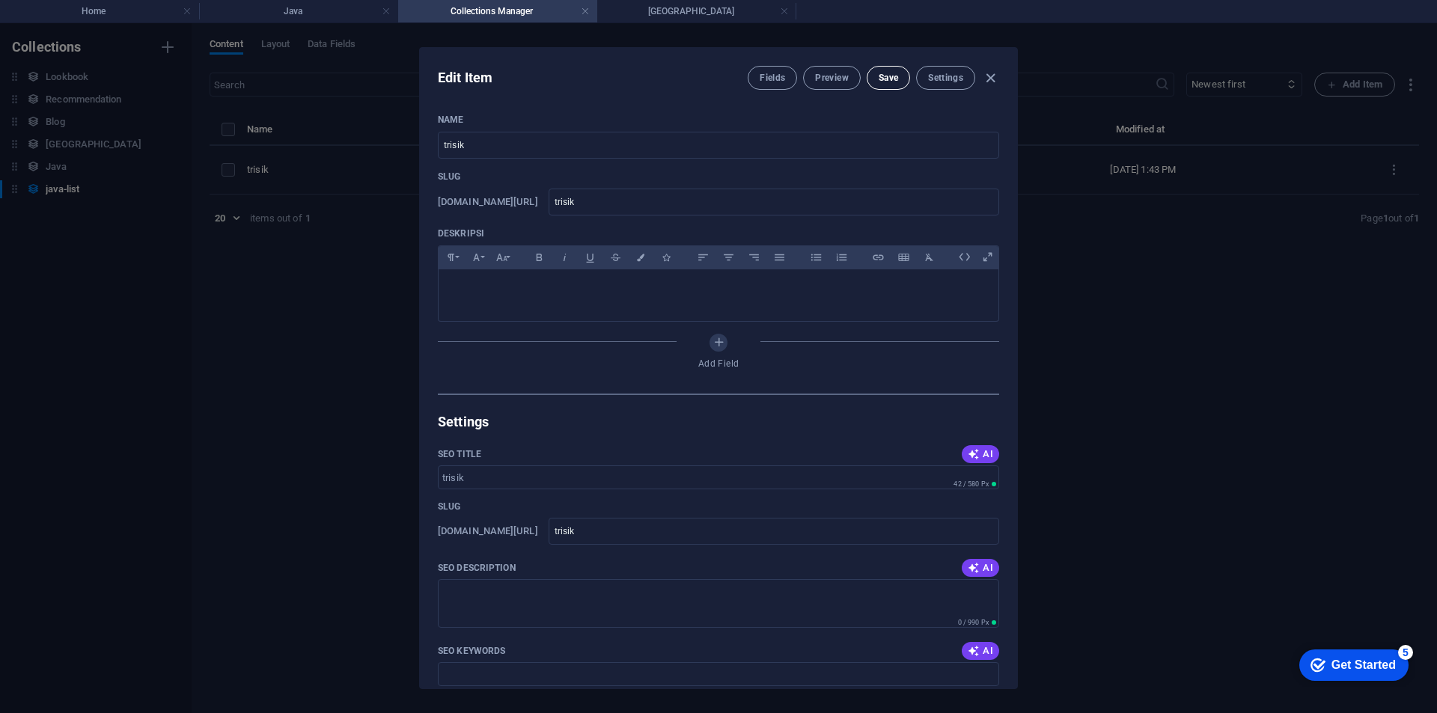
click at [886, 78] on span "Save" at bounding box center [887, 78] width 19 height 12
click at [991, 73] on icon "button" at bounding box center [990, 78] width 17 height 17
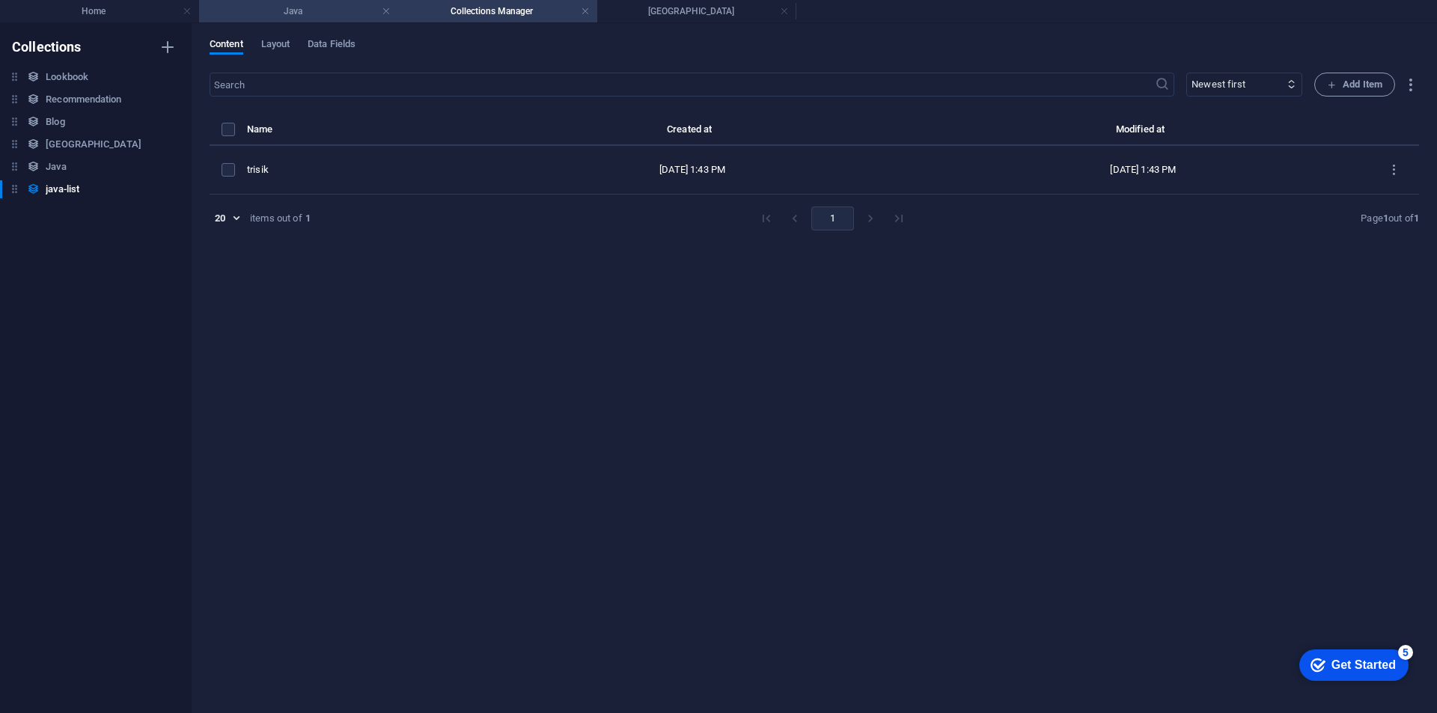
click at [276, 5] on h4 "Java" at bounding box center [298, 11] width 199 height 16
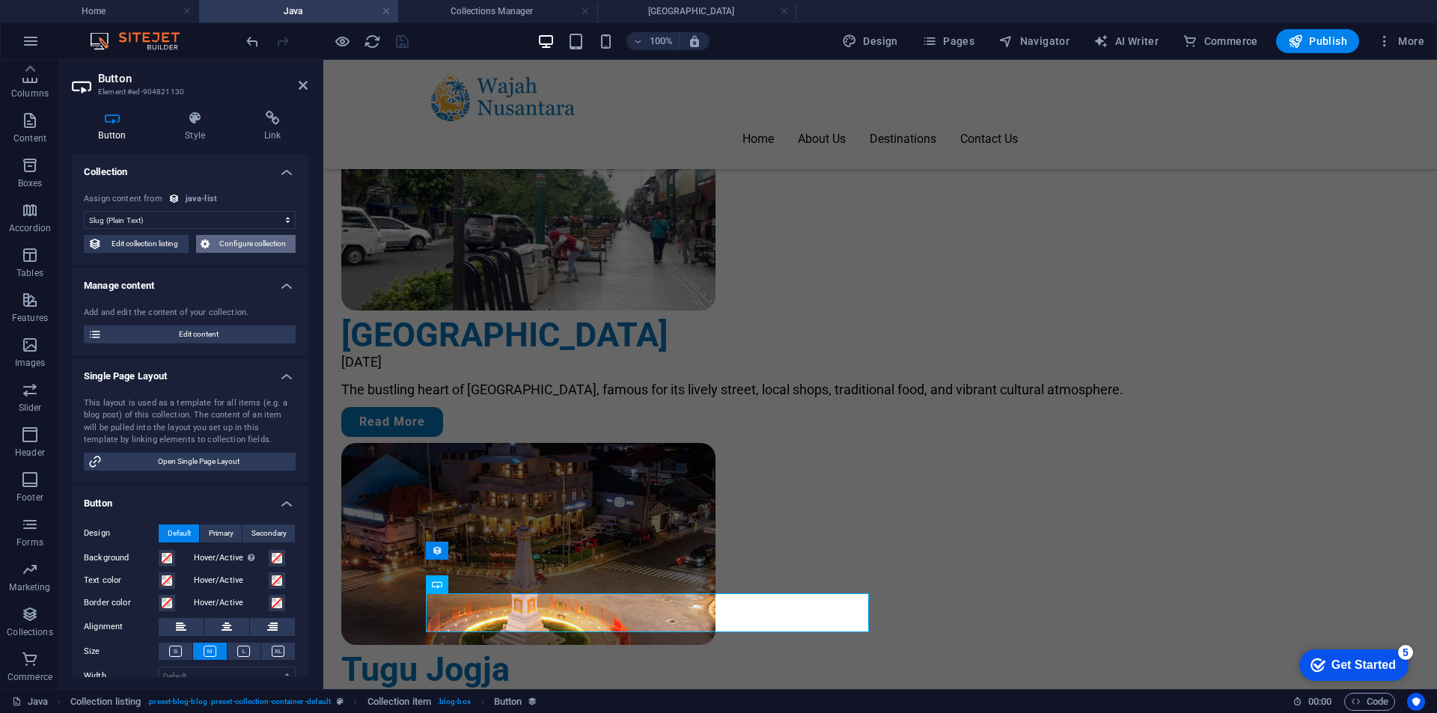
click at [223, 242] on span "Configure collection" at bounding box center [253, 244] width 78 height 18
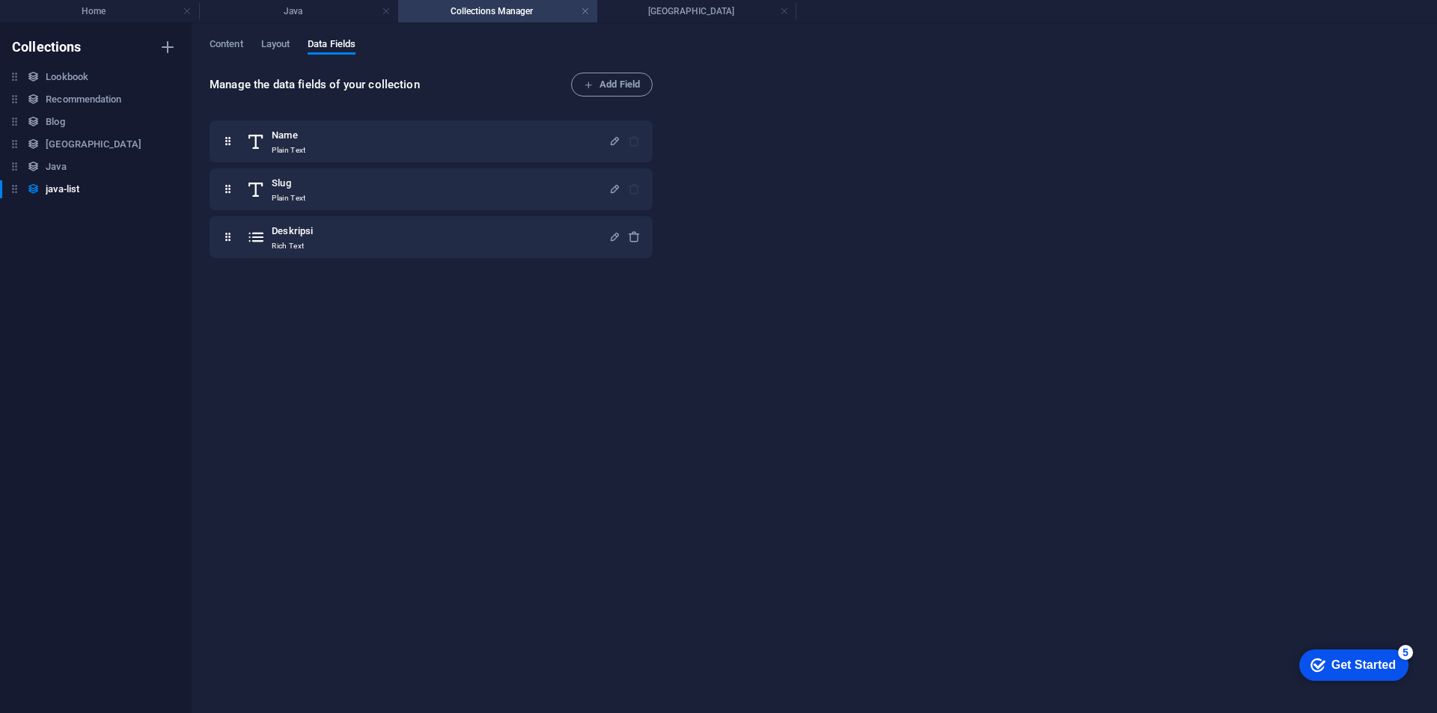
scroll to position [0, 0]
click at [288, 11] on h4 "Java" at bounding box center [298, 11] width 199 height 16
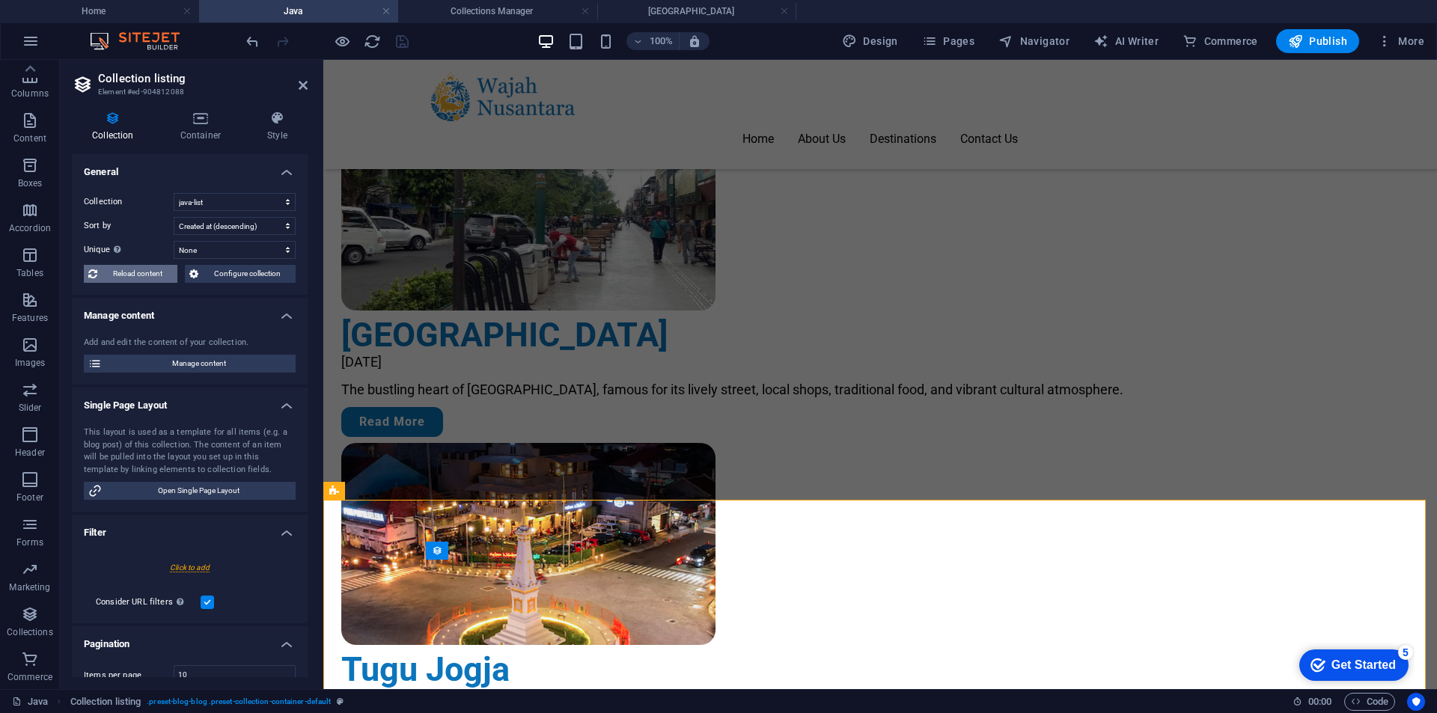
click at [117, 271] on span "Reload content" at bounding box center [137, 274] width 71 height 18
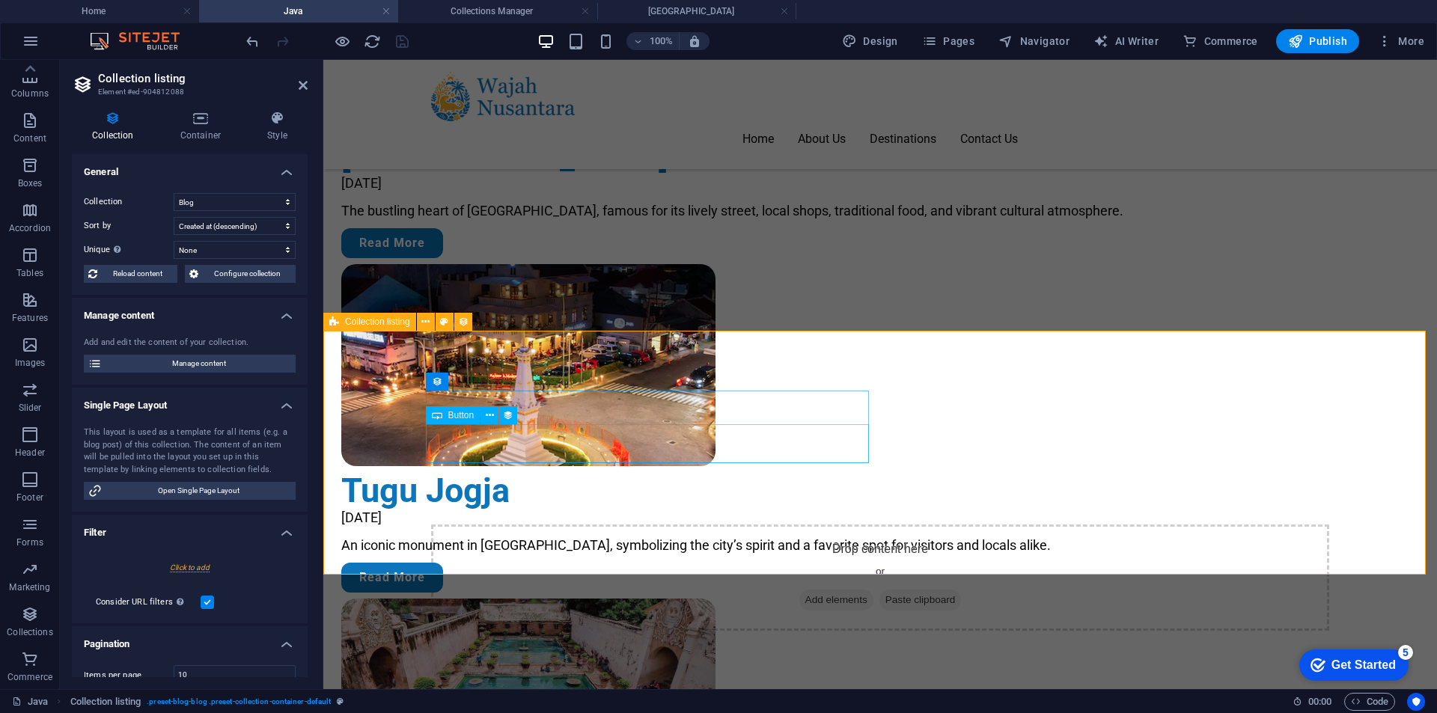
scroll to position [1159, 0]
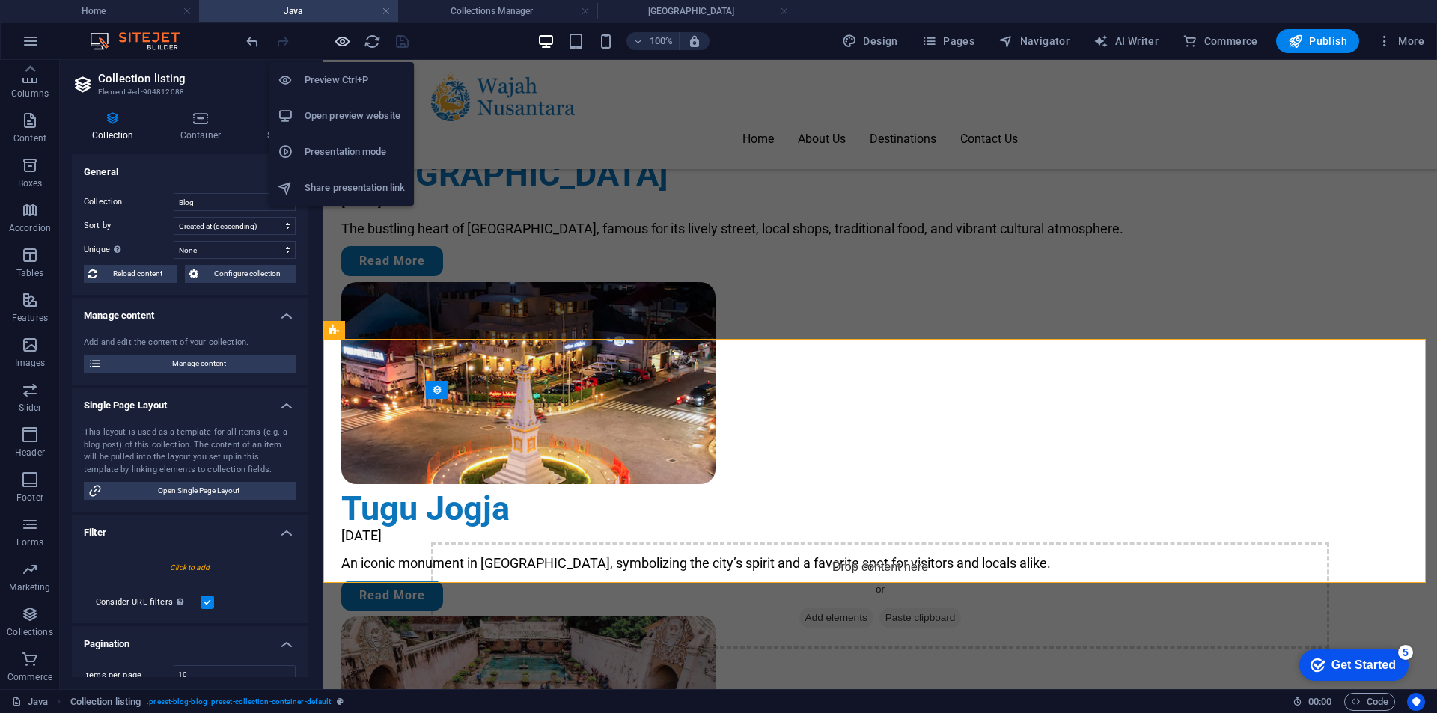
click at [345, 40] on icon "button" at bounding box center [342, 41] width 17 height 17
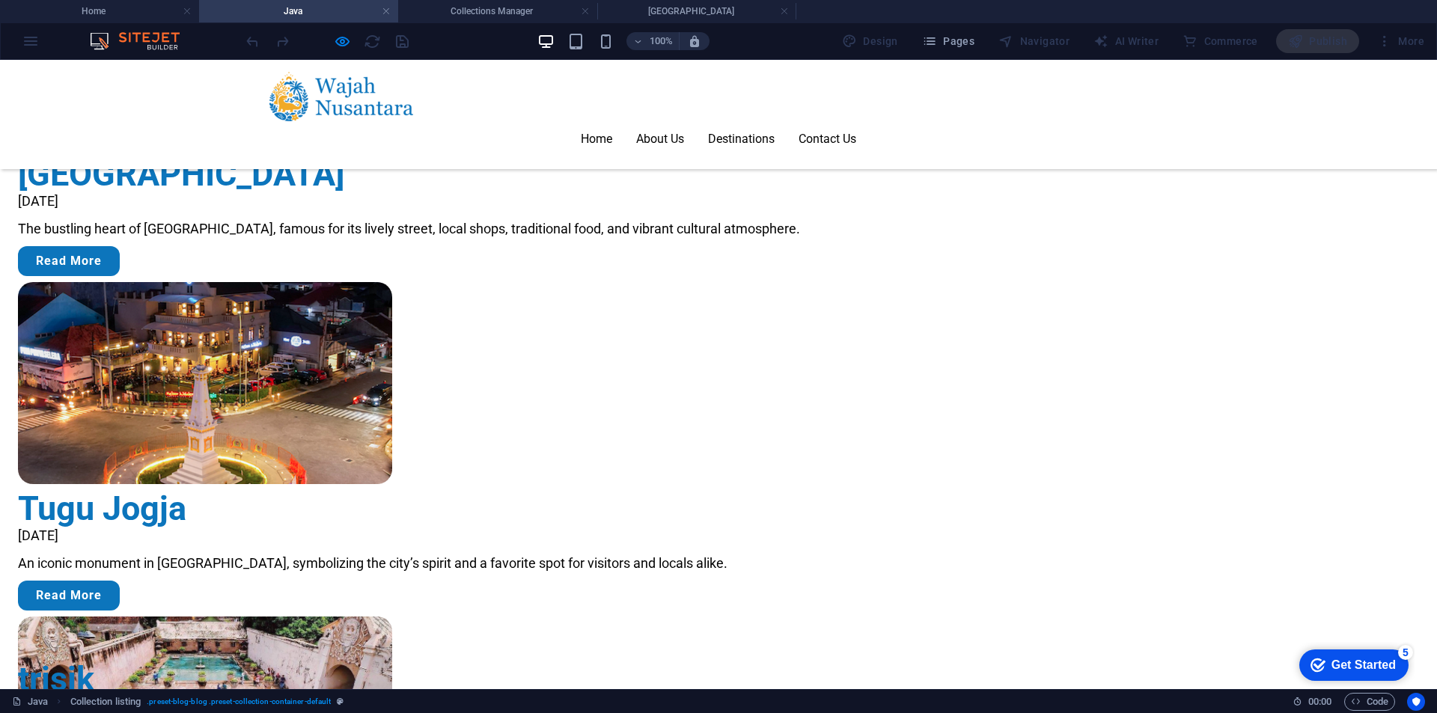
click at [109, 696] on link "trisik" at bounding box center [63, 715] width 91 height 39
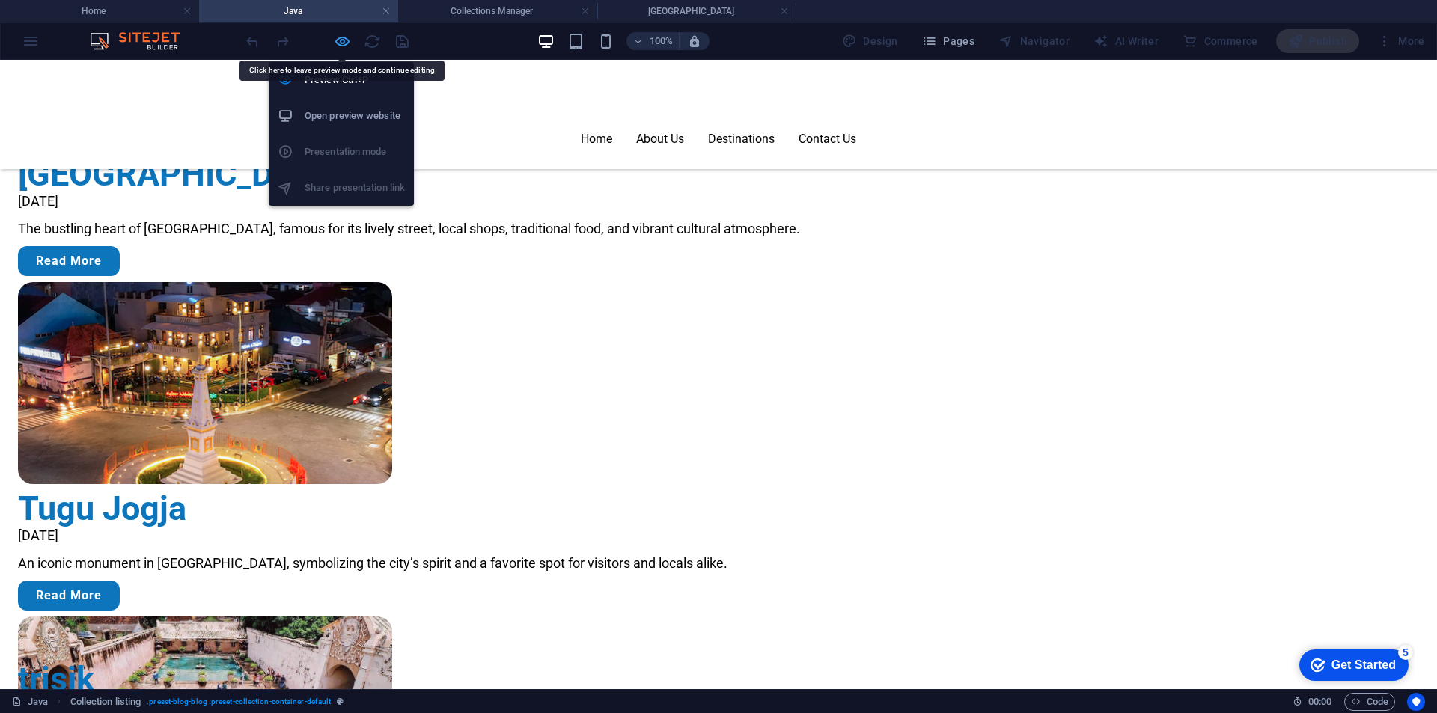
click at [341, 41] on icon "button" at bounding box center [342, 41] width 17 height 17
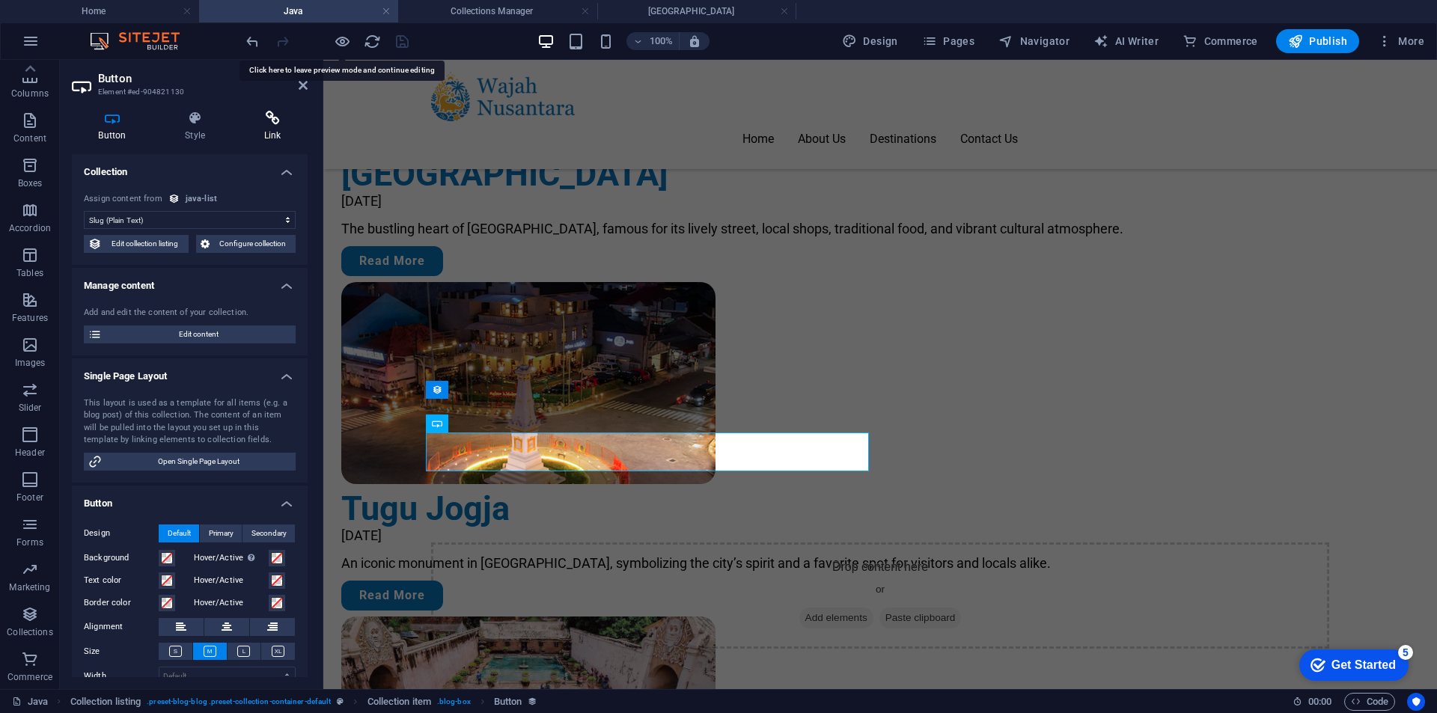
click at [276, 119] on icon at bounding box center [272, 118] width 70 height 15
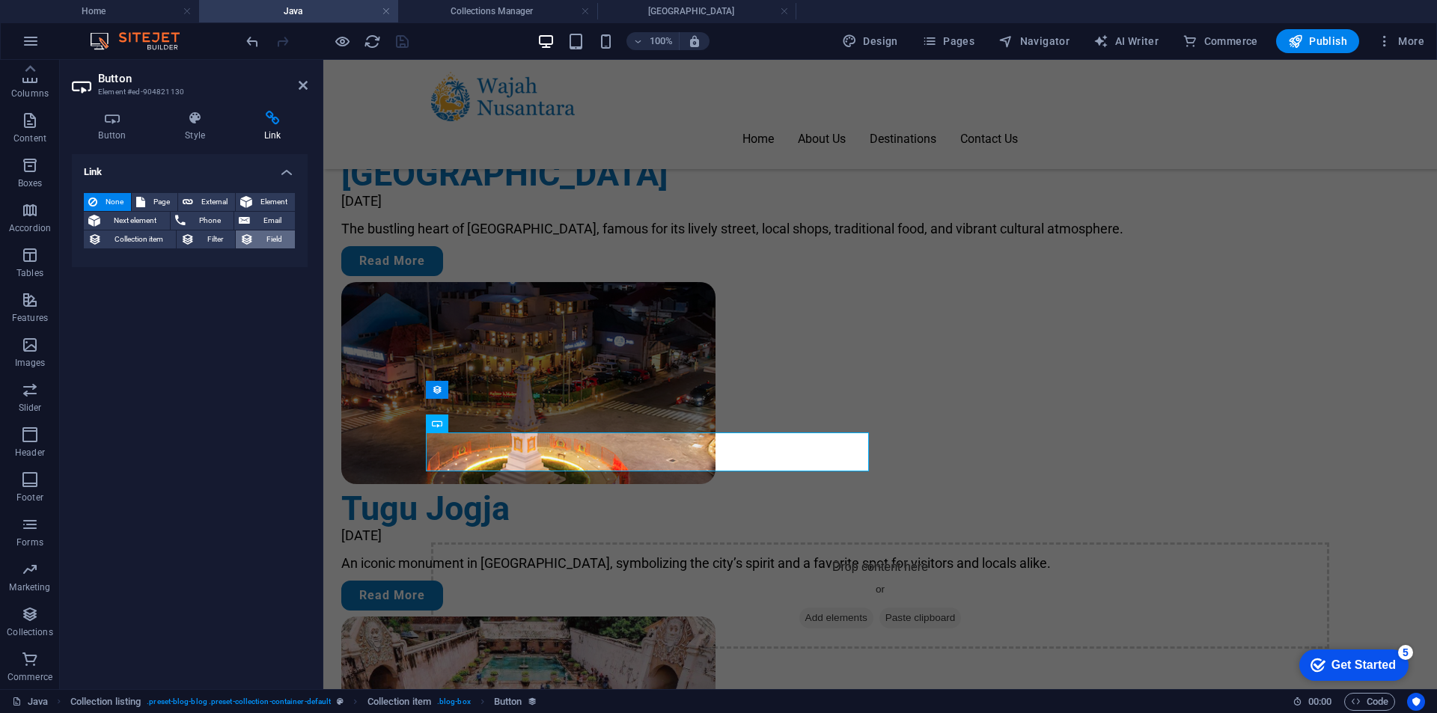
click at [279, 232] on span "Field" at bounding box center [274, 239] width 32 height 18
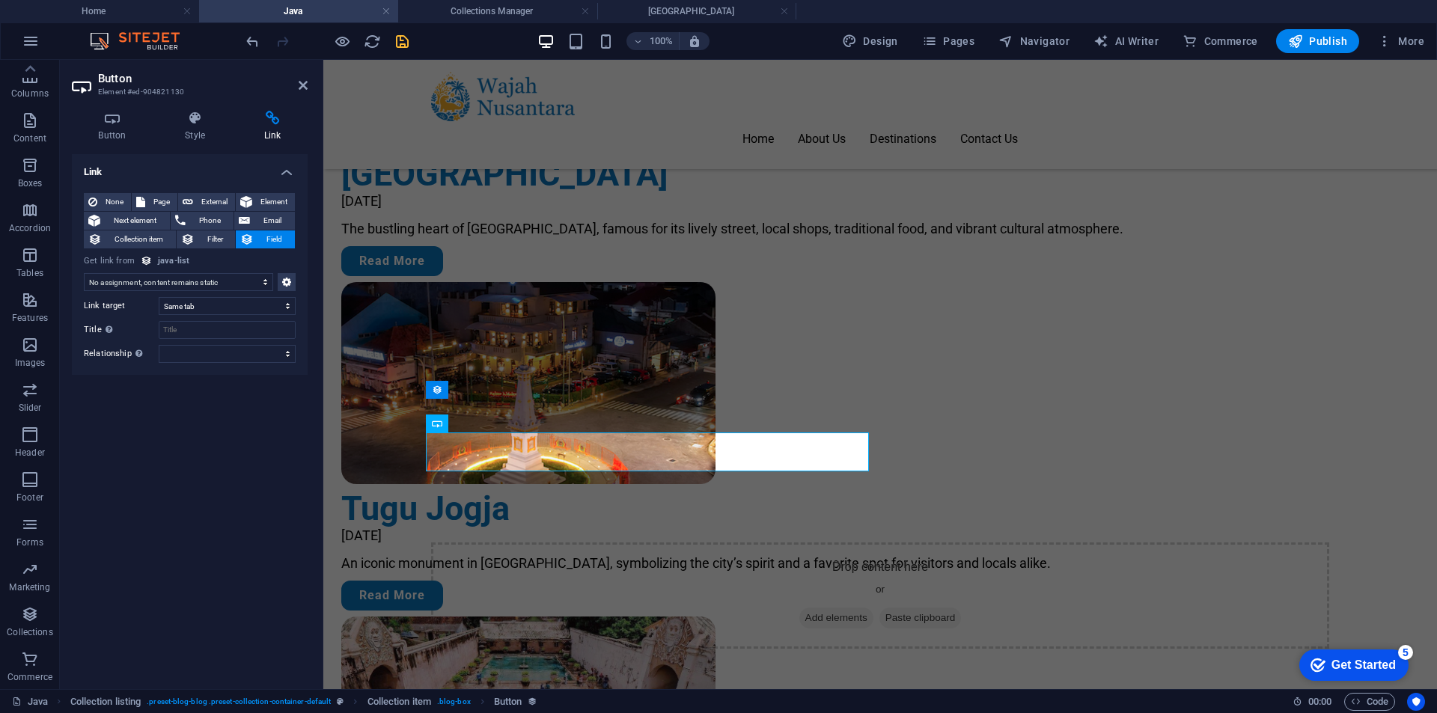
click at [200, 276] on select "No assignment, content remains static Created at (Date) Updated at (Date) Name …" at bounding box center [178, 282] width 189 height 18
click at [84, 273] on select "No assignment, content remains static Created at (Date) Updated at (Date) Name …" at bounding box center [178, 282] width 189 height 18
click at [388, 43] on div at bounding box center [327, 41] width 168 height 24
click at [394, 43] on icon "save" at bounding box center [402, 41] width 17 height 17
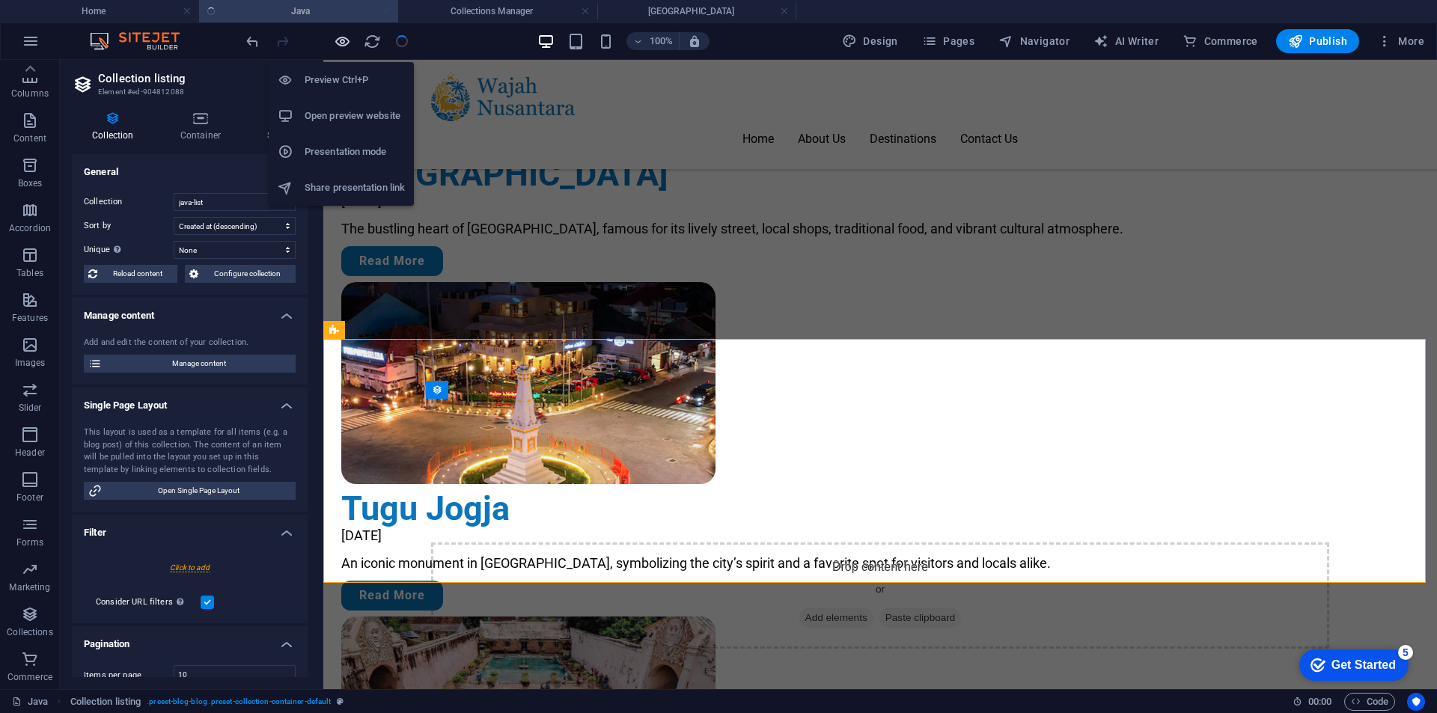
click at [345, 40] on icon "button" at bounding box center [342, 41] width 17 height 17
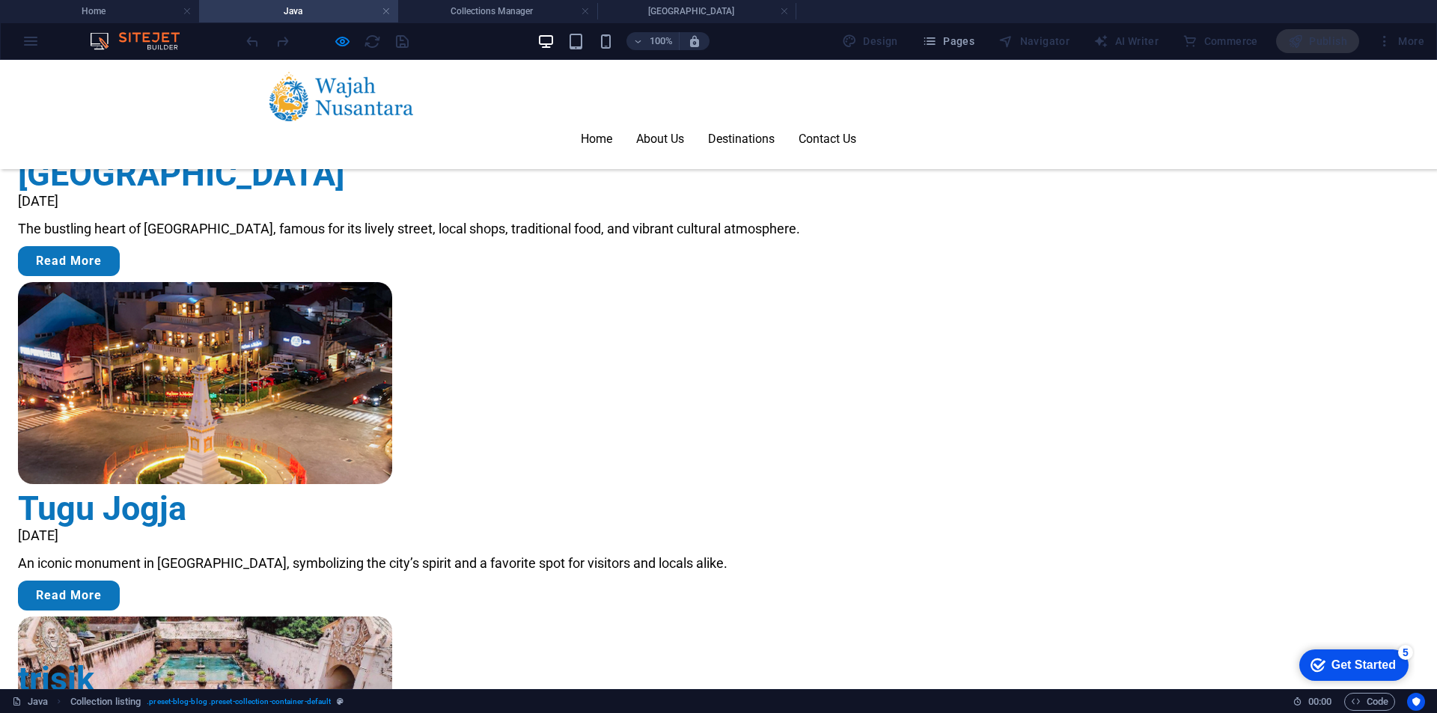
click at [109, 696] on link "trisik" at bounding box center [63, 715] width 91 height 39
click at [444, 3] on h4 "Collections Manager" at bounding box center [497, 11] width 199 height 16
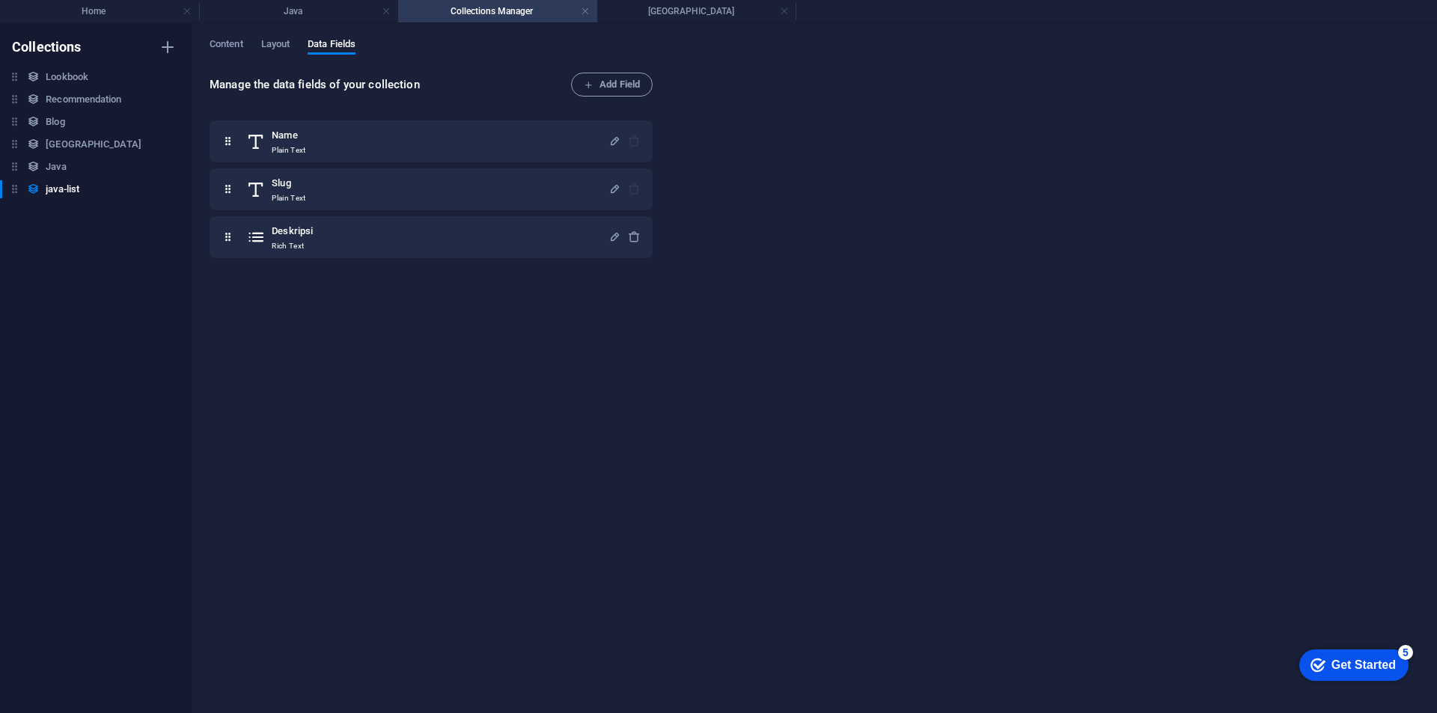
scroll to position [0, 0]
click at [326, 16] on h4 "Java" at bounding box center [298, 11] width 199 height 16
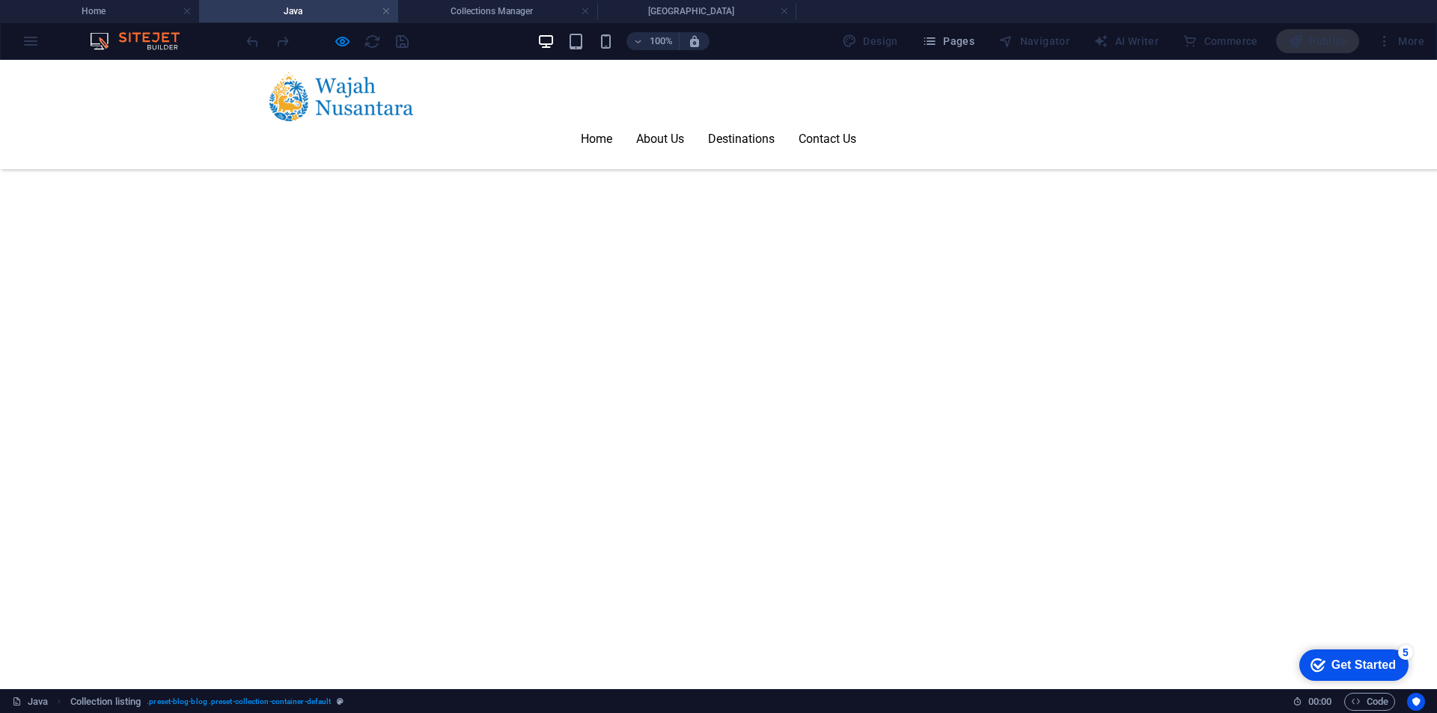
scroll to position [1159, 0]
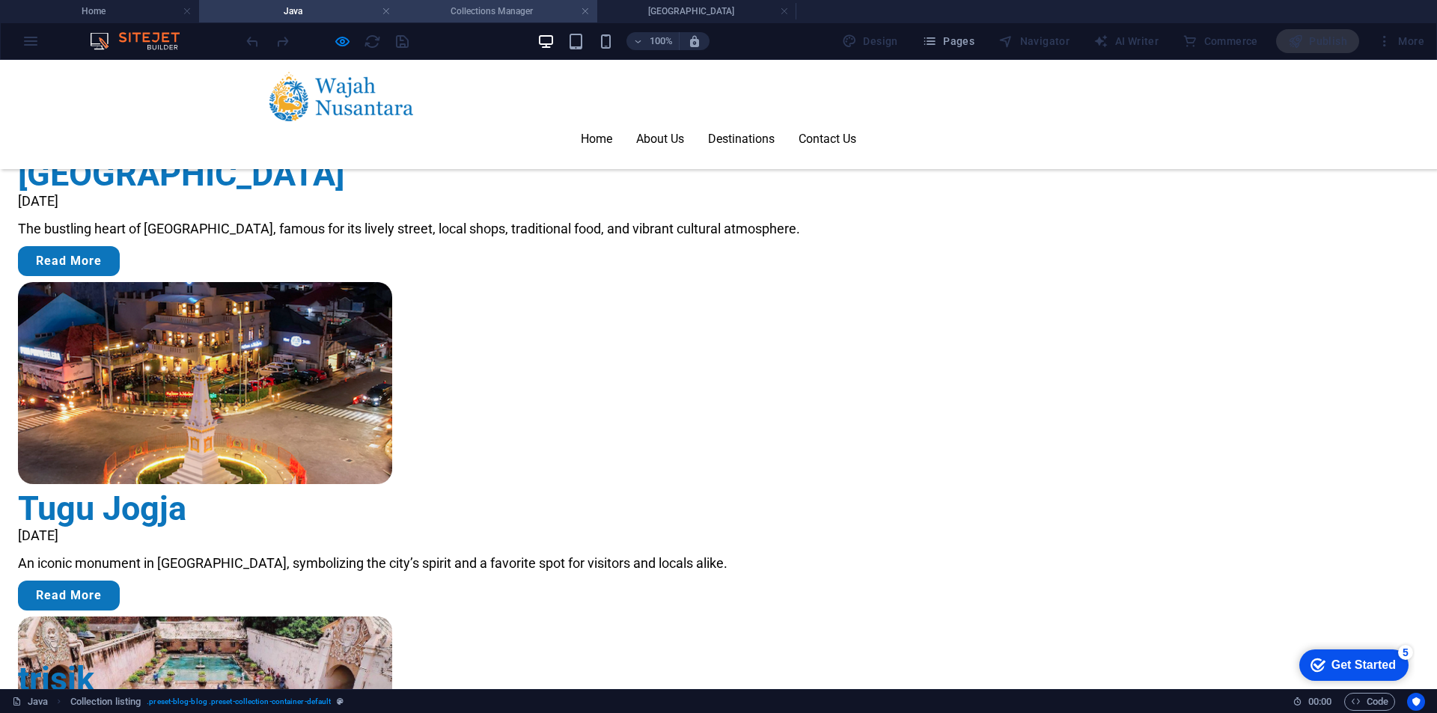
click at [483, 10] on h4 "Collections Manager" at bounding box center [497, 11] width 199 height 16
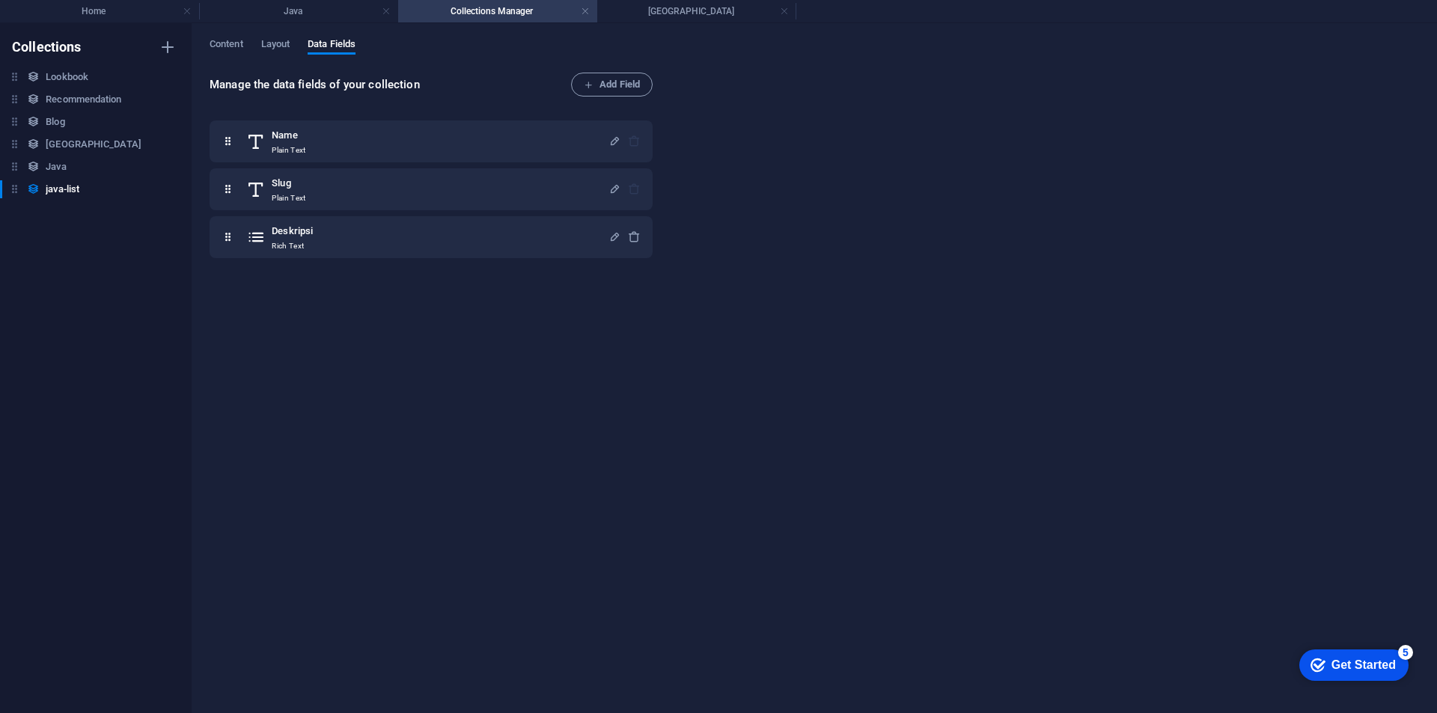
scroll to position [0, 0]
click at [224, 43] on span "Content" at bounding box center [227, 45] width 34 height 21
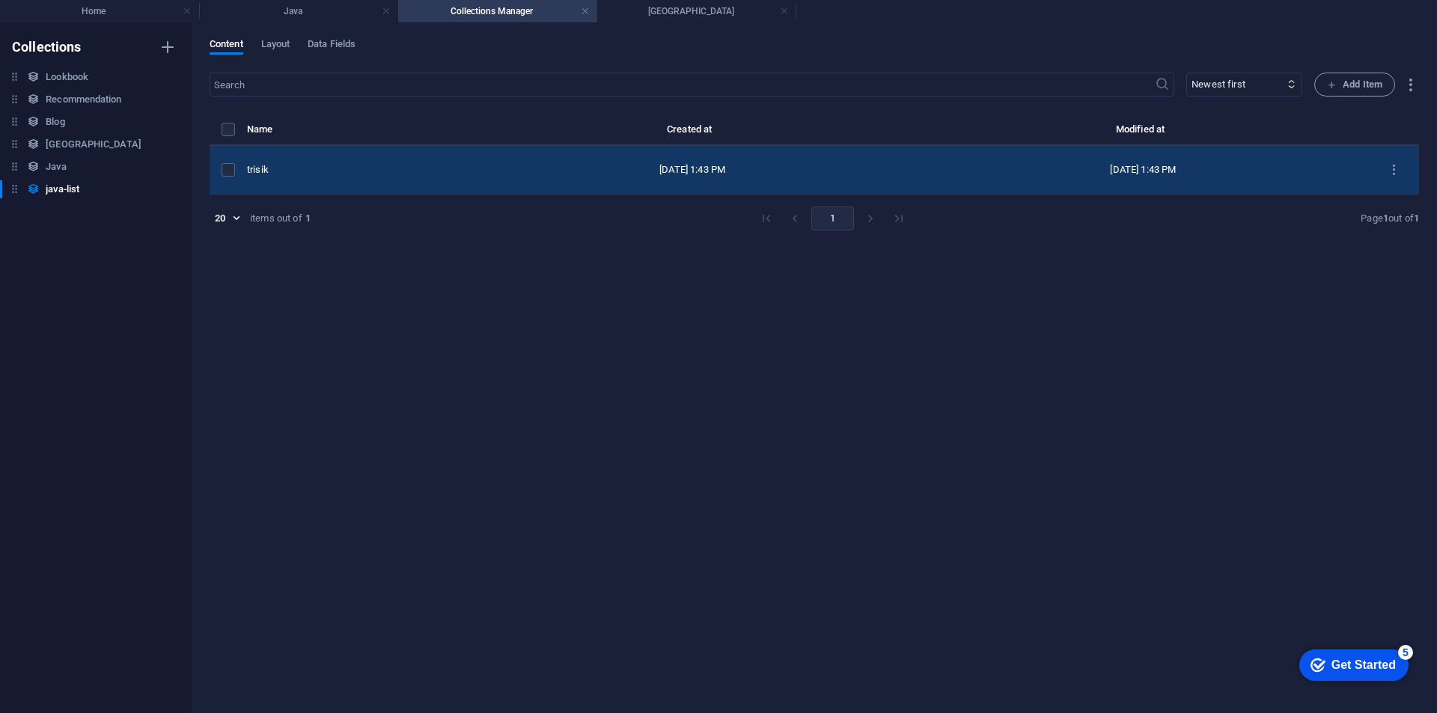
click at [400, 171] on div "trisik" at bounding box center [351, 169] width 208 height 13
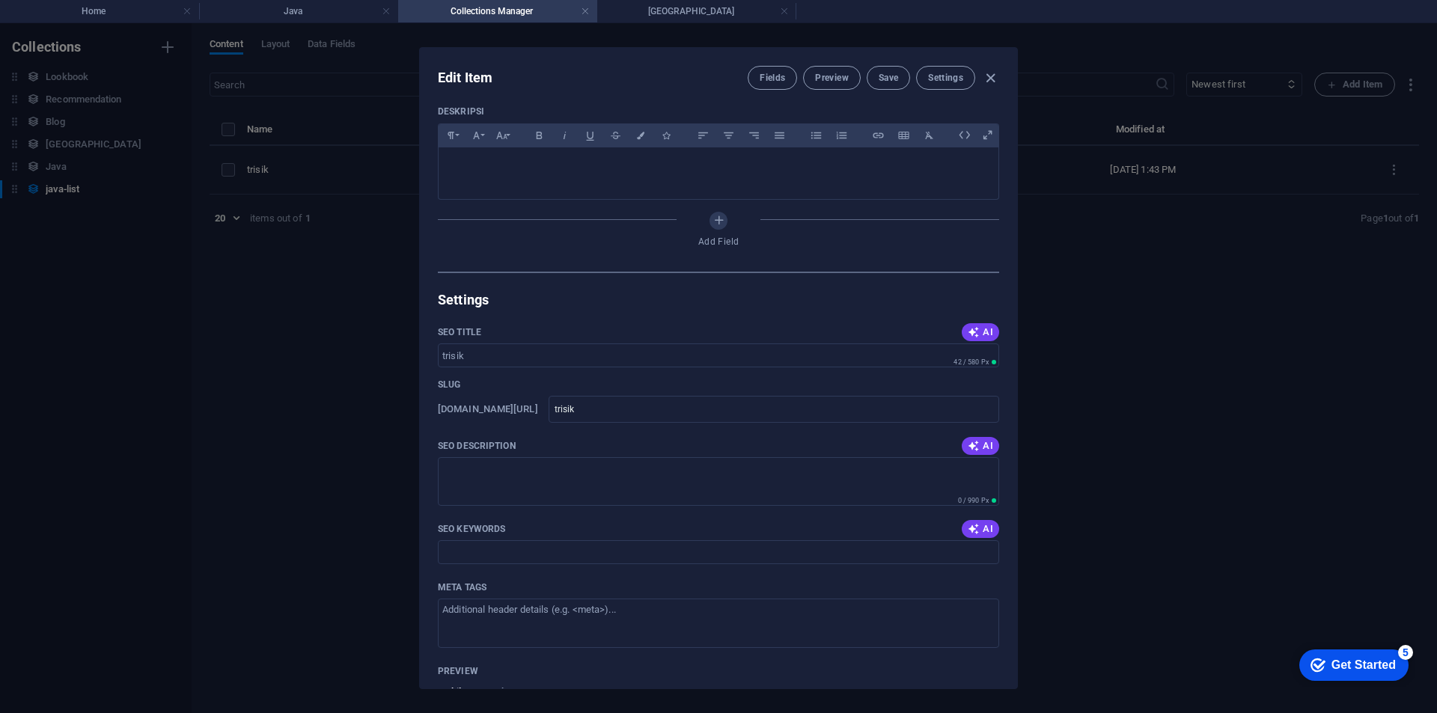
scroll to position [150, 0]
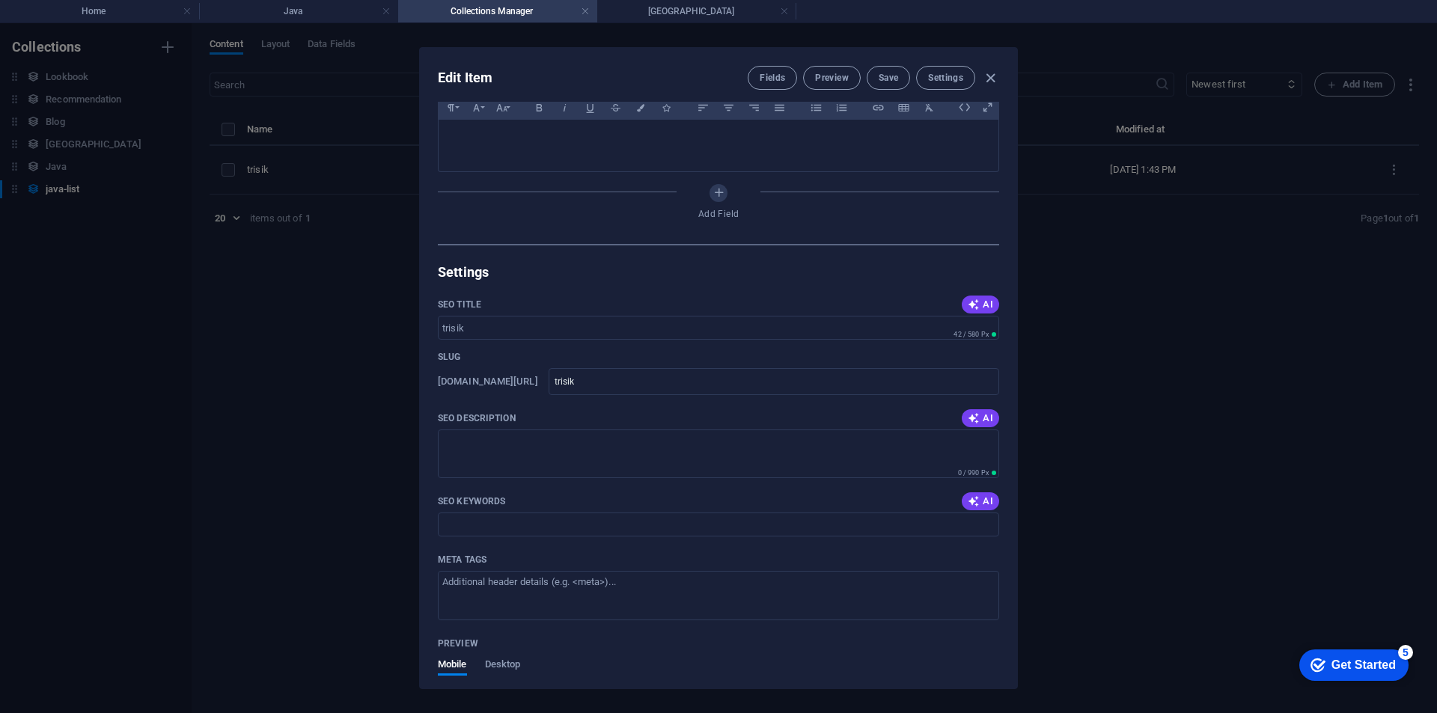
drag, startPoint x: 1131, startPoint y: 39, endPoint x: 917, endPoint y: 29, distance: 214.2
click at [1129, 39] on div "Edit Item Fields Preview Save Settings Name trisik ​ Slug www.example.com/java-…" at bounding box center [718, 368] width 1437 height 690
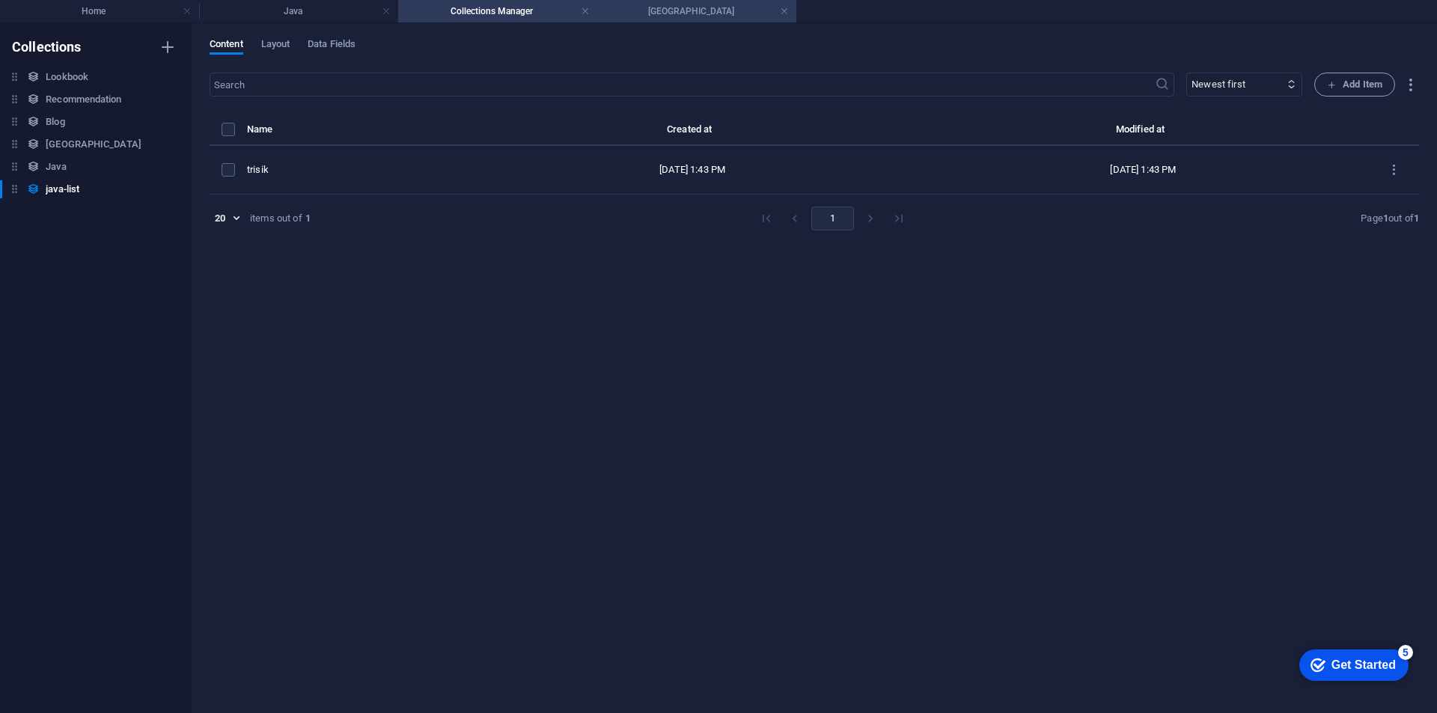
drag, startPoint x: 320, startPoint y: 10, endPoint x: 635, endPoint y: 16, distance: 314.3
click at [311, 11] on h4 "Java" at bounding box center [298, 11] width 199 height 16
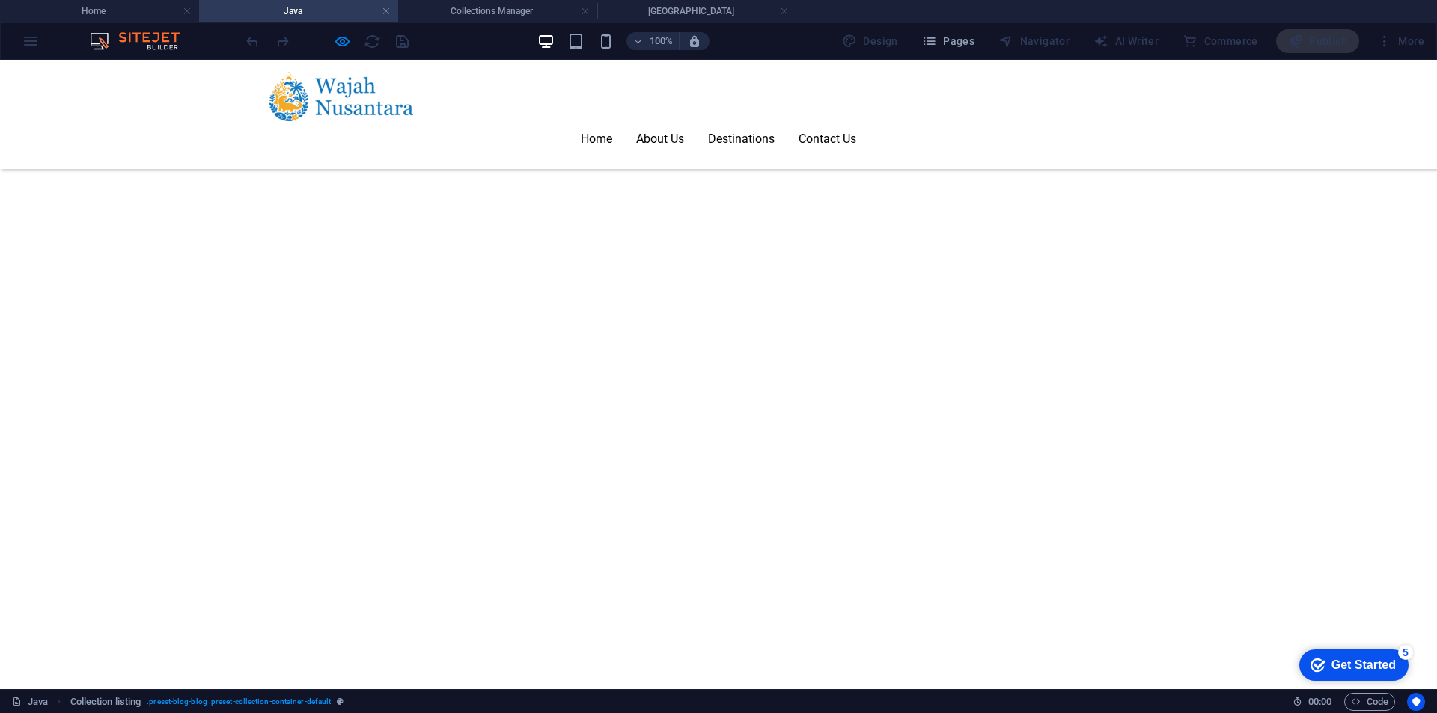
scroll to position [1159, 0]
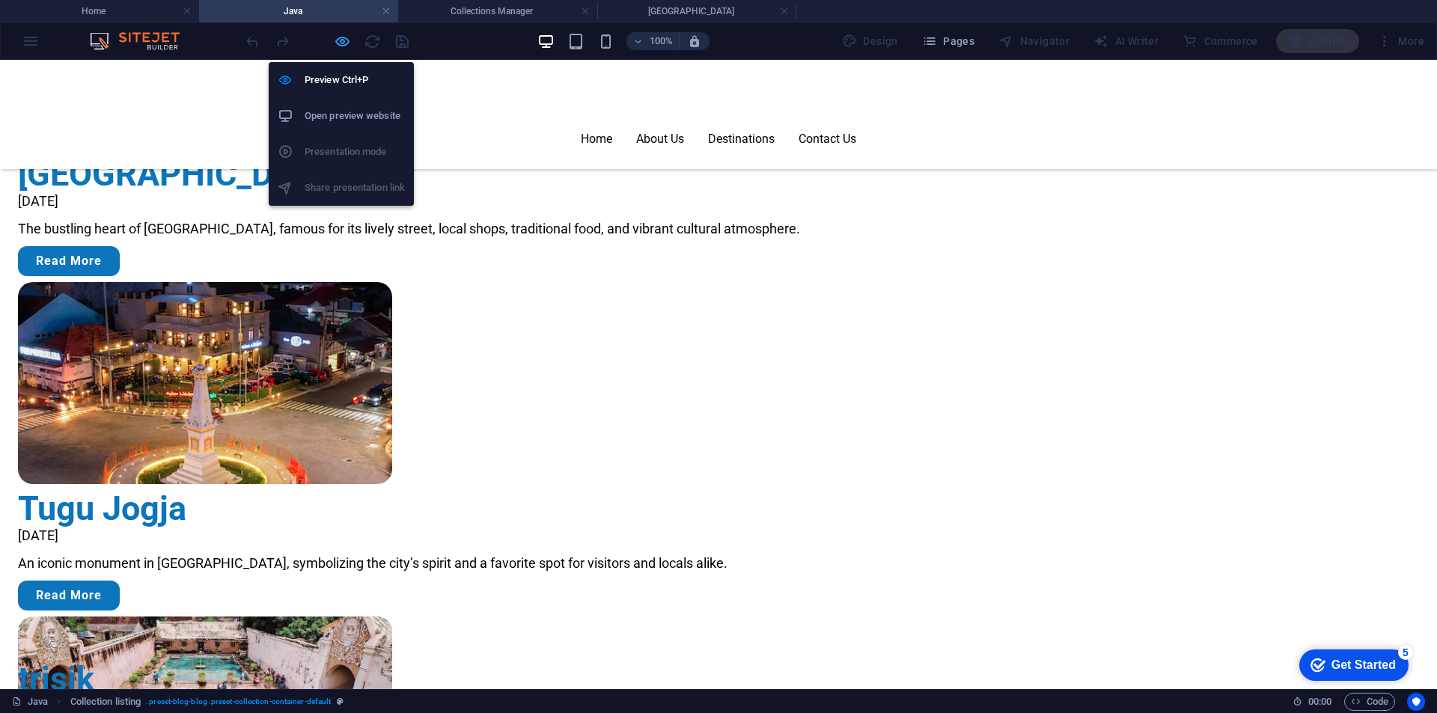
click at [346, 40] on icon "button" at bounding box center [342, 41] width 17 height 17
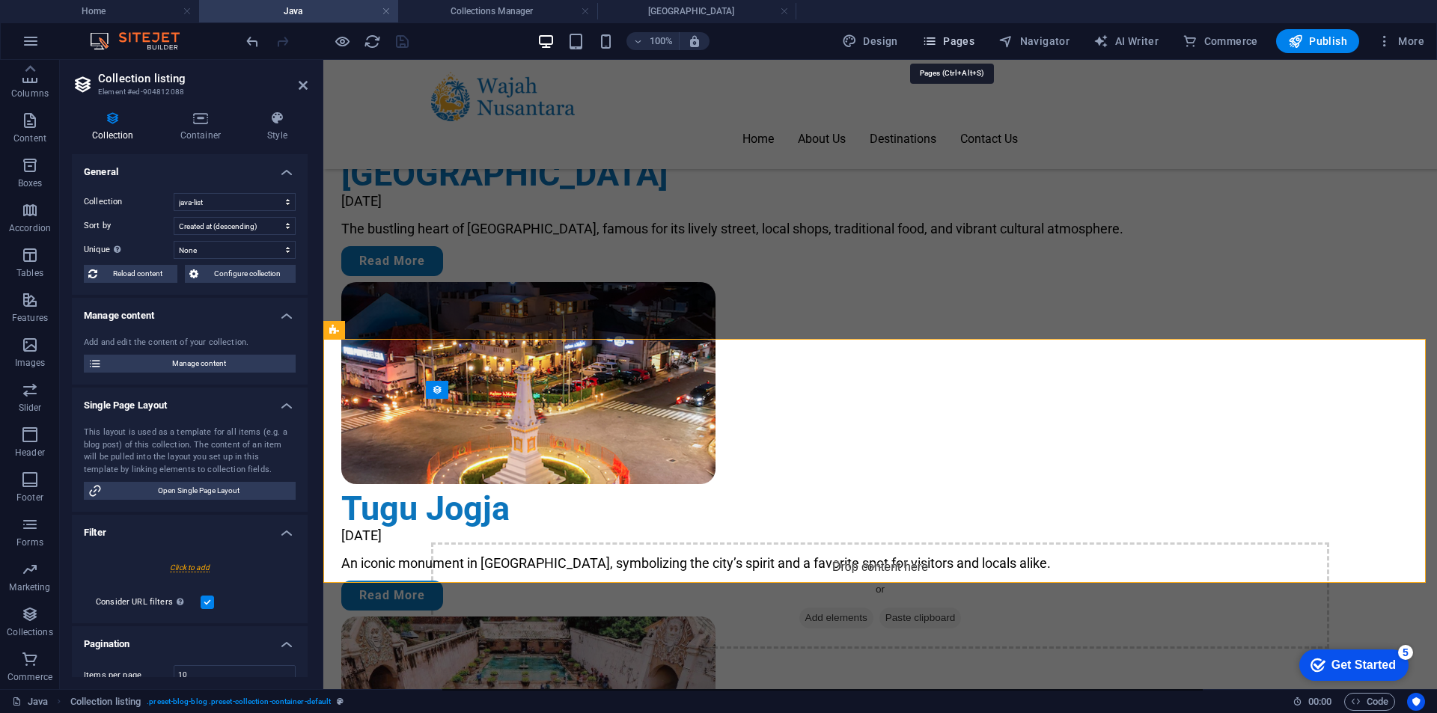
click at [955, 38] on span "Pages" at bounding box center [948, 41] width 52 height 15
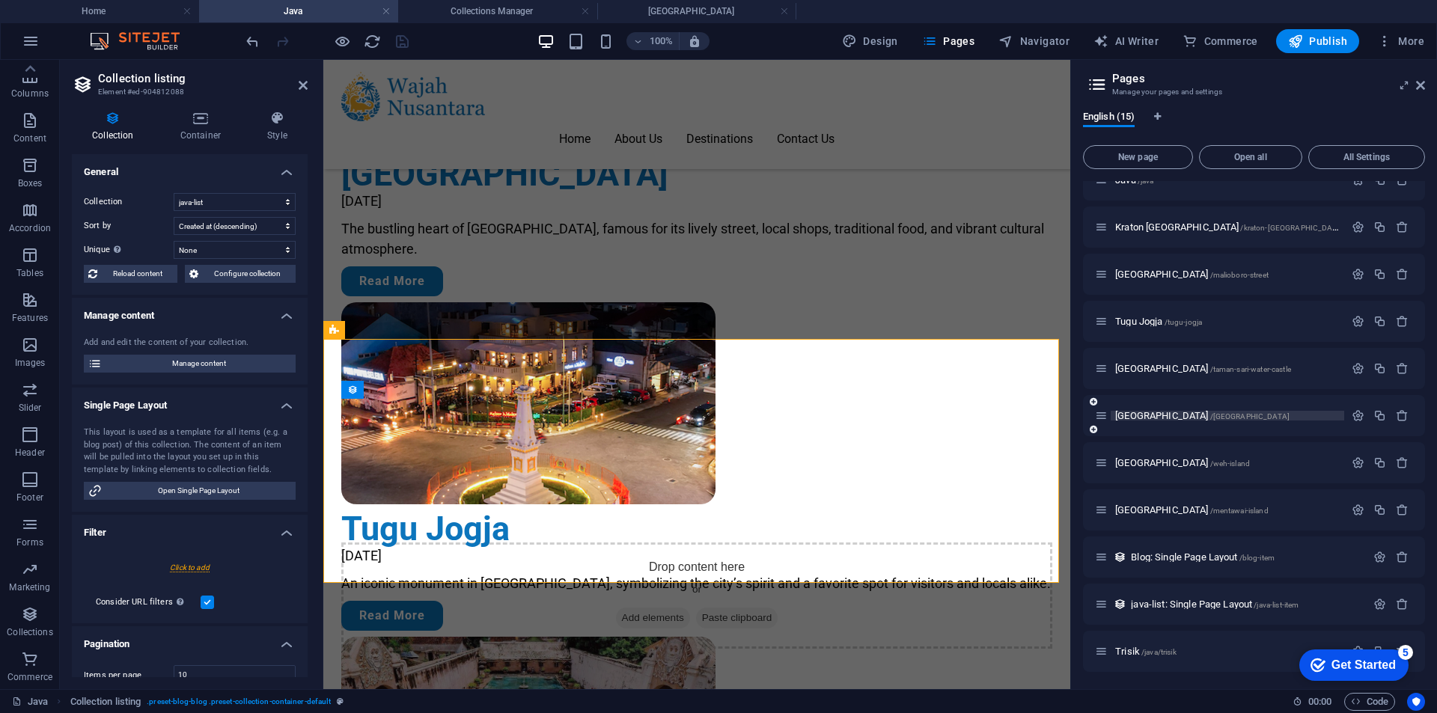
scroll to position [211, 0]
drag, startPoint x: 1101, startPoint y: 649, endPoint x: 1101, endPoint y: 452, distance: 197.5
click at [1101, 452] on div "Home / Contact /contact Privacy /privacy Legal Notice /legal-notice Java /java …" at bounding box center [1254, 320] width 342 height 701
click at [1356, 461] on icon "button" at bounding box center [1357, 462] width 13 height 13
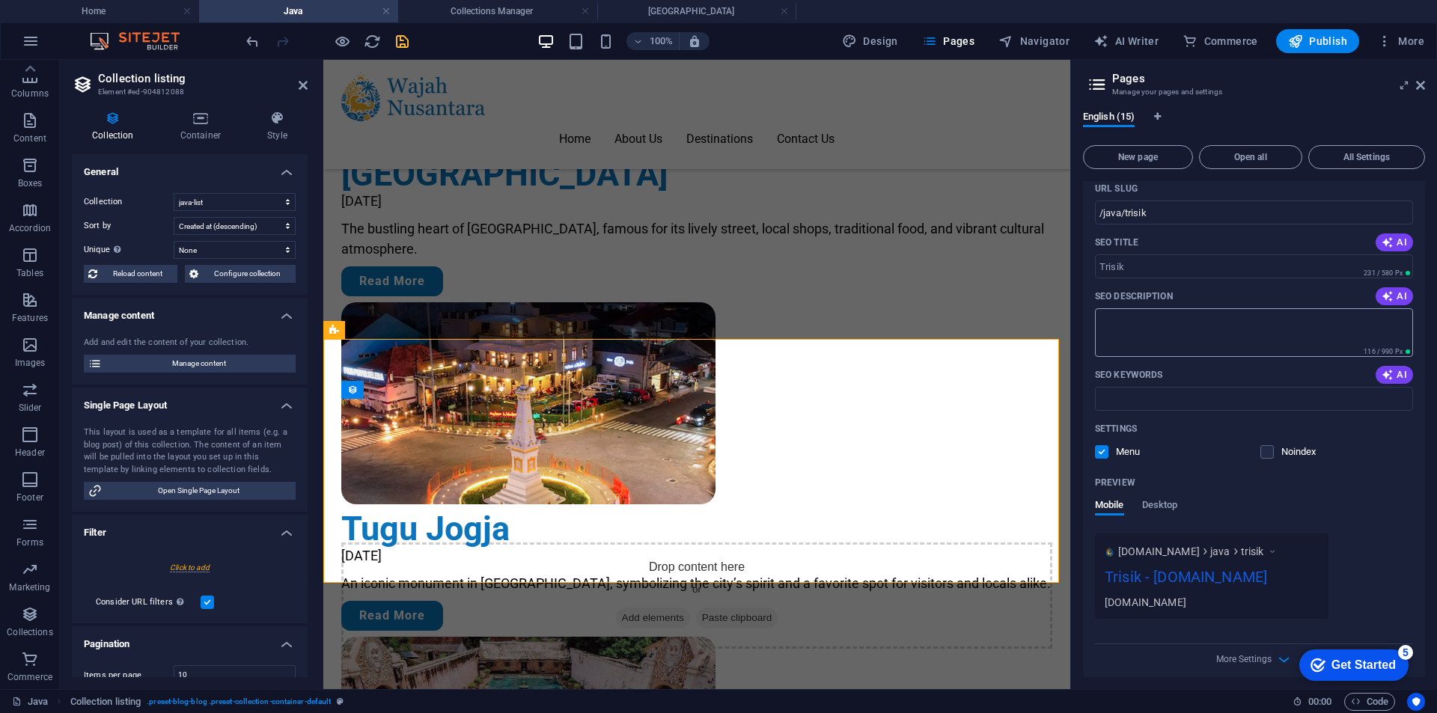
scroll to position [585, 0]
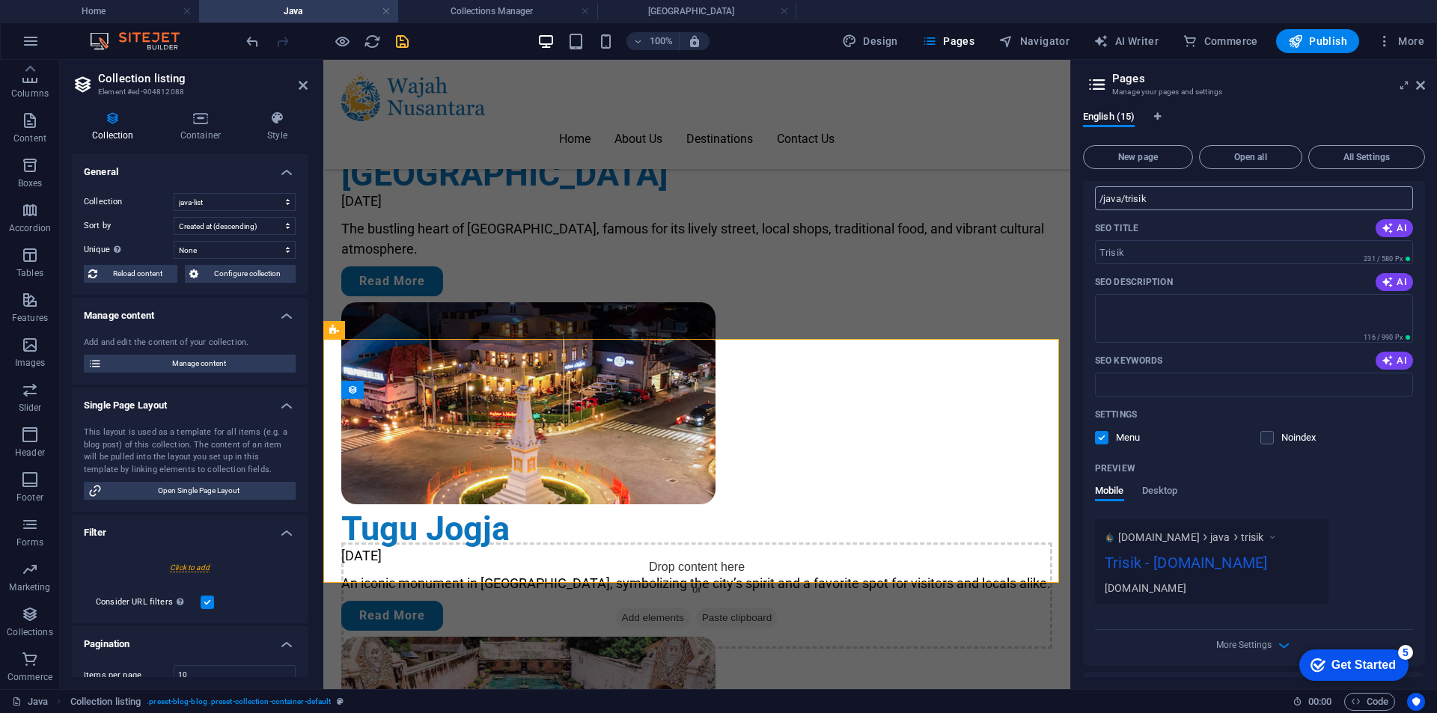
click at [1118, 200] on input "/java/trisik" at bounding box center [1254, 198] width 318 height 24
click at [962, 43] on span "Pages" at bounding box center [948, 41] width 52 height 15
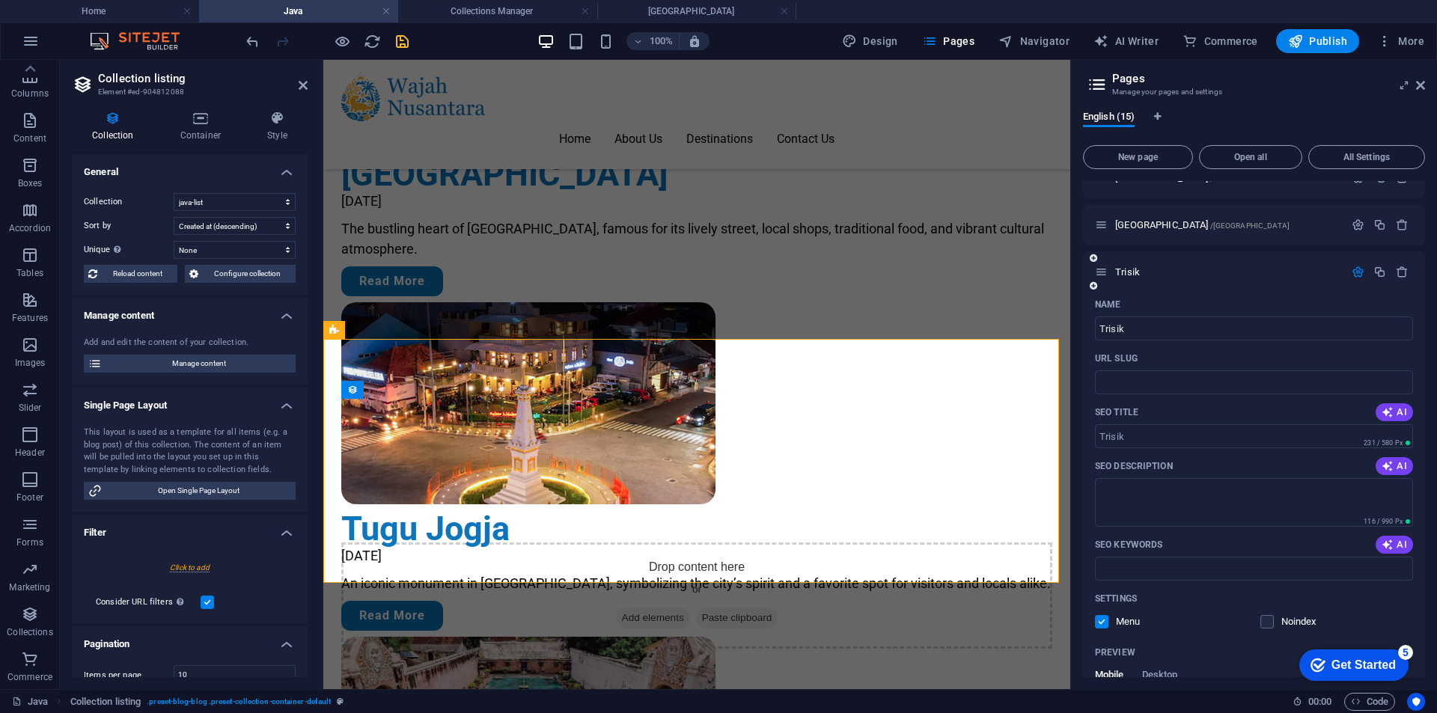
scroll to position [361, 0]
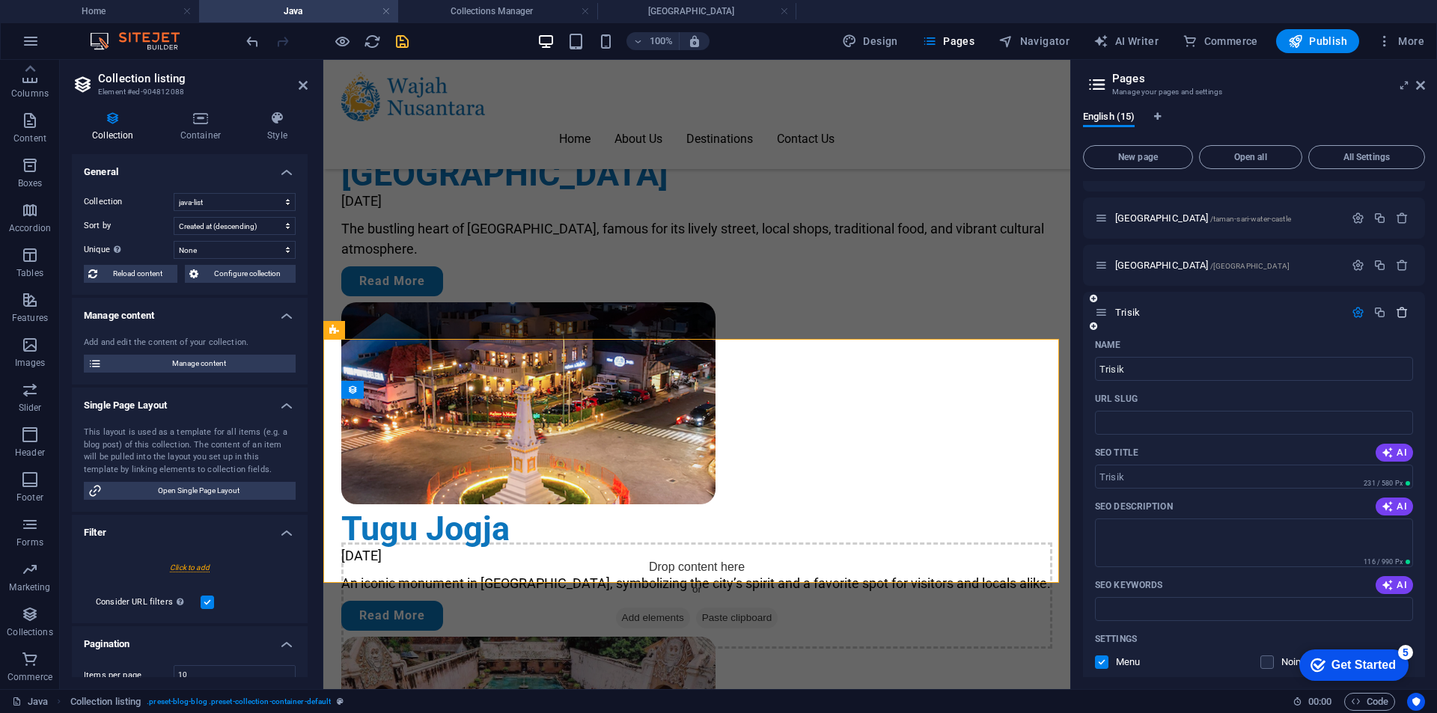
click at [1399, 311] on icon "button" at bounding box center [1401, 312] width 13 height 13
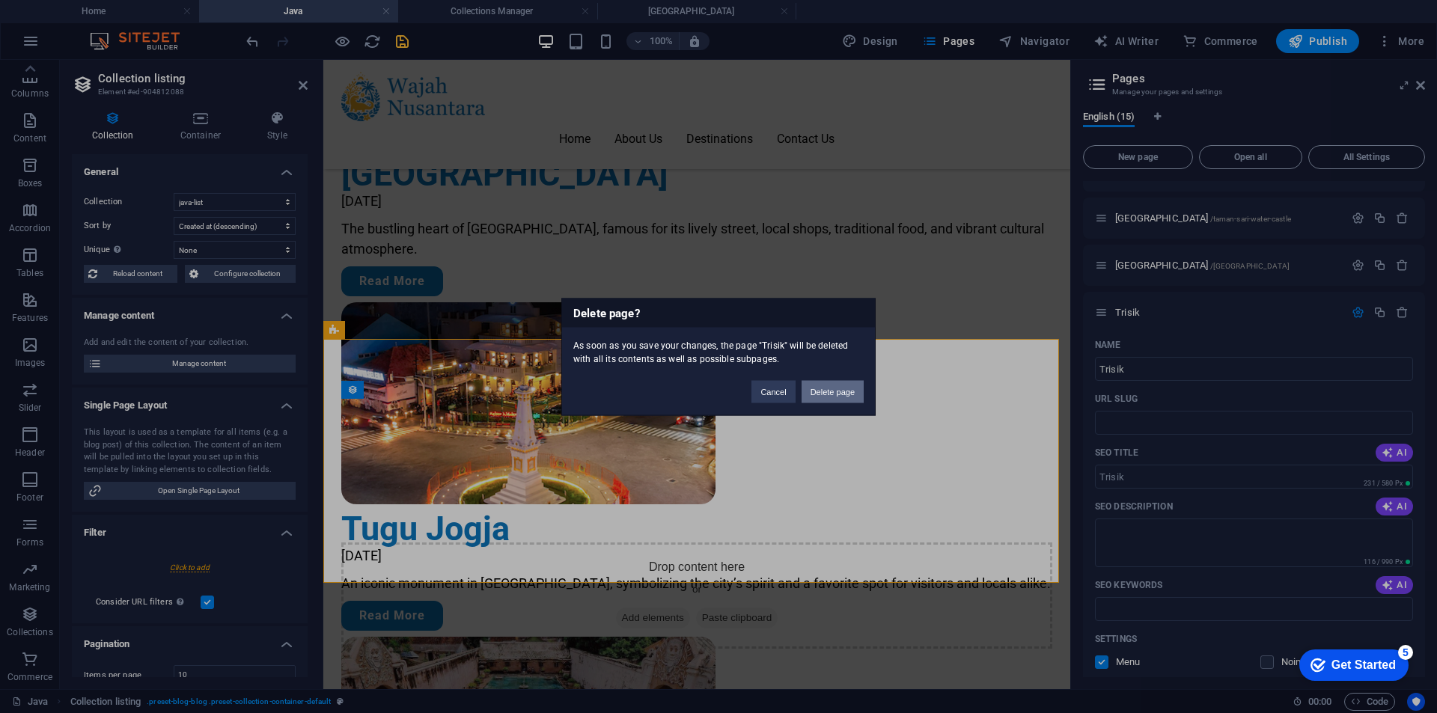
click at [847, 394] on button "Delete page" at bounding box center [832, 391] width 62 height 22
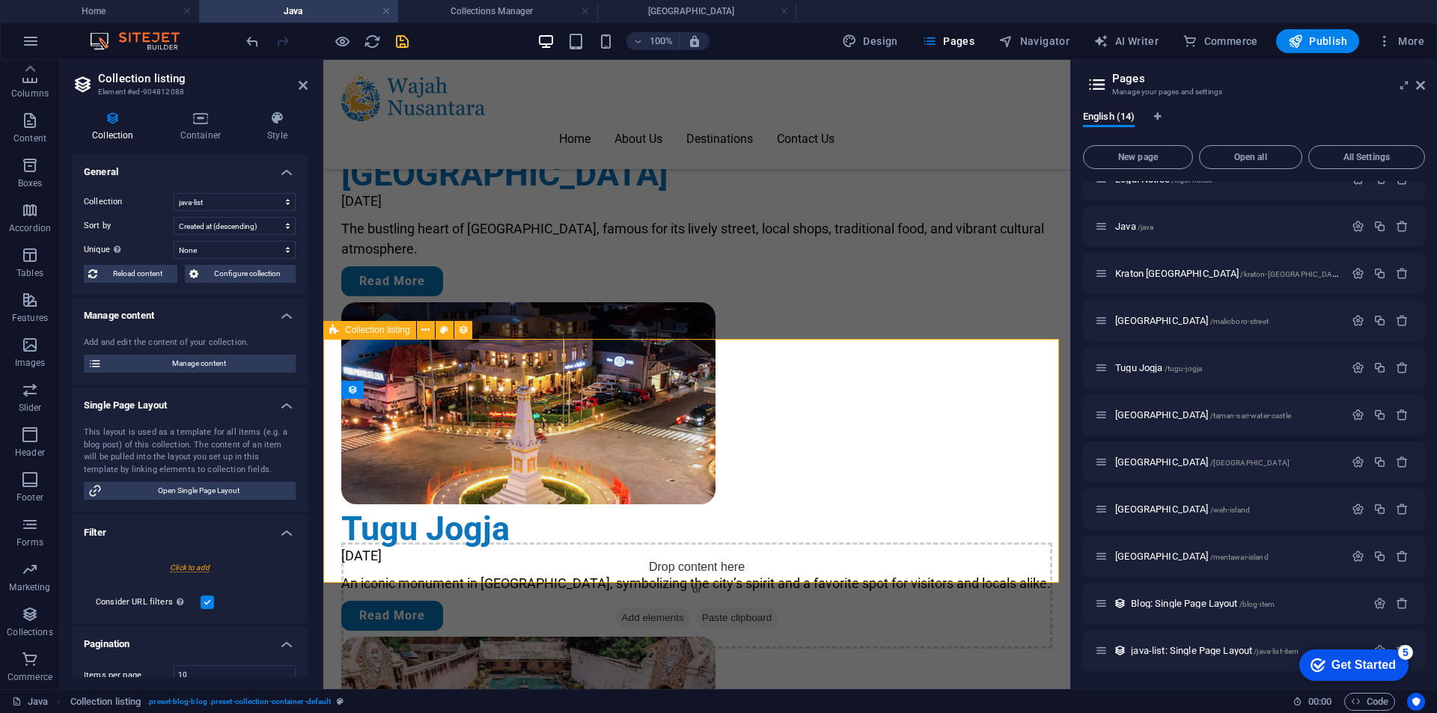
scroll to position [164, 0]
click at [1351, 414] on icon "button" at bounding box center [1357, 415] width 13 height 13
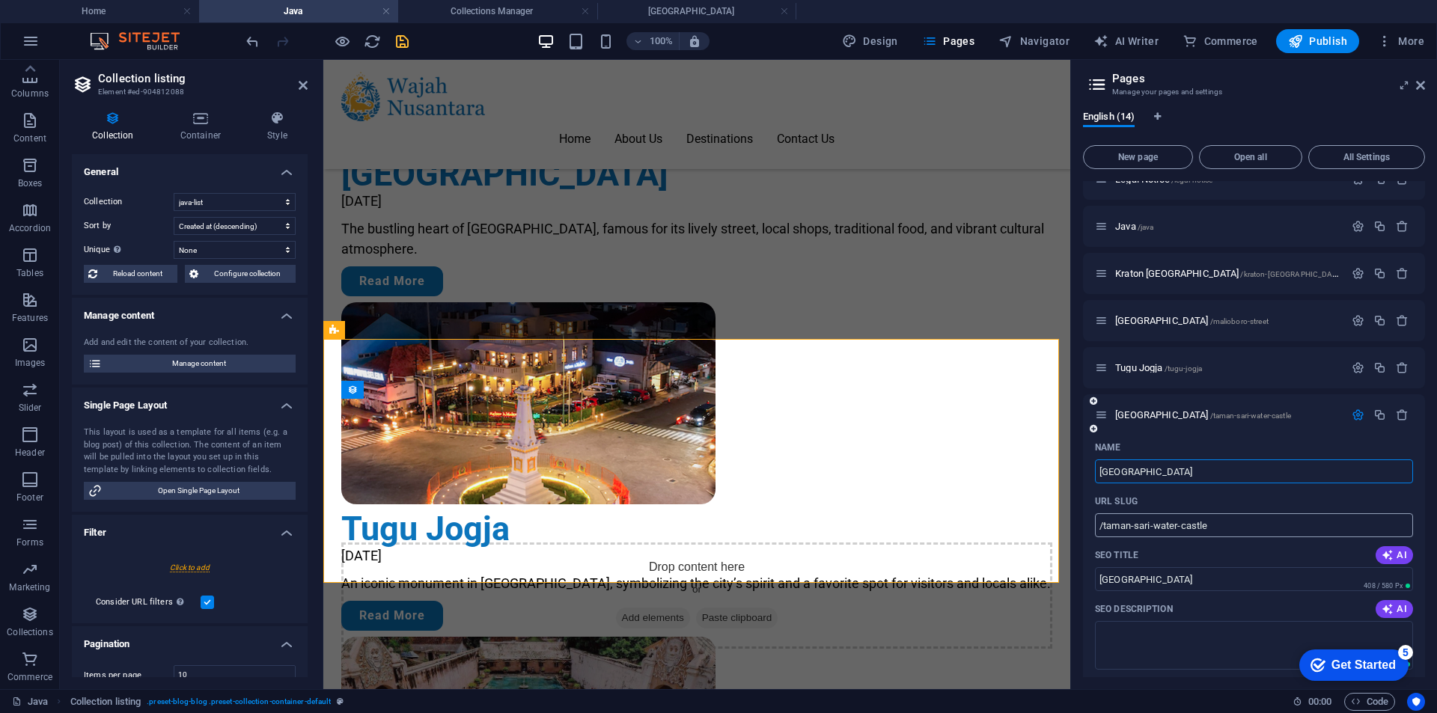
click at [1095, 528] on input "/taman-sari-water-castle" at bounding box center [1254, 525] width 318 height 24
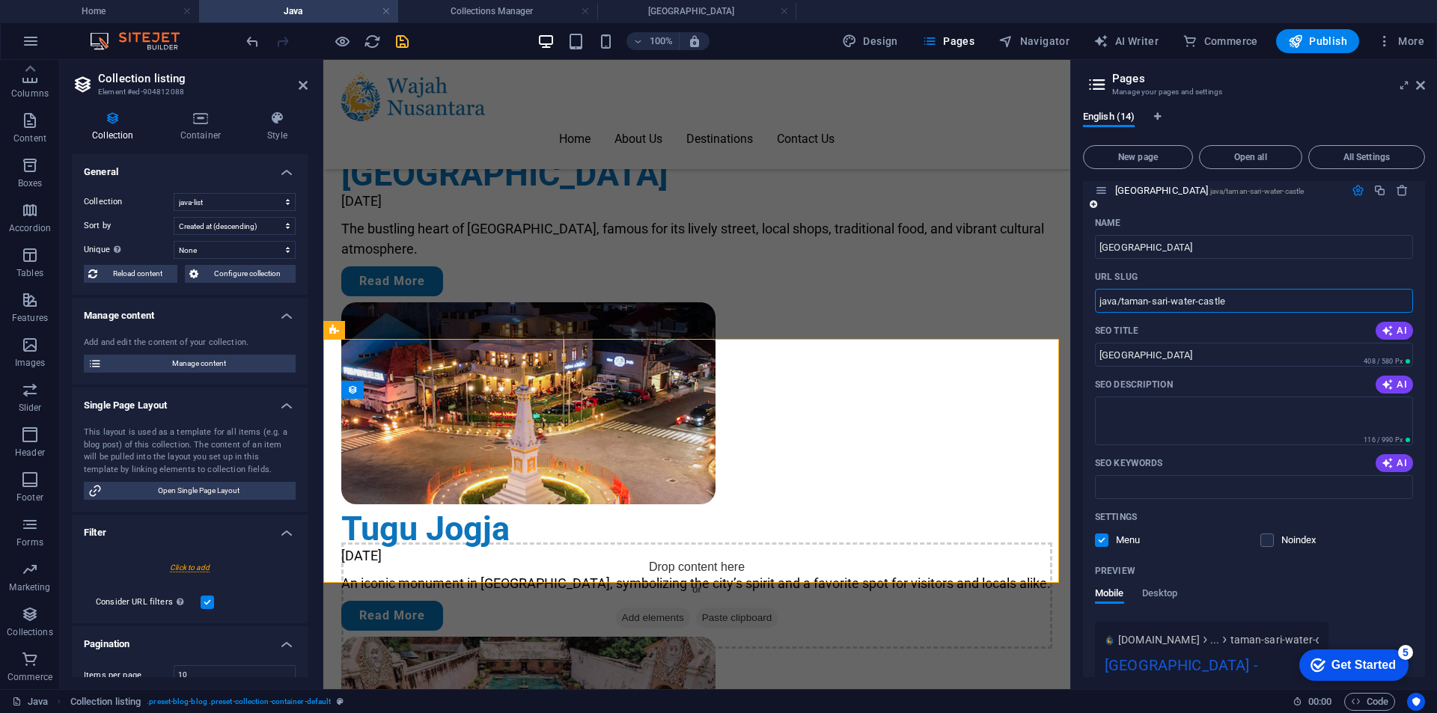
scroll to position [463, 0]
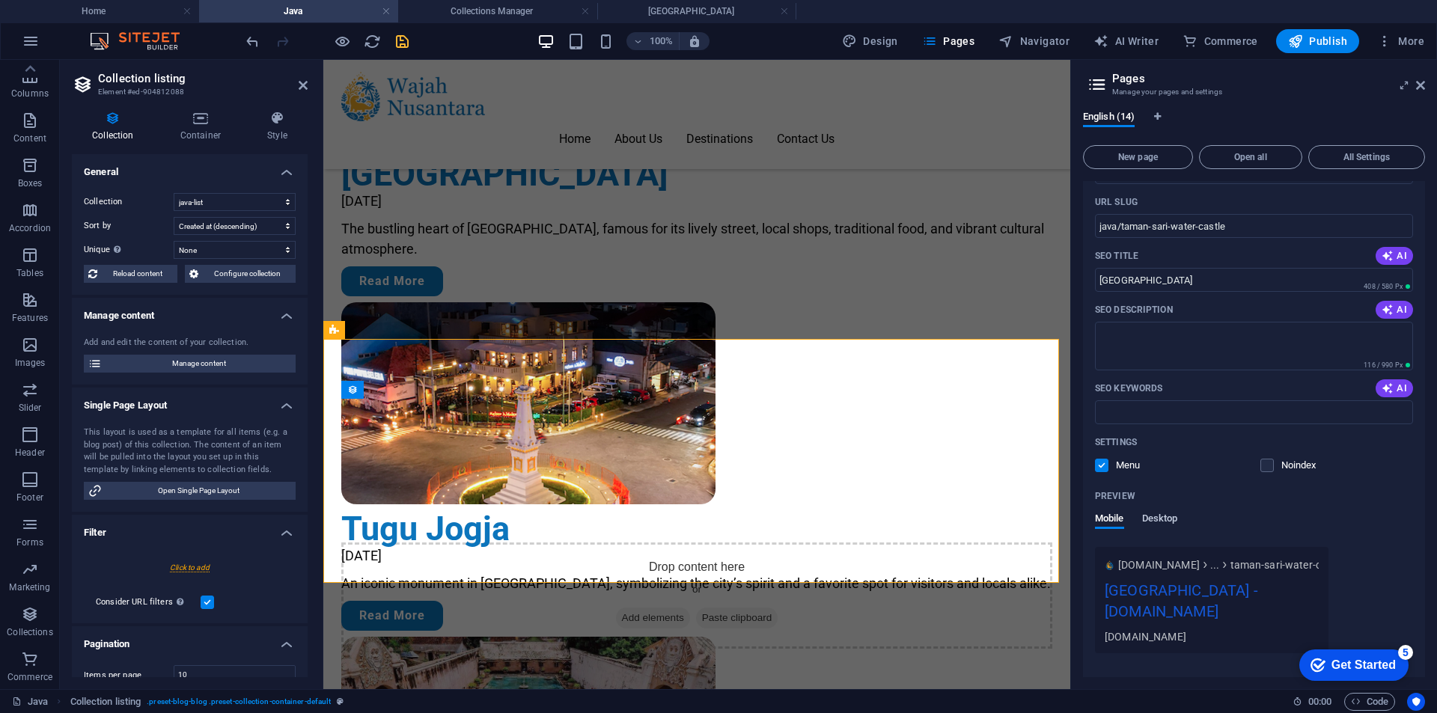
click at [1147, 519] on span "Desktop" at bounding box center [1160, 520] width 36 height 21
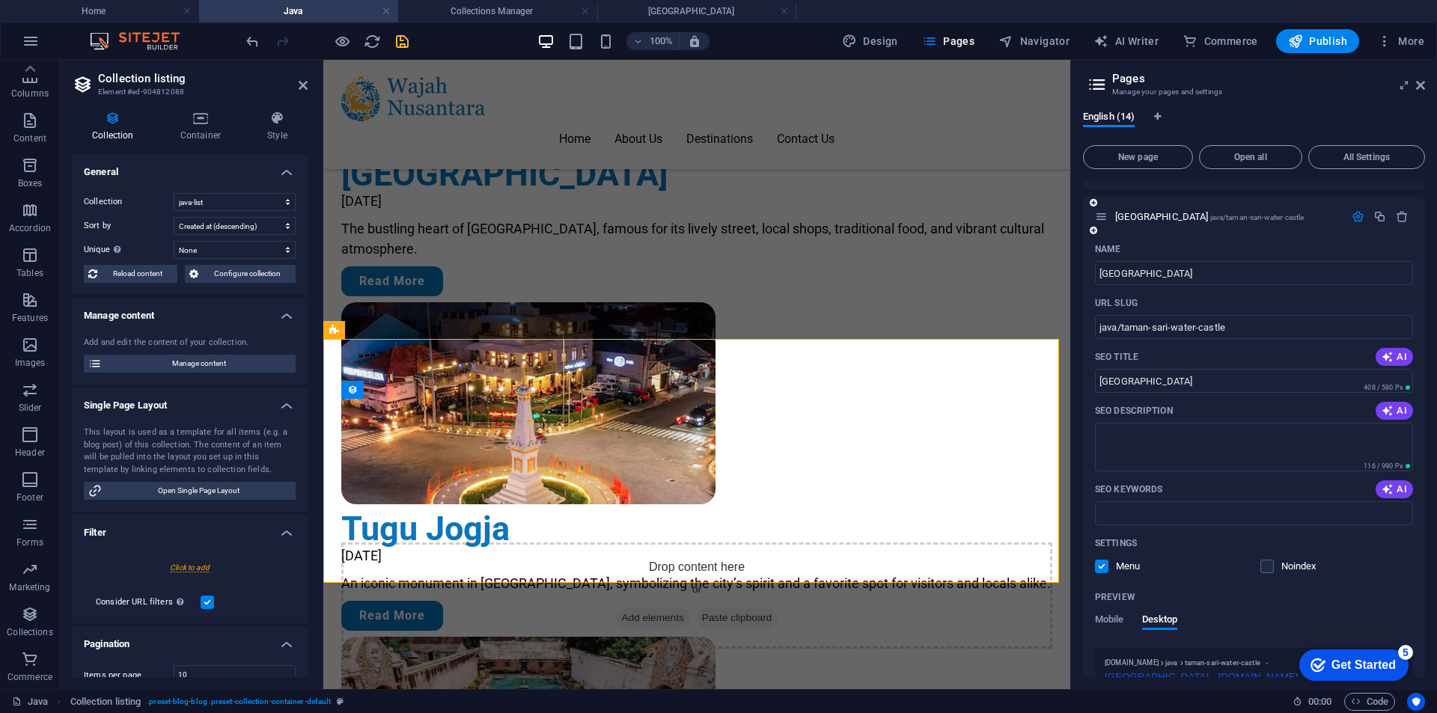
scroll to position [314, 0]
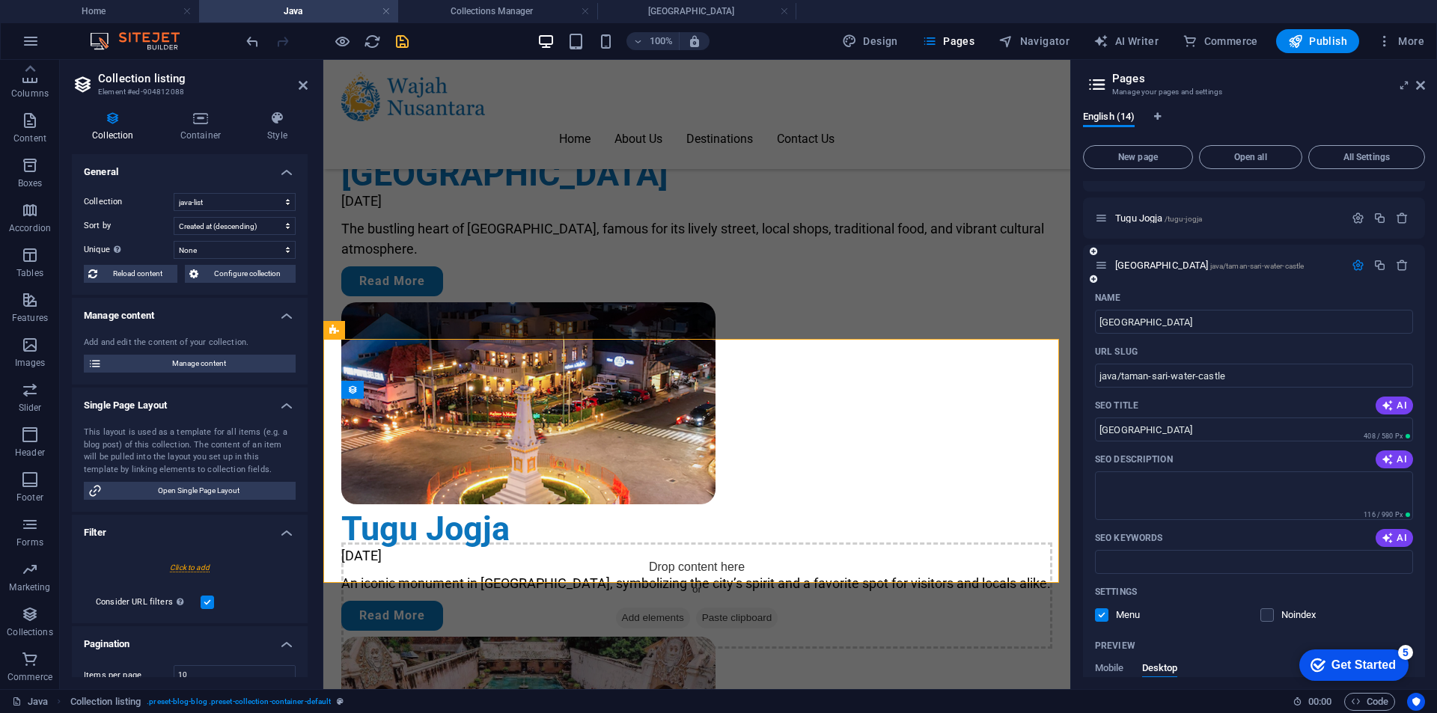
click at [1352, 266] on icon "button" at bounding box center [1357, 265] width 13 height 13
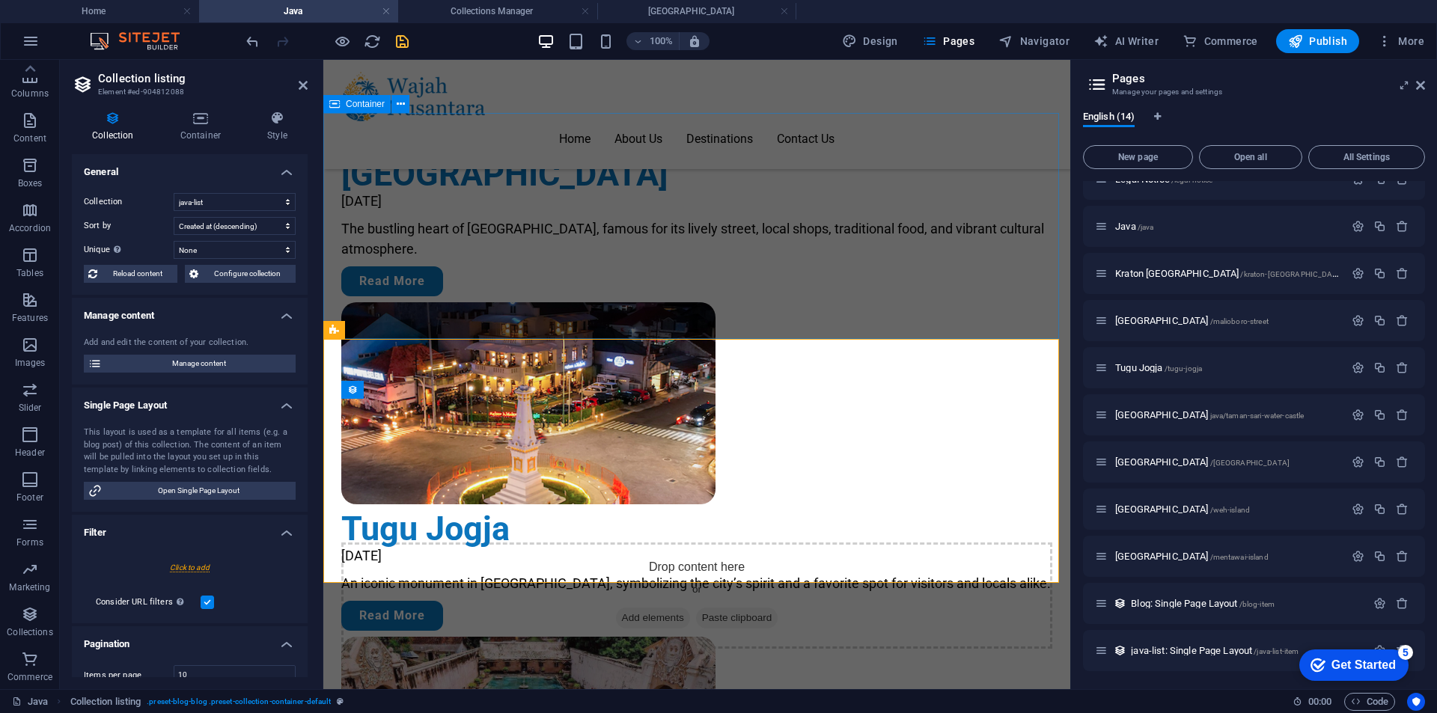
click at [638, 483] on div "Drop content here or Add elements Paste clipboard" at bounding box center [696, 596] width 747 height 226
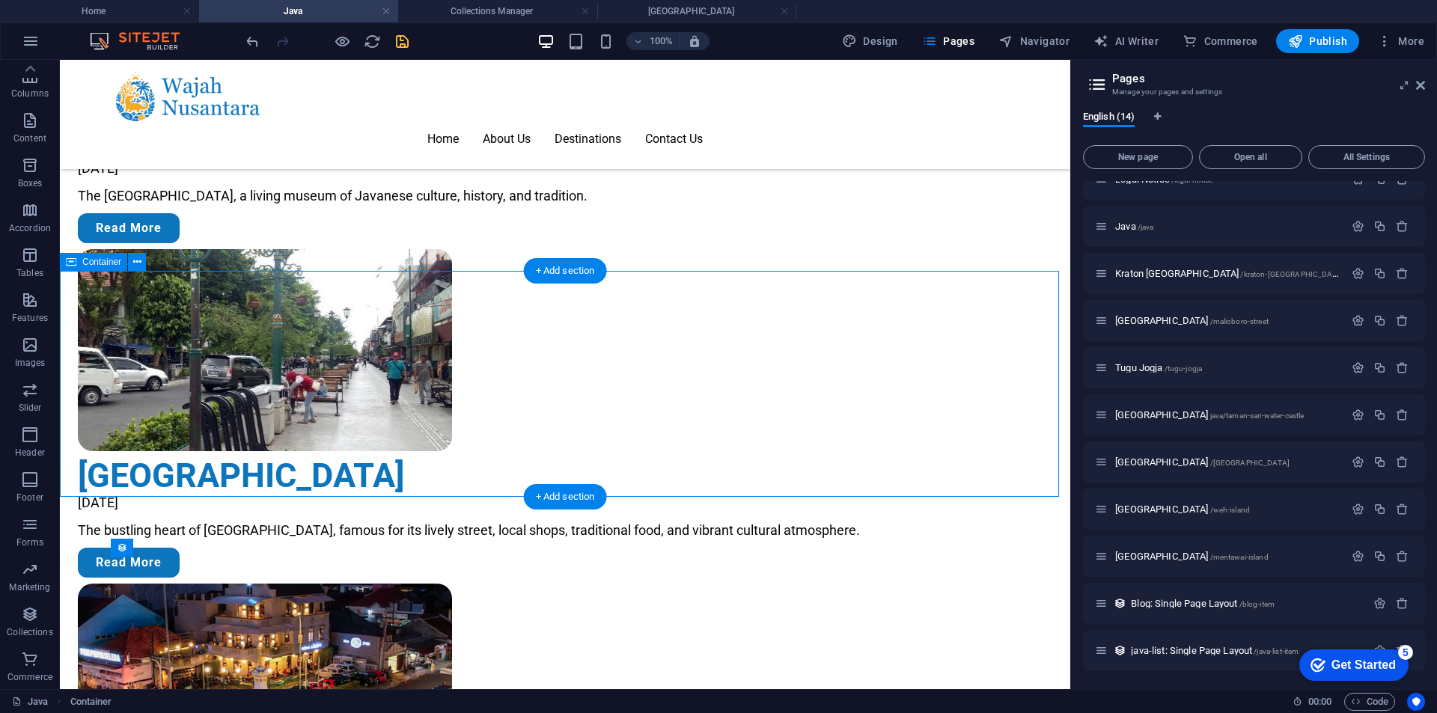
scroll to position [1009, 0]
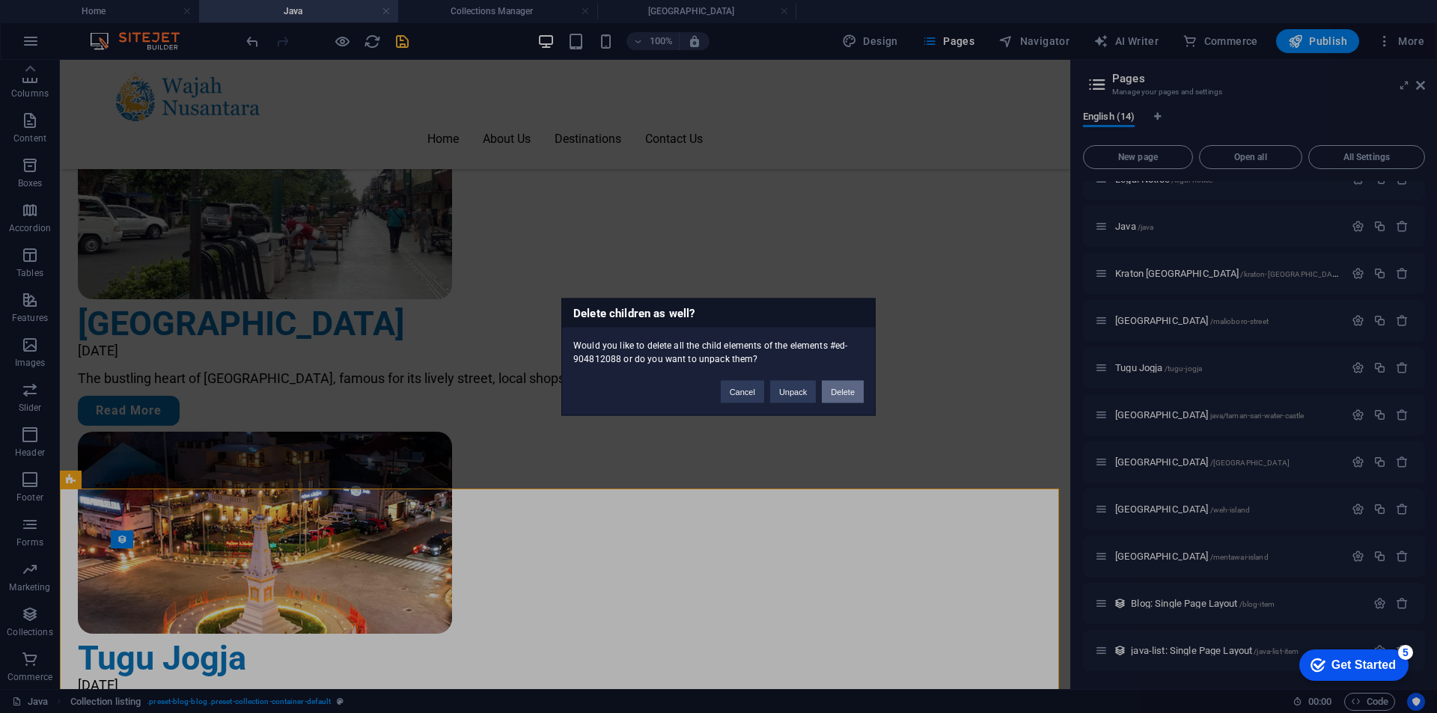
click at [849, 392] on button "Delete" at bounding box center [843, 391] width 42 height 22
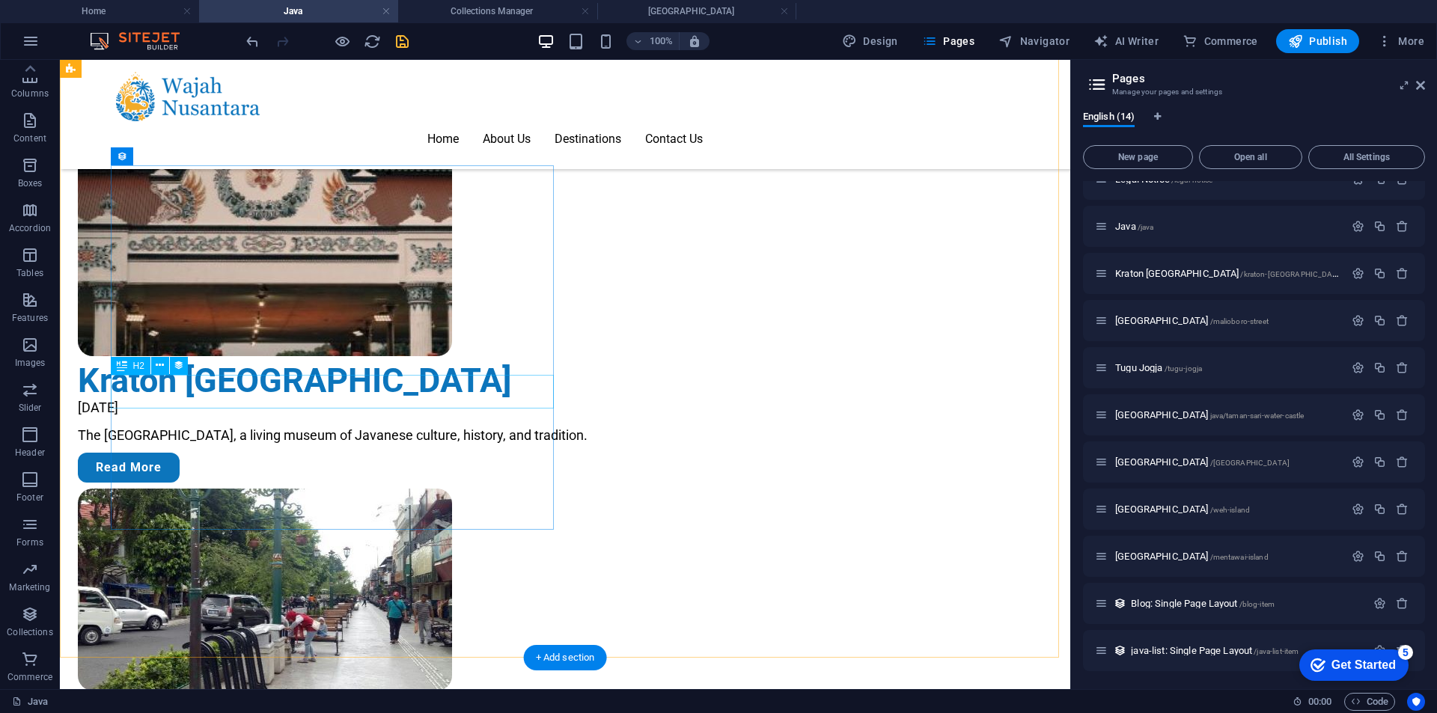
scroll to position [614, 0]
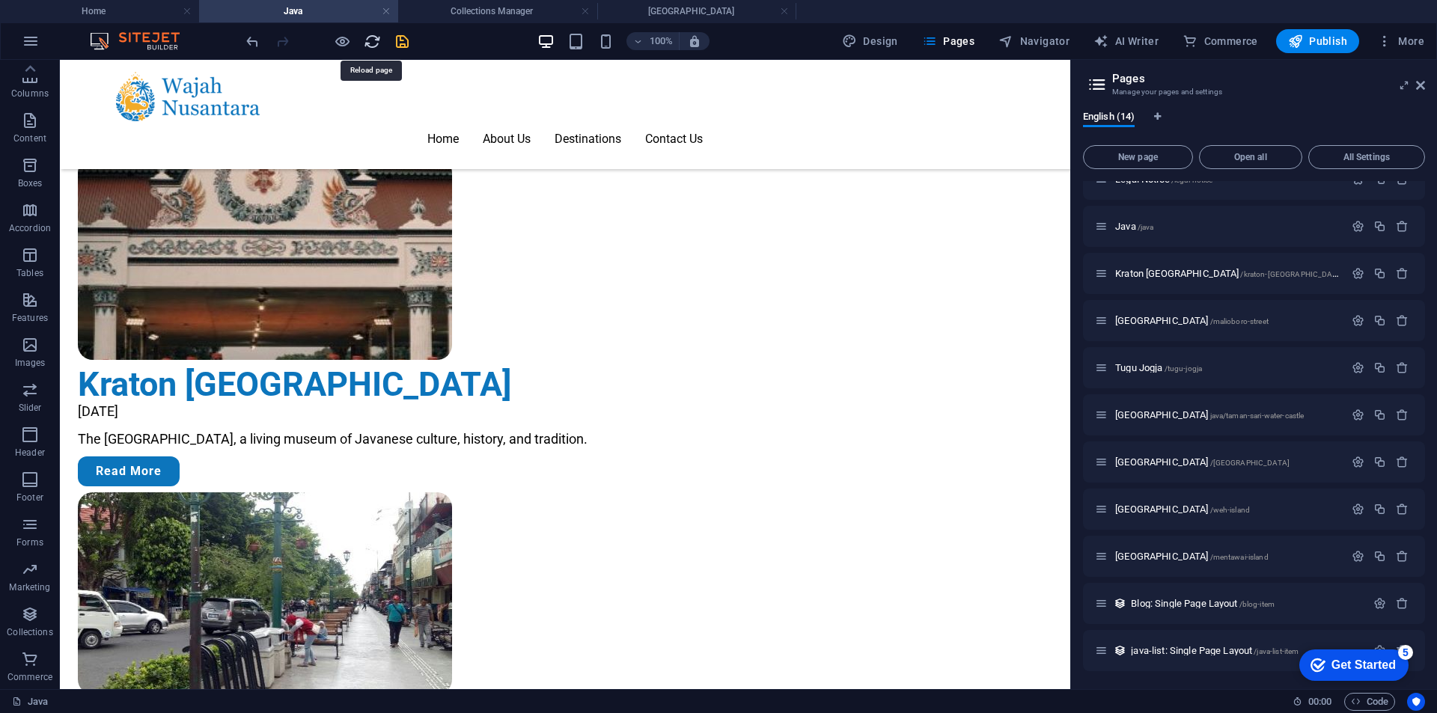
drag, startPoint x: 365, startPoint y: 38, endPoint x: 789, endPoint y: 22, distance: 424.5
click at [365, 38] on icon "reload" at bounding box center [372, 41] width 17 height 17
click at [404, 40] on icon "save" at bounding box center [402, 41] width 17 height 17
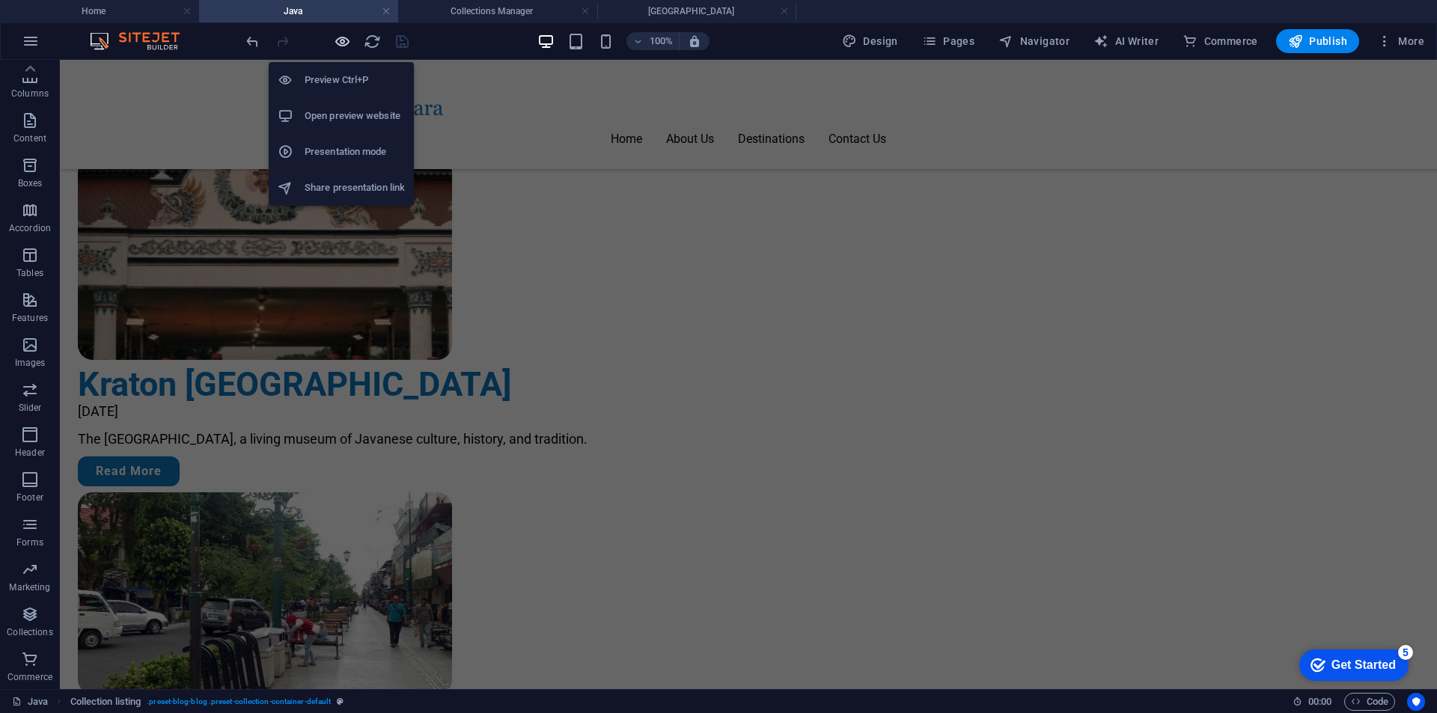
click at [343, 46] on icon "button" at bounding box center [342, 41] width 17 height 17
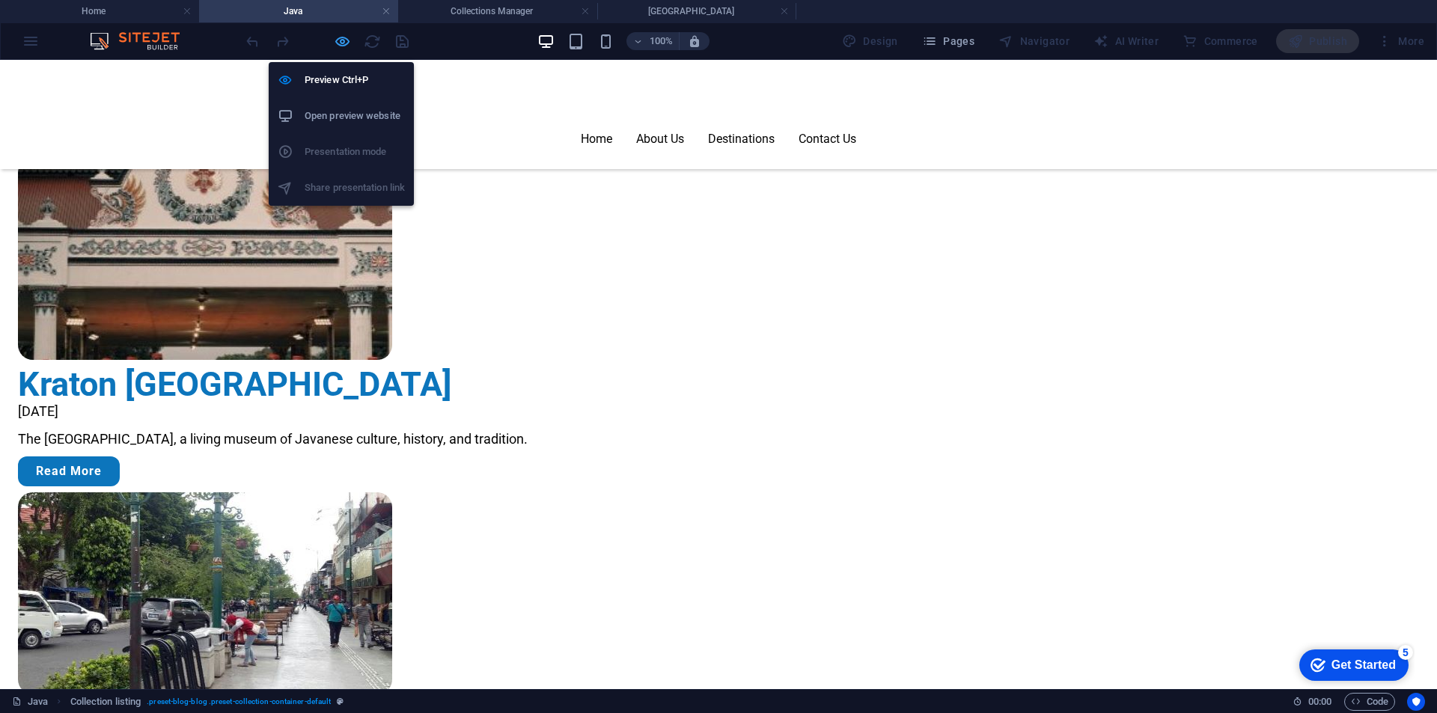
click at [344, 39] on icon "button" at bounding box center [342, 41] width 17 height 17
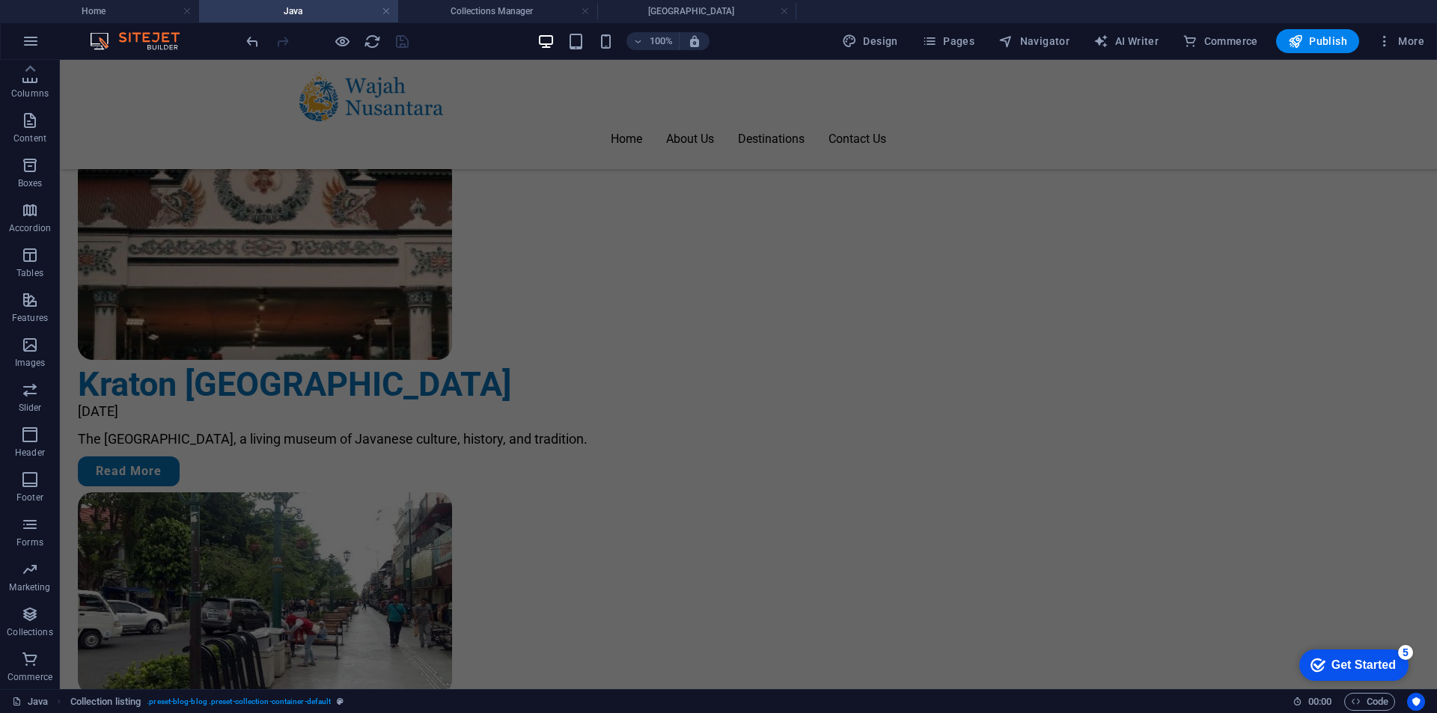
click at [361, 38] on div at bounding box center [327, 41] width 168 height 24
click at [367, 38] on icon "reload" at bounding box center [372, 41] width 17 height 17
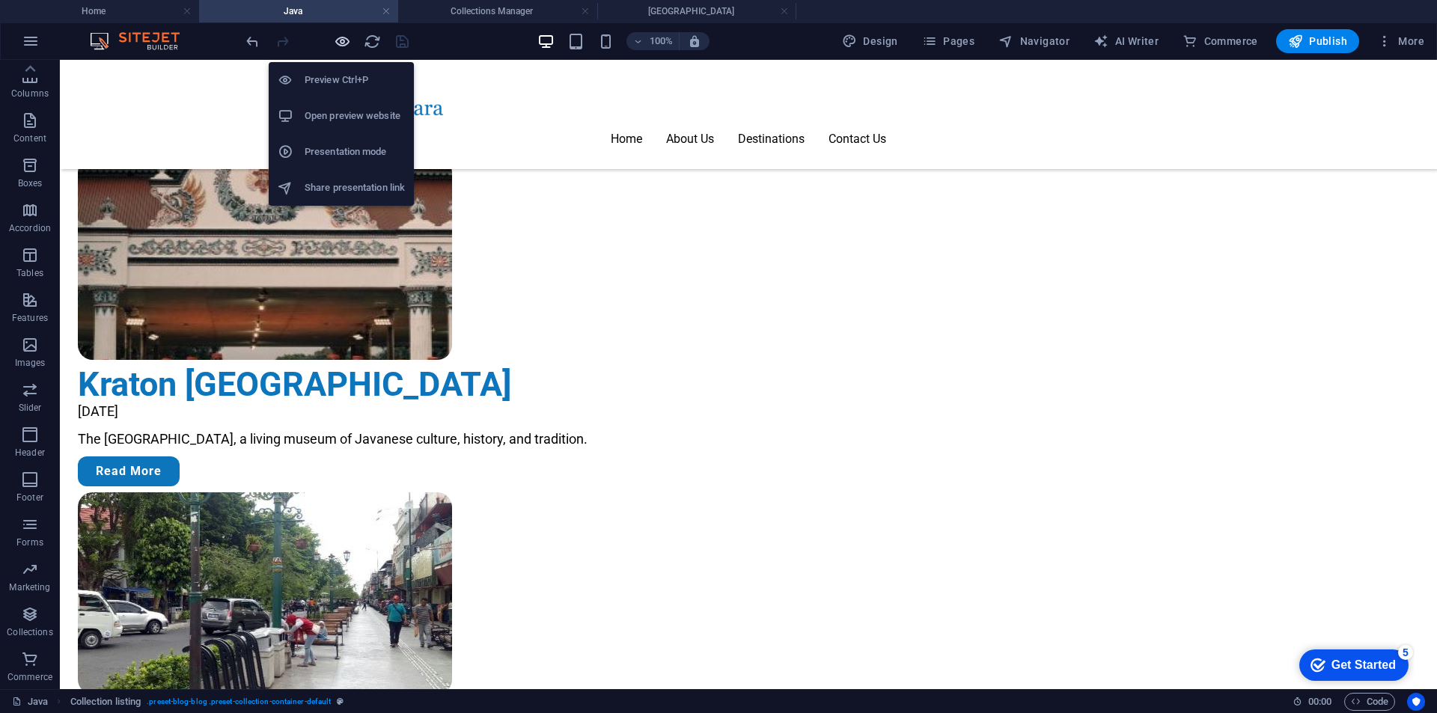
click at [344, 42] on icon "button" at bounding box center [342, 41] width 17 height 17
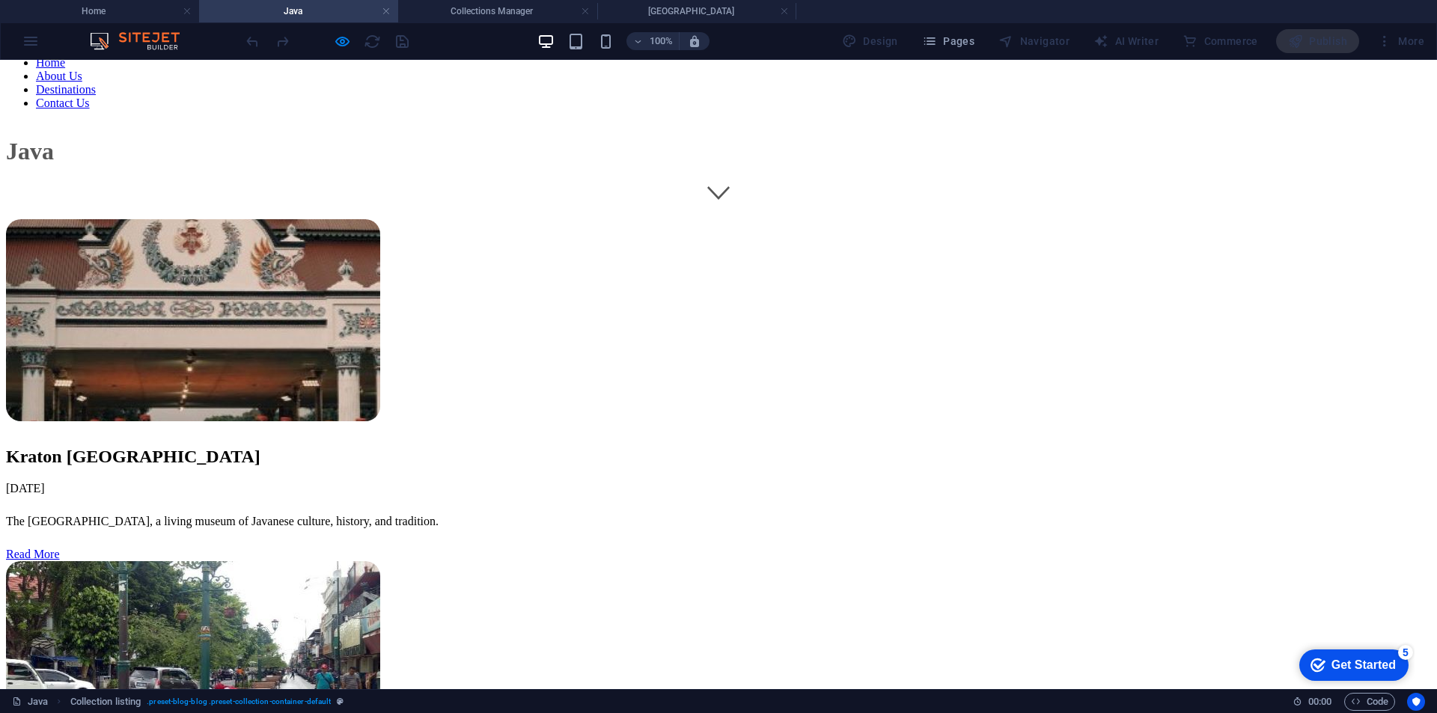
scroll to position [524, 0]
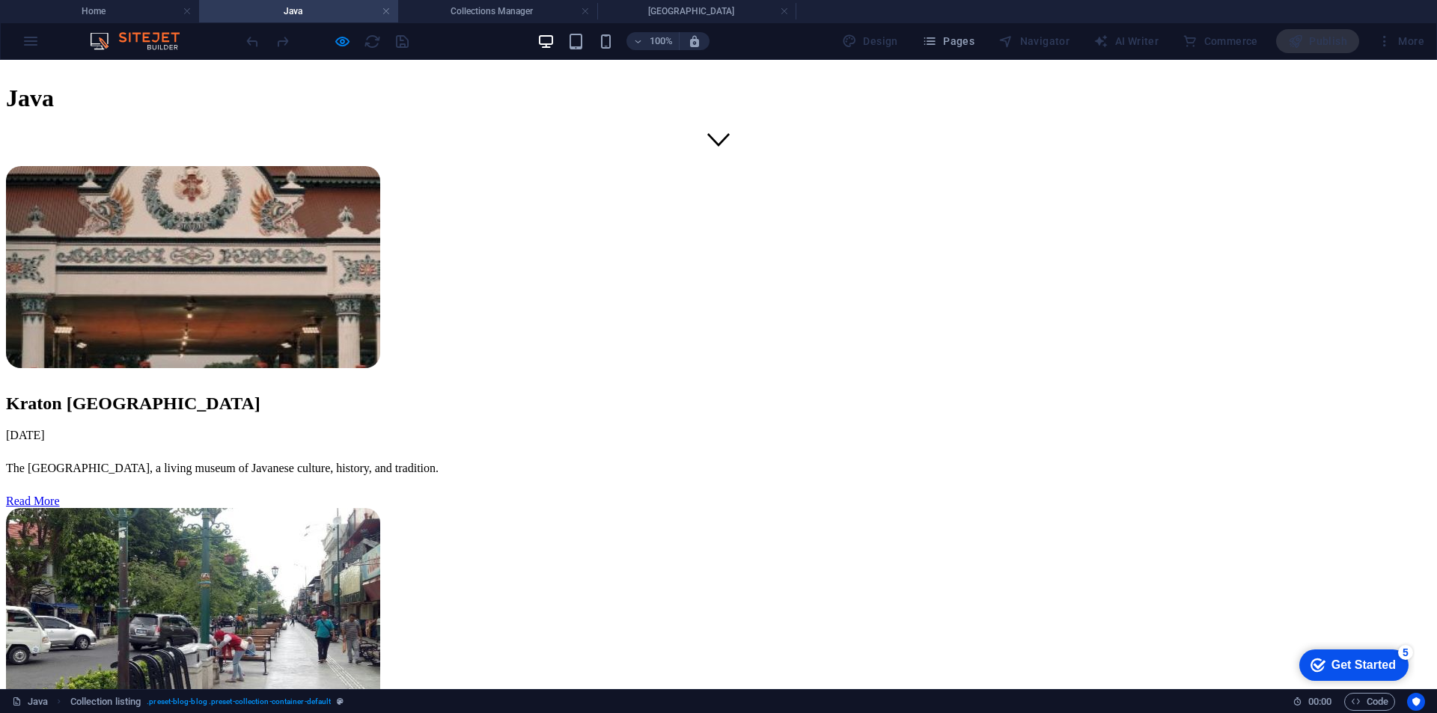
click at [532, 19] on h4 "Collections Manager" at bounding box center [497, 11] width 199 height 16
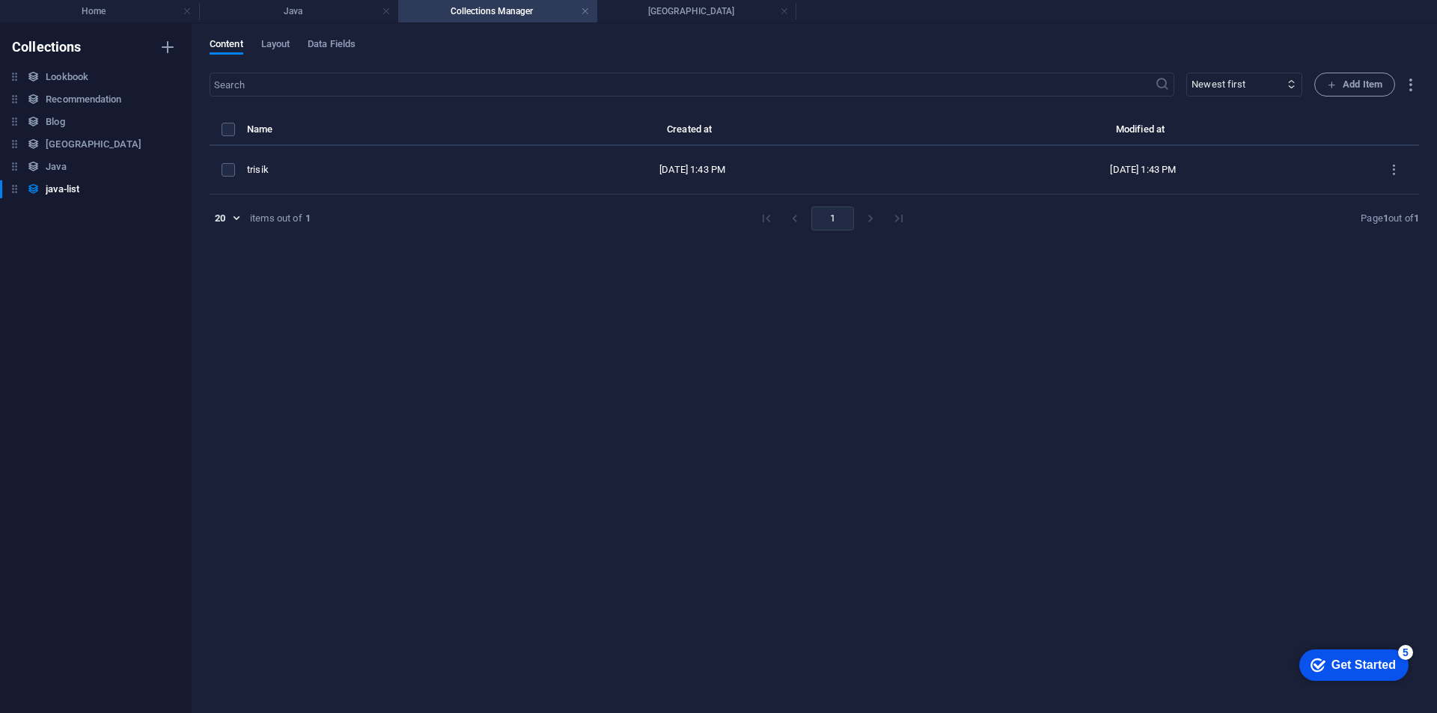
scroll to position [0, 0]
click at [78, 171] on div "Java Java" at bounding box center [88, 167] width 177 height 18
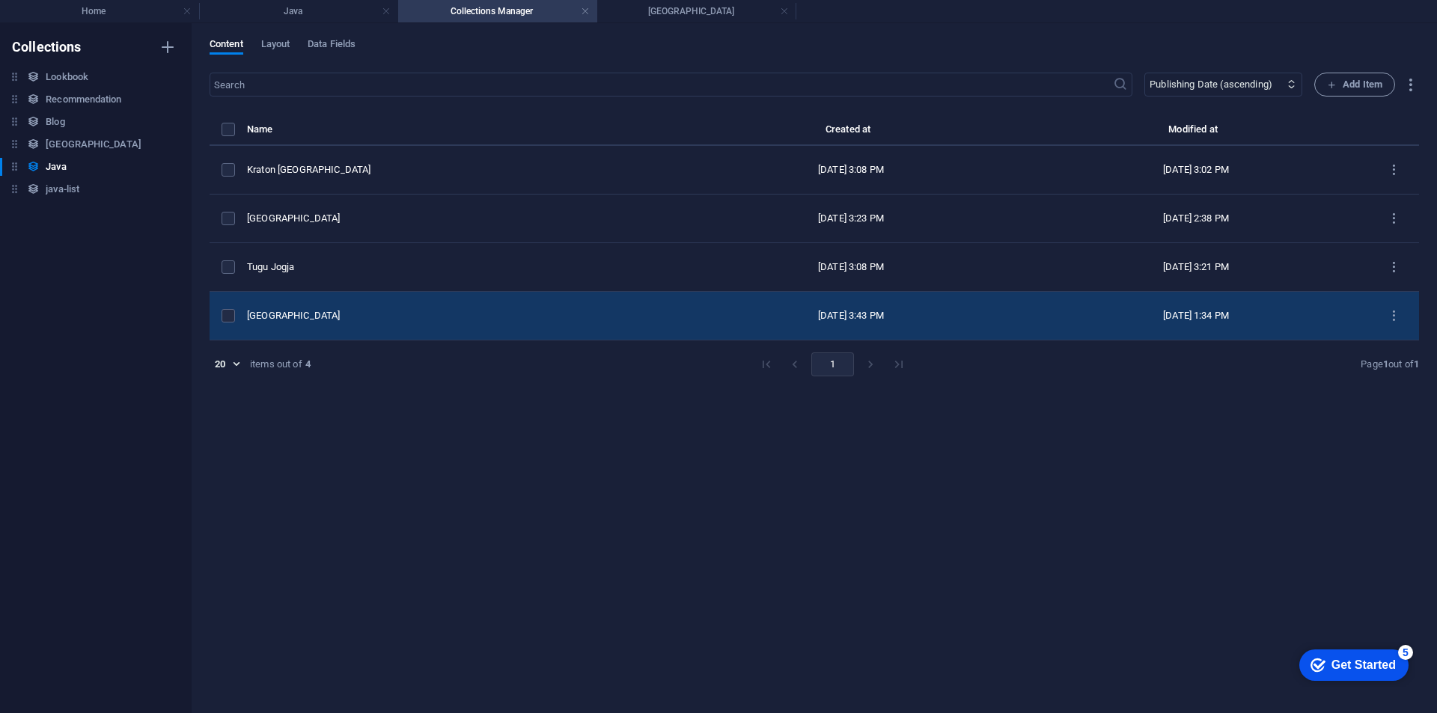
click at [481, 315] on div "[GEOGRAPHIC_DATA]" at bounding box center [457, 315] width 420 height 13
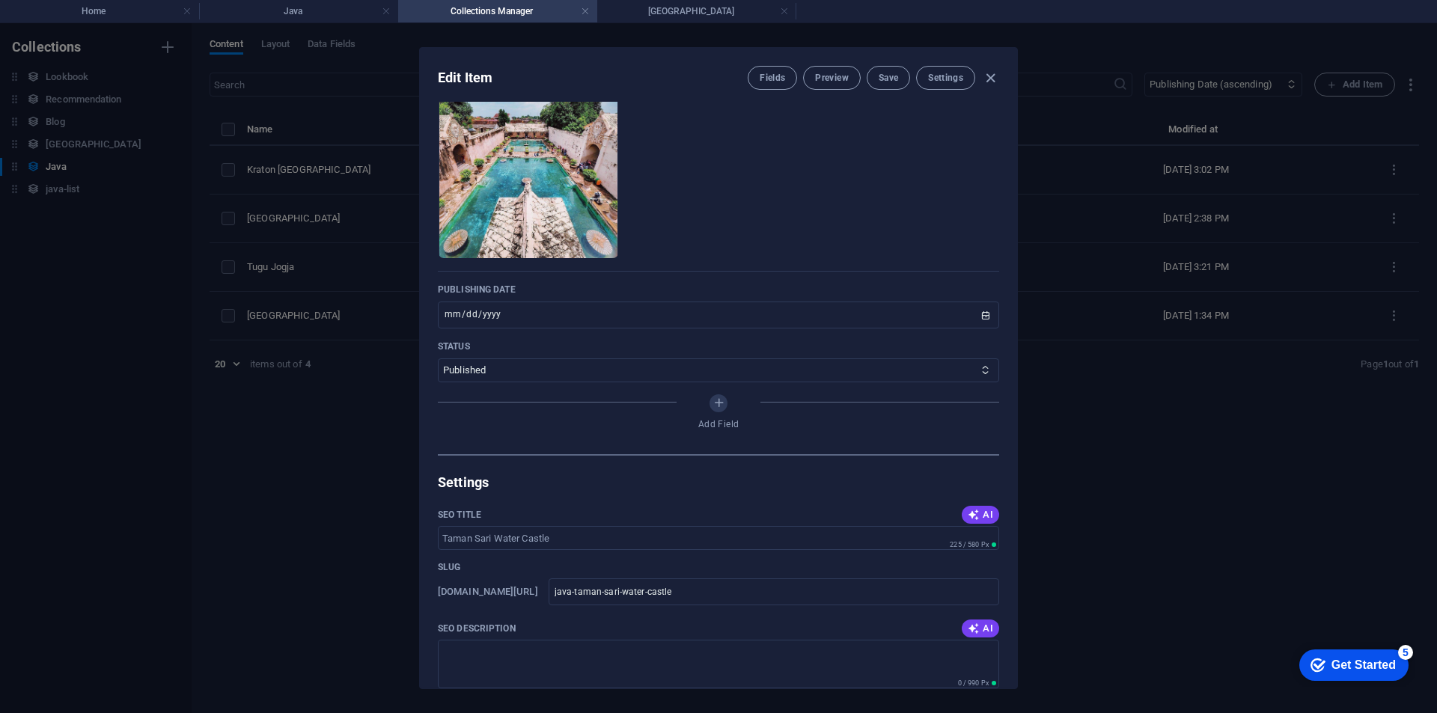
scroll to position [299, 0]
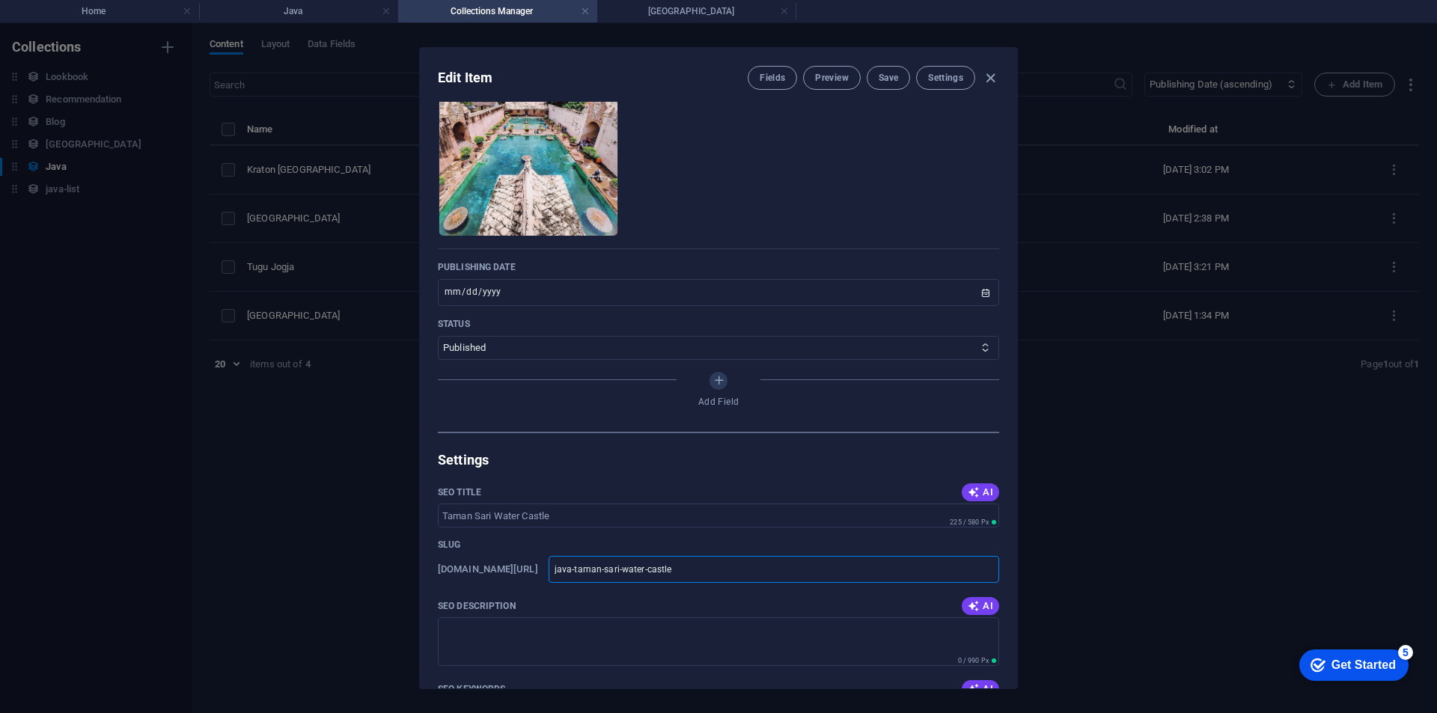
click at [624, 567] on input "java-taman-sari-water-castle" at bounding box center [773, 569] width 450 height 27
click at [890, 77] on span "Save" at bounding box center [887, 78] width 19 height 12
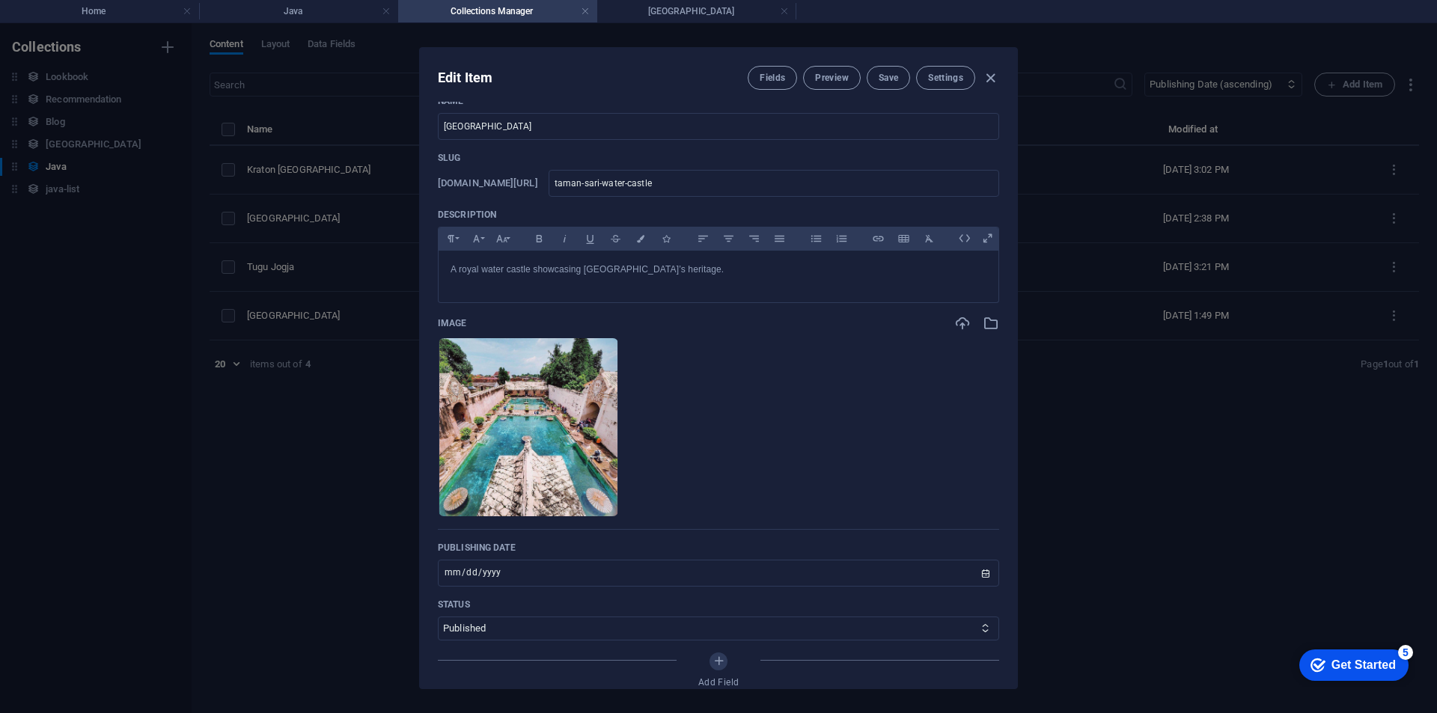
scroll to position [0, 0]
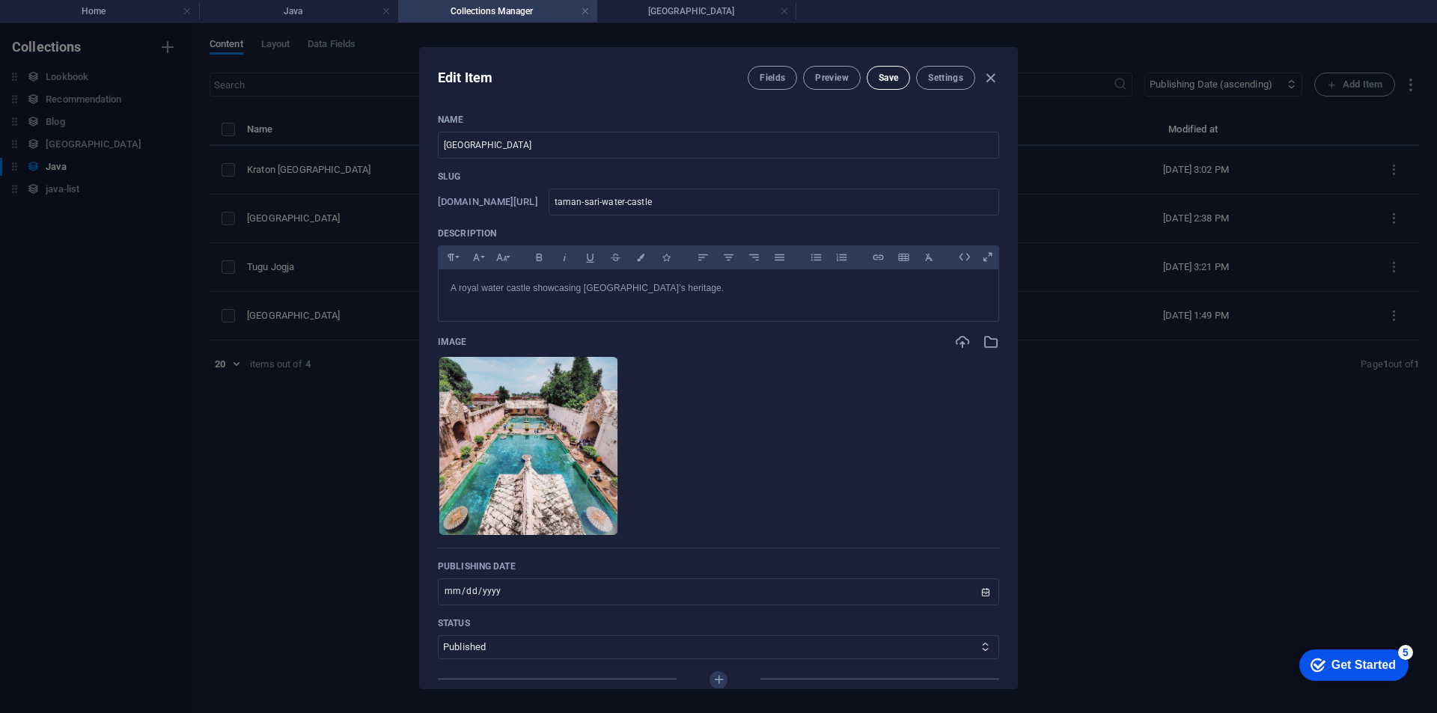
click at [892, 77] on span "Save" at bounding box center [887, 78] width 19 height 12
click at [990, 82] on icon "button" at bounding box center [990, 78] width 17 height 17
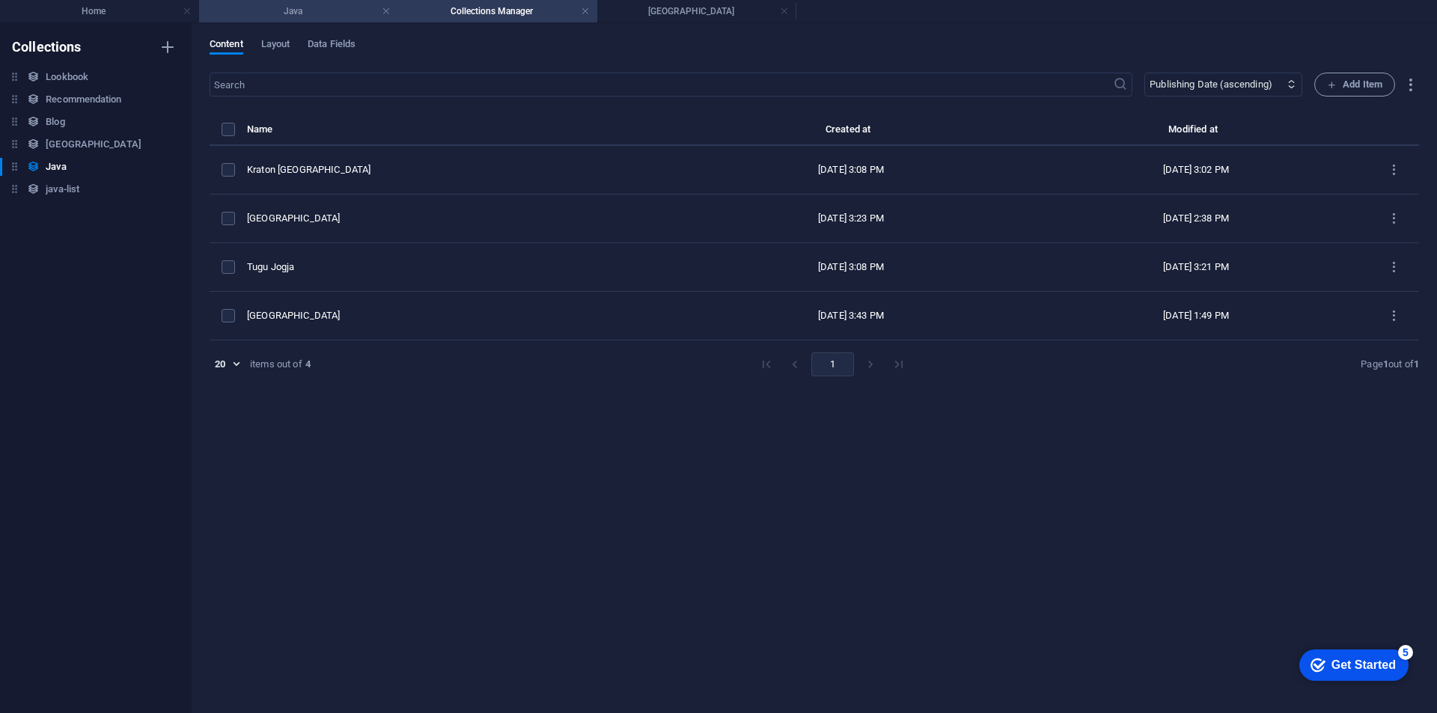
click at [354, 13] on h4 "Java" at bounding box center [298, 11] width 199 height 16
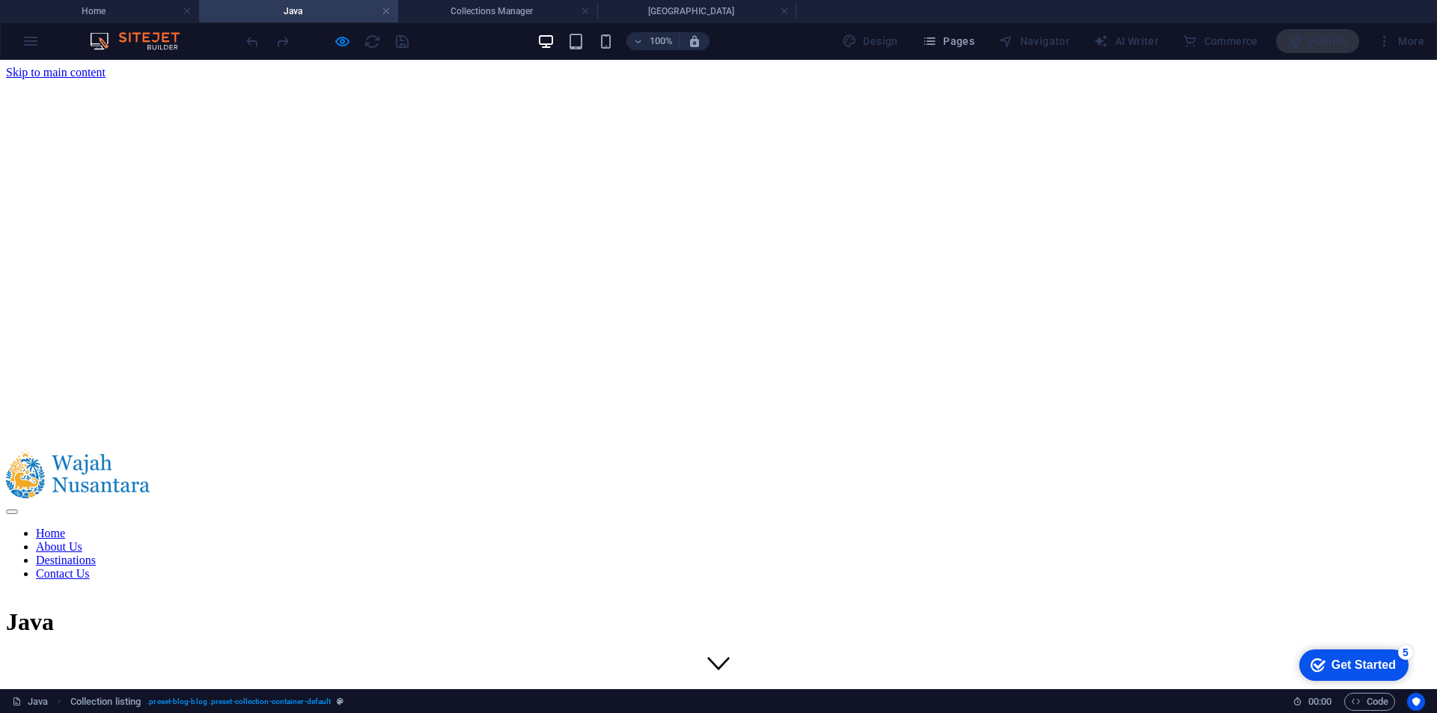
scroll to position [524, 0]
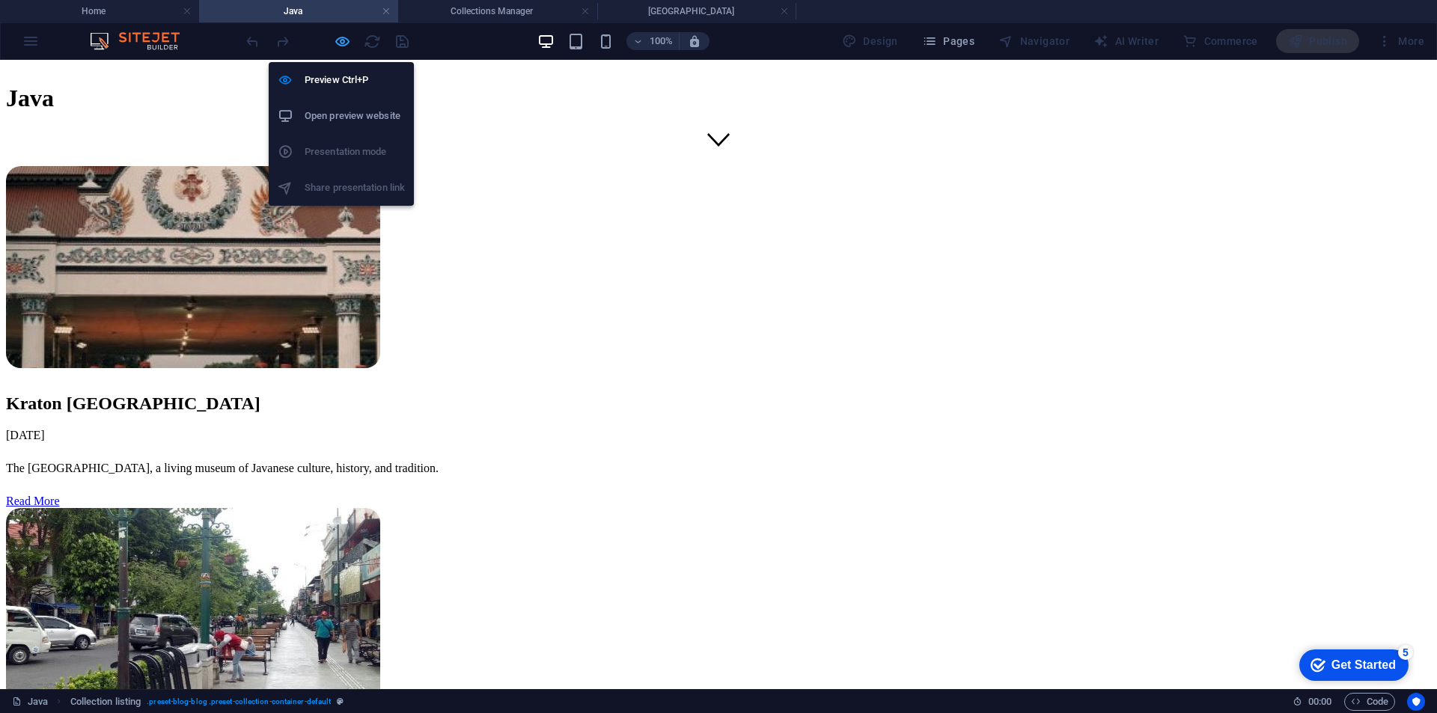
click at [348, 44] on icon "button" at bounding box center [342, 41] width 17 height 17
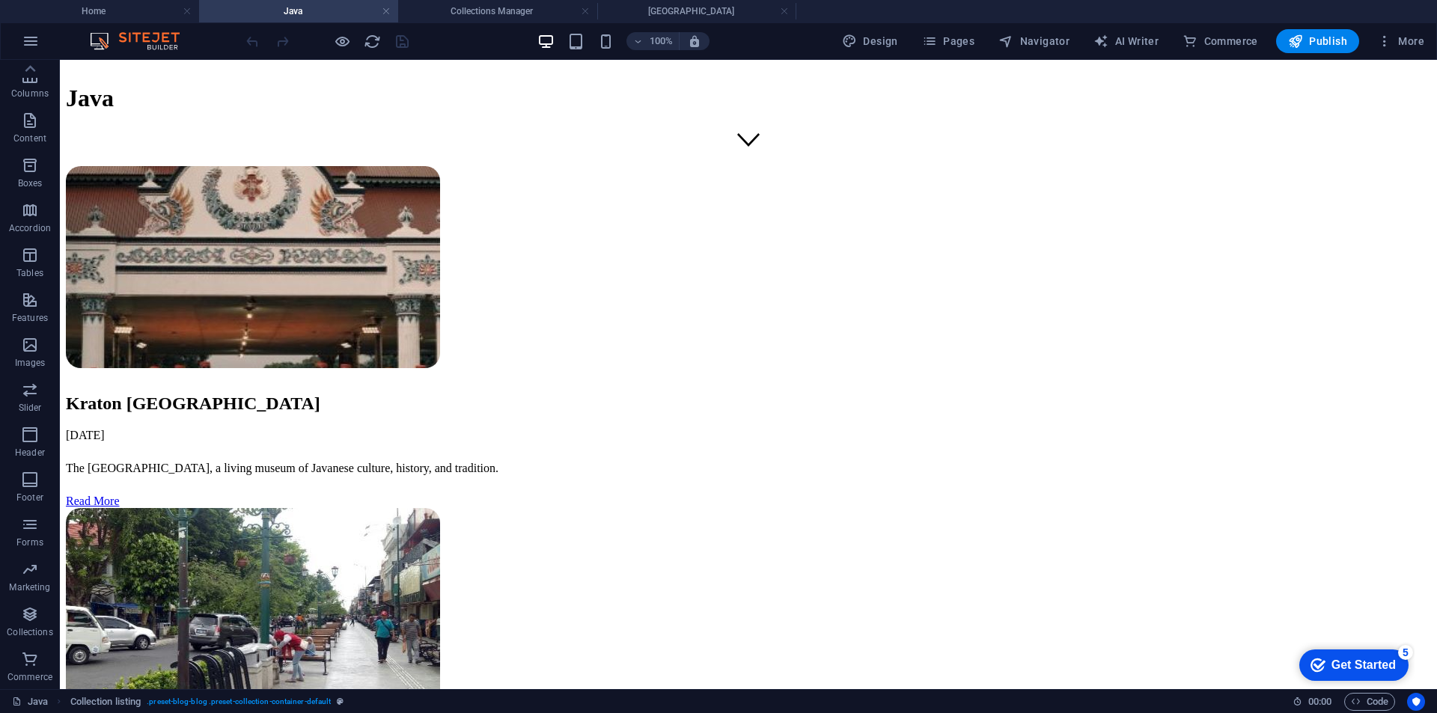
click at [361, 43] on div at bounding box center [327, 41] width 168 height 24
click at [366, 43] on icon "reload" at bounding box center [372, 41] width 17 height 17
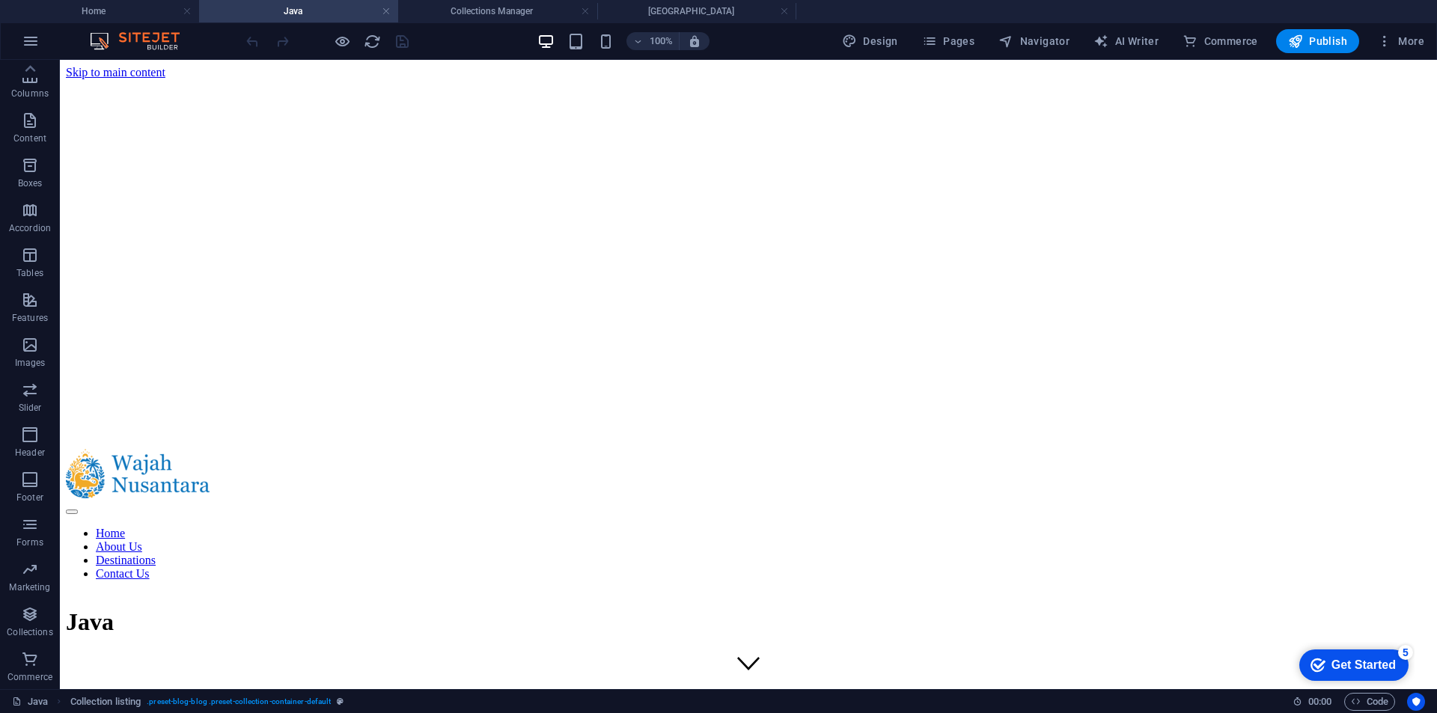
scroll to position [0, 0]
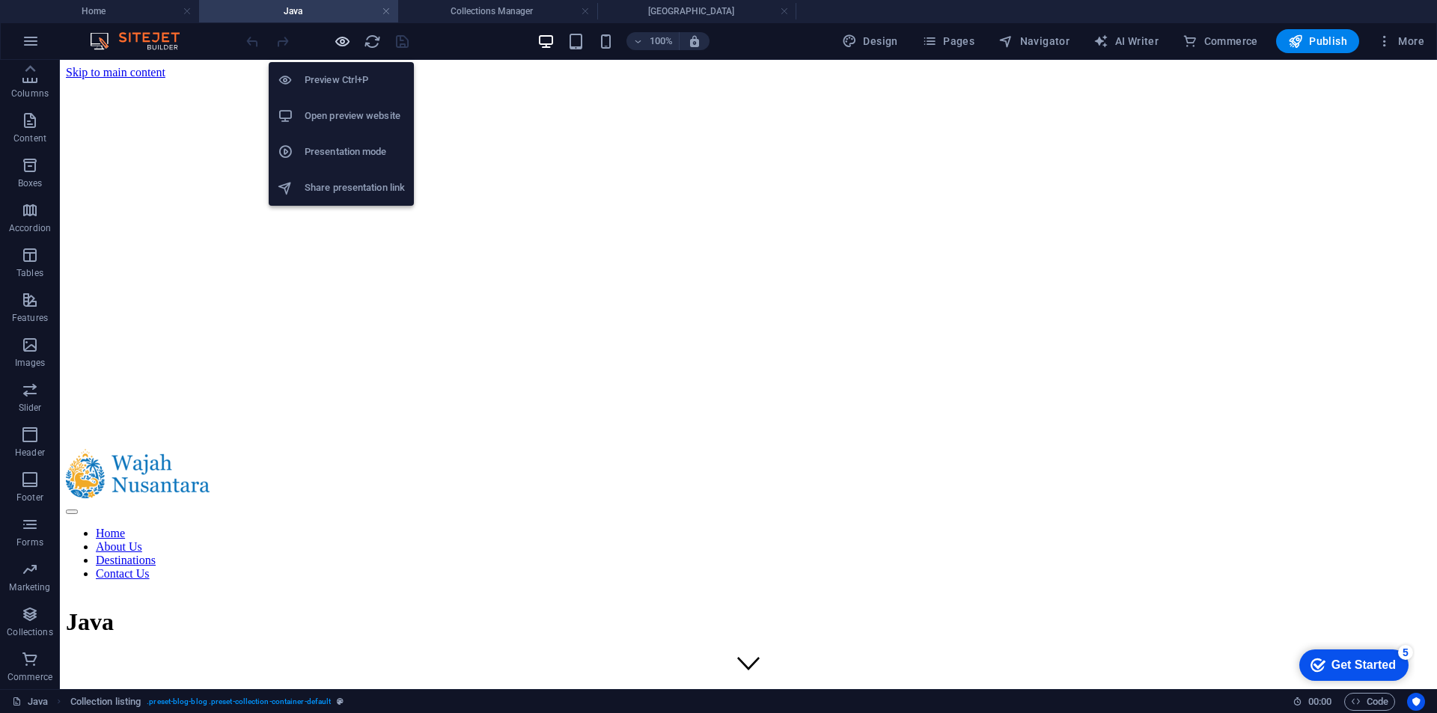
click at [346, 43] on icon "button" at bounding box center [342, 41] width 17 height 17
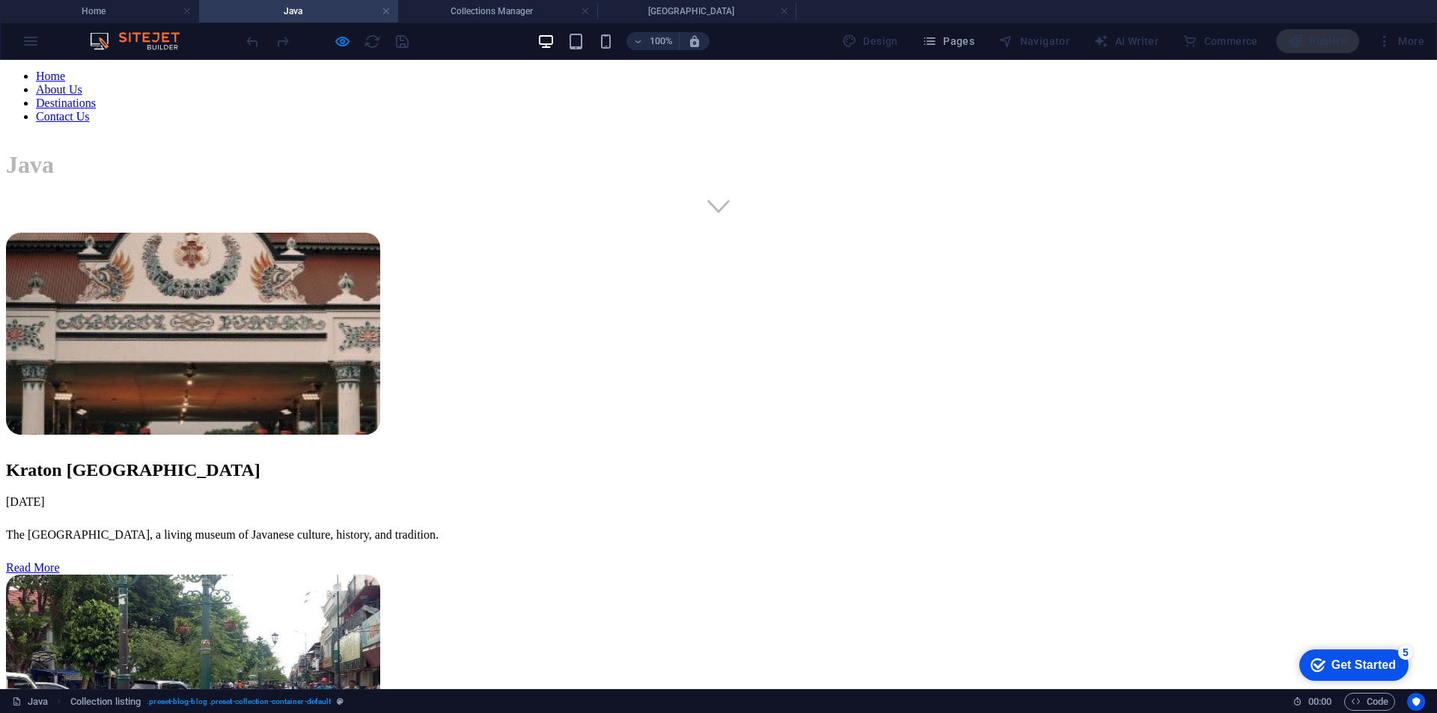
scroll to position [524, 0]
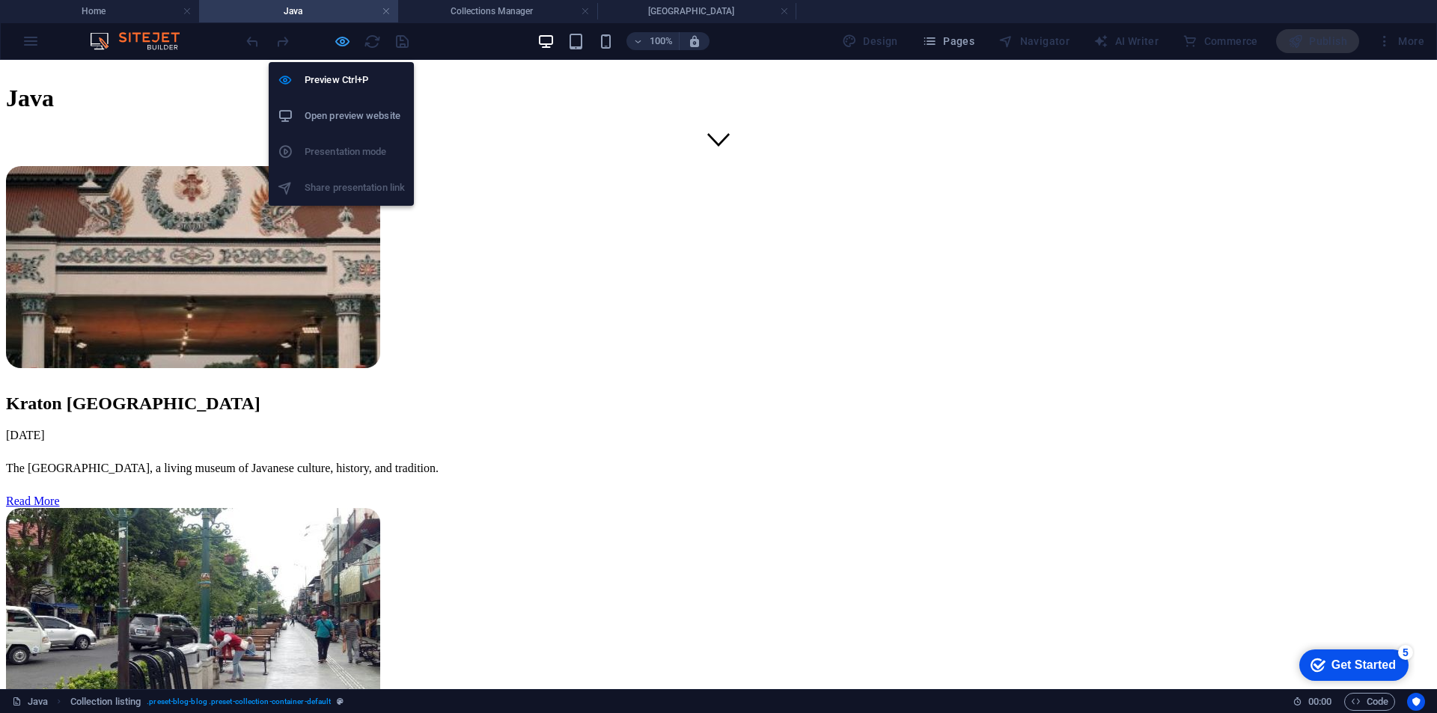
drag, startPoint x: 336, startPoint y: 46, endPoint x: 459, endPoint y: 13, distance: 127.8
click at [336, 46] on icon "button" at bounding box center [342, 41] width 17 height 17
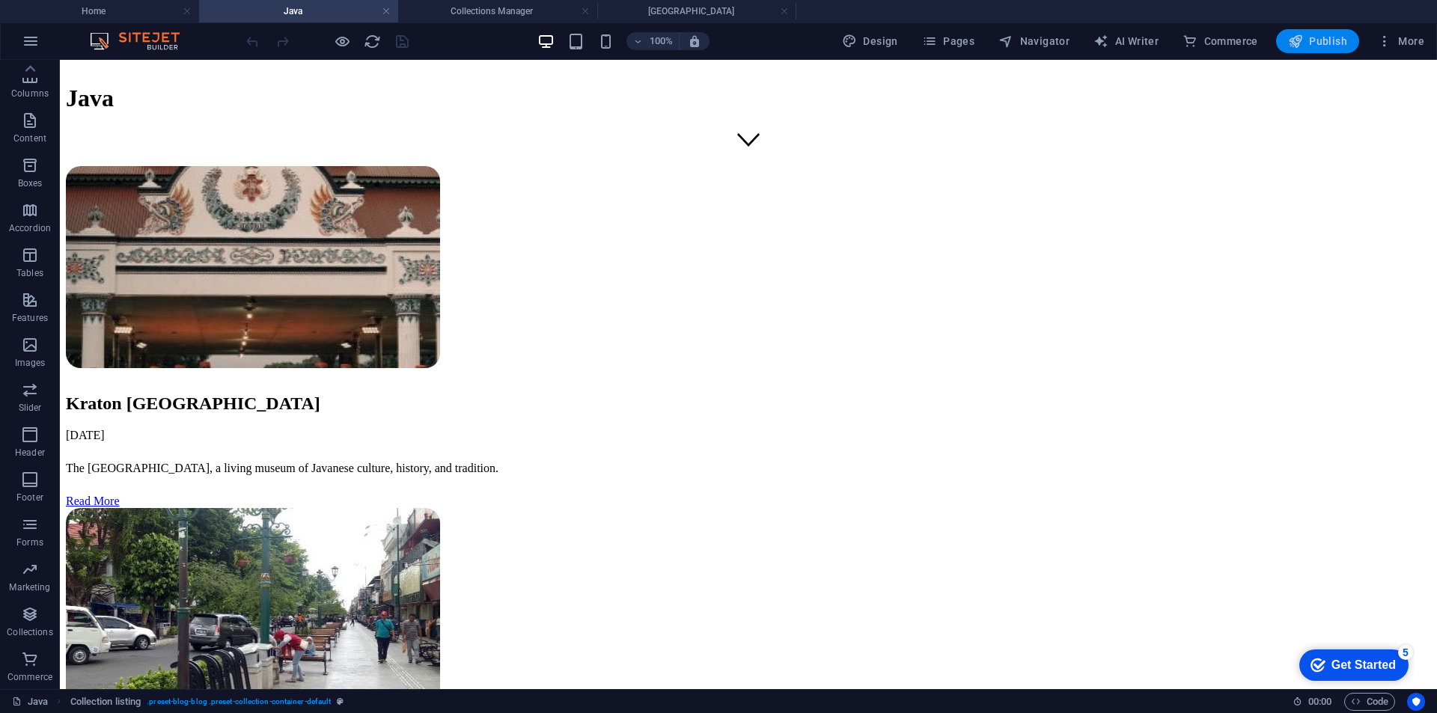
click at [1292, 44] on icon "button" at bounding box center [1295, 41] width 15 height 15
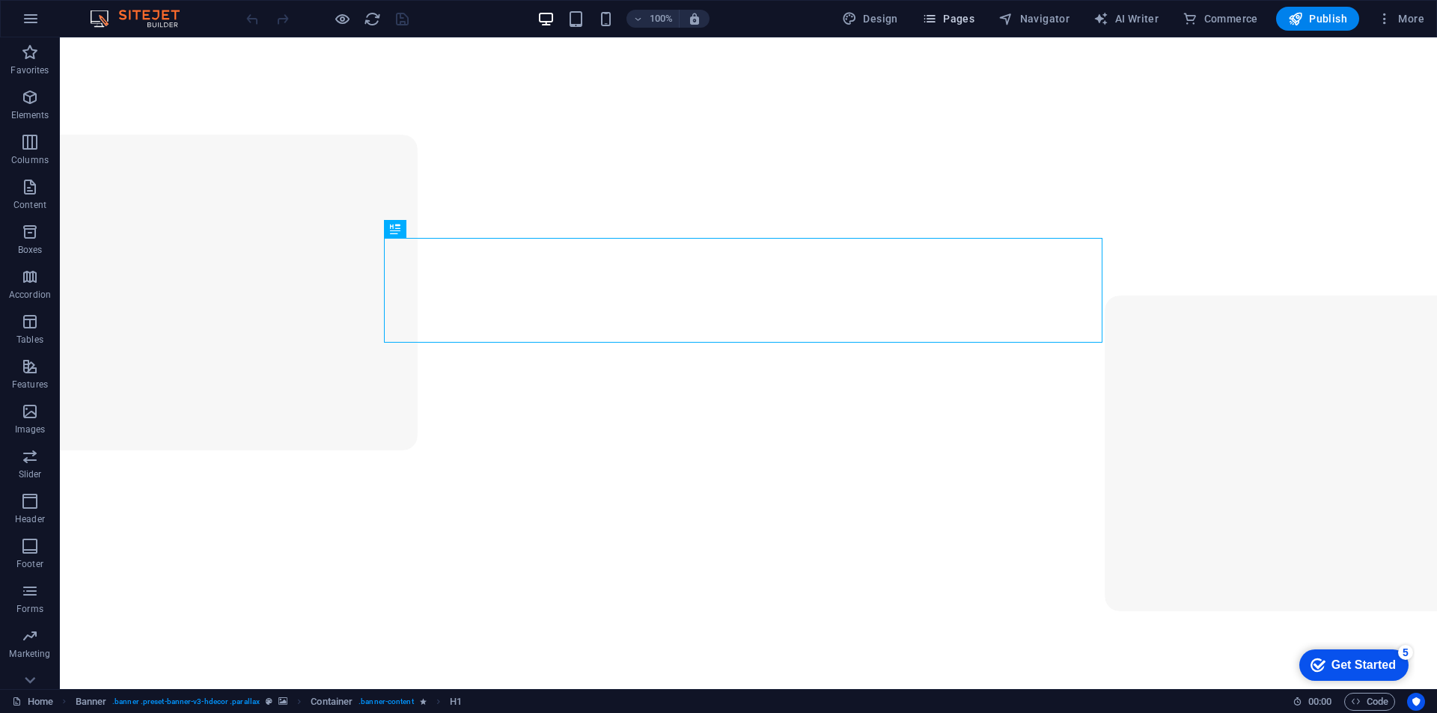
click at [967, 15] on span "Pages" at bounding box center [948, 18] width 52 height 15
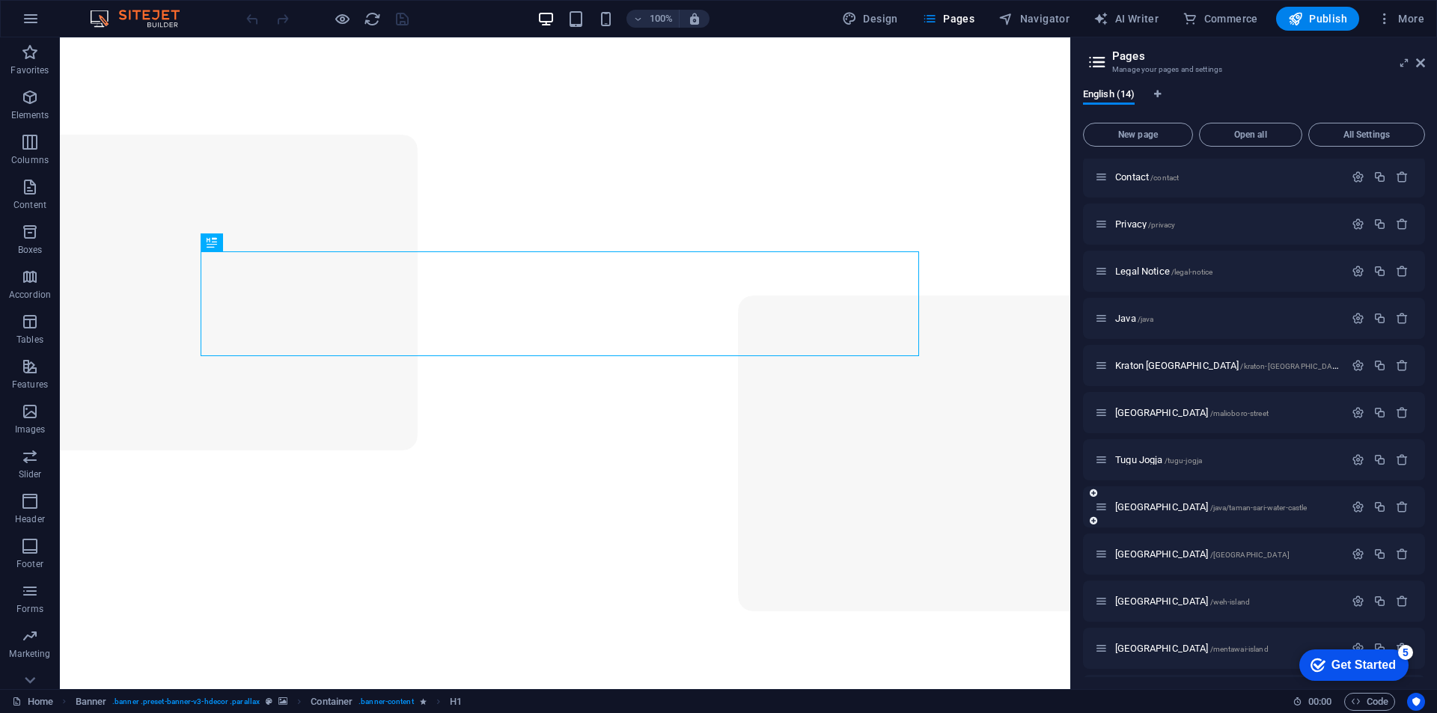
scroll to position [75, 0]
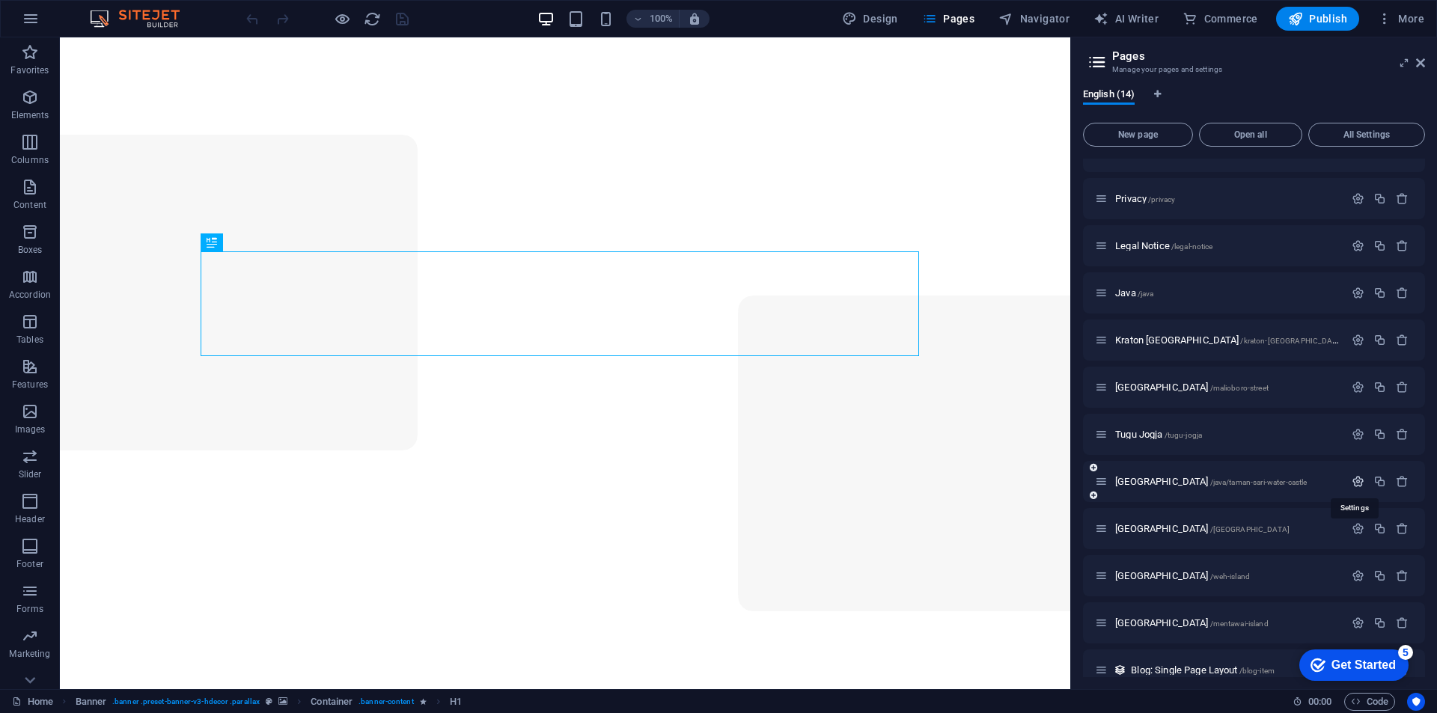
click at [1359, 481] on icon "button" at bounding box center [1357, 481] width 13 height 13
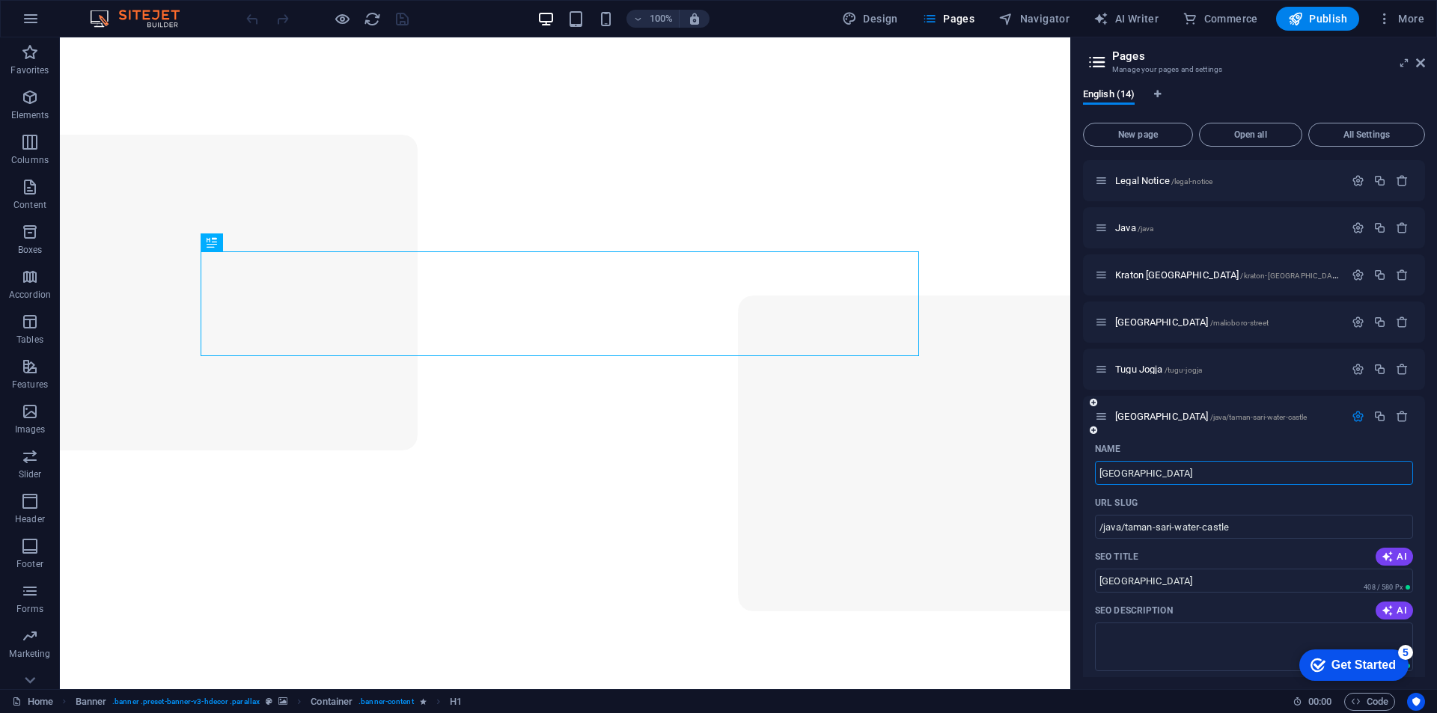
scroll to position [224, 0]
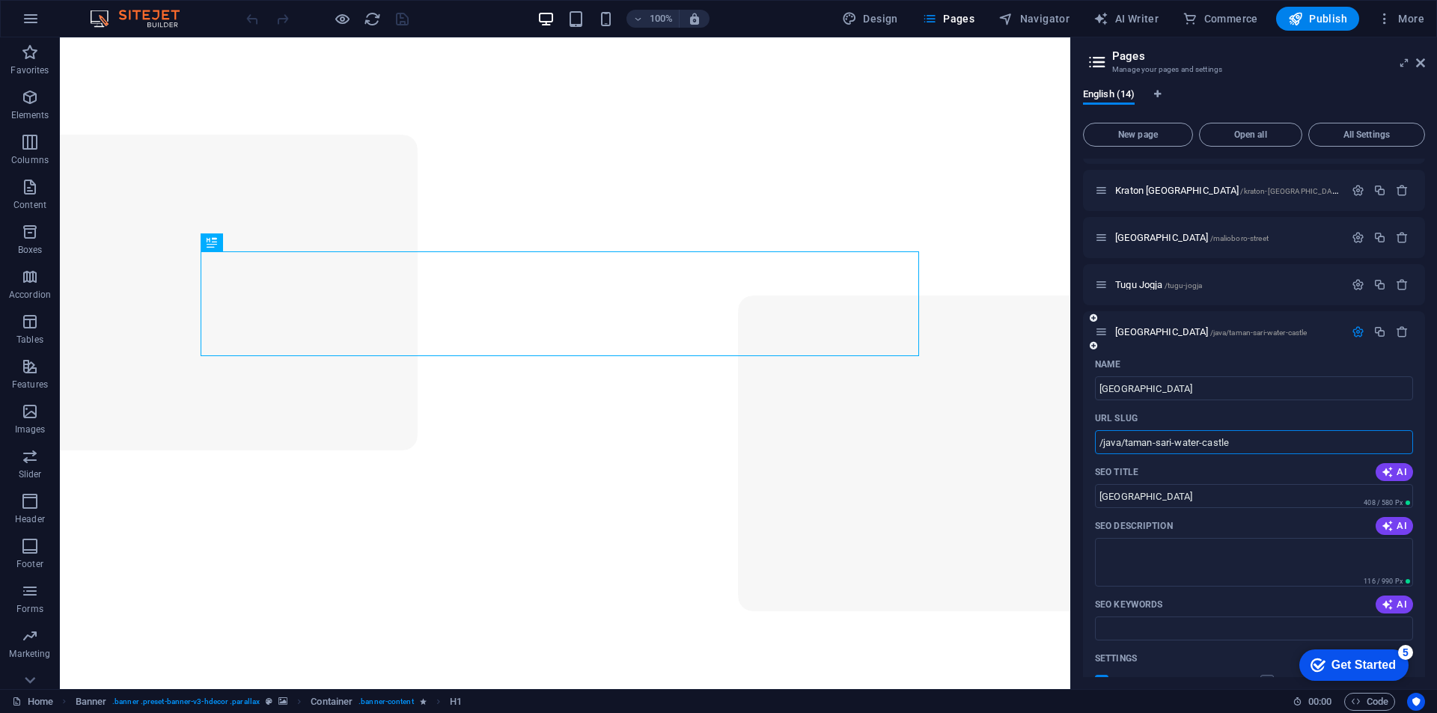
click at [1127, 441] on input "/java/taman-sari-water-castle" at bounding box center [1254, 442] width 318 height 24
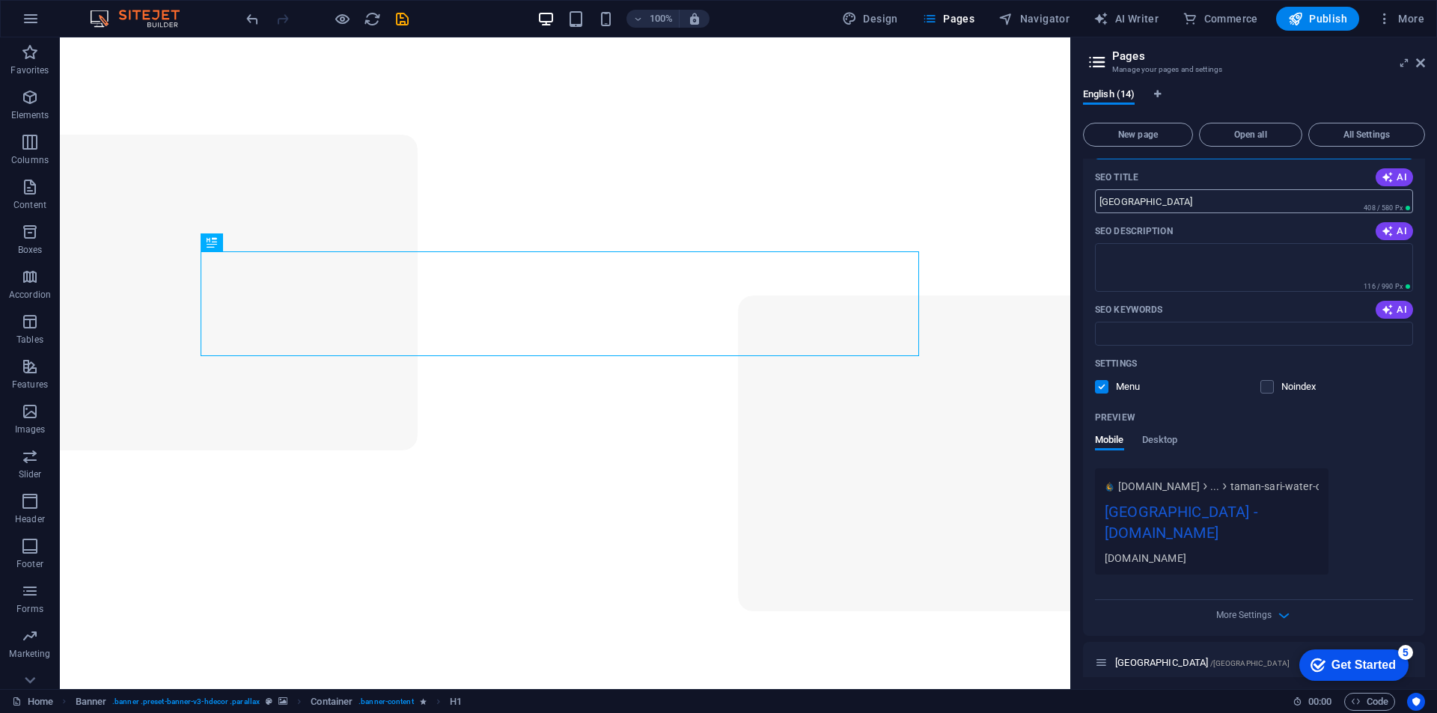
scroll to position [524, 0]
type input "/taman-sari-water-castle"
click at [1167, 437] on span "Desktop" at bounding box center [1160, 437] width 36 height 21
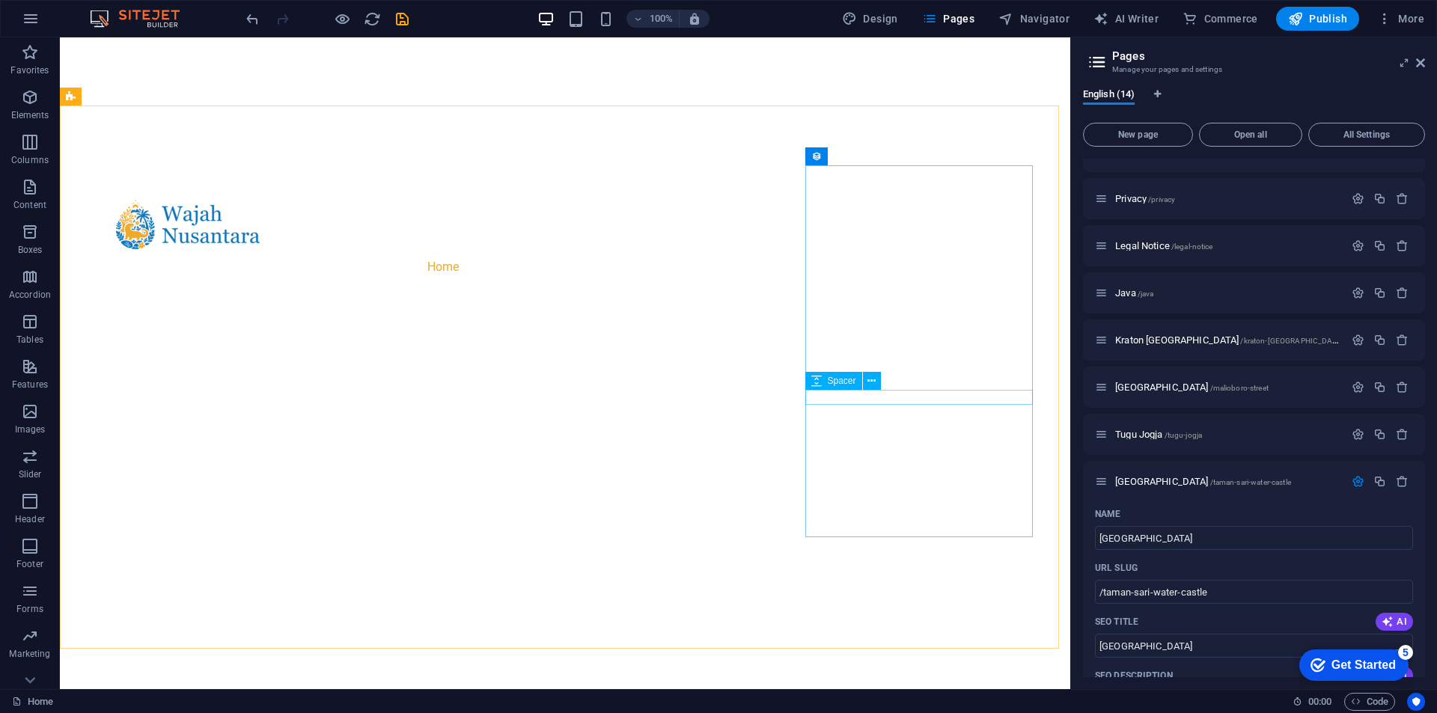
scroll to position [599, 0]
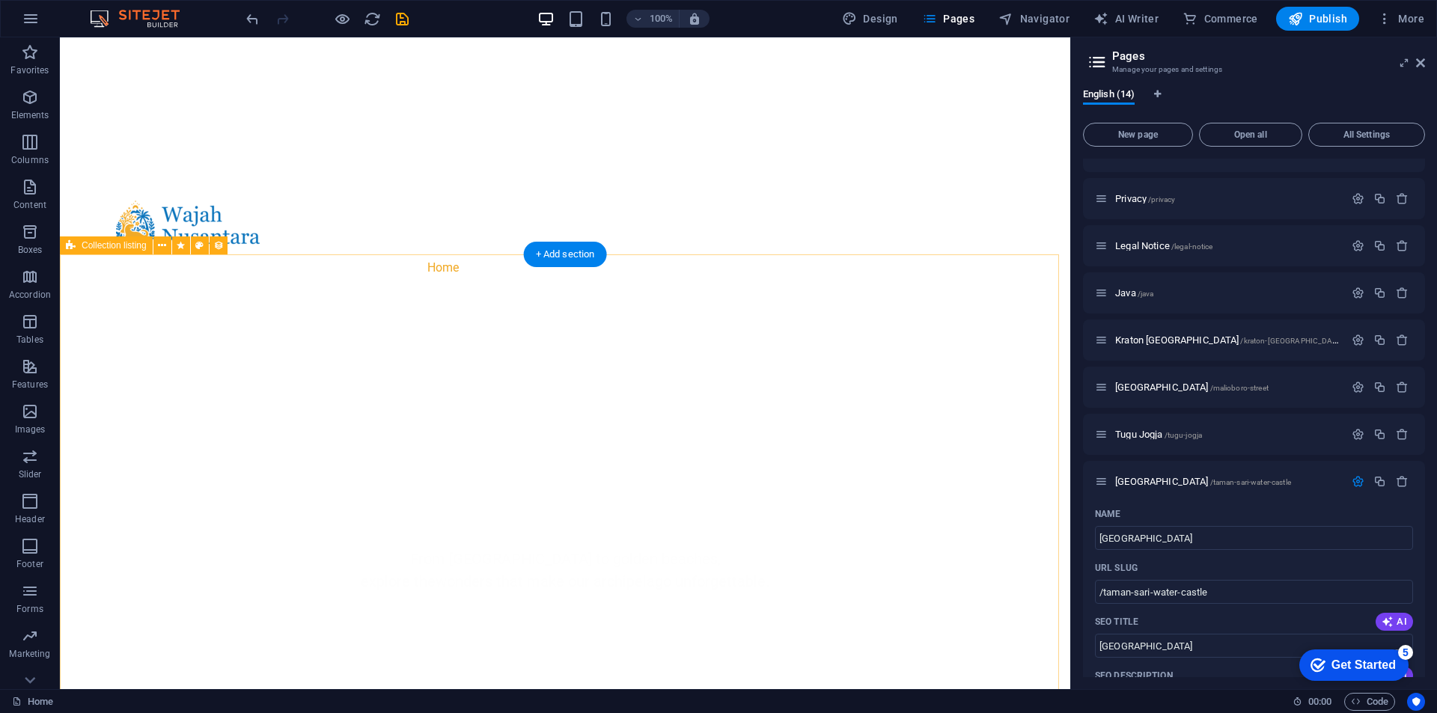
select select "68ac02f6a7e493b2b806876b"
select select "createdAt_DESC"
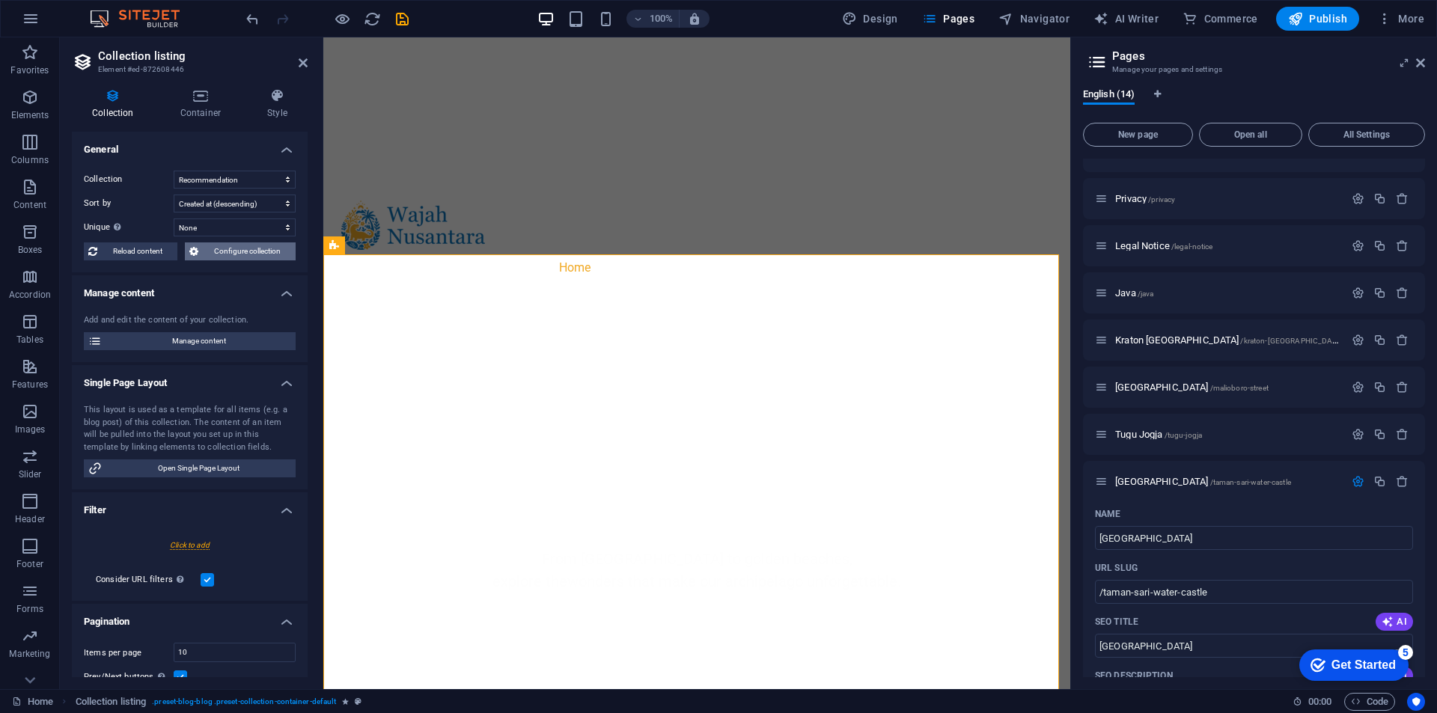
click at [242, 250] on span "Configure collection" at bounding box center [247, 251] width 88 height 18
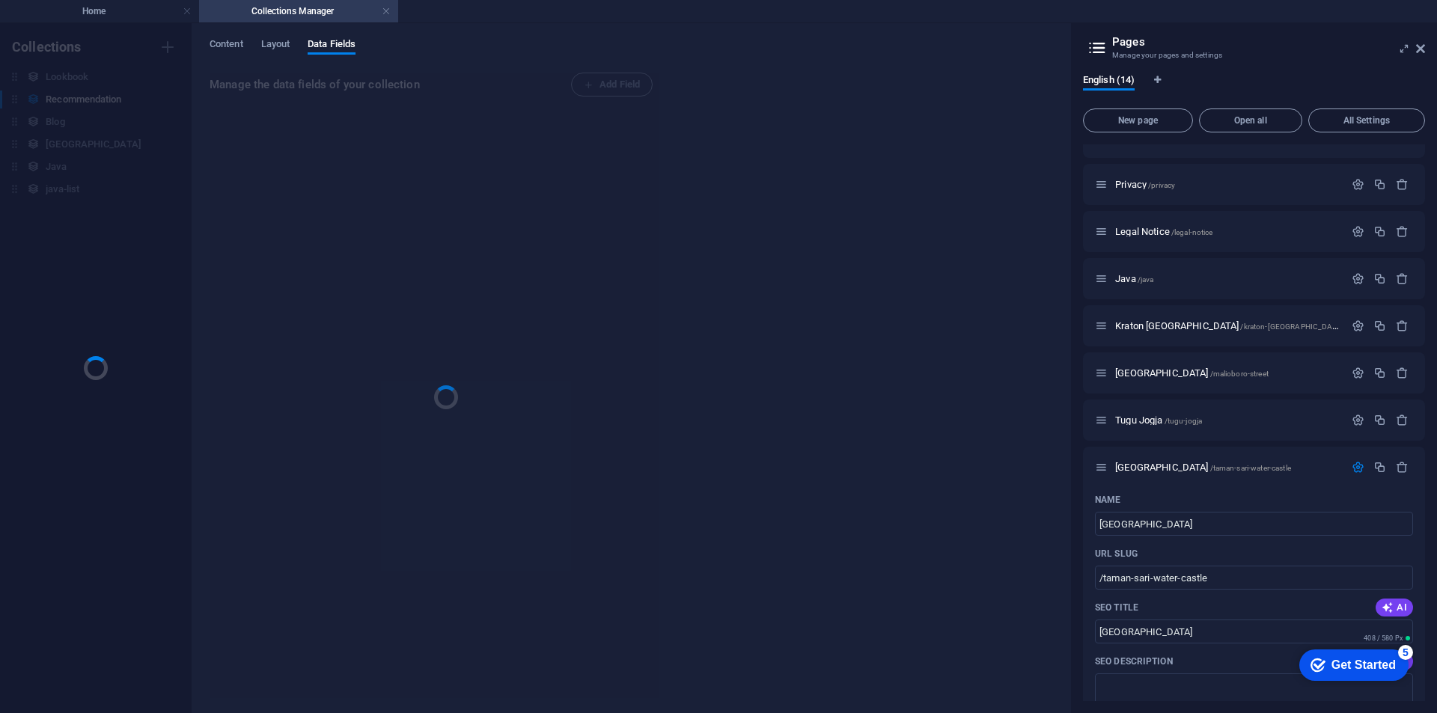
scroll to position [0, 0]
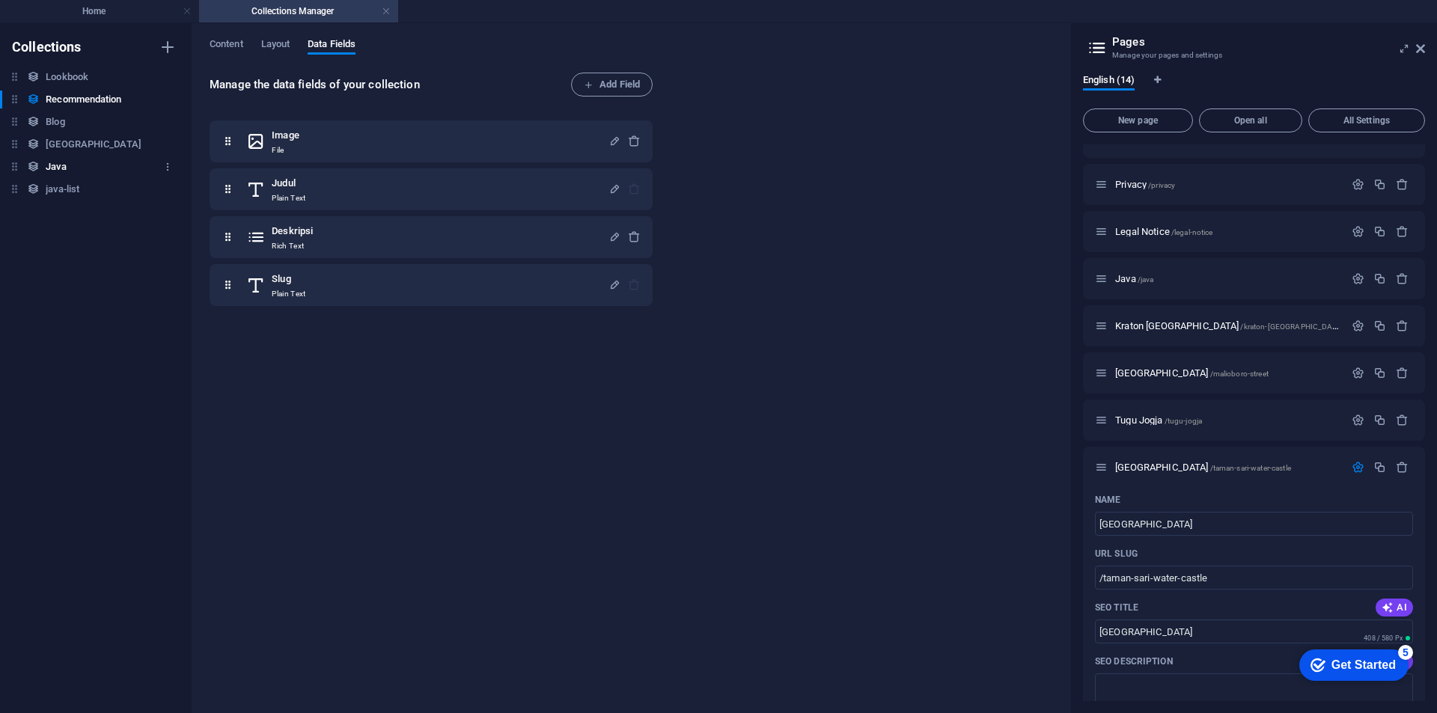
click at [84, 165] on div "Java Java" at bounding box center [88, 167] width 177 height 18
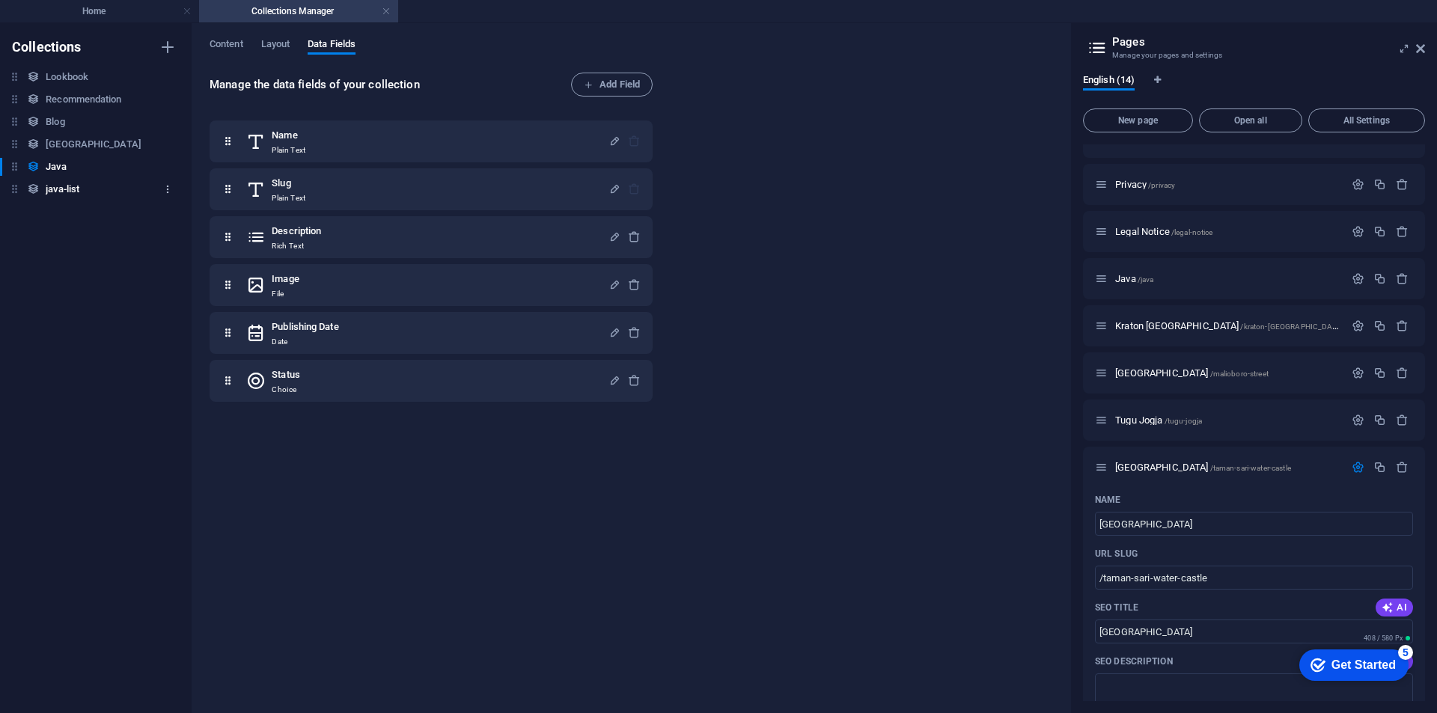
click at [168, 185] on icon "button" at bounding box center [167, 189] width 10 height 10
click at [188, 282] on h6 "Delete" at bounding box center [180, 291] width 40 height 18
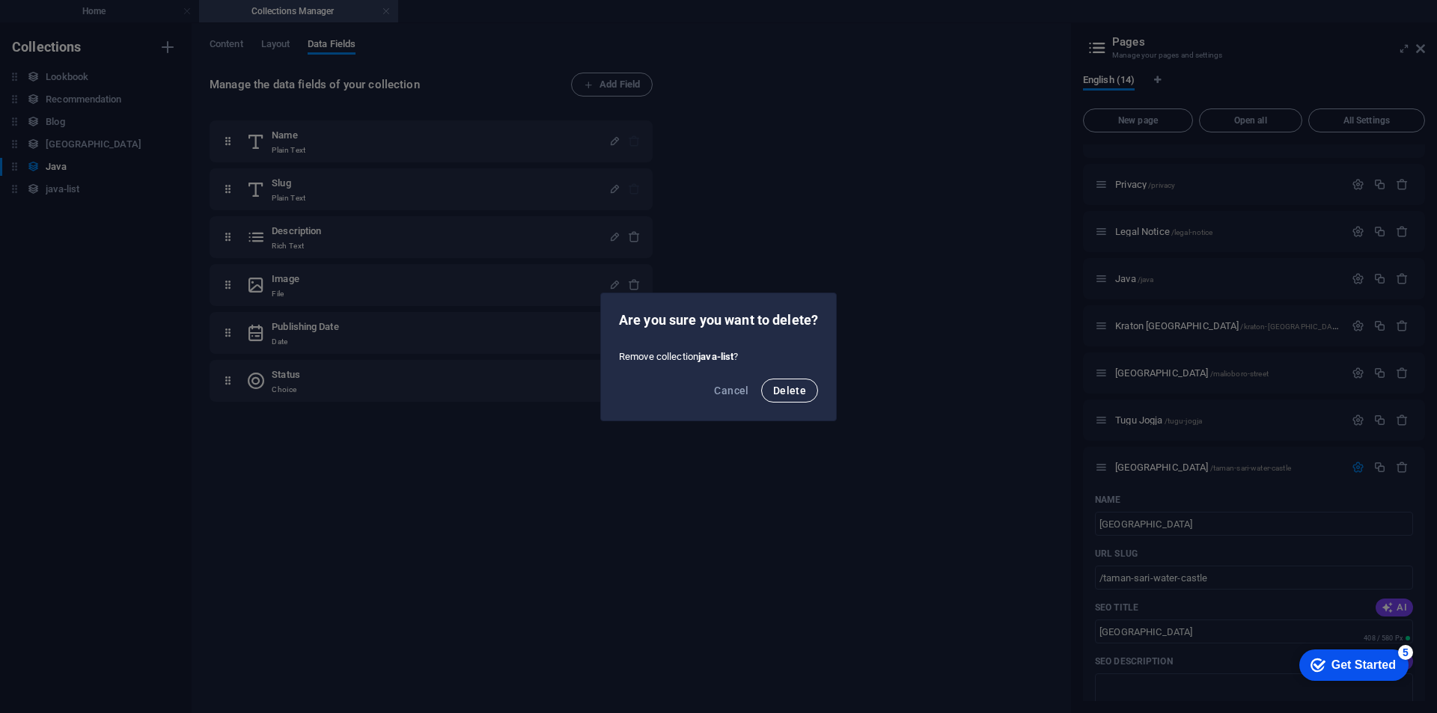
click at [810, 389] on button "Delete" at bounding box center [789, 391] width 57 height 24
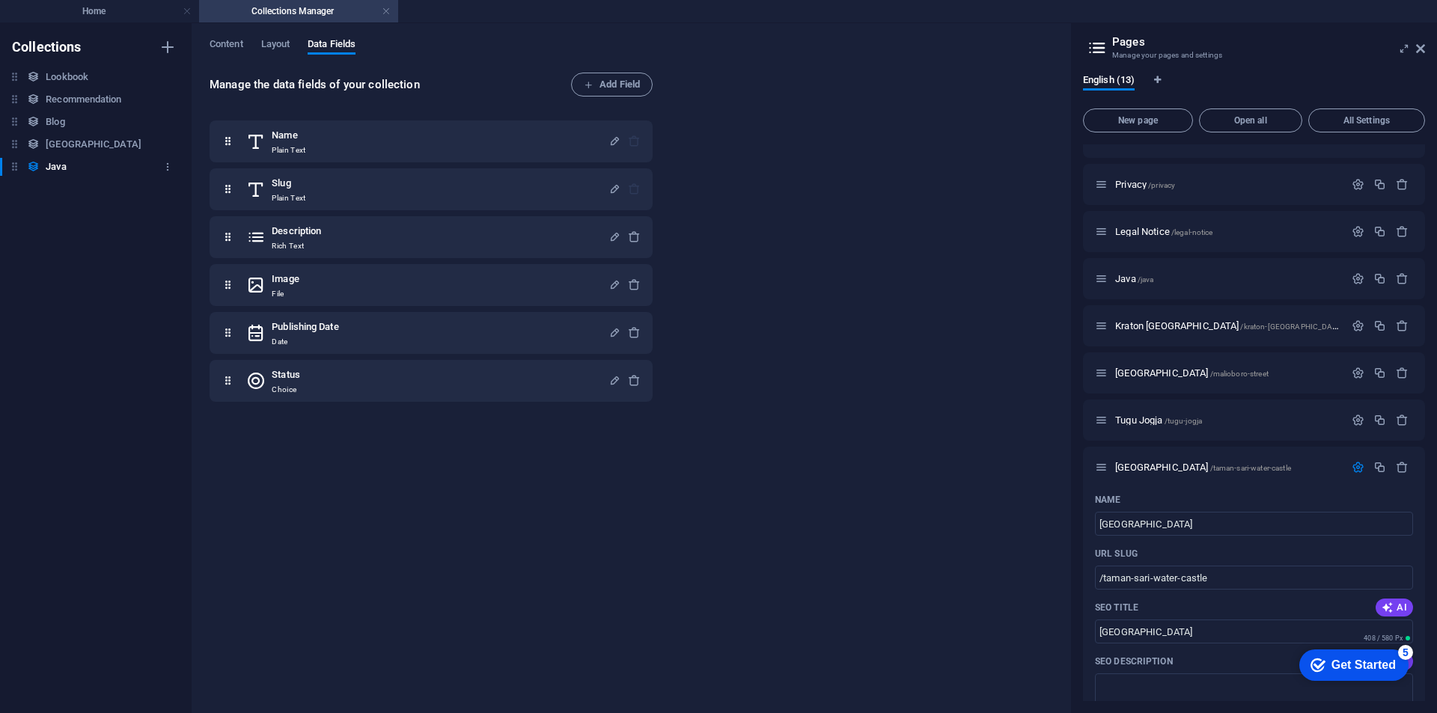
click at [63, 163] on h6 "Java" at bounding box center [56, 167] width 20 height 18
click at [235, 46] on span "Content" at bounding box center [227, 45] width 34 height 21
select select "columns.publishing_date_ASC"
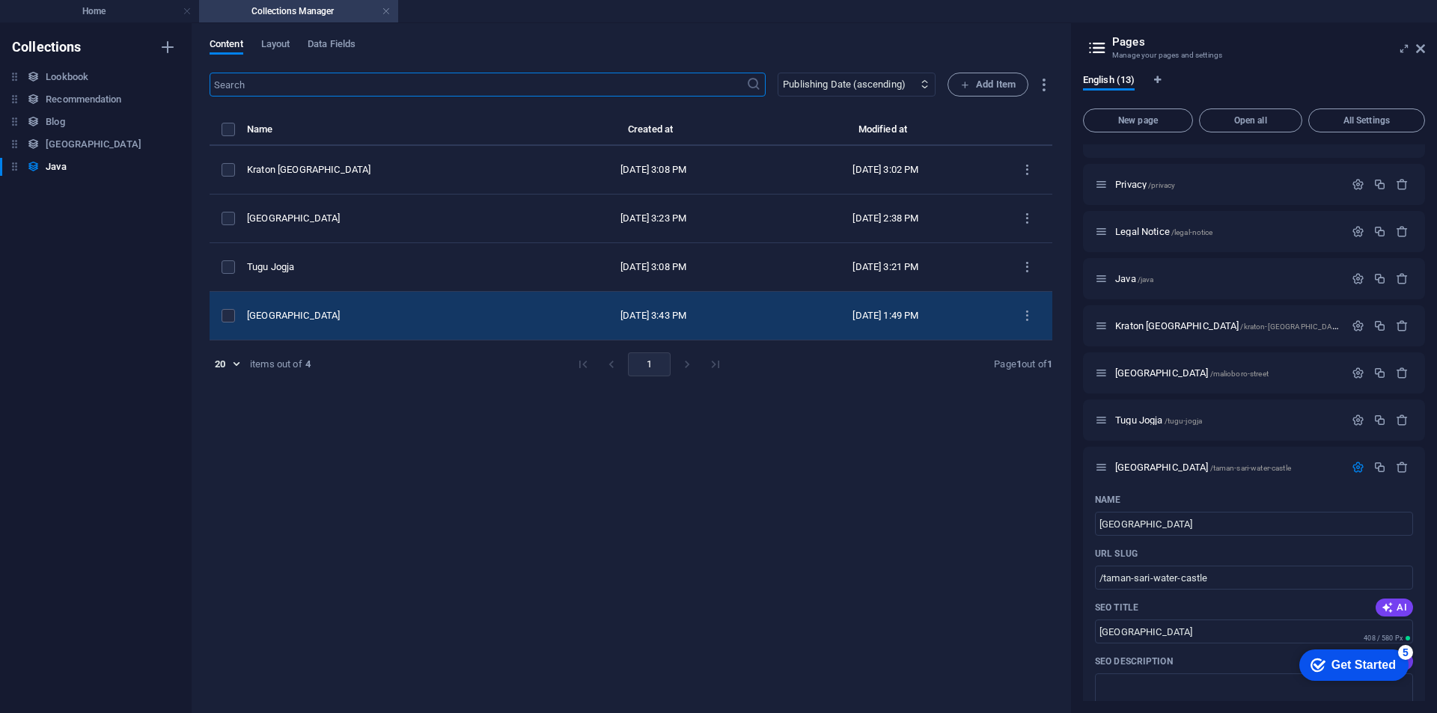
click at [457, 314] on div "[GEOGRAPHIC_DATA]" at bounding box center [386, 315] width 278 height 13
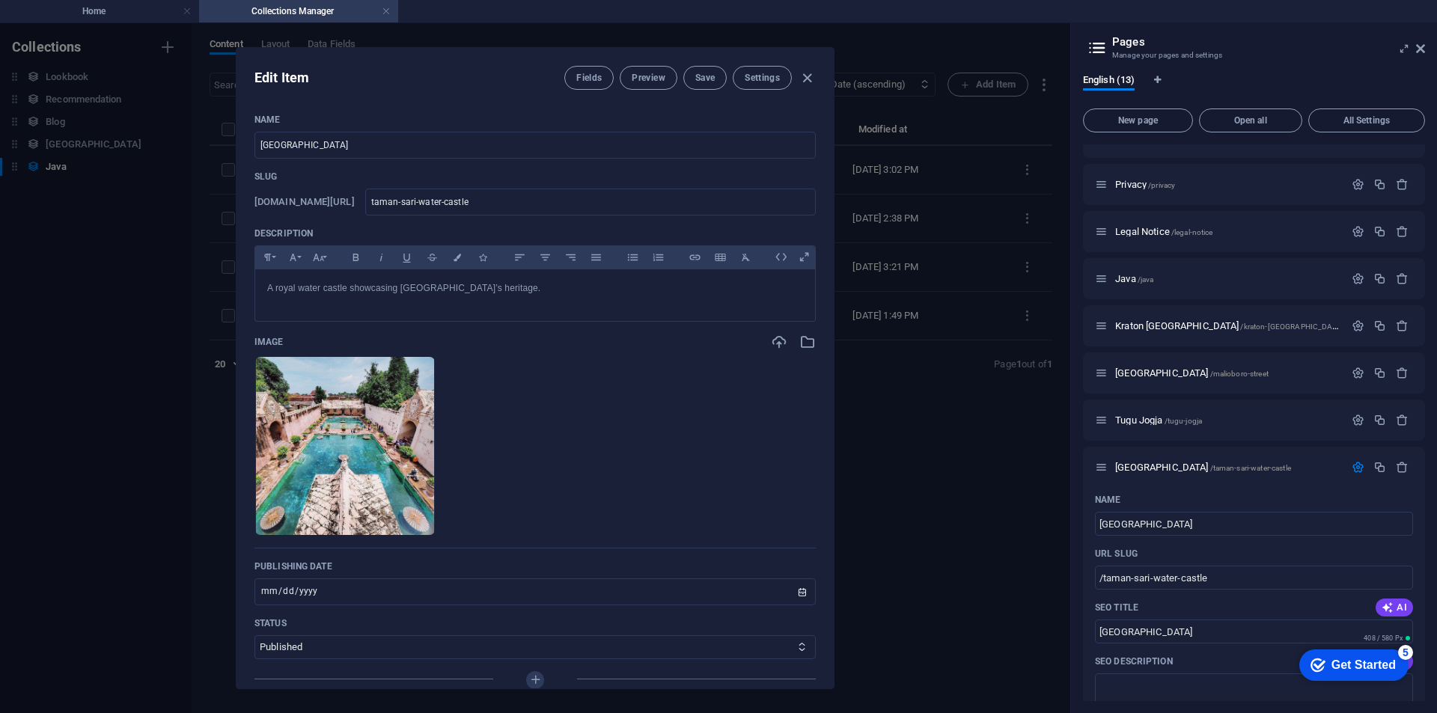
click at [806, 82] on icon "button" at bounding box center [806, 78] width 17 height 17
type input "[DATE]"
type input "taman-sari-water-castle"
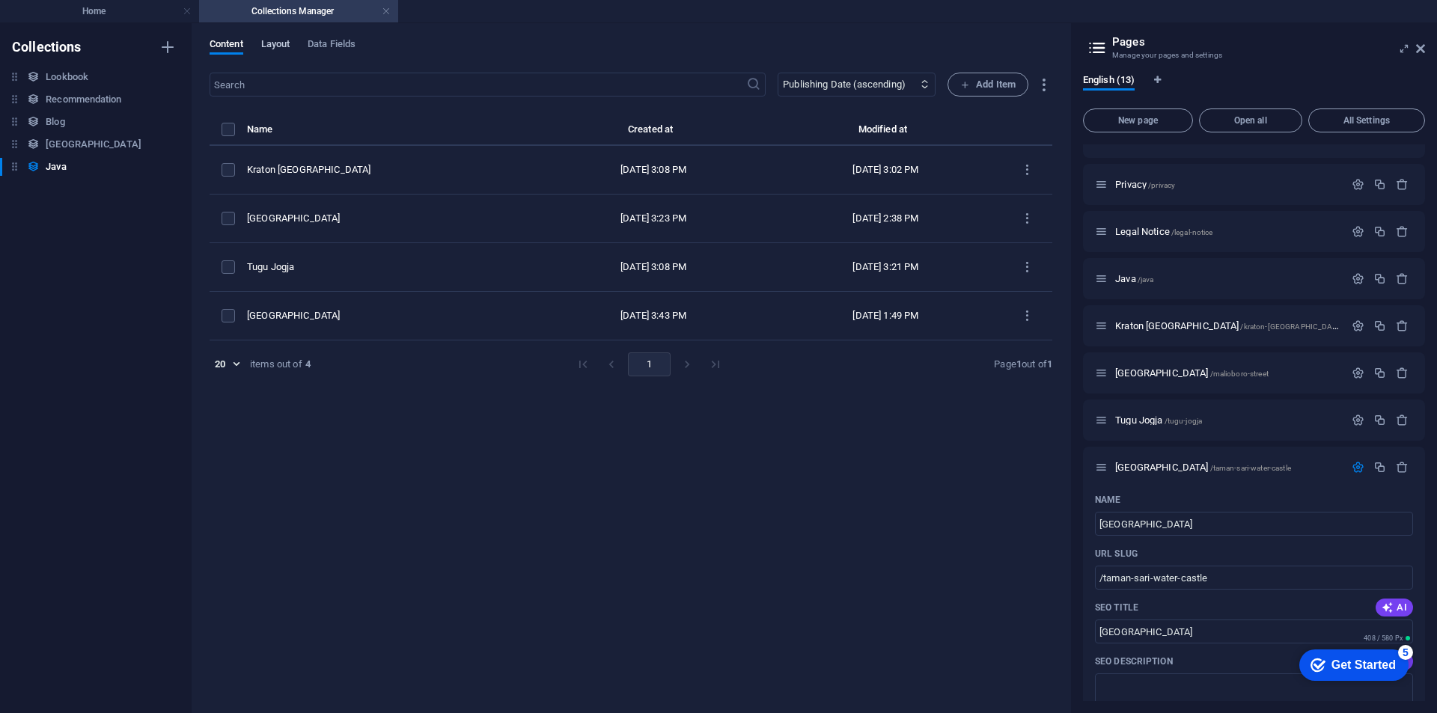
click at [290, 42] on span "Layout" at bounding box center [275, 45] width 29 height 21
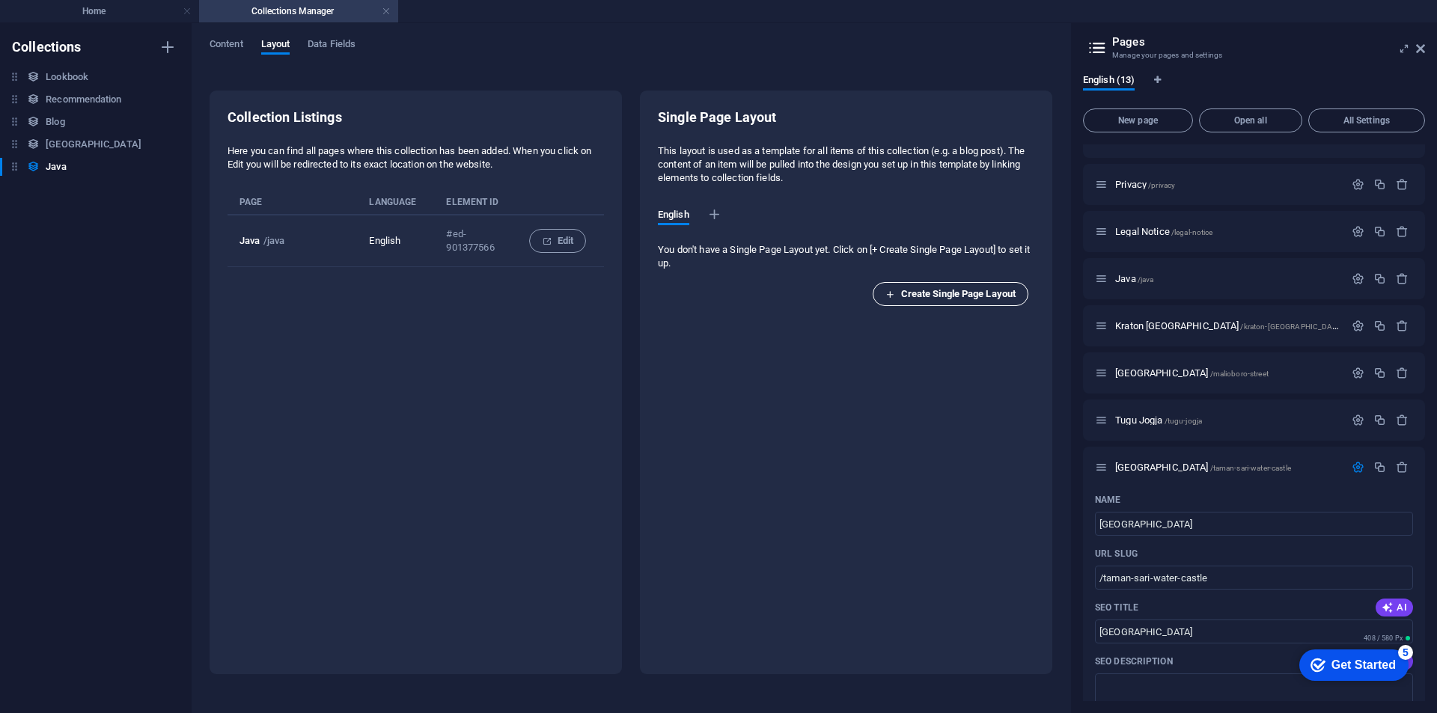
click at [967, 298] on span "Create Single Page Layout" at bounding box center [950, 294] width 130 height 18
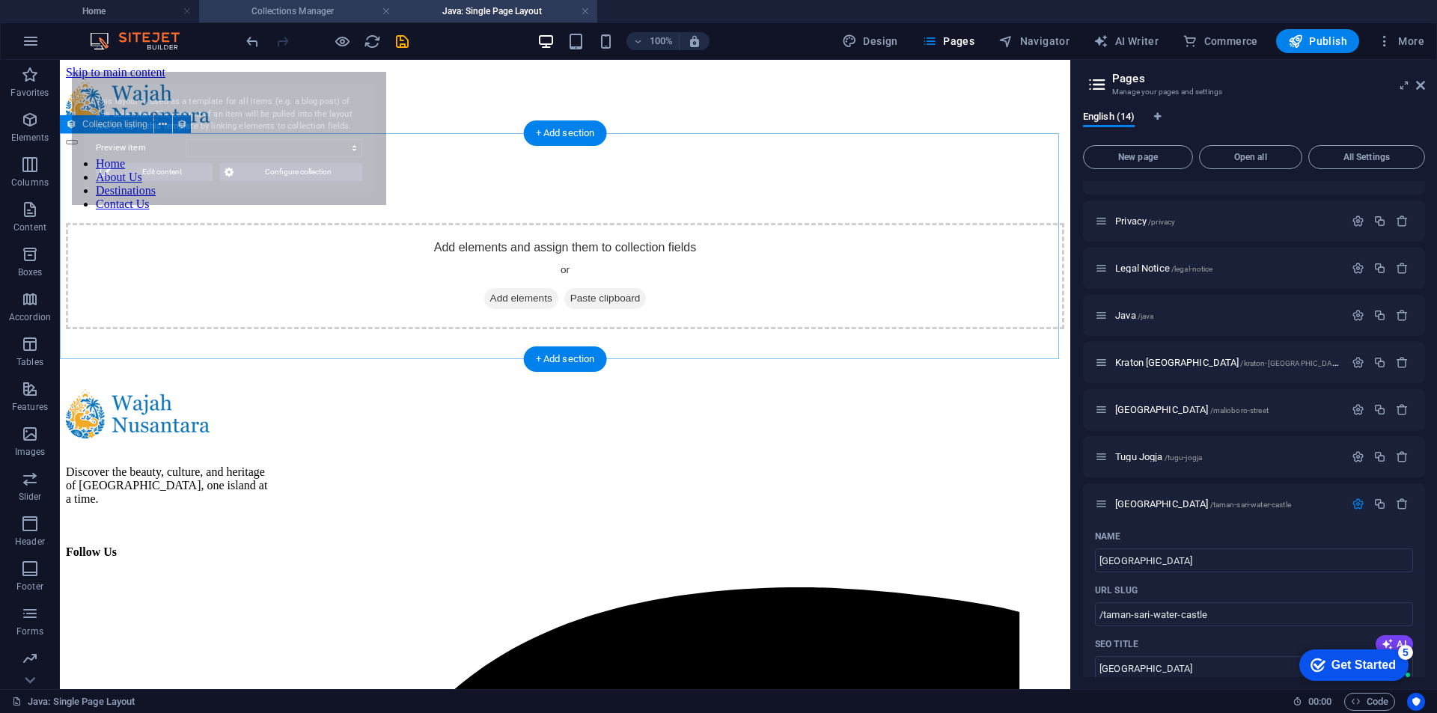
click at [344, 13] on h4 "Collections Manager" at bounding box center [298, 11] width 199 height 16
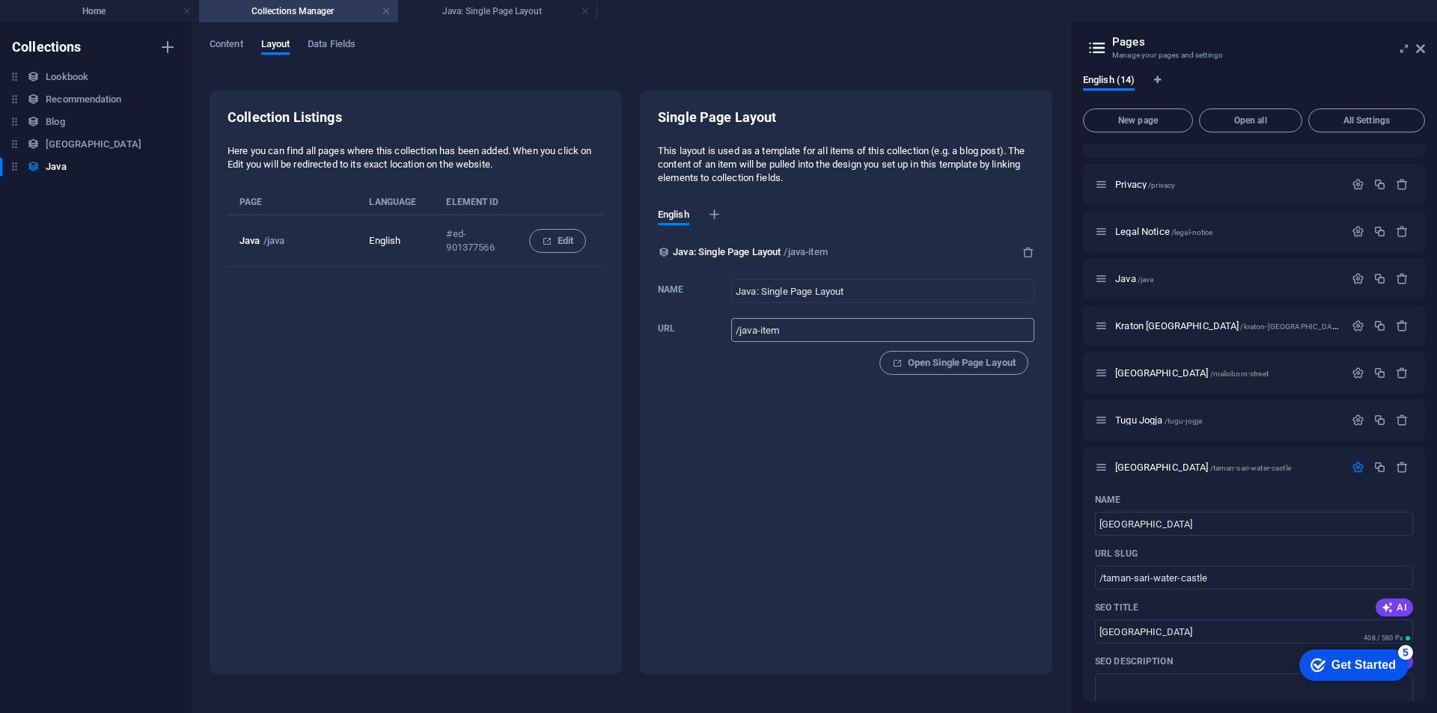
click at [819, 333] on input "/java-item" at bounding box center [882, 330] width 303 height 24
click at [983, 444] on div "Single Page Layout This layout is used as a template for all items of this coll…" at bounding box center [846, 383] width 412 height 584
click at [804, 324] on input "/java" at bounding box center [882, 330] width 303 height 24
click at [762, 447] on div "Single Page Layout This layout is used as a template for all items of this coll…" at bounding box center [846, 383] width 412 height 584
click at [829, 334] on input "/java" at bounding box center [882, 330] width 303 height 24
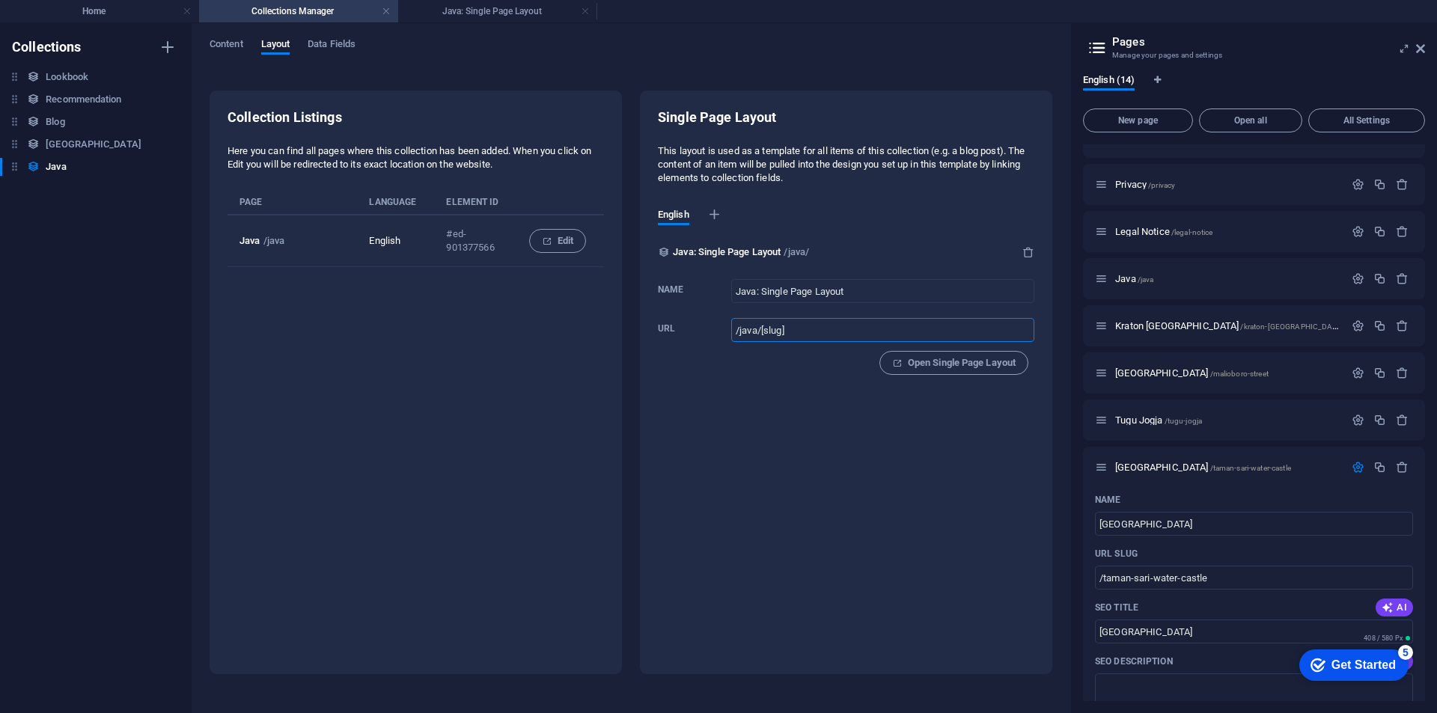
type input "/java/[slug]"
click at [902, 499] on div "Single Page Layout This layout is used as a template for all items of this coll…" at bounding box center [846, 383] width 412 height 584
click at [995, 365] on span "Open Single Page Layout" at bounding box center [953, 363] width 123 height 18
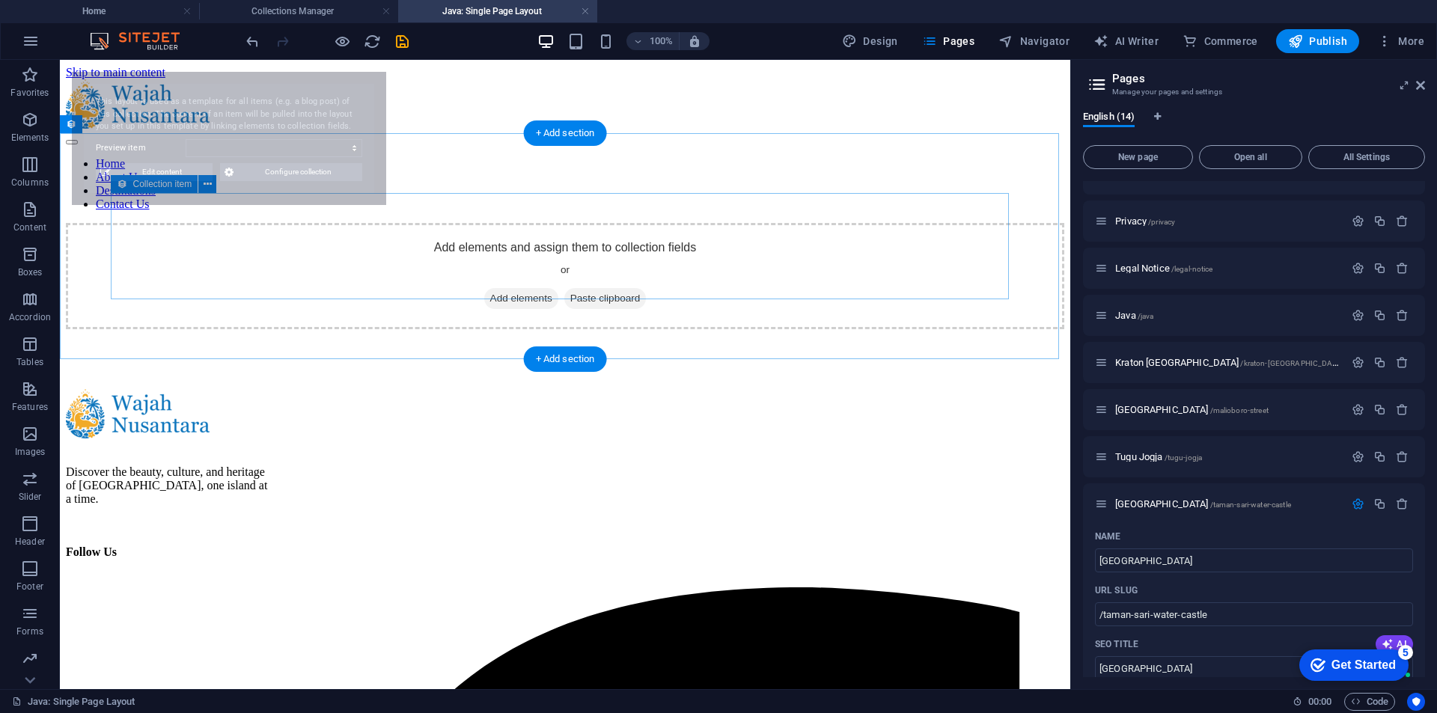
select select "68b7e71f6844915f290fc5ac"
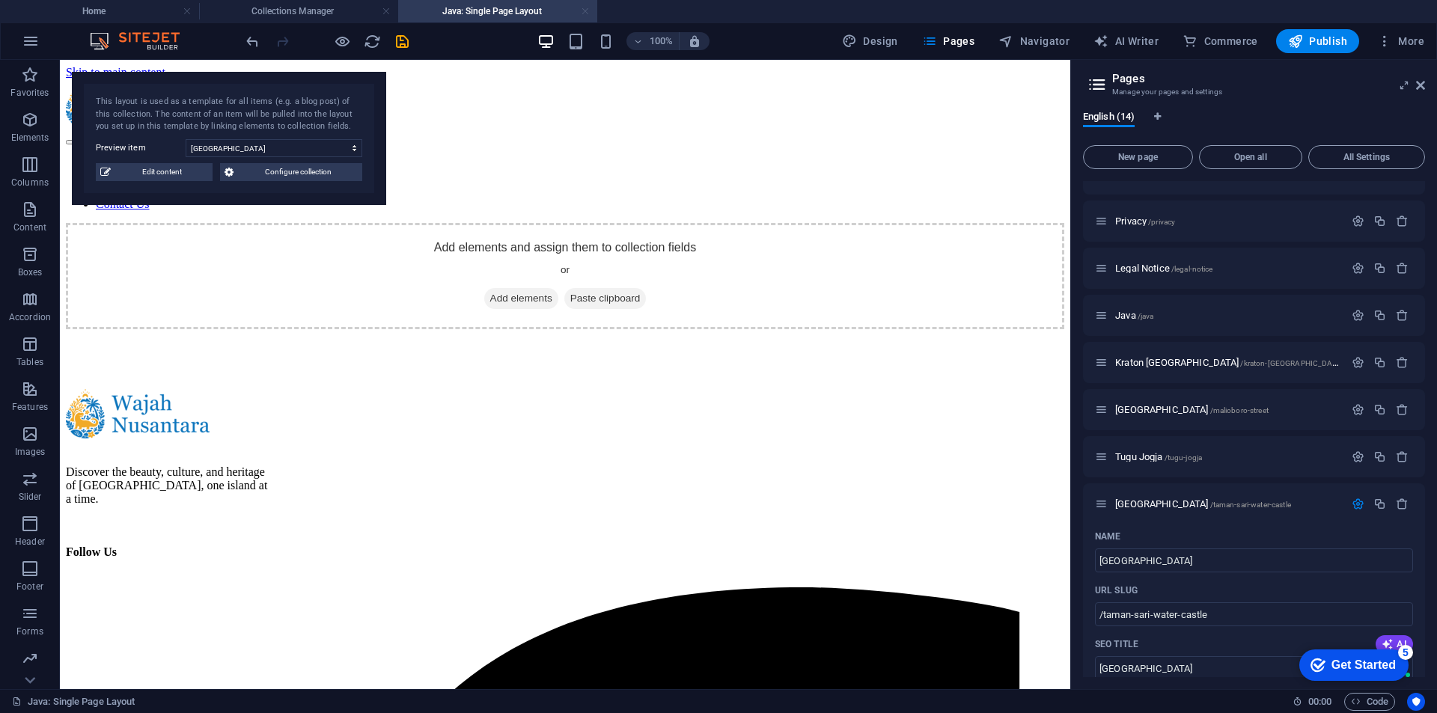
click at [584, 9] on link at bounding box center [585, 11] width 9 height 14
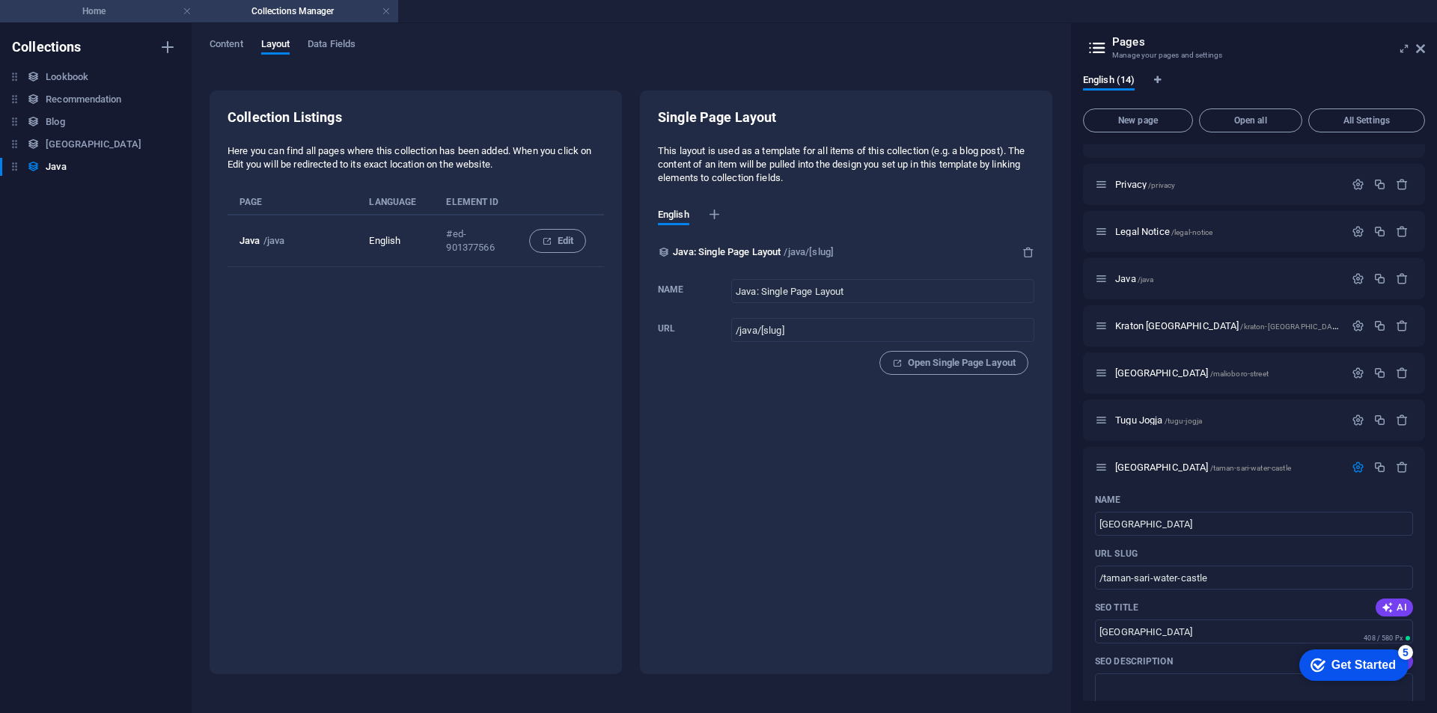
click at [96, 9] on h4 "Home" at bounding box center [99, 11] width 199 height 16
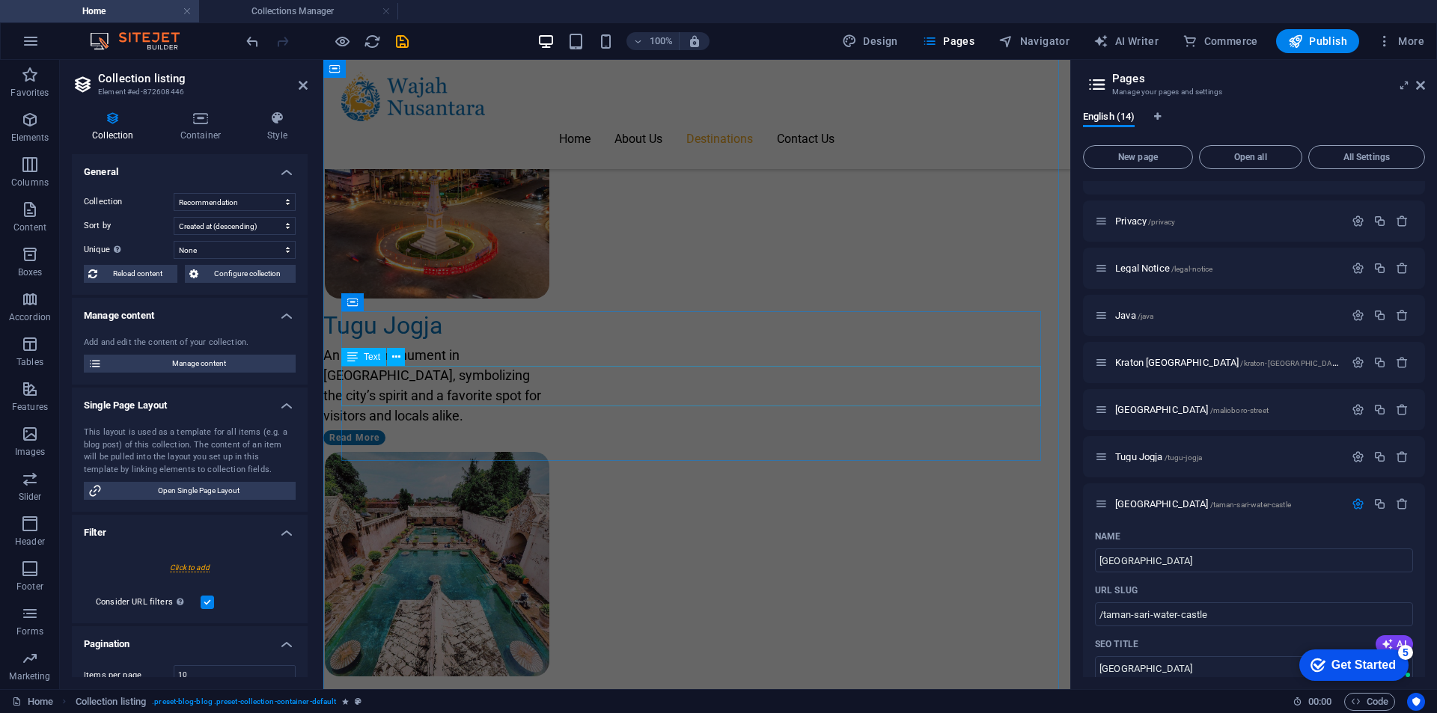
scroll to position [2020, 0]
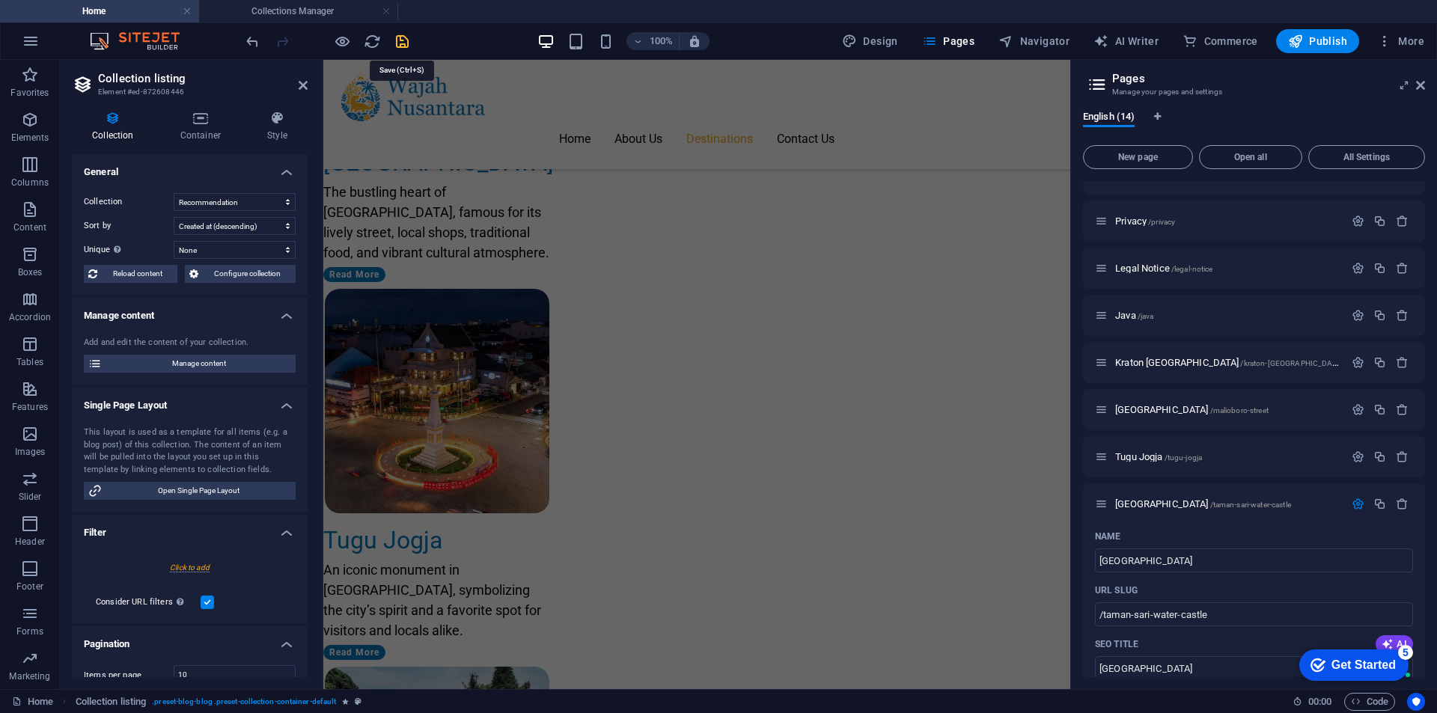
click at [399, 44] on icon "save" at bounding box center [402, 41] width 17 height 17
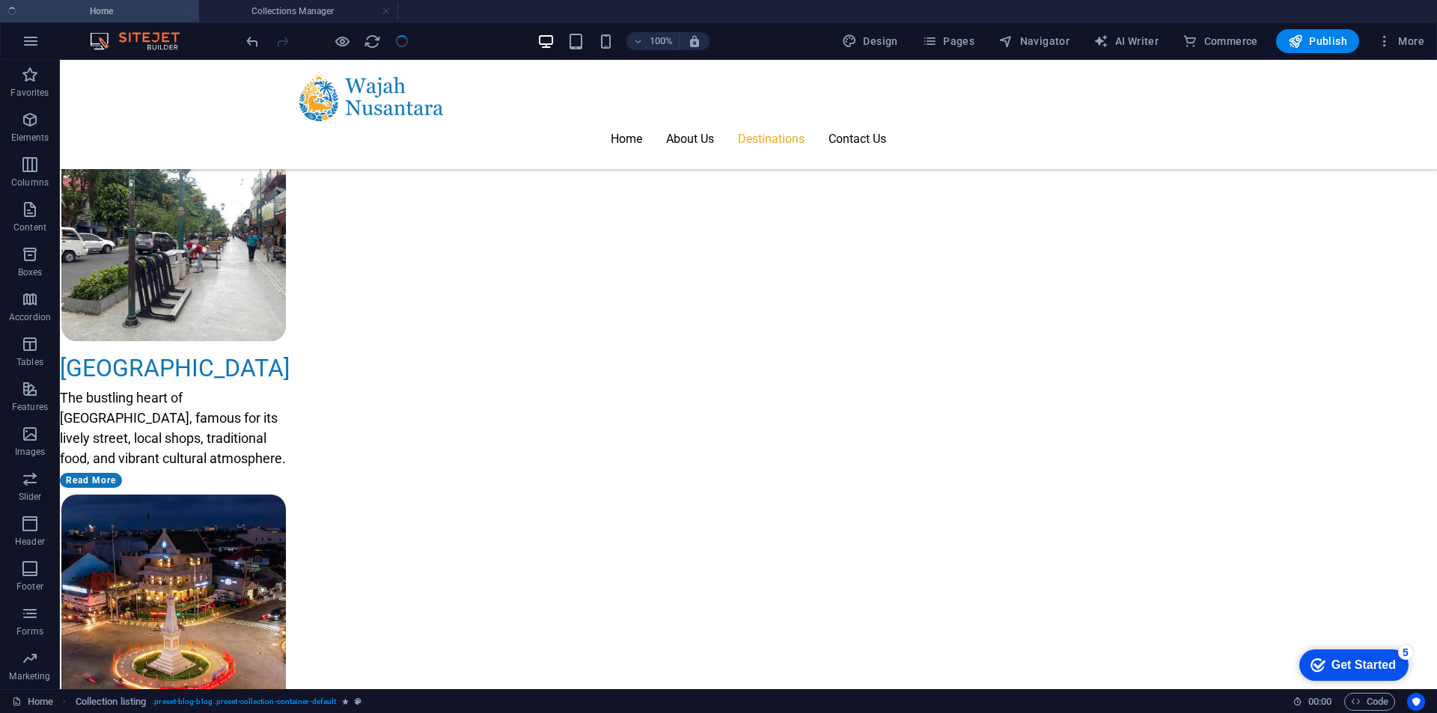
scroll to position [746, 0]
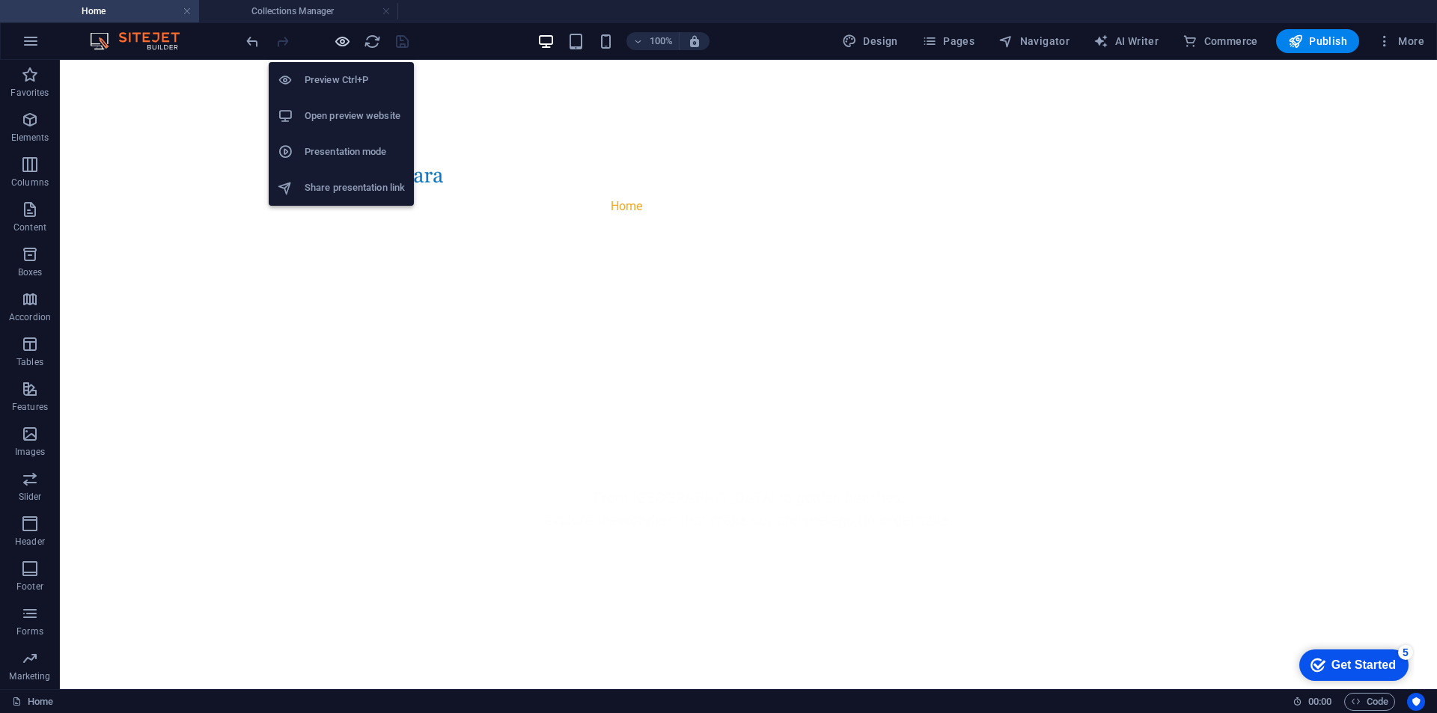
click at [342, 43] on icon "button" at bounding box center [342, 41] width 17 height 17
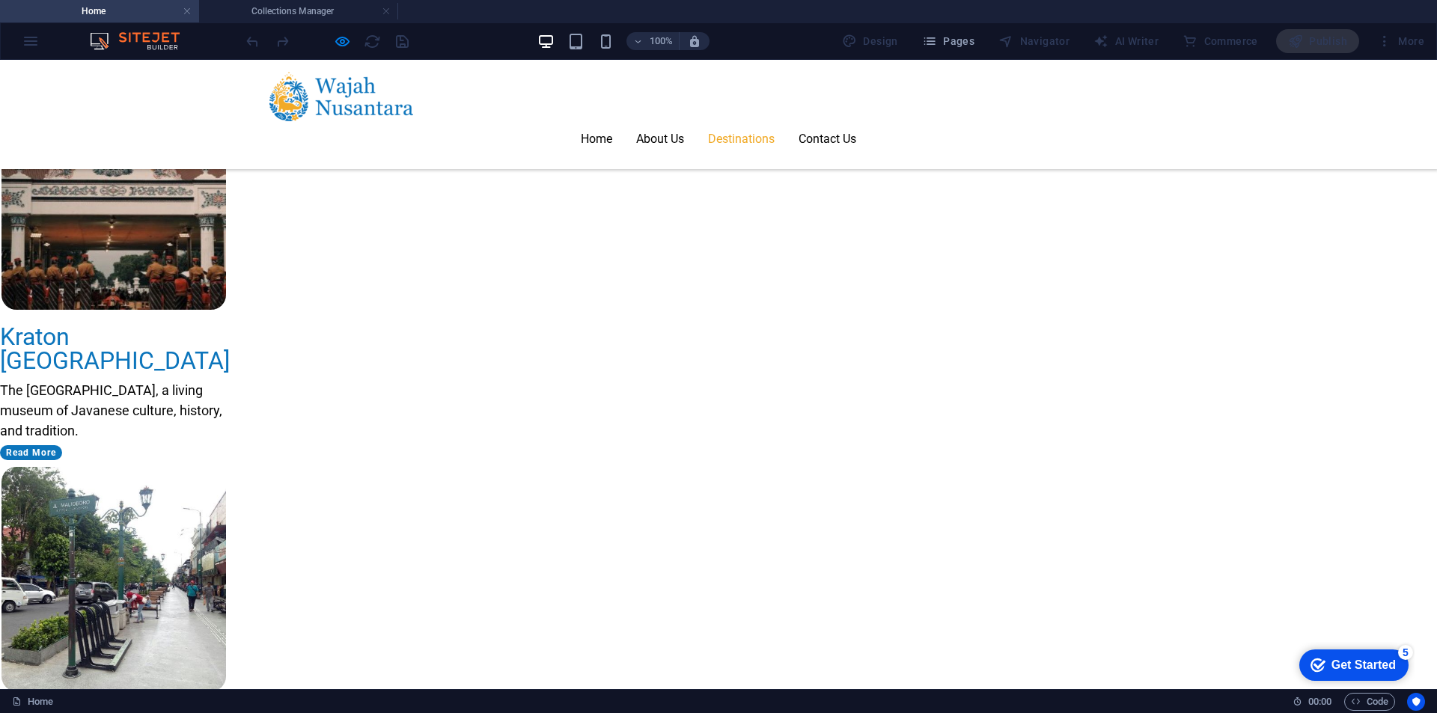
scroll to position [1943, 0]
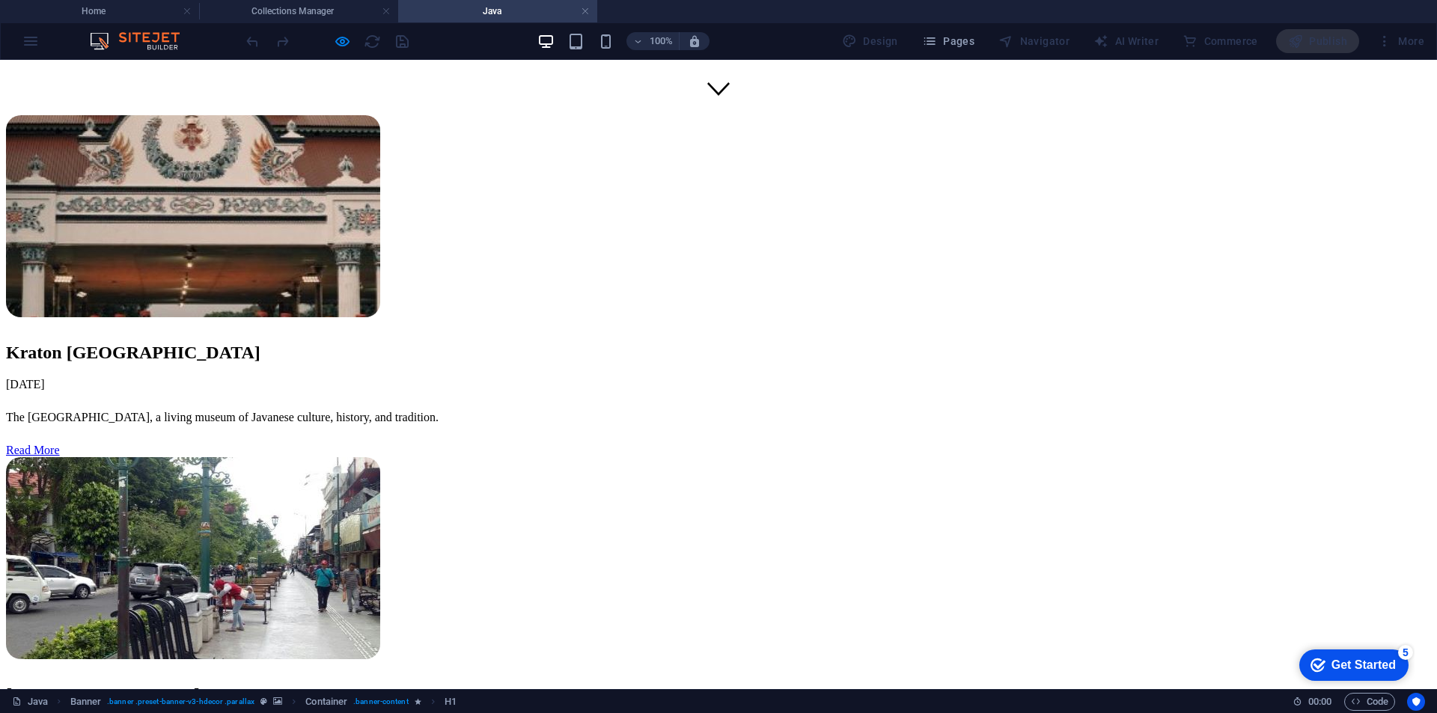
scroll to position [599, 0]
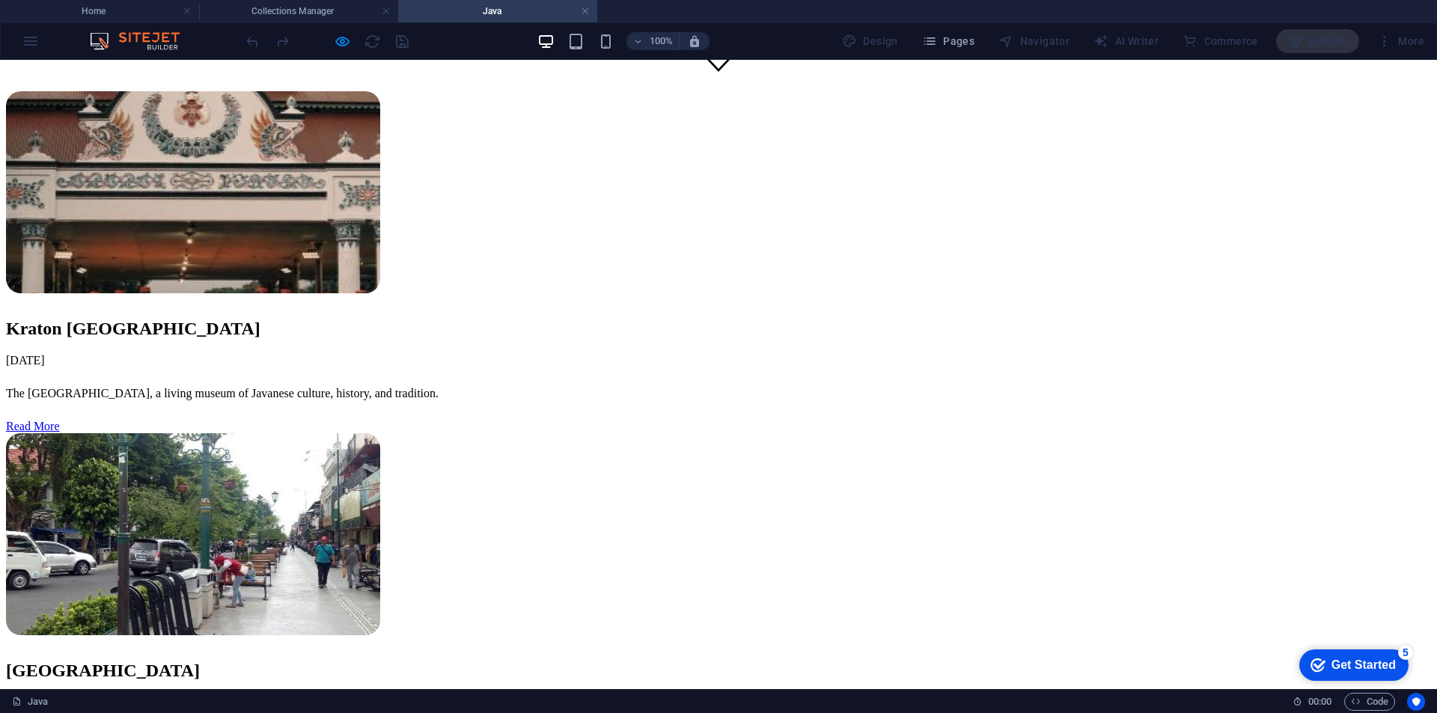
drag, startPoint x: 780, startPoint y: 520, endPoint x: 784, endPoint y: 528, distance: 8.4
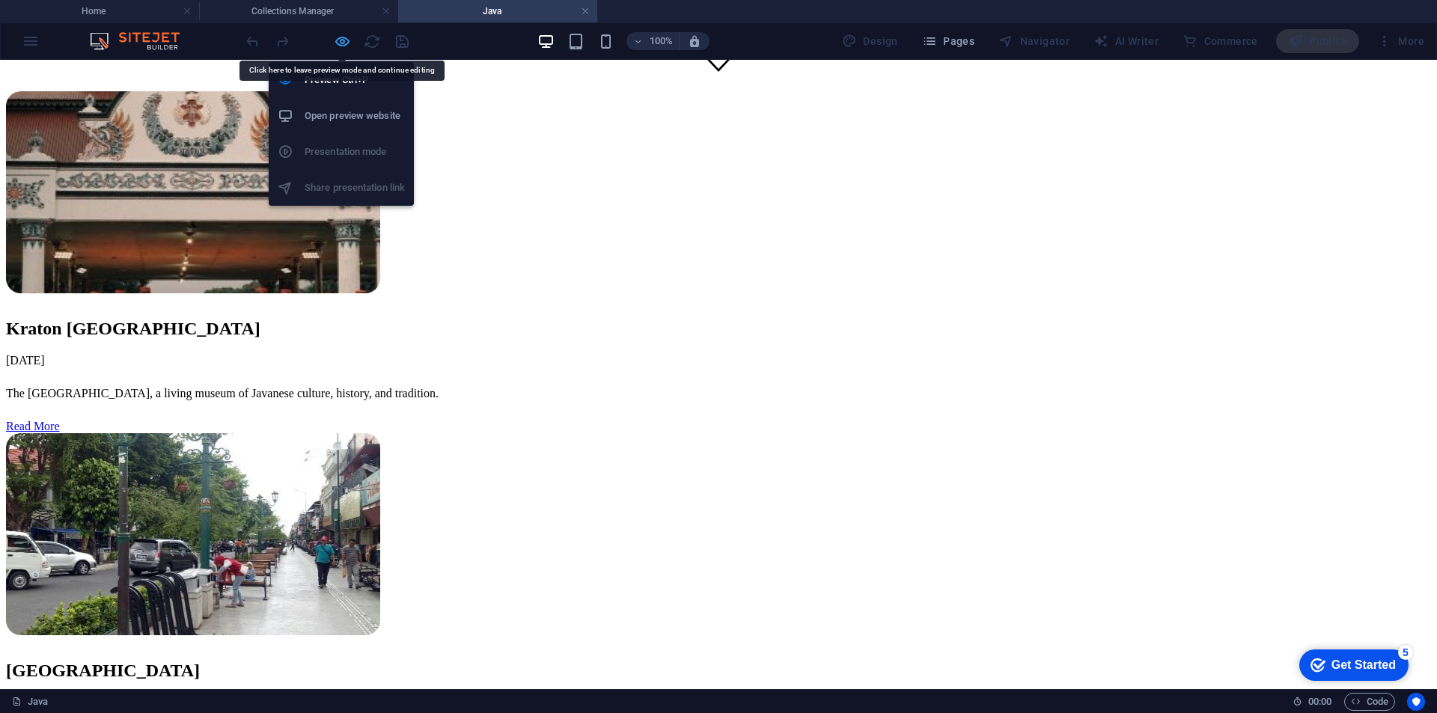
click at [341, 41] on icon "button" at bounding box center [342, 41] width 17 height 17
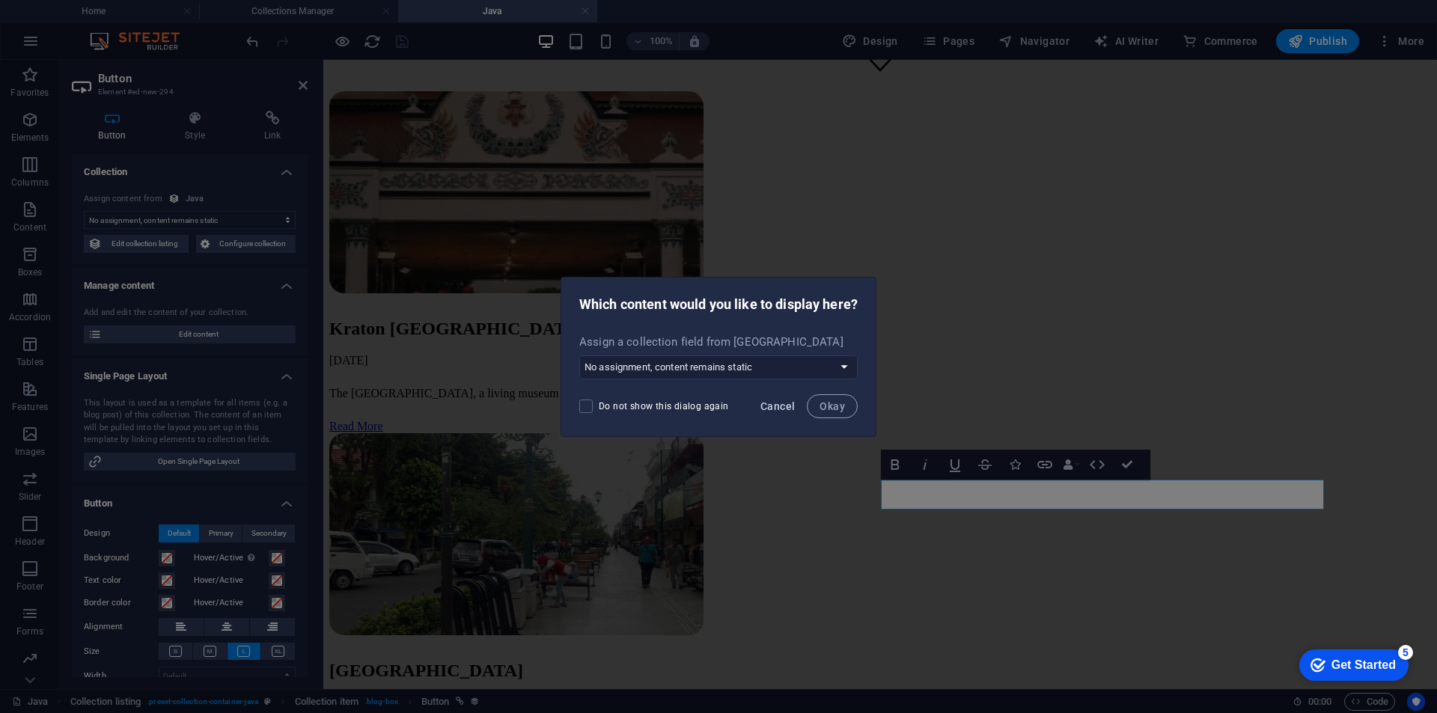
click at [790, 402] on span "Cancel" at bounding box center [777, 406] width 34 height 12
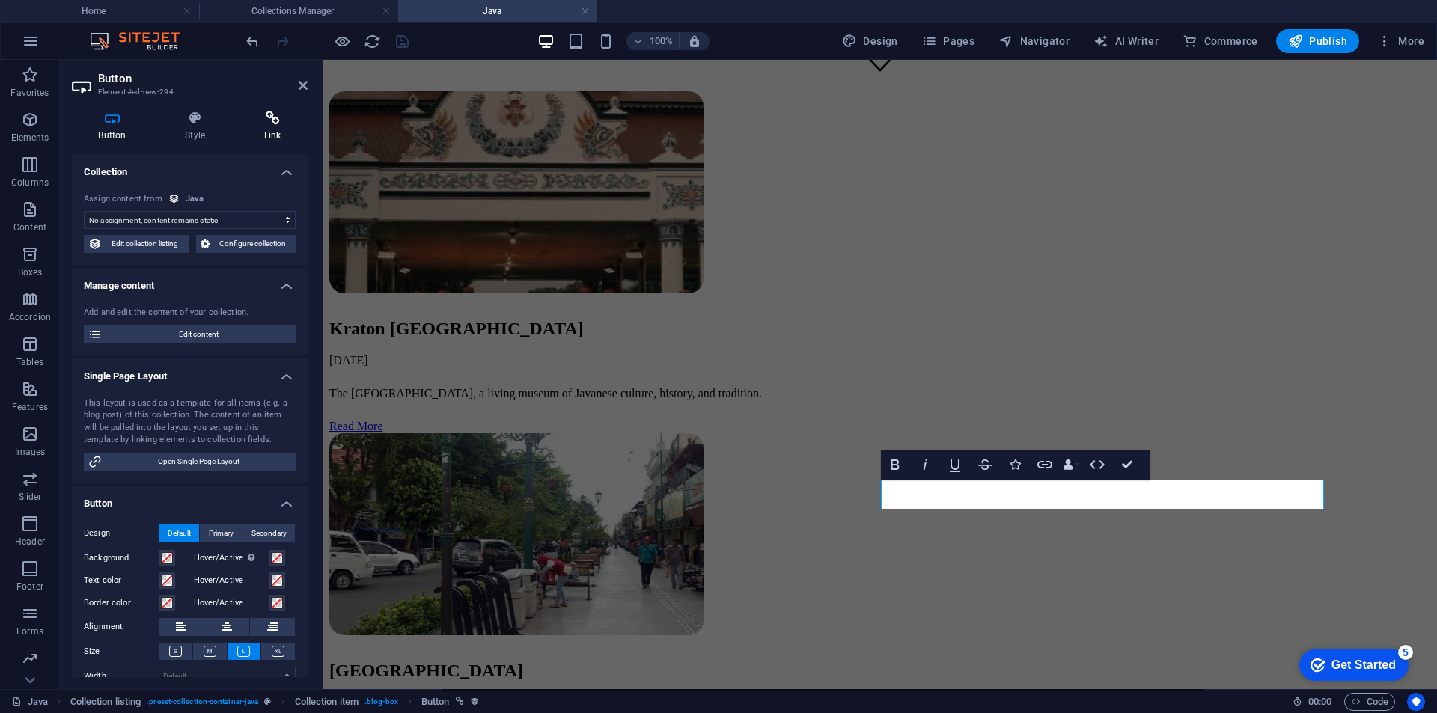
click at [257, 122] on icon at bounding box center [272, 118] width 70 height 15
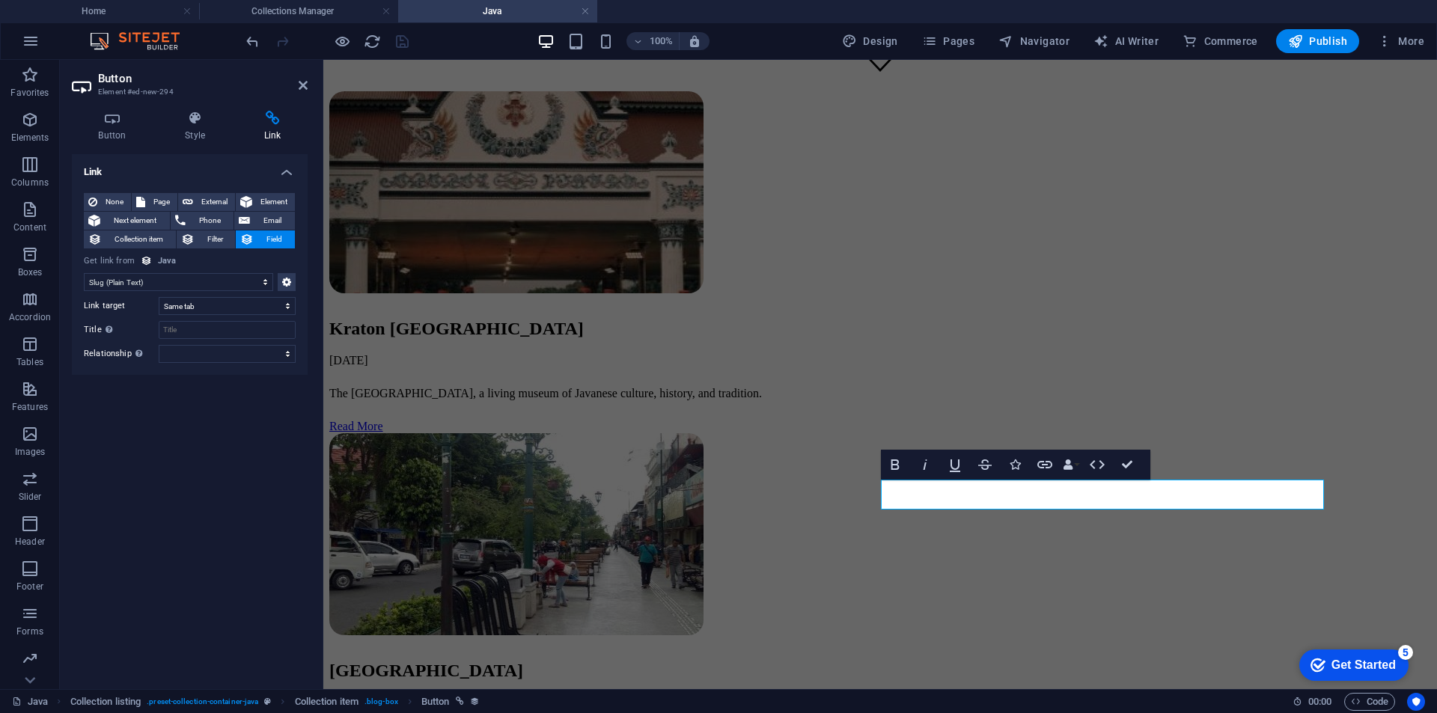
click at [207, 278] on select "No assignment, content remains static Created at (Date) Updated at (Date) Name …" at bounding box center [178, 282] width 189 height 18
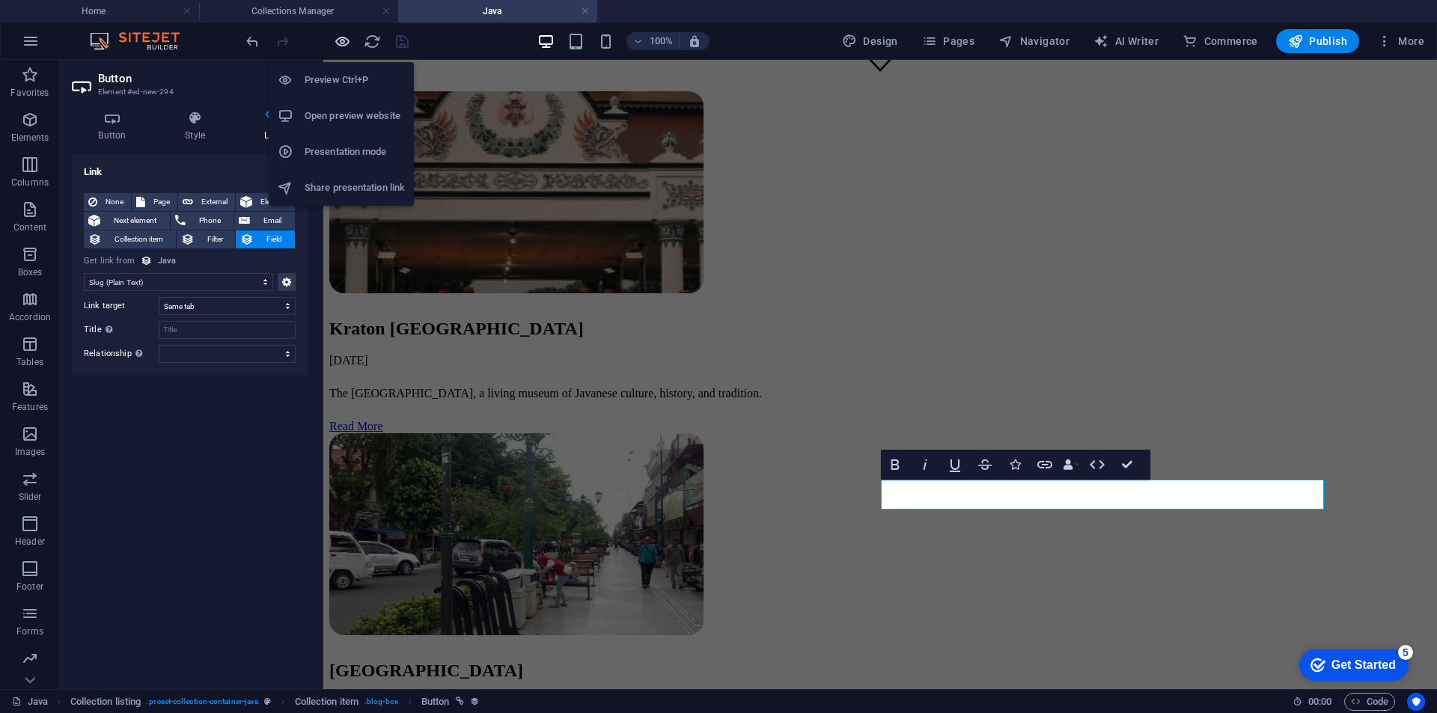
click at [340, 42] on icon "button" at bounding box center [342, 41] width 17 height 17
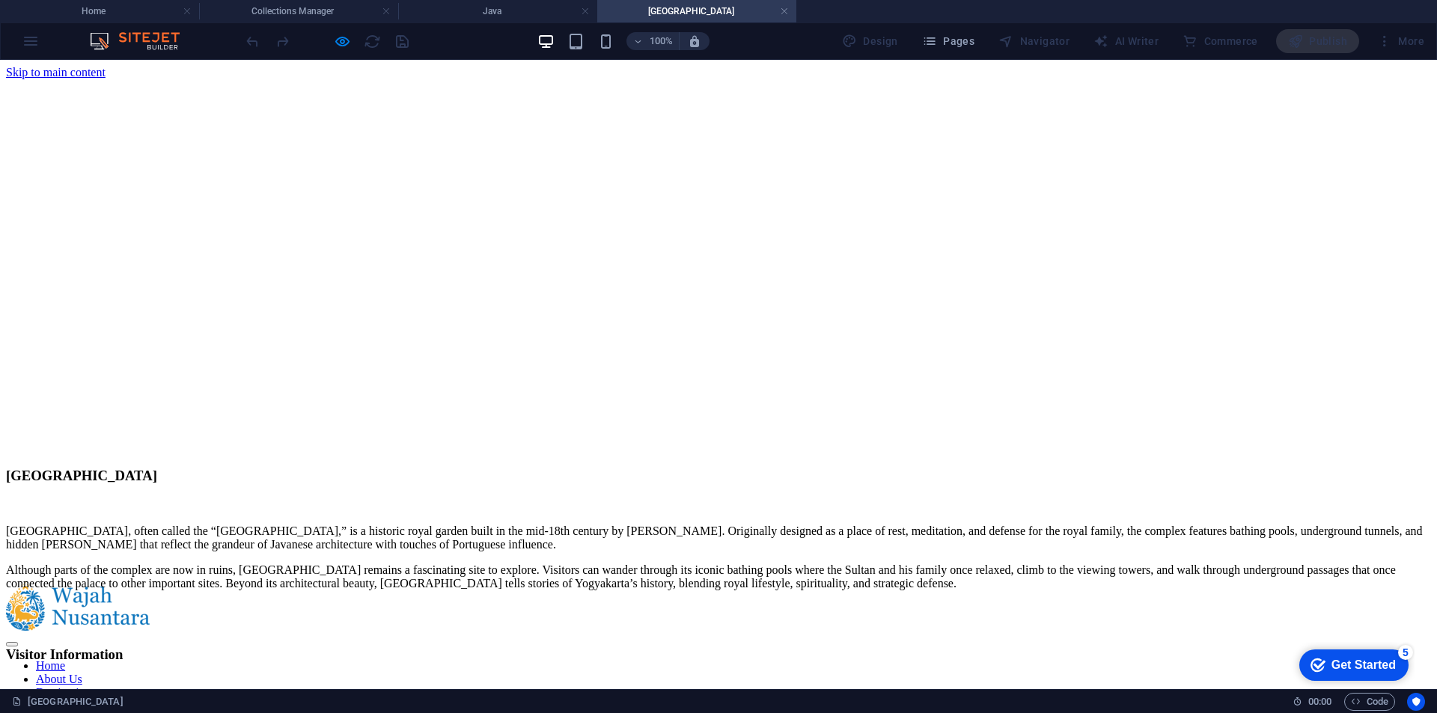
scroll to position [0, 0]
click at [782, 12] on link at bounding box center [784, 11] width 9 height 14
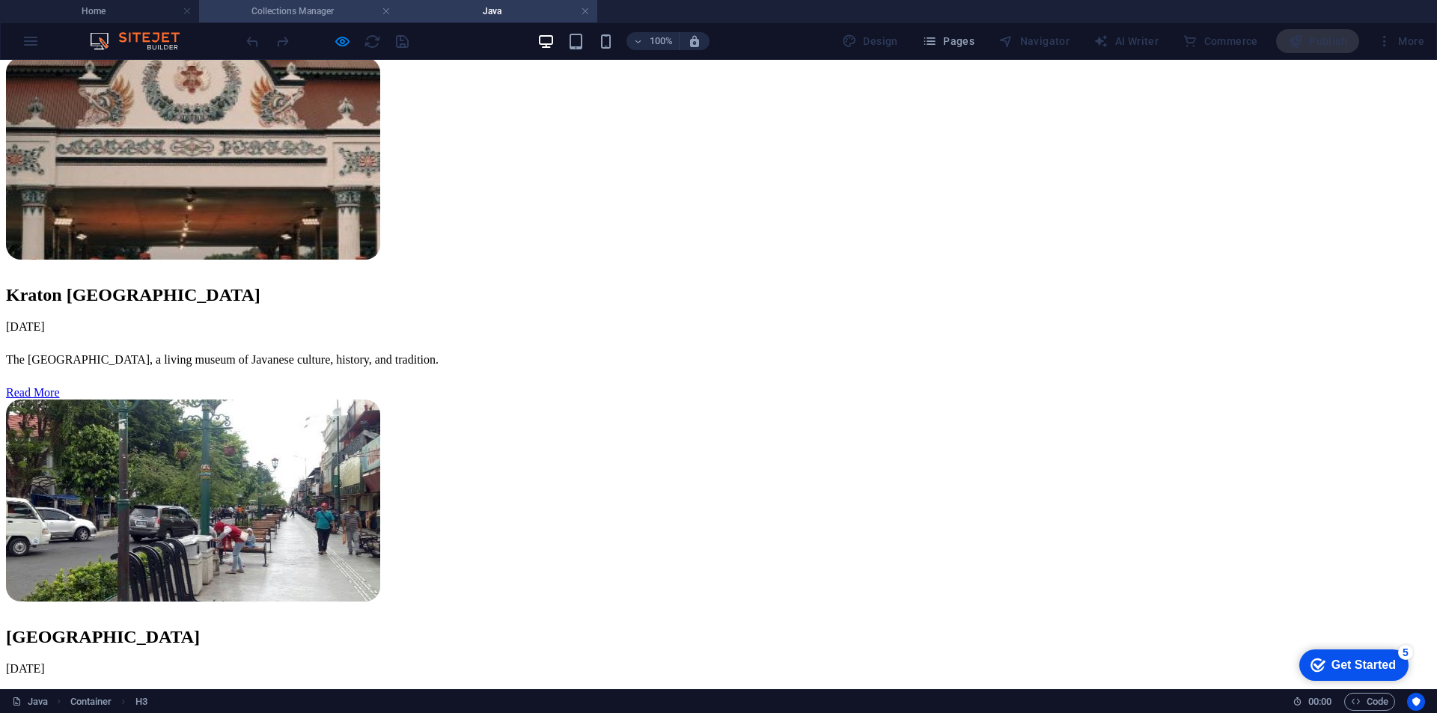
click at [293, 4] on h4 "Collections Manager" at bounding box center [298, 11] width 199 height 16
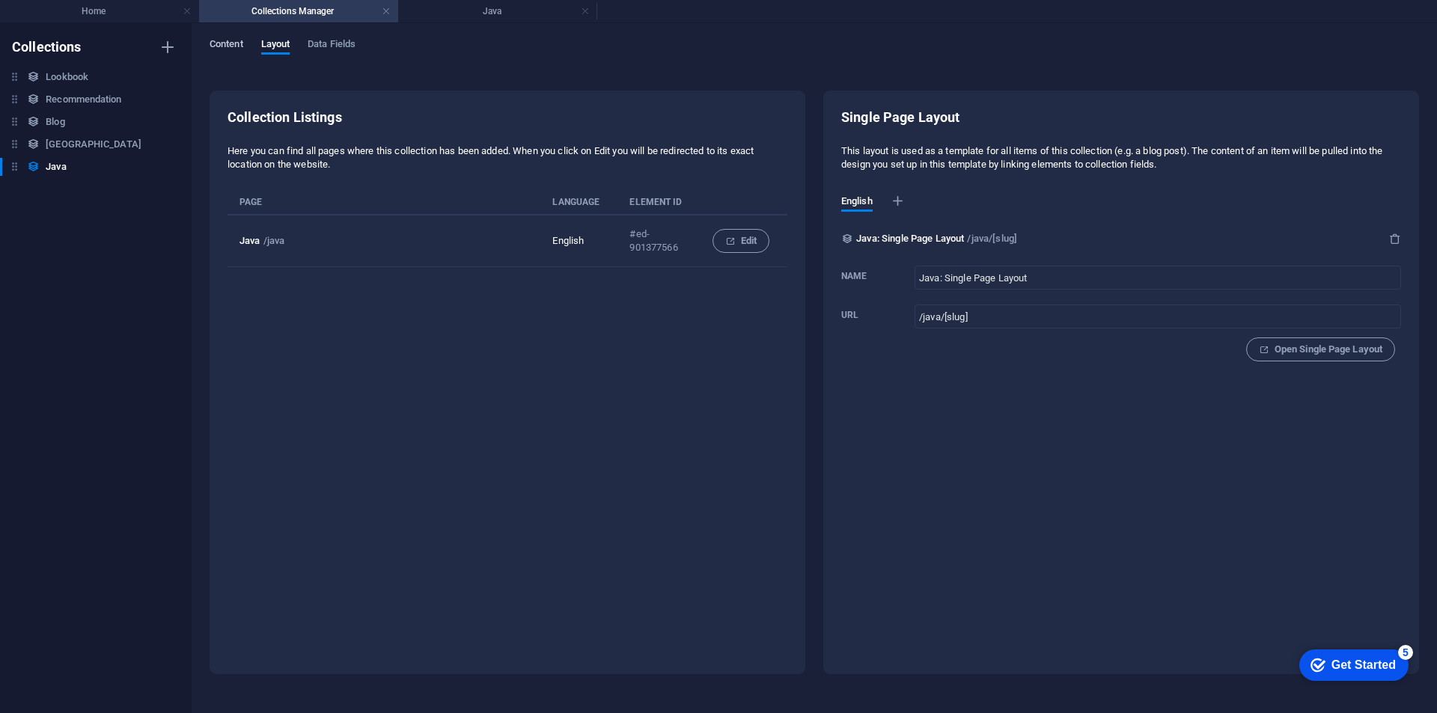
click at [232, 38] on span "Content" at bounding box center [227, 45] width 34 height 21
select select "columns.publishing_date_ASC"
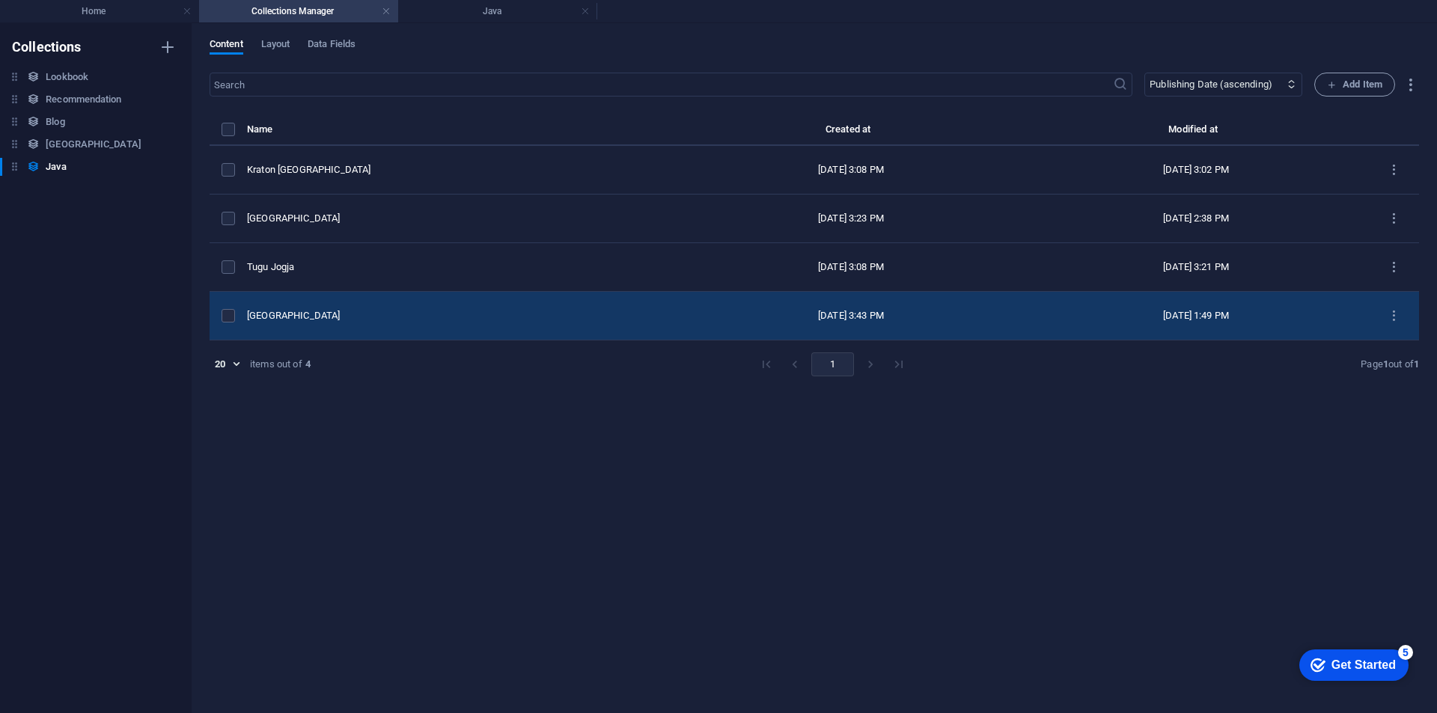
click at [527, 308] on td "[GEOGRAPHIC_DATA]" at bounding box center [463, 316] width 432 height 49
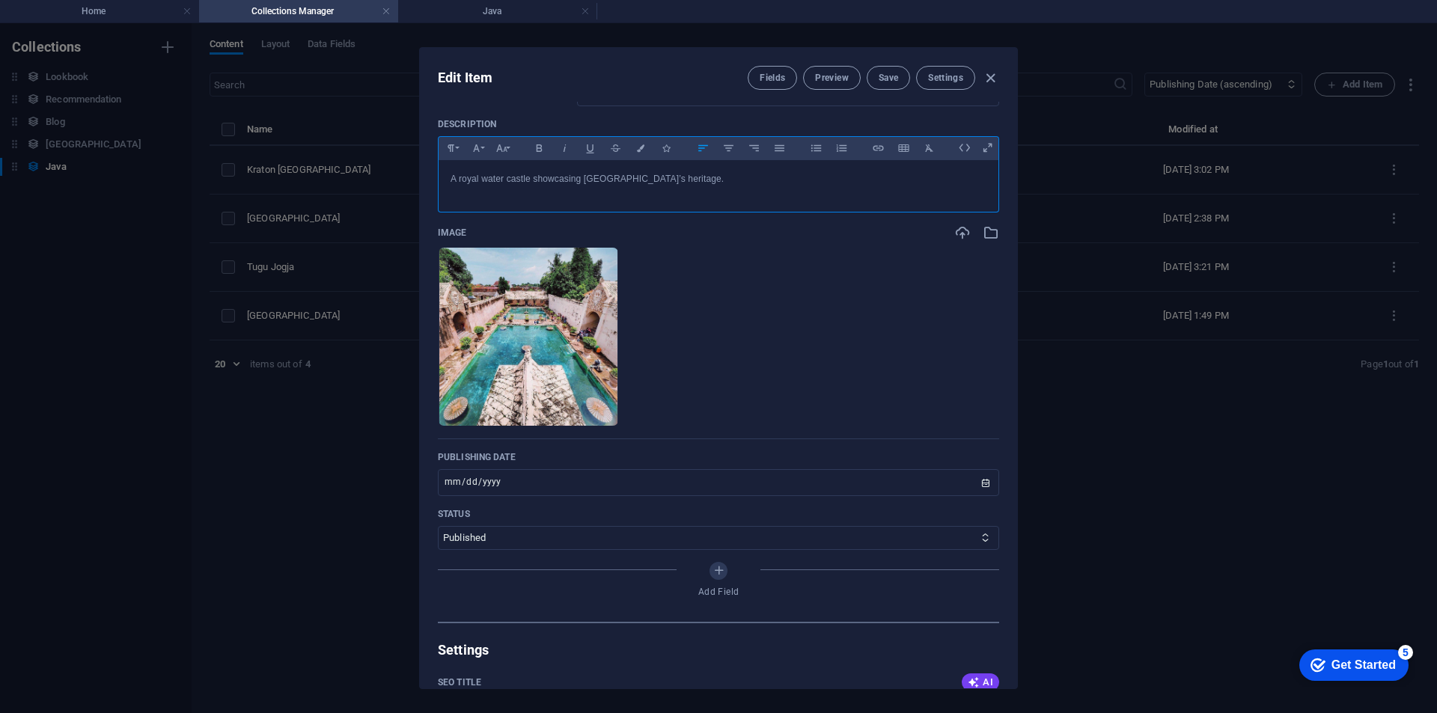
scroll to position [224, 0]
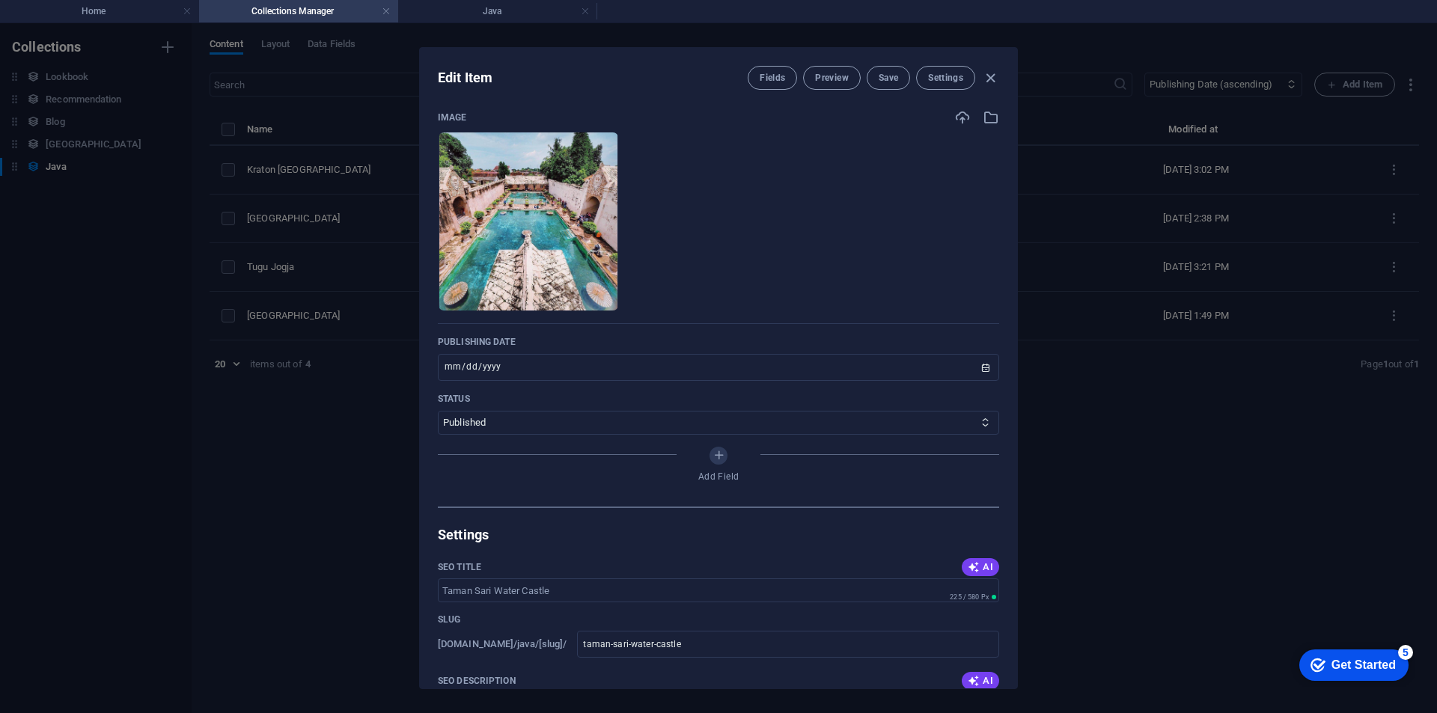
click at [362, 516] on div "Edit Item Fields Preview Save Settings Name Taman Sari Water Castle ​ Slug www.…" at bounding box center [718, 368] width 1437 height 690
type input "[DATE]"
type input "taman-sari-water-castle"
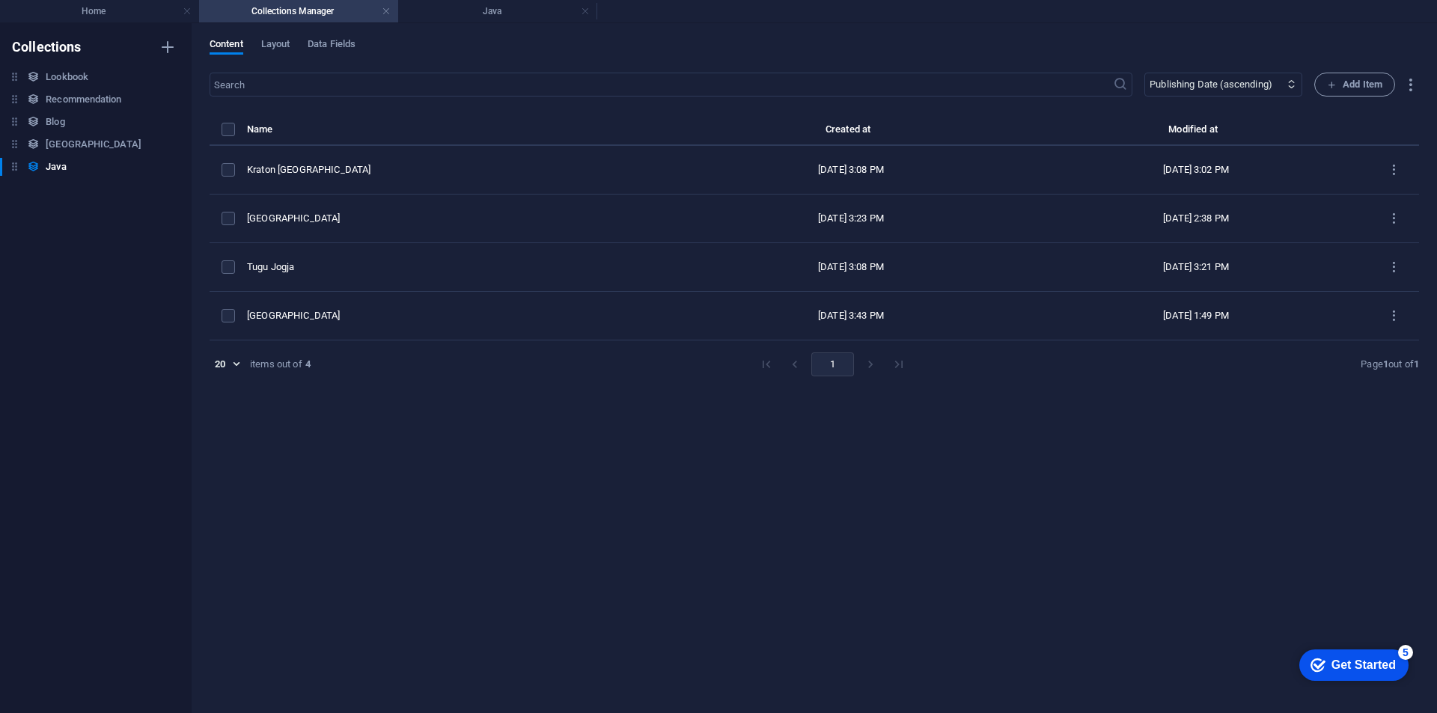
click at [284, 37] on div "Content Layout Data Fields ​ Newest first Oldest first Last modified Name (asce…" at bounding box center [814, 368] width 1245 height 690
click at [285, 46] on span "Layout" at bounding box center [275, 45] width 29 height 21
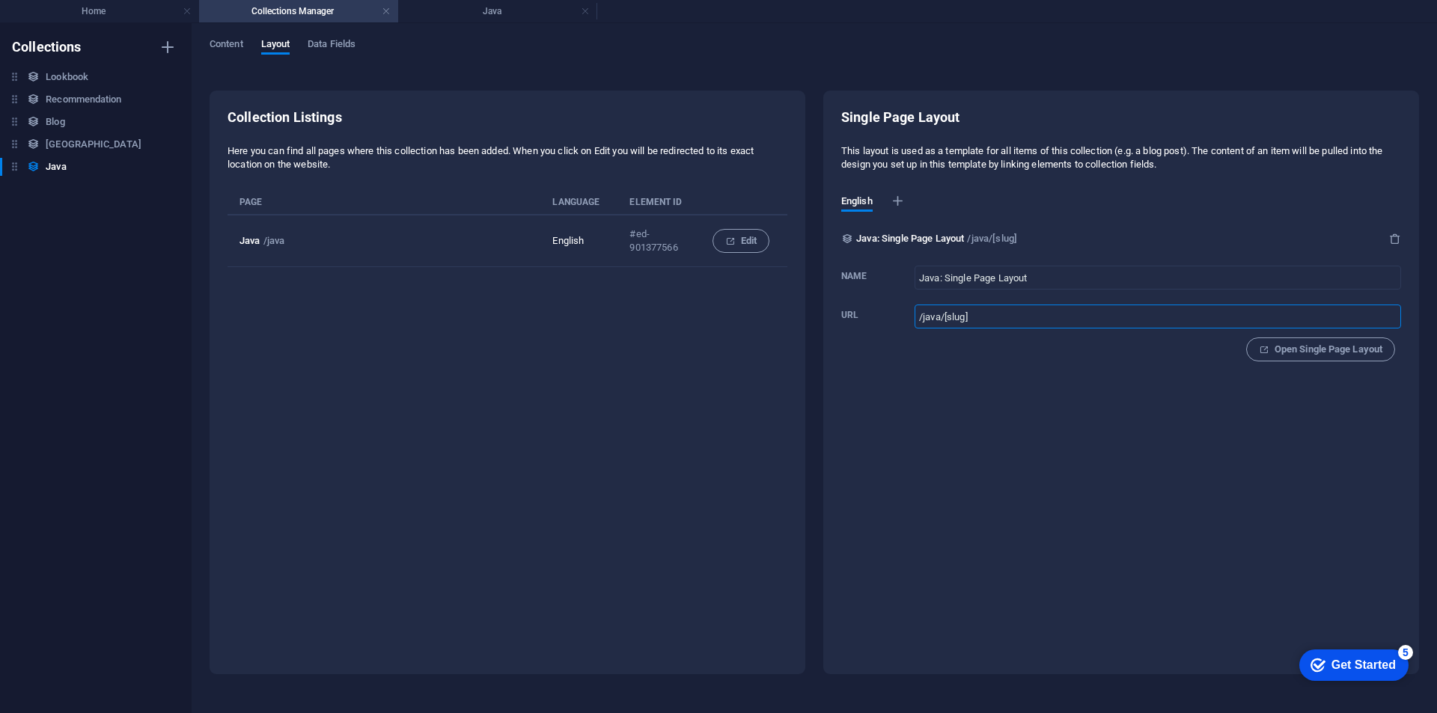
click at [1119, 314] on input "/java/[slug]" at bounding box center [1157, 317] width 486 height 24
type input "/java"
click at [1235, 465] on div "Single Page Layout This layout is used as a template for all items of this coll…" at bounding box center [1121, 383] width 596 height 584
click at [218, 52] on span "Content" at bounding box center [227, 45] width 34 height 21
select select "columns.publishing_date_ASC"
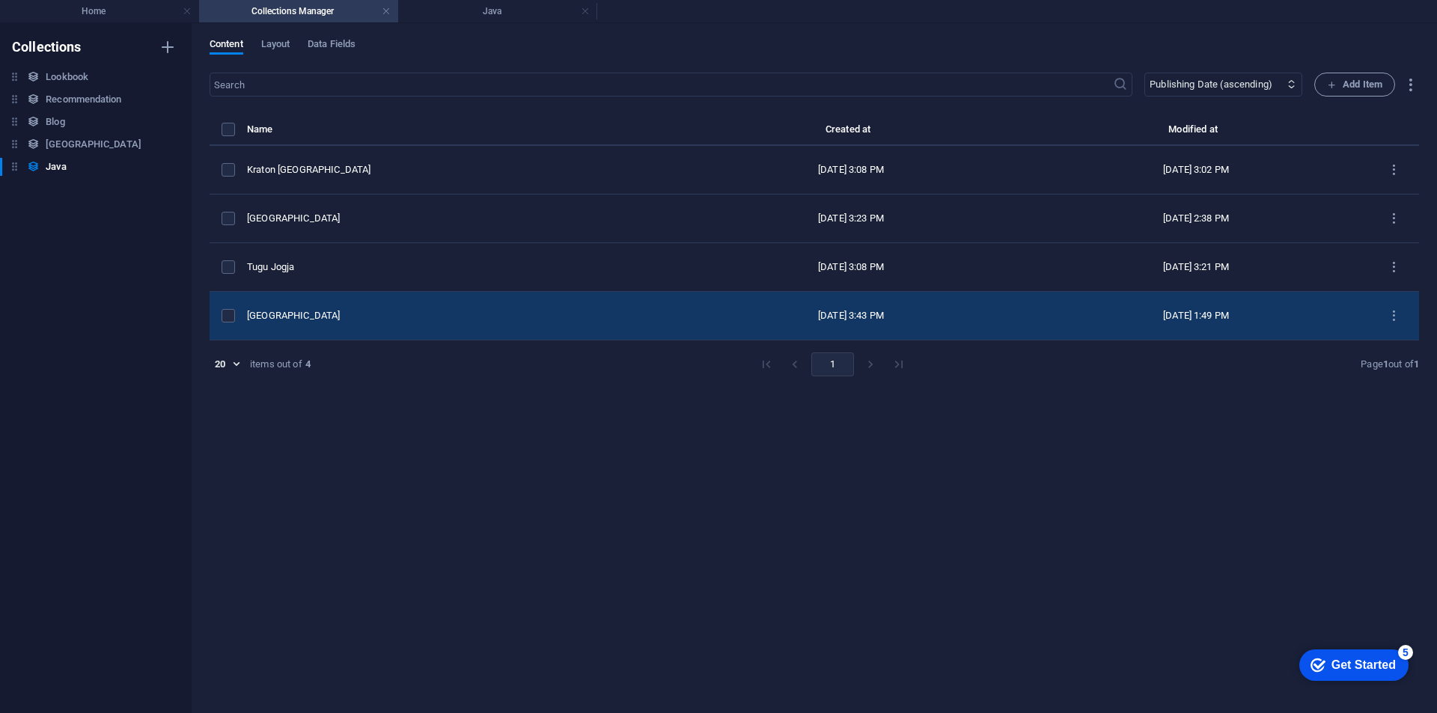
click at [474, 311] on div "[GEOGRAPHIC_DATA]" at bounding box center [457, 315] width 420 height 13
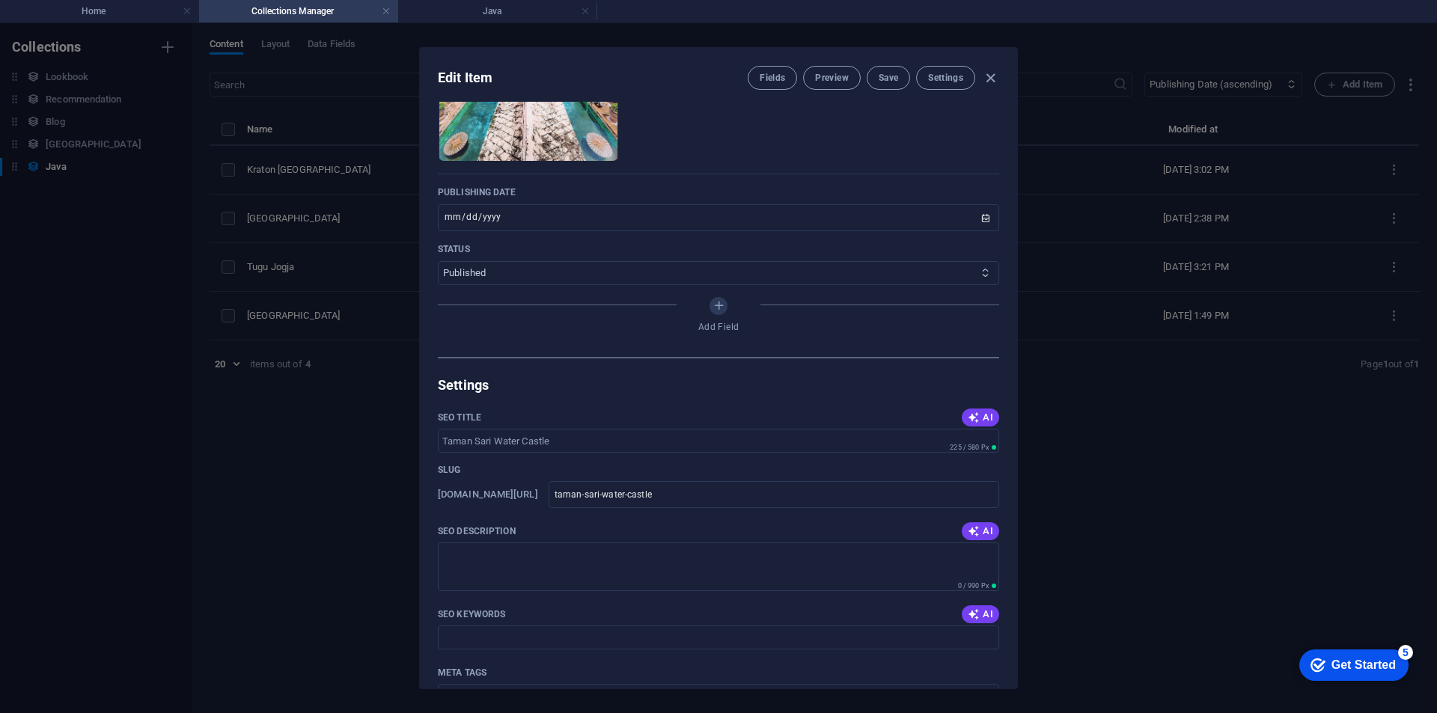
scroll to position [599, 0]
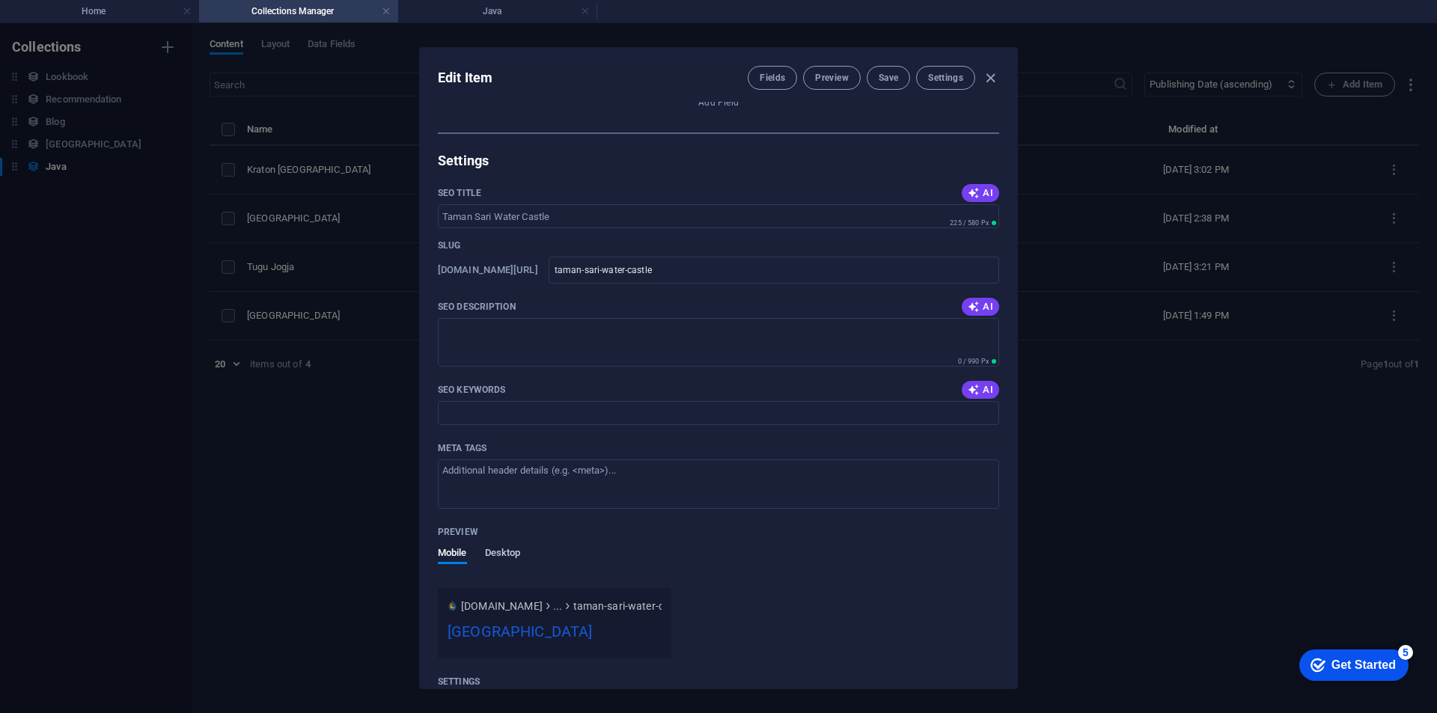
click at [521, 554] on span "Desktop" at bounding box center [503, 554] width 36 height 21
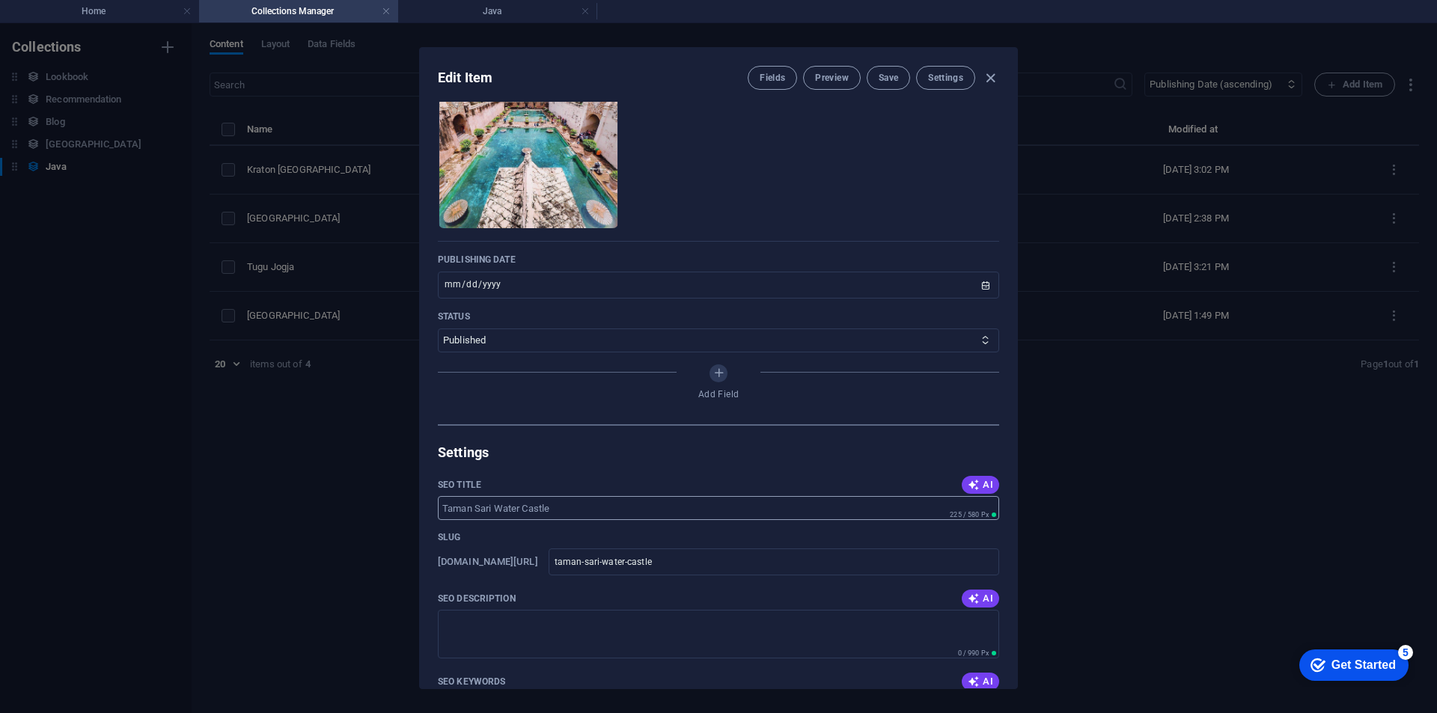
scroll to position [299, 0]
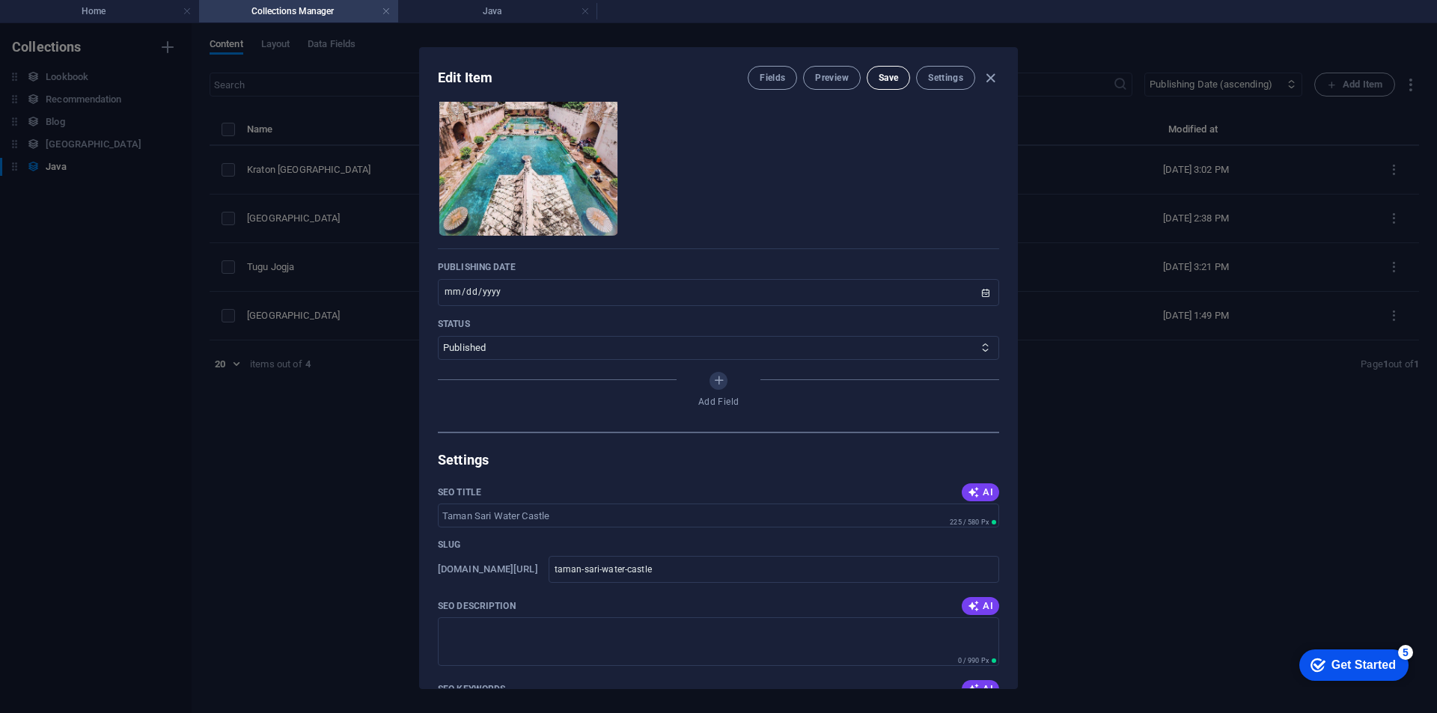
click at [900, 76] on button "Save" at bounding box center [887, 78] width 43 height 24
click at [314, 473] on div "Edit Item Fields Preview Save Settings Name Taman Sari Water Castle ​ Slug www.…" at bounding box center [718, 368] width 1437 height 690
type input "[DATE]"
type input "taman-sari-water-castle"
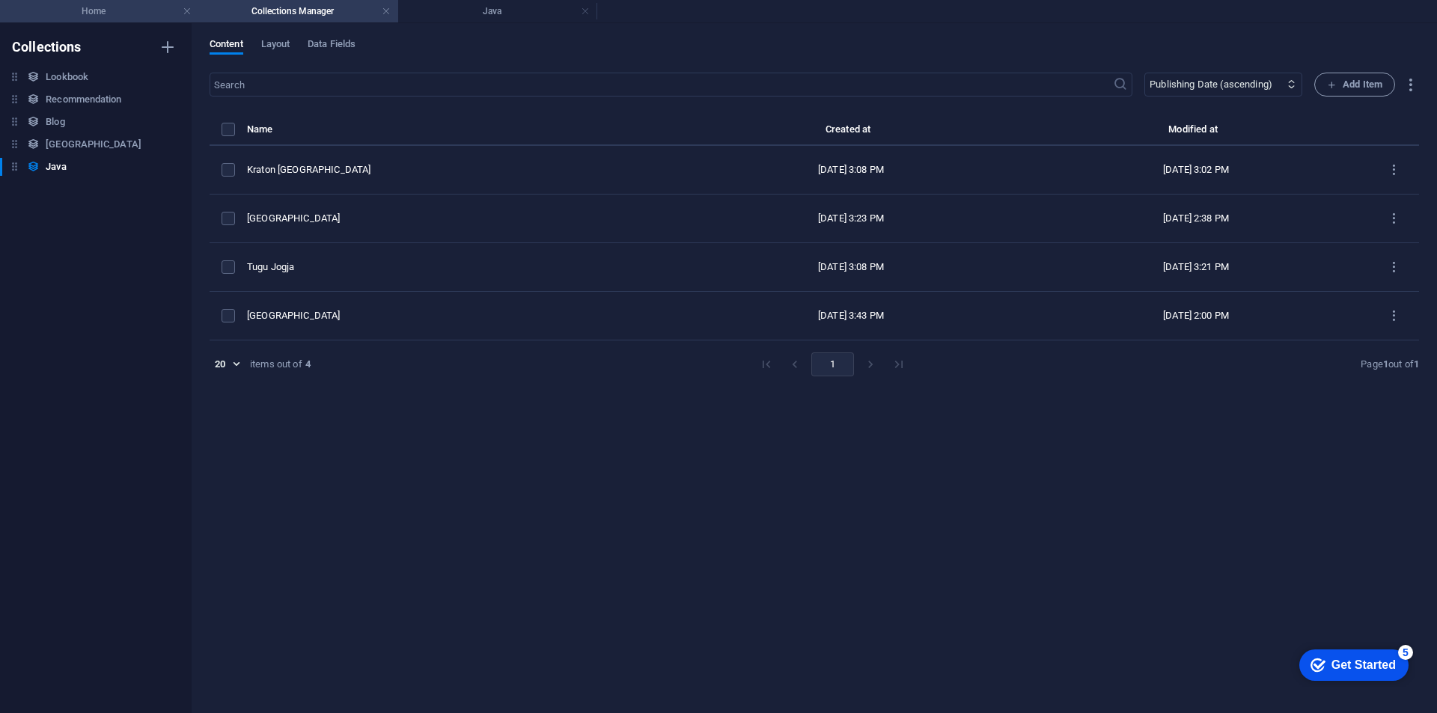
click at [97, 4] on h4 "Home" at bounding box center [99, 11] width 199 height 16
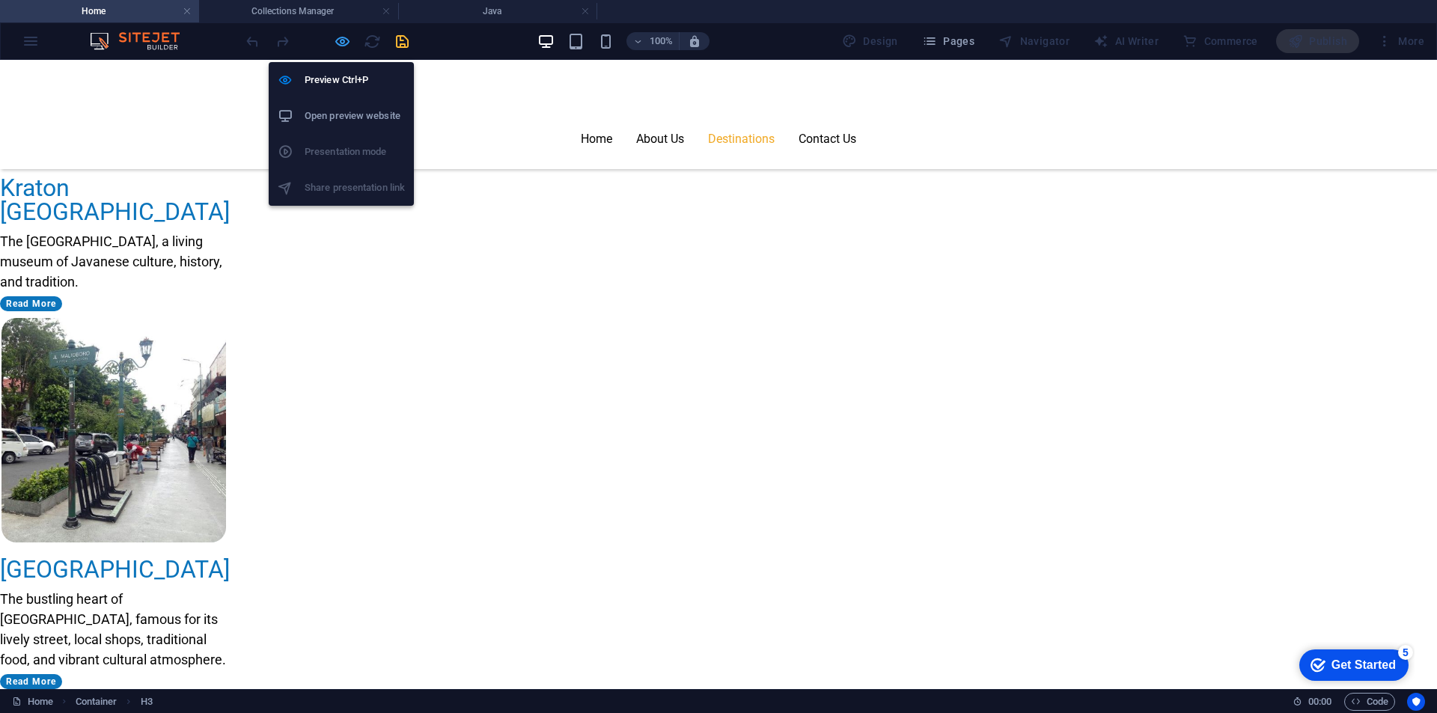
click at [334, 41] on icon "button" at bounding box center [342, 41] width 17 height 17
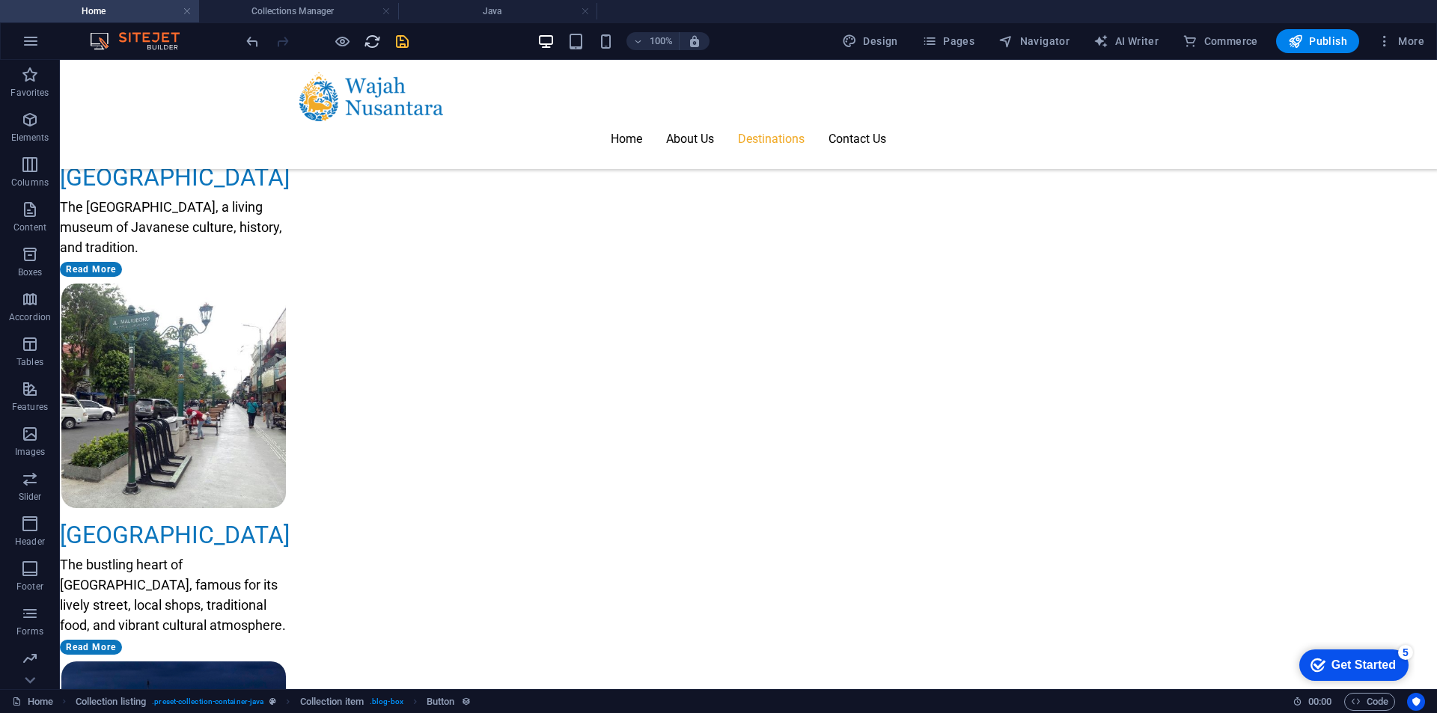
scroll to position [1974, 0]
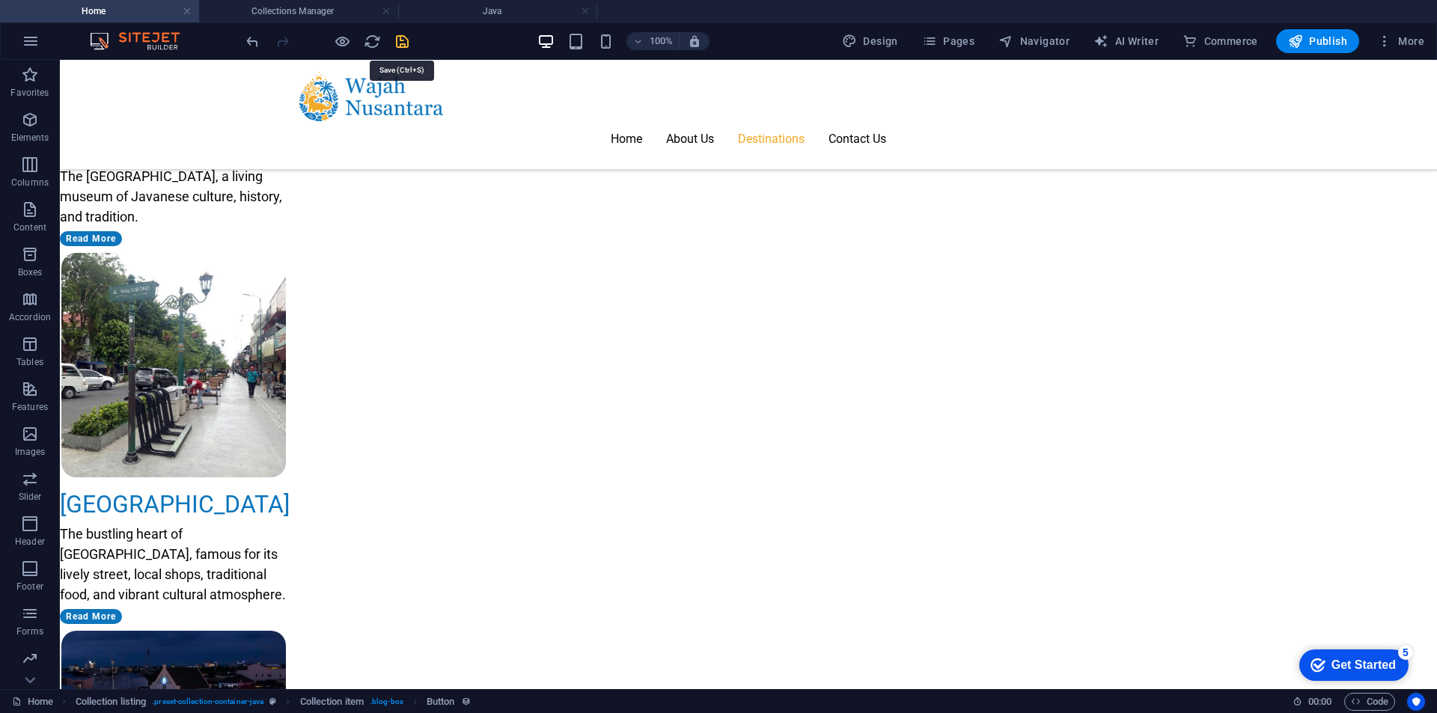
click at [402, 46] on icon "save" at bounding box center [402, 41] width 17 height 17
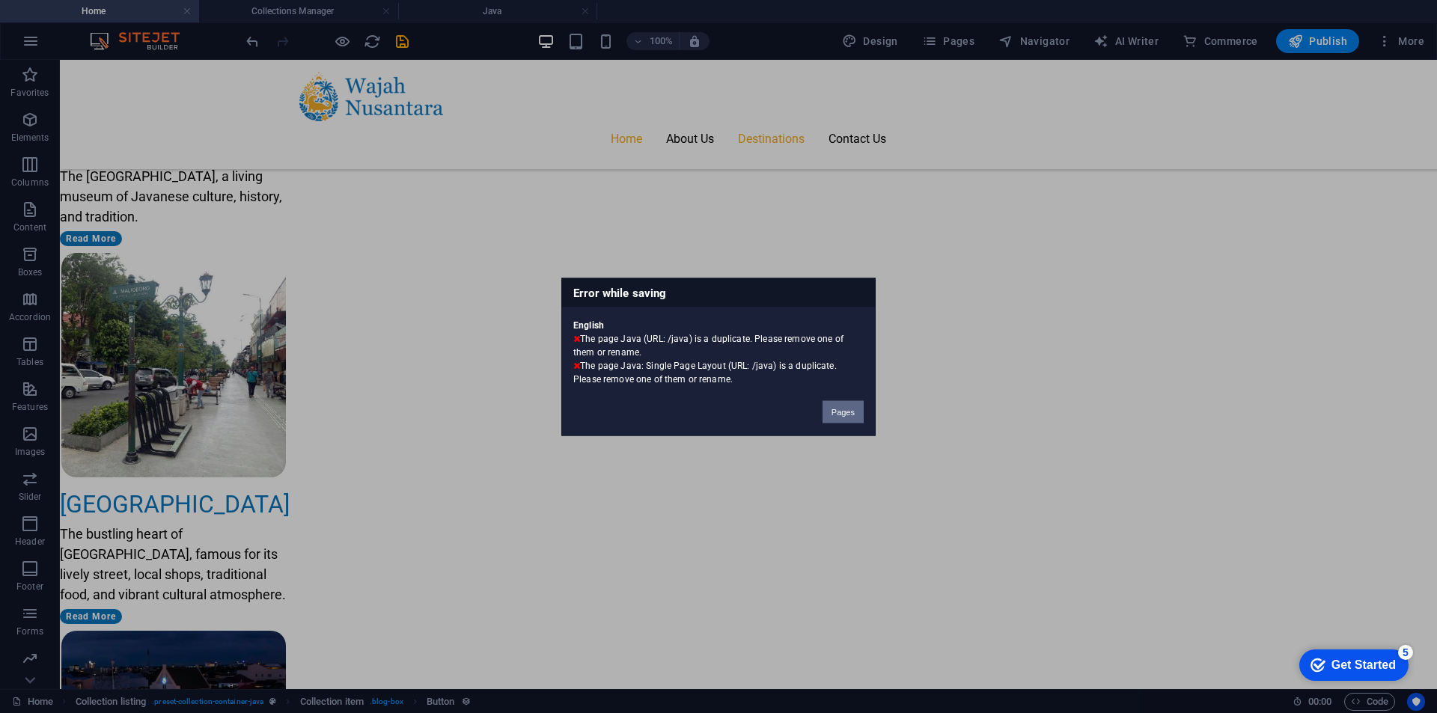
click at [849, 412] on button "Pages" at bounding box center [842, 411] width 41 height 22
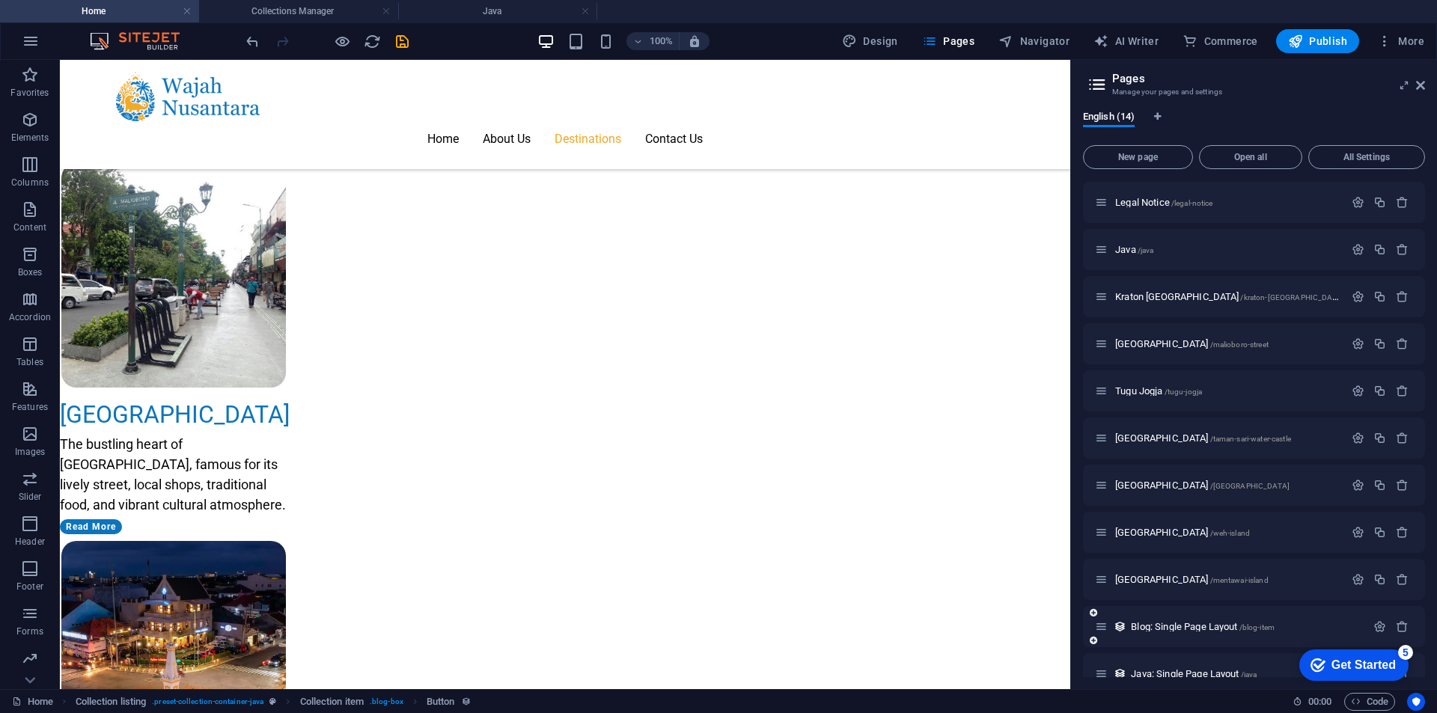
scroll to position [164, 0]
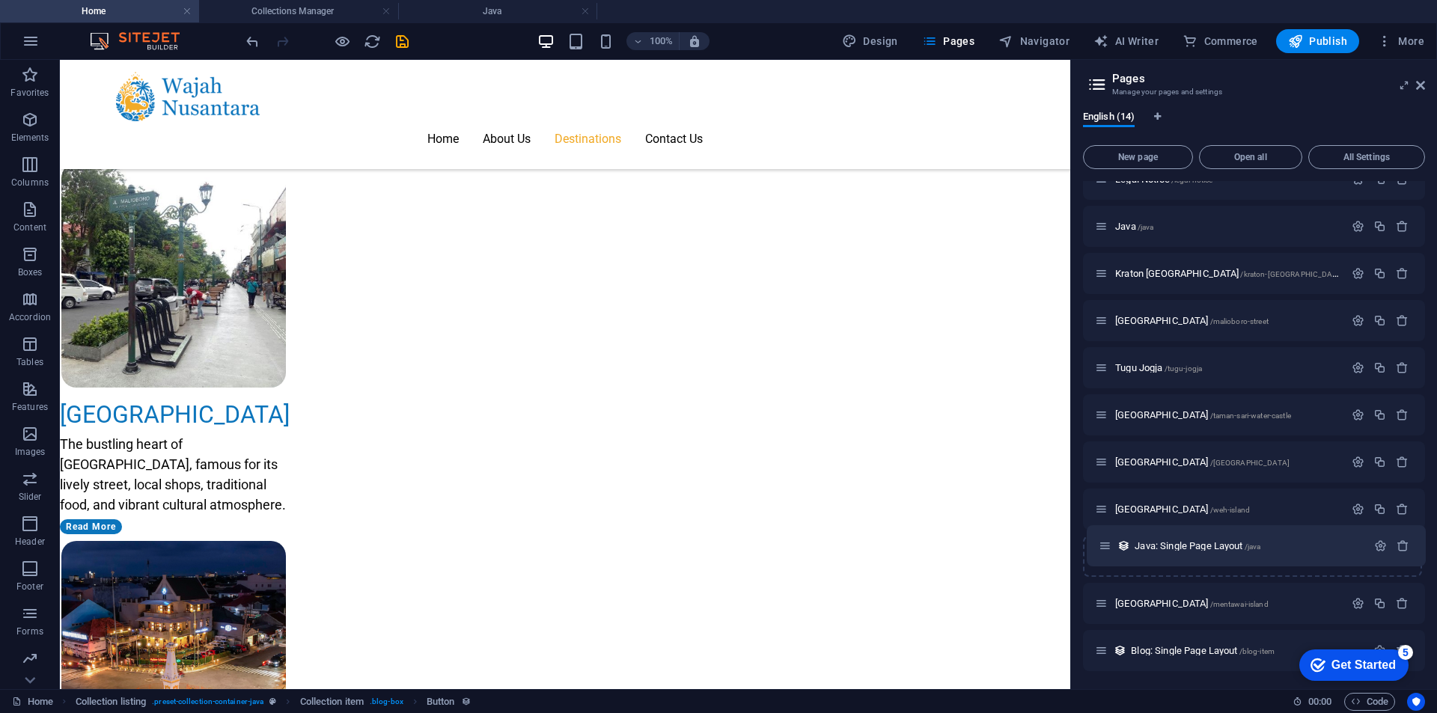
drag, startPoint x: 1104, startPoint y: 650, endPoint x: 1107, endPoint y: 540, distance: 110.0
click at [1107, 540] on div "Home / Contact /contact Privacy /privacy Legal Notice /legal-notice Java /java …" at bounding box center [1254, 344] width 342 height 654
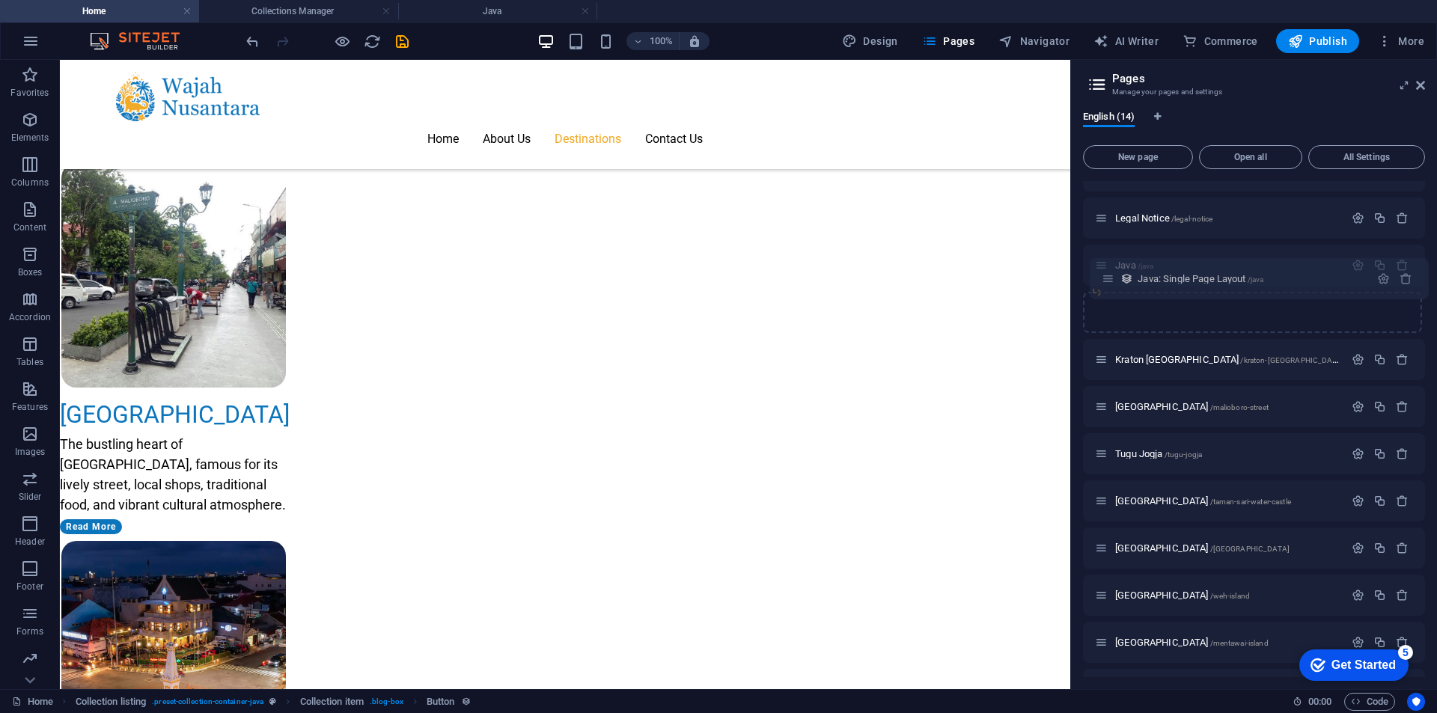
drag, startPoint x: 1103, startPoint y: 554, endPoint x: 1109, endPoint y: 270, distance: 284.4
click at [1109, 270] on div "Home / Contact /contact Privacy /privacy Legal Notice /legal-notice Java /java …" at bounding box center [1254, 359] width 342 height 607
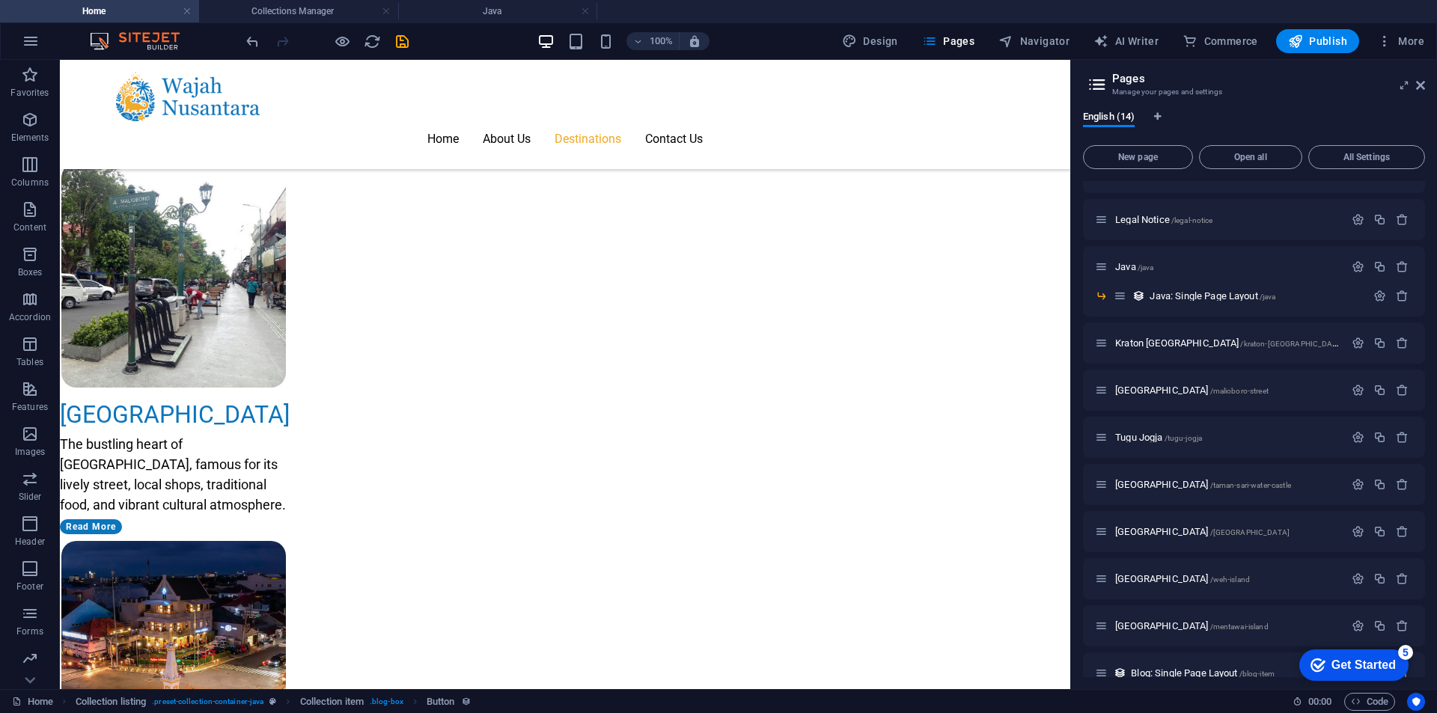
scroll to position [122, 0]
drag, startPoint x: 1121, startPoint y: 295, endPoint x: 1097, endPoint y: 299, distance: 24.2
click at [1097, 299] on div "Home / Contact /contact Privacy /privacy Legal Notice /legal-notice Java /java …" at bounding box center [1254, 362] width 342 height 607
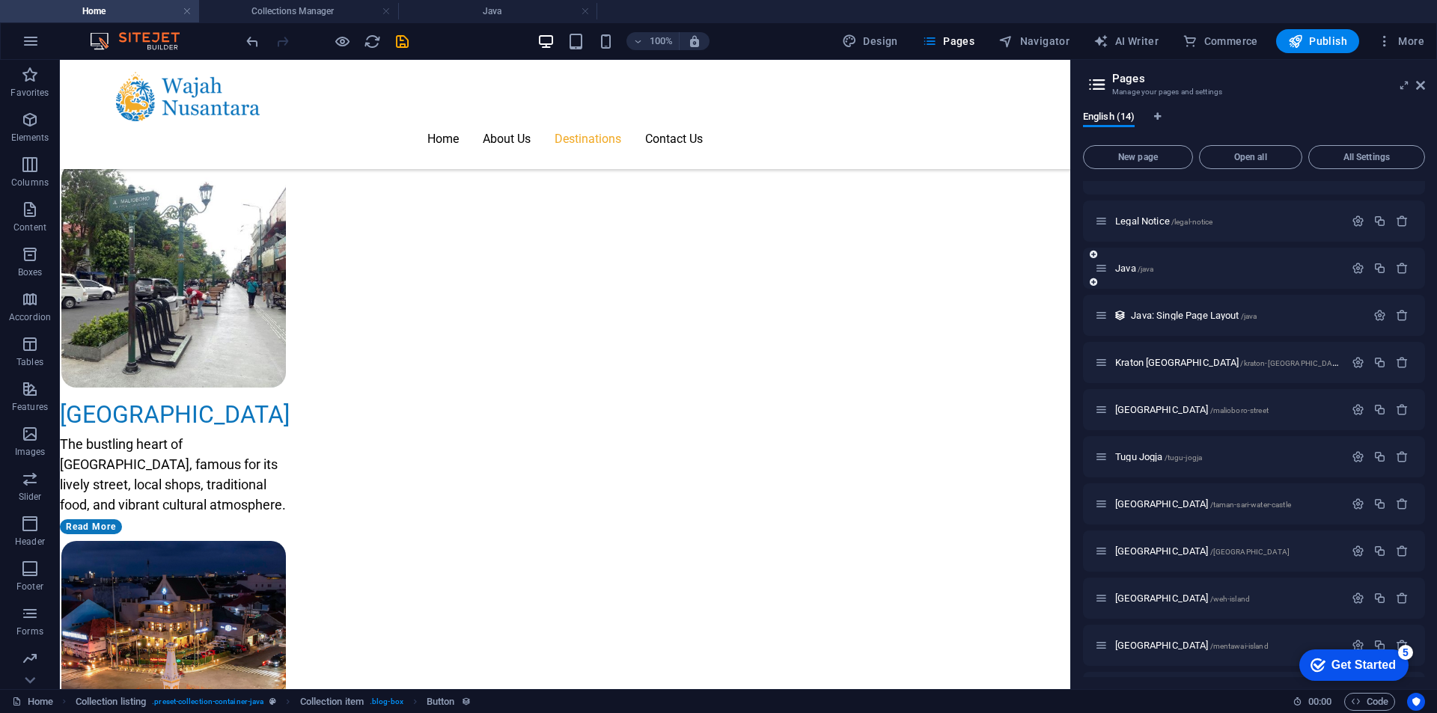
click at [1173, 275] on div "Java /java" at bounding box center [1219, 268] width 249 height 17
click at [1127, 265] on span "Java /java" at bounding box center [1134, 268] width 38 height 11
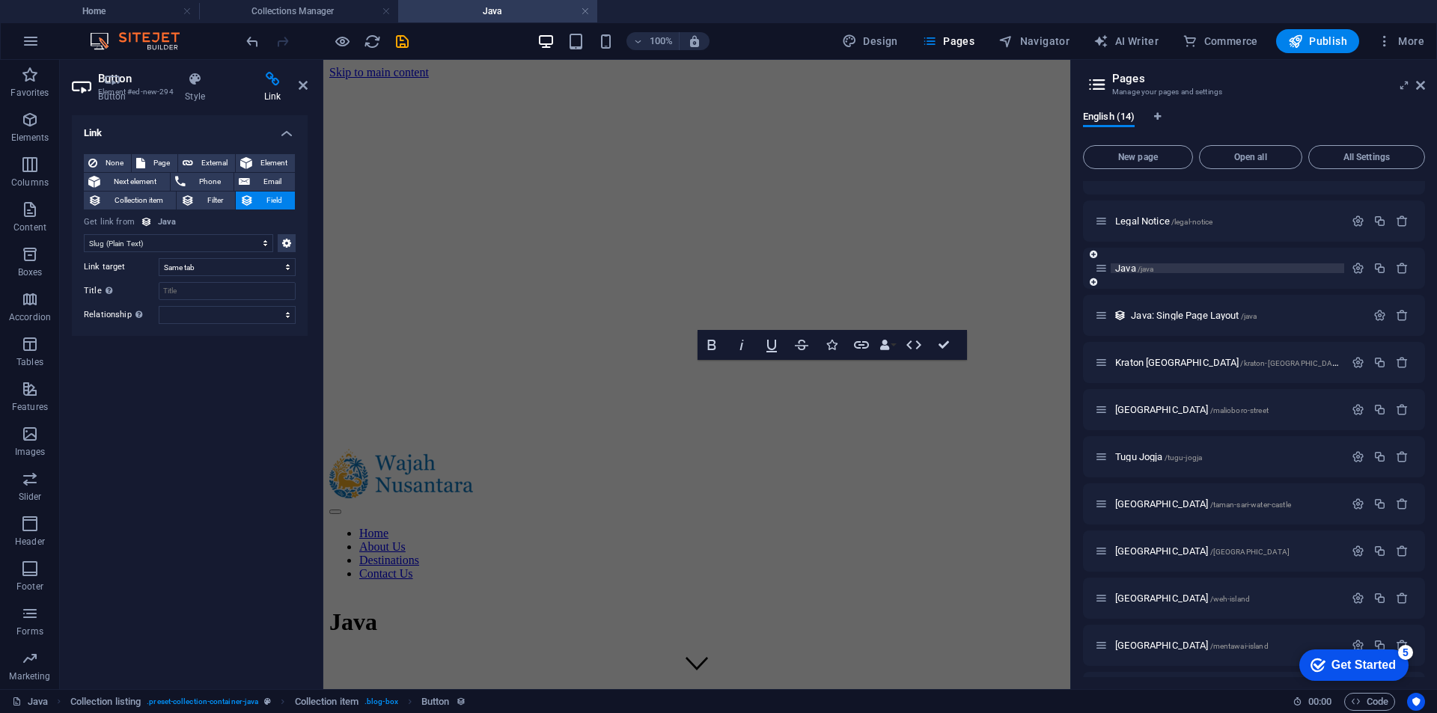
scroll to position [632, 0]
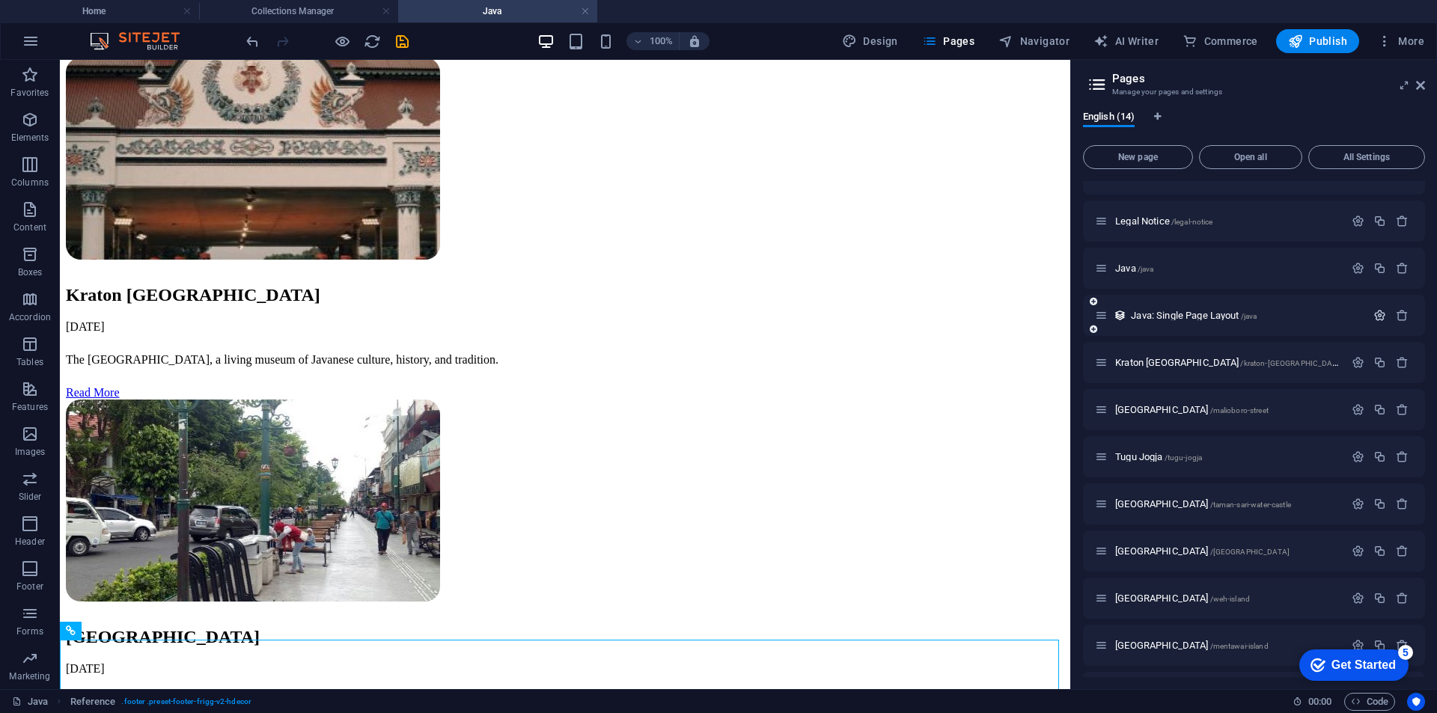
click at [1373, 312] on icon "button" at bounding box center [1379, 315] width 13 height 13
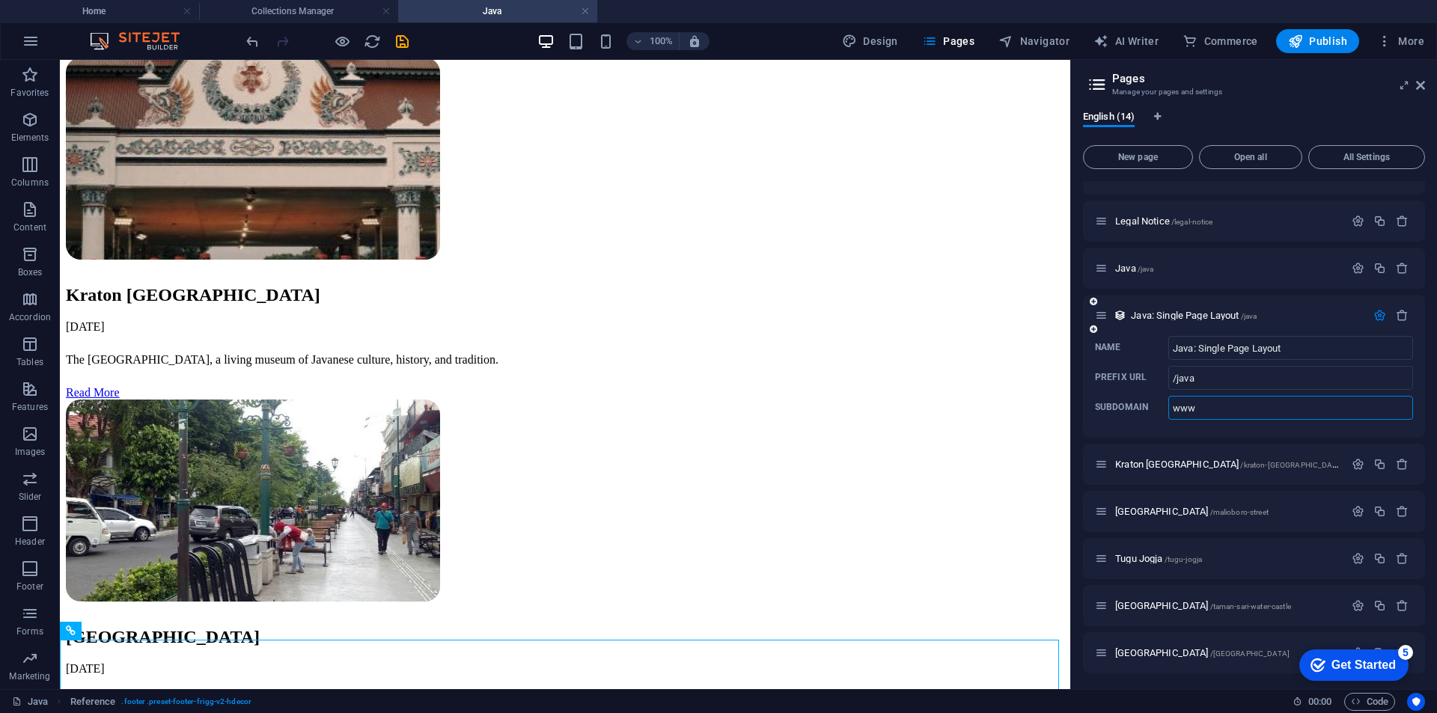
click at [1257, 404] on input "www" at bounding box center [1290, 408] width 245 height 24
click at [405, 38] on icon "save" at bounding box center [402, 41] width 17 height 17
select select "slug"
select select
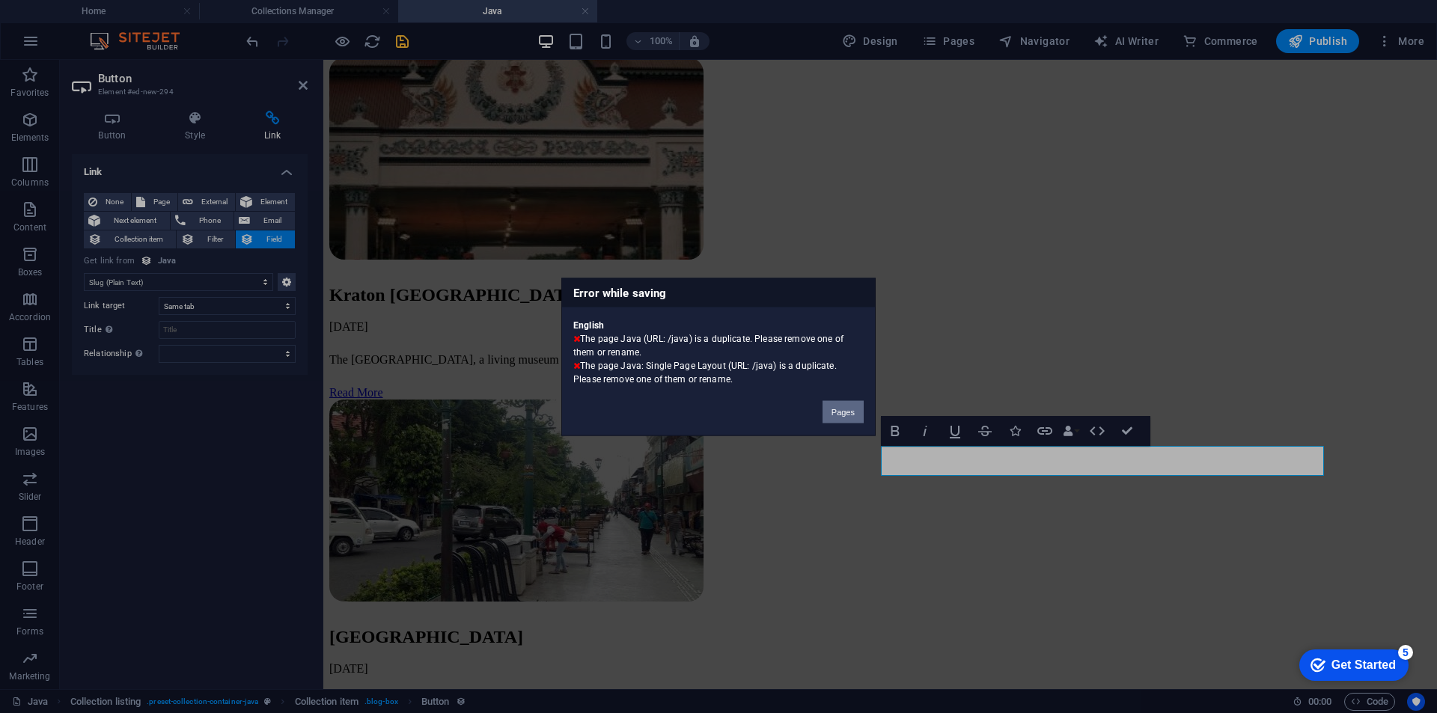
click at [840, 405] on button "Pages" at bounding box center [842, 411] width 41 height 22
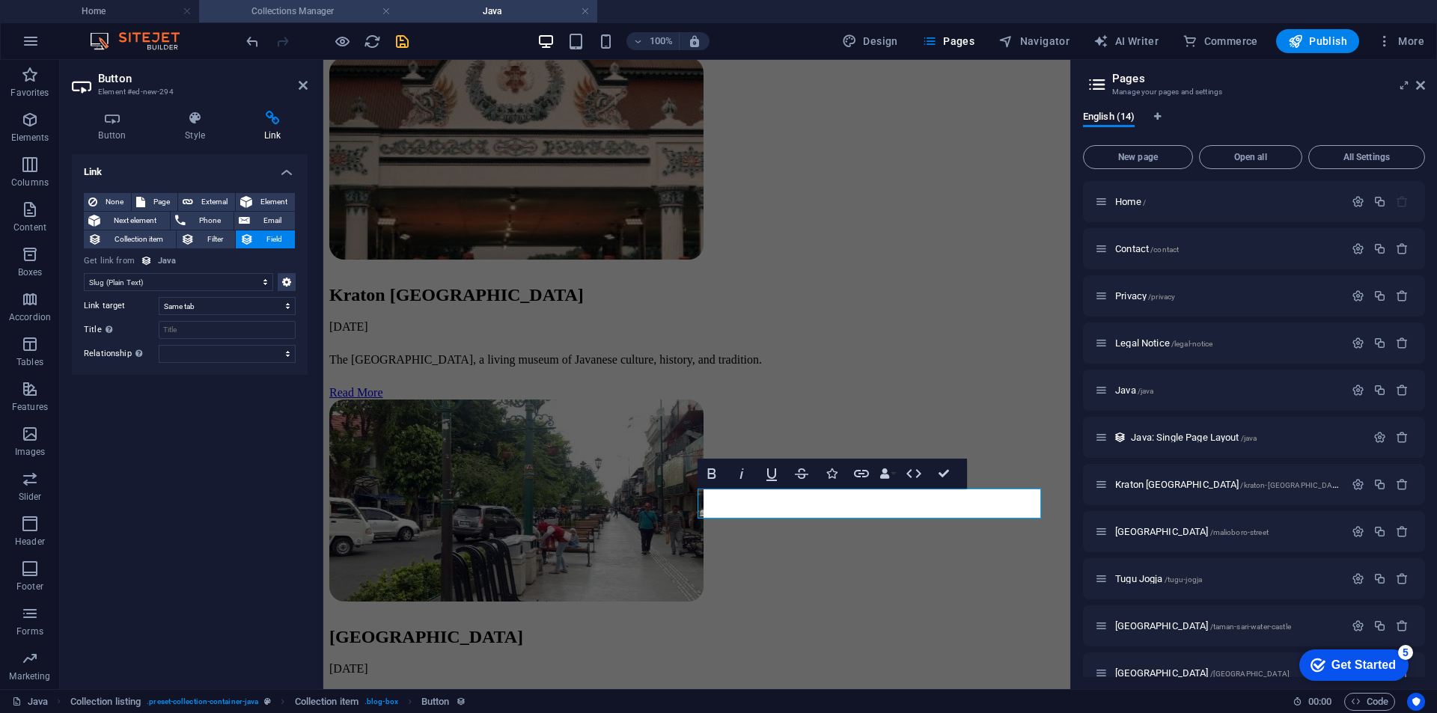
click at [293, 4] on h4 "Collections Manager" at bounding box center [298, 11] width 199 height 16
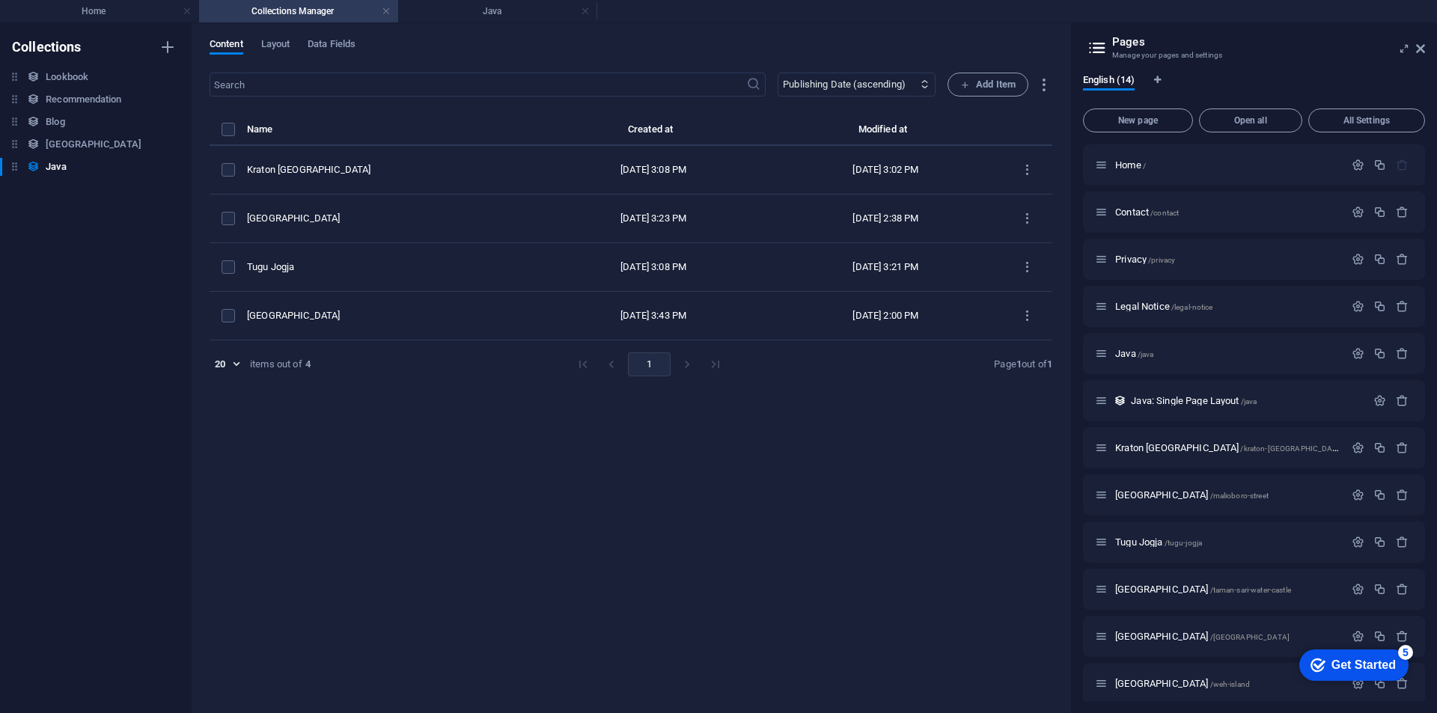
click at [260, 45] on div "Content Layout Data Fields" at bounding box center [631, 52] width 843 height 28
click at [266, 45] on span "Layout" at bounding box center [275, 45] width 29 height 21
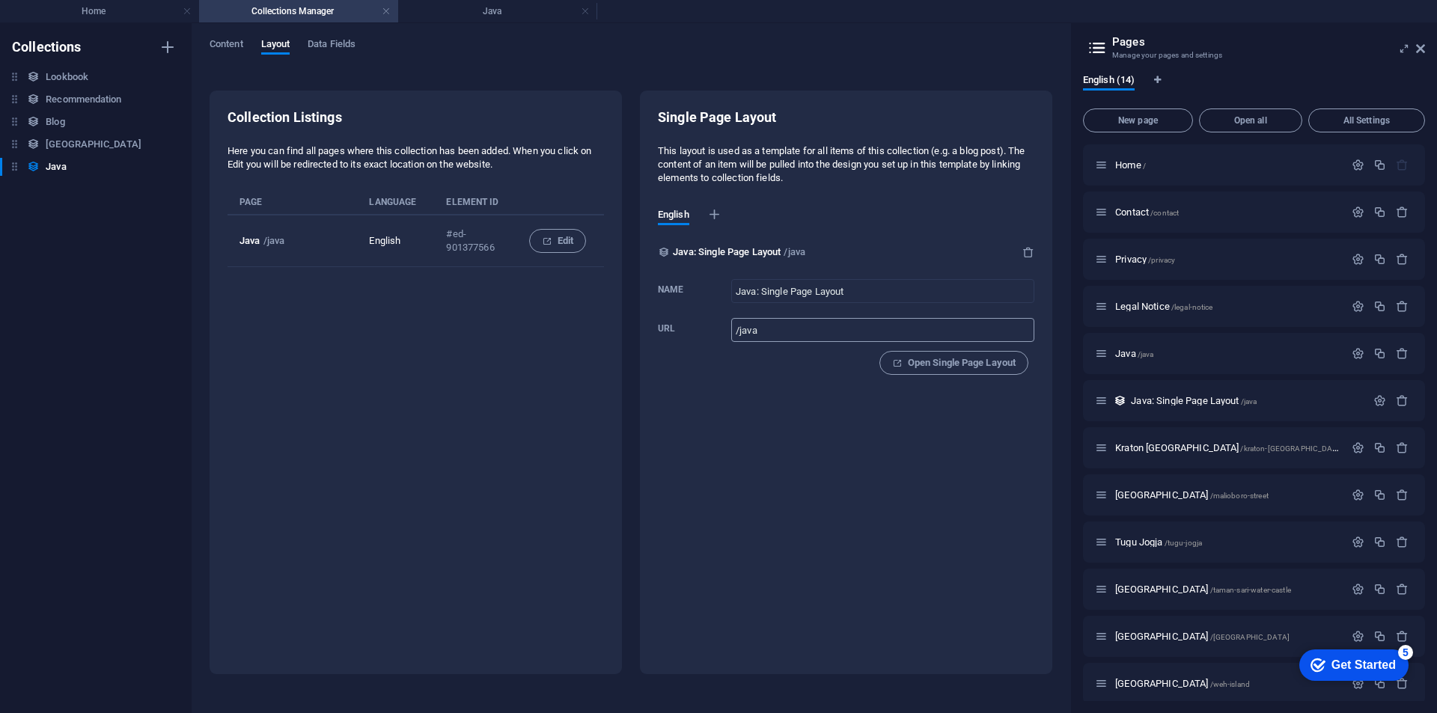
click at [847, 327] on input "/java" at bounding box center [882, 330] width 303 height 24
type input "/java-item"
click at [229, 43] on span "Content" at bounding box center [227, 45] width 34 height 21
select select "columns.publishing_date_ASC"
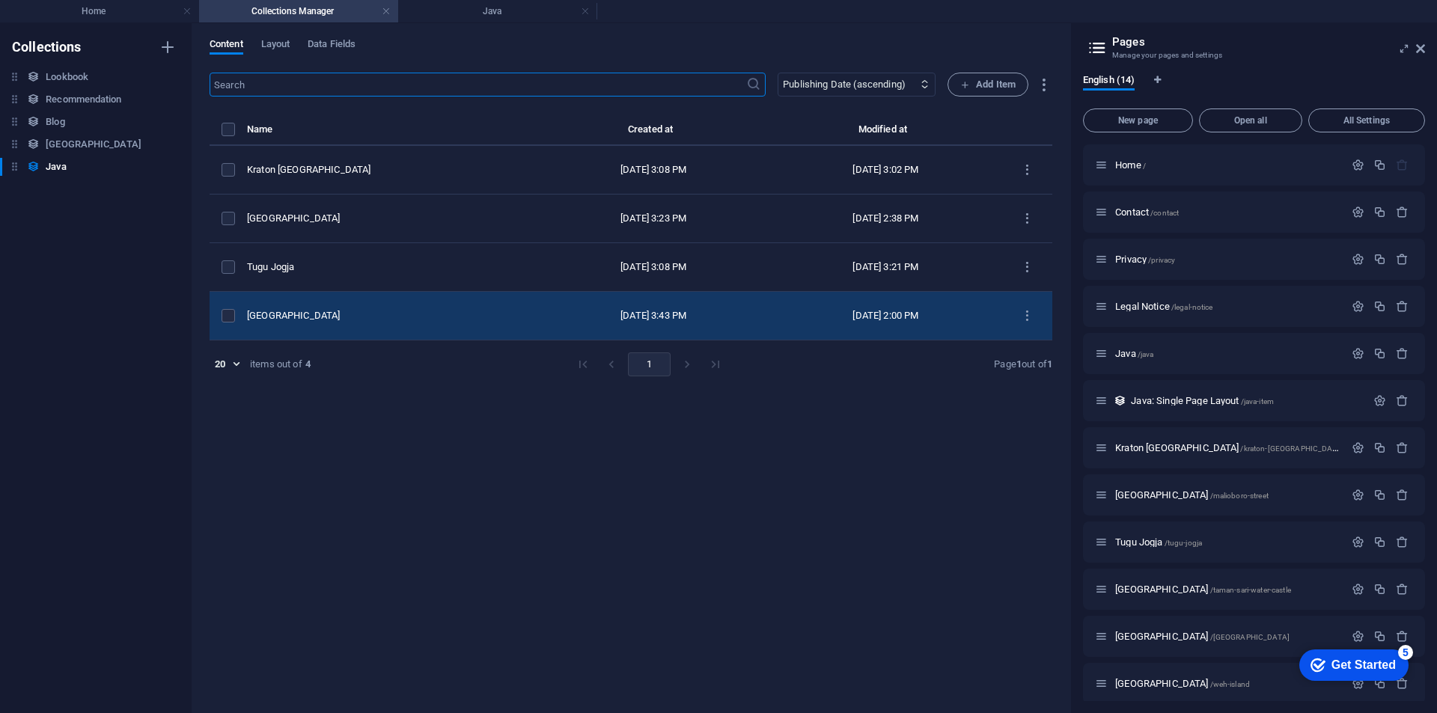
click at [402, 311] on div "[GEOGRAPHIC_DATA]" at bounding box center [386, 315] width 278 height 13
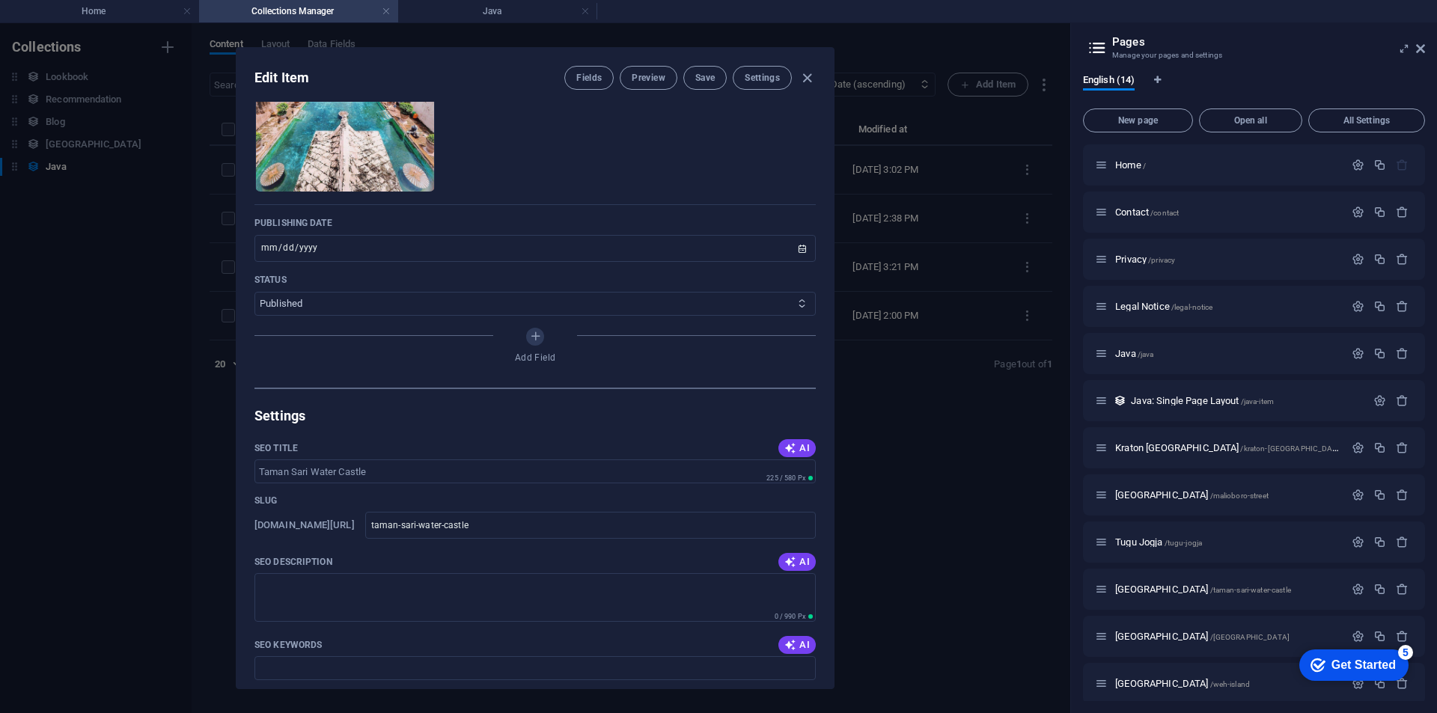
scroll to position [374, 0]
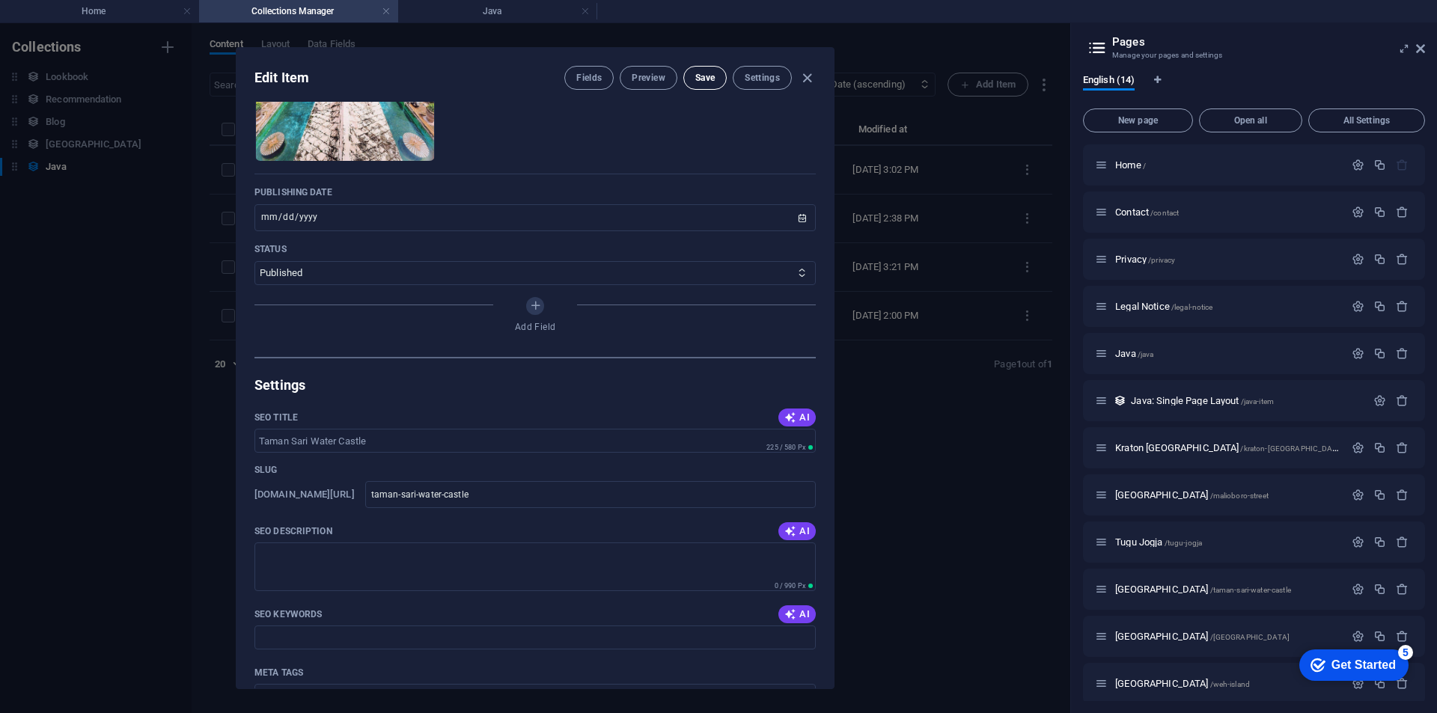
click at [698, 79] on span "Save" at bounding box center [704, 78] width 19 height 12
click at [800, 78] on icon "button" at bounding box center [806, 78] width 17 height 17
type input "[DATE]"
type input "taman-sari-water-castle"
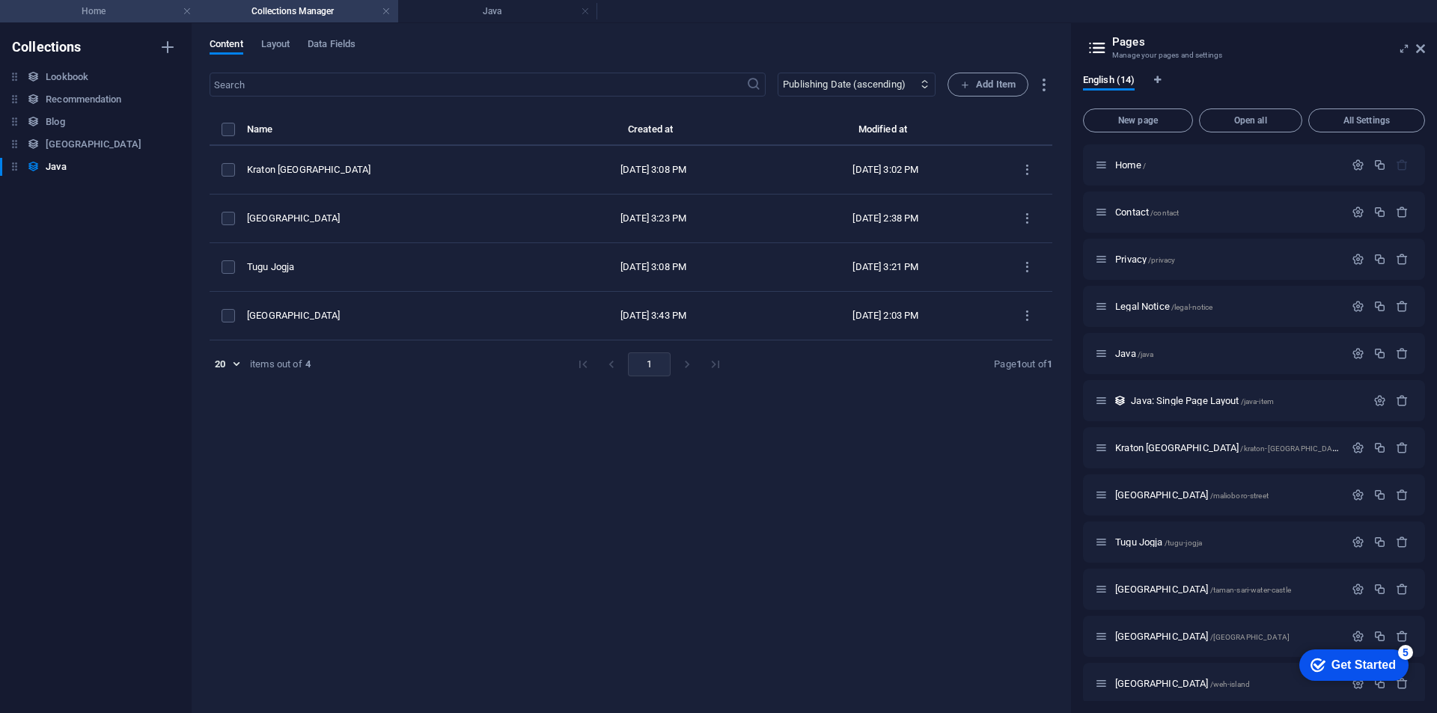
click at [79, 7] on h4 "Home" at bounding box center [99, 11] width 199 height 16
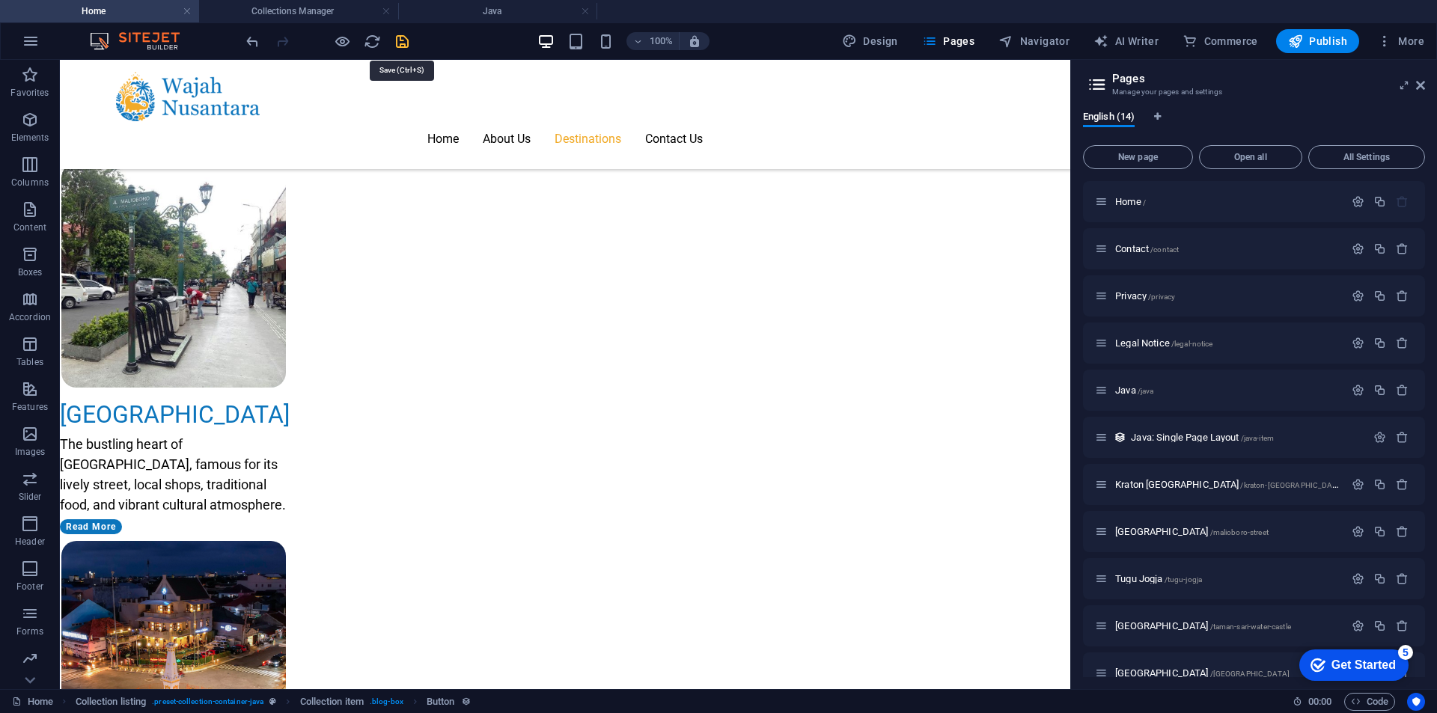
click at [401, 45] on icon "save" at bounding box center [402, 41] width 17 height 17
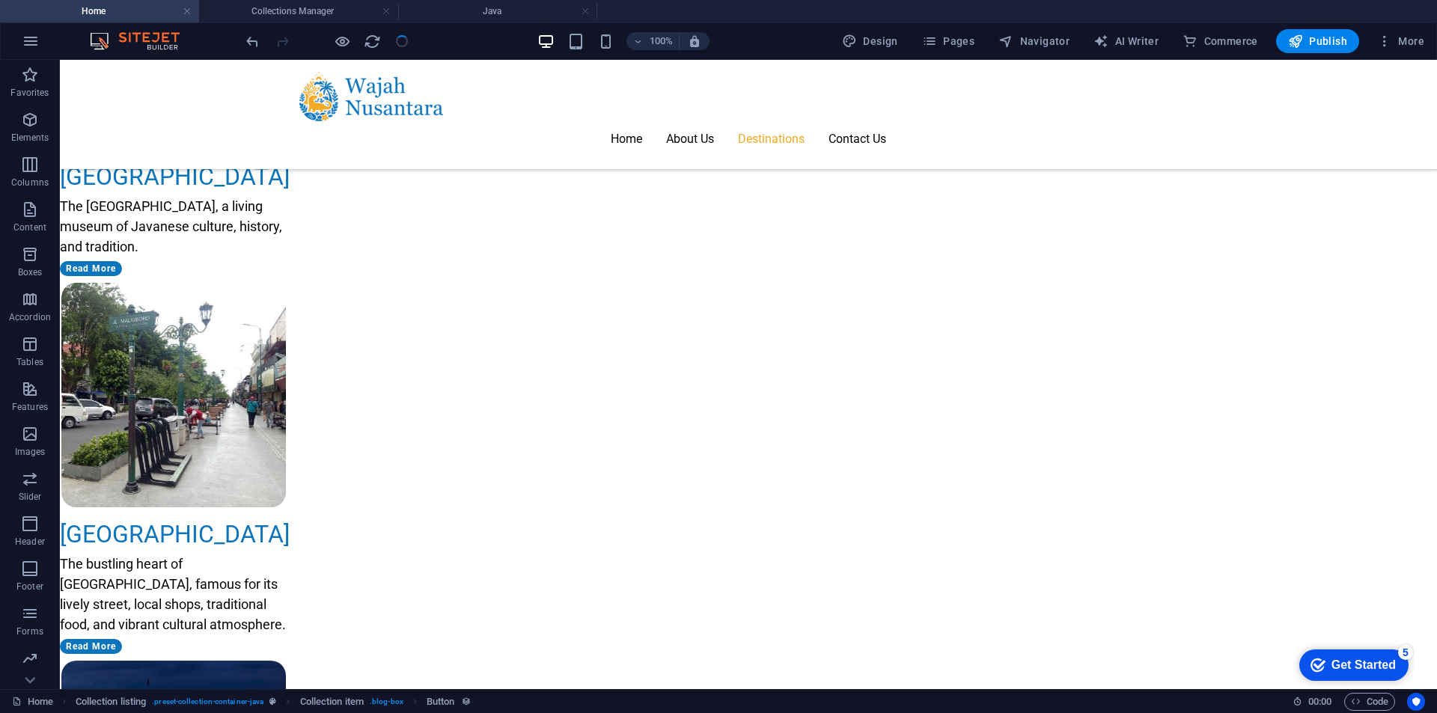
scroll to position [1974, 0]
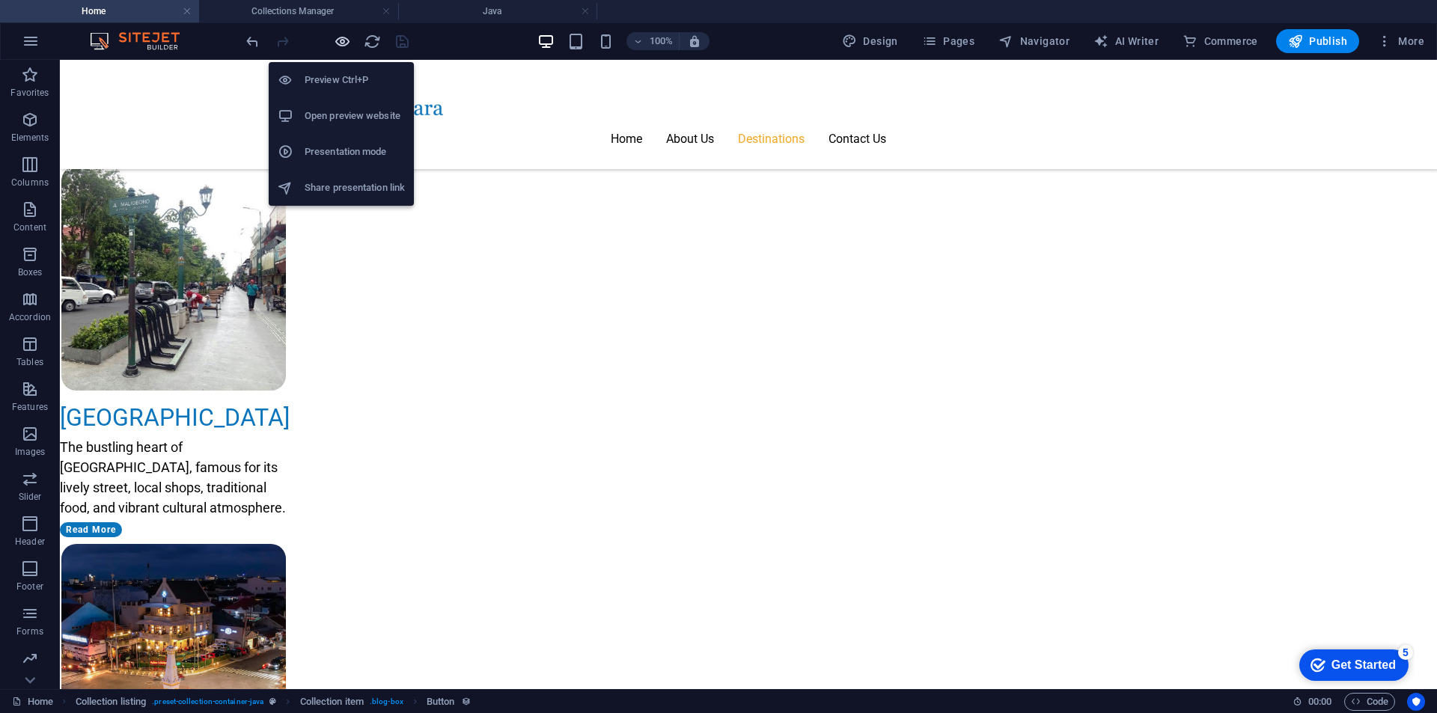
click at [340, 41] on icon "button" at bounding box center [342, 41] width 17 height 17
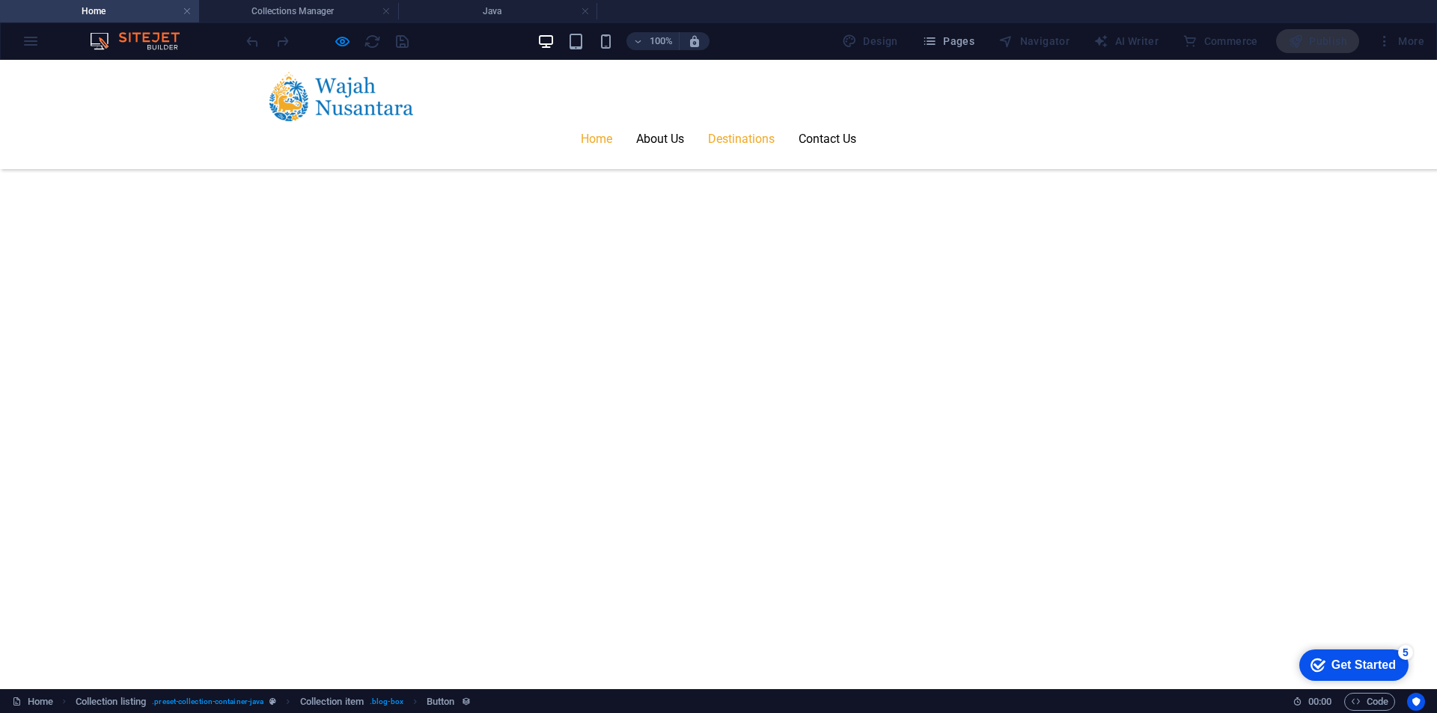
click at [370, 40] on div at bounding box center [327, 41] width 168 height 24
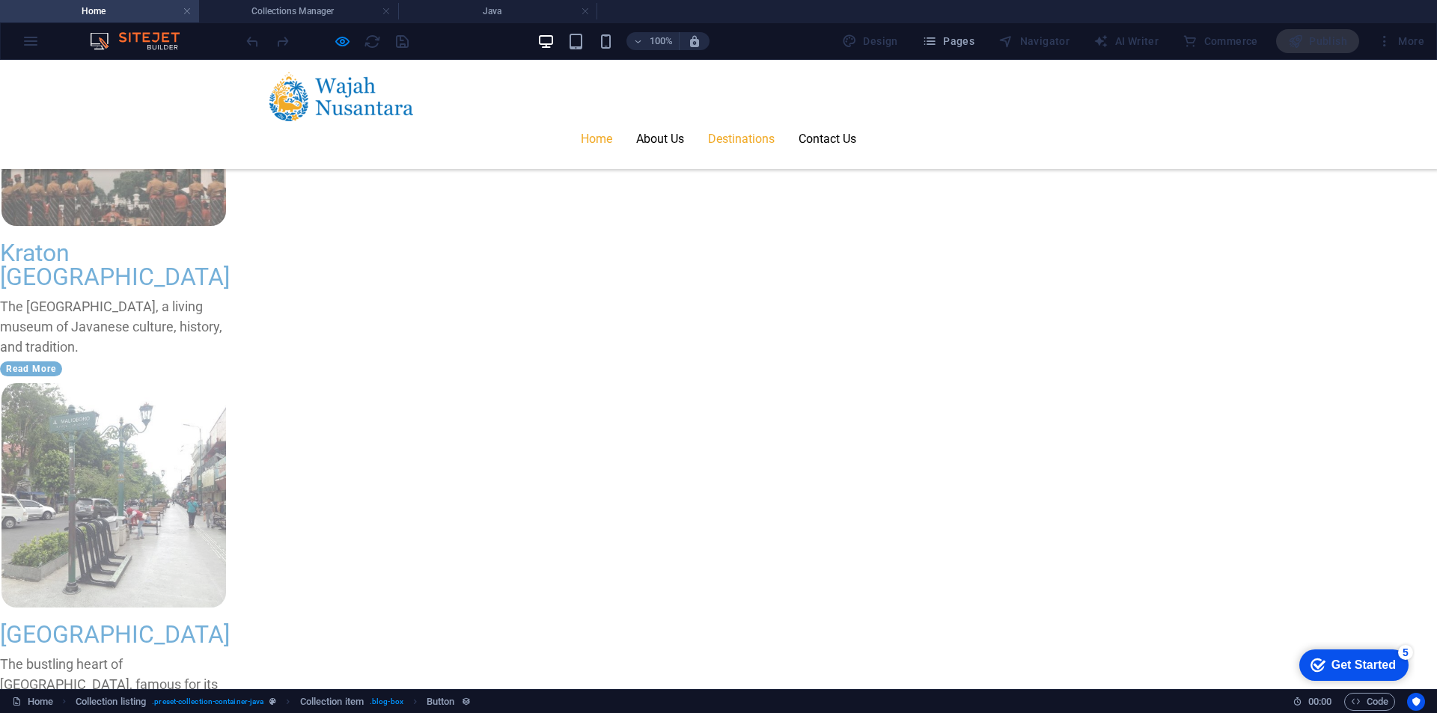
click at [370, 47] on div at bounding box center [327, 41] width 168 height 24
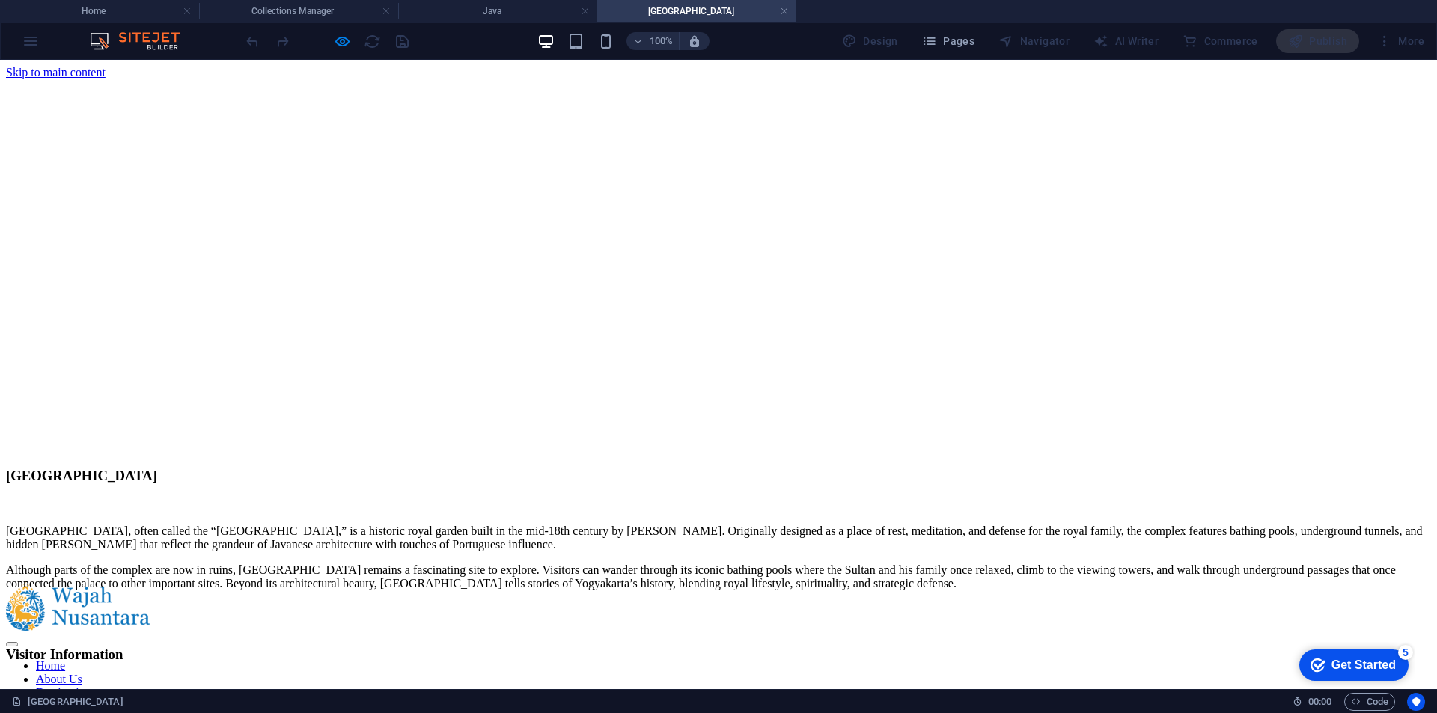
scroll to position [0, 0]
click at [786, 16] on link at bounding box center [784, 11] width 9 height 14
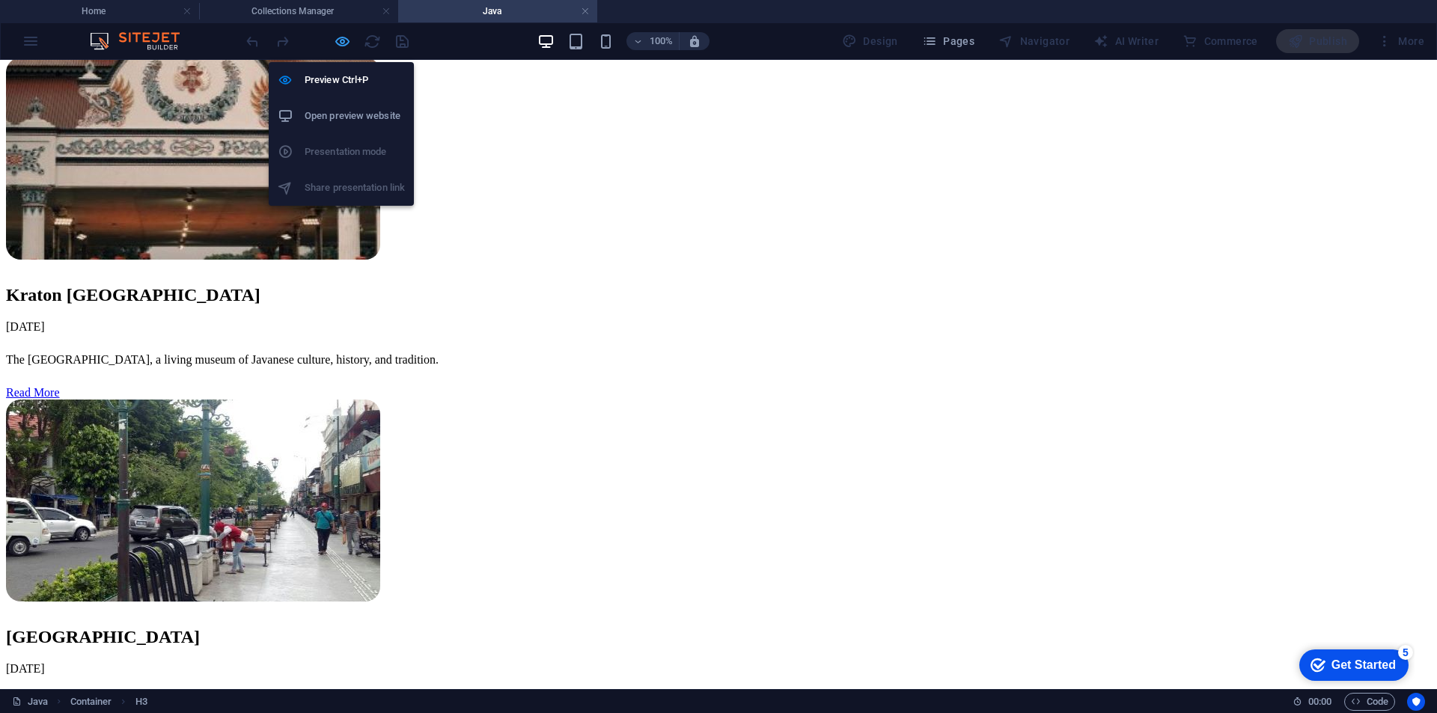
click at [334, 46] on icon "button" at bounding box center [342, 41] width 17 height 17
select select "slug"
select select
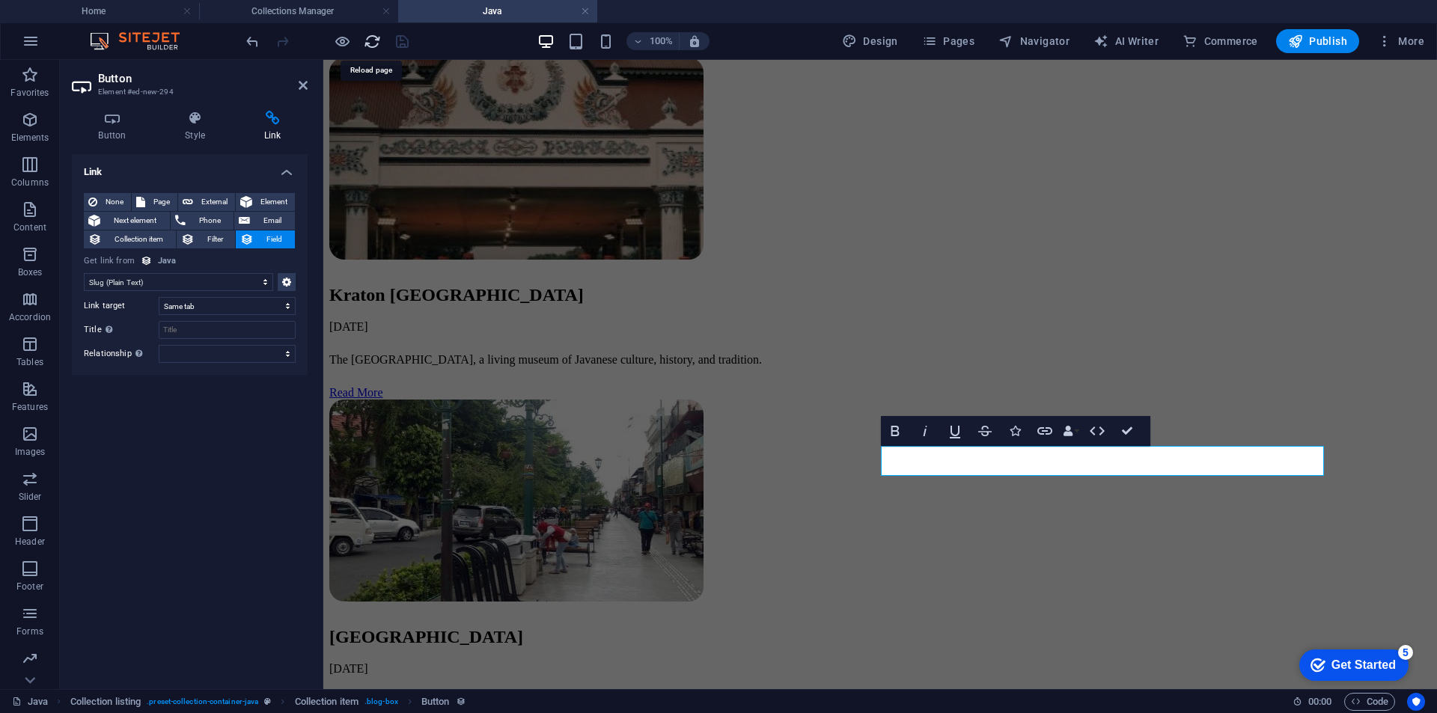
click at [364, 47] on icon "reload" at bounding box center [372, 41] width 17 height 17
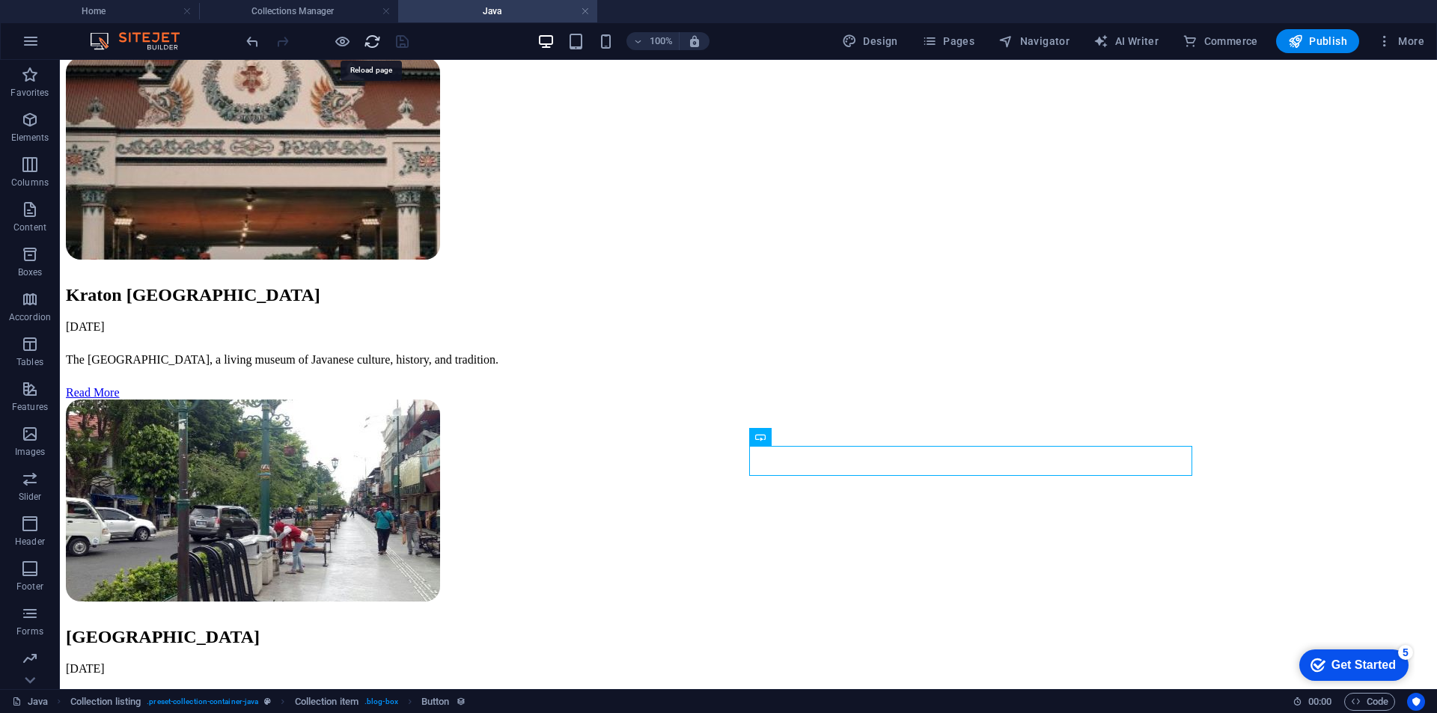
click at [374, 47] on icon "reload" at bounding box center [372, 41] width 17 height 17
click at [370, 41] on icon "reload" at bounding box center [372, 41] width 17 height 17
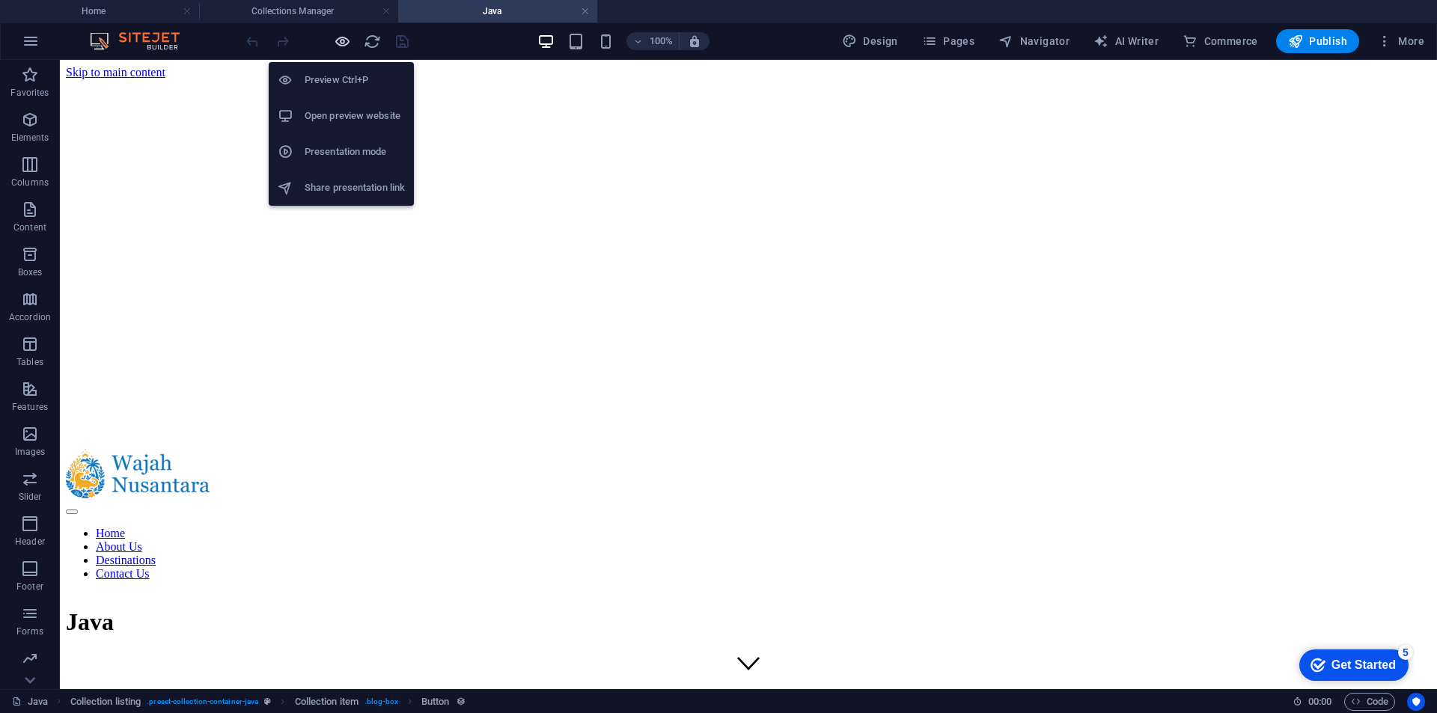
scroll to position [0, 0]
click at [341, 42] on icon "button" at bounding box center [342, 41] width 17 height 17
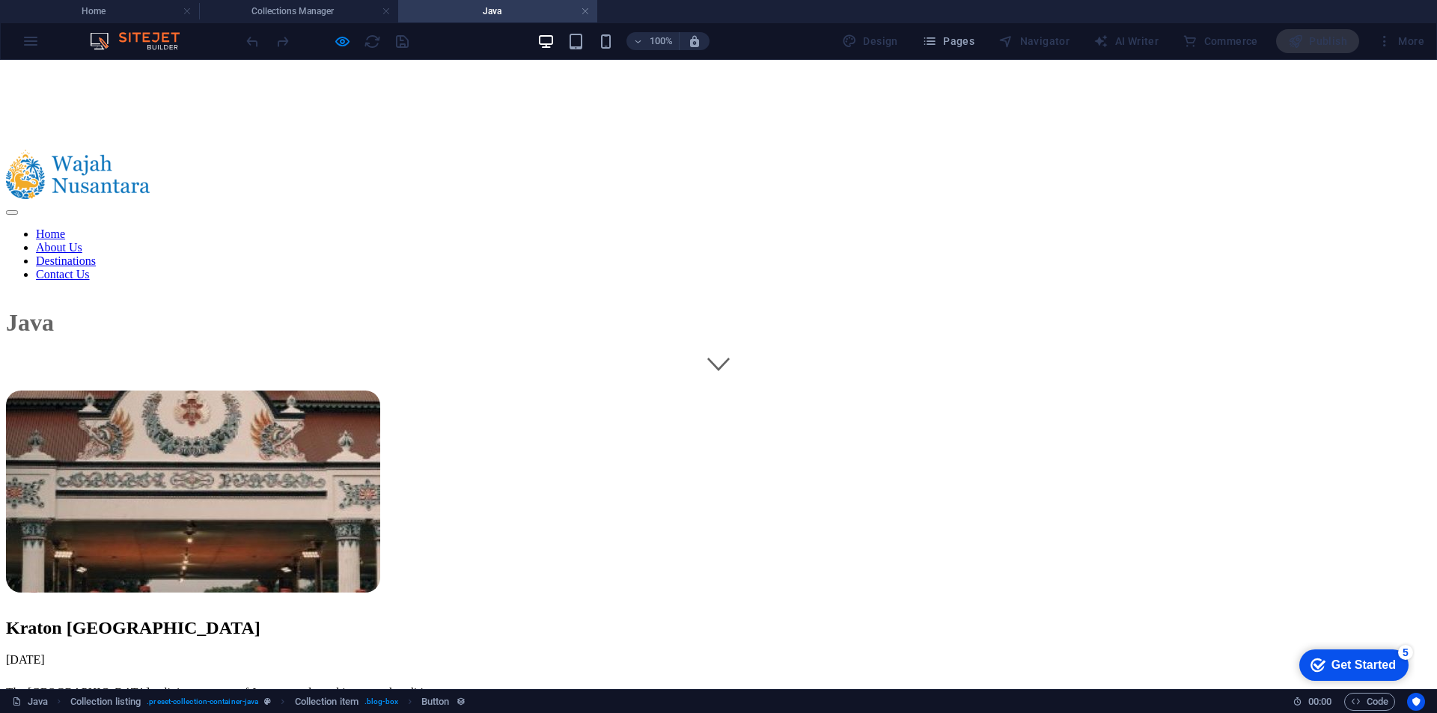
scroll to position [524, 0]
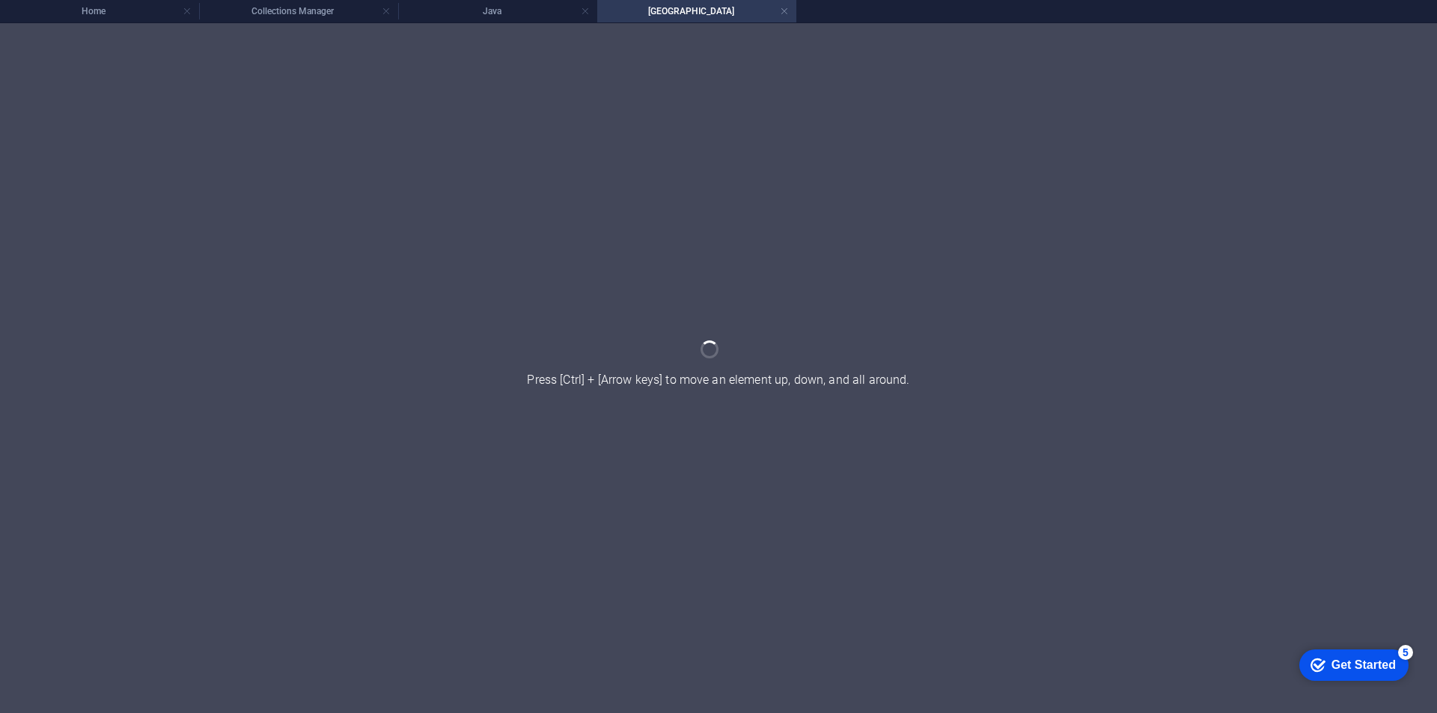
scroll to position [0, 0]
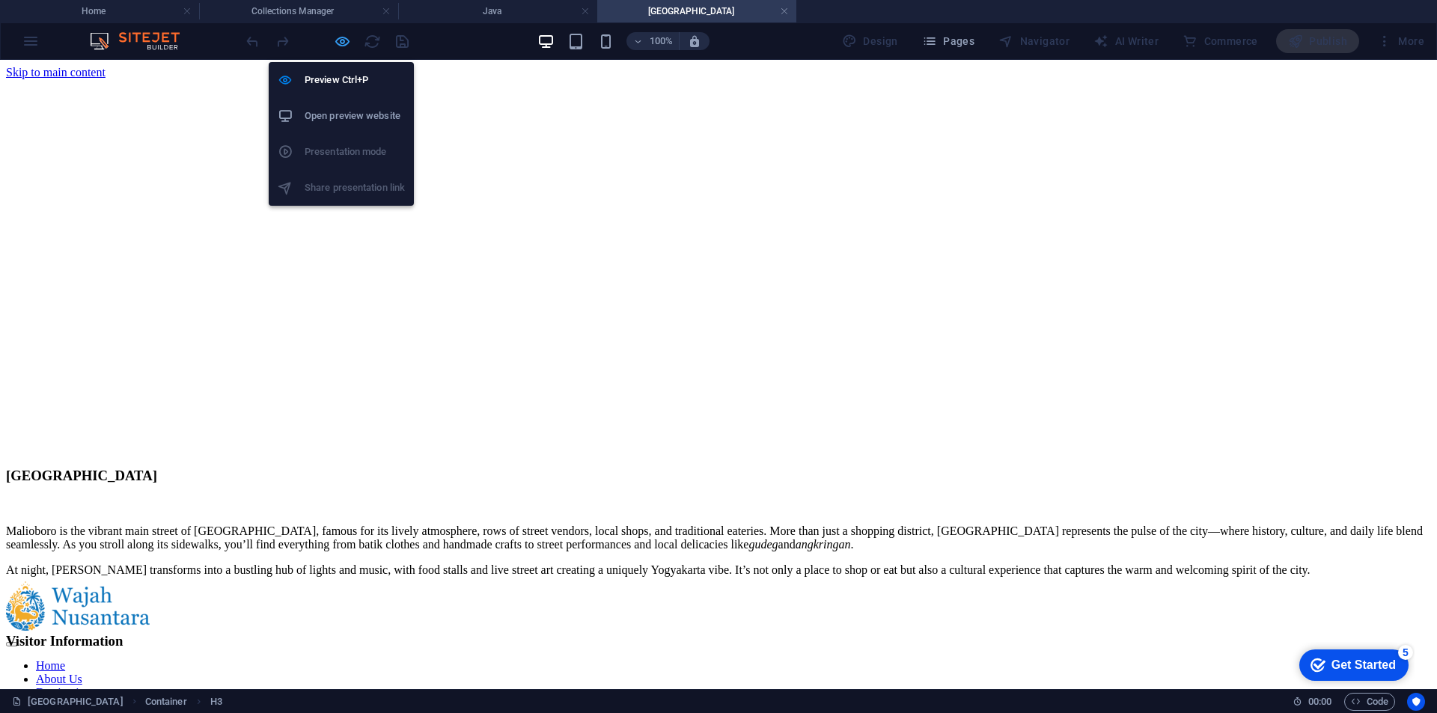
click at [348, 40] on icon "button" at bounding box center [342, 41] width 17 height 17
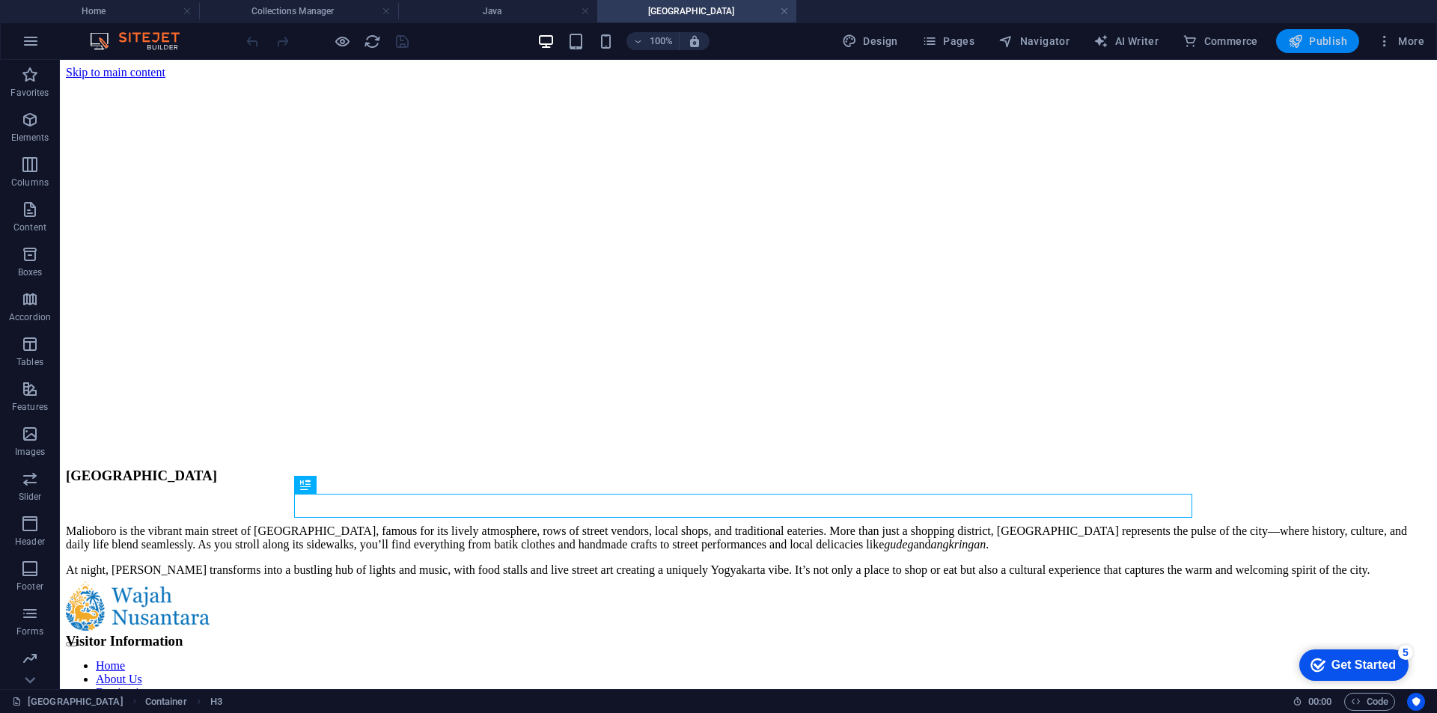
click at [1330, 37] on span "Publish" at bounding box center [1317, 41] width 59 height 15
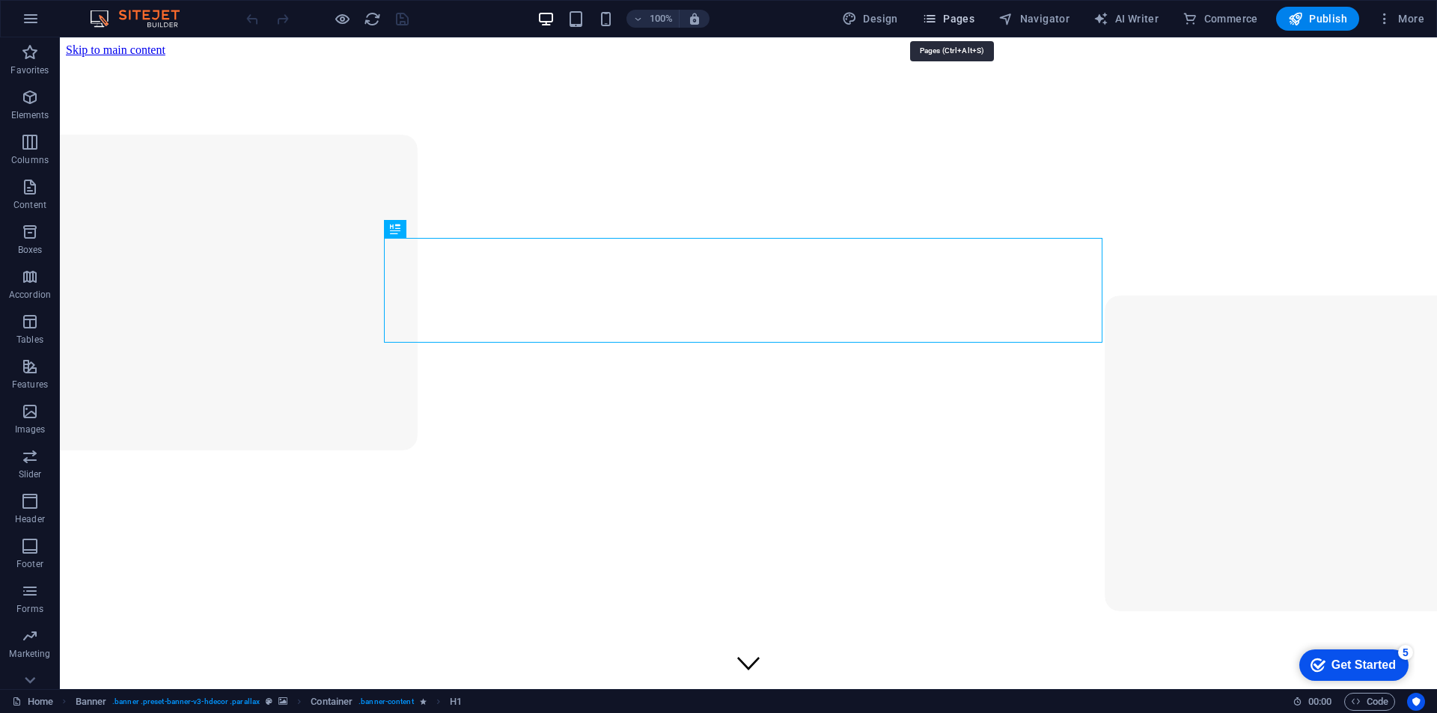
click at [943, 23] on span "Pages" at bounding box center [948, 18] width 52 height 15
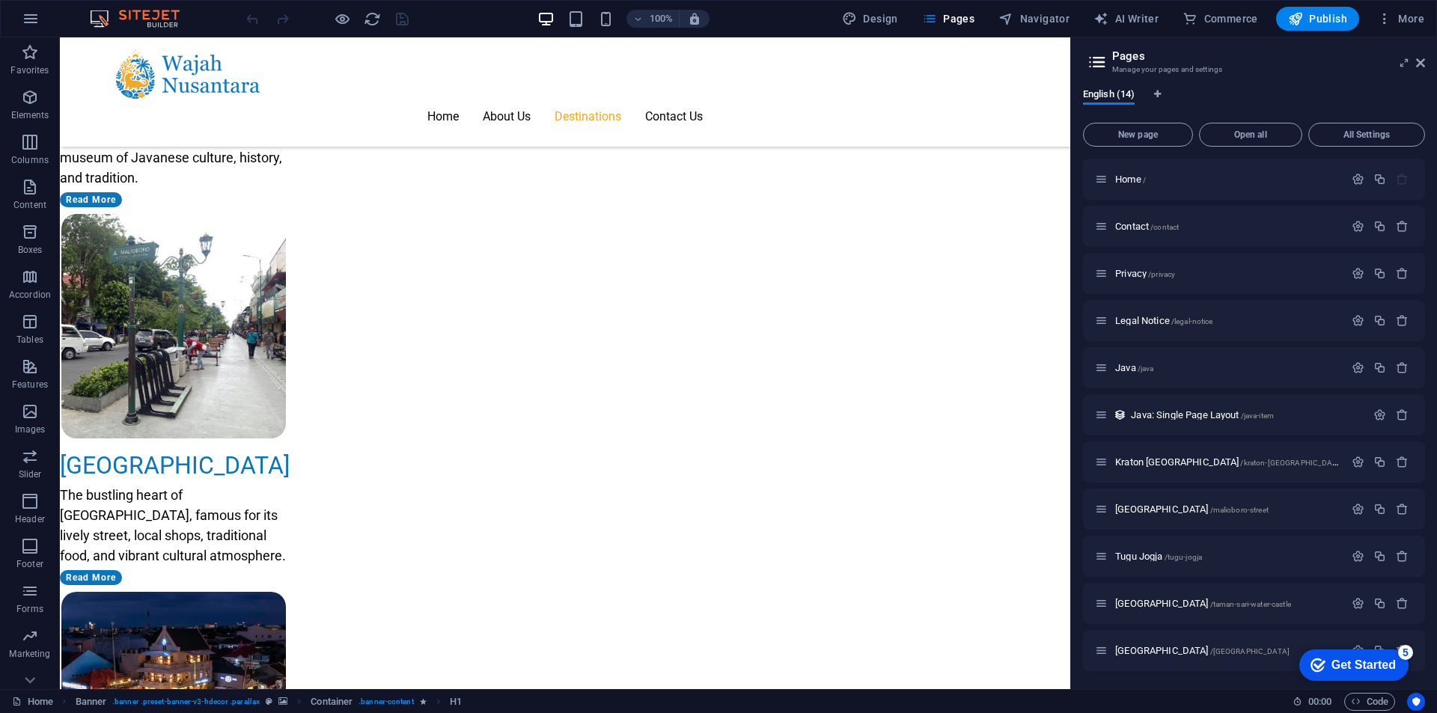
scroll to position [1721, 0]
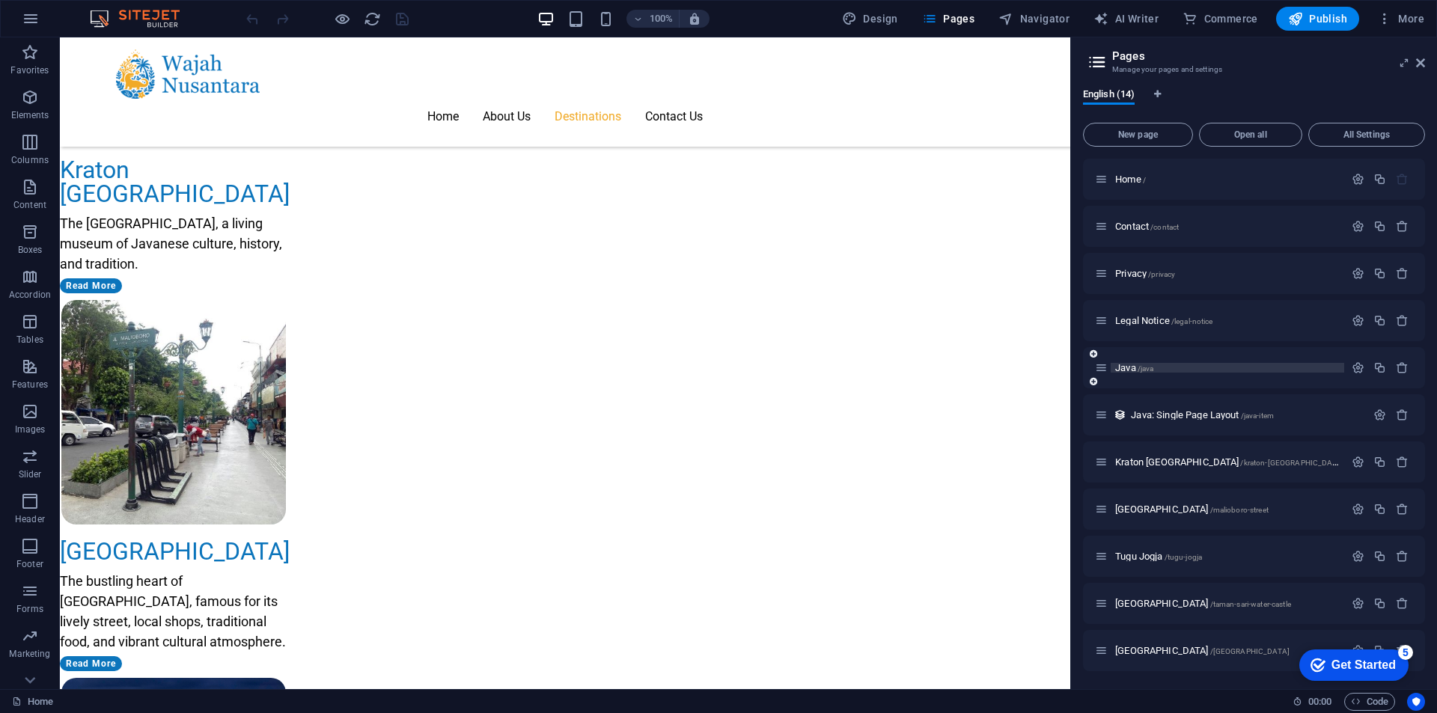
click at [1131, 370] on span "Java /java" at bounding box center [1134, 367] width 38 height 11
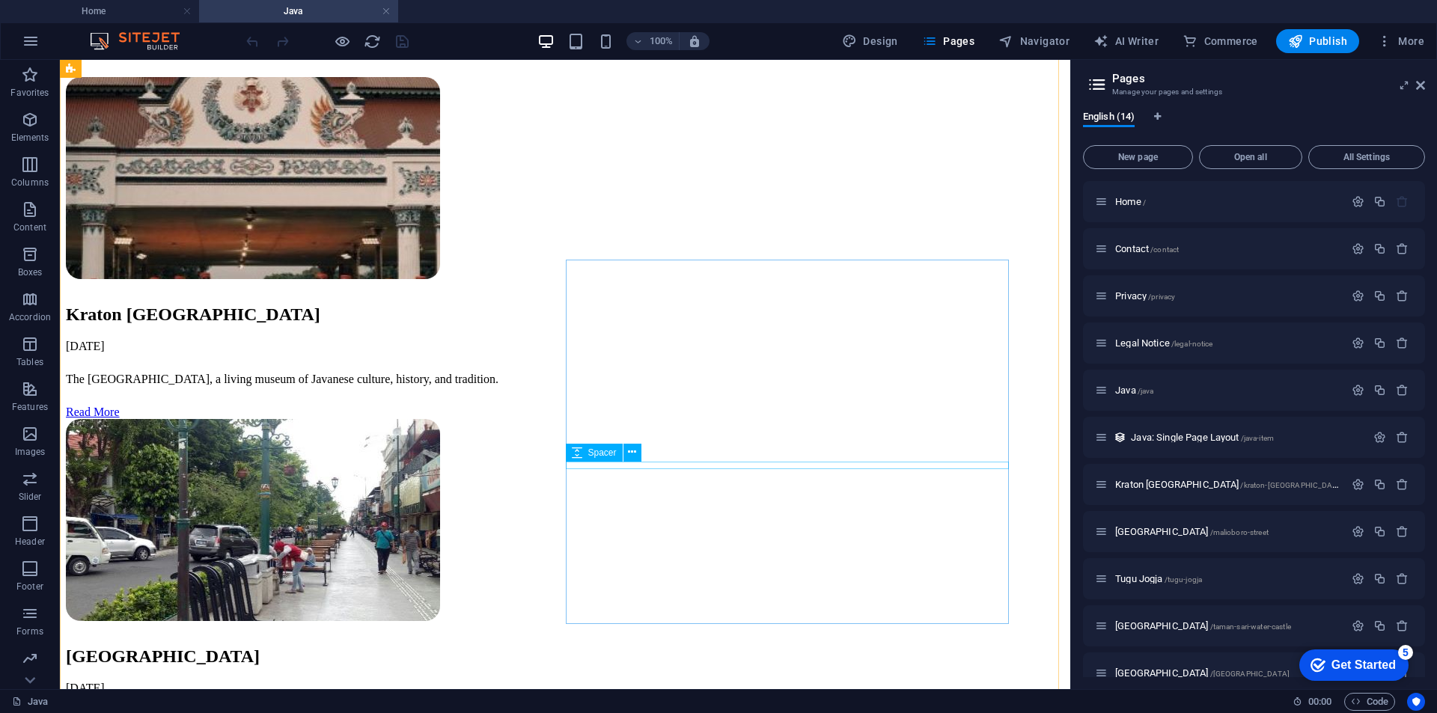
scroll to position [614, 0]
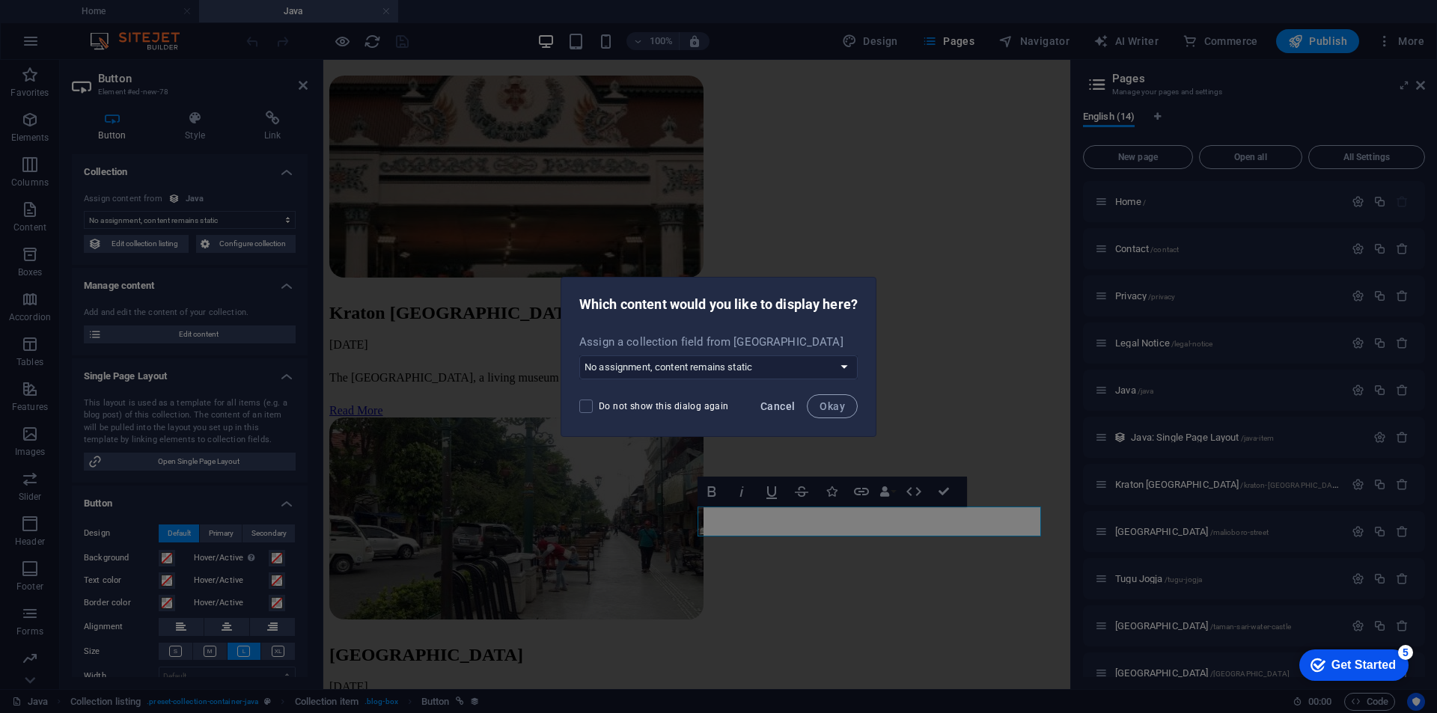
click at [772, 399] on button "Cancel" at bounding box center [777, 406] width 46 height 24
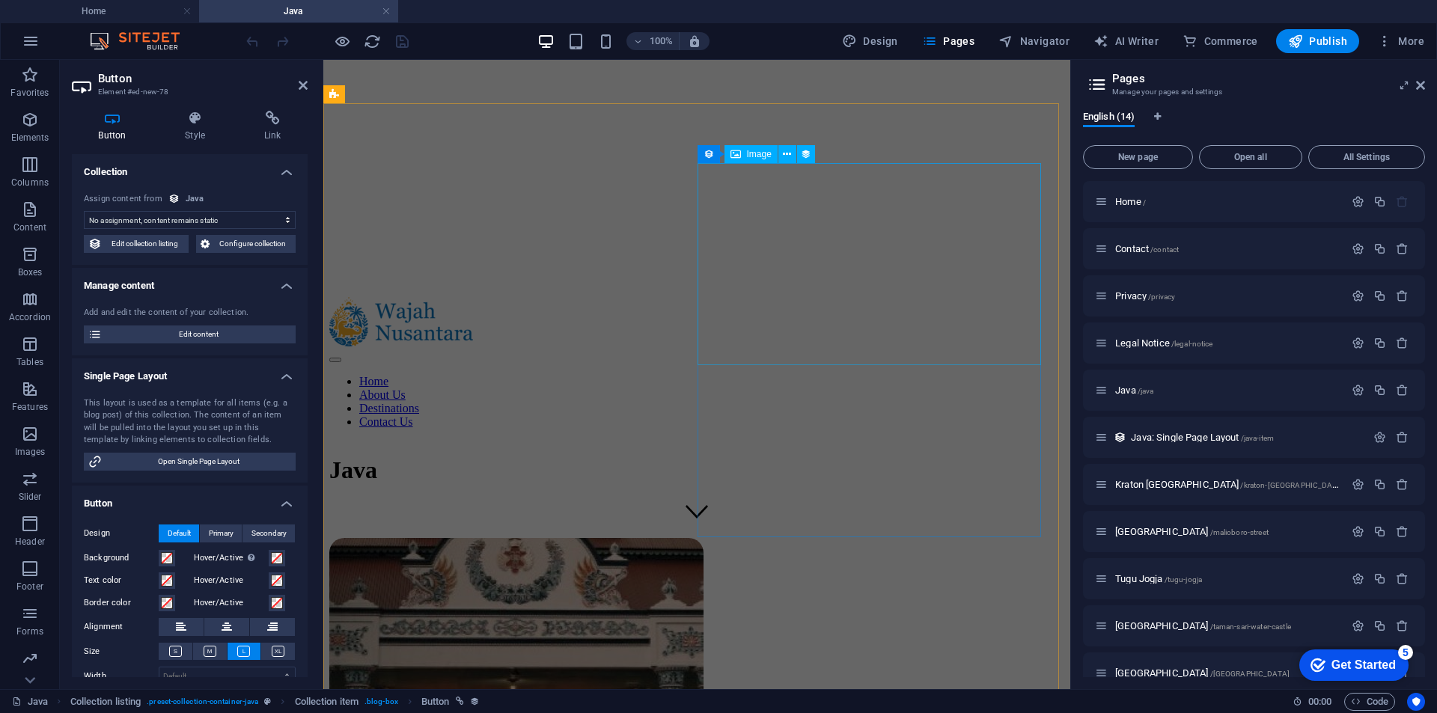
scroll to position [16, 0]
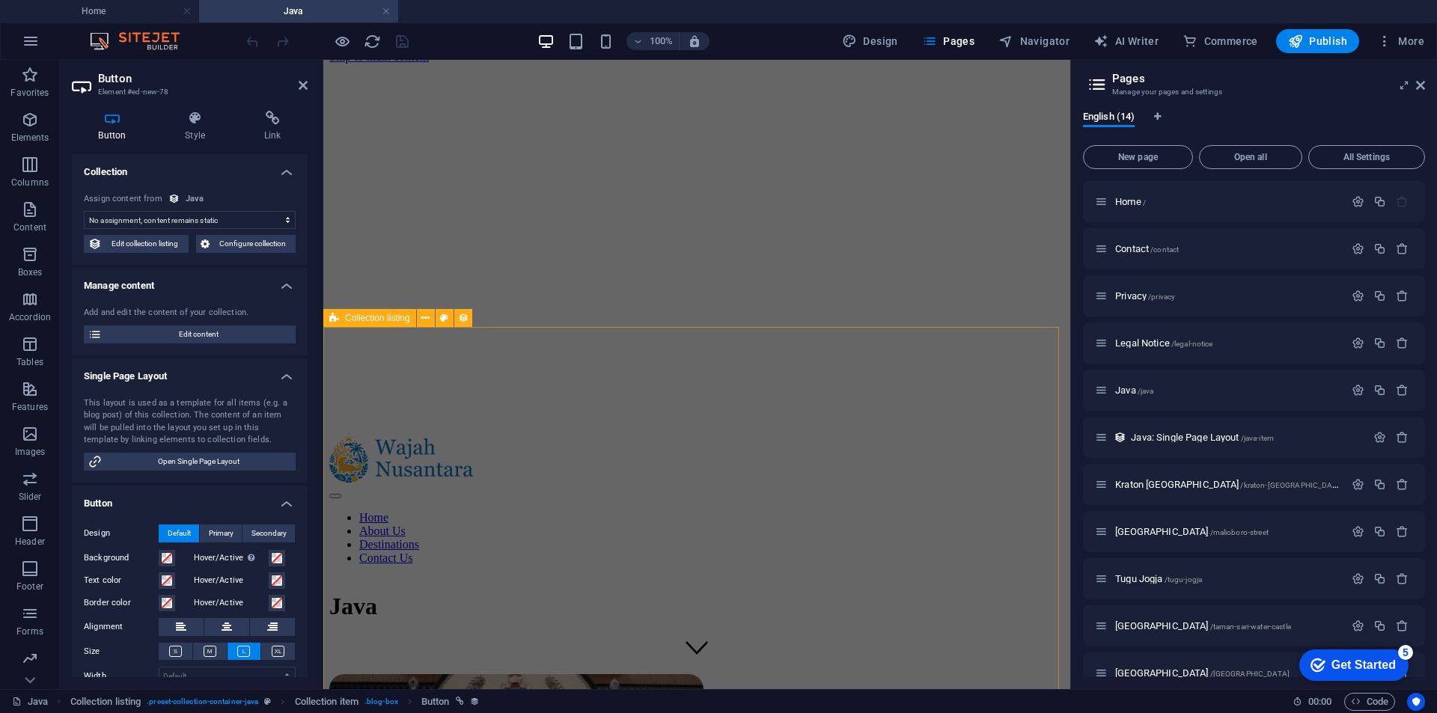
select select "68b7e71f6844915f290fc5a8"
select select "columns.publishing_date_ASC"
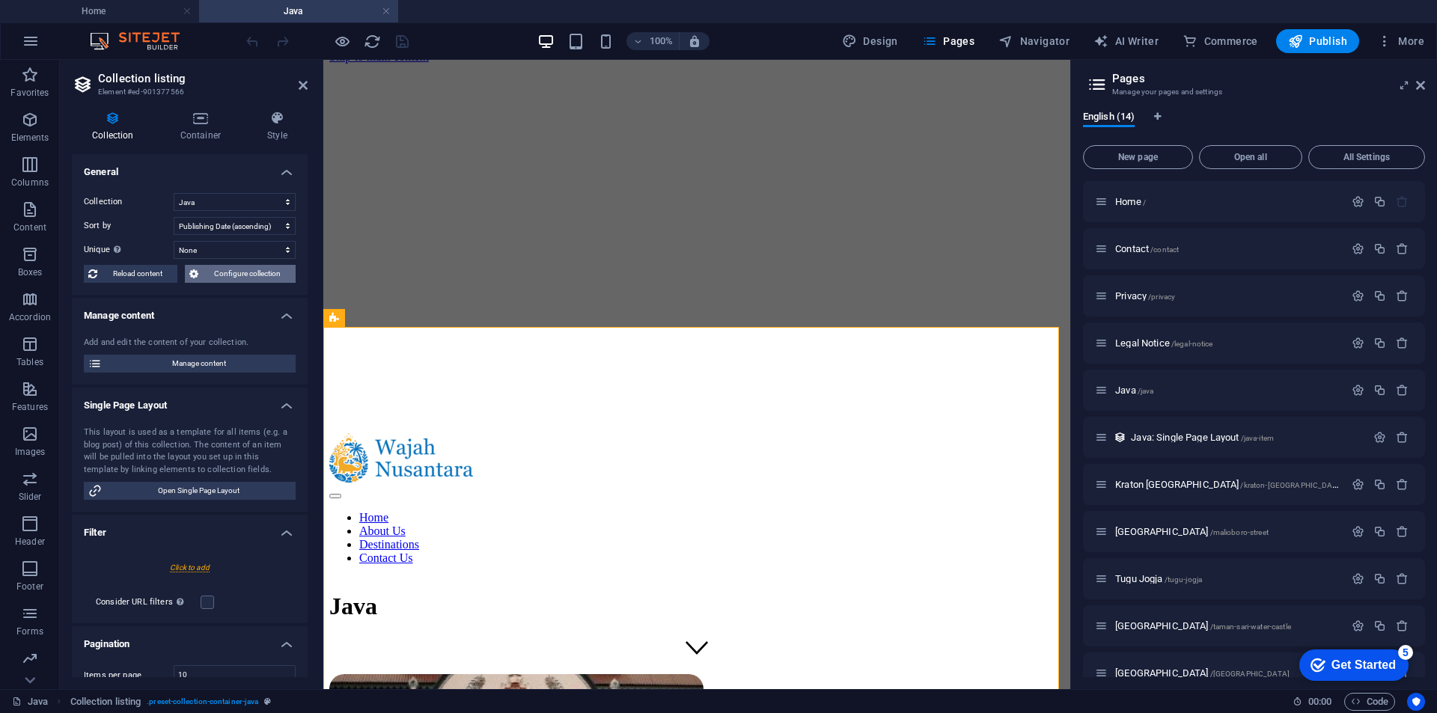
click at [264, 278] on span "Configure collection" at bounding box center [247, 274] width 88 height 18
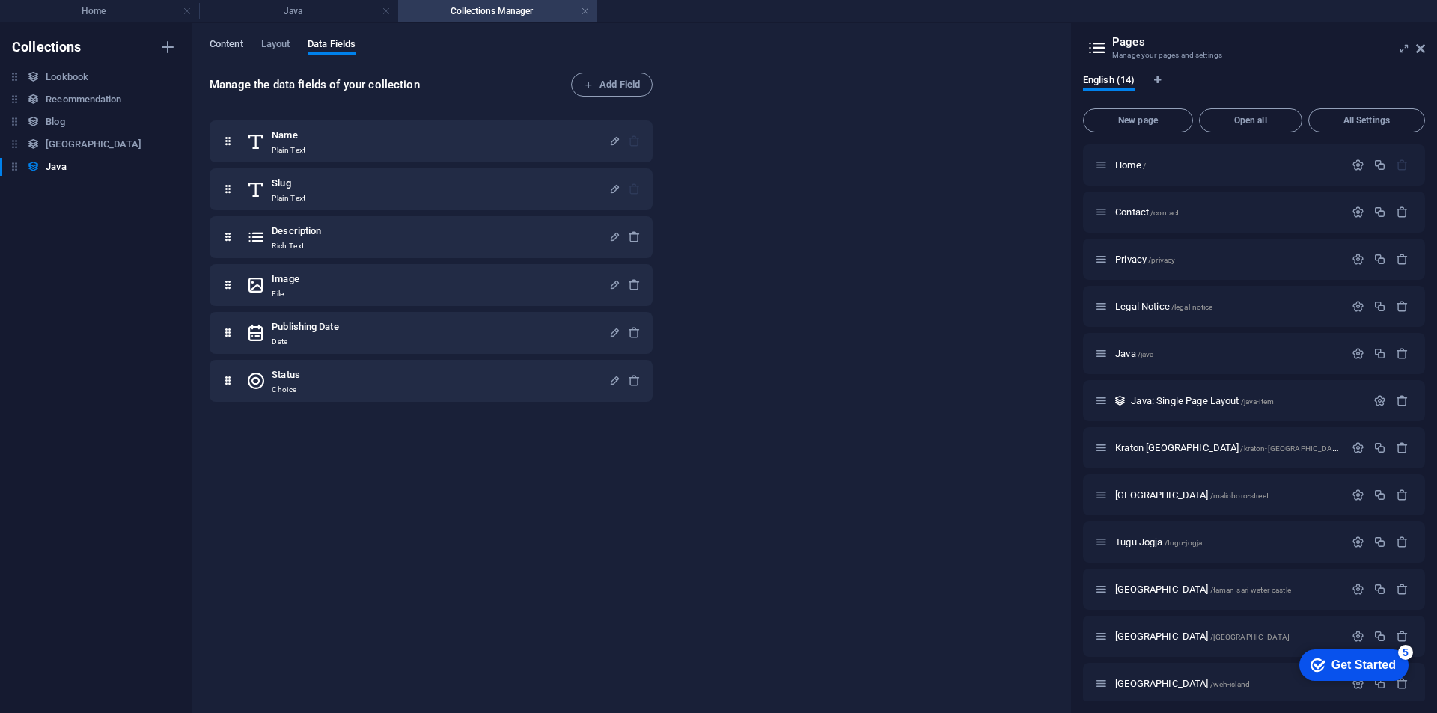
drag, startPoint x: 239, startPoint y: 49, endPoint x: 224, endPoint y: 40, distance: 17.1
click at [237, 49] on span "Content" at bounding box center [227, 45] width 34 height 21
select select "columns.publishing_date_ASC"
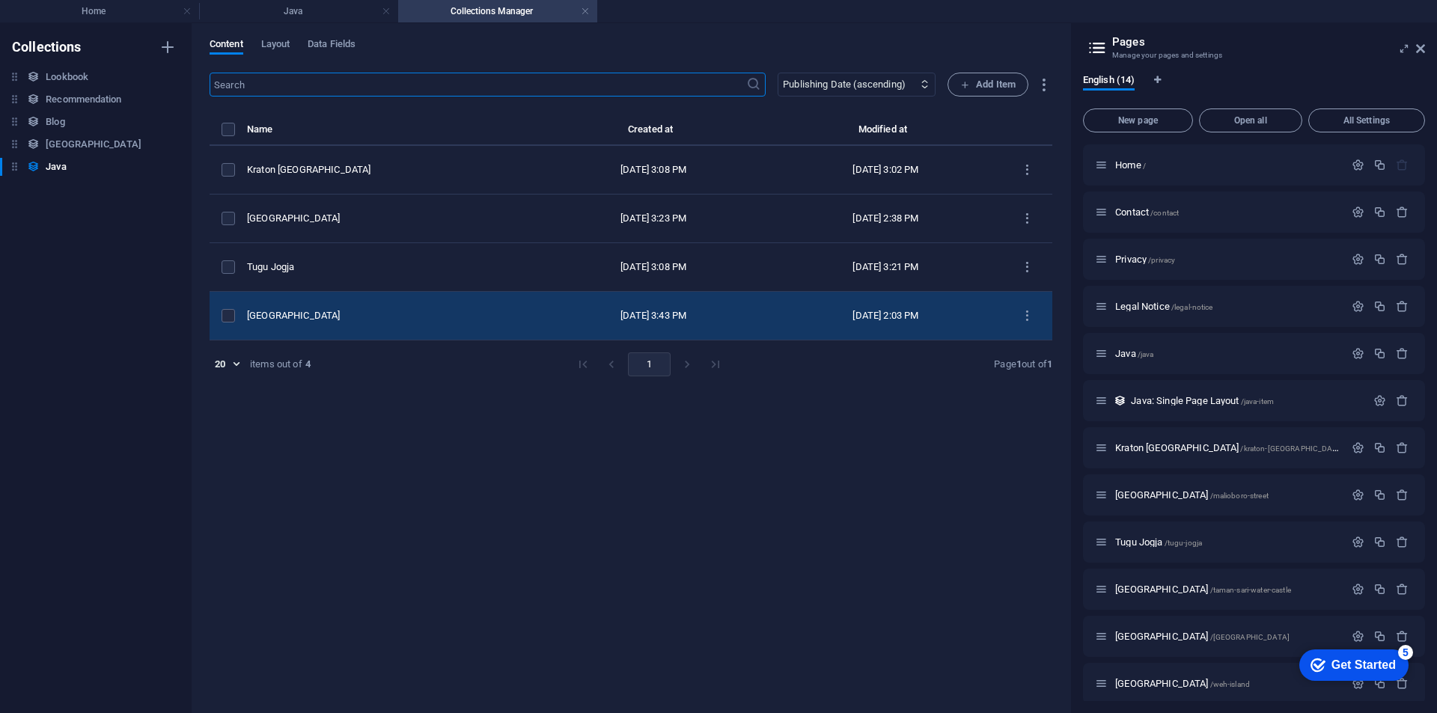
click at [439, 308] on td "[GEOGRAPHIC_DATA]" at bounding box center [392, 316] width 290 height 49
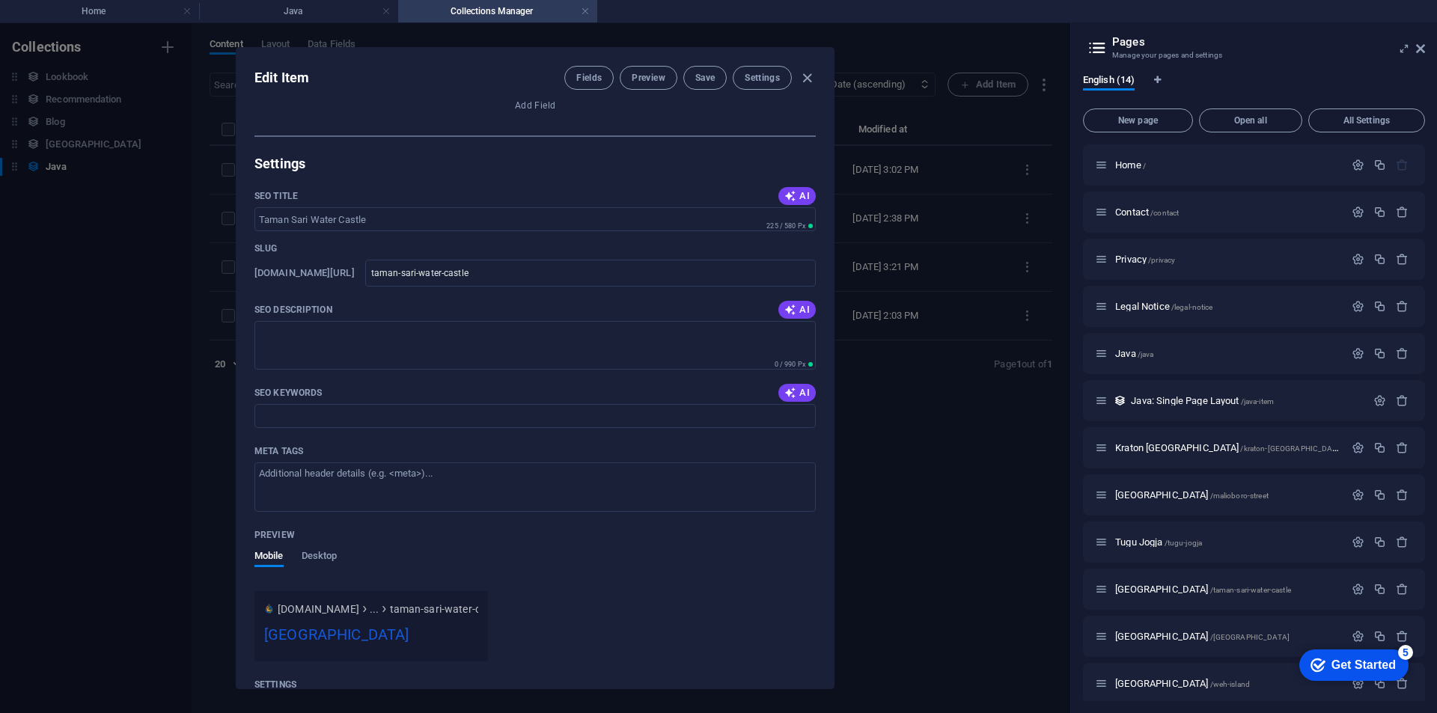
scroll to position [599, 0]
click at [337, 548] on div "Mobile Desktop" at bounding box center [534, 565] width 561 height 34
click at [336, 549] on span "Desktop" at bounding box center [320, 554] width 36 height 21
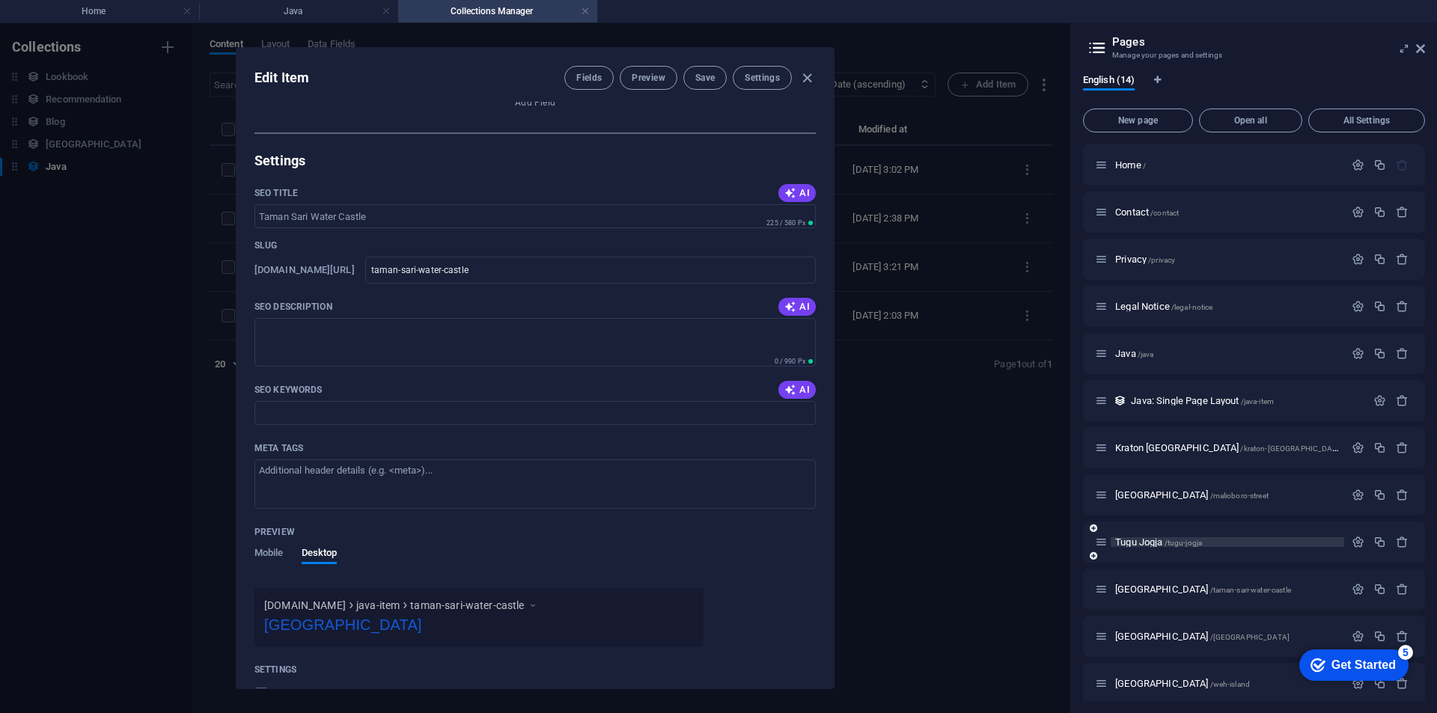
scroll to position [75, 0]
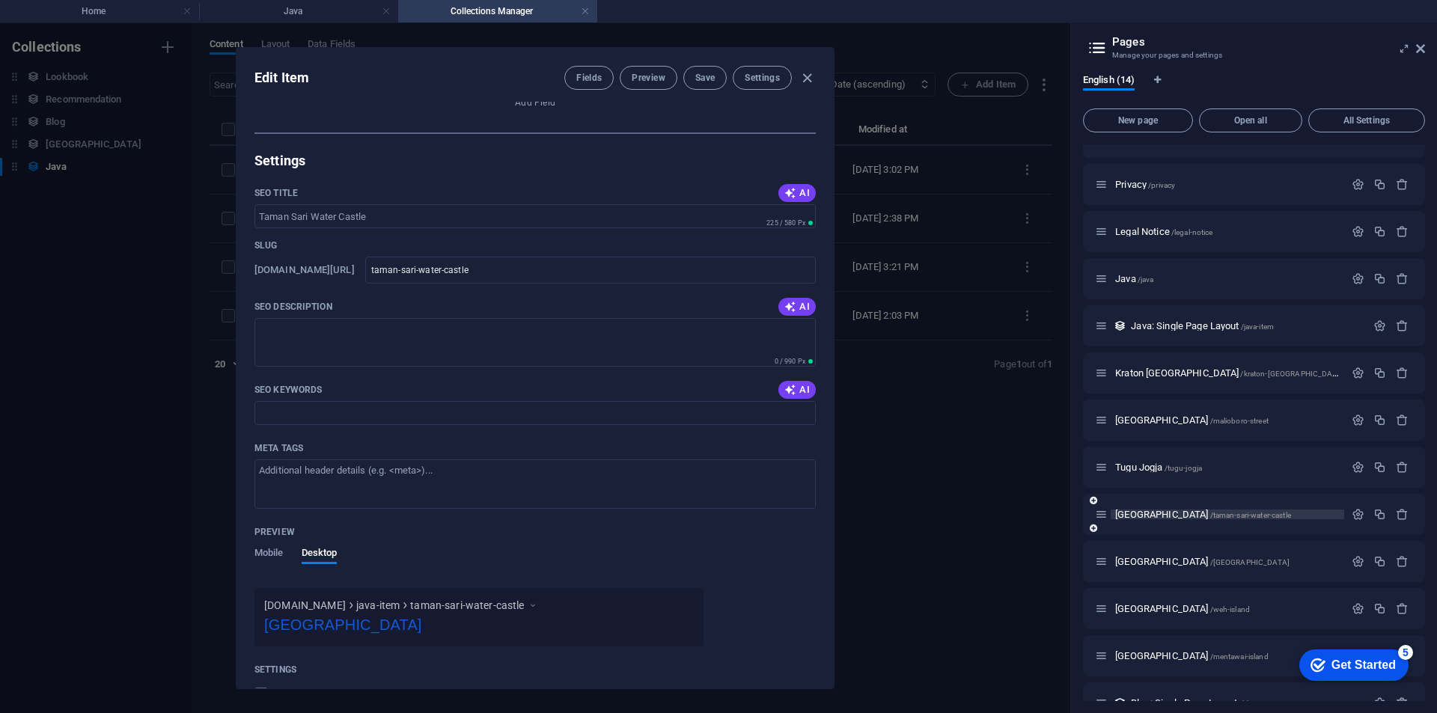
click at [1241, 518] on span "/taman-sari-water-castle" at bounding box center [1250, 515] width 81 height 8
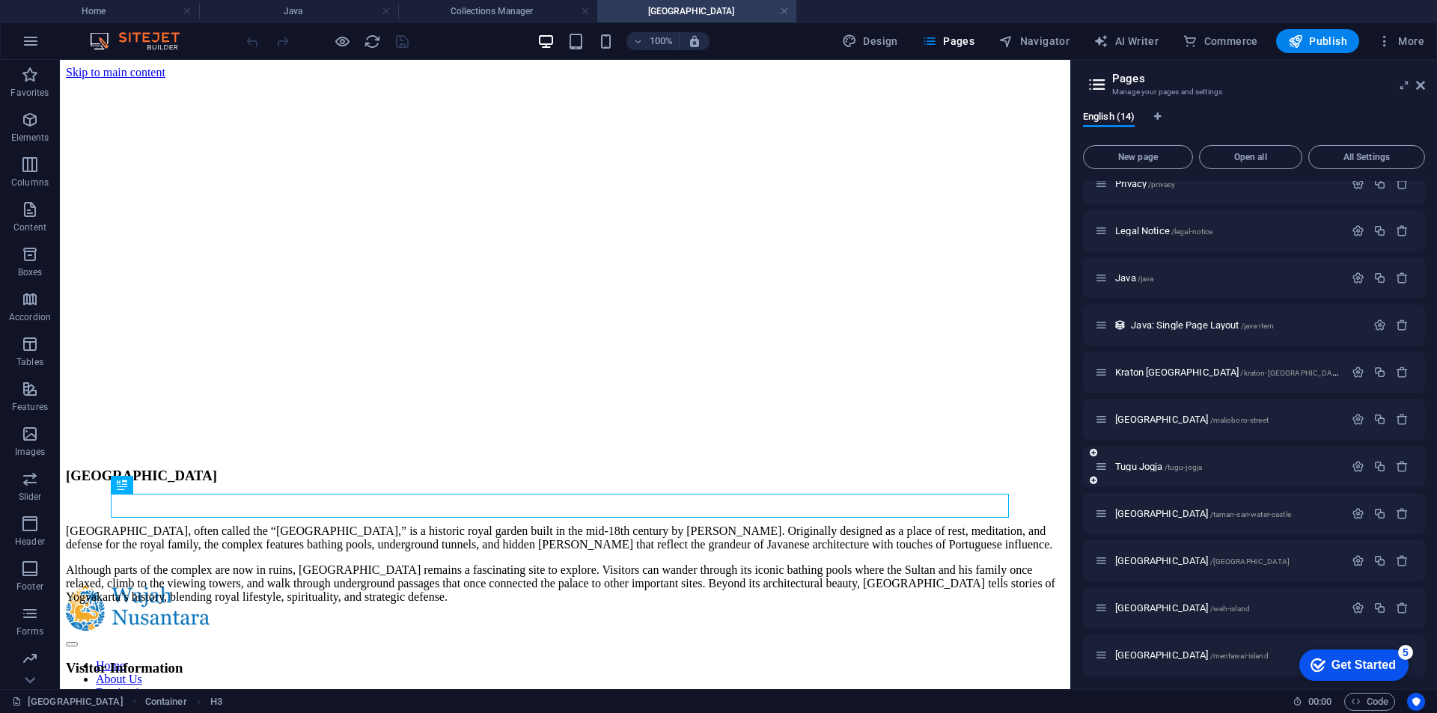
scroll to position [164, 0]
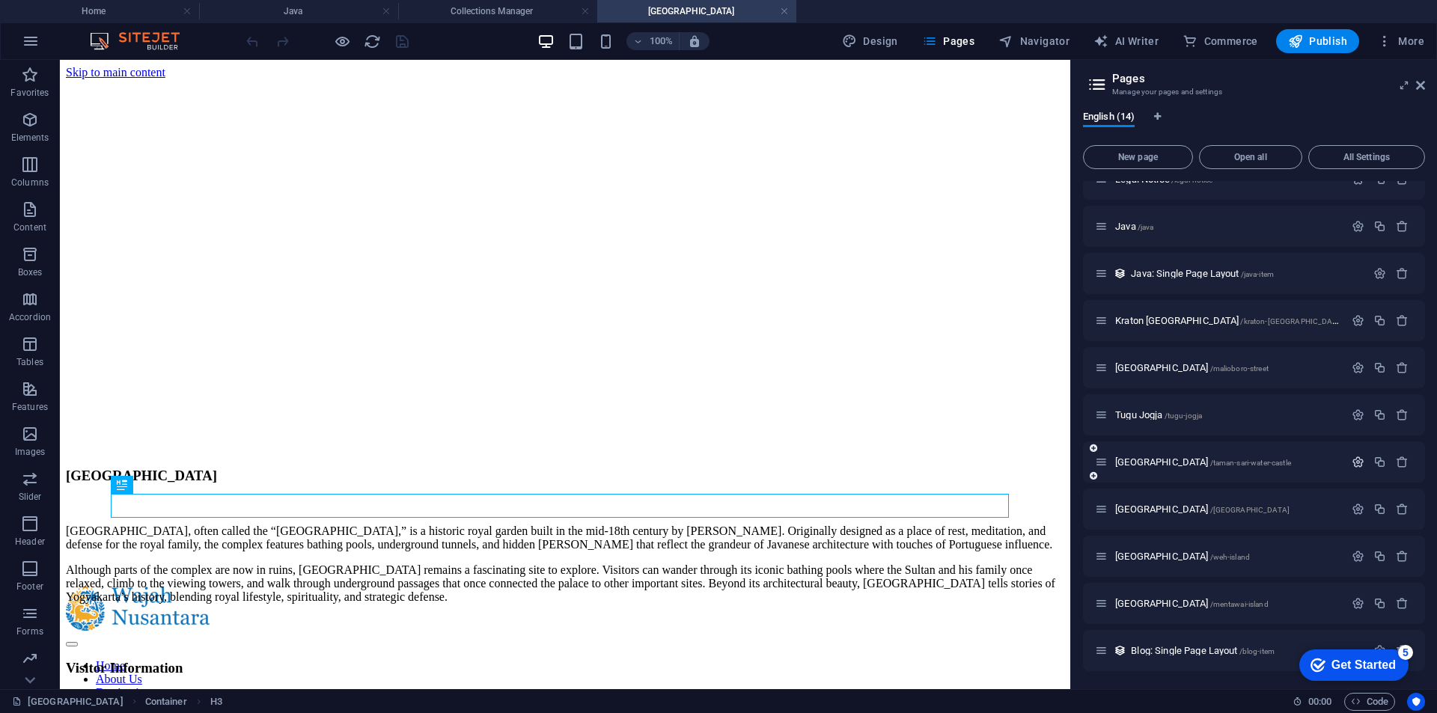
click at [1359, 465] on icon "button" at bounding box center [1357, 462] width 13 height 13
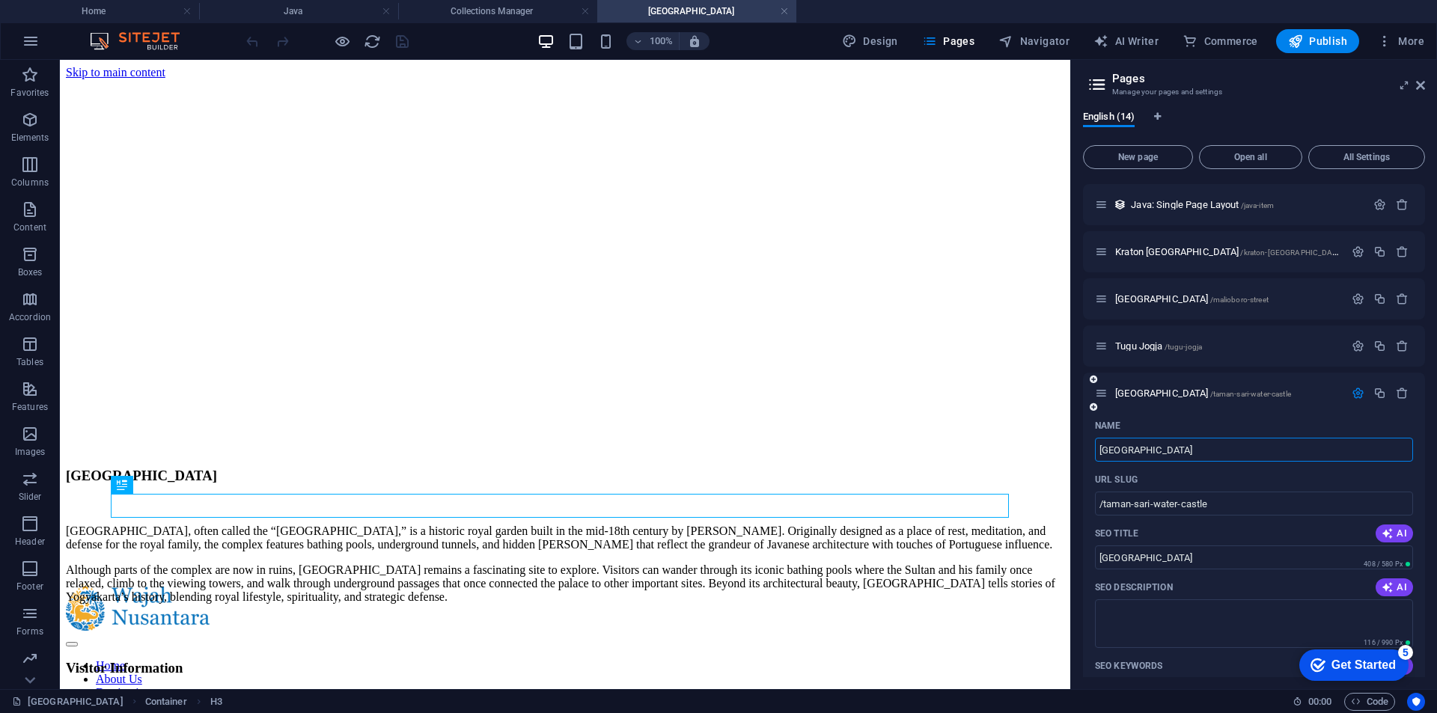
scroll to position [314, 0]
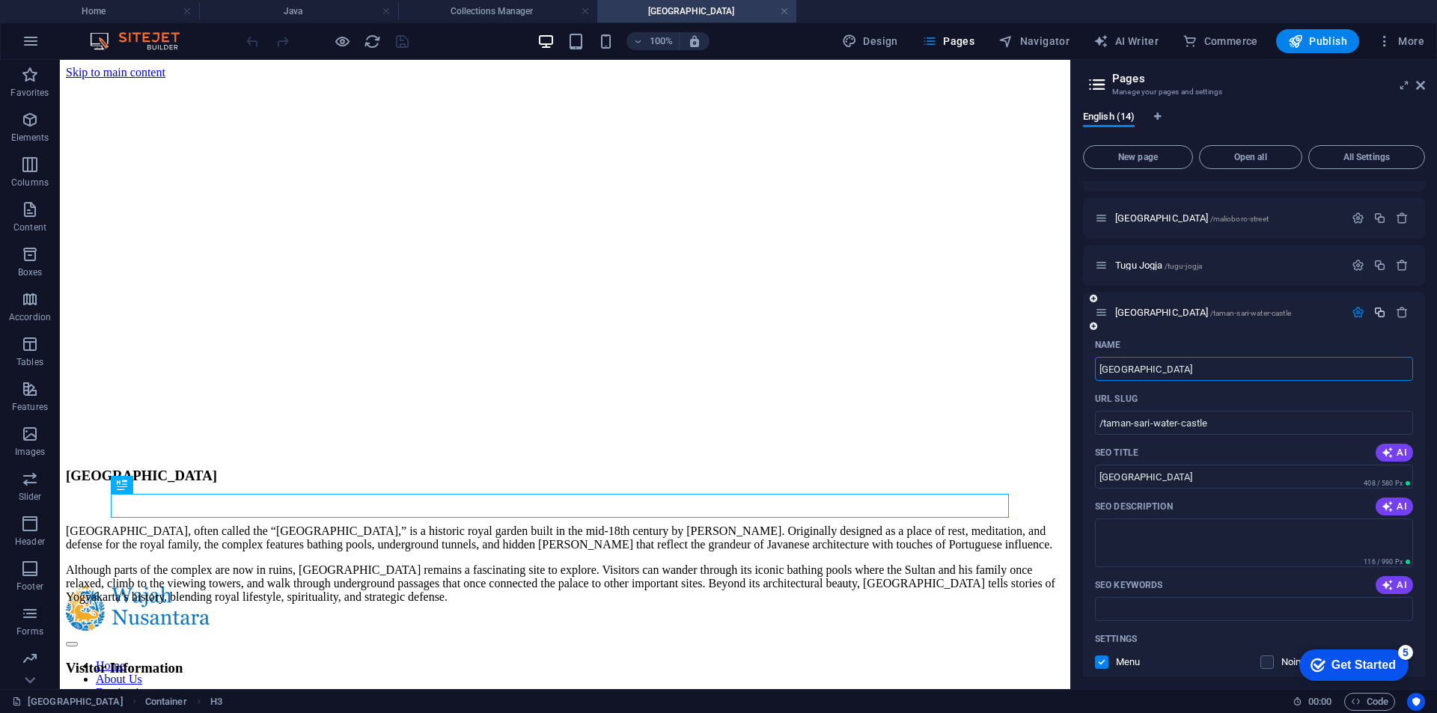
click at [1375, 316] on icon "button" at bounding box center [1379, 312] width 13 height 13
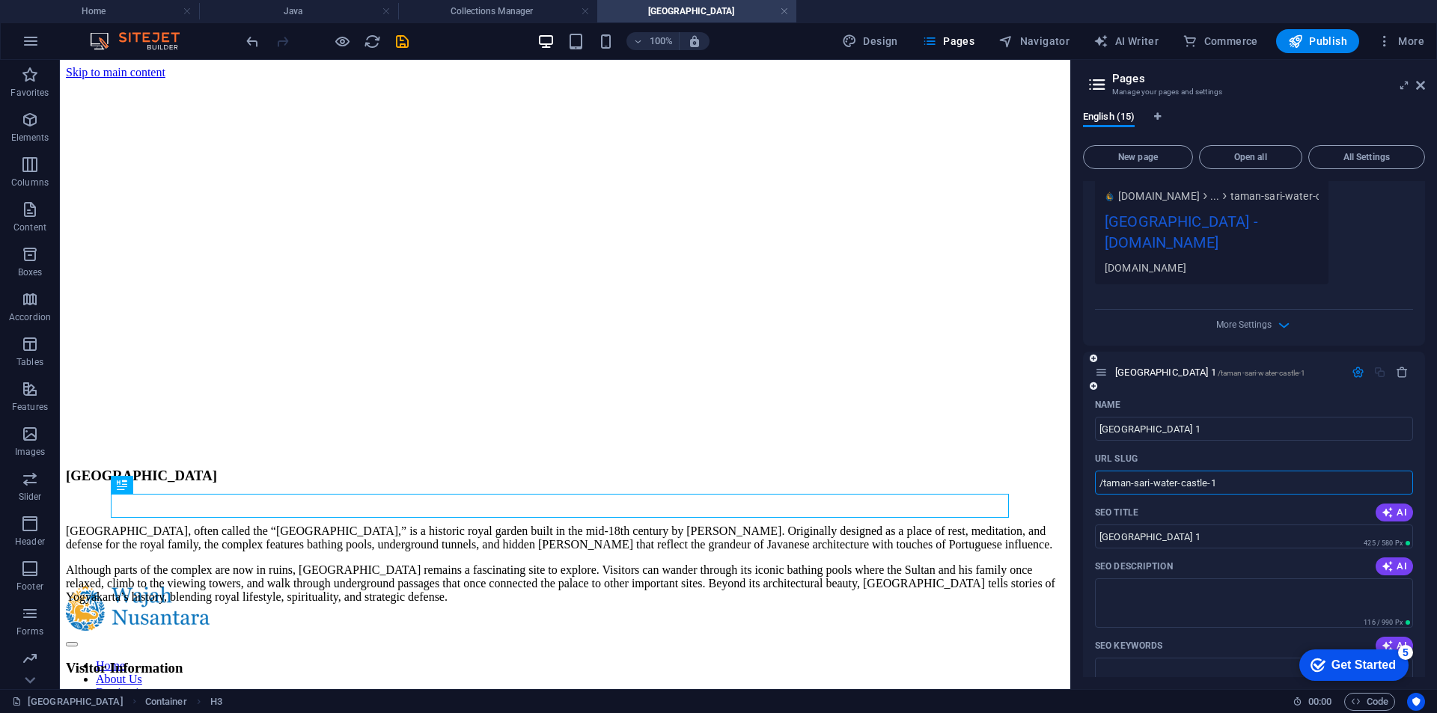
click at [1111, 488] on input "/taman-sari-water-castle-1" at bounding box center [1254, 483] width 318 height 24
click at [1098, 484] on input "/taman-sari-water-castle-1" at bounding box center [1254, 483] width 318 height 24
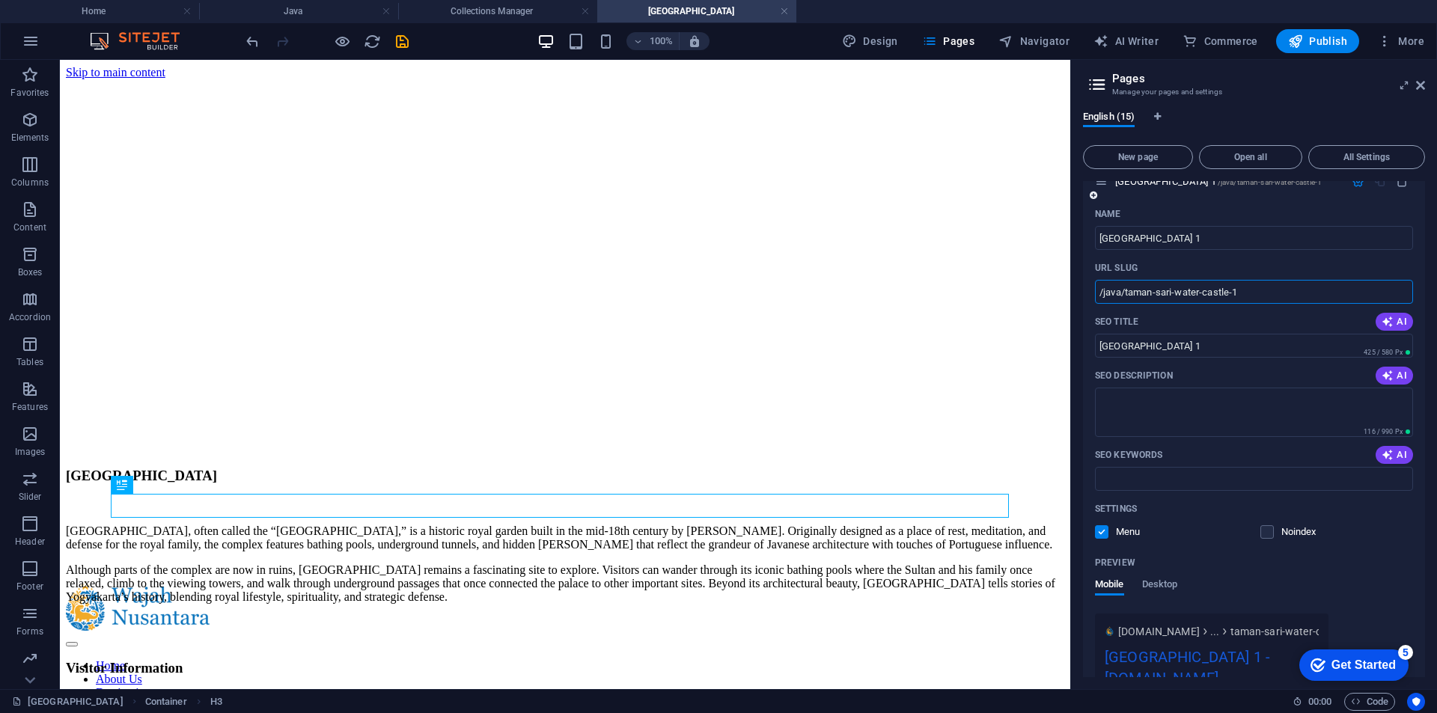
scroll to position [1104, 0]
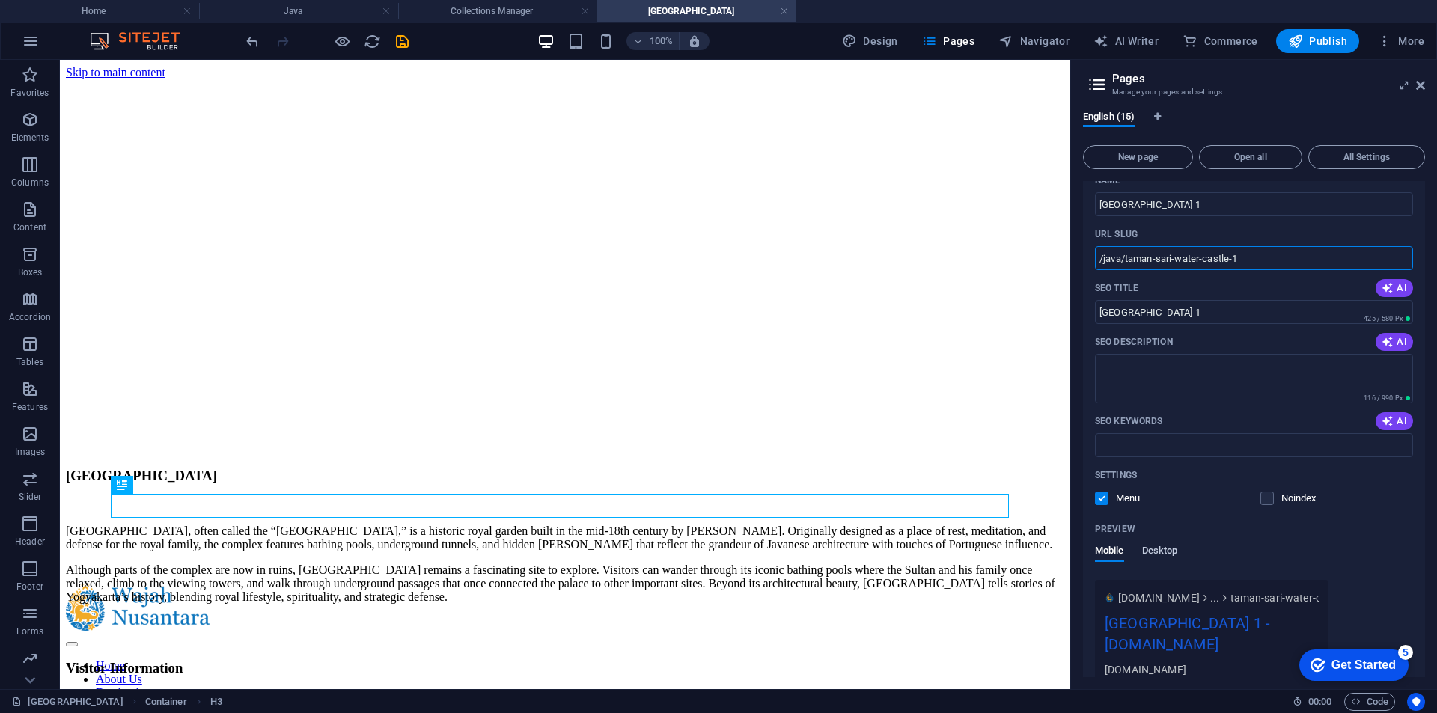
type input "/java/taman-sari-water-castle-1"
click at [1165, 549] on span "Desktop" at bounding box center [1160, 552] width 36 height 21
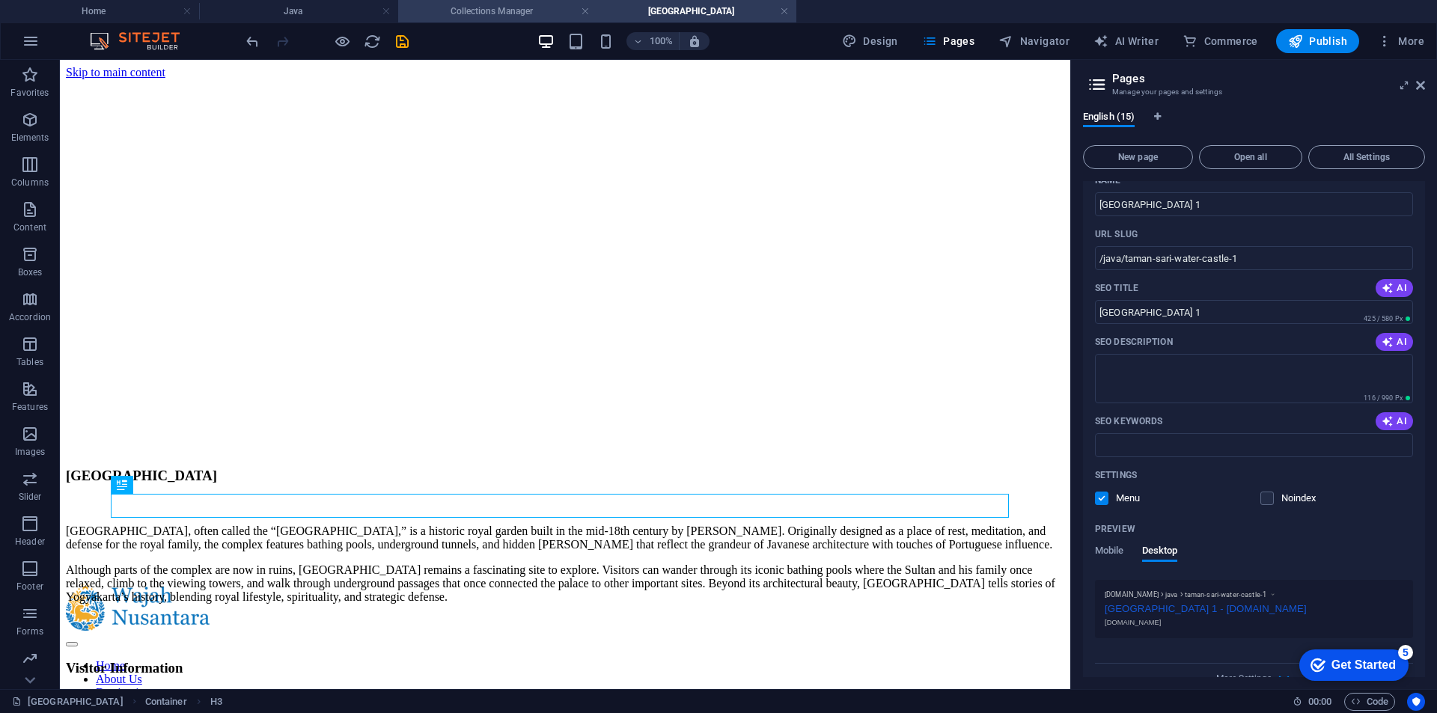
click at [466, 10] on h4 "Collections Manager" at bounding box center [497, 11] width 199 height 16
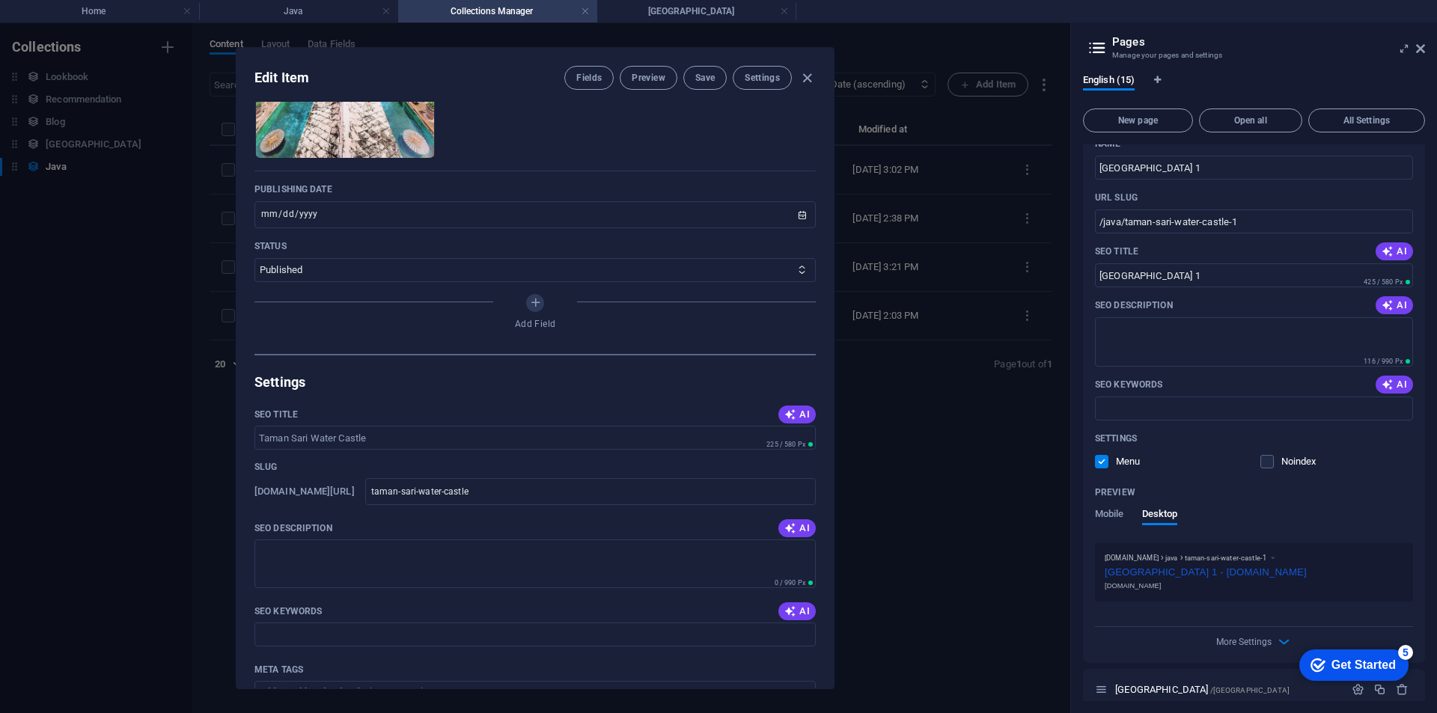
scroll to position [524, 0]
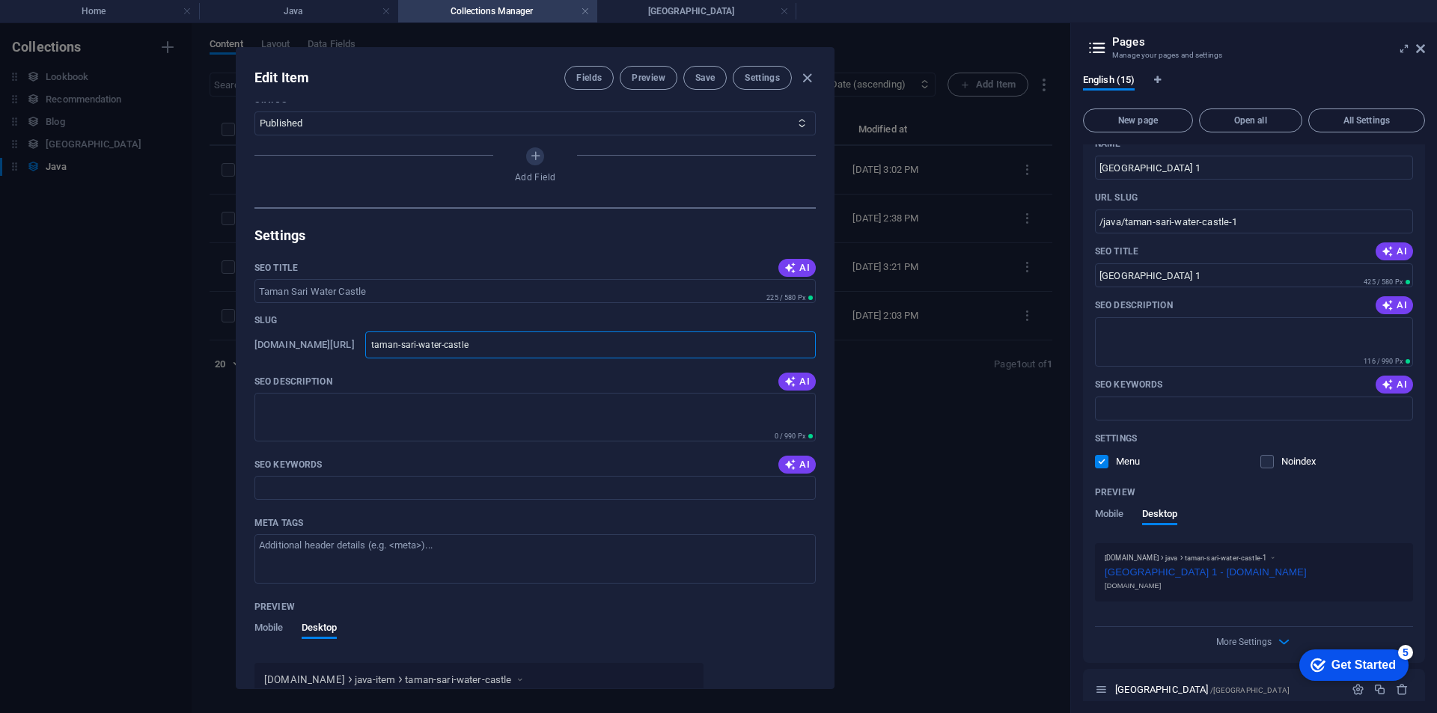
click at [545, 340] on input "taman-sari-water-castle" at bounding box center [590, 344] width 450 height 27
type input "taman-sari-water-castle"
type input "taman-sari-water-castle1"
type input "taman-sari-water-castle-1"
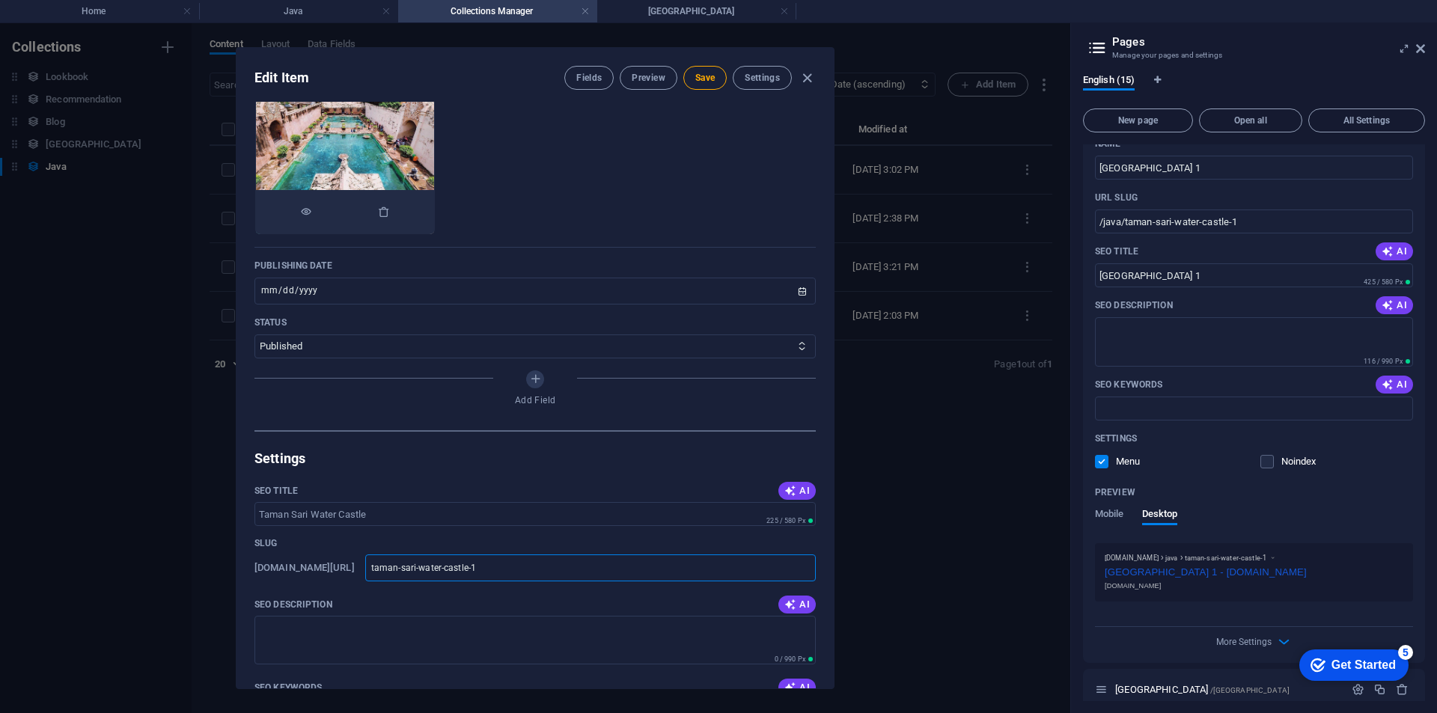
scroll to position [299, 0]
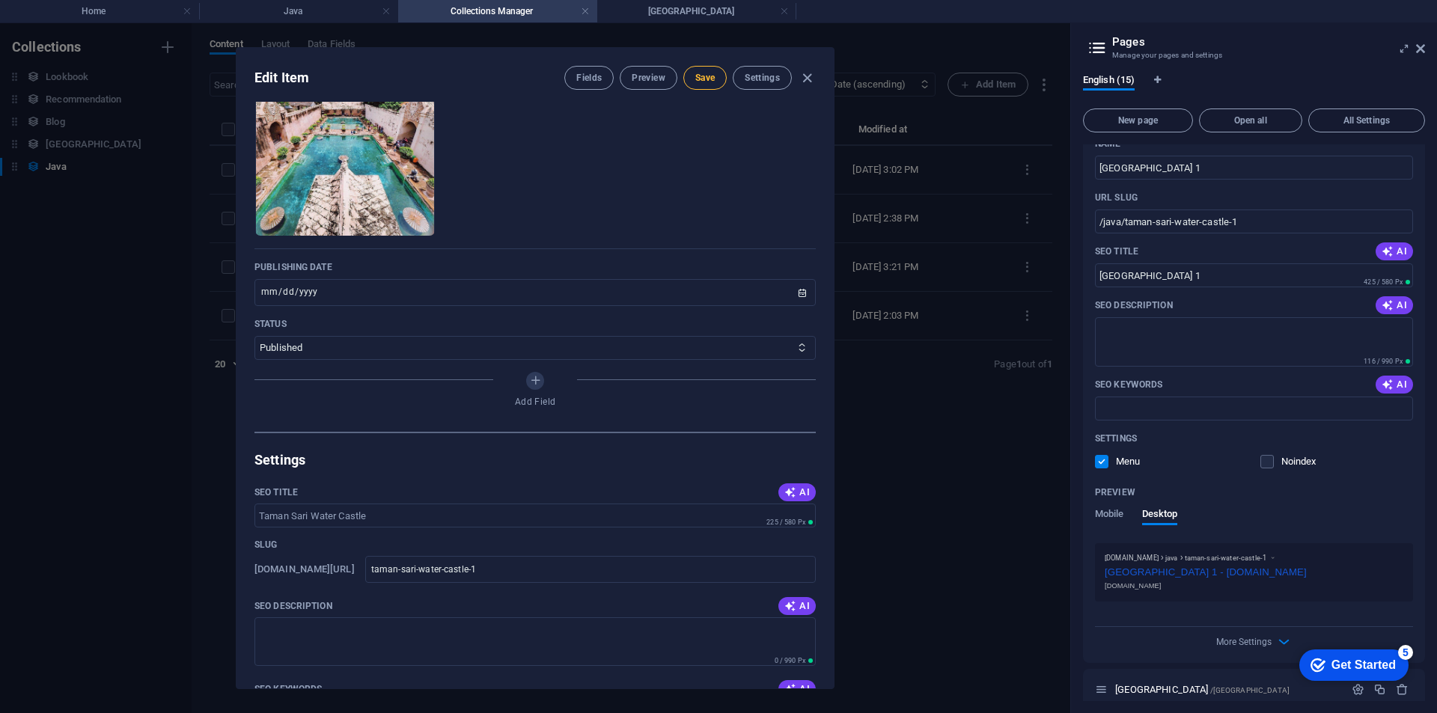
click at [712, 76] on span "Save" at bounding box center [704, 78] width 19 height 12
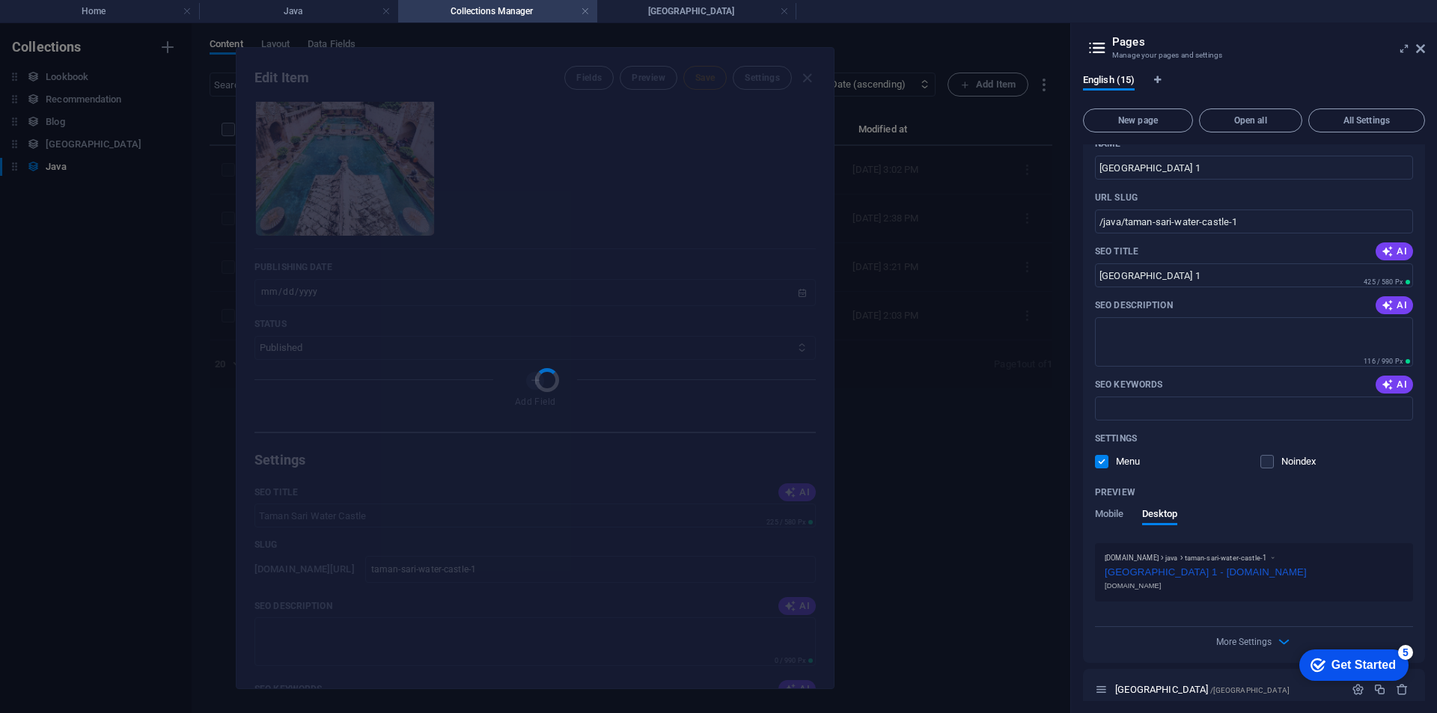
type input "taman-sari-water-castle-1"
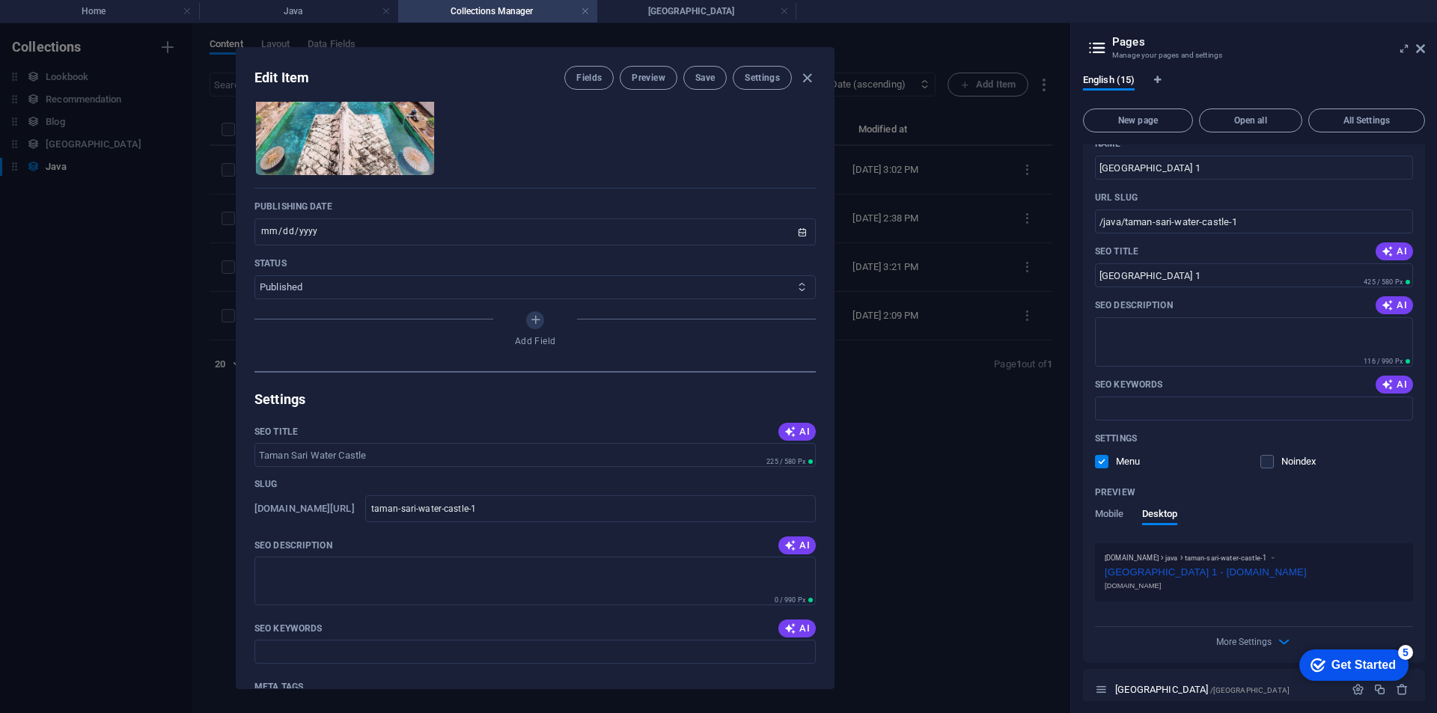
scroll to position [449, 0]
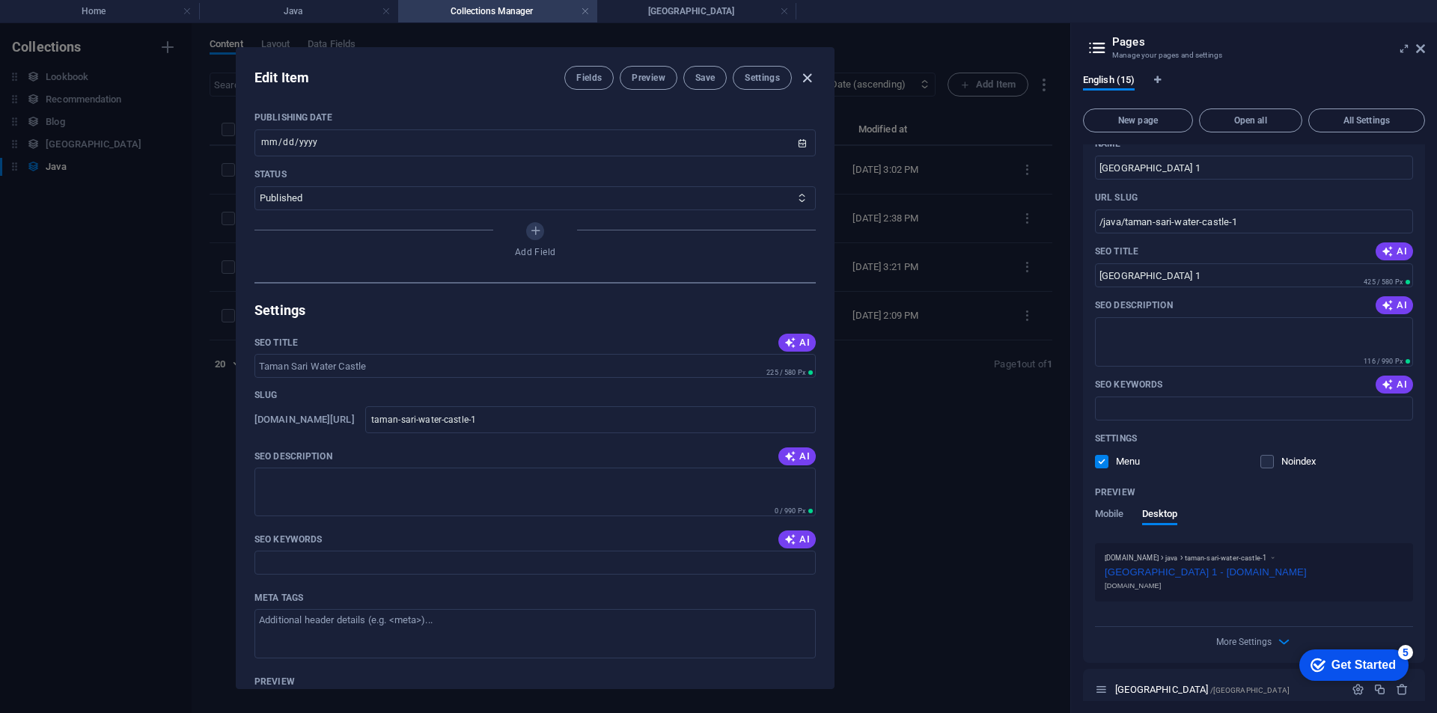
click at [801, 83] on icon "button" at bounding box center [806, 78] width 17 height 17
type input "2025-09-04"
type input "taman-sari-water-castle-1"
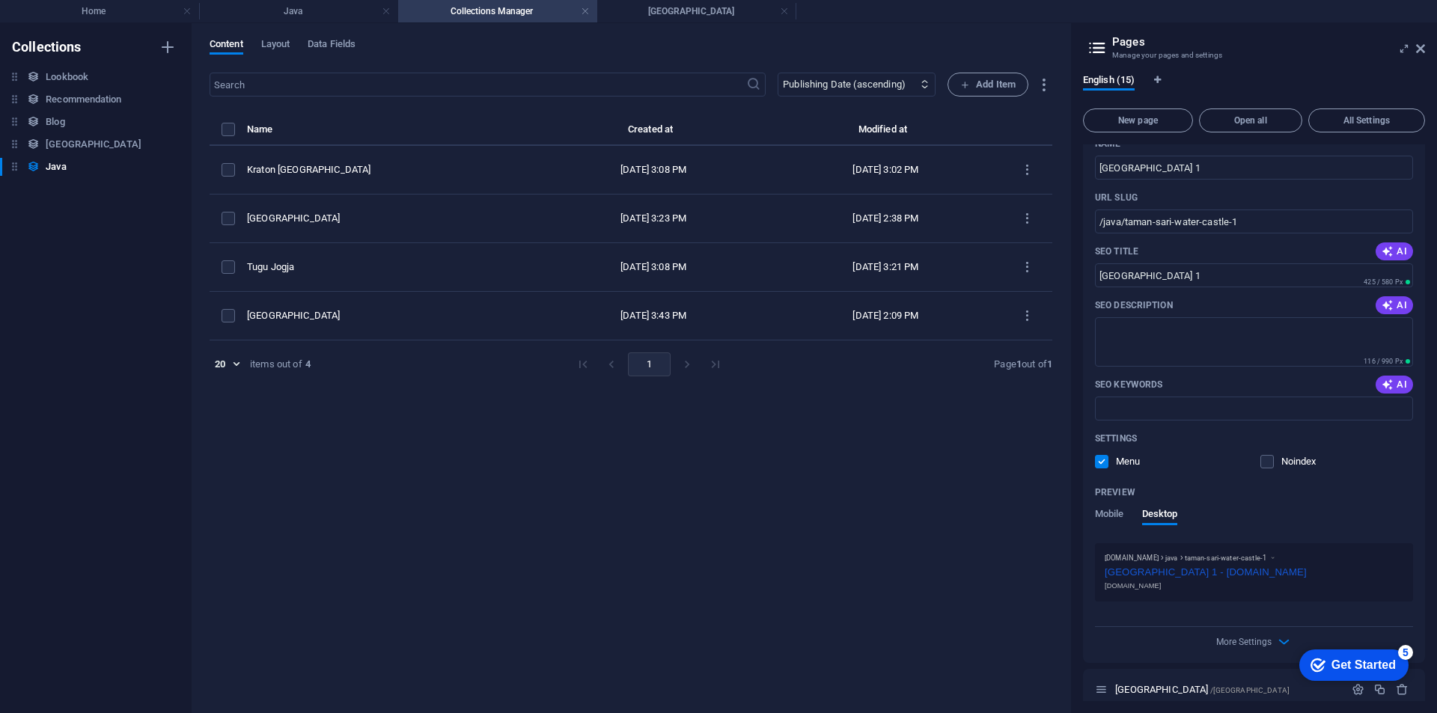
scroll to position [0, 0]
click at [281, 46] on span "Layout" at bounding box center [275, 45] width 29 height 21
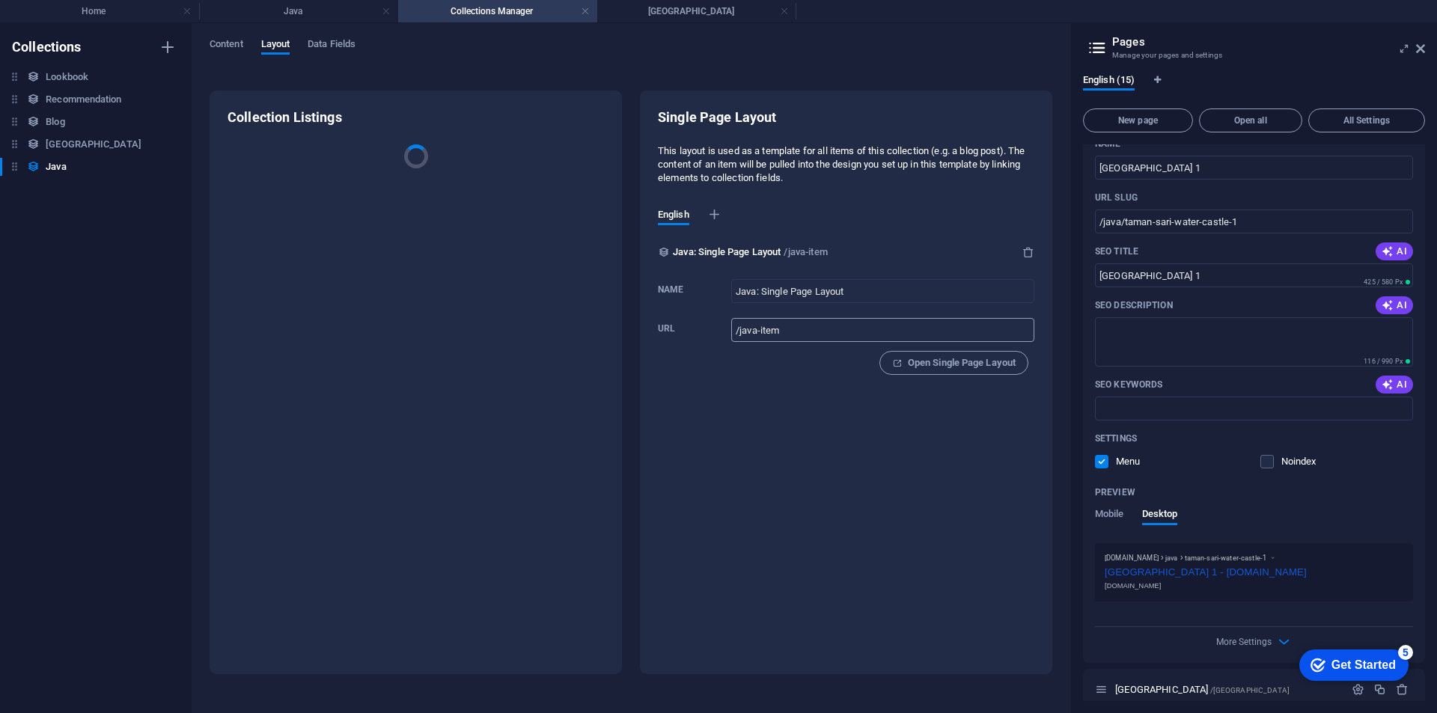
click at [813, 332] on input "/java-item" at bounding box center [882, 330] width 303 height 24
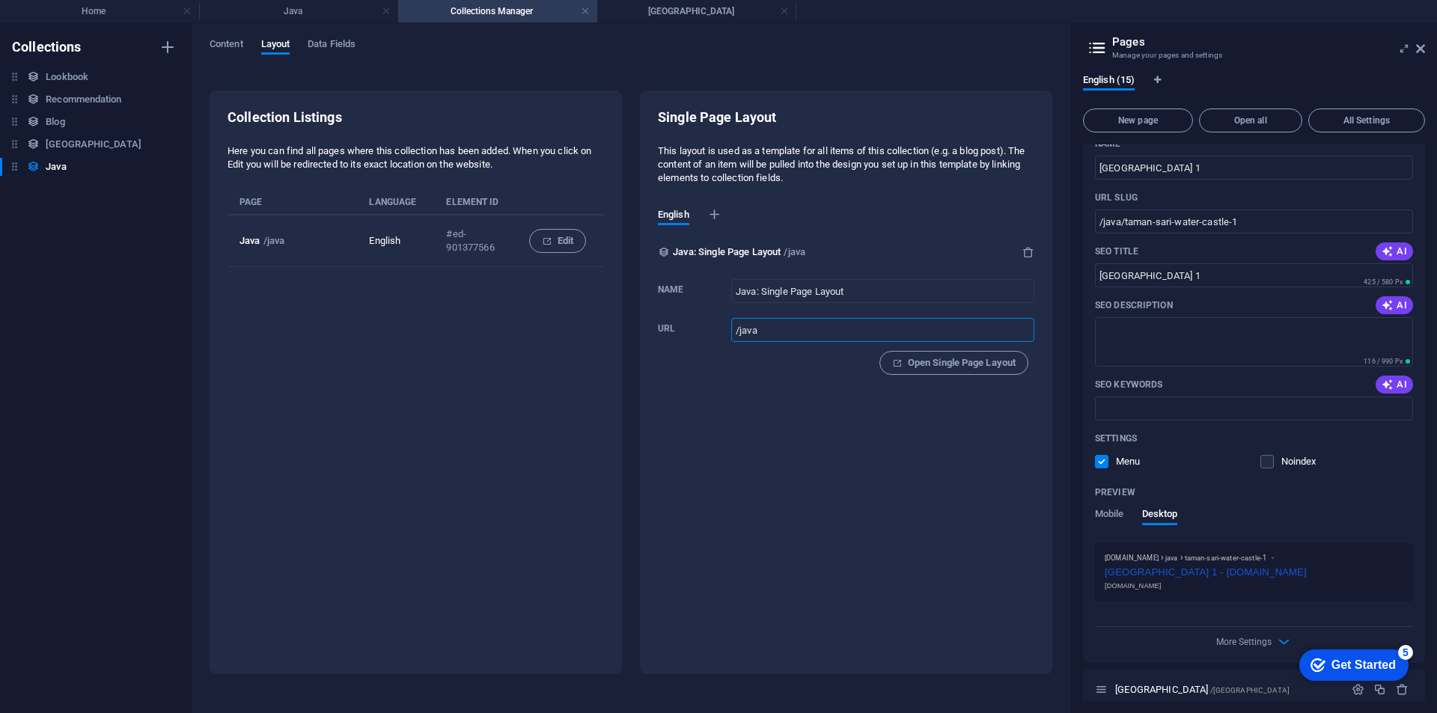
type input "/java"
click at [730, 441] on div "Single Page Layout This layout is used as a template for all items of this coll…" at bounding box center [846, 383] width 412 height 584
click at [317, 16] on h4 "Java" at bounding box center [298, 11] width 199 height 16
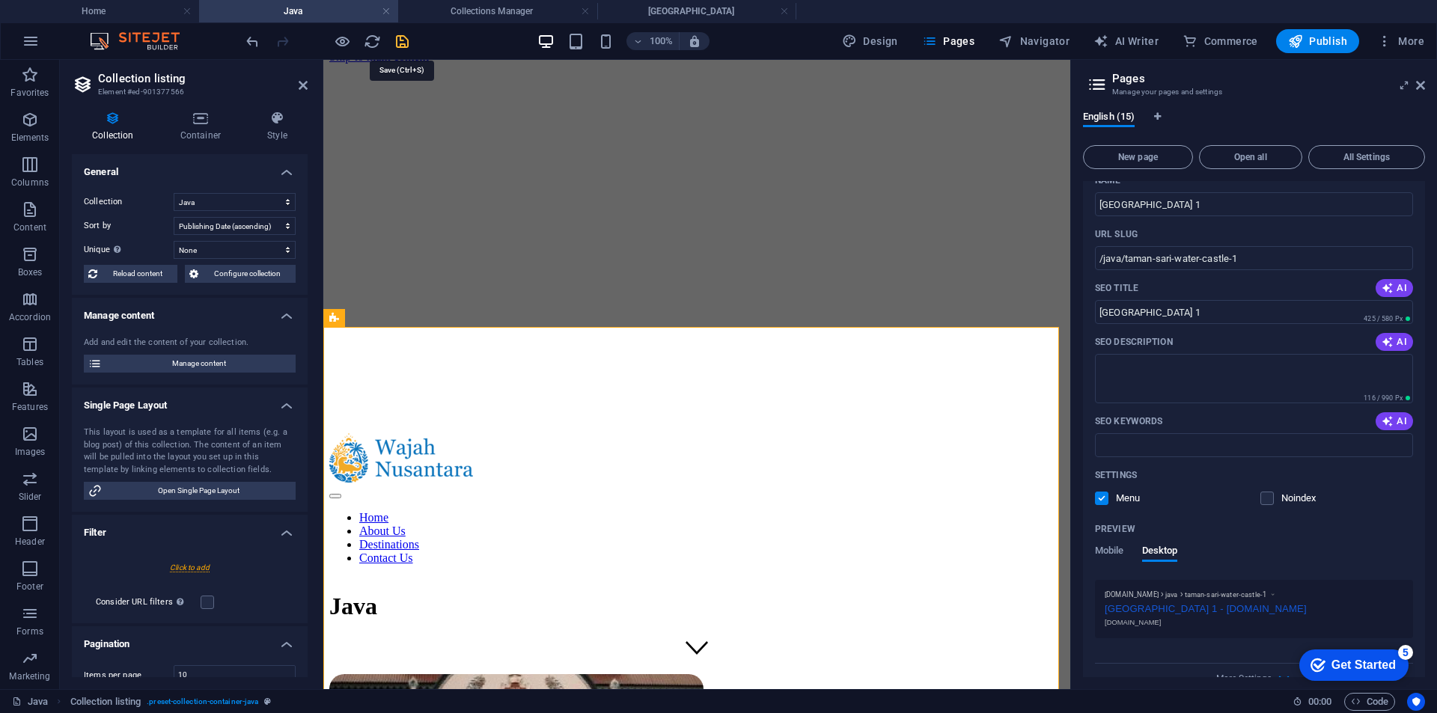
click at [404, 40] on icon "save" at bounding box center [402, 41] width 17 height 17
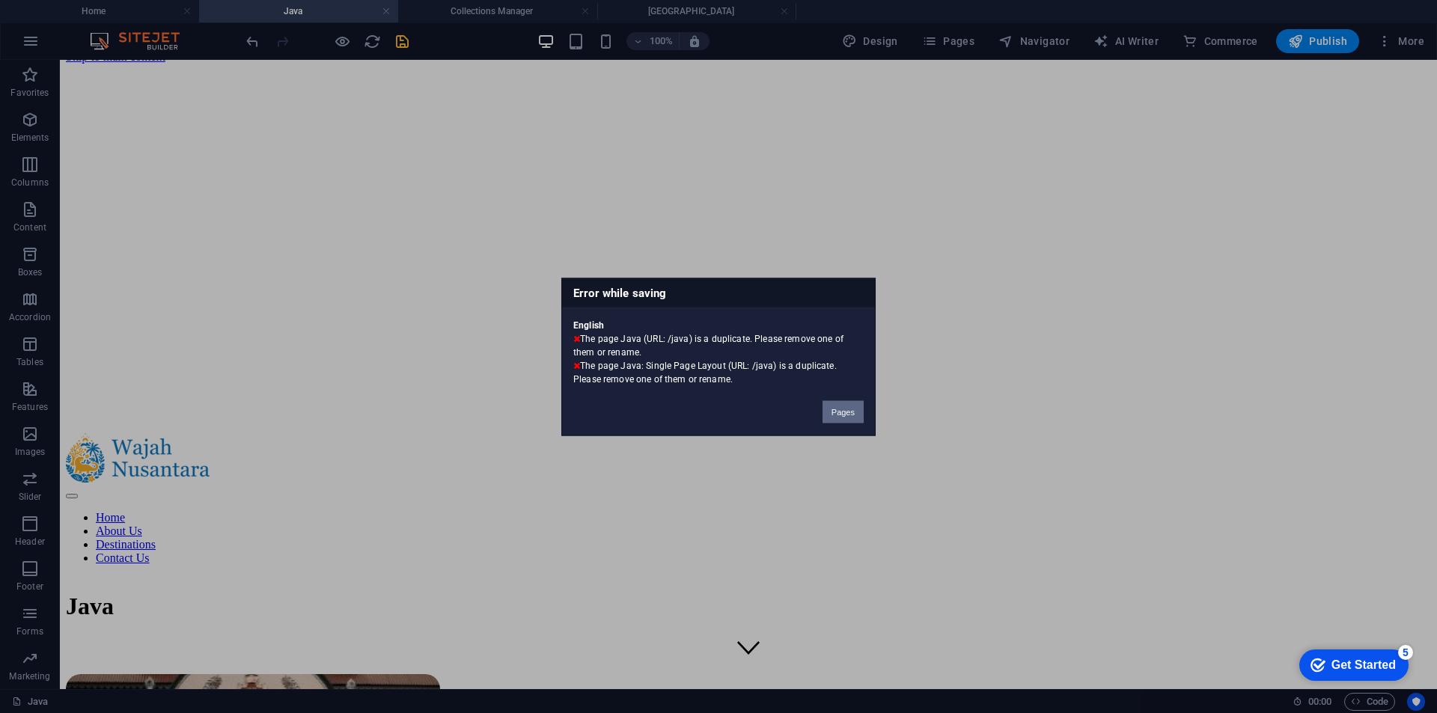
drag, startPoint x: 842, startPoint y: 415, endPoint x: 783, endPoint y: 348, distance: 89.0
click at [842, 415] on button "Pages" at bounding box center [842, 411] width 41 height 22
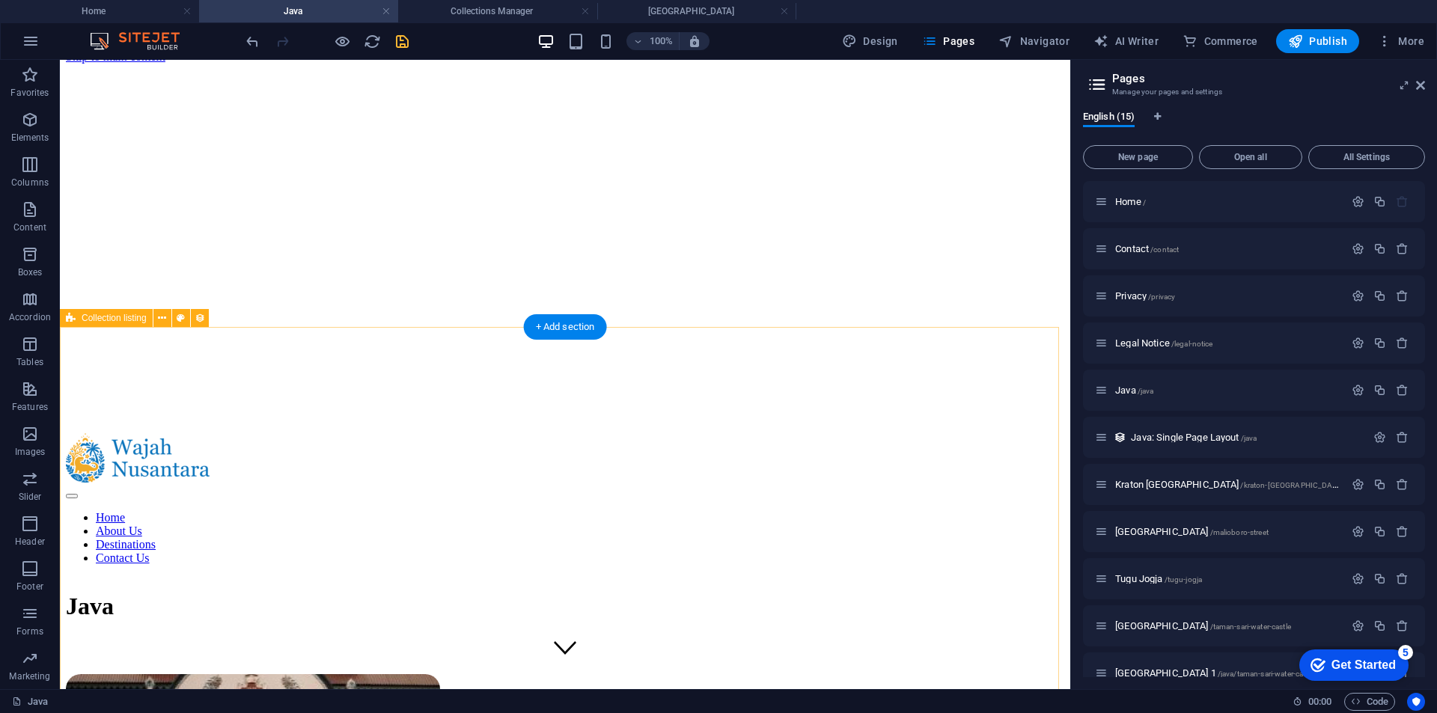
scroll to position [301, 0]
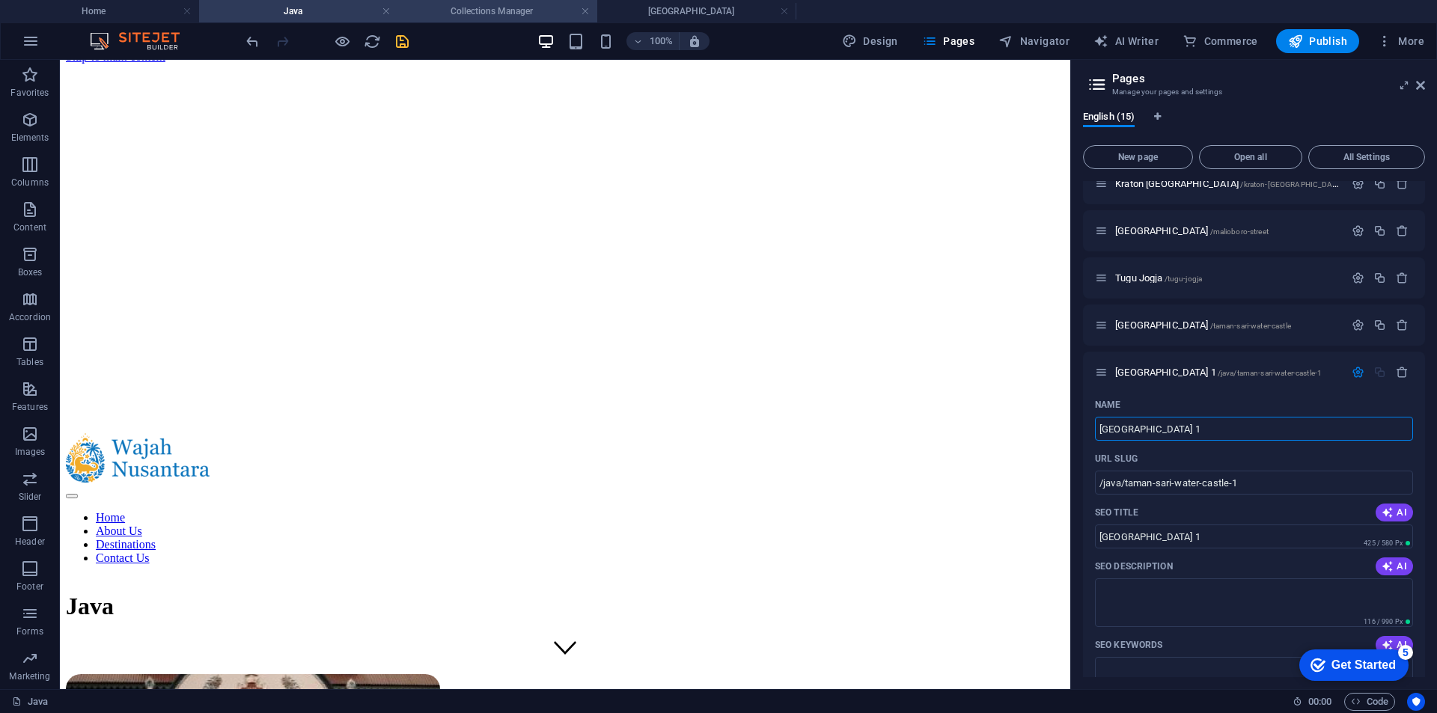
click at [445, 20] on li "Collections Manager" at bounding box center [497, 11] width 199 height 22
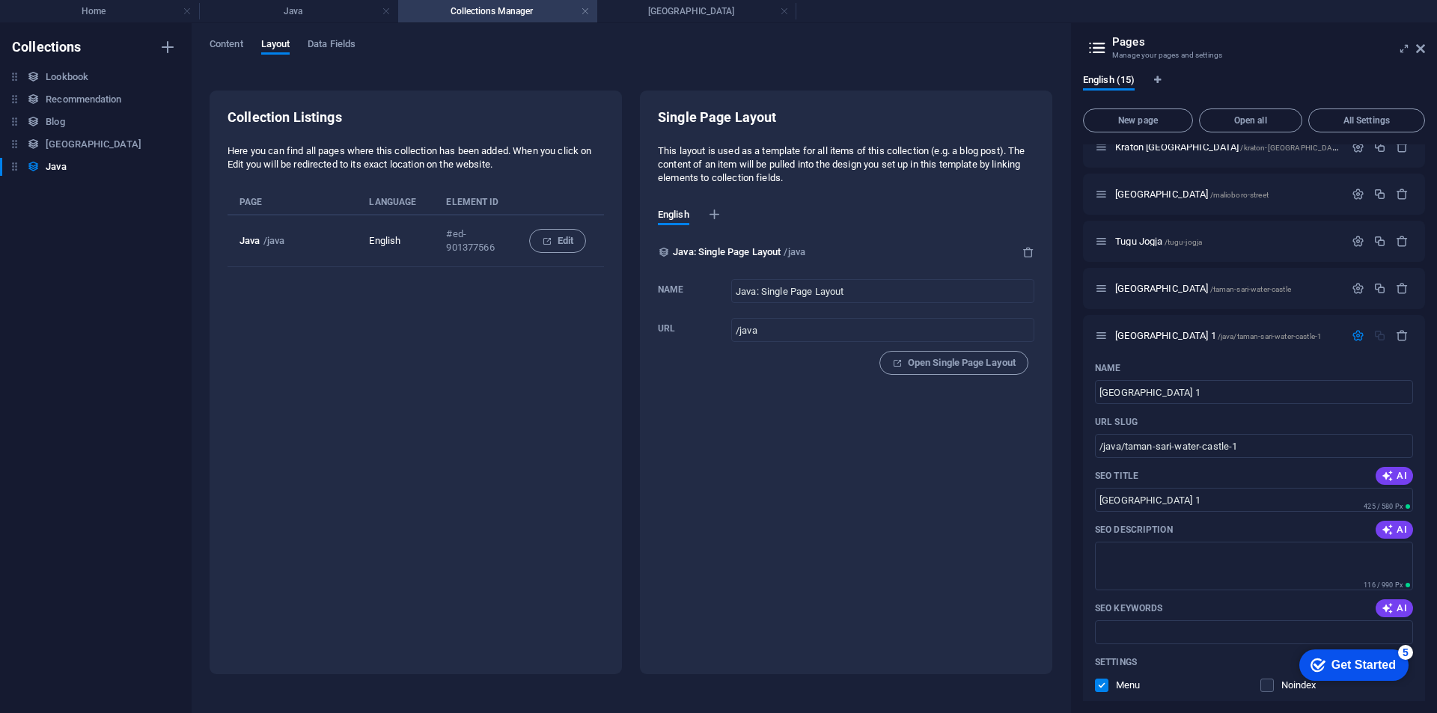
scroll to position [0, 0]
click at [1029, 252] on icon "button" at bounding box center [1028, 252] width 12 height 12
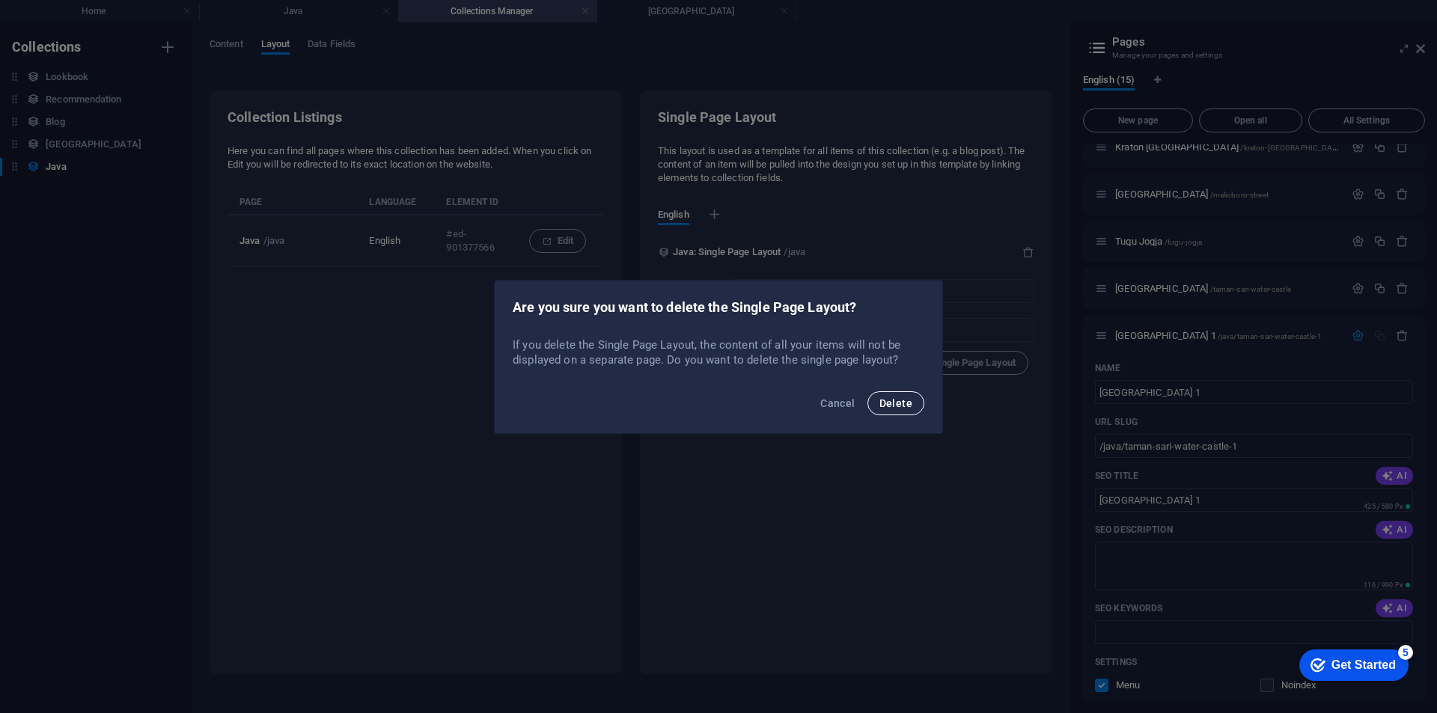
click at [894, 402] on span "Delete" at bounding box center [895, 403] width 33 height 12
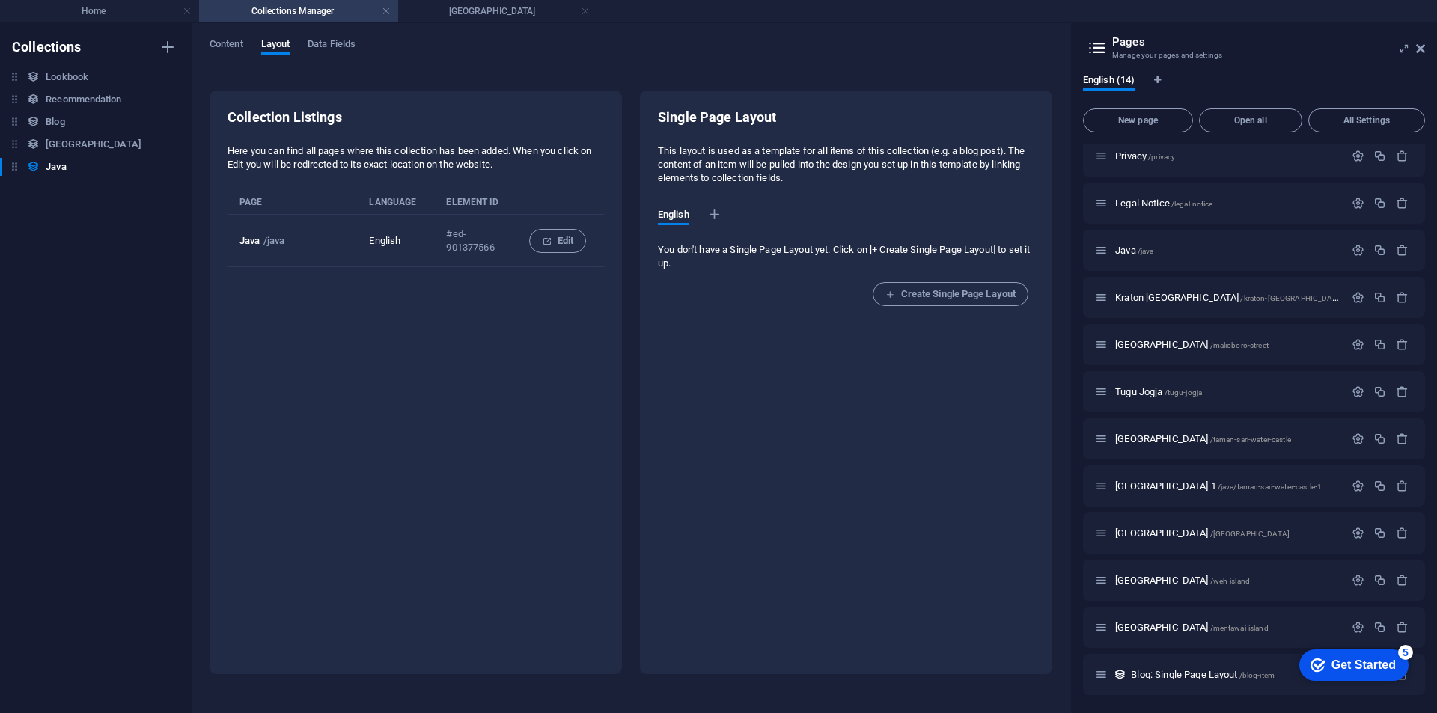
scroll to position [103, 0]
click at [230, 43] on span "Content" at bounding box center [227, 45] width 34 height 21
select select "columns.publishing_date_ASC"
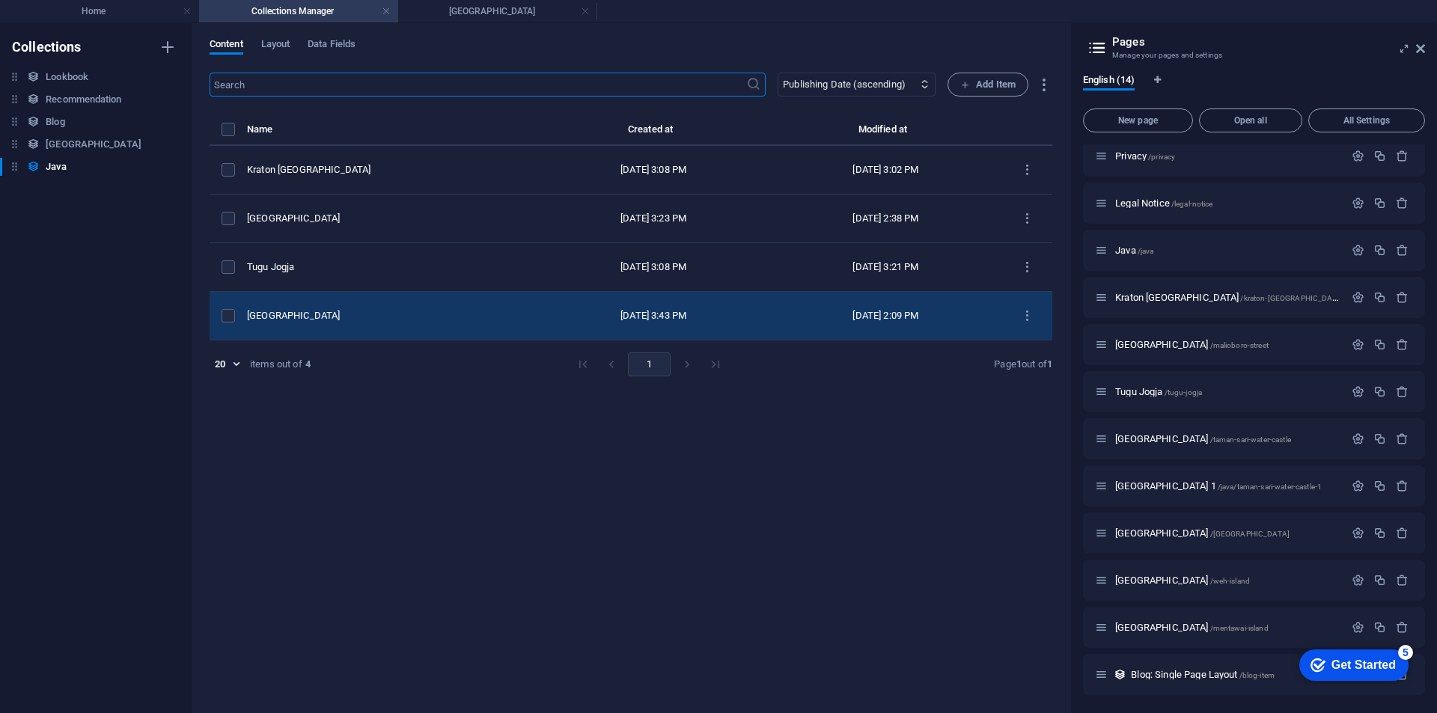
click at [444, 301] on td "[GEOGRAPHIC_DATA]" at bounding box center [392, 316] width 290 height 49
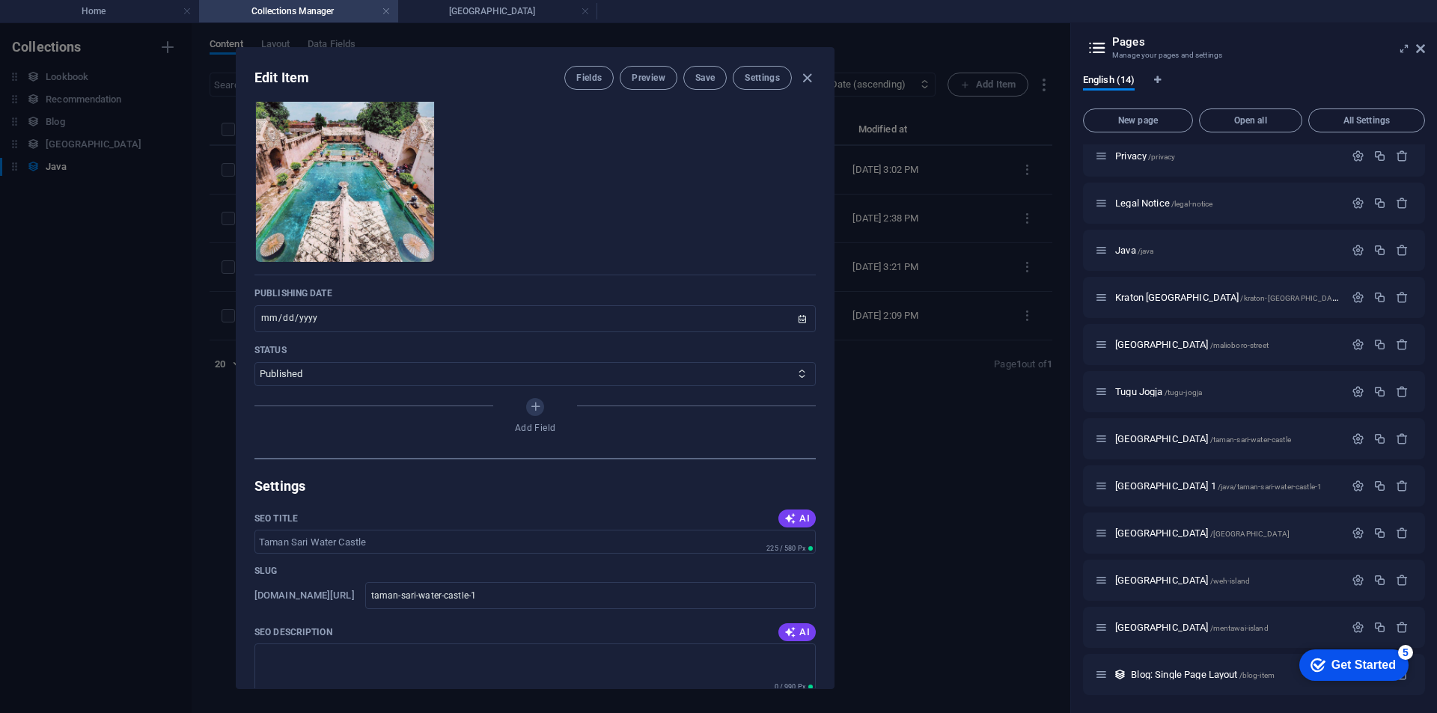
scroll to position [374, 0]
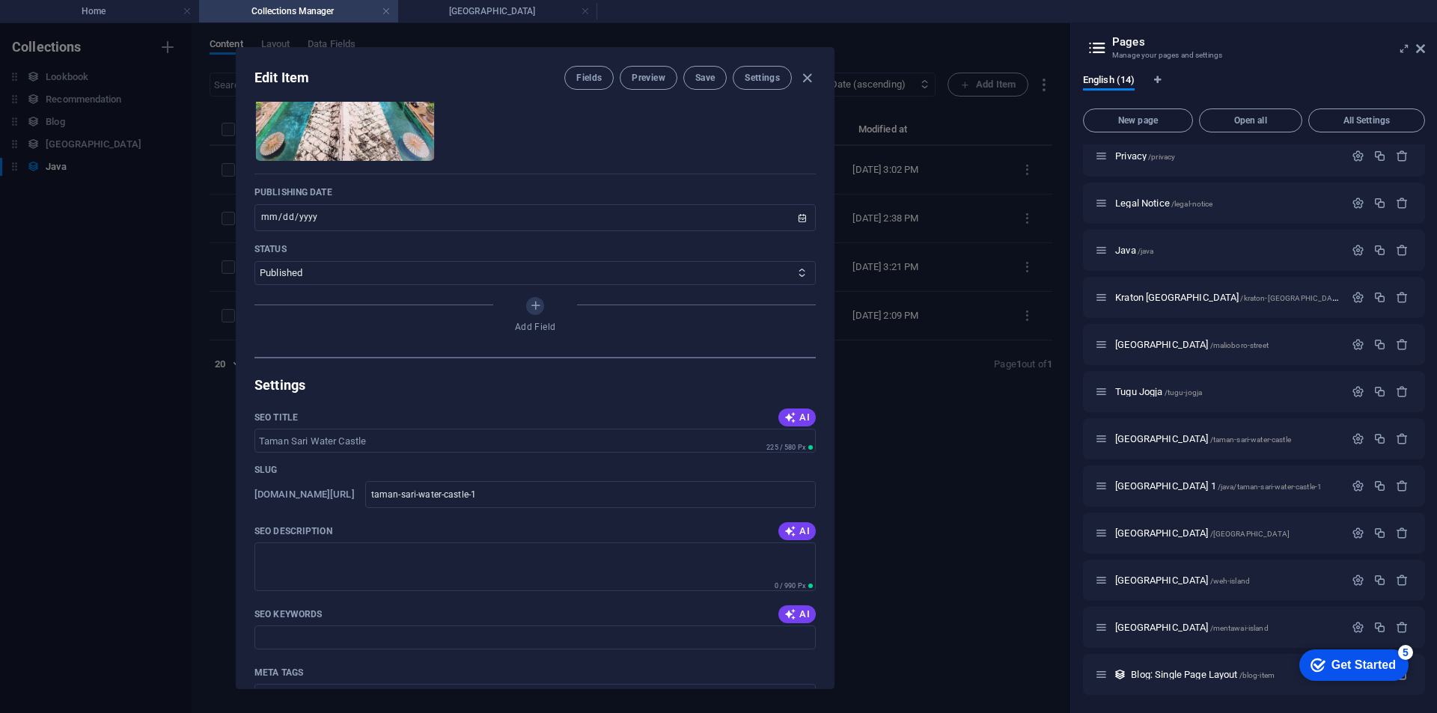
click at [878, 512] on div "Edit Item Fields Preview Save Settings Name Taman Sari Water Castle ​ Slug www.…" at bounding box center [535, 368] width 1070 height 690
type input "2025-09-04"
type input "taman-sari-water-castle-1"
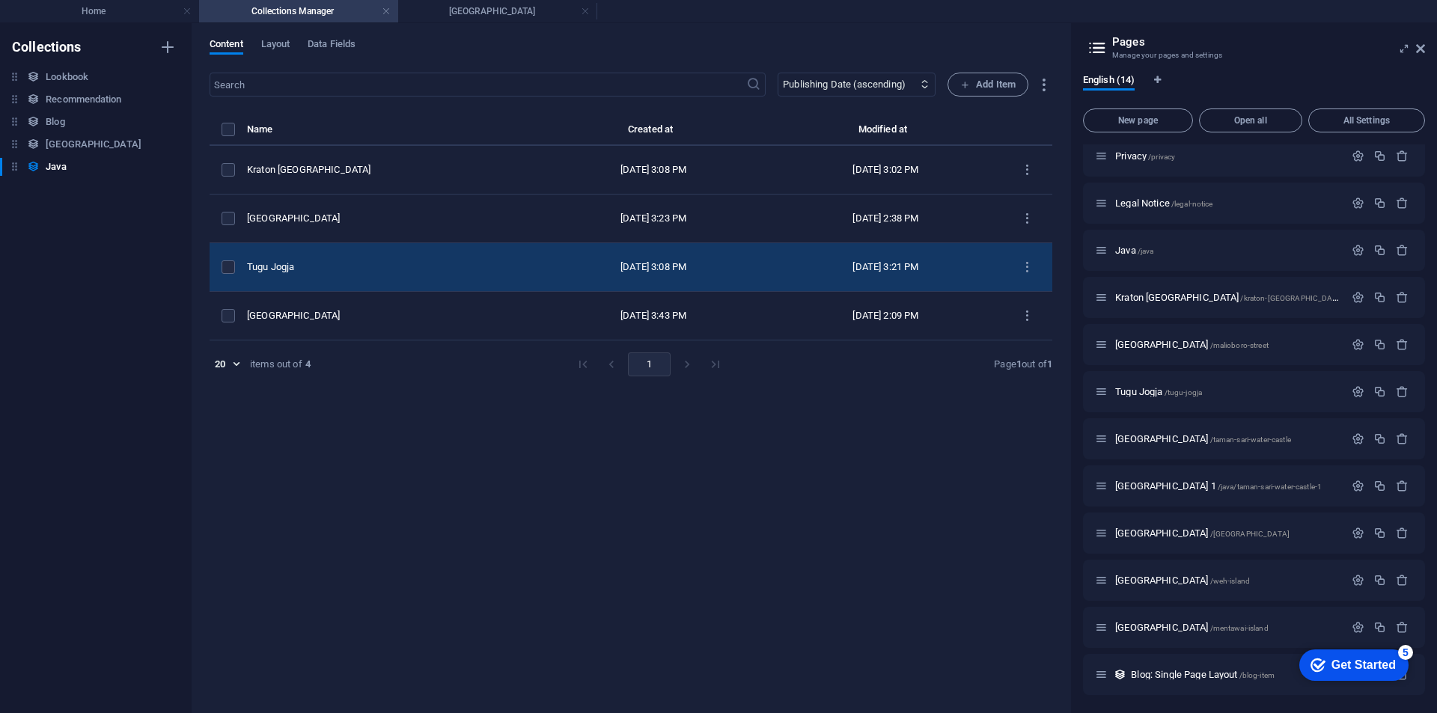
click at [442, 250] on td "Tugu Jogja" at bounding box center [392, 267] width 290 height 49
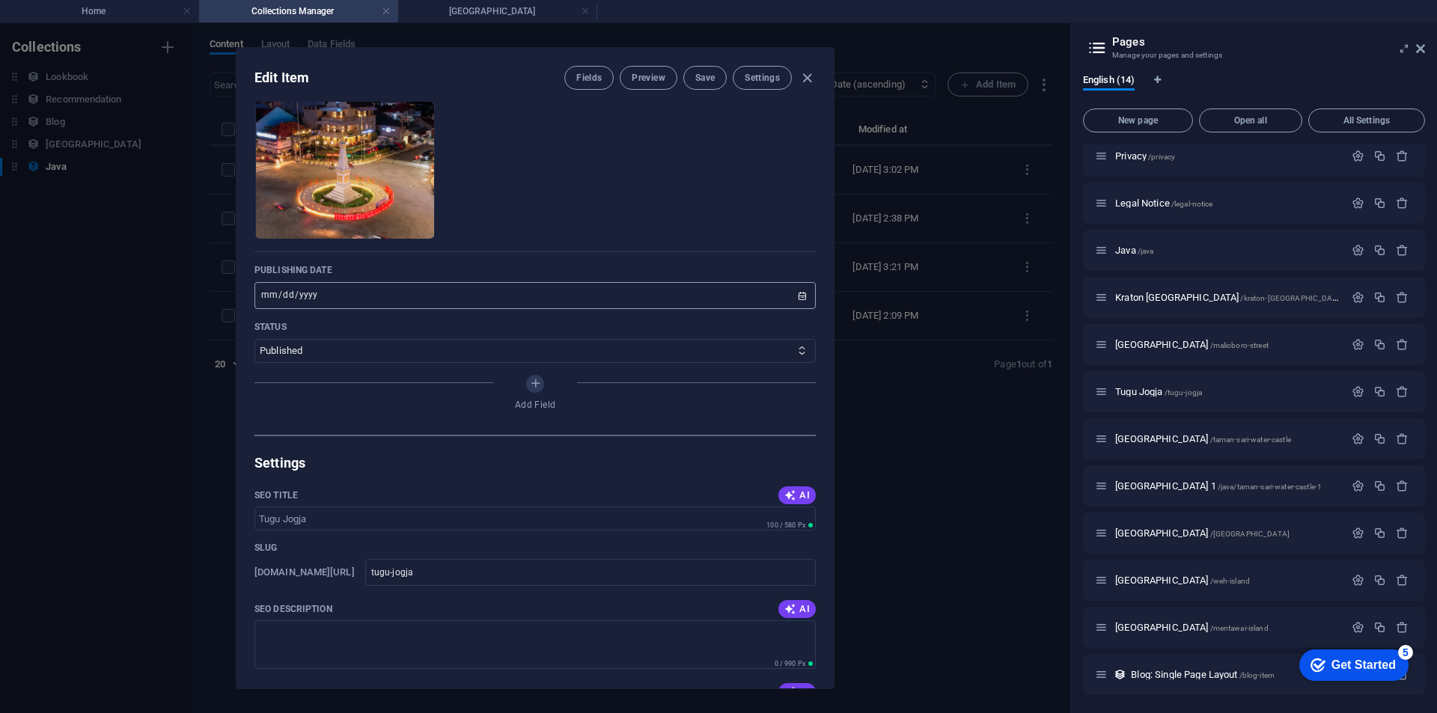
scroll to position [299, 0]
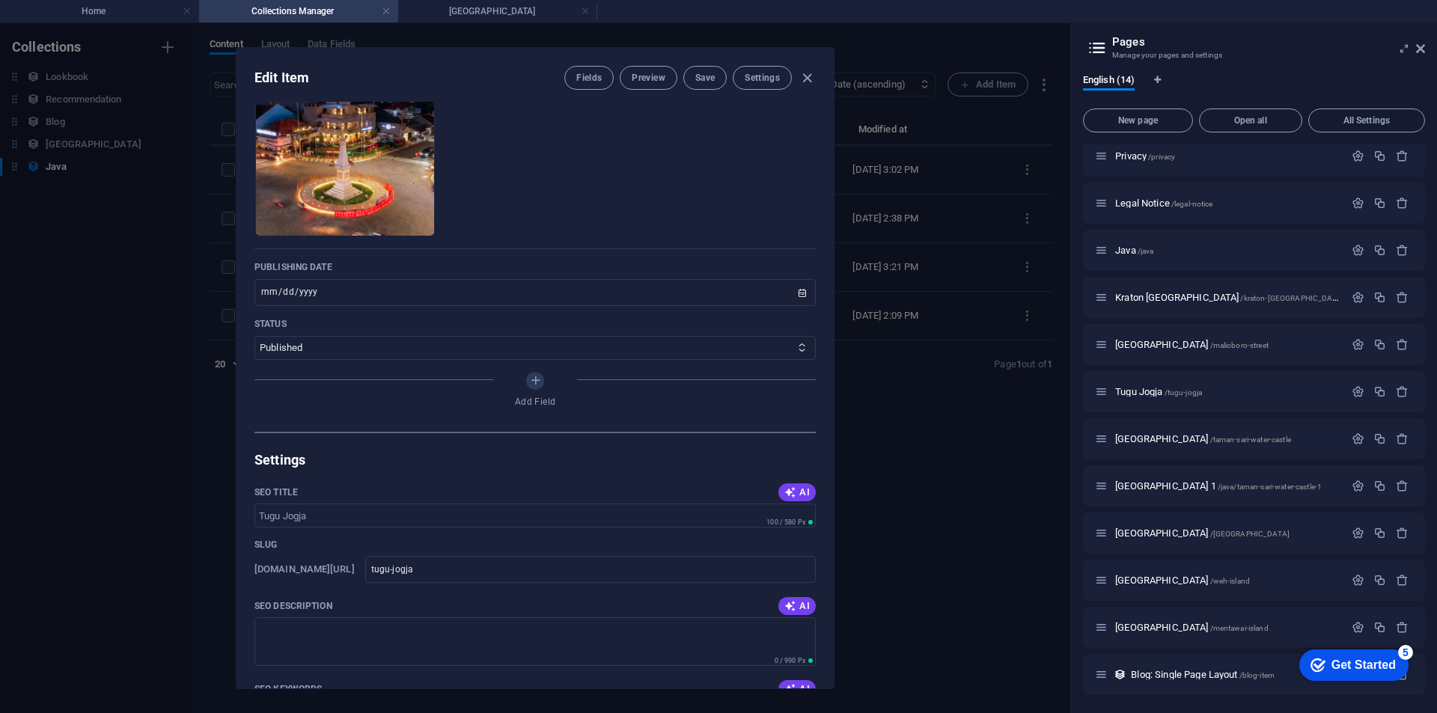
click at [914, 495] on div "Edit Item Fields Preview Save Settings Name Tugu Jogja ​ Slug www.example.com/e…" at bounding box center [535, 368] width 1070 height 690
type input "2025-09-04"
type input "tugu-jogja"
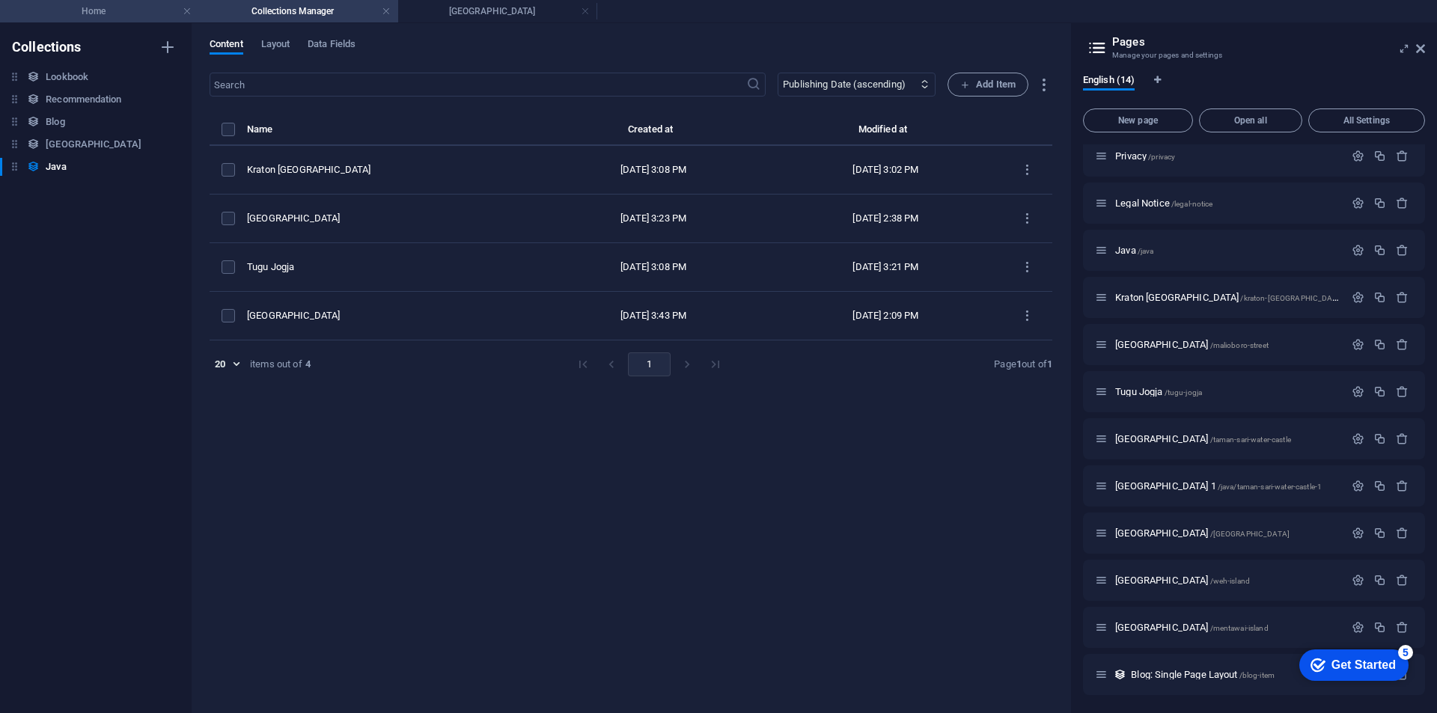
click at [123, 10] on h4 "Home" at bounding box center [99, 11] width 199 height 16
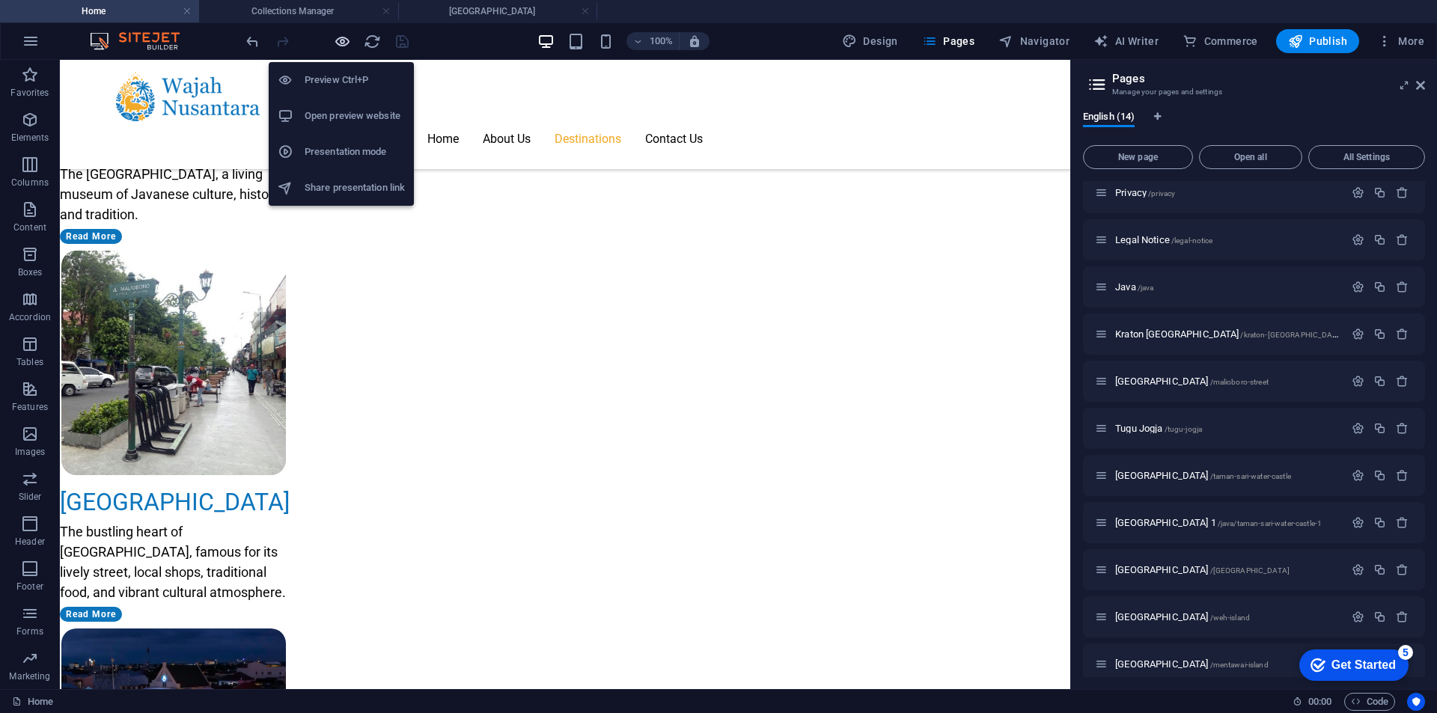
click at [345, 40] on icon "button" at bounding box center [342, 41] width 17 height 17
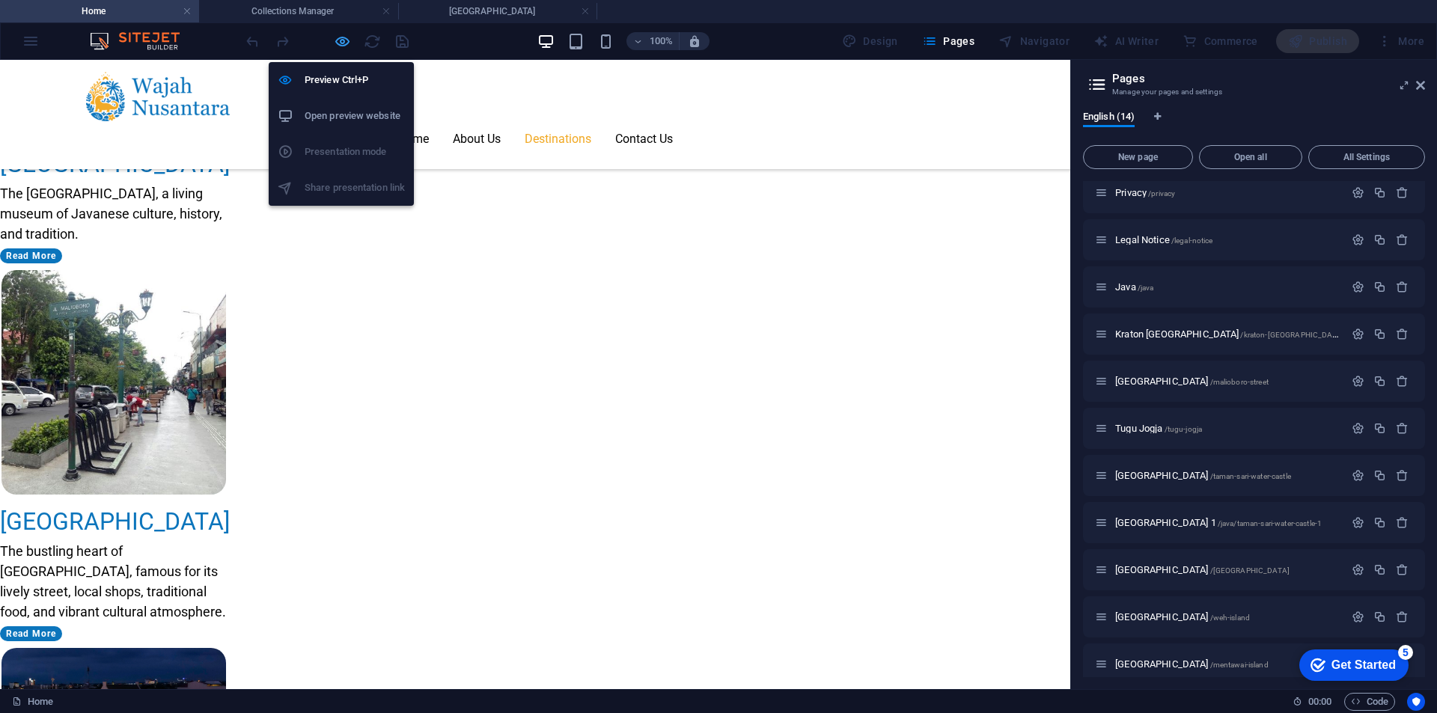
scroll to position [1734, 0]
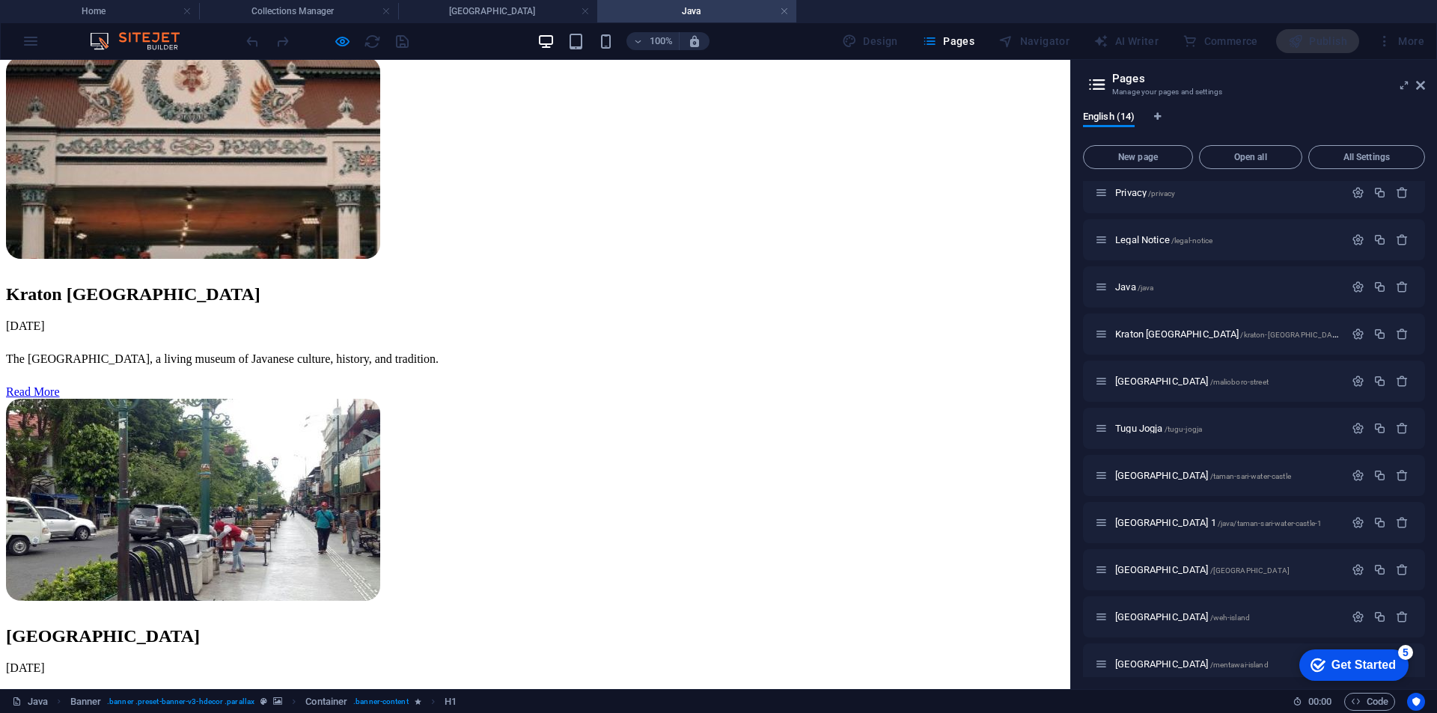
scroll to position [748, 0]
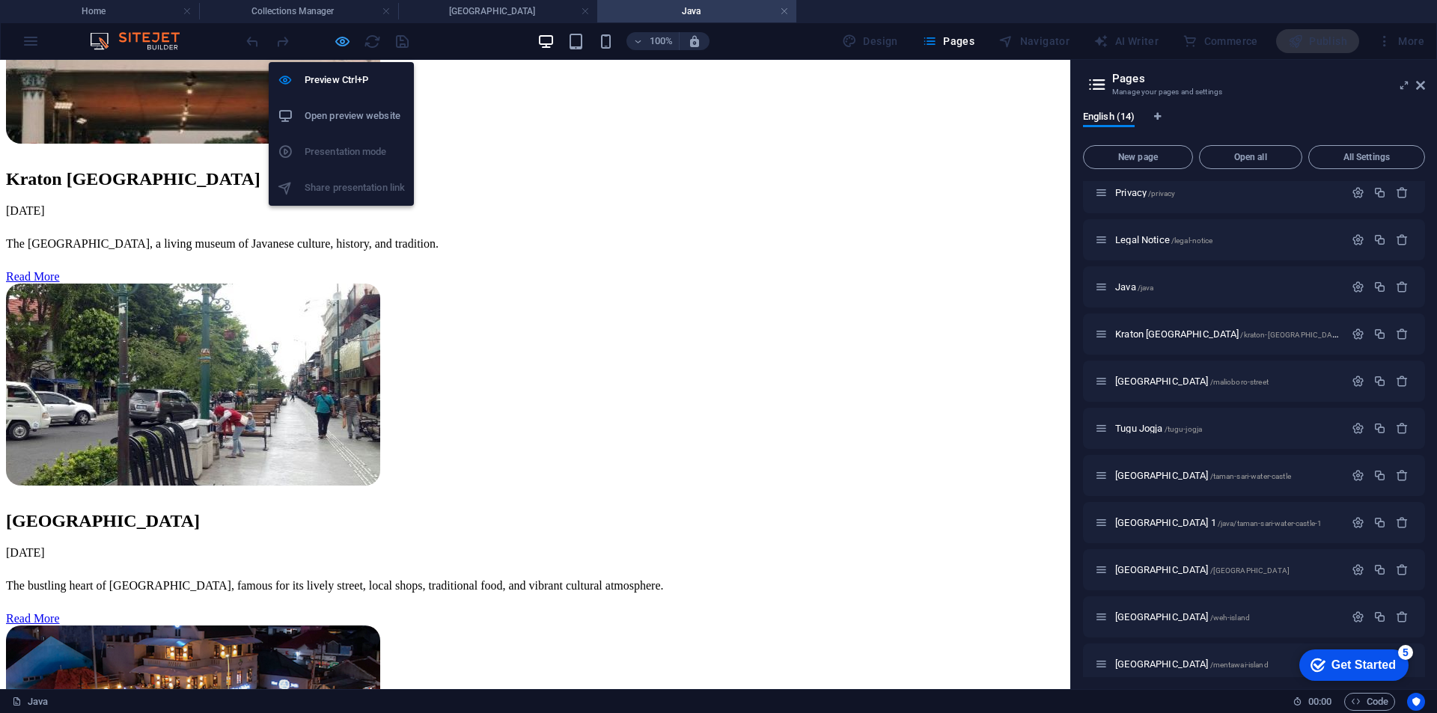
click at [348, 43] on icon "button" at bounding box center [342, 41] width 17 height 17
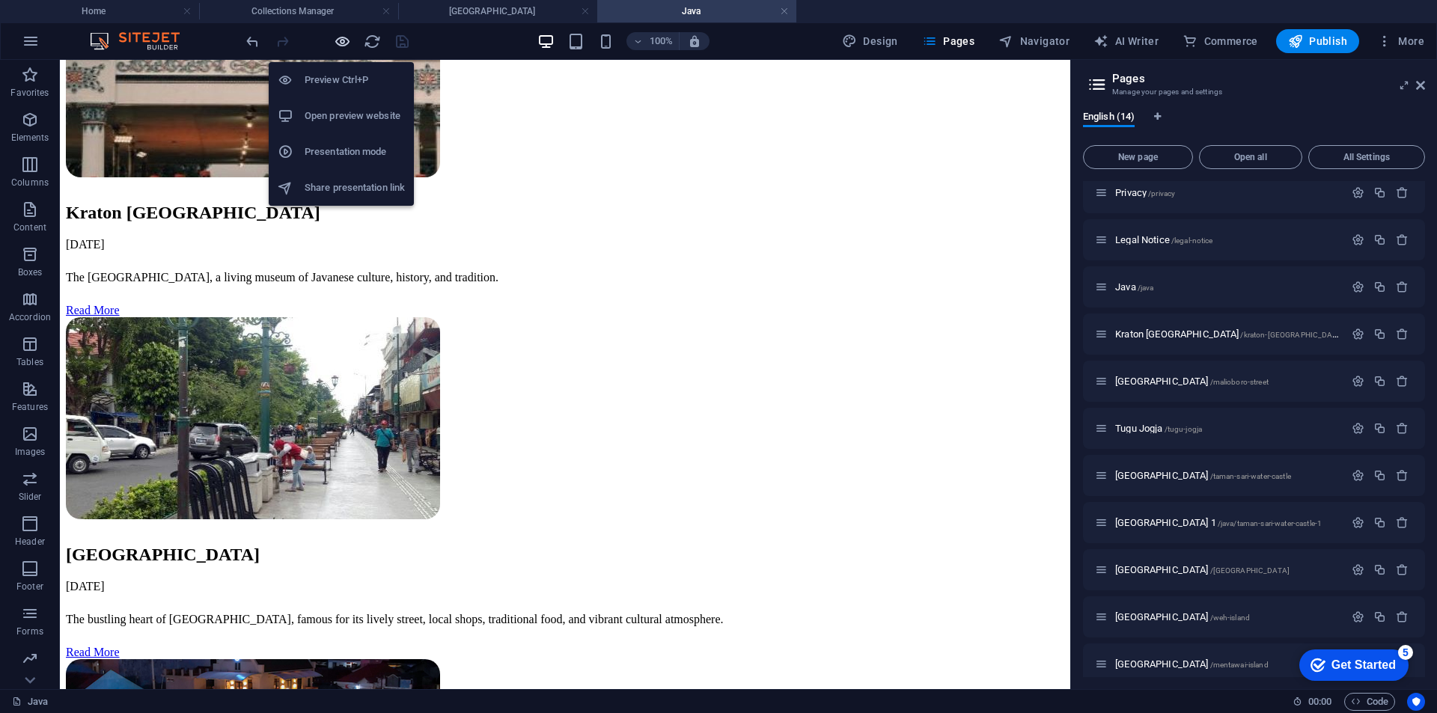
click at [348, 43] on icon "button" at bounding box center [342, 41] width 17 height 17
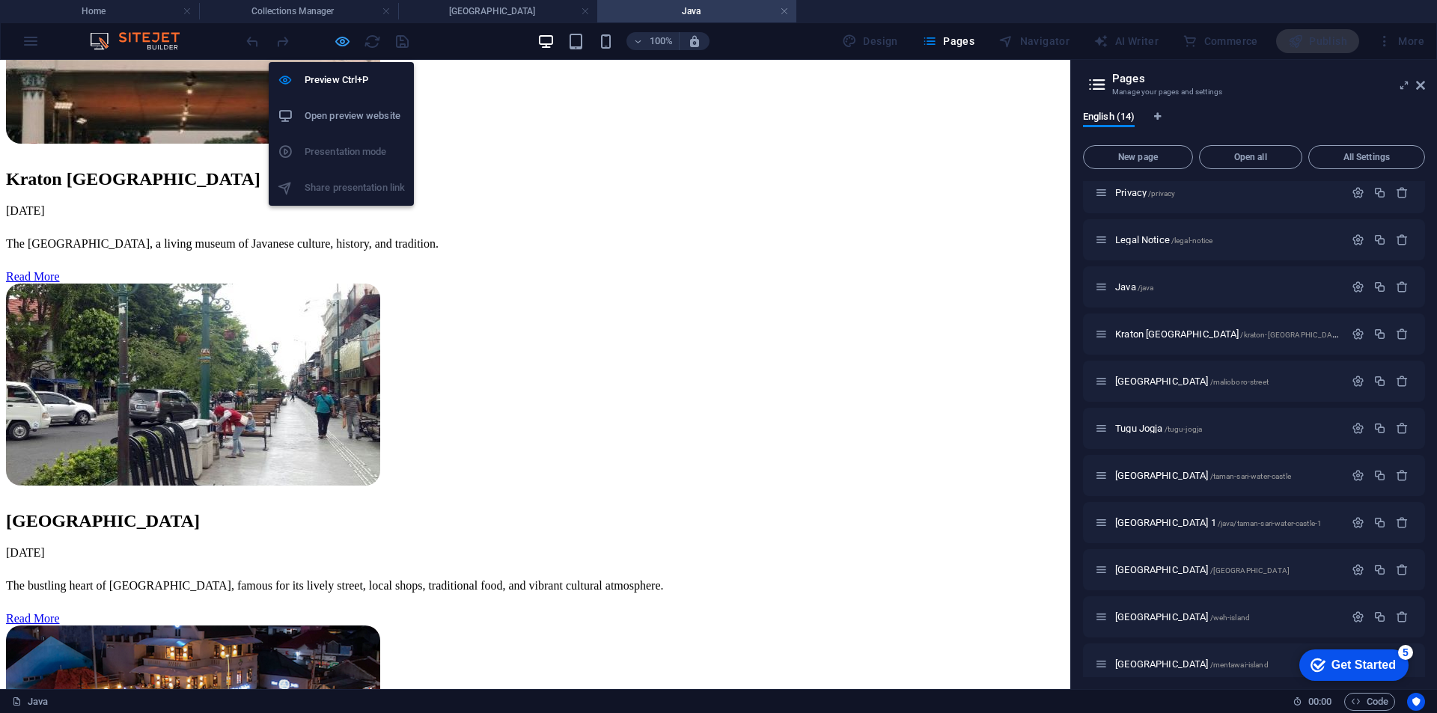
click at [340, 42] on icon "button" at bounding box center [342, 41] width 17 height 17
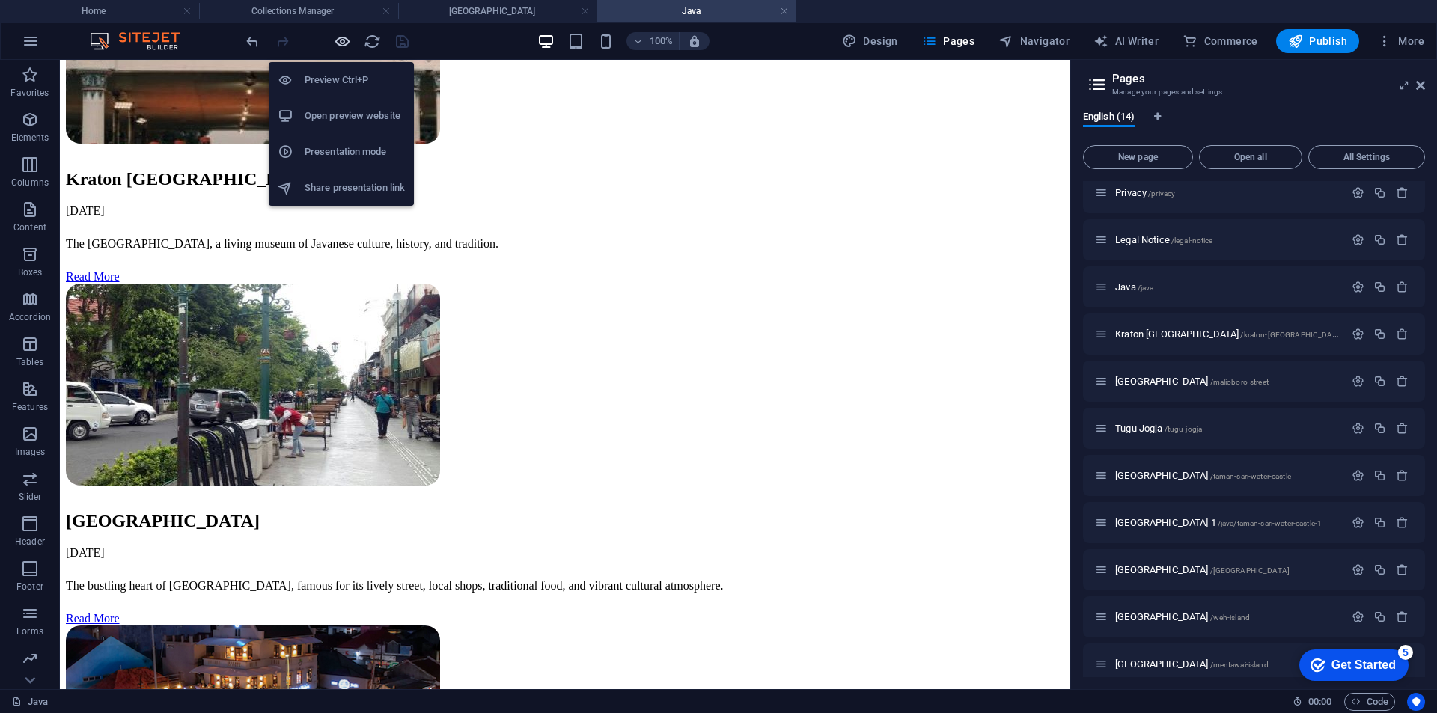
scroll to position [715, 0]
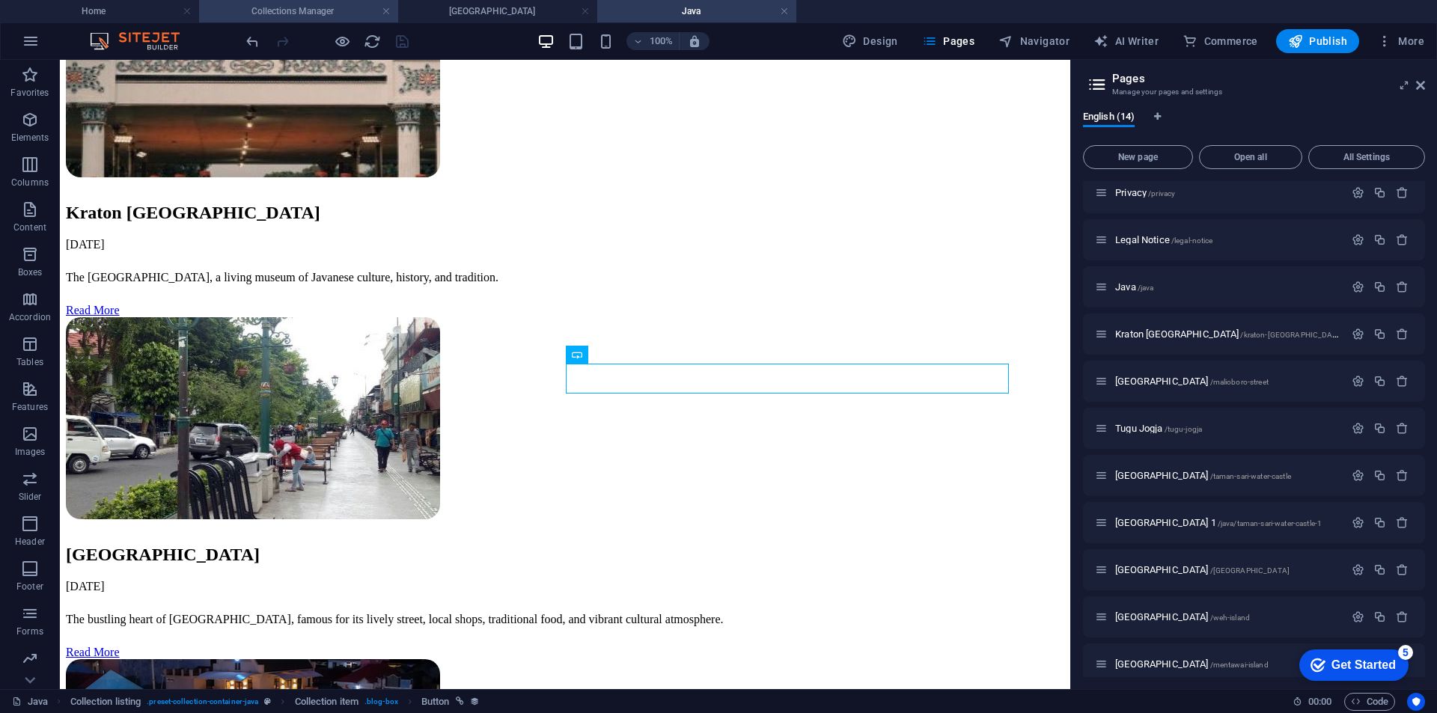
click at [267, 12] on h4 "Collections Manager" at bounding box center [298, 11] width 199 height 16
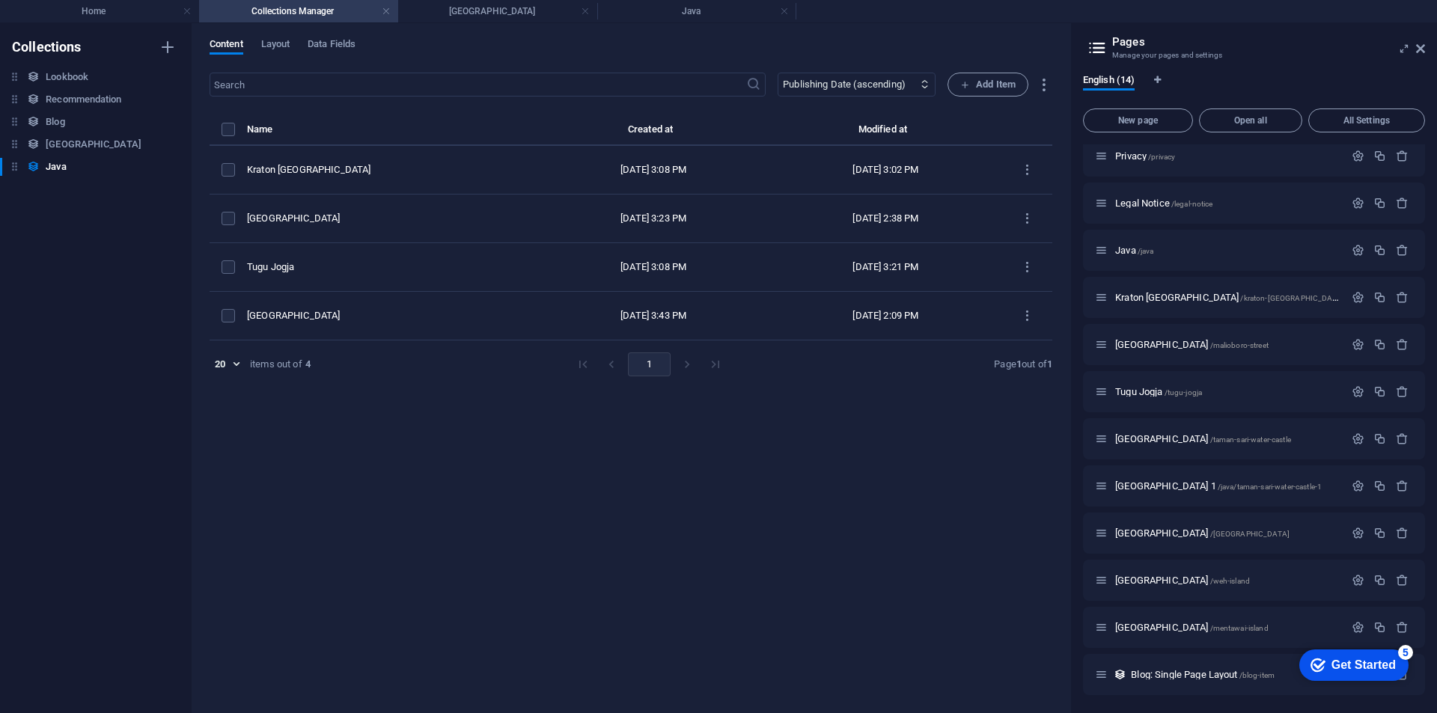
scroll to position [0, 0]
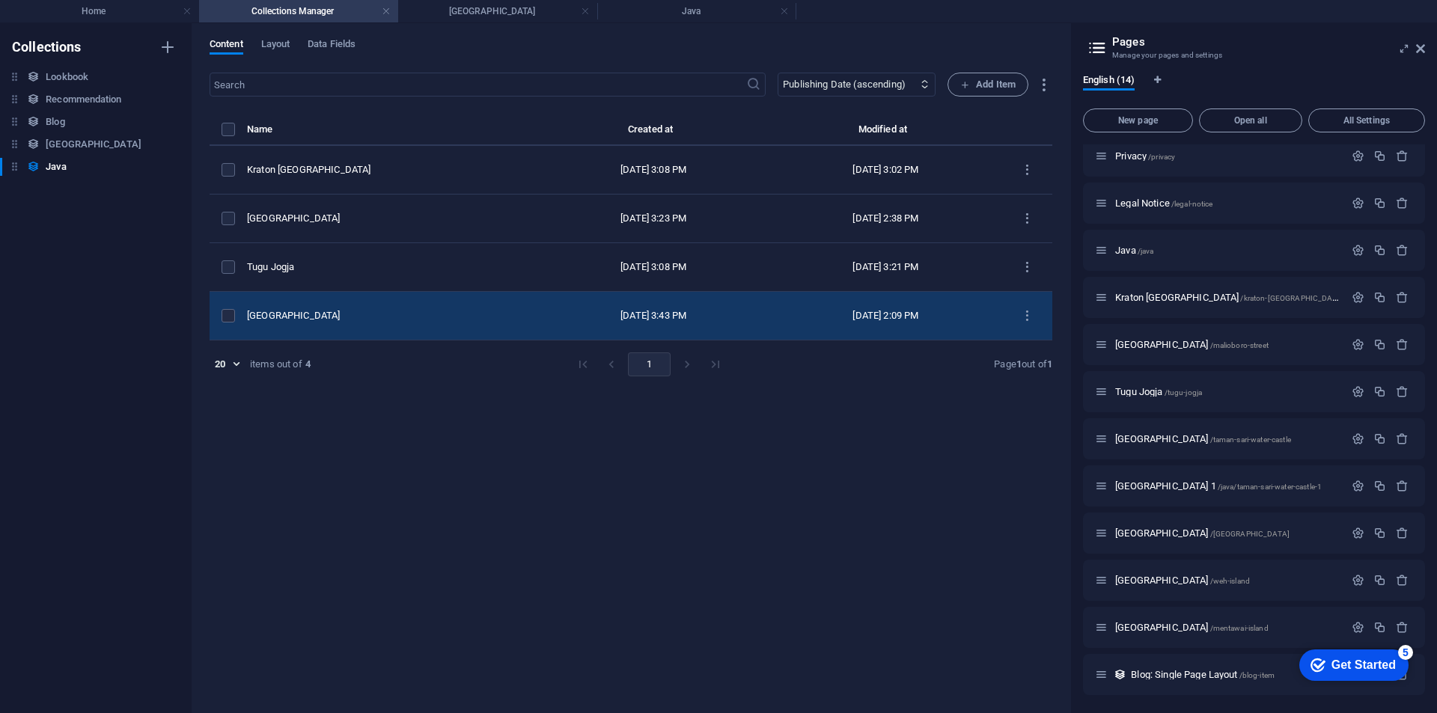
click at [465, 312] on div "[GEOGRAPHIC_DATA]" at bounding box center [386, 315] width 278 height 13
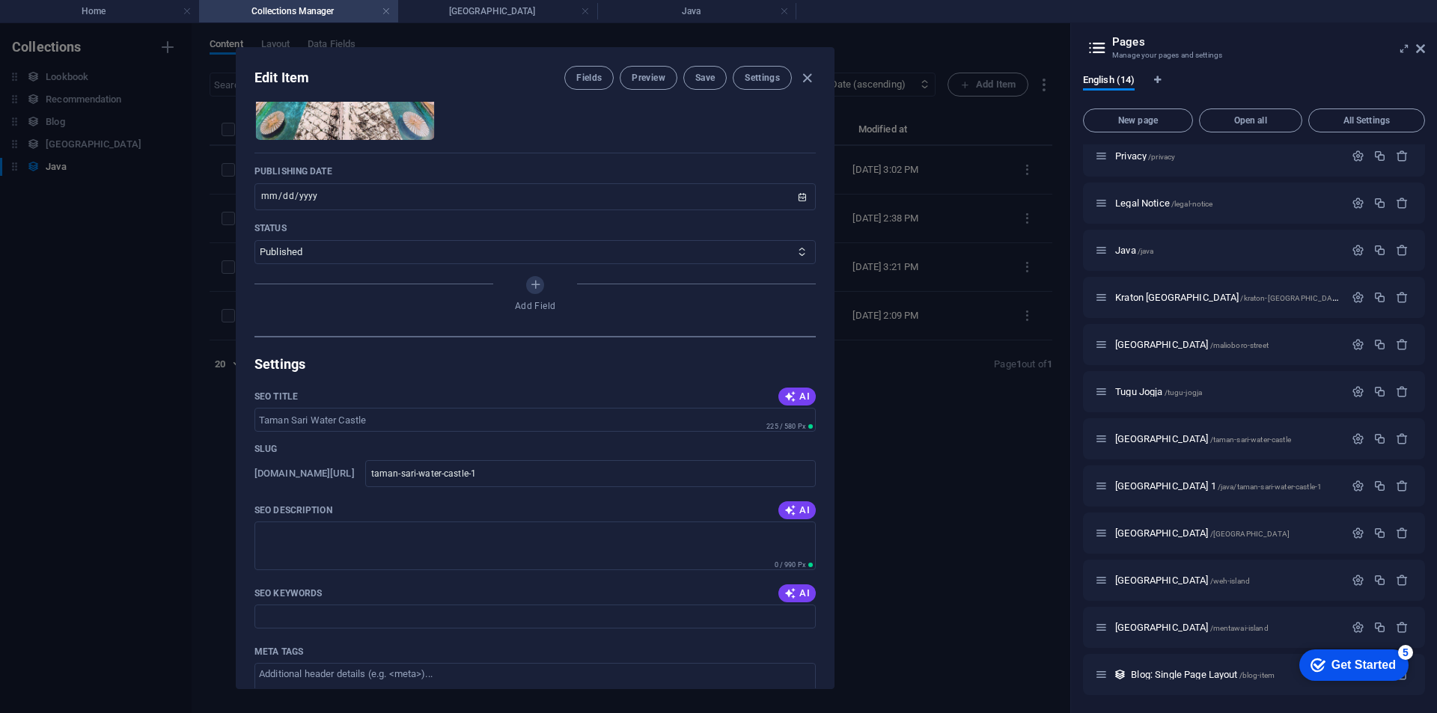
scroll to position [374, 0]
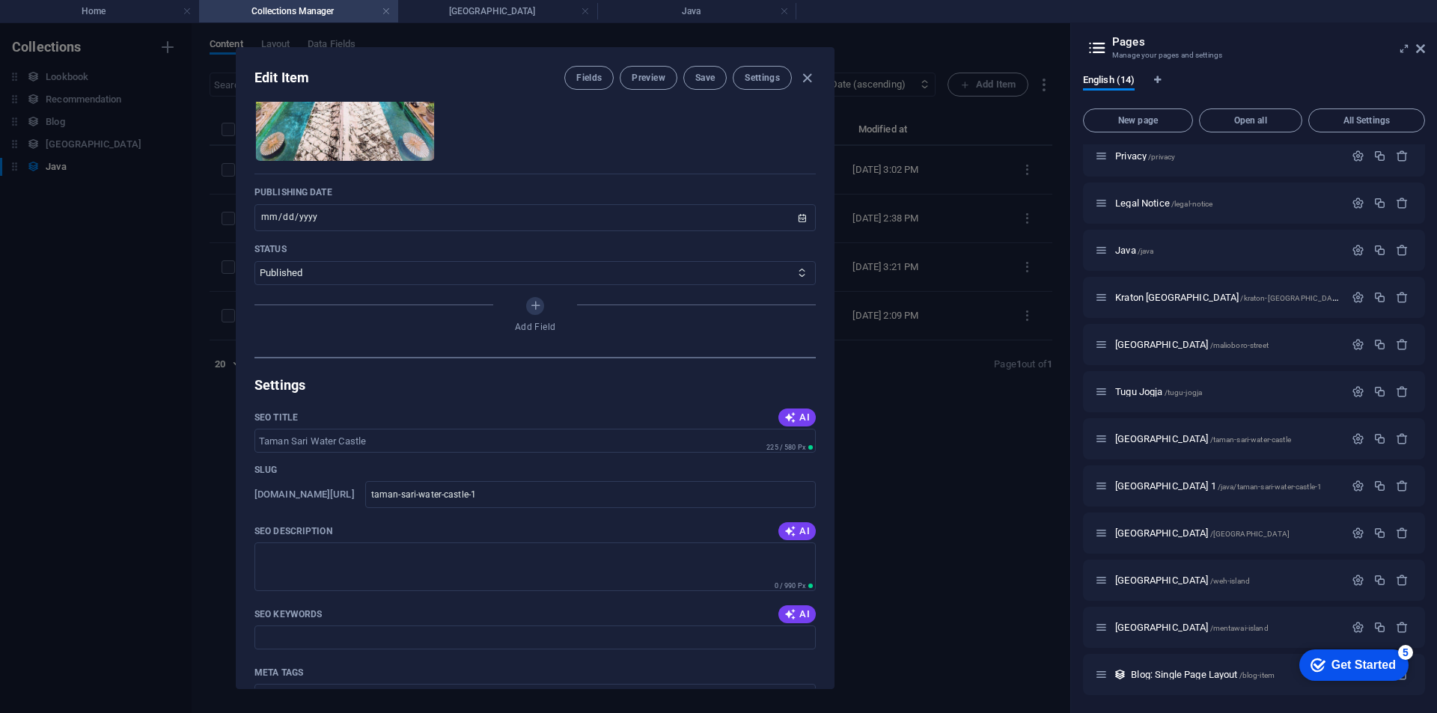
click at [857, 456] on div "Edit Item Fields Preview Save Settings Name Taman Sari Water Castle ​ Slug www.…" at bounding box center [535, 368] width 1070 height 690
type input "2025-09-04"
type input "taman-sari-water-castle-1"
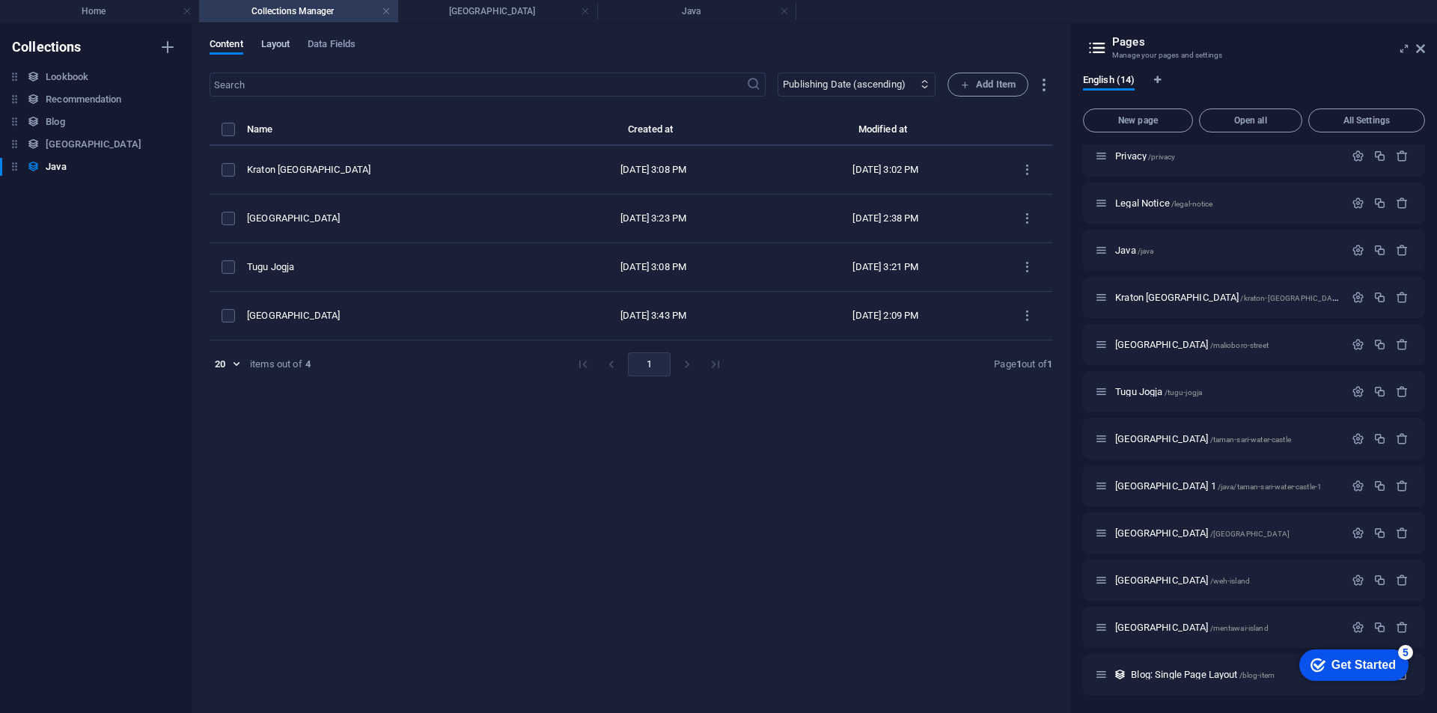
click at [285, 46] on span "Layout" at bounding box center [275, 45] width 29 height 21
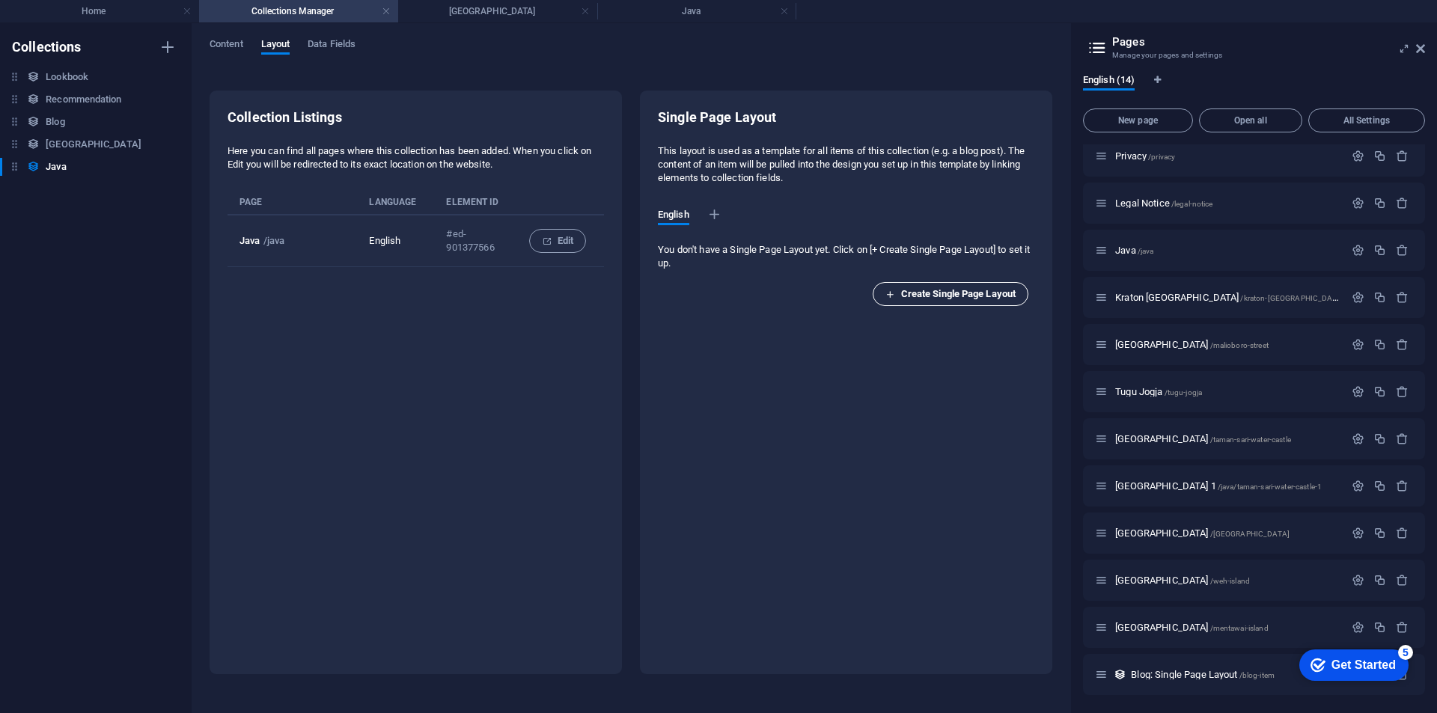
click at [910, 302] on span "Create Single Page Layout" at bounding box center [950, 294] width 130 height 18
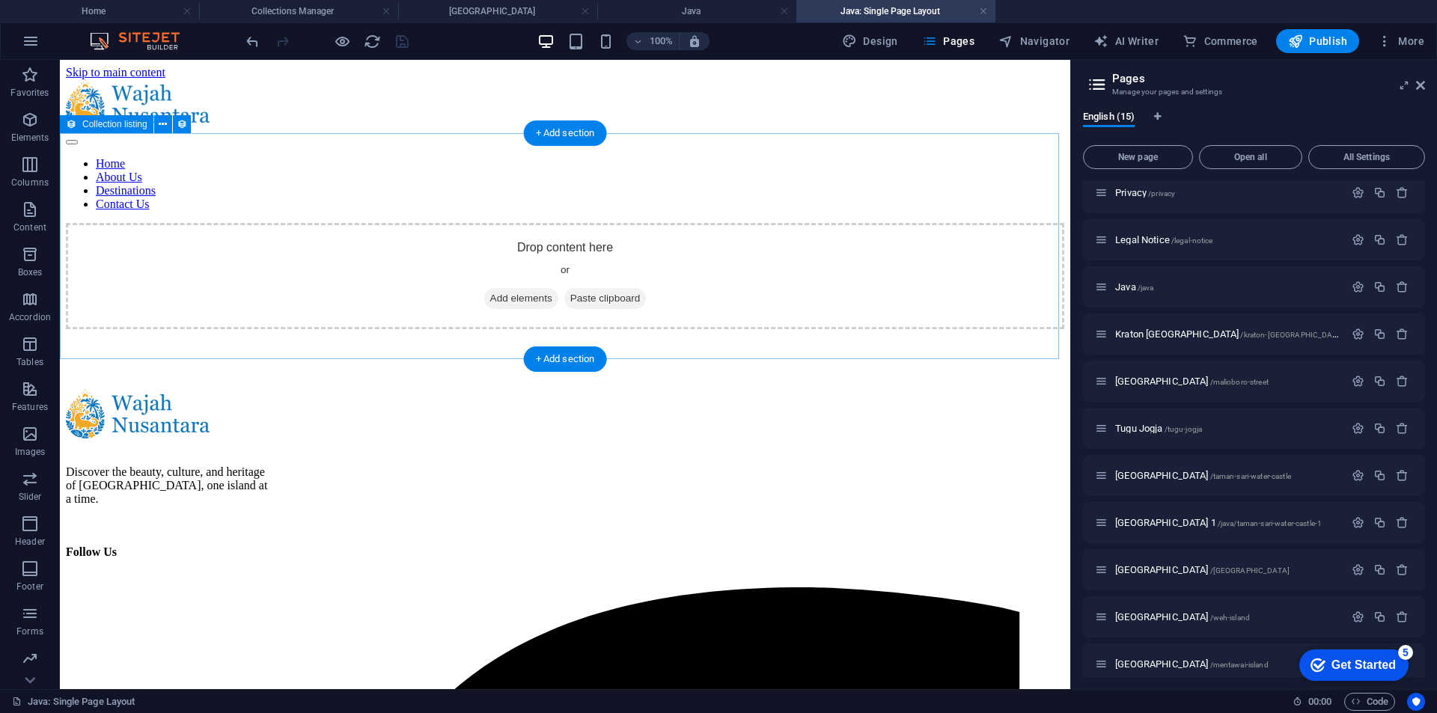
scroll to position [0, 0]
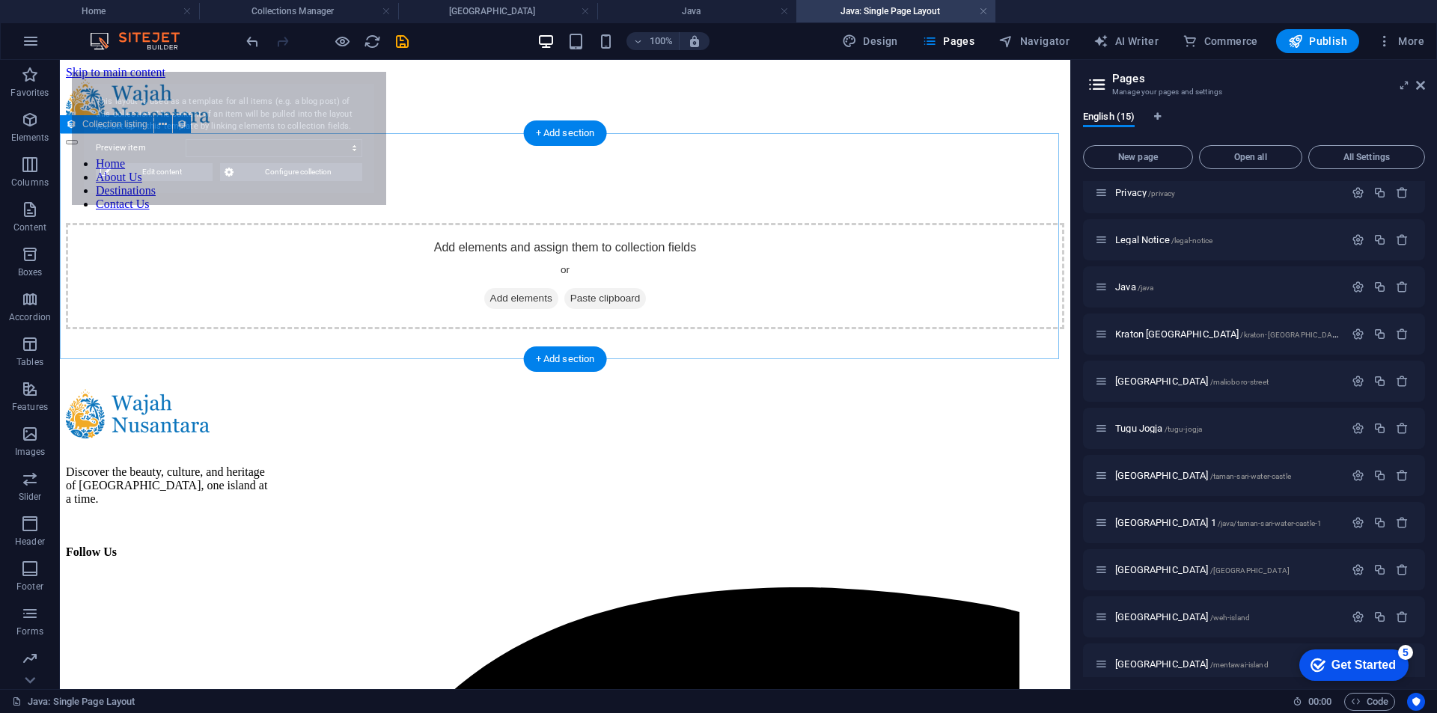
select select "68b7e71f6844915f290fc5ac"
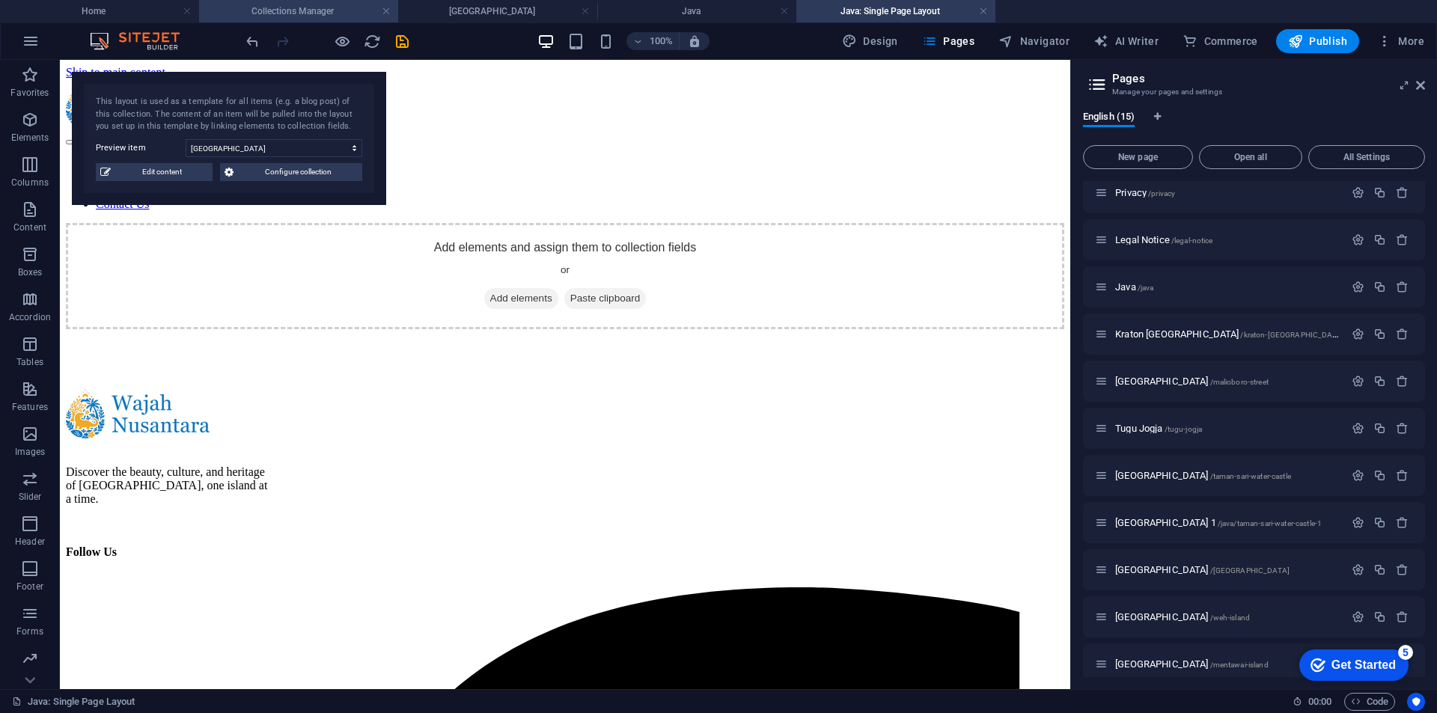
click at [289, 17] on h4 "Collections Manager" at bounding box center [298, 11] width 199 height 16
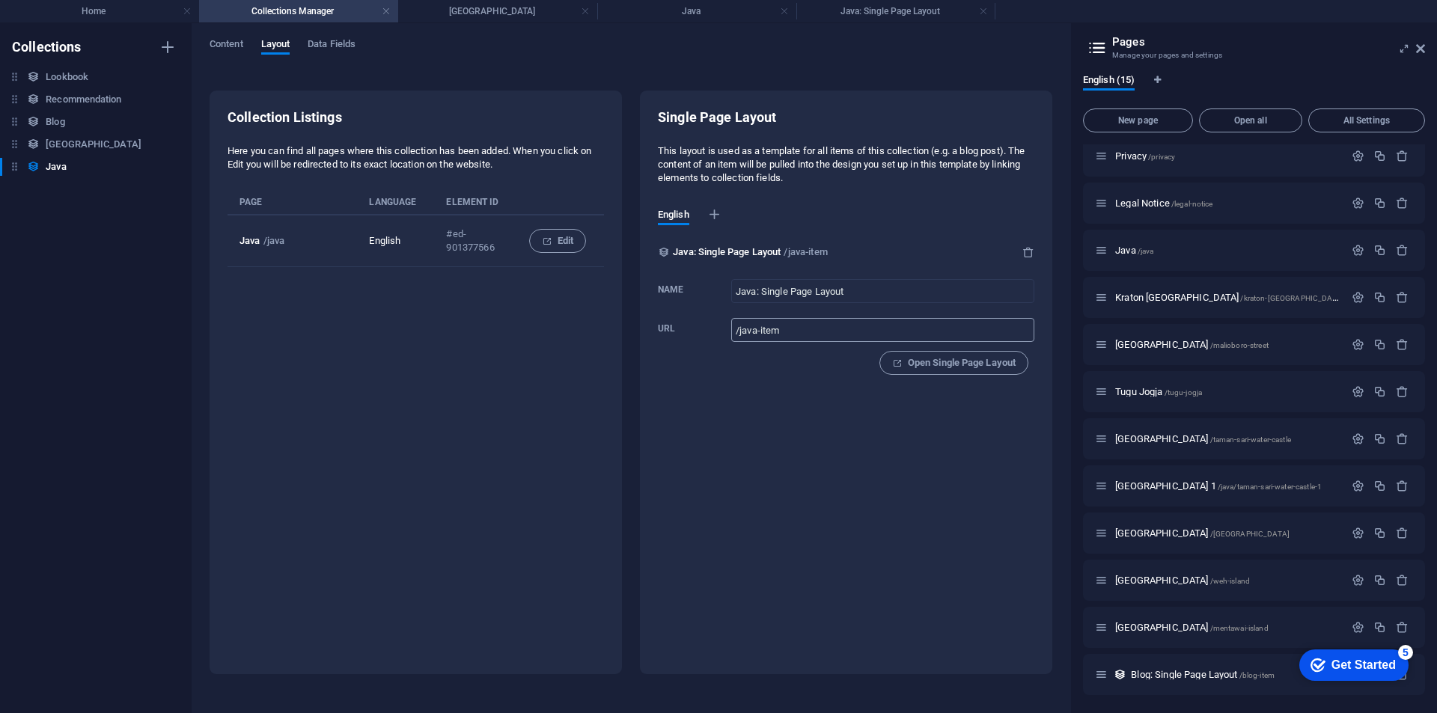
click at [808, 328] on input "/java-item" at bounding box center [882, 330] width 303 height 24
click at [913, 546] on div "Single Page Layout This layout is used as a template for all items of this coll…" at bounding box center [846, 383] width 412 height 584
click at [822, 334] on input "/java" at bounding box center [882, 330] width 303 height 24
type input "/java-item"
click at [852, 443] on div "Single Page Layout This layout is used as a template for all items of this coll…" at bounding box center [846, 383] width 412 height 584
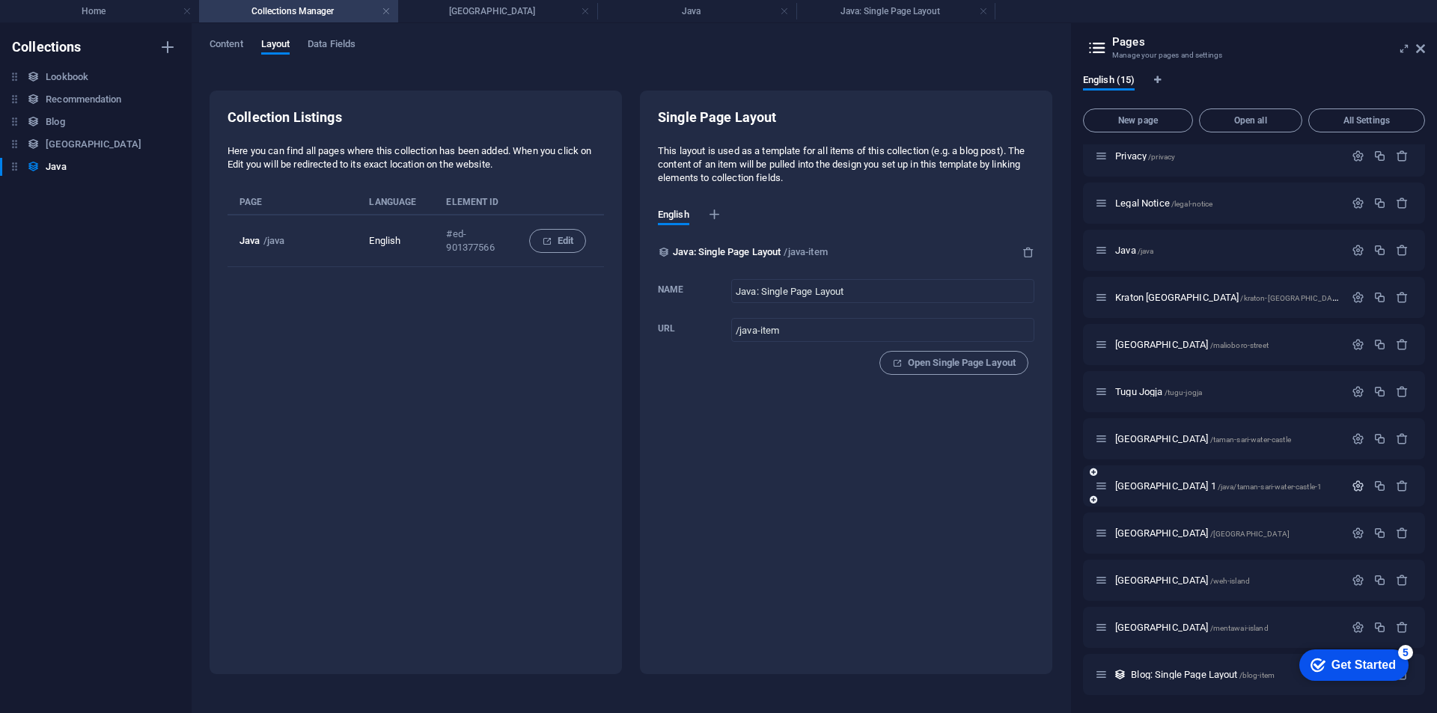
click at [1351, 486] on icon "button" at bounding box center [1357, 486] width 13 height 13
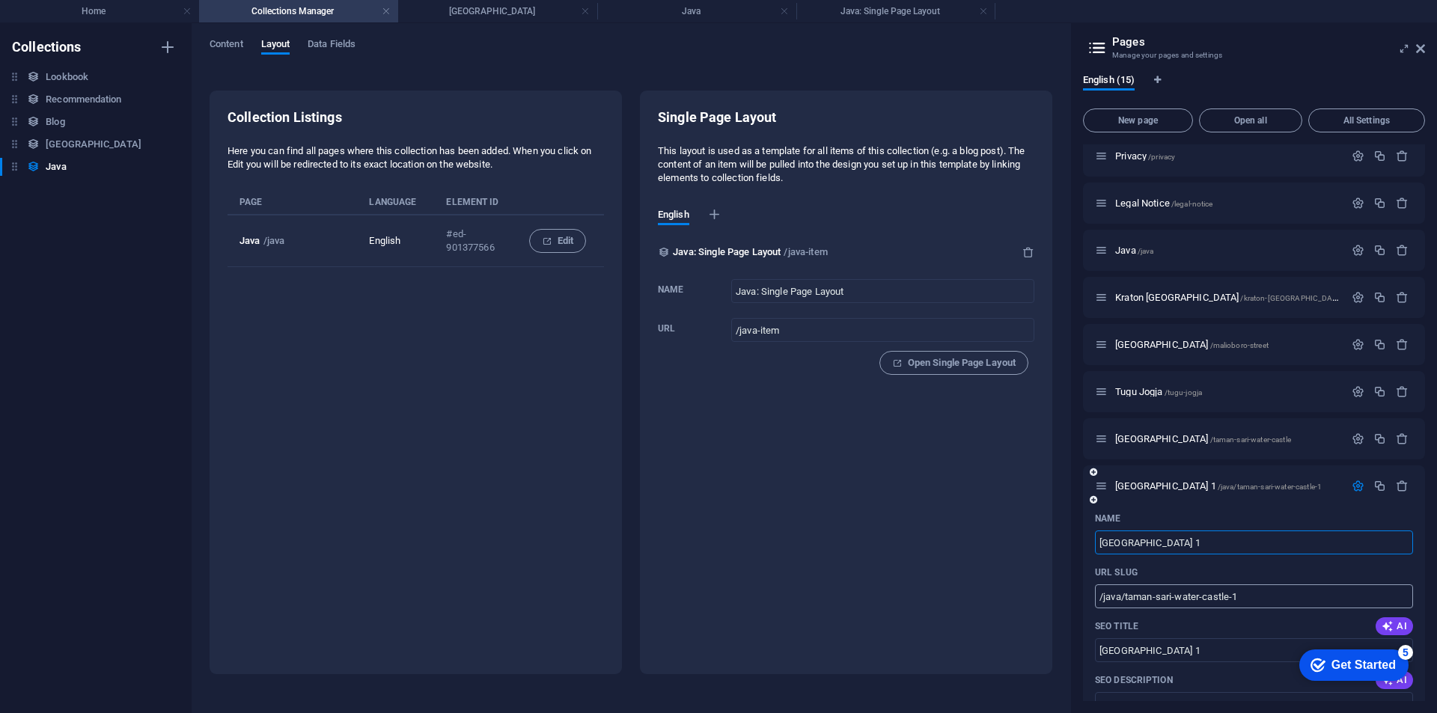
click at [1120, 596] on input "/java/taman-sari-water-castle-1" at bounding box center [1254, 596] width 318 height 24
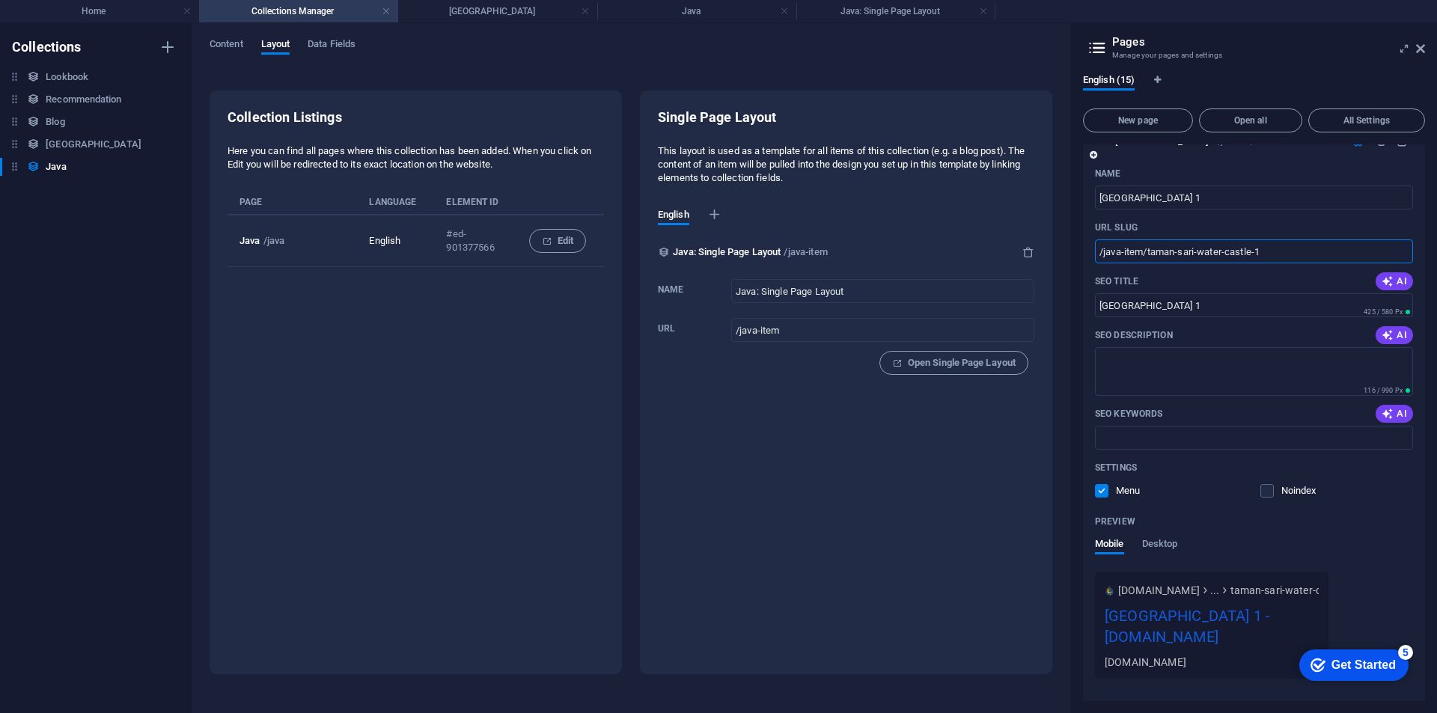
scroll to position [552, 0]
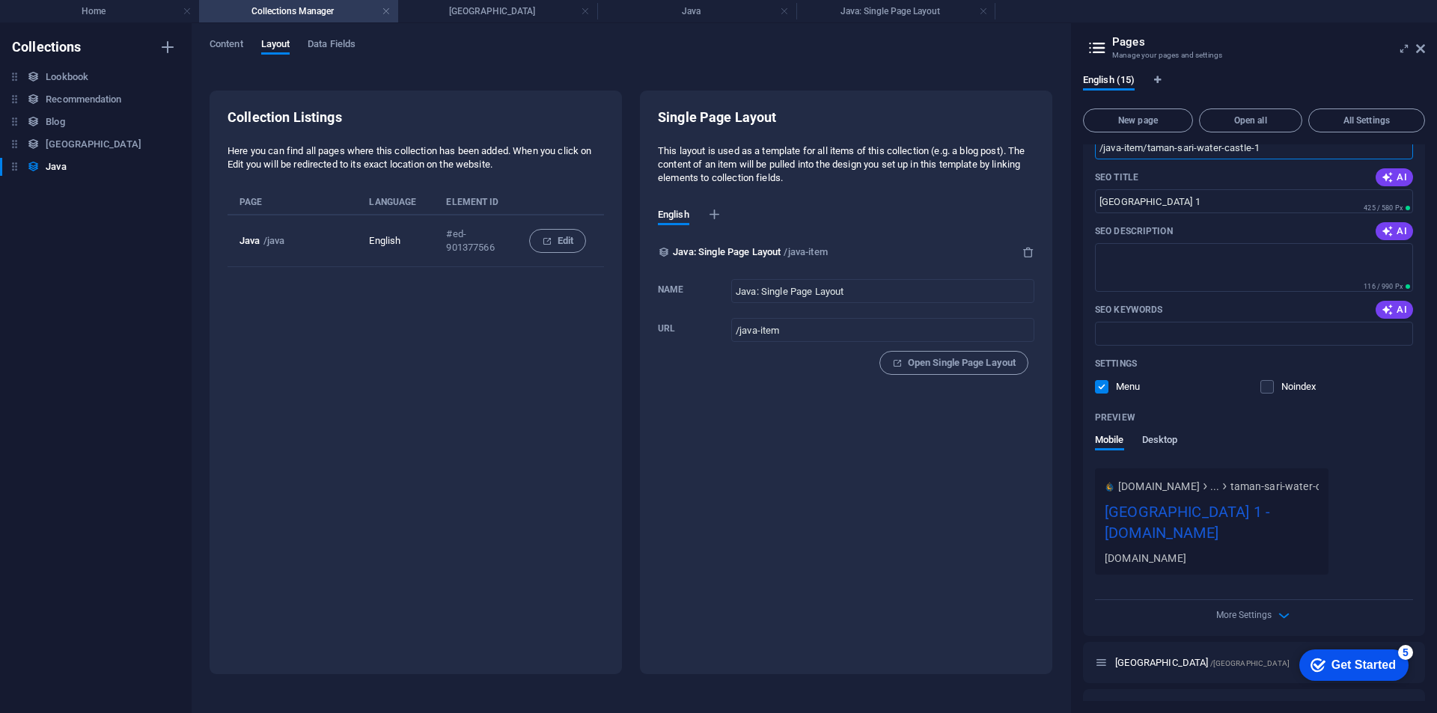
type input "/java-item/taman-sari-water-castle-1"
click at [1170, 438] on span "Desktop" at bounding box center [1160, 441] width 36 height 21
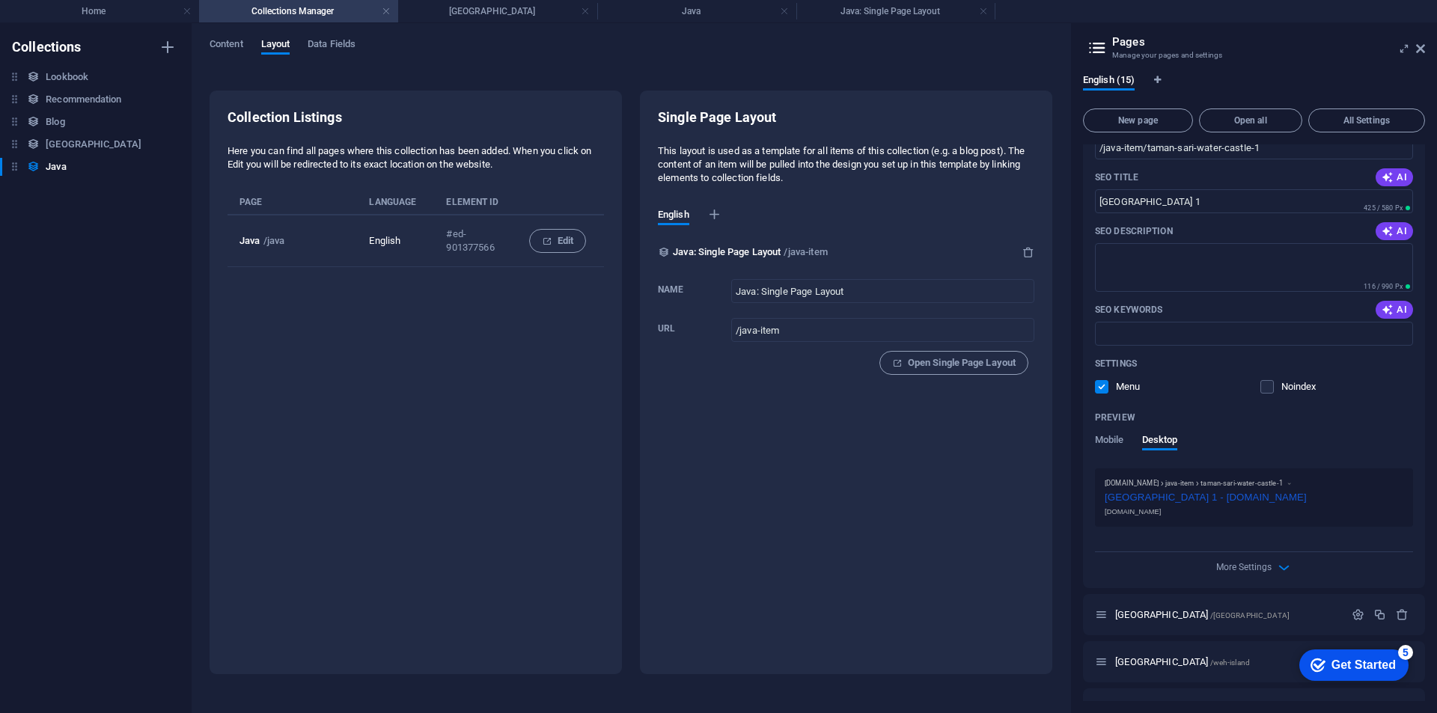
click at [777, 497] on div "Single Page Layout This layout is used as a template for all items of this coll…" at bounding box center [846, 383] width 412 height 584
click at [94, 10] on h4 "Home" at bounding box center [99, 11] width 199 height 16
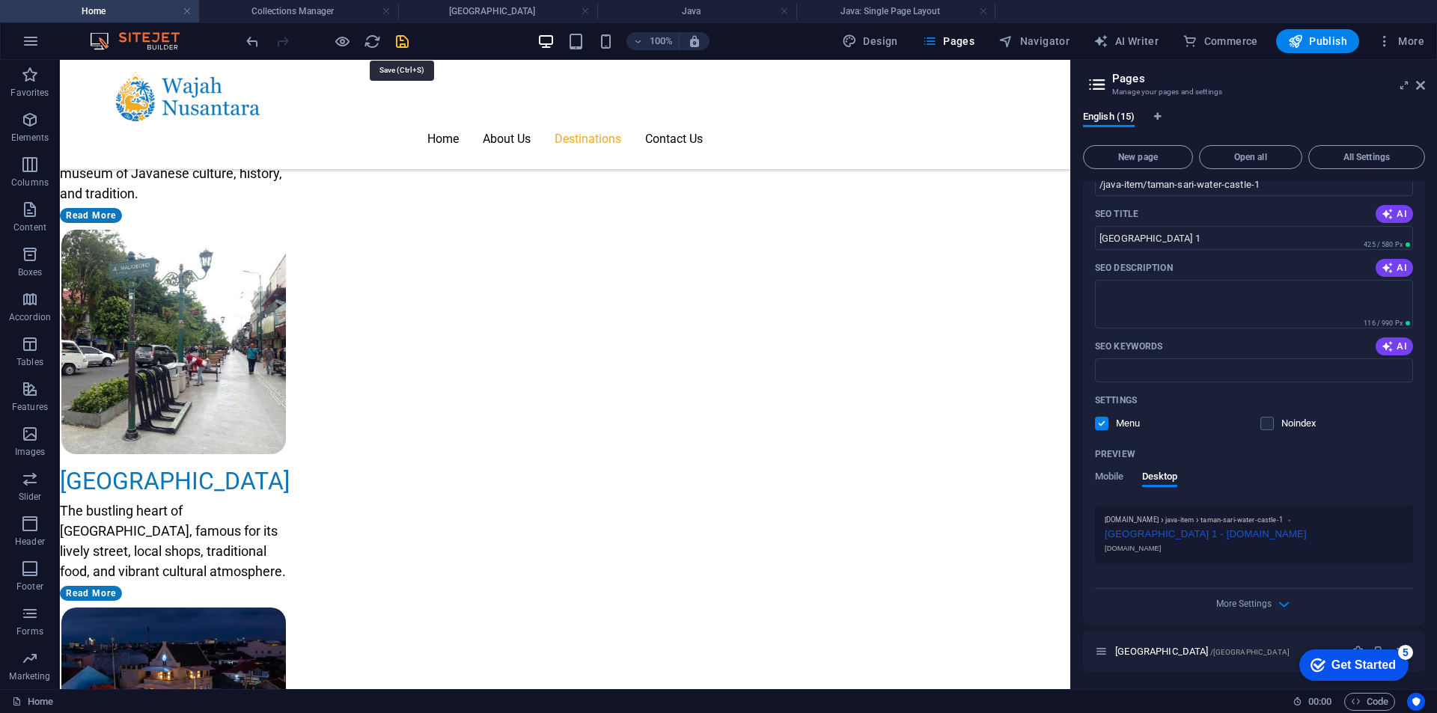
click at [398, 40] on icon "save" at bounding box center [402, 41] width 17 height 17
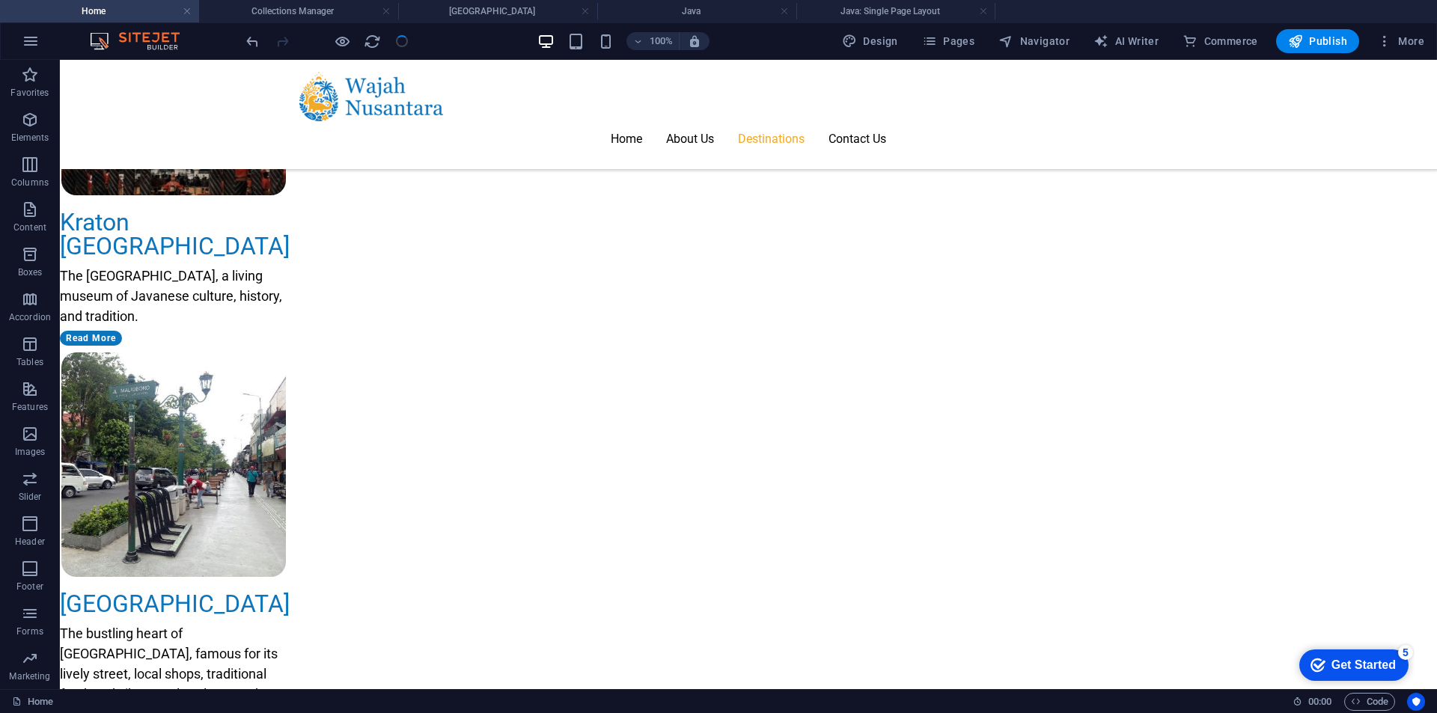
scroll to position [1907, 0]
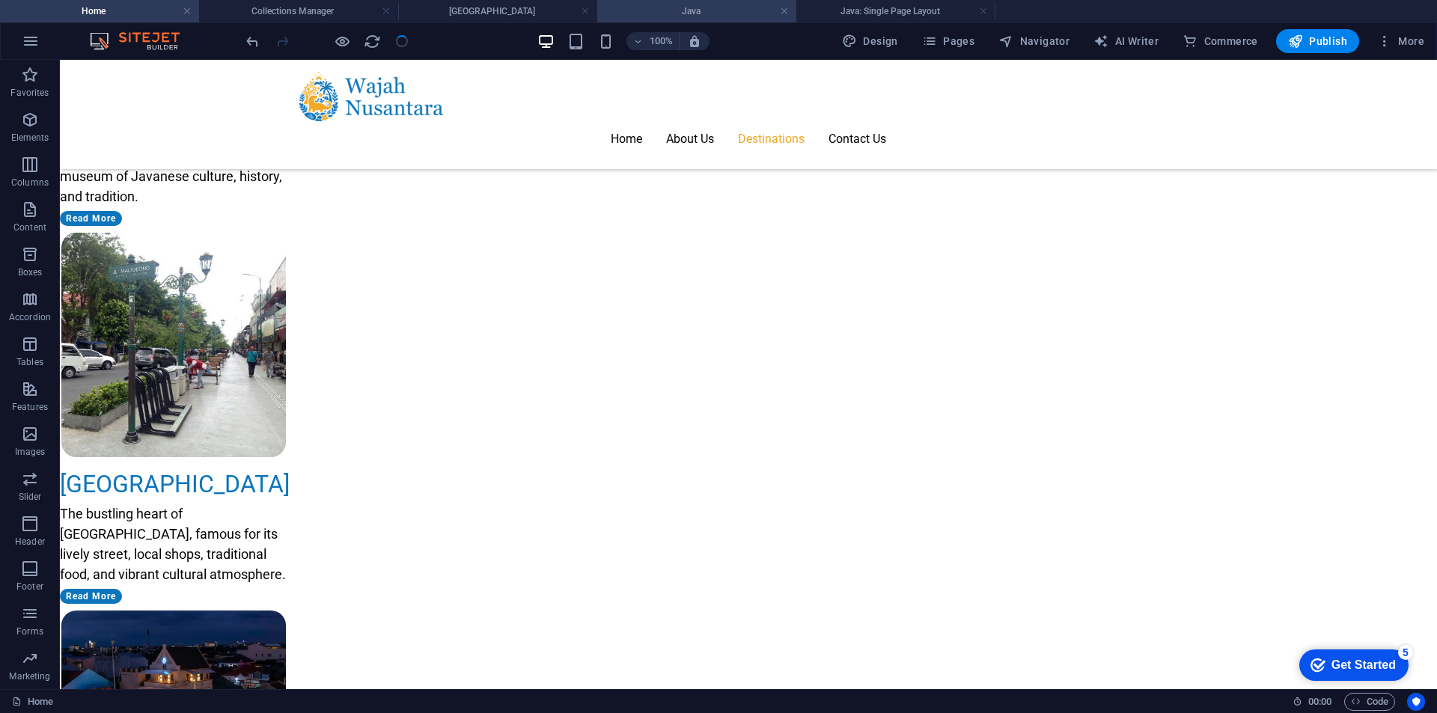
click at [703, 11] on h4 "Java" at bounding box center [696, 11] width 199 height 16
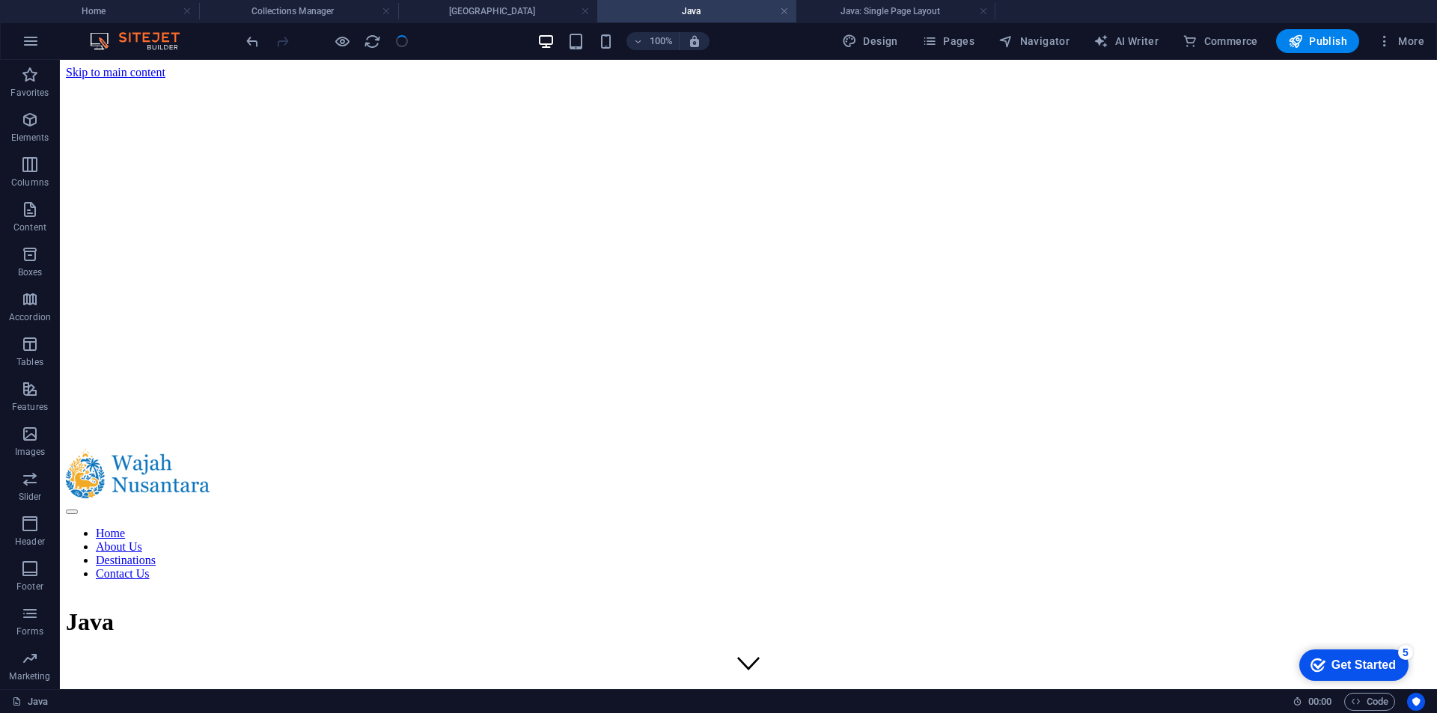
scroll to position [715, 0]
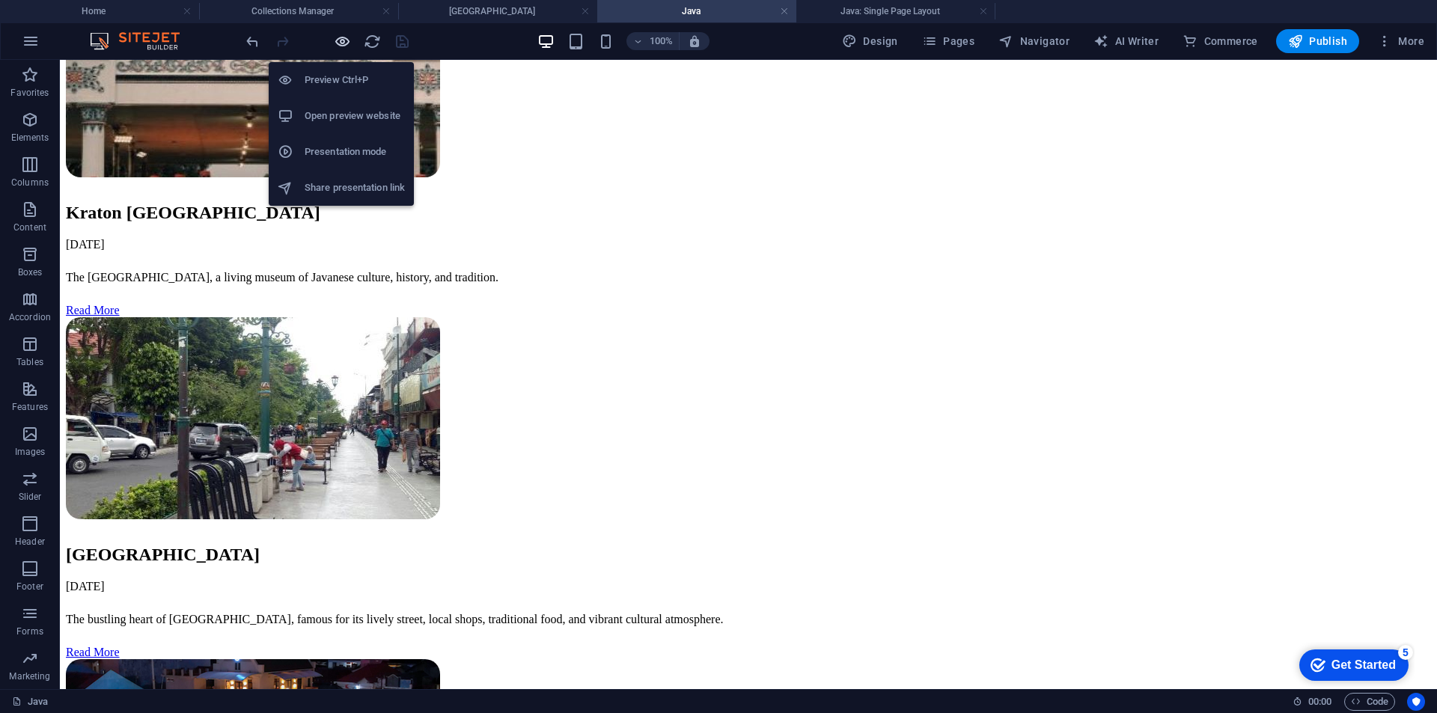
click at [341, 44] on icon "button" at bounding box center [342, 41] width 17 height 17
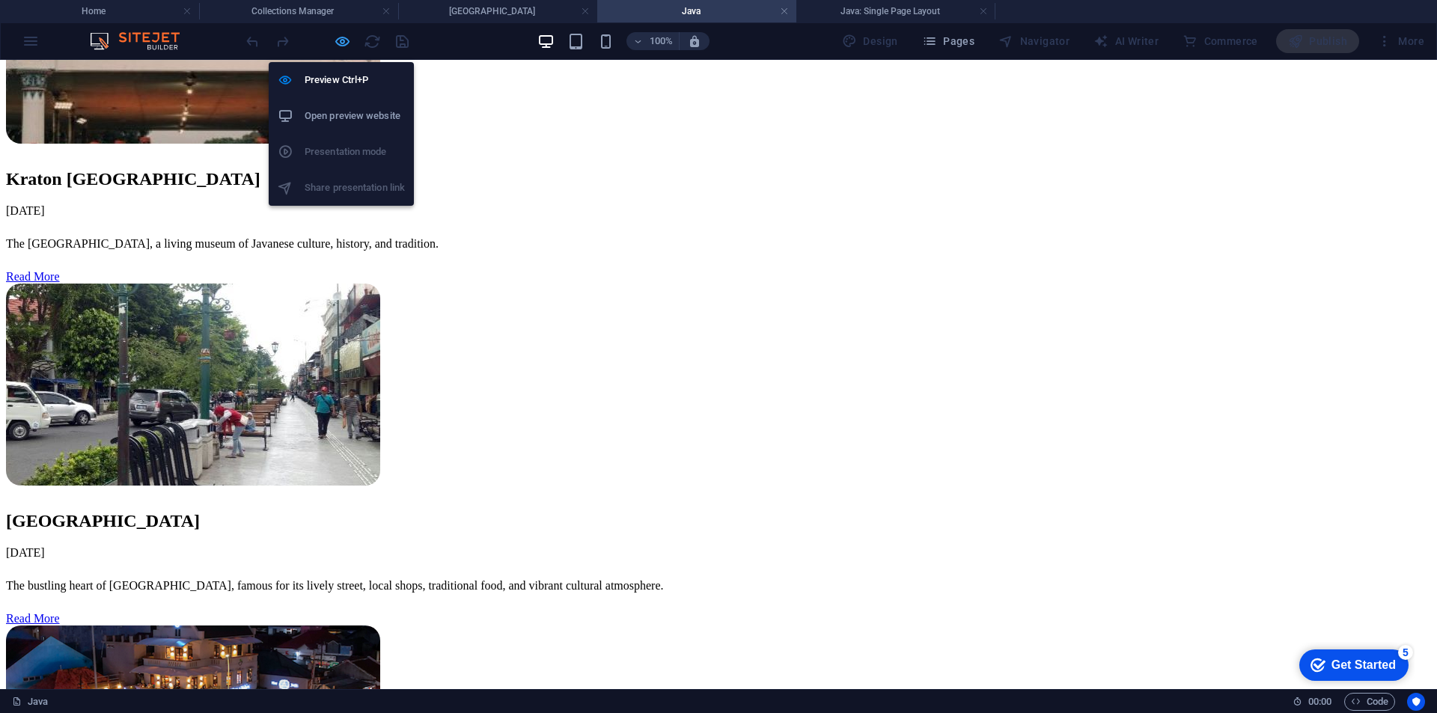
click at [341, 44] on icon "button" at bounding box center [342, 41] width 17 height 17
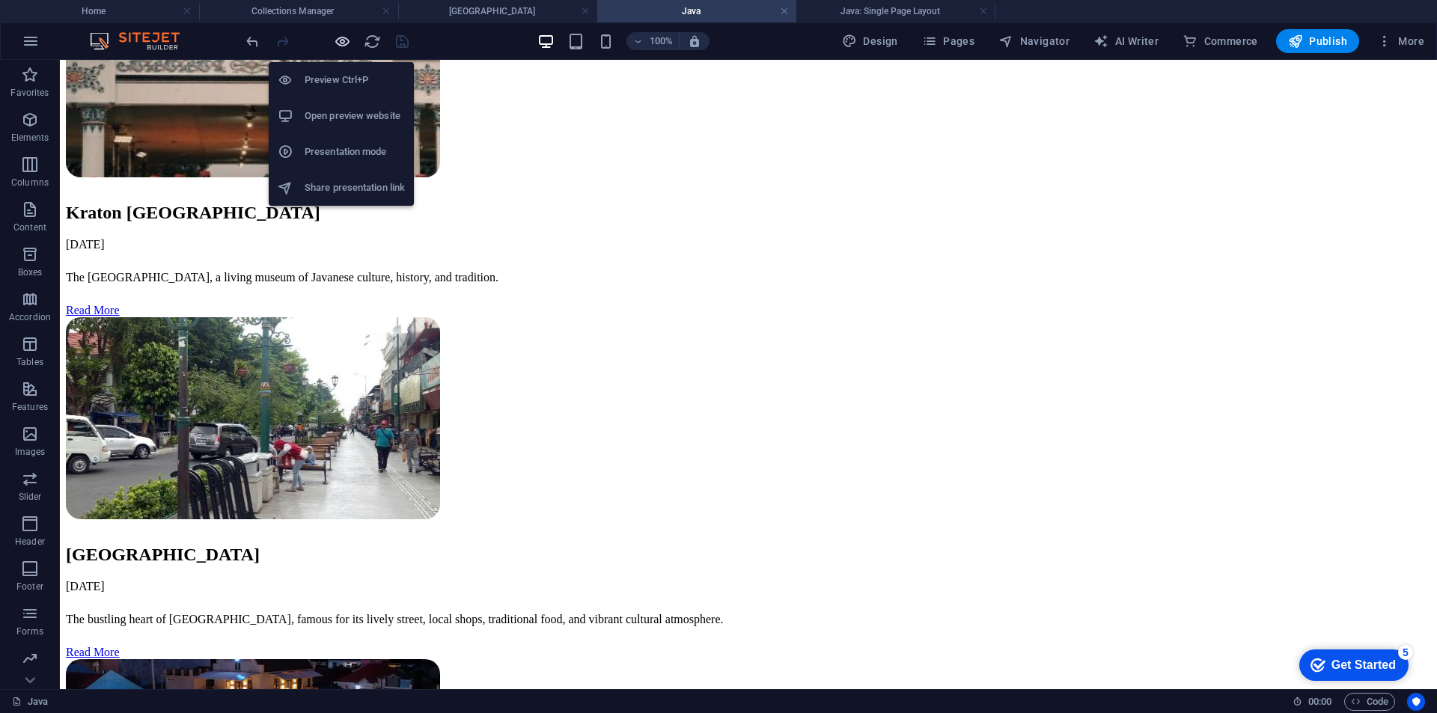
click at [345, 40] on icon "button" at bounding box center [342, 41] width 17 height 17
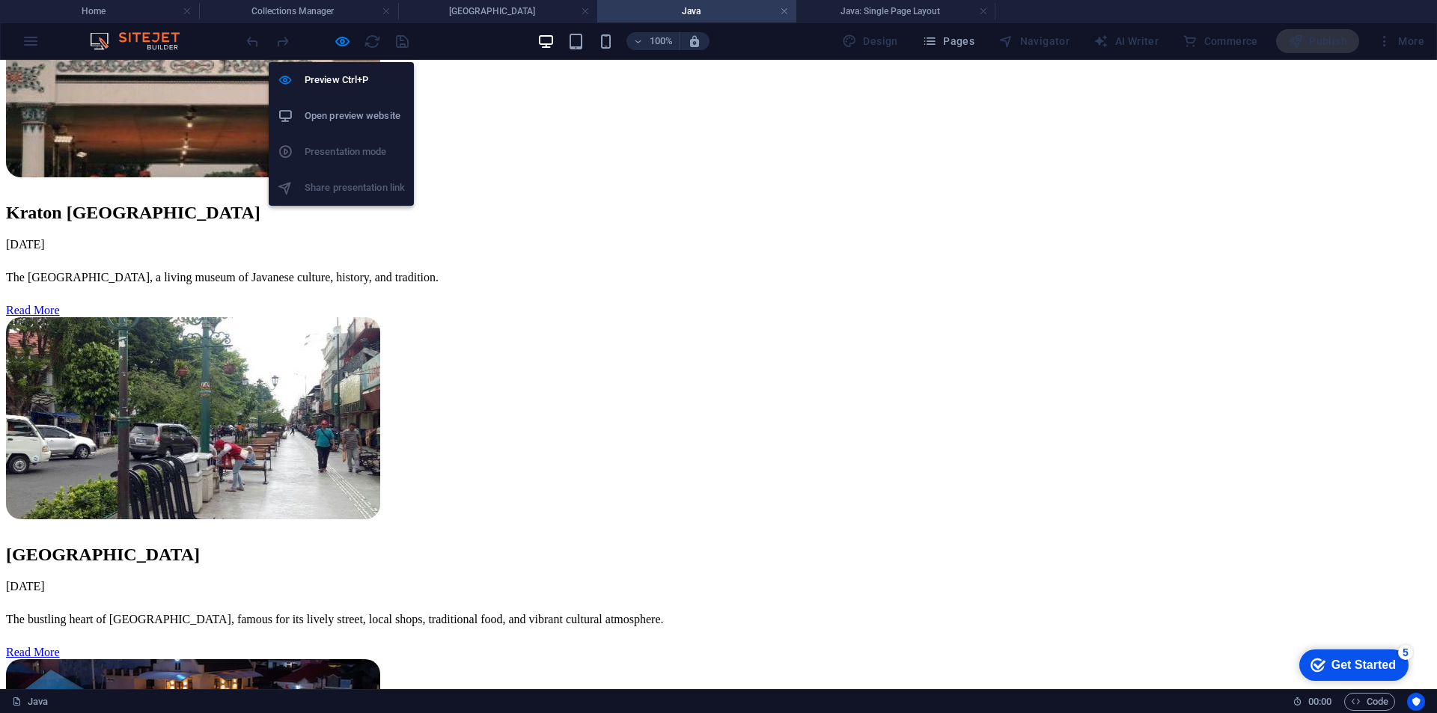
scroll to position [748, 0]
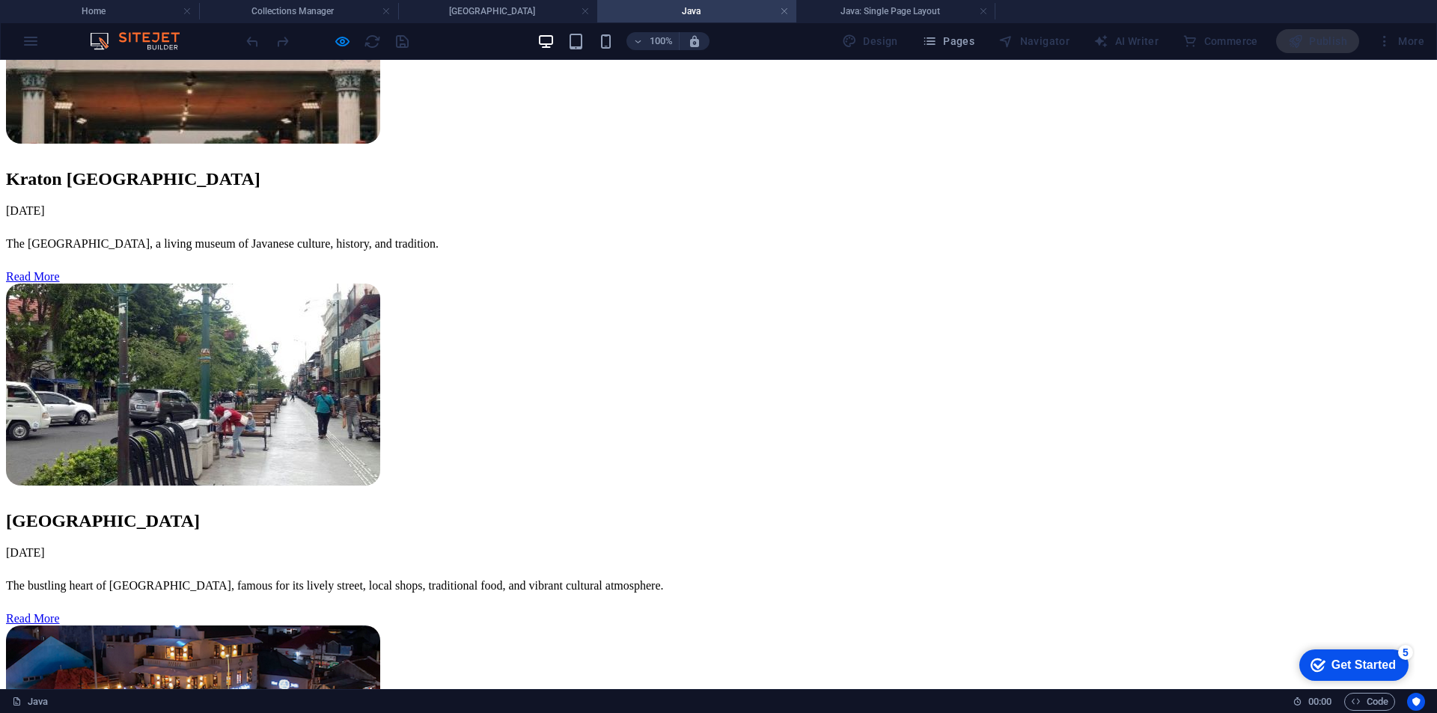
click at [337, 13] on h4 "Collections Manager" at bounding box center [298, 11] width 199 height 16
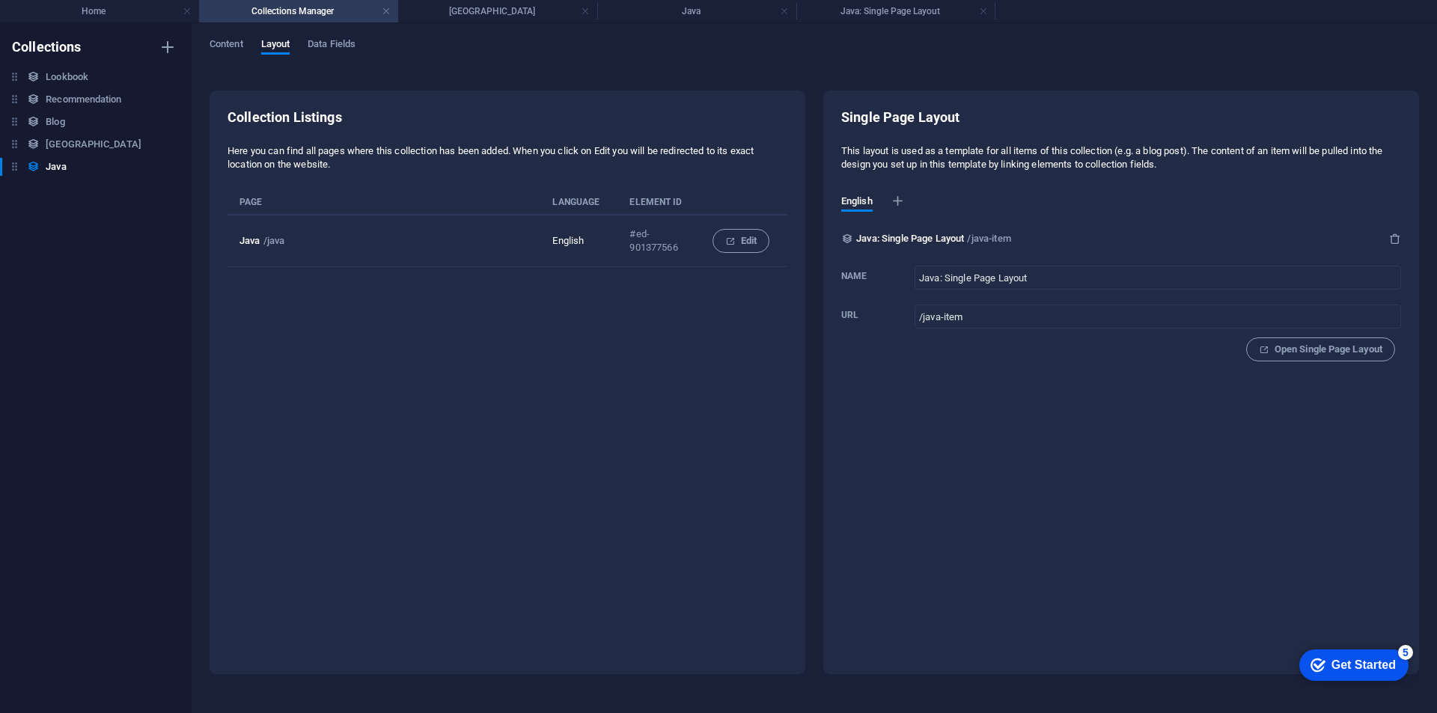
scroll to position [0, 0]
click at [1392, 242] on icon "button" at bounding box center [1395, 239] width 12 height 12
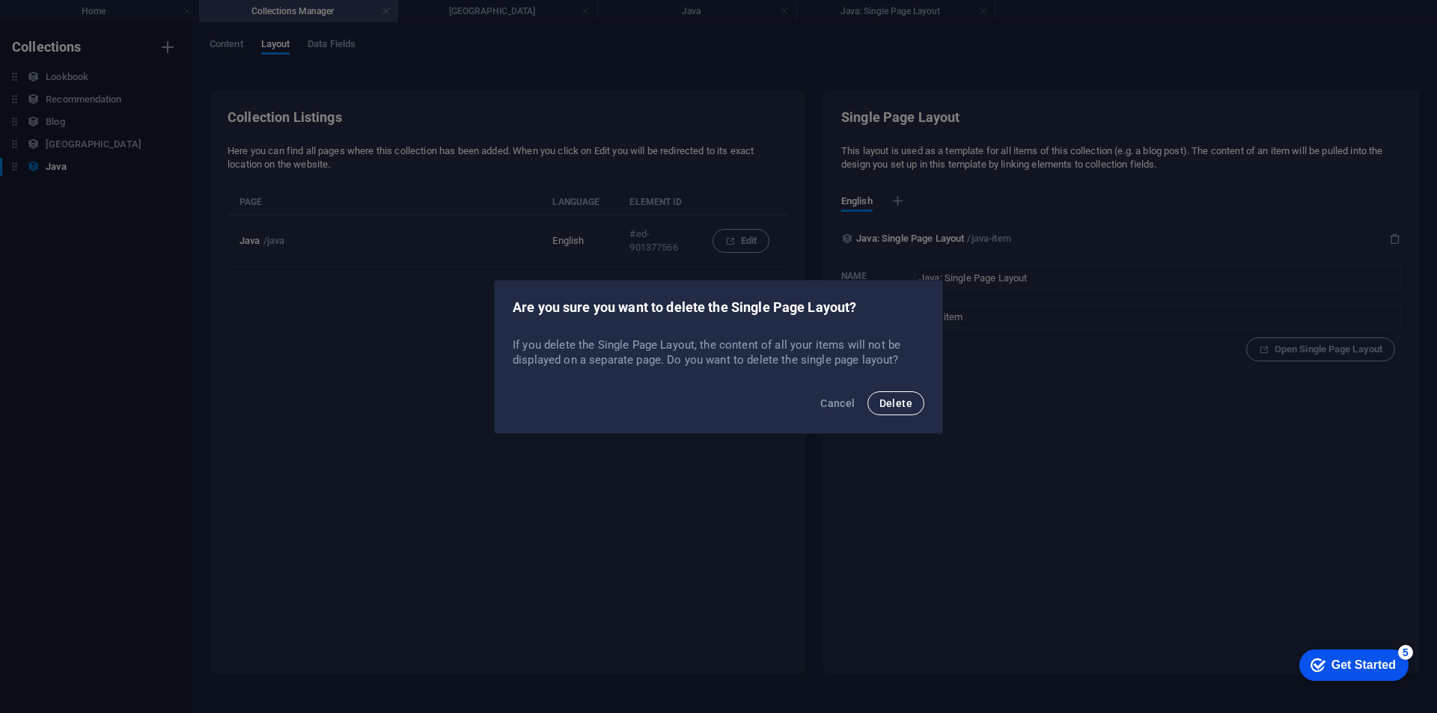
click at [915, 398] on button "Delete" at bounding box center [895, 403] width 57 height 24
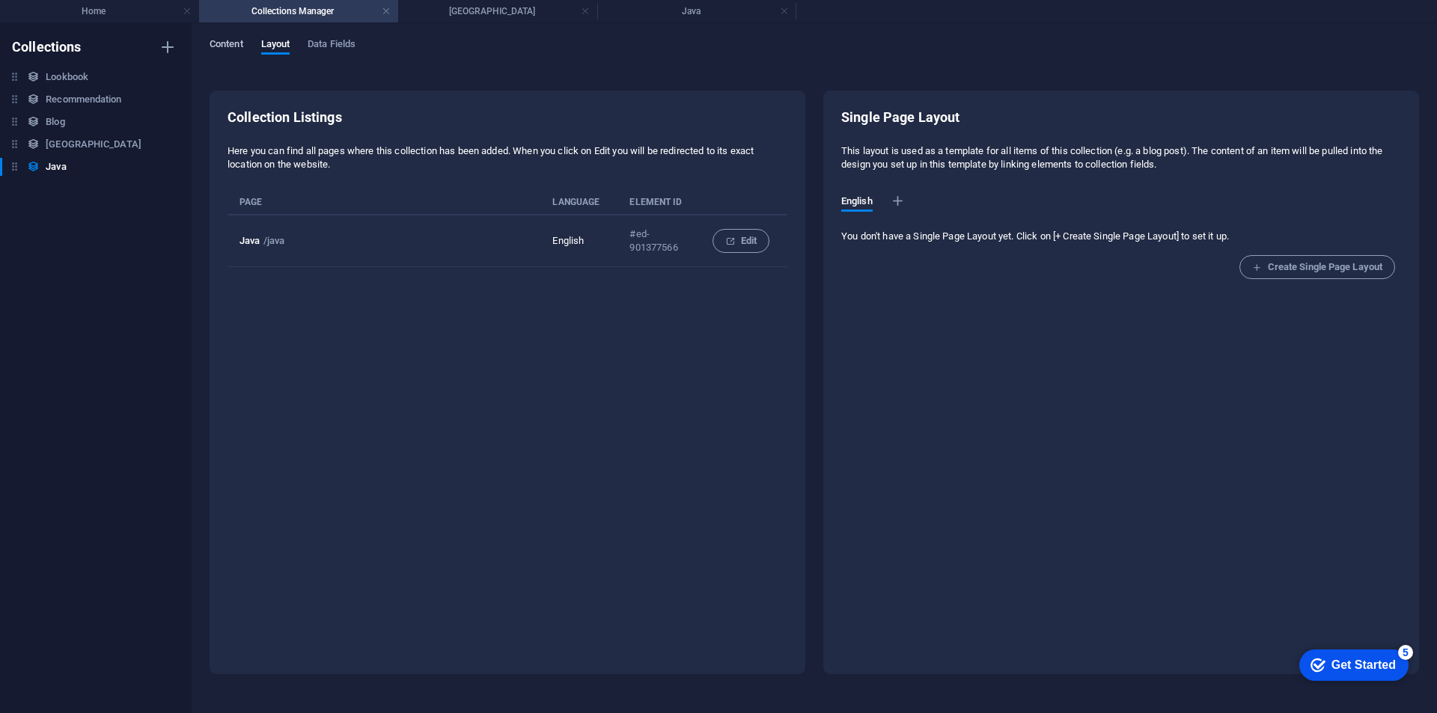
click at [242, 40] on span "Content" at bounding box center [227, 45] width 34 height 21
select select "columns.publishing_date_ASC"
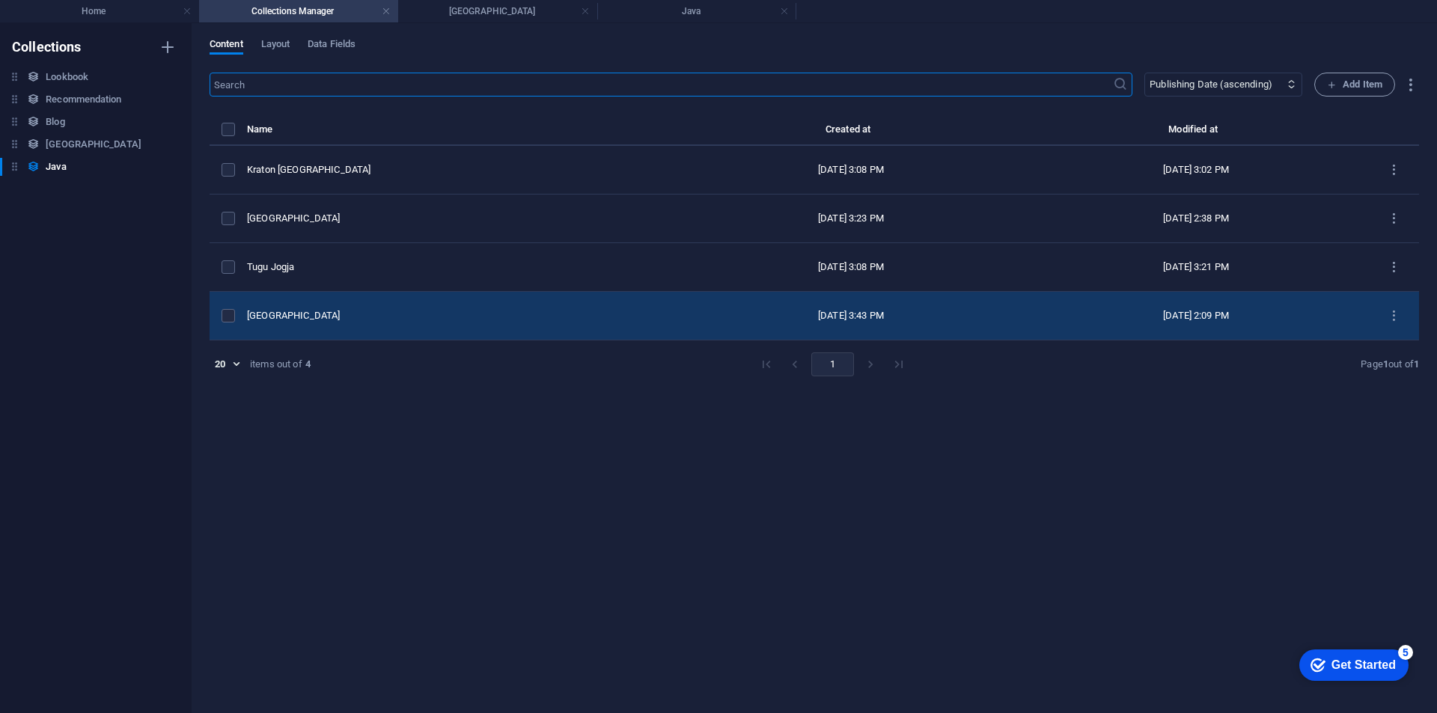
click at [555, 306] on td "[GEOGRAPHIC_DATA]" at bounding box center [463, 316] width 432 height 49
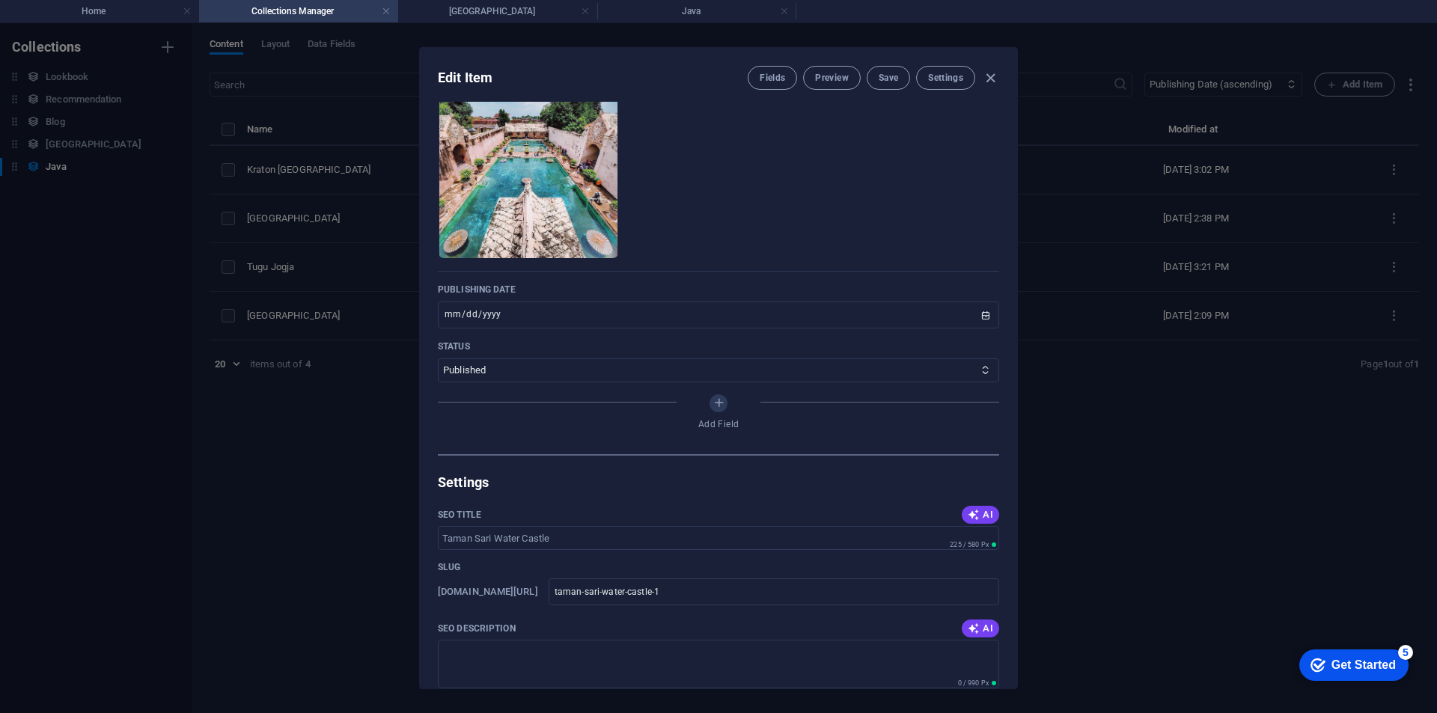
scroll to position [299, 0]
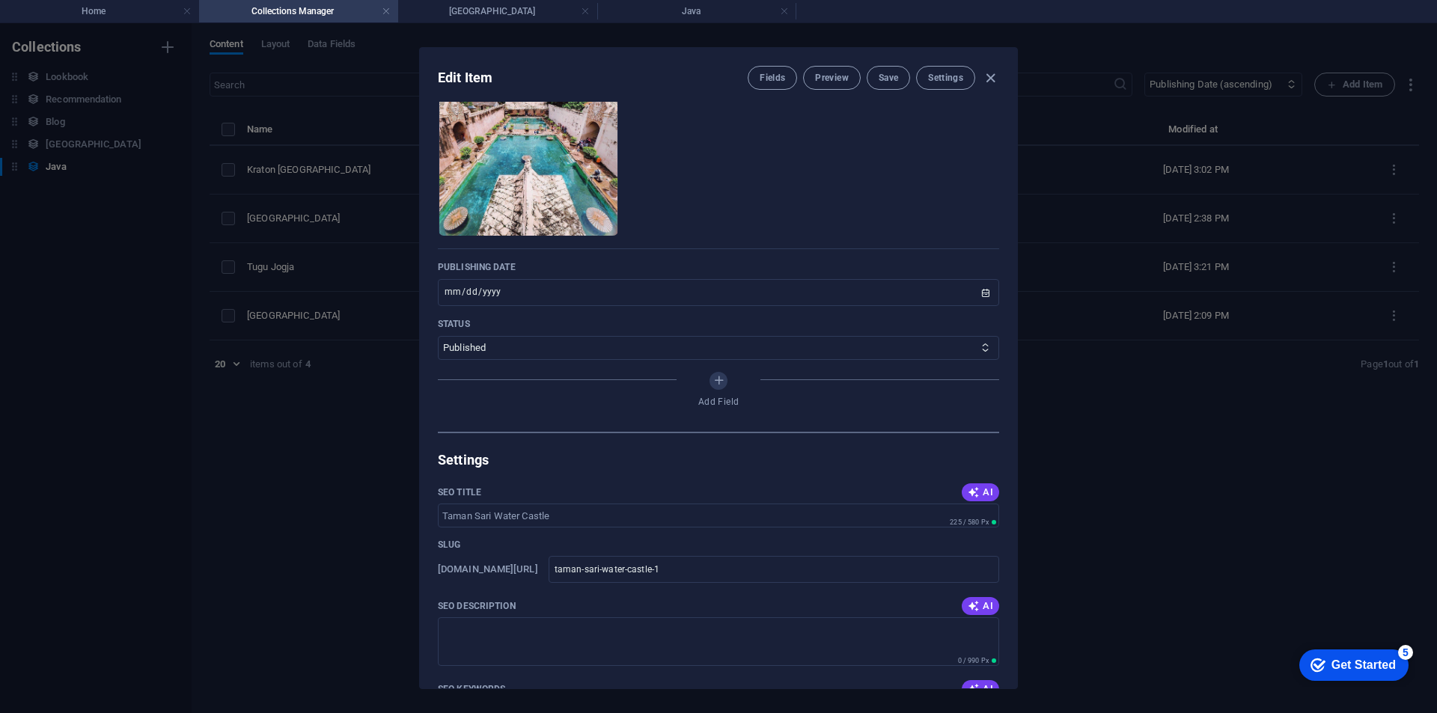
click at [1081, 471] on div "Edit Item Fields Preview Save Settings Name Taman Sari Water Castle ​ Slug www.…" at bounding box center [718, 368] width 1437 height 690
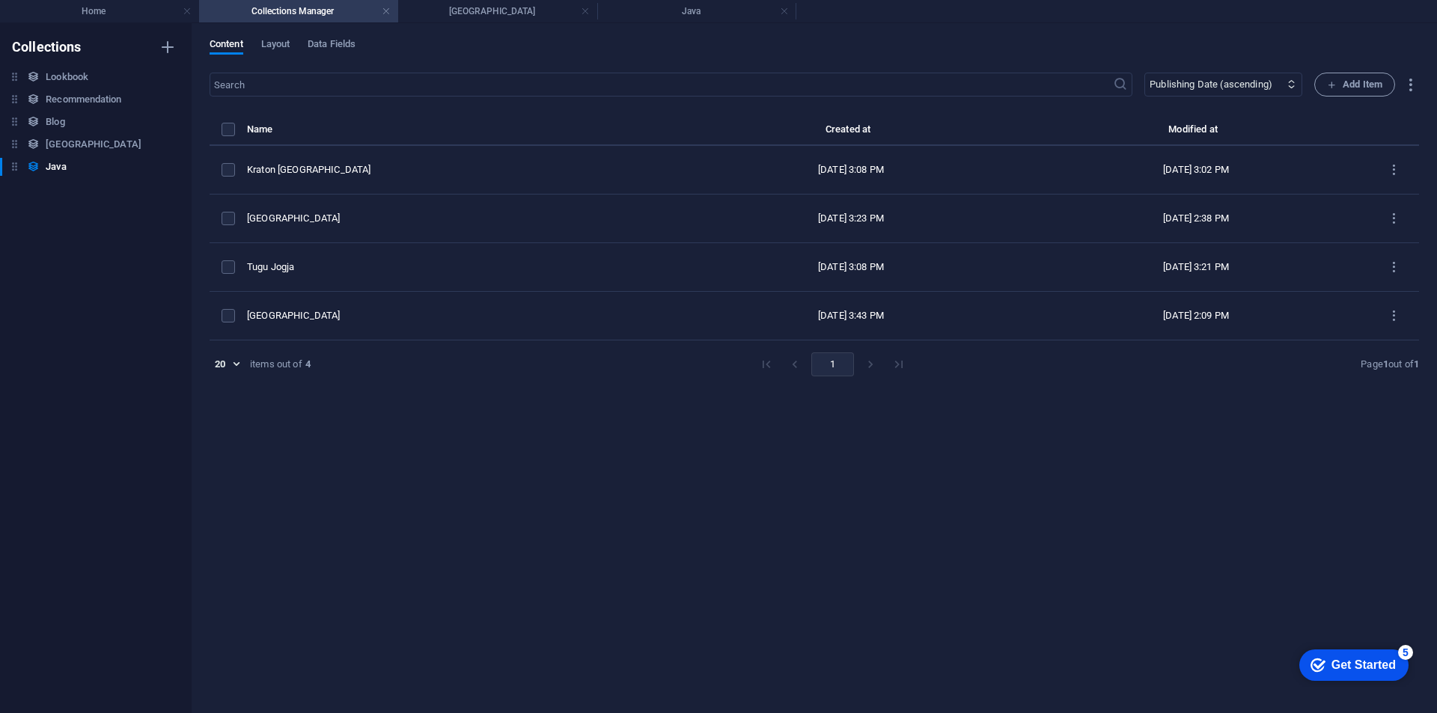
type input "2025-09-04"
type input "taman-sari-water-castle-1"
click at [520, 10] on h4 "[GEOGRAPHIC_DATA]" at bounding box center [497, 11] width 199 height 16
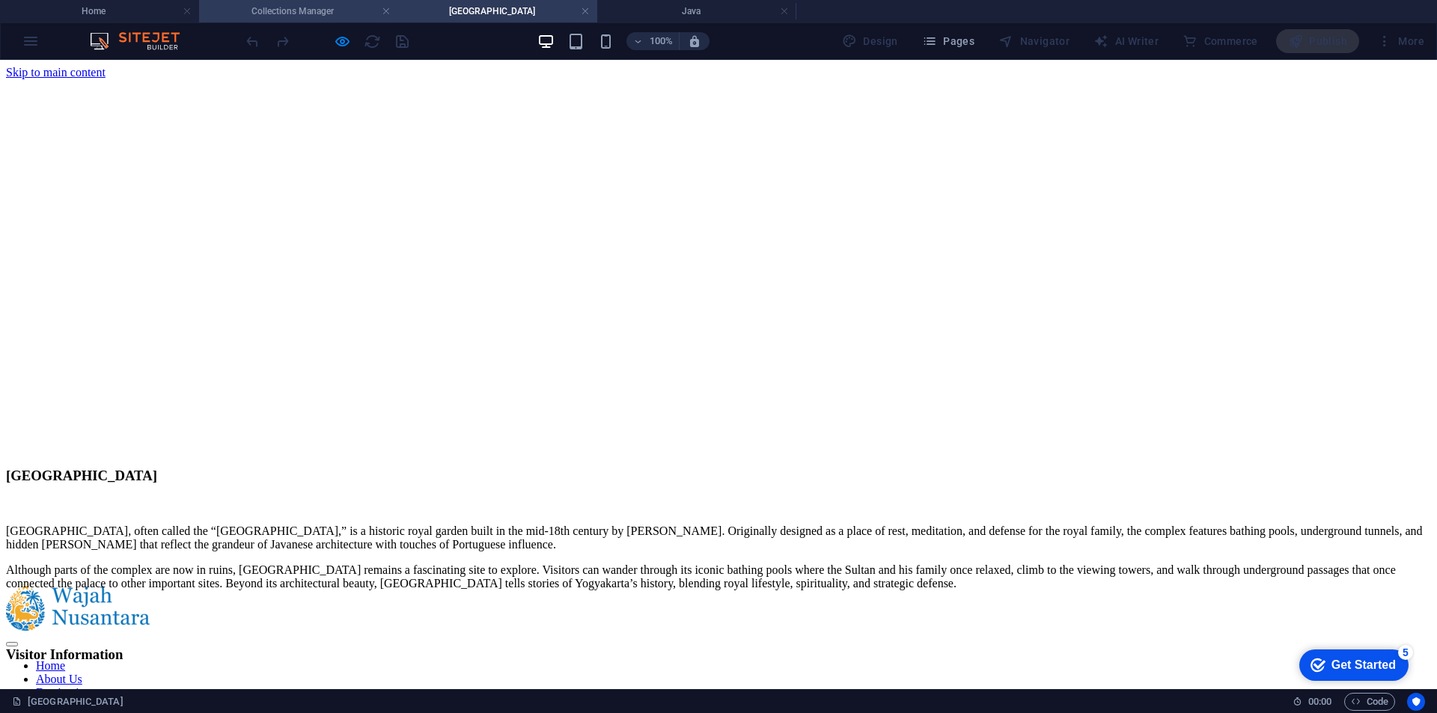
click at [357, 13] on h4 "Collections Manager" at bounding box center [298, 11] width 199 height 16
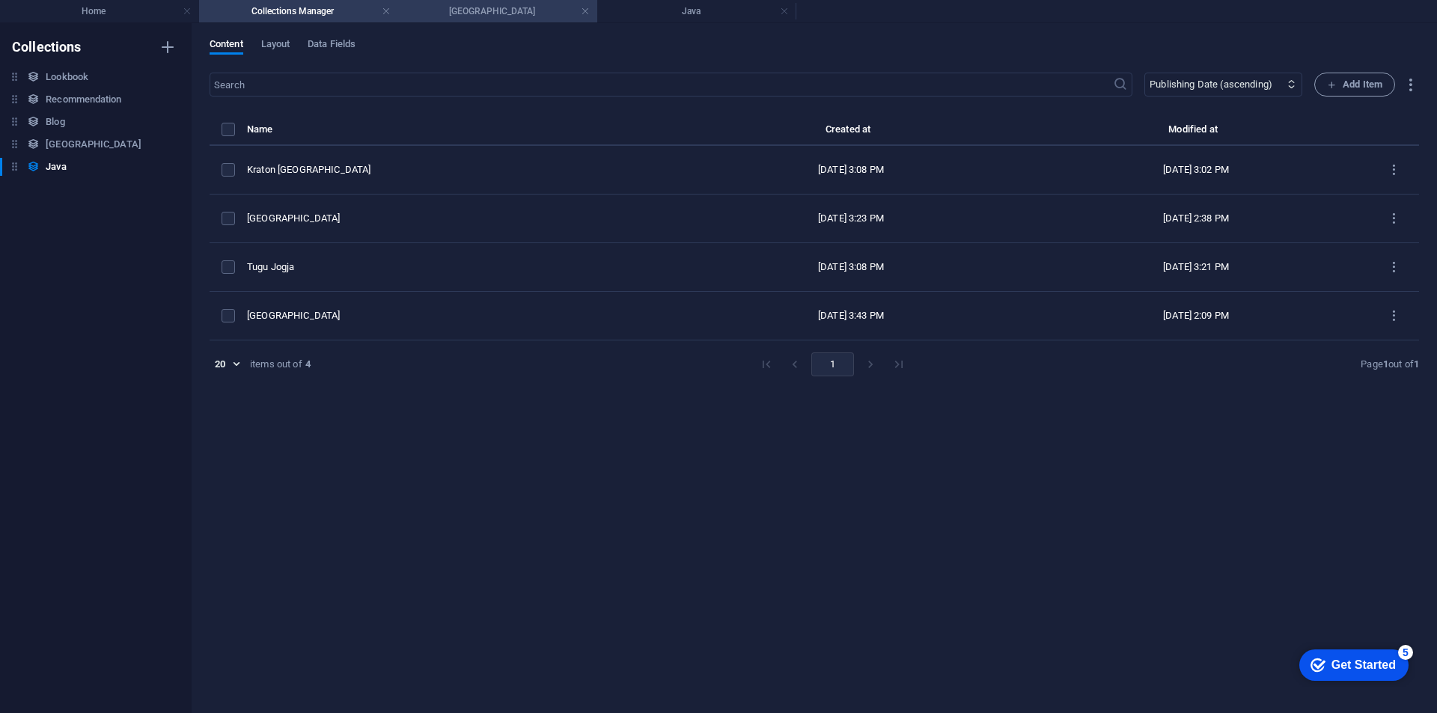
click at [486, 13] on h4 "[GEOGRAPHIC_DATA]" at bounding box center [497, 11] width 199 height 16
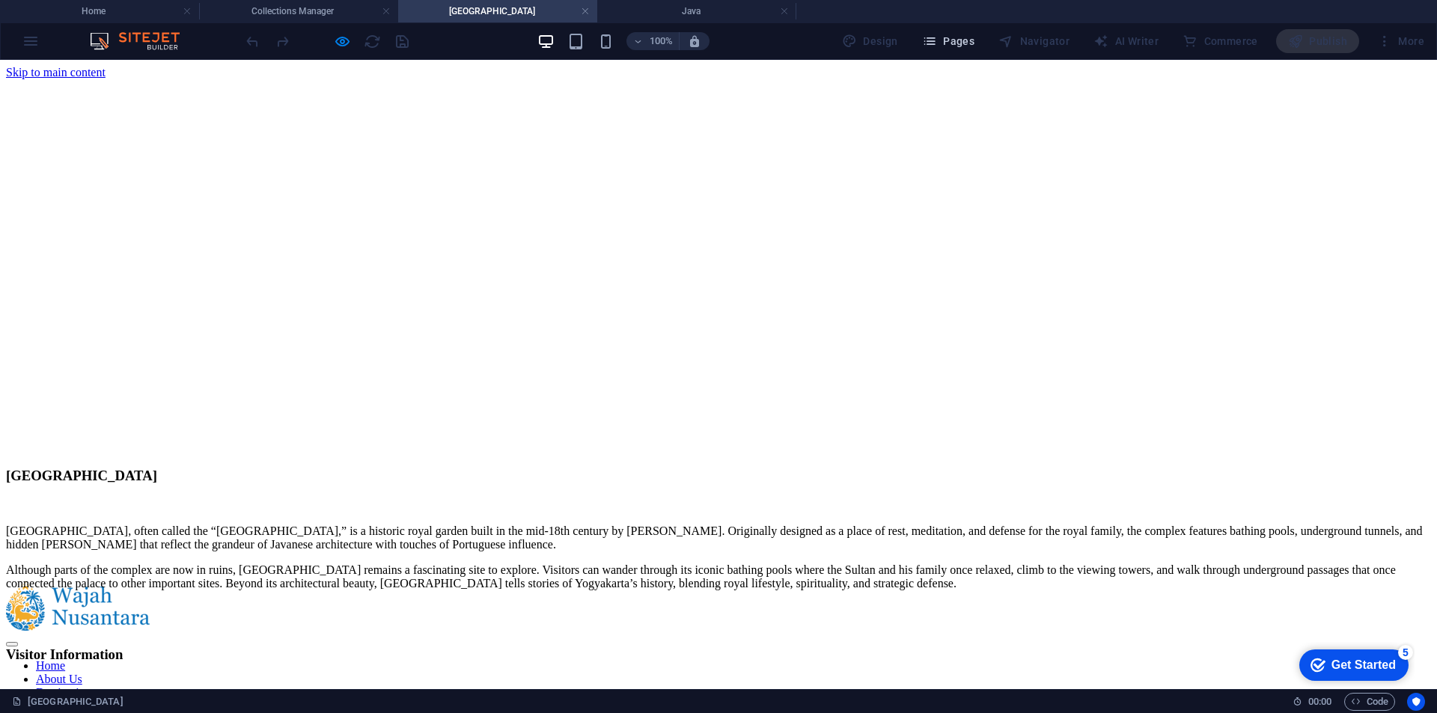
click at [974, 37] on span "Pages" at bounding box center [948, 41] width 52 height 15
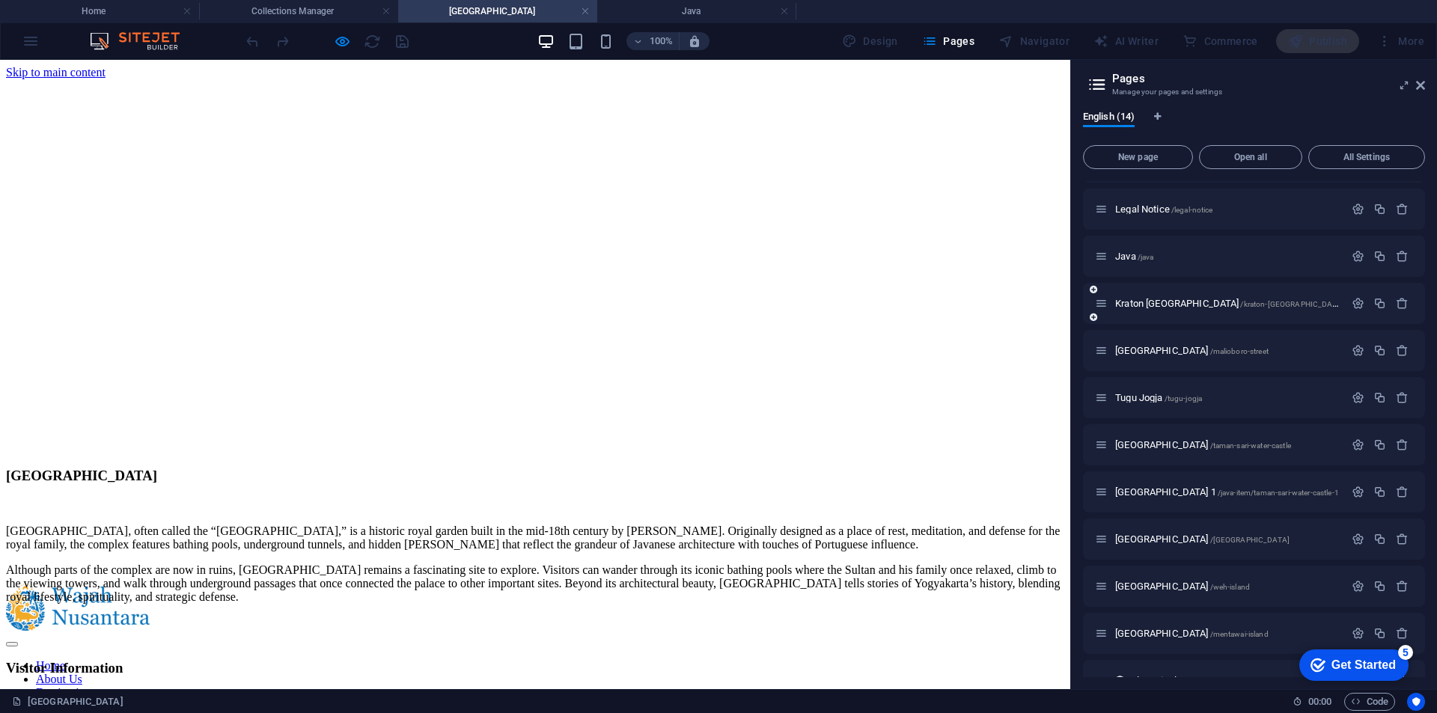
scroll to position [150, 0]
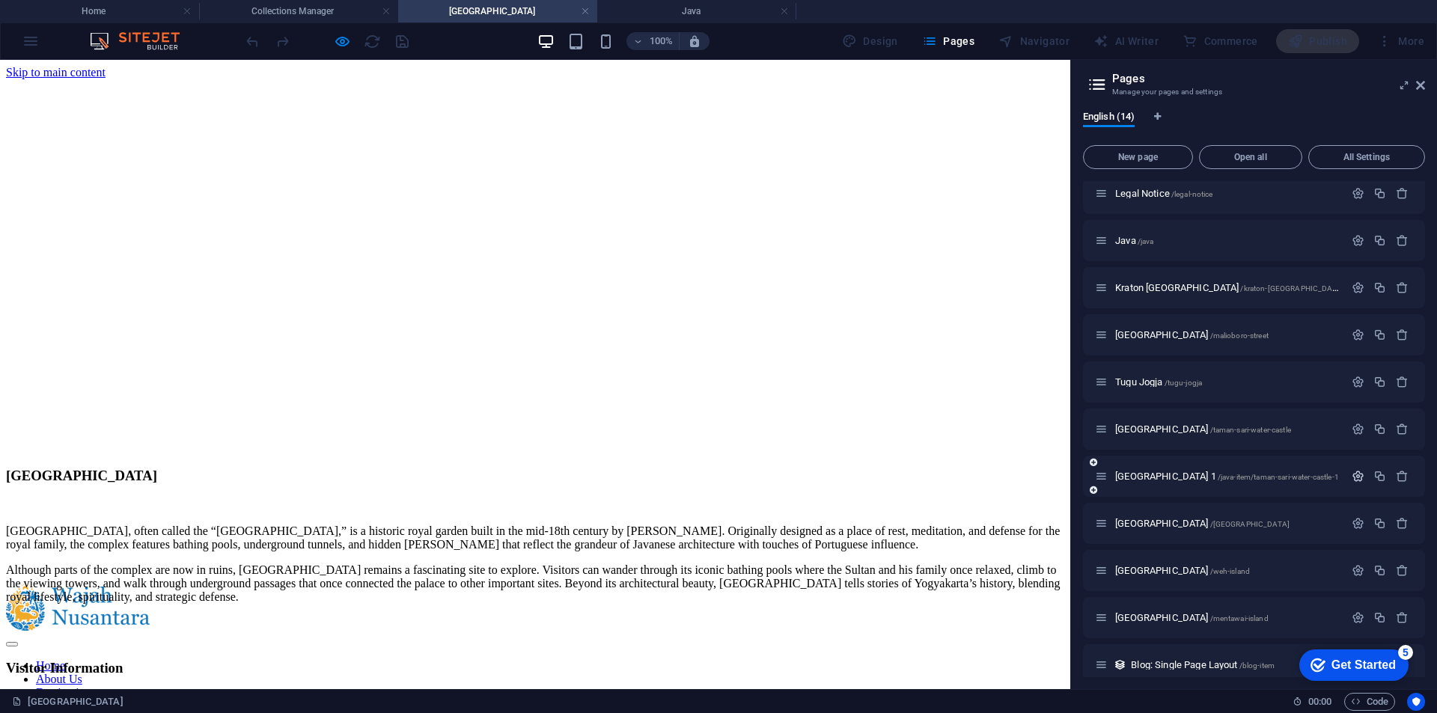
click at [1351, 477] on icon "button" at bounding box center [1357, 476] width 13 height 13
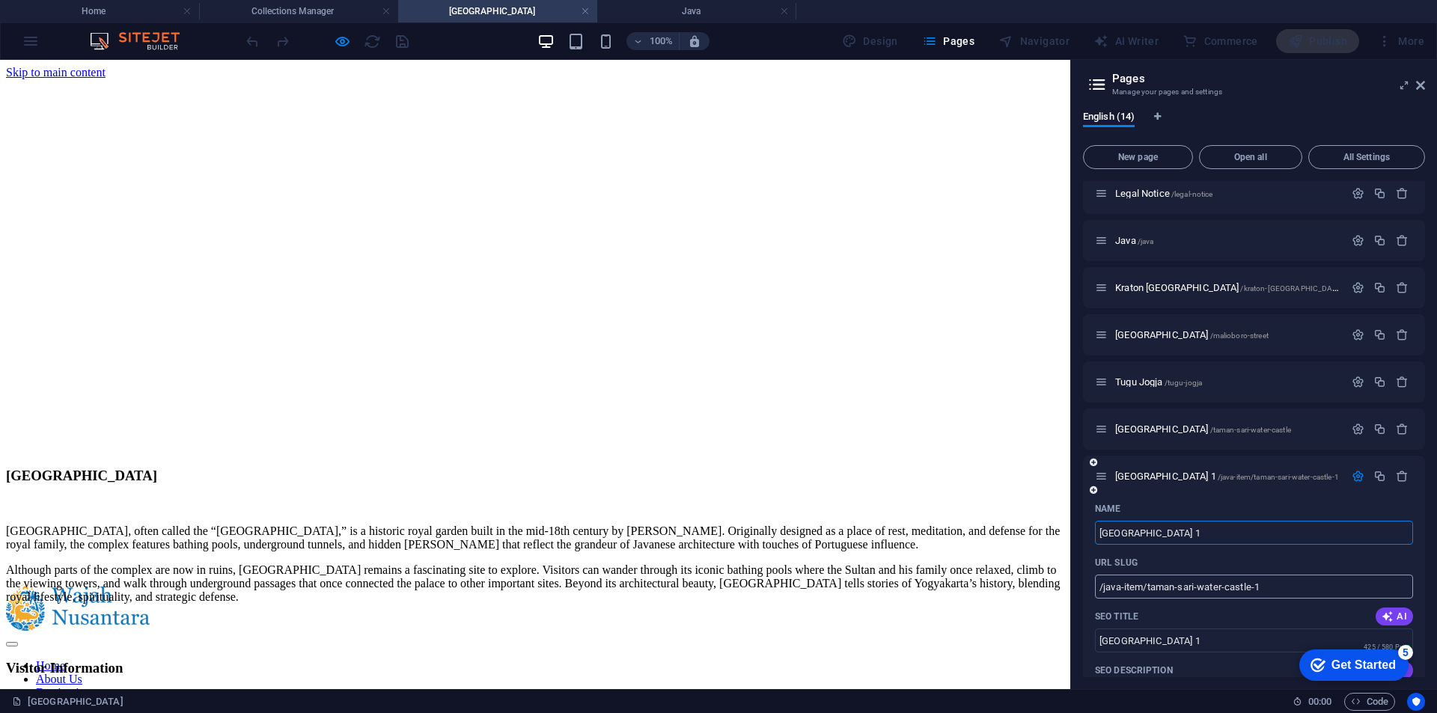
click at [1143, 584] on input "/java-item/taman-sari-water-castle-1" at bounding box center [1254, 587] width 318 height 24
click at [1250, 566] on div "URL SLUG" at bounding box center [1254, 563] width 318 height 24
click at [1231, 581] on input "/j/taman-sari-wa" at bounding box center [1254, 587] width 318 height 24
click at [1205, 582] on input "/j/taman-sari-wa" at bounding box center [1254, 587] width 318 height 24
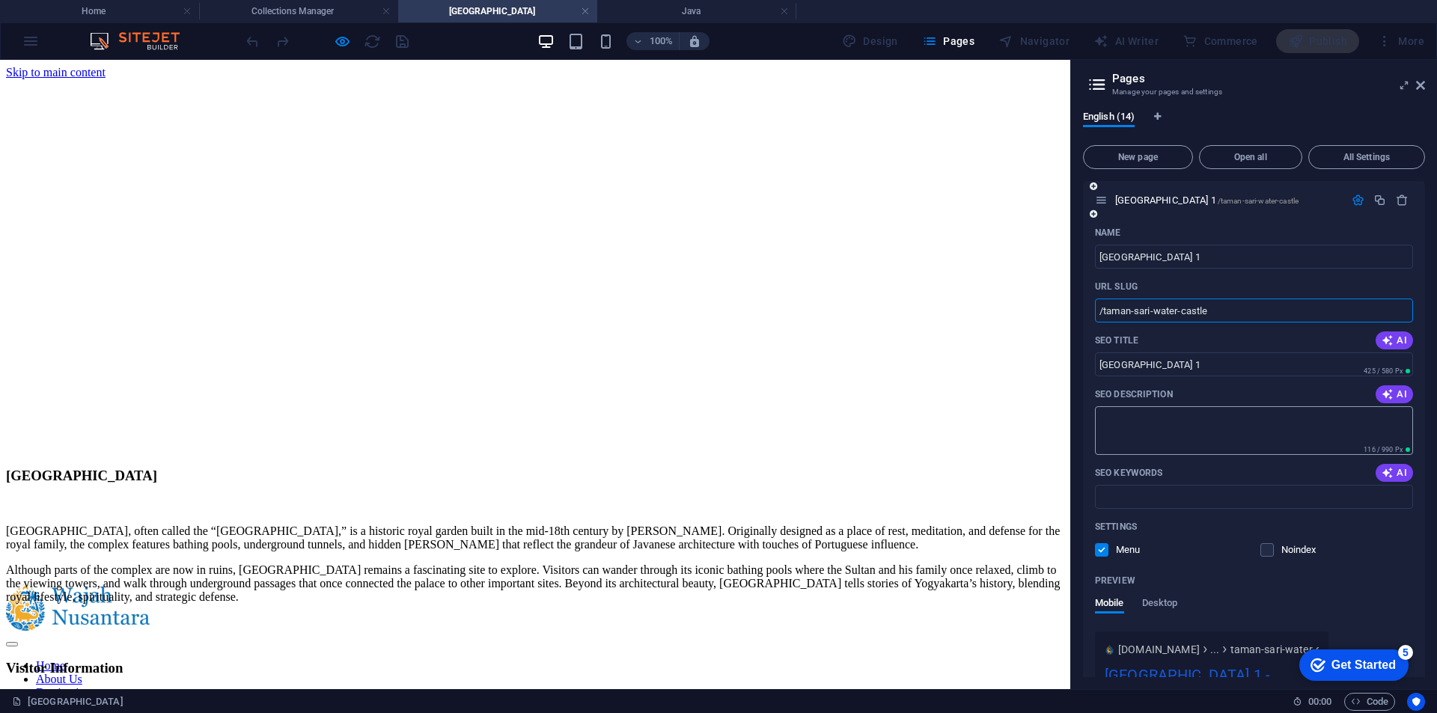
scroll to position [449, 0]
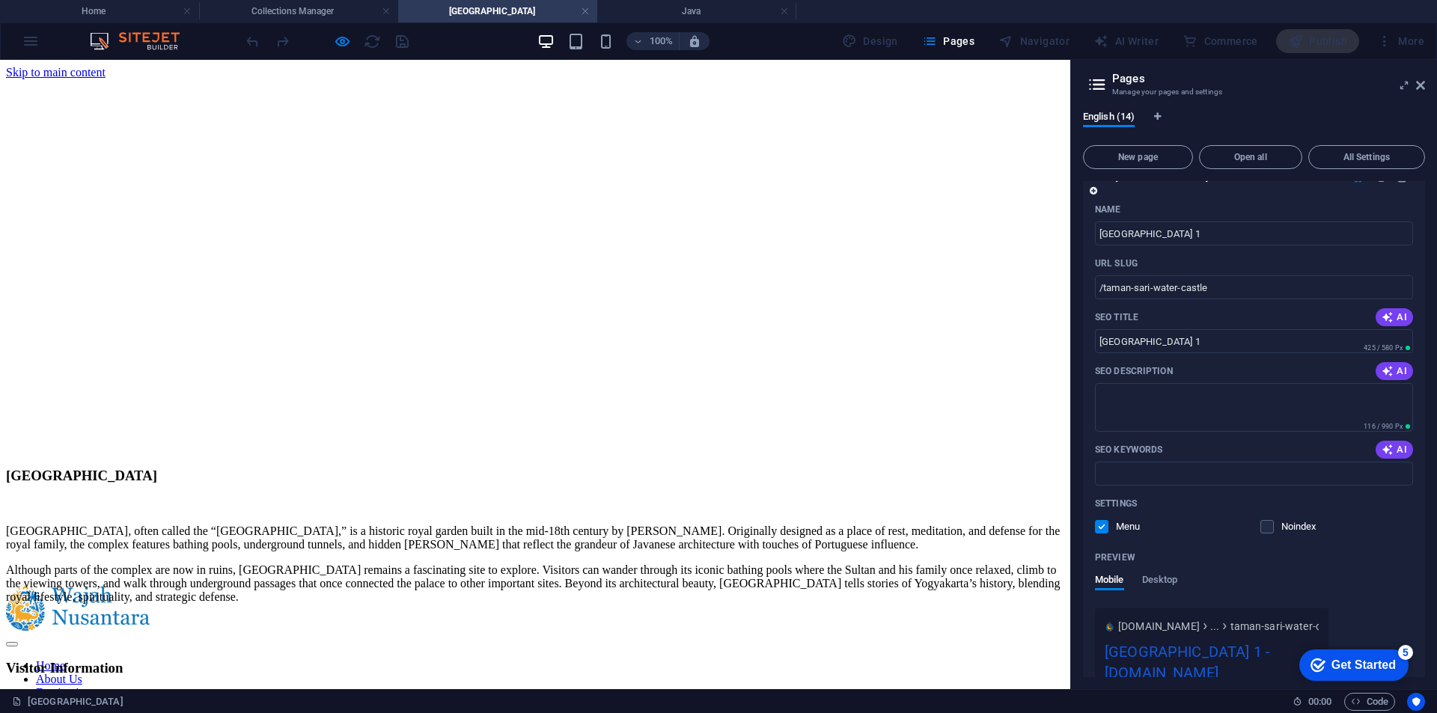
click at [1161, 573] on div "Preview Mobile Desktop" at bounding box center [1254, 576] width 318 height 63
click at [1163, 579] on span "Desktop" at bounding box center [1160, 581] width 36 height 21
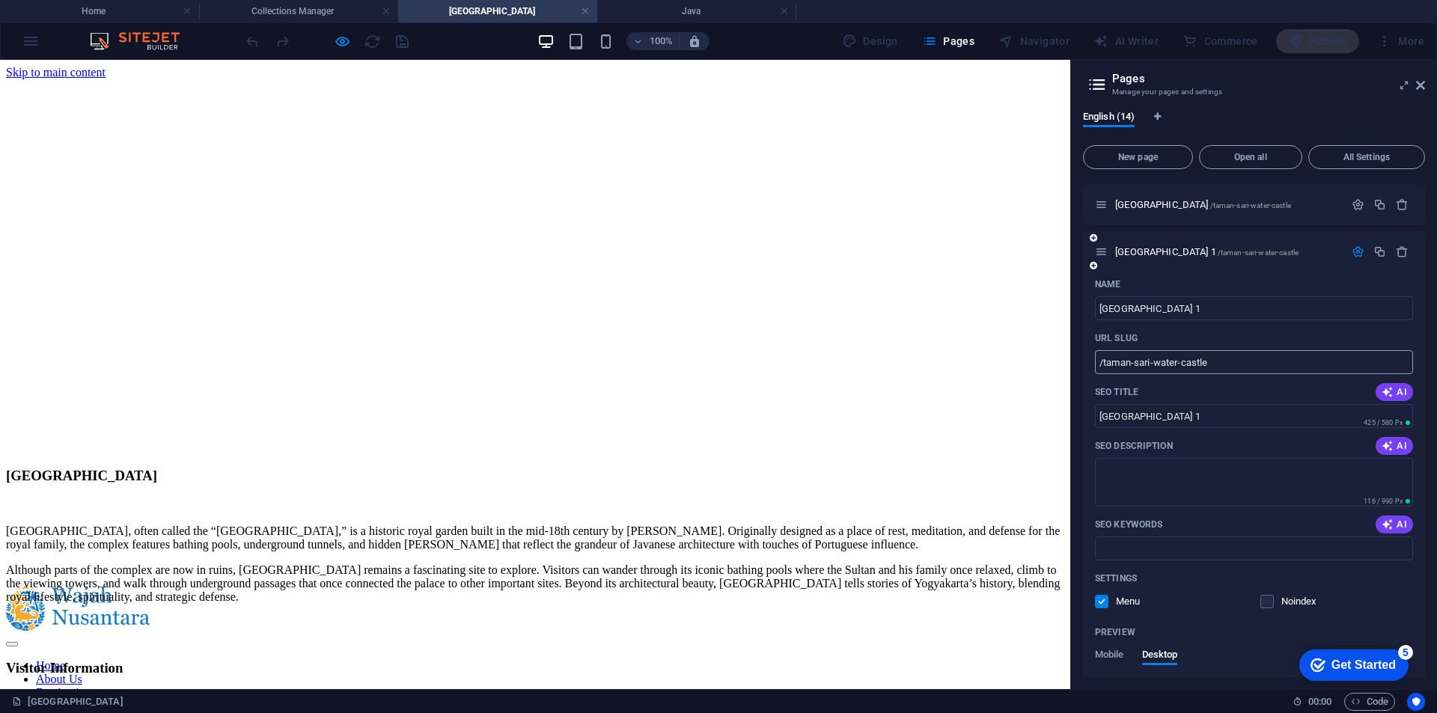
click at [1099, 367] on input "/taman-sari-water-castle" at bounding box center [1254, 362] width 318 height 24
type input "/java/taman-sari-water-castle"
click at [1081, 465] on div "English (14) New page Open all All Settings Home / Contact /contact Privacy /pr…" at bounding box center [1254, 394] width 366 height 590
click at [292, 17] on h4 "Collections Manager" at bounding box center [298, 11] width 199 height 16
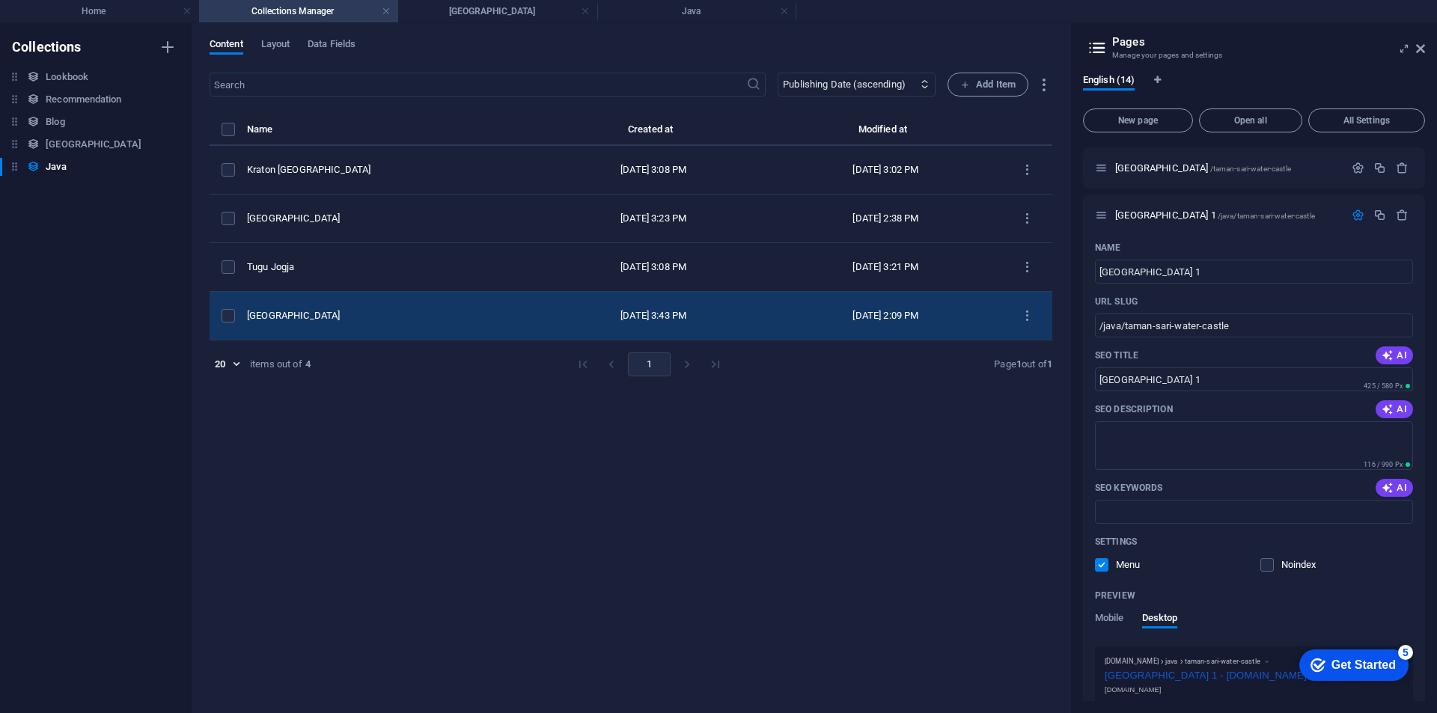
click at [481, 309] on div "[GEOGRAPHIC_DATA]" at bounding box center [386, 315] width 278 height 13
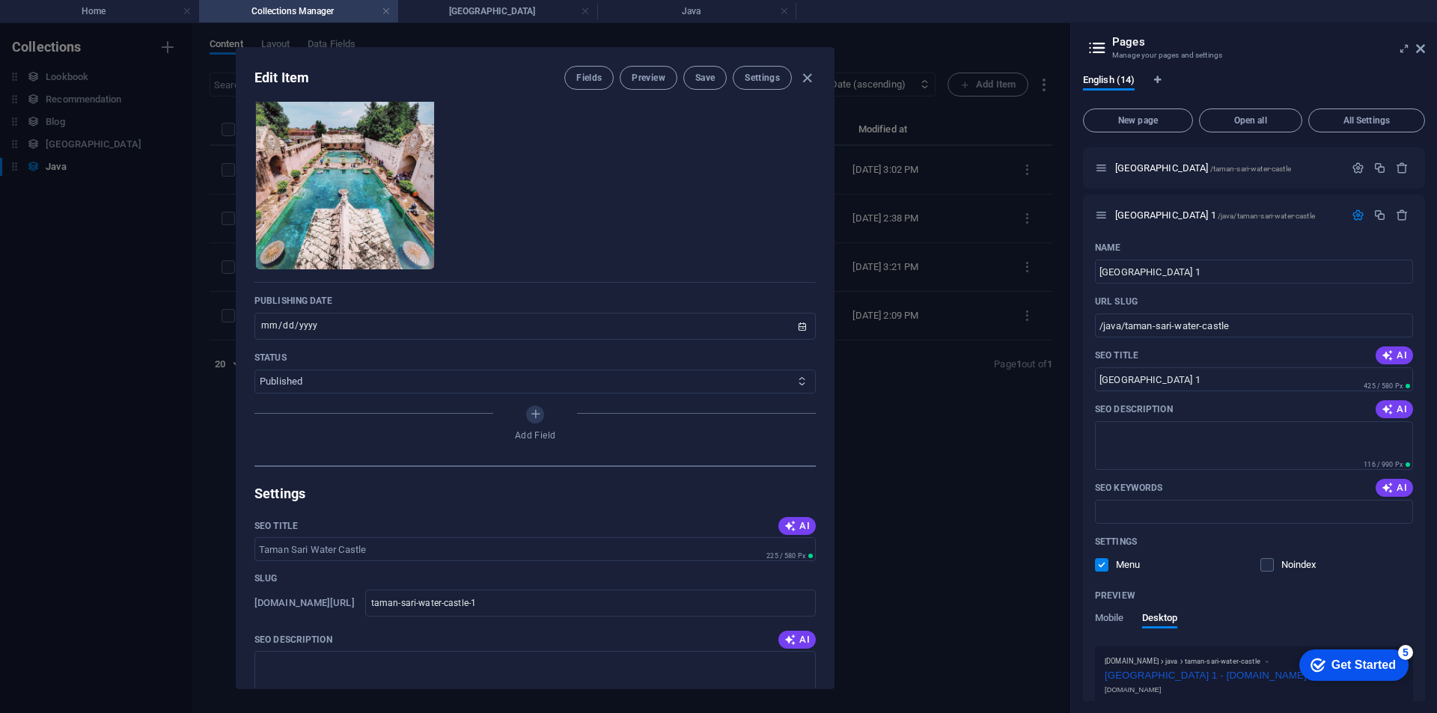
scroll to position [299, 0]
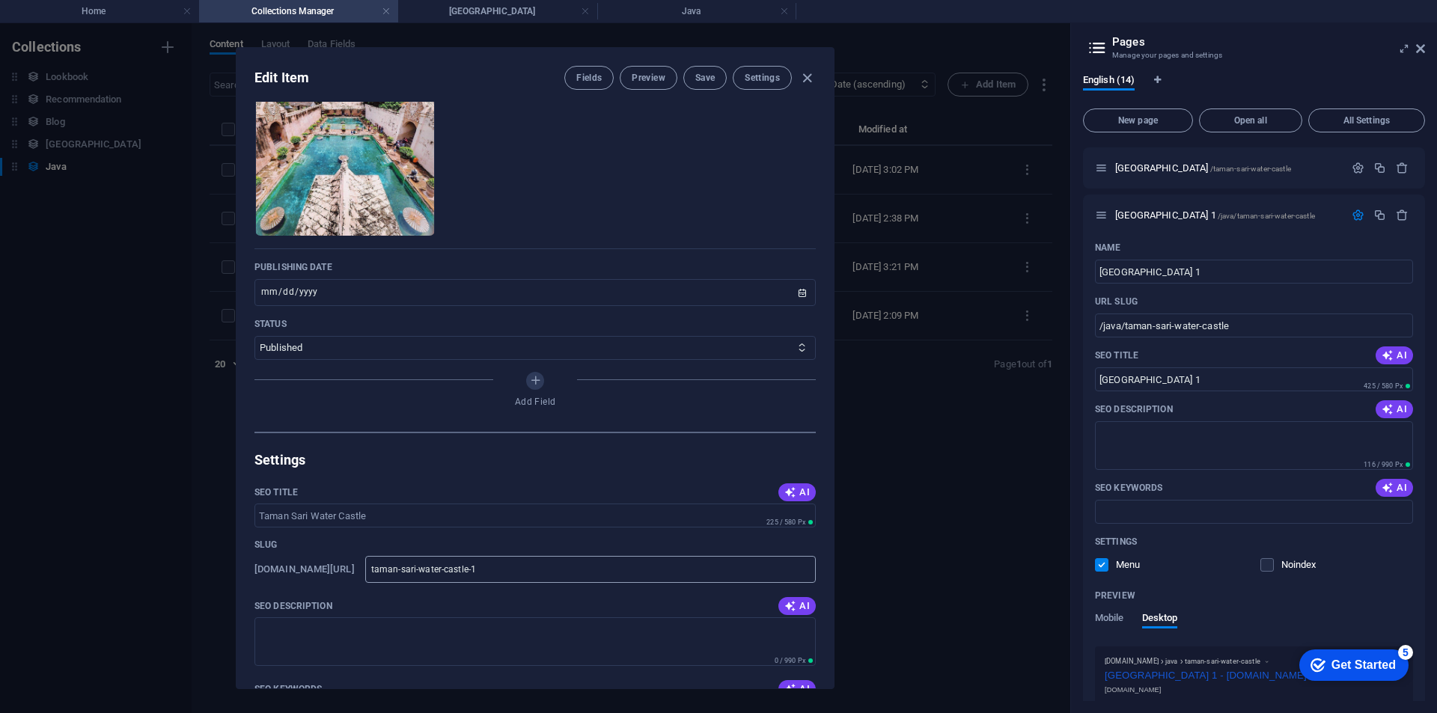
click at [425, 571] on input "taman-sari-water-castle-1" at bounding box center [590, 569] width 450 height 27
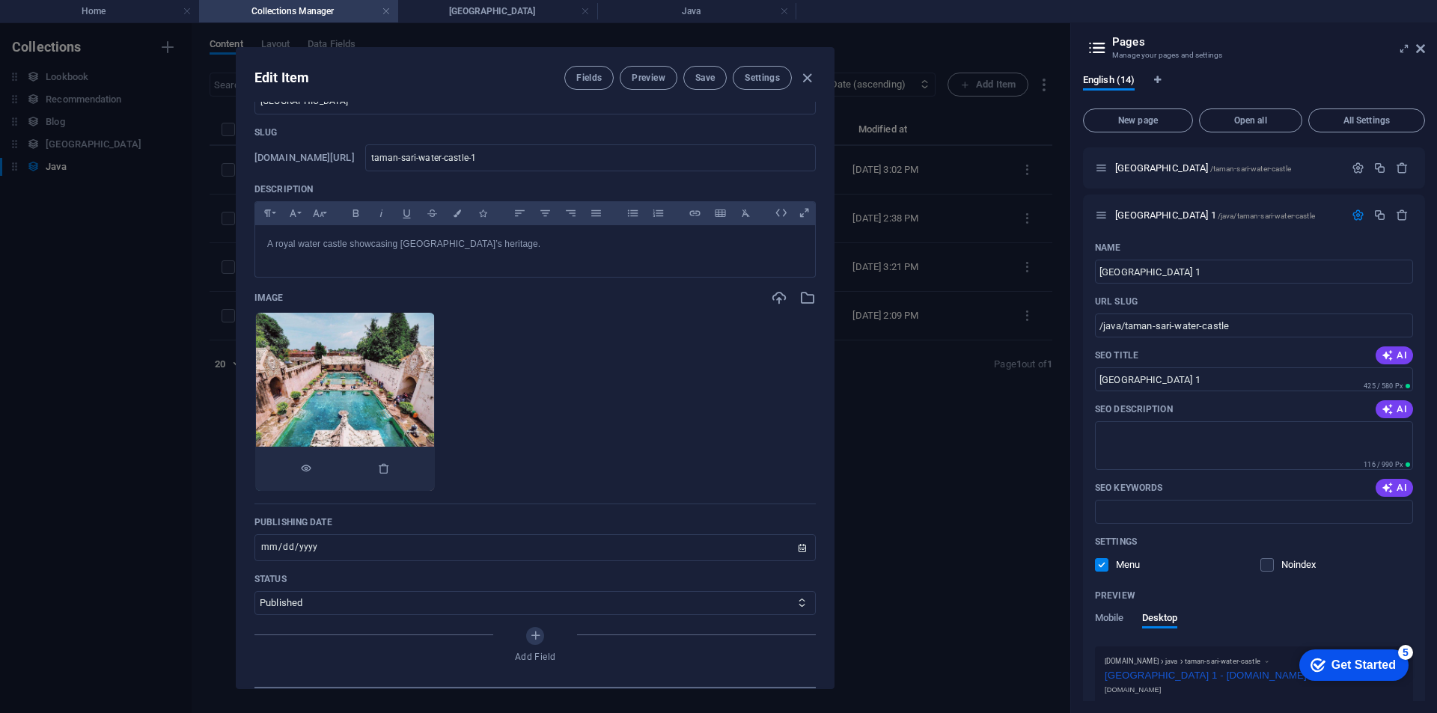
scroll to position [0, 0]
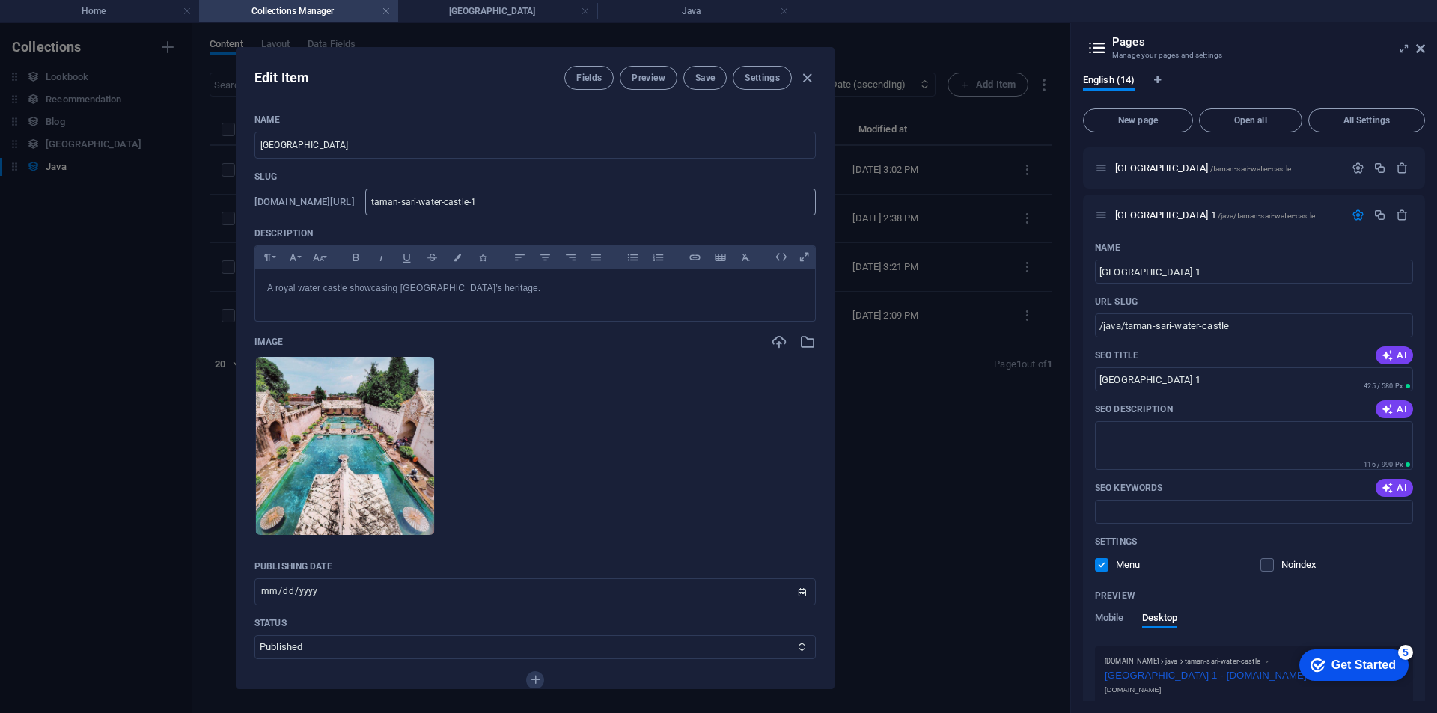
click at [421, 200] on input "taman-sari-water-castle-1" at bounding box center [590, 202] width 450 height 27
drag, startPoint x: 989, startPoint y: 468, endPoint x: 917, endPoint y: 355, distance: 133.9
click at [988, 469] on div "Edit Item Fields Preview Save Settings Name Taman Sari Water Castle ​ Slug www.…" at bounding box center [535, 368] width 1070 height 690
type input "2025-09-04"
type input "taman-sari-water-castle-1"
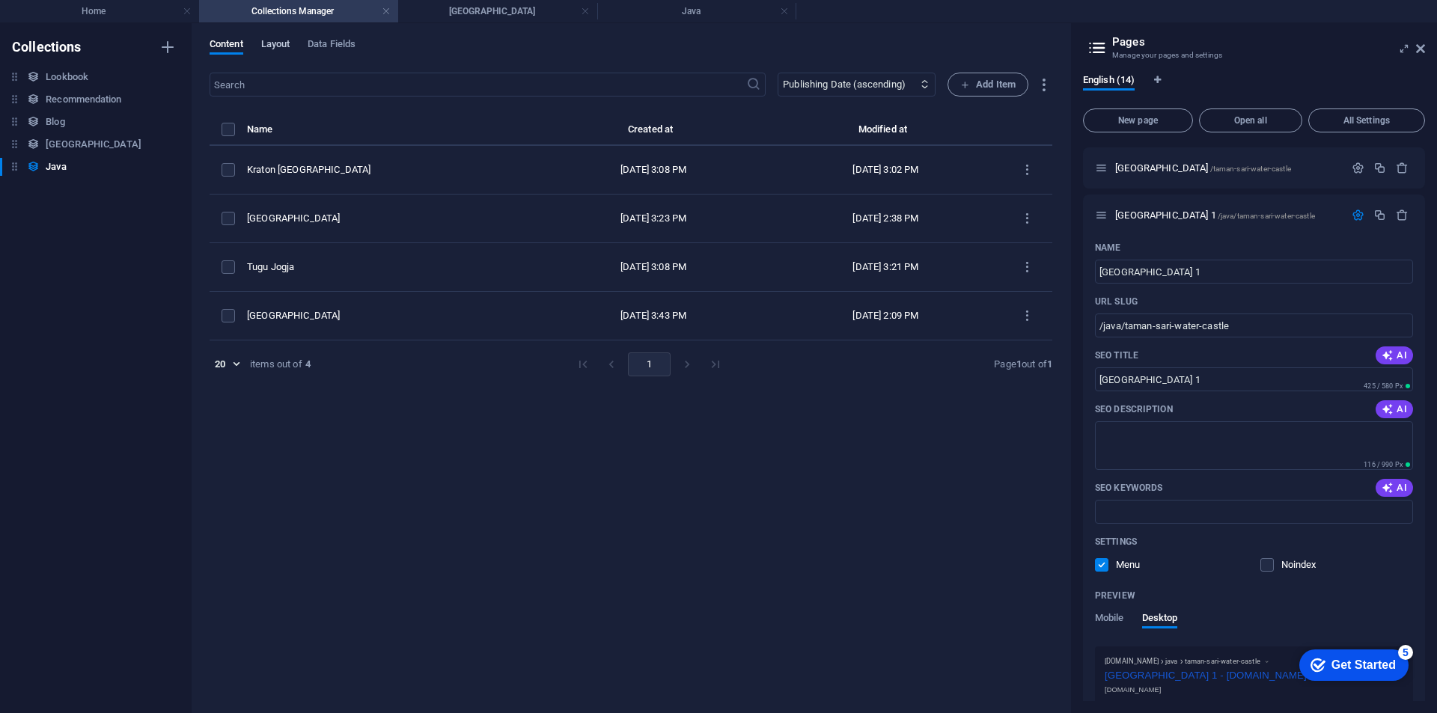
click at [273, 46] on span "Layout" at bounding box center [275, 45] width 29 height 21
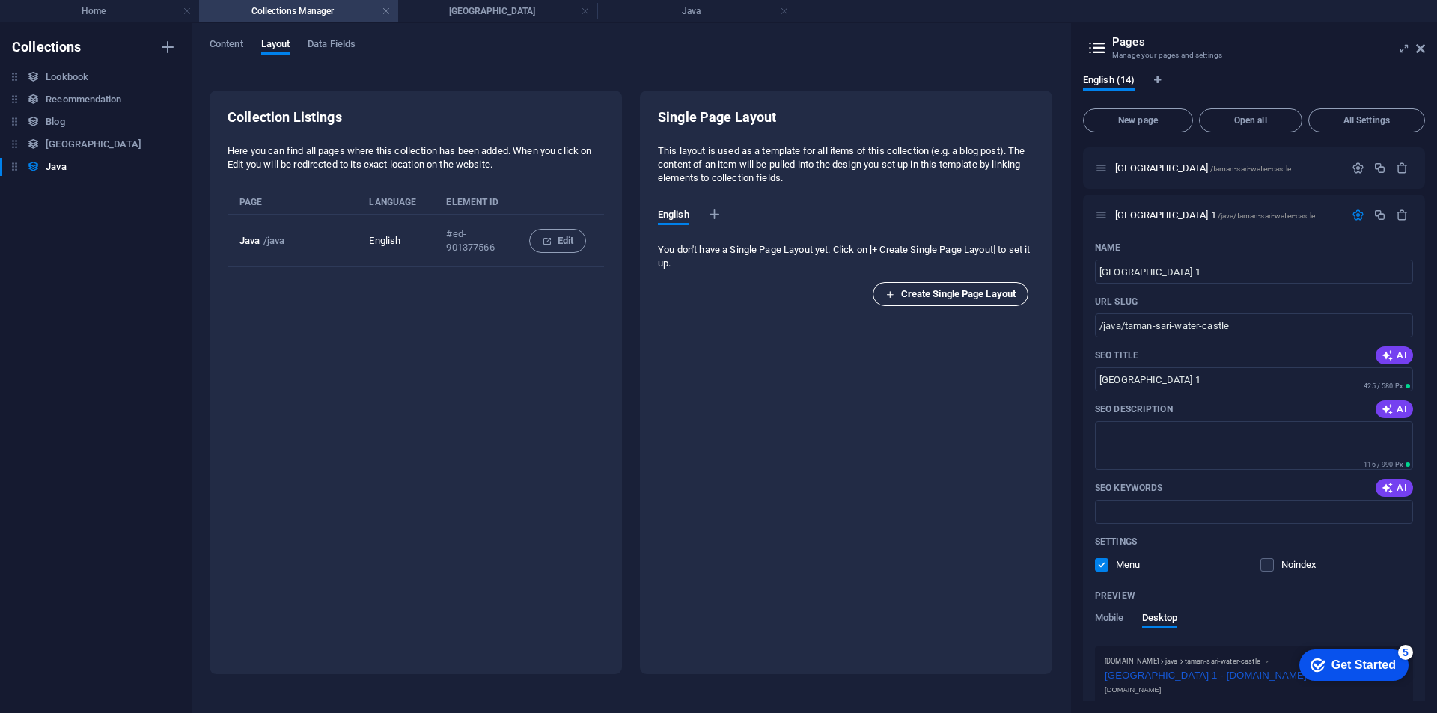
click at [975, 287] on span "Create Single Page Layout" at bounding box center [950, 294] width 130 height 18
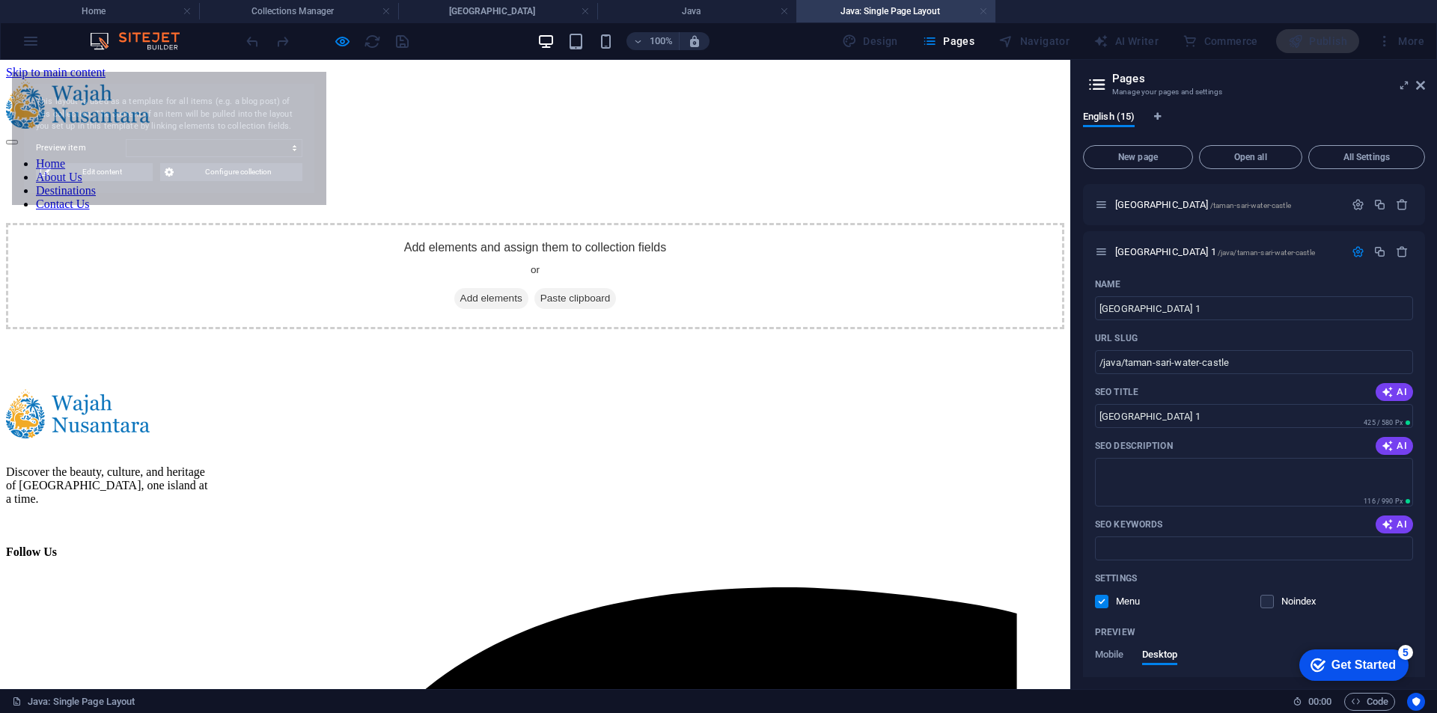
select select "68b7e71f6844915f290fc5ac"
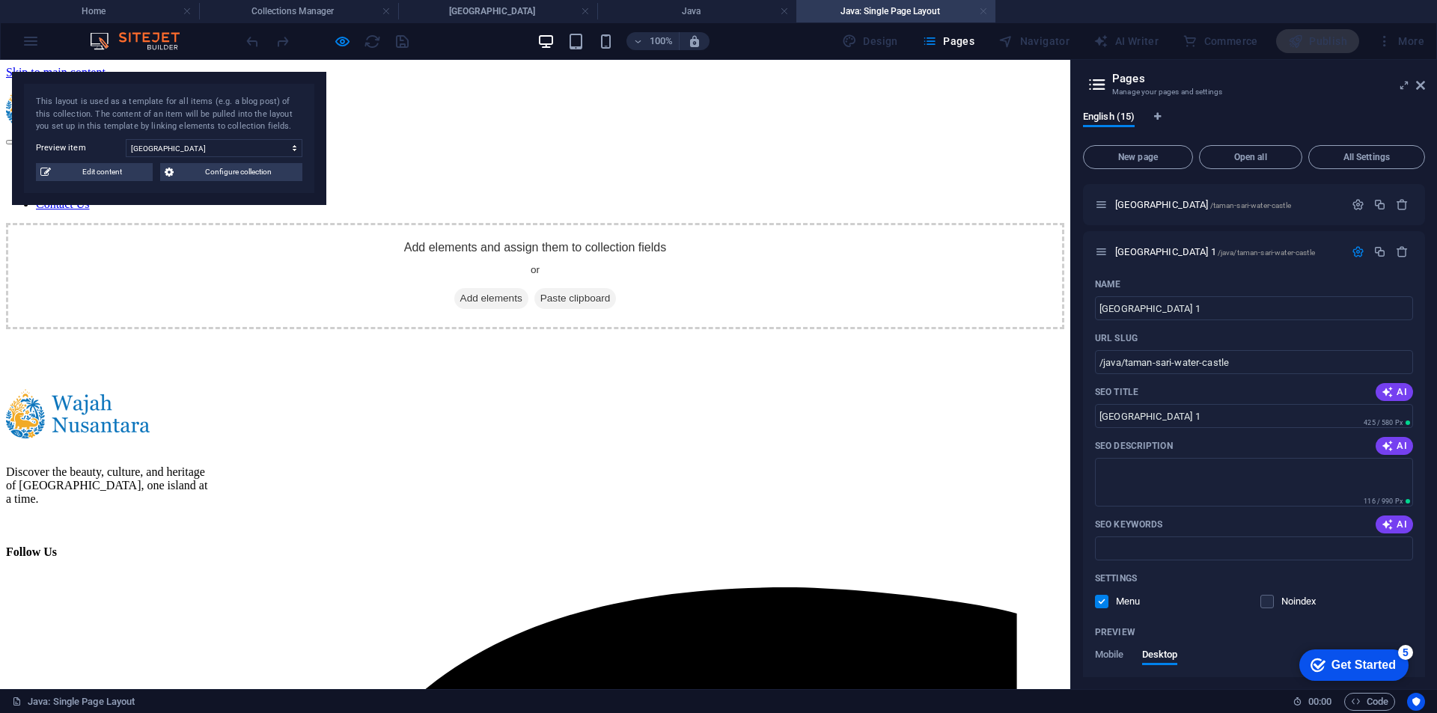
click at [985, 10] on link at bounding box center [983, 11] width 9 height 14
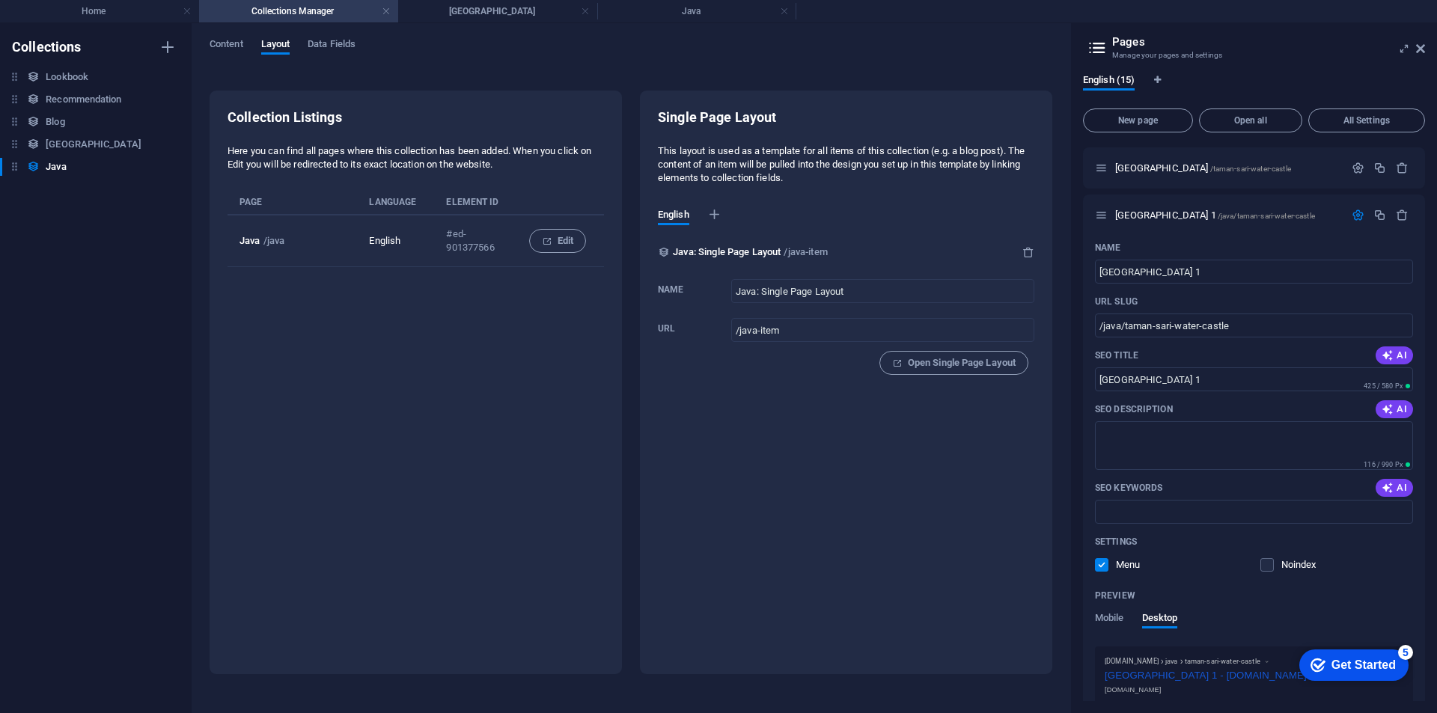
click at [226, 37] on div "Content Layout Data Fields Collection Listings Here you can find all pages wher…" at bounding box center [631, 368] width 878 height 690
click at [227, 43] on span "Content" at bounding box center [227, 45] width 34 height 21
select select "columns.publishing_date_ASC"
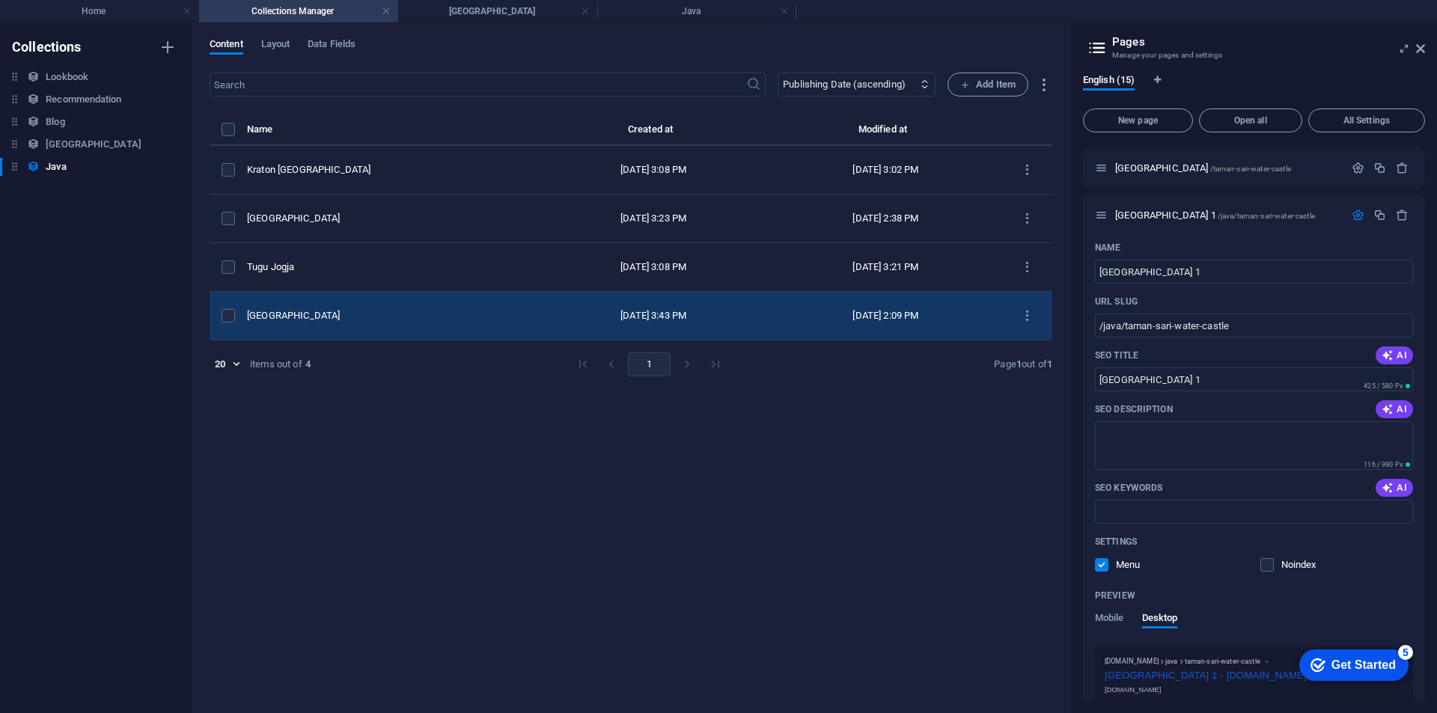
click at [476, 312] on div "[GEOGRAPHIC_DATA]" at bounding box center [386, 315] width 278 height 13
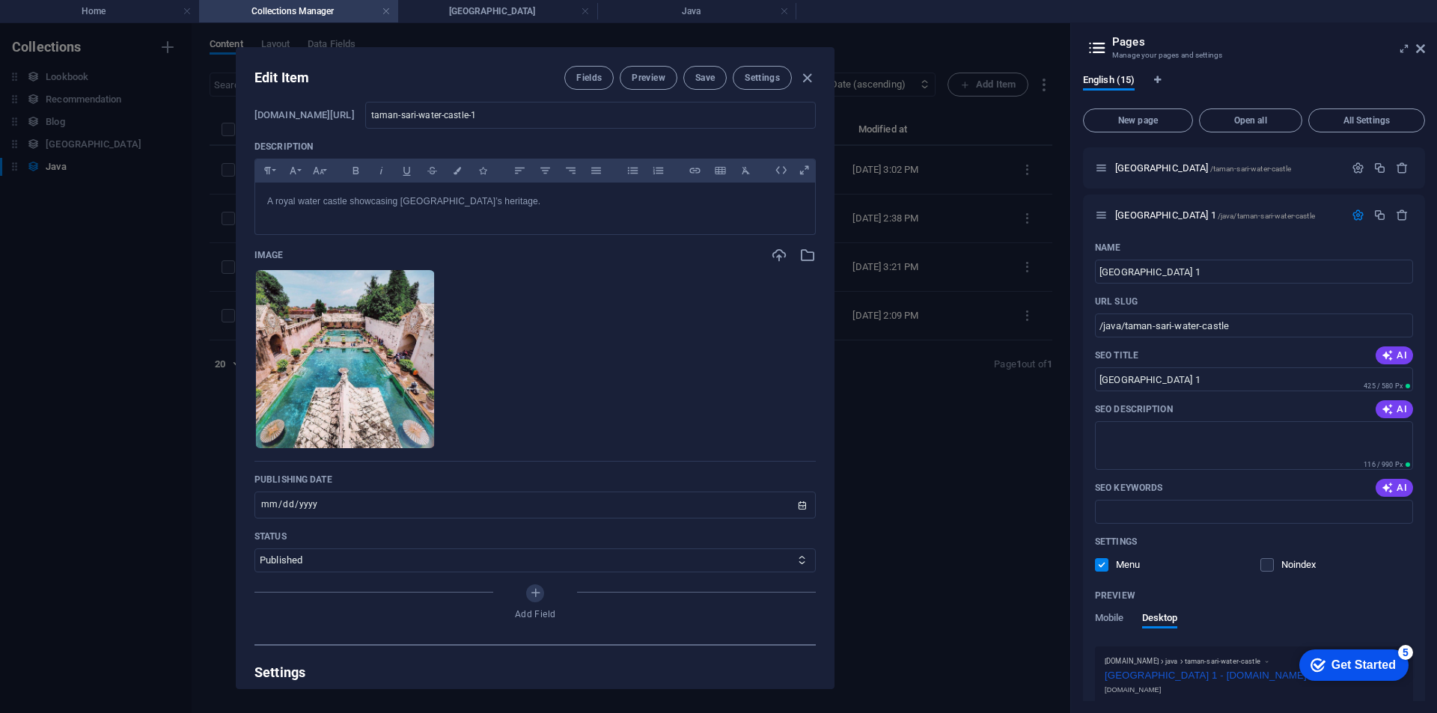
scroll to position [374, 0]
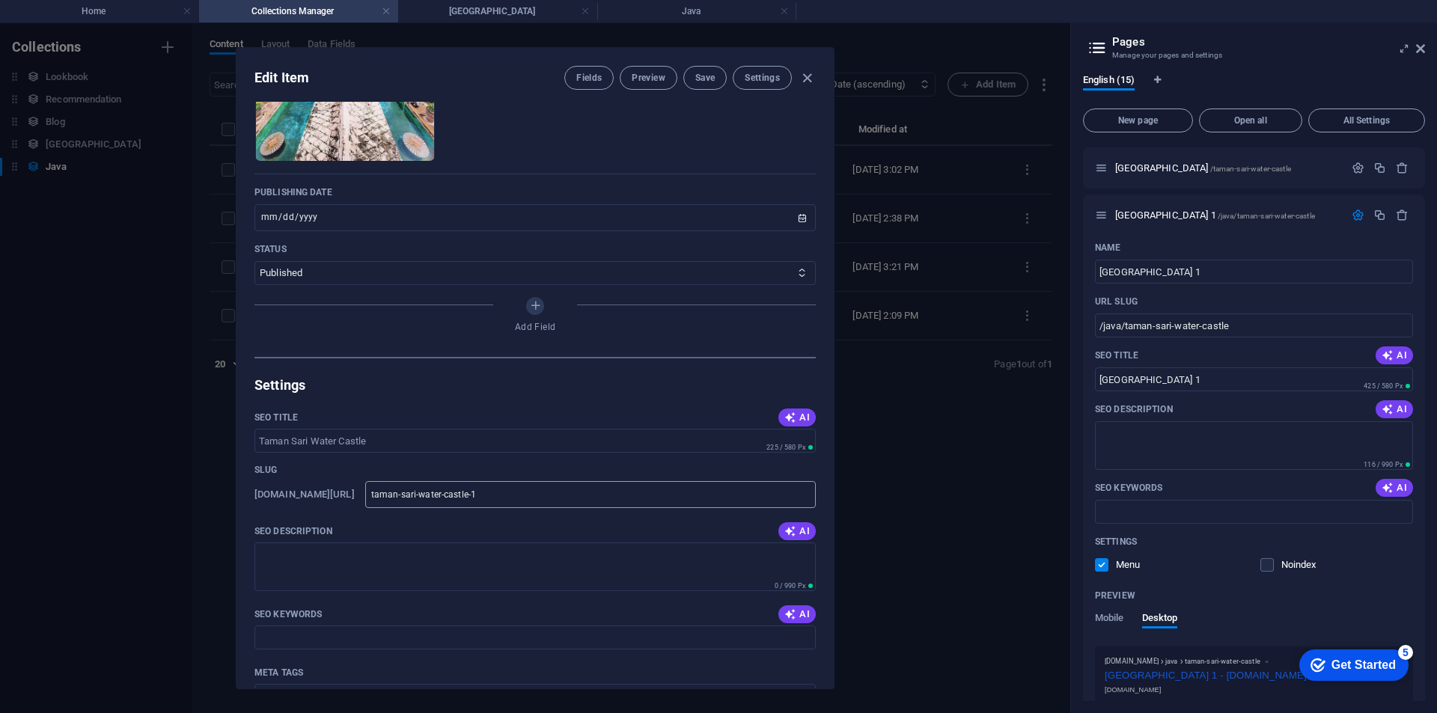
click at [598, 498] on input "taman-sari-water-castle-1" at bounding box center [590, 494] width 450 height 27
type input "taman-sari-water-castle"
type input "taman-sari-water-castl"
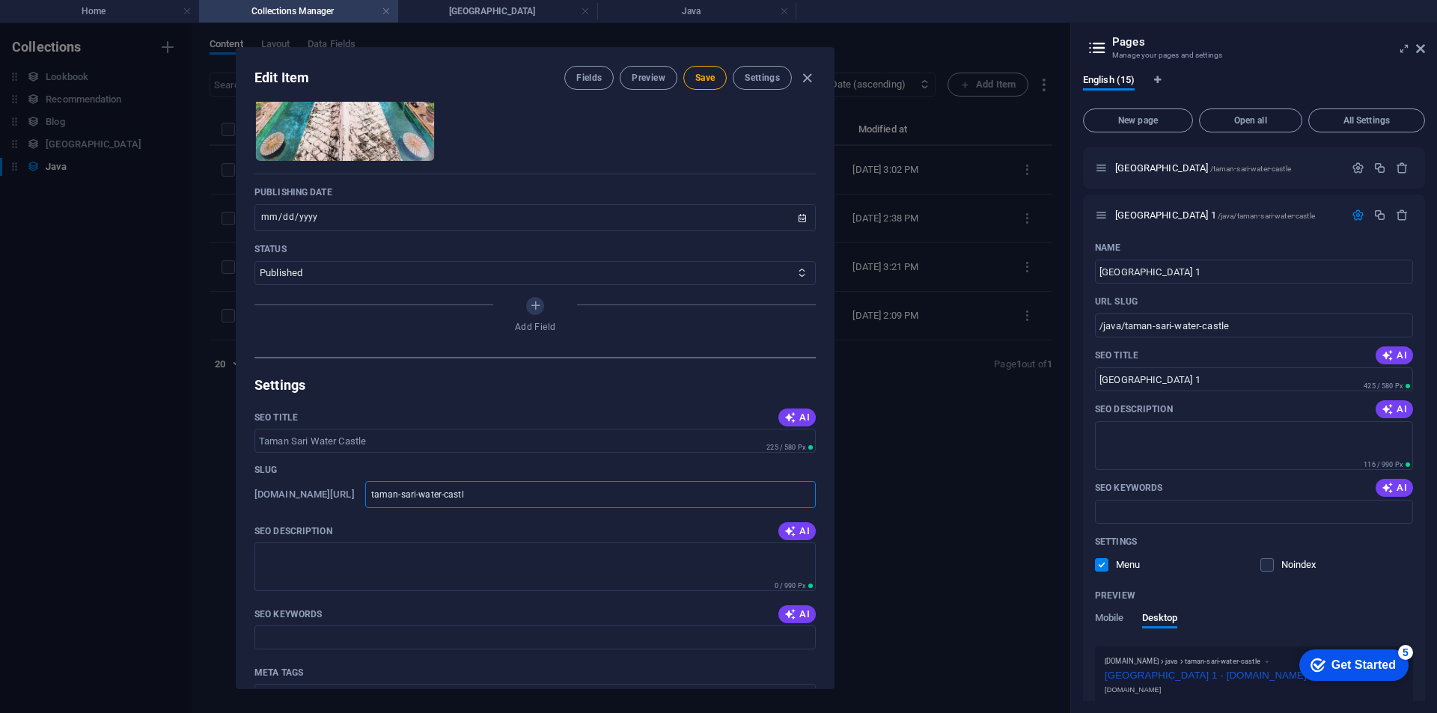
type input "taman-sari-water-castle"
click at [592, 460] on div "Slug" at bounding box center [534, 470] width 561 height 22
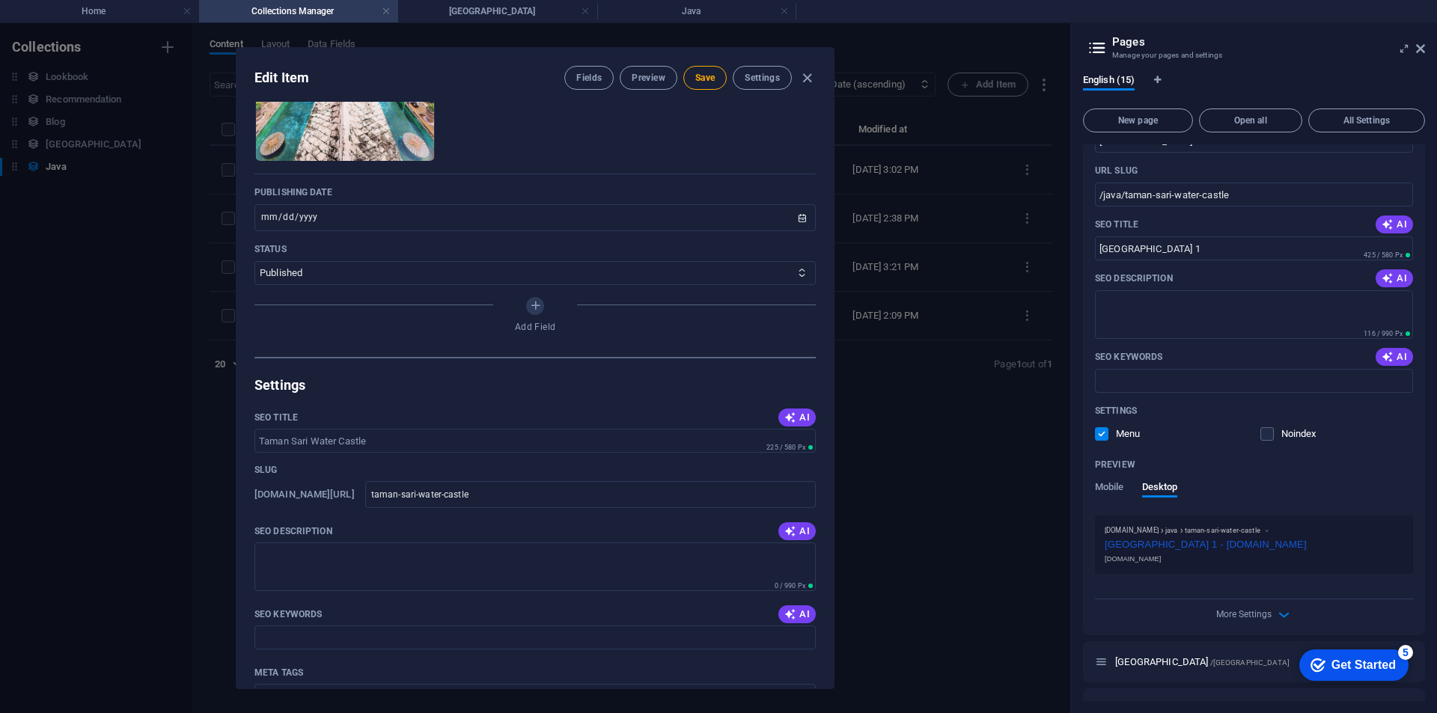
scroll to position [524, 0]
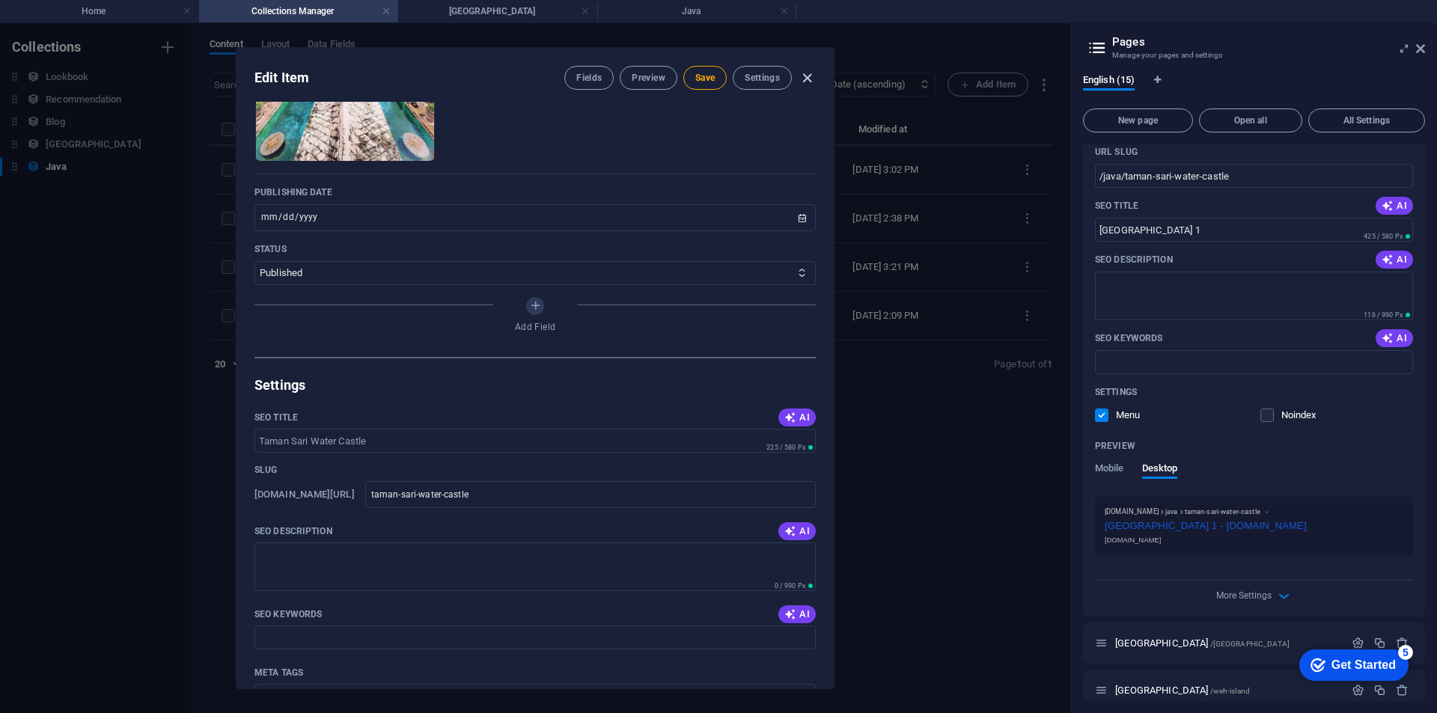
click at [808, 76] on icon "button" at bounding box center [806, 78] width 17 height 17
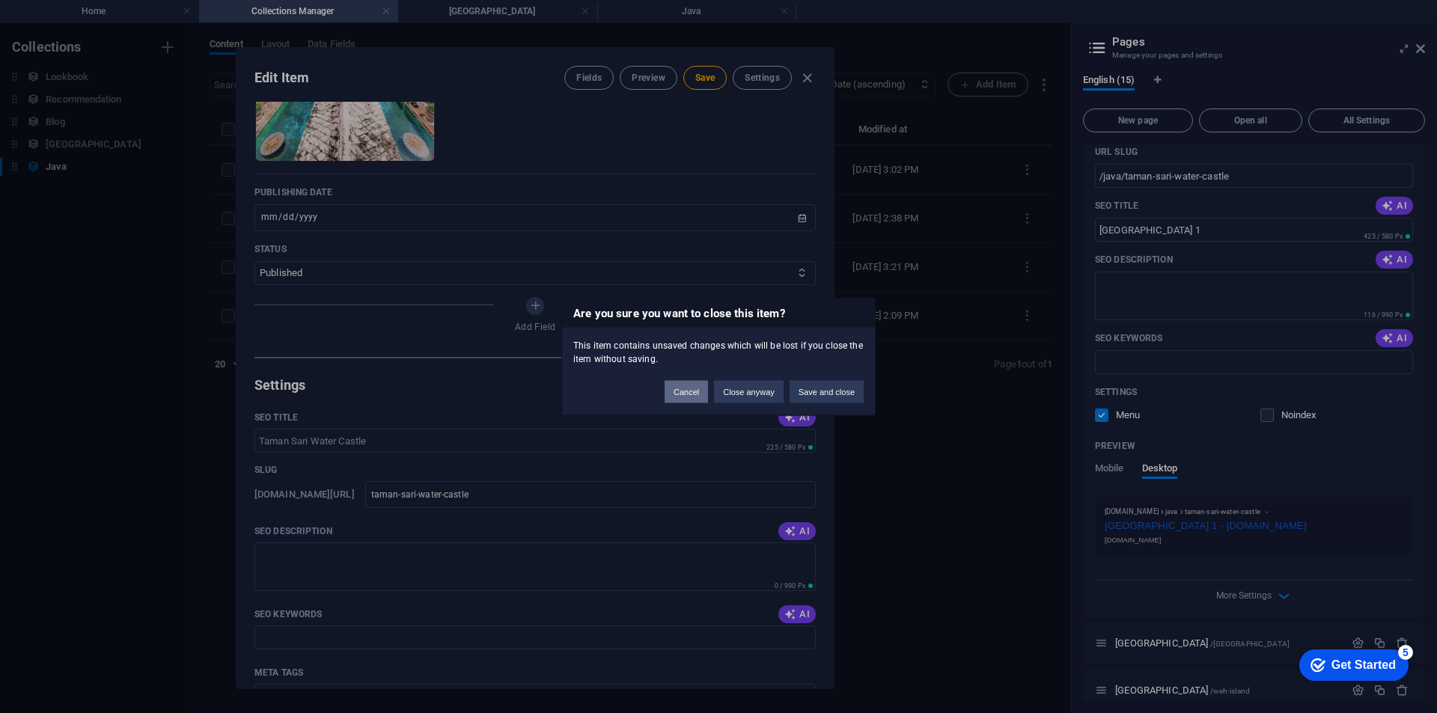
click at [701, 392] on button "Cancel" at bounding box center [685, 391] width 43 height 22
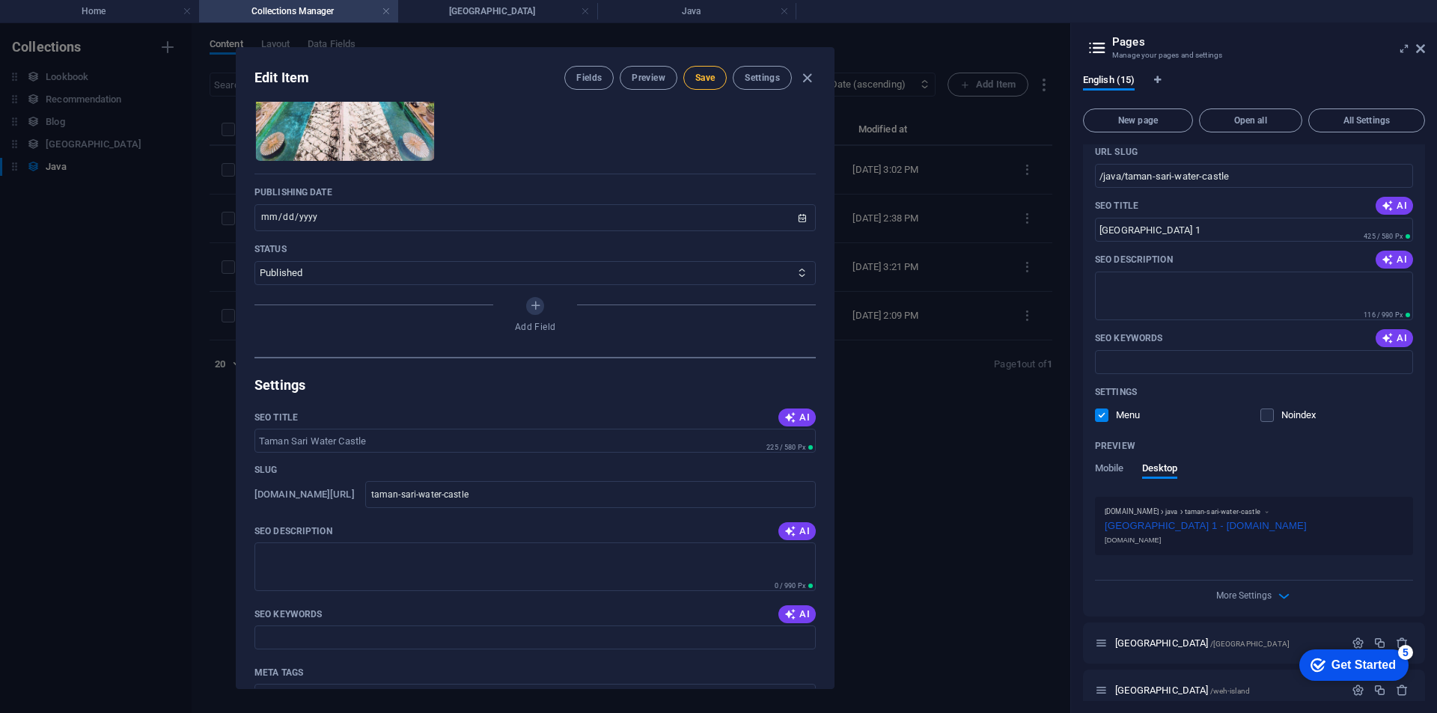
click at [703, 84] on button "Save" at bounding box center [704, 78] width 43 height 24
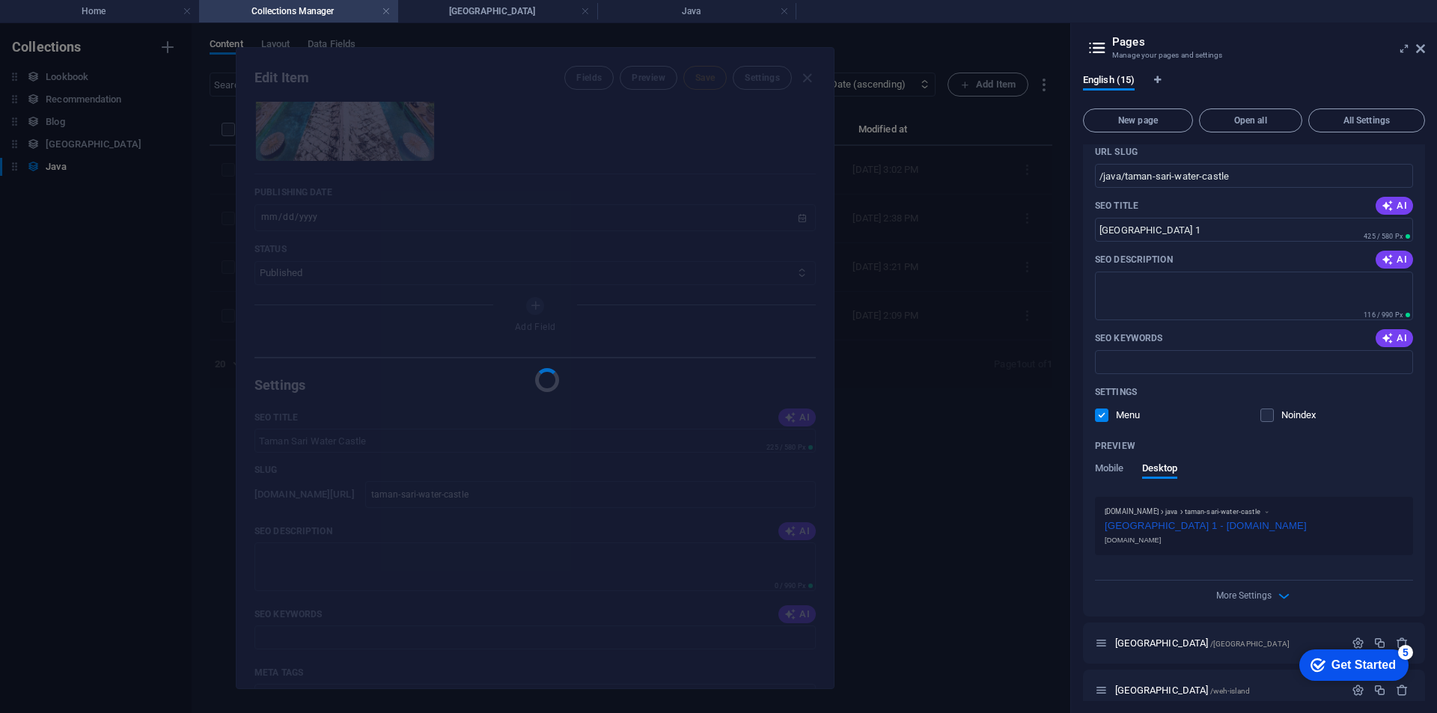
type input "taman-sari-water-castle"
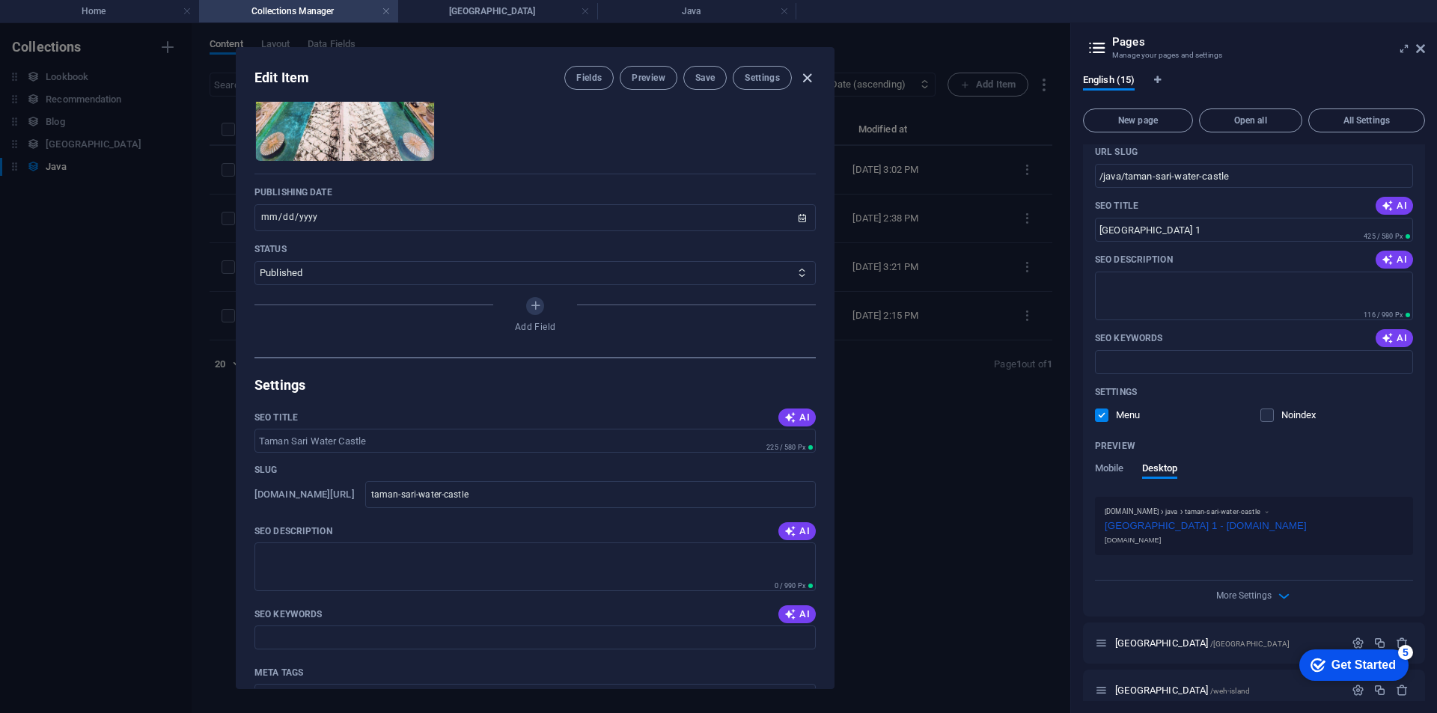
click at [807, 70] on icon "button" at bounding box center [806, 78] width 17 height 17
type input "2025-09-04"
type input "taman-sari-water-castle"
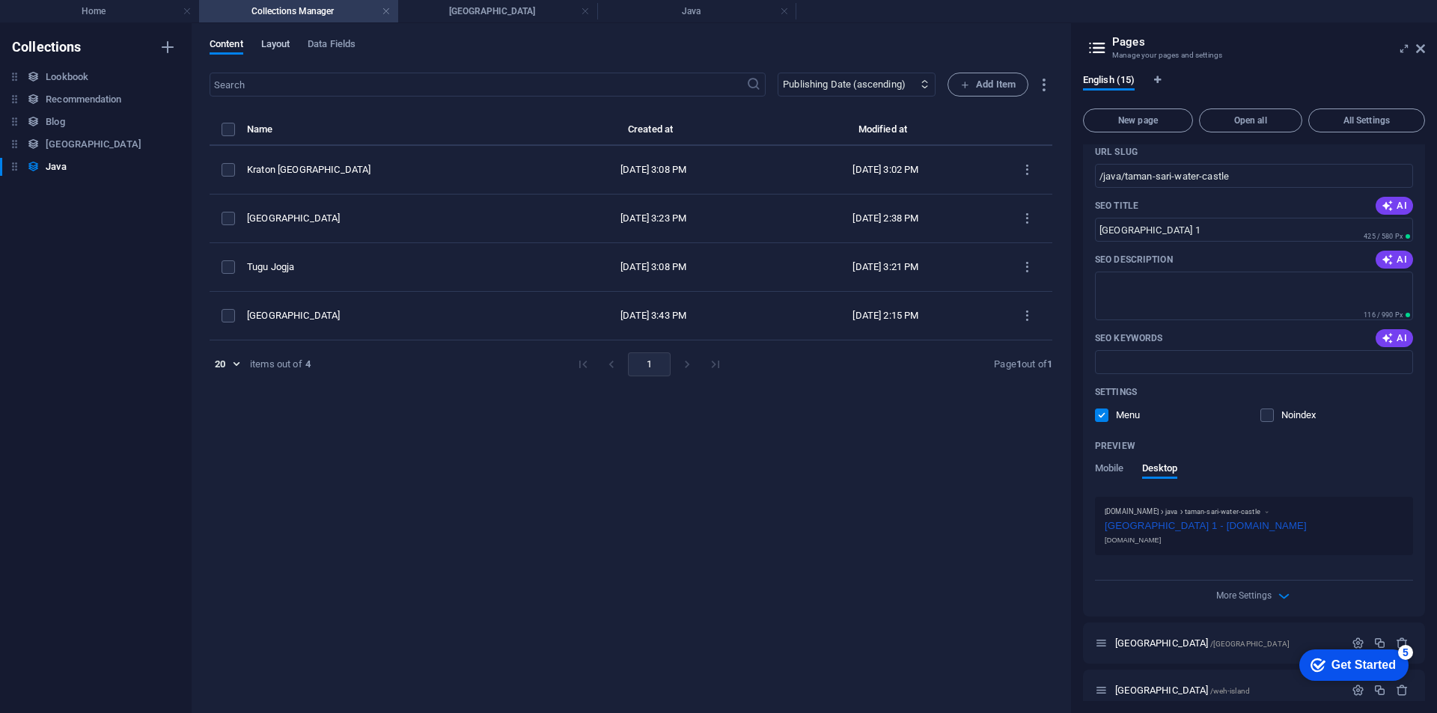
click at [266, 40] on span "Layout" at bounding box center [275, 45] width 29 height 21
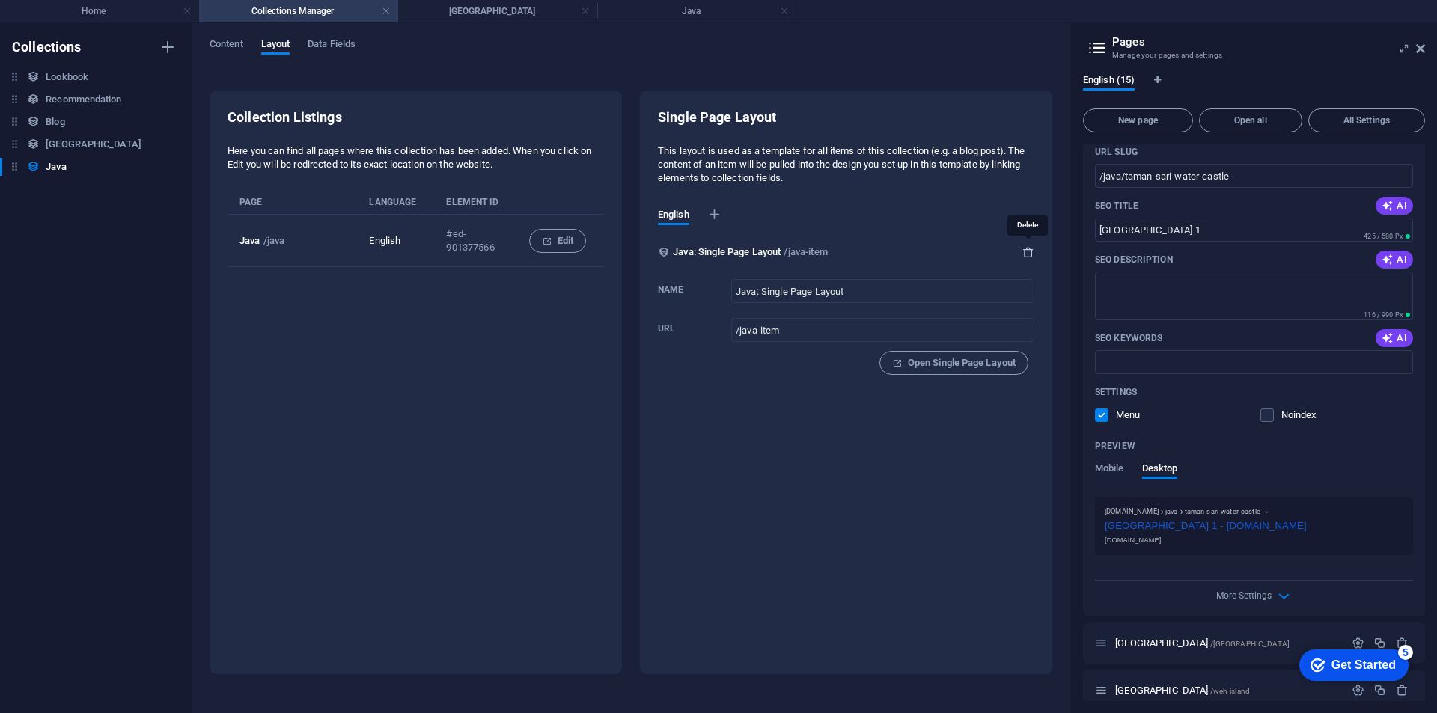
click at [1024, 254] on icon "button" at bounding box center [1028, 252] width 12 height 12
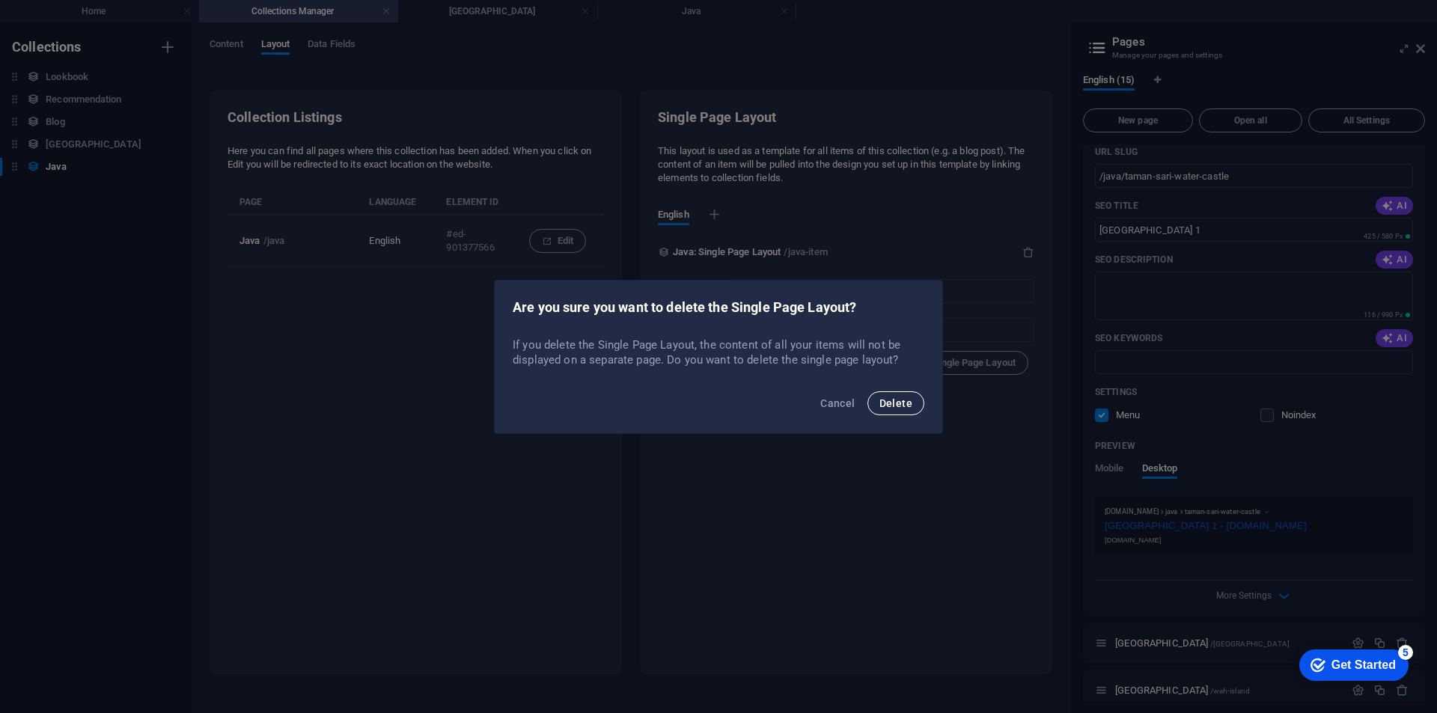
click at [896, 395] on button "Delete" at bounding box center [895, 403] width 57 height 24
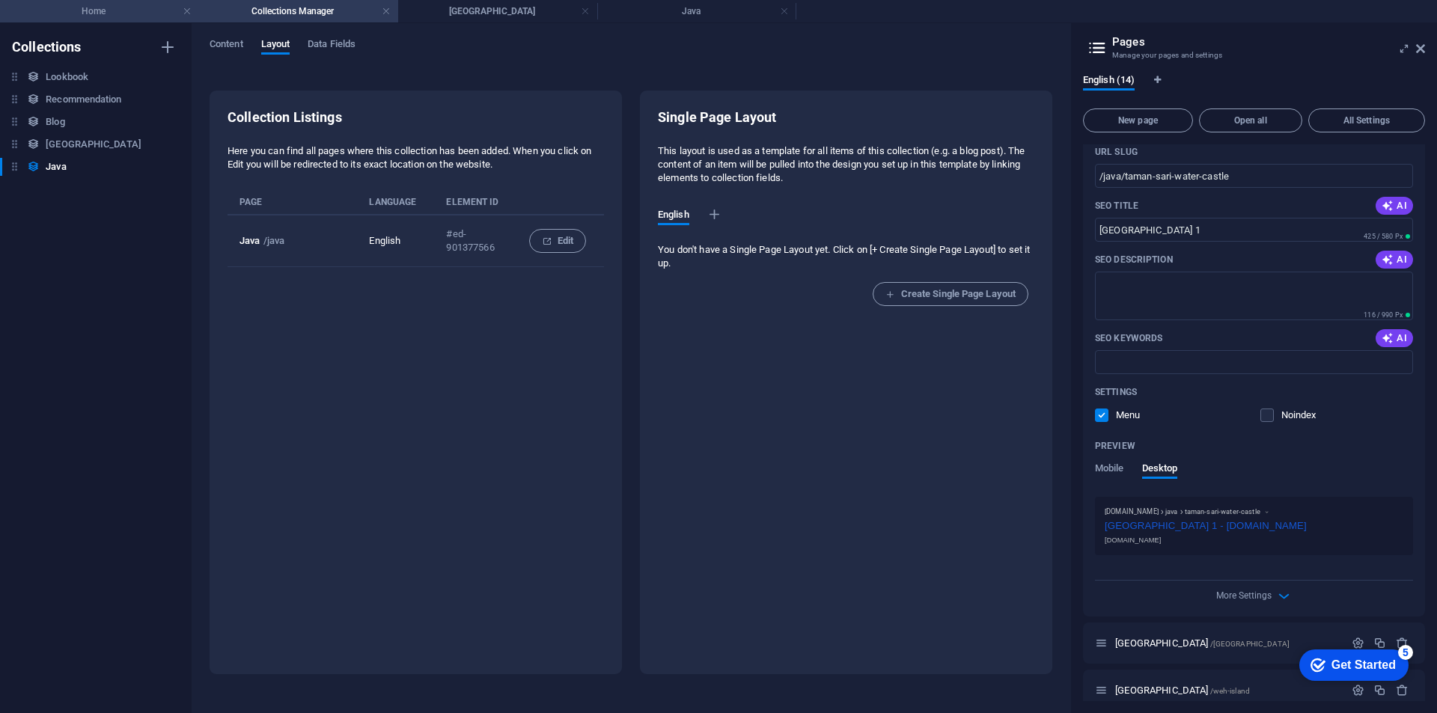
click at [129, 7] on h4 "Home" at bounding box center [99, 11] width 199 height 16
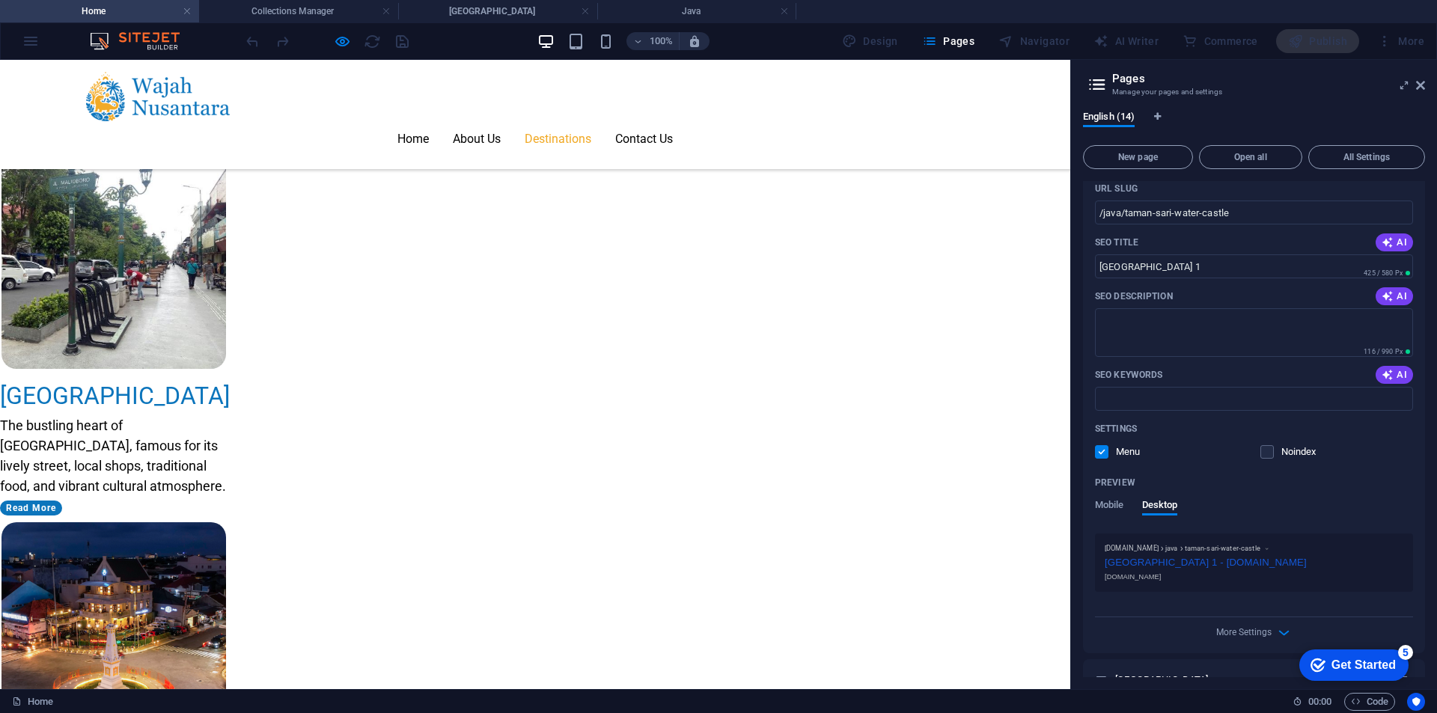
drag, startPoint x: 406, startPoint y: 37, endPoint x: 372, endPoint y: 45, distance: 35.4
click at [397, 41] on div at bounding box center [327, 41] width 168 height 24
click at [340, 44] on icon "button" at bounding box center [342, 41] width 17 height 17
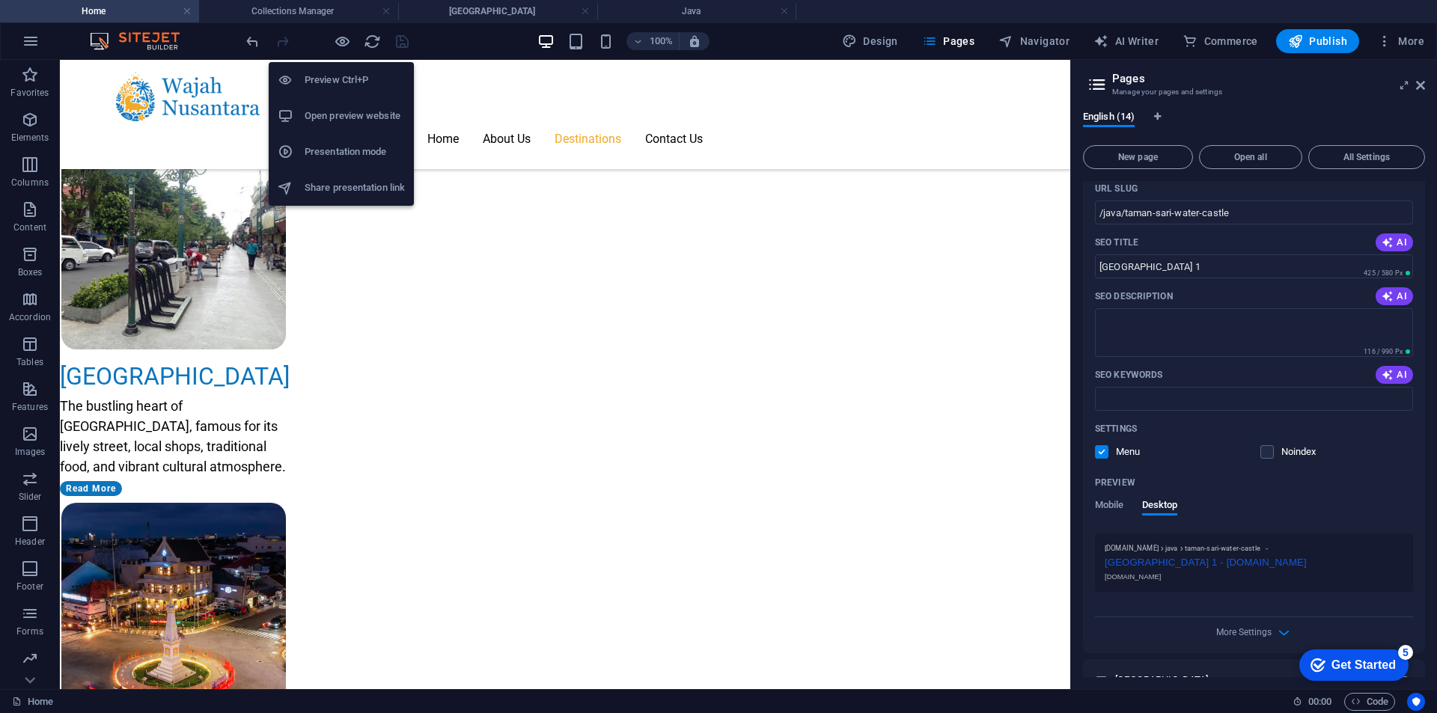
scroll to position [1938, 0]
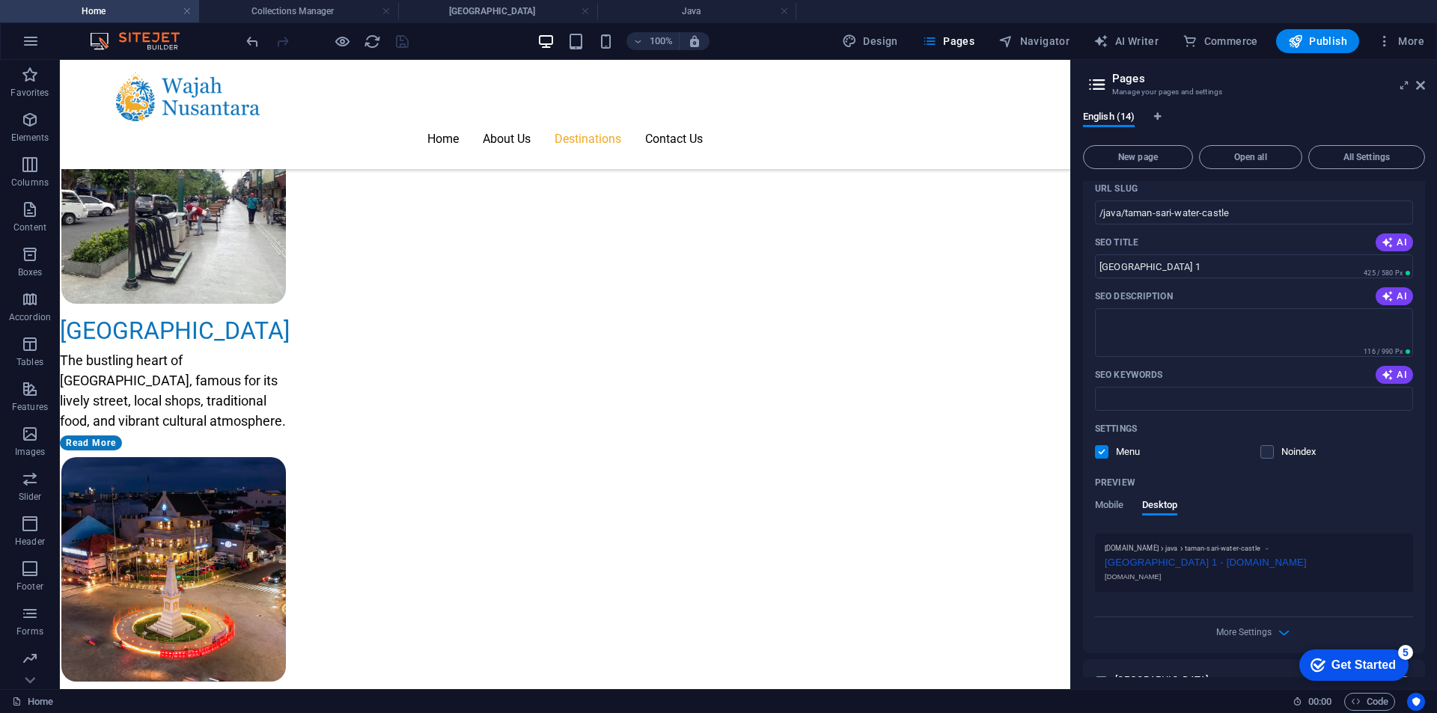
click at [406, 42] on div at bounding box center [327, 41] width 168 height 24
click at [1323, 47] on span "Publish" at bounding box center [1317, 41] width 59 height 15
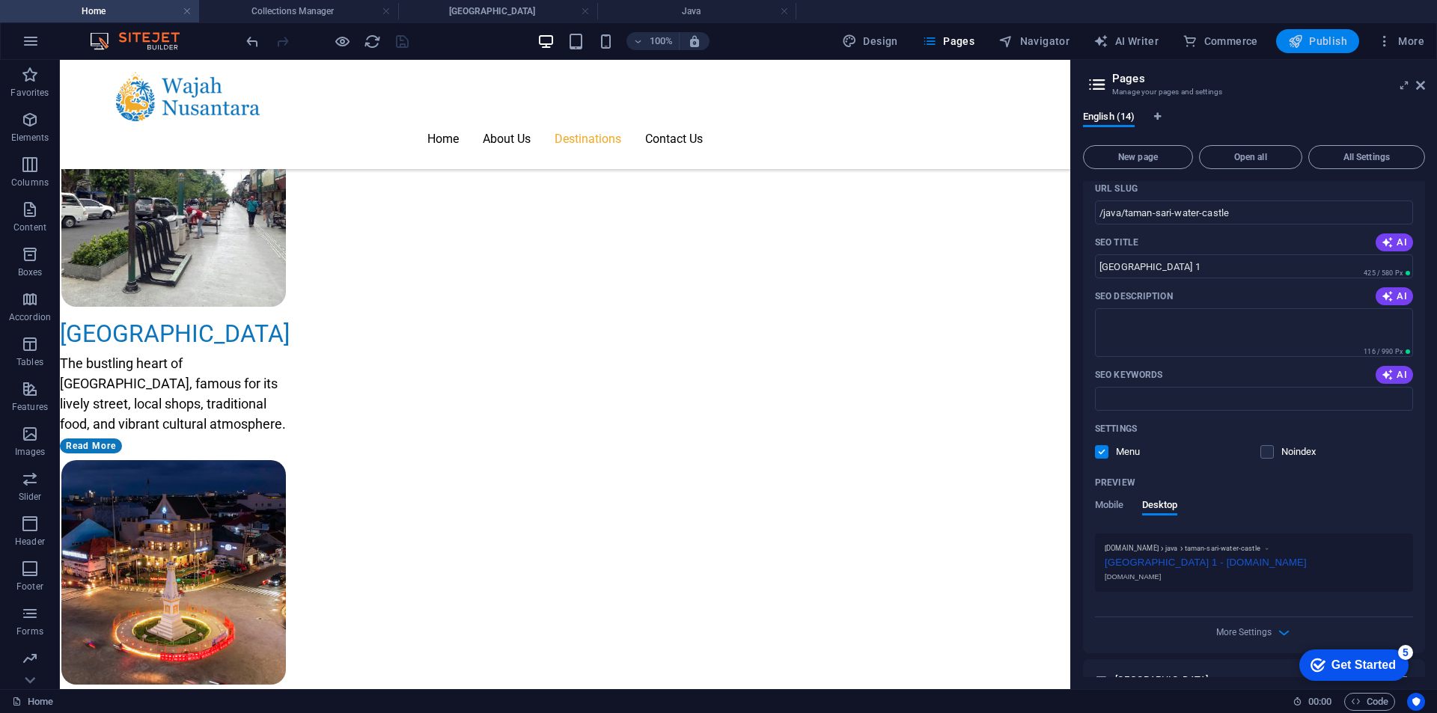
scroll to position [2058, 0]
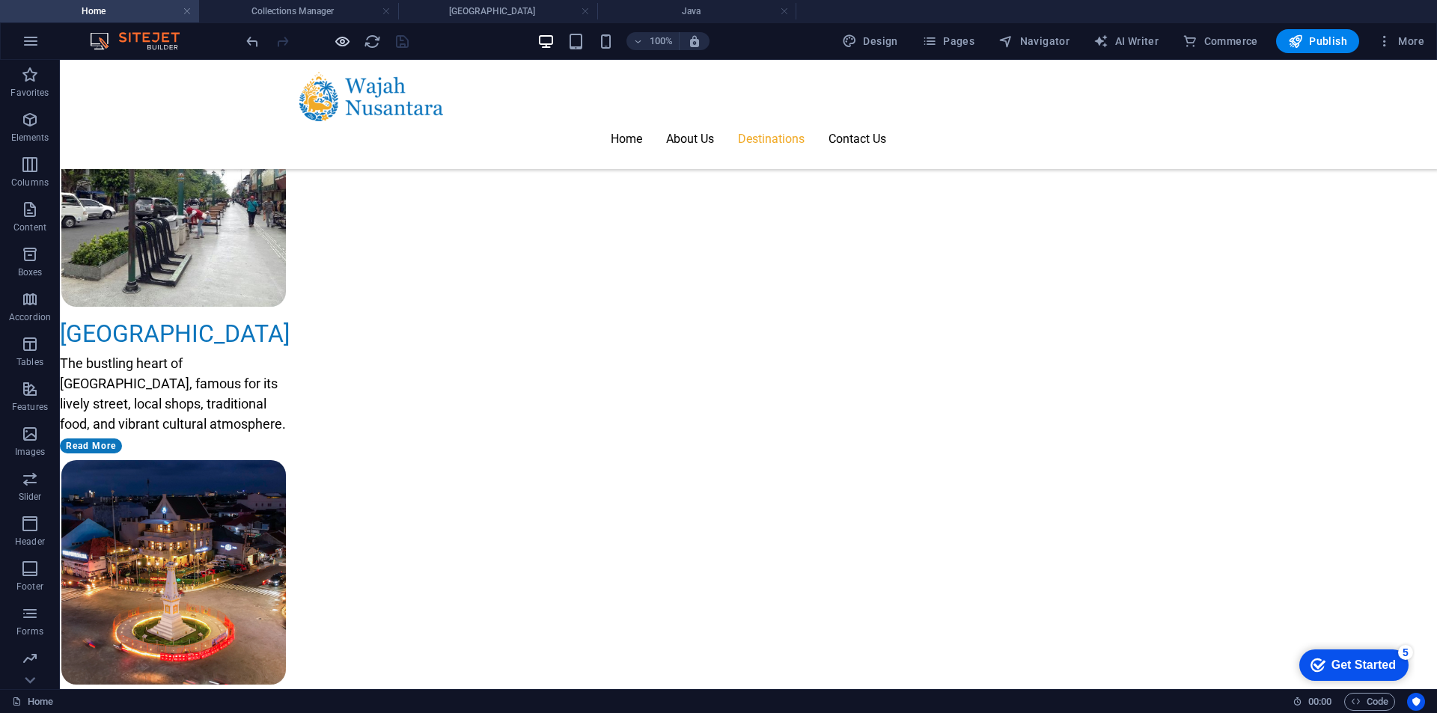
click at [332, 49] on div at bounding box center [327, 41] width 168 height 24
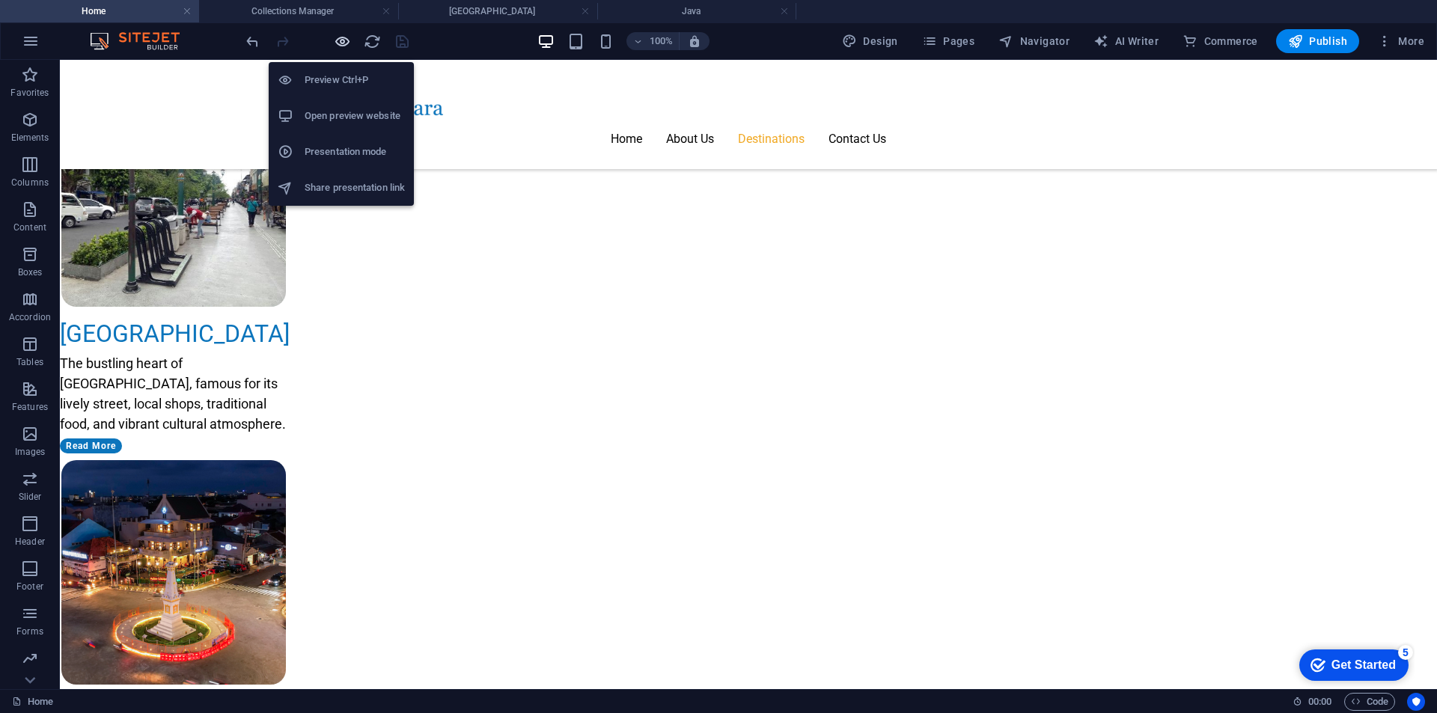
click at [335, 49] on icon "button" at bounding box center [342, 41] width 17 height 17
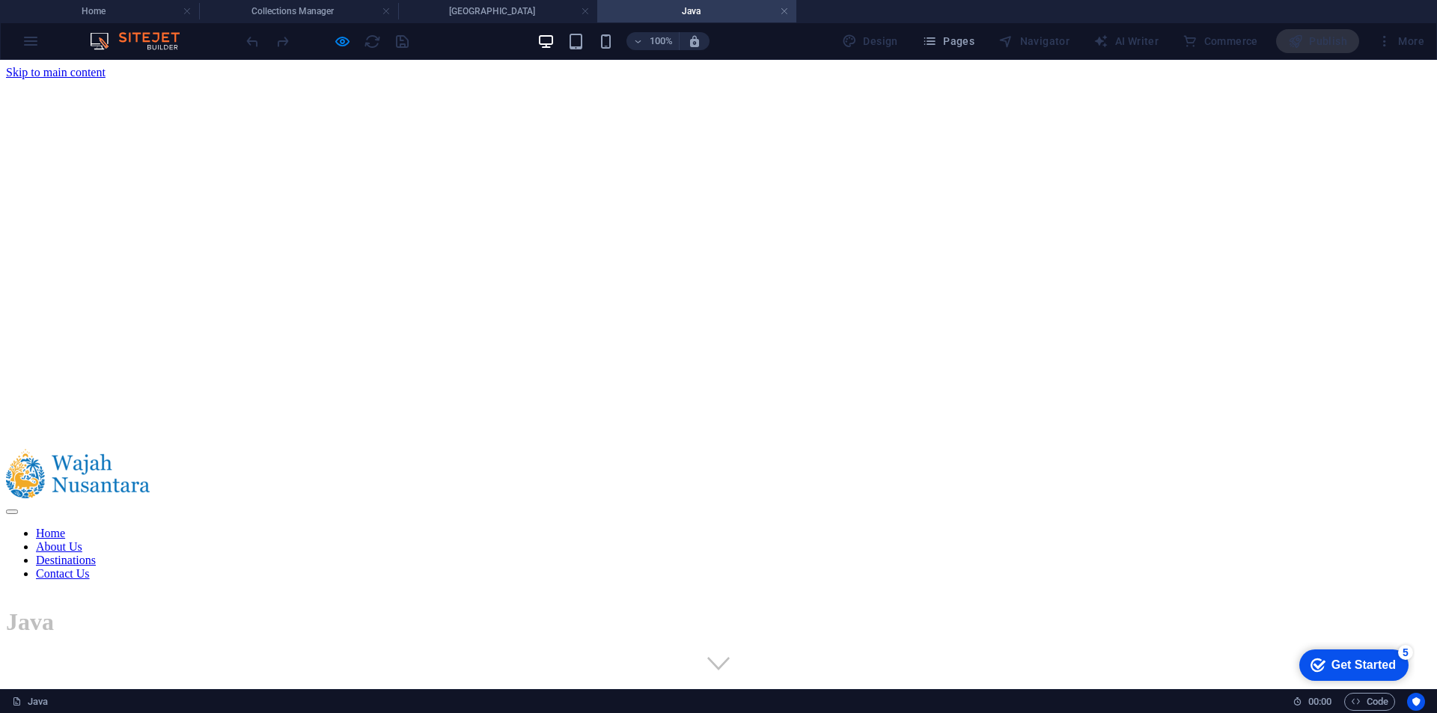
scroll to position [748, 0]
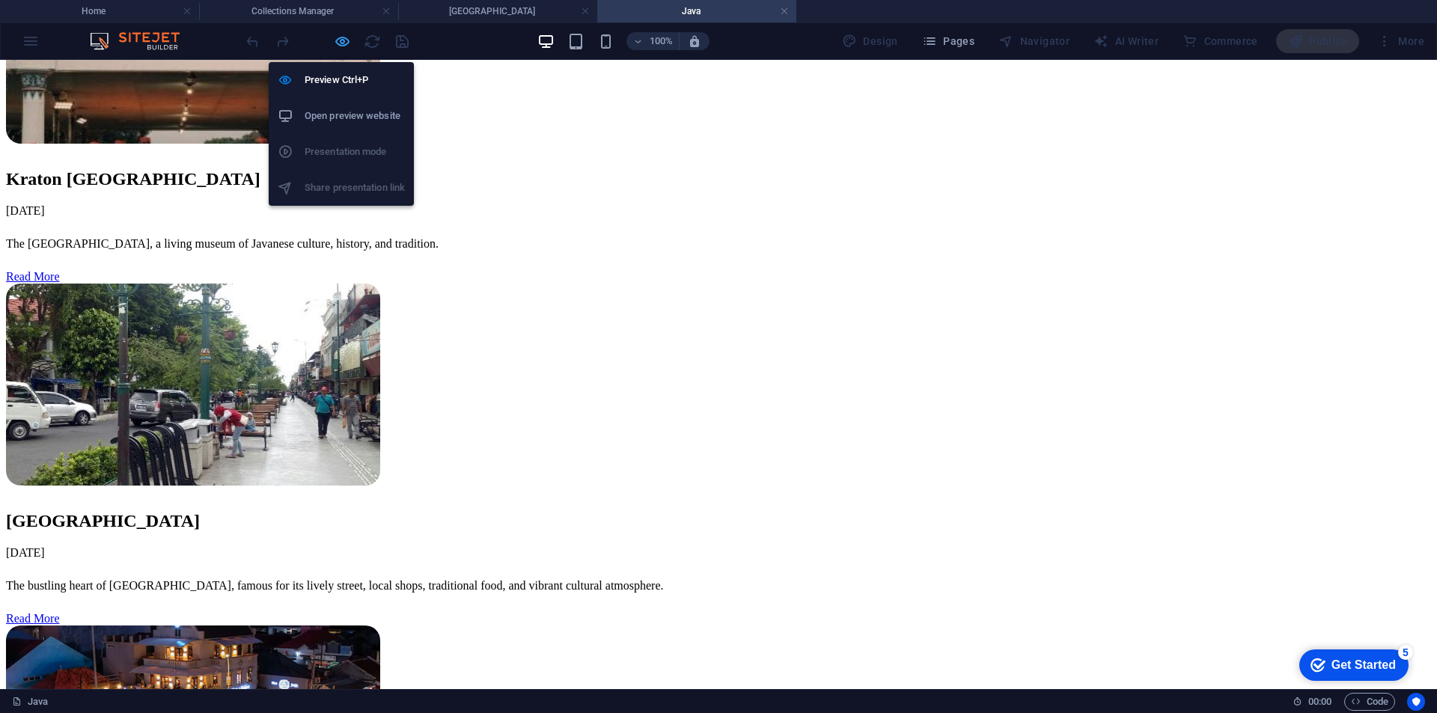
click at [343, 40] on icon "button" at bounding box center [342, 41] width 17 height 17
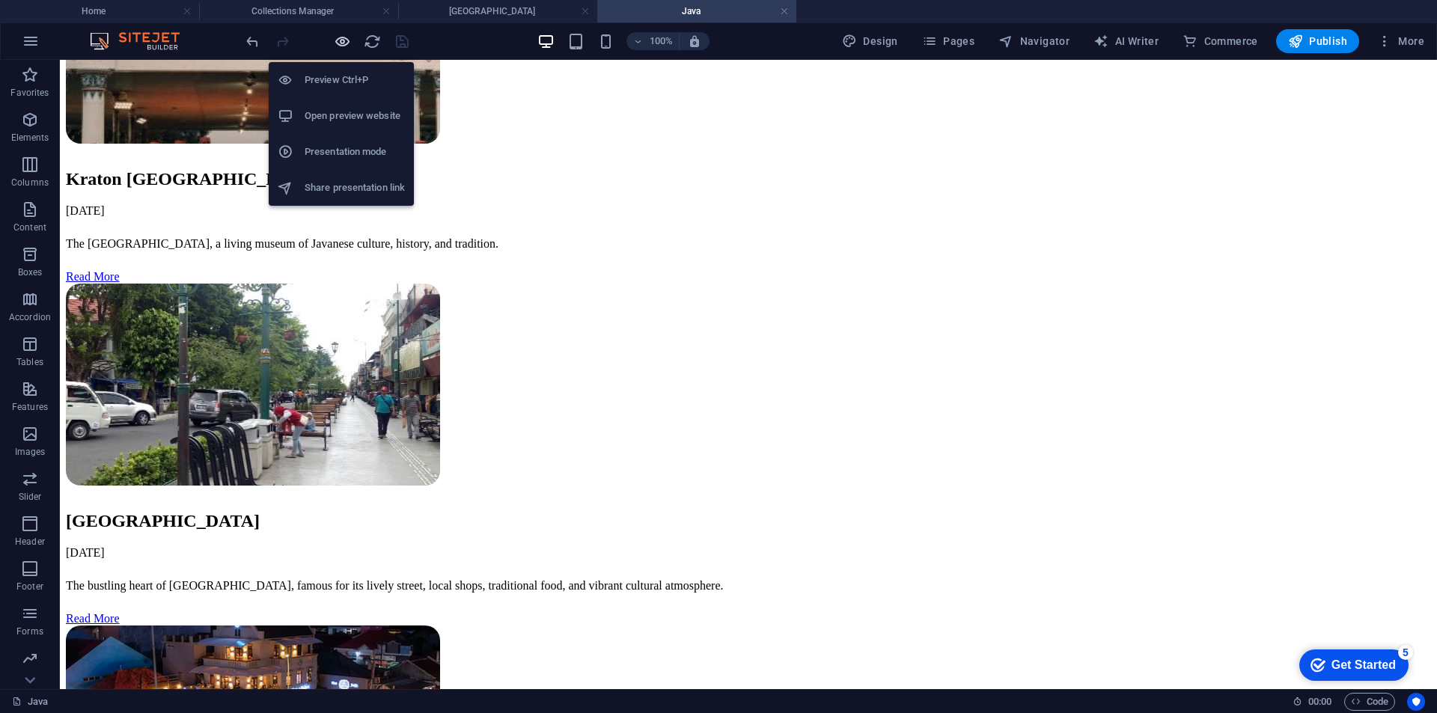
scroll to position [715, 0]
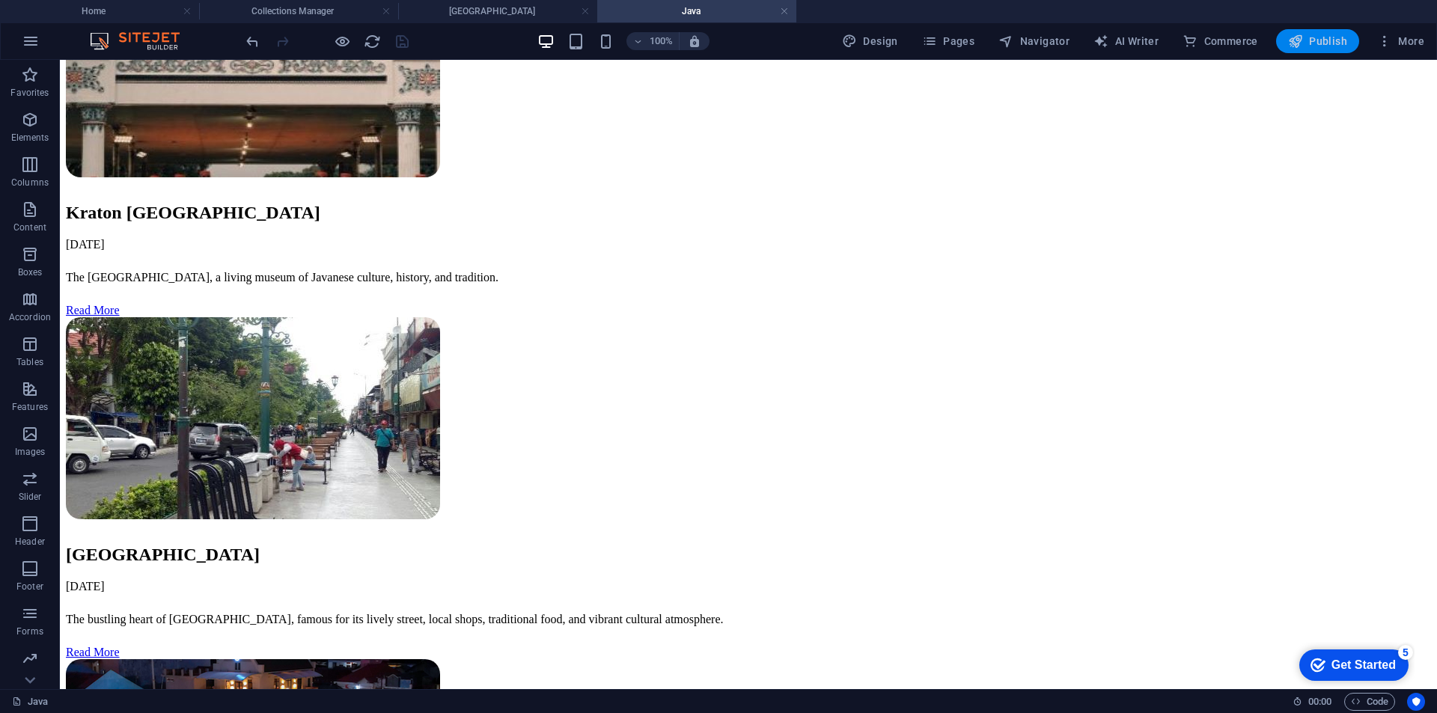
click at [1294, 40] on icon "button" at bounding box center [1295, 41] width 15 height 15
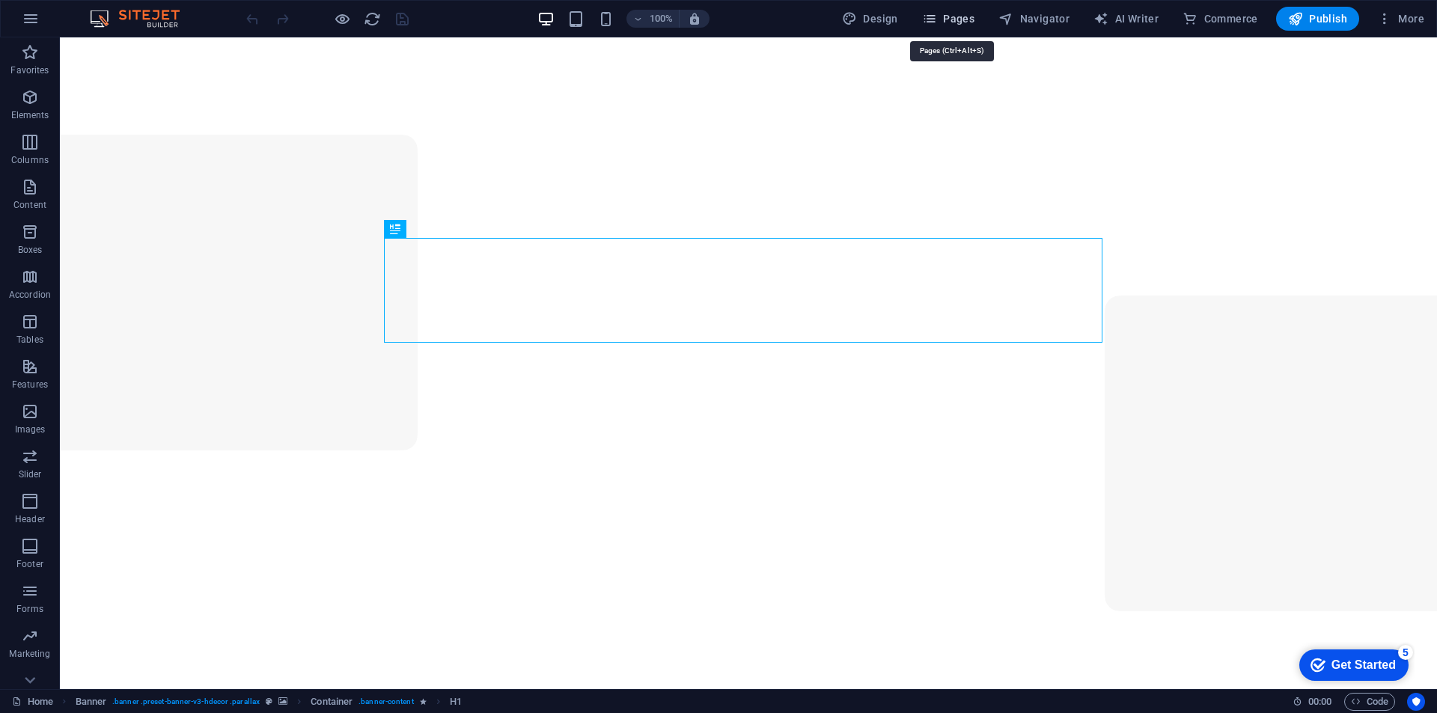
click at [956, 15] on span "Pages" at bounding box center [948, 18] width 52 height 15
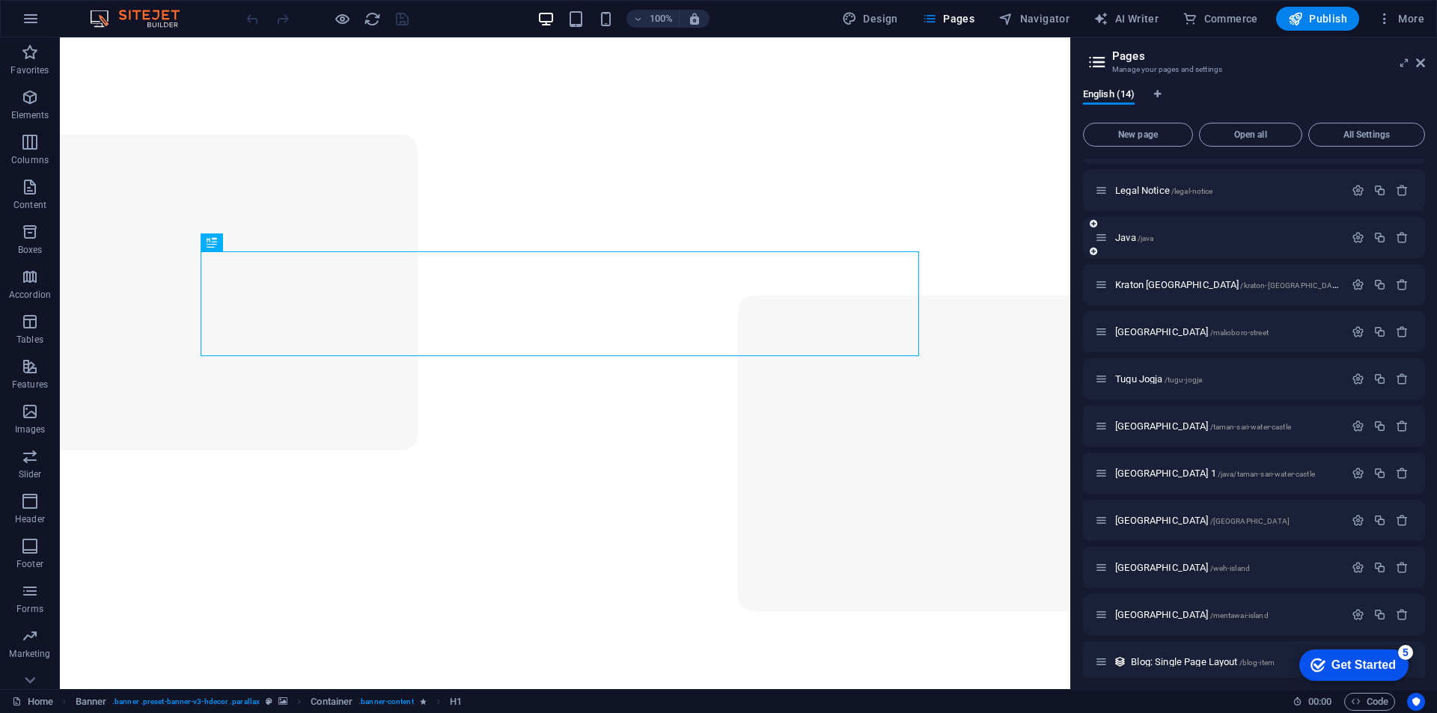
scroll to position [141, 0]
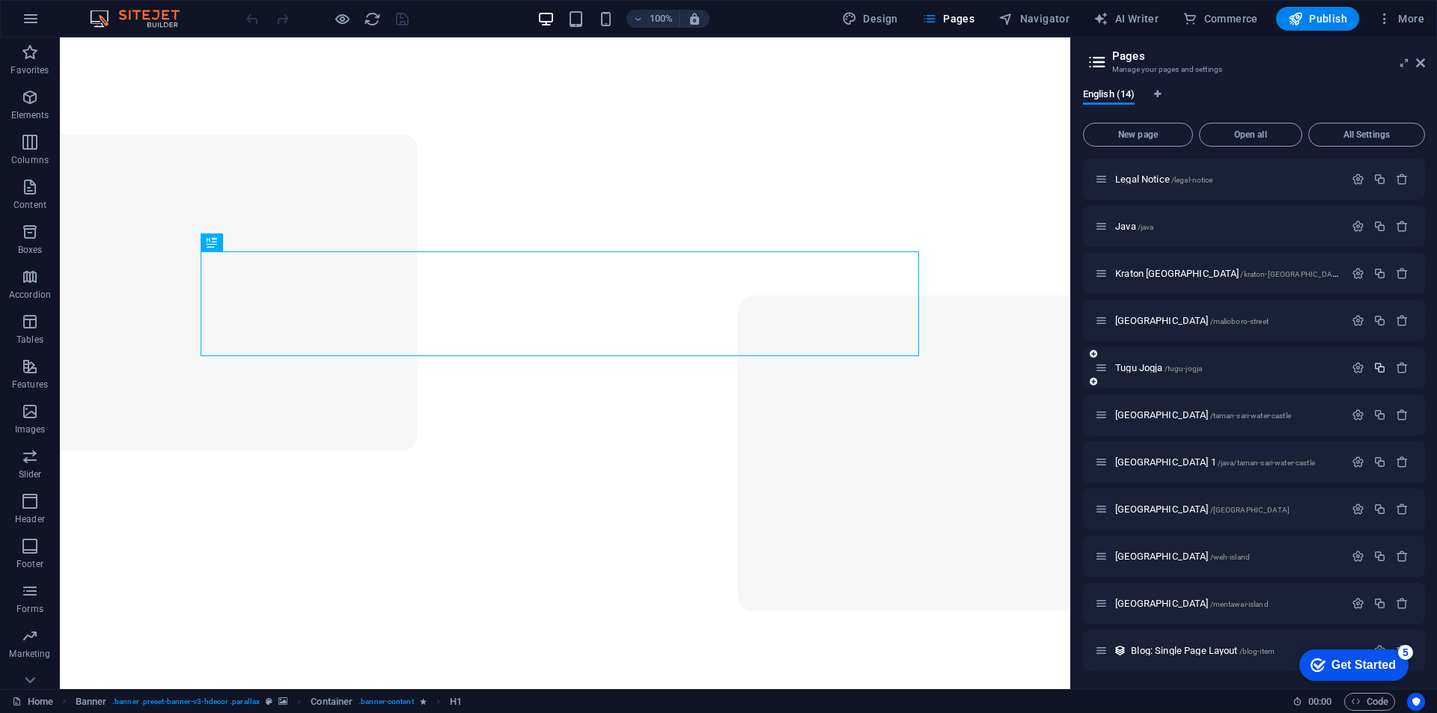
click at [1379, 366] on icon "button" at bounding box center [1379, 367] width 13 height 13
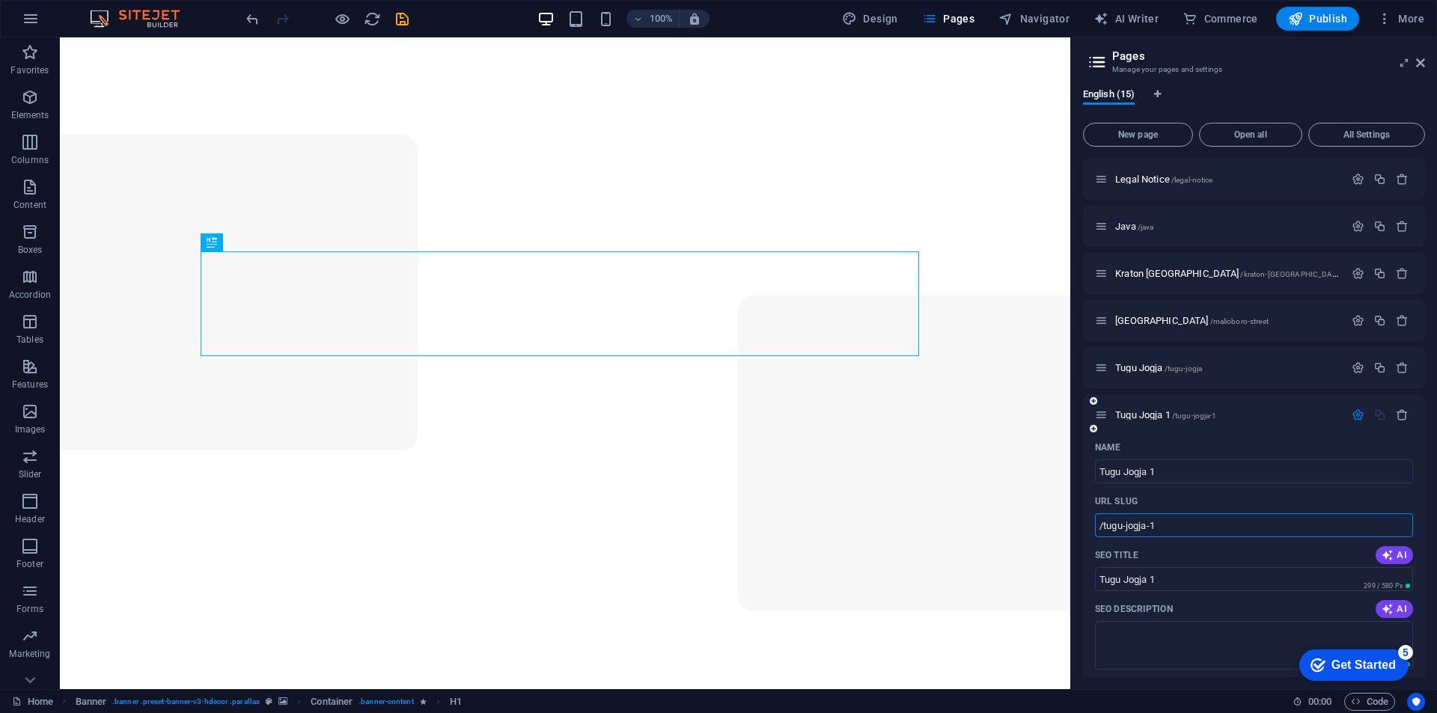
click at [1206, 530] on input "/tugu-jogja-1" at bounding box center [1254, 525] width 318 height 24
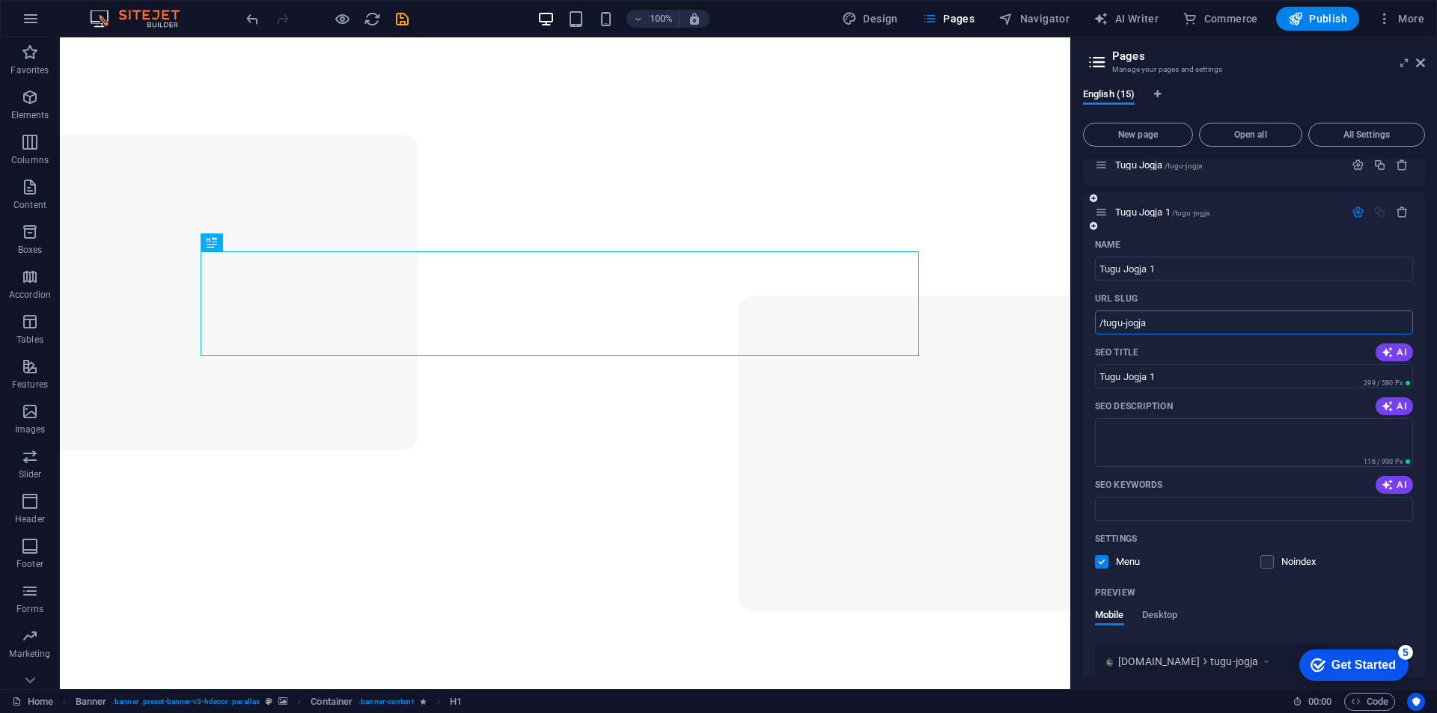
scroll to position [366, 0]
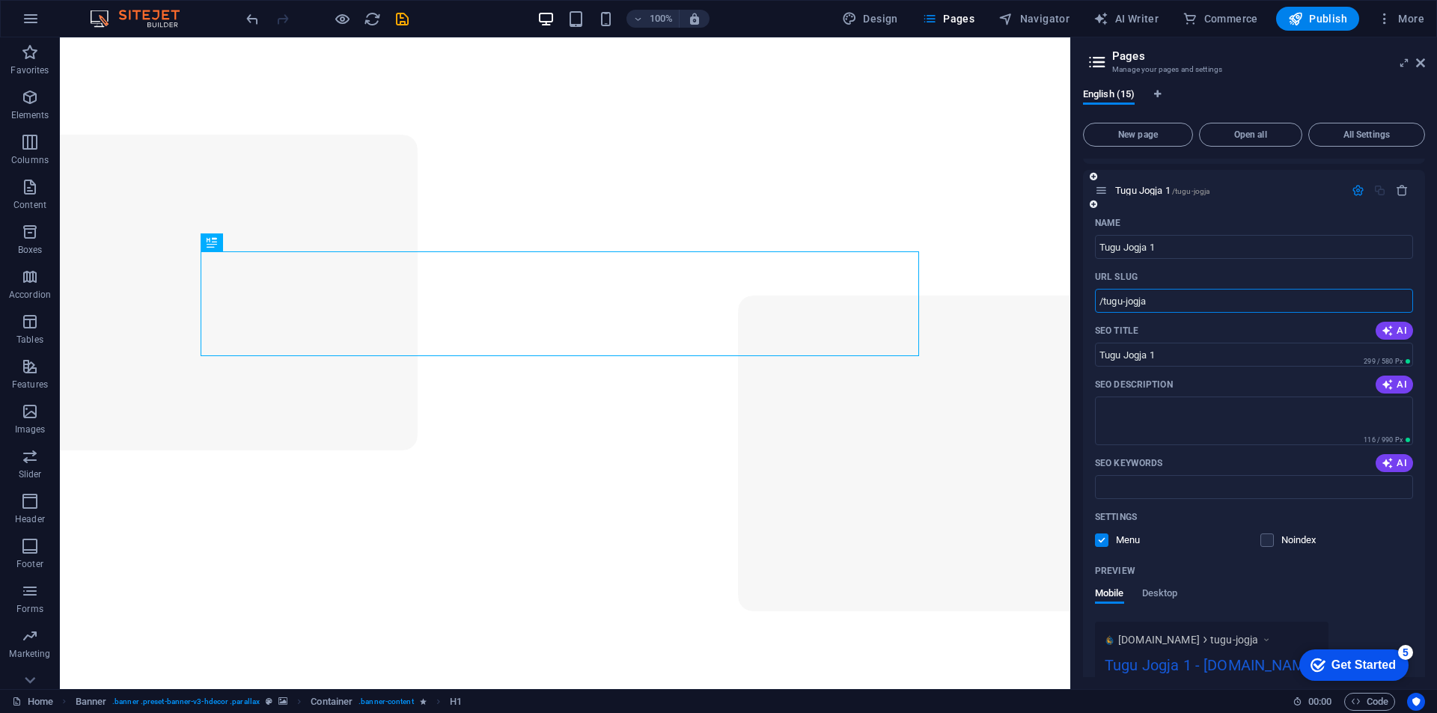
click at [1095, 303] on input "/tugu-jogja" at bounding box center [1254, 301] width 318 height 24
type input "/java/tugu-jogja"
click at [1347, 192] on button "button" at bounding box center [1358, 190] width 22 height 13
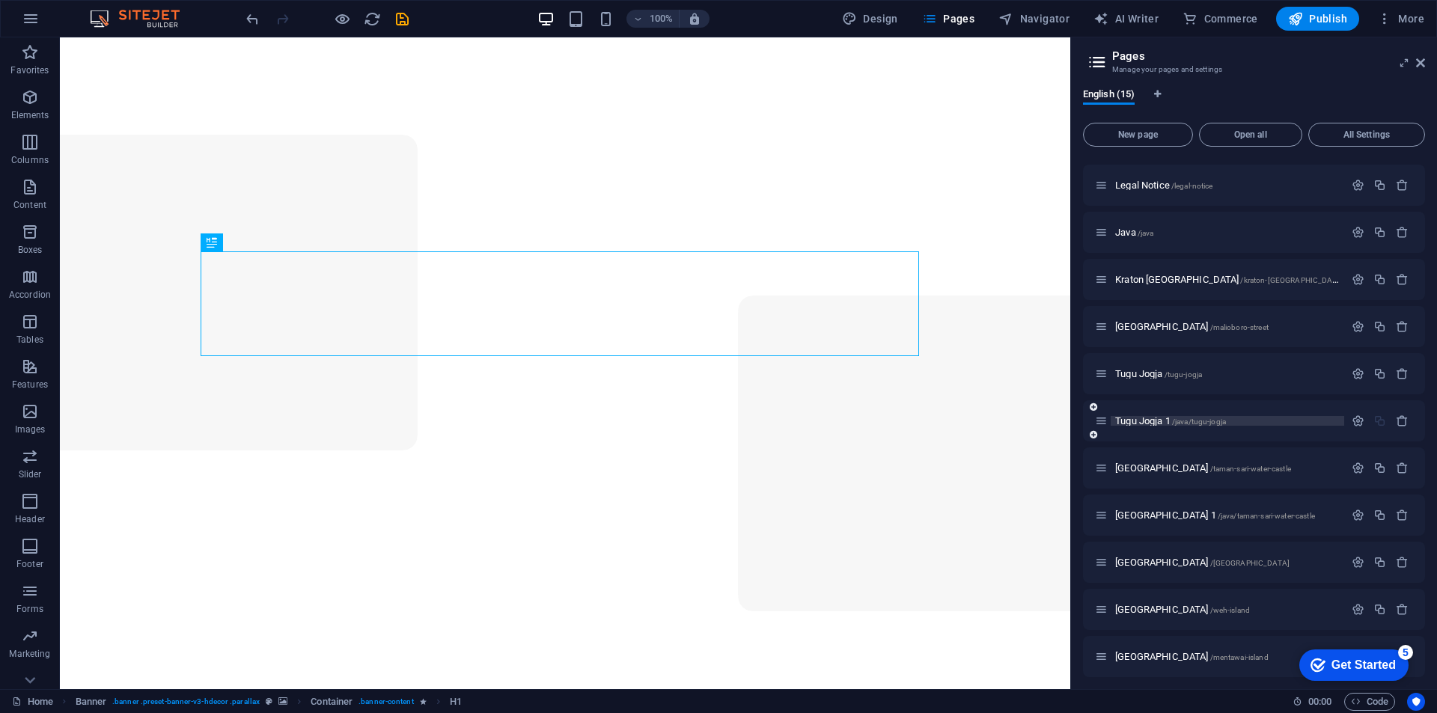
scroll to position [114, 0]
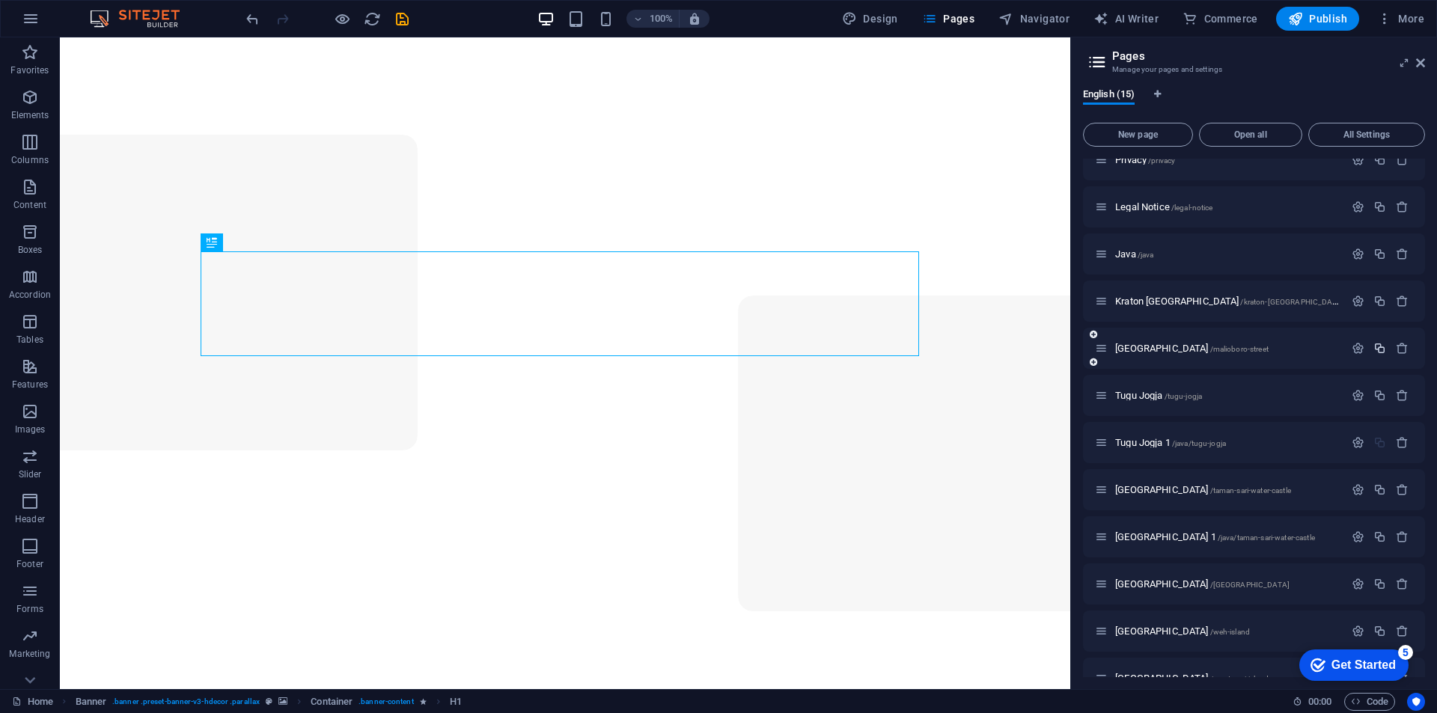
click at [1373, 349] on icon "button" at bounding box center [1379, 348] width 13 height 13
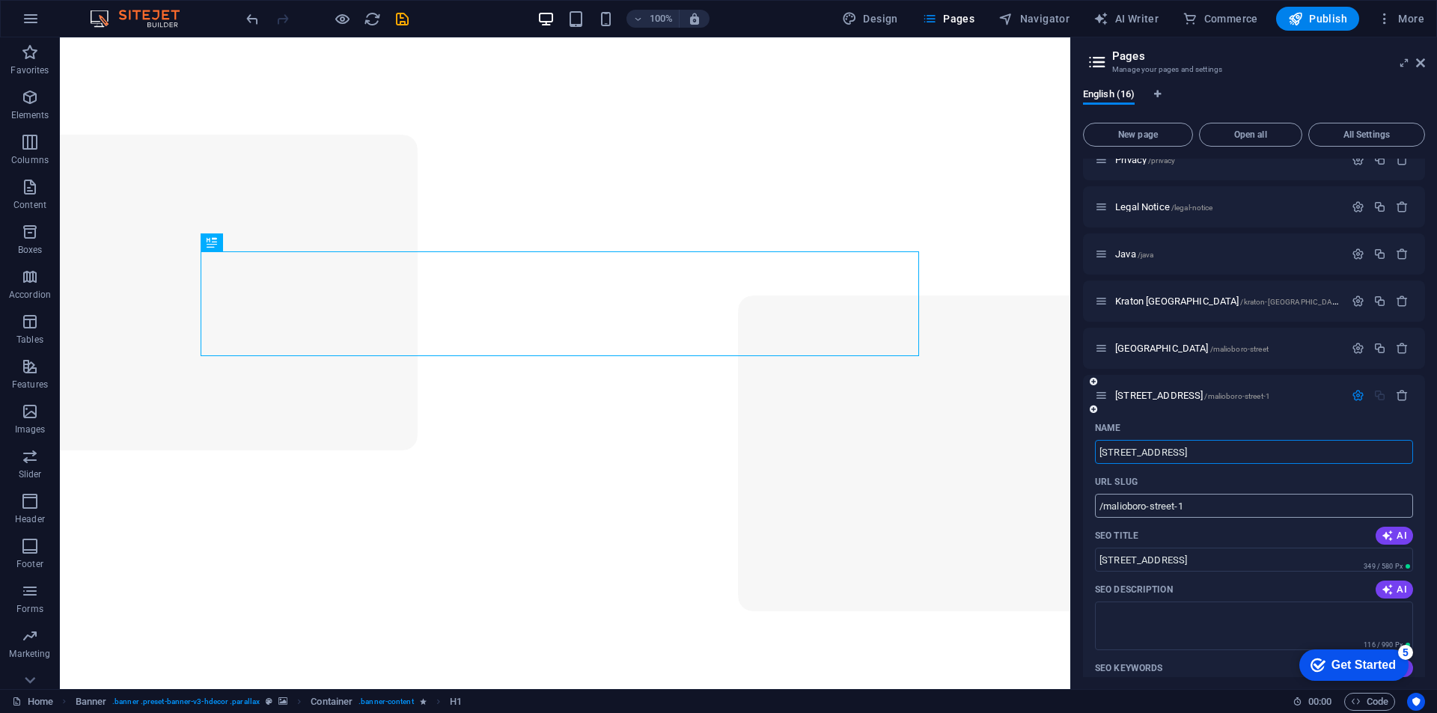
click at [1095, 511] on input "/malioboro-street-1" at bounding box center [1254, 506] width 318 height 24
type input "/java/malioboro-street-1"
click at [1375, 300] on icon "button" at bounding box center [1379, 301] width 13 height 13
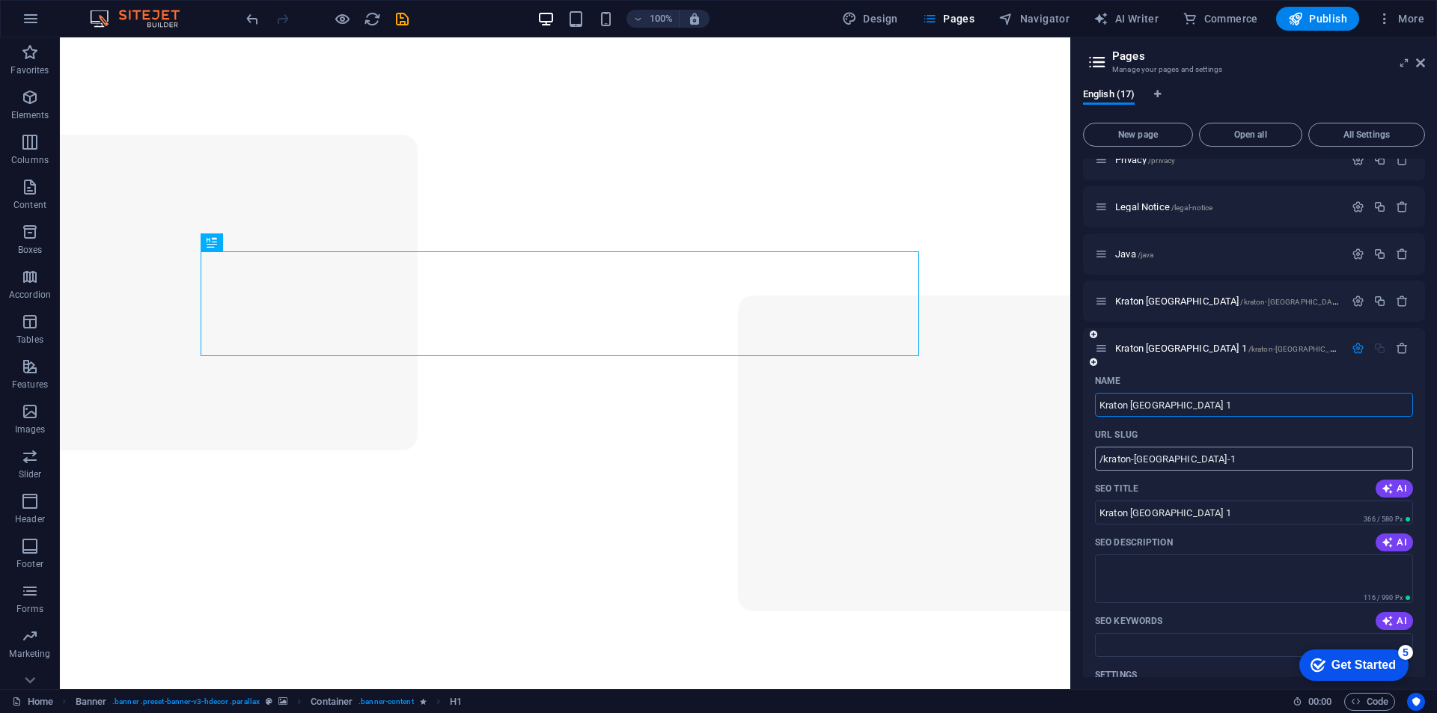
click at [1101, 465] on input "/kraton-[GEOGRAPHIC_DATA]-1" at bounding box center [1254, 459] width 318 height 24
click at [1101, 459] on input "/kraton-[GEOGRAPHIC_DATA]-1" at bounding box center [1254, 459] width 318 height 24
click at [1257, 451] on input "/java/kraton-[GEOGRAPHIC_DATA]-1" at bounding box center [1254, 459] width 318 height 24
type input "/java/kraton-[GEOGRAPHIC_DATA]"
click at [1351, 342] on icon "button" at bounding box center [1357, 348] width 13 height 13
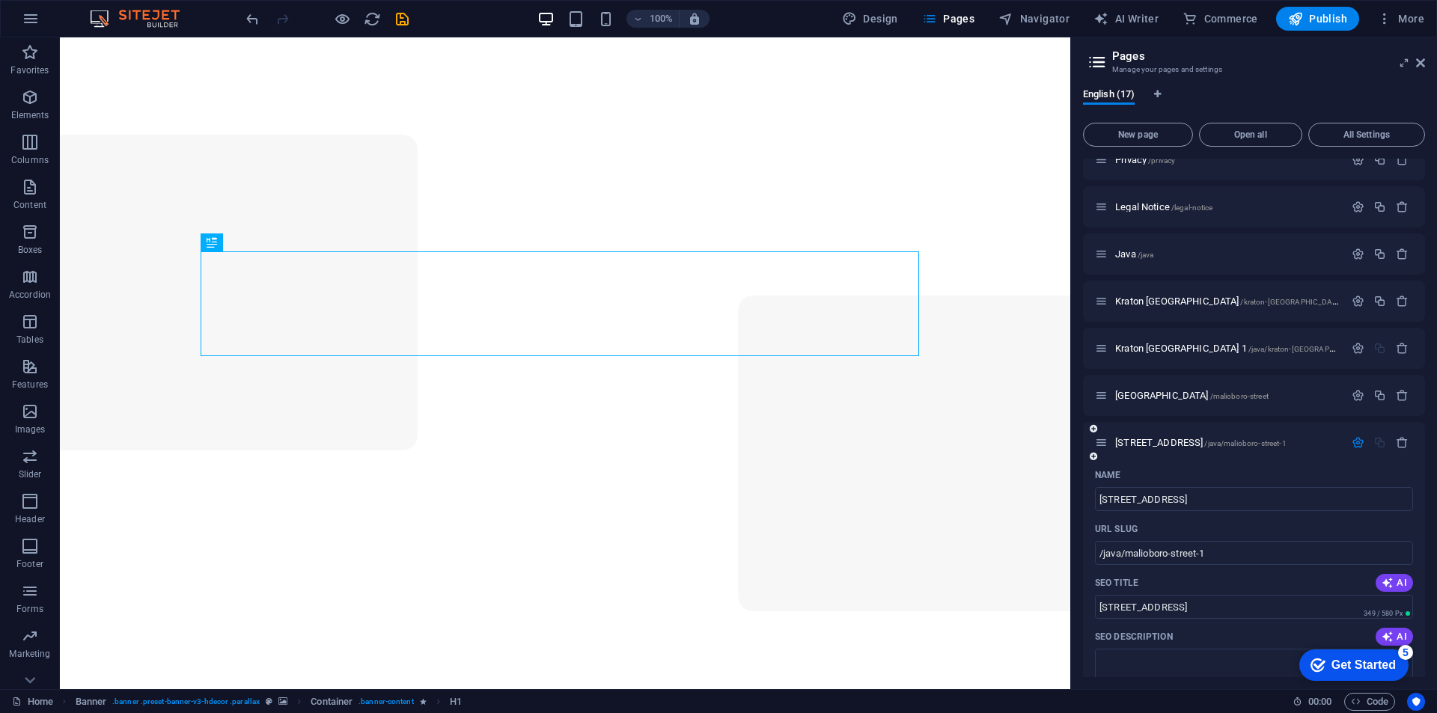
click at [1354, 444] on icon "button" at bounding box center [1357, 442] width 13 height 13
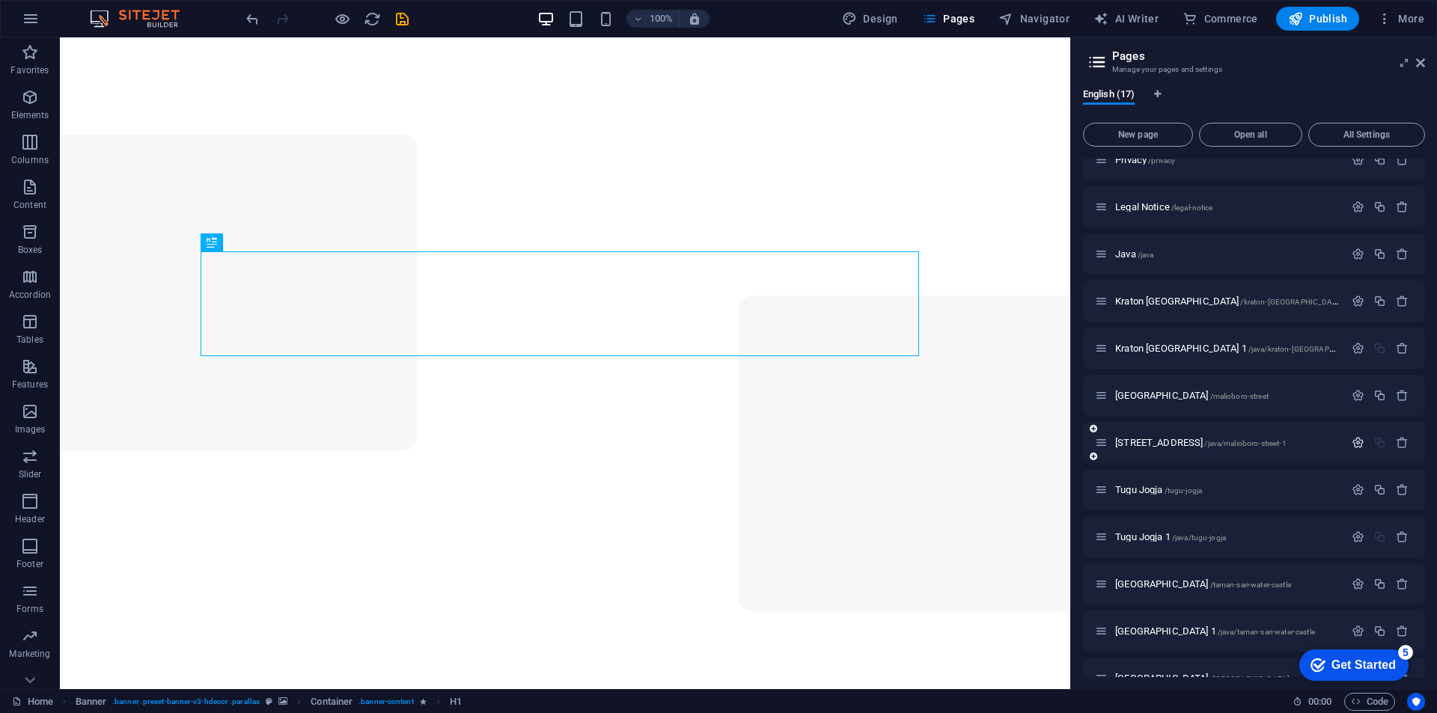
click at [1354, 444] on icon "button" at bounding box center [1357, 442] width 13 height 13
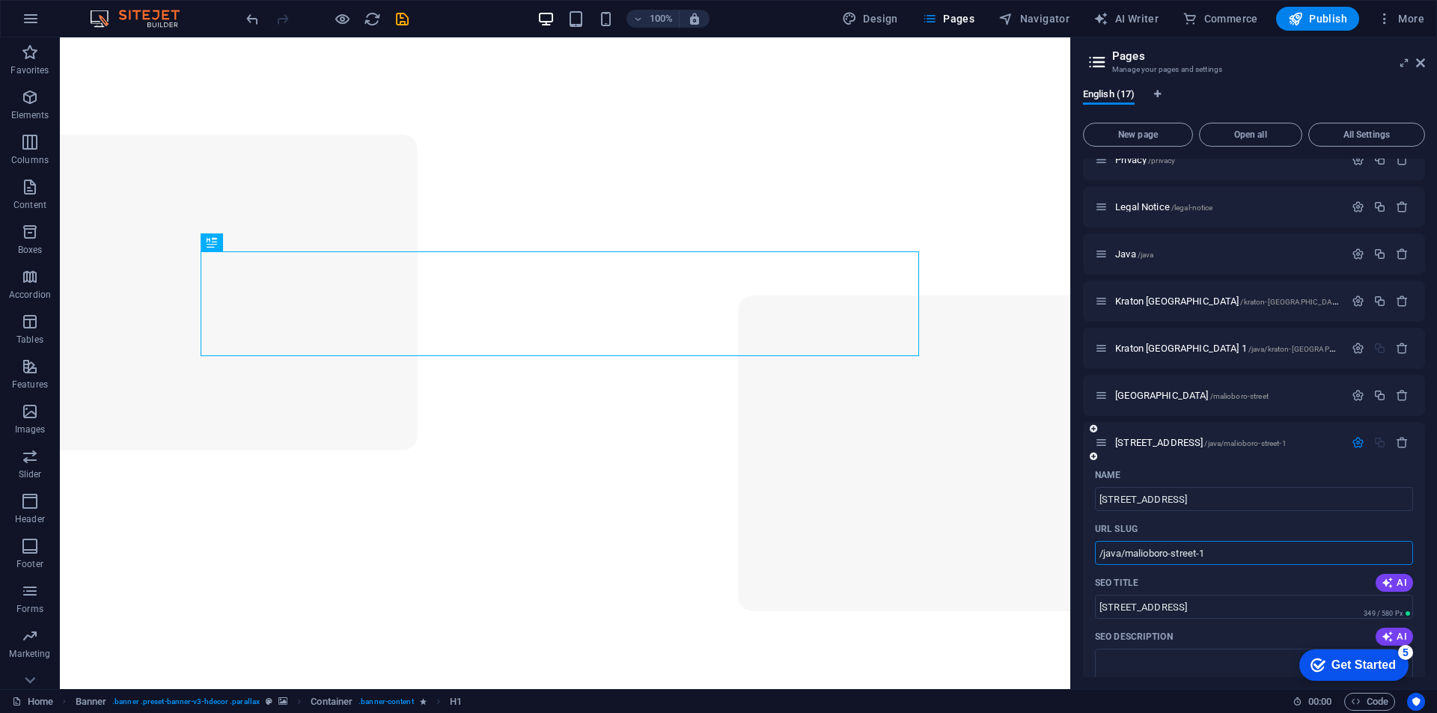
click at [1243, 548] on input "/java/malioboro-street-1" at bounding box center [1254, 553] width 318 height 24
type input "/java/malioboro-street"
click at [1342, 450] on div "[GEOGRAPHIC_DATA] 1 /java/[GEOGRAPHIC_DATA]" at bounding box center [1254, 442] width 342 height 41
click at [1347, 447] on button "button" at bounding box center [1358, 442] width 22 height 13
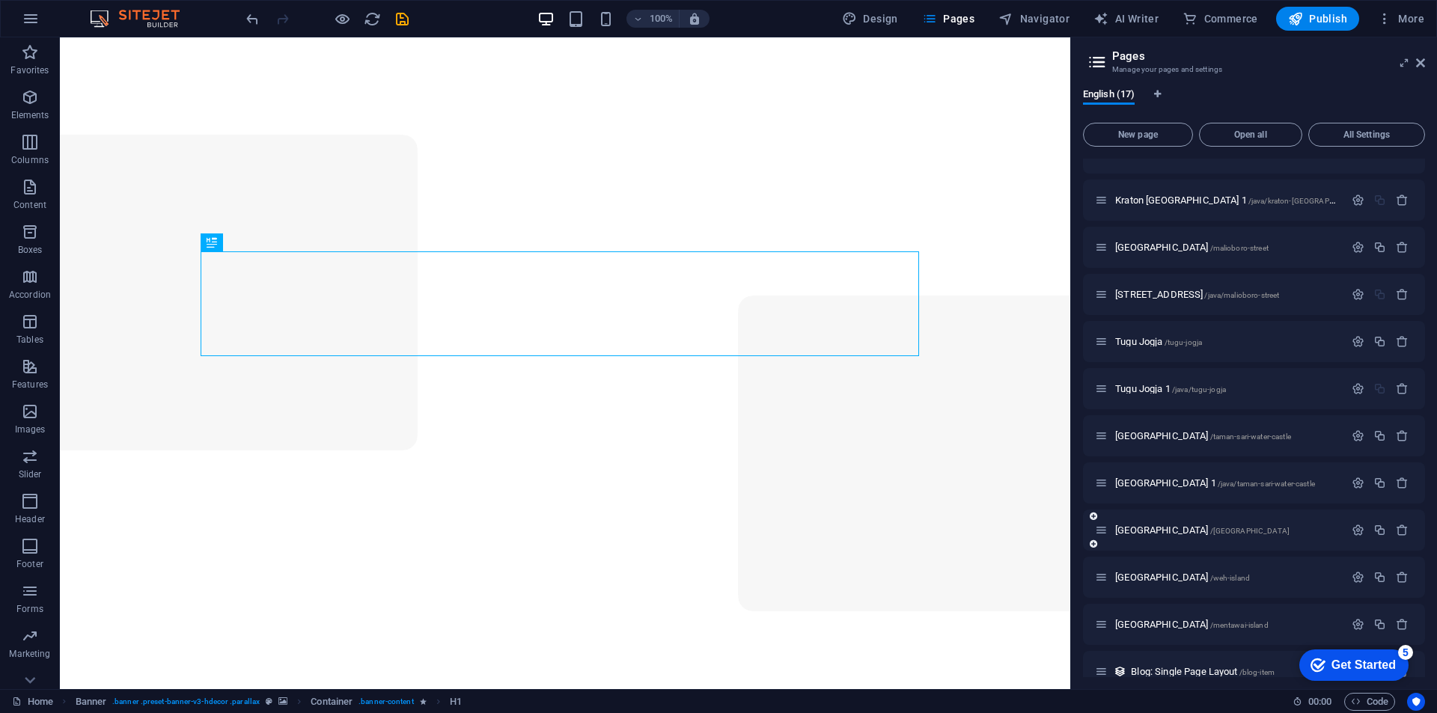
scroll to position [283, 0]
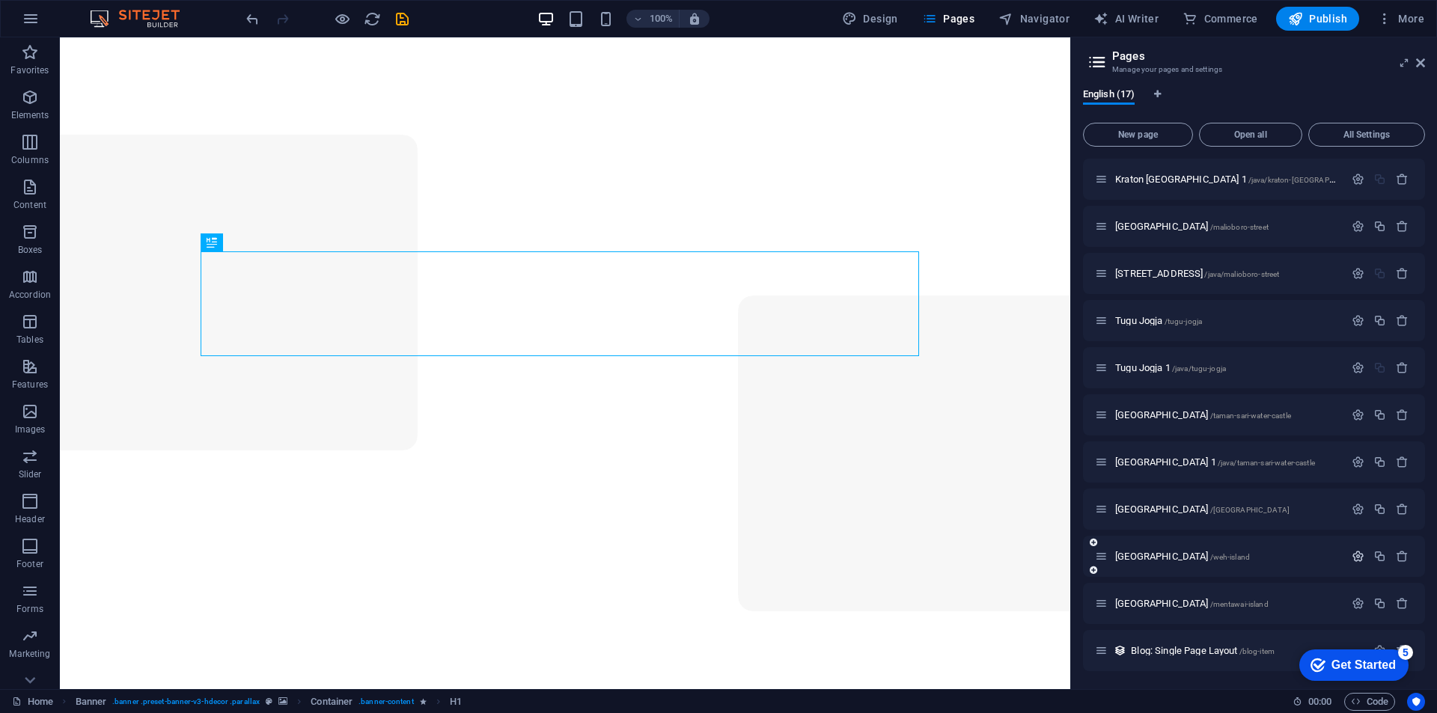
click at [1357, 554] on icon "button" at bounding box center [1357, 556] width 13 height 13
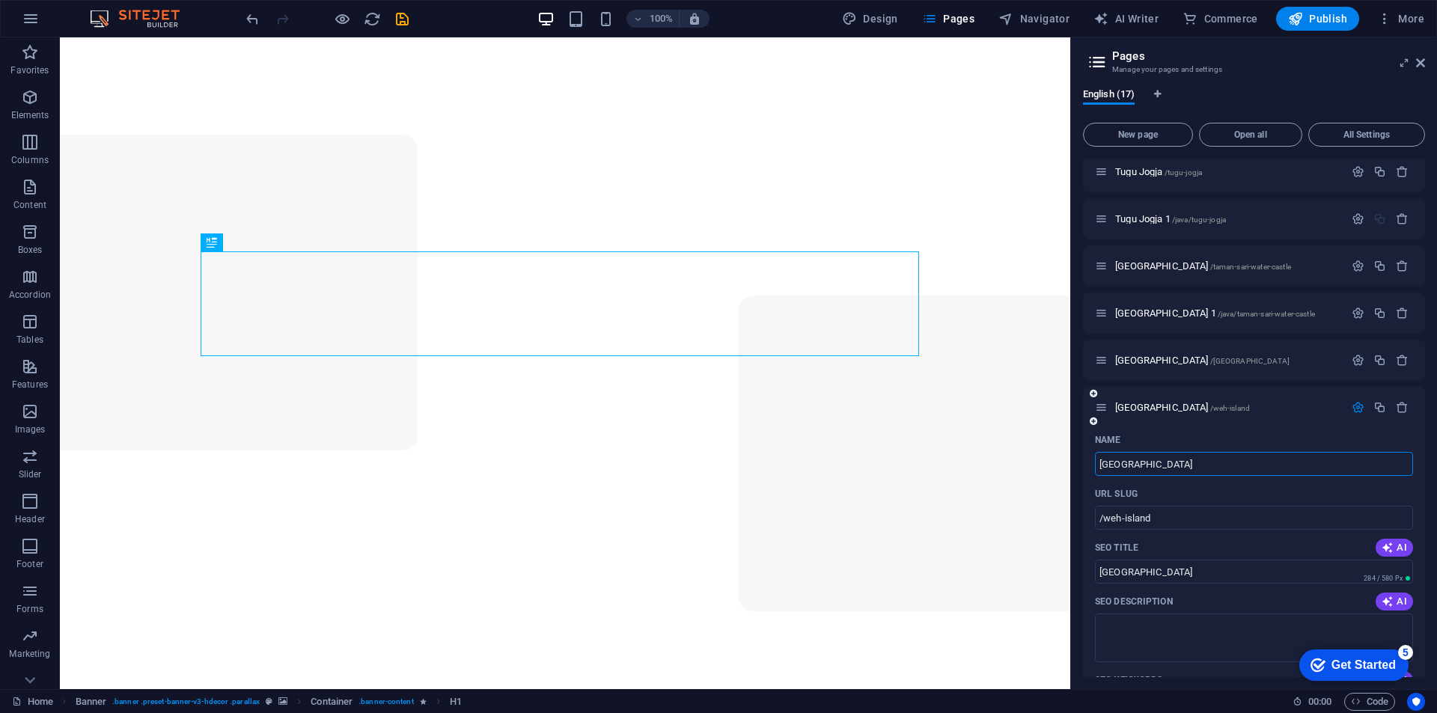
scroll to position [432, 0]
click at [1097, 516] on input "/weh-island" at bounding box center [1254, 517] width 318 height 24
type input "/[GEOGRAPHIC_DATA]/[GEOGRAPHIC_DATA]"
click at [1351, 406] on icon "button" at bounding box center [1357, 406] width 13 height 13
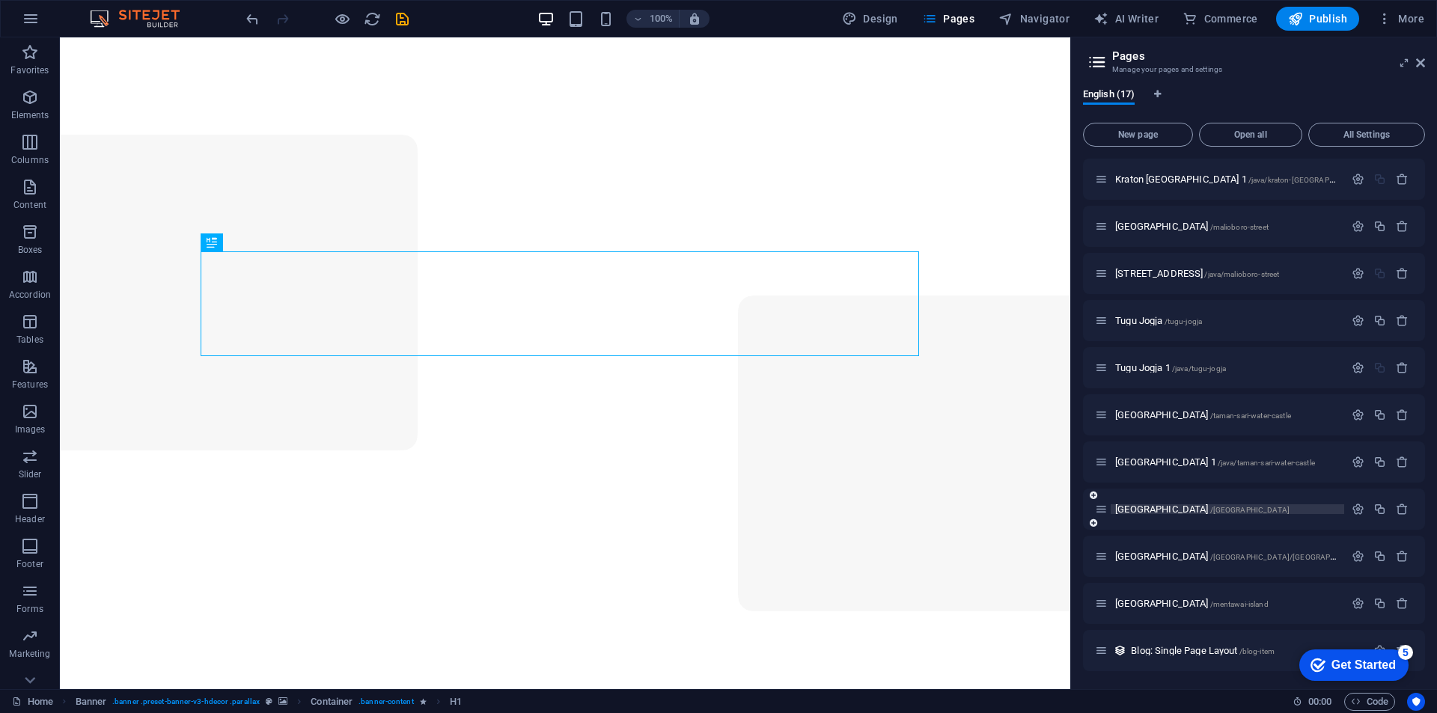
click at [1229, 506] on p "[GEOGRAPHIC_DATA] /[GEOGRAPHIC_DATA]" at bounding box center [1227, 509] width 224 height 10
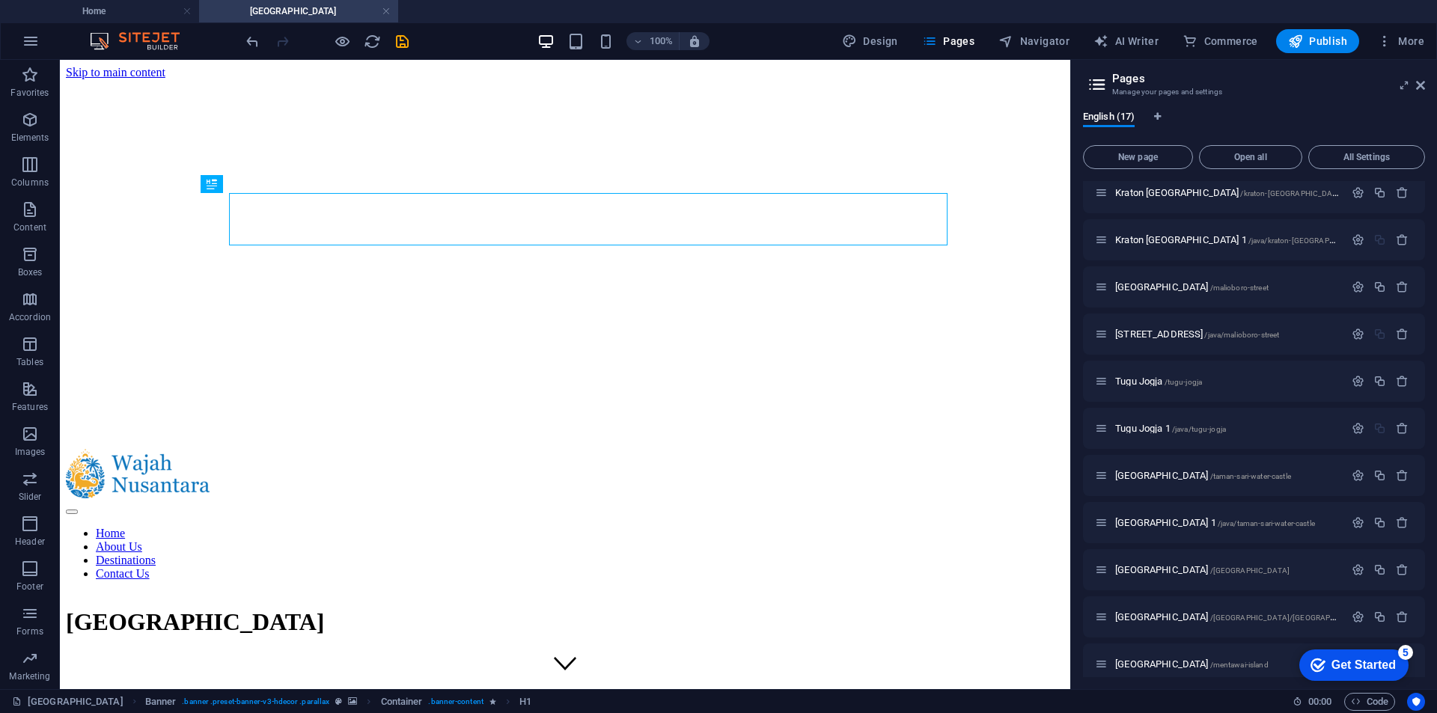
scroll to position [0, 0]
drag, startPoint x: 390, startPoint y: 15, endPoint x: 557, endPoint y: 103, distance: 189.1
click at [390, 15] on link at bounding box center [386, 11] width 9 height 14
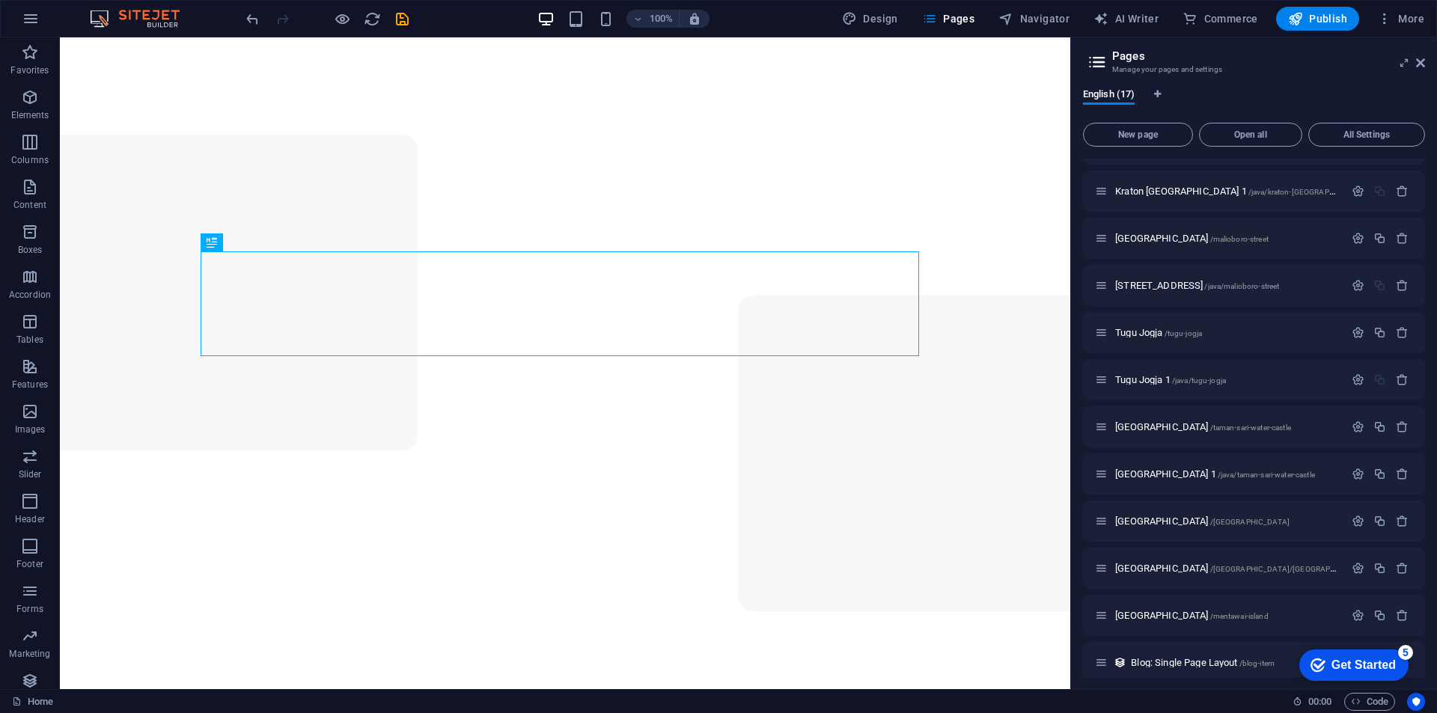
scroll to position [283, 0]
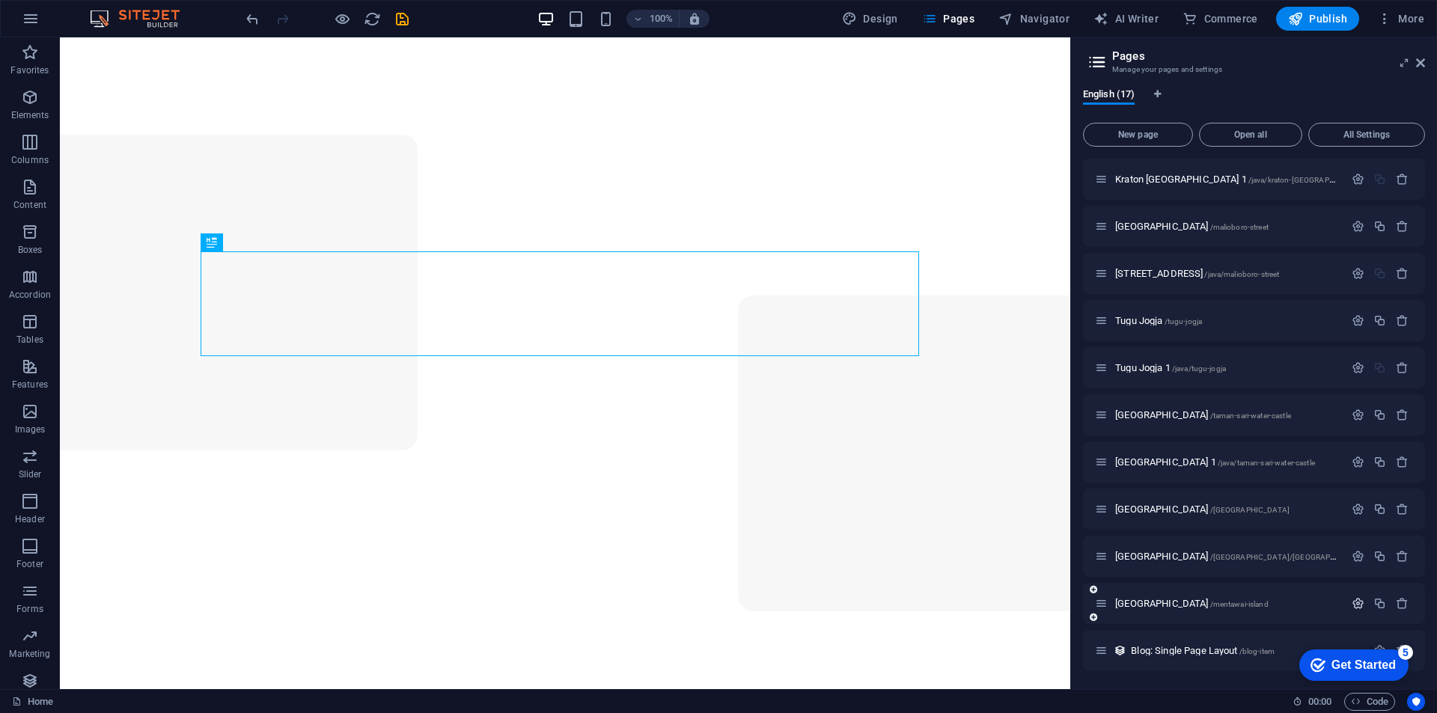
click at [1351, 598] on icon "button" at bounding box center [1357, 603] width 13 height 13
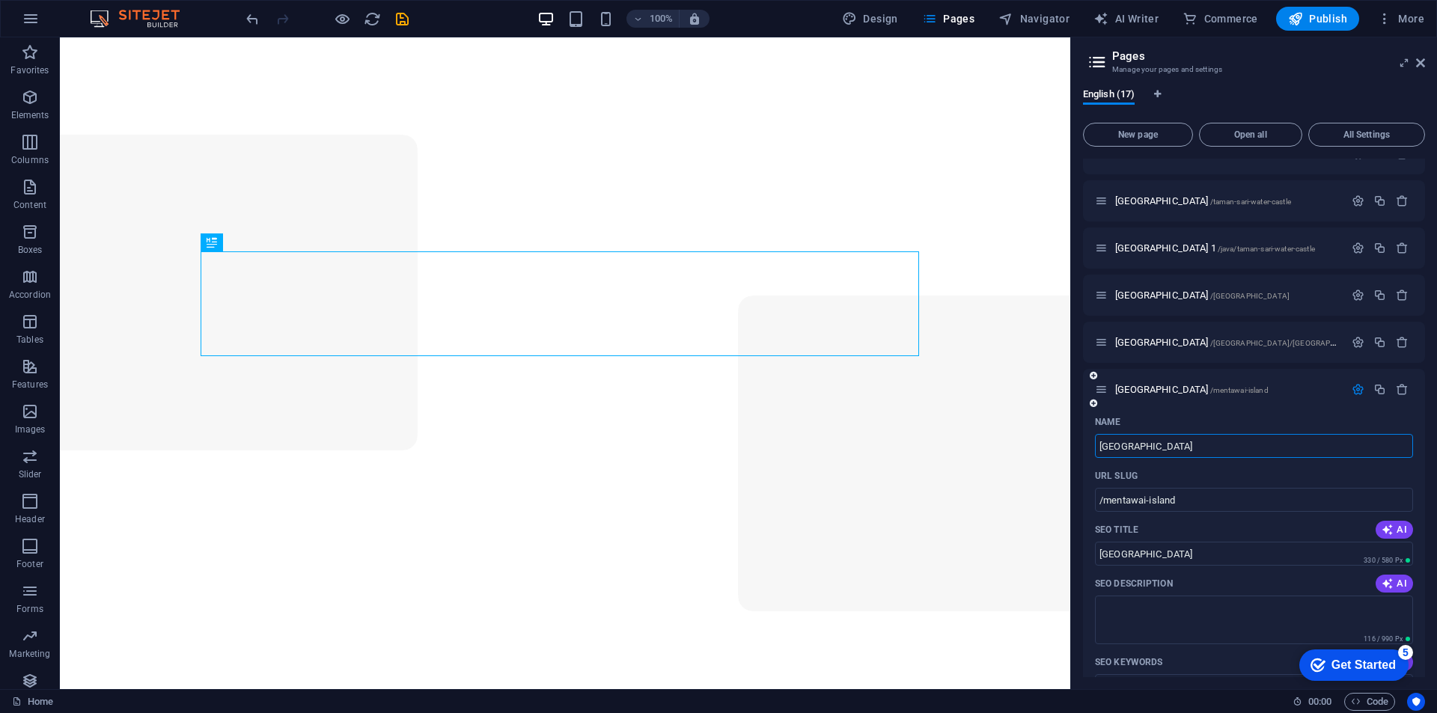
scroll to position [507, 0]
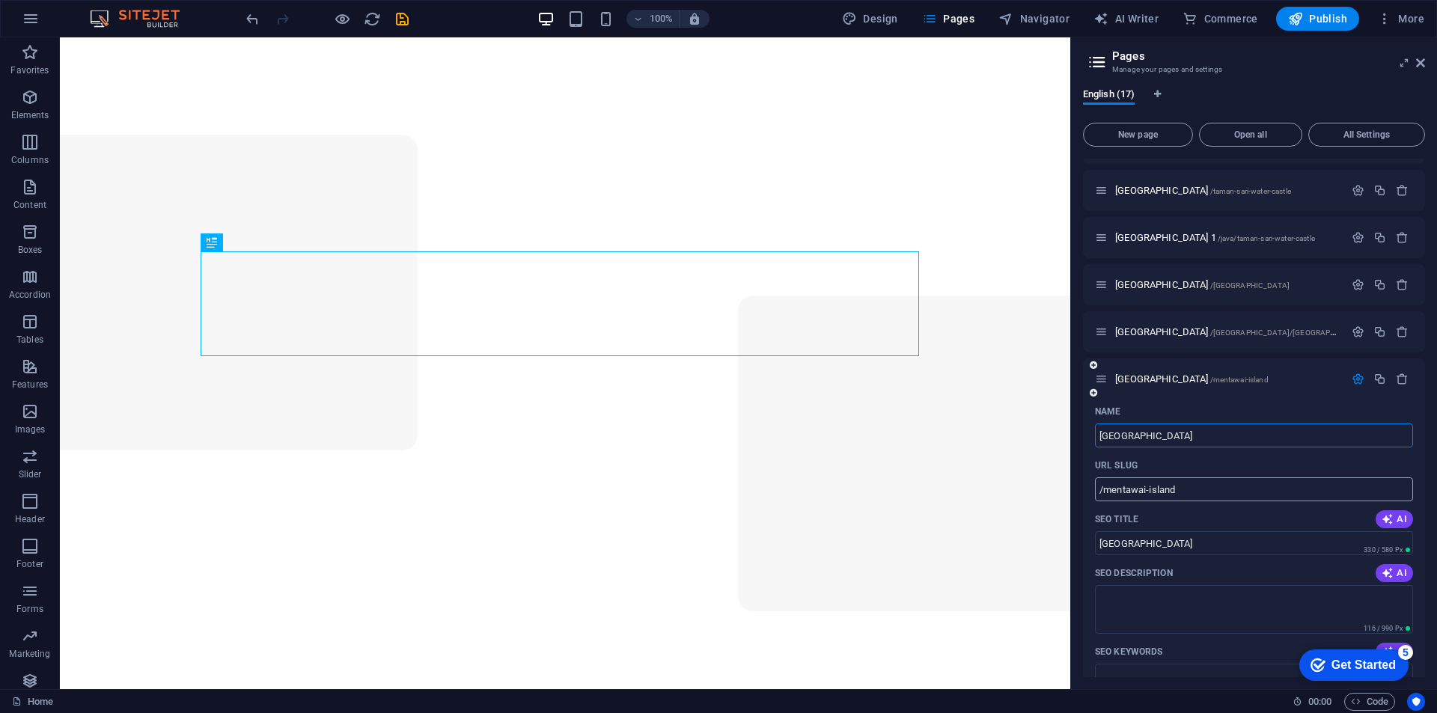
click at [1096, 486] on input "/mentawai-island" at bounding box center [1254, 489] width 318 height 24
paste input "/[GEOGRAPHIC_DATA]"
type input "/[GEOGRAPHIC_DATA]/[GEOGRAPHIC_DATA]-[GEOGRAPHIC_DATA]"
click at [1347, 377] on button "button" at bounding box center [1358, 379] width 22 height 13
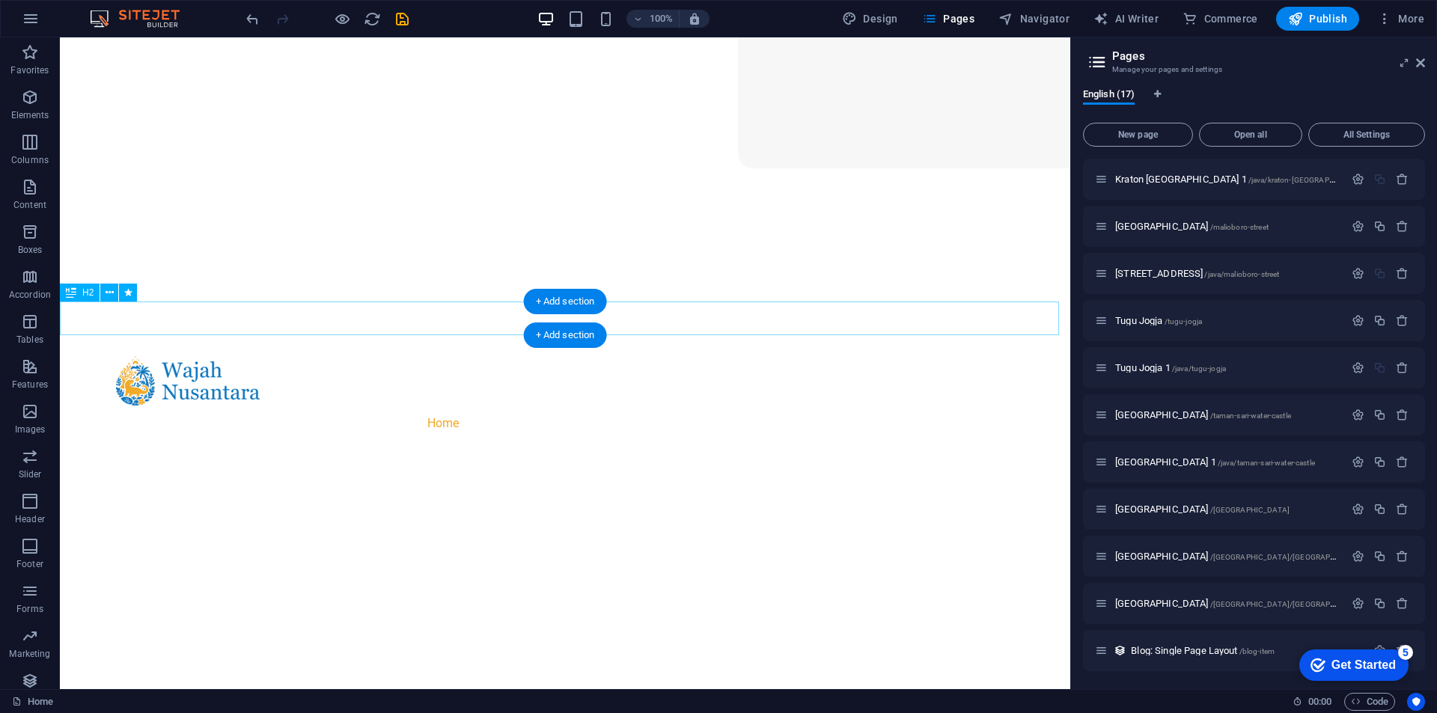
scroll to position [524, 0]
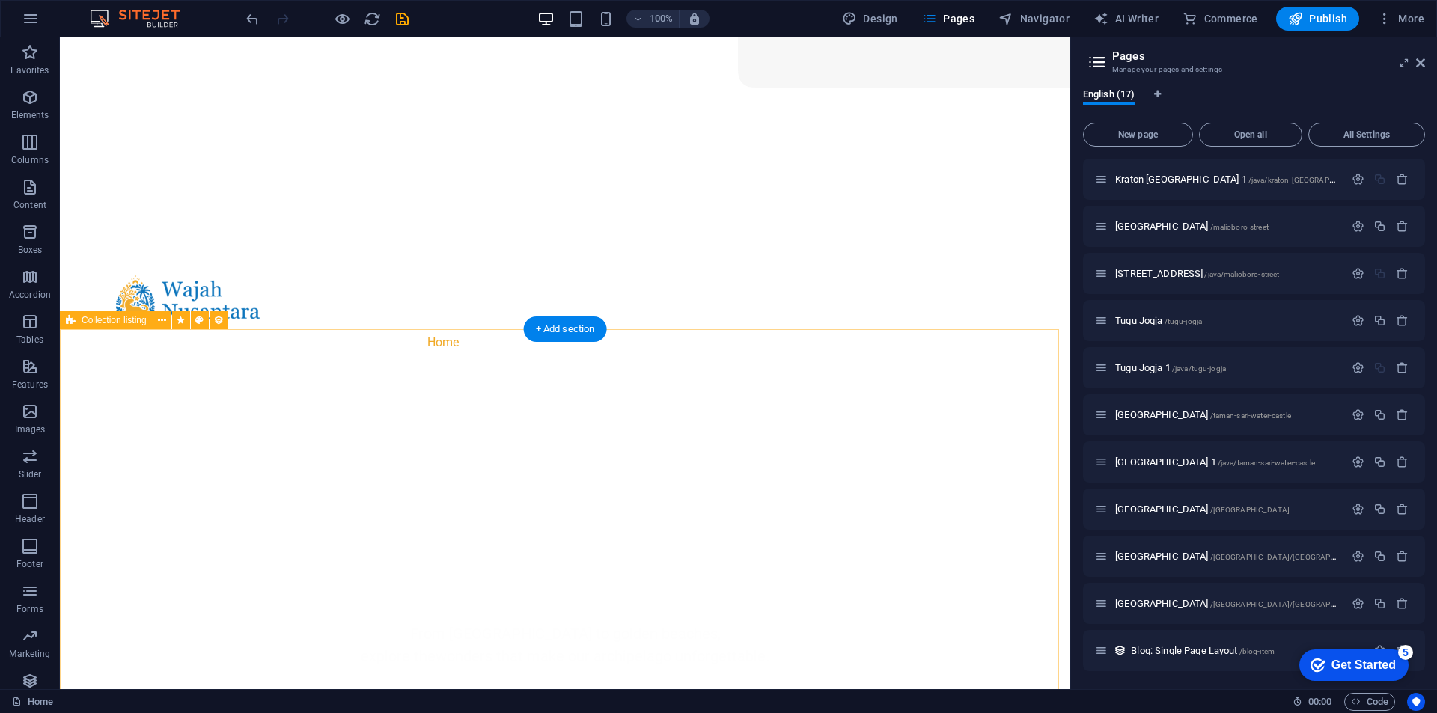
select select "68ac02f6a7e493b2b806876b"
select select "createdAt_DESC"
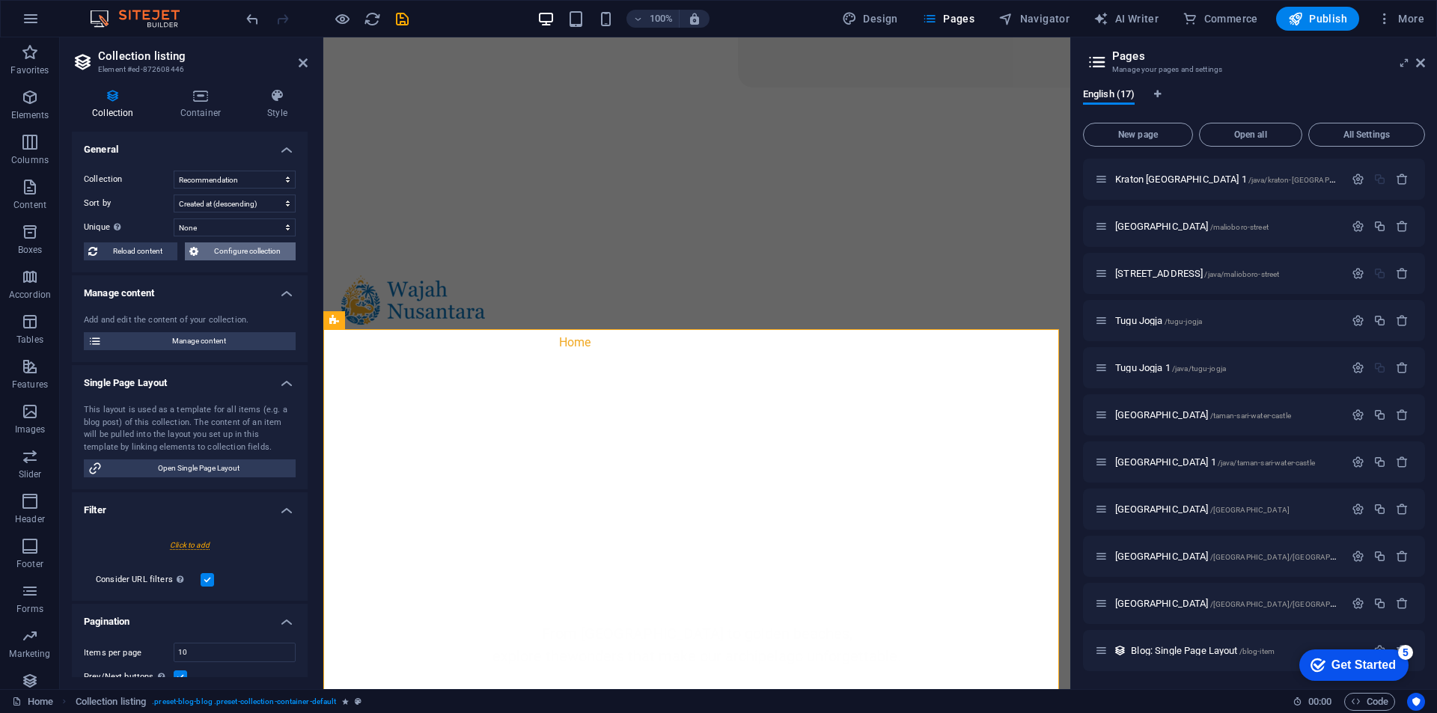
click at [212, 243] on span "Configure collection" at bounding box center [247, 251] width 88 height 18
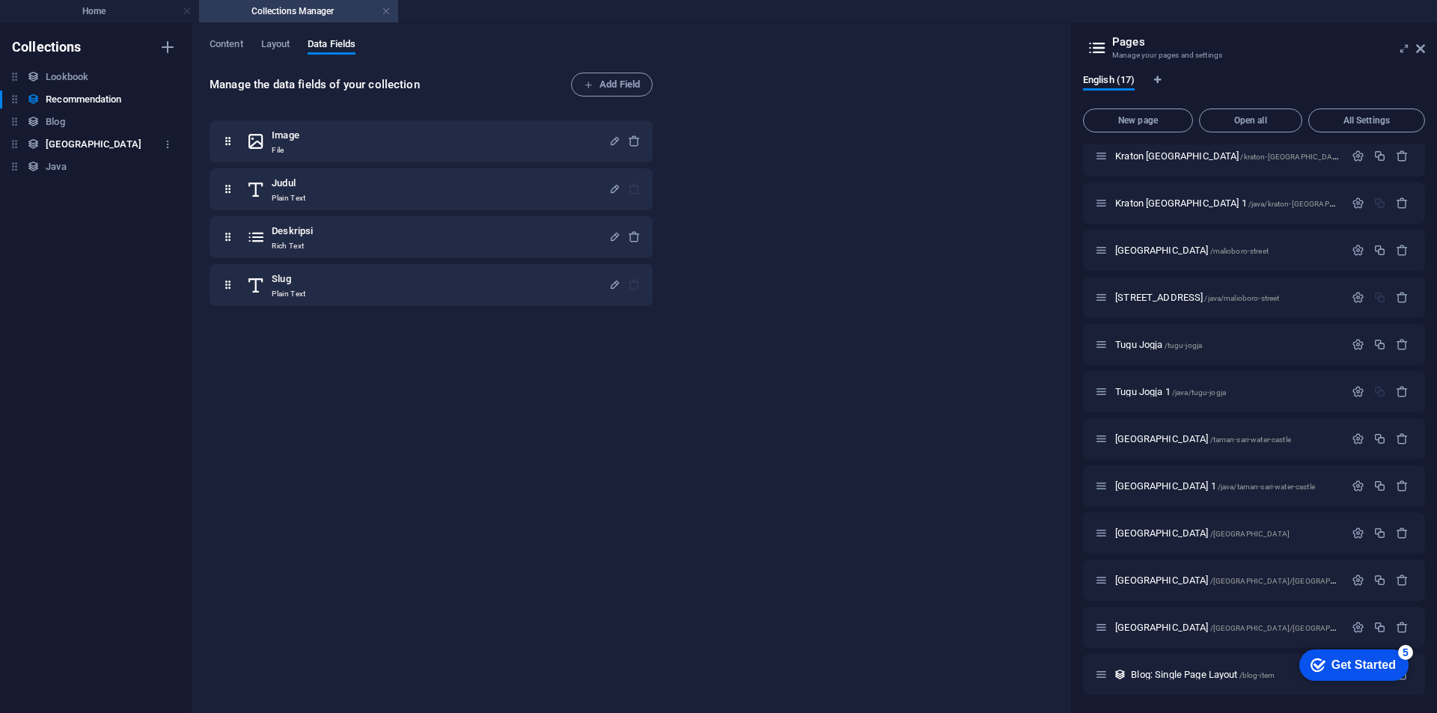
click at [77, 143] on h6 "[GEOGRAPHIC_DATA]" at bounding box center [94, 144] width 96 height 18
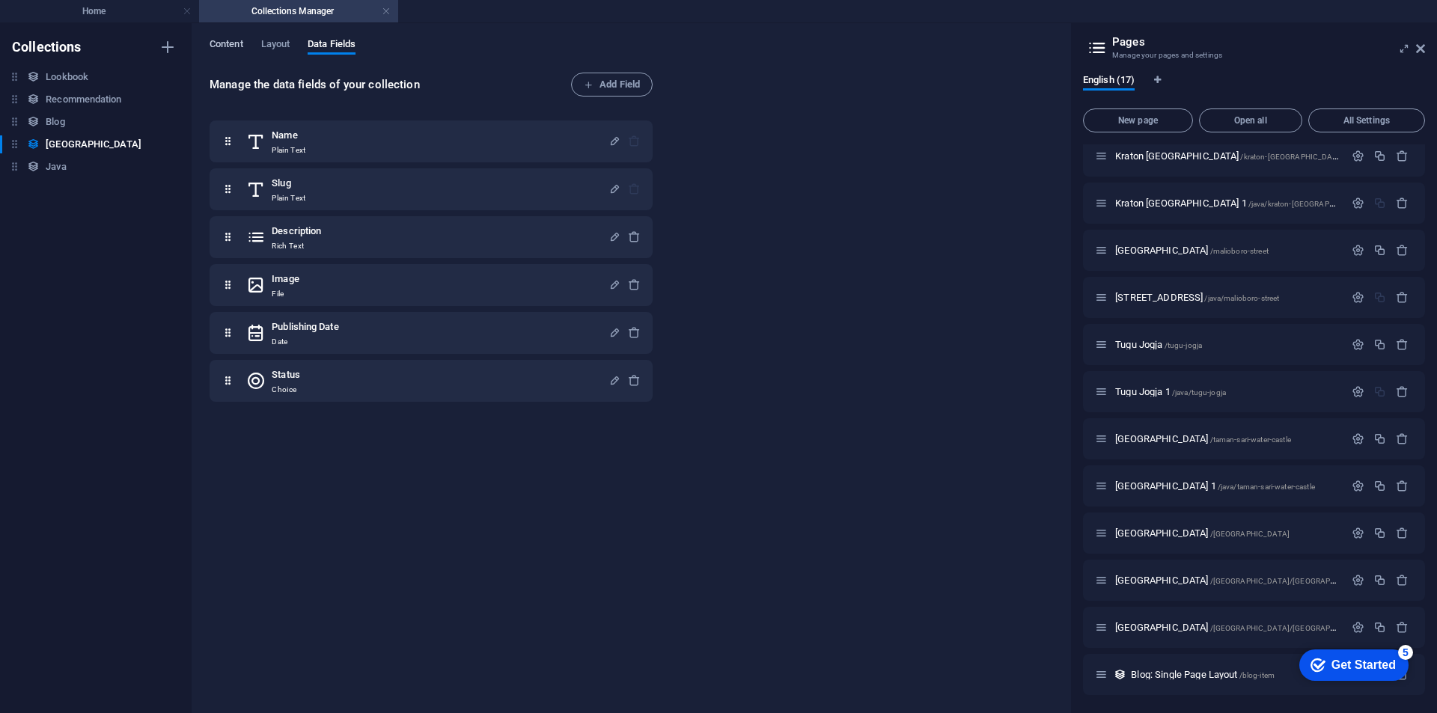
click at [228, 40] on span "Content" at bounding box center [227, 45] width 34 height 21
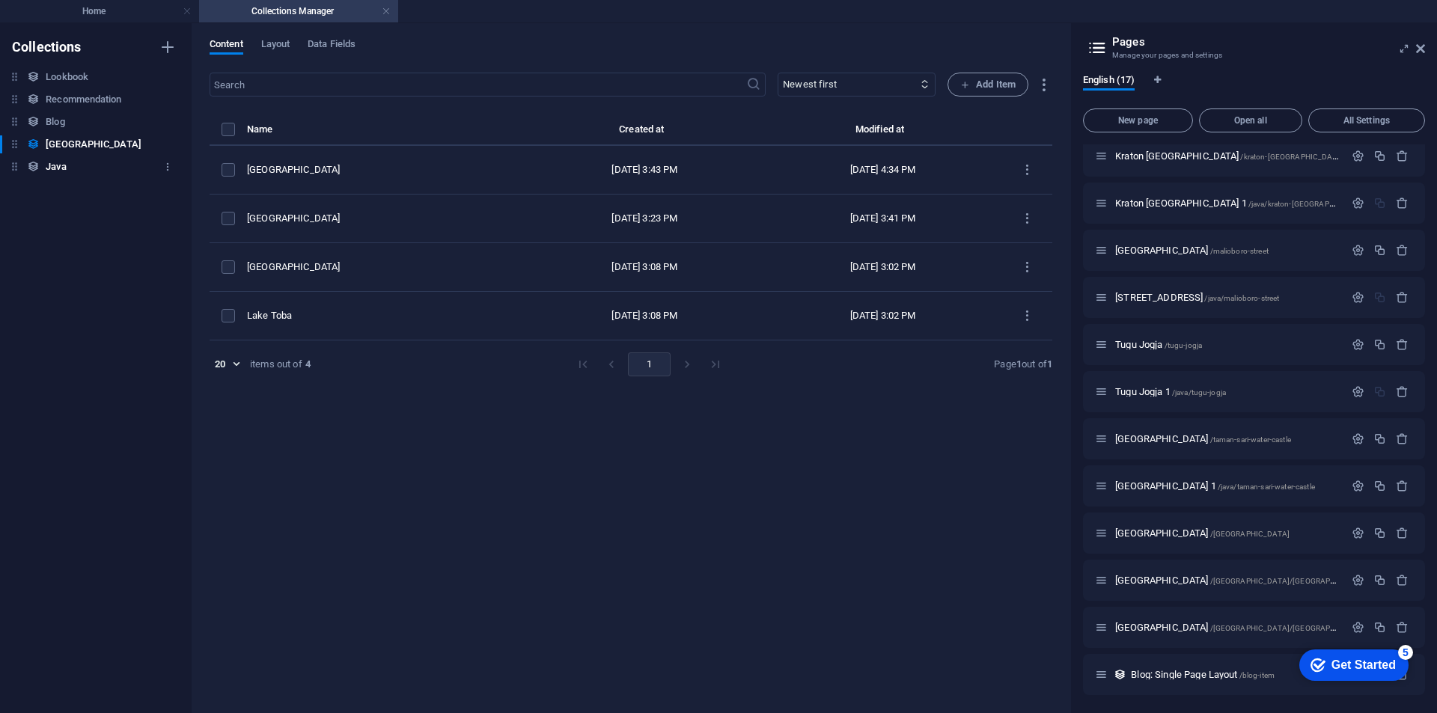
click at [61, 175] on h6 "Java" at bounding box center [56, 167] width 20 height 18
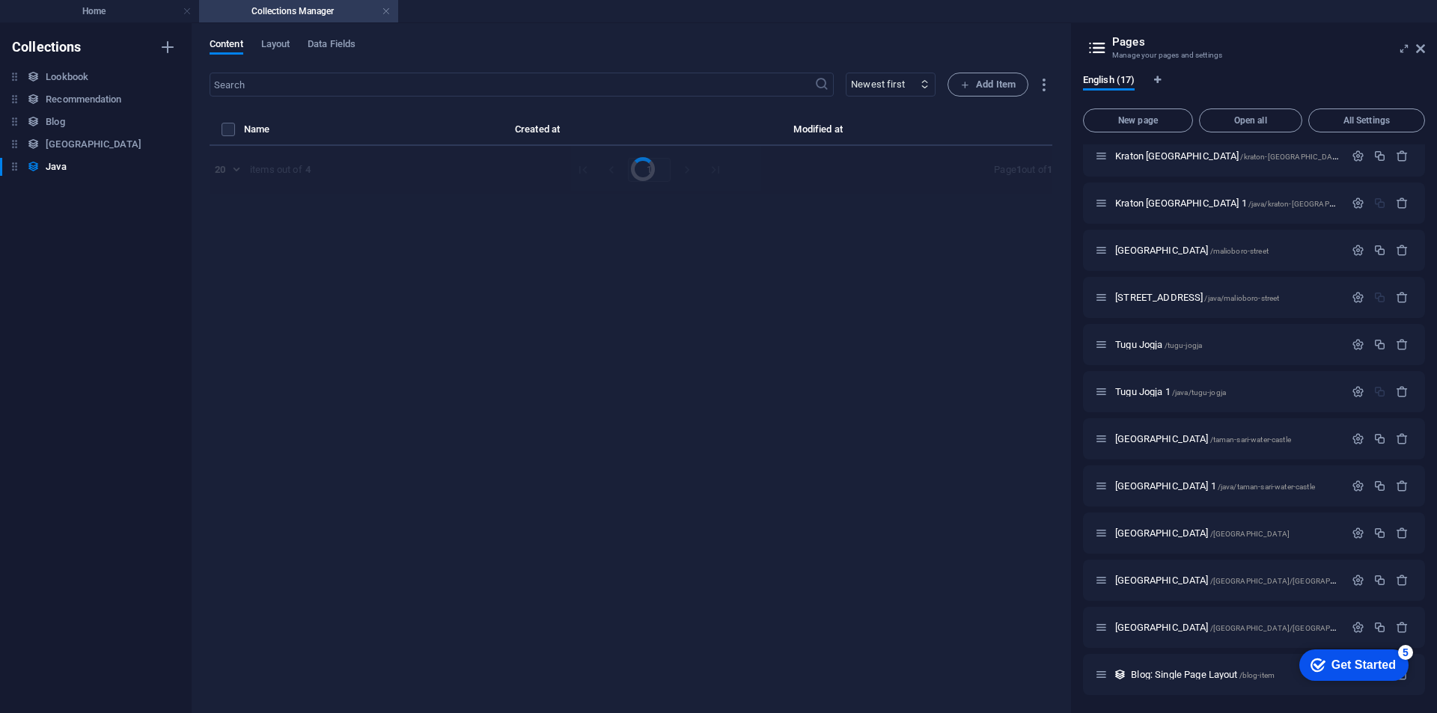
select select "columns.publishing_date_ASC"
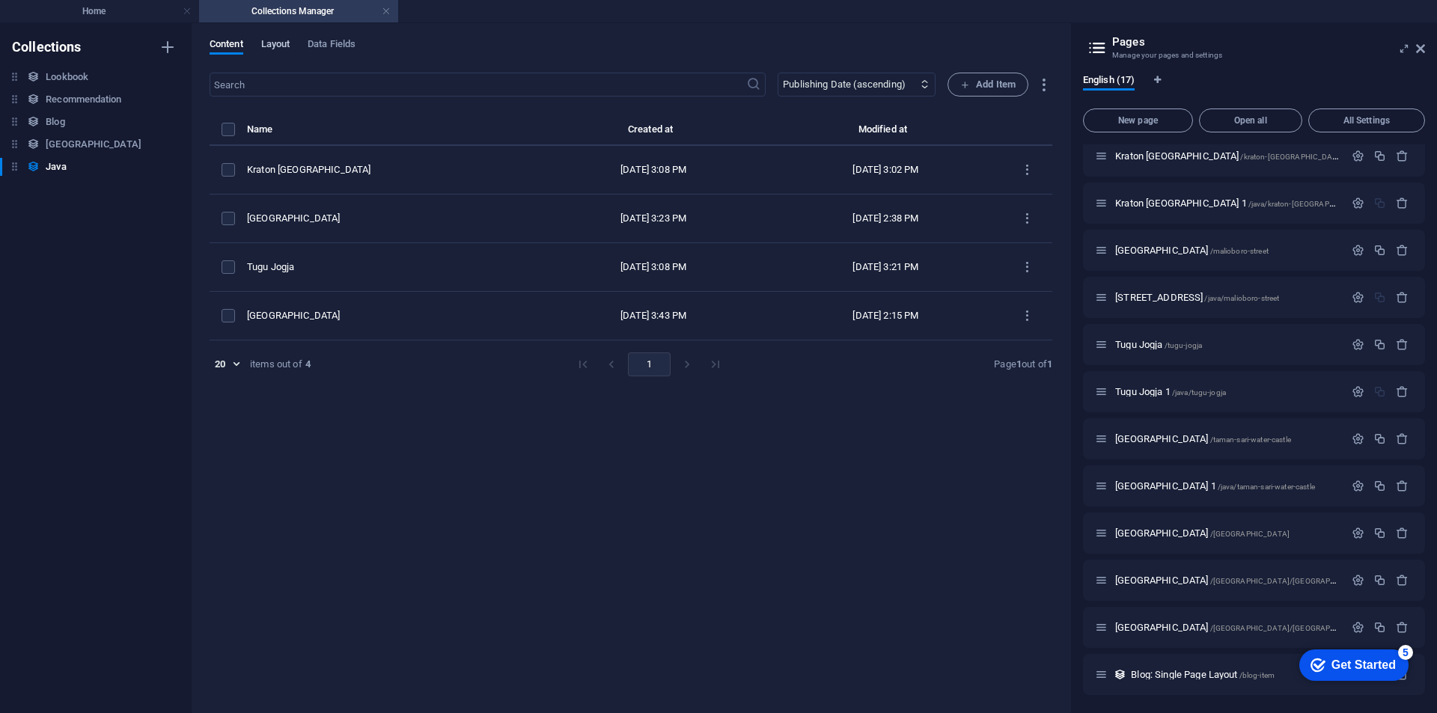
click at [268, 46] on span "Layout" at bounding box center [275, 45] width 29 height 21
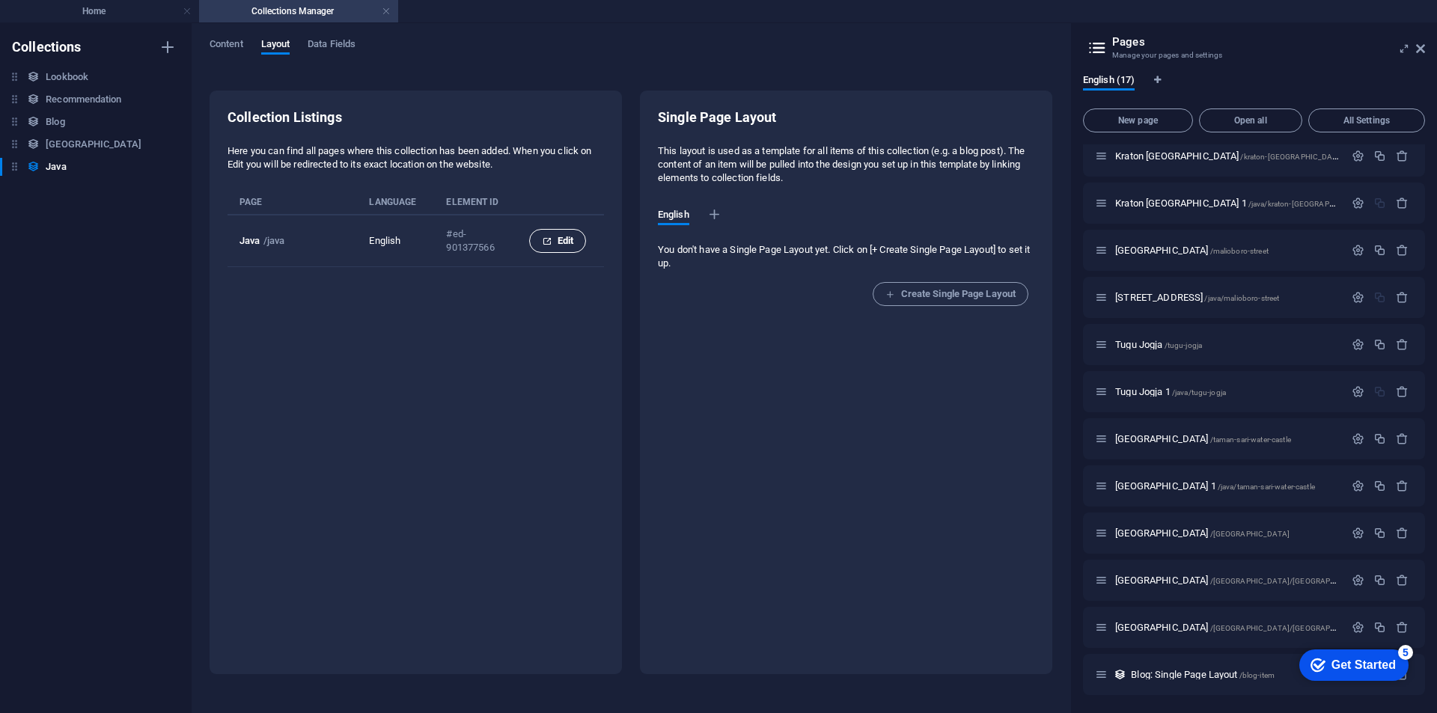
click at [552, 249] on span "Edit" at bounding box center [557, 241] width 31 height 18
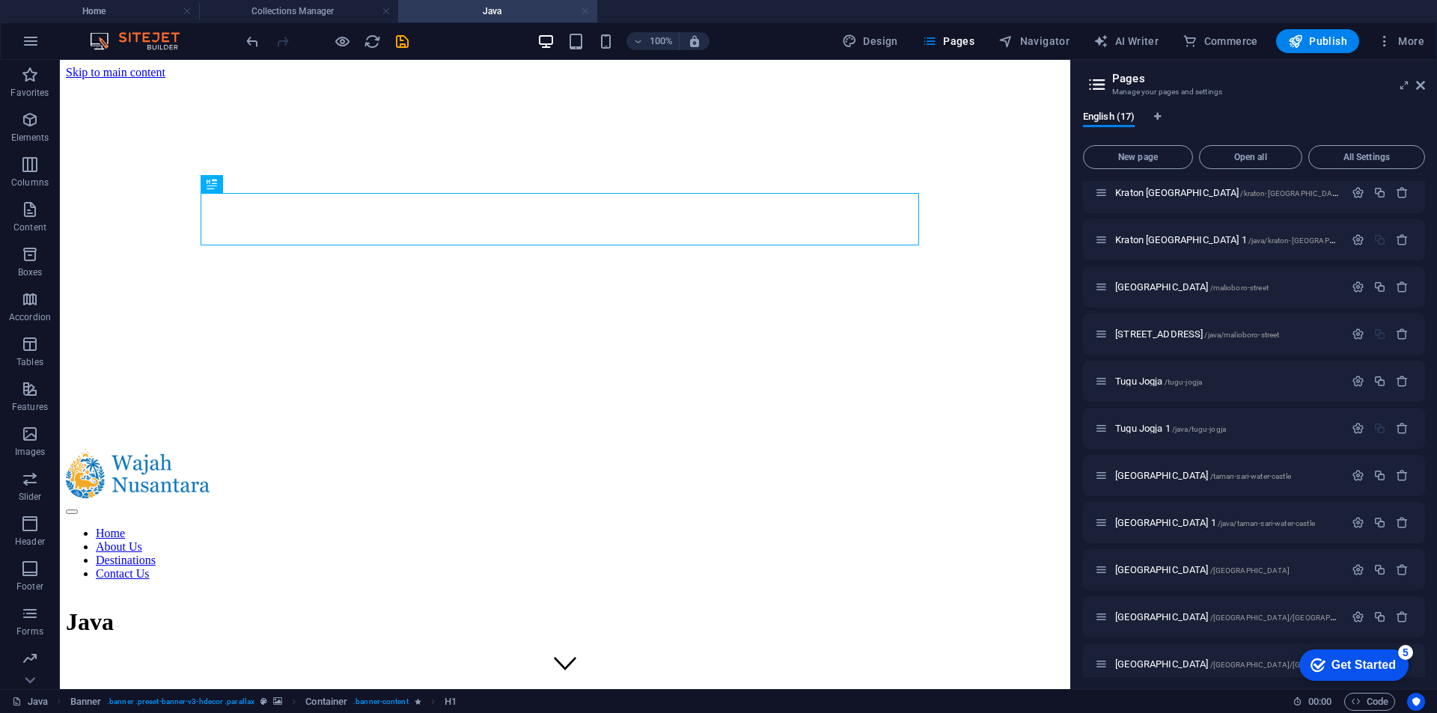
scroll to position [277, 0]
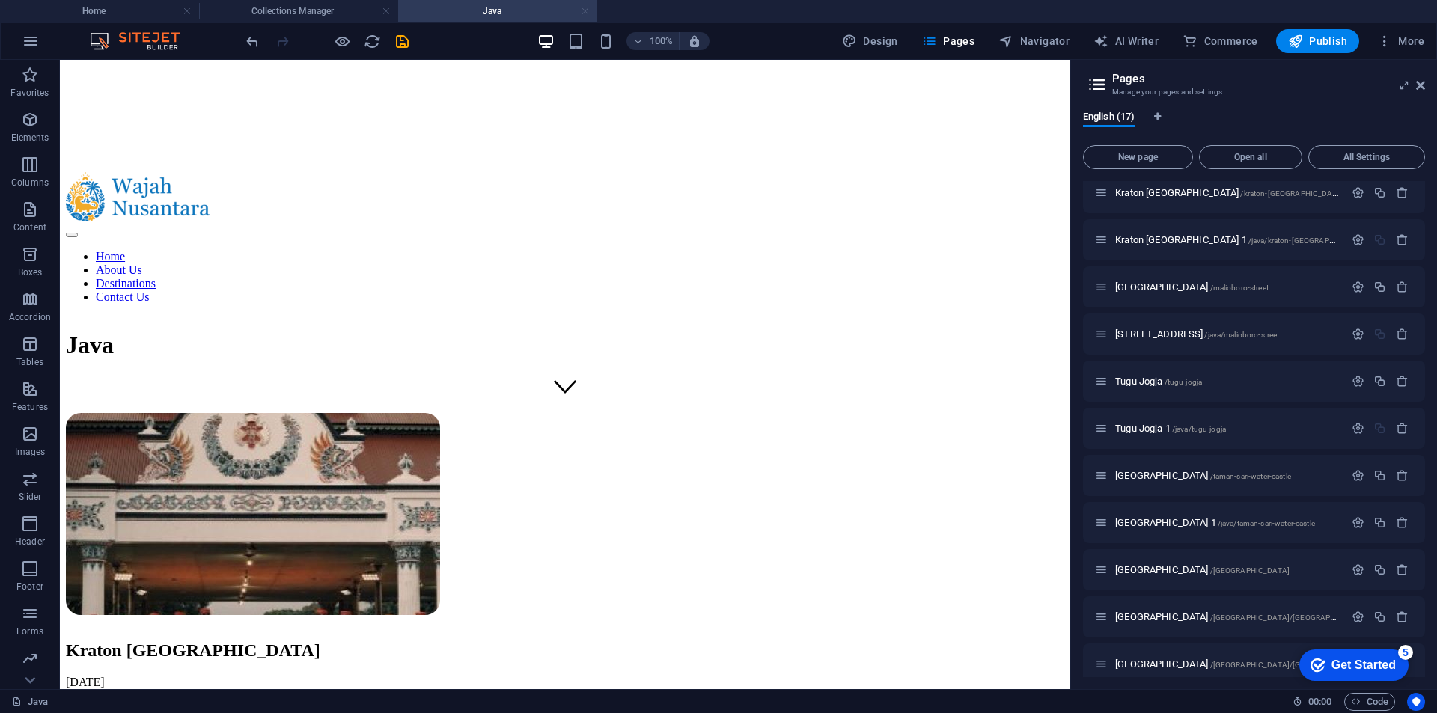
click at [583, 11] on link at bounding box center [585, 11] width 9 height 14
click at [264, 8] on h4 "Collections Manager" at bounding box center [298, 11] width 199 height 16
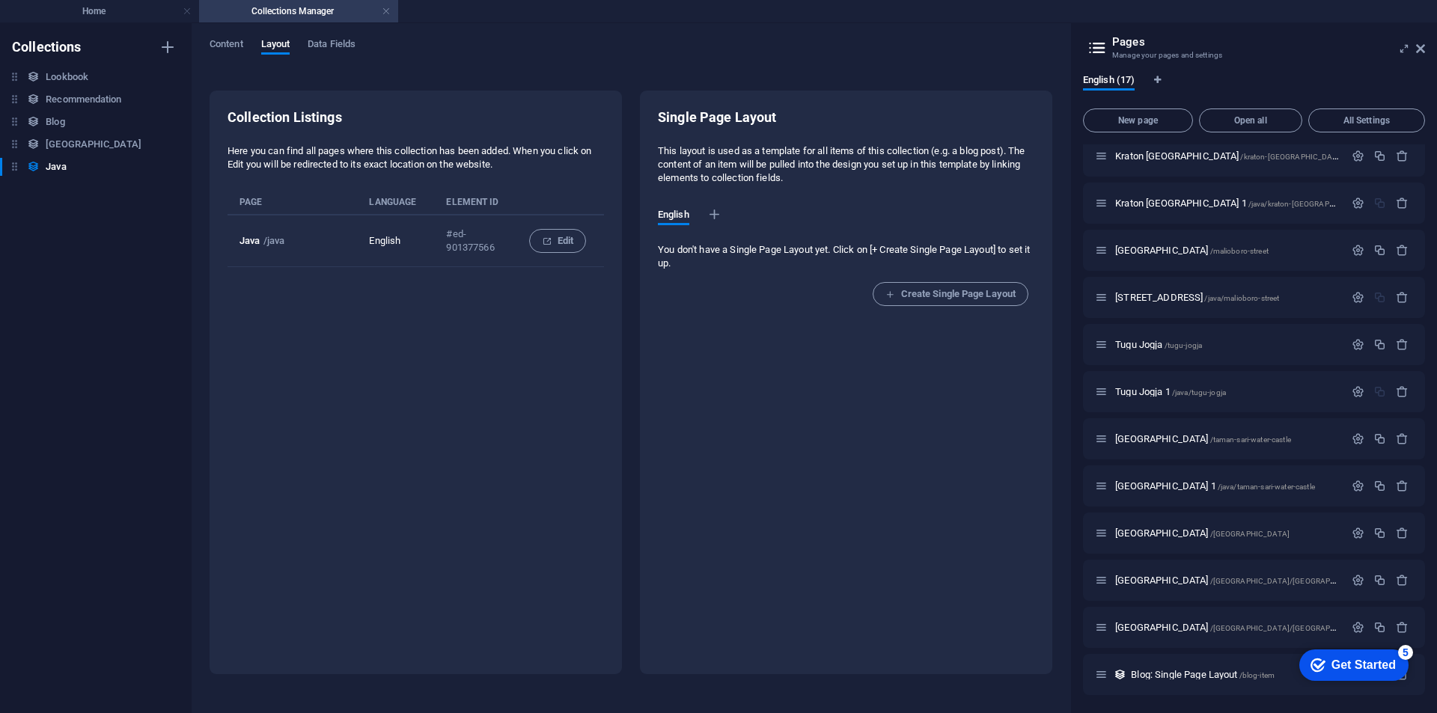
click at [469, 278] on div "Collection Listings Here you can find all pages where this collection has been …" at bounding box center [415, 207] width 376 height 198
drag, startPoint x: 469, startPoint y: 278, endPoint x: 361, endPoint y: 291, distance: 108.5
click at [364, 293] on div "Collection Listings Here you can find all pages where this collection has been …" at bounding box center [415, 207] width 376 height 198
click at [70, 146] on h6 "[GEOGRAPHIC_DATA]" at bounding box center [94, 144] width 96 height 18
click at [233, 50] on span "Content" at bounding box center [227, 45] width 34 height 21
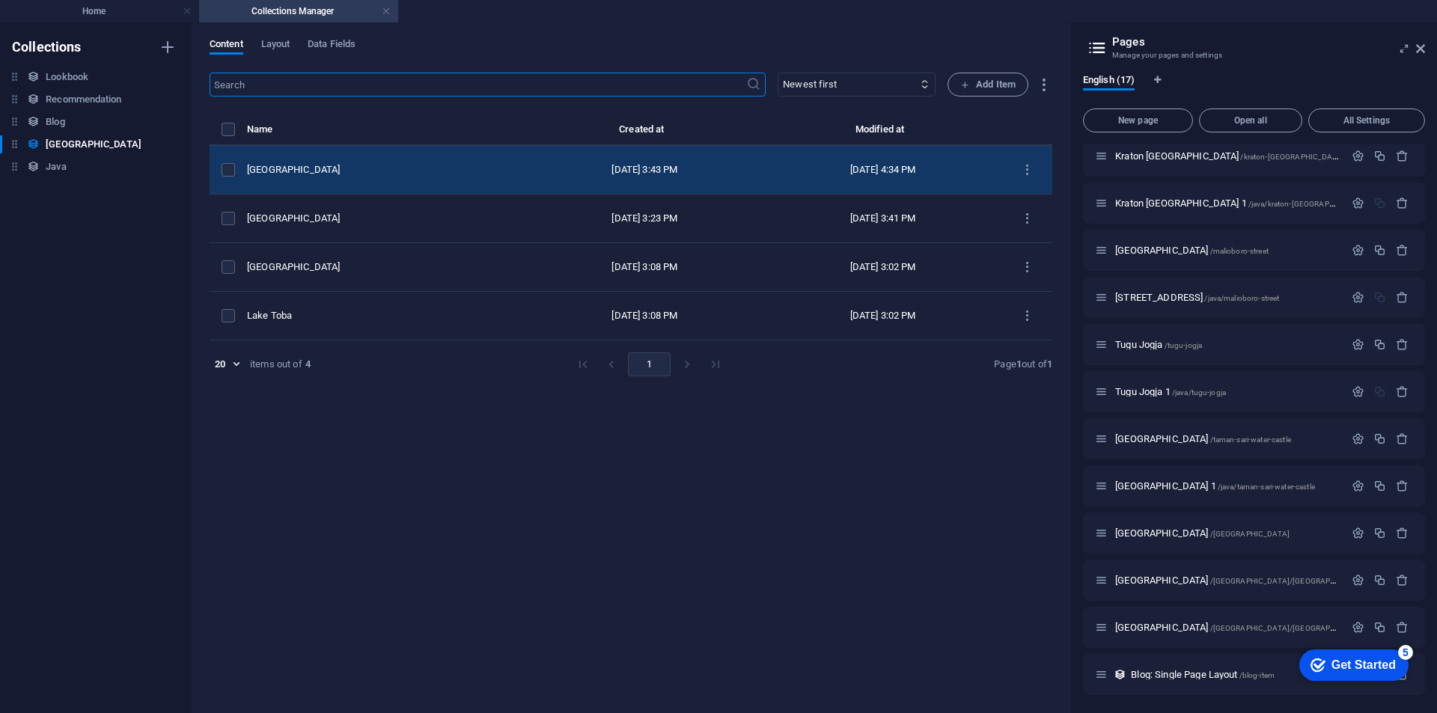
click at [382, 180] on td "[GEOGRAPHIC_DATA]" at bounding box center [386, 170] width 278 height 49
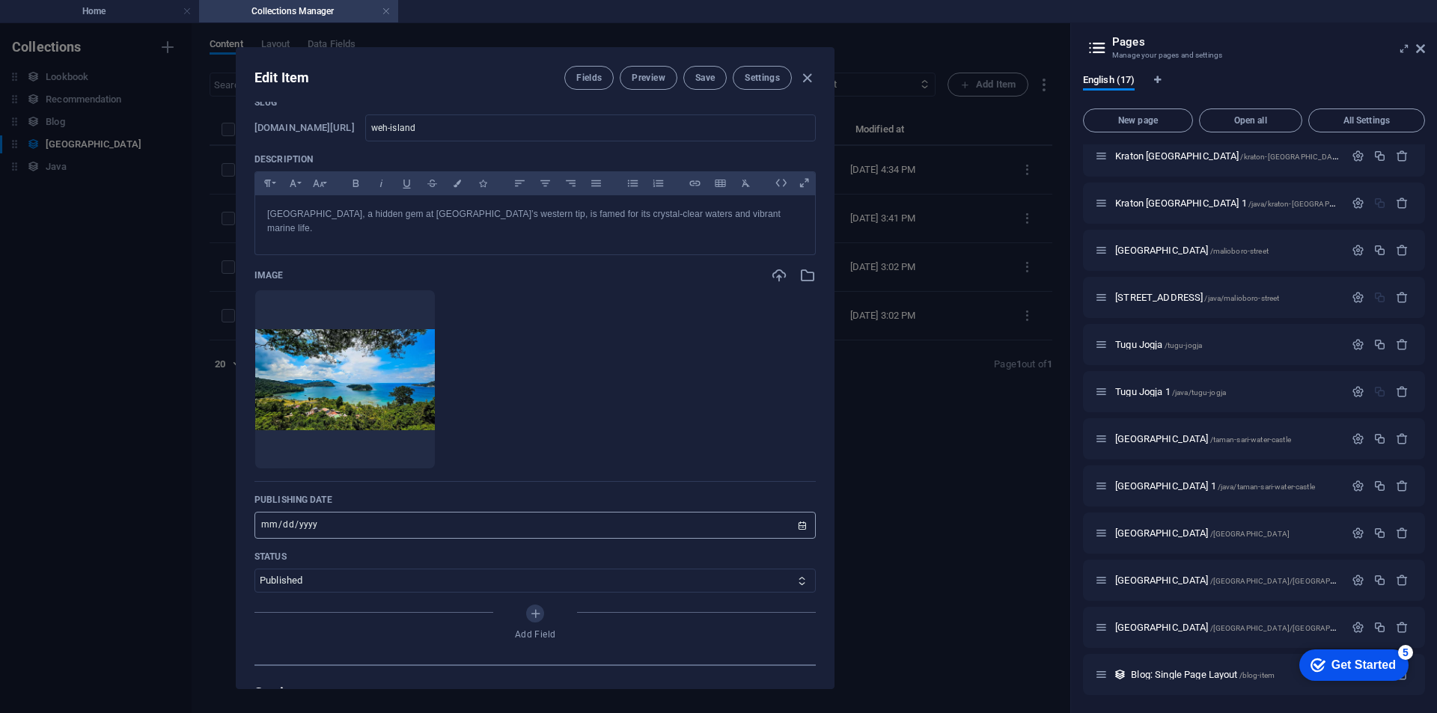
scroll to position [224, 0]
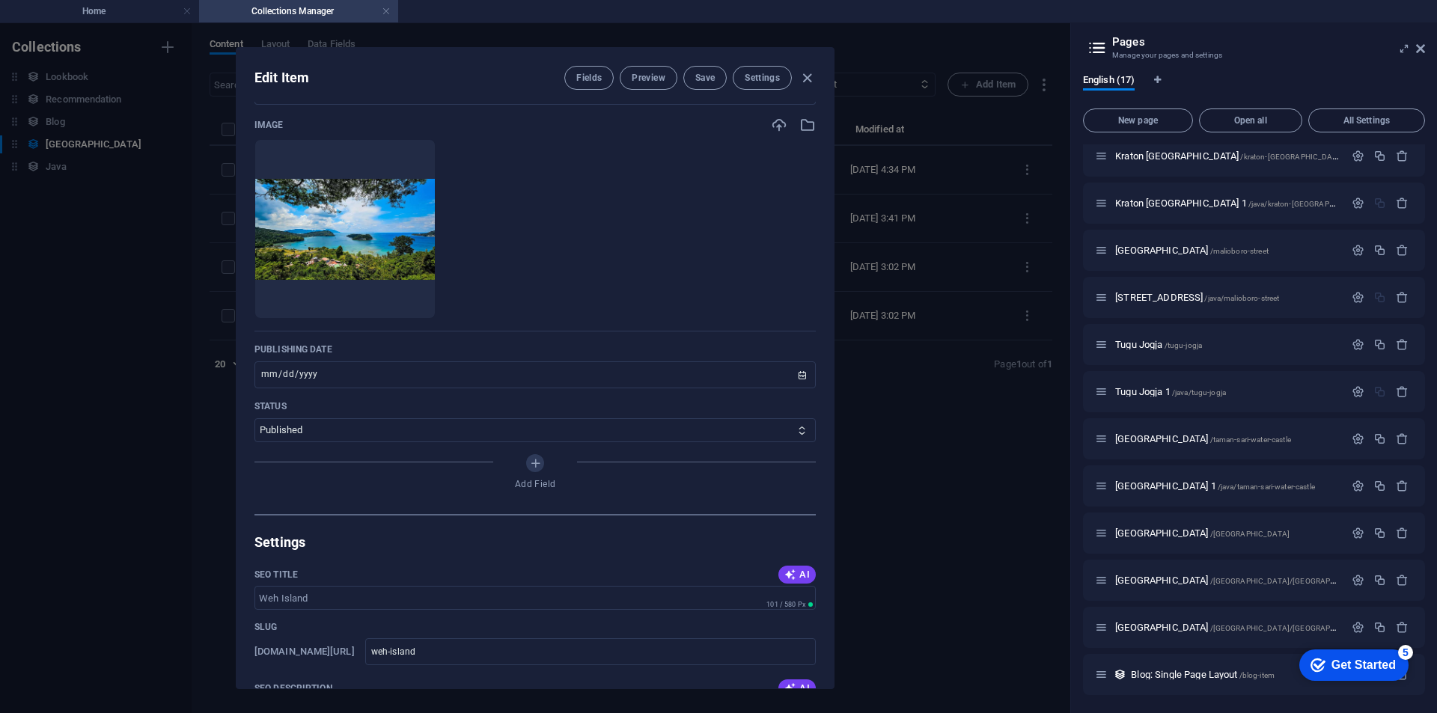
click at [43, 213] on div "Edit Item Fields Preview Save Settings Name Weh Island ​ Slug [DOMAIN_NAME][URL…" at bounding box center [535, 368] width 1070 height 690
type input "[DATE]"
type input "weh-island"
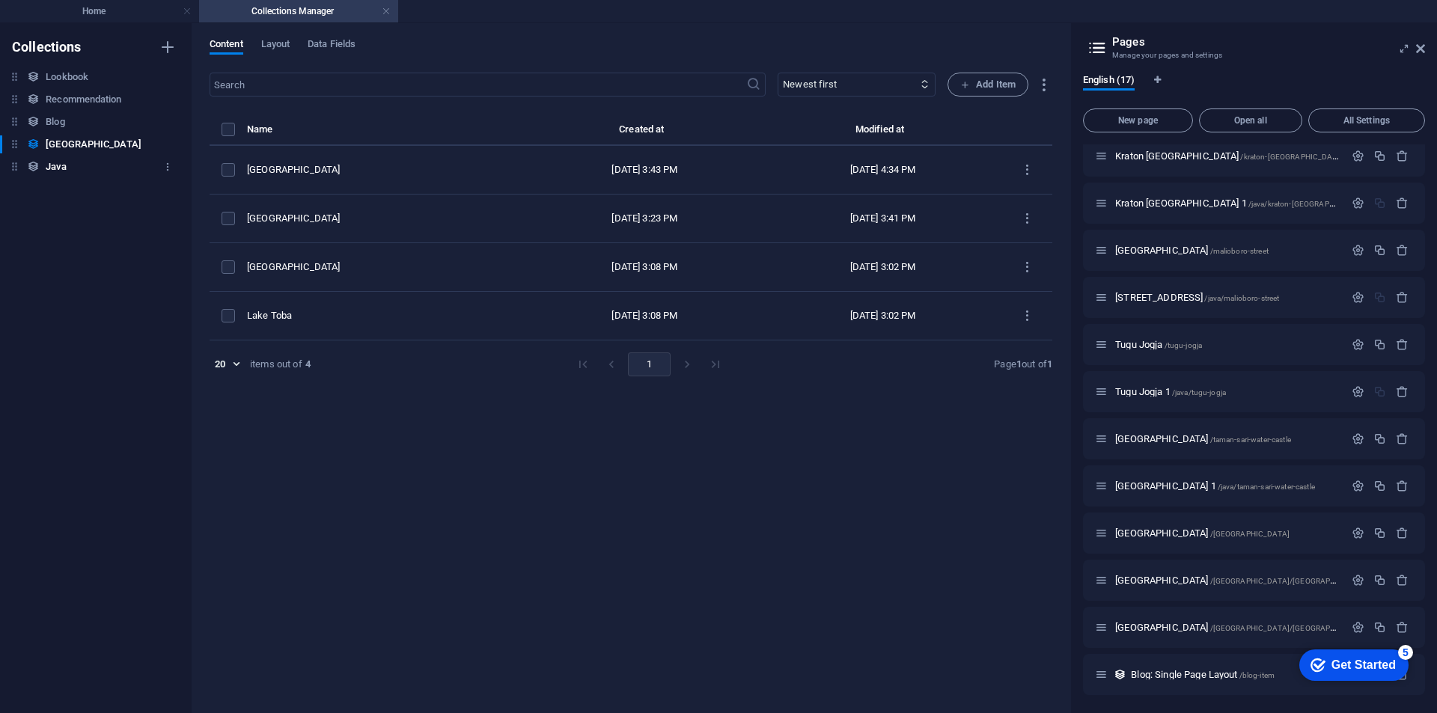
click at [51, 174] on h6 "Java" at bounding box center [56, 167] width 20 height 18
select select "columns.publishing_date_ASC"
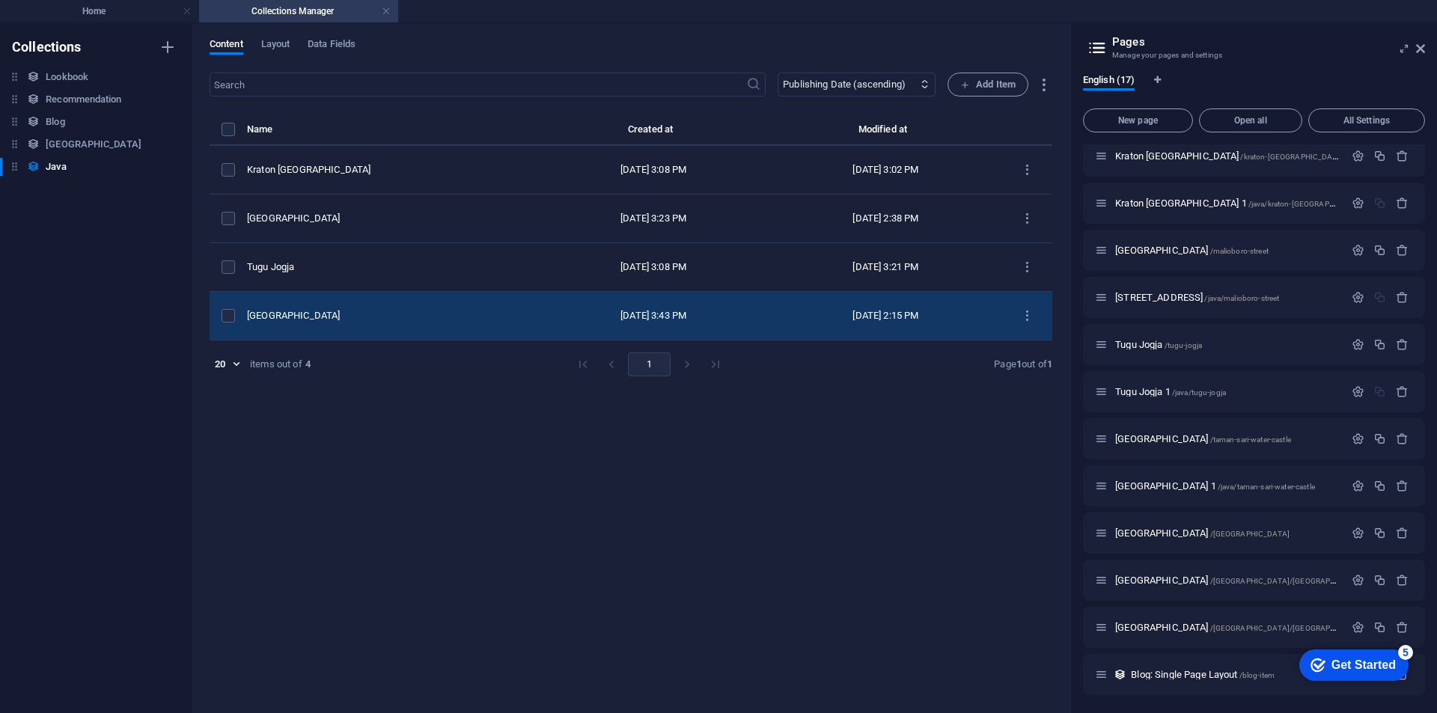
click at [411, 329] on td "[GEOGRAPHIC_DATA]" at bounding box center [392, 316] width 290 height 49
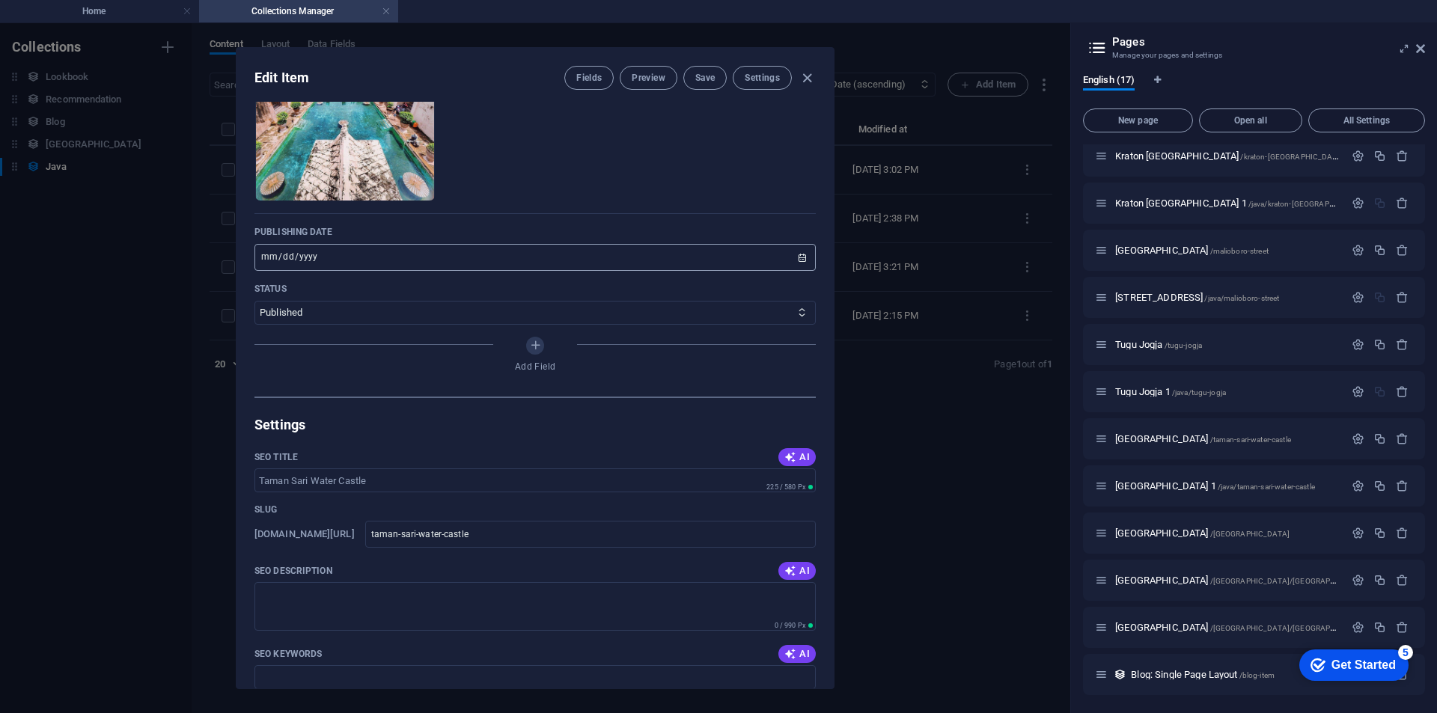
scroll to position [374, 0]
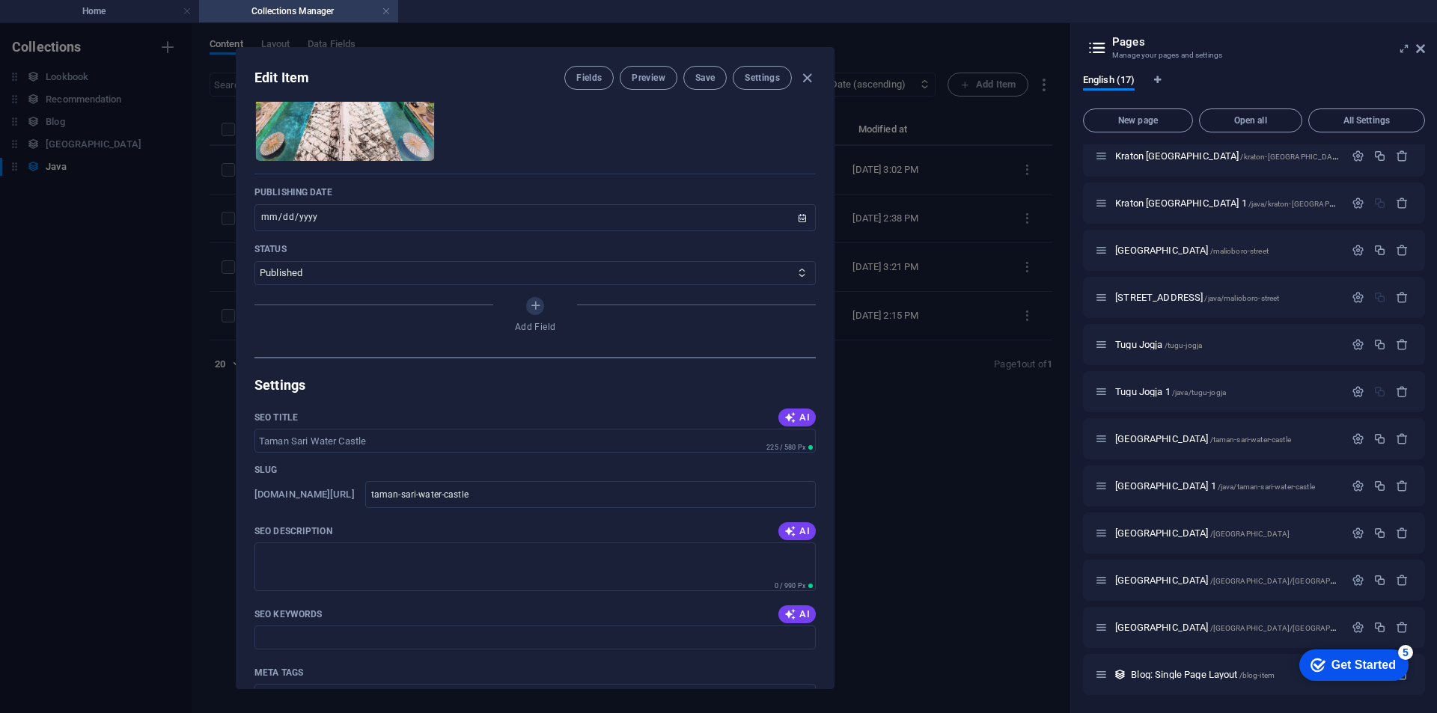
click at [703, 90] on div "Edit Item Fields Preview Save Settings" at bounding box center [534, 75] width 597 height 54
click at [703, 85] on button "Save" at bounding box center [704, 78] width 43 height 24
click at [803, 76] on icon "button" at bounding box center [806, 78] width 17 height 17
type input "[DATE]"
type input "taman-sari-water-castle"
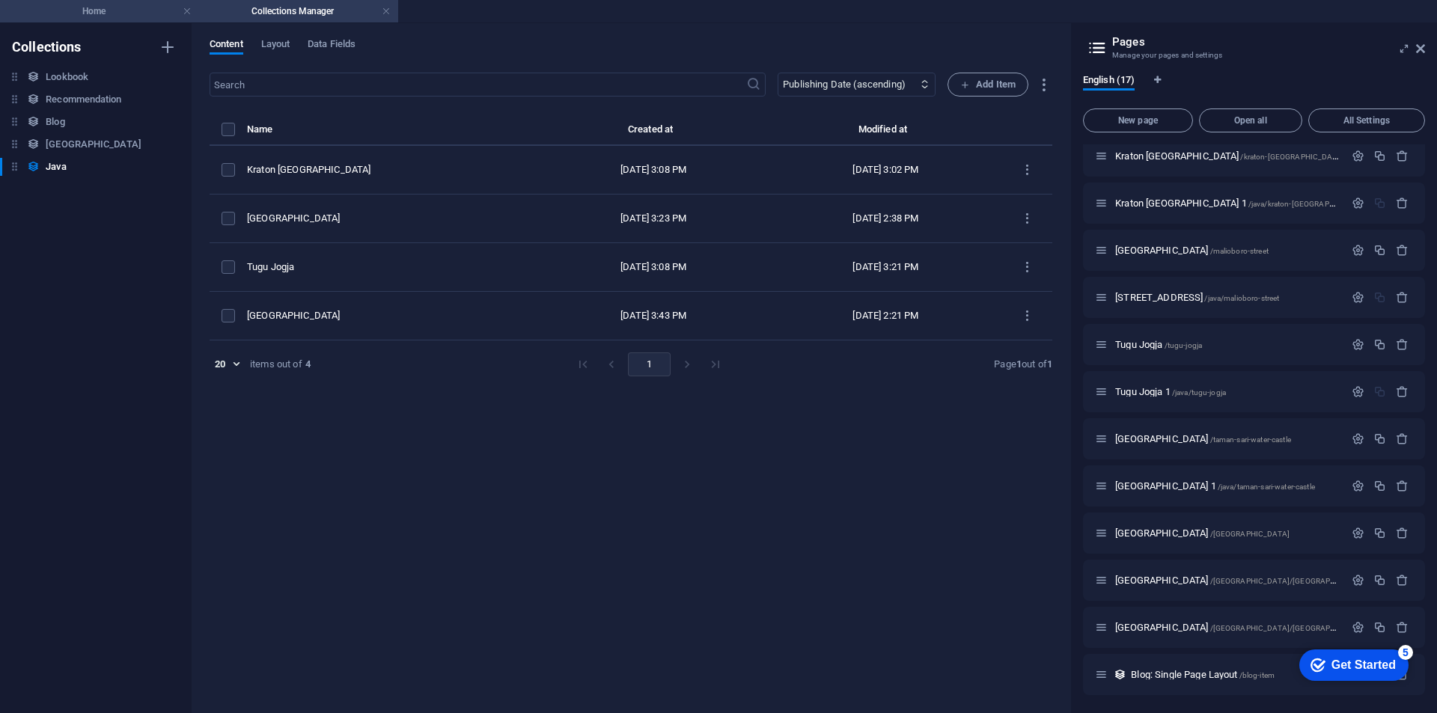
click at [93, 11] on h4 "Home" at bounding box center [99, 11] width 199 height 16
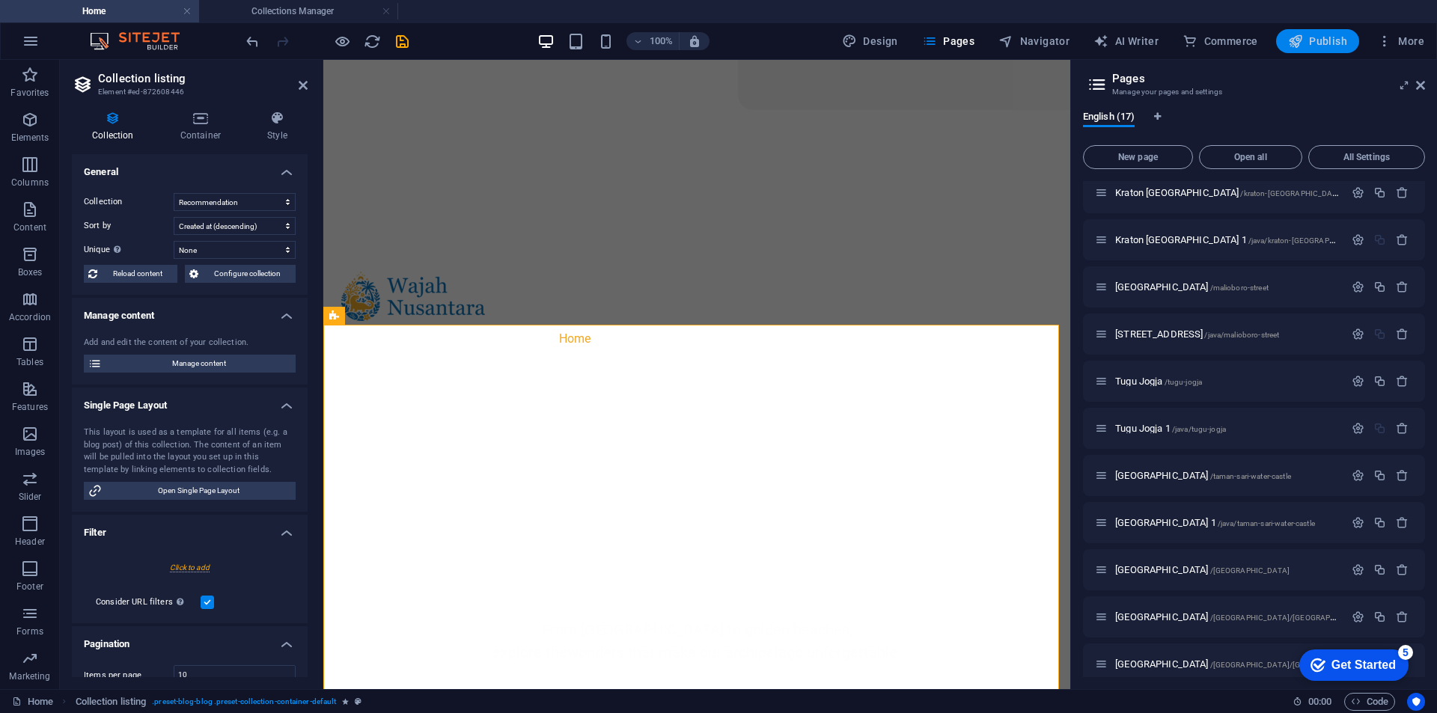
click at [1304, 43] on span "Publish" at bounding box center [1317, 41] width 59 height 15
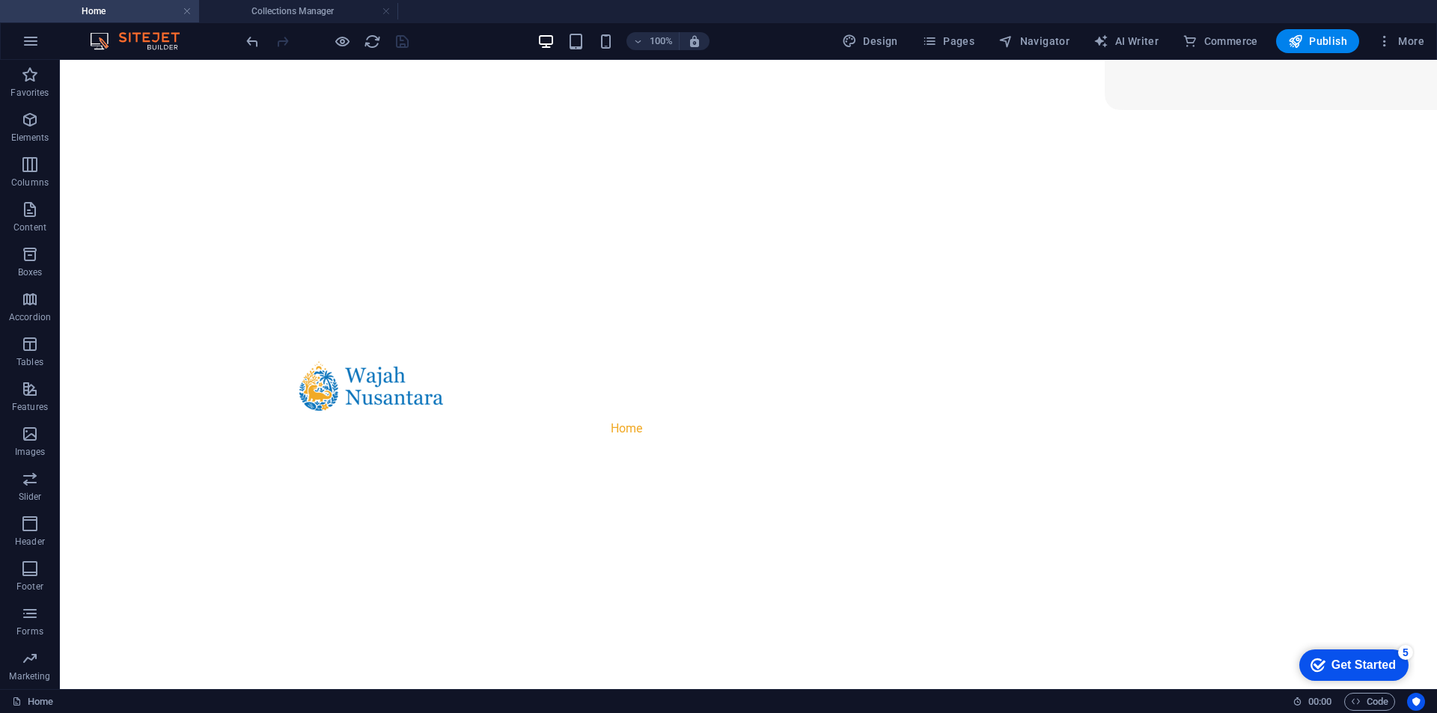
click at [398, 35] on div at bounding box center [327, 41] width 168 height 24
click at [1327, 49] on button "Publish" at bounding box center [1317, 41] width 83 height 24
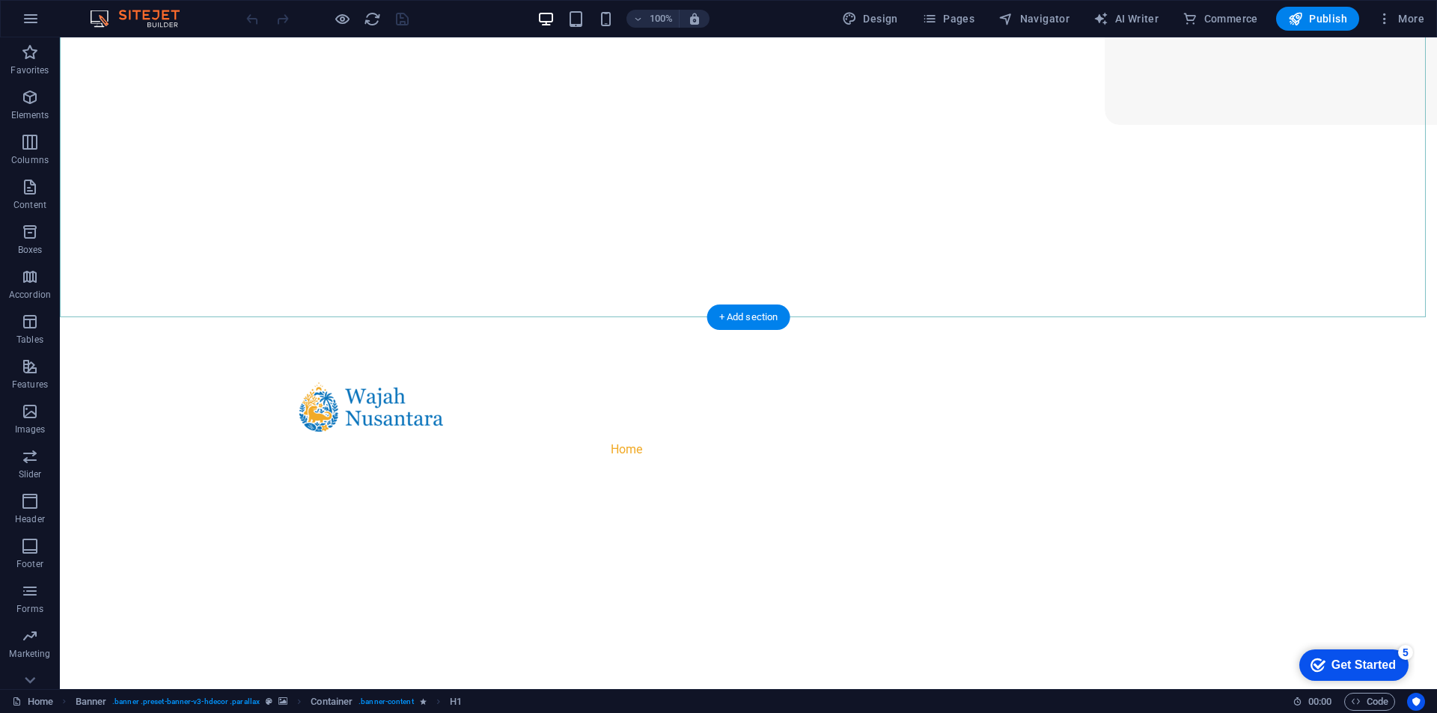
scroll to position [599, 0]
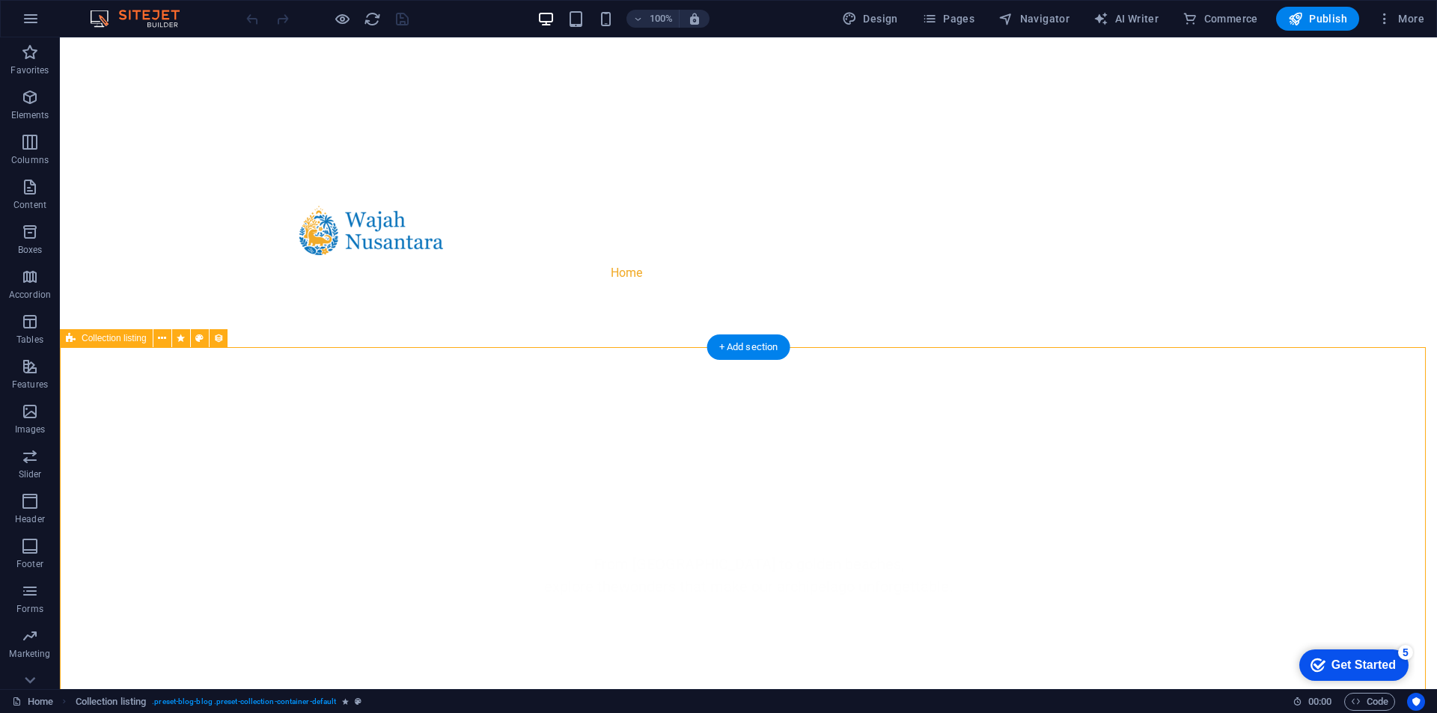
select select "68ac02f6a7e493b2b806876b"
select select "createdAt_DESC"
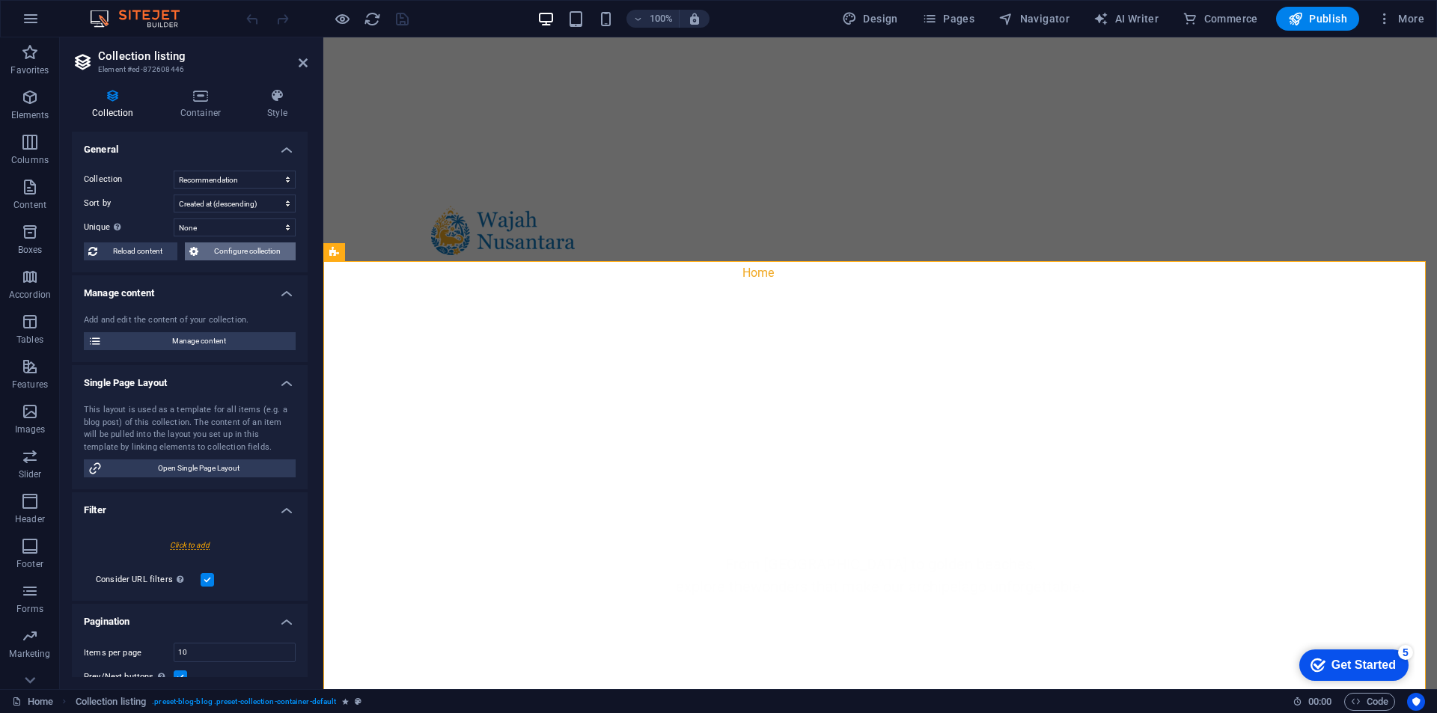
click at [240, 256] on span "Configure collection" at bounding box center [247, 251] width 88 height 18
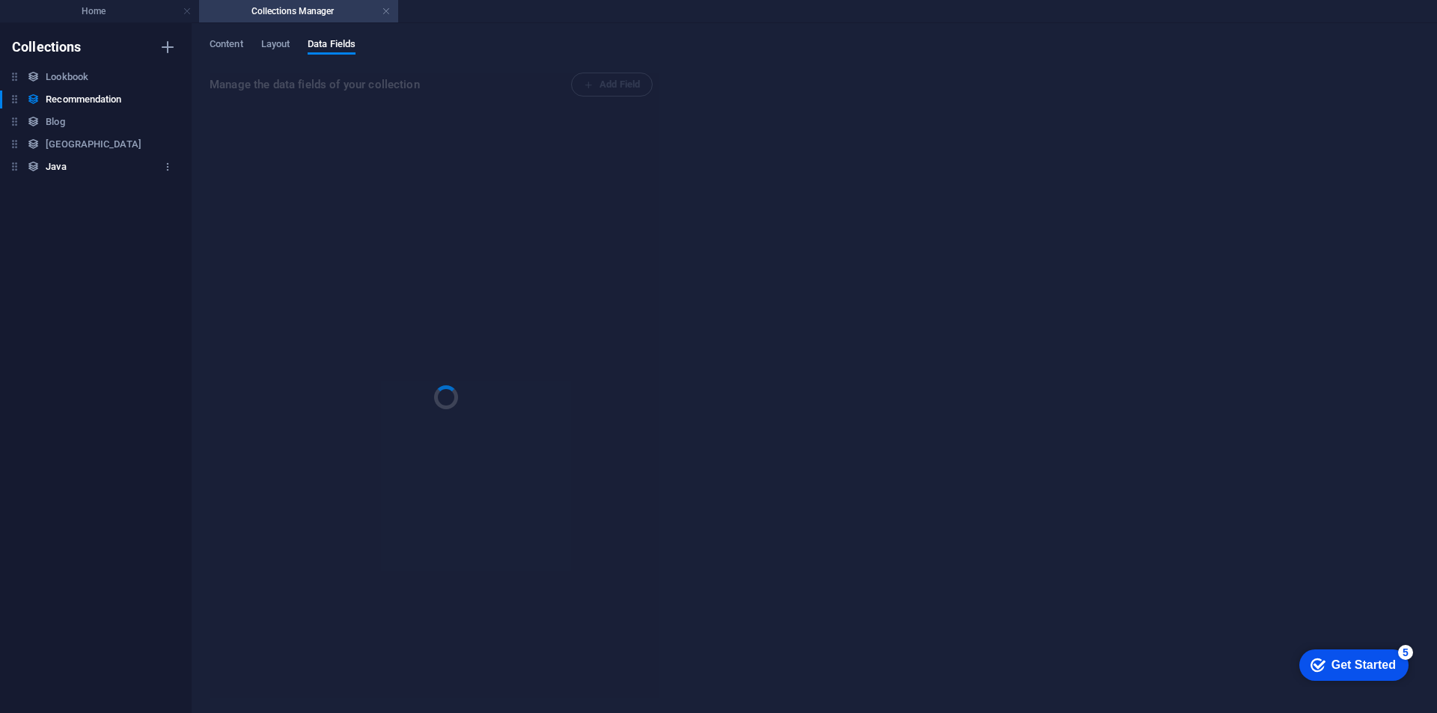
click at [66, 174] on h6 "Java" at bounding box center [56, 167] width 20 height 18
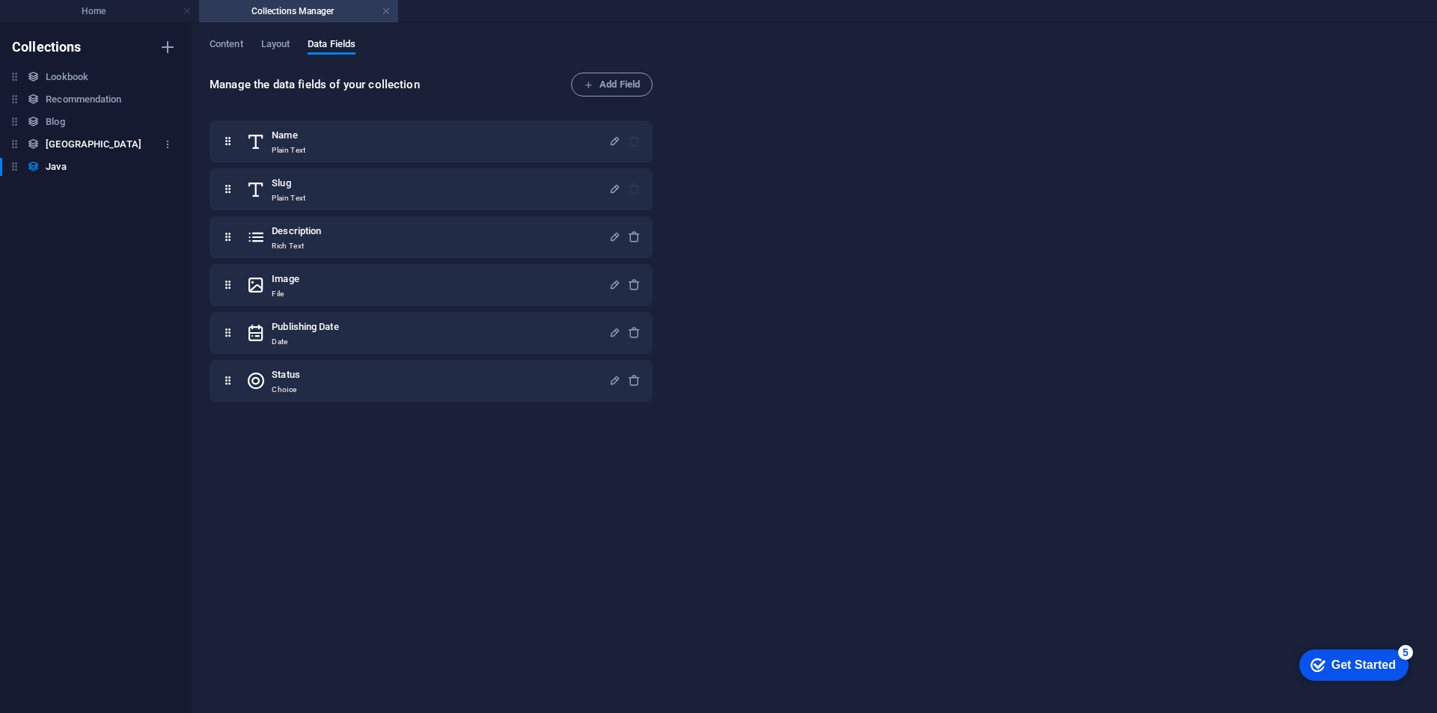
click at [68, 150] on h6 "[GEOGRAPHIC_DATA]" at bounding box center [94, 144] width 96 height 18
click at [227, 43] on span "Content" at bounding box center [227, 45] width 34 height 21
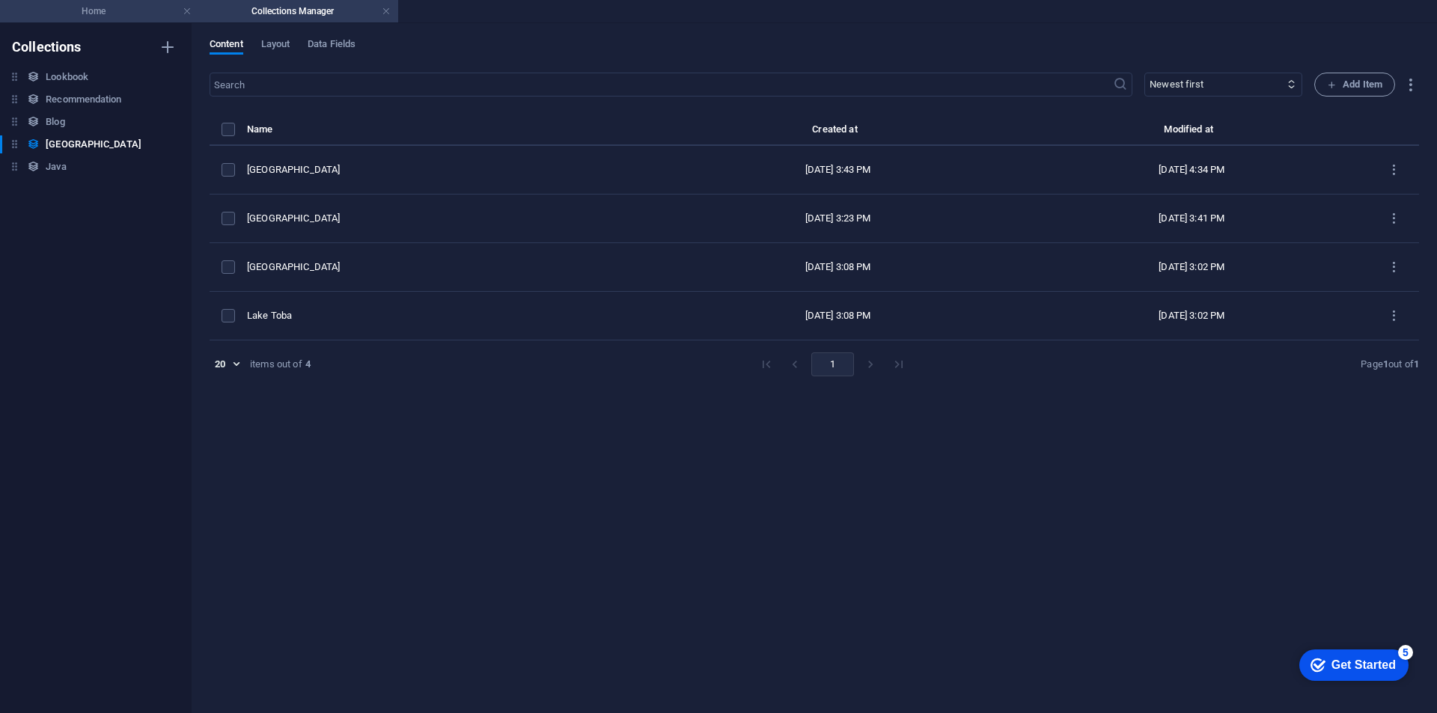
click at [89, 2] on li "Home" at bounding box center [99, 11] width 199 height 22
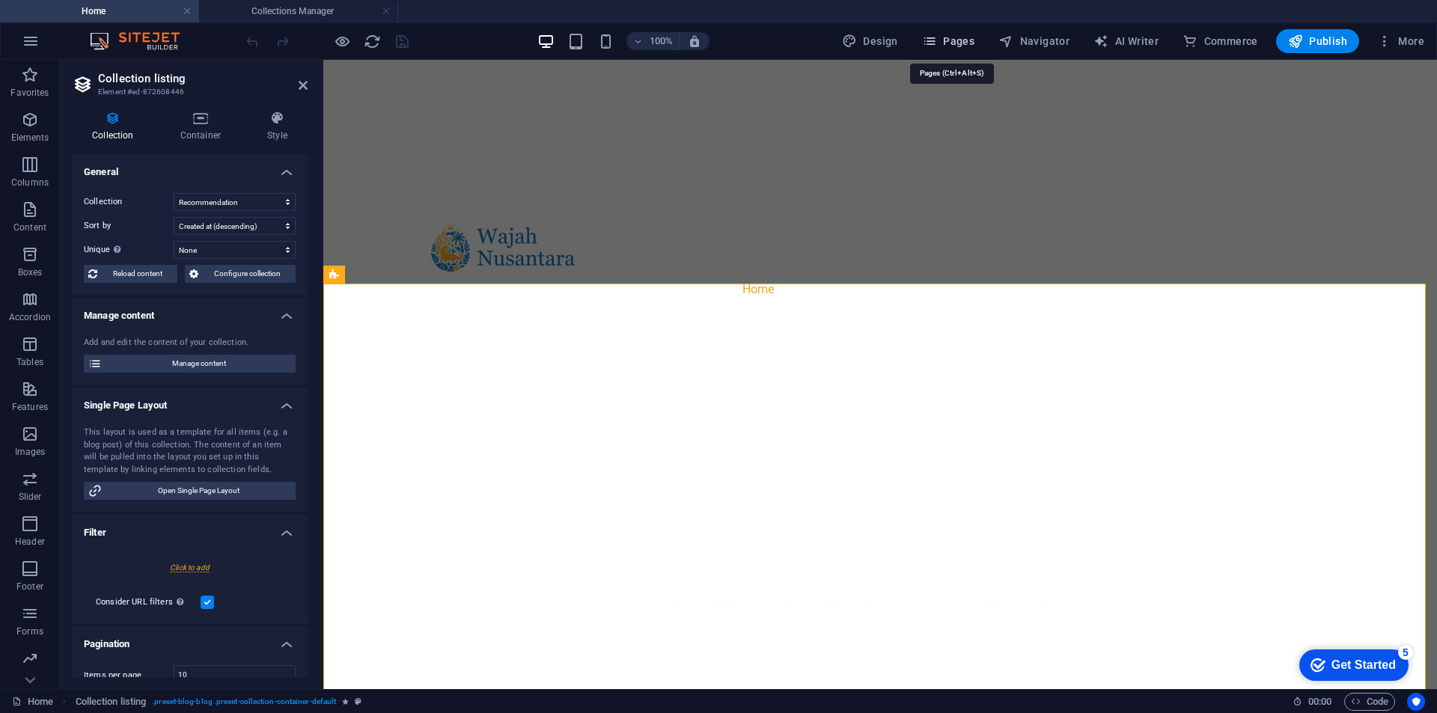
drag, startPoint x: 969, startPoint y: 47, endPoint x: 675, endPoint y: 16, distance: 295.7
click at [969, 47] on span "Pages" at bounding box center [948, 41] width 52 height 15
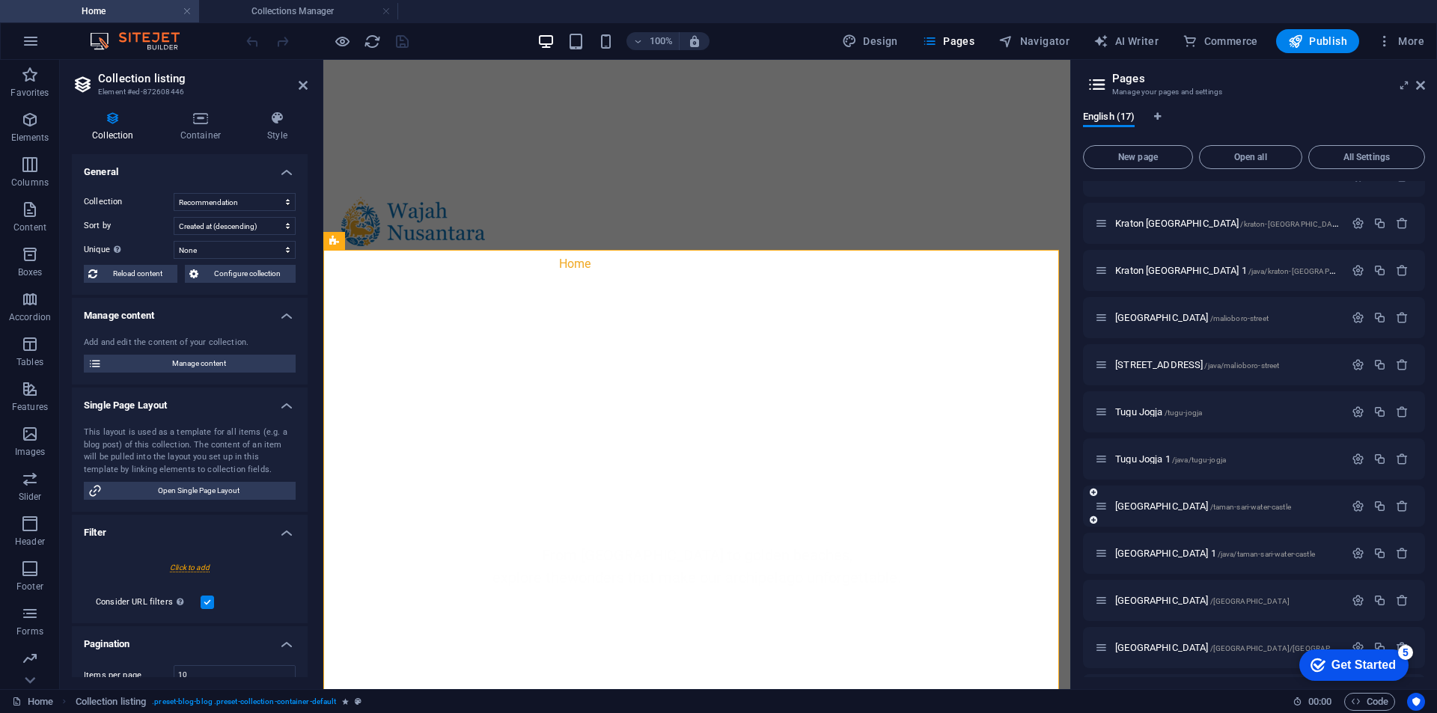
scroll to position [299, 0]
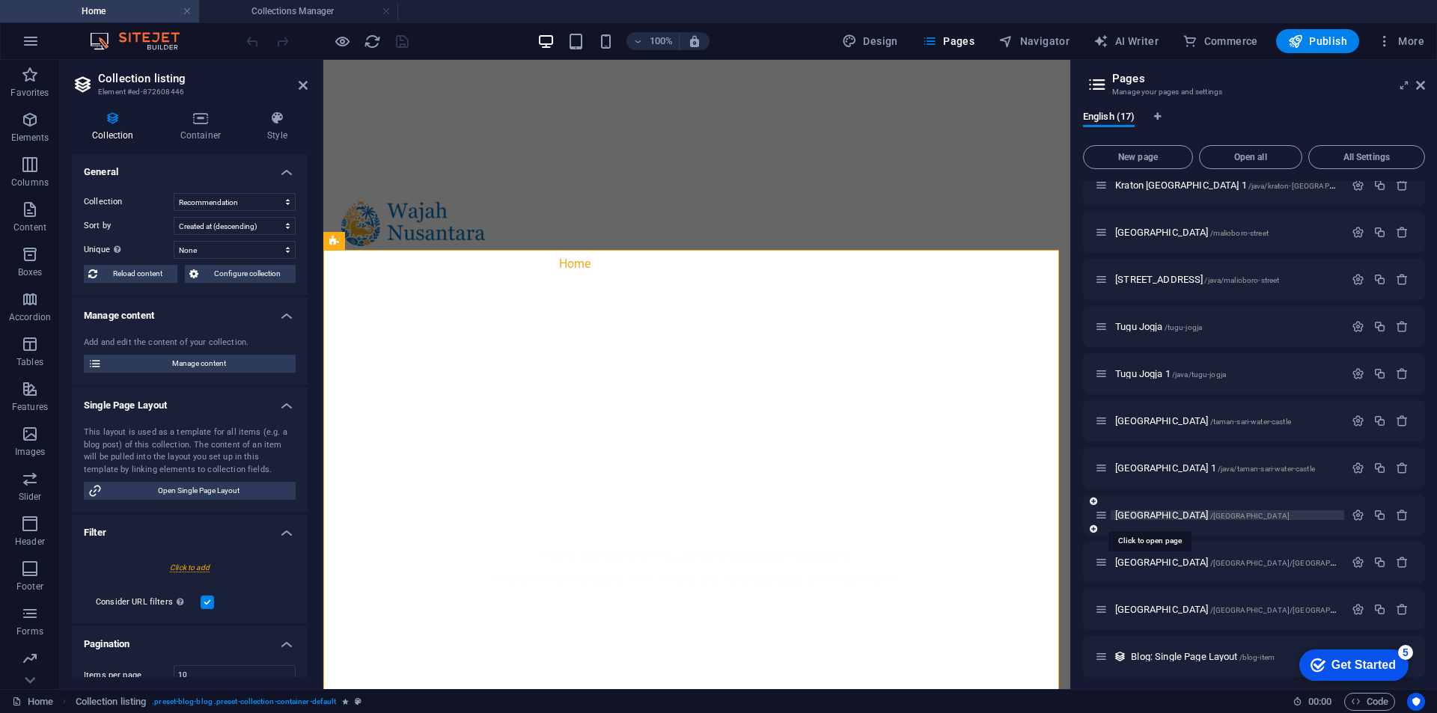
click at [1145, 518] on span "[GEOGRAPHIC_DATA] /[GEOGRAPHIC_DATA]" at bounding box center [1202, 515] width 174 height 11
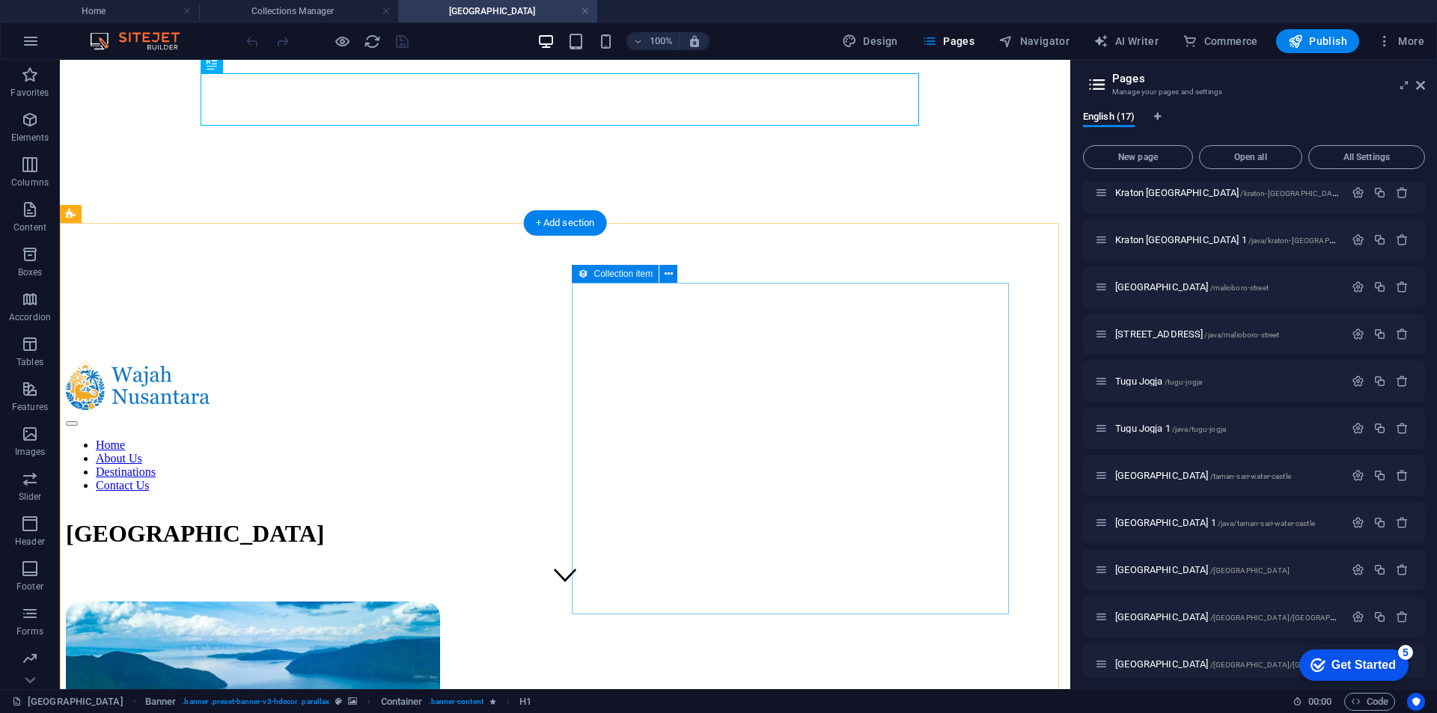
scroll to position [224, 0]
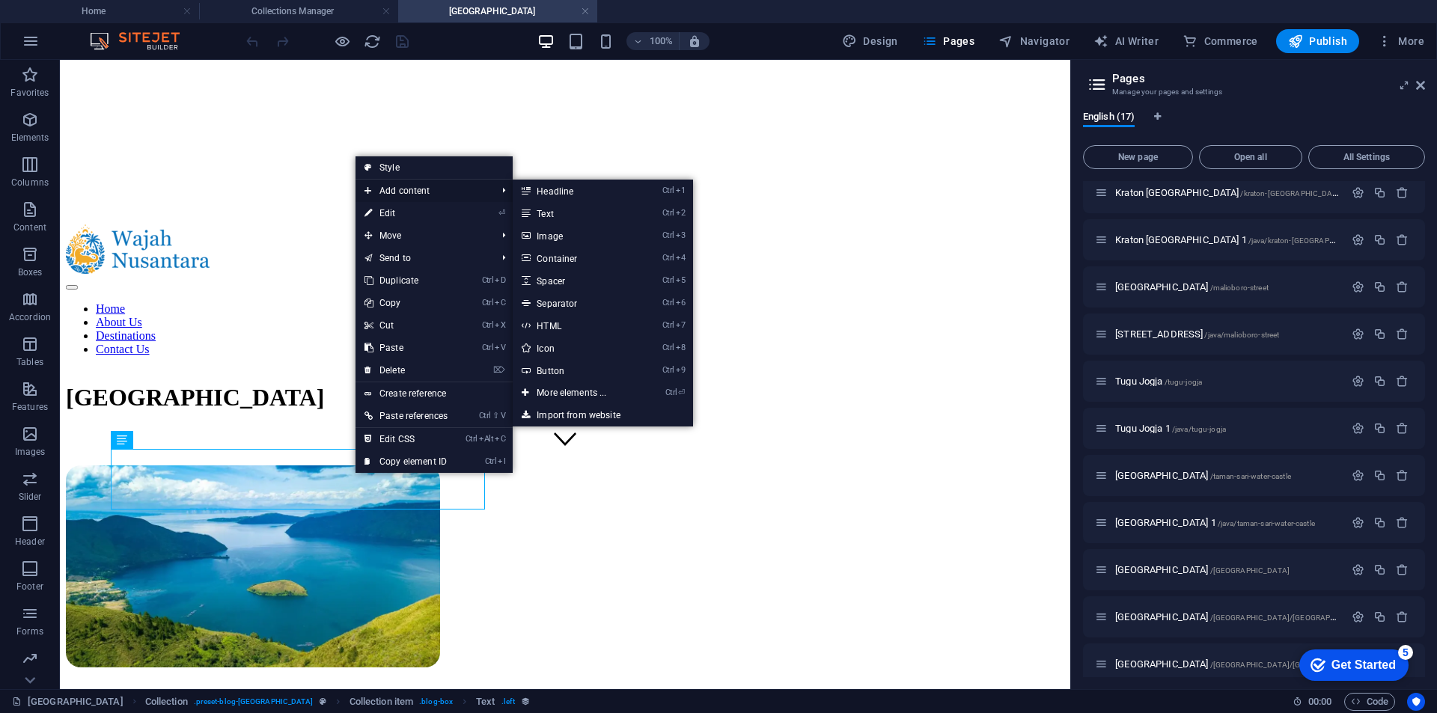
click at [423, 191] on span "Add content" at bounding box center [422, 191] width 135 height 22
click at [563, 368] on link "Ctrl 9 Button" at bounding box center [574, 370] width 123 height 22
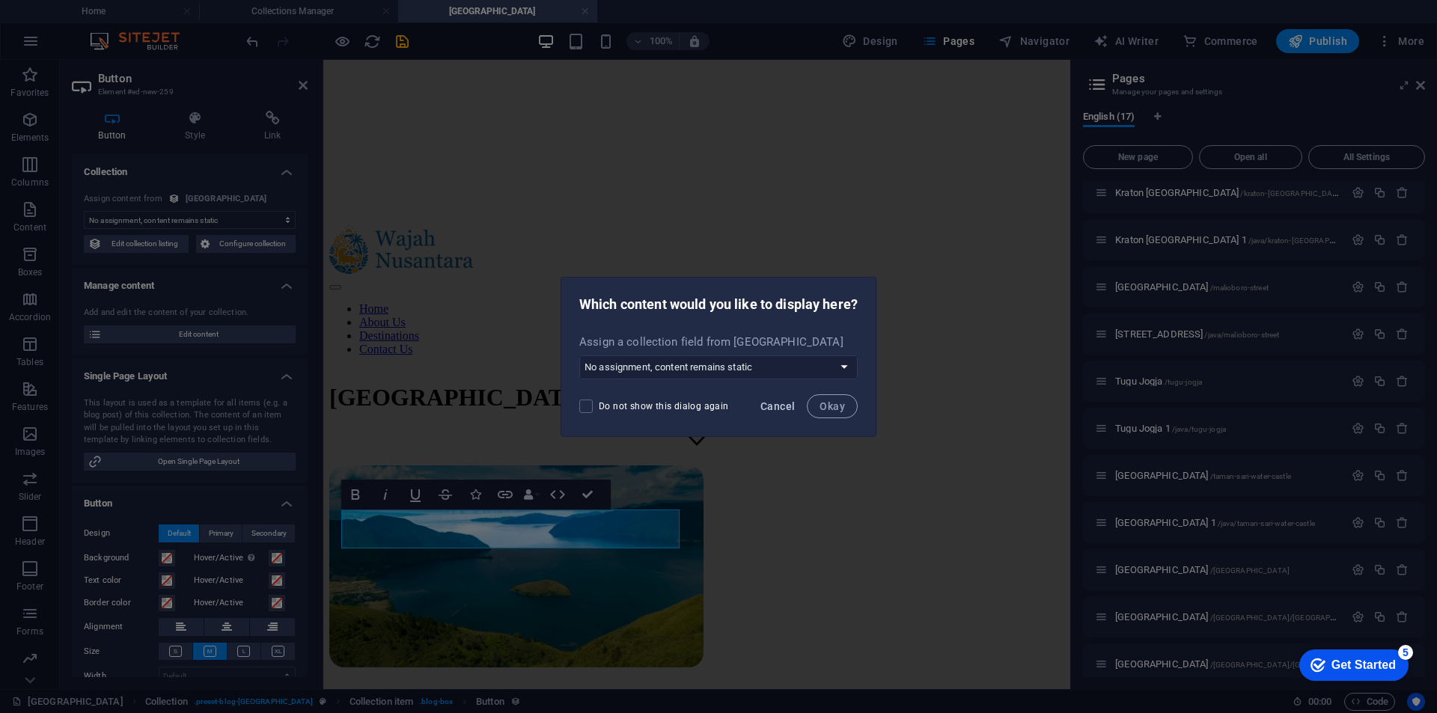
click at [781, 407] on span "Cancel" at bounding box center [777, 406] width 34 height 12
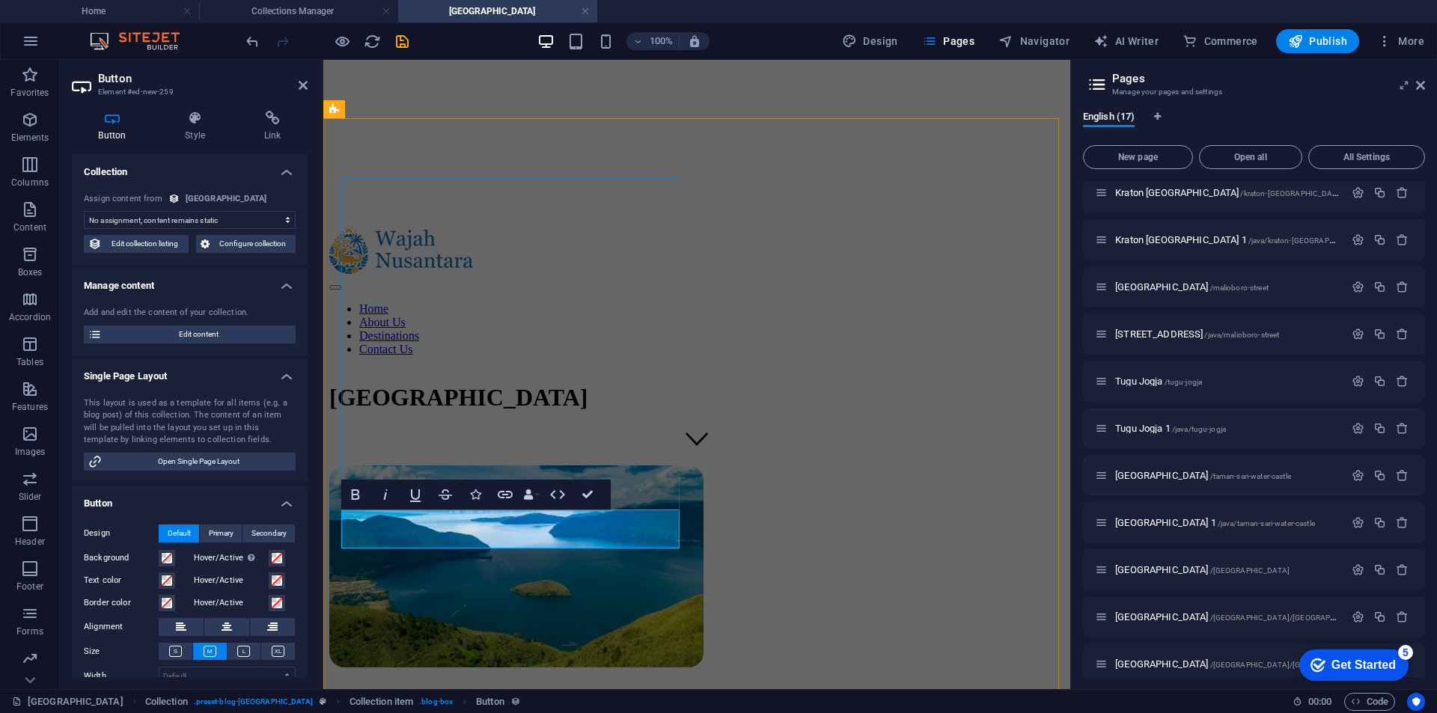
click at [242, 646] on icon at bounding box center [243, 651] width 13 height 11
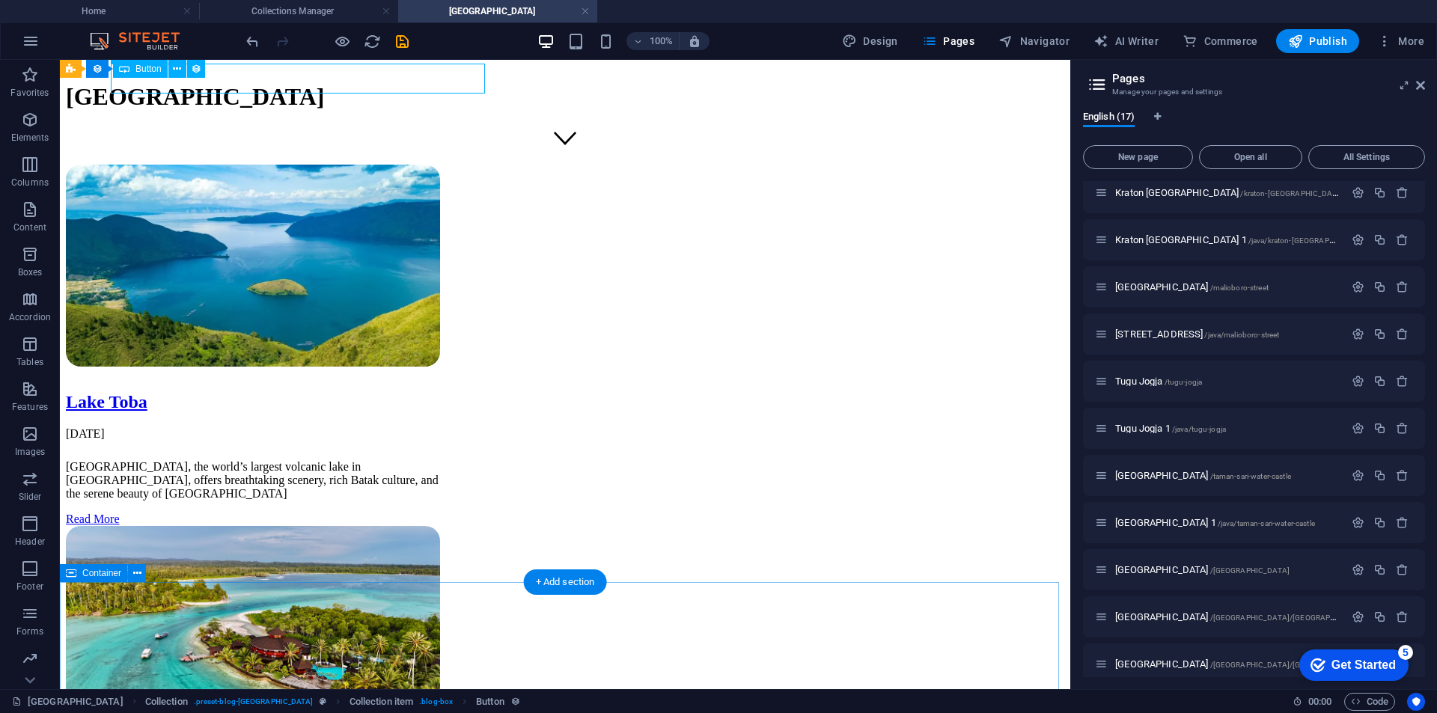
scroll to position [374, 0]
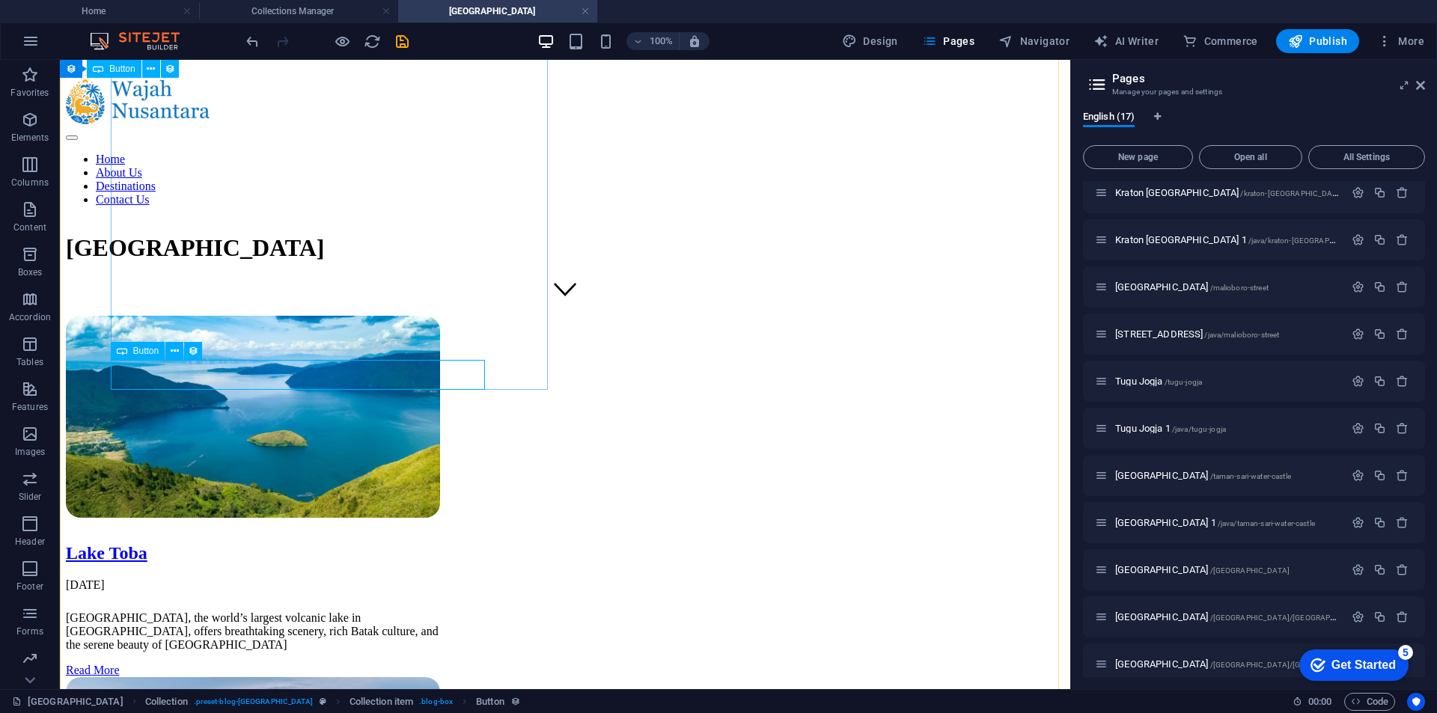
click at [289, 664] on div "Read More" at bounding box center [253, 670] width 374 height 13
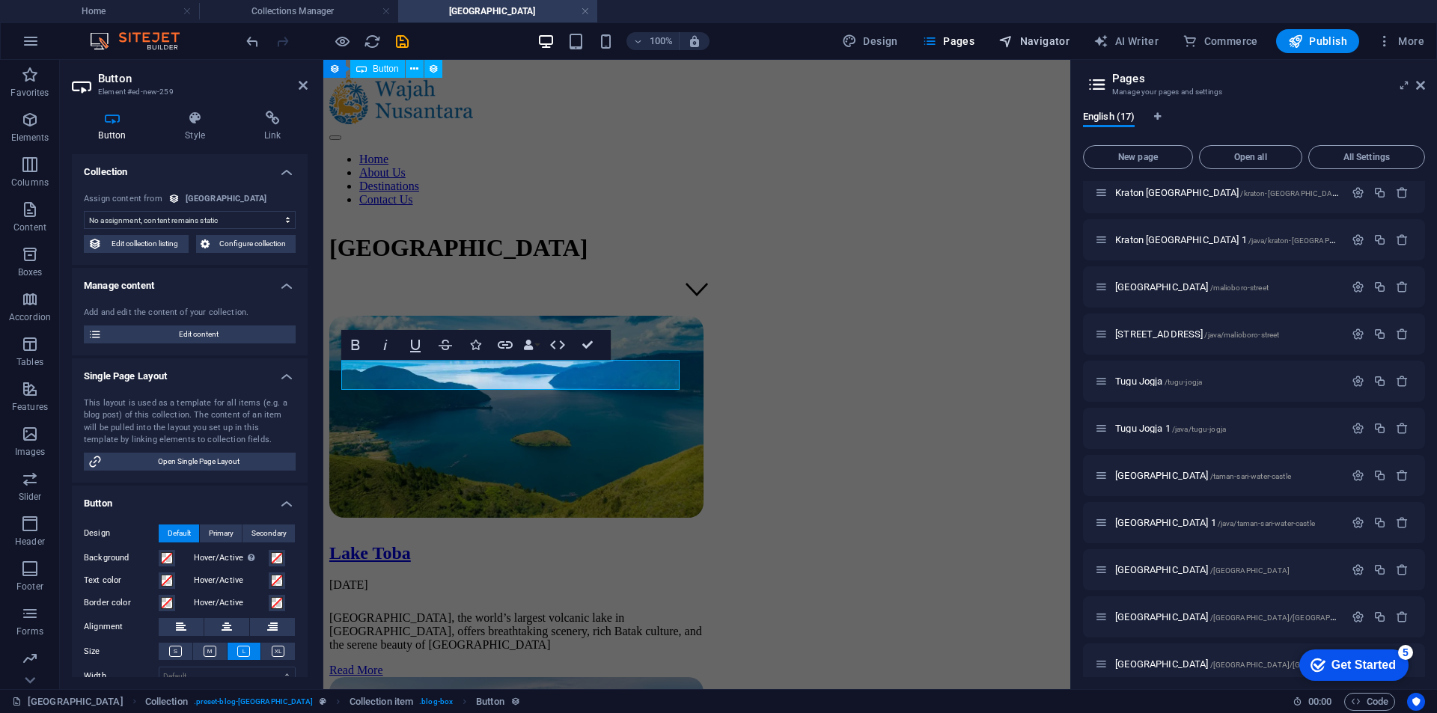
click at [1034, 43] on span "Navigator" at bounding box center [1033, 41] width 71 height 15
select select "16372386-en"
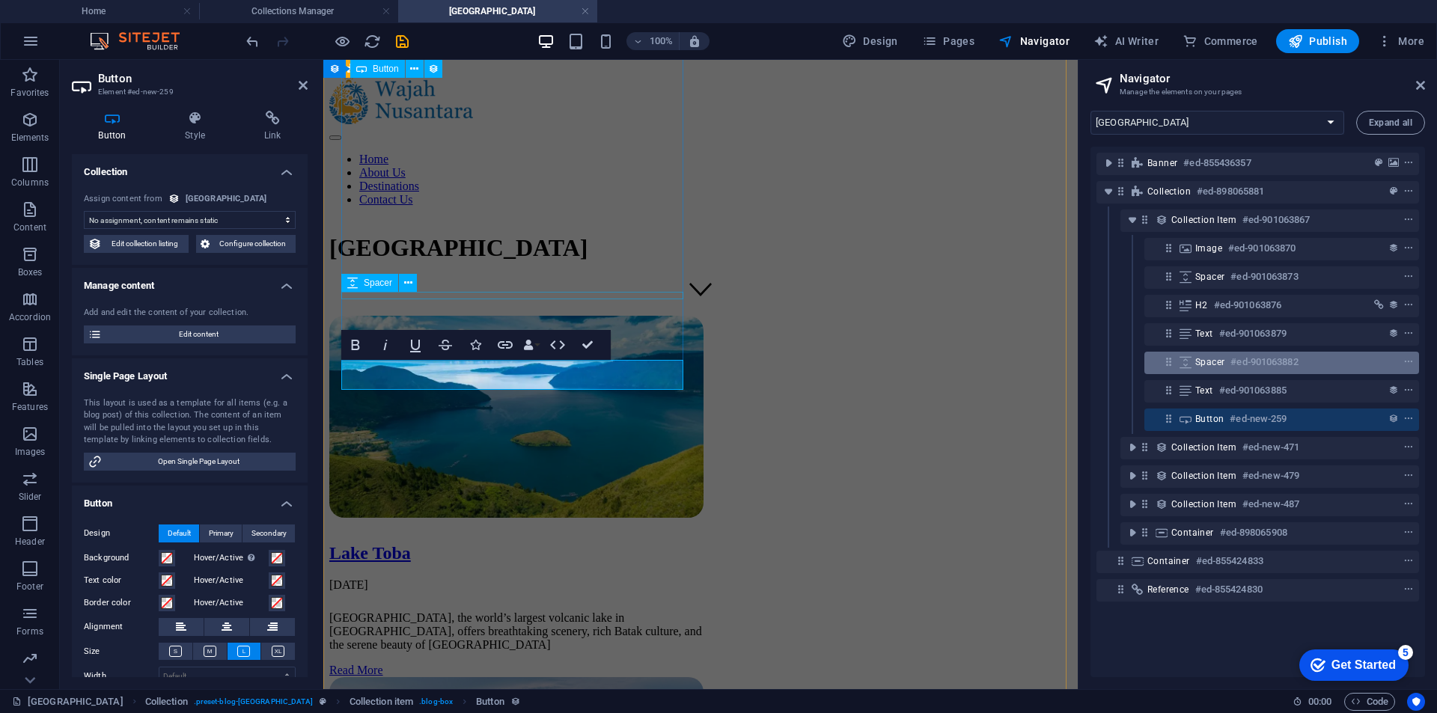
click at [1202, 360] on span "Spacer" at bounding box center [1209, 362] width 29 height 12
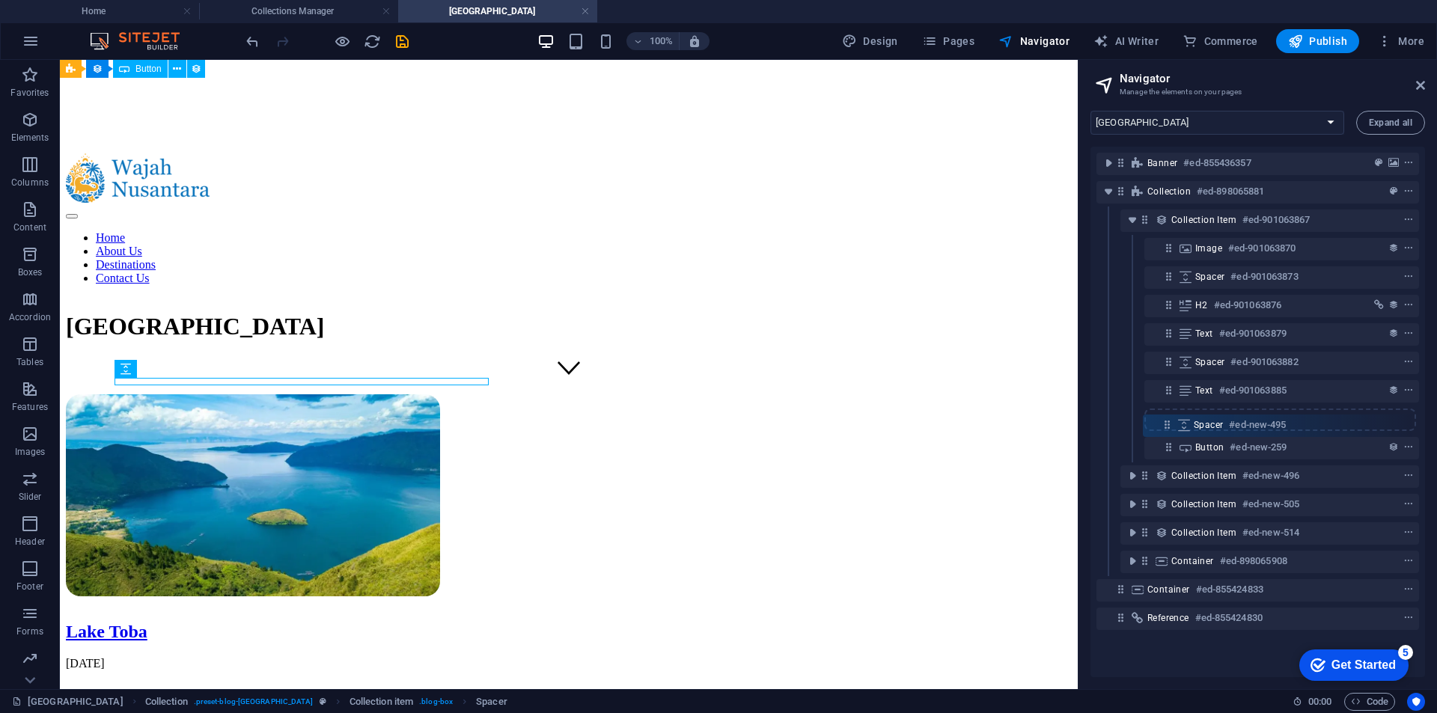
drag, startPoint x: 1162, startPoint y: 395, endPoint x: 1161, endPoint y: 433, distance: 38.2
click at [1161, 433] on div "Banner #ed-855436357 Collection #ed-898065881 Collection item #ed-901063867 Ima…" at bounding box center [1257, 412] width 334 height 531
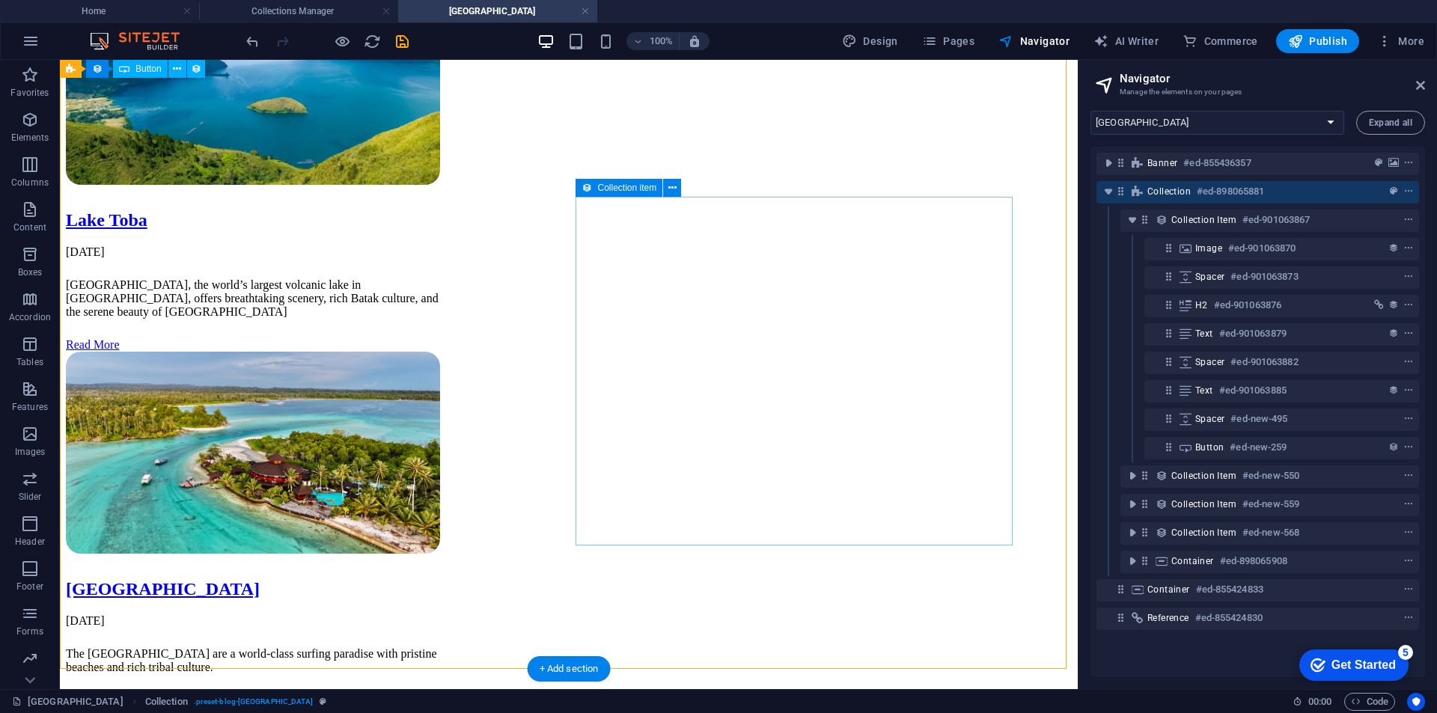
scroll to position [823, 0]
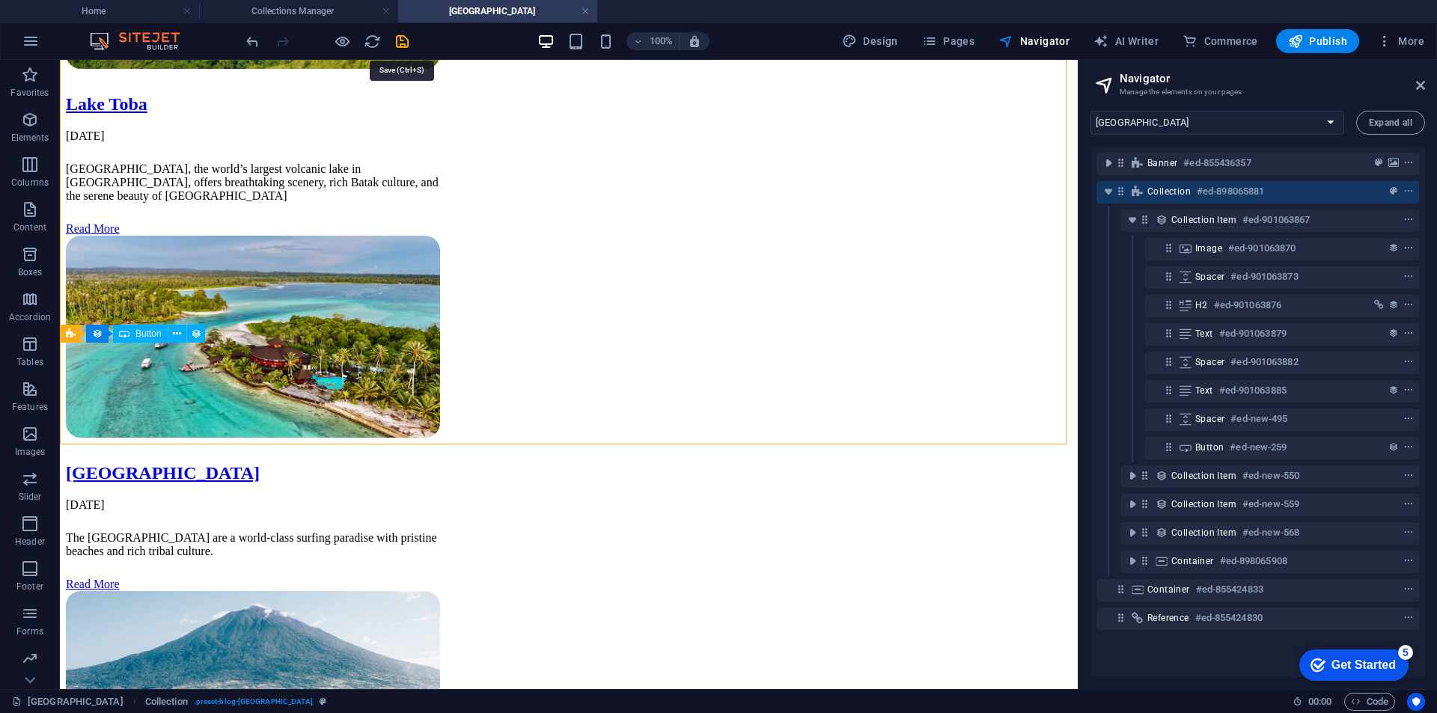
click at [411, 46] on div "100% Design Pages Navigator AI Writer Commerce Publish More" at bounding box center [836, 41] width 1187 height 24
click at [407, 43] on icon "save" at bounding box center [402, 41] width 17 height 17
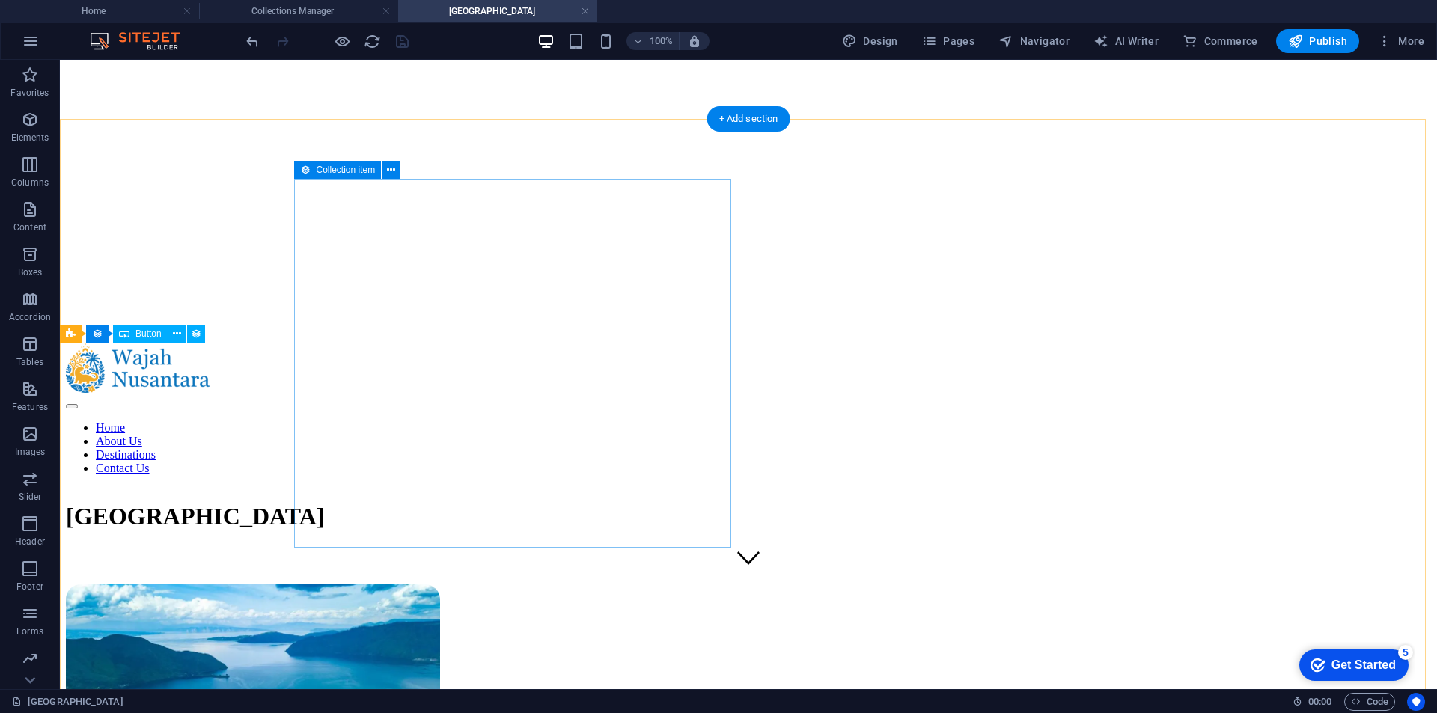
scroll to position [0, 0]
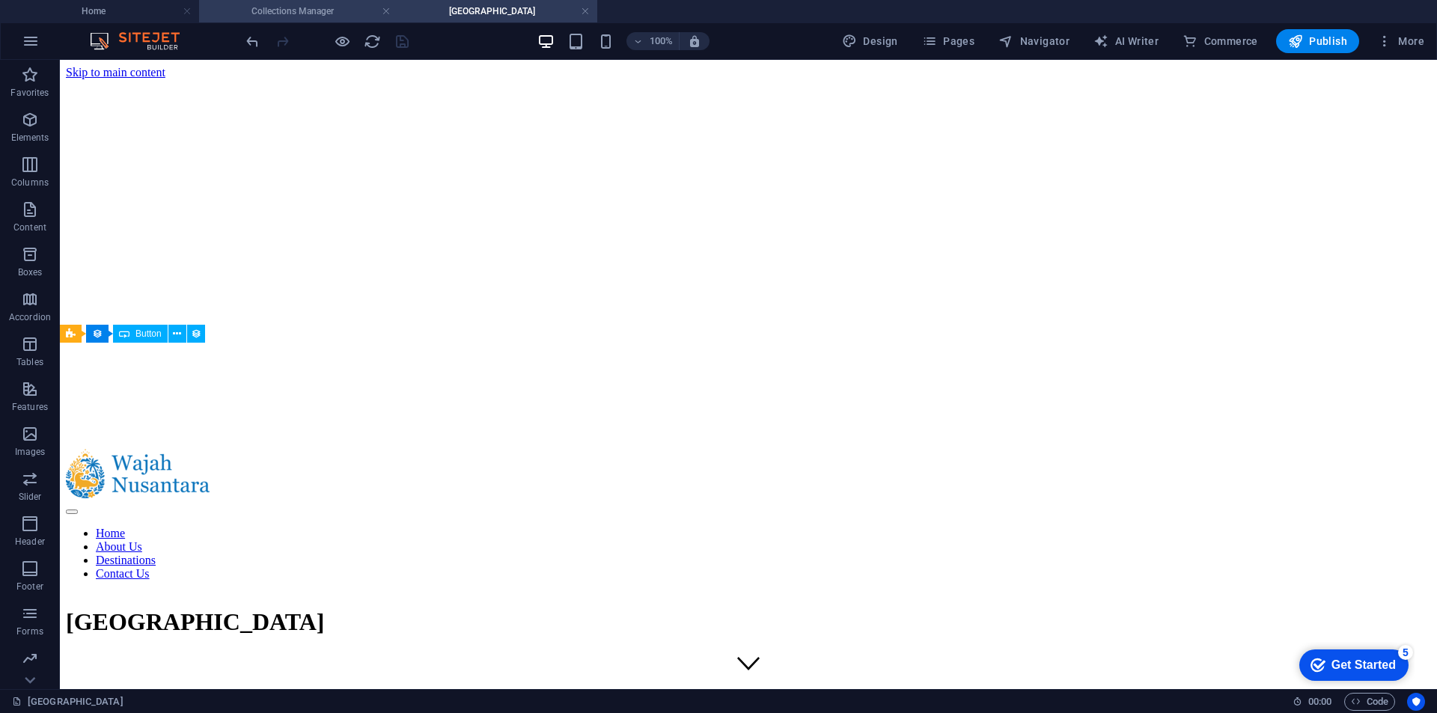
click at [342, 19] on h4 "Collections Manager" at bounding box center [298, 11] width 199 height 16
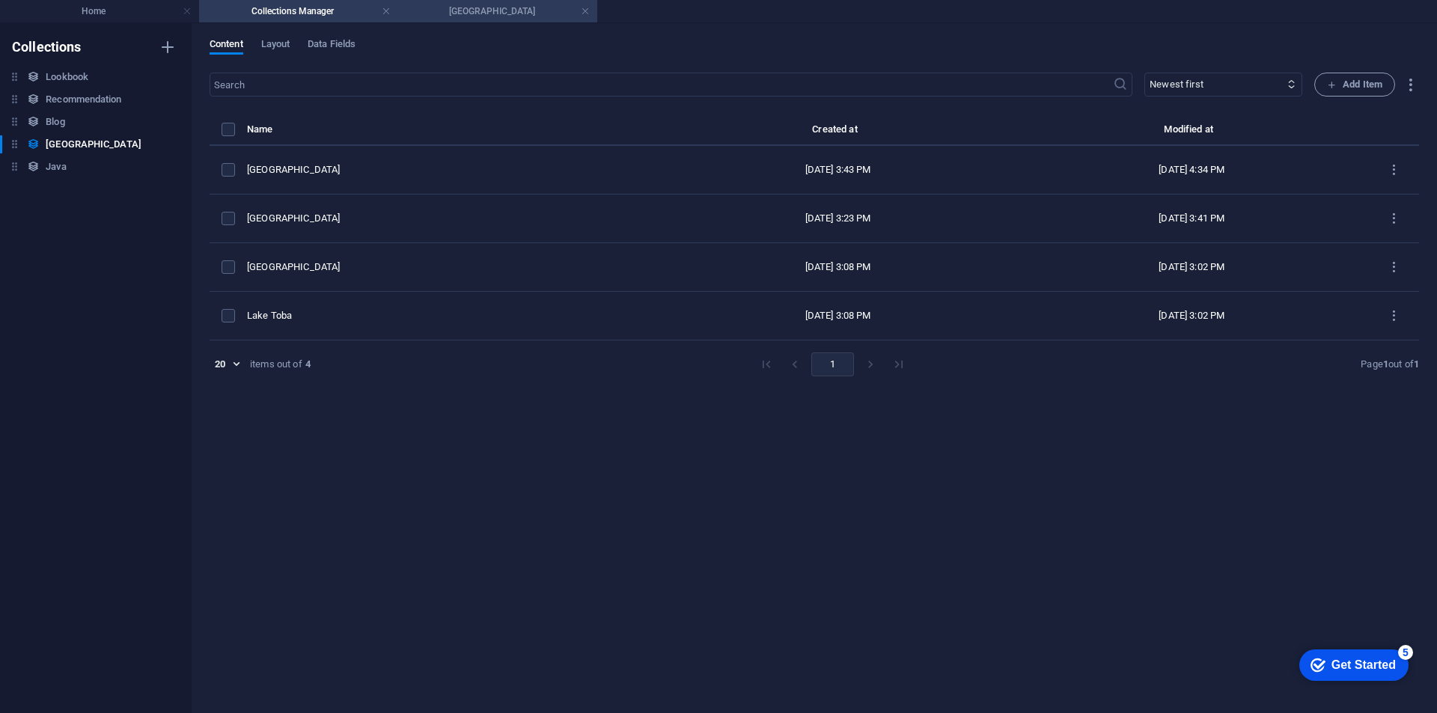
click at [459, 17] on h4 "[GEOGRAPHIC_DATA]" at bounding box center [497, 11] width 199 height 16
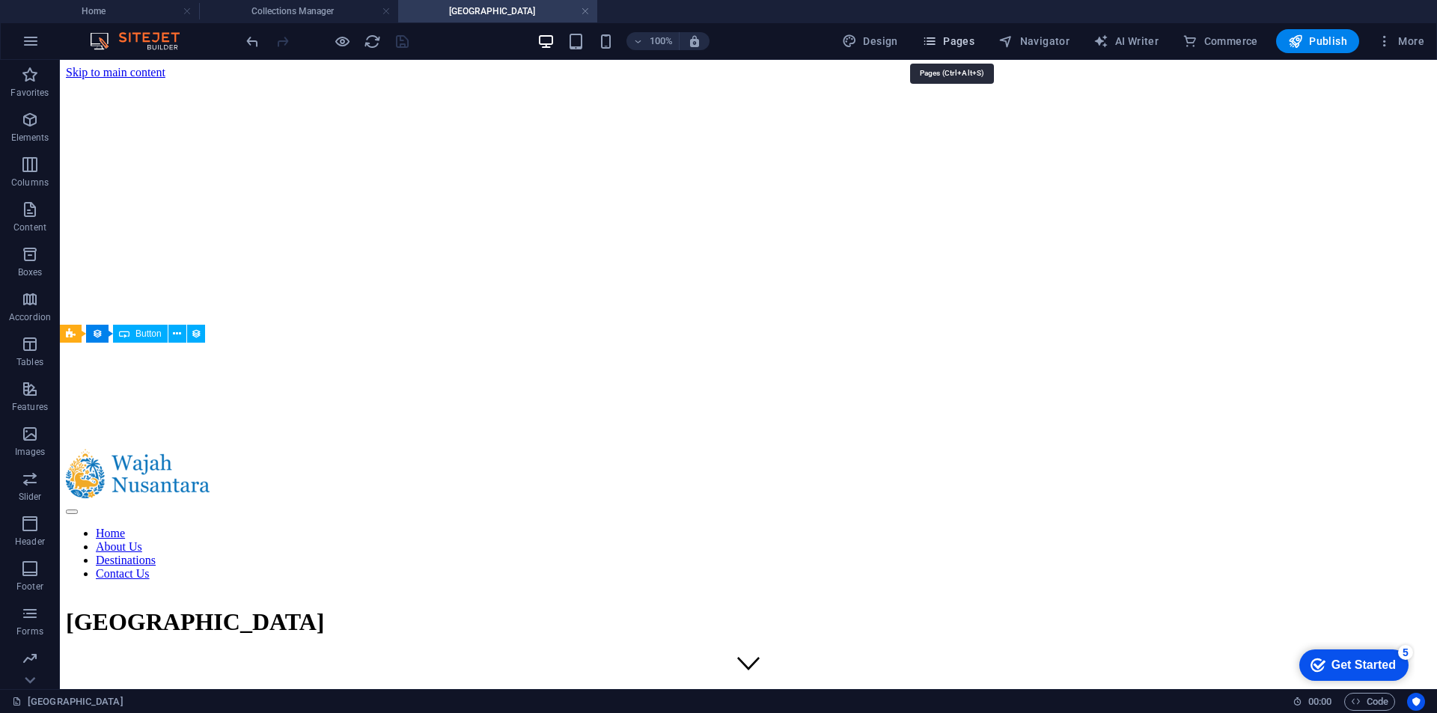
click at [943, 46] on span "Pages" at bounding box center [948, 41] width 52 height 15
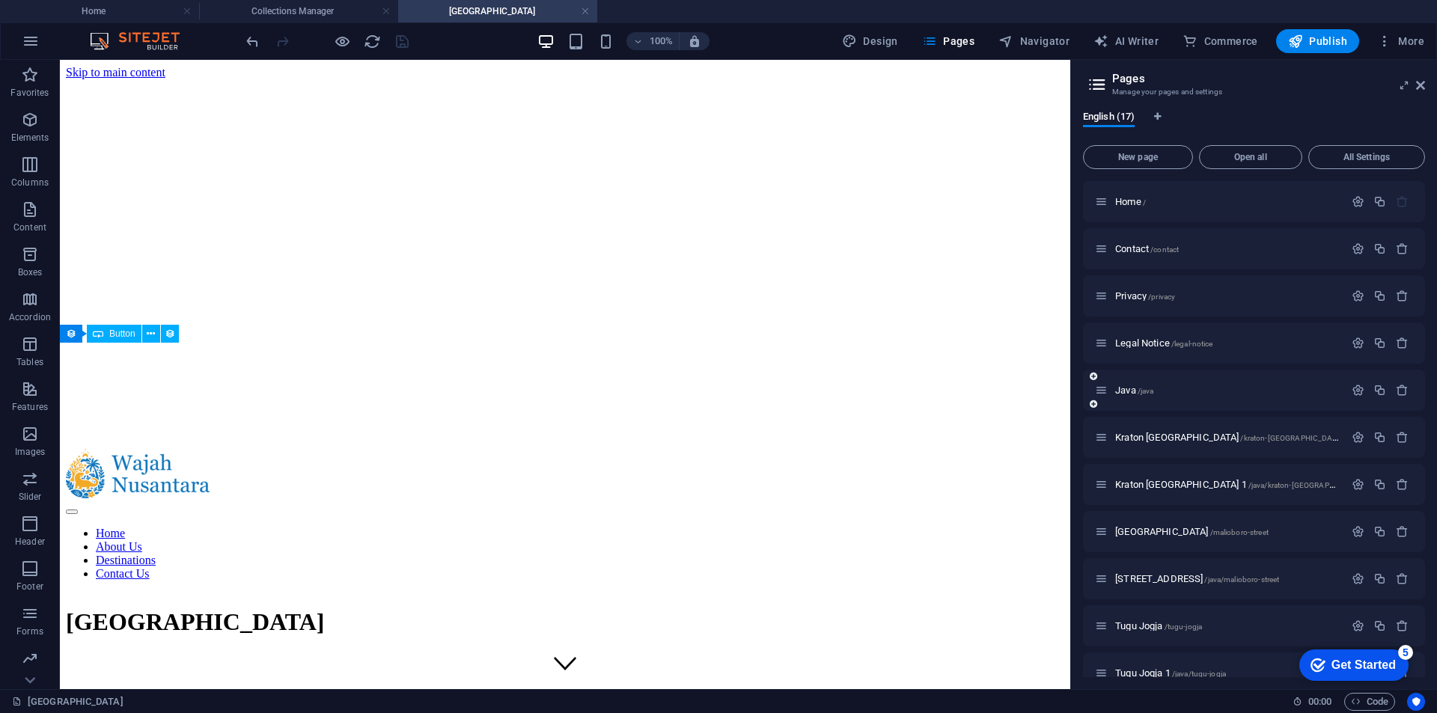
click at [1095, 375] on icon at bounding box center [1092, 376] width 7 height 9
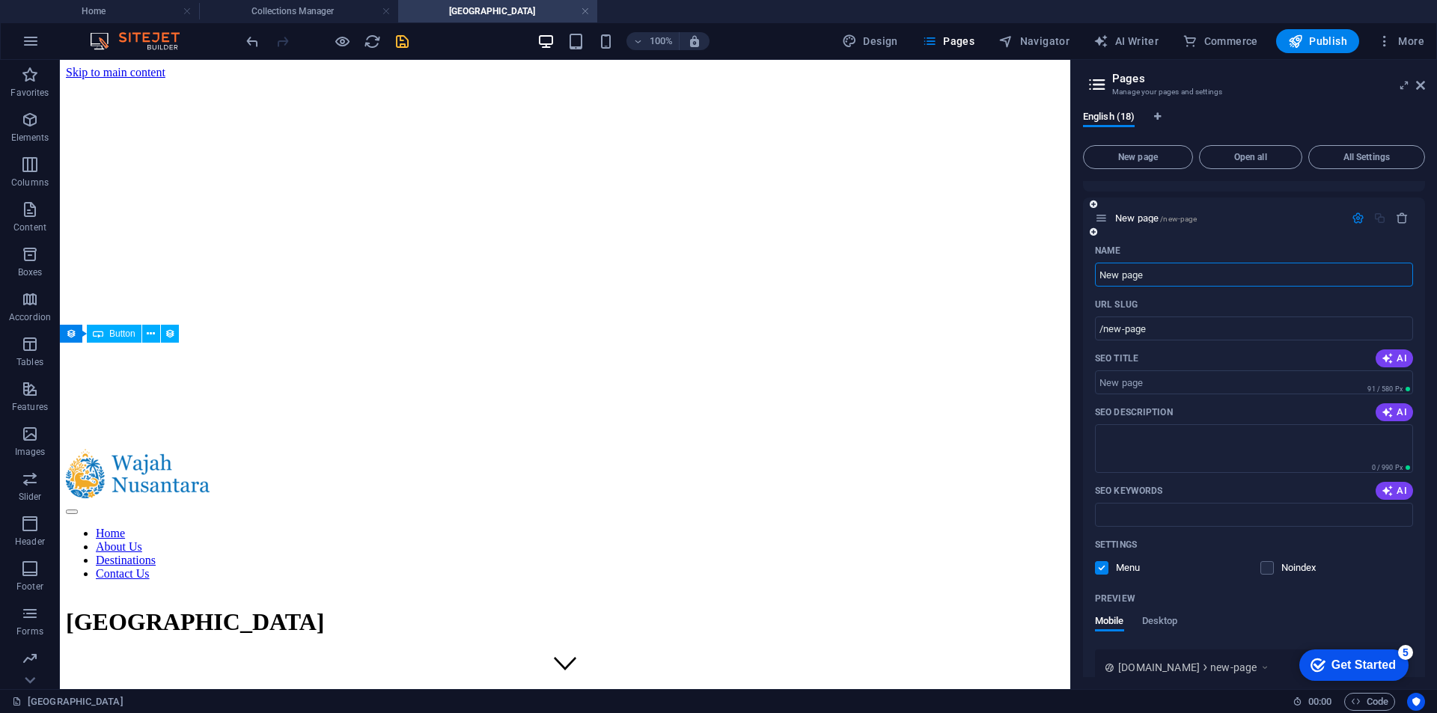
scroll to position [75, 0]
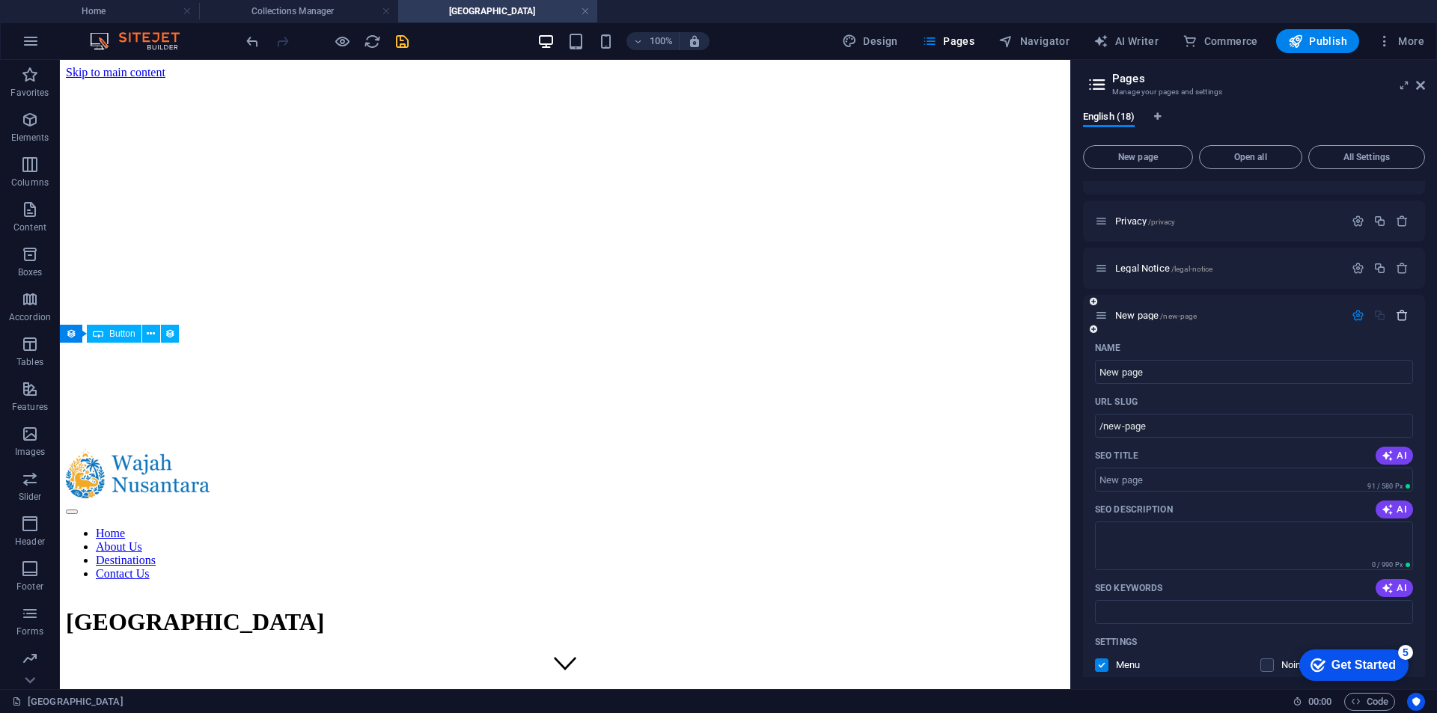
click at [1397, 311] on icon "button" at bounding box center [1401, 315] width 13 height 13
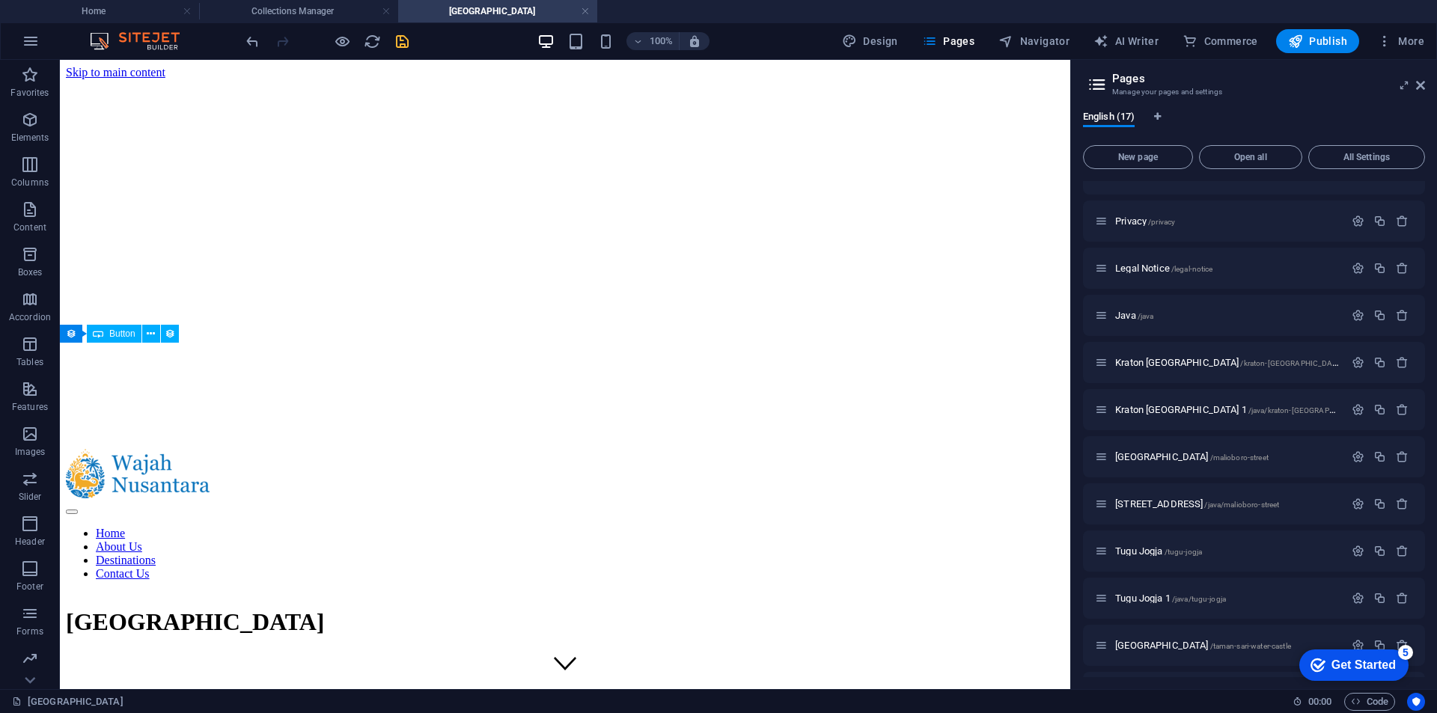
click at [1163, 117] on div "English (17)" at bounding box center [1254, 125] width 342 height 28
click at [1155, 114] on icon "Language Tabs" at bounding box center [1157, 116] width 7 height 9
select select "41"
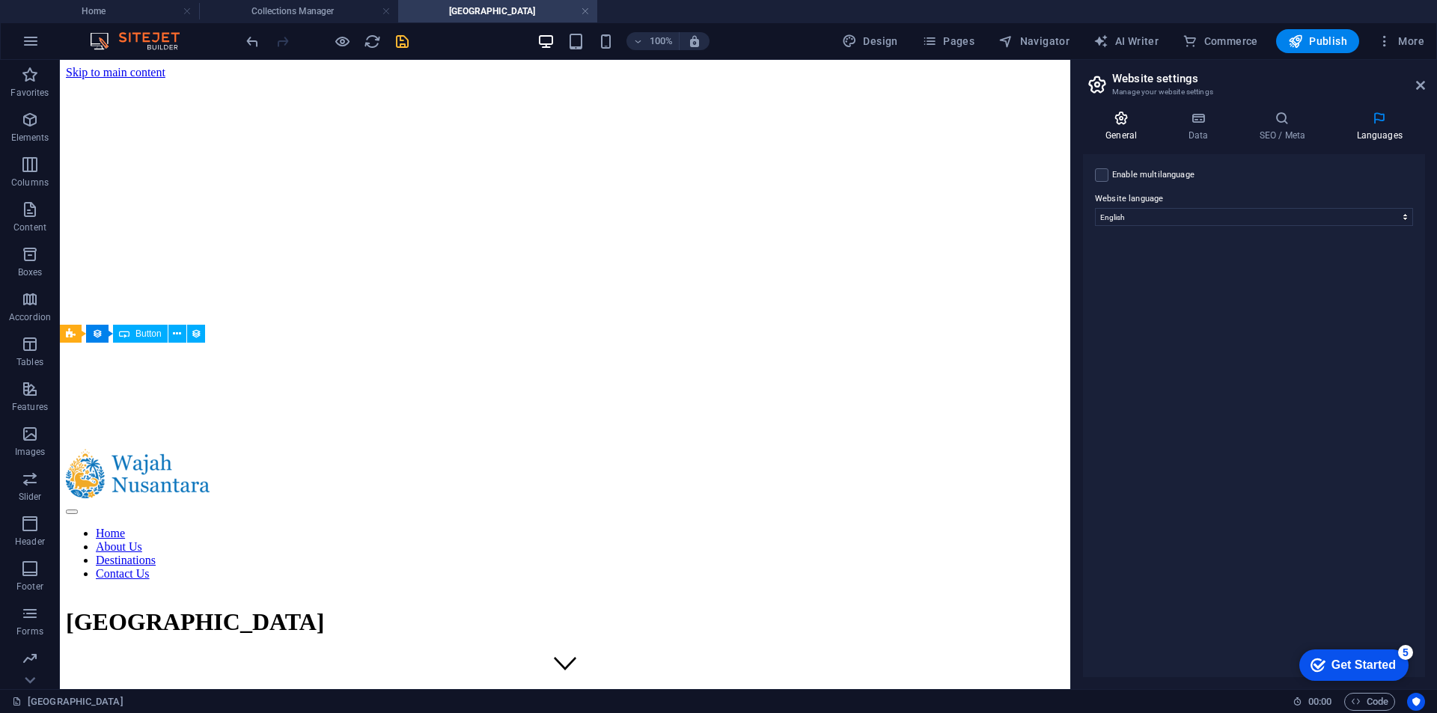
click at [1134, 125] on icon at bounding box center [1121, 118] width 76 height 15
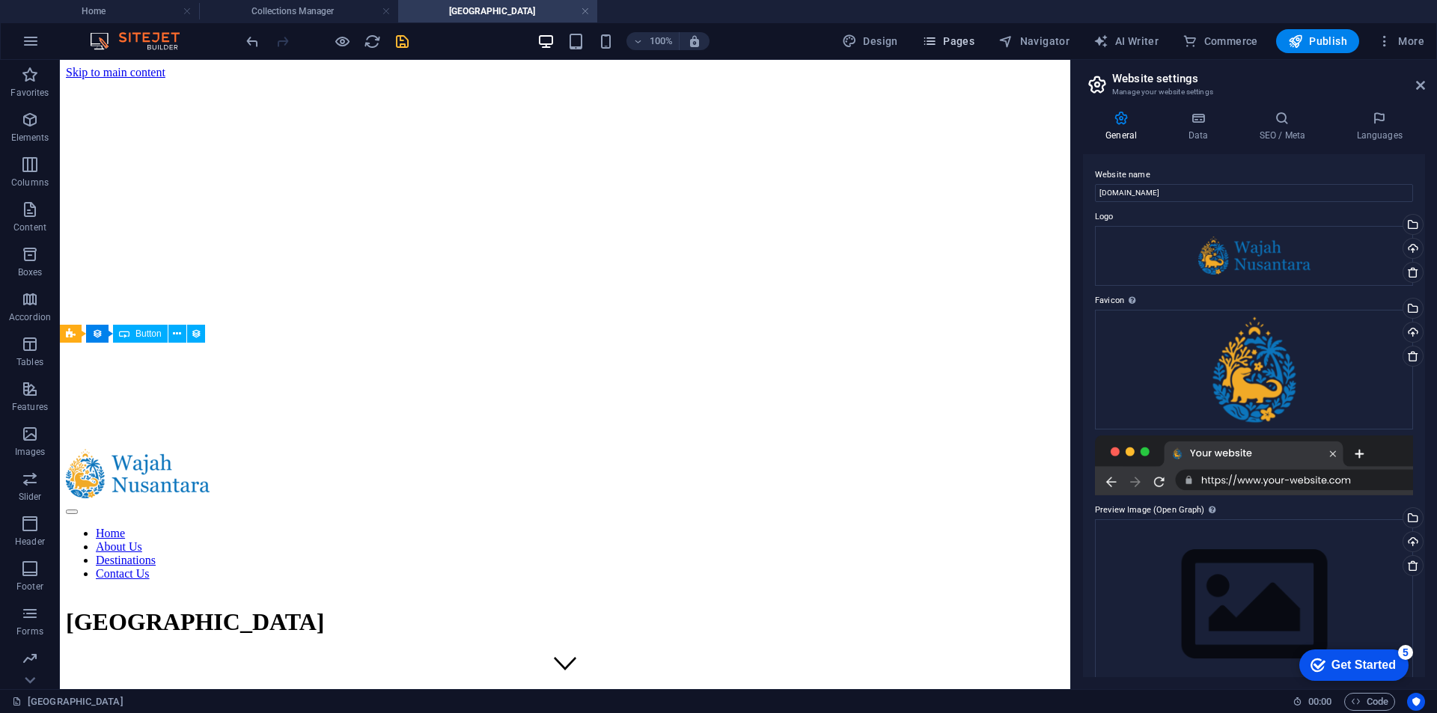
click at [961, 43] on span "Pages" at bounding box center [948, 41] width 52 height 15
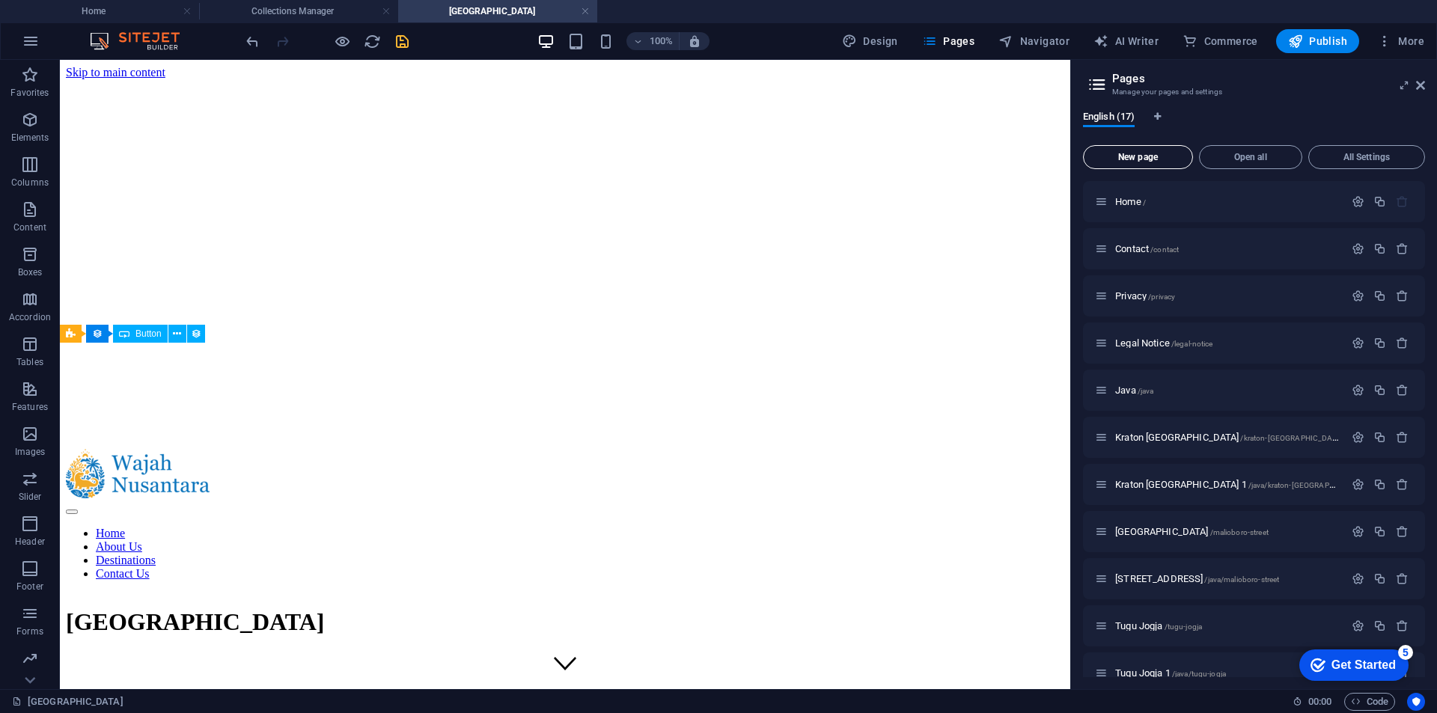
click at [1170, 162] on button "New page" at bounding box center [1138, 157] width 110 height 24
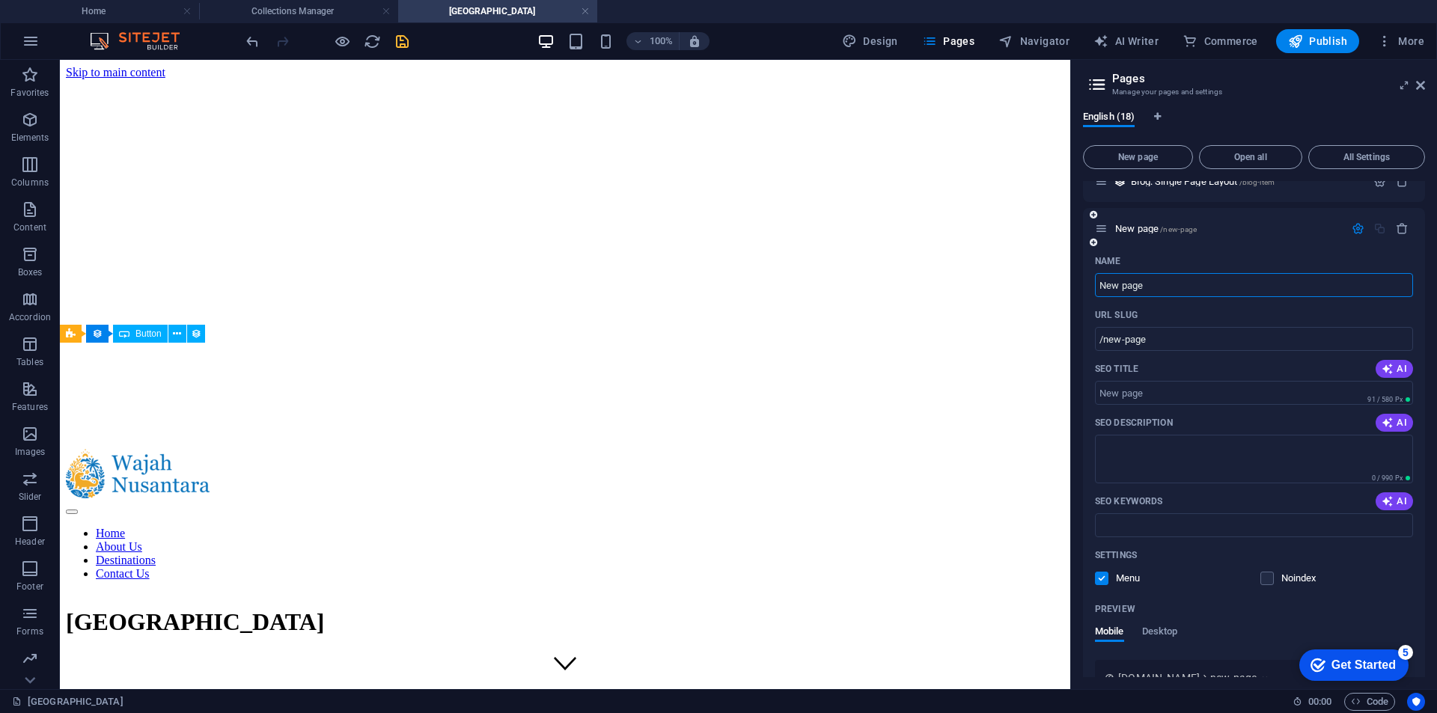
scroll to position [780, 0]
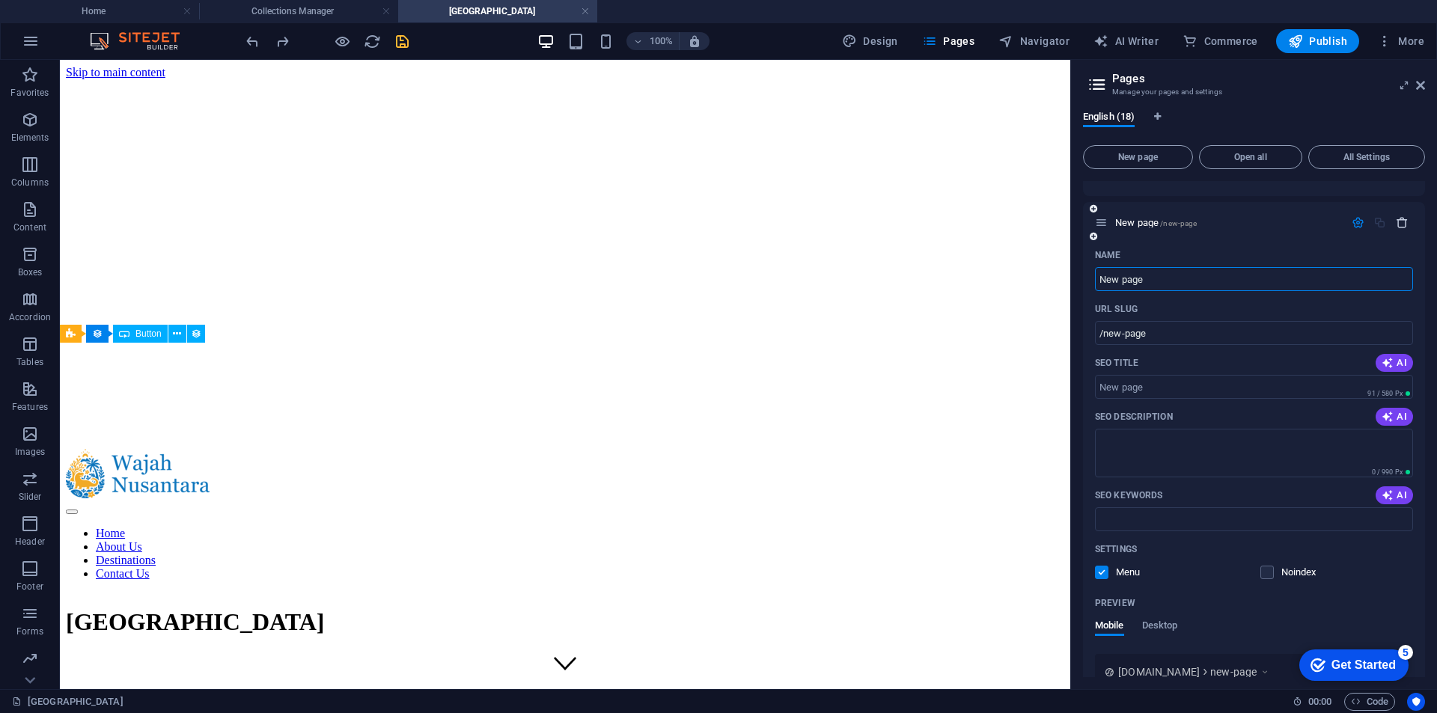
click at [1400, 225] on icon "button" at bounding box center [1401, 222] width 13 height 13
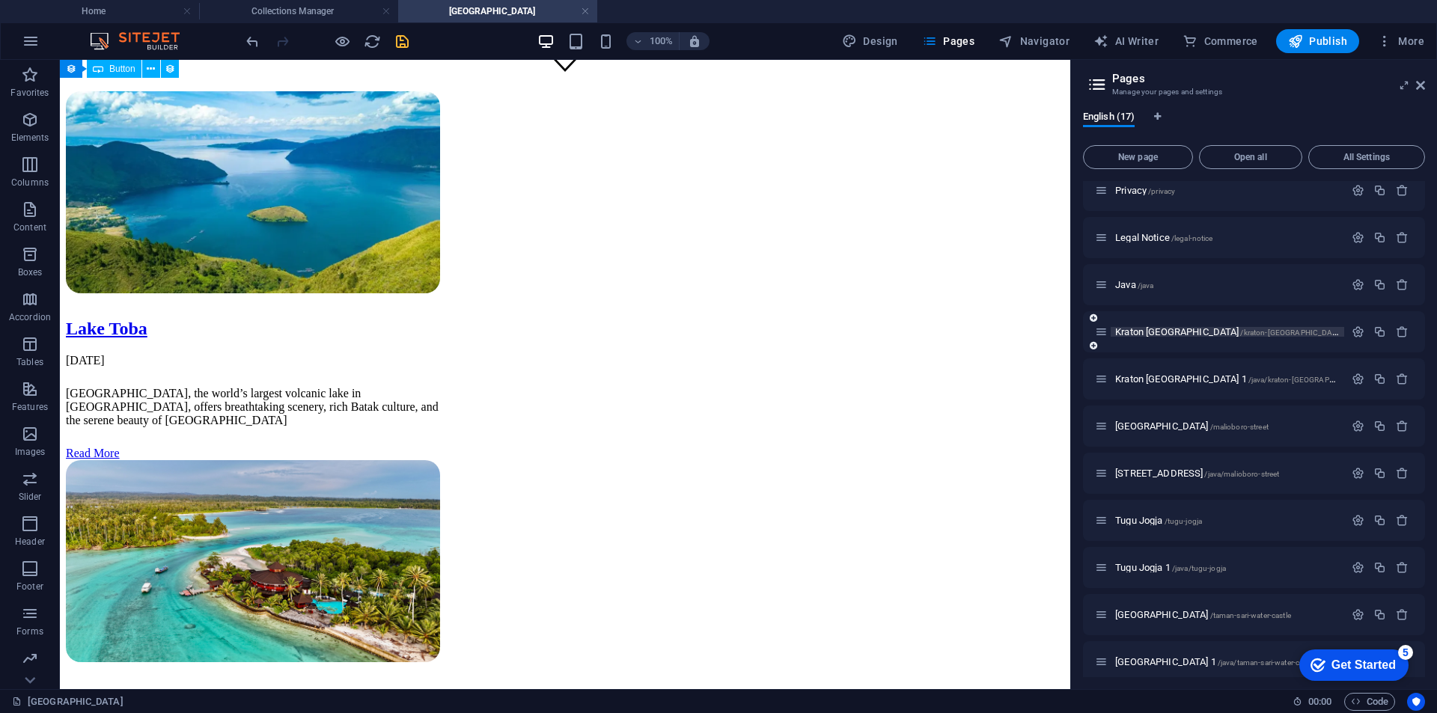
scroll to position [81, 0]
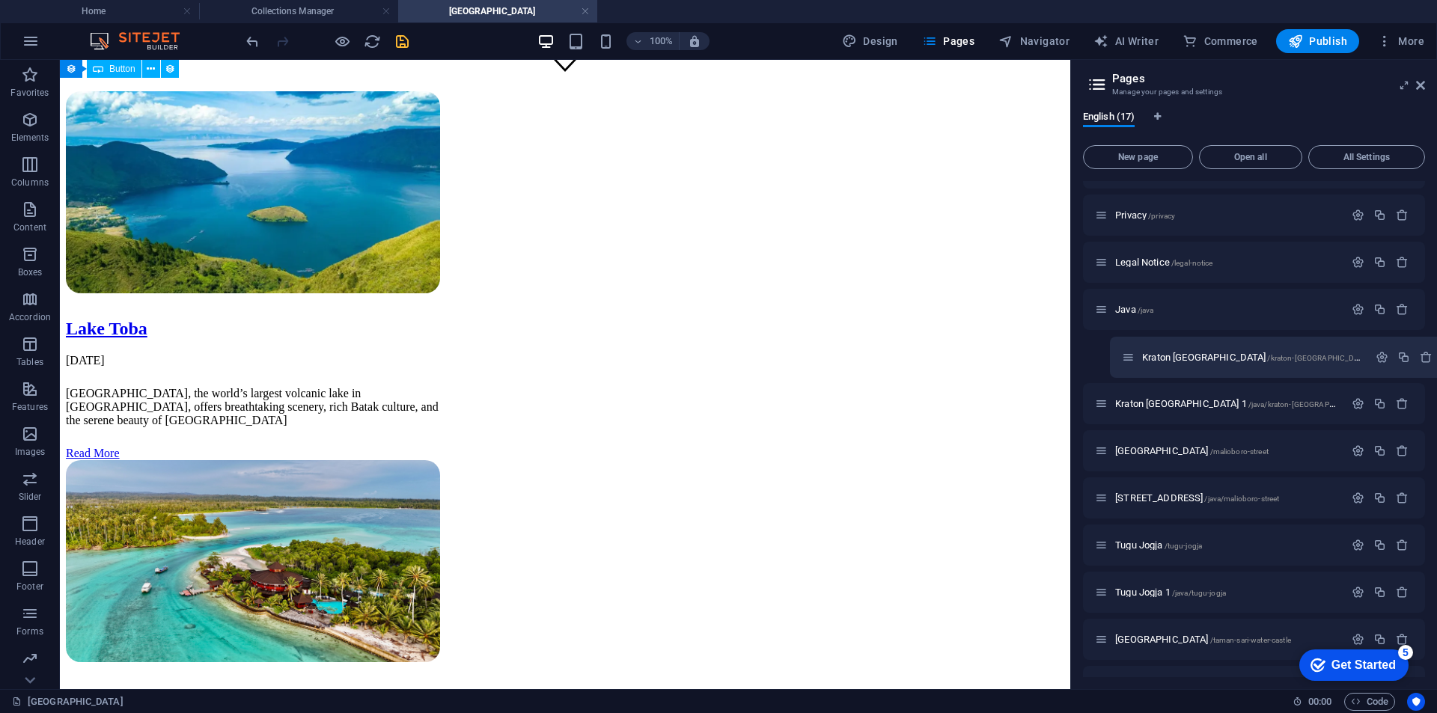
drag, startPoint x: 1104, startPoint y: 353, endPoint x: 1128, endPoint y: 349, distance: 23.6
click at [1128, 349] on div "Home / Contact /contact Privacy /privacy Legal Notice /legal-notice Java /java …" at bounding box center [1254, 474] width 342 height 748
drag, startPoint x: 1103, startPoint y: 353, endPoint x: 1155, endPoint y: 352, distance: 51.7
click at [1155, 352] on div "Home / Contact /contact Privacy /privacy Legal Notice /legal-notice Java /java …" at bounding box center [1254, 474] width 342 height 748
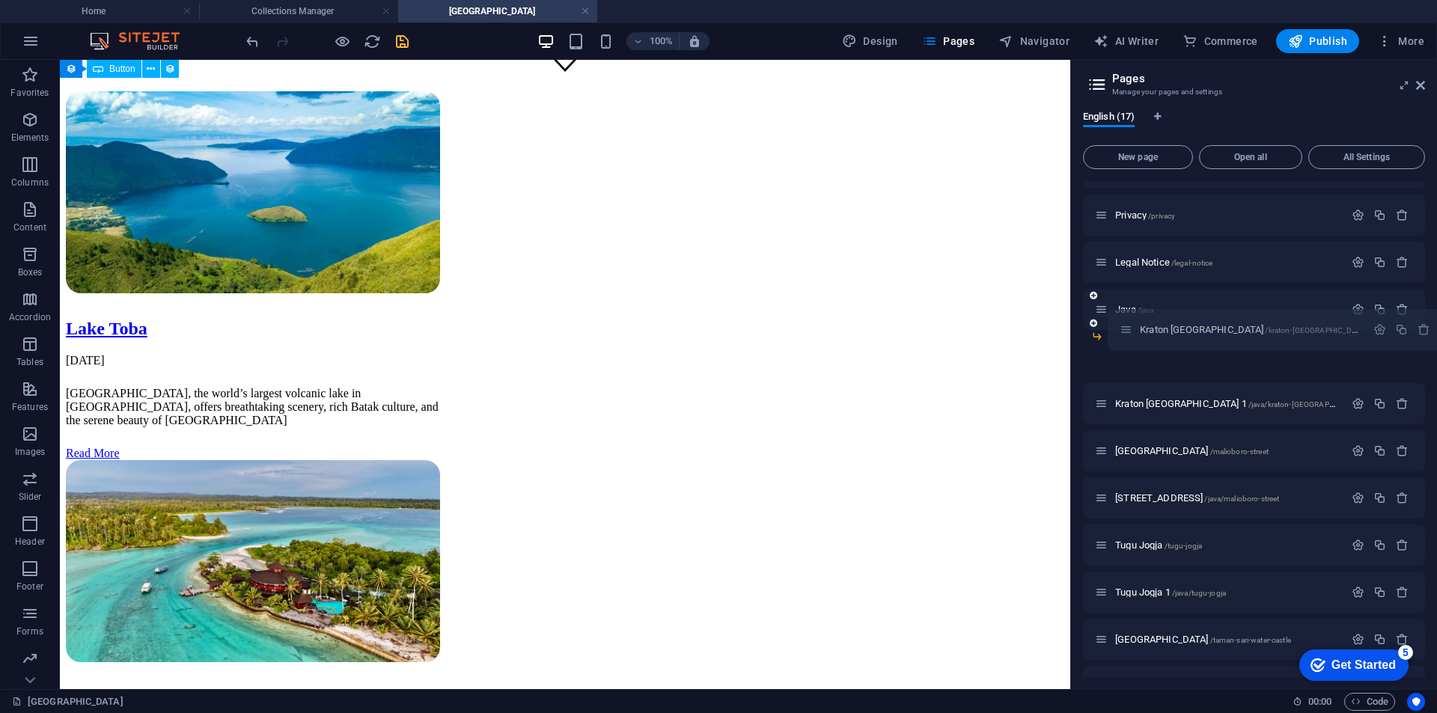
drag, startPoint x: 1105, startPoint y: 355, endPoint x: 1129, endPoint y: 324, distance: 39.5
click at [1129, 324] on div "Home / Contact /contact Privacy /privacy Legal Notice /legal-notice Java /java …" at bounding box center [1254, 474] width 342 height 748
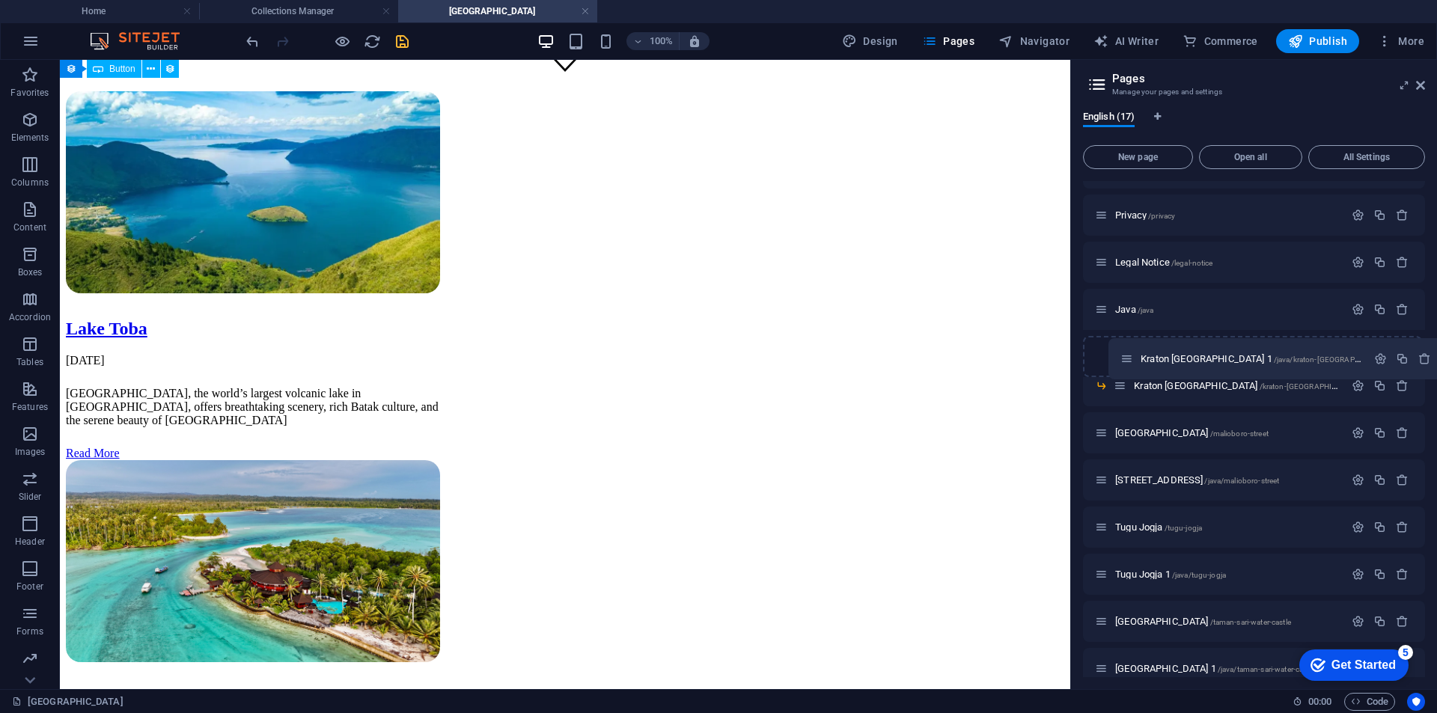
drag, startPoint x: 1104, startPoint y: 383, endPoint x: 1132, endPoint y: 352, distance: 42.4
click at [1132, 352] on div "Home / Contact /contact Privacy /privacy Legal Notice /legal-notice Java /java …" at bounding box center [1254, 488] width 342 height 777
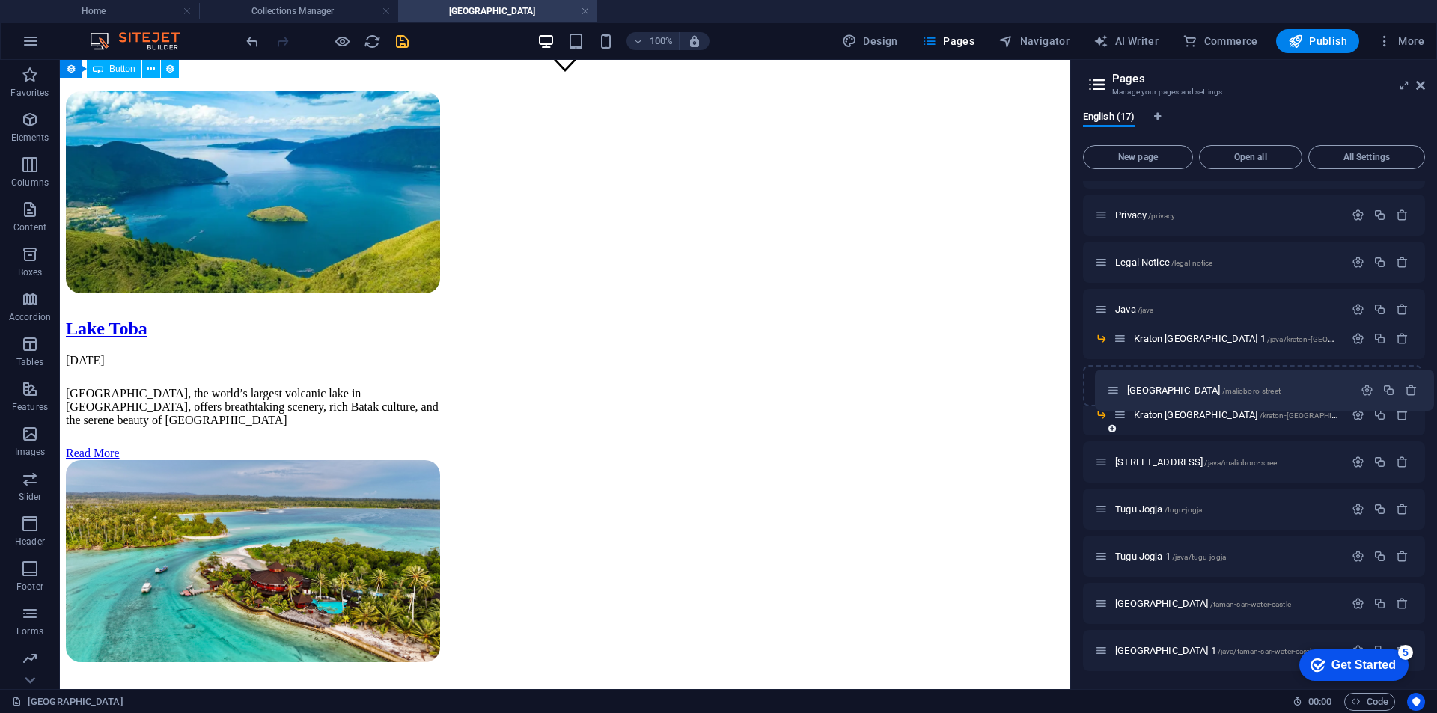
drag, startPoint x: 1101, startPoint y: 412, endPoint x: 1116, endPoint y: 381, distance: 33.8
click at [1116, 380] on div "Home / Contact /contact Privacy /privacy Legal Notice /legal-notice Java /java …" at bounding box center [1254, 479] width 342 height 759
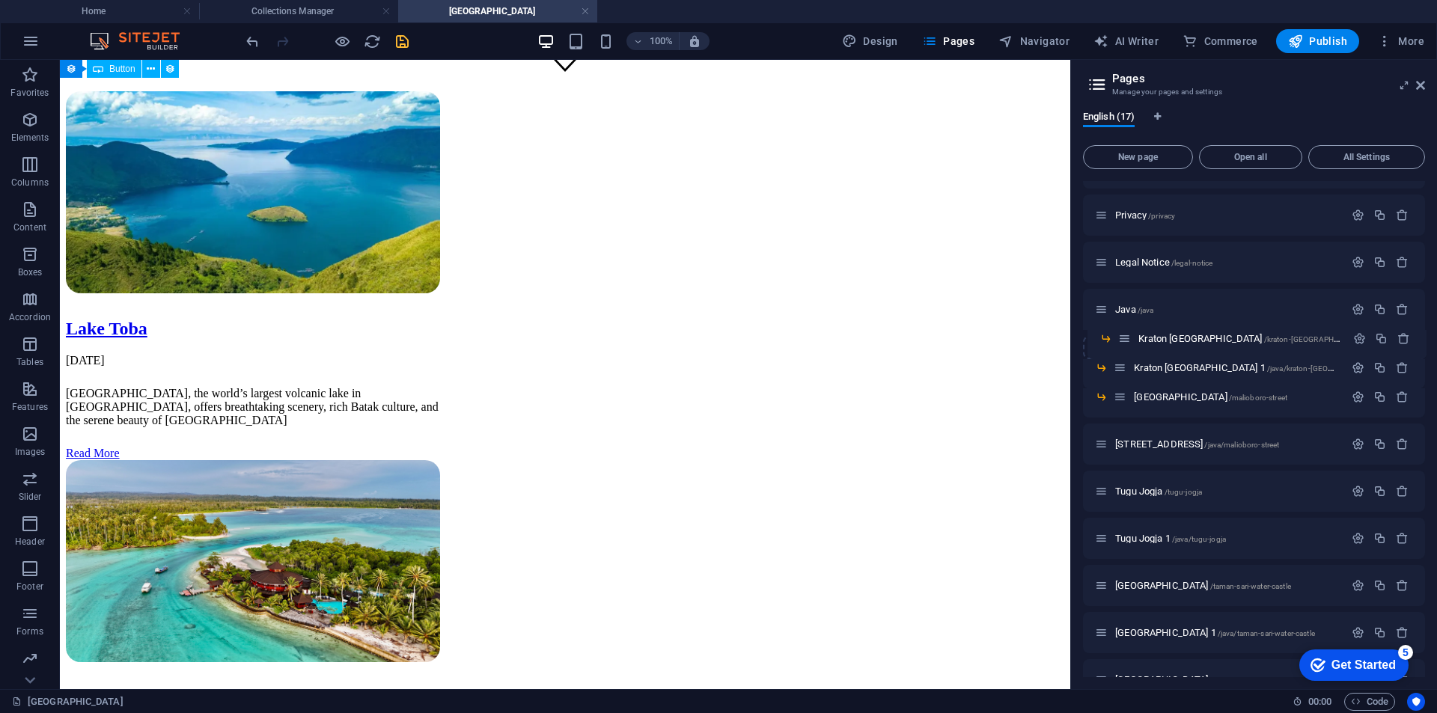
drag, startPoint x: 1118, startPoint y: 397, endPoint x: 1124, endPoint y: 334, distance: 63.1
click at [1124, 334] on div "Home / Contact /contact Privacy /privacy Legal Notice /legal-notice Java /java …" at bounding box center [1254, 456] width 342 height 712
drag, startPoint x: 1102, startPoint y: 442, endPoint x: 1128, endPoint y: 419, distance: 34.4
click at [1128, 419] on div "Home / Contact /contact Privacy /privacy Legal Notice /legal-notice Java /java …" at bounding box center [1254, 447] width 342 height 694
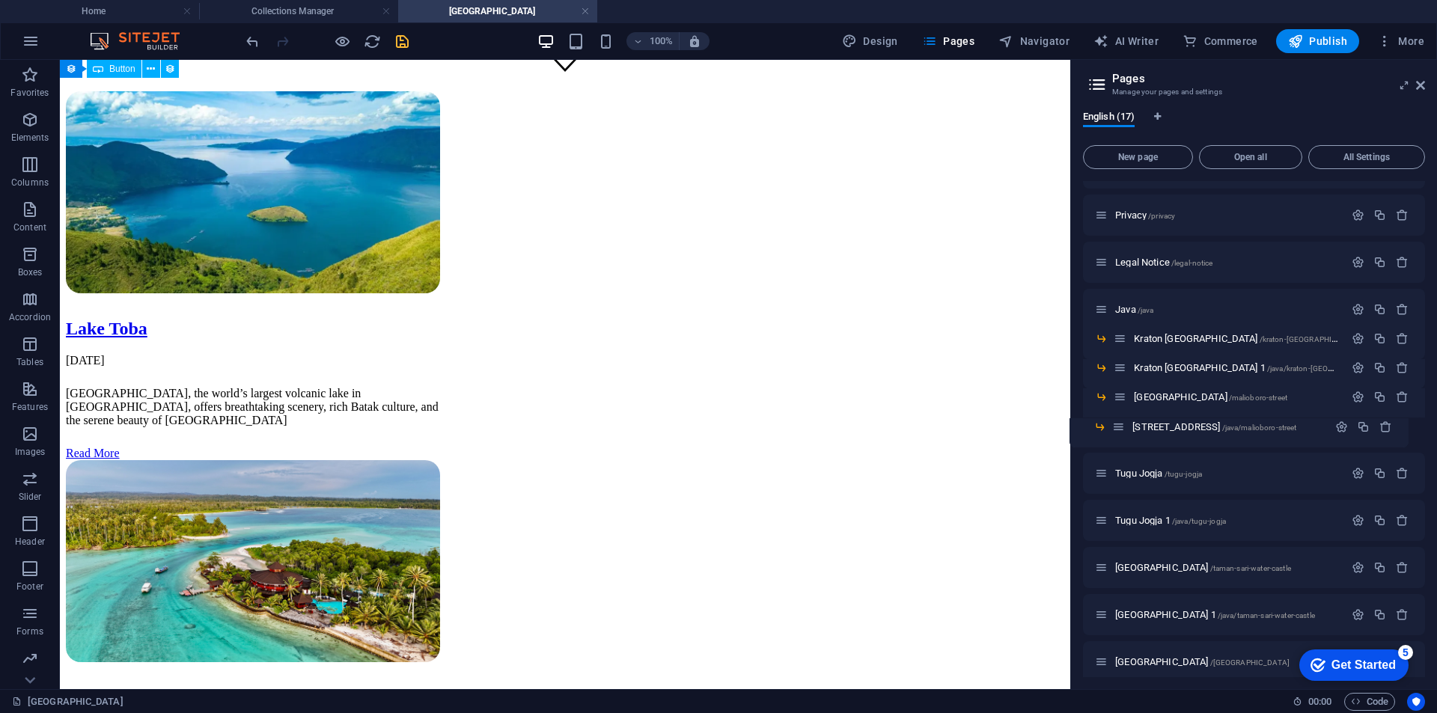
drag, startPoint x: 1132, startPoint y: 424, endPoint x: 1115, endPoint y: 427, distance: 17.4
click at [1115, 427] on div "Home / Contact /contact Privacy /privacy Legal Notice /legal-notice Java /java …" at bounding box center [1254, 447] width 342 height 694
drag, startPoint x: 1102, startPoint y: 474, endPoint x: 1111, endPoint y: 461, distance: 15.6
click at [1111, 461] on div "Home / Contact /contact Privacy /privacy Legal Notice /legal-notice Java /java …" at bounding box center [1254, 438] width 342 height 676
drag, startPoint x: 1103, startPoint y: 472, endPoint x: 1109, endPoint y: 450, distance: 22.5
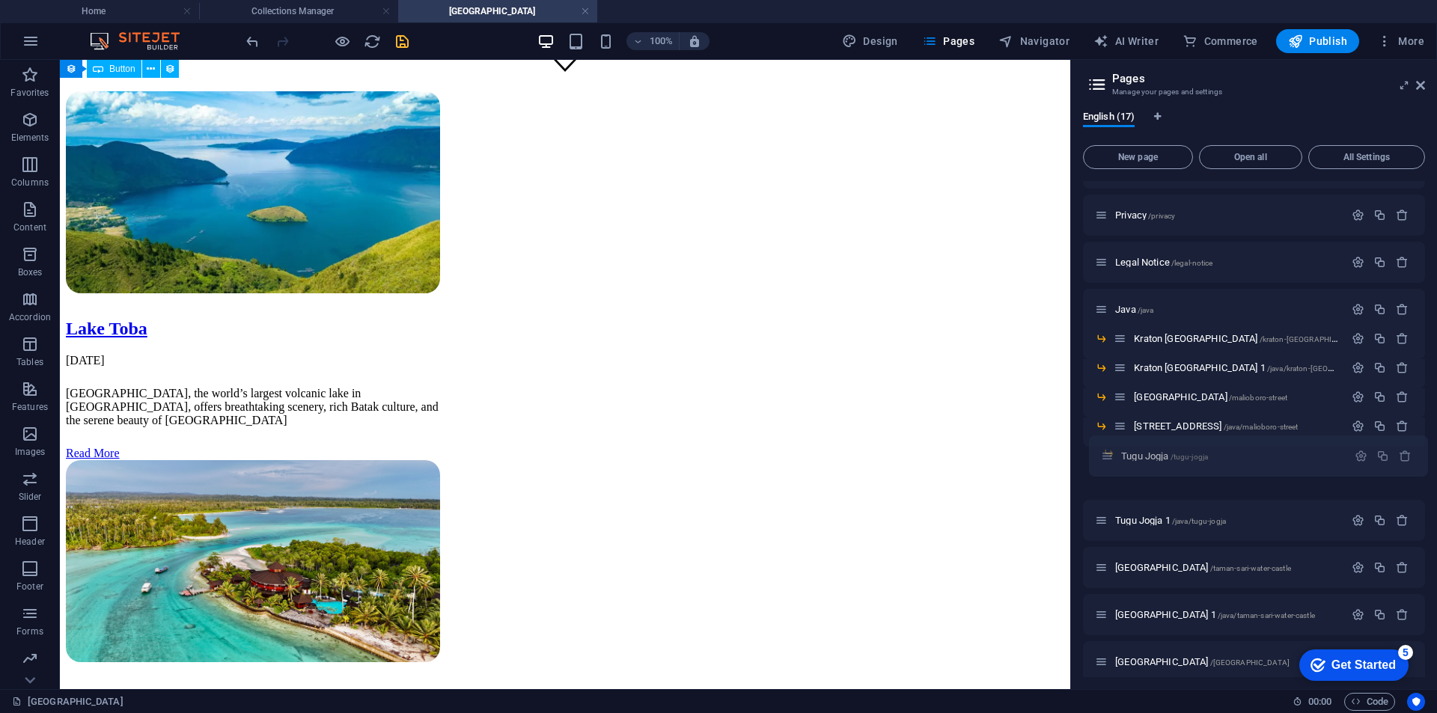
click at [1109, 450] on div "Home / Contact /contact Privacy /privacy Legal Notice /legal-notice Java /java …" at bounding box center [1254, 438] width 342 height 676
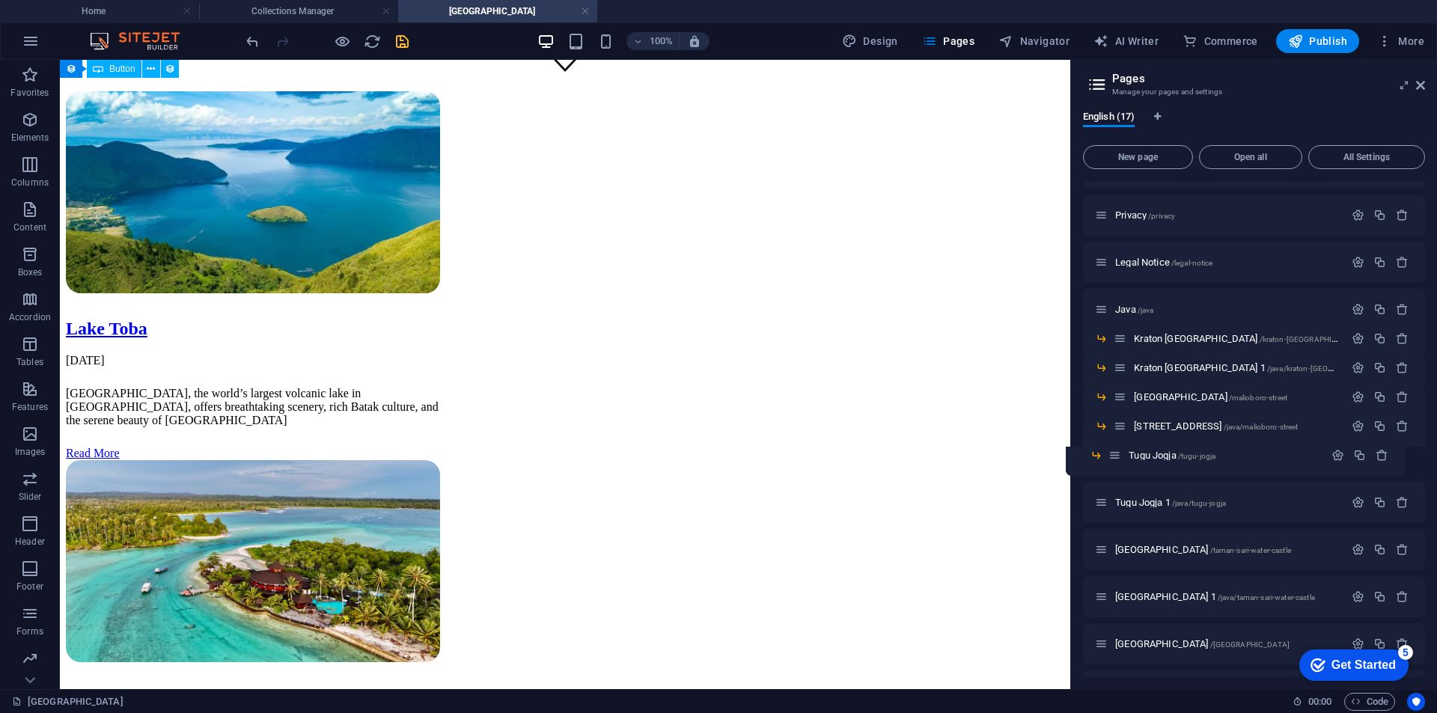
drag, startPoint x: 1131, startPoint y: 456, endPoint x: 1110, endPoint y: 456, distance: 21.0
click at [1110, 456] on div "Home / Contact /contact Privacy /privacy Legal Notice /legal-notice Java /java …" at bounding box center [1254, 438] width 342 height 676
click at [1123, 453] on div "Home / Contact /contact Privacy /privacy Legal Notice /legal-notice Java /java …" at bounding box center [1254, 438] width 342 height 676
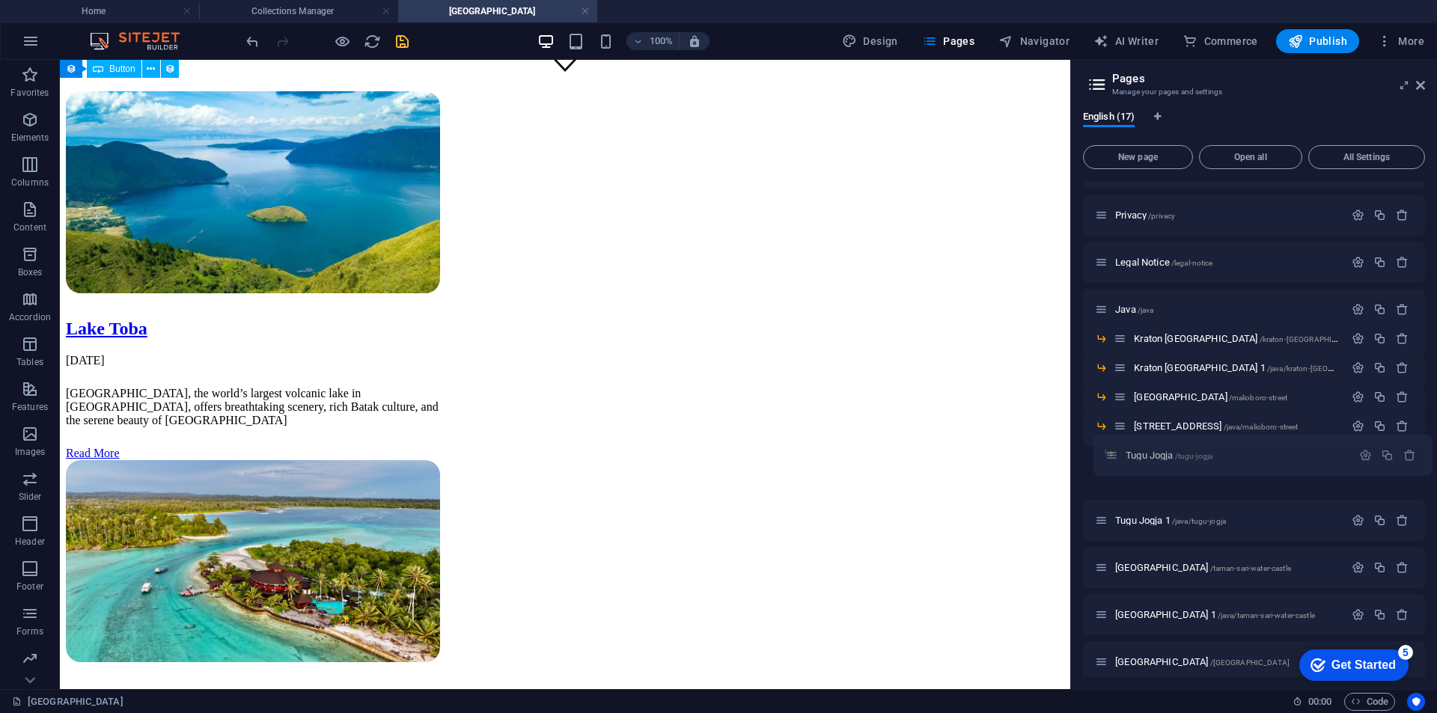
drag, startPoint x: 1102, startPoint y: 477, endPoint x: 1113, endPoint y: 455, distance: 24.4
click at [1113, 455] on div "Home / Contact /contact Privacy /privacy Legal Notice /legal-notice Java /java …" at bounding box center [1254, 438] width 342 height 676
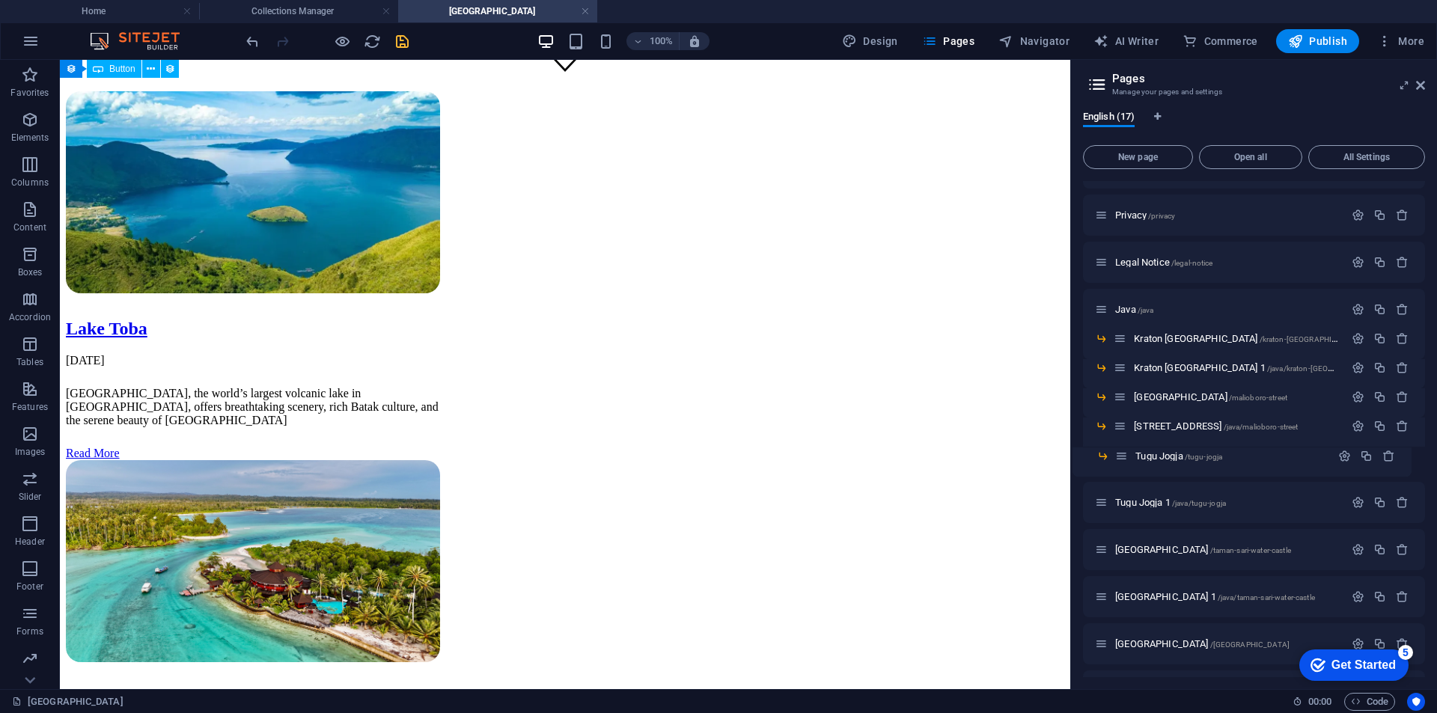
drag, startPoint x: 1133, startPoint y: 459, endPoint x: 1118, endPoint y: 459, distance: 15.0
click at [1118, 459] on div "Home / Contact /contact Privacy /privacy Legal Notice /legal-notice Java /java …" at bounding box center [1254, 438] width 342 height 676
click at [1098, 456] on icon at bounding box center [1101, 455] width 13 height 13
drag, startPoint x: 1101, startPoint y: 504, endPoint x: 1116, endPoint y: 483, distance: 26.8
click at [1116, 483] on div "Home / Contact /contact Privacy /privacy Legal Notice /legal-notice Java /java …" at bounding box center [1254, 429] width 342 height 658
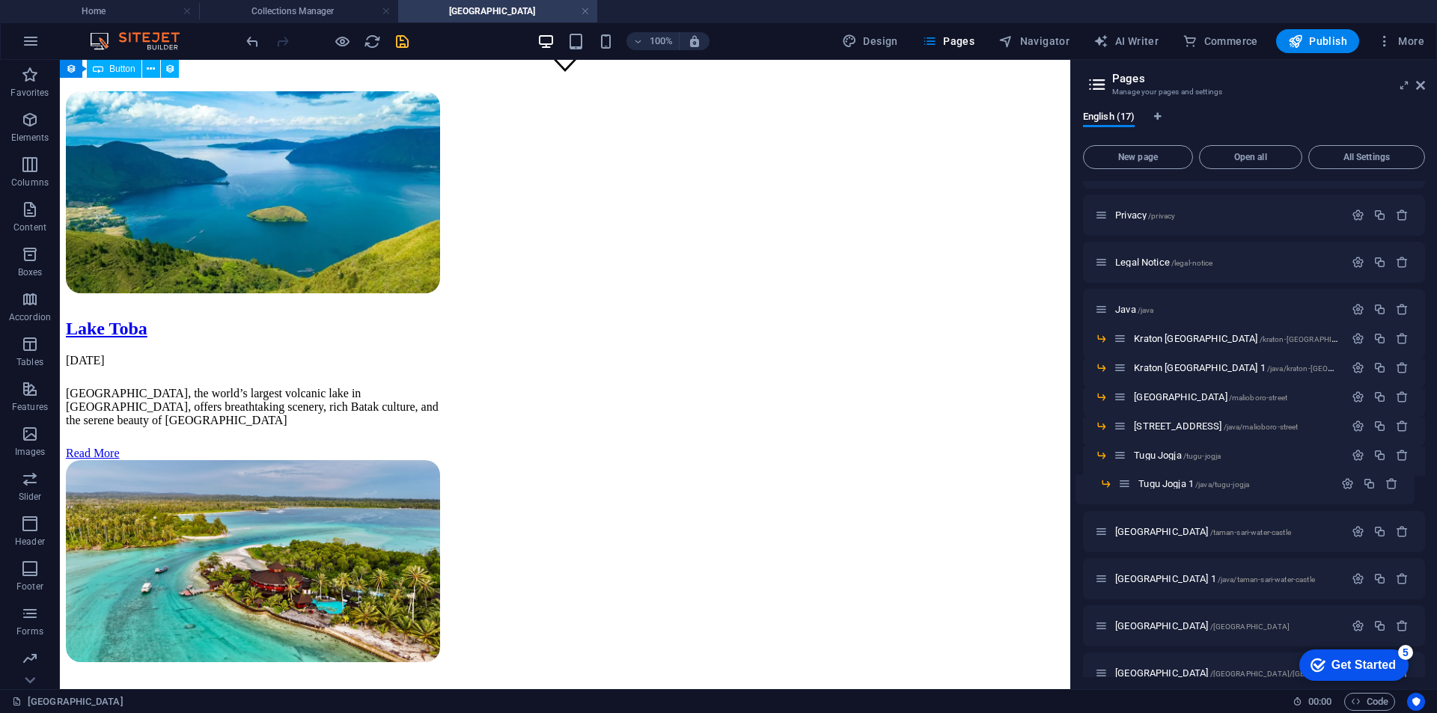
drag, startPoint x: 1128, startPoint y: 486, endPoint x: 1116, endPoint y: 486, distance: 12.0
click at [1116, 486] on div "Home / Contact /contact Privacy /privacy Legal Notice /legal-notice Java /java …" at bounding box center [1254, 429] width 342 height 658
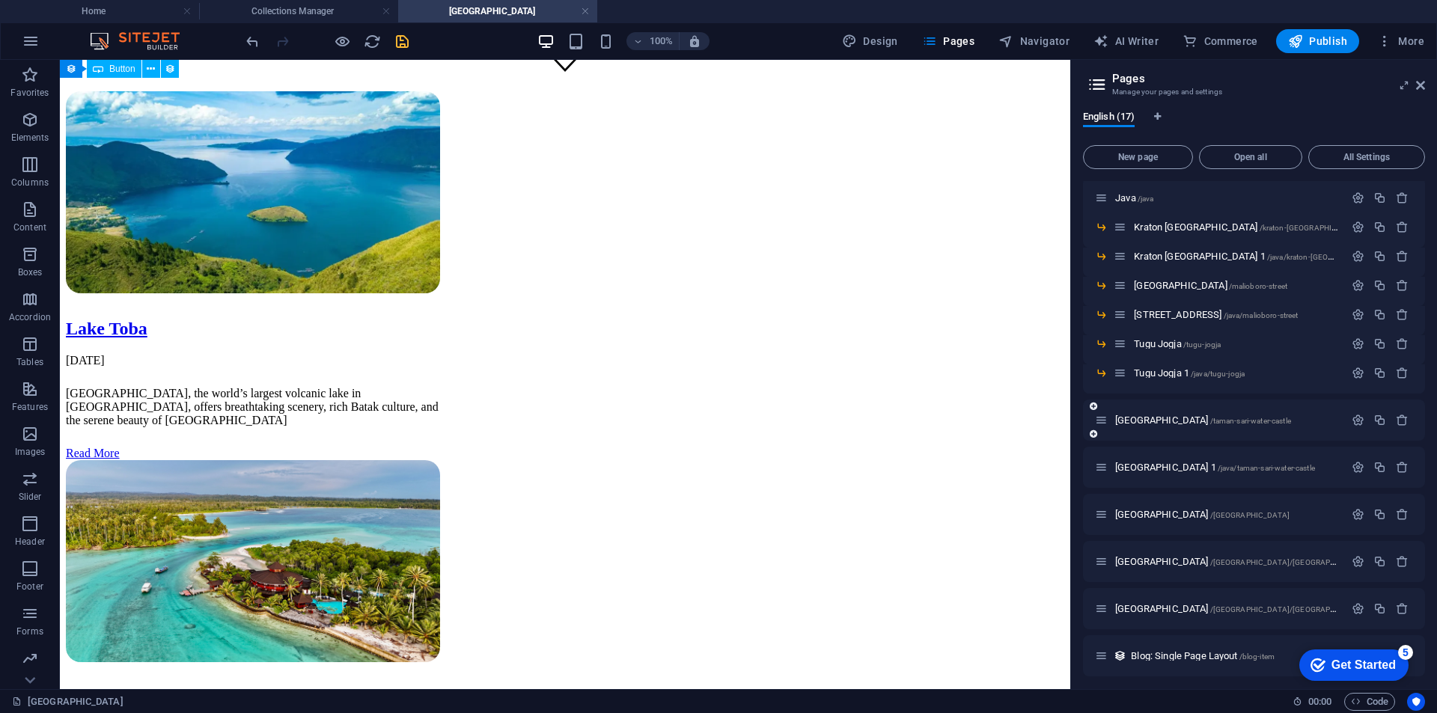
scroll to position [198, 0]
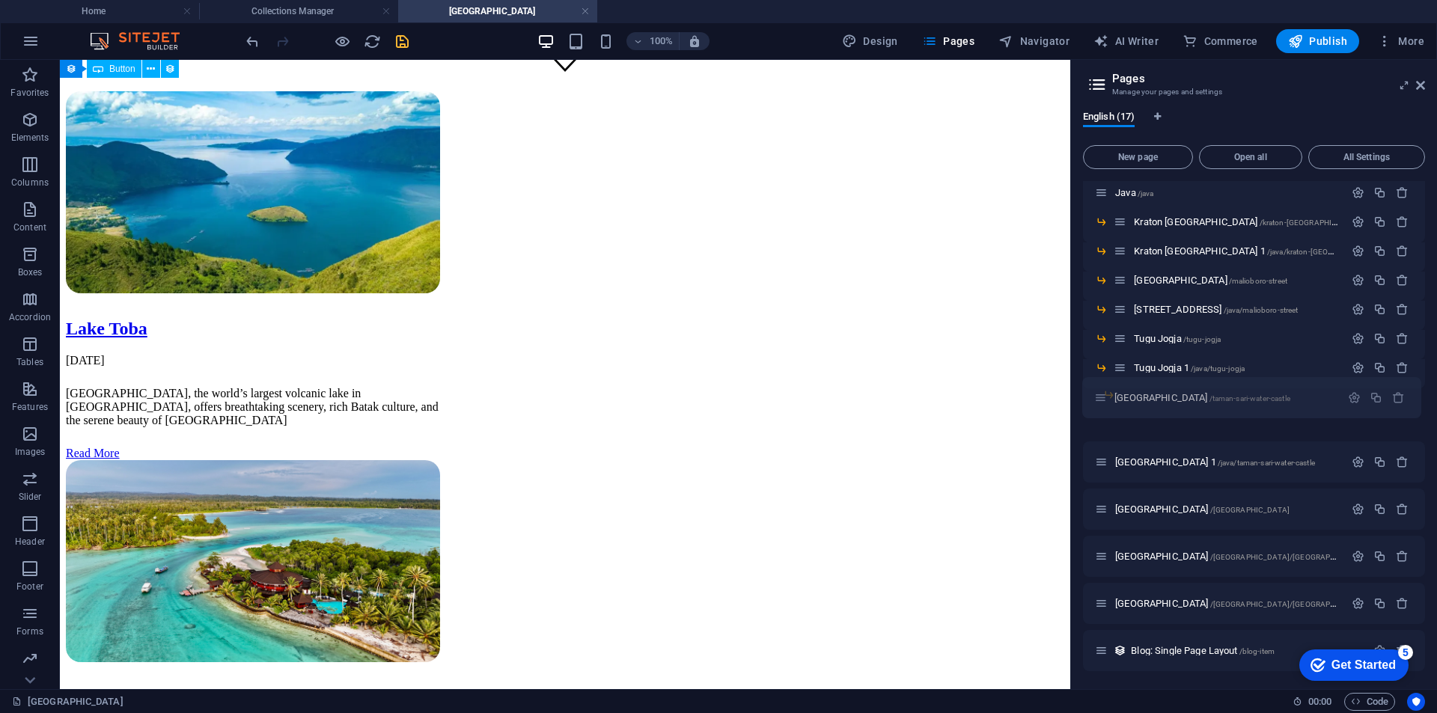
drag, startPoint x: 1102, startPoint y: 420, endPoint x: 1101, endPoint y: 399, distance: 21.0
click at [1101, 399] on div "Home / Contact /contact Privacy /privacy Legal Notice /legal-notice Java /java …" at bounding box center [1254, 304] width 342 height 640
drag, startPoint x: 1131, startPoint y: 412, endPoint x: 1115, endPoint y: 414, distance: 15.9
click at [1115, 414] on div "Home / Contact /contact Privacy /privacy Legal Notice /legal-notice Java /java …" at bounding box center [1254, 321] width 342 height 640
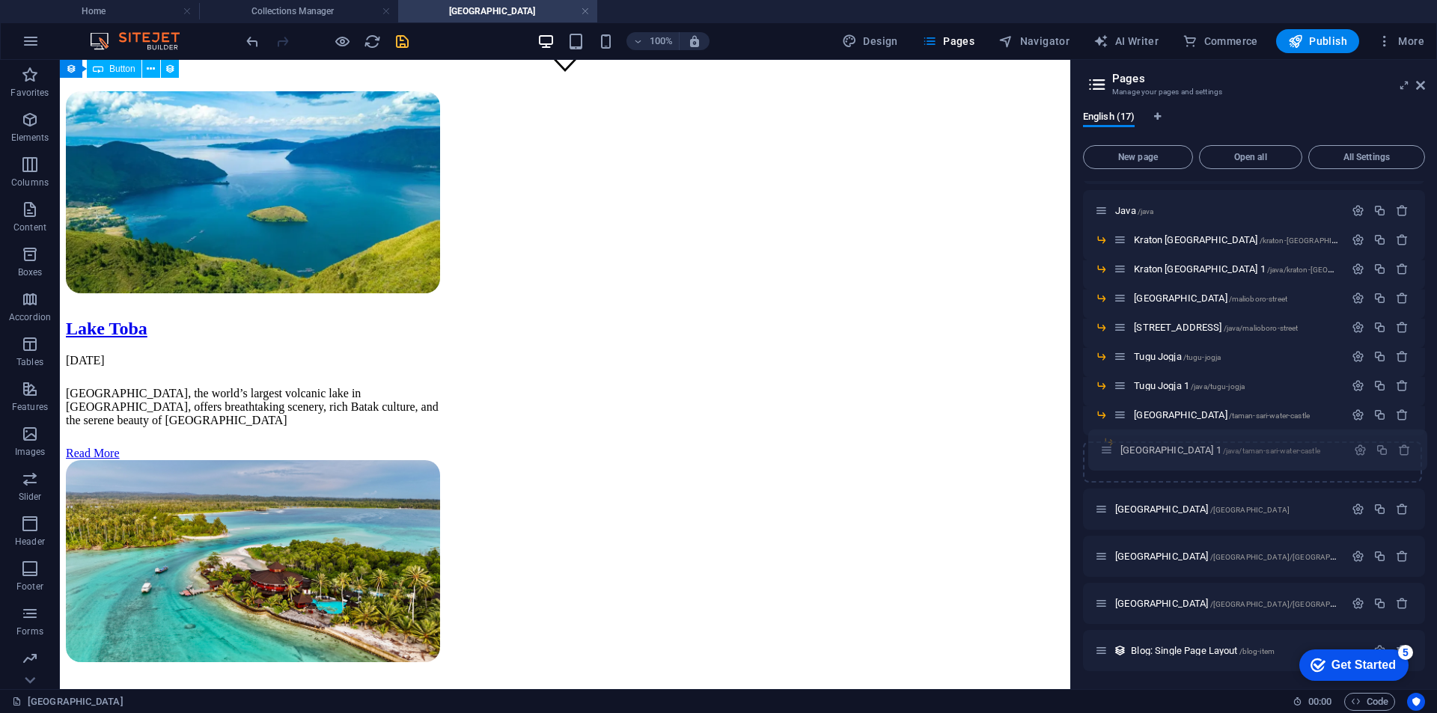
drag, startPoint x: 1104, startPoint y: 465, endPoint x: 1108, endPoint y: 449, distance: 16.2
click at [1108, 449] on div "Home / Contact /contact Privacy /privacy Legal Notice /legal-notice Java /java …" at bounding box center [1254, 336] width 342 height 670
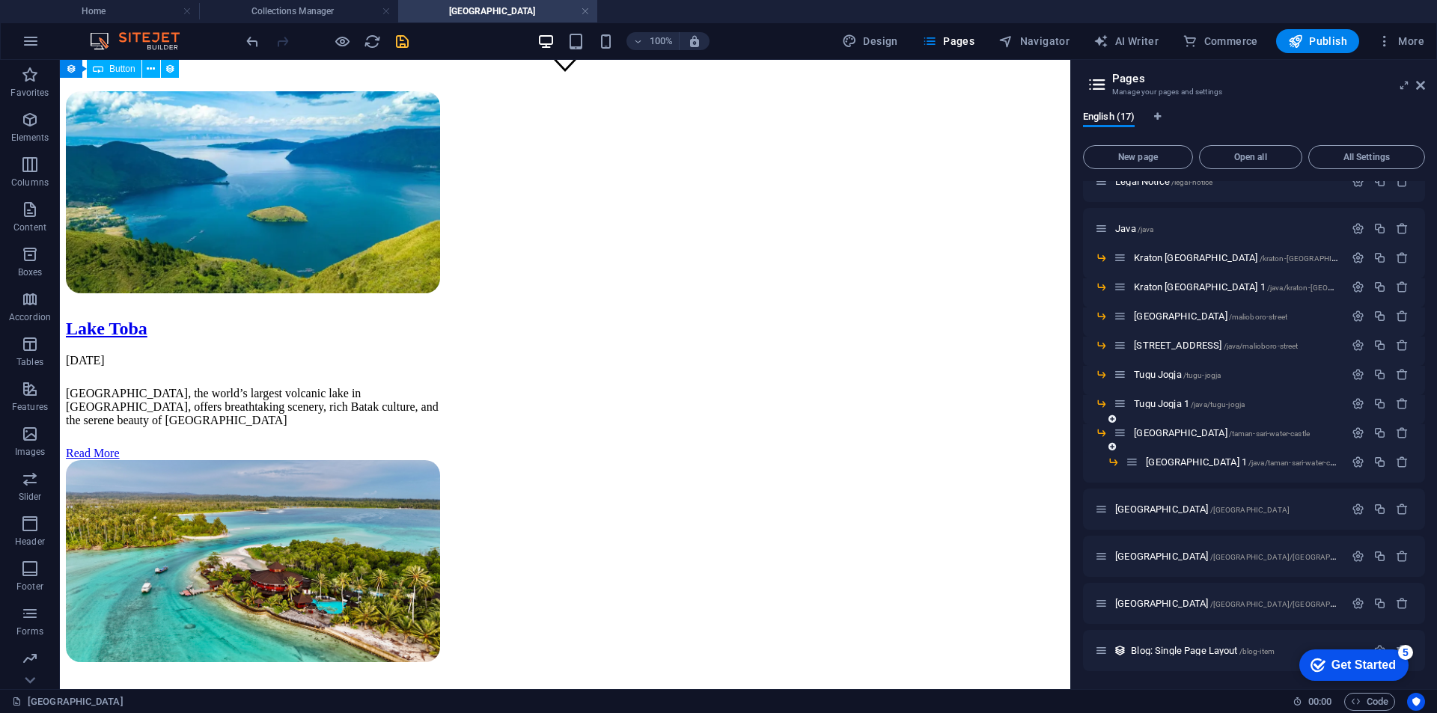
scroll to position [162, 0]
drag, startPoint x: 1129, startPoint y: 462, endPoint x: 1113, endPoint y: 463, distance: 16.5
click at [1113, 463] on div "Home / Contact /contact Privacy /privacy Legal Notice /legal-notice Java /java …" at bounding box center [1254, 330] width 342 height 623
click at [1282, 551] on p "[GEOGRAPHIC_DATA] /[GEOGRAPHIC_DATA]/[GEOGRAPHIC_DATA]" at bounding box center [1227, 556] width 224 height 10
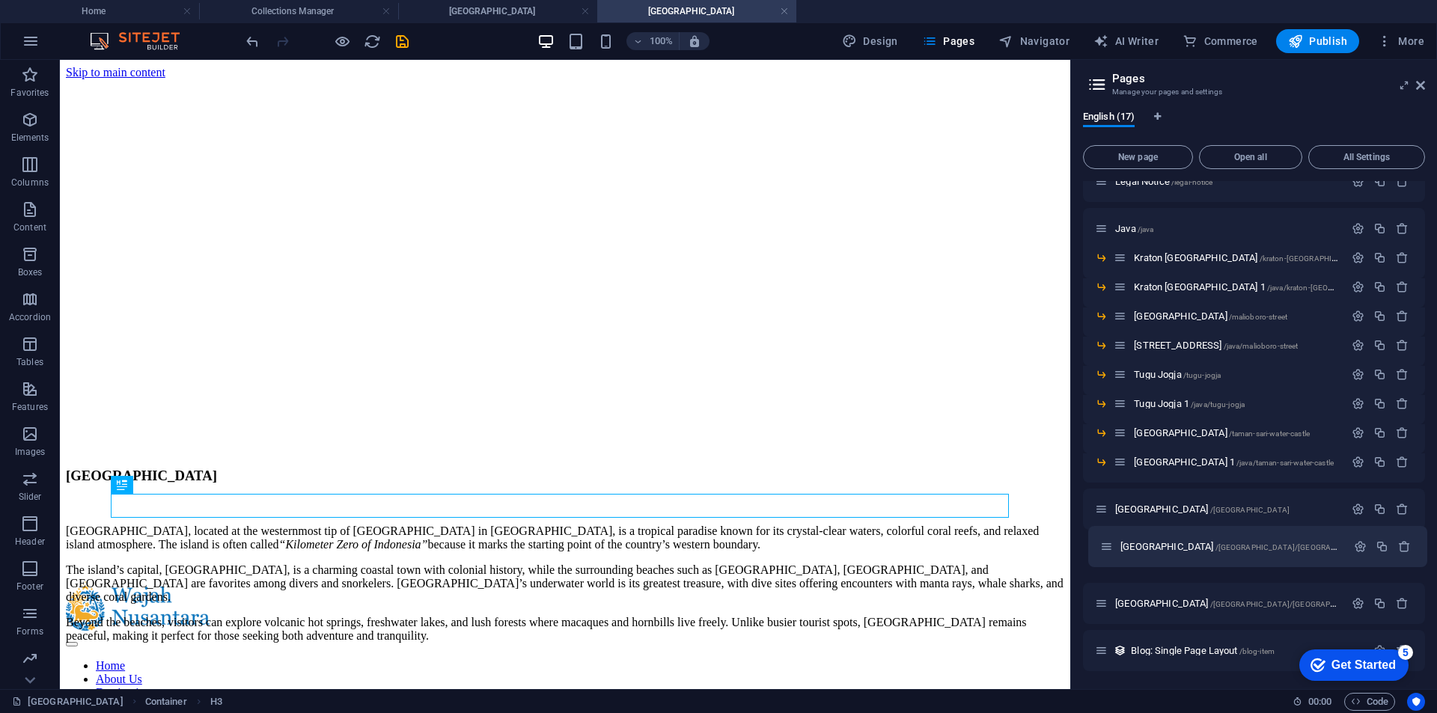
drag, startPoint x: 1101, startPoint y: 560, endPoint x: 1107, endPoint y: 545, distance: 15.2
click at [1107, 545] on div "Home / Contact /contact Privacy /privacy Legal Notice /legal-notice Java /java …" at bounding box center [1254, 321] width 342 height 605
drag, startPoint x: 1098, startPoint y: 561, endPoint x: 1117, endPoint y: 534, distance: 32.8
click at [1117, 534] on div "Home / Contact /contact Privacy /privacy Legal Notice /legal-notice Java /java …" at bounding box center [1254, 321] width 342 height 605
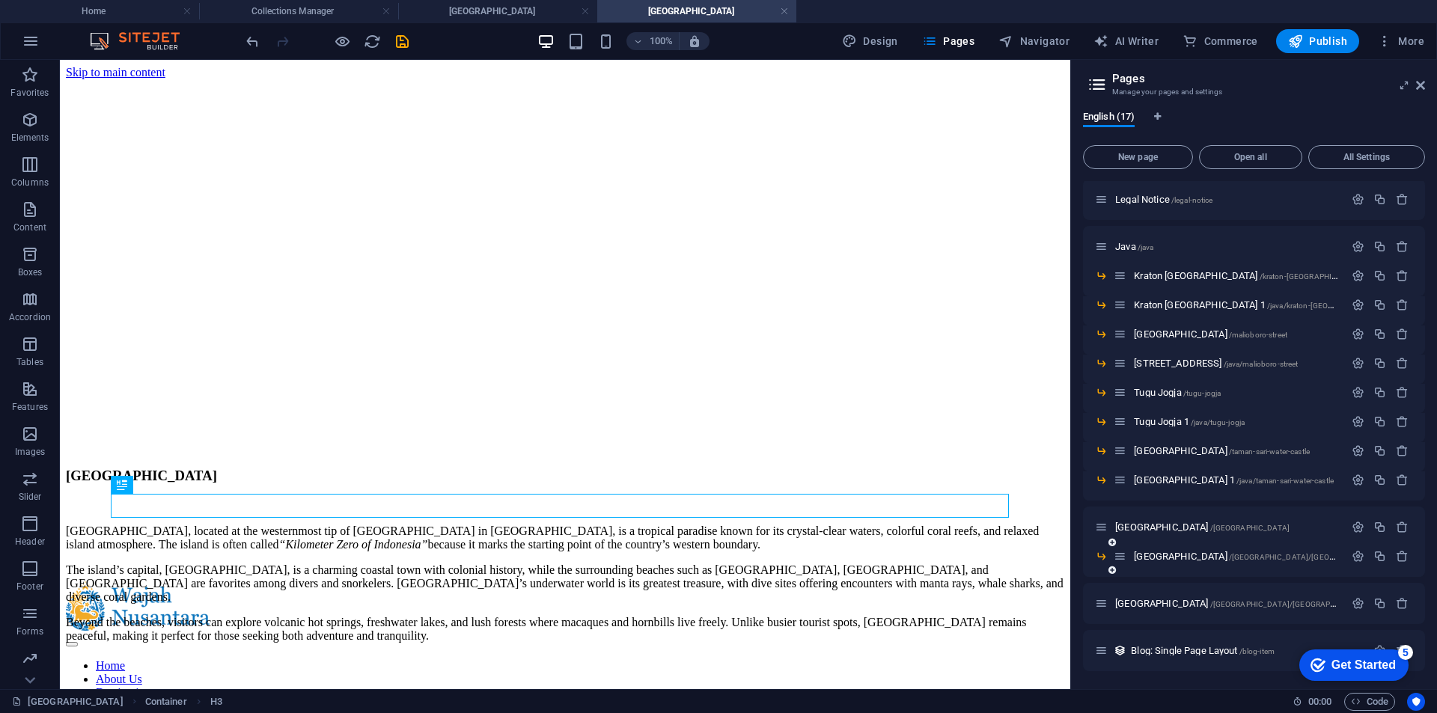
scroll to position [144, 0]
drag, startPoint x: 1102, startPoint y: 601, endPoint x: 1105, endPoint y: 574, distance: 27.1
click at [1105, 574] on div "Home / Contact /contact Privacy /privacy Legal Notice /legal-notice Java /java …" at bounding box center [1254, 330] width 342 height 587
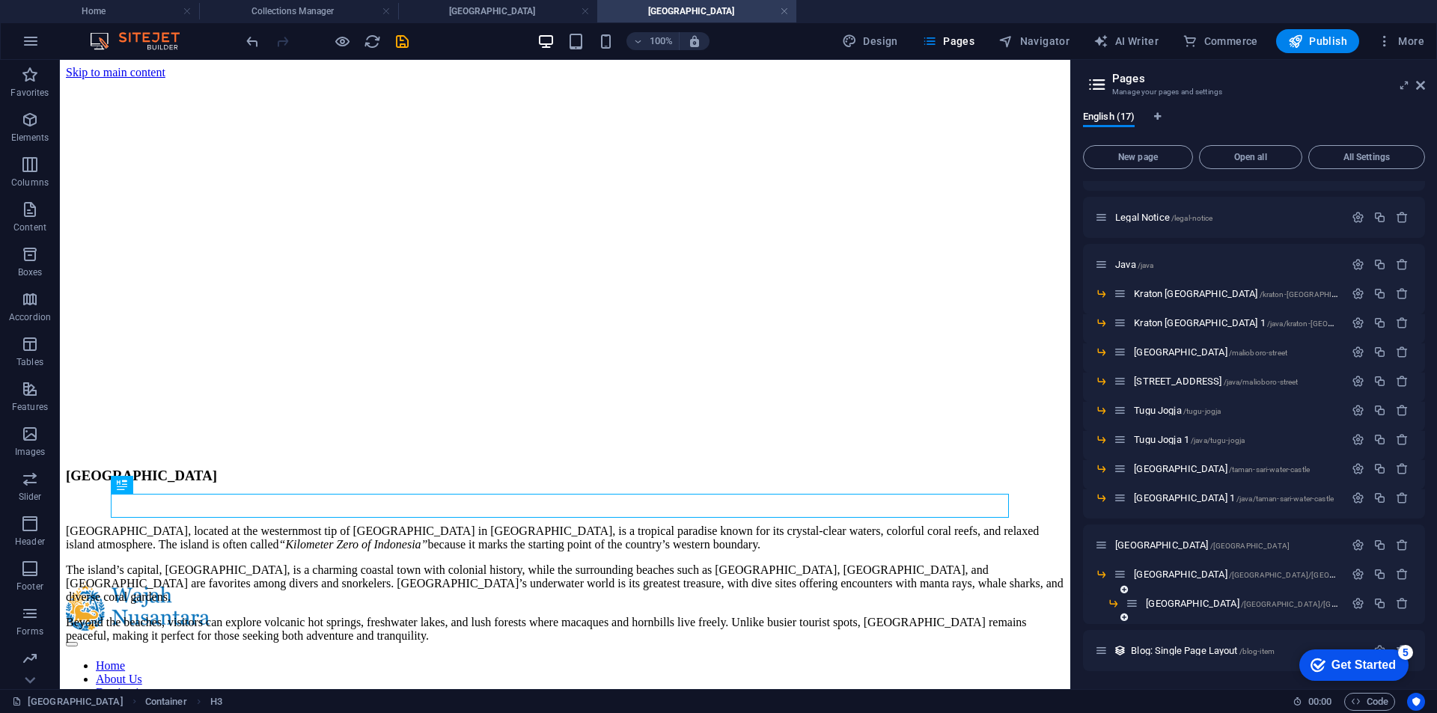
scroll to position [126, 0]
drag, startPoint x: 1130, startPoint y: 599, endPoint x: 1116, endPoint y: 596, distance: 14.5
click at [1116, 596] on div "Home / Contact /contact Privacy /privacy Legal Notice /legal-notice Java /java …" at bounding box center [1254, 348] width 342 height 587
click at [403, 51] on div at bounding box center [327, 41] width 168 height 24
click at [406, 41] on icon "save" at bounding box center [402, 41] width 17 height 17
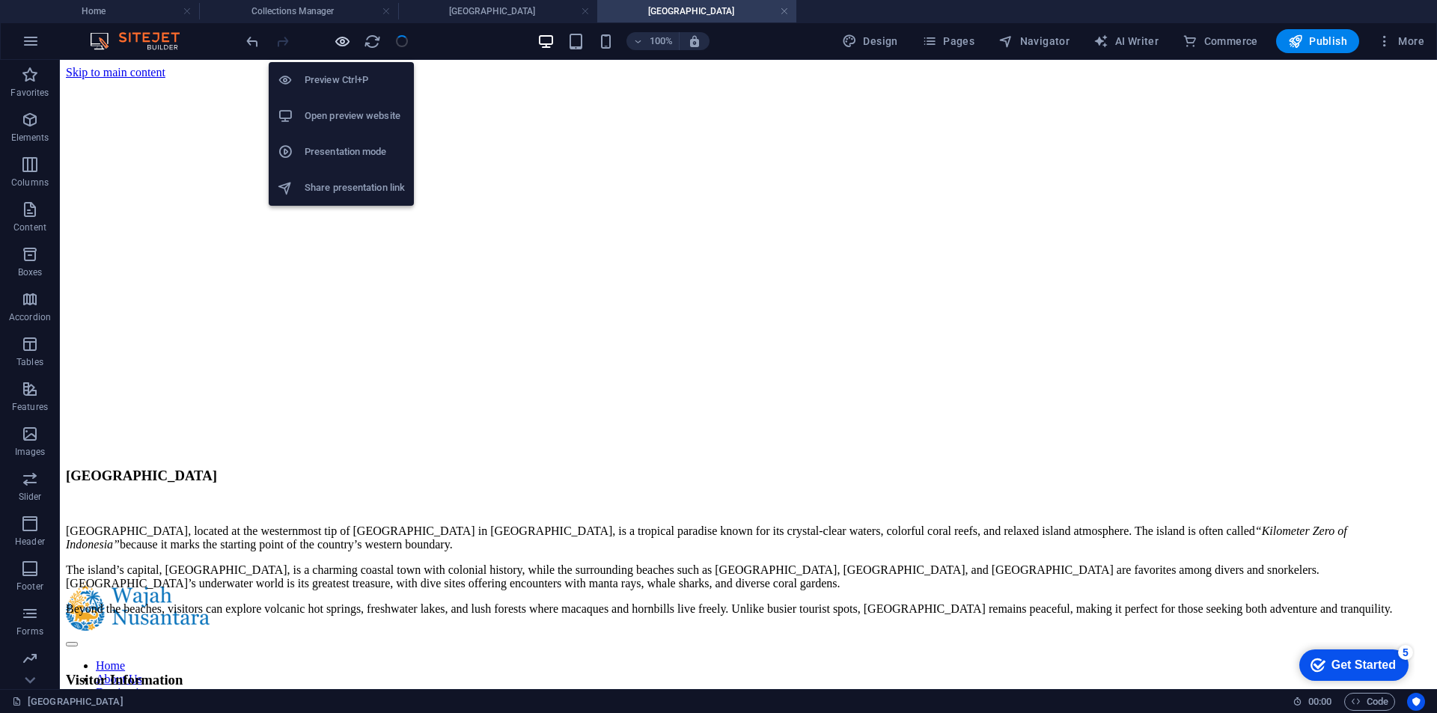
click at [345, 43] on icon "button" at bounding box center [342, 41] width 17 height 17
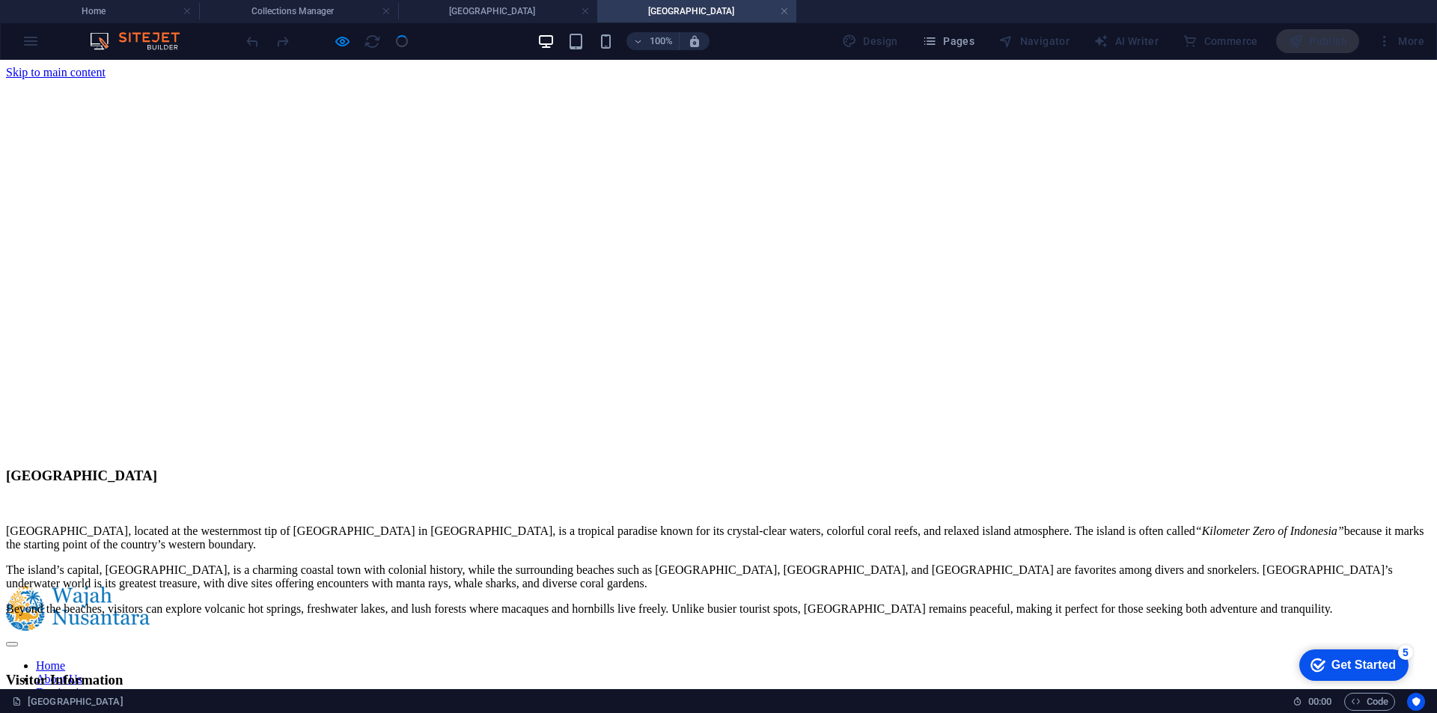
click at [65, 659] on link "Home" at bounding box center [50, 665] width 29 height 13
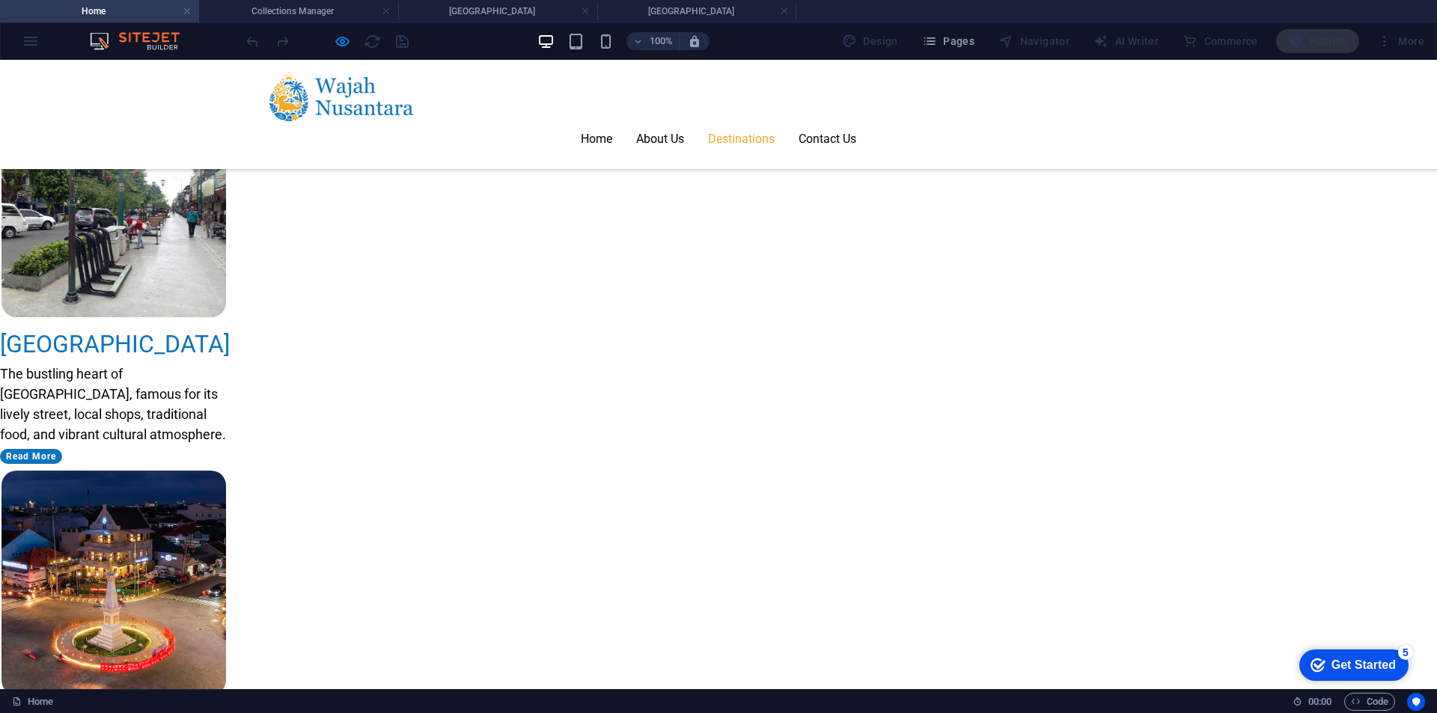
scroll to position [1945, 0]
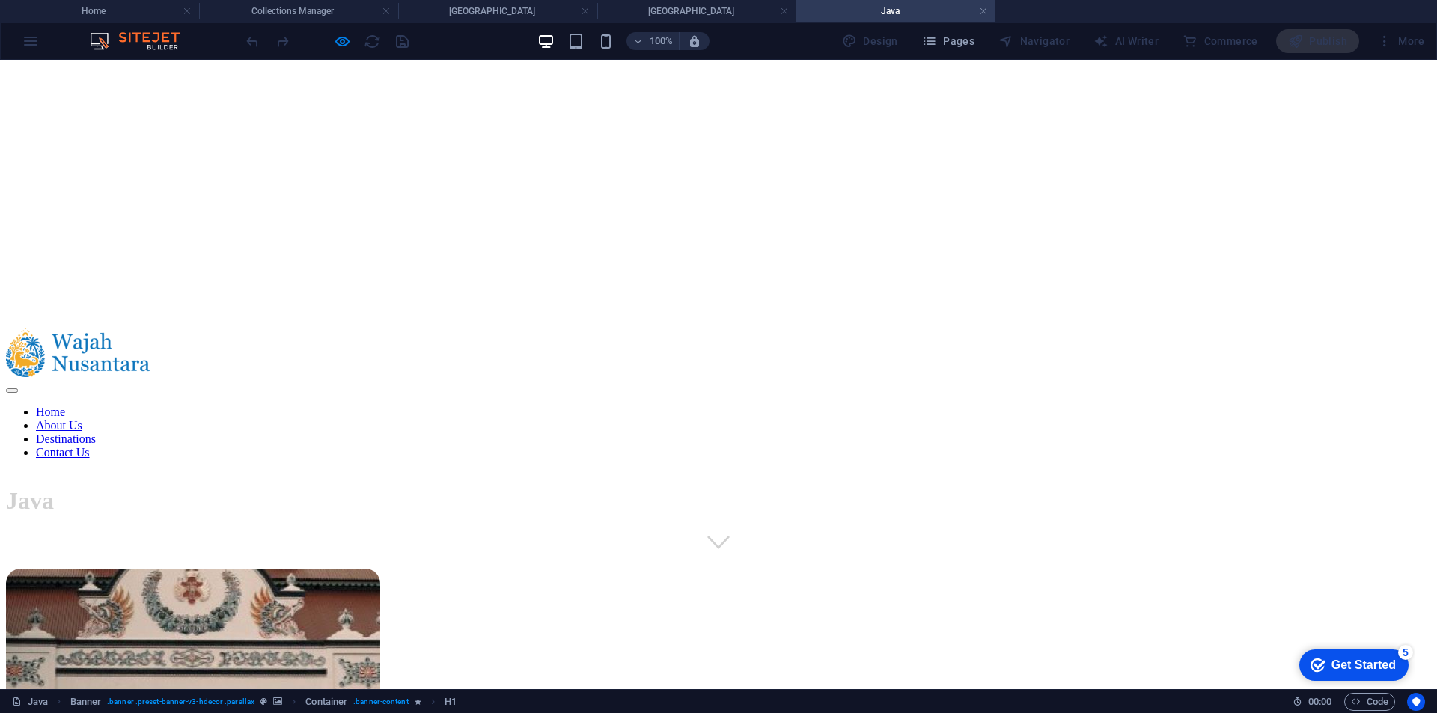
scroll to position [224, 0]
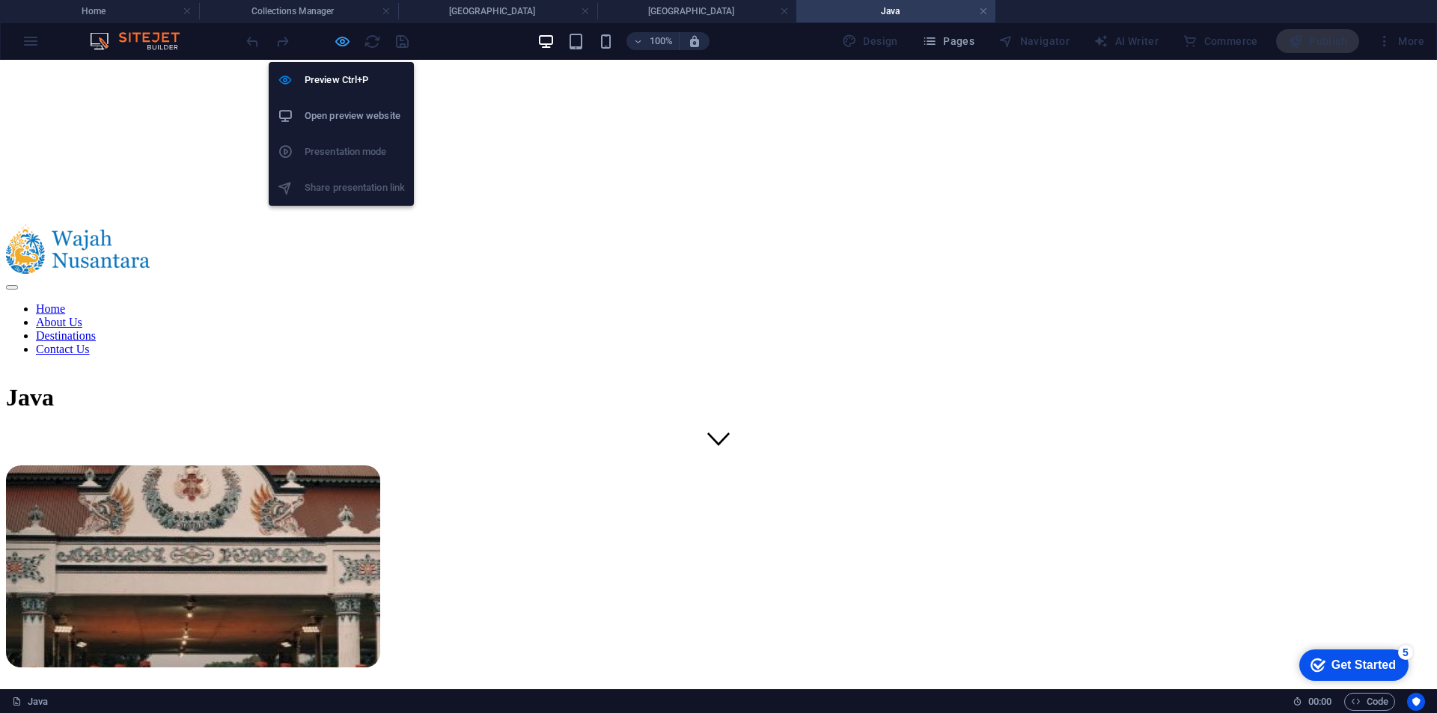
click at [334, 49] on icon "button" at bounding box center [342, 41] width 17 height 17
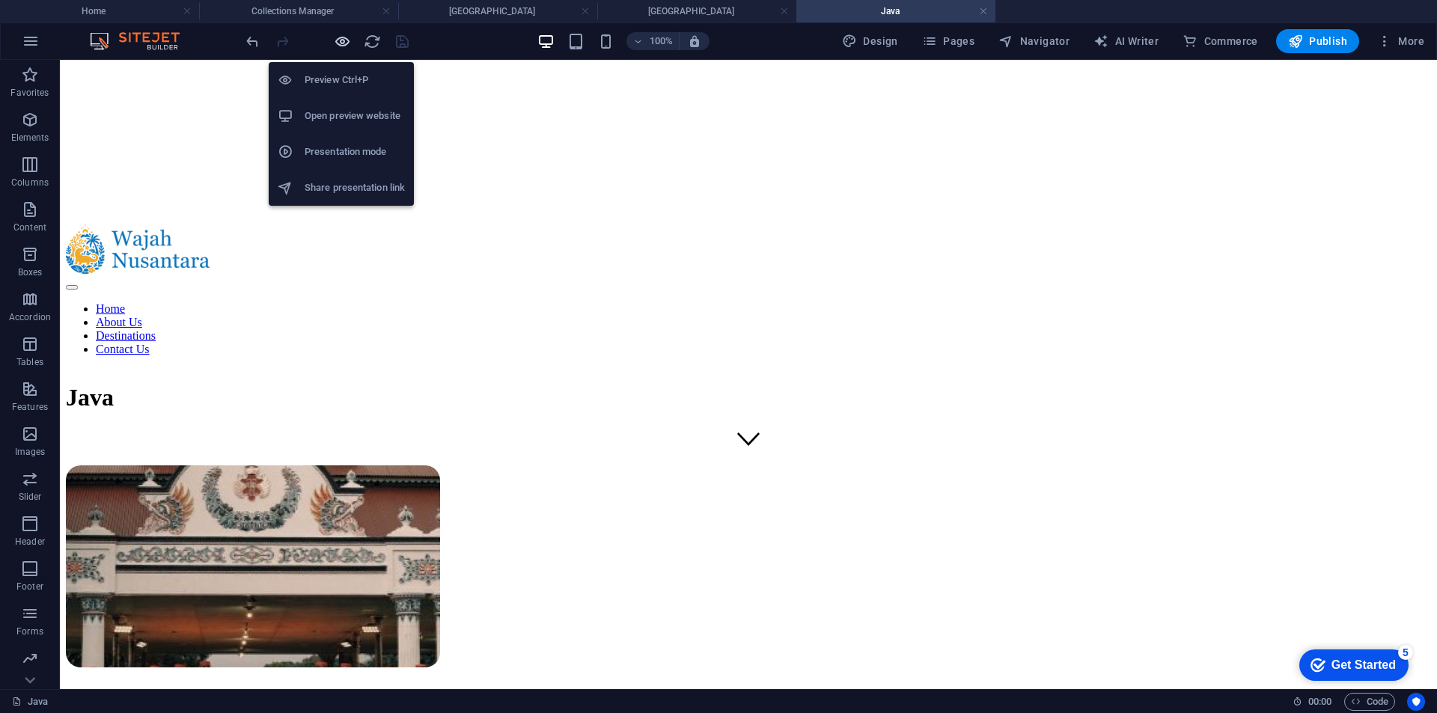
click at [334, 49] on icon "button" at bounding box center [342, 41] width 17 height 17
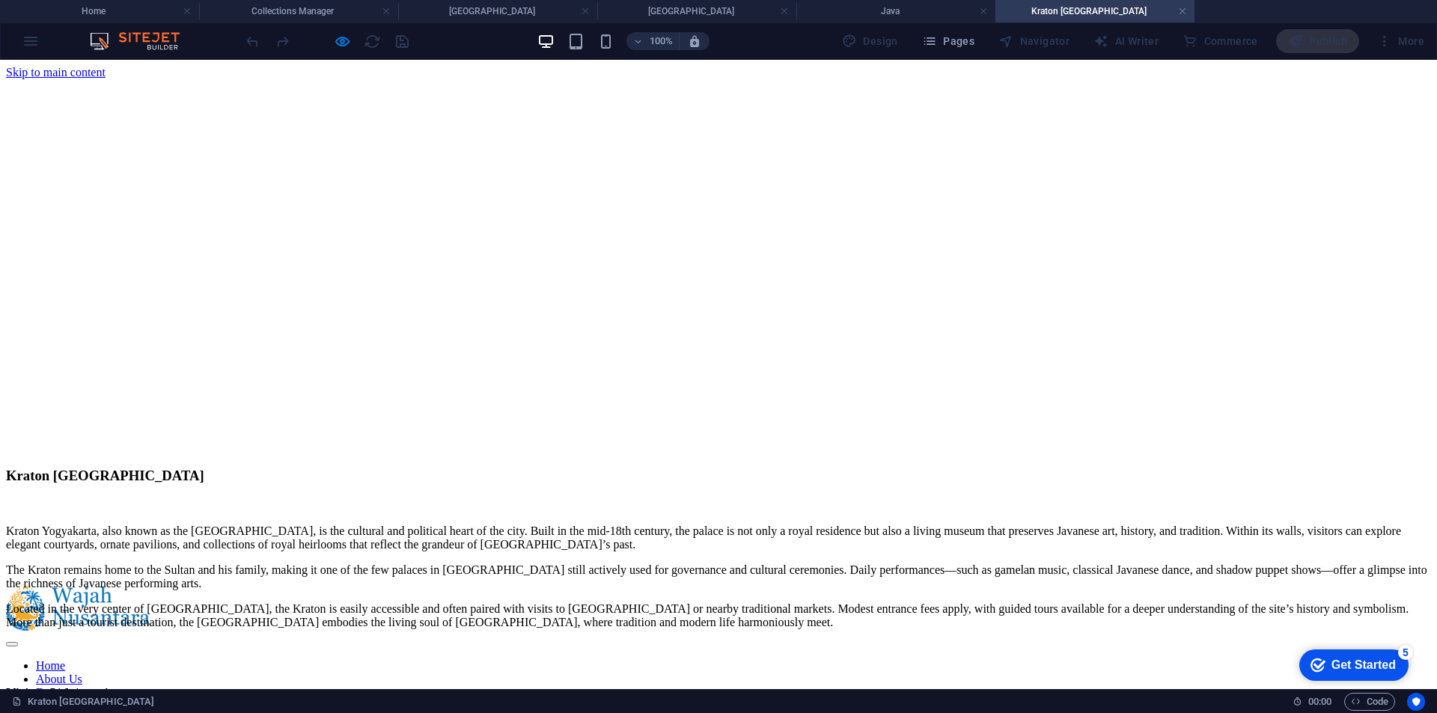
scroll to position [0, 0]
click at [1181, 16] on link at bounding box center [1182, 11] width 9 height 14
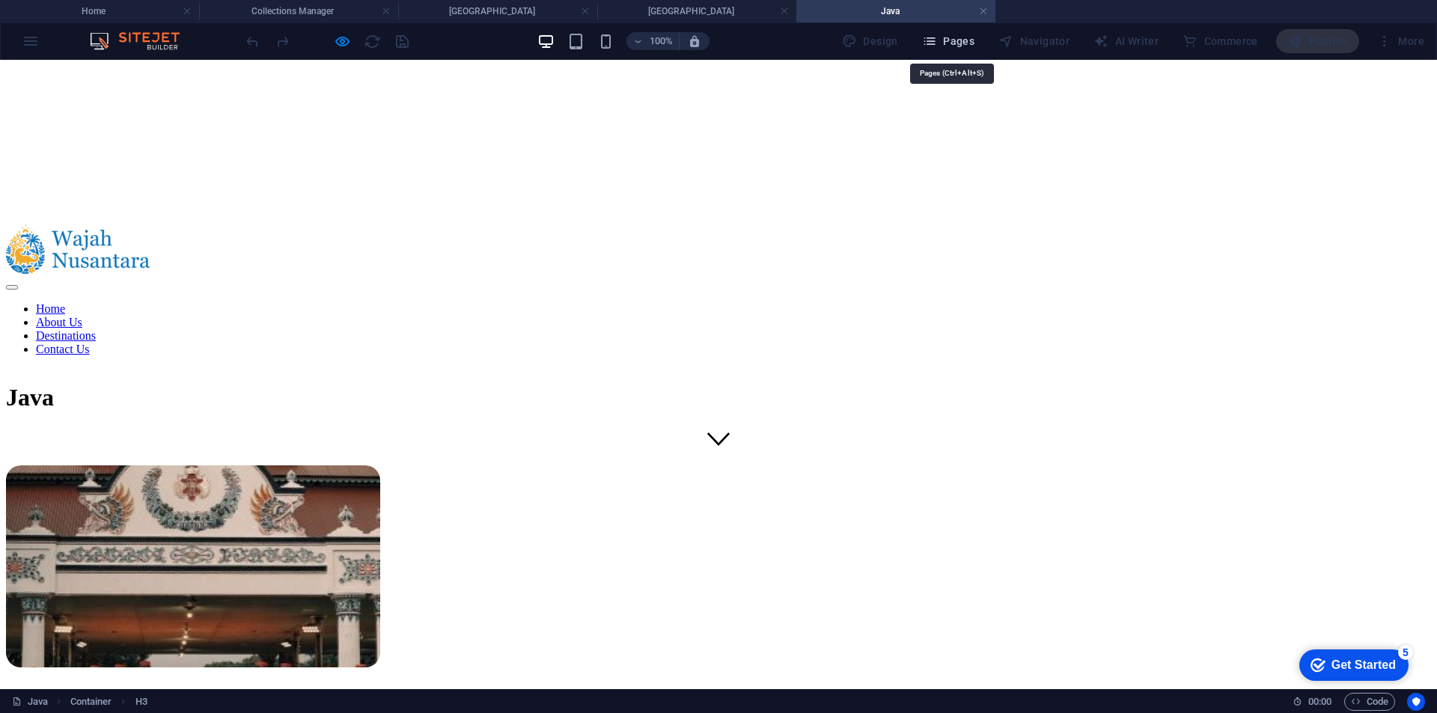
click at [951, 36] on span "Pages" at bounding box center [948, 41] width 52 height 15
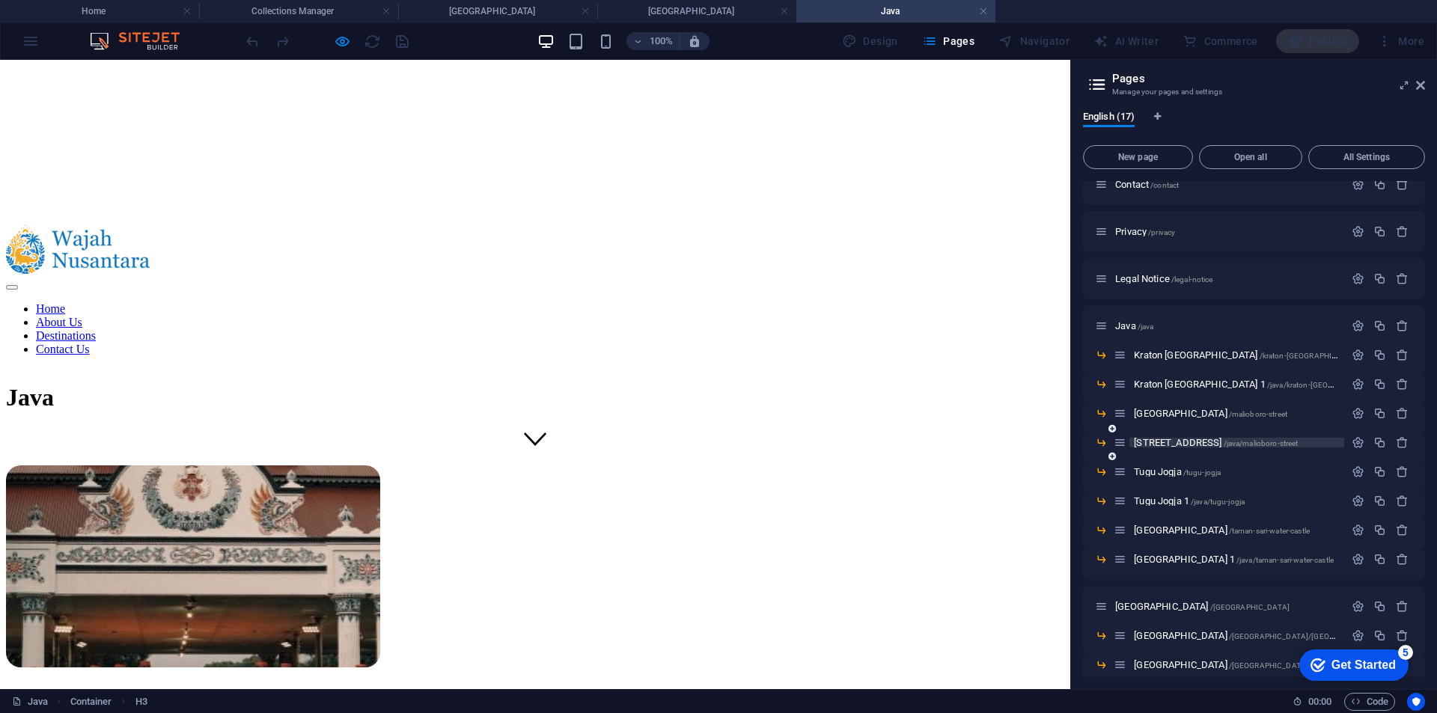
scroll to position [126, 0]
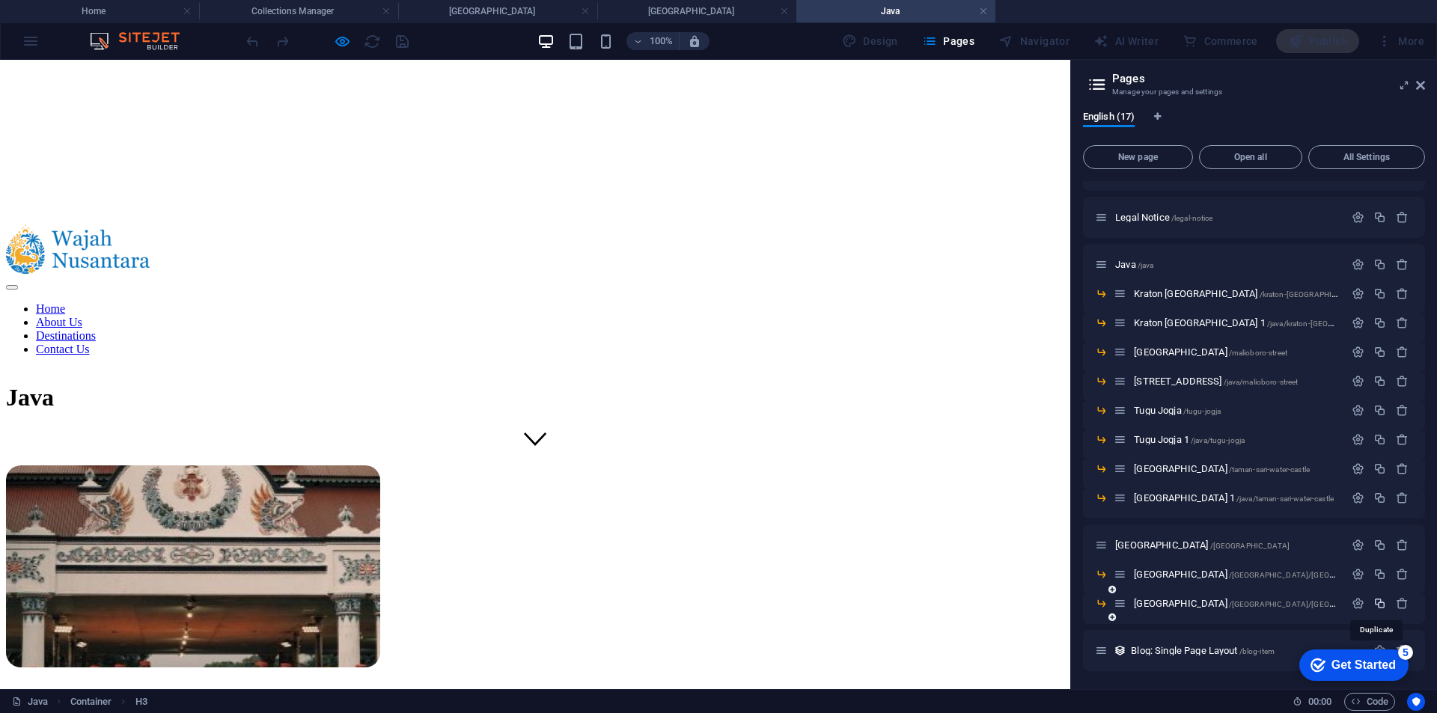
click at [1376, 599] on icon "button" at bounding box center [1379, 603] width 13 height 13
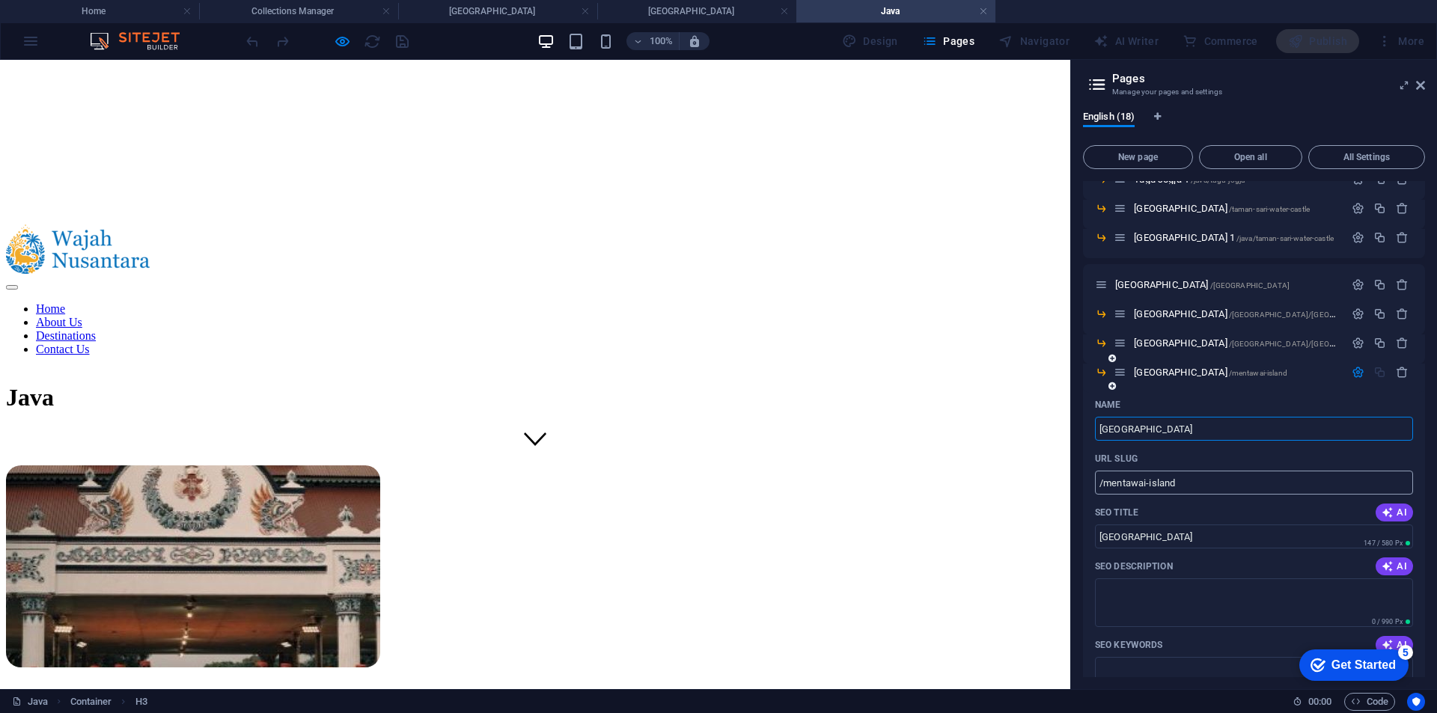
type input "[GEOGRAPHIC_DATA]"
click at [1202, 477] on input "/mentawai-island" at bounding box center [1254, 483] width 318 height 24
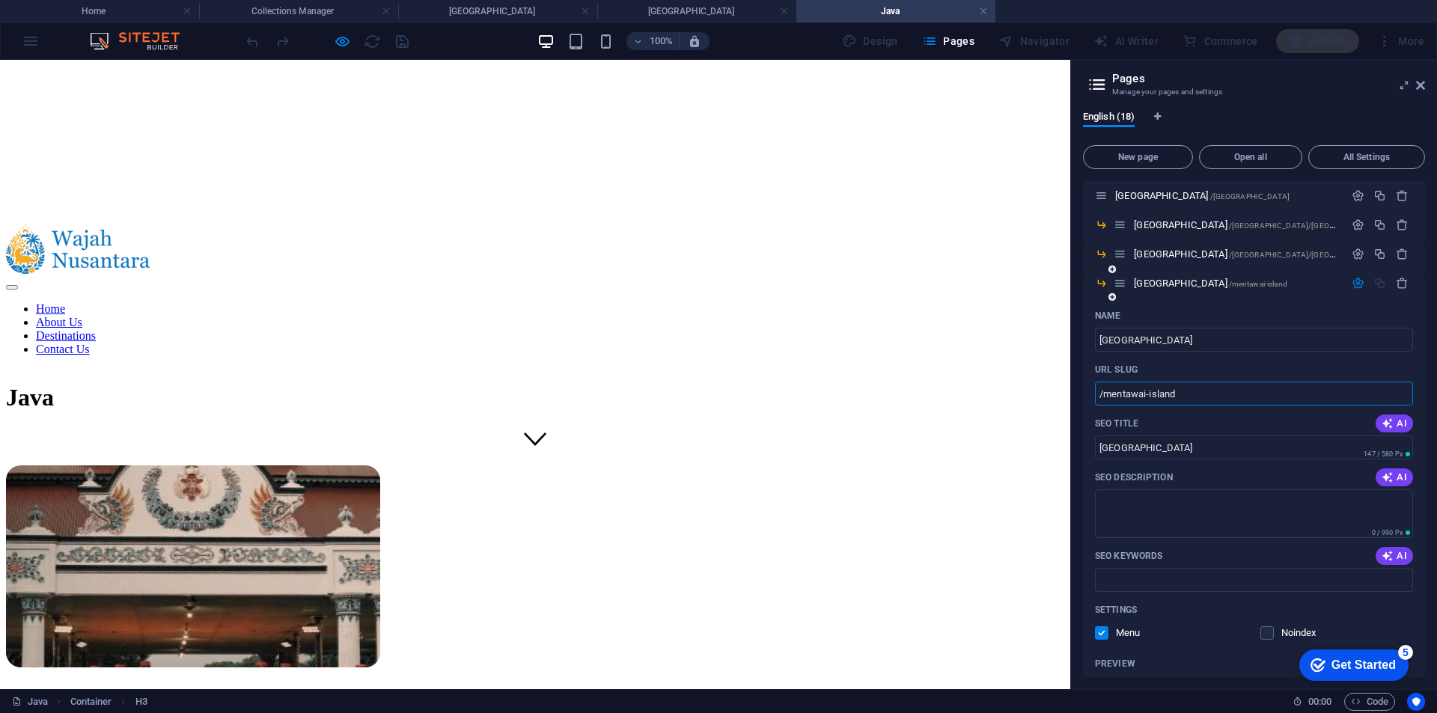
scroll to position [461, 0]
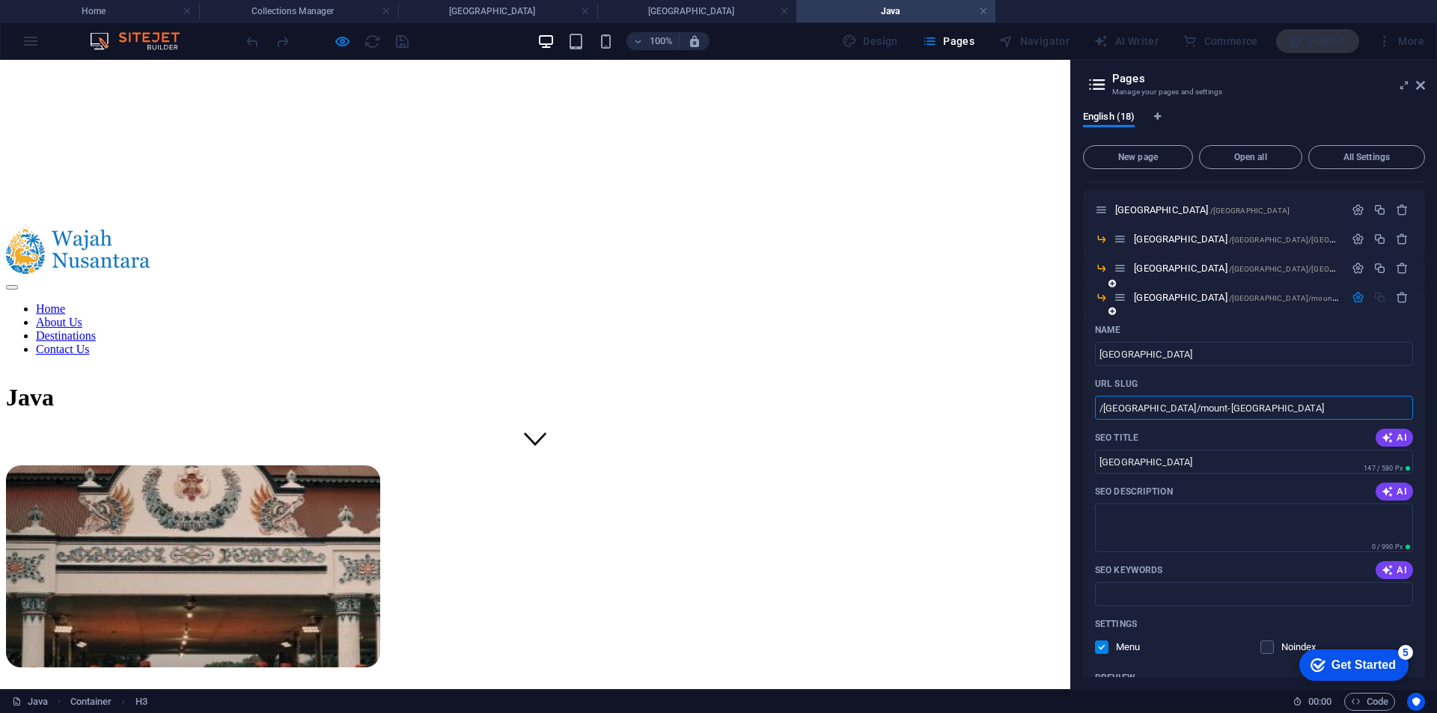
type input "/[GEOGRAPHIC_DATA]/mount-[GEOGRAPHIC_DATA]"
click at [1353, 294] on icon "button" at bounding box center [1357, 297] width 13 height 13
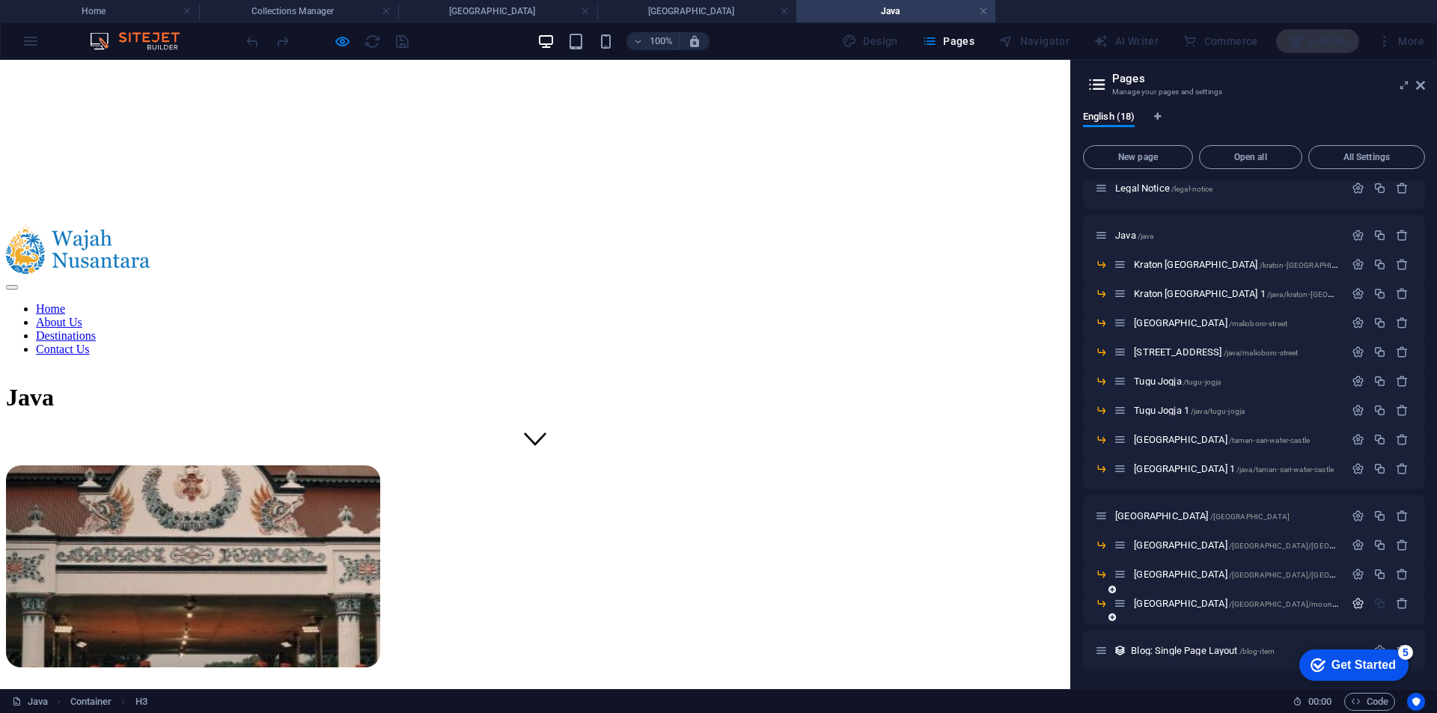
scroll to position [155, 0]
click at [1176, 601] on span "[GEOGRAPHIC_DATA] /[GEOGRAPHIC_DATA]/mount-[GEOGRAPHIC_DATA]" at bounding box center [1273, 603] width 279 height 11
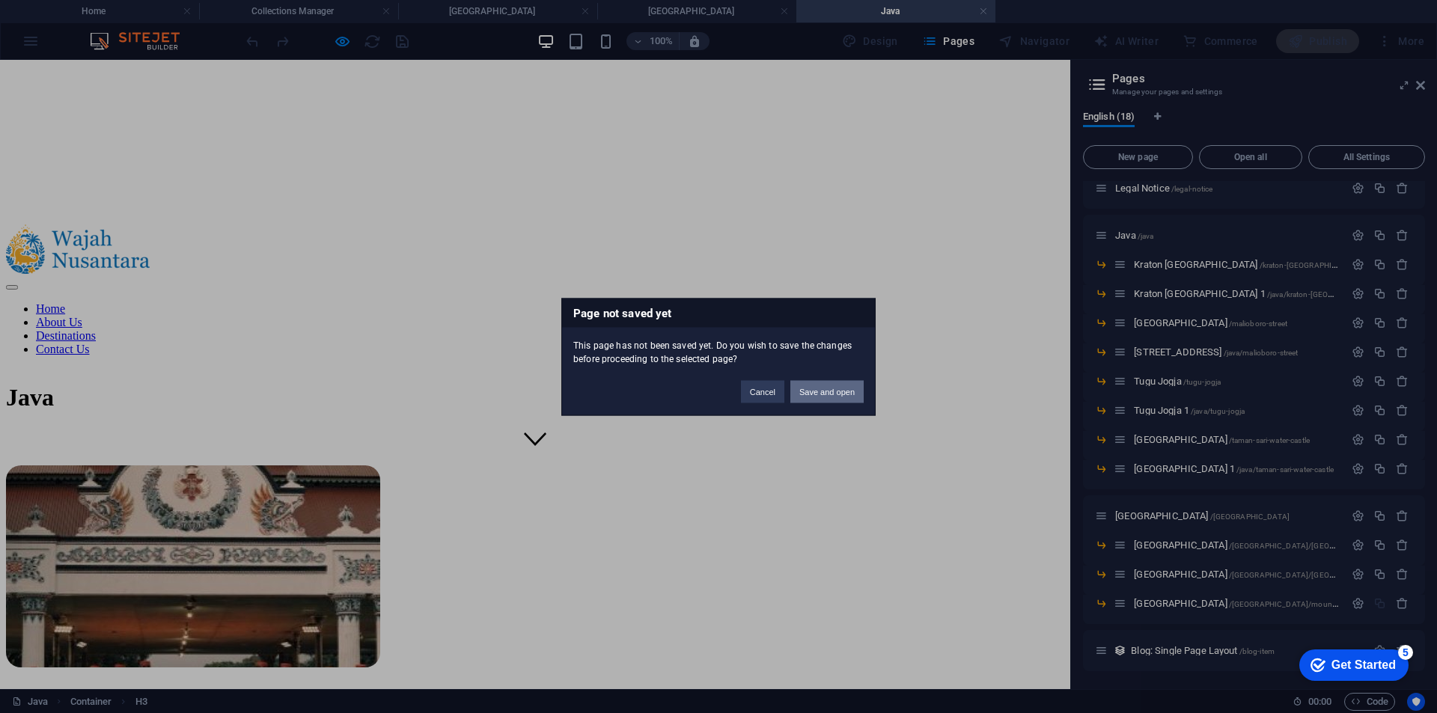
click at [820, 394] on button "Save and open" at bounding box center [826, 391] width 73 height 22
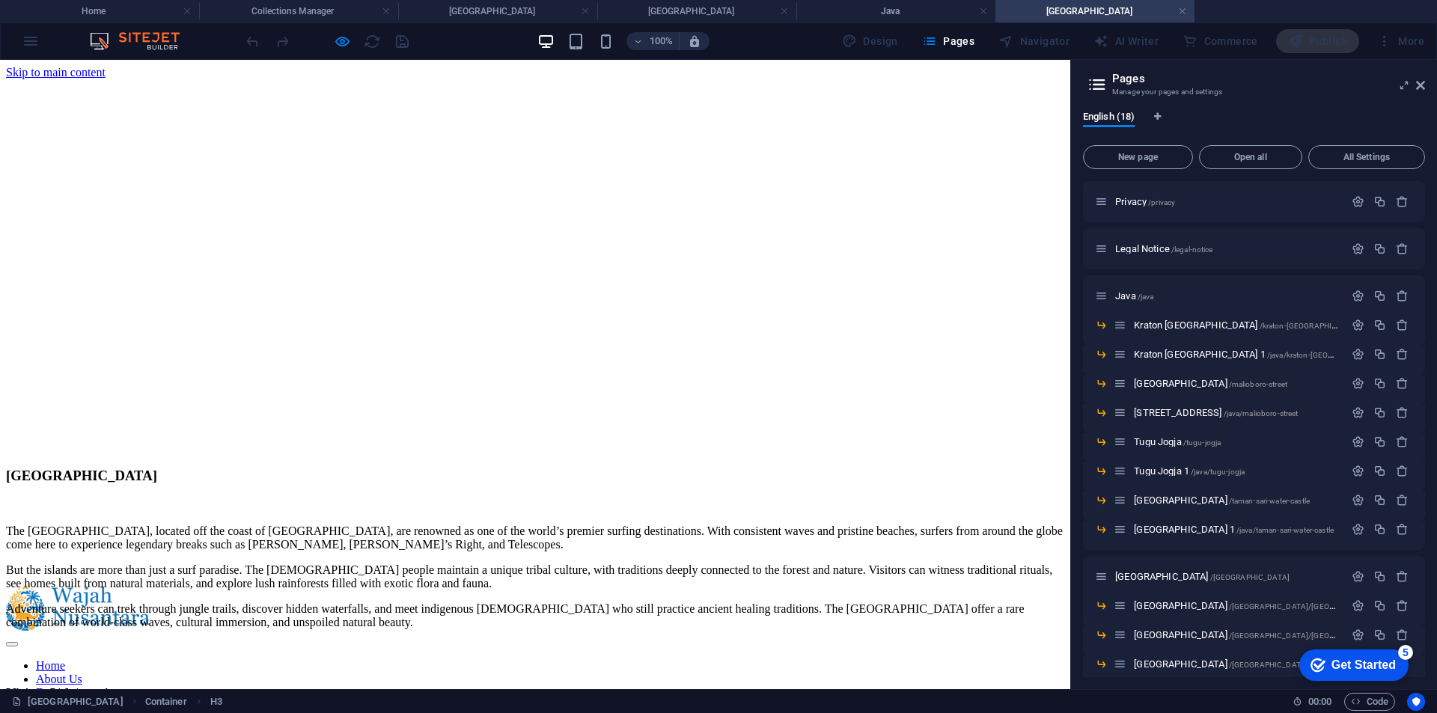
scroll to position [0, 0]
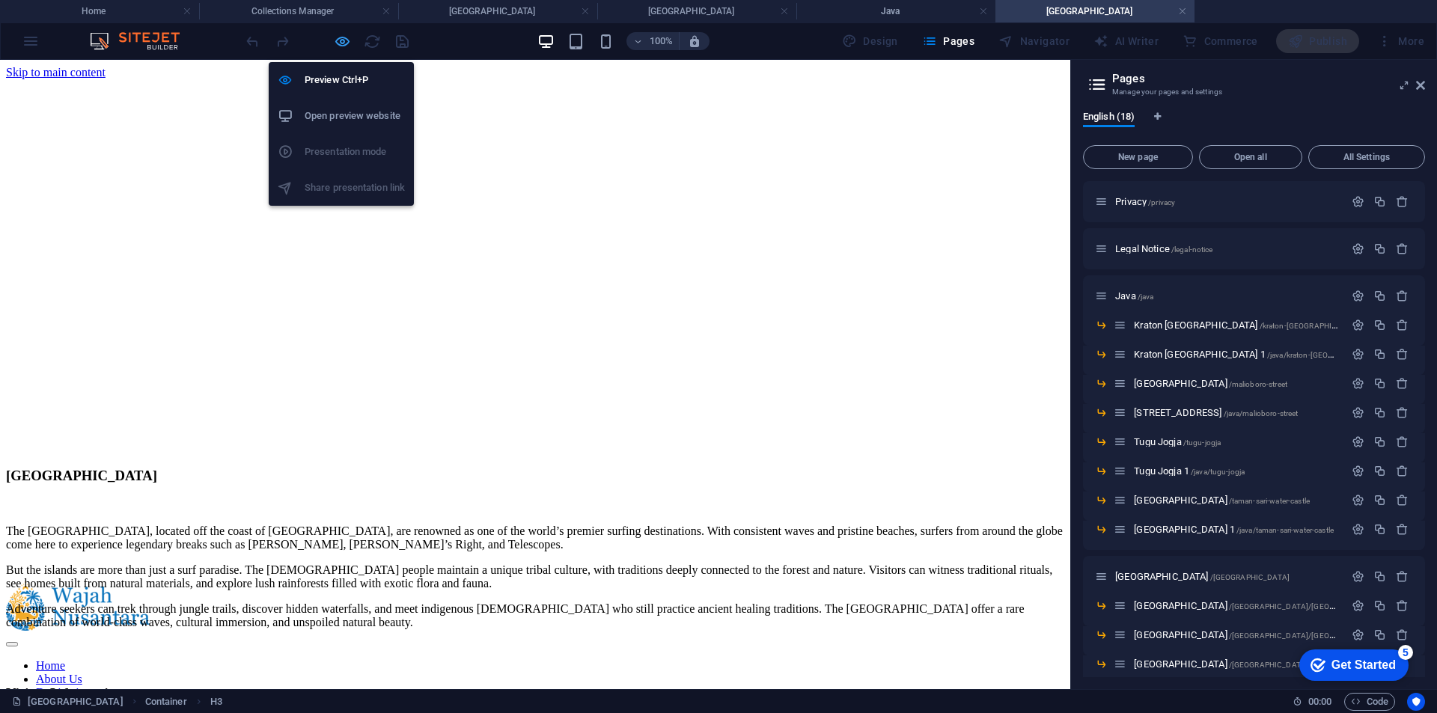
click at [341, 45] on icon "button" at bounding box center [342, 41] width 17 height 17
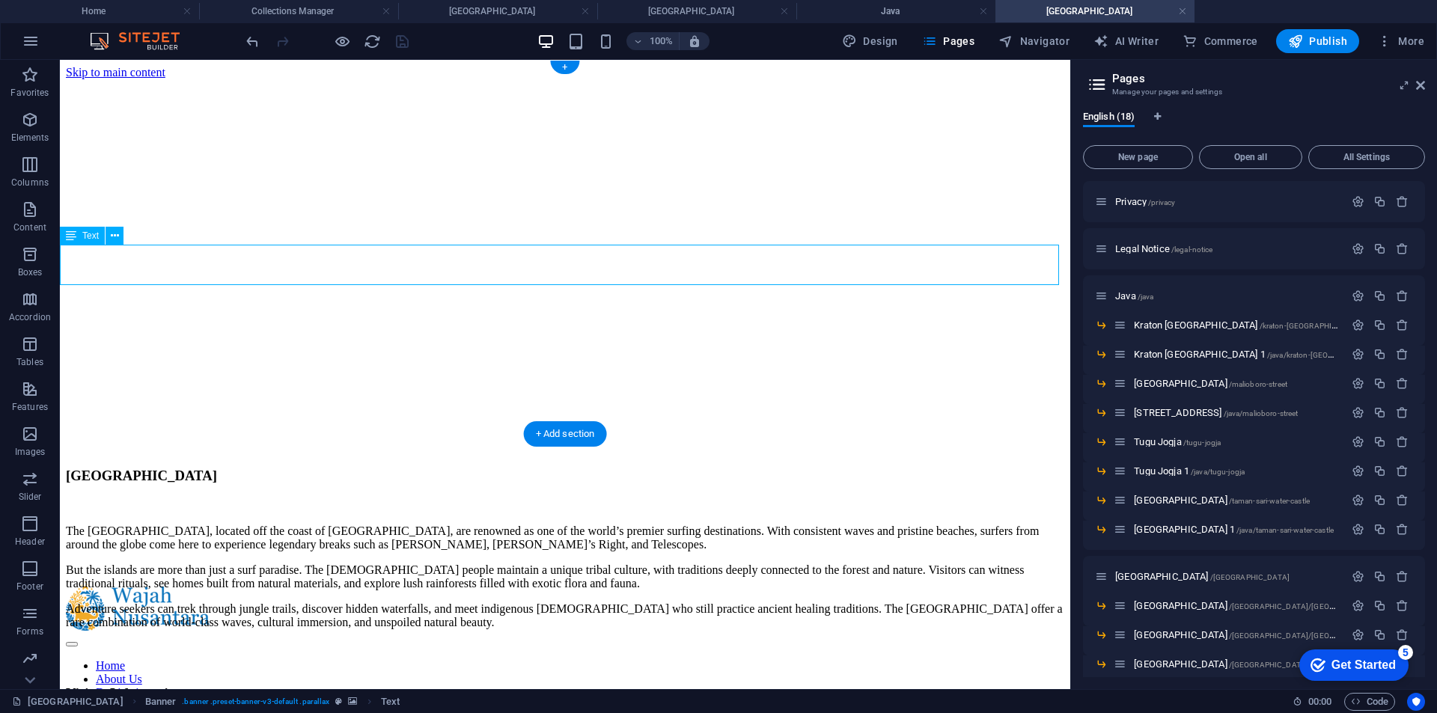
click at [283, 484] on div "[GEOGRAPHIC_DATA]" at bounding box center [565, 476] width 998 height 16
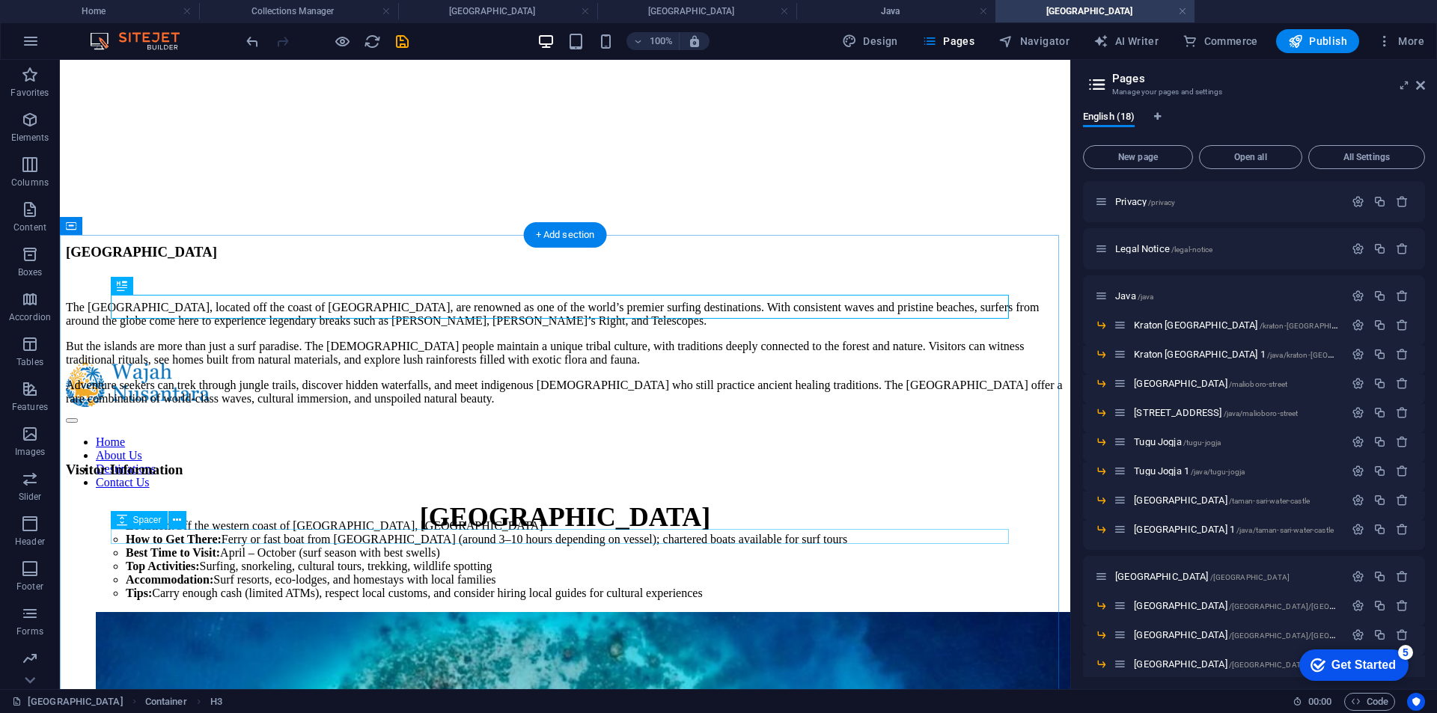
scroll to position [224, 0]
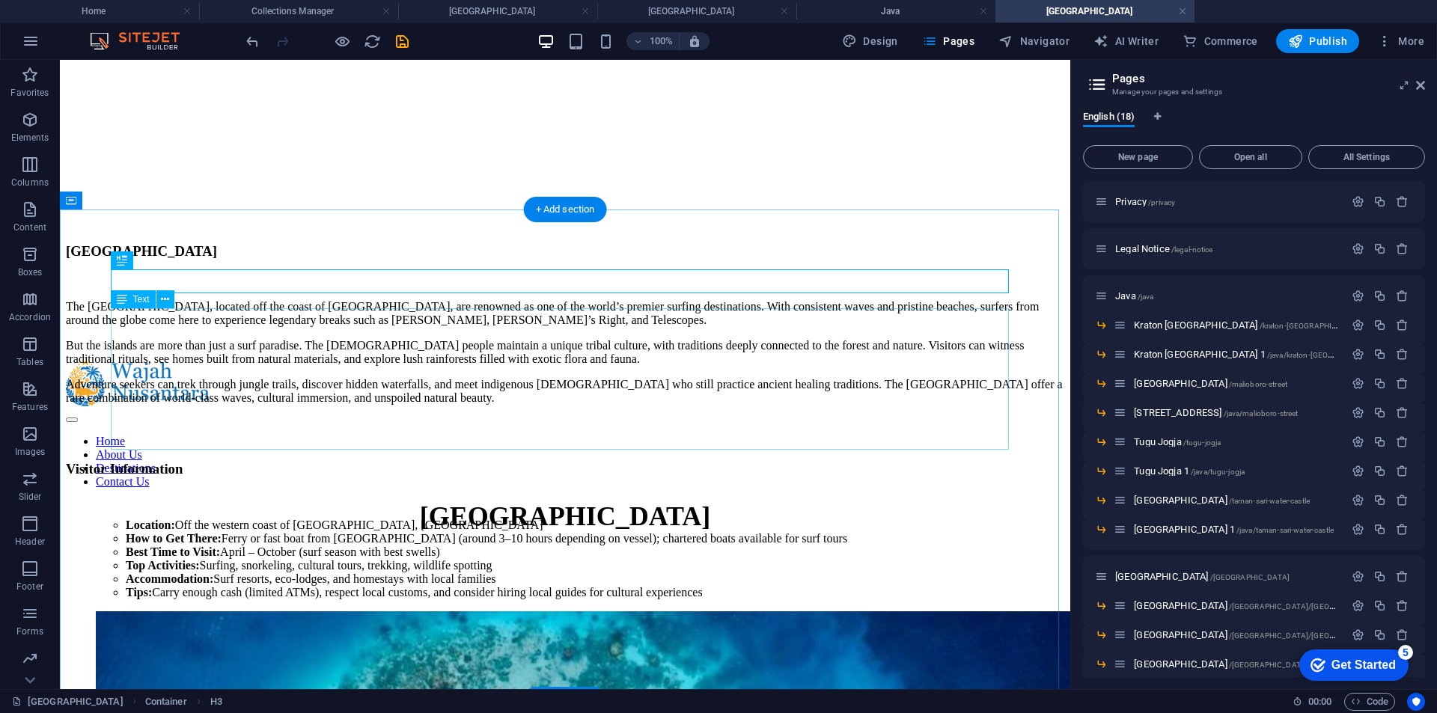
click at [273, 360] on div "The [GEOGRAPHIC_DATA], located off the coast of [GEOGRAPHIC_DATA], are renowned…" at bounding box center [565, 352] width 998 height 105
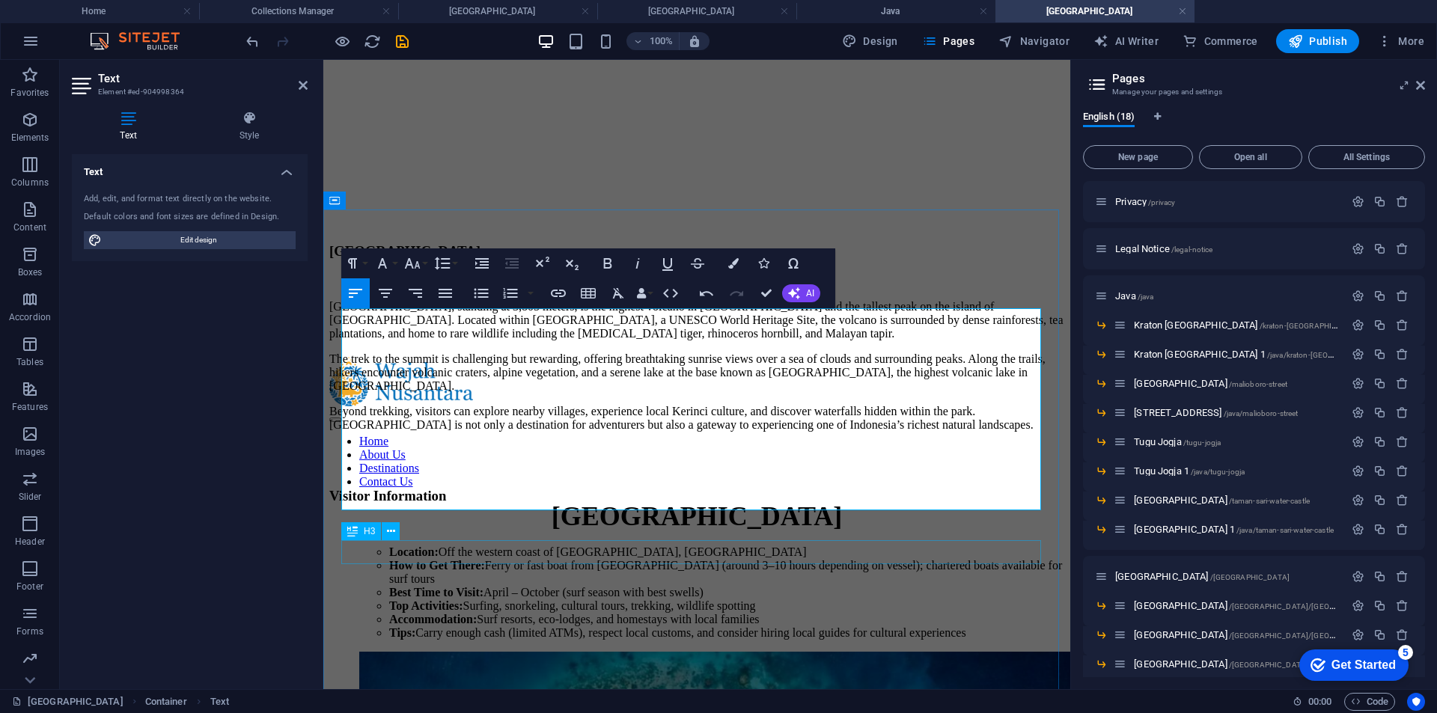
click at [827, 555] on div "[GEOGRAPHIC_DATA], standing at 3,805 meters, is the highest volcano in [GEOGRAP…" at bounding box center [696, 441] width 735 height 397
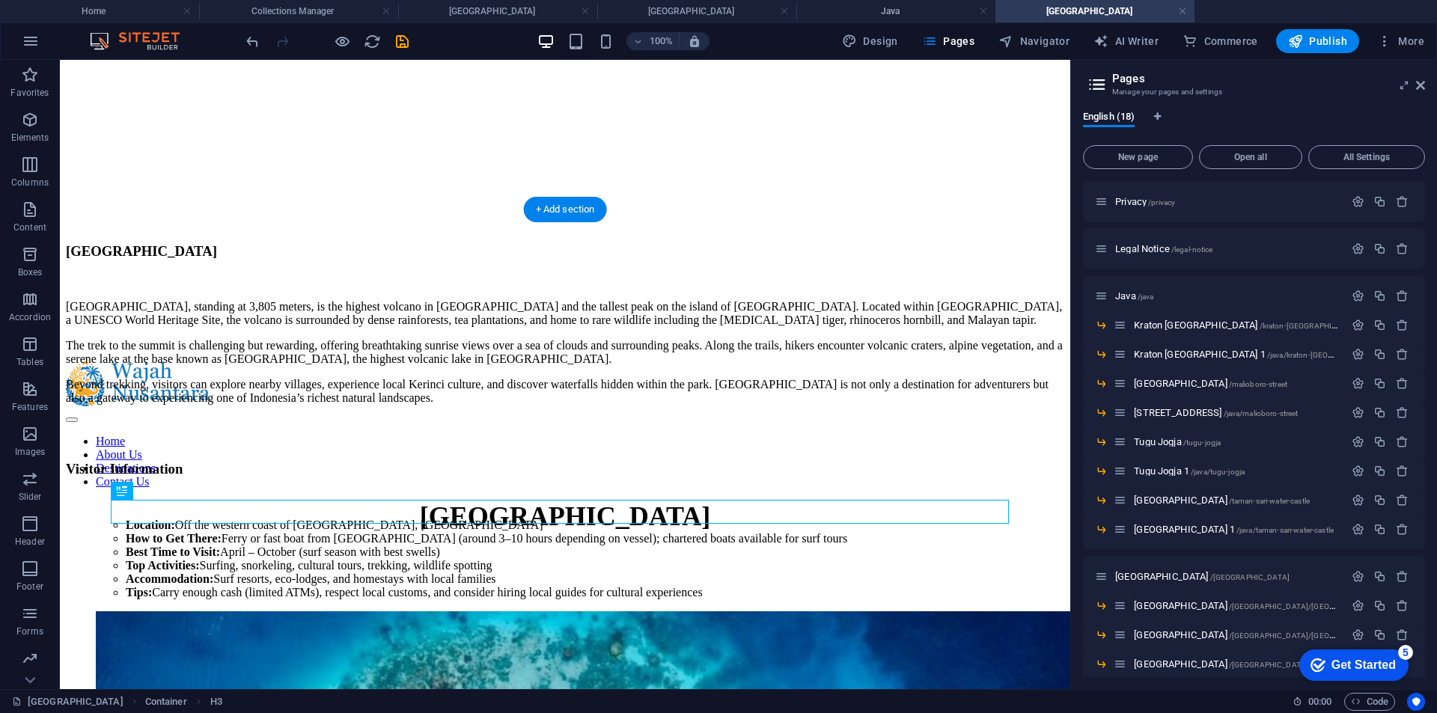
click at [357, 557] on div "Location: Off the western coast of [GEOGRAPHIC_DATA], [GEOGRAPHIC_DATA] How to …" at bounding box center [565, 559] width 998 height 81
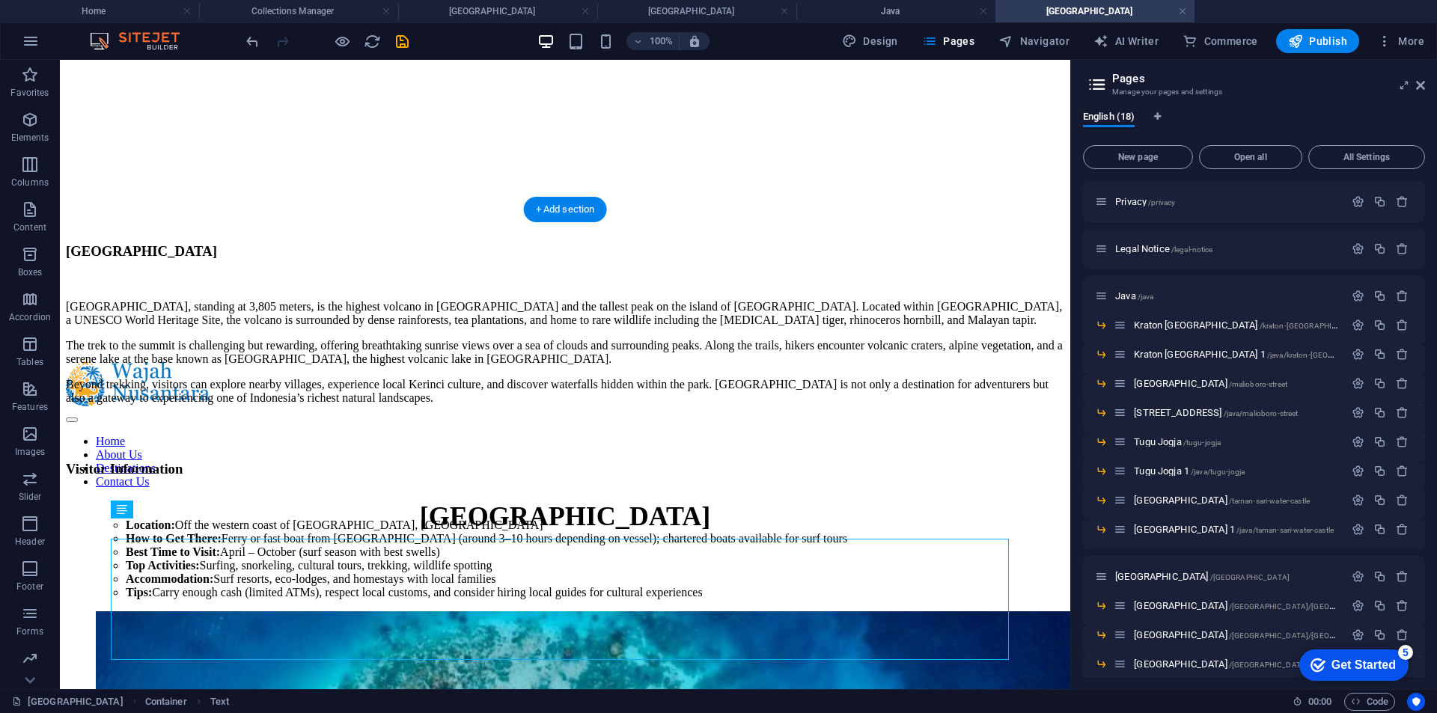
click at [357, 557] on div "Location: Off the western coast of [GEOGRAPHIC_DATA], [GEOGRAPHIC_DATA] How to …" at bounding box center [565, 559] width 998 height 81
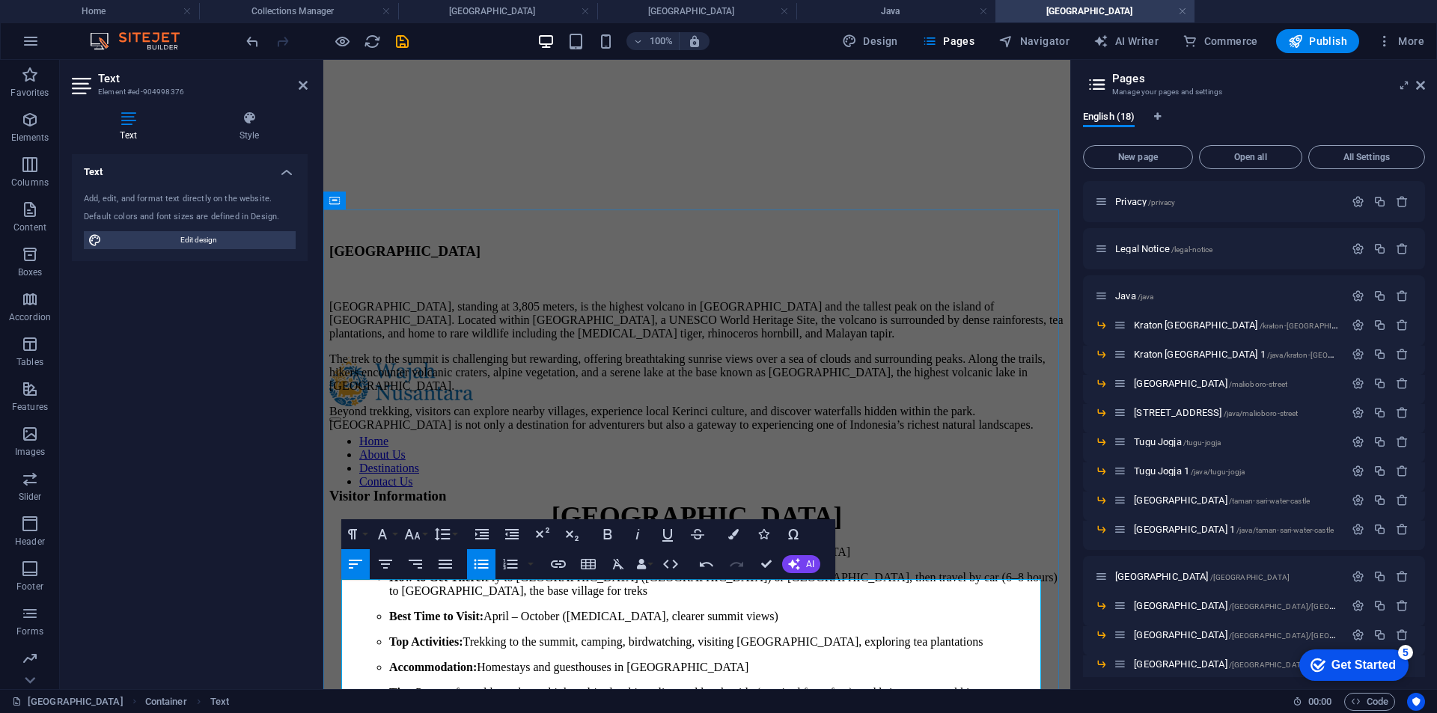
click at [366, 607] on ul "Location: [GEOGRAPHIC_DATA], within [GEOGRAPHIC_DATA], [GEOGRAPHIC_DATA] How to…" at bounding box center [711, 622] width 705 height 154
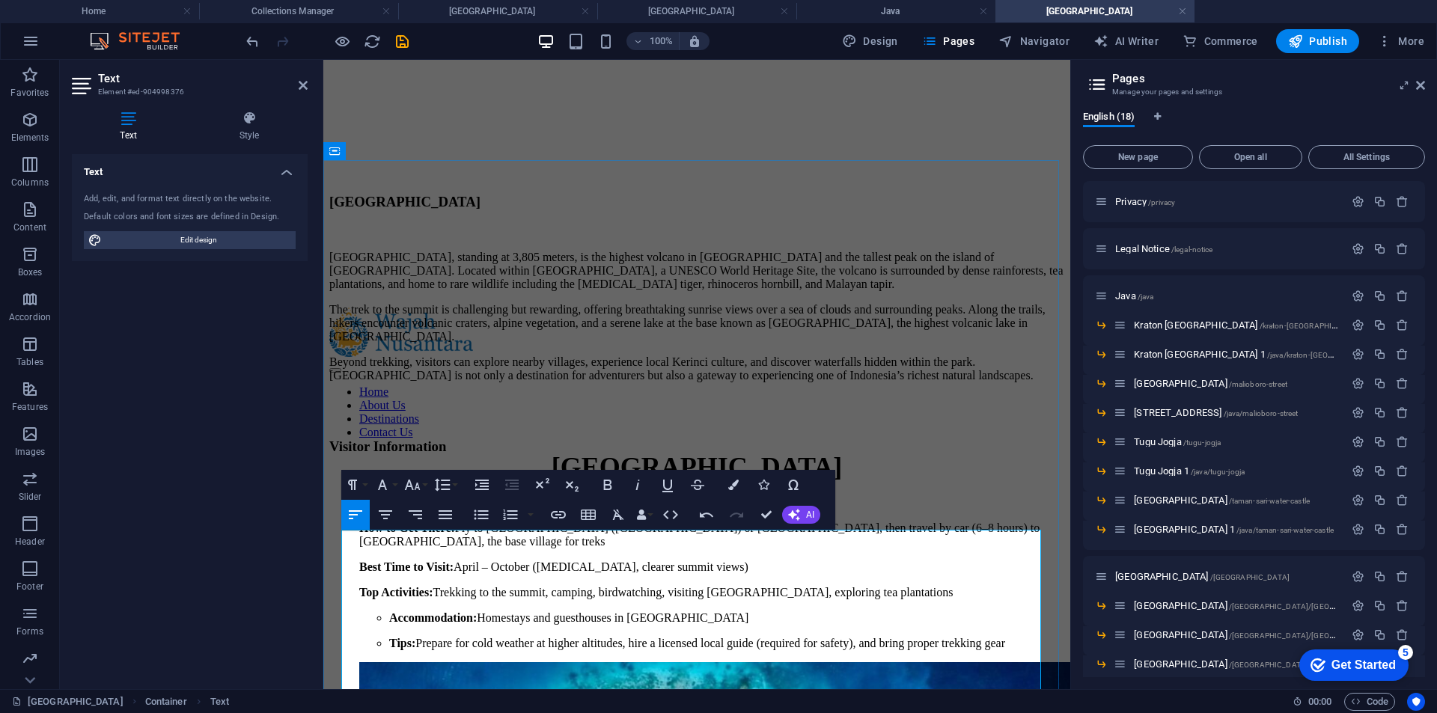
scroll to position [314, 0]
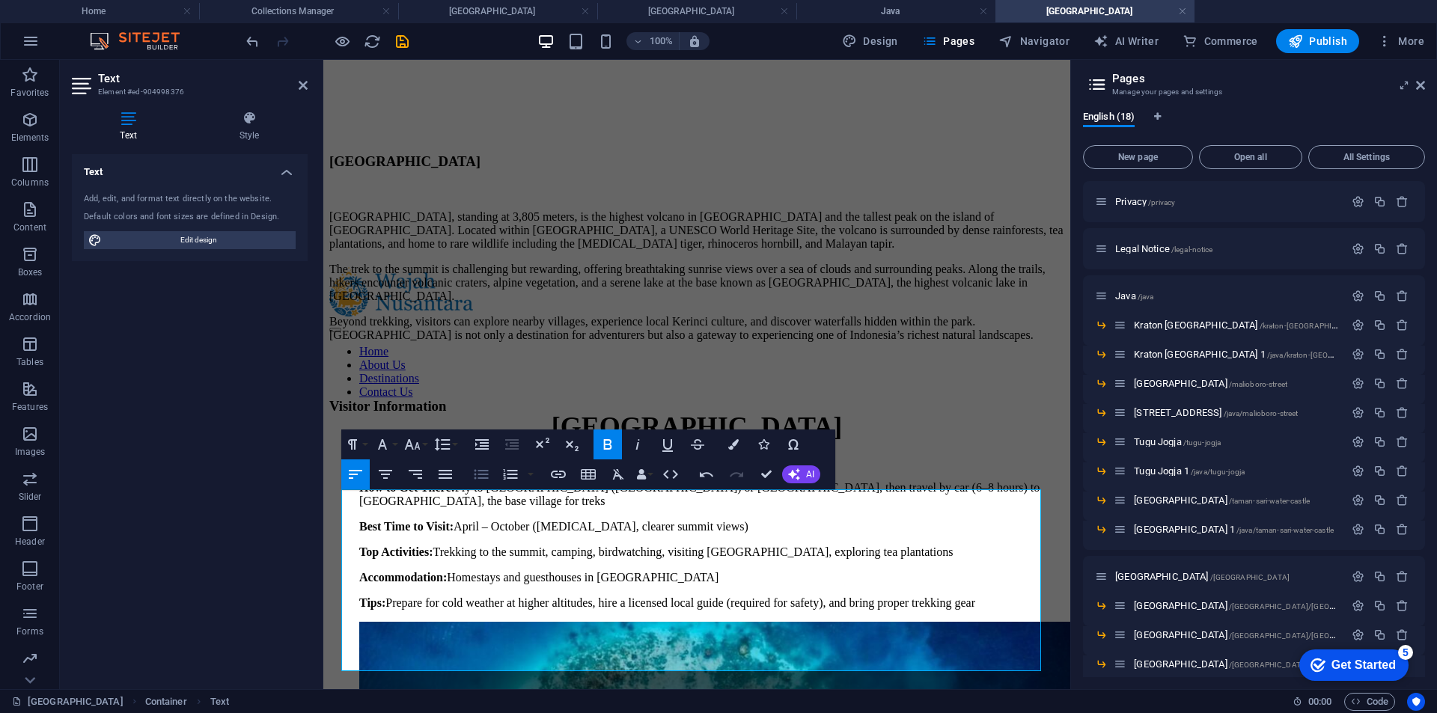
click at [480, 468] on icon "button" at bounding box center [481, 474] width 18 height 18
click at [475, 481] on icon "button" at bounding box center [481, 474] width 18 height 18
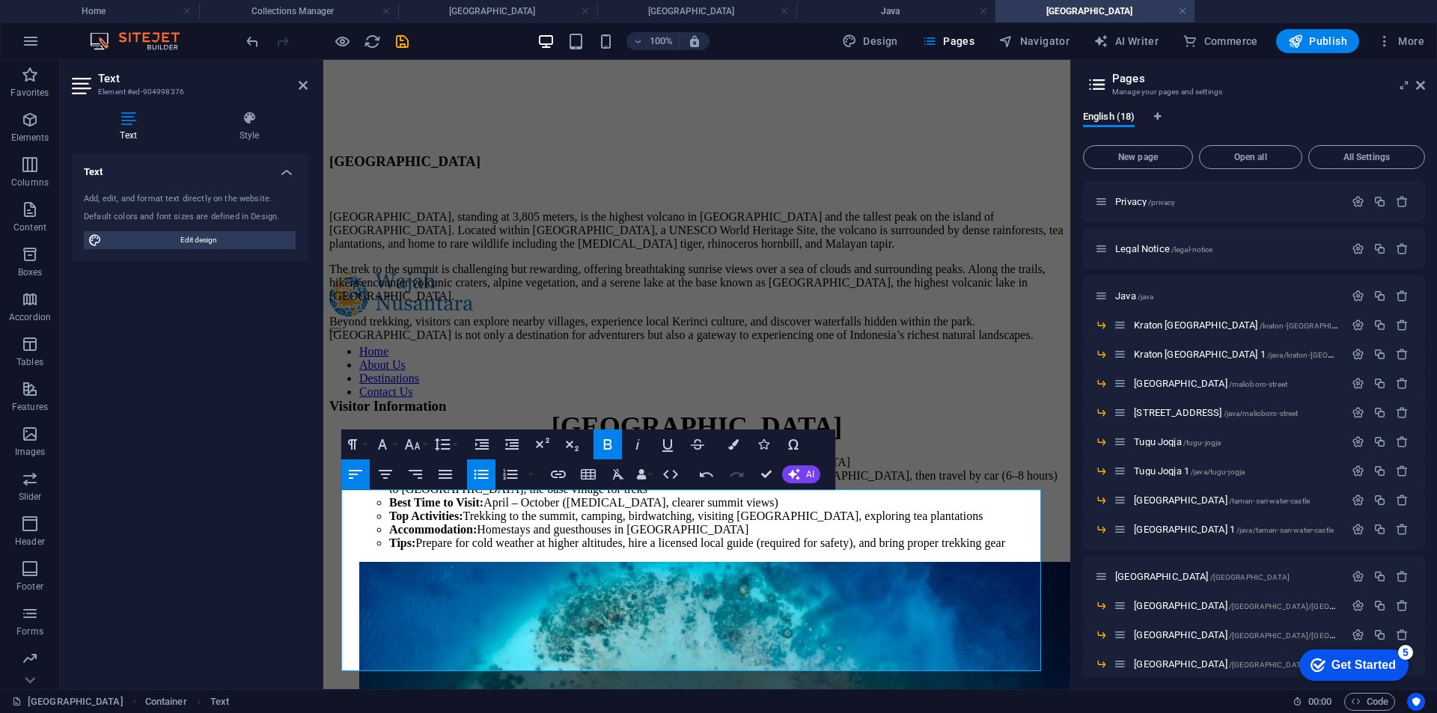
click at [271, 558] on div "Text Add, edit, and format text directly on the website. Default colors and fon…" at bounding box center [190, 415] width 236 height 523
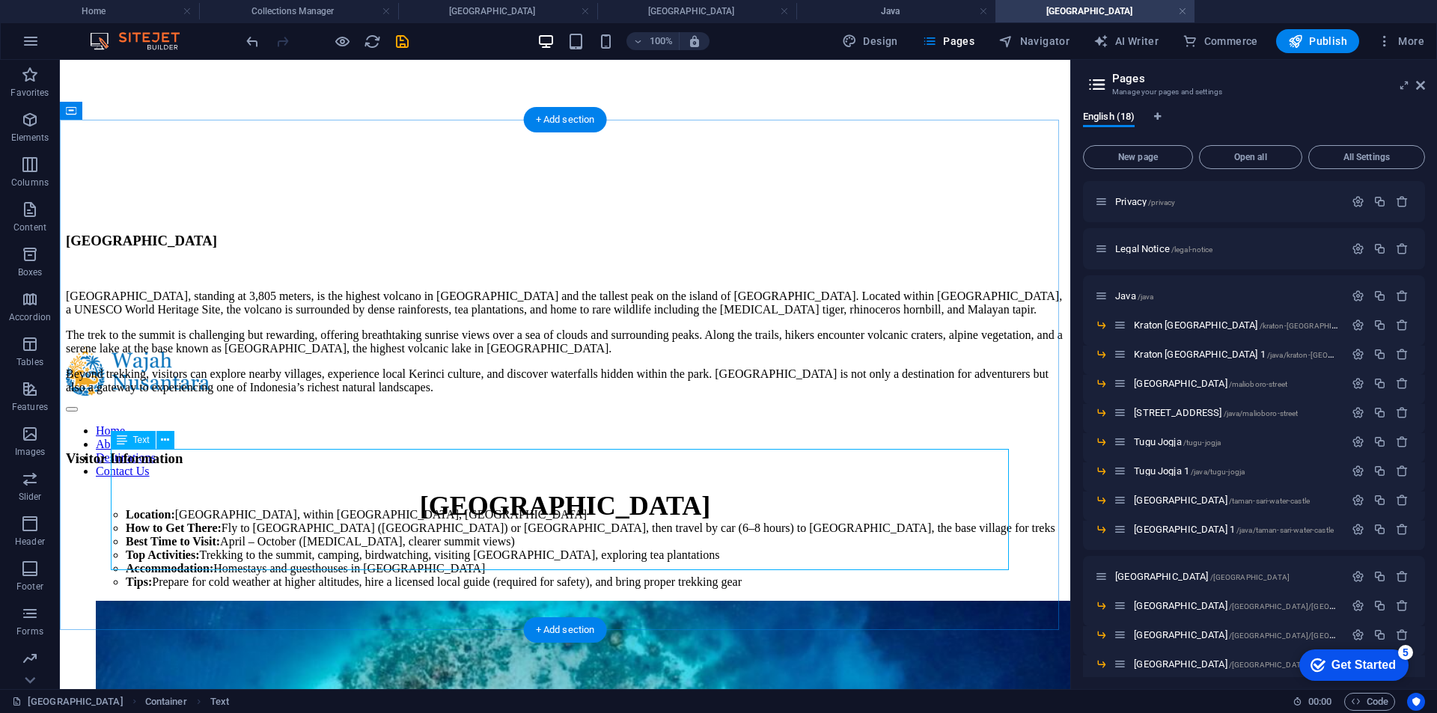
scroll to position [165, 0]
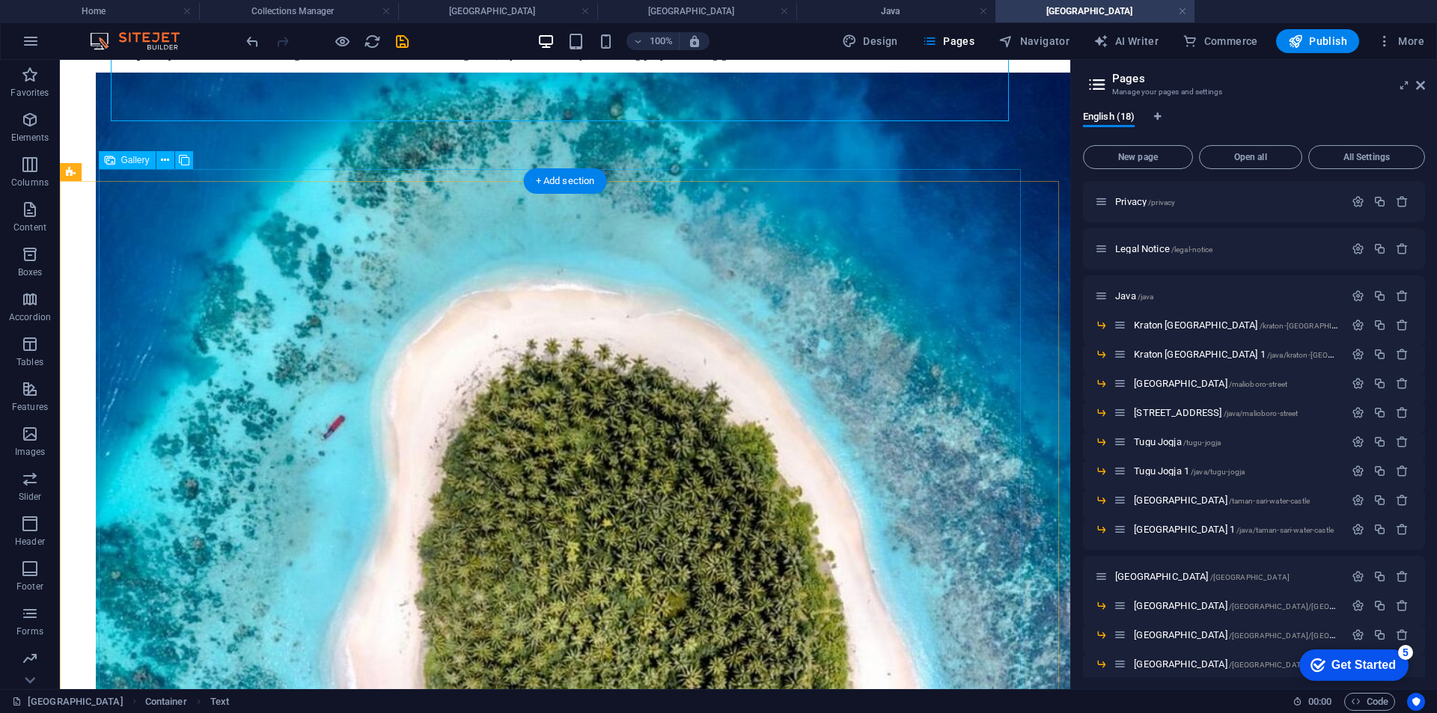
click at [286, 308] on li at bounding box center [500, 579] width 808 height 1013
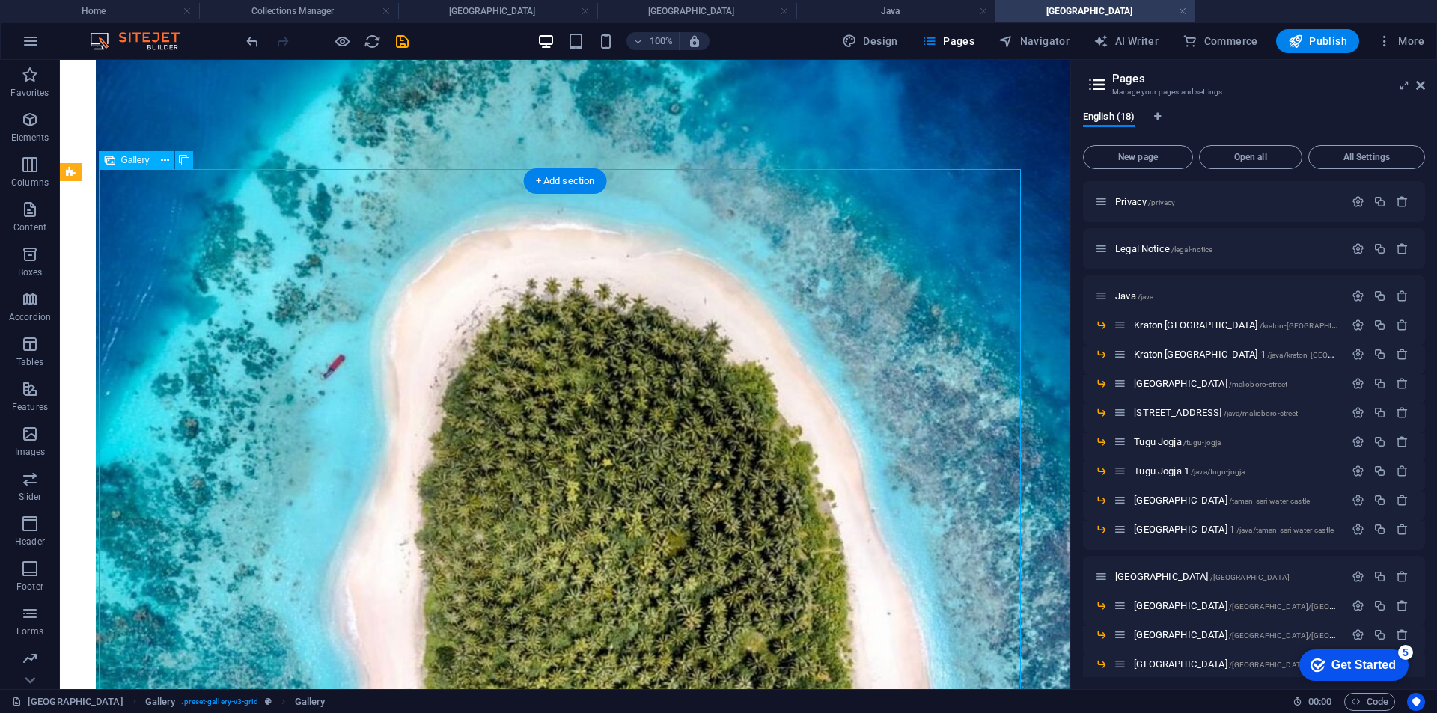
select select "4"
select select "px"
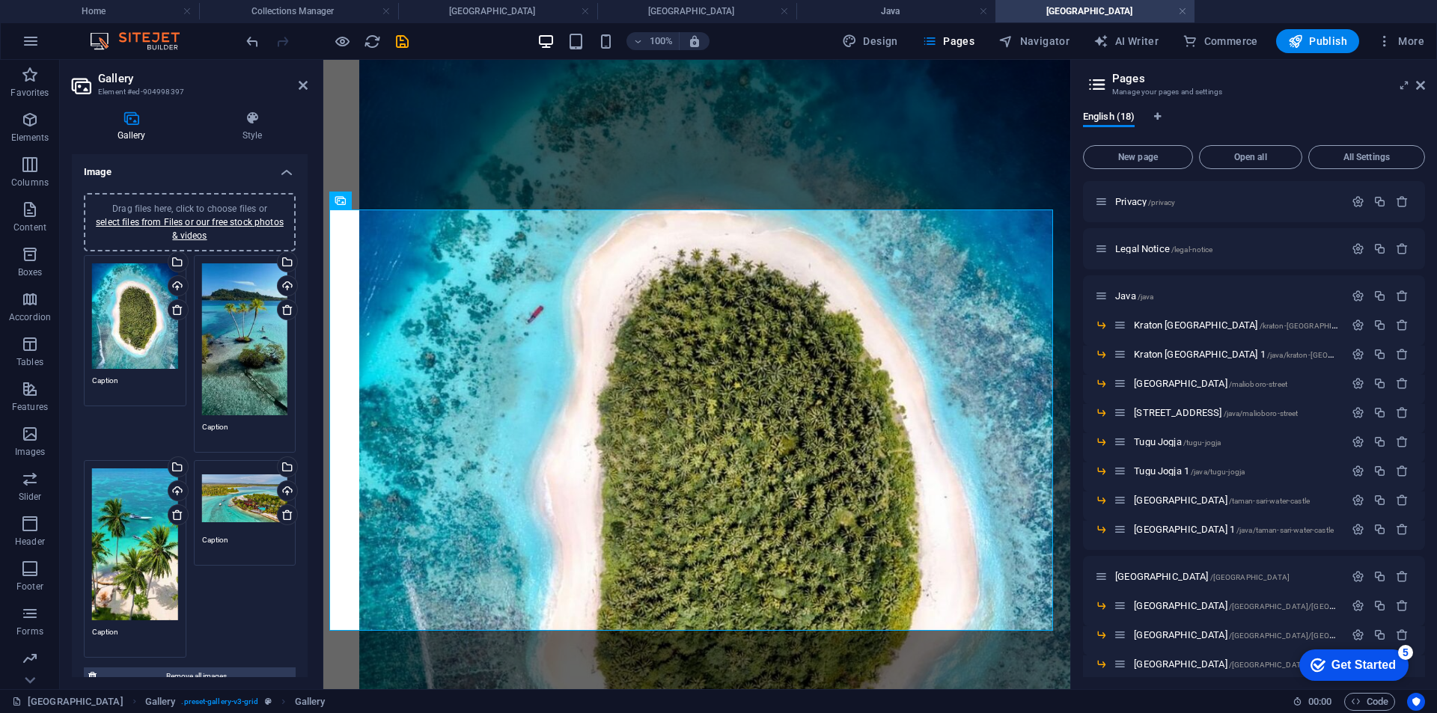
click at [144, 303] on div "Drag files here, click to choose files or select files from Files or our free s…" at bounding box center [135, 316] width 86 height 106
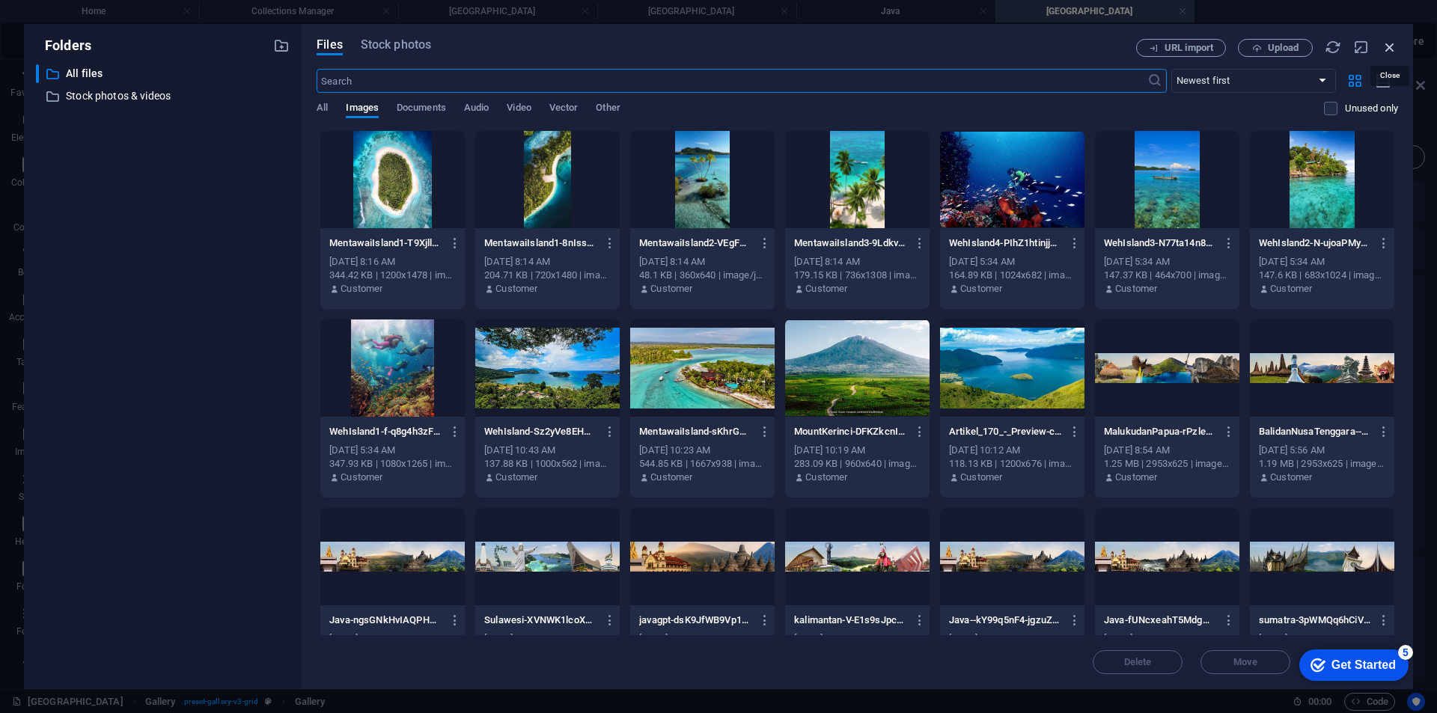
click at [1385, 46] on icon "button" at bounding box center [1389, 47] width 16 height 16
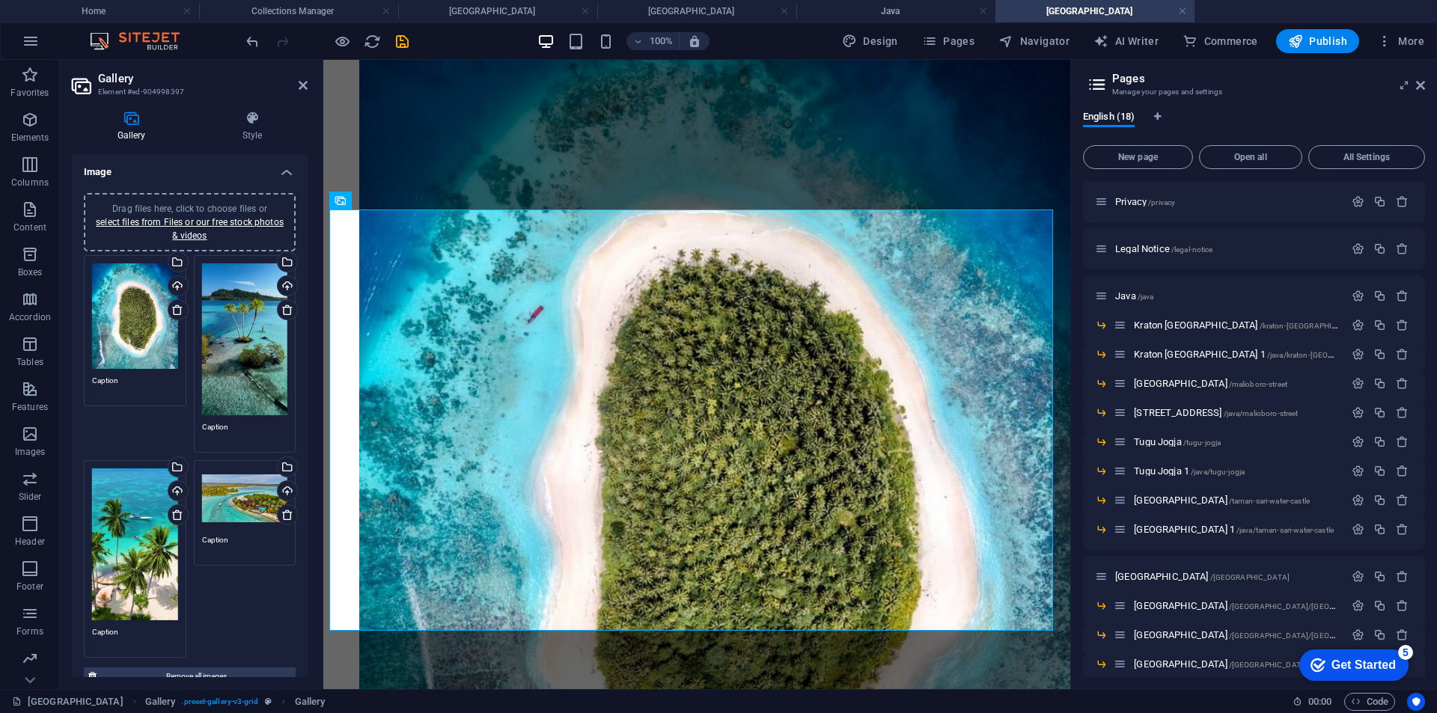
click at [114, 349] on div "Drag files here, click to choose files or select files from Files or our free s…" at bounding box center [135, 316] width 86 height 106
click at [114, 349] on body "[DOMAIN_NAME] Home Collections Manager [GEOGRAPHIC_DATA] [GEOGRAPHIC_DATA] [GEO…" at bounding box center [718, 356] width 1437 height 713
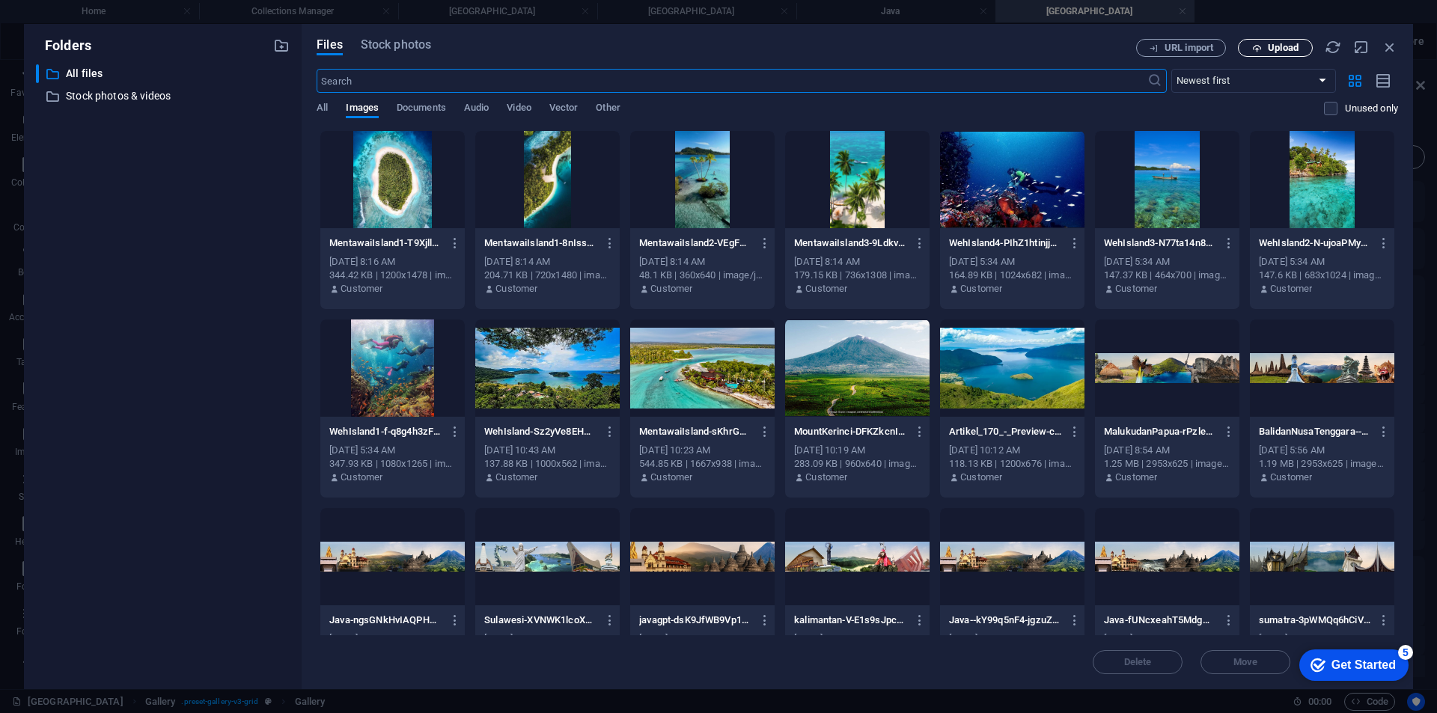
click at [1278, 45] on span "Upload" at bounding box center [1283, 47] width 31 height 9
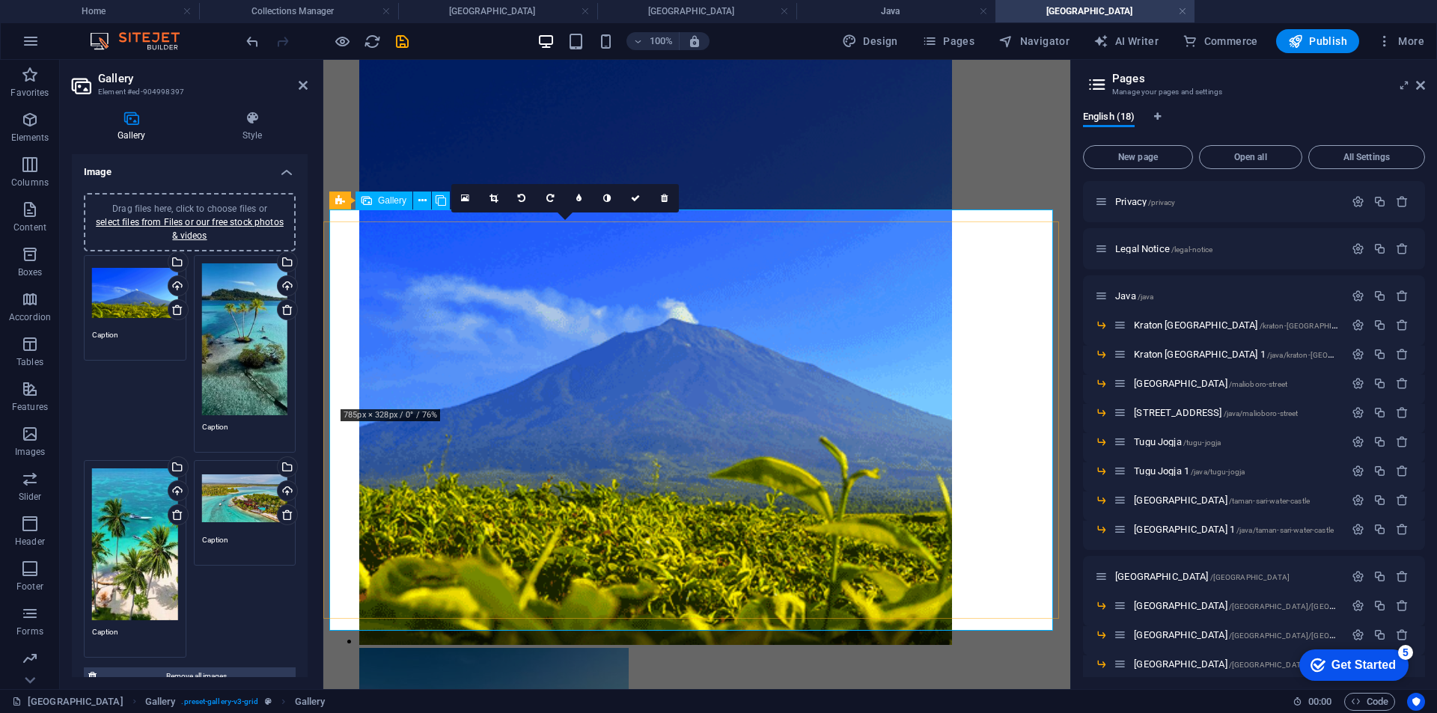
click at [498, 282] on li at bounding box center [763, 350] width 808 height 596
click at [498, 196] on link at bounding box center [494, 198] width 28 height 28
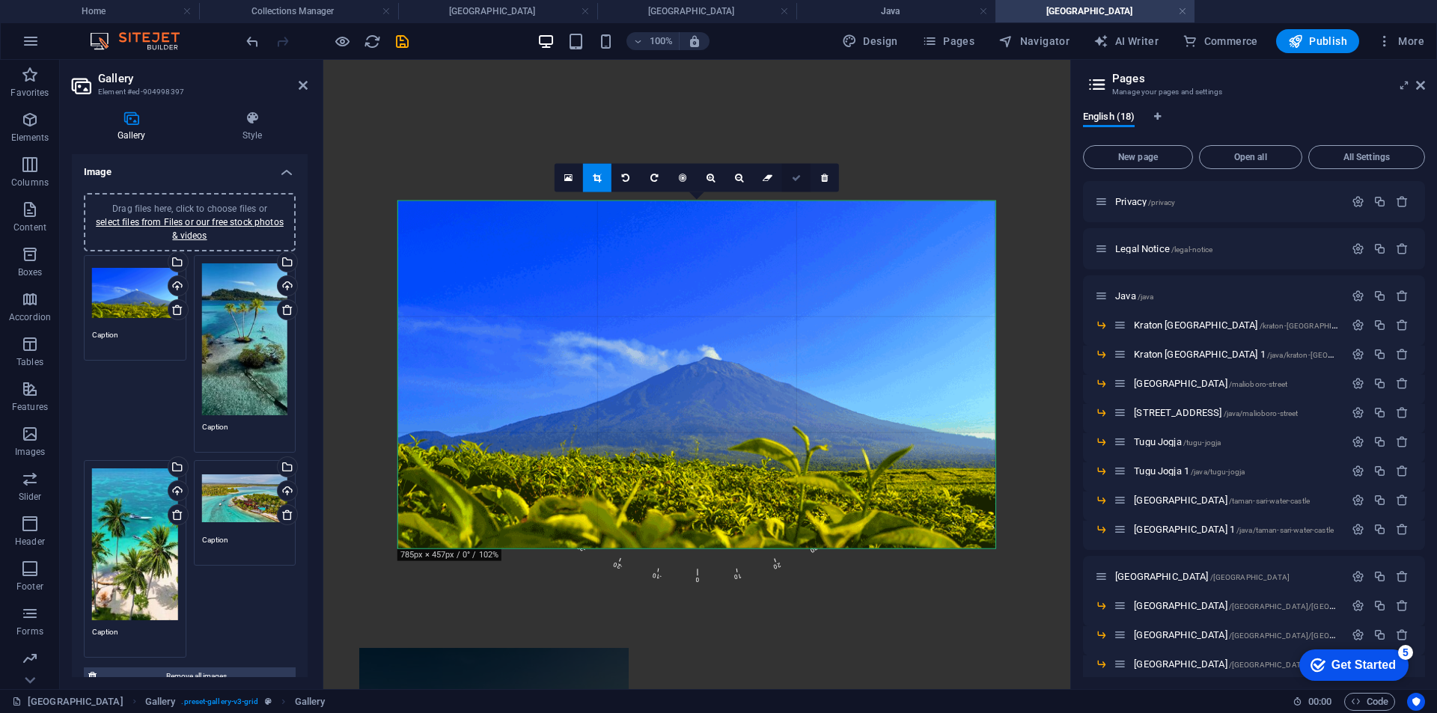
click at [795, 186] on link at bounding box center [796, 177] width 28 height 28
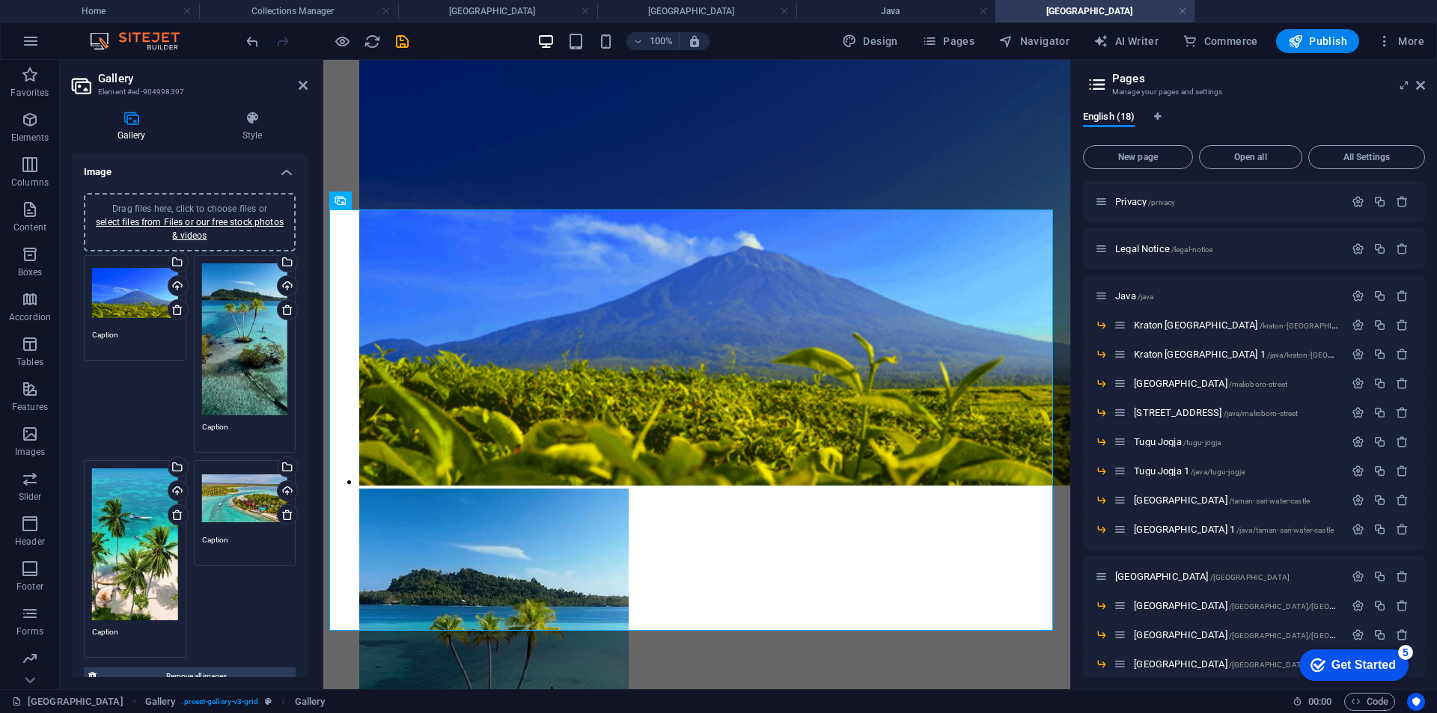
click at [224, 361] on div "Drag files here, click to choose files or select files from Files or our free s…" at bounding box center [245, 339] width 86 height 152
click at [224, 361] on body "[DOMAIN_NAME] Home Collections Manager [GEOGRAPHIC_DATA] [GEOGRAPHIC_DATA] [GEO…" at bounding box center [718, 356] width 1437 height 713
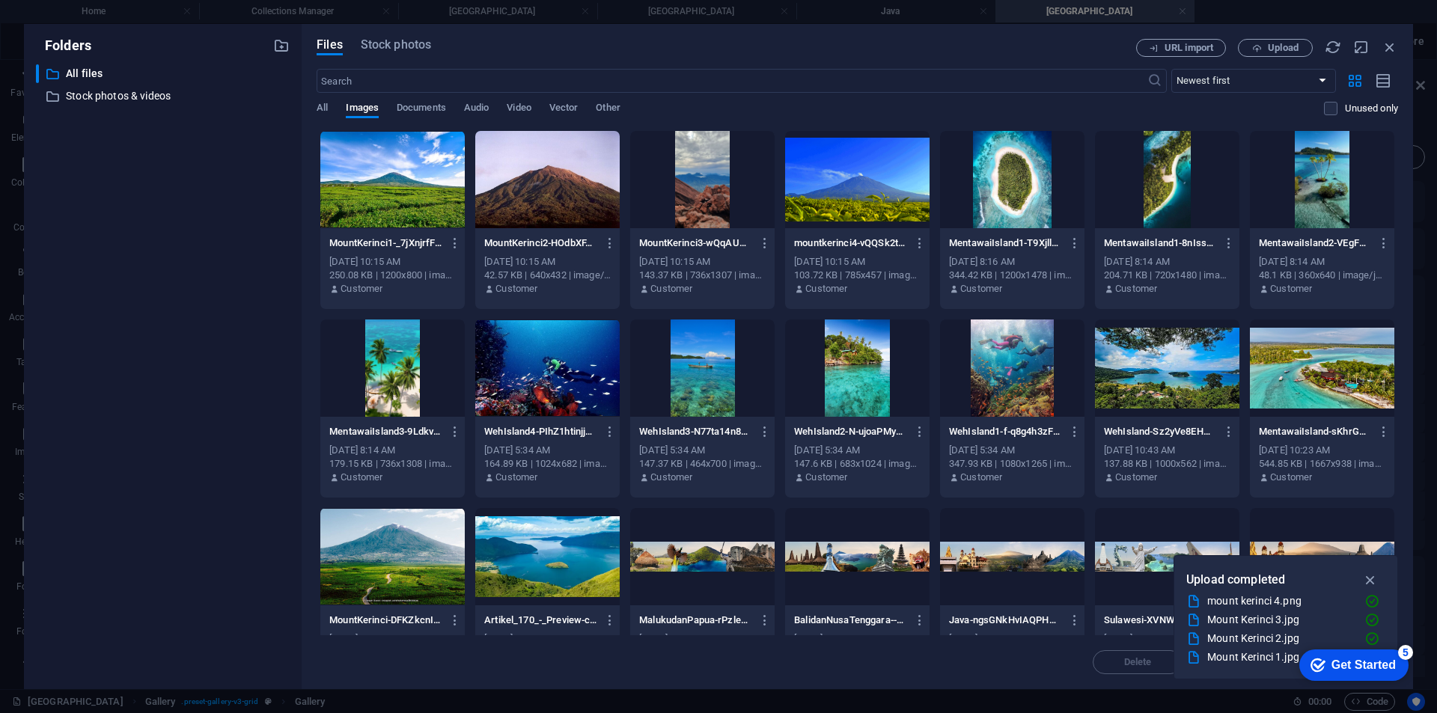
click at [379, 185] on div at bounding box center [392, 179] width 144 height 97
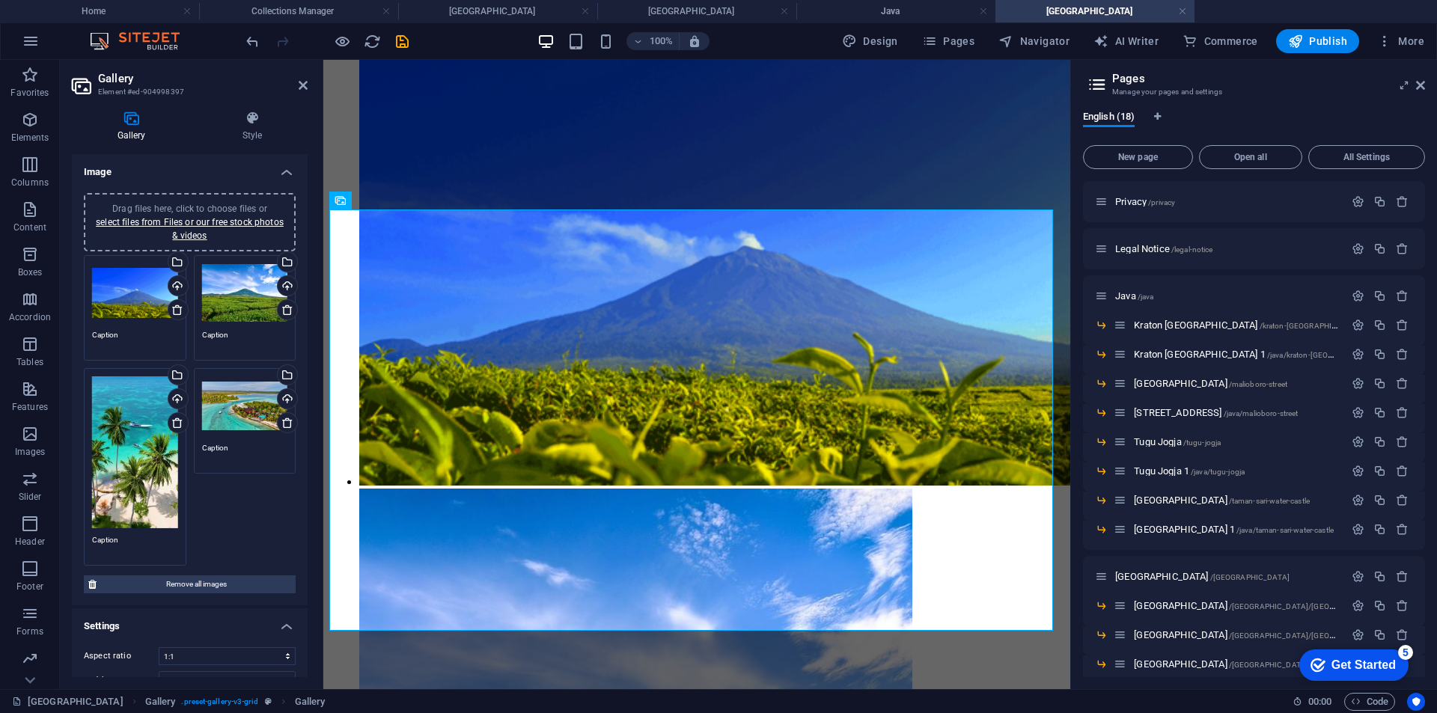
click at [120, 470] on div "Drag files here, click to choose files or select files from Files or our free s…" at bounding box center [135, 452] width 86 height 152
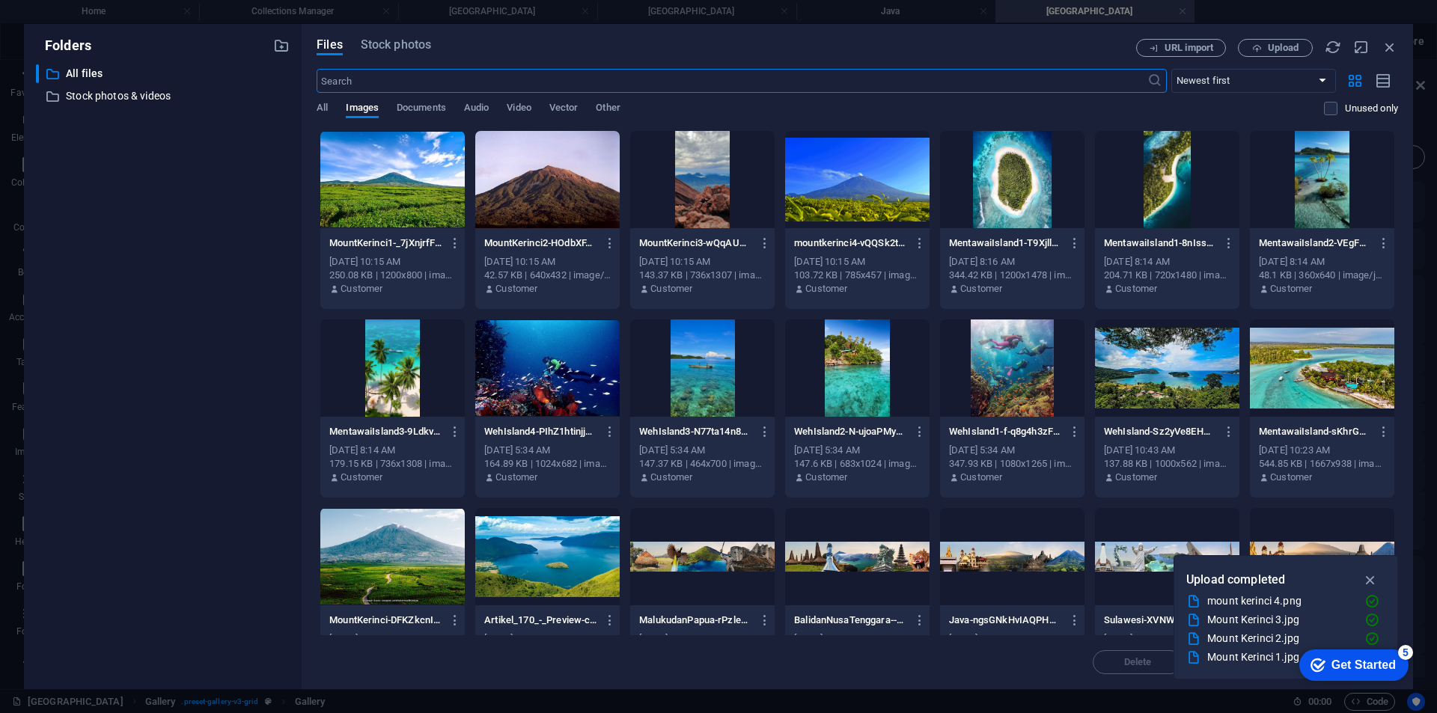
click at [583, 187] on div at bounding box center [547, 179] width 144 height 97
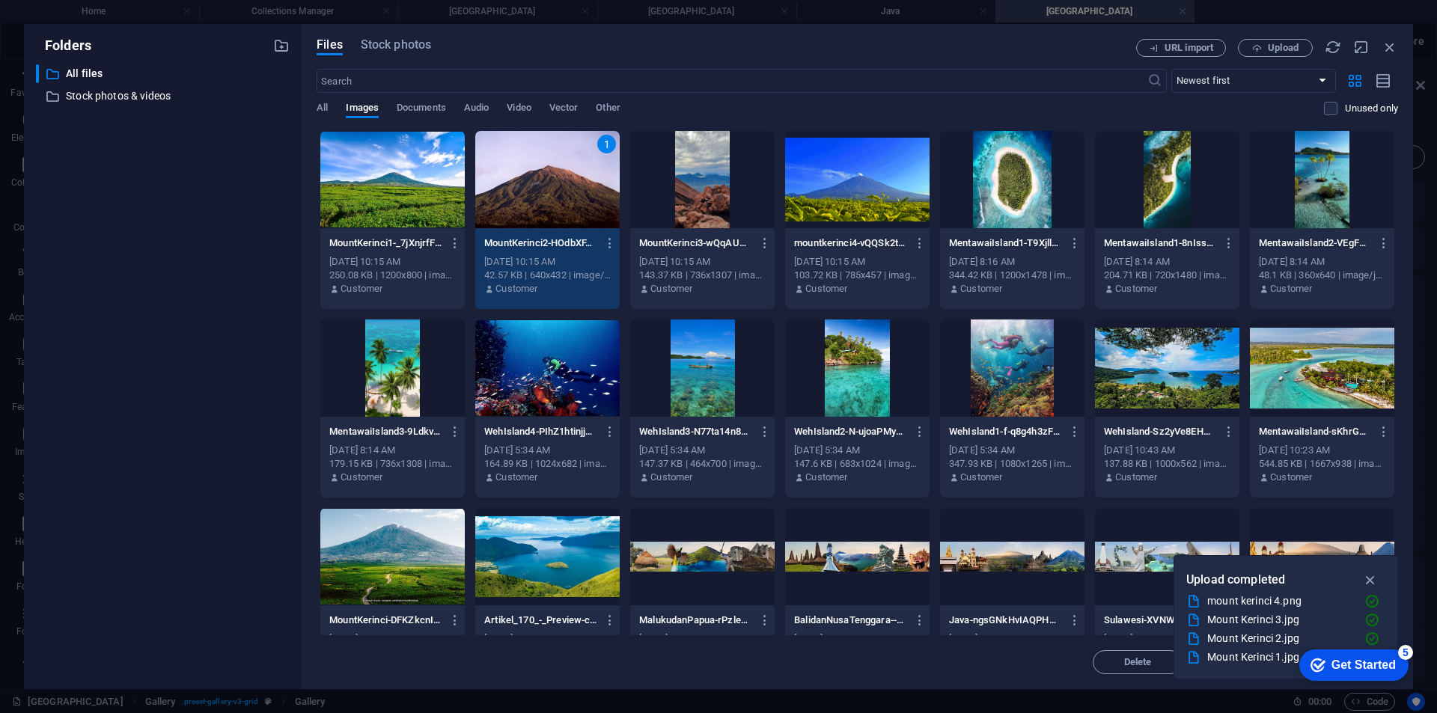
click at [583, 187] on div "1" at bounding box center [547, 179] width 144 height 97
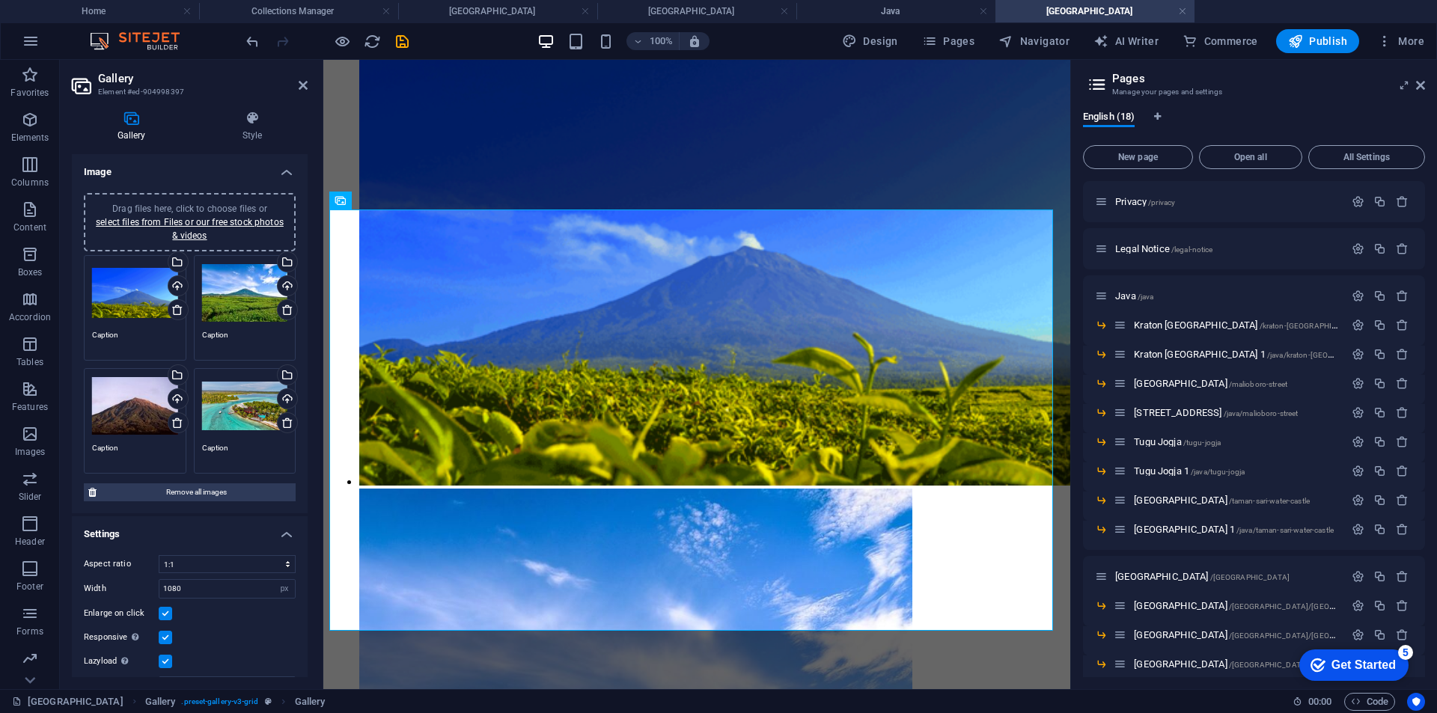
click at [230, 411] on div "Drag files here, click to choose files or select files from Files or our free s…" at bounding box center [245, 406] width 86 height 60
click at [230, 411] on body "[DOMAIN_NAME] Home Collections Manager [GEOGRAPHIC_DATA] [GEOGRAPHIC_DATA] [GEO…" at bounding box center [718, 356] width 1437 height 713
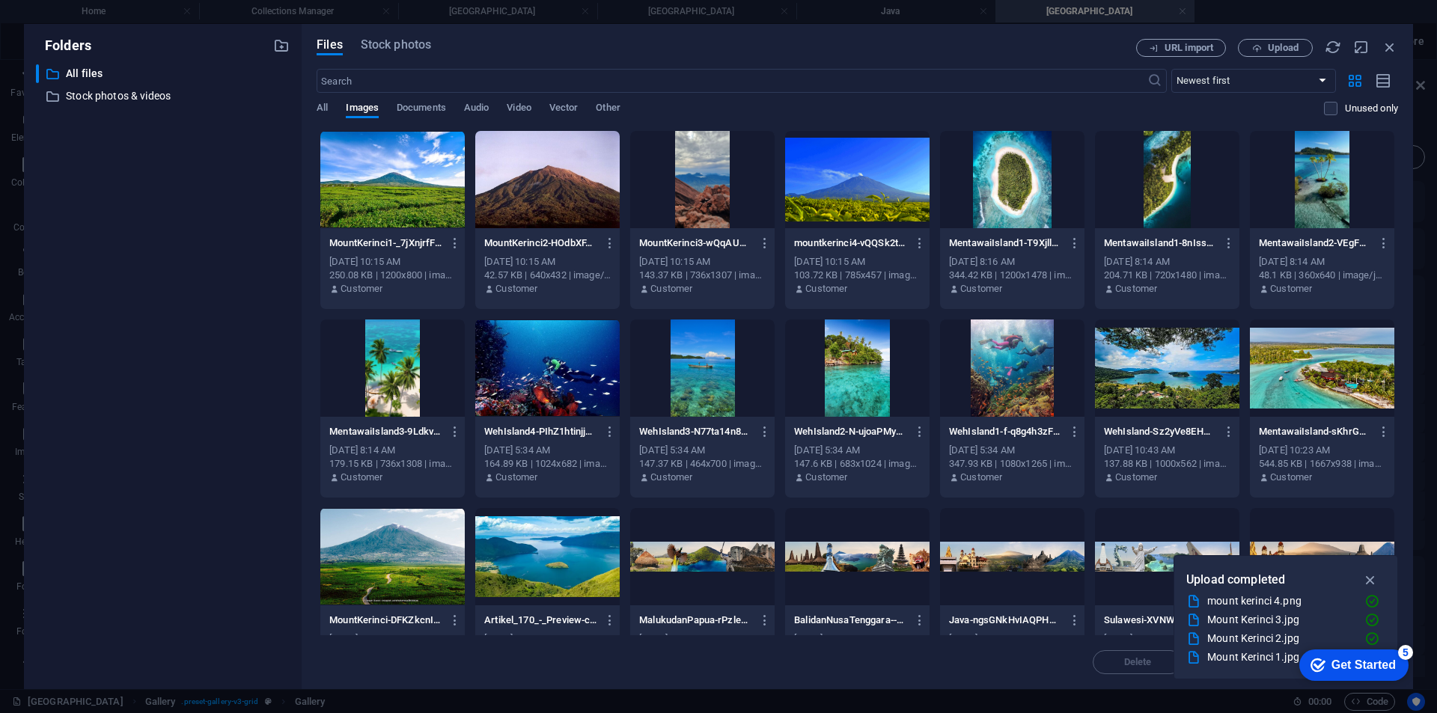
click at [722, 174] on div at bounding box center [702, 179] width 144 height 97
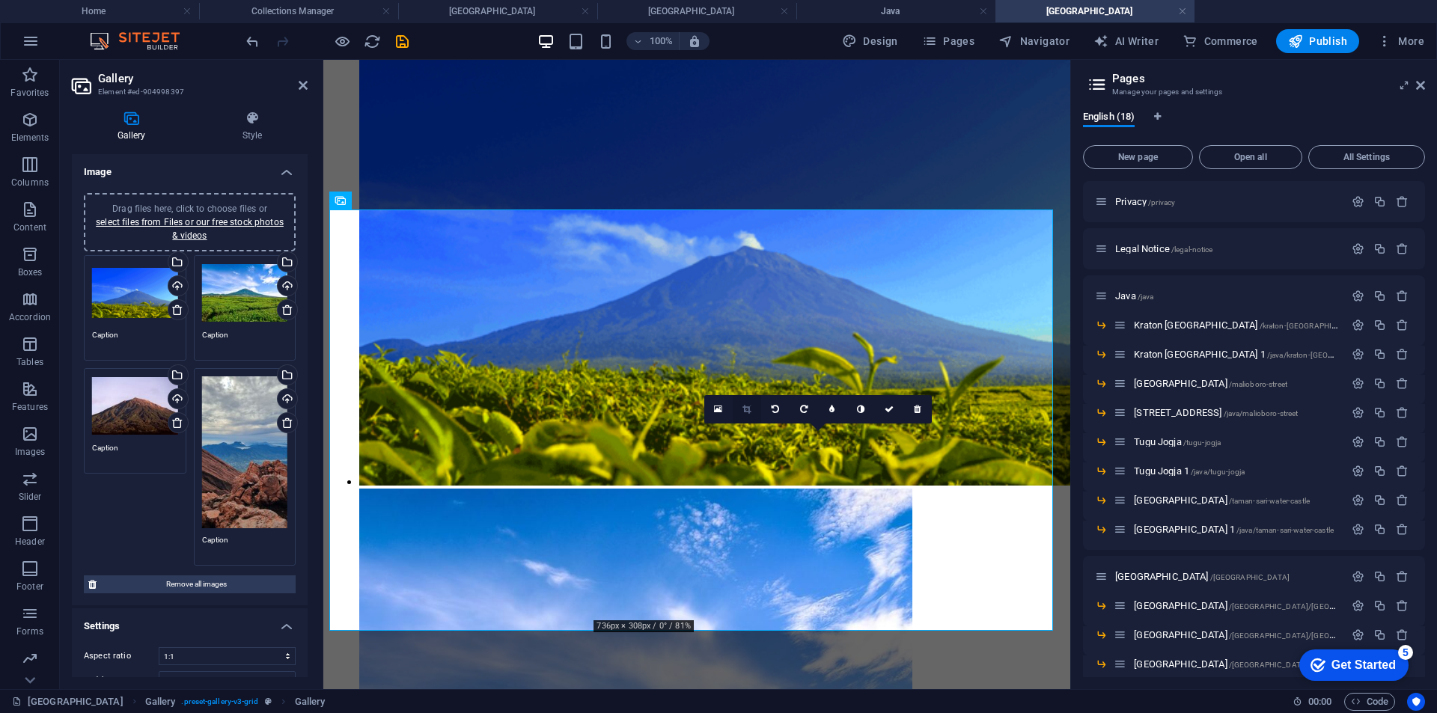
click at [744, 406] on icon at bounding box center [746, 409] width 8 height 9
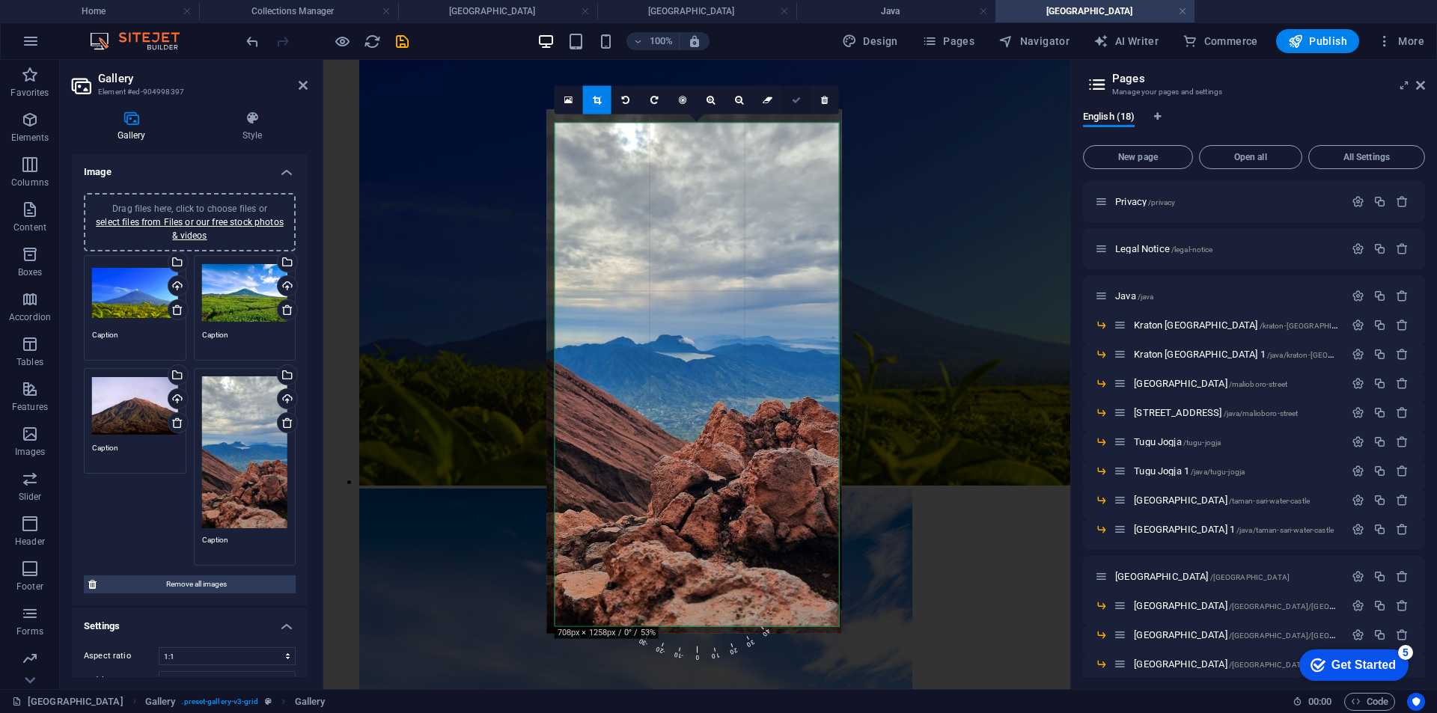
click at [801, 105] on link at bounding box center [796, 99] width 28 height 28
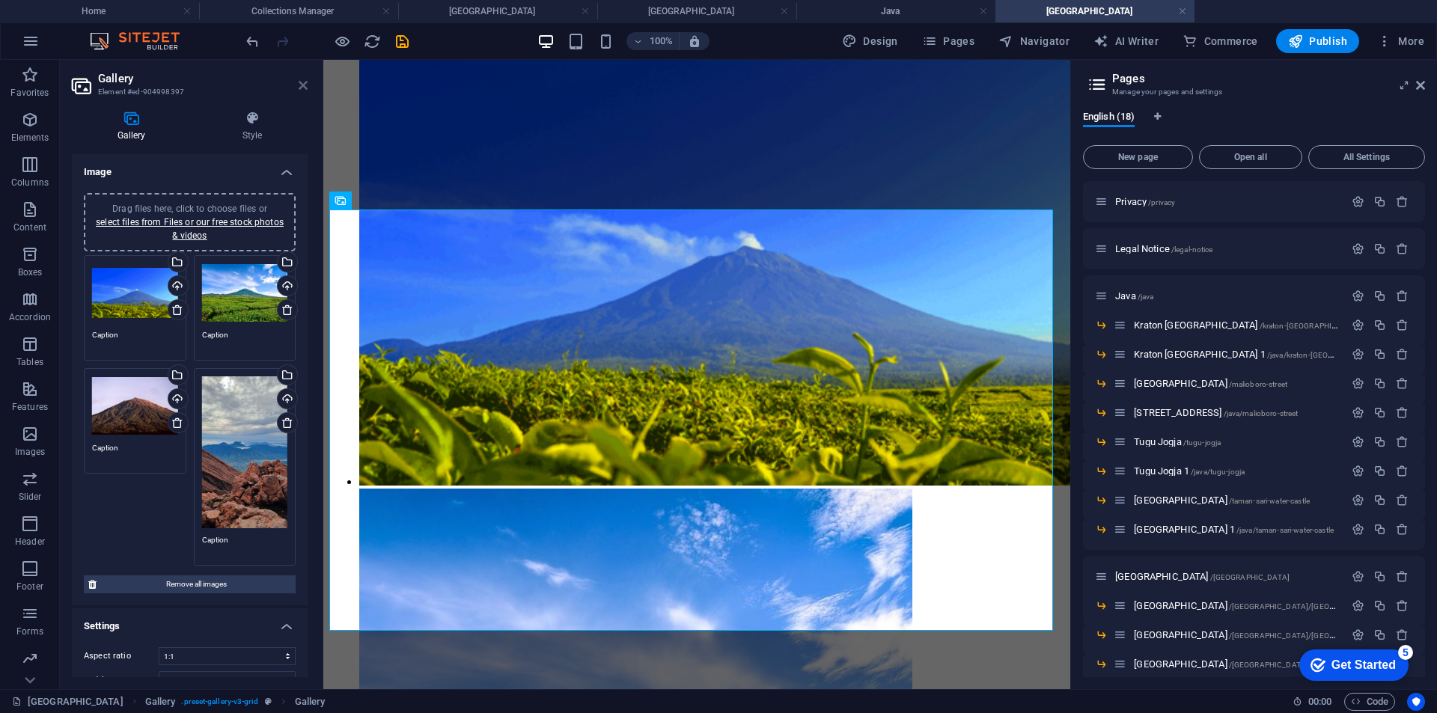
click at [302, 85] on icon at bounding box center [303, 85] width 9 height 12
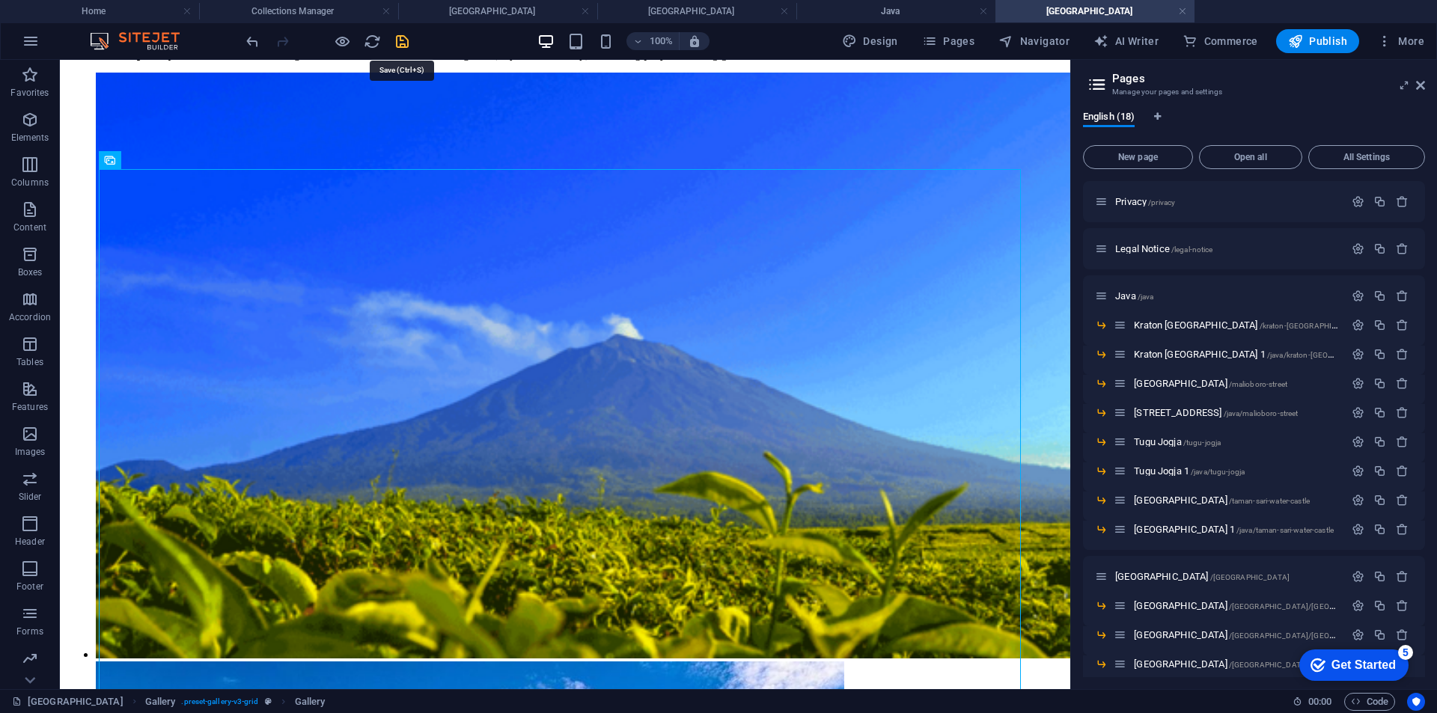
click at [394, 37] on icon "save" at bounding box center [402, 41] width 17 height 17
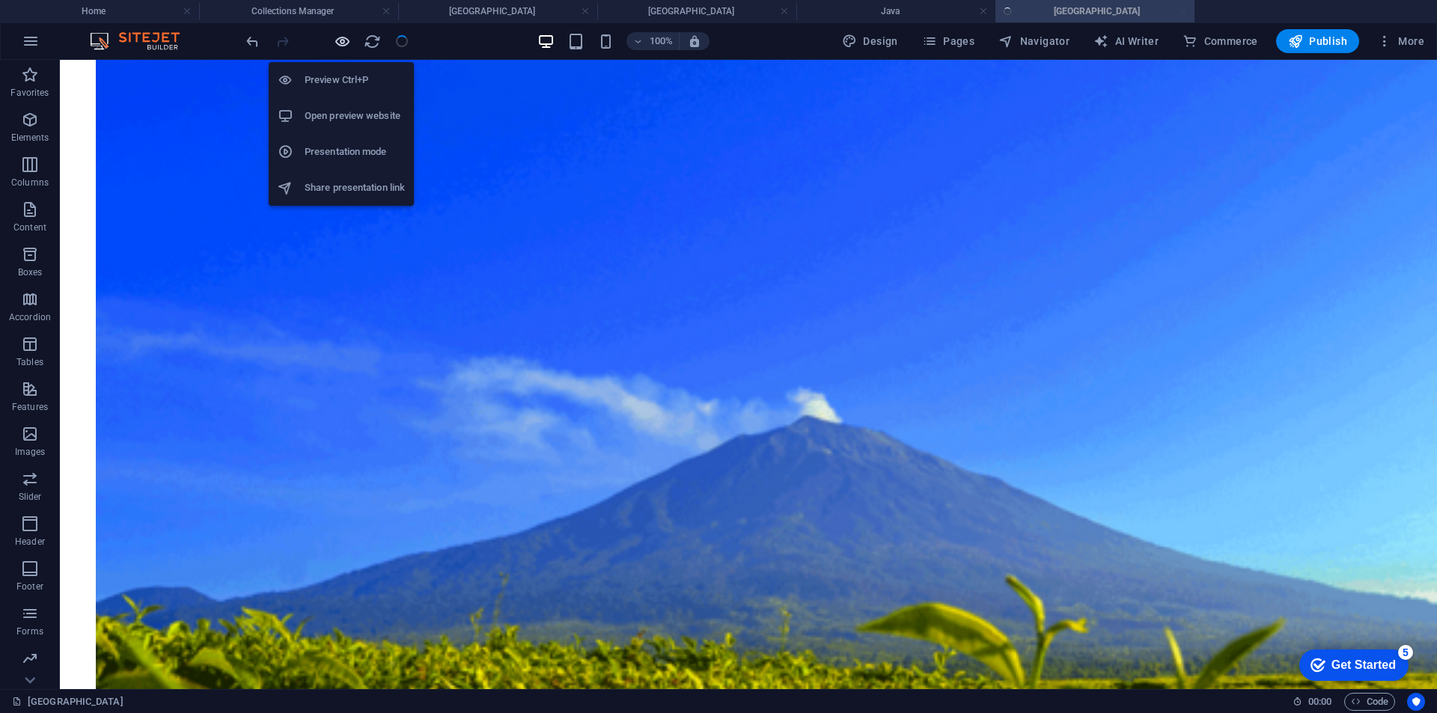
click at [344, 45] on icon "button" at bounding box center [342, 41] width 17 height 17
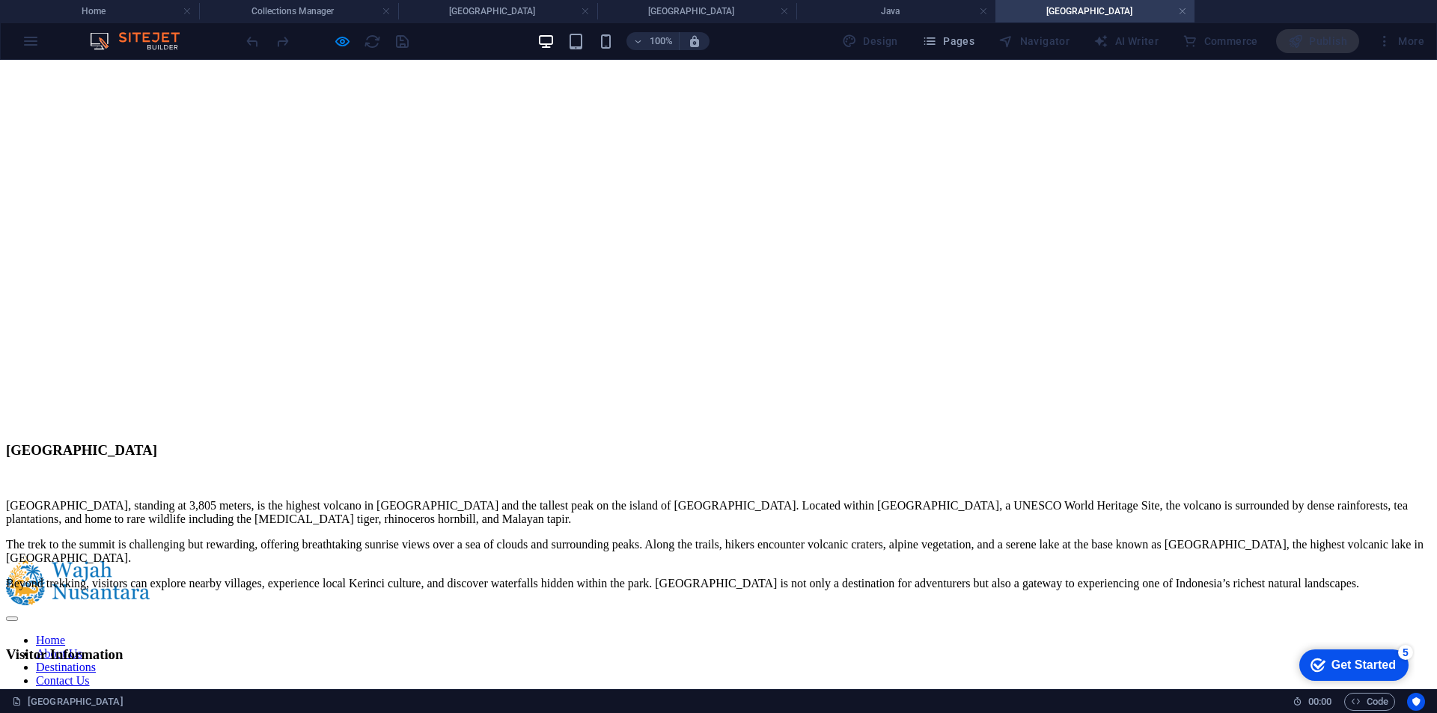
scroll to position [0, 0]
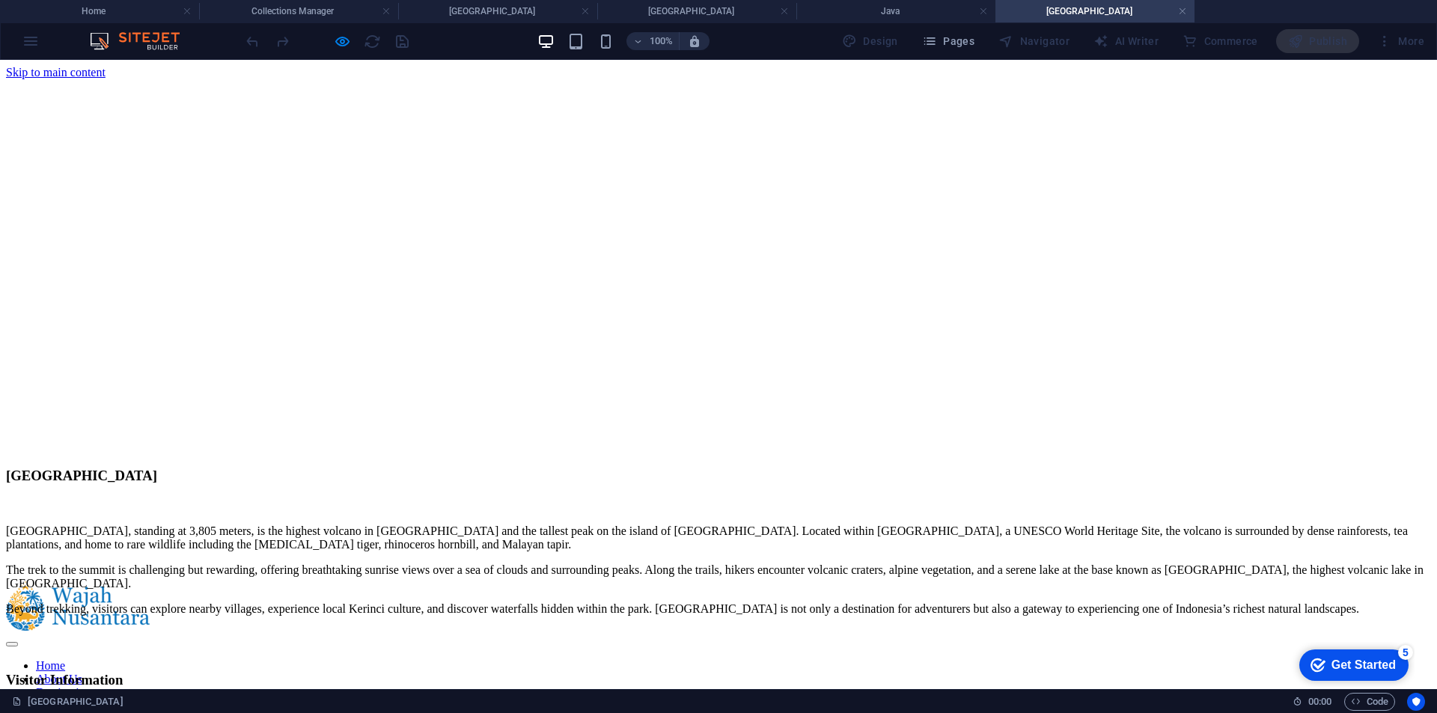
click at [558, 41] on div "100%" at bounding box center [622, 41] width 173 height 24
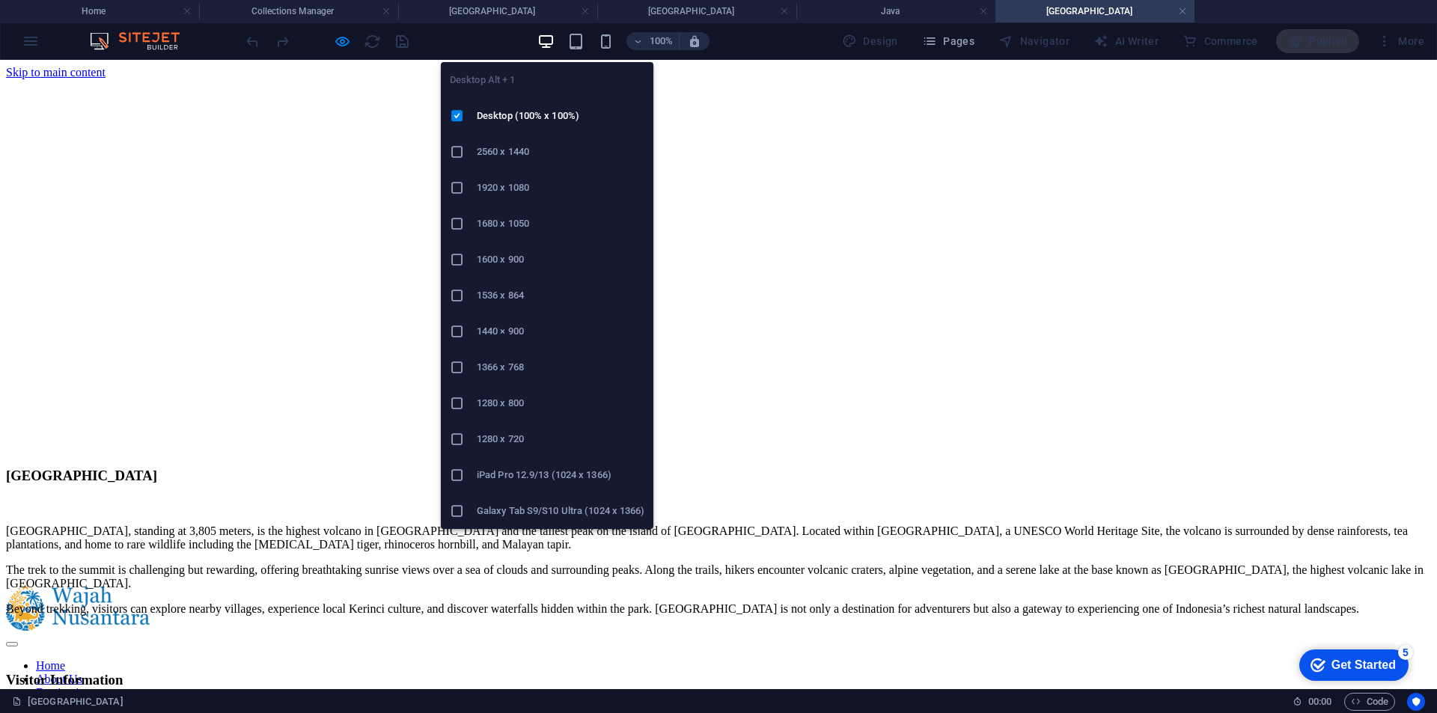
click at [554, 42] on icon "button" at bounding box center [545, 41] width 17 height 17
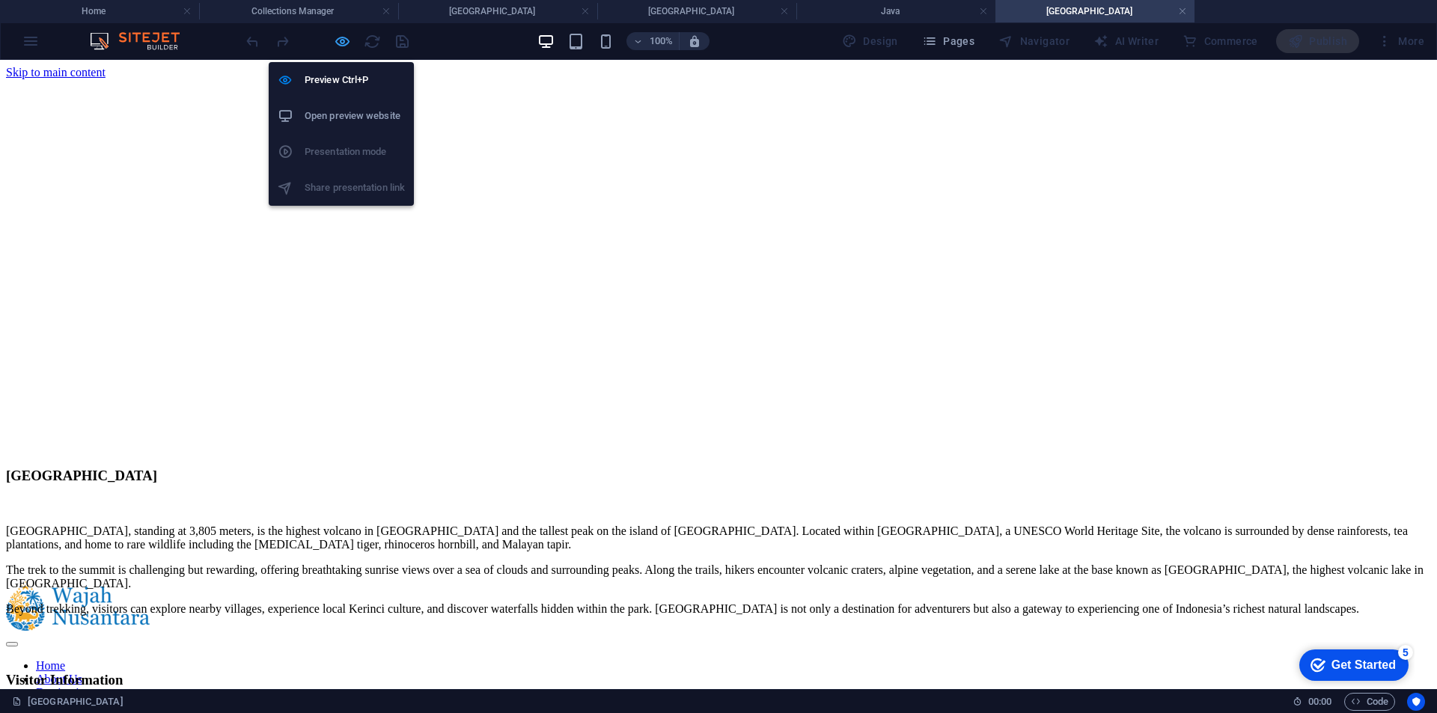
click at [349, 41] on icon "button" at bounding box center [342, 41] width 17 height 17
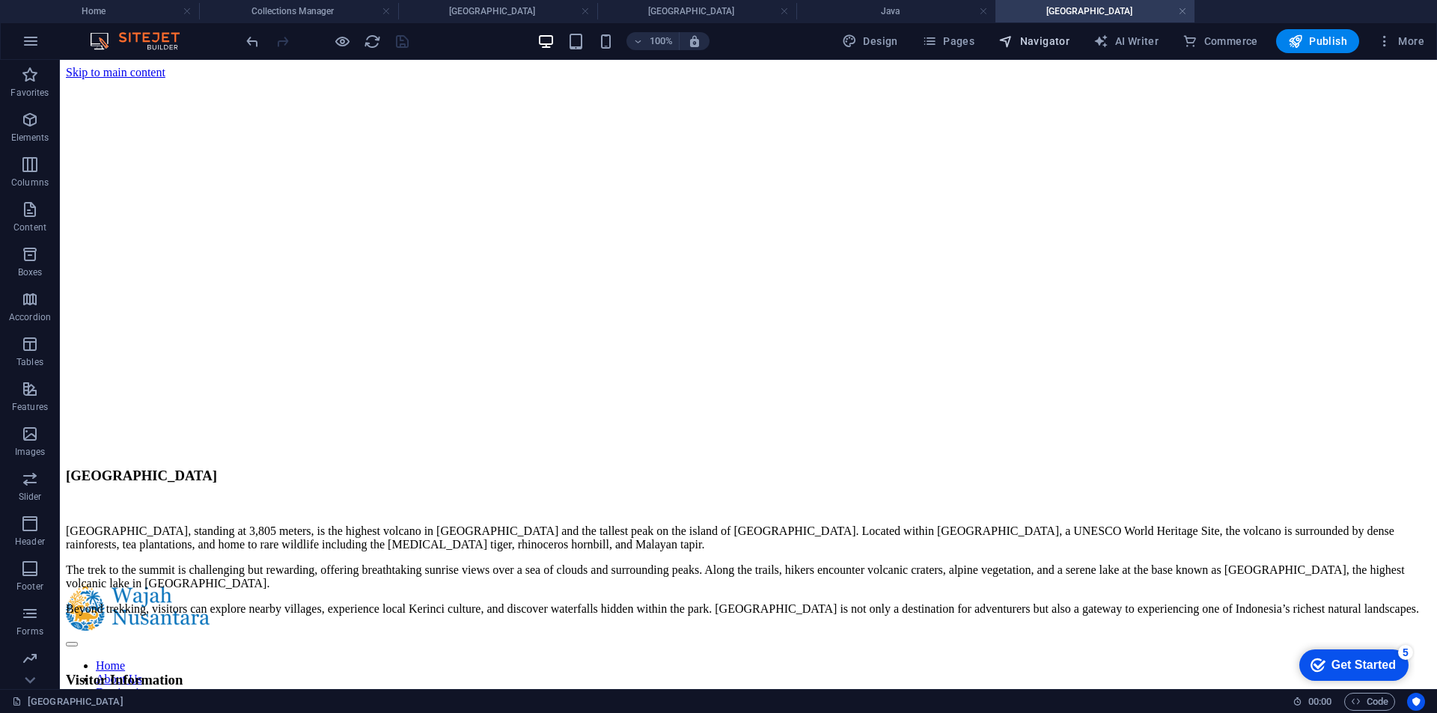
click at [1033, 41] on span "Navigator" at bounding box center [1033, 41] width 71 height 15
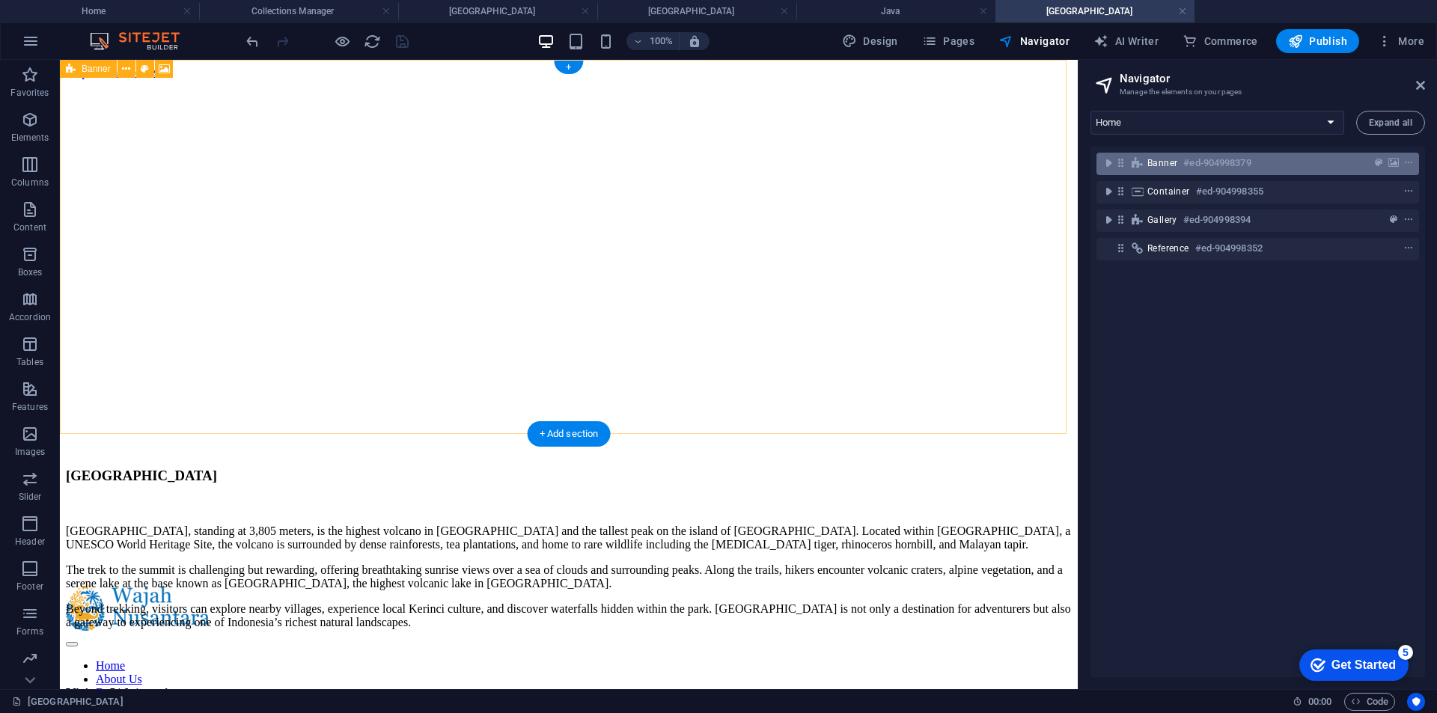
click at [1158, 156] on div "Banner #ed-904998379" at bounding box center [1245, 163] width 197 height 18
select select "px"
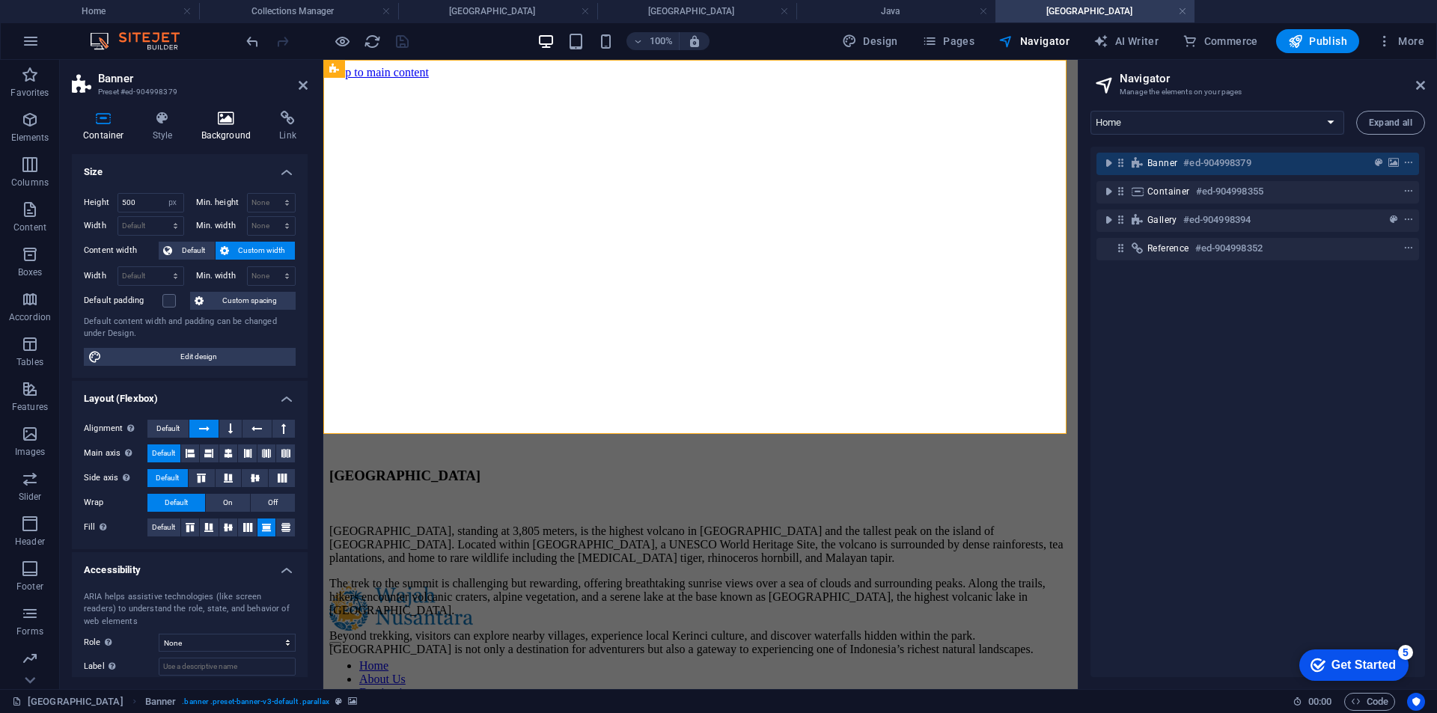
click at [226, 135] on h4 "Background" at bounding box center [229, 126] width 79 height 31
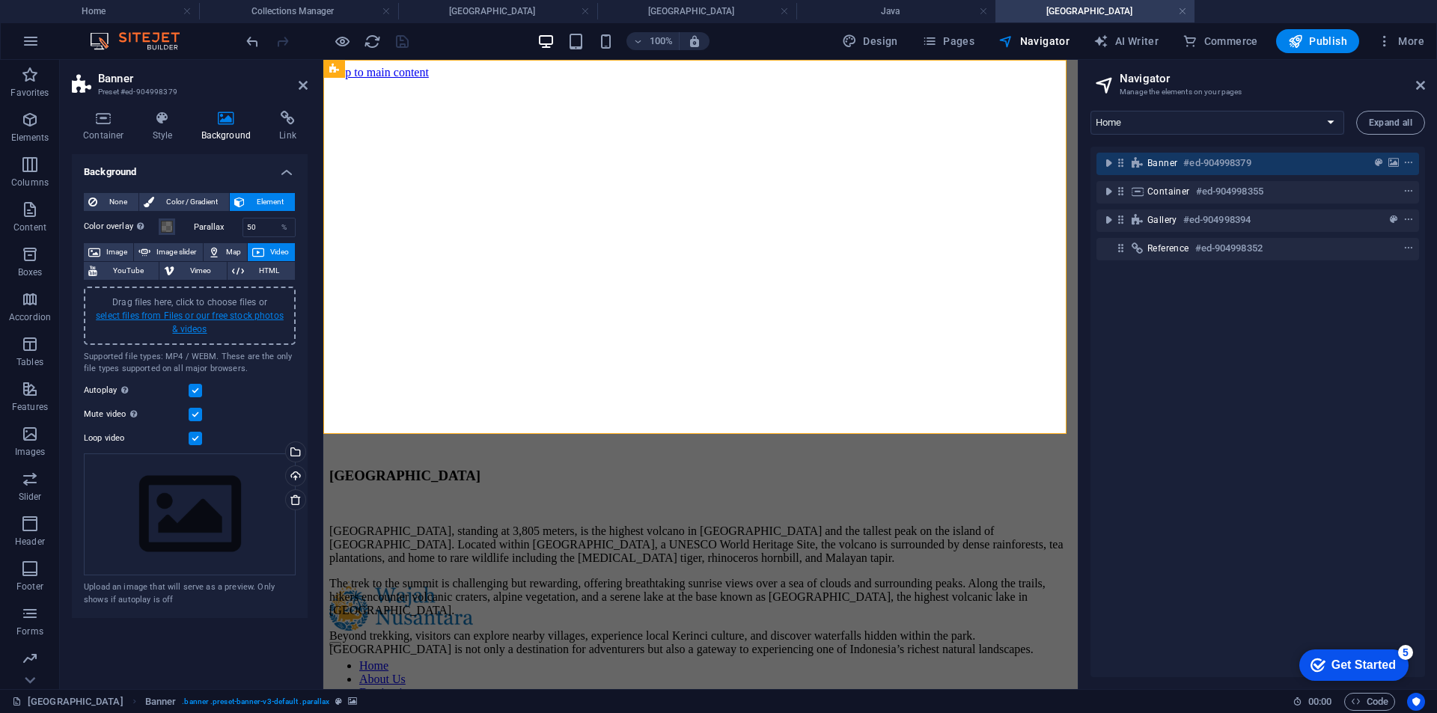
click at [185, 324] on link "select files from Files or our free stock photos & videos" at bounding box center [190, 323] width 188 height 24
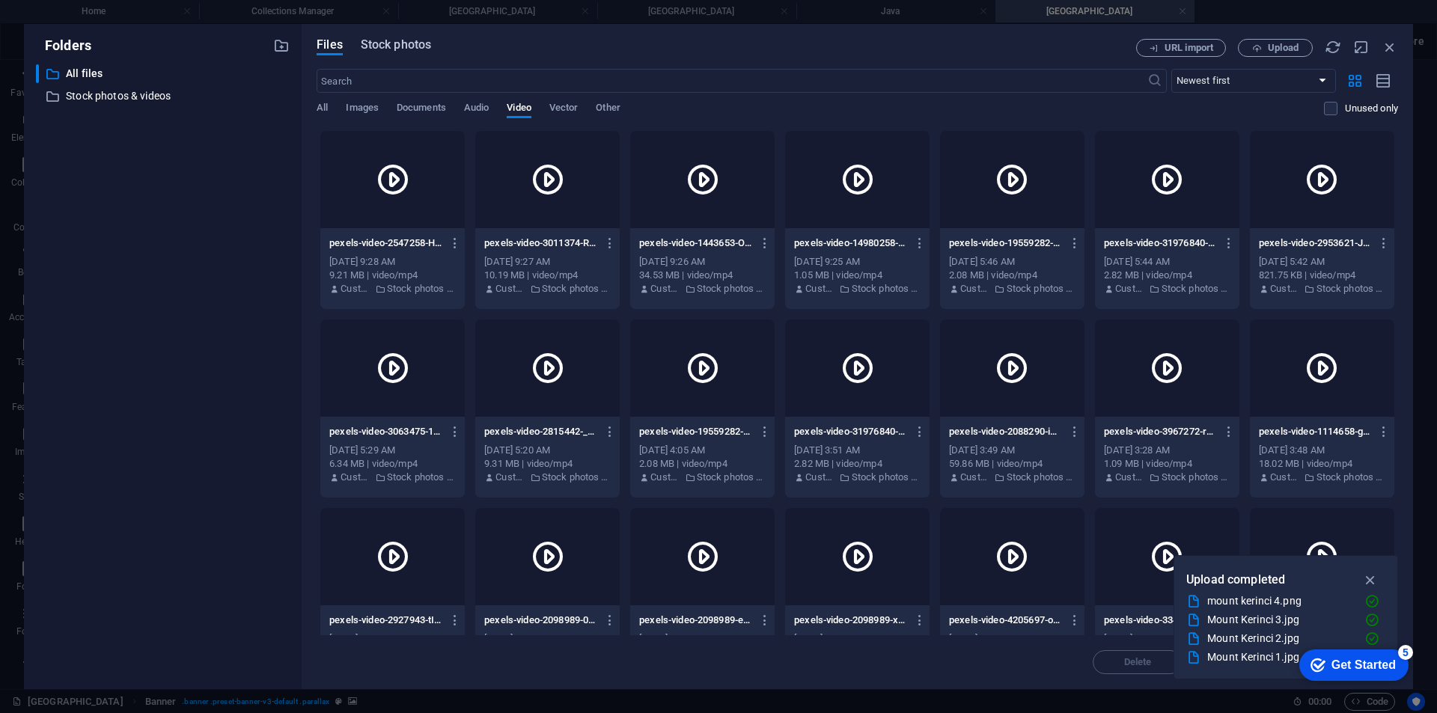
click at [411, 40] on span "Stock photos" at bounding box center [396, 45] width 70 height 18
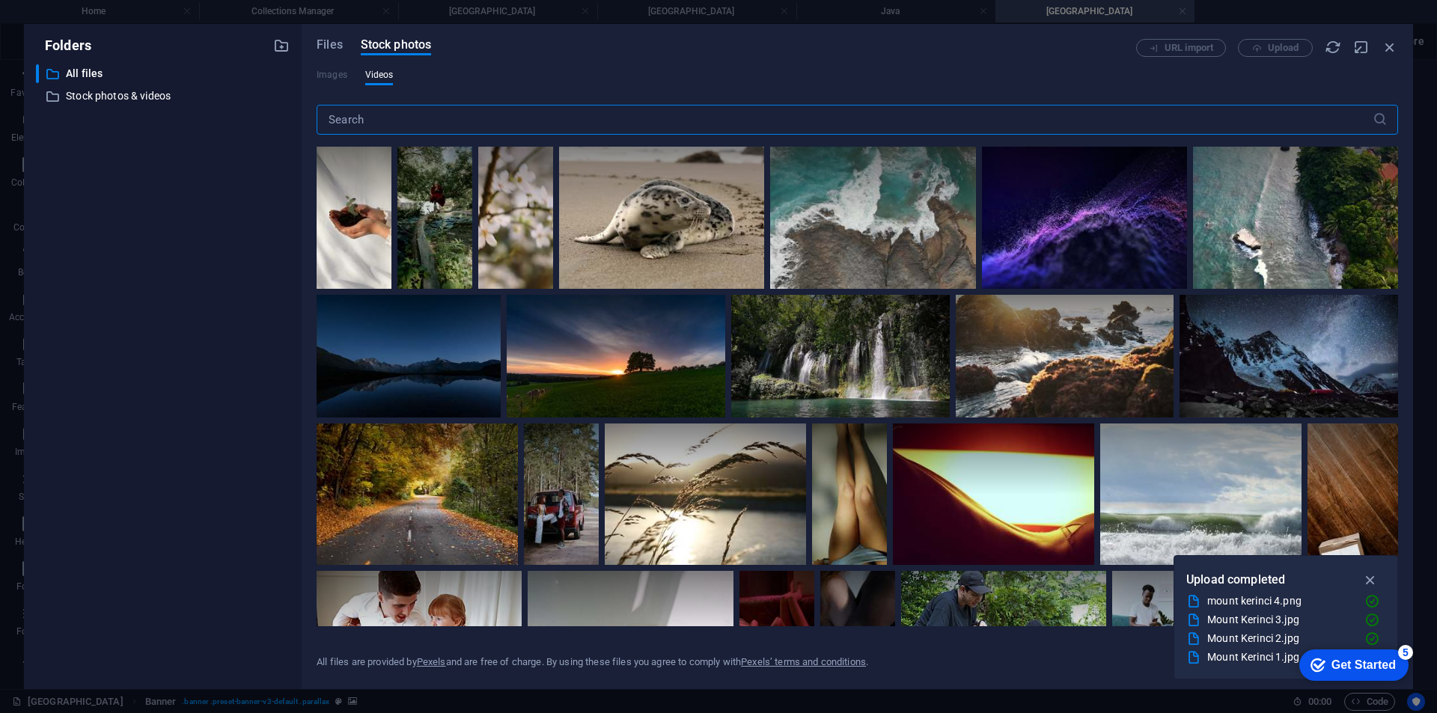
click at [453, 111] on input "text" at bounding box center [845, 120] width 1056 height 30
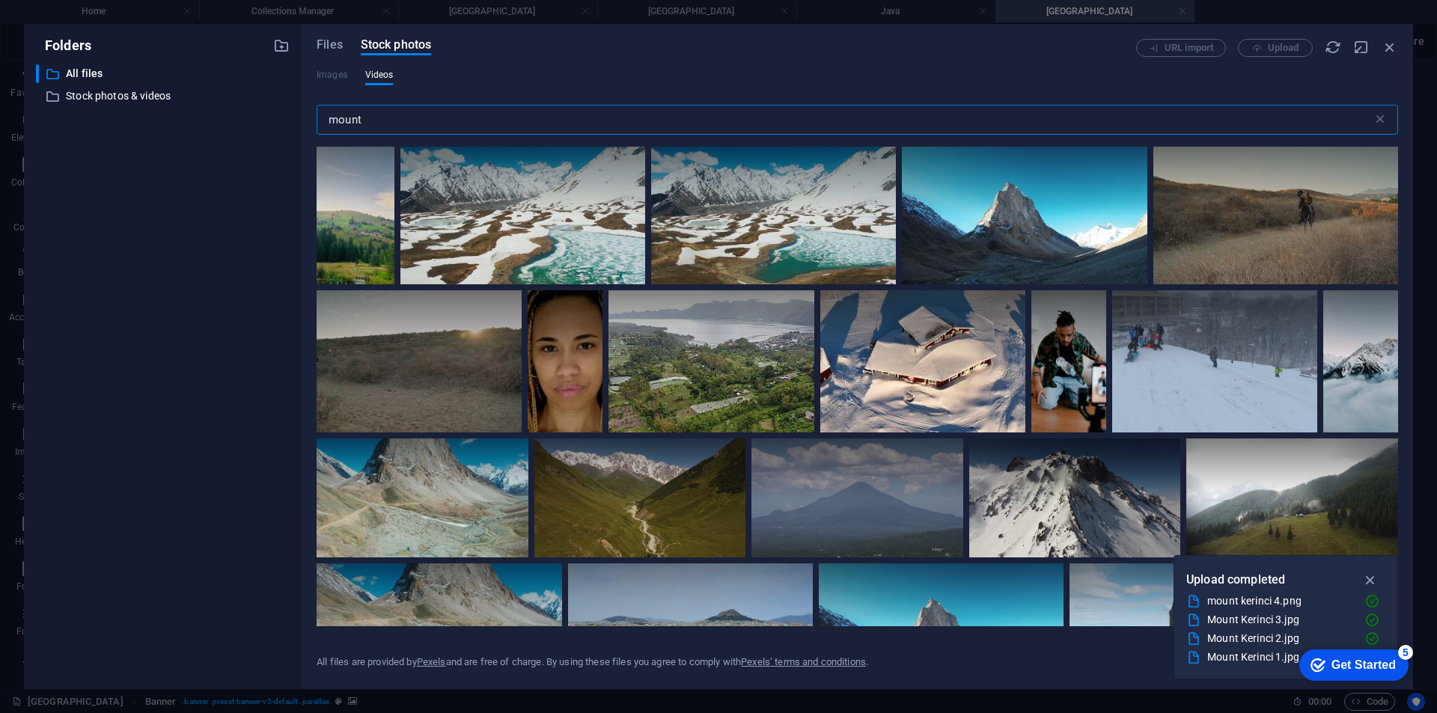
type input "mount"
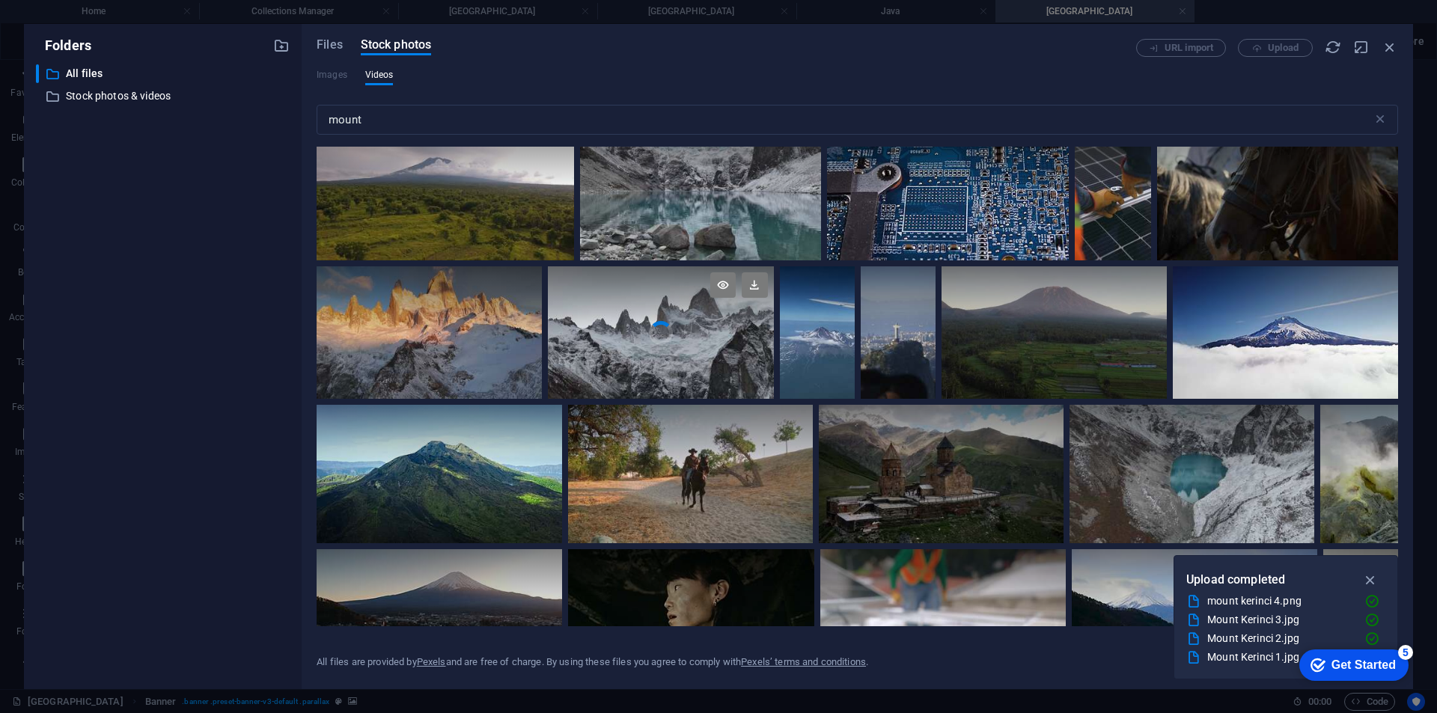
scroll to position [1945, 0]
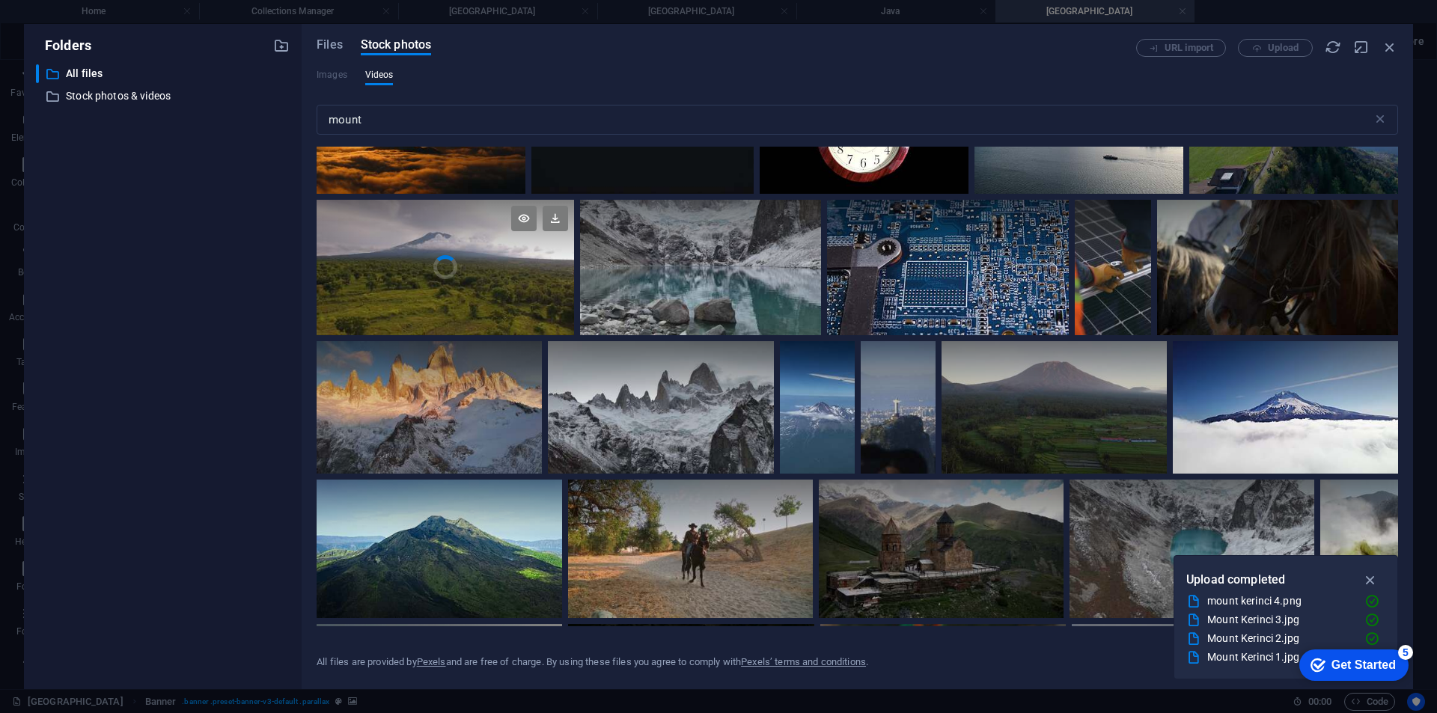
click at [475, 292] on video "Your browser does not support the video tag." at bounding box center [445, 268] width 257 height 136
click at [475, 292] on div at bounding box center [445, 301] width 257 height 68
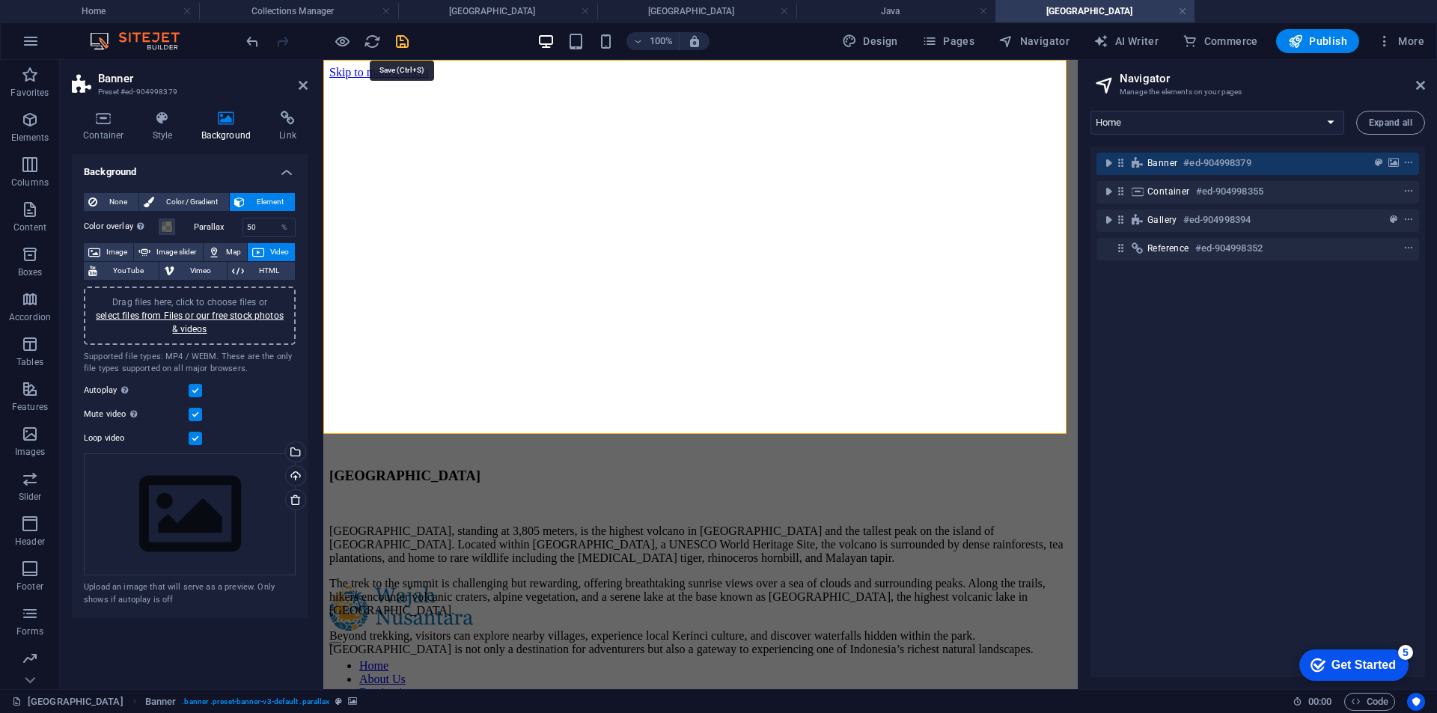
click at [403, 41] on icon "save" at bounding box center [402, 41] width 17 height 17
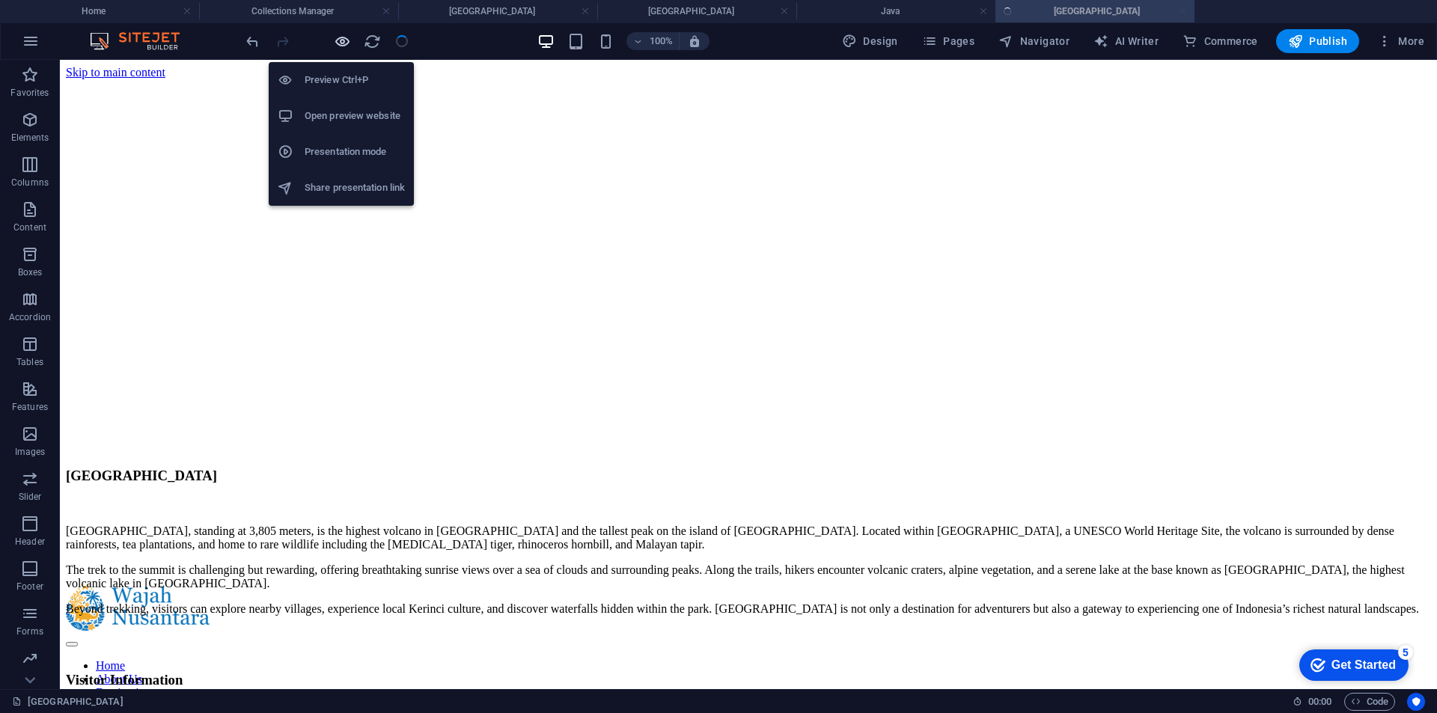
click at [348, 41] on icon "button" at bounding box center [342, 41] width 17 height 17
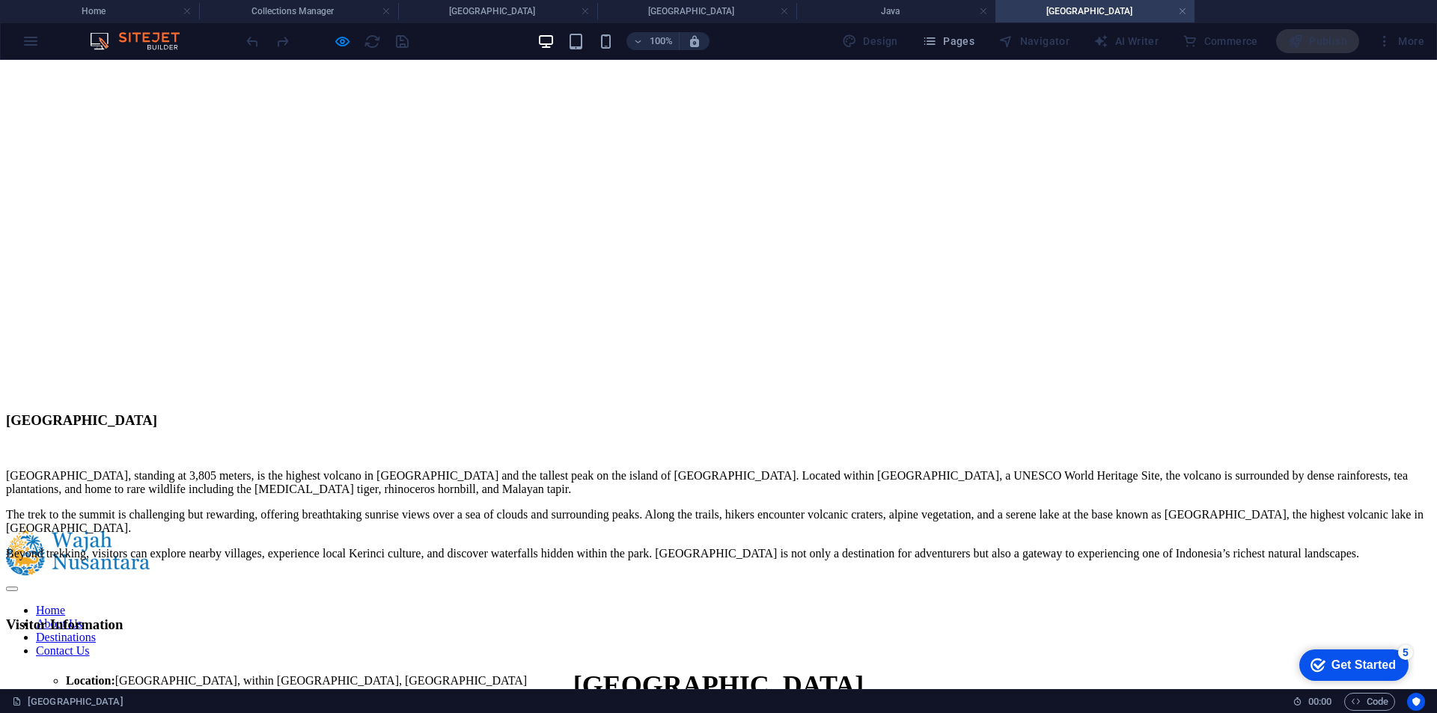
scroll to position [0, 0]
